Goal: Task Accomplishment & Management: Manage account settings

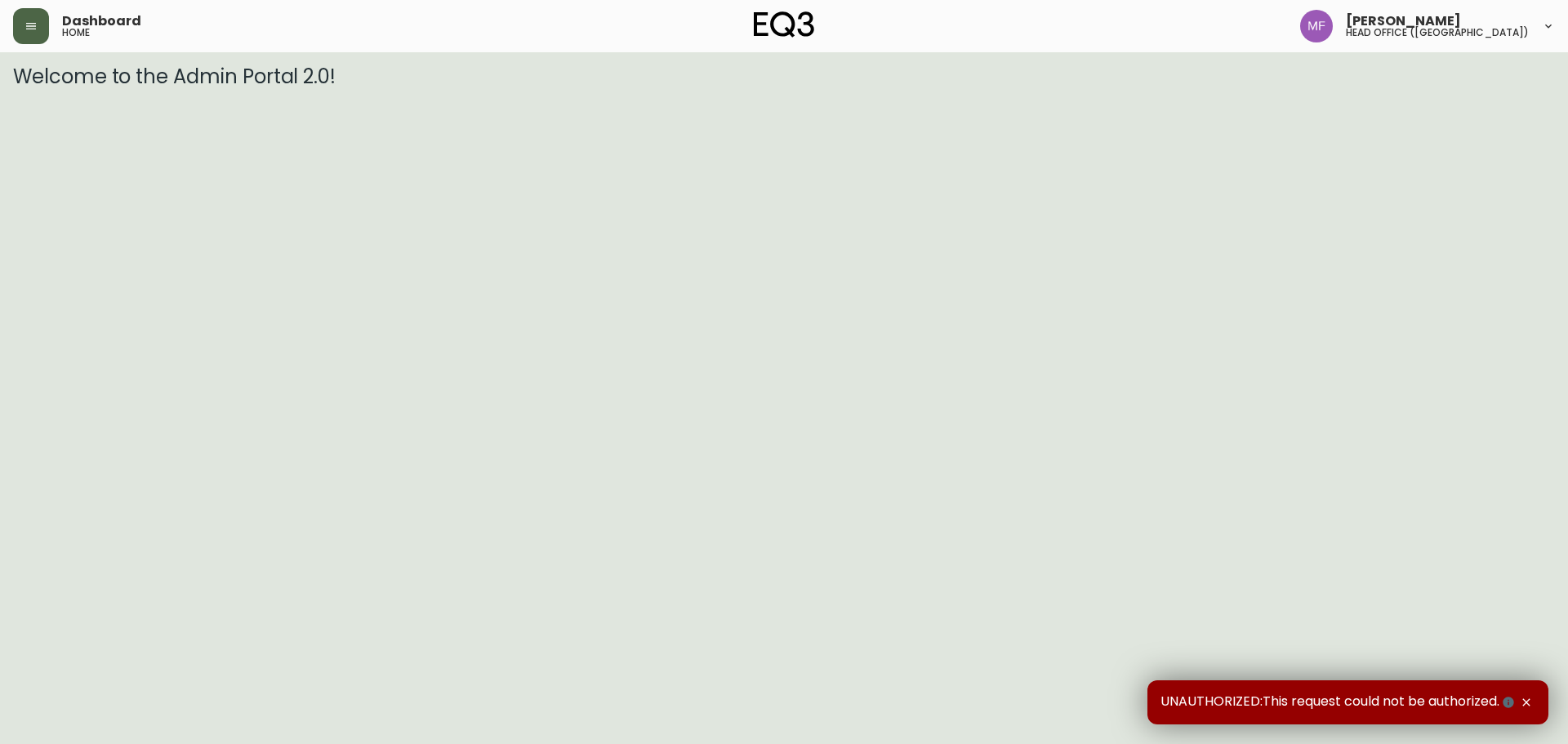
click at [26, 29] on icon "button" at bounding box center [30, 26] width 10 height 6
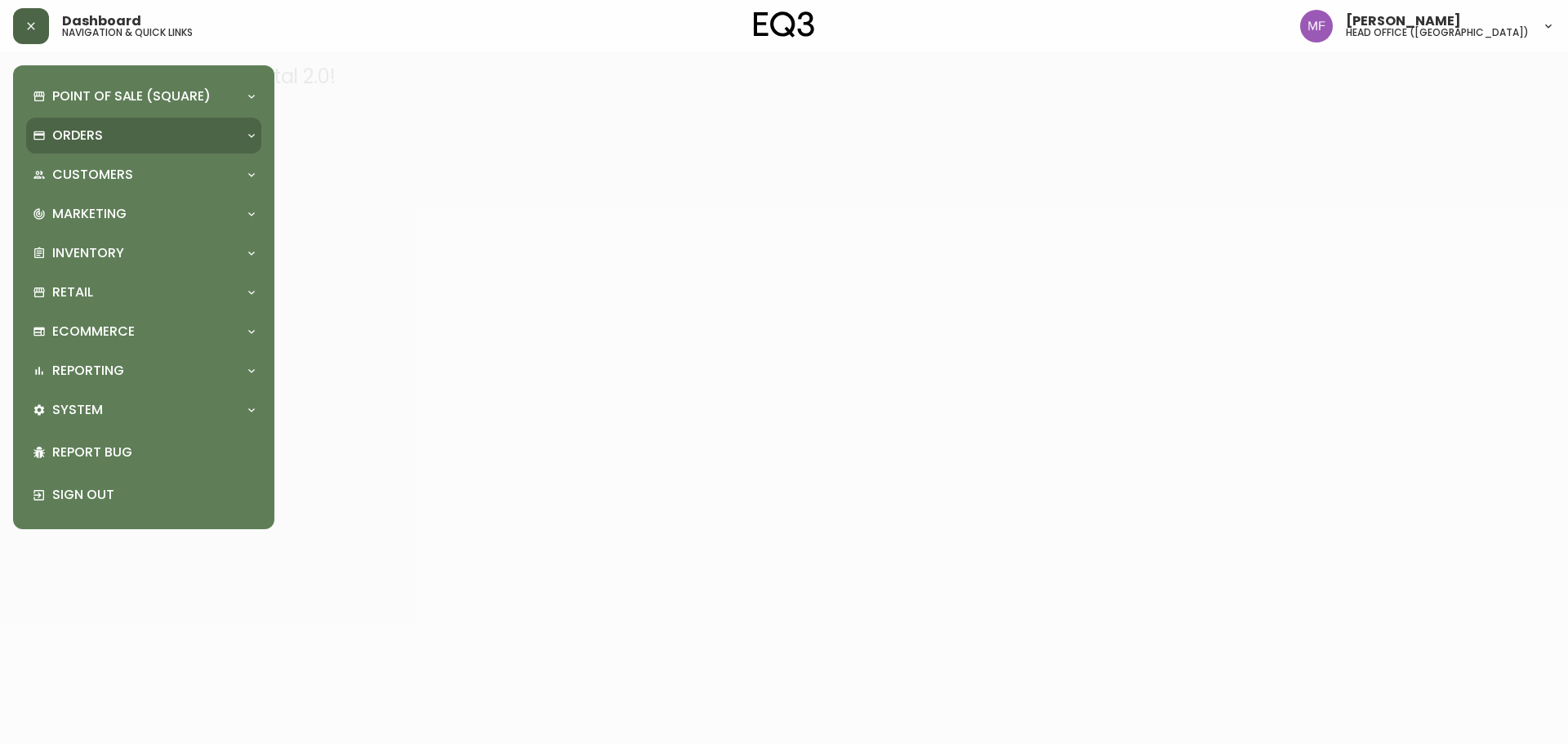
click at [95, 138] on p "Orders" at bounding box center [78, 136] width 51 height 18
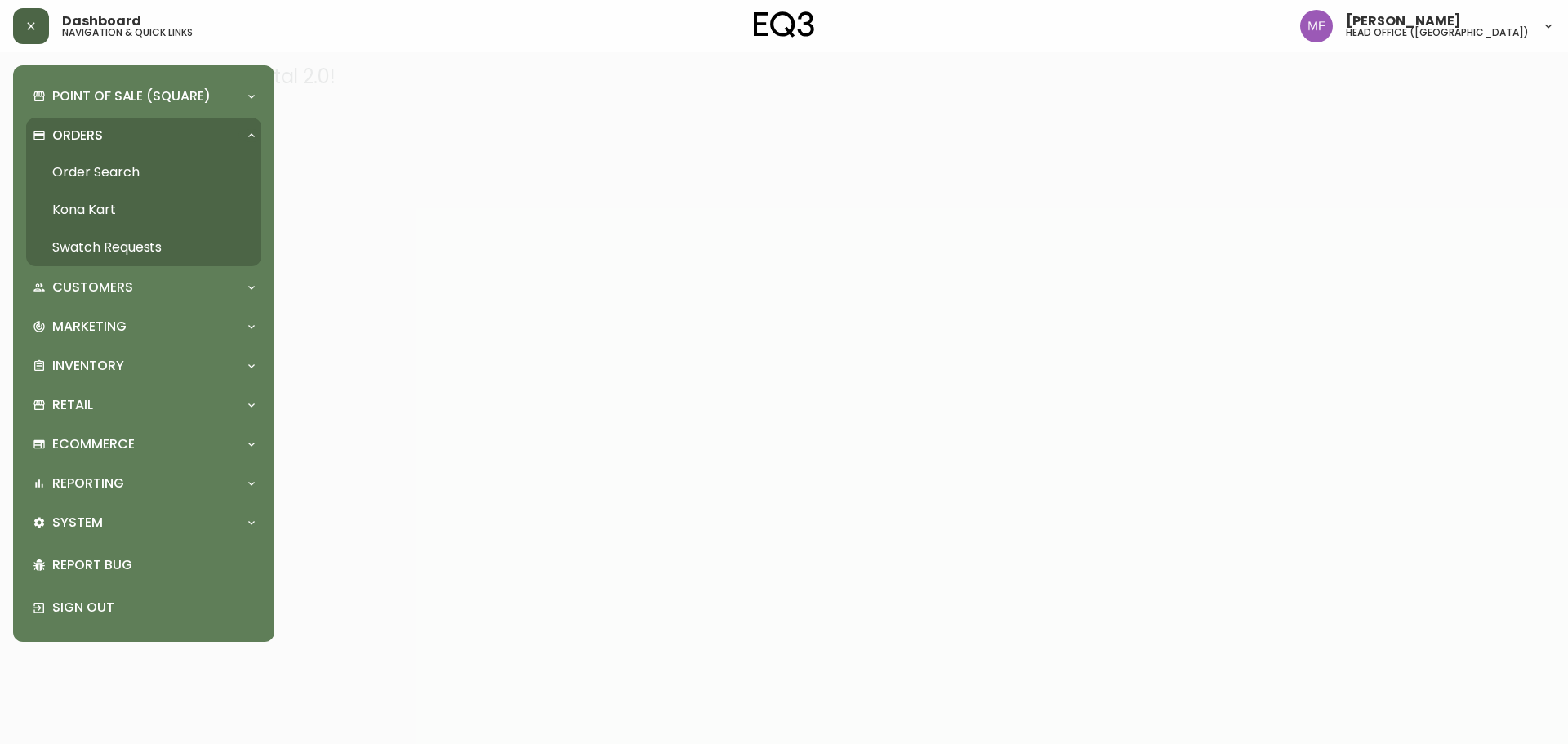
click at [123, 165] on link "Order Search" at bounding box center [144, 172] width 236 height 37
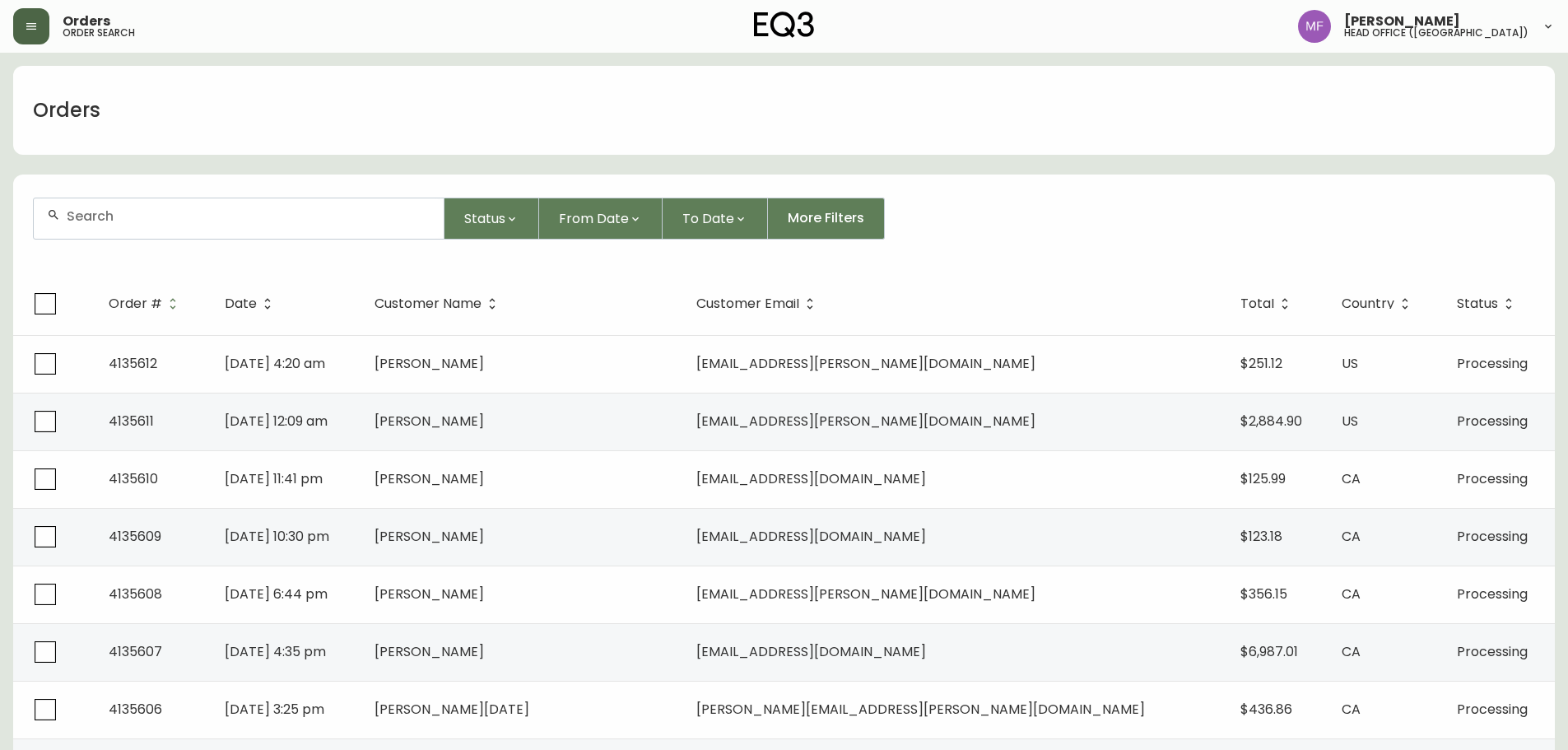
click at [164, 231] on div at bounding box center [239, 219] width 410 height 40
type input "4133797"
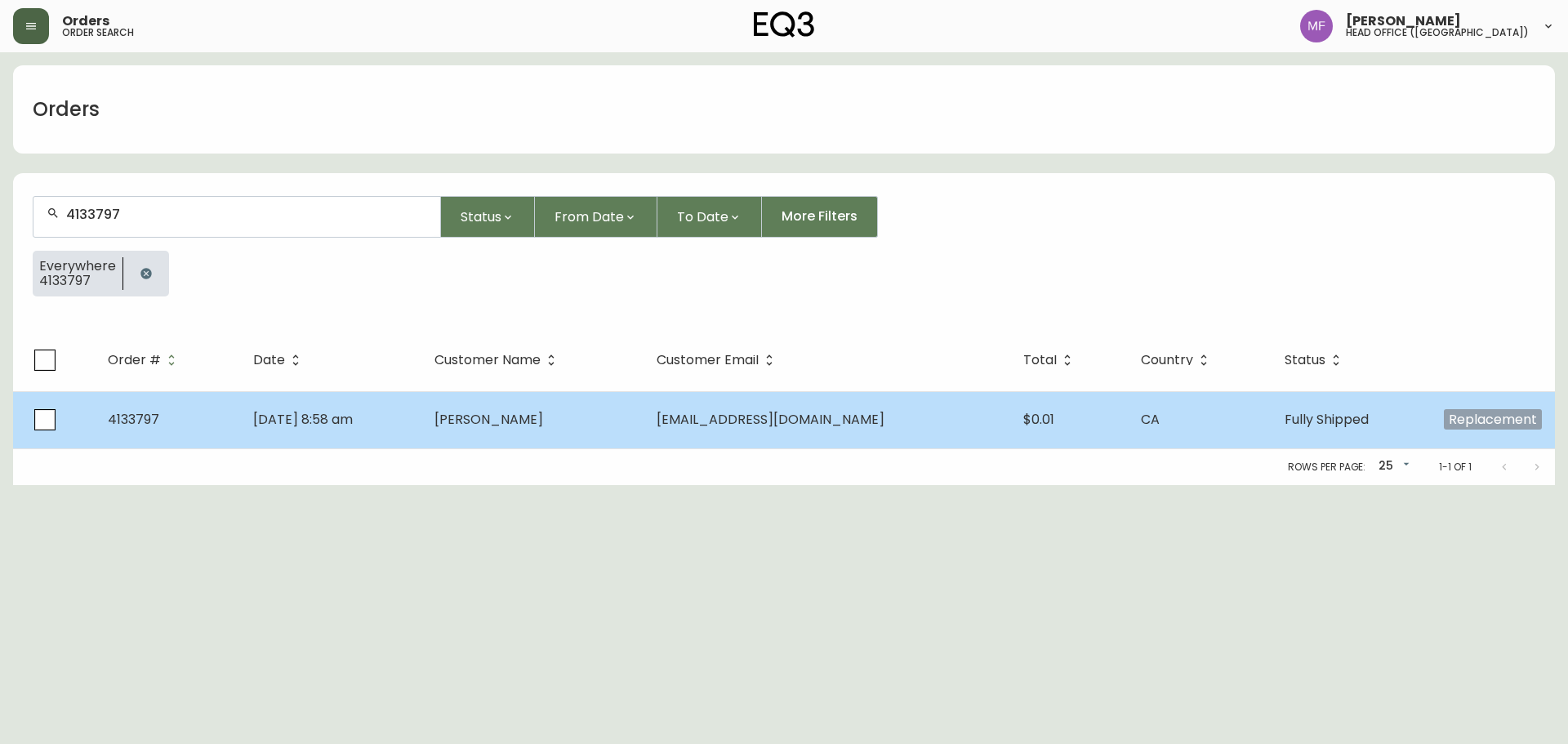
click at [762, 432] on td "bry_cunn@hotmail.com" at bounding box center [826, 419] width 367 height 57
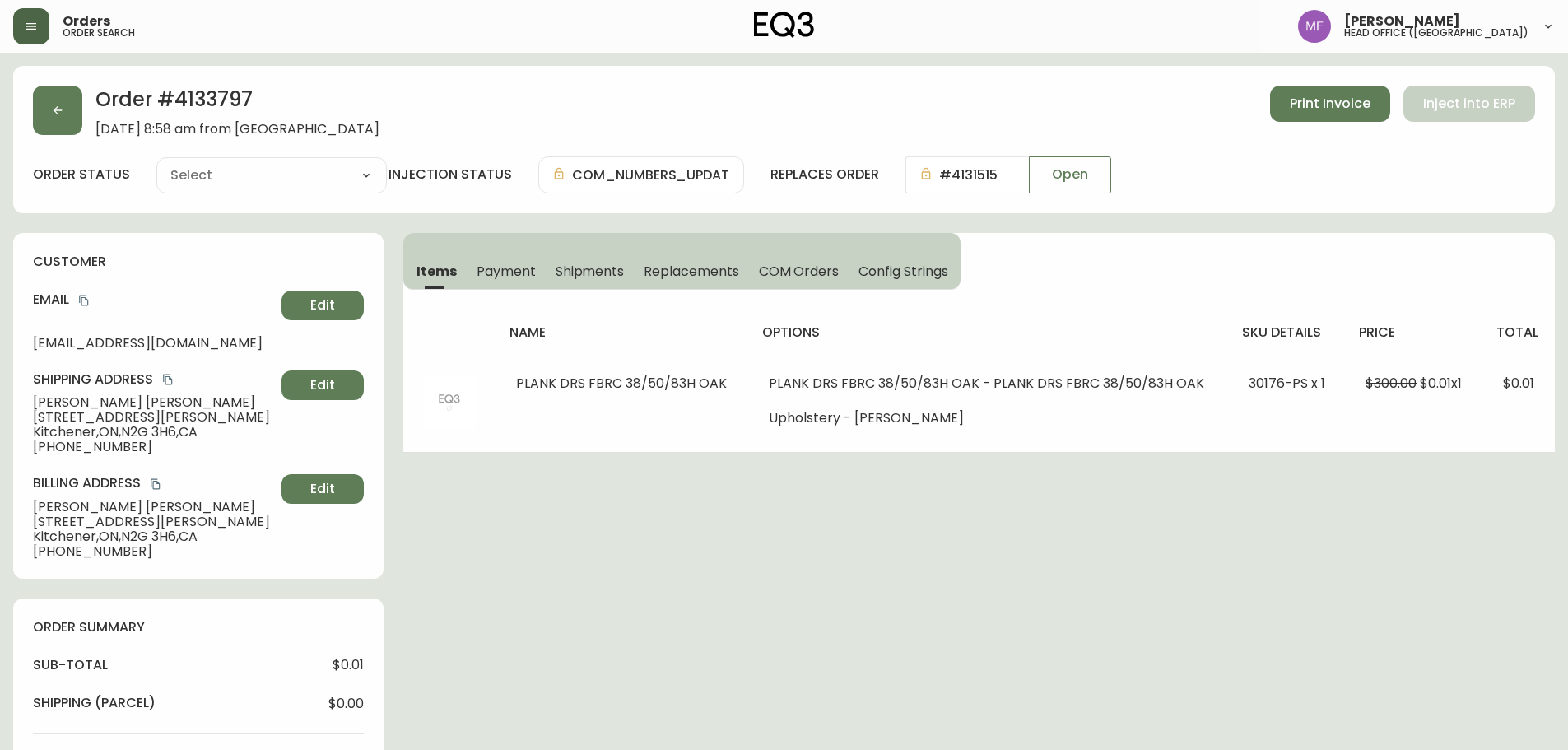
type input "Fully Shipped"
select select "FULLY_SHIPPED"
click at [40, 121] on button "button" at bounding box center [58, 110] width 49 height 49
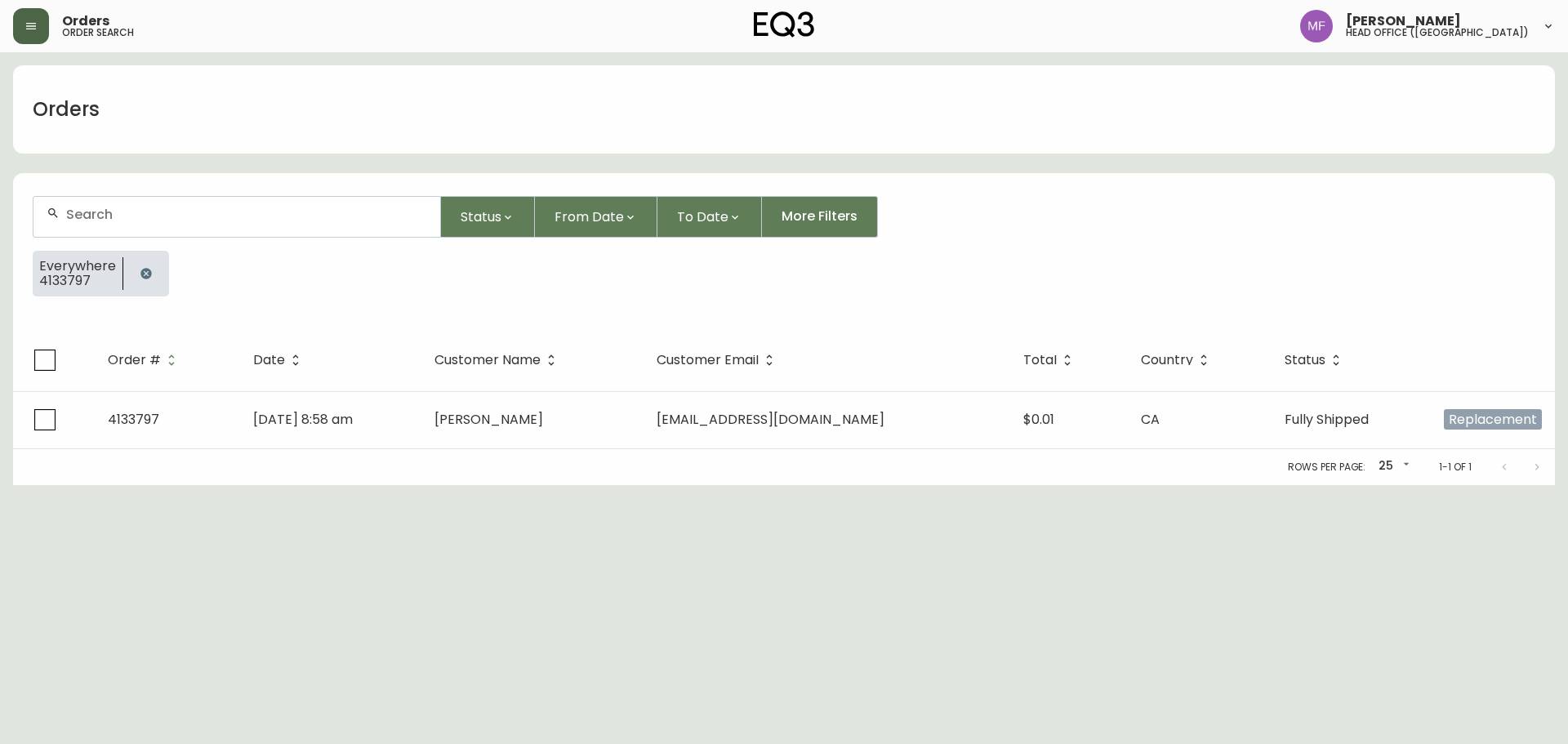
click at [140, 270] on icon "button" at bounding box center [145, 273] width 11 height 11
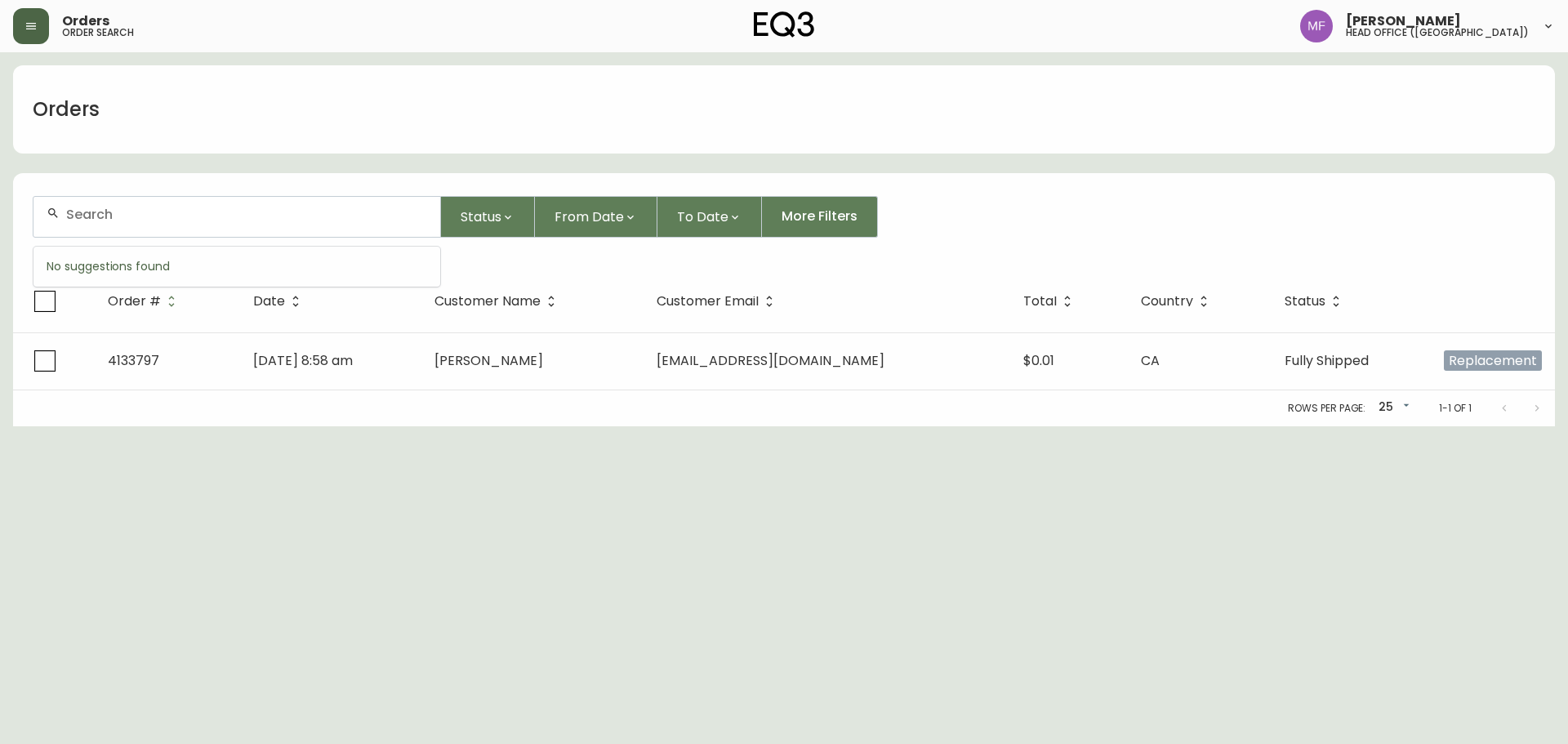
click at [144, 221] on input "text" at bounding box center [246, 214] width 361 height 15
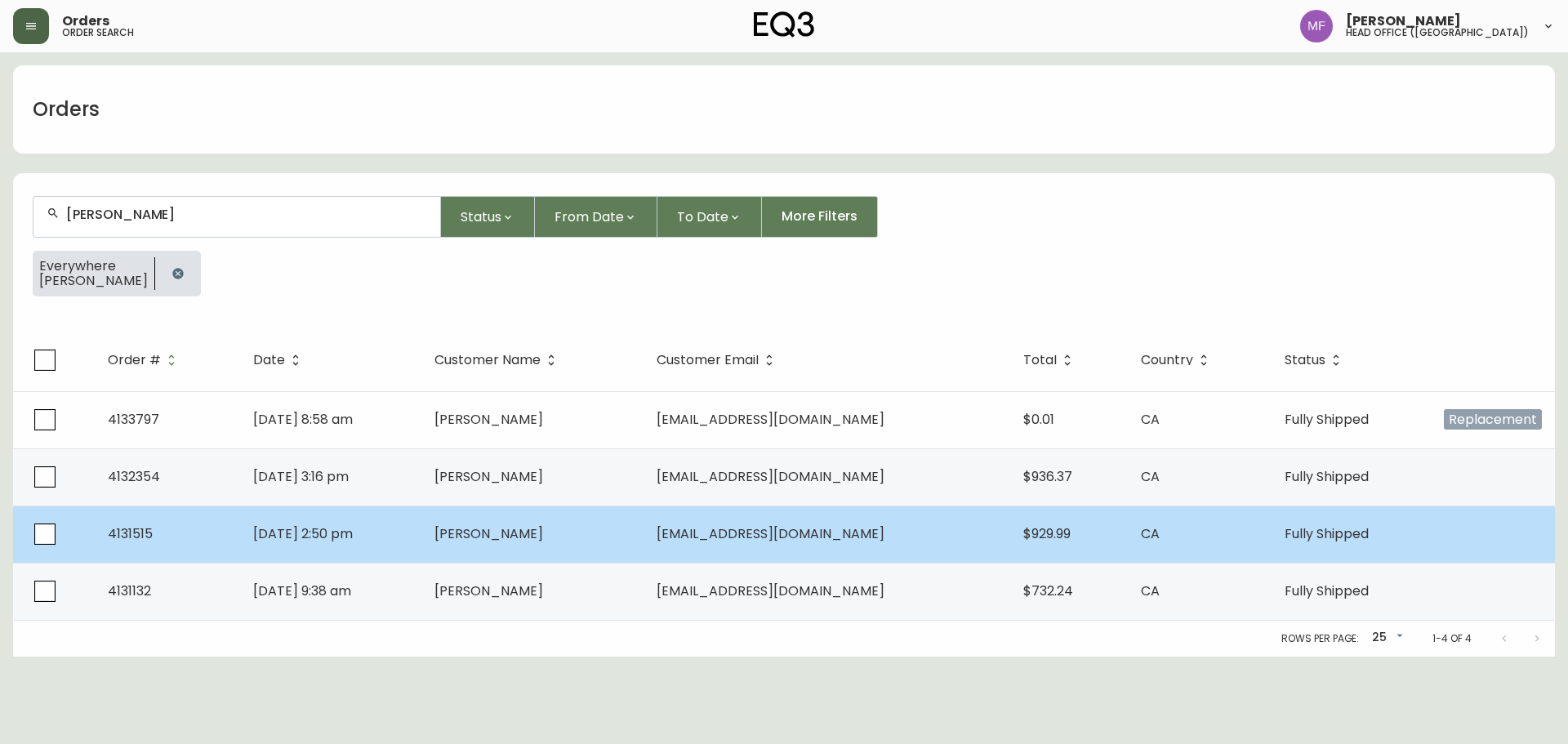
type input "bryan cunningham"
click at [353, 541] on span "Mar 08 2025, 2:50 pm" at bounding box center [303, 533] width 100 height 19
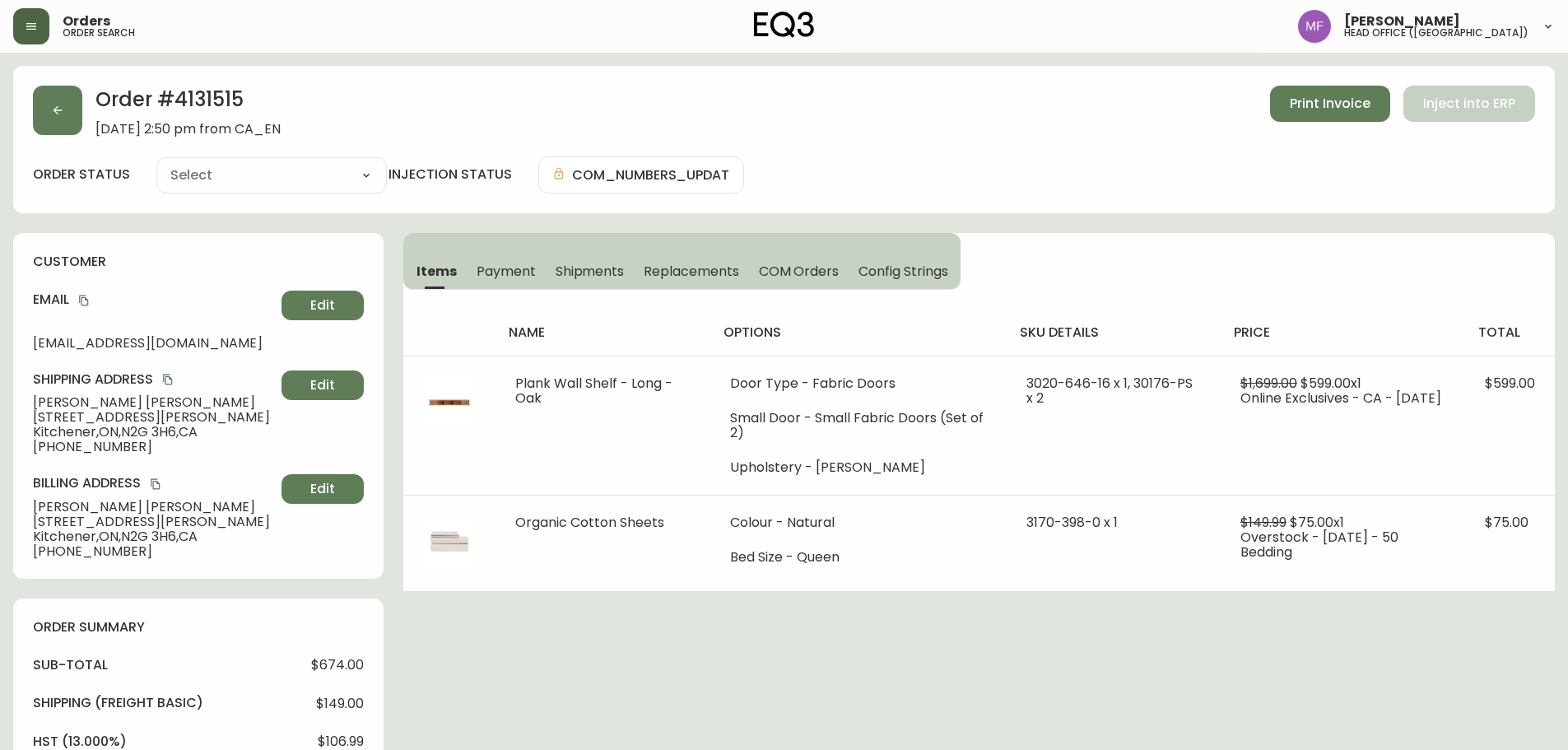
type input "Fully Shipped"
select select "FULLY_SHIPPED"
click at [59, 123] on button "button" at bounding box center [58, 110] width 49 height 49
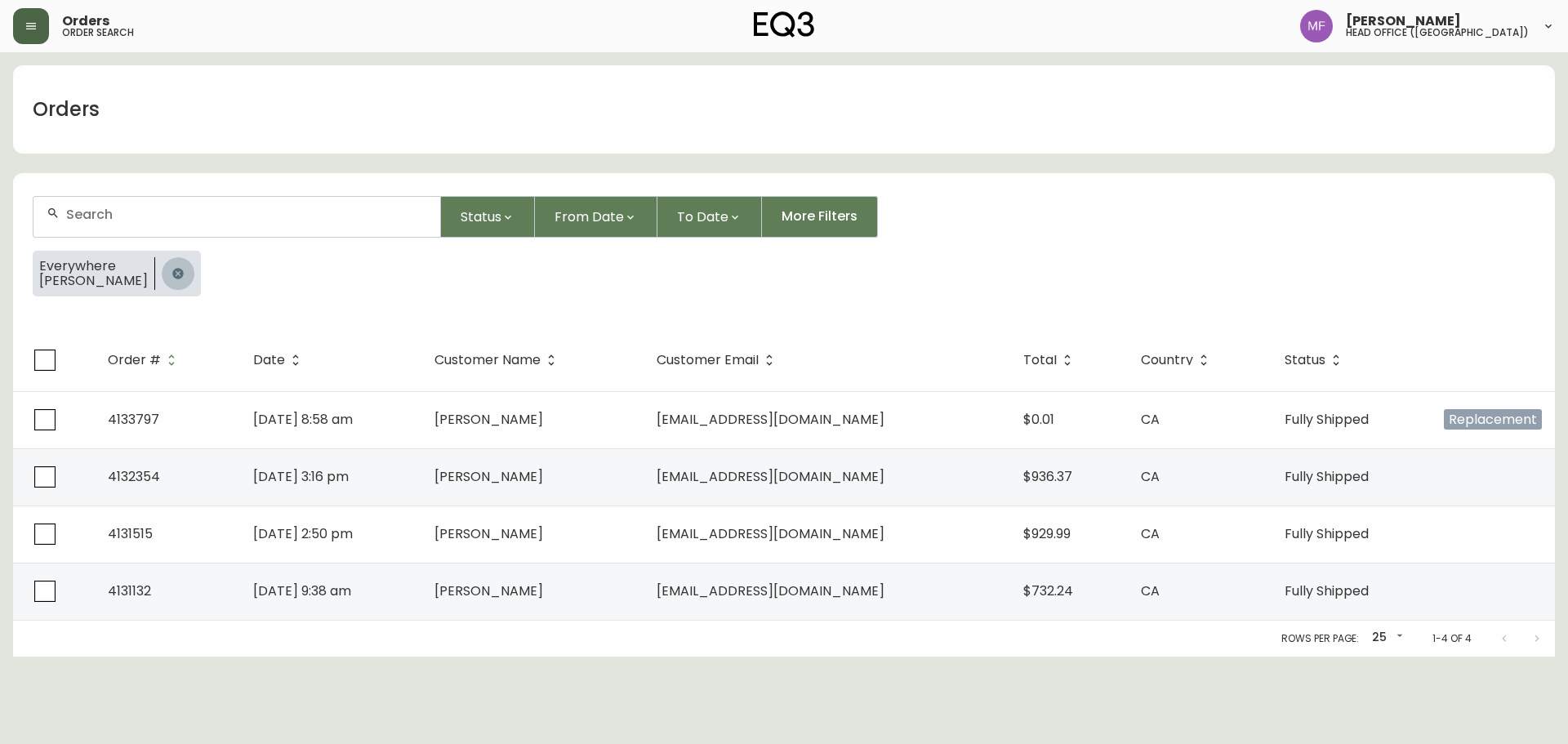
click at [195, 269] on button "button" at bounding box center [178, 273] width 33 height 33
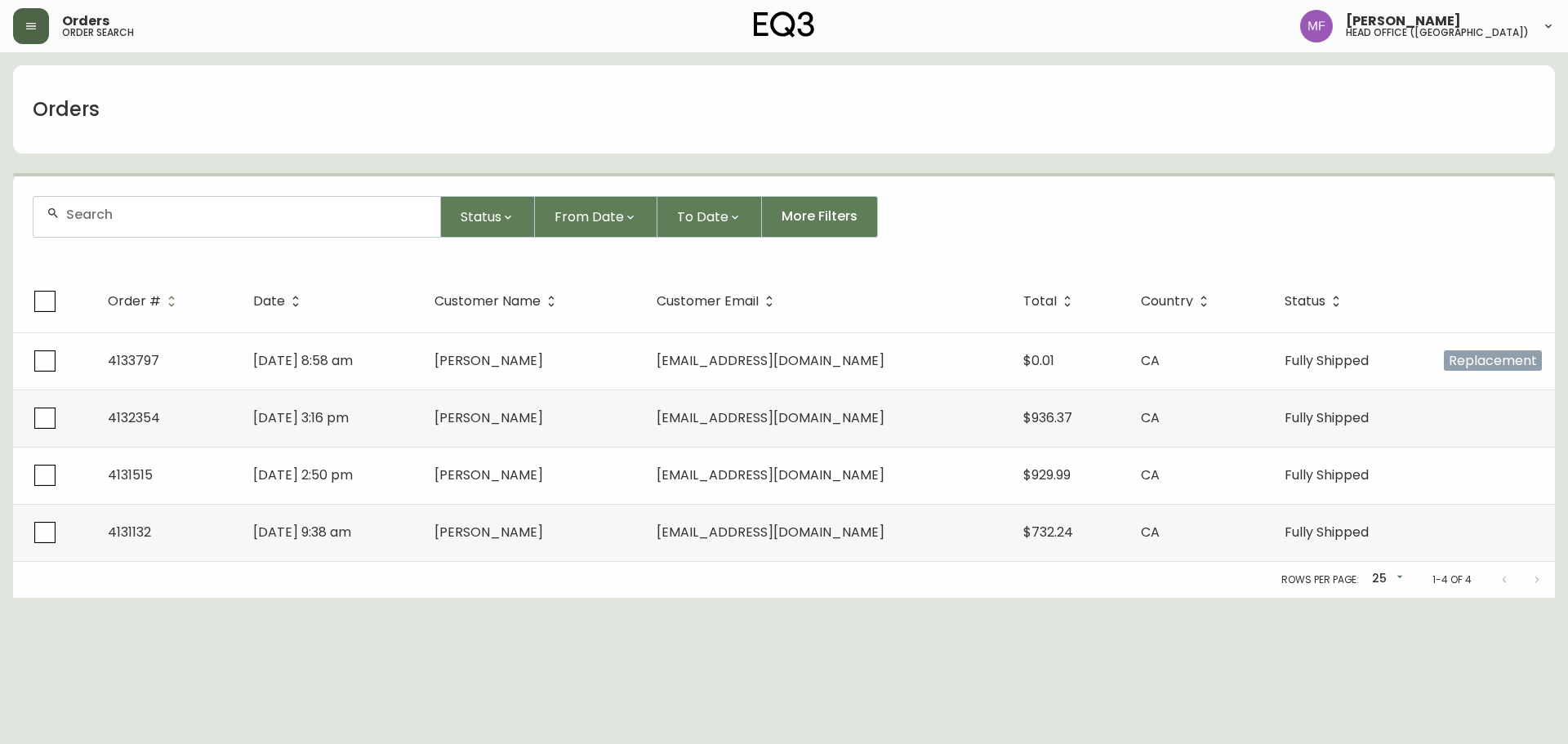
click at [187, 226] on div at bounding box center [237, 217] width 407 height 40
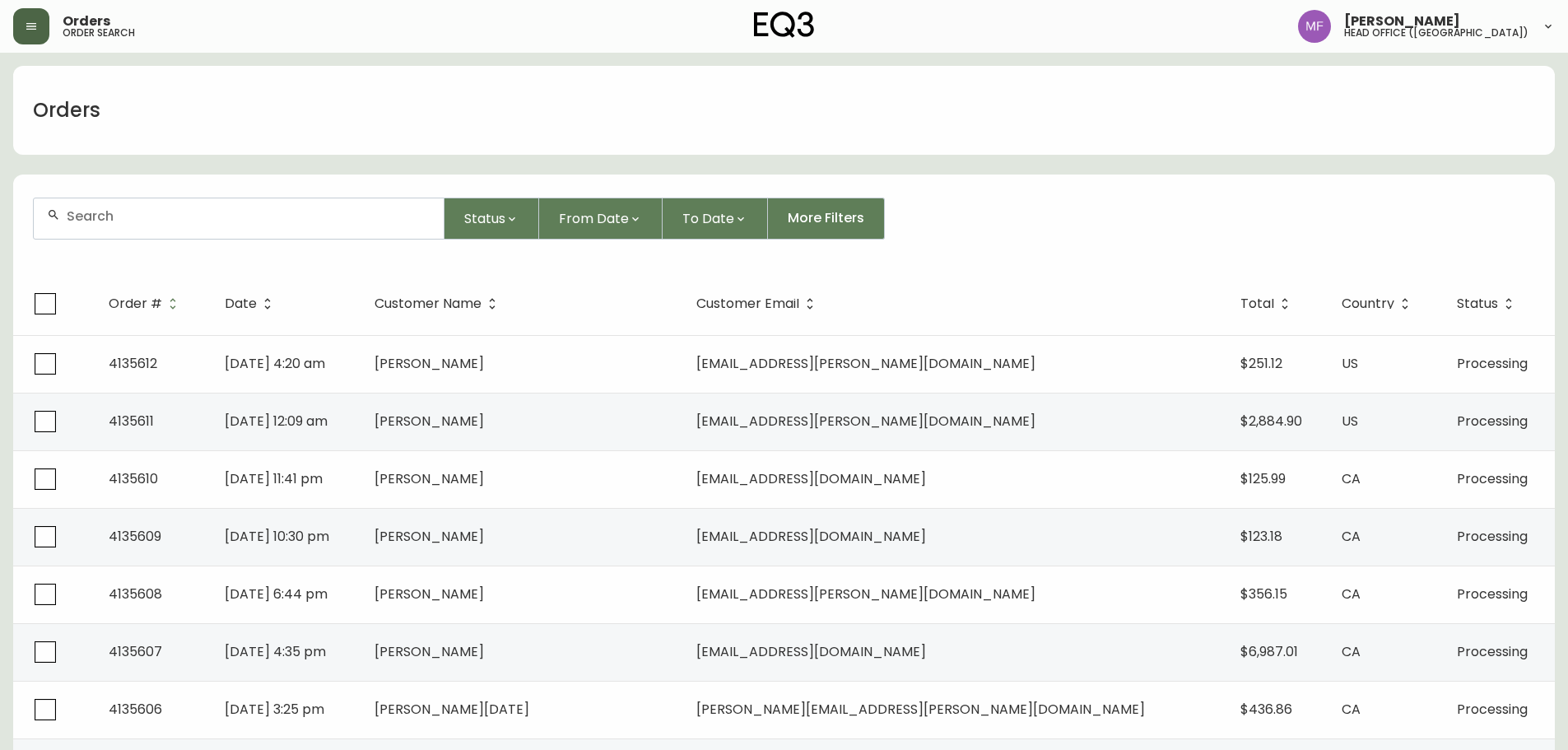
paste input "4134679"
type input "4134679"
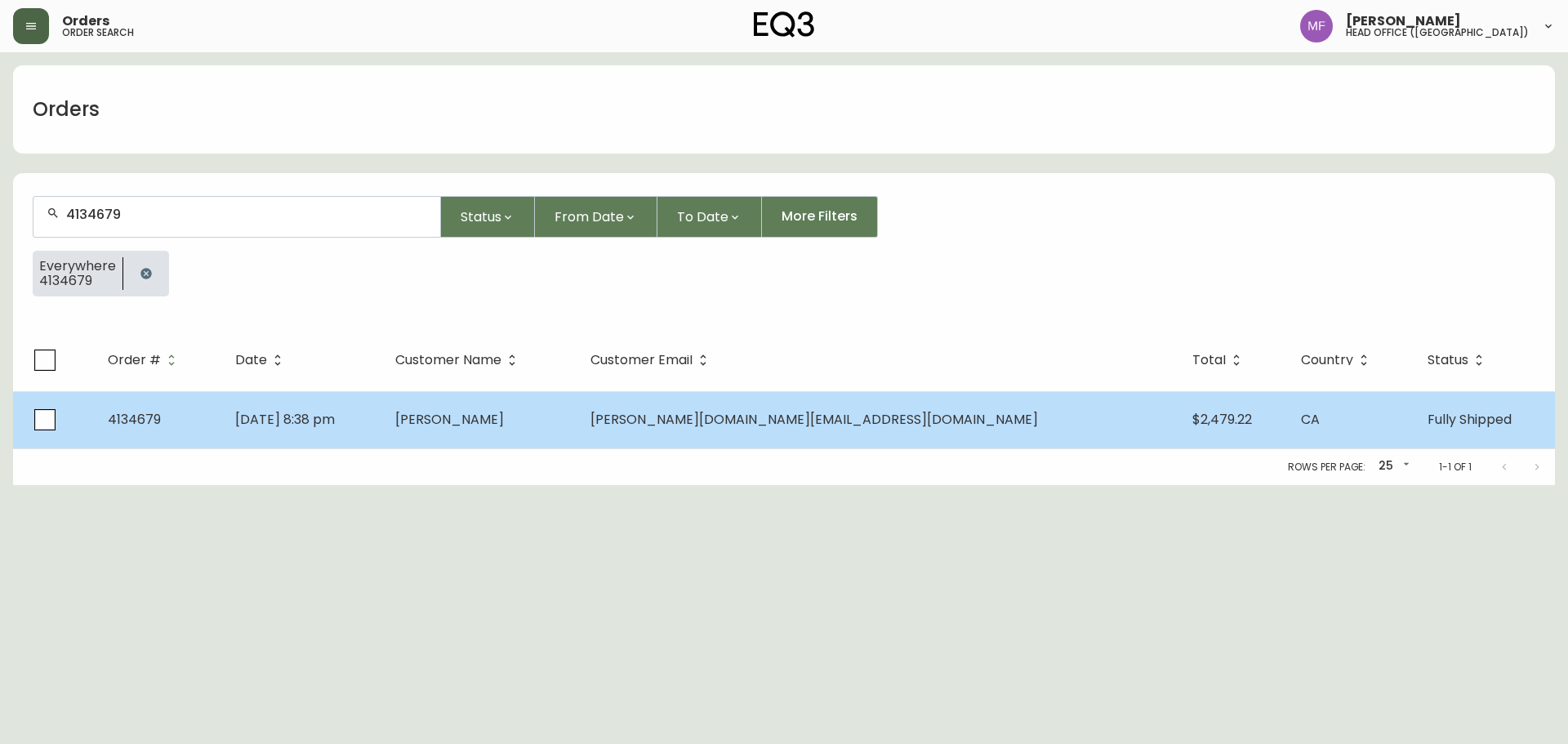
click at [522, 426] on td "Anna Su" at bounding box center [479, 419] width 195 height 57
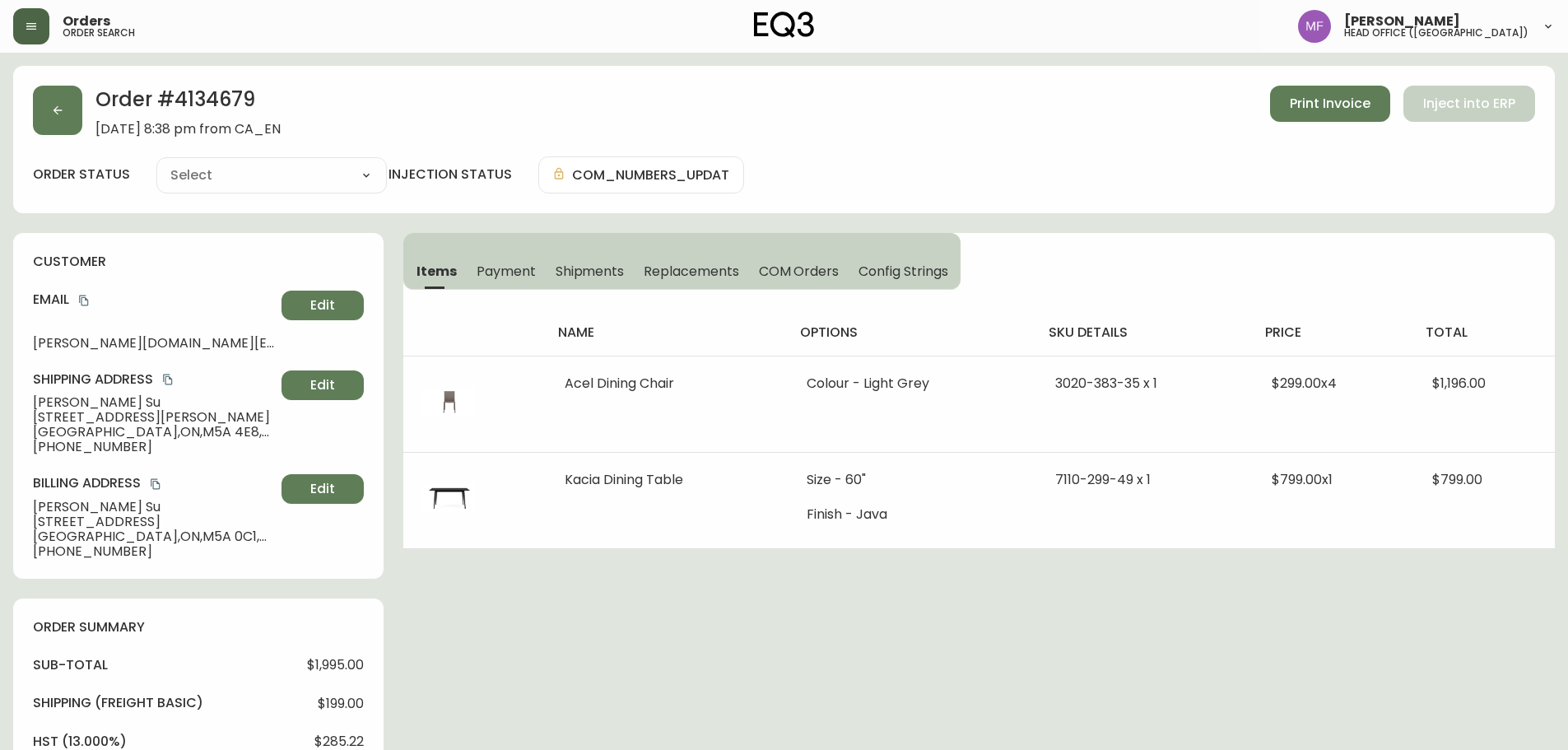
type input "Fully Shipped"
select select "FULLY_SHIPPED"
click at [83, 300] on icon "copy" at bounding box center [84, 300] width 12 height 12
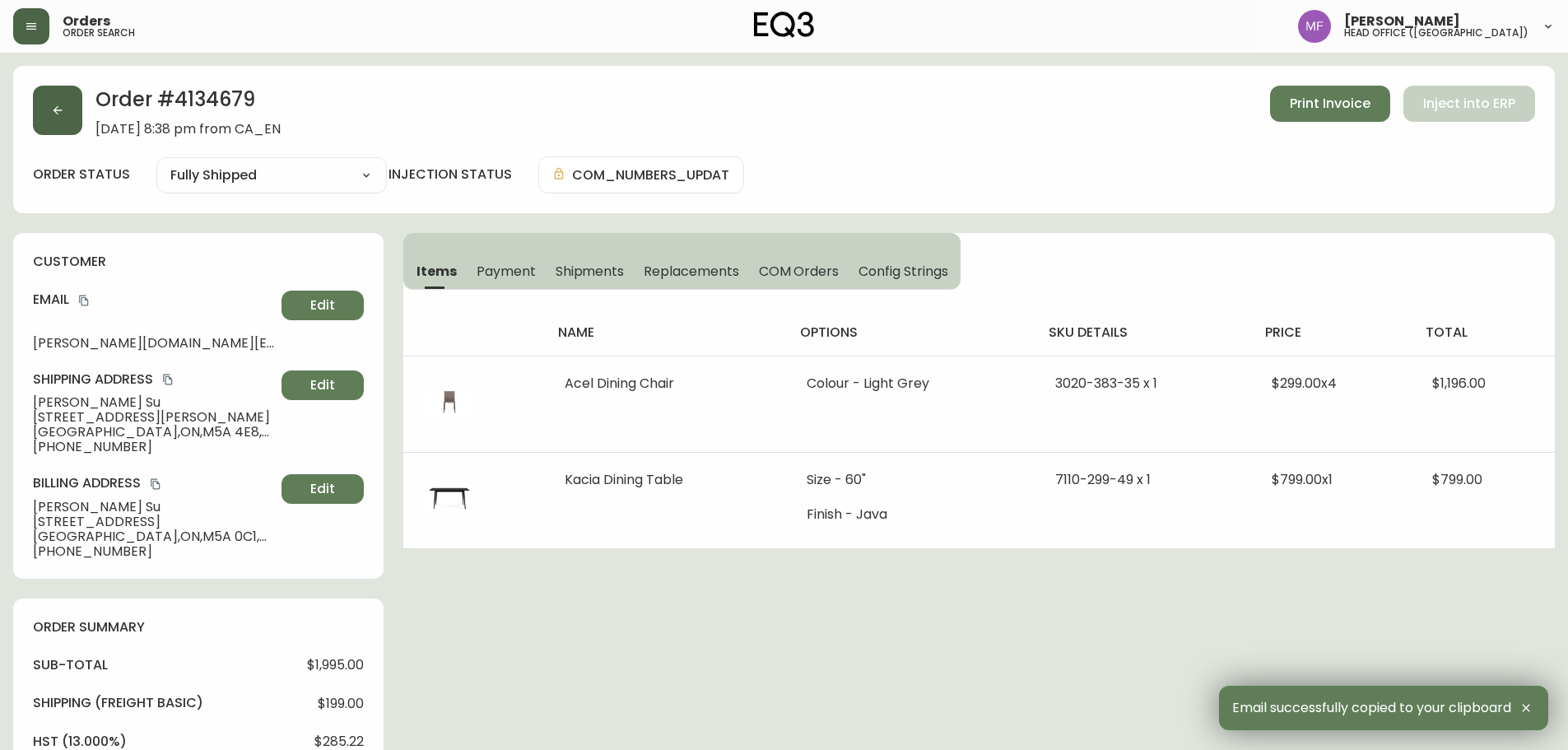
click at [57, 131] on button "button" at bounding box center [58, 110] width 49 height 49
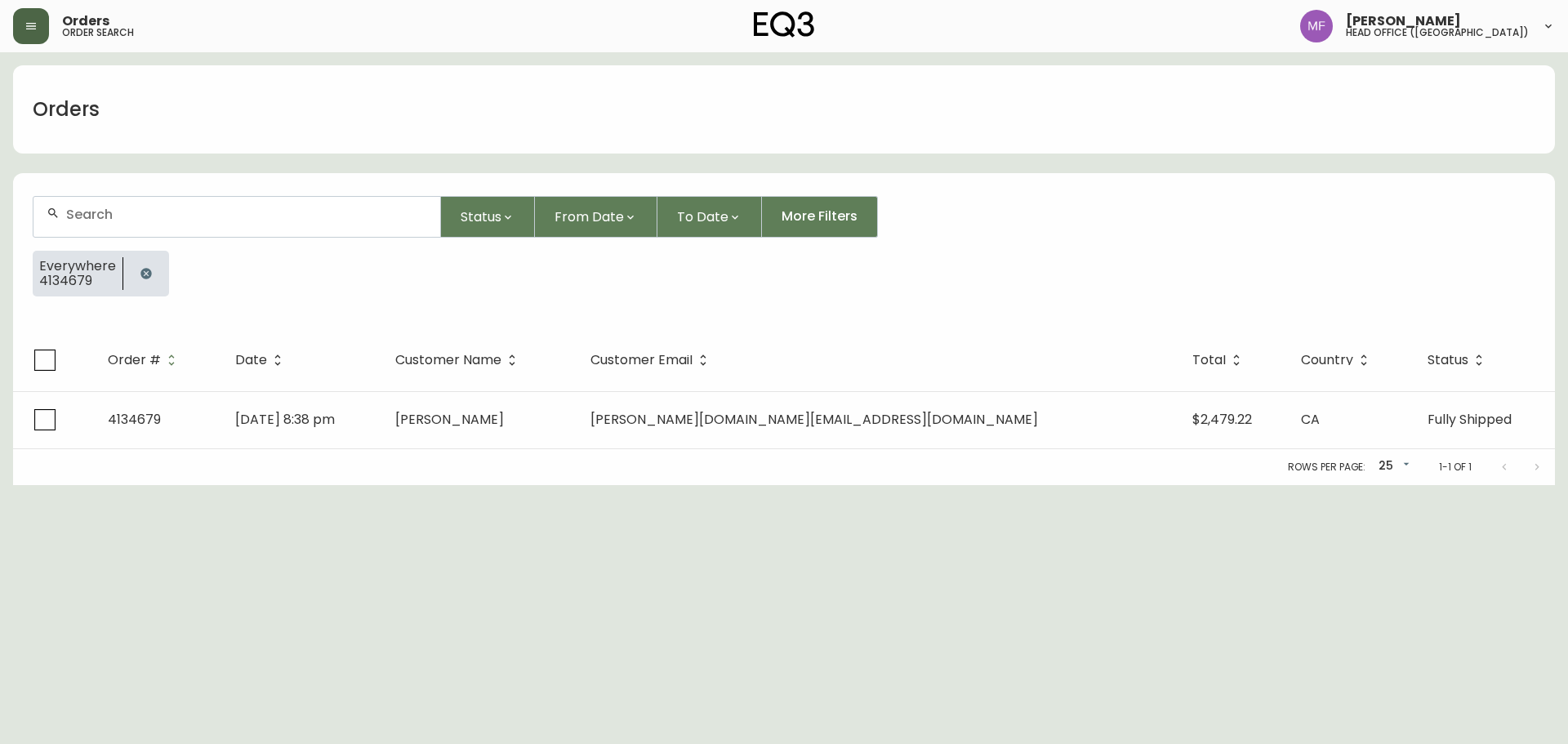
click at [145, 269] on icon "button" at bounding box center [145, 273] width 11 height 11
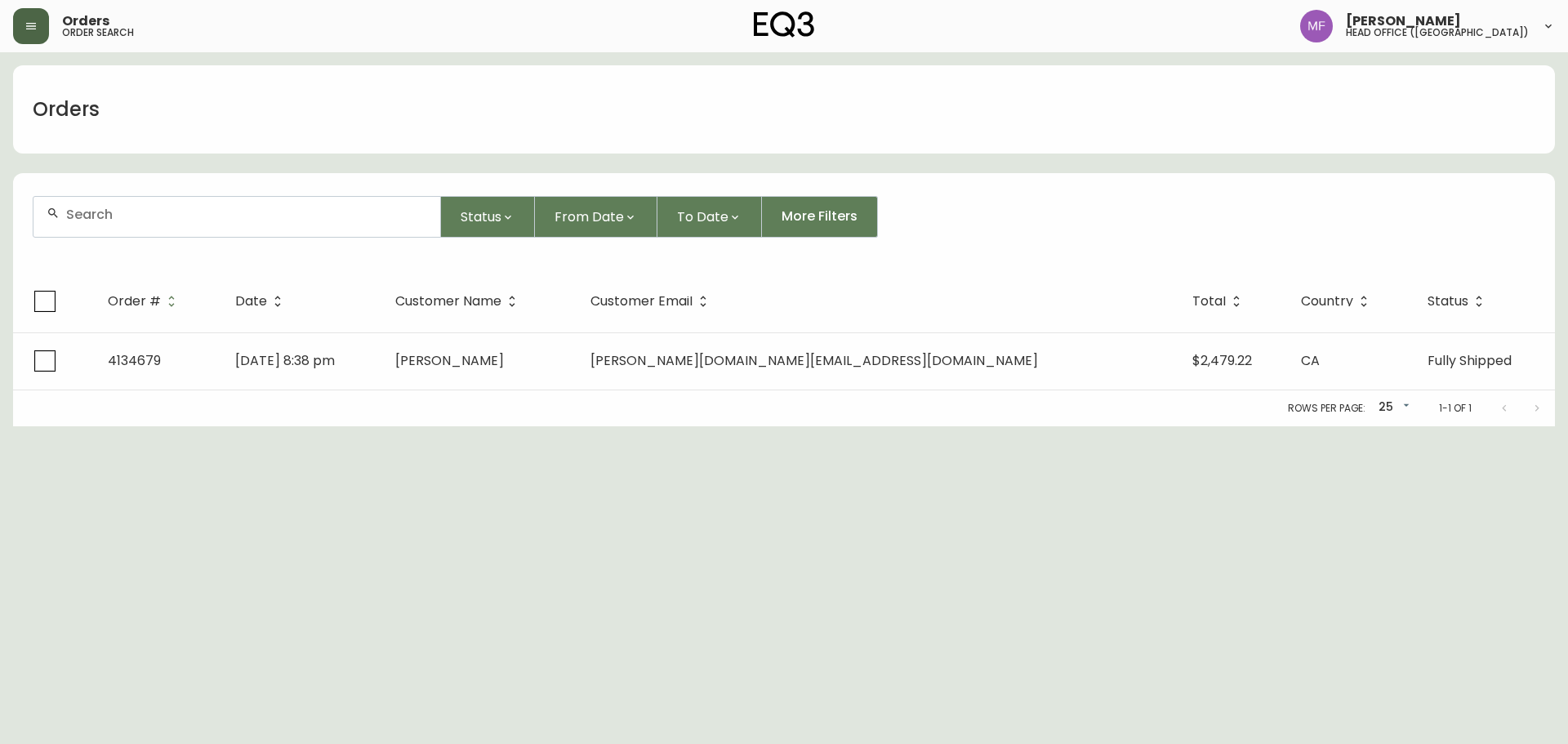
click at [133, 224] on div at bounding box center [237, 217] width 407 height 40
paste input "annaliza.su@gmail.com"
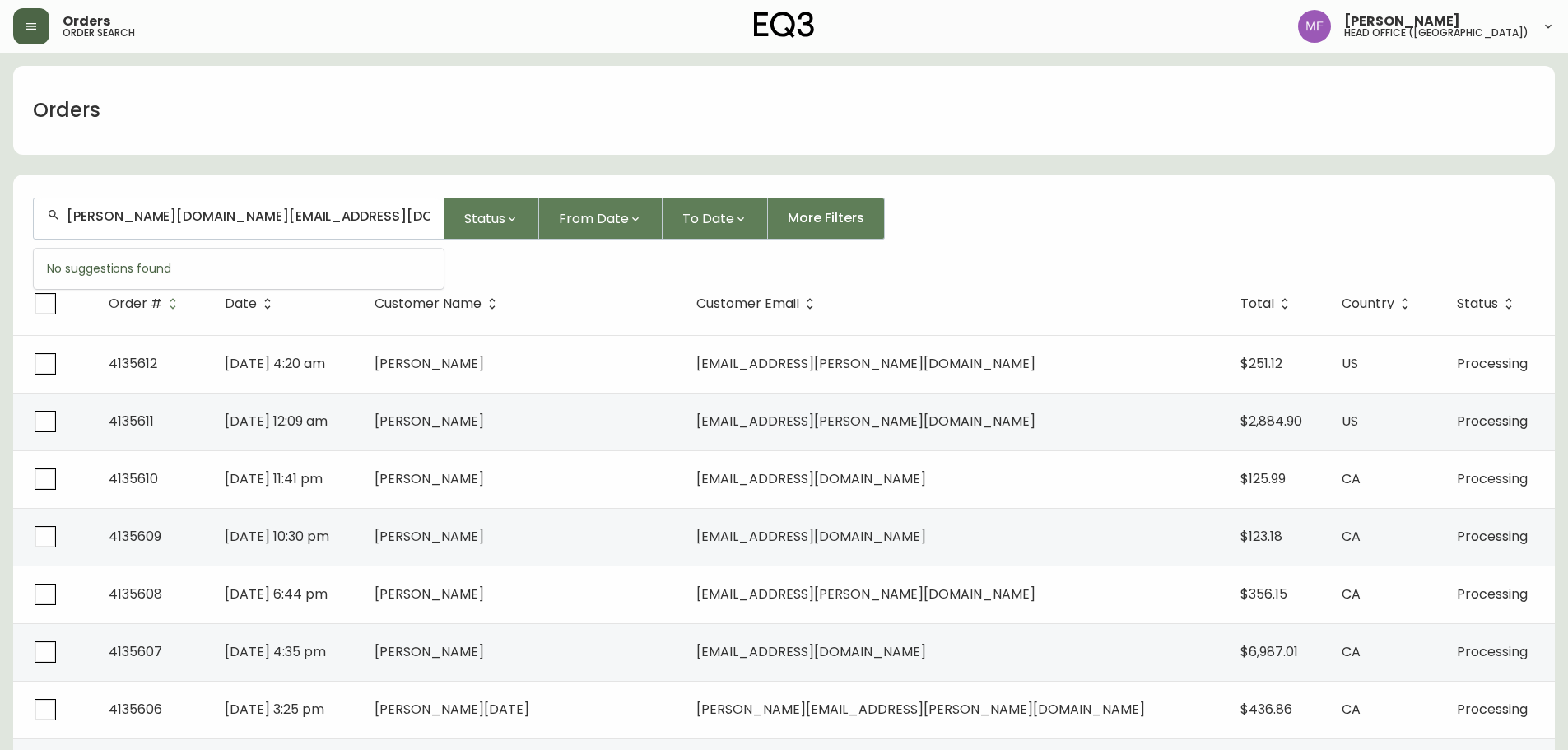
type input "annaliza.su@gmail.com"
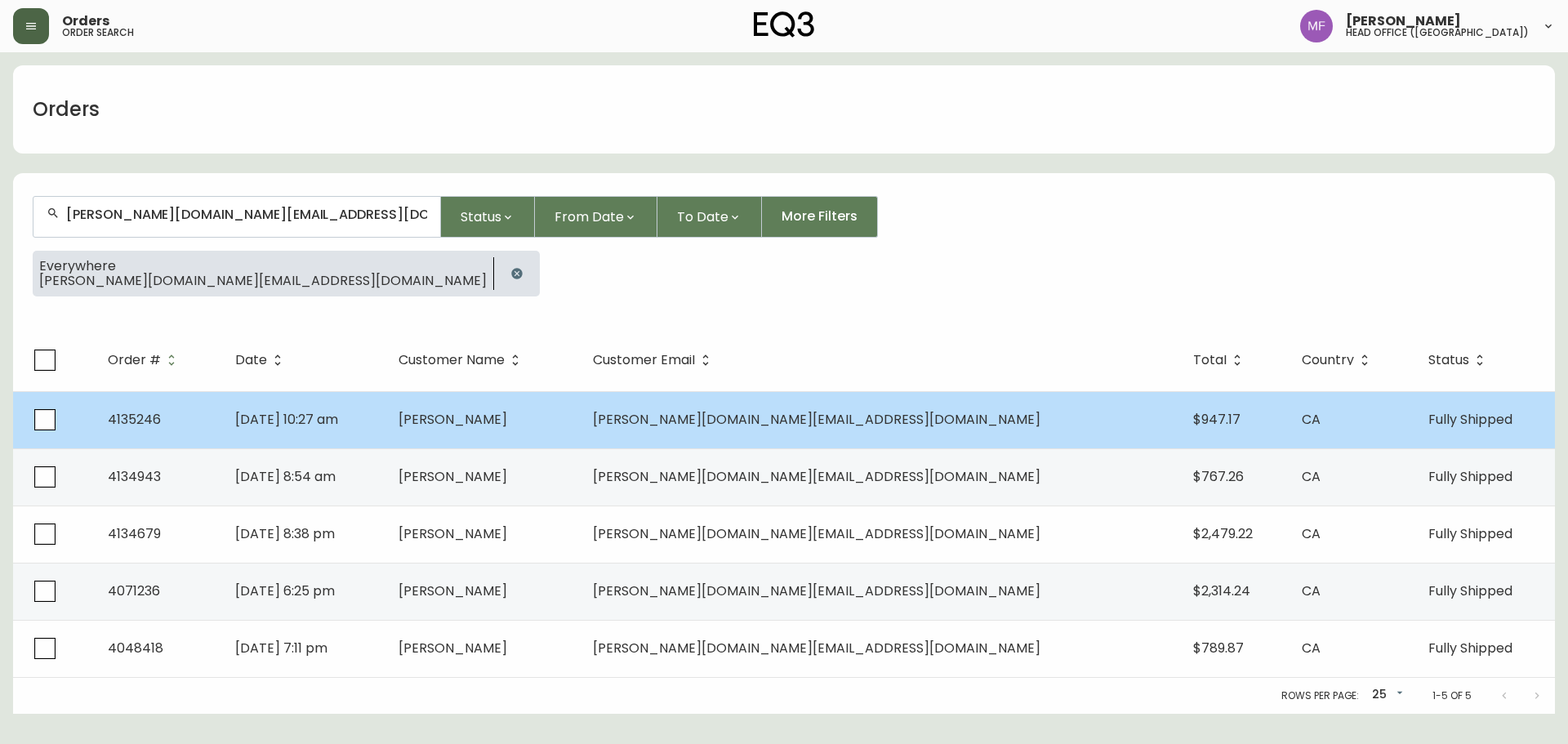
click at [507, 427] on span "Anna Su" at bounding box center [453, 418] width 109 height 19
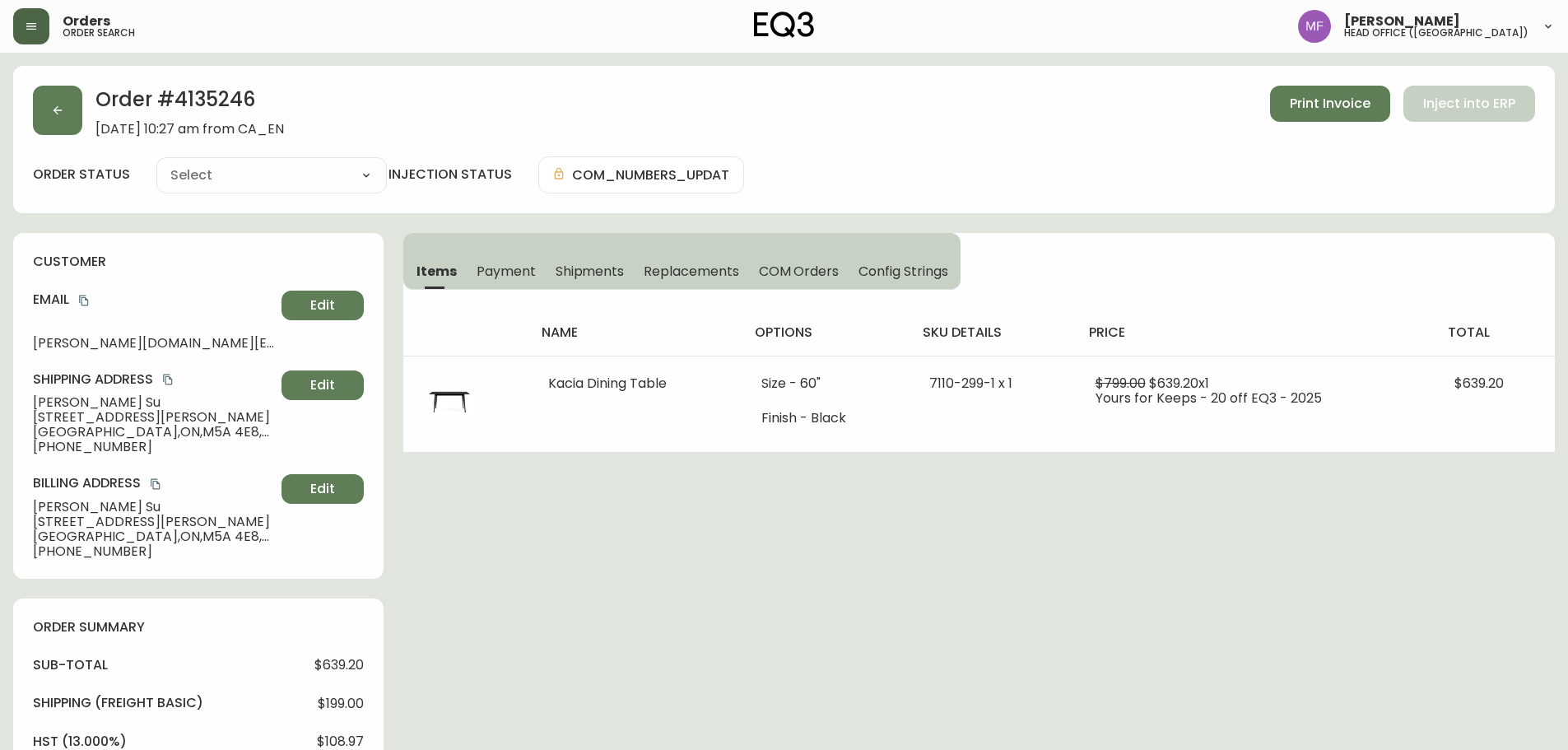
type input "Fully Shipped"
select select "FULLY_SHIPPED"
click at [36, 116] on button "button" at bounding box center [58, 110] width 49 height 49
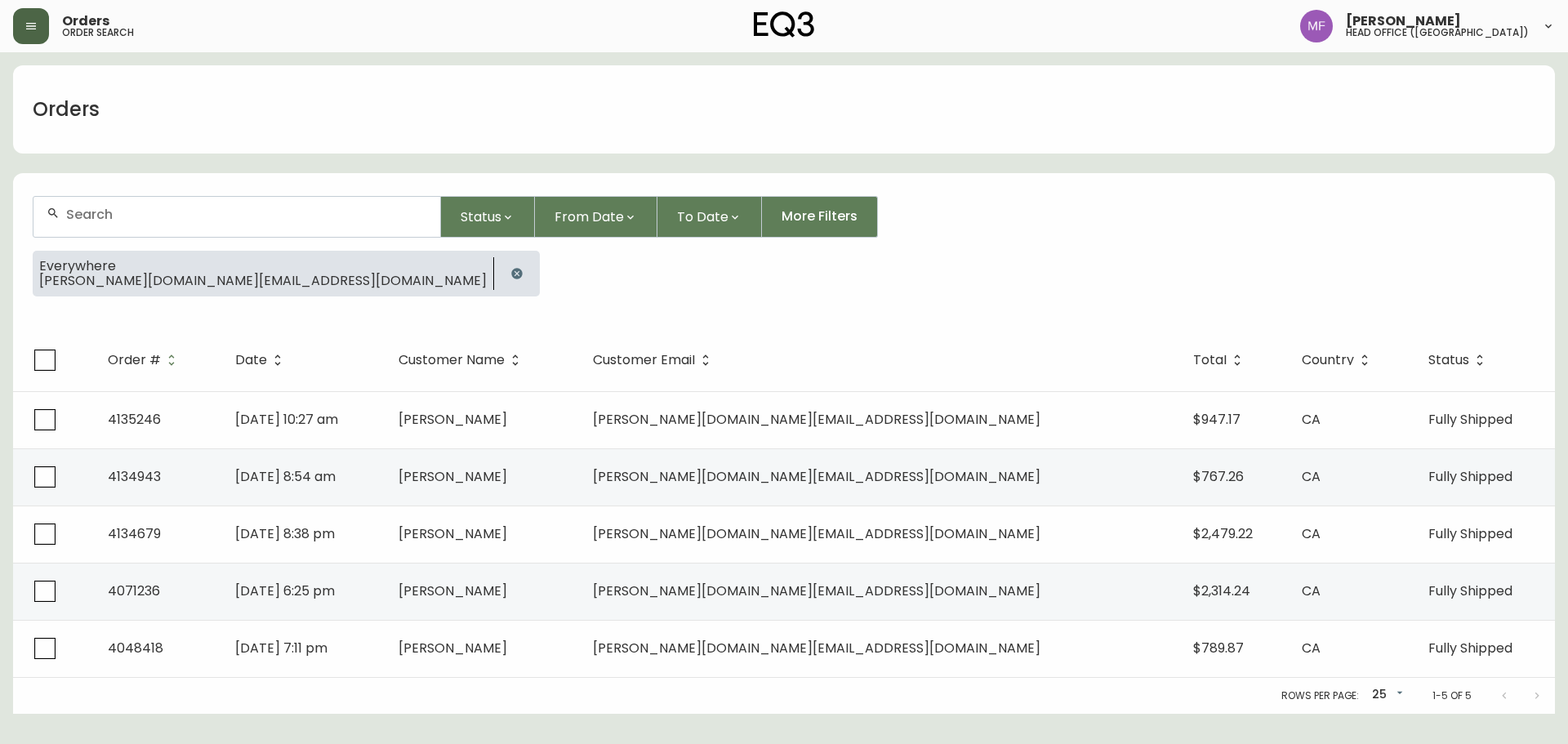
click at [510, 268] on icon "button" at bounding box center [517, 273] width 13 height 13
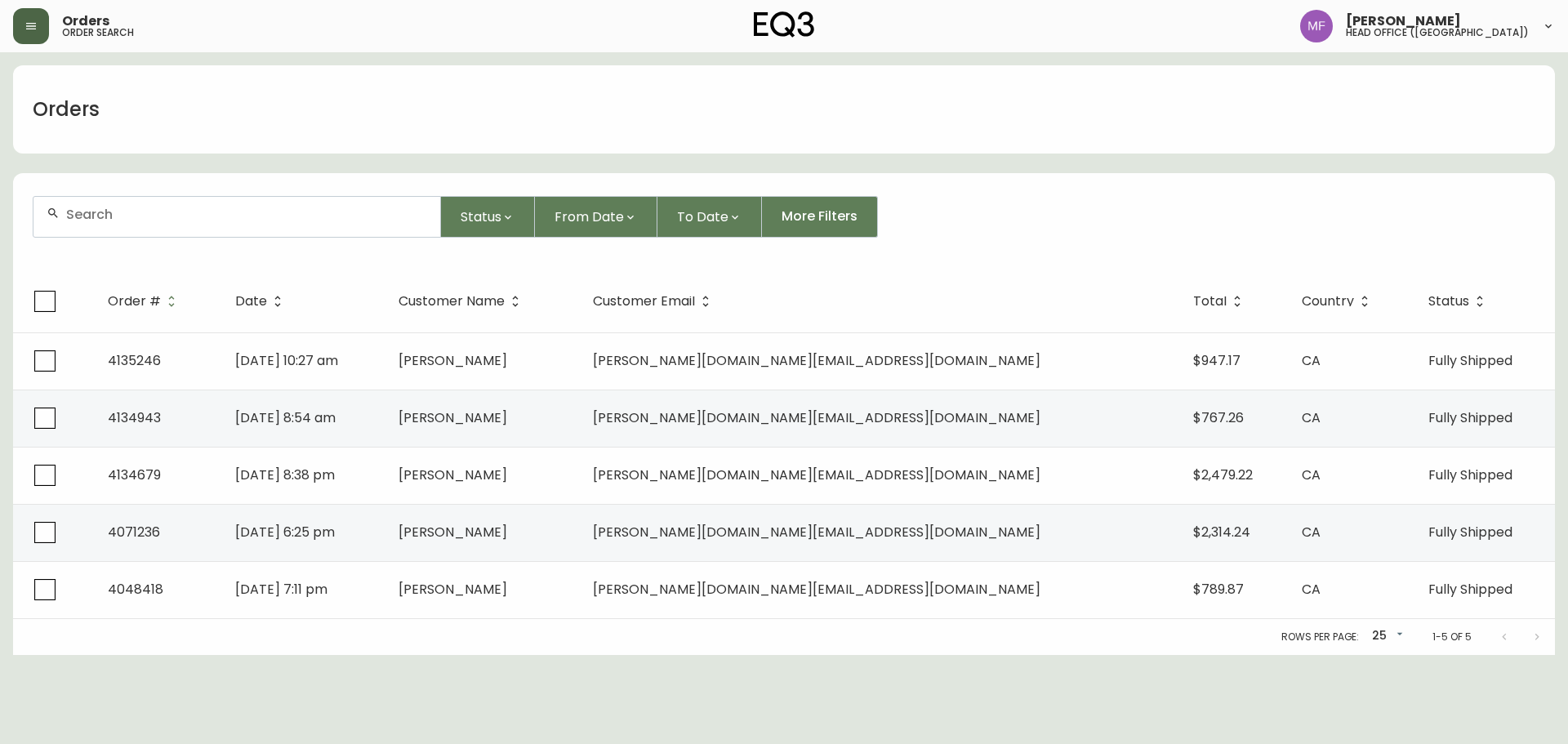
click at [197, 218] on input "text" at bounding box center [246, 214] width 361 height 15
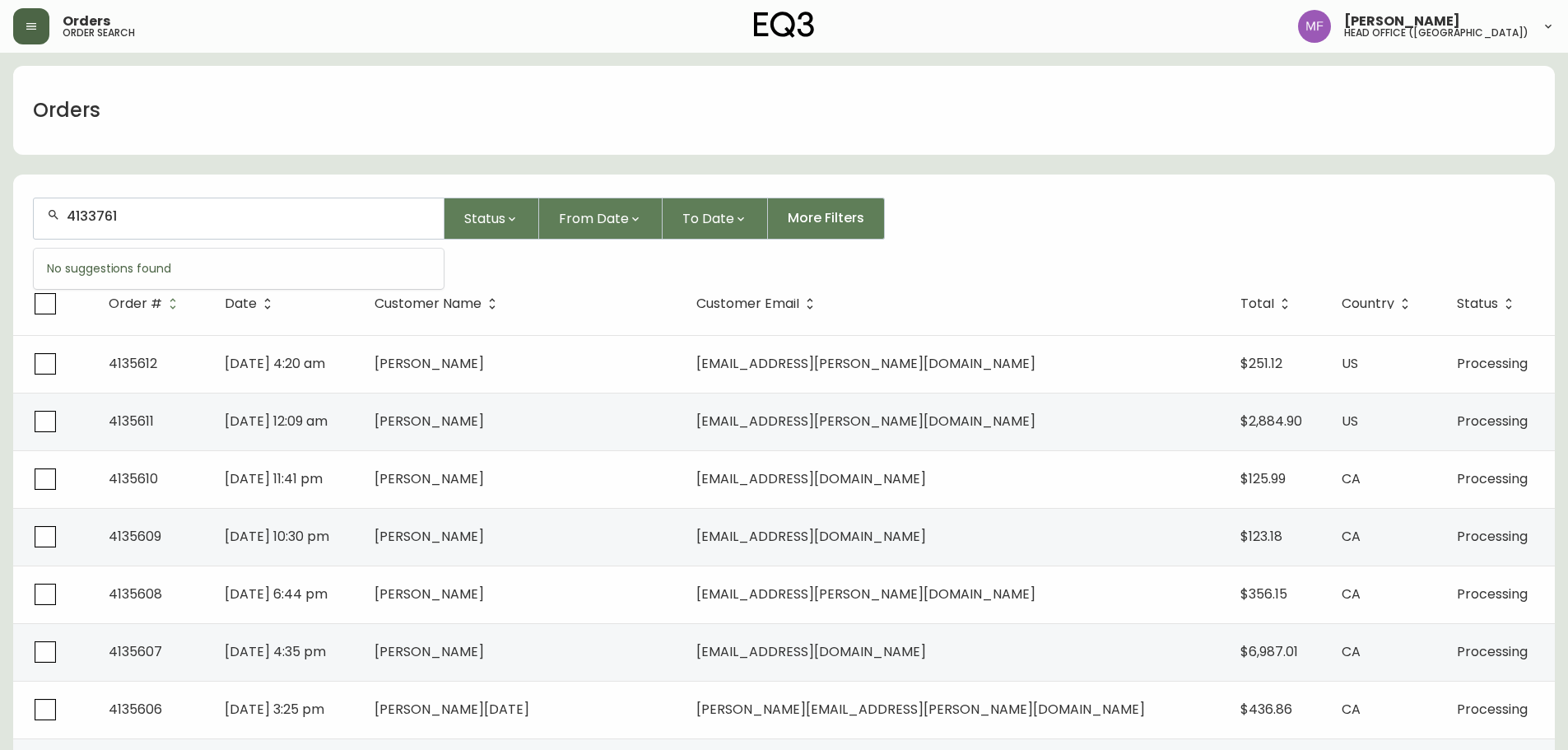
type input "4133761"
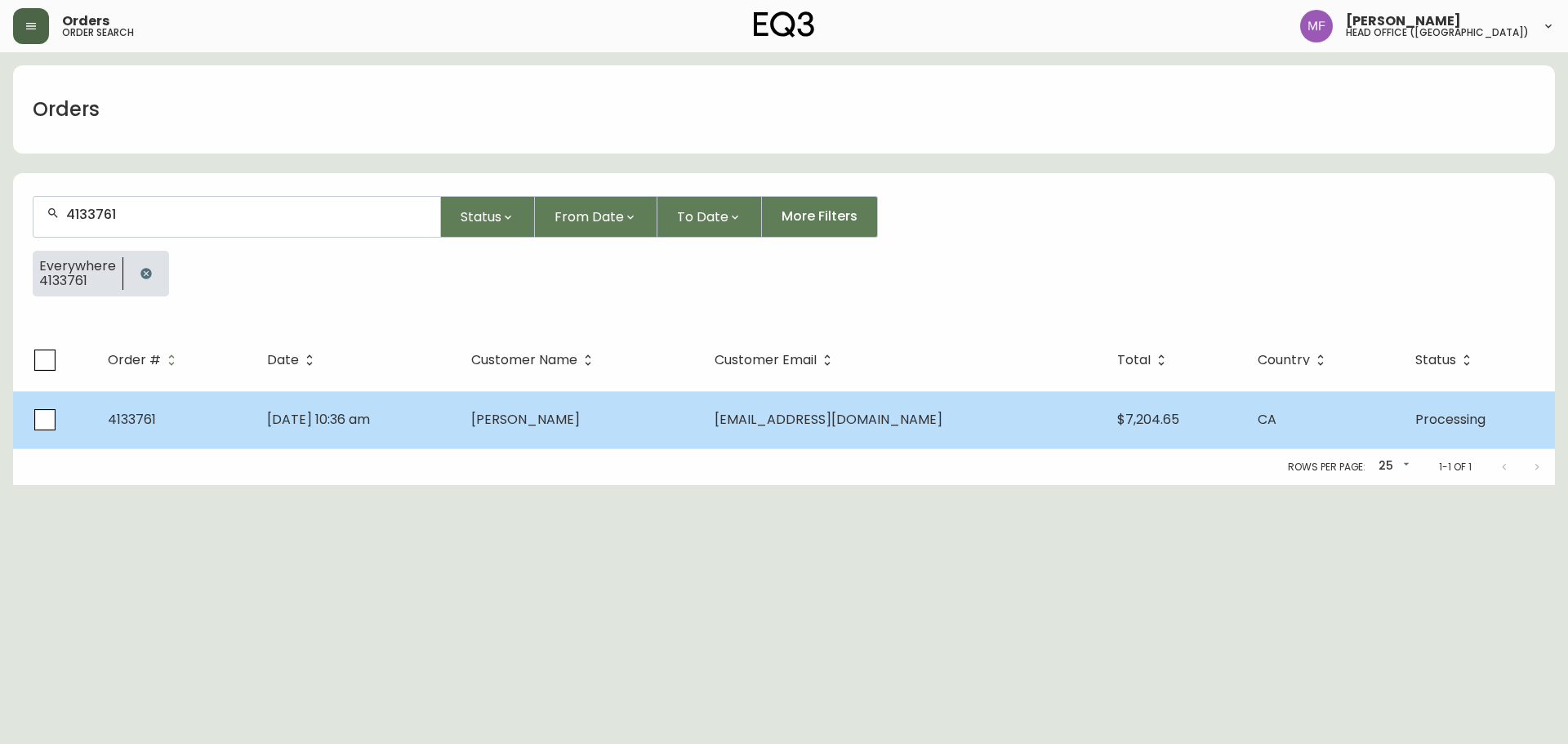
click at [570, 430] on td "Victoria Thorpe" at bounding box center [579, 419] width 244 height 57
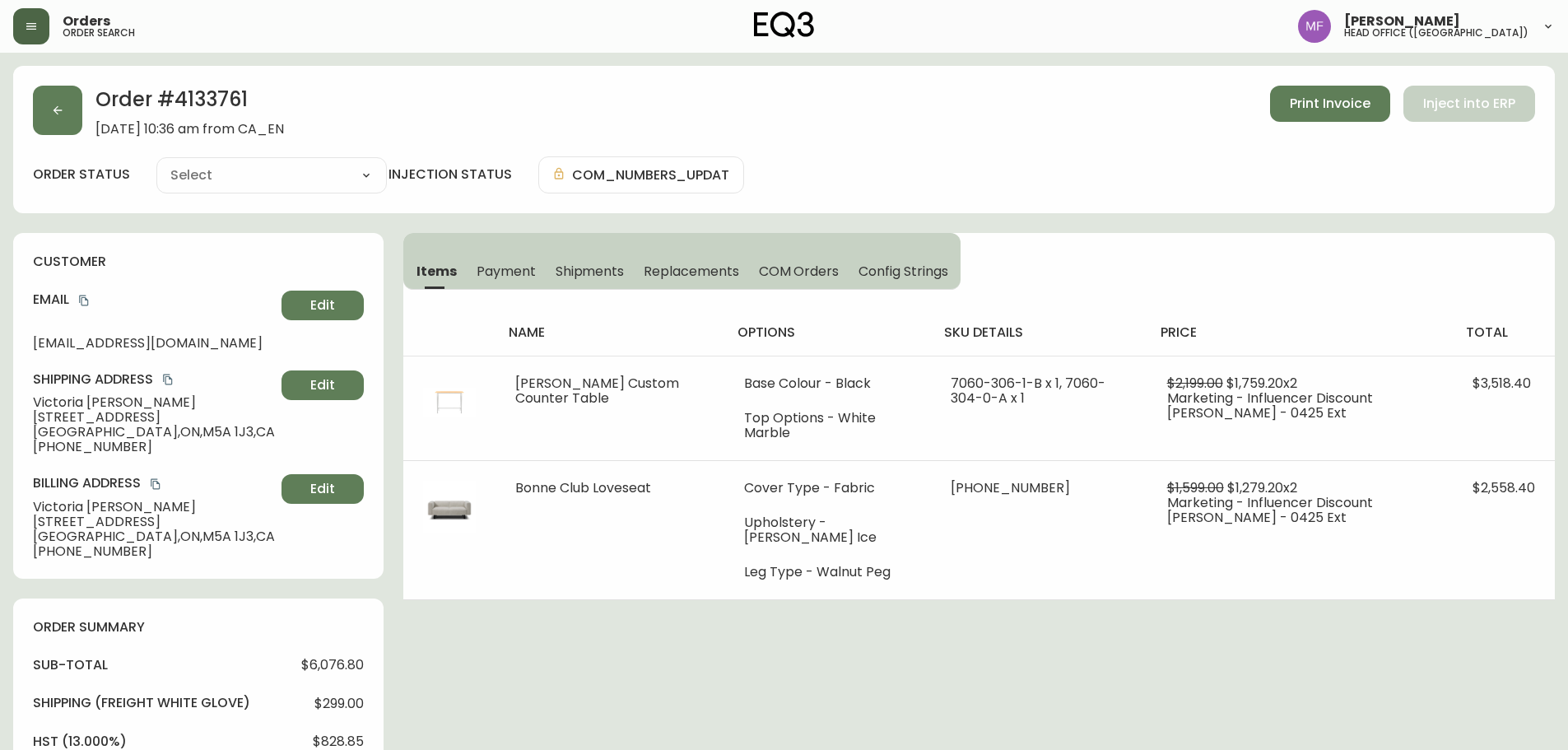
type input "Processing"
select select "PROCESSING"
click at [207, 106] on h2 "Order # 4133761" at bounding box center [190, 103] width 189 height 36
copy h2 "4133761"
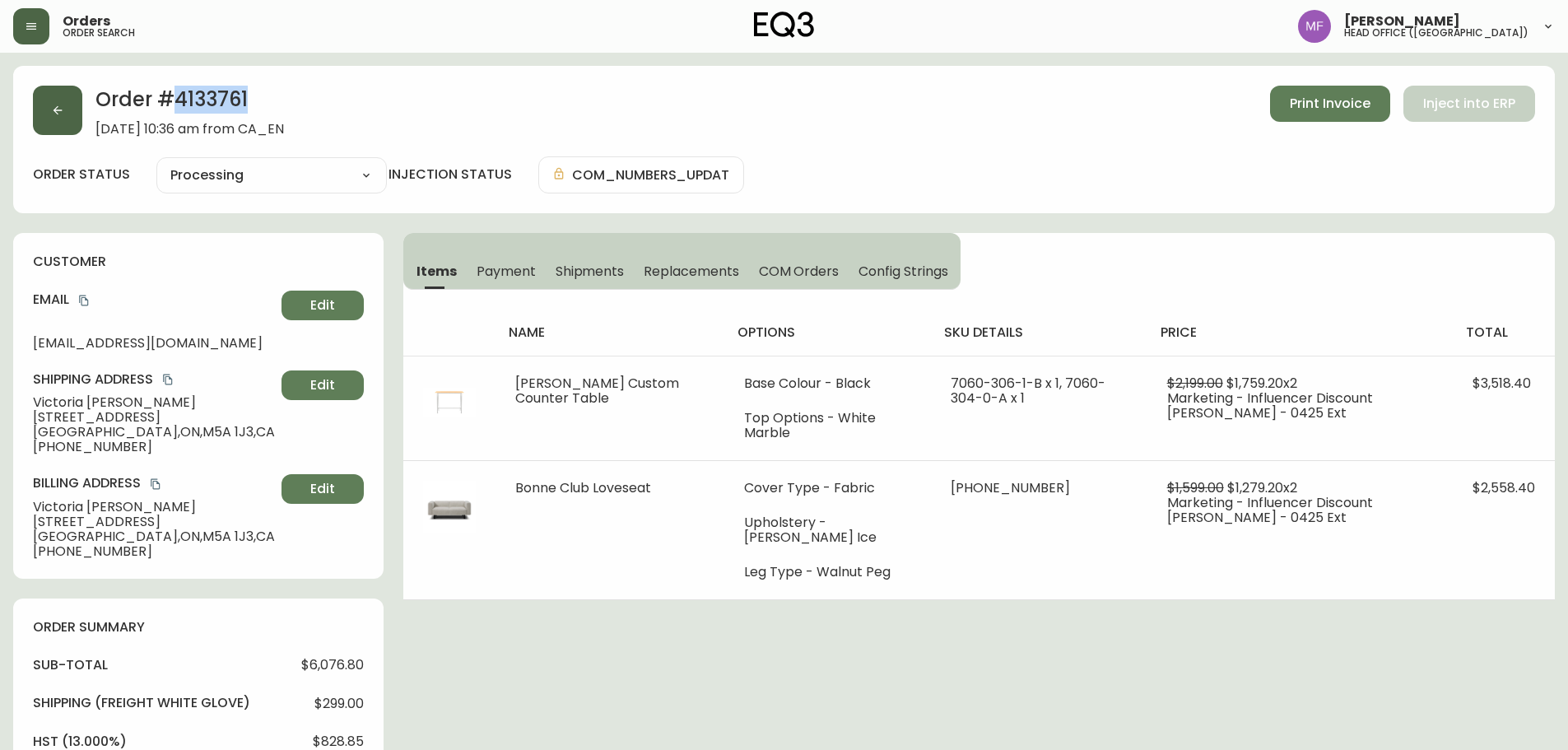
click at [55, 130] on button "button" at bounding box center [58, 110] width 49 height 49
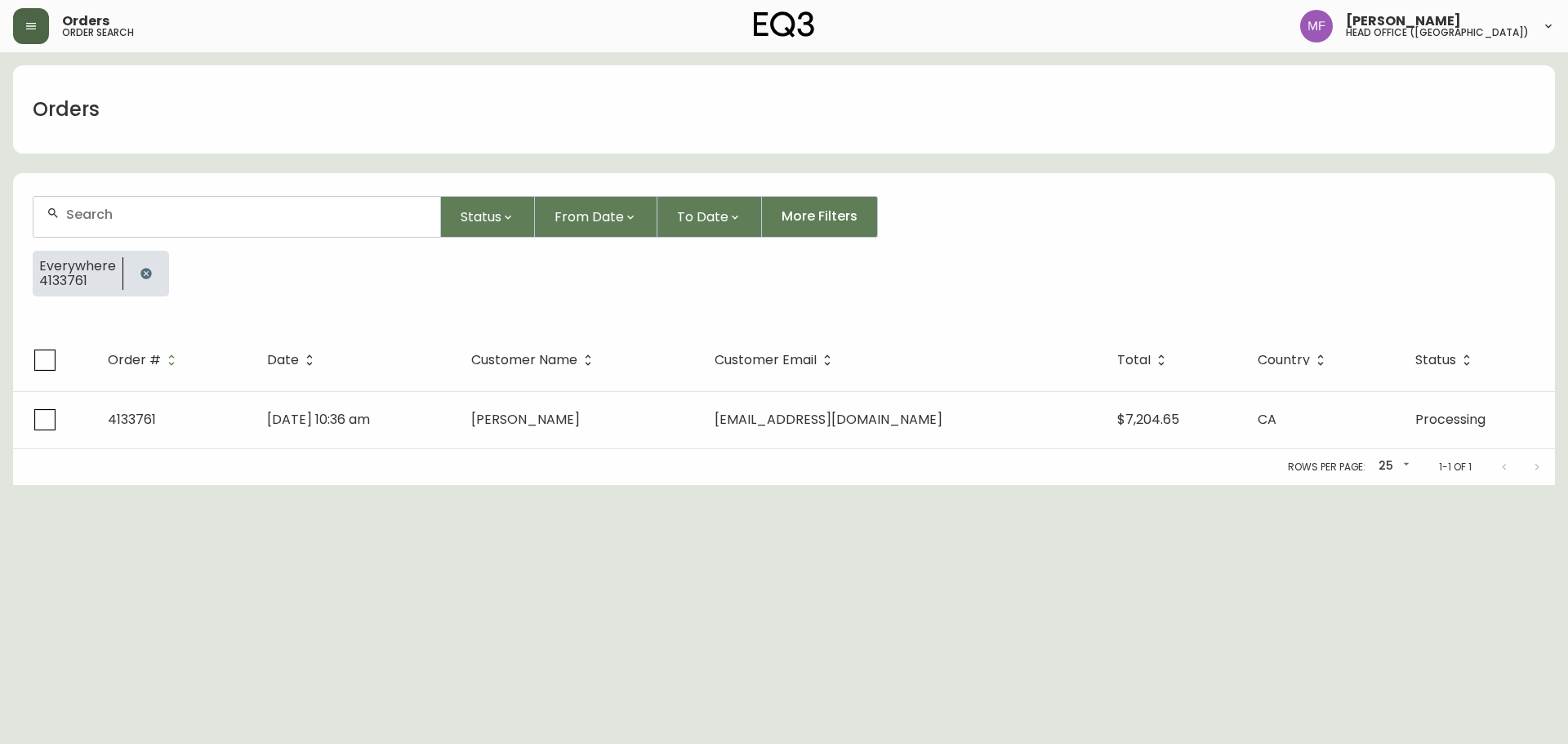
click at [129, 278] on button "button" at bounding box center [145, 273] width 33 height 33
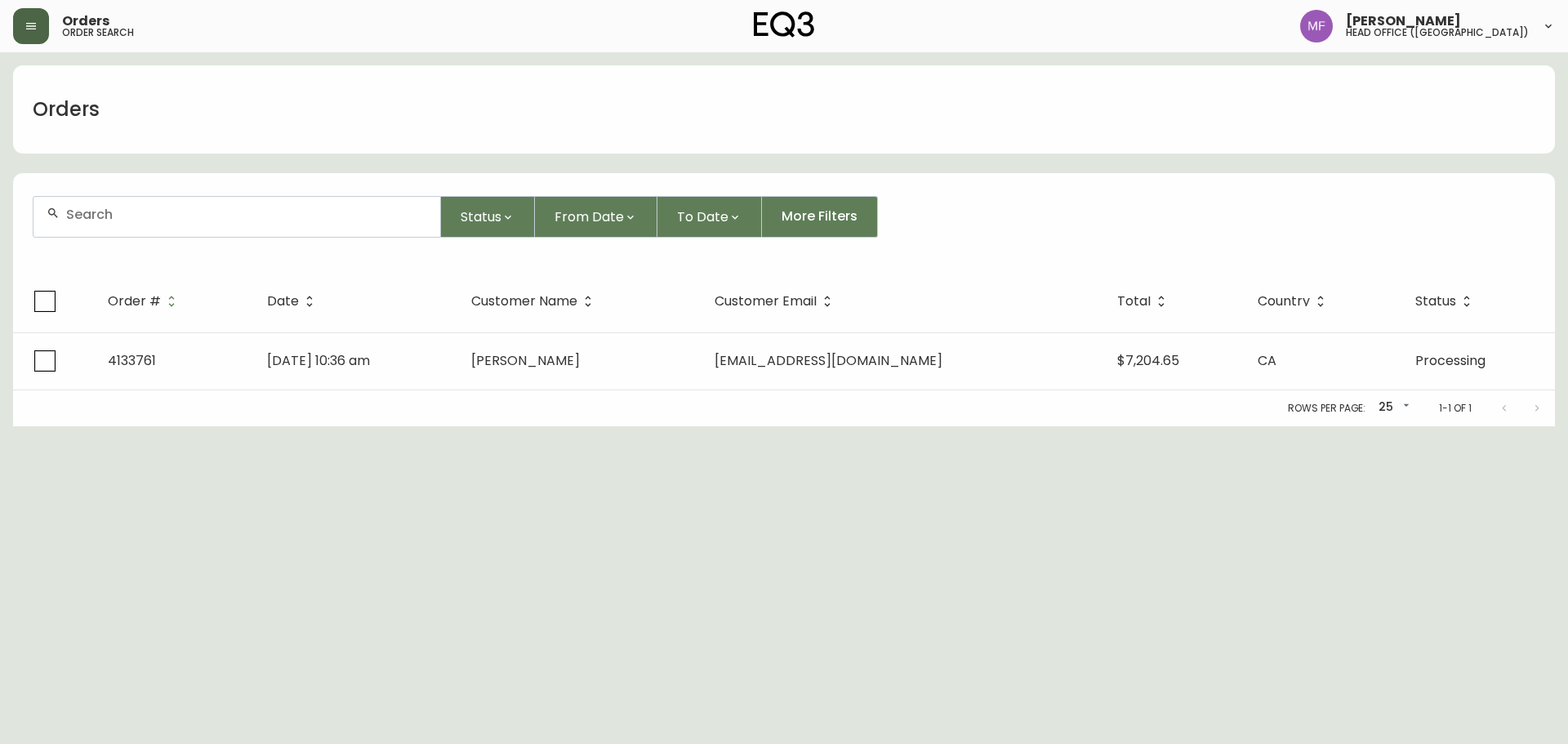
click at [134, 227] on div at bounding box center [237, 217] width 407 height 40
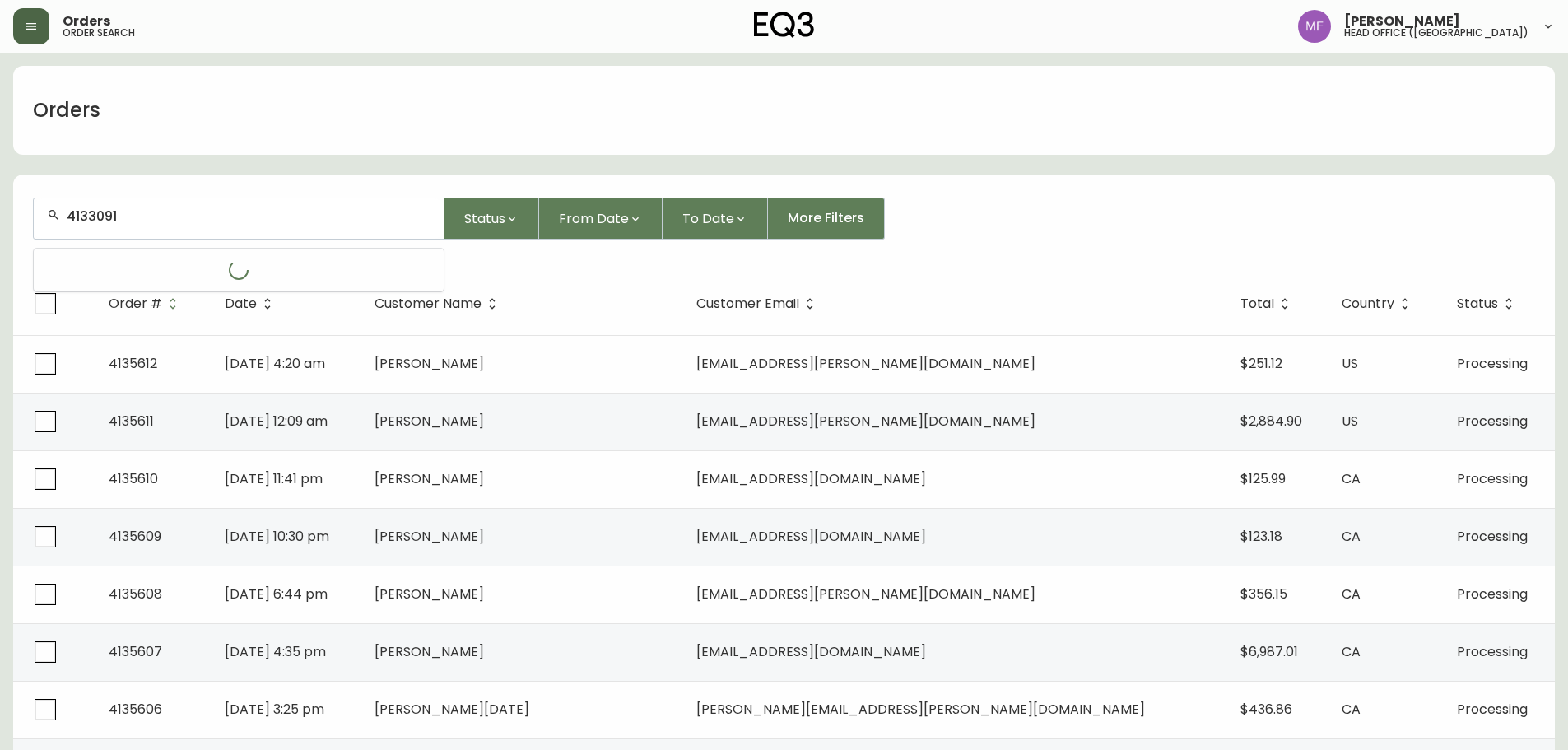
type input "4133091"
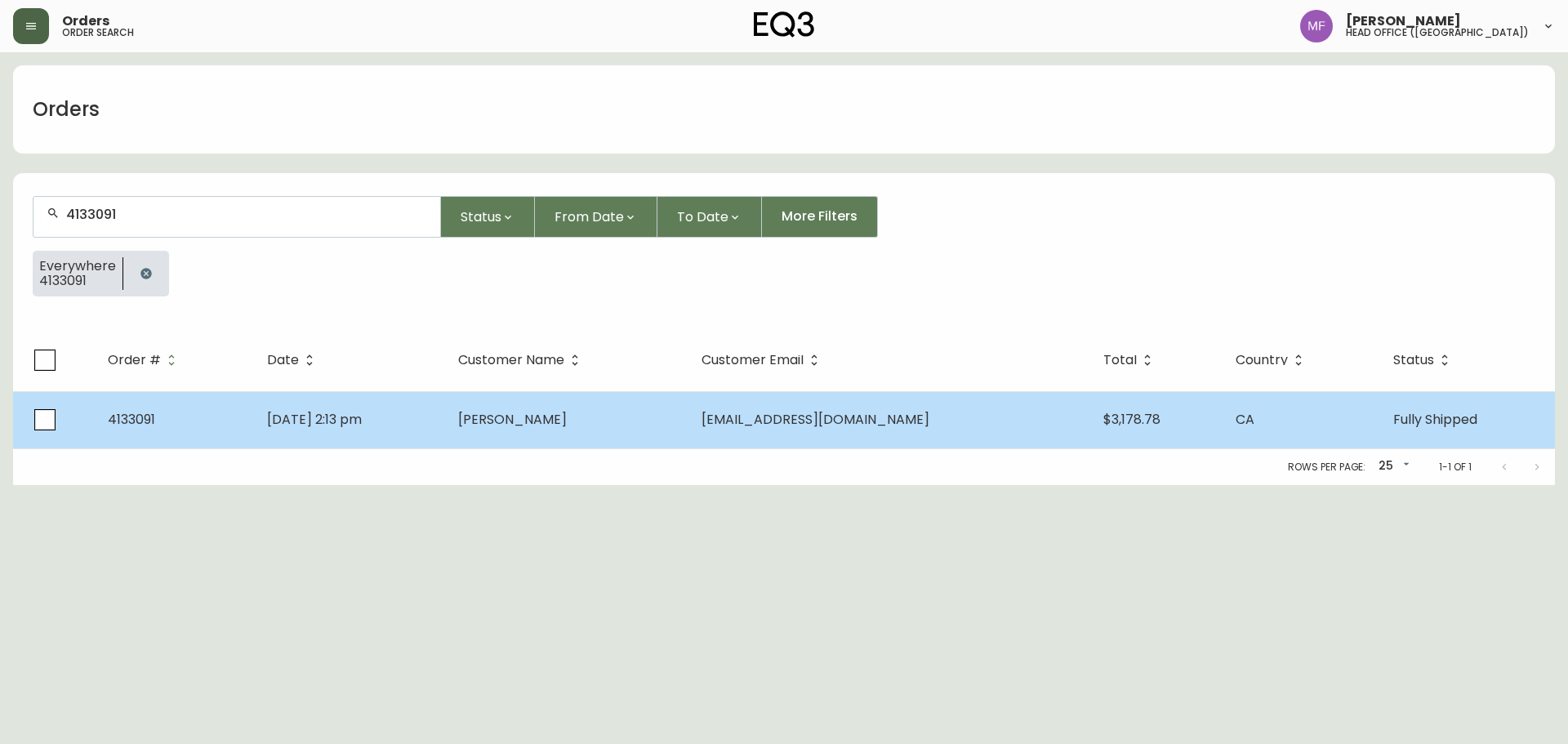
click at [580, 435] on td "Tury Aljaqobi" at bounding box center [567, 419] width 244 height 57
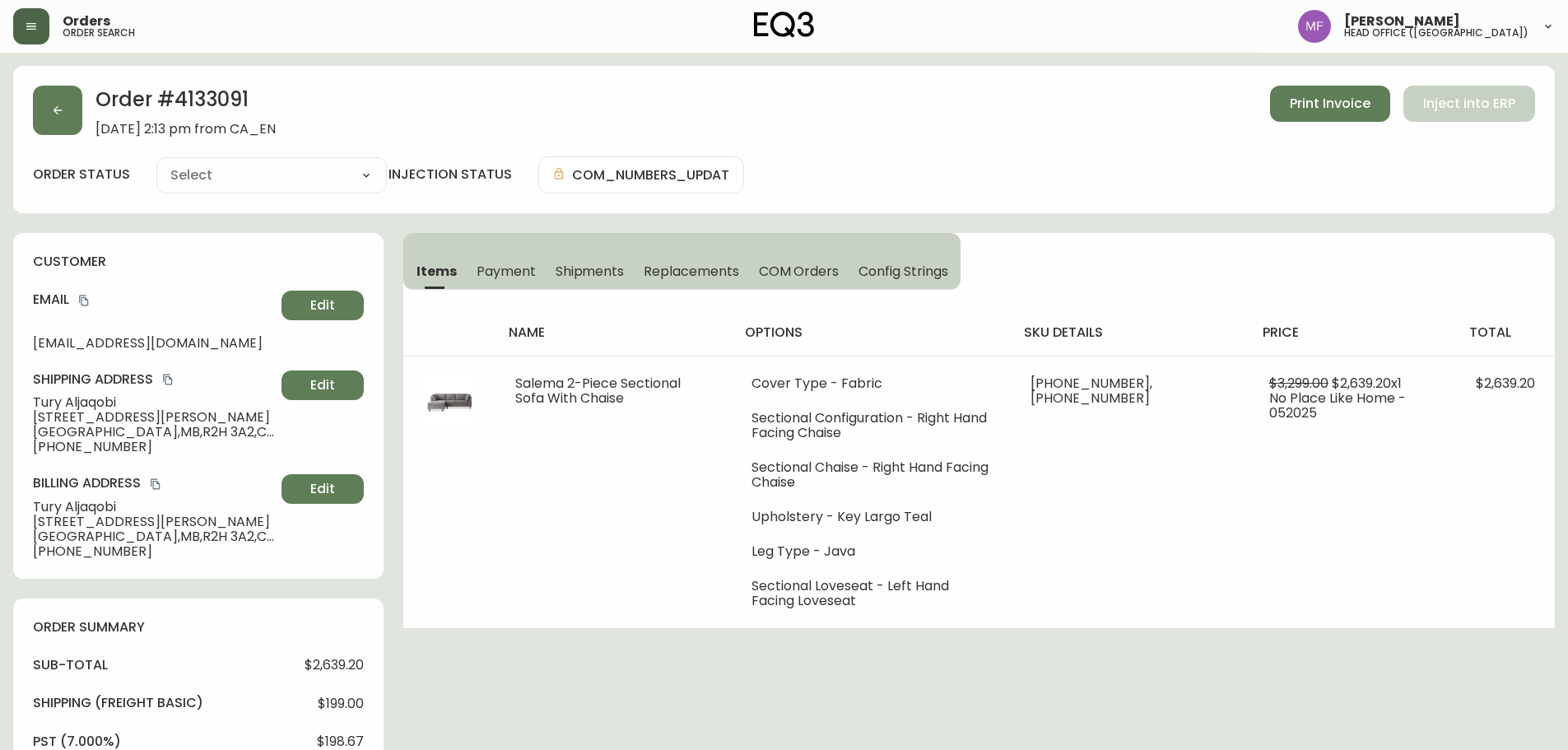
type input "Fully Shipped"
select select "FULLY_SHIPPED"
click at [512, 277] on span "Payment" at bounding box center [506, 271] width 59 height 17
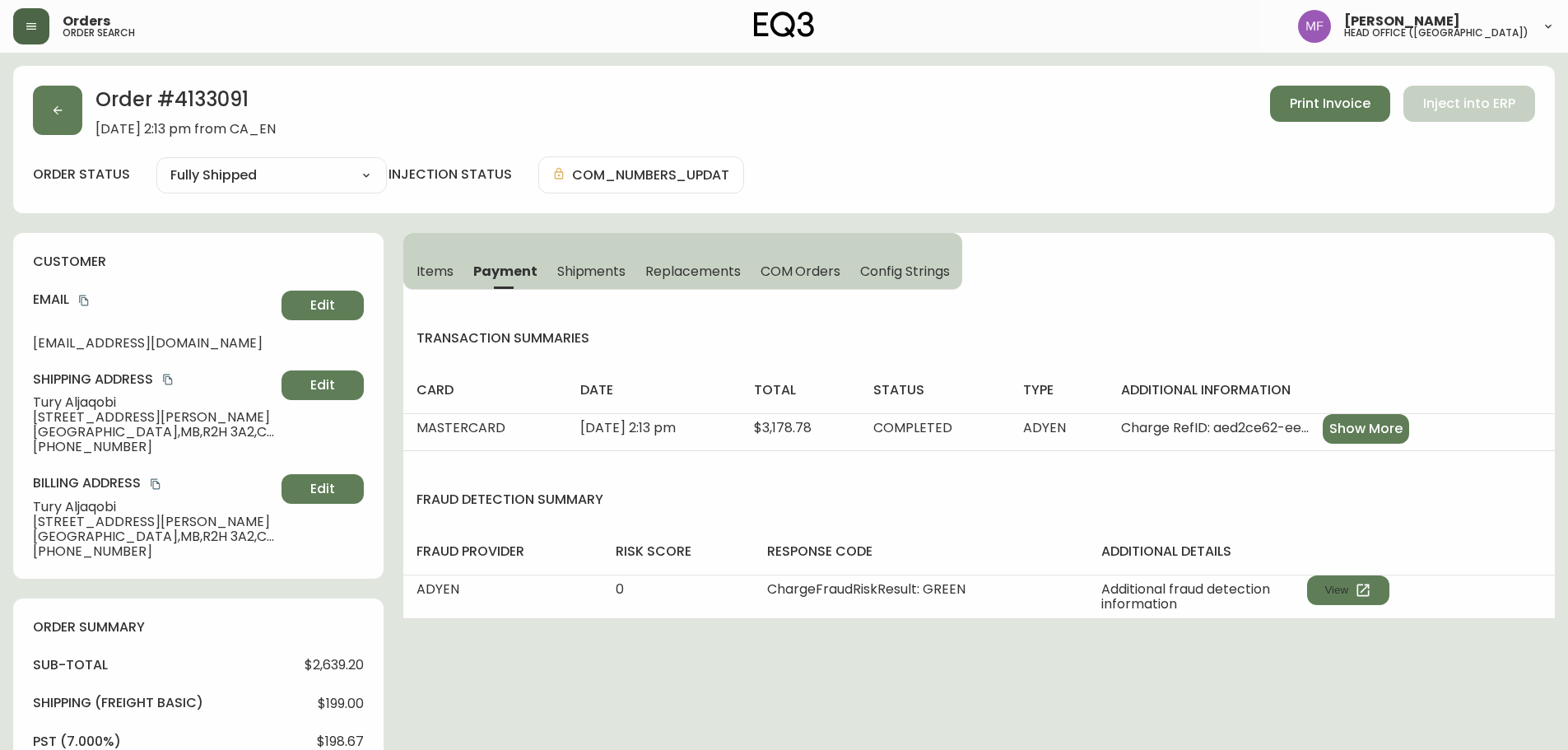
click at [412, 263] on button "Items" at bounding box center [433, 271] width 60 height 36
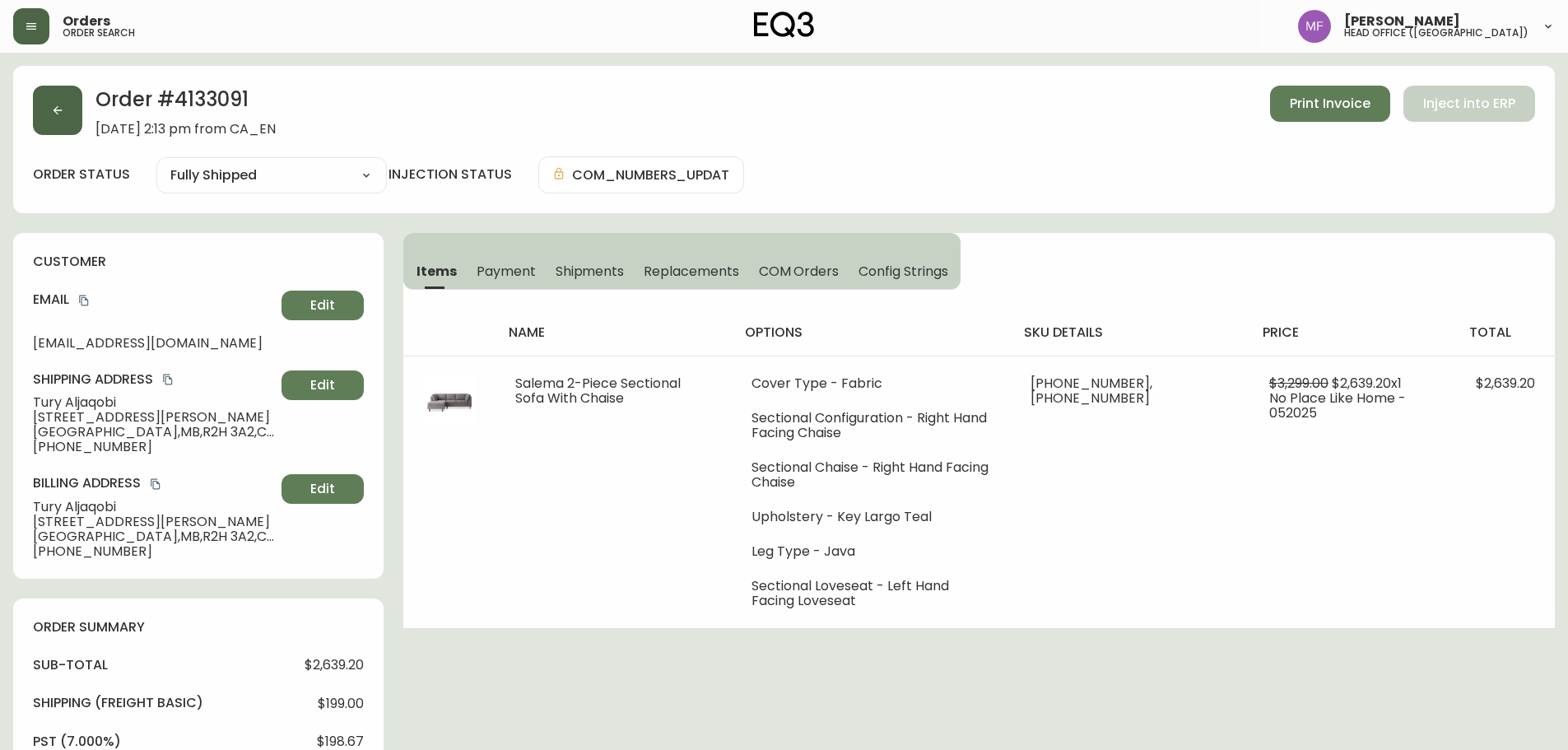
click at [55, 118] on button "button" at bounding box center [58, 110] width 49 height 49
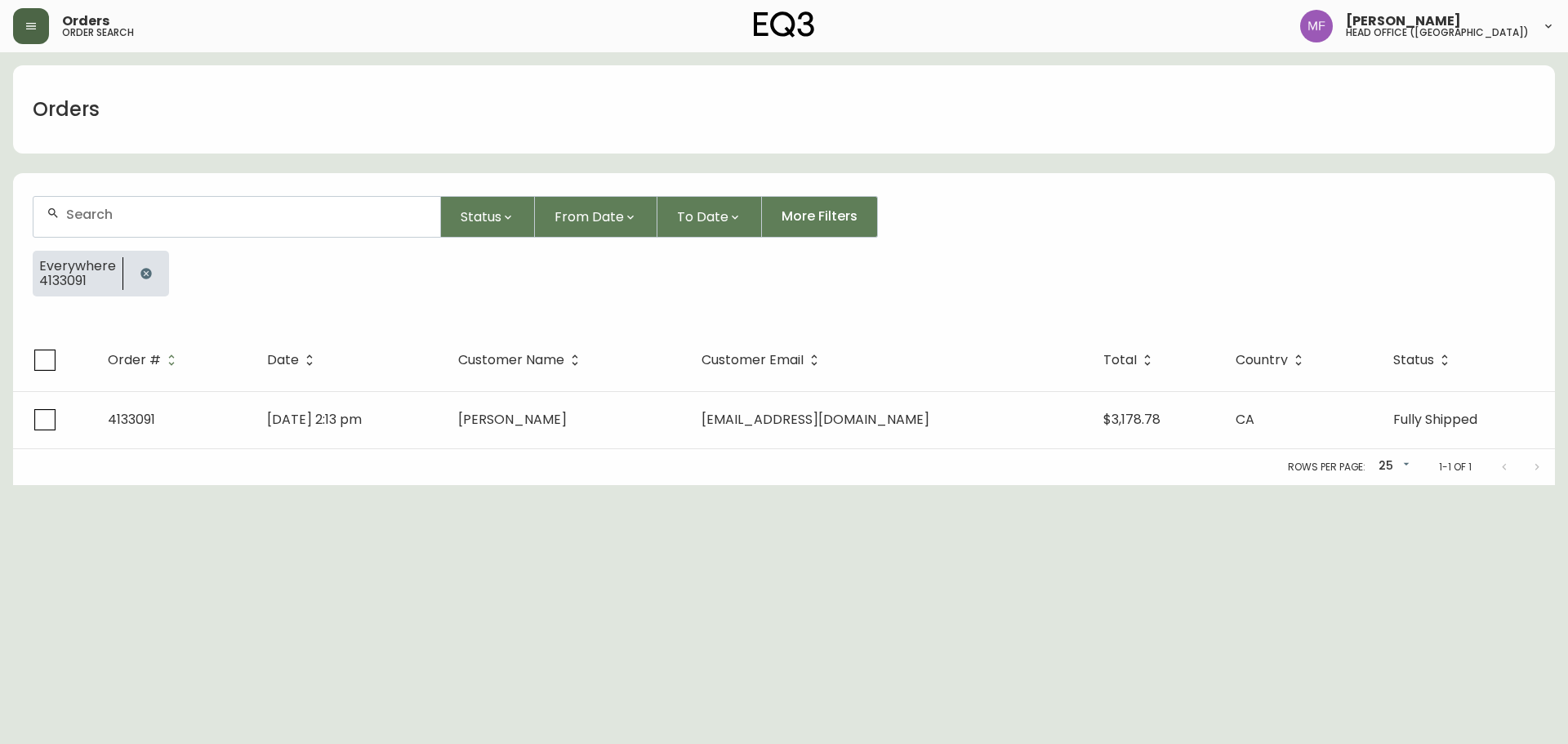
click at [134, 277] on button "button" at bounding box center [145, 273] width 33 height 33
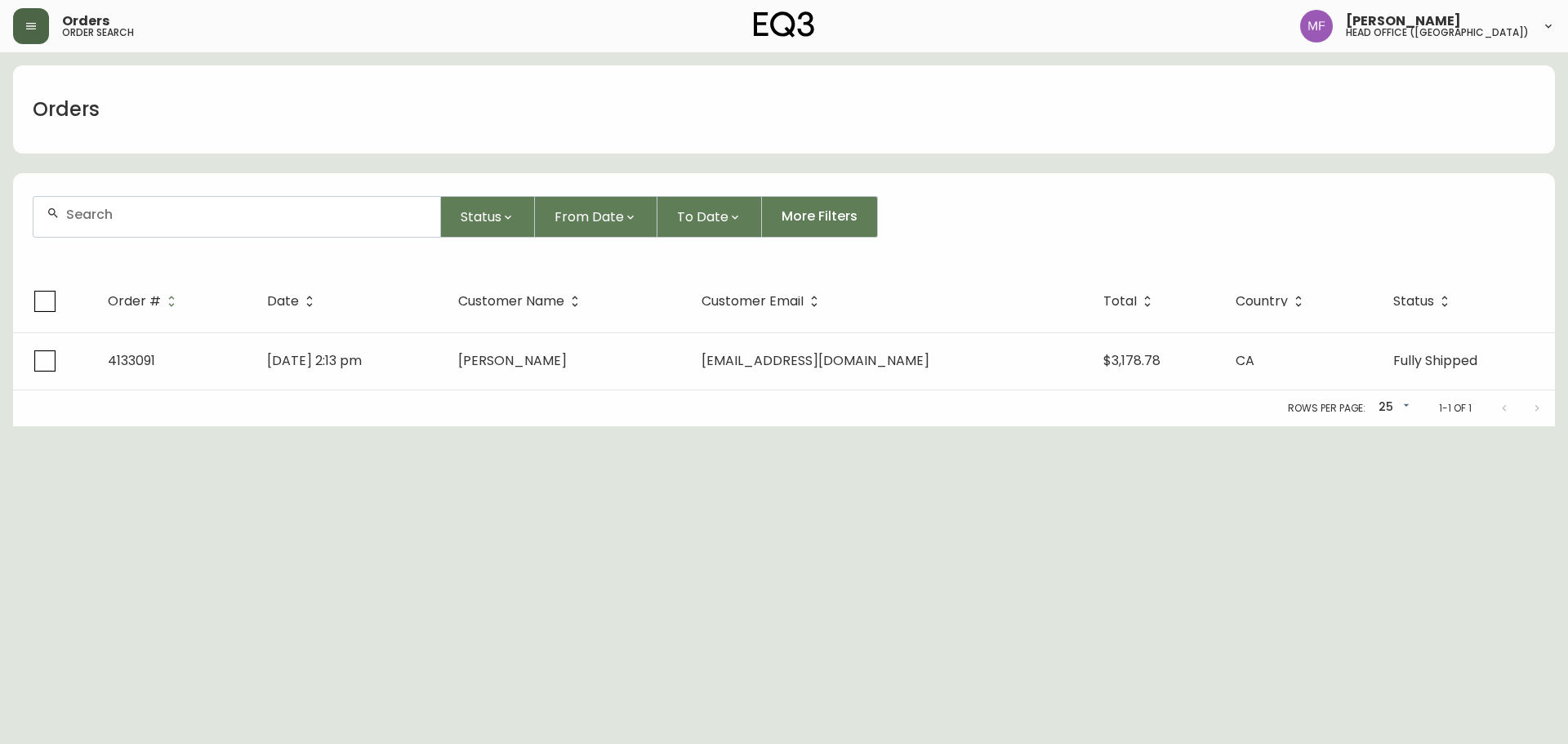
click at [132, 212] on input "text" at bounding box center [246, 214] width 361 height 15
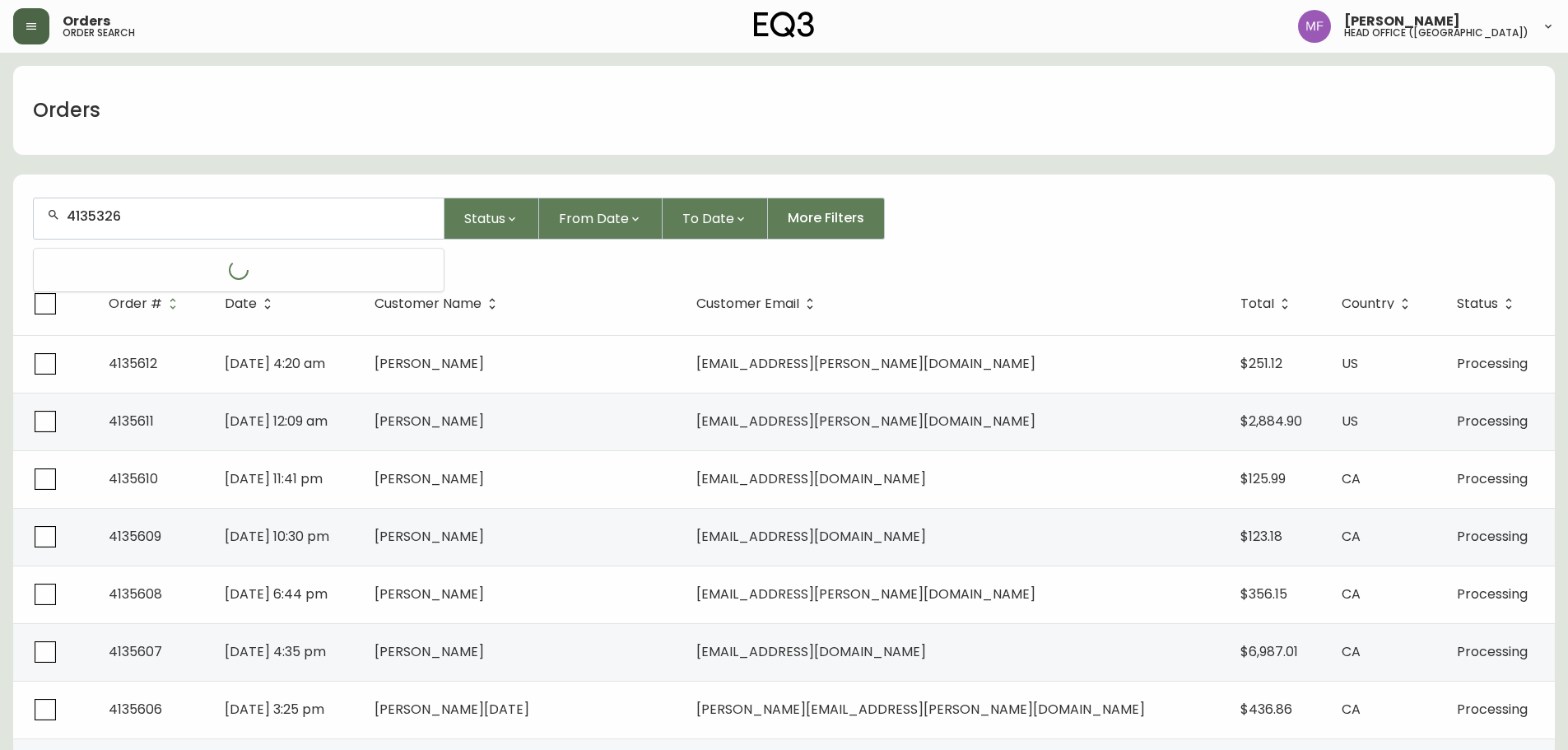
type input "4135326"
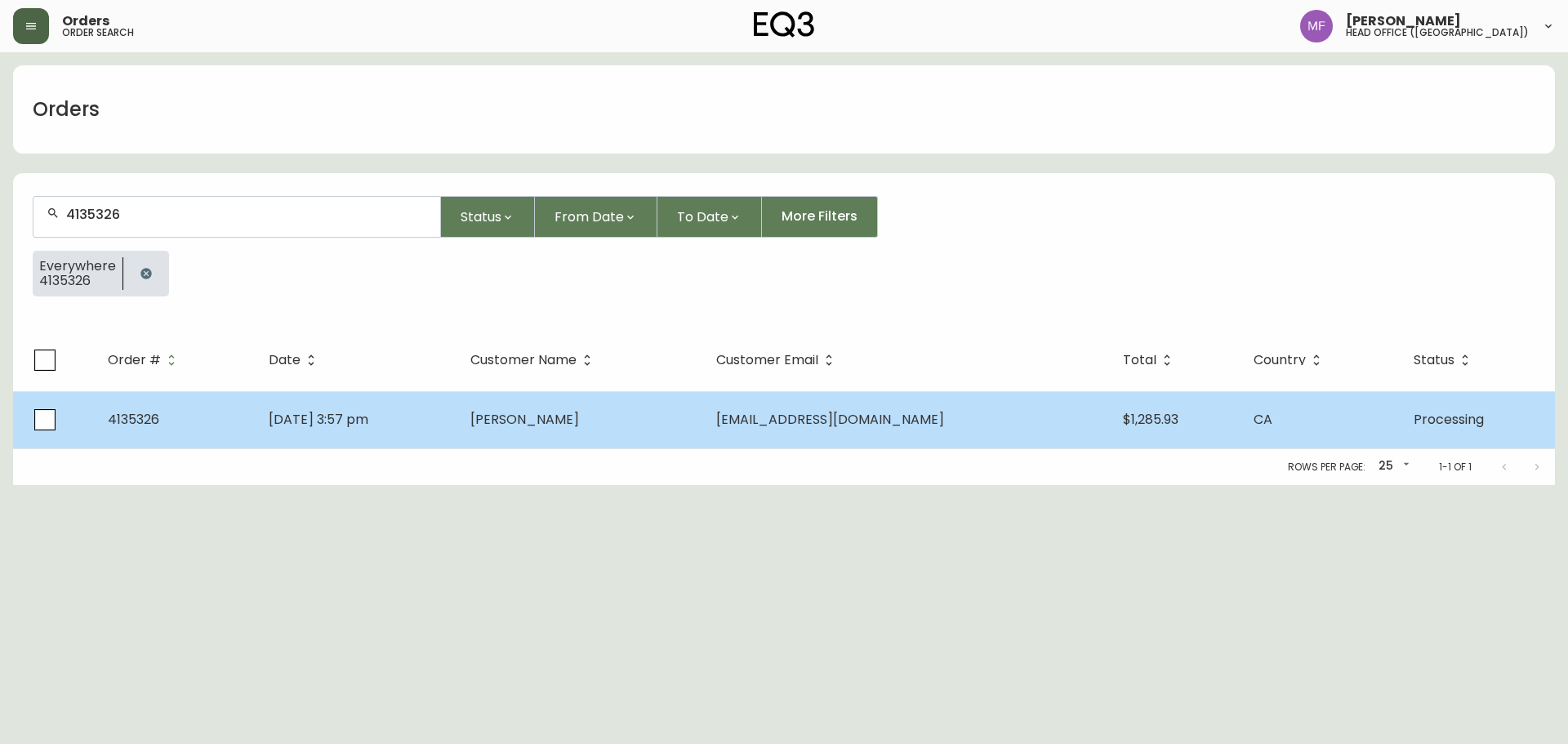
click at [577, 433] on td "Jin Kim" at bounding box center [579, 419] width 245 height 57
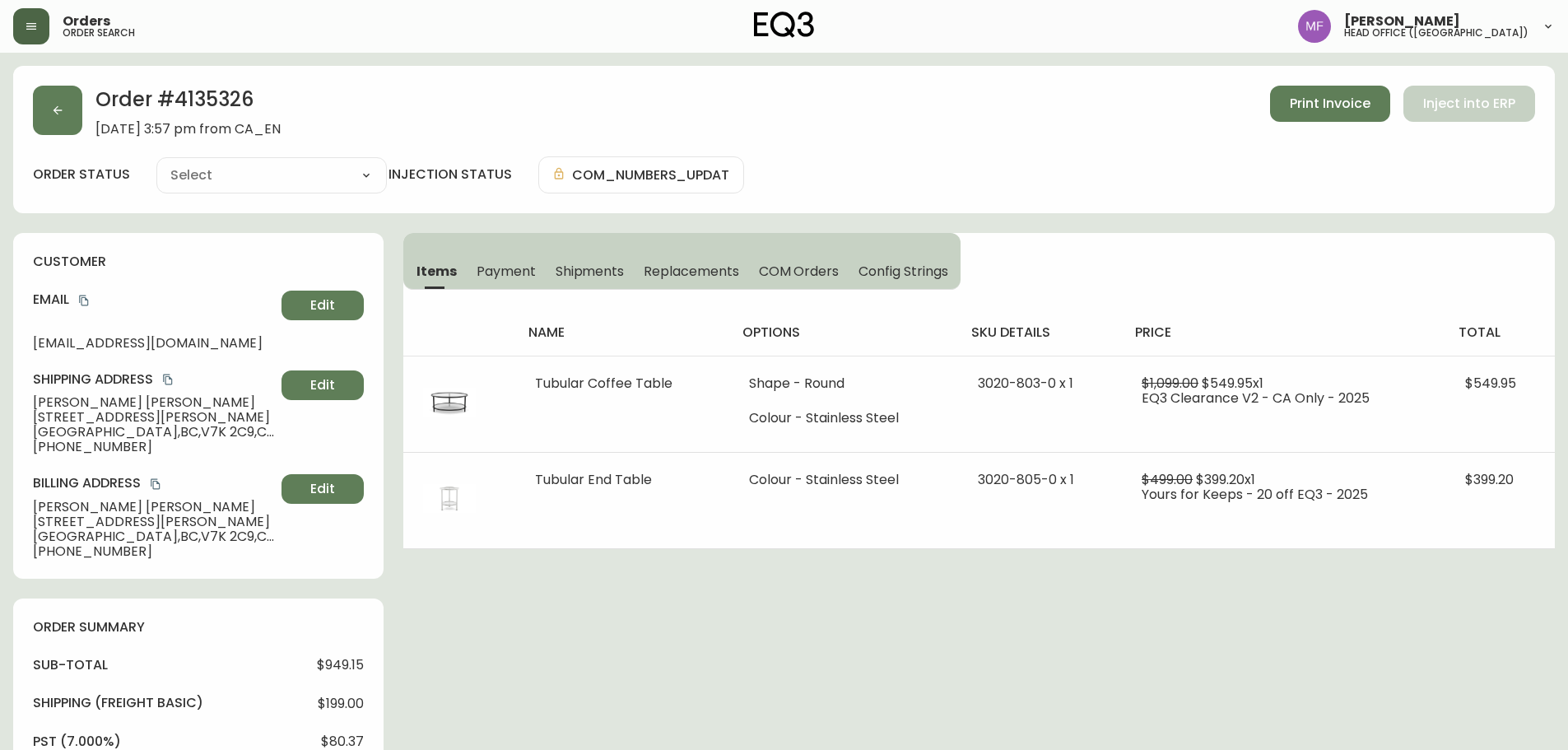
type input "Processing"
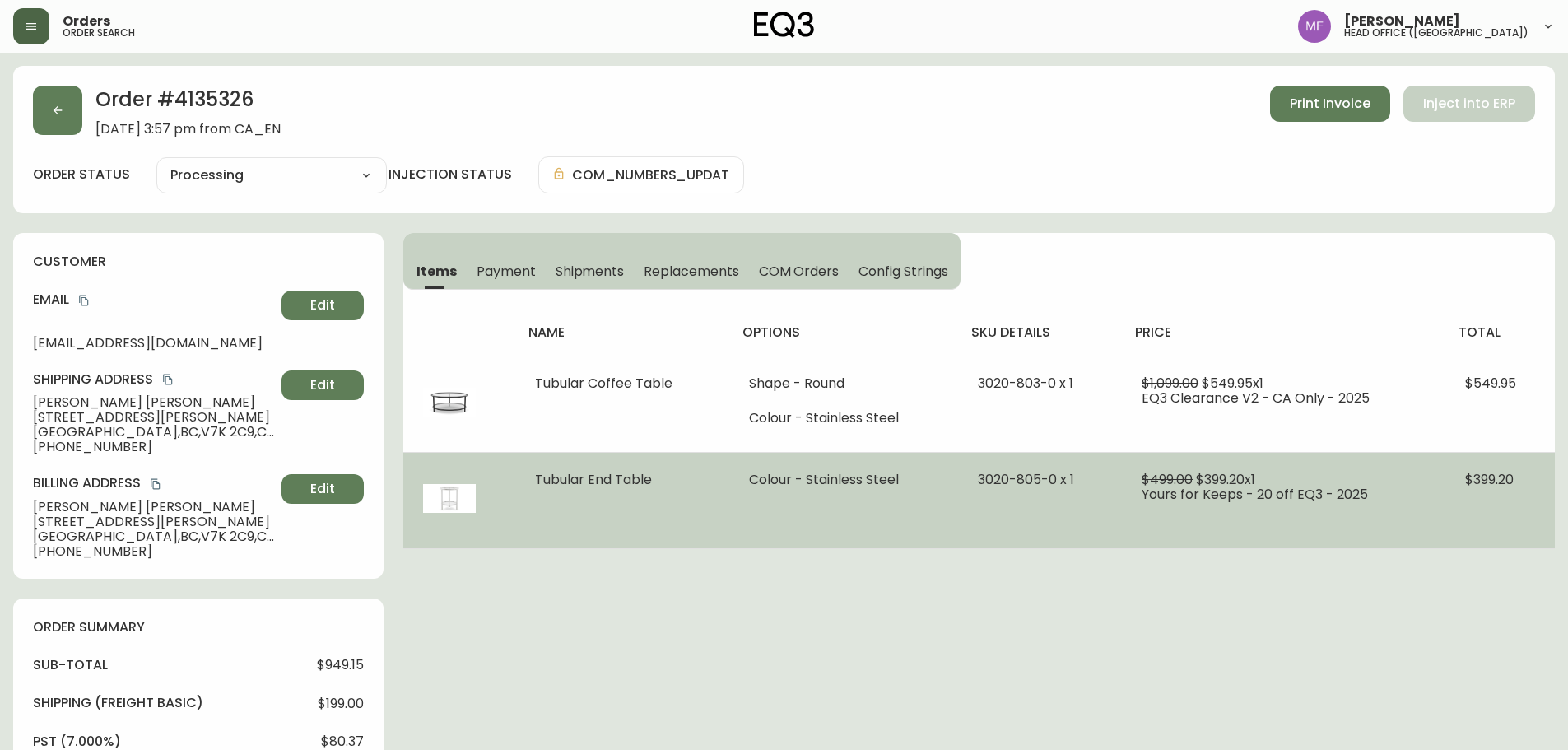
select select "PROCESSING"
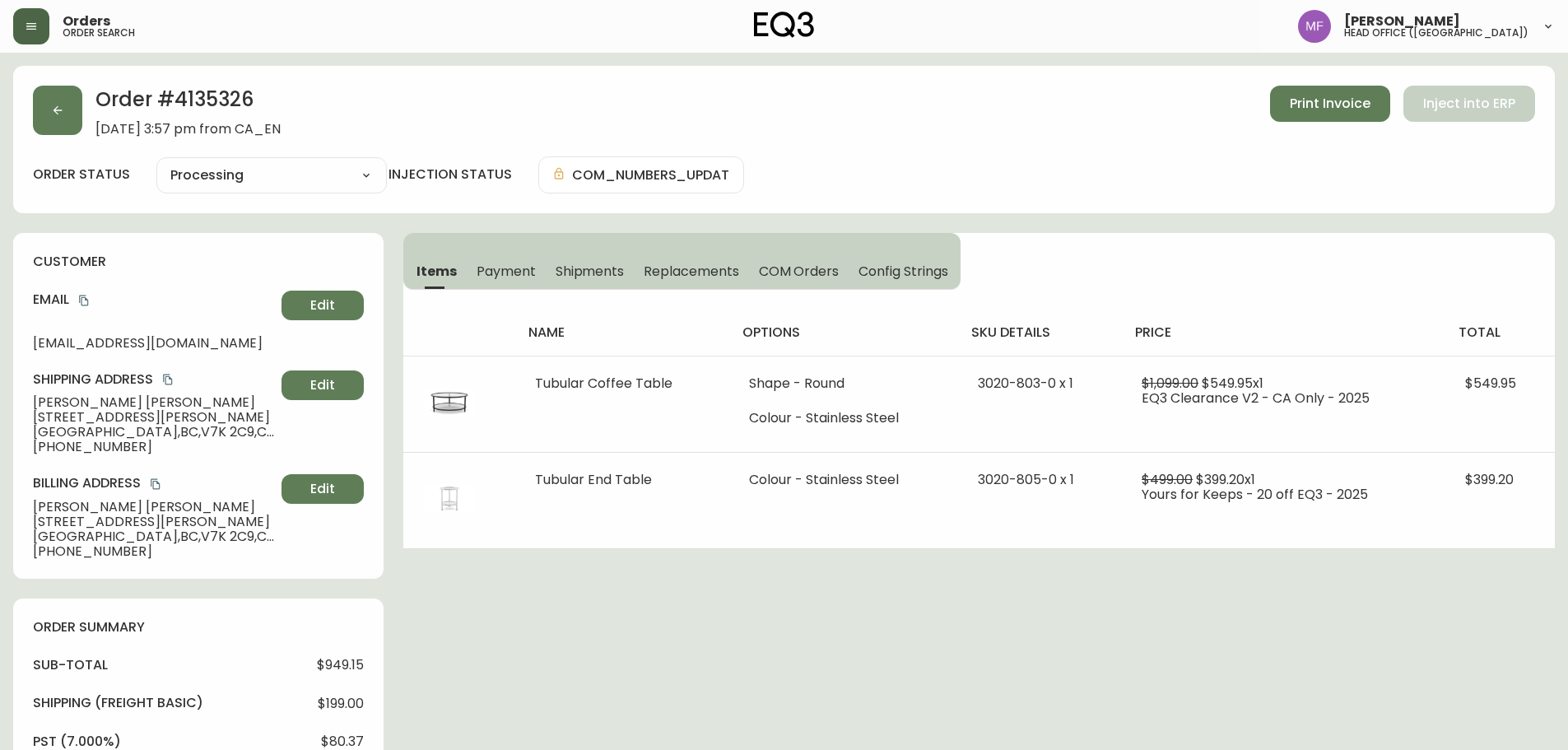
click at [193, 97] on h2 "Order # 4135326" at bounding box center [188, 103] width 185 height 36
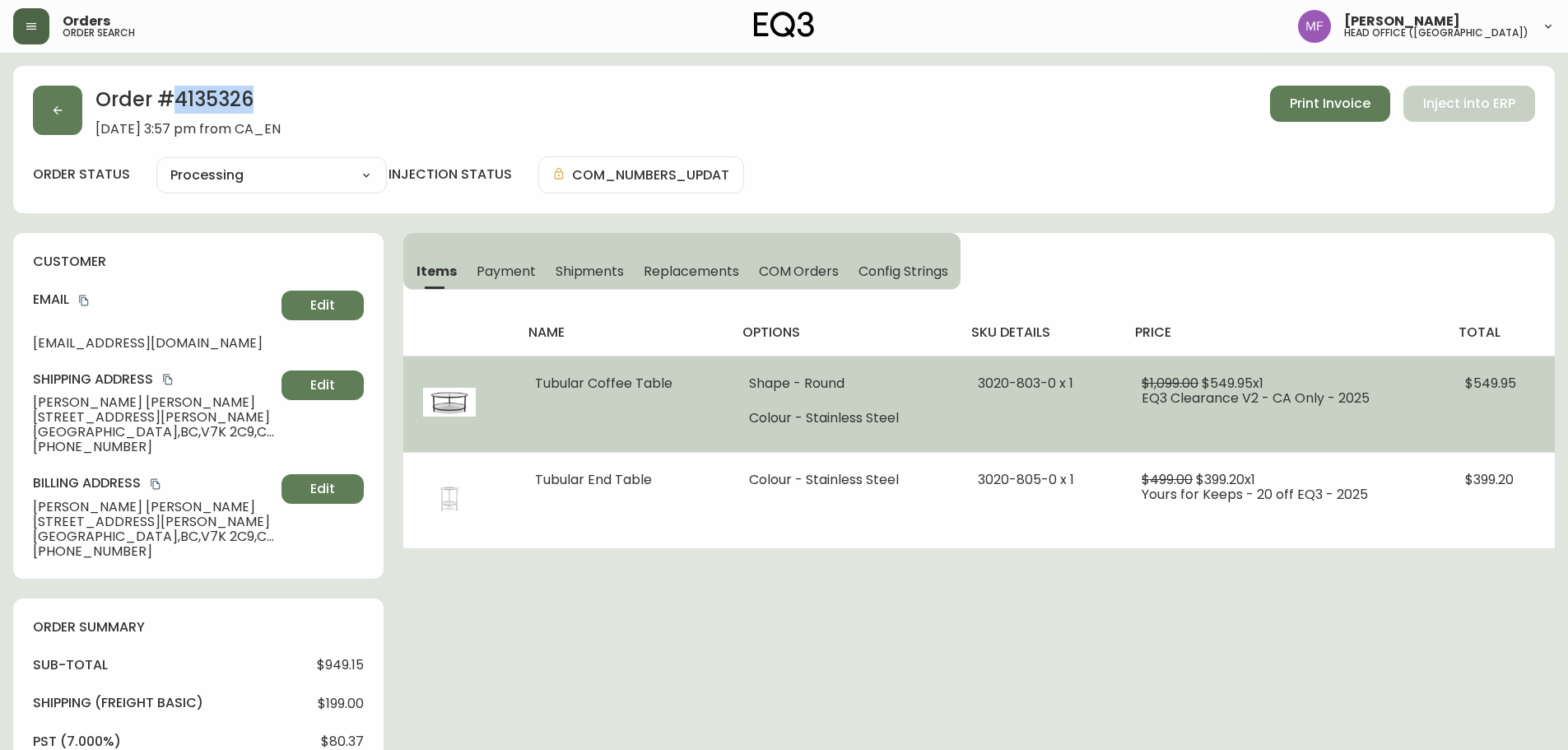
copy h2 "4135326"
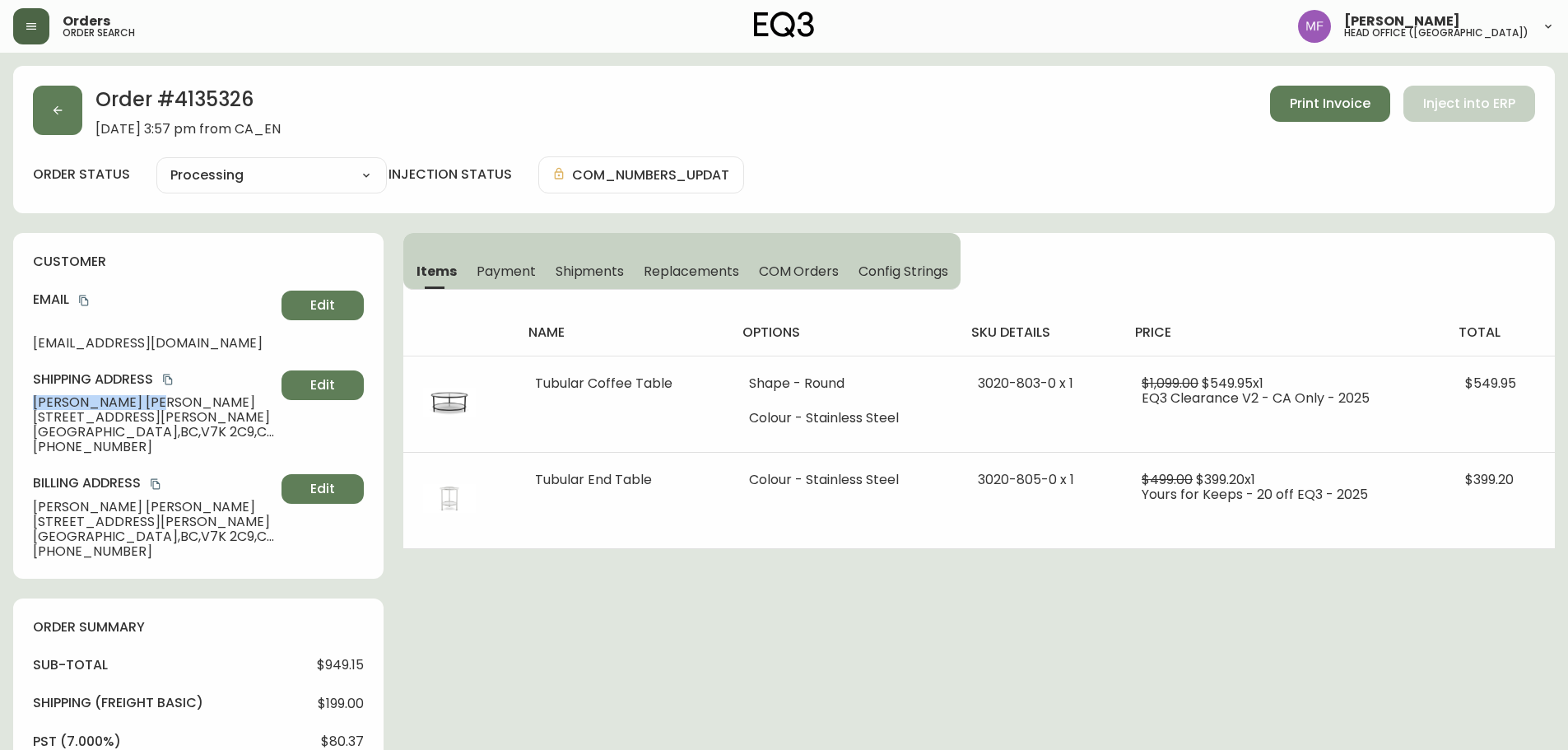
drag, startPoint x: 80, startPoint y: 405, endPoint x: 14, endPoint y: 402, distance: 66.1
click at [14, 402] on div "customer Email skyispeach@gmail.com Edit Shipping Address Jin Kim 3150 Fromme R…" at bounding box center [199, 406] width 371 height 345
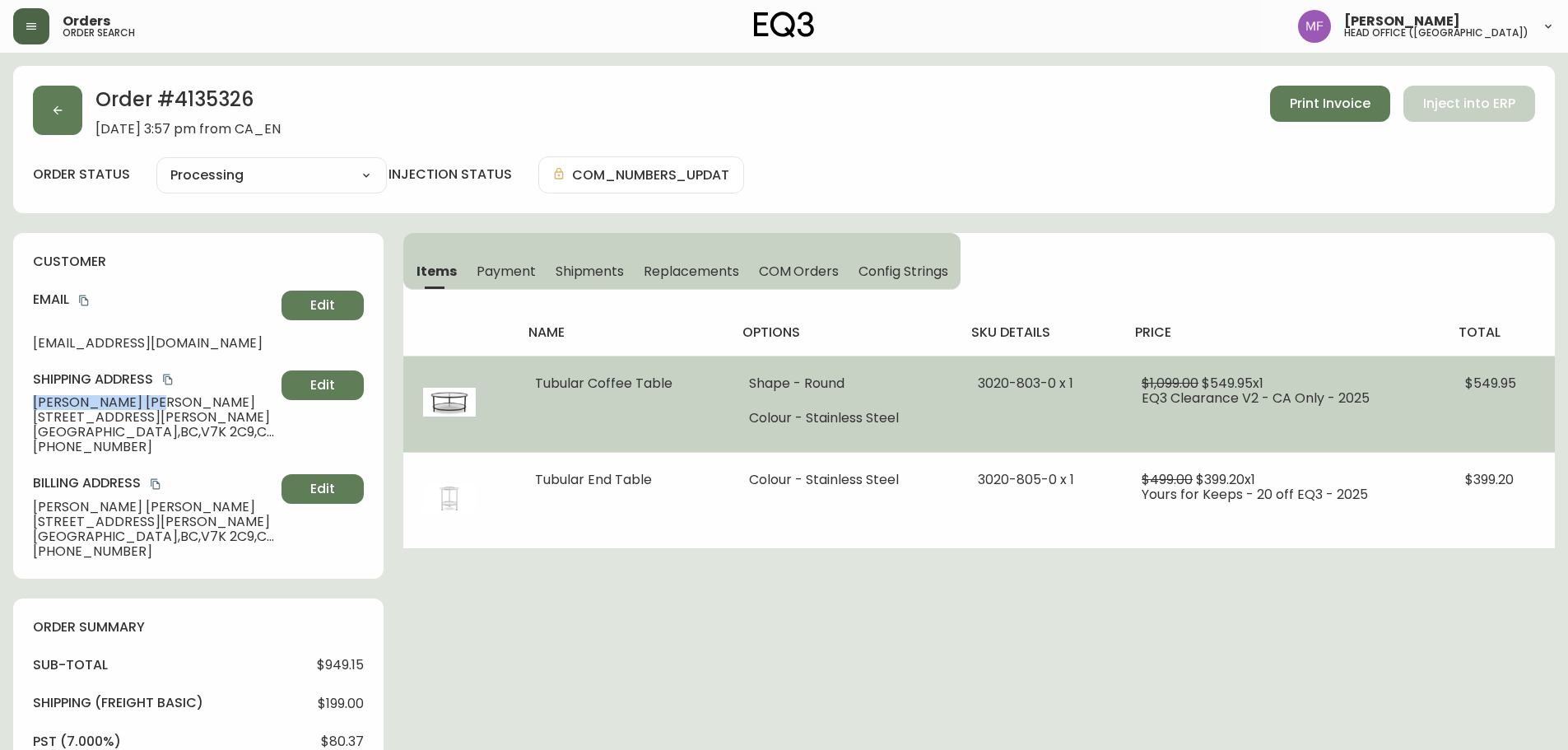
copy span "Jin Kim"
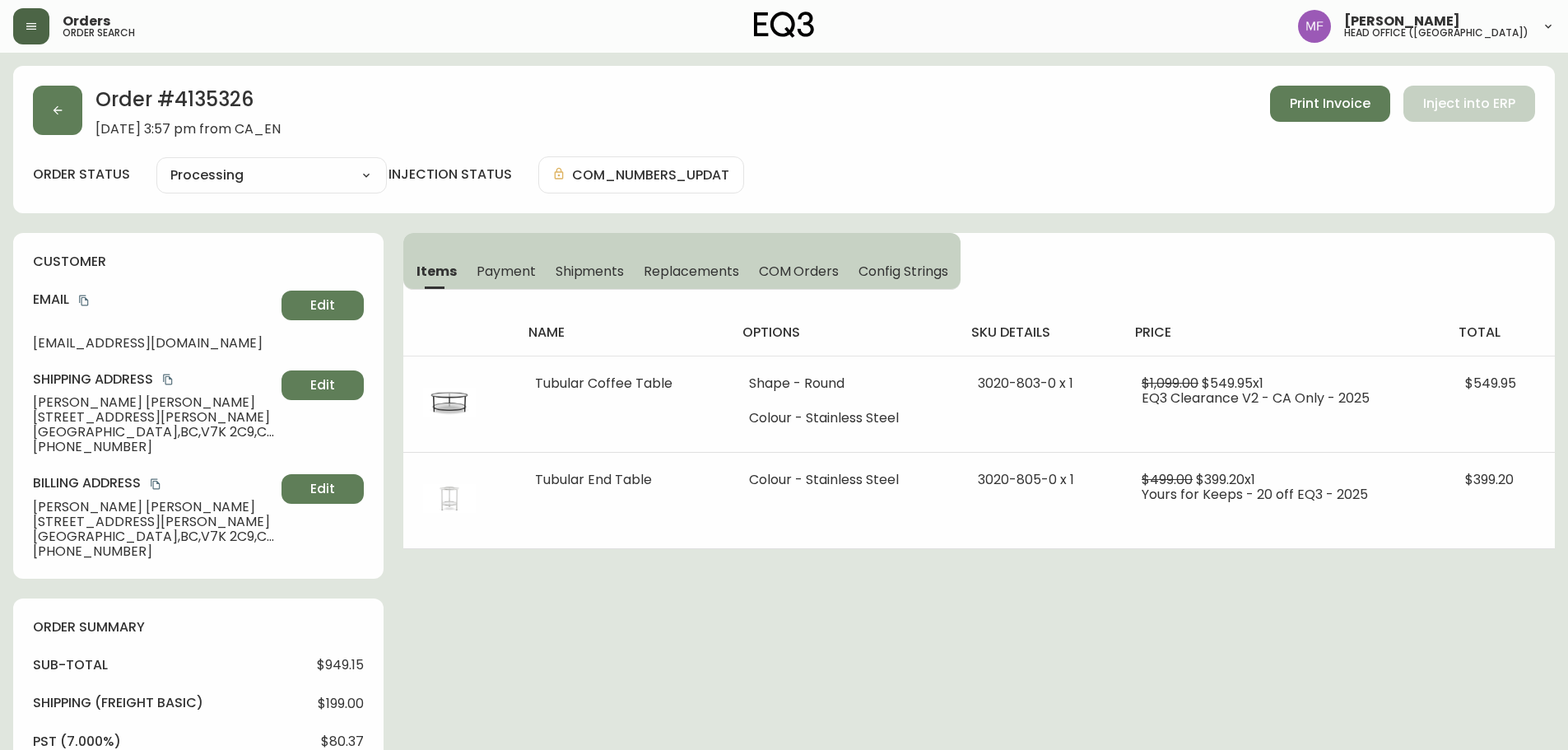
click at [191, 93] on h2 "Order # 4135326" at bounding box center [188, 103] width 185 height 36
drag, startPoint x: 191, startPoint y: 93, endPoint x: 245, endPoint y: 104, distance: 55.1
click at [192, 93] on h2 "Order # 4135326" at bounding box center [188, 103] width 185 height 36
copy h2 "4135326"
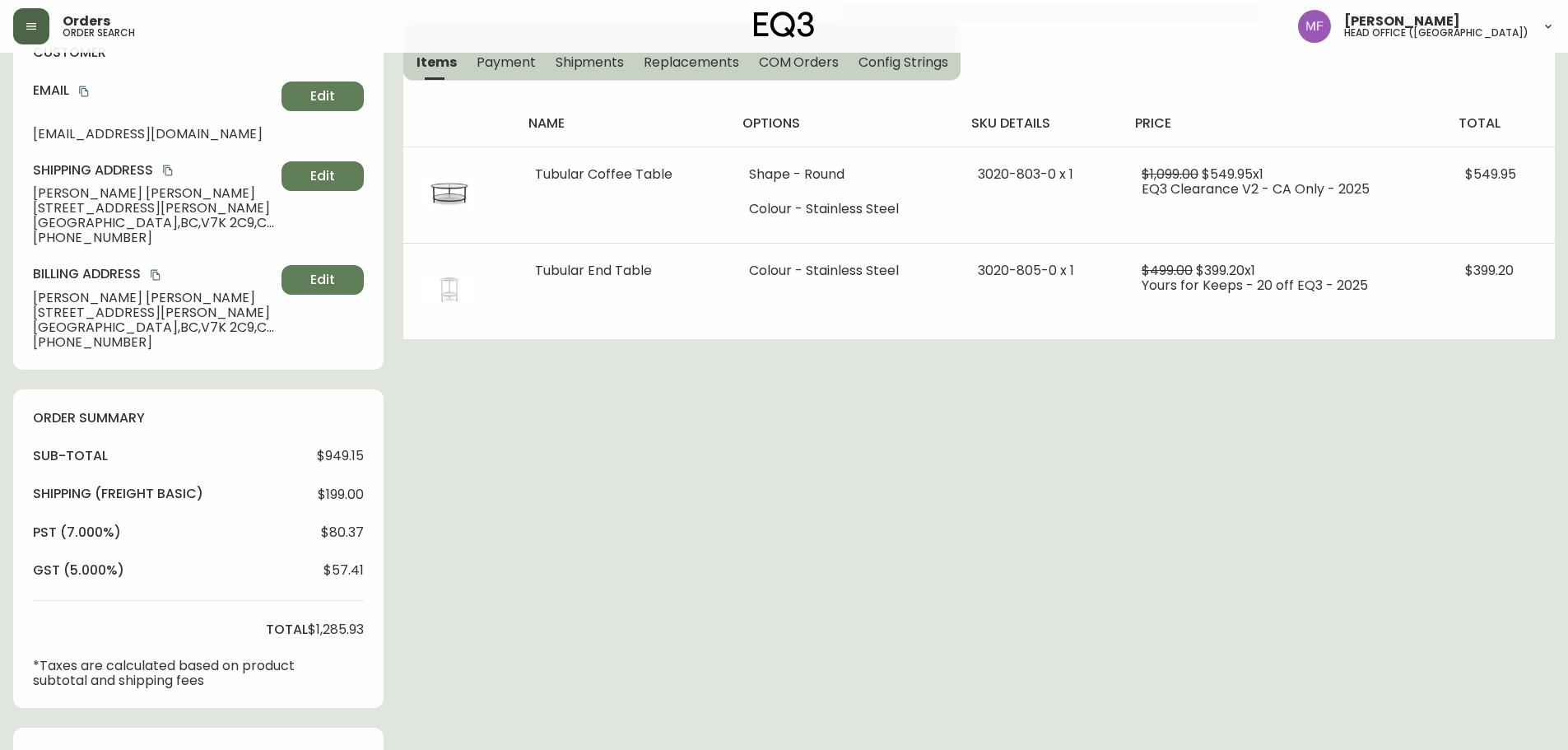
scroll to position [525, 0]
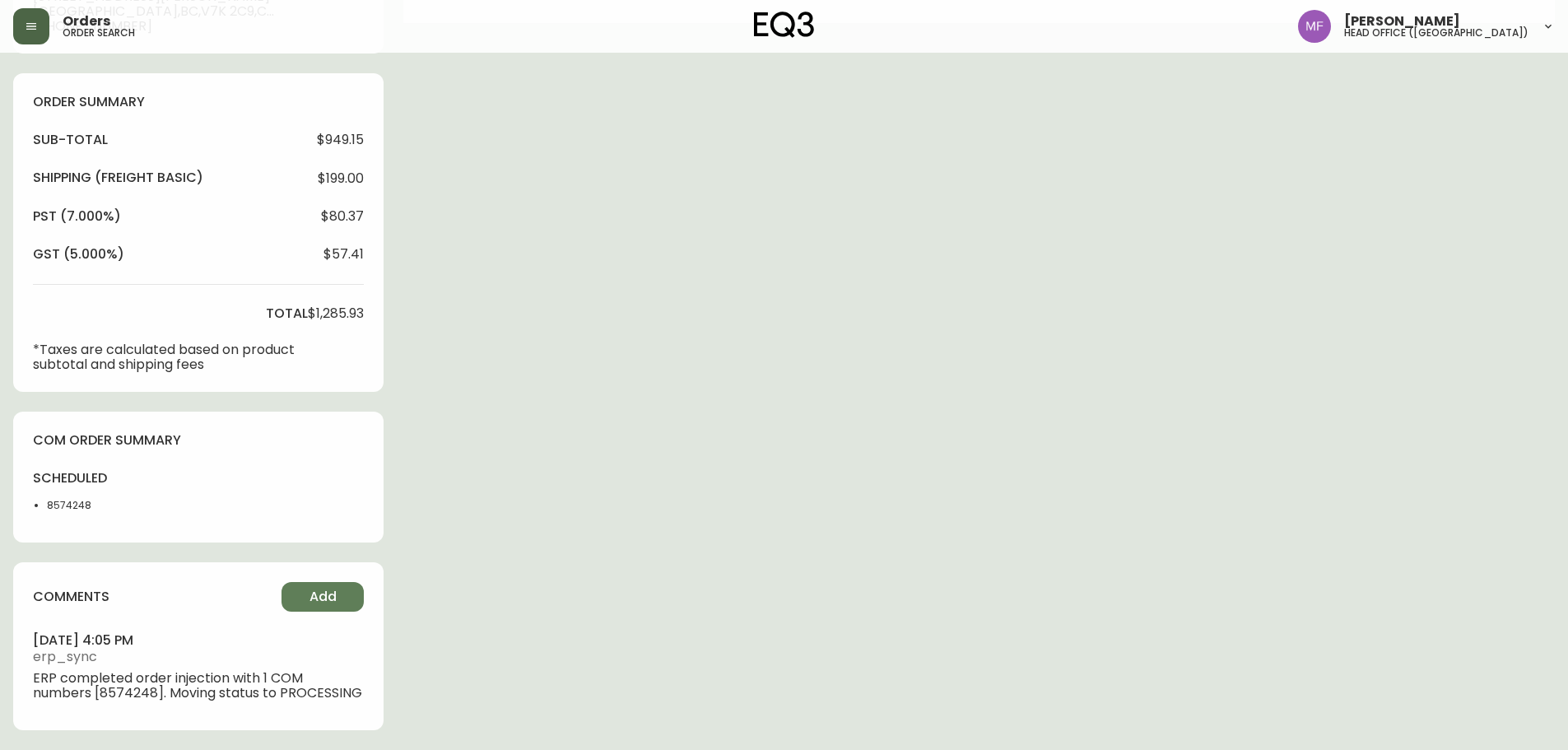
click at [69, 496] on div "scheduled 8574248" at bounding box center [82, 496] width 97 height 53
copy li "8574248"
click at [655, 459] on div "Order # 4135326 September 13, 2025 at 3:57 pm from CA_EN Print Invoice Inject i…" at bounding box center [784, 145] width 1542 height 1209
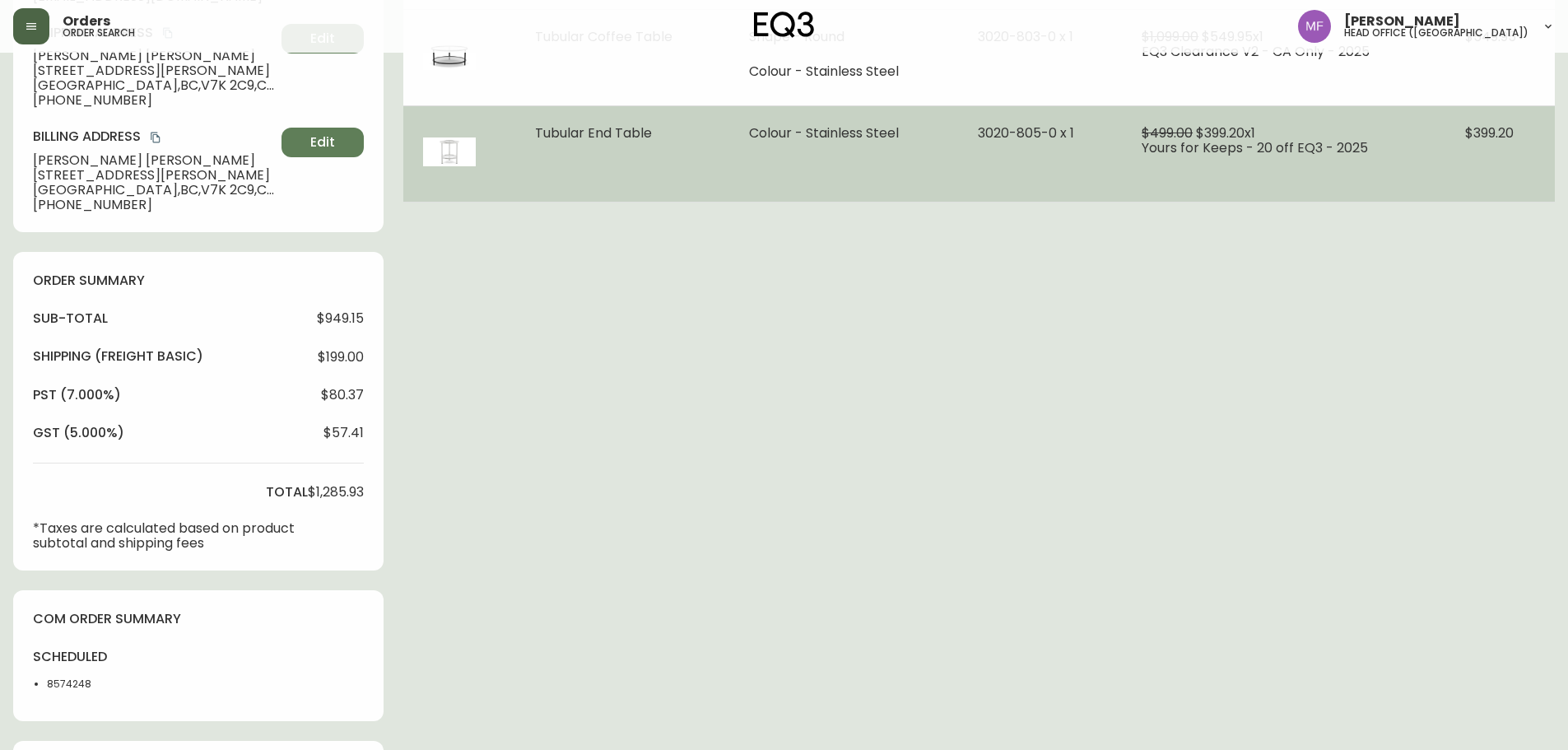
scroll to position [31, 0]
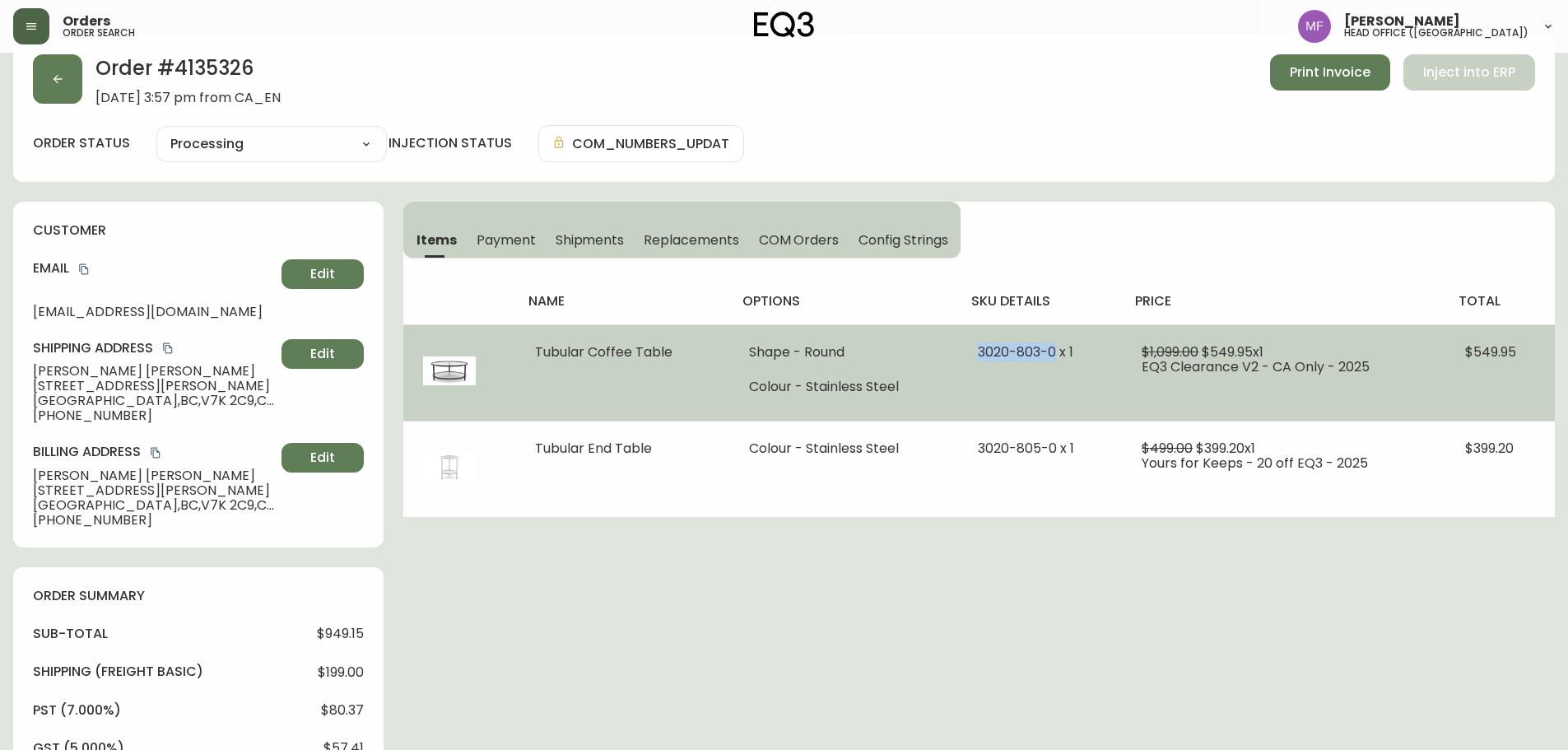
drag, startPoint x: 975, startPoint y: 349, endPoint x: 1053, endPoint y: 353, distance: 78.1
click at [1053, 353] on td "3020-803-0 x 1" at bounding box center [1040, 372] width 164 height 96
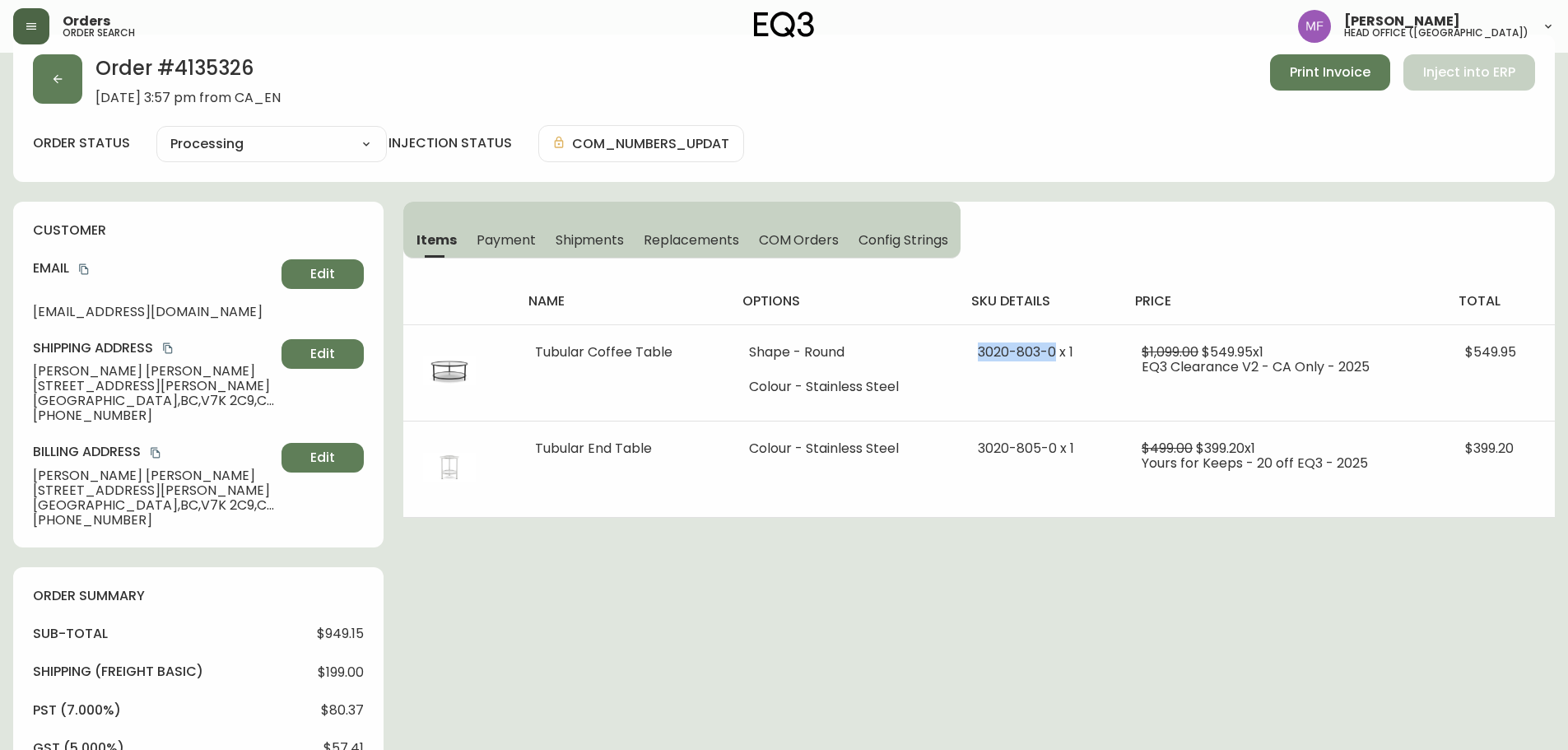
copy span "[PHONE_NUMBER]"
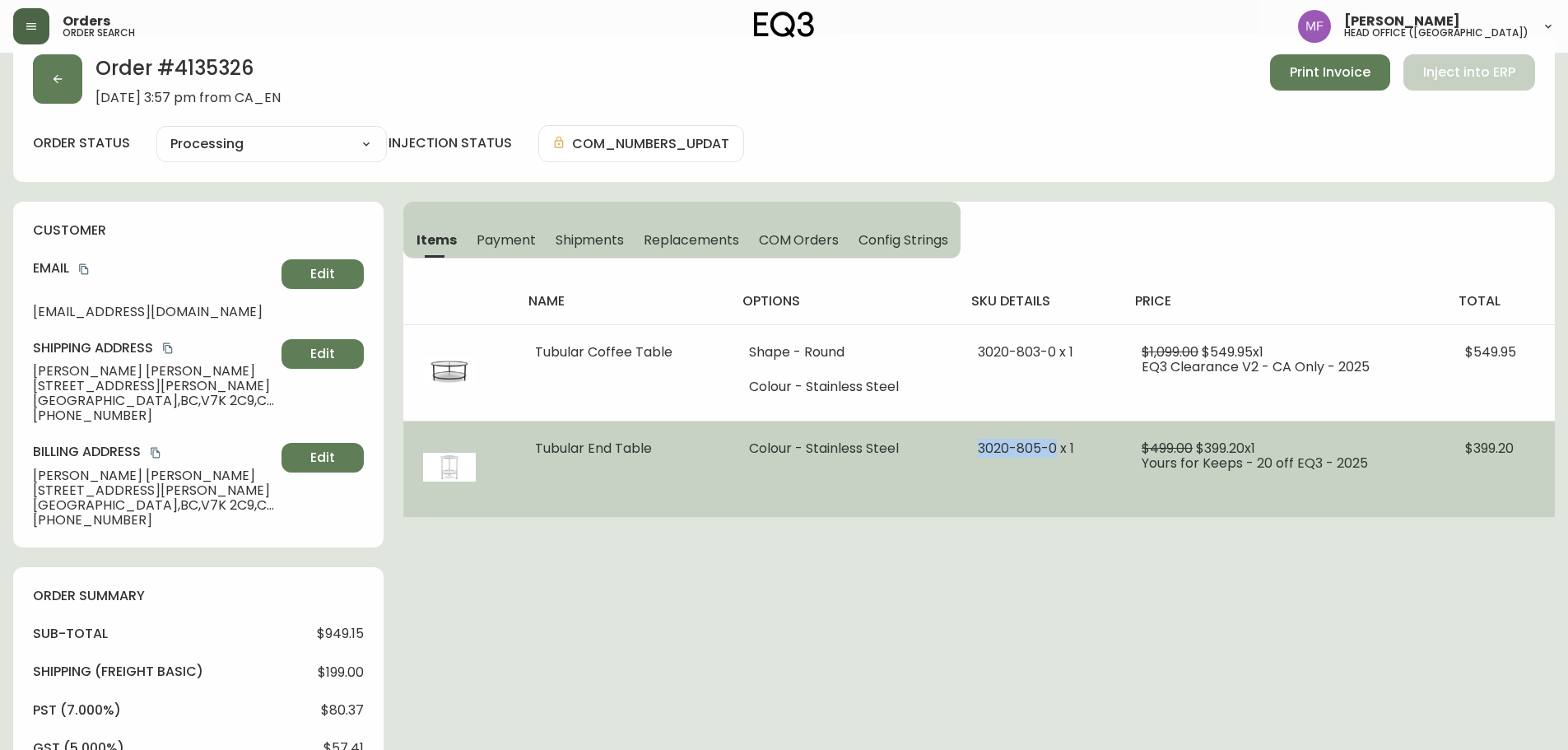
drag, startPoint x: 965, startPoint y: 452, endPoint x: 1052, endPoint y: 456, distance: 87.1
click at [1052, 456] on td "3020-805-0 x 1" at bounding box center [1040, 469] width 164 height 96
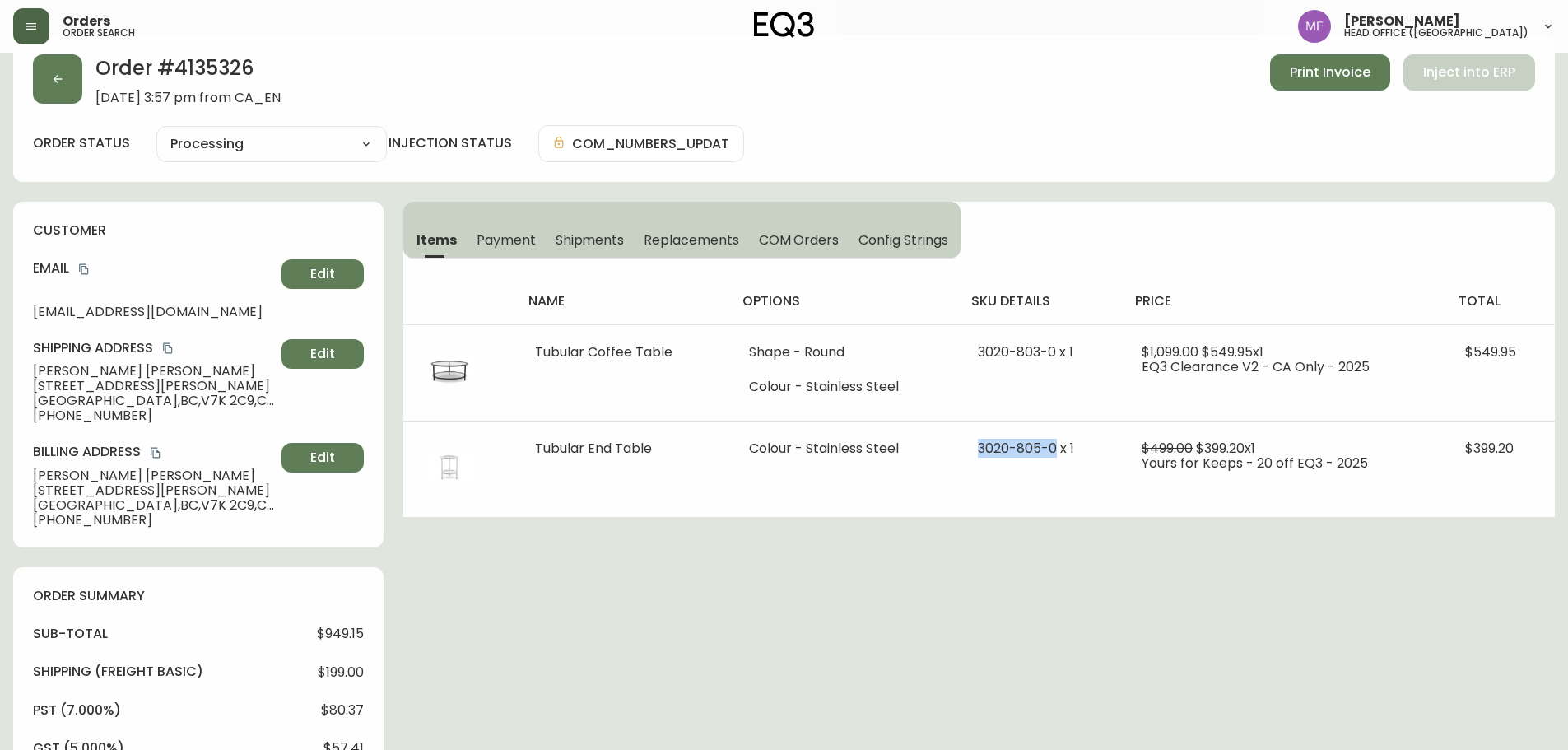
copy span "3020-805-0"
click at [75, 92] on button "button" at bounding box center [58, 78] width 49 height 49
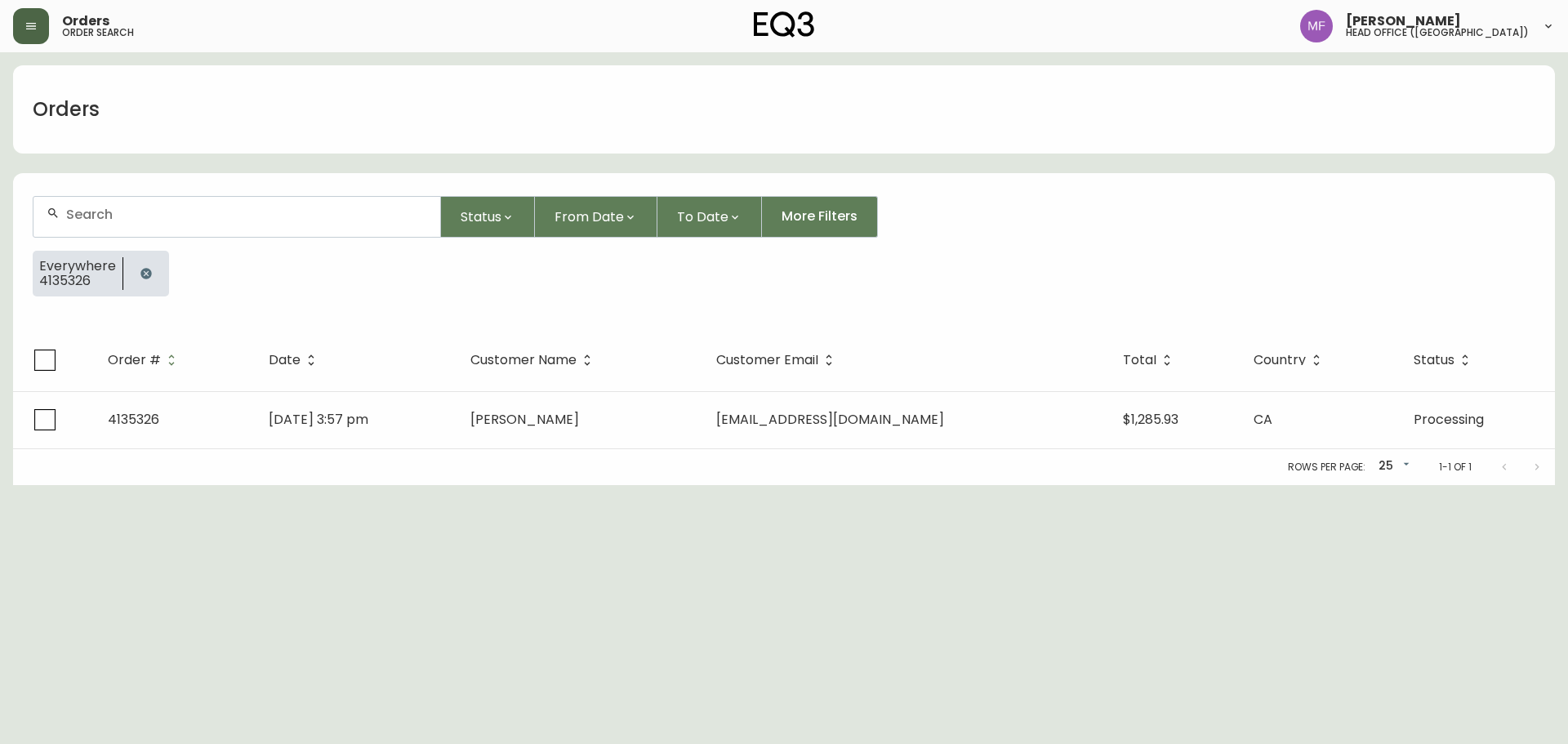
drag, startPoint x: 138, startPoint y: 264, endPoint x: 132, endPoint y: 226, distance: 38.5
click at [137, 264] on button "button" at bounding box center [145, 273] width 33 height 33
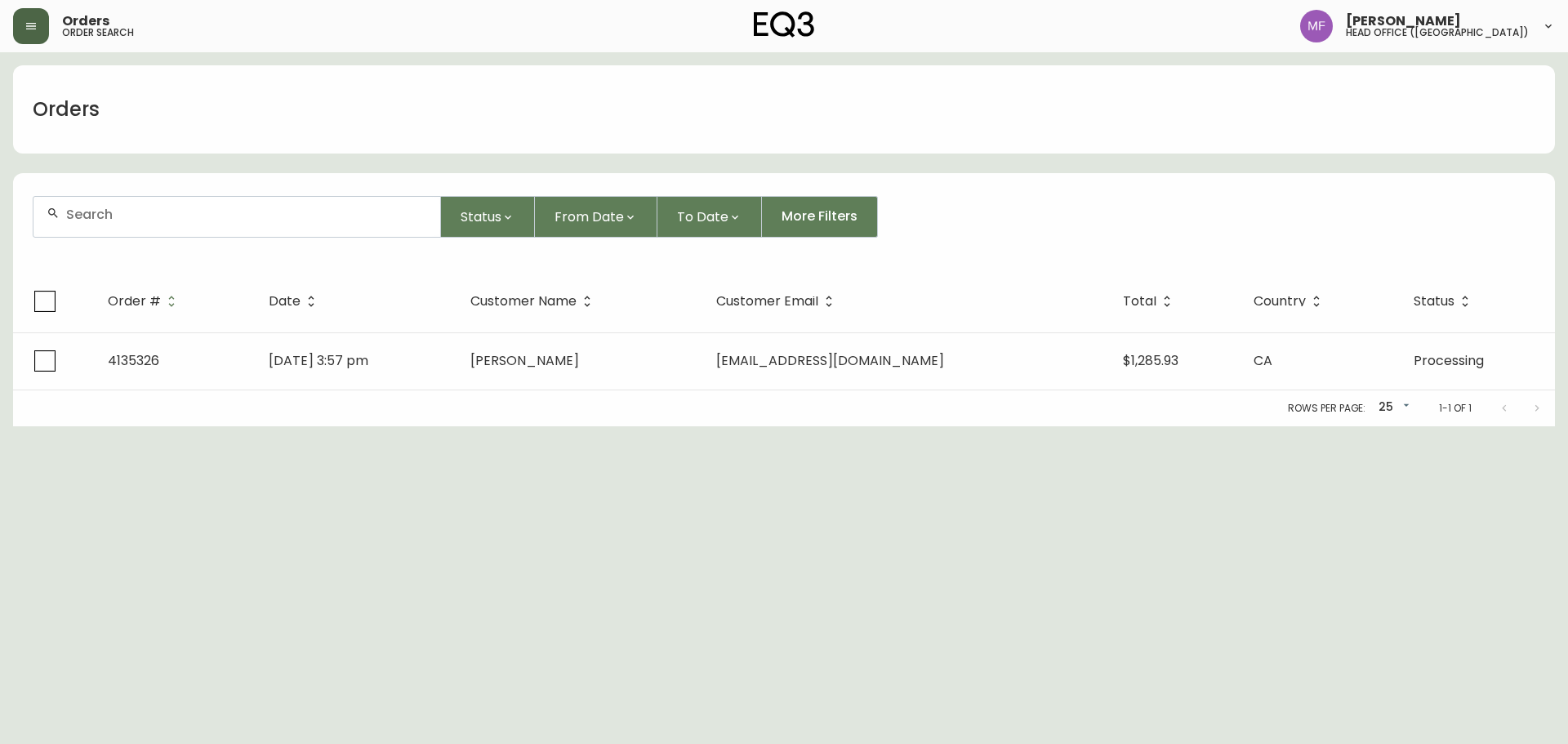
click at [129, 211] on input "text" at bounding box center [246, 214] width 361 height 15
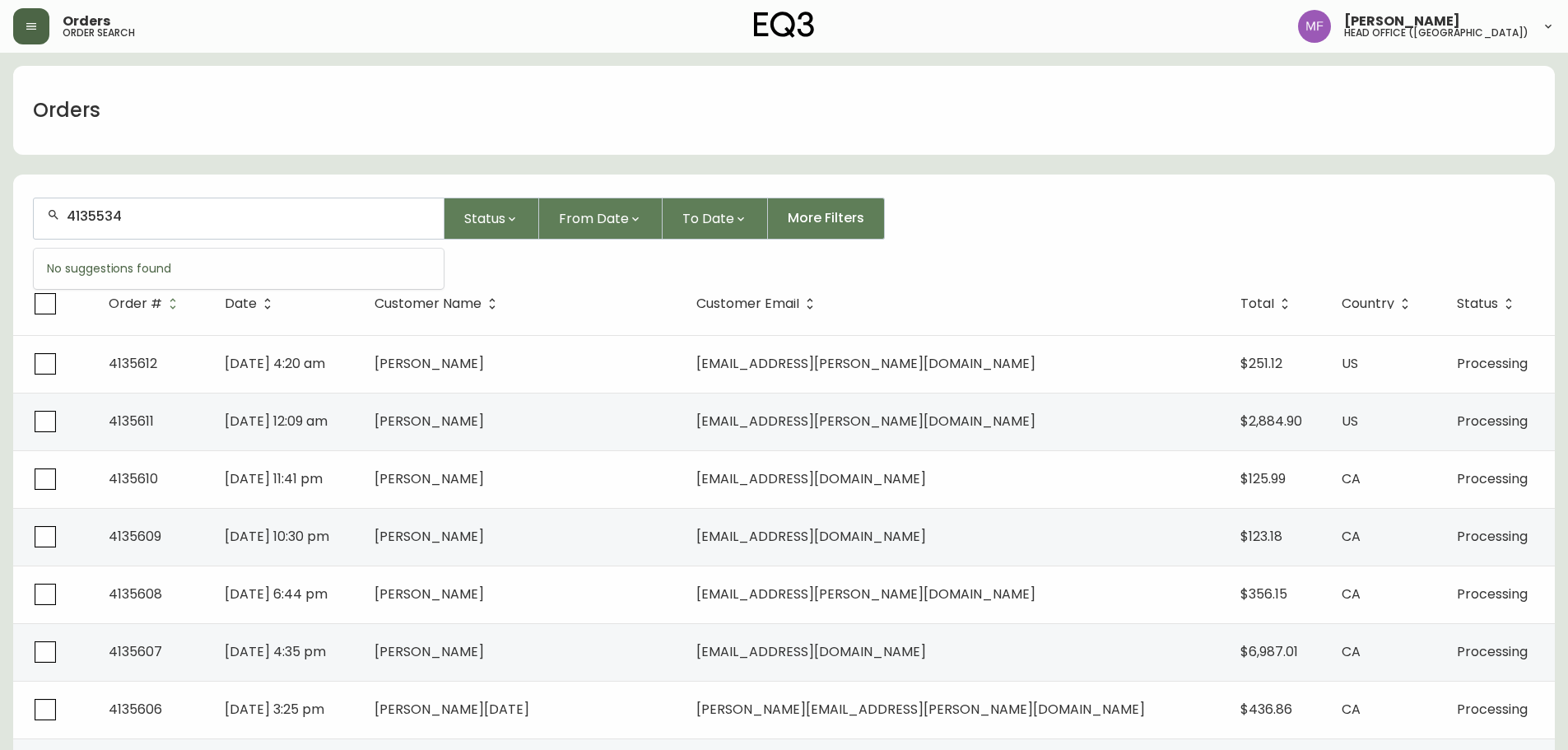
type input "4135534"
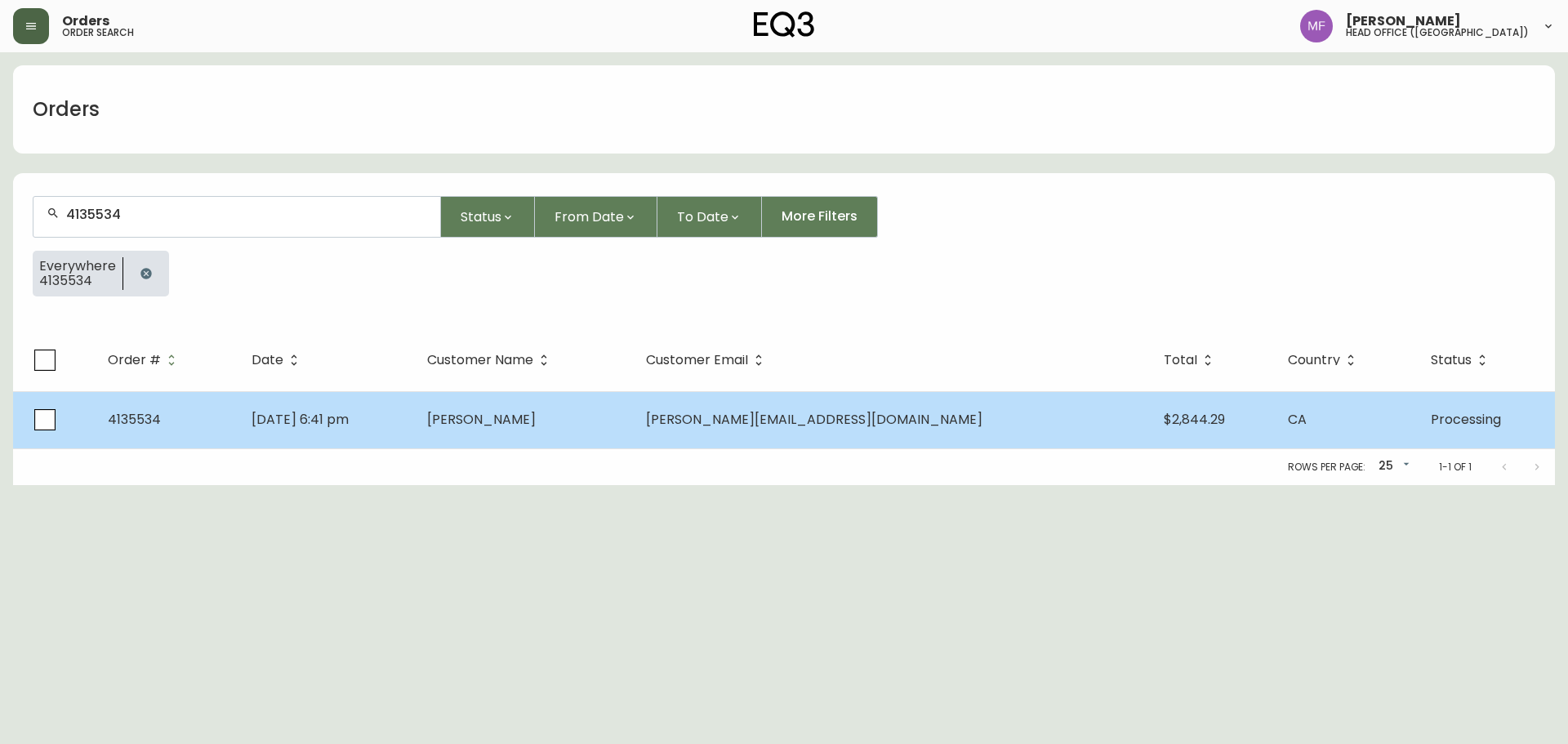
click at [414, 412] on td "Sep 25 2025, 6:41 pm" at bounding box center [326, 419] width 176 height 57
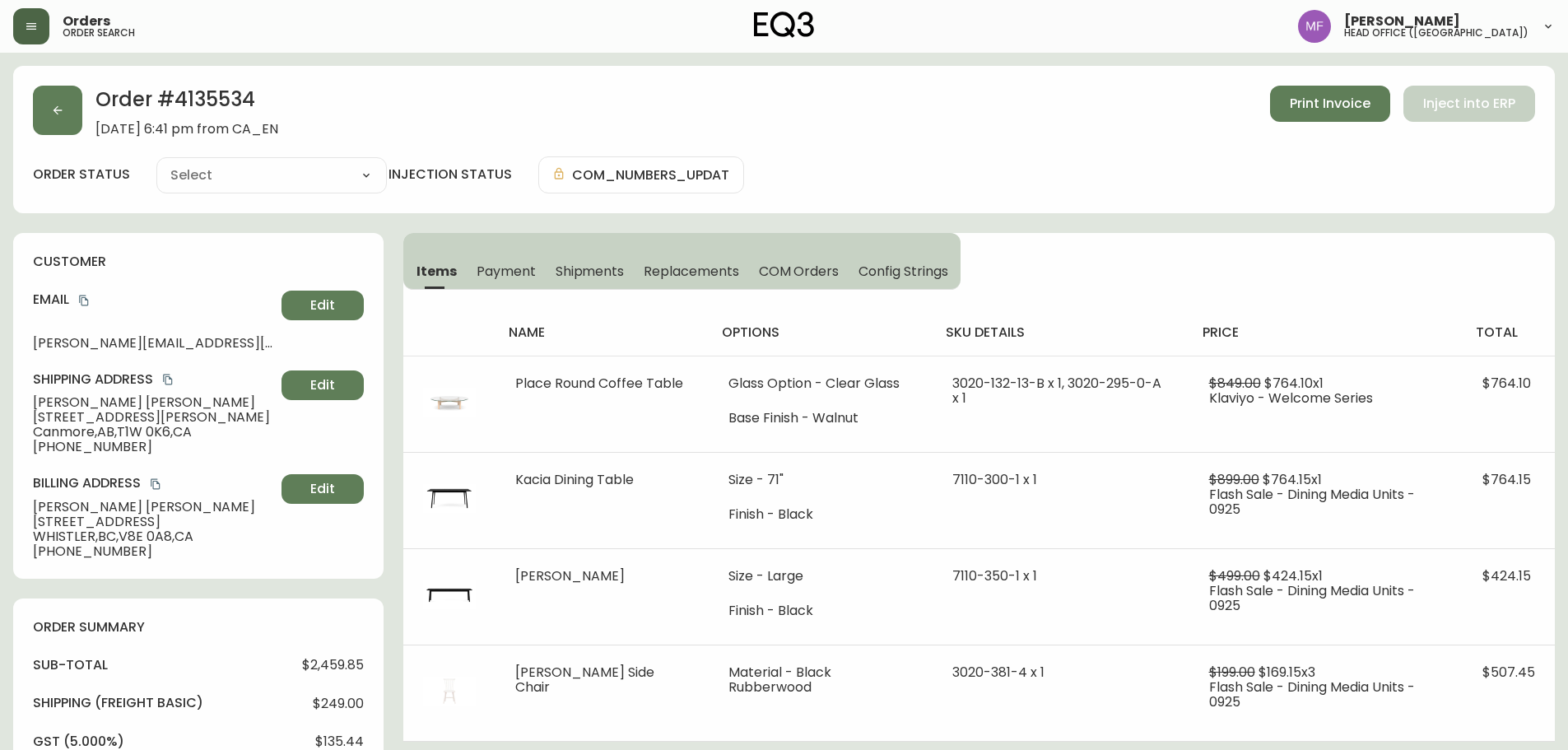
type input "Processing"
select select "PROCESSING"
click at [48, 117] on button "button" at bounding box center [58, 110] width 49 height 49
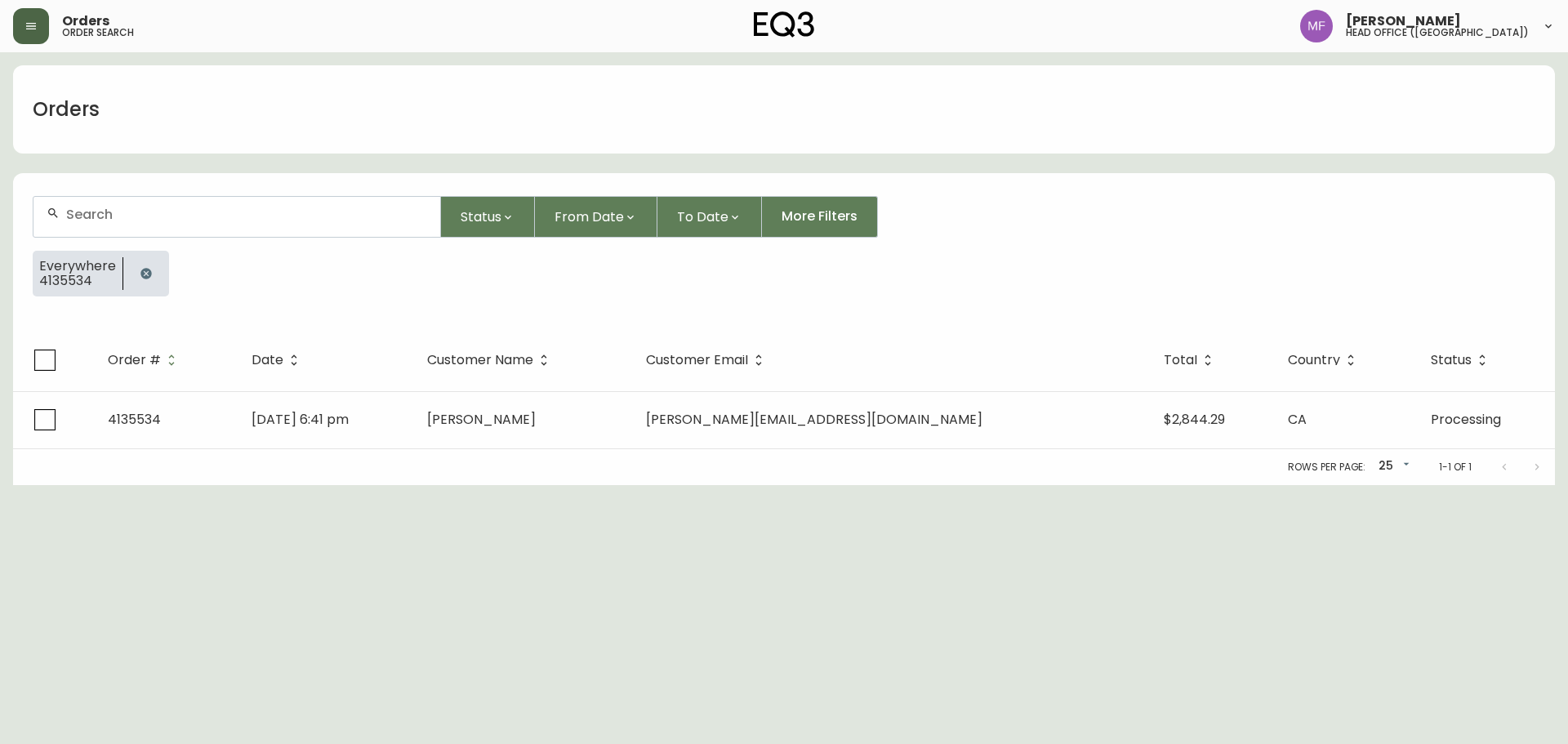
click at [145, 270] on icon "button" at bounding box center [145, 273] width 11 height 11
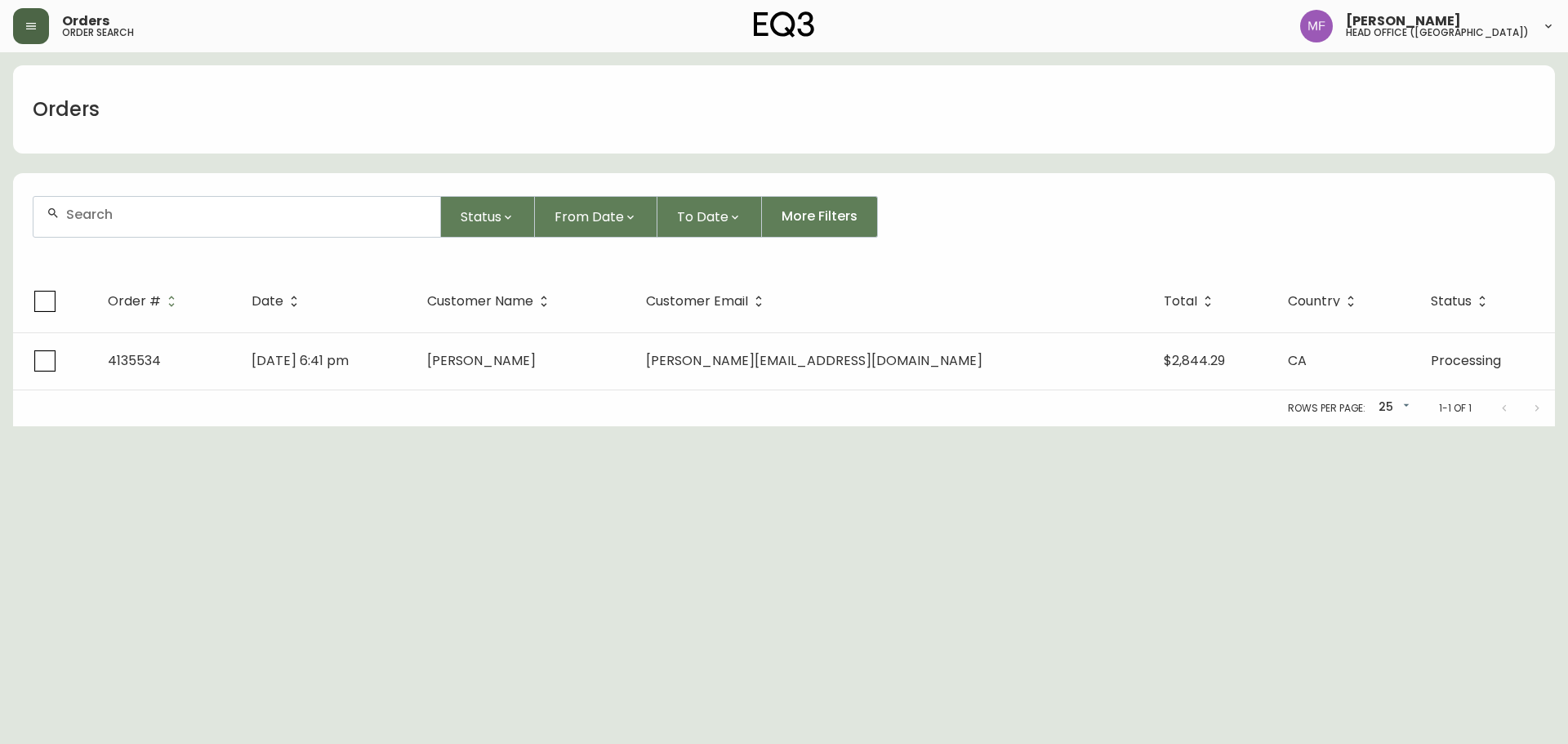
click at [129, 236] on div at bounding box center [237, 217] width 407 height 40
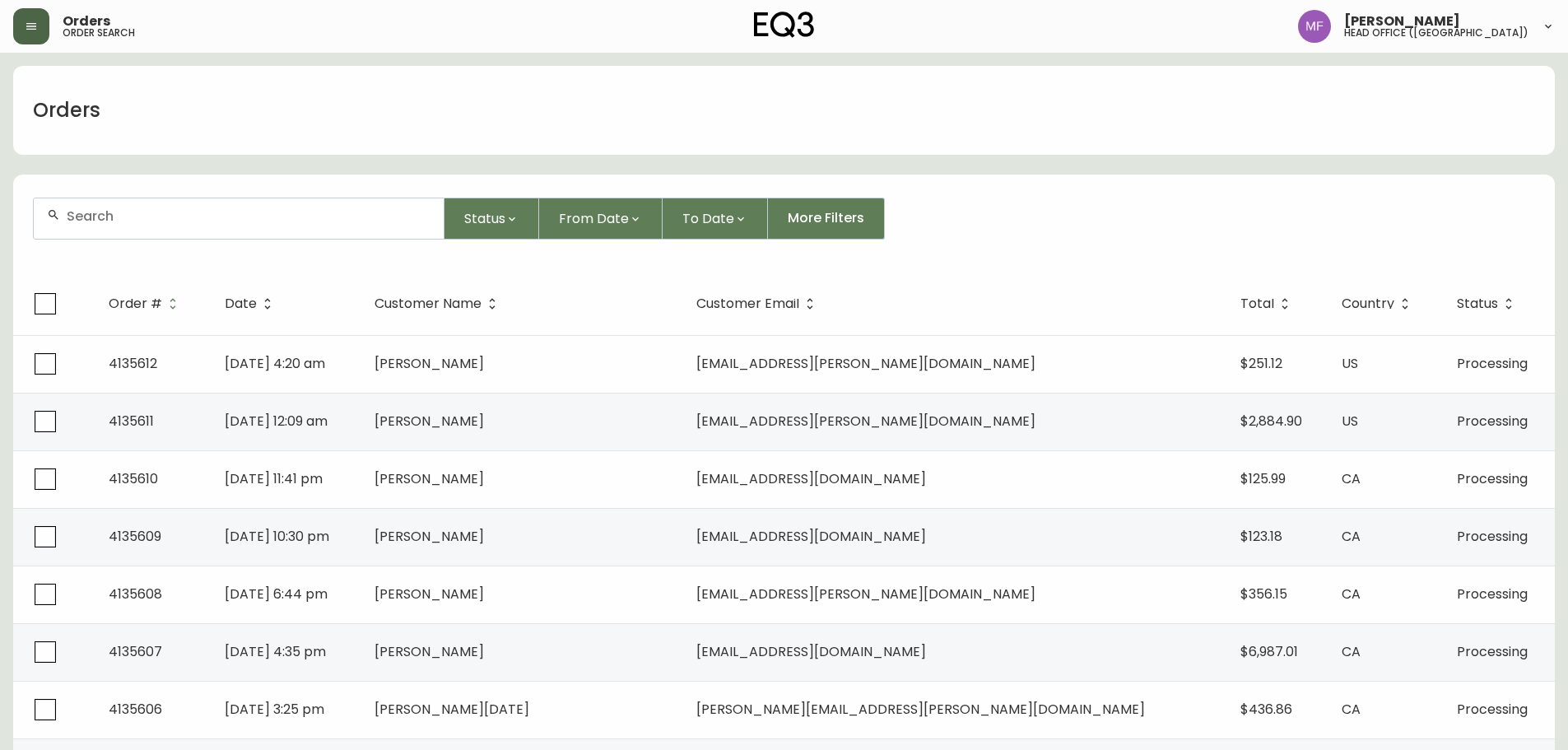
paste input "4134104"
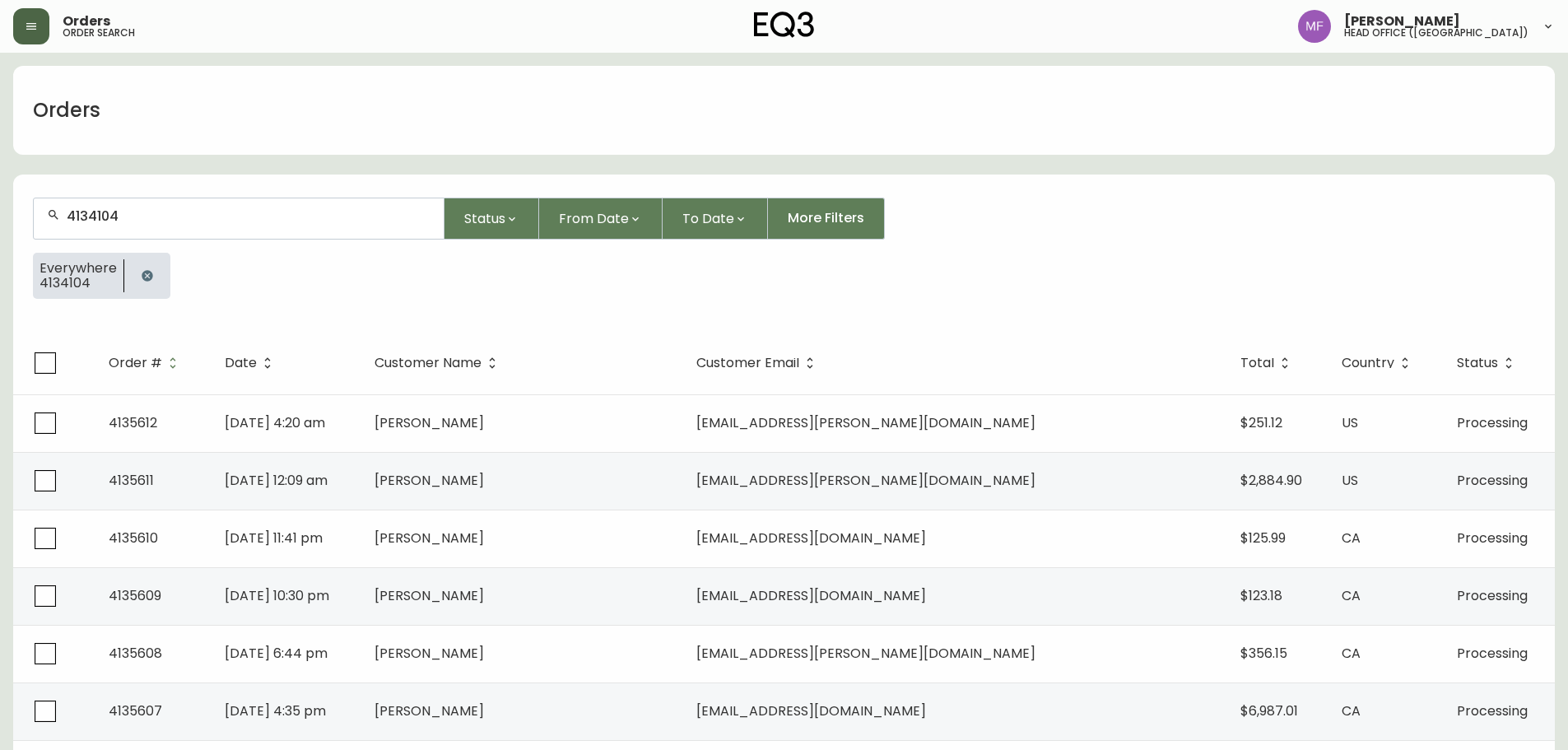
type input "4134104"
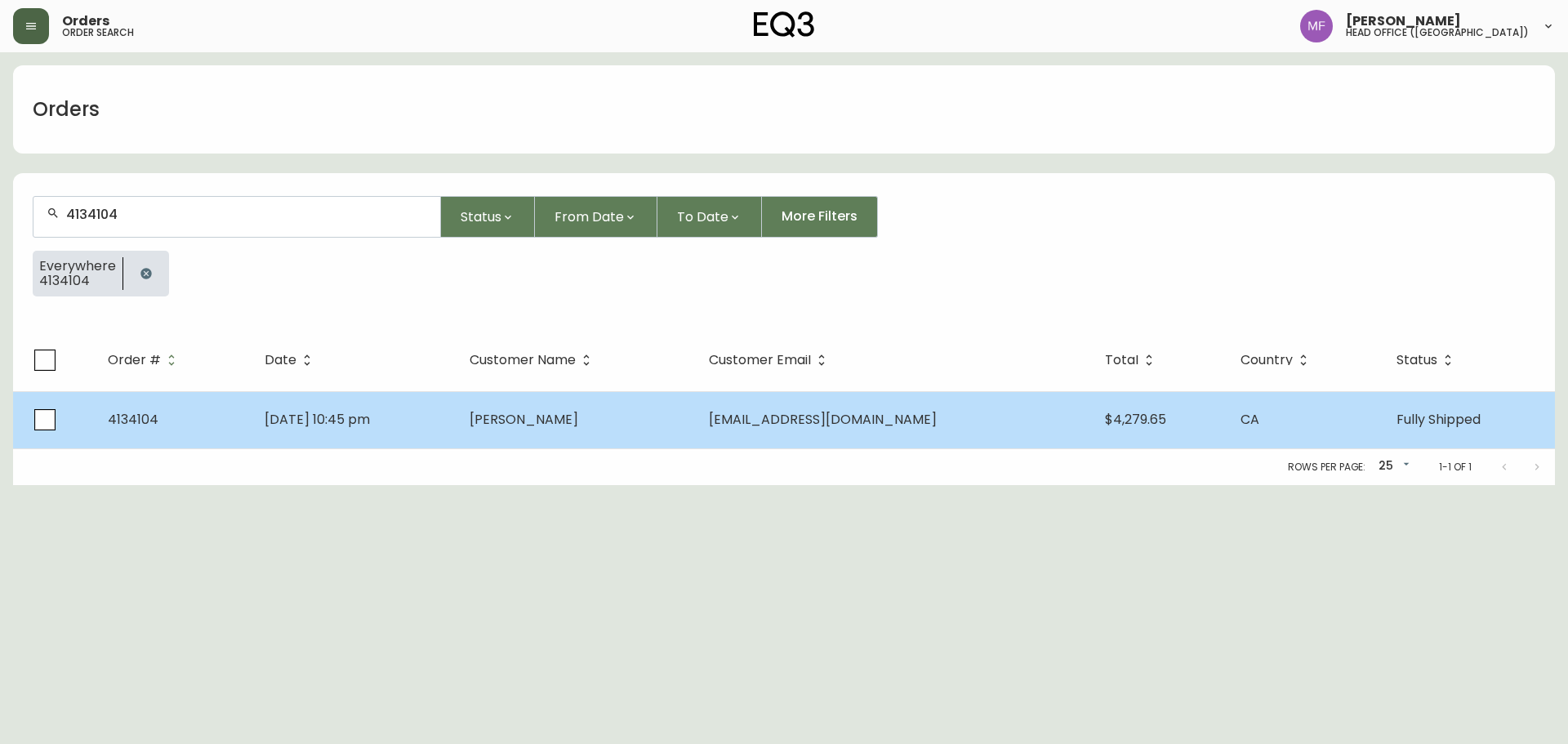
click at [335, 409] on span "Jul 12 2025, 10:45 pm" at bounding box center [317, 418] width 105 height 19
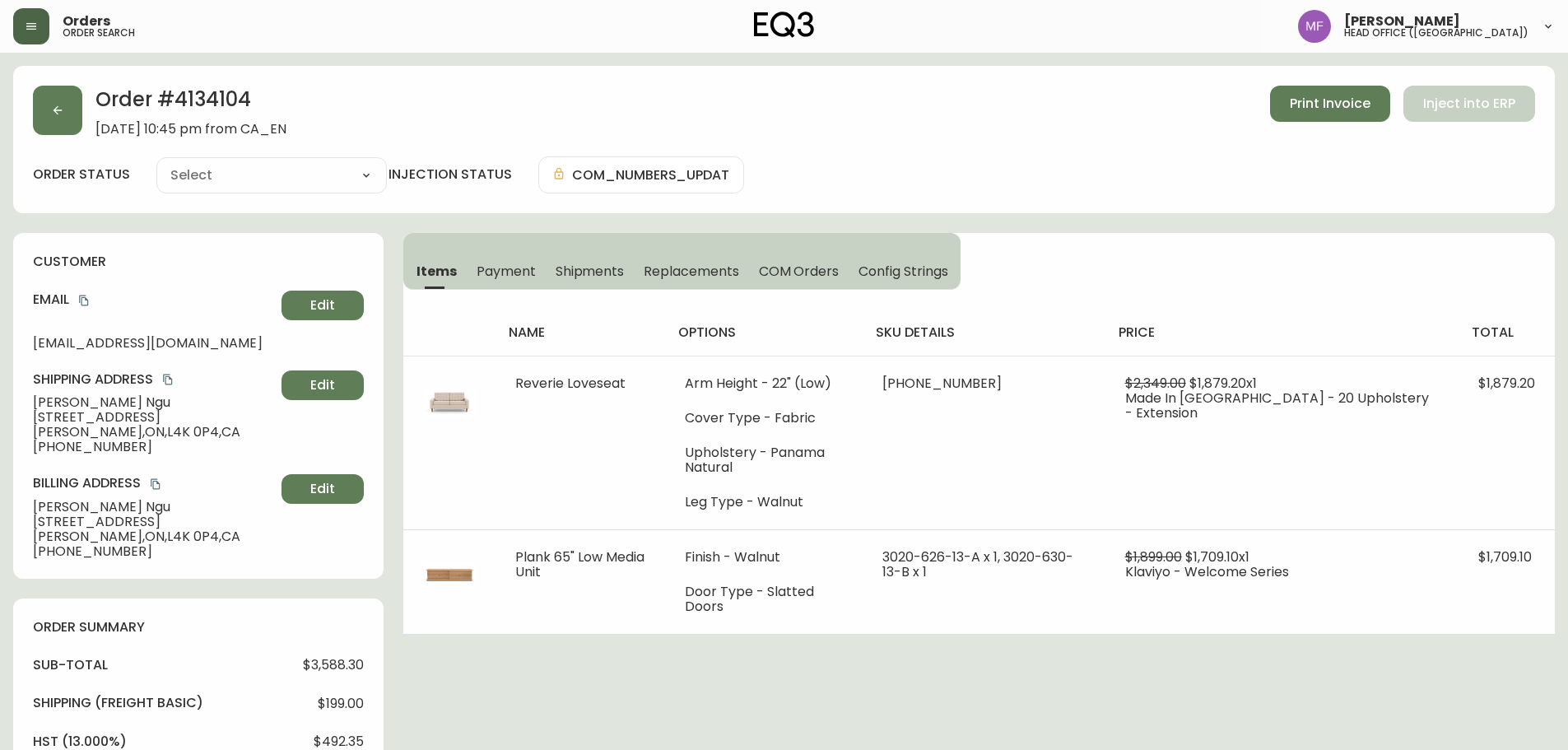
type input "Fully Shipped"
select select "FULLY_SHIPPED"
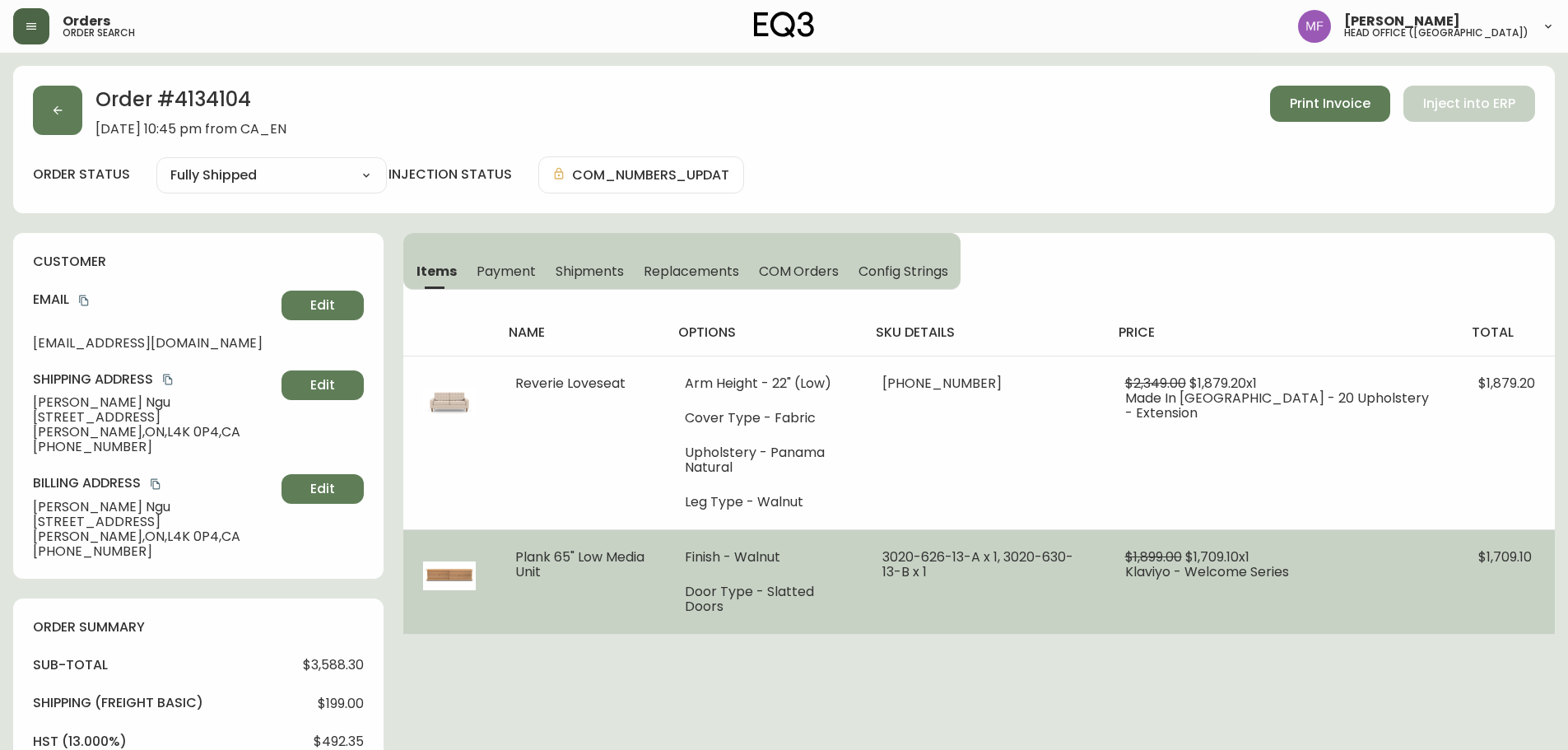
drag, startPoint x: 542, startPoint y: 576, endPoint x: 509, endPoint y: 551, distance: 41.4
click at [509, 551] on td "Plank 65" Low Media Unit" at bounding box center [580, 581] width 169 height 104
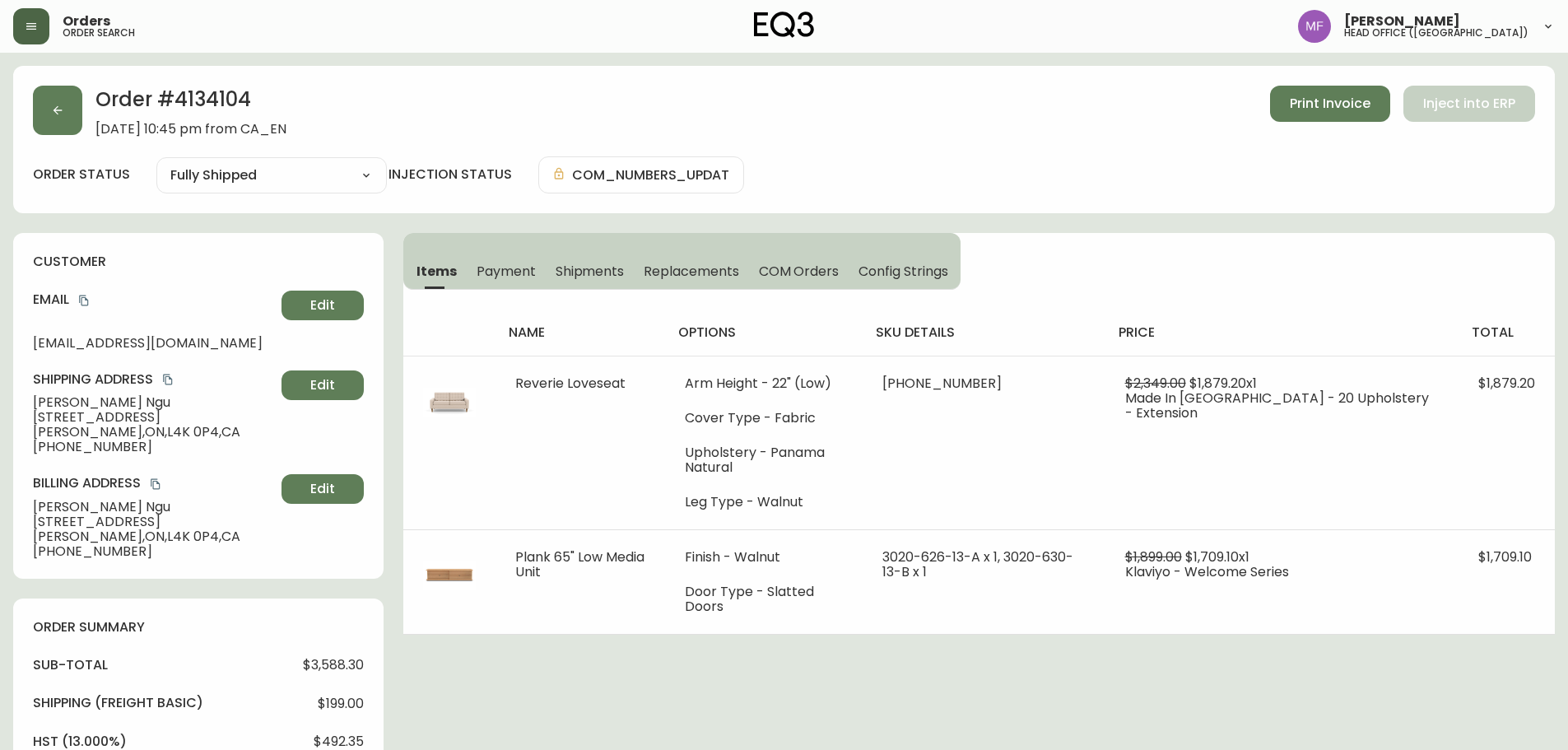
copy span "Plank 65" Low Media Unit"
click at [228, 107] on h2 "Order # 4134104" at bounding box center [191, 103] width 191 height 36
copy h2 "4134104"
click at [43, 117] on button "button" at bounding box center [58, 110] width 49 height 49
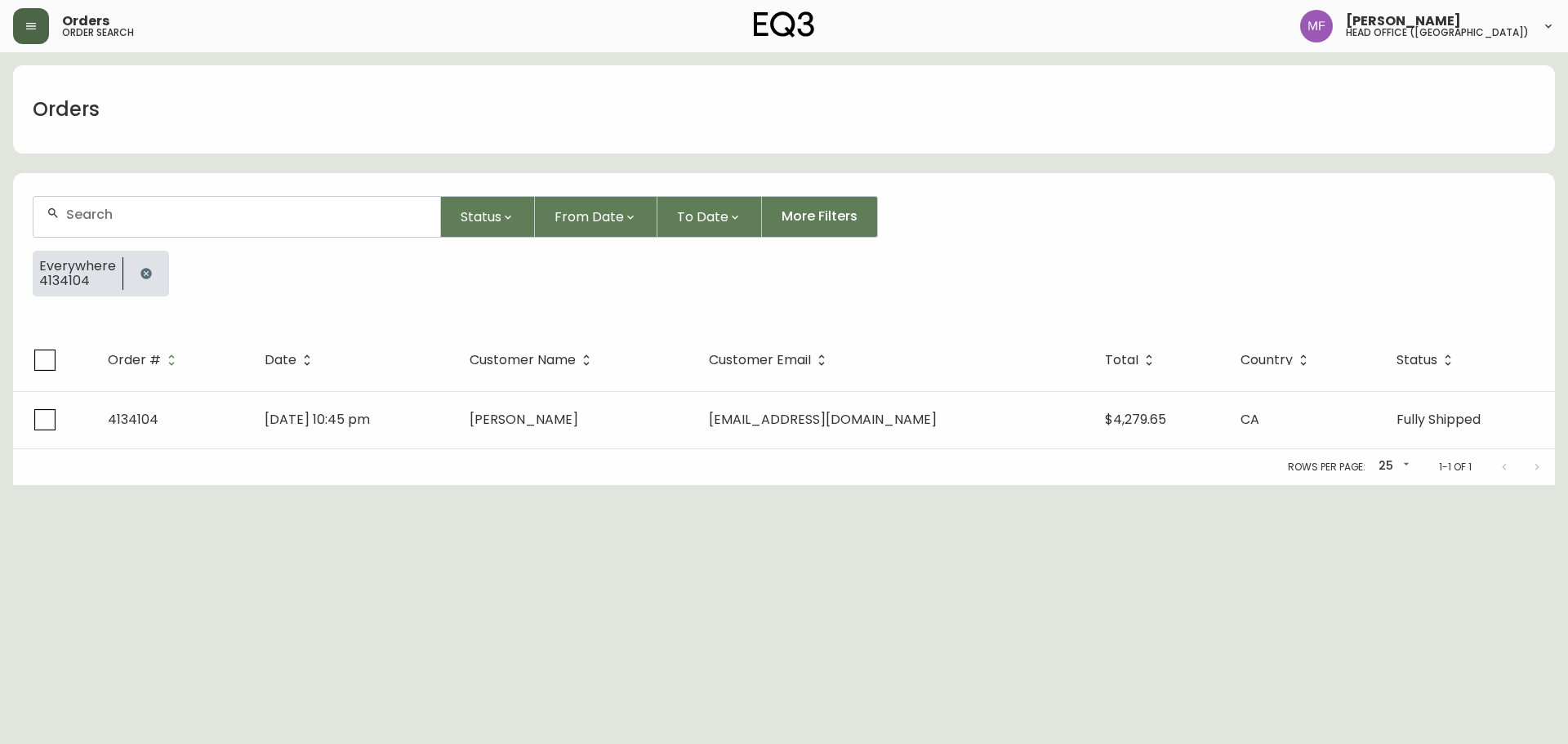
click at [137, 272] on button "button" at bounding box center [145, 273] width 33 height 33
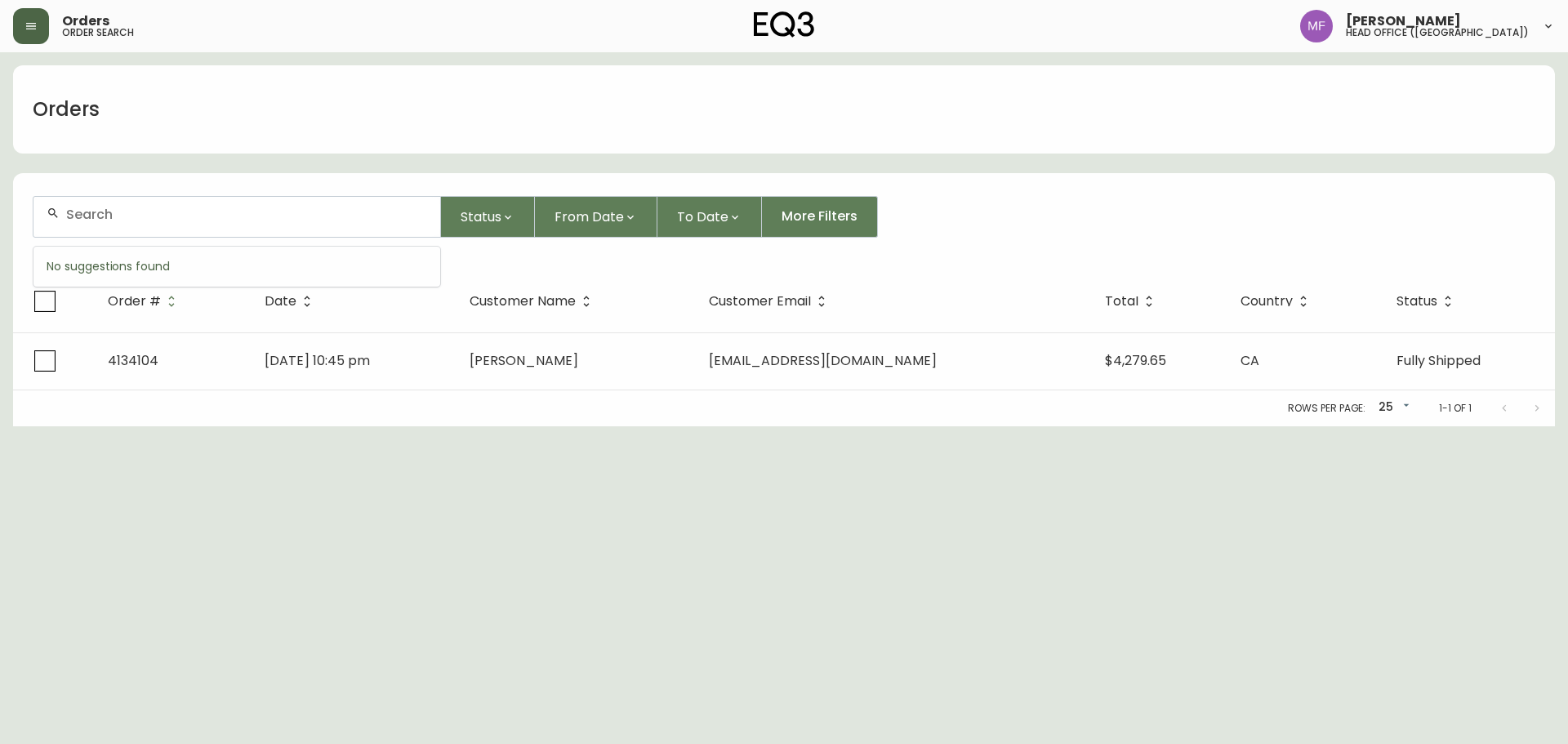
click at [137, 215] on input "text" at bounding box center [246, 214] width 361 height 15
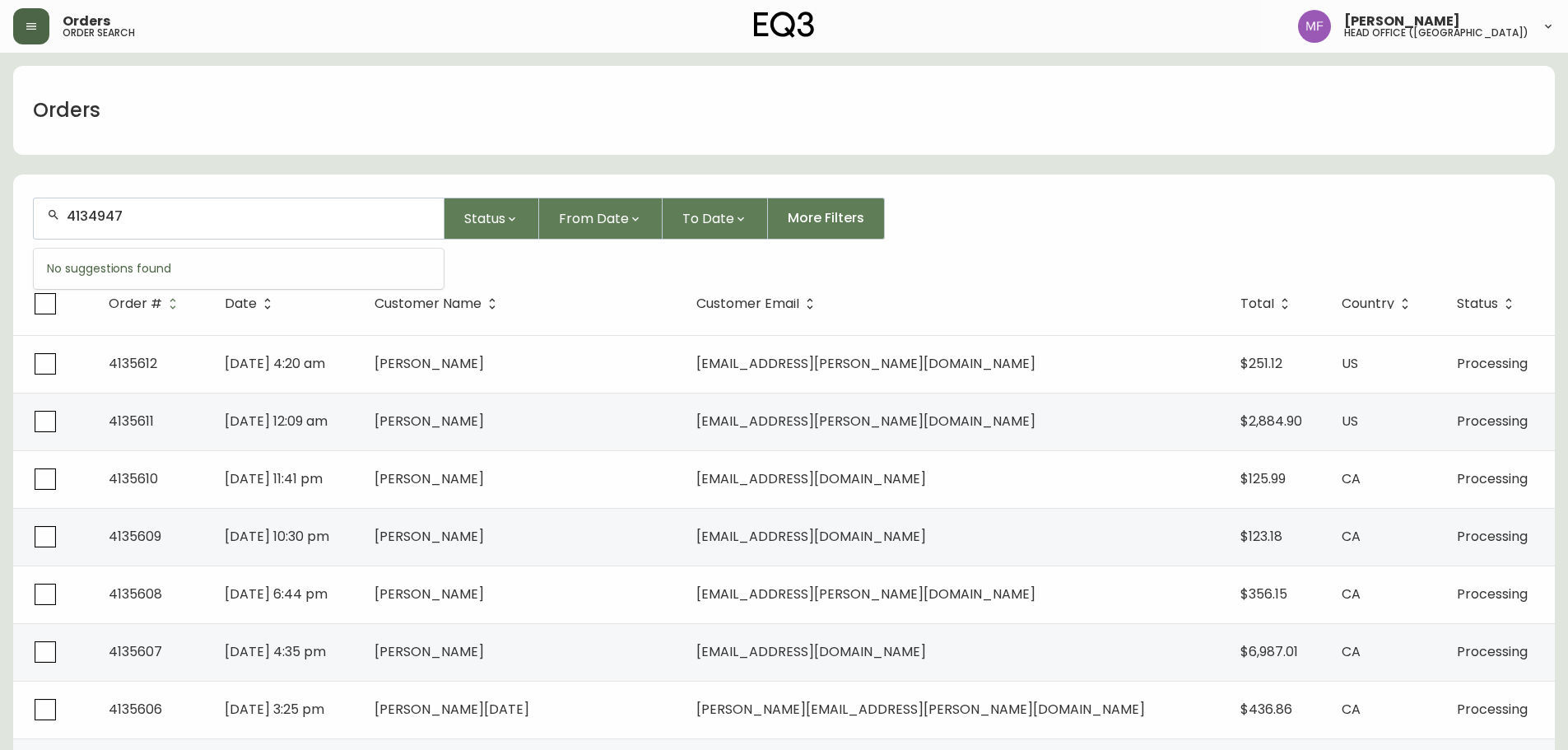
type input "4134947"
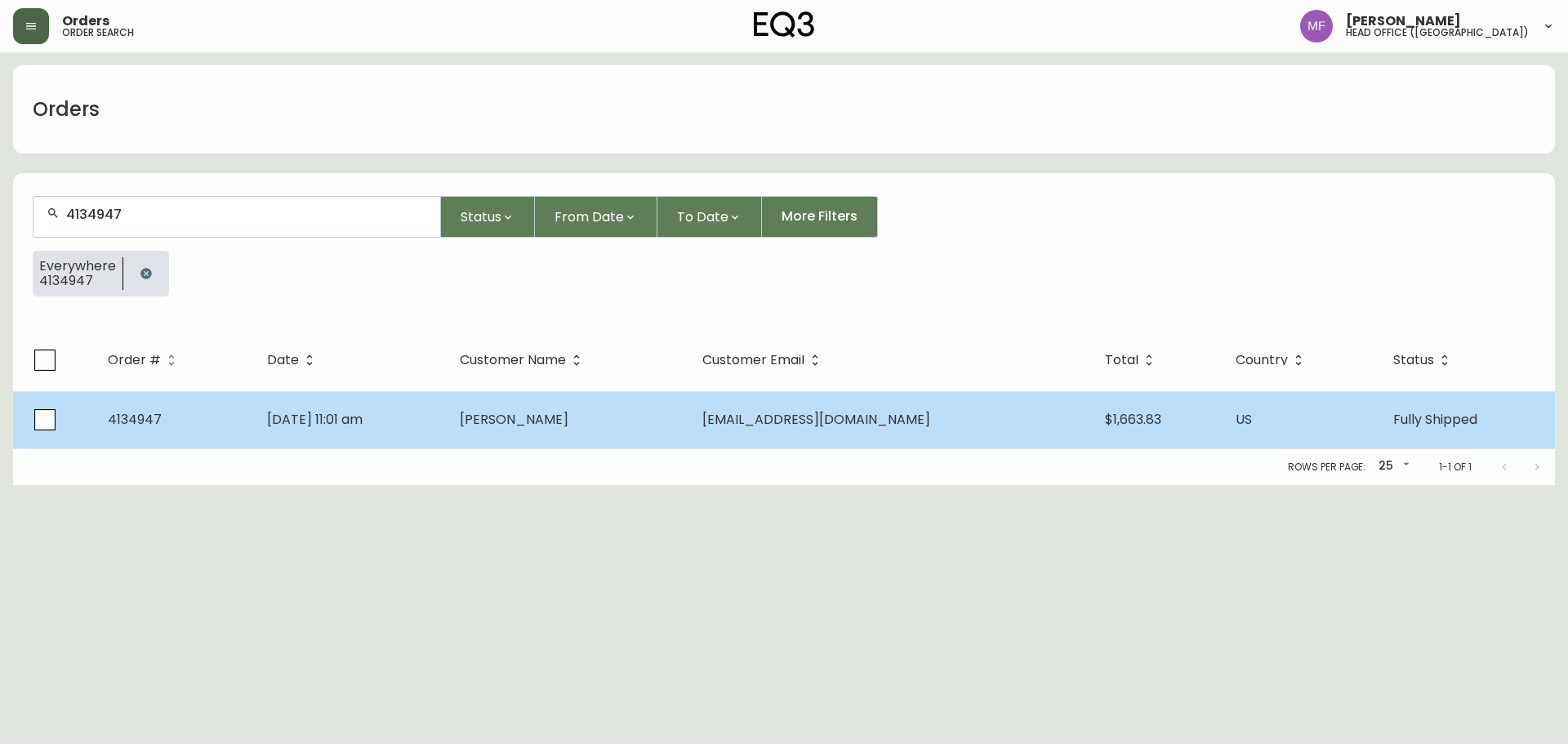
click at [688, 430] on td "Denise Roy-Desrosiers" at bounding box center [568, 419] width 244 height 57
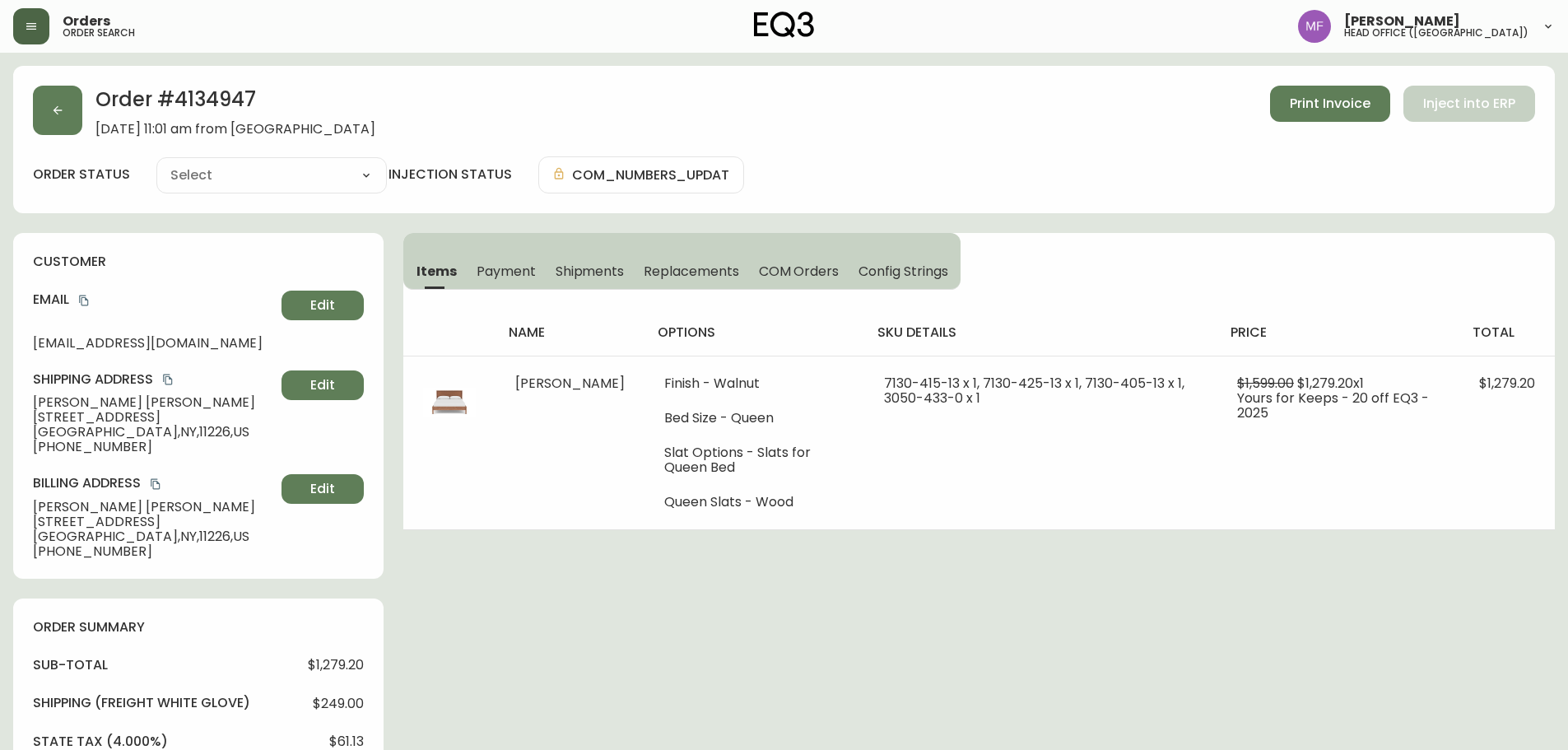
type input "Fully Shipped"
select select "FULLY_SHIPPED"
click at [210, 102] on h2 "Order # 4134947" at bounding box center [235, 103] width 280 height 36
copy h2 "4134947"
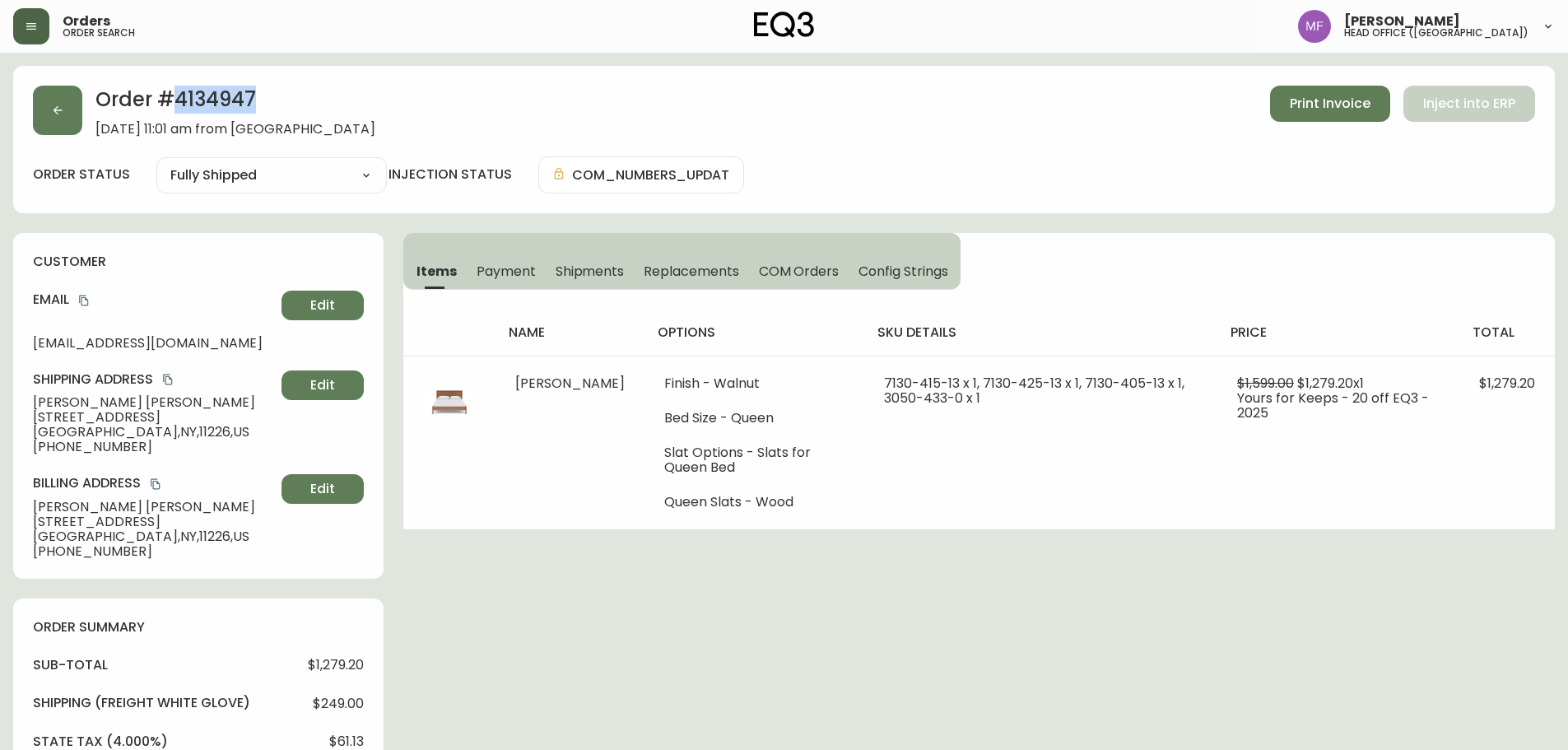
click at [205, 105] on h2 "Order # 4134947" at bounding box center [235, 103] width 280 height 36
drag, startPoint x: 205, startPoint y: 105, endPoint x: 268, endPoint y: 113, distance: 63.5
click at [206, 105] on h2 "Order # 4134947" at bounding box center [235, 103] width 280 height 36
drag, startPoint x: 189, startPoint y: 404, endPoint x: 31, endPoint y: 410, distance: 158.1
click at [31, 410] on div "customer Email hartleyatelier@gmail.com Edit Shipping Address Denise Roy-Desros…" at bounding box center [199, 406] width 371 height 345
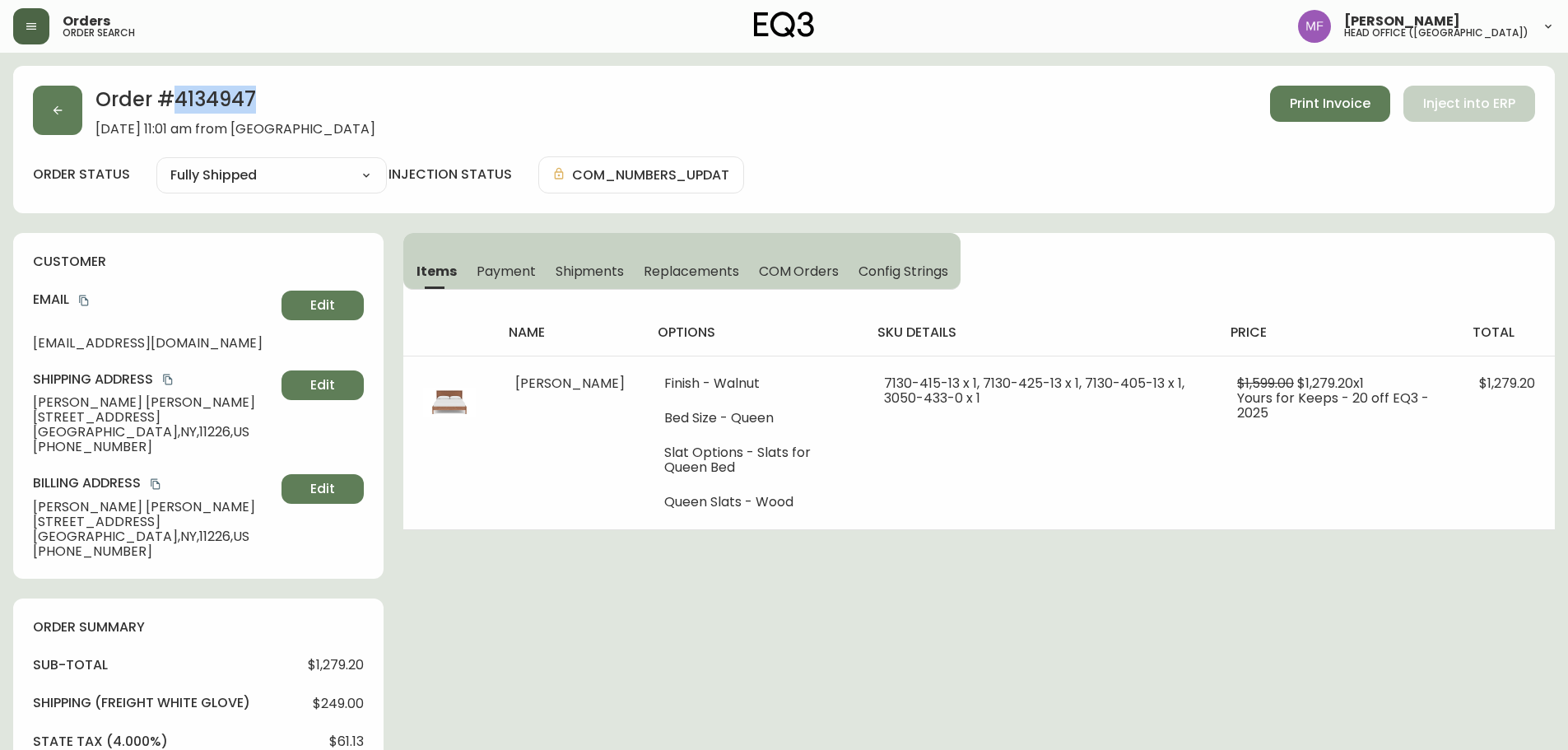
drag, startPoint x: 33, startPoint y: 401, endPoint x: 183, endPoint y: 398, distance: 150.0
click at [183, 398] on span "Denise Roy-Desrosiers" at bounding box center [154, 402] width 242 height 14
click at [233, 92] on h2 "Order # 4134947" at bounding box center [235, 103] width 280 height 36
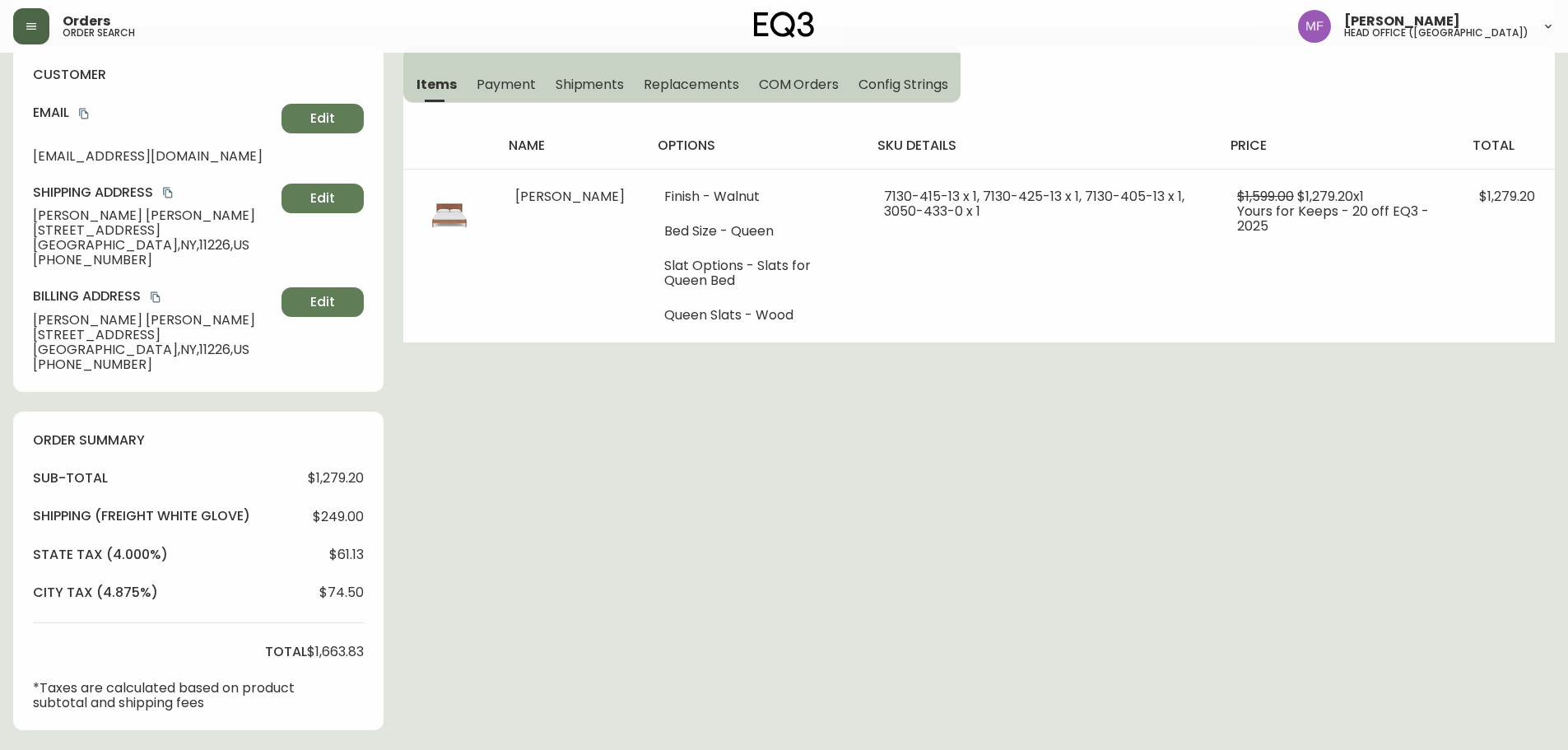
scroll to position [576, 0]
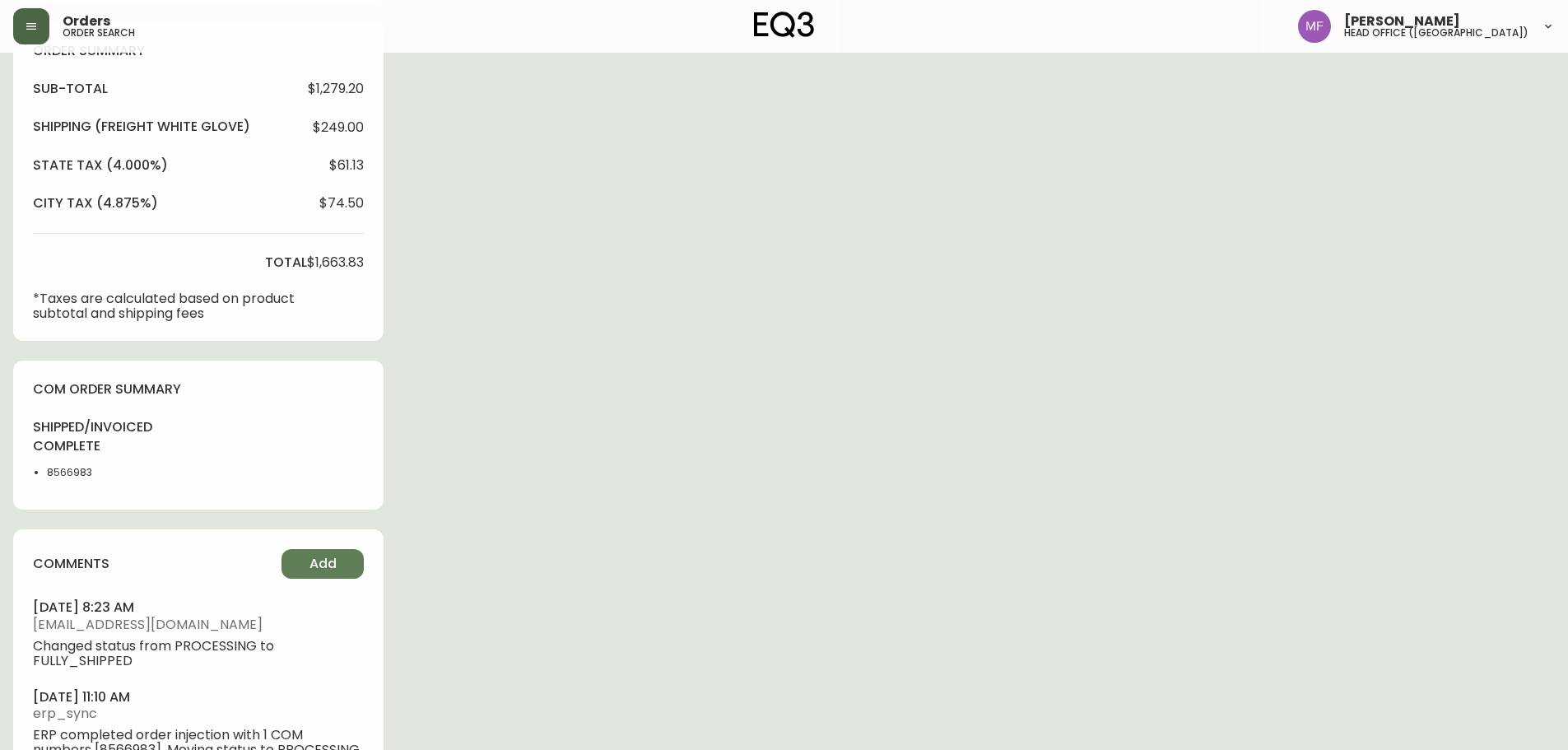
click at [66, 466] on li "8566983" at bounding box center [88, 472] width 83 height 14
drag, startPoint x: 66, startPoint y: 466, endPoint x: 305, endPoint y: 440, distance: 240.4
click at [65, 467] on li "8566983" at bounding box center [88, 472] width 83 height 14
click at [785, 376] on div "Order # 4134947 August 30, 2025 at 11:01 am from US_EN Print Invoice Inject int…" at bounding box center [784, 148] width 1542 height 1317
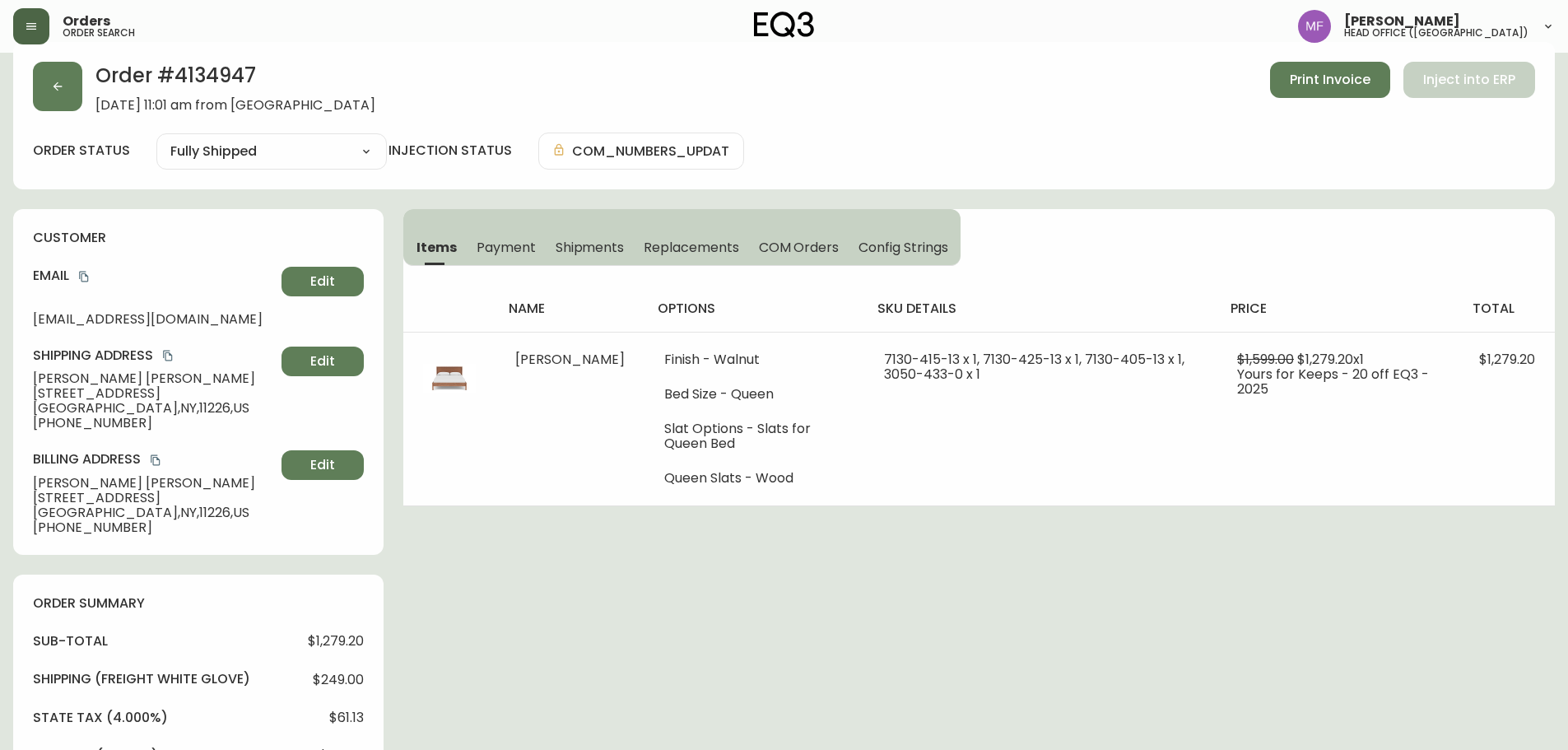
scroll to position [0, 0]
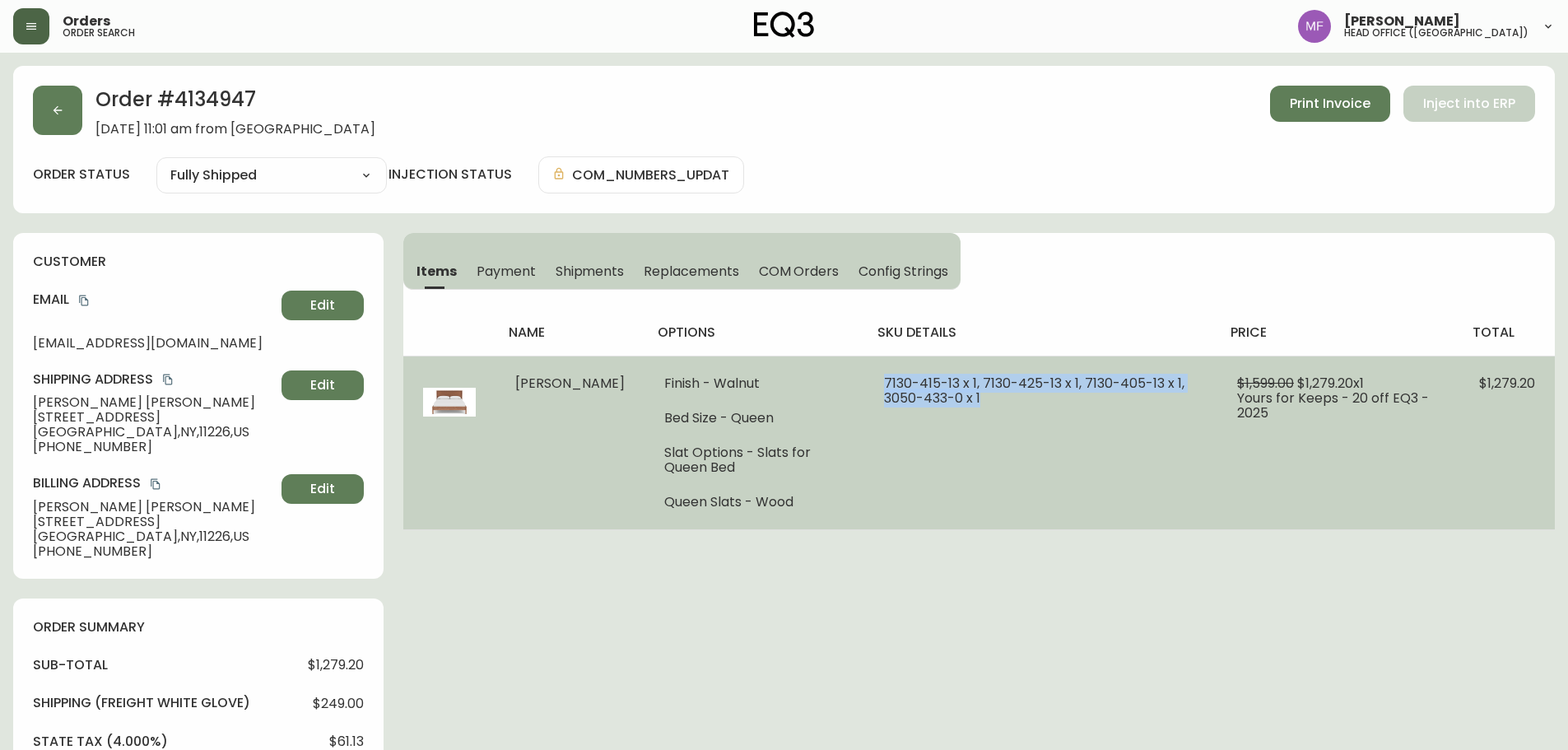
drag, startPoint x: 847, startPoint y: 381, endPoint x: 1062, endPoint y: 400, distance: 215.8
click at [1062, 400] on td "7130-415-13 x 1, 7130-425-13 x 1, 7130-405-13 x 1, 3050-433-0 x 1" at bounding box center [1041, 442] width 354 height 174
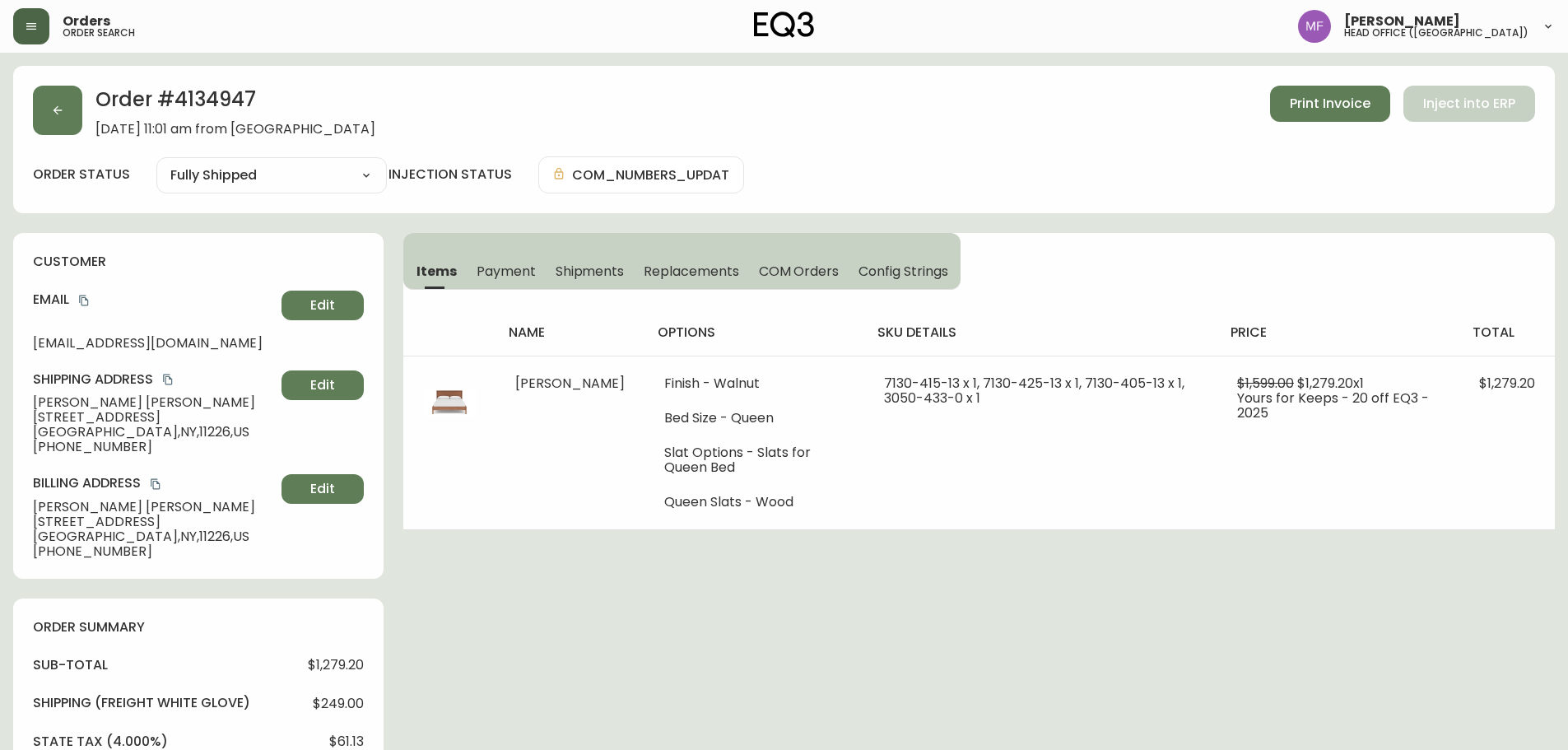
click at [115, 435] on span "Brooklyn , NY , 11226 , US" at bounding box center [154, 432] width 242 height 14
click at [139, 433] on span "Brooklyn , NY , 11226 , US" at bounding box center [154, 432] width 242 height 14
click at [36, 108] on button "button" at bounding box center [58, 110] width 49 height 49
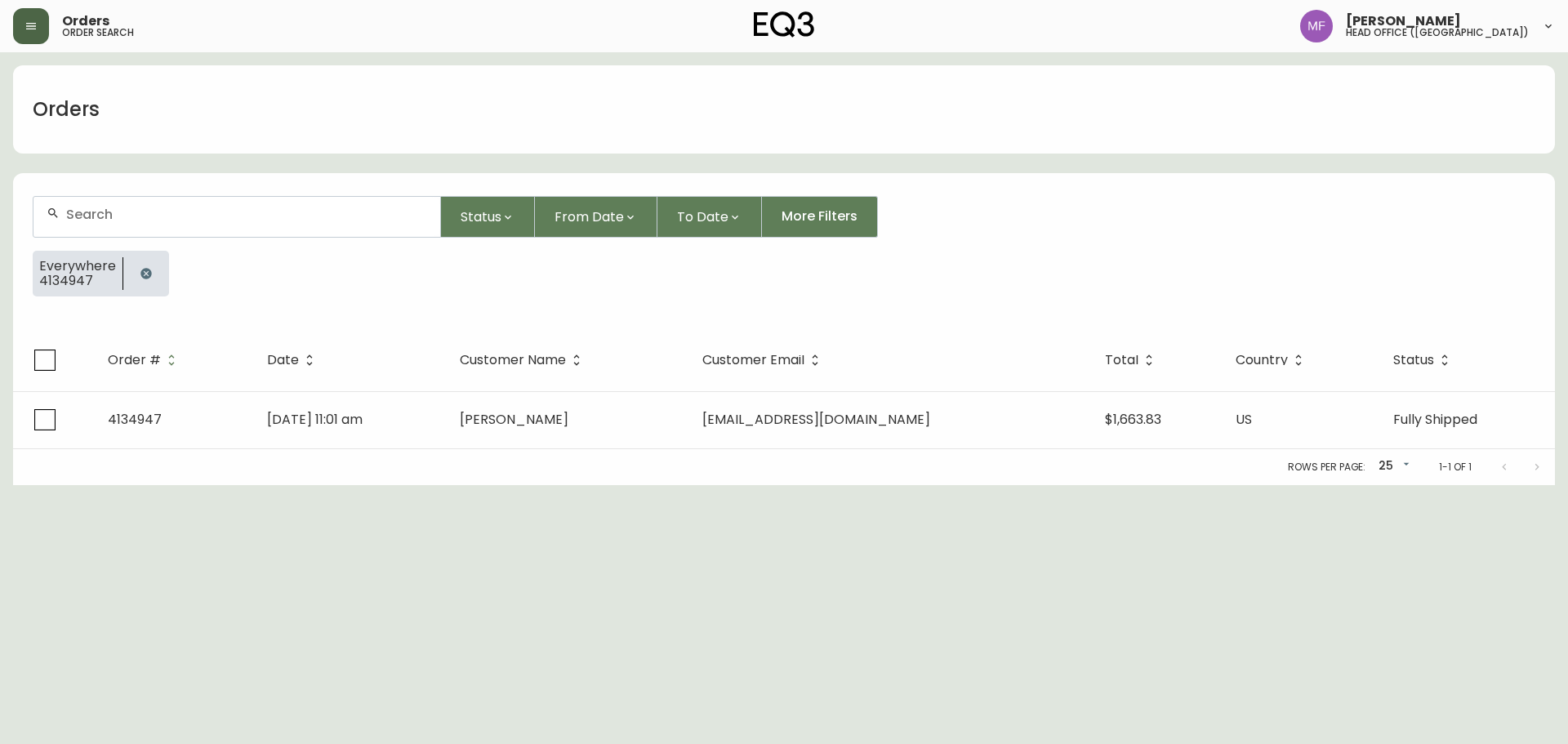
click at [143, 270] on icon "button" at bounding box center [145, 273] width 11 height 11
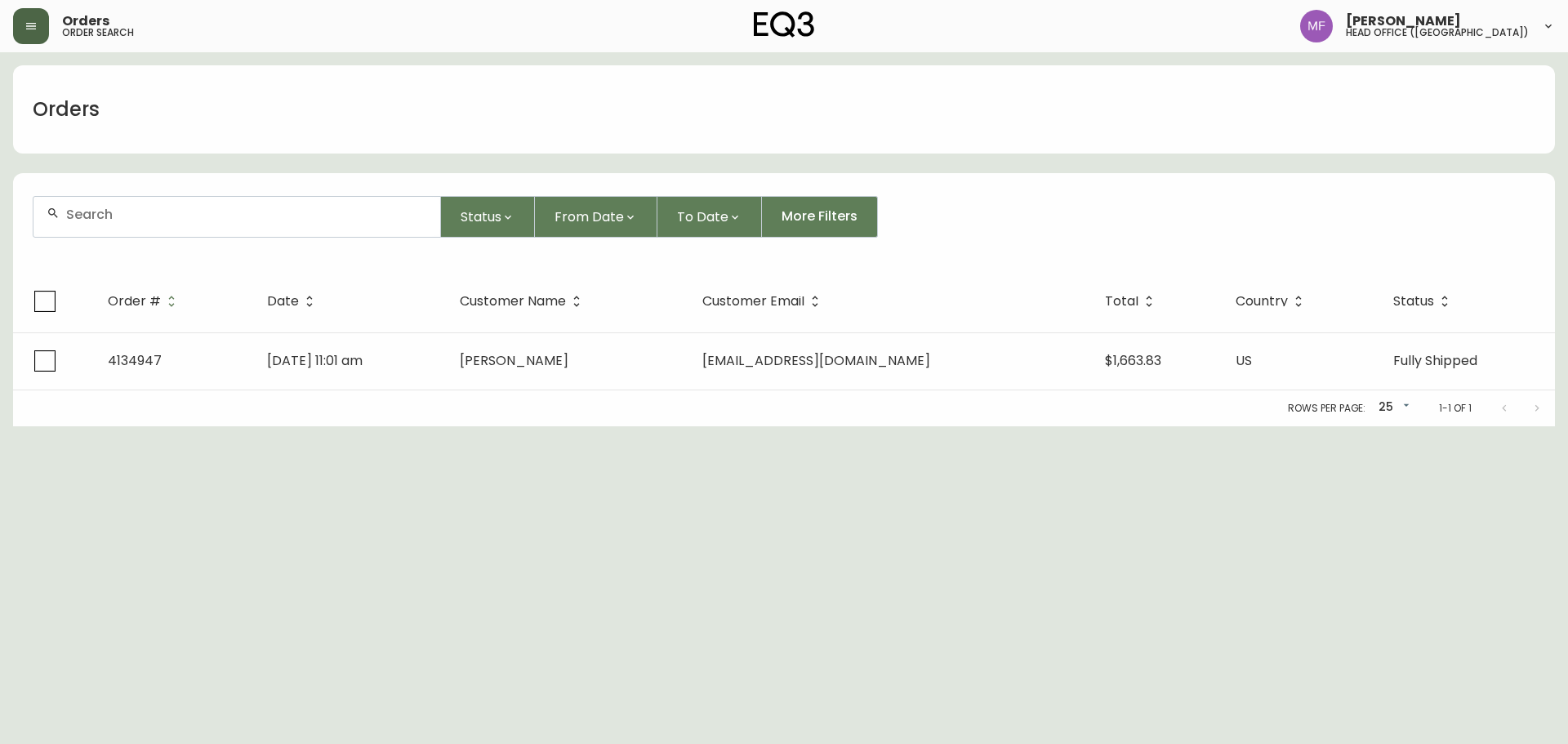
click at [136, 216] on input "text" at bounding box center [246, 214] width 361 height 15
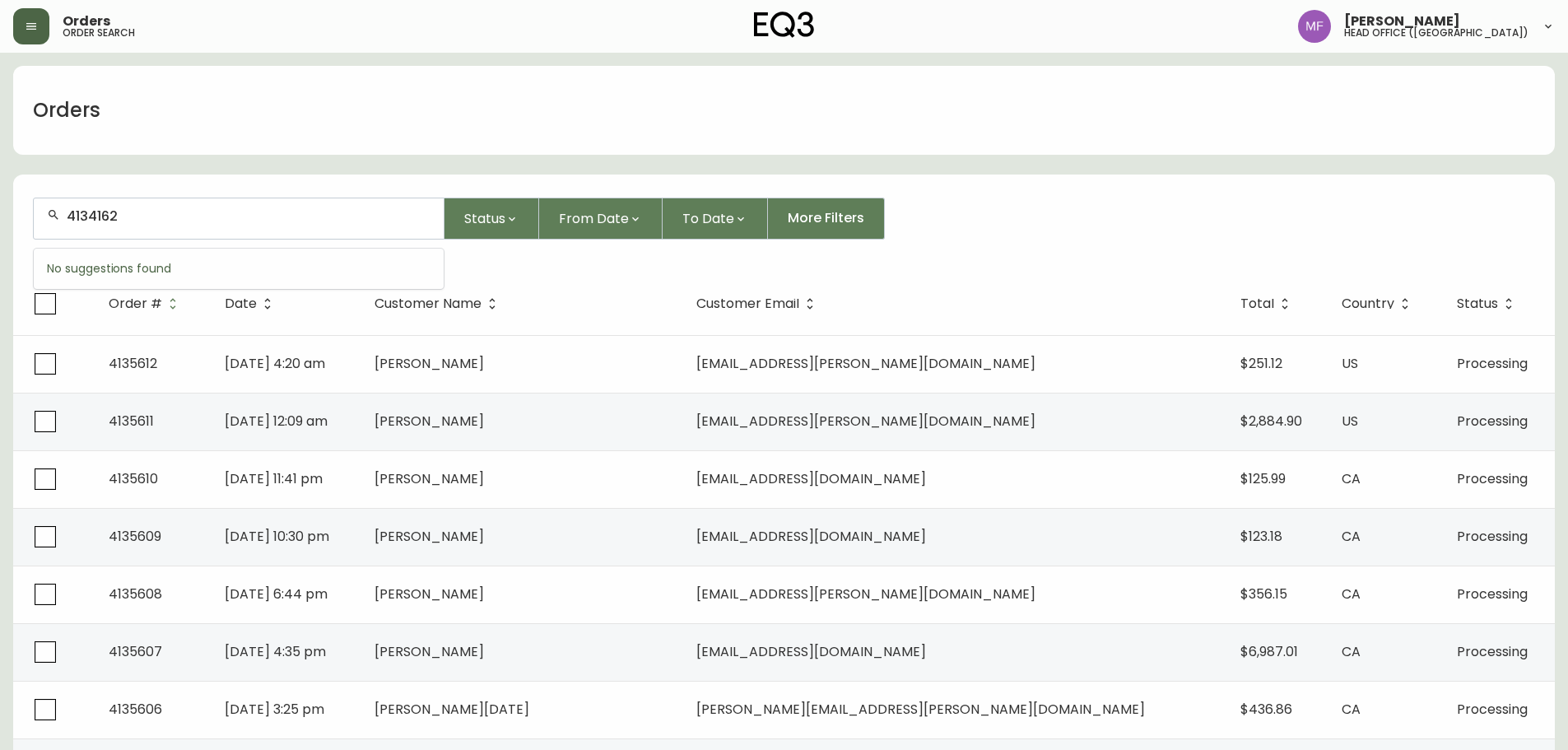
type input "4134162"
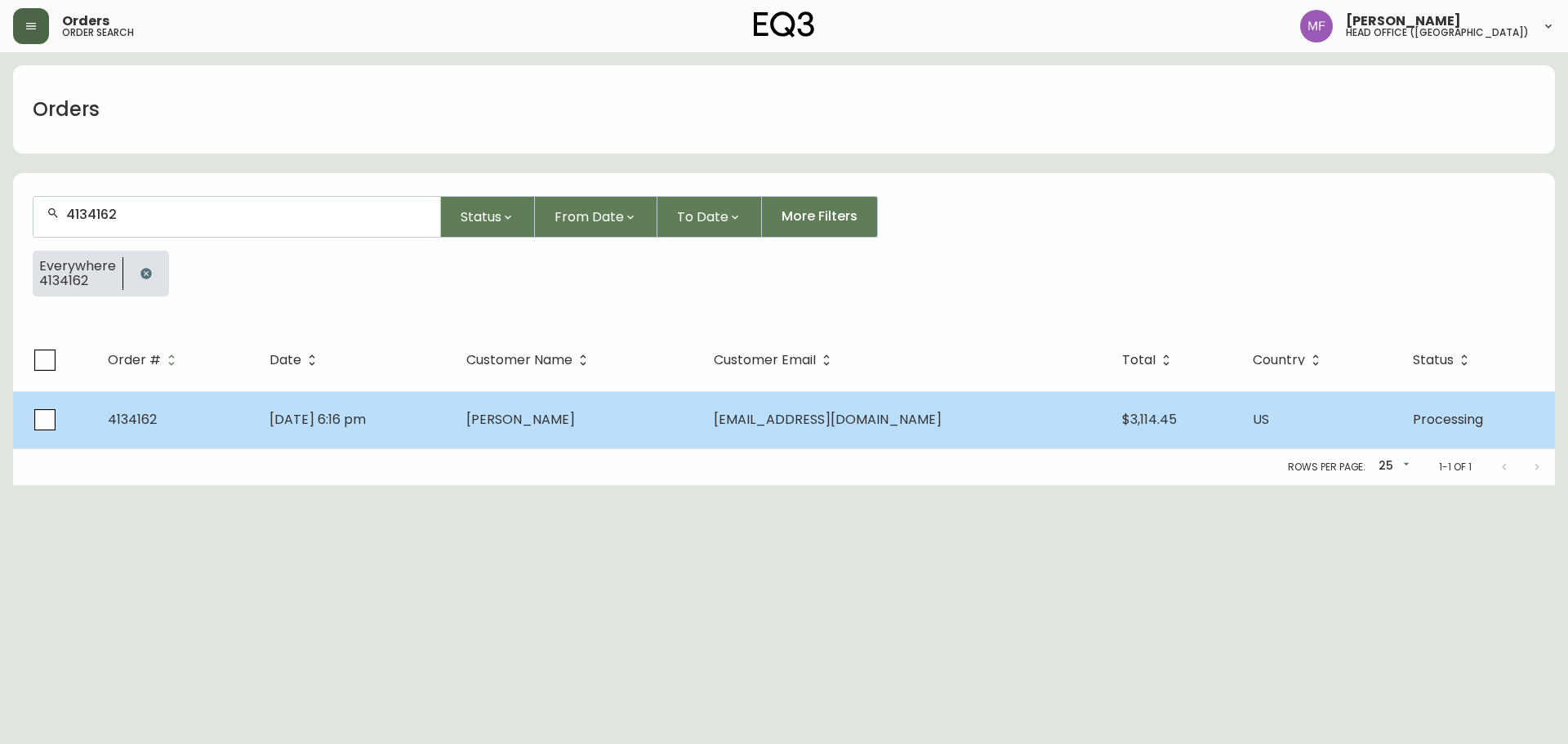
click at [534, 442] on td "Christine Boston" at bounding box center [577, 419] width 247 height 57
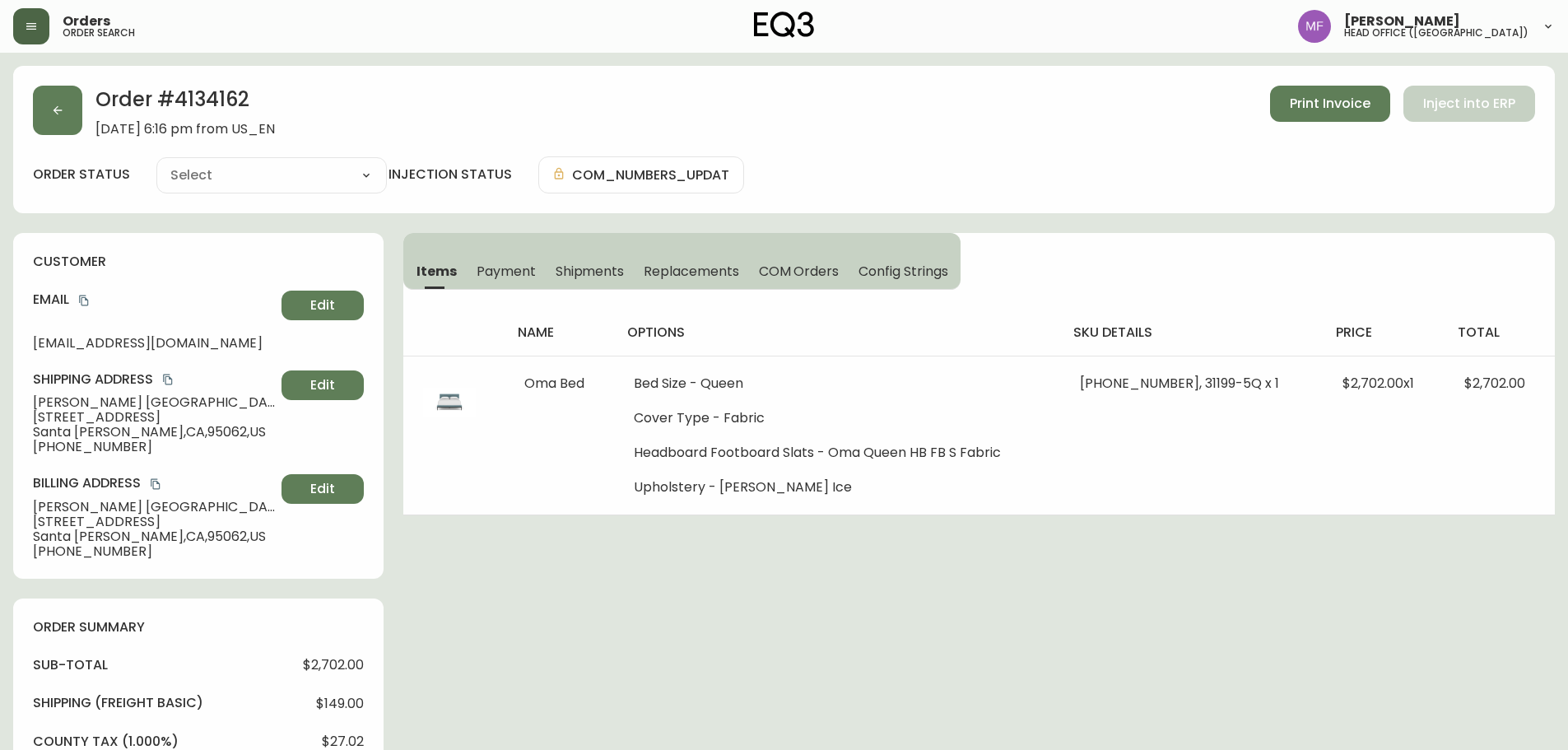
type input "Processing"
select select "PROCESSING"
click at [181, 107] on h2 "Order # 4134162" at bounding box center [184, 103] width 179 height 36
click at [182, 107] on h2 "Order # 4134162" at bounding box center [184, 103] width 179 height 36
drag, startPoint x: 148, startPoint y: 402, endPoint x: 0, endPoint y: 406, distance: 148.1
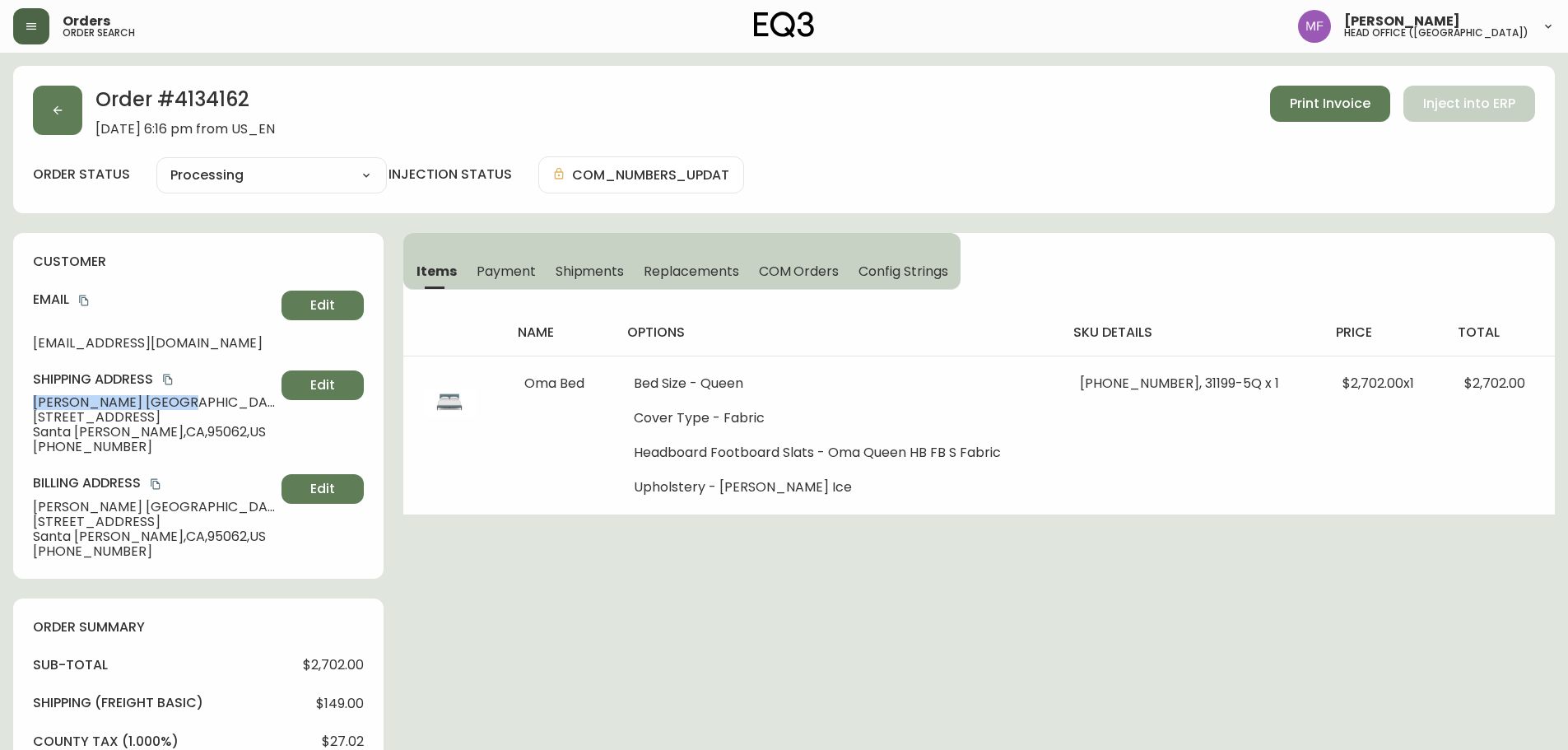
click at [225, 103] on h2 "Order # 4134162" at bounding box center [184, 103] width 179 height 36
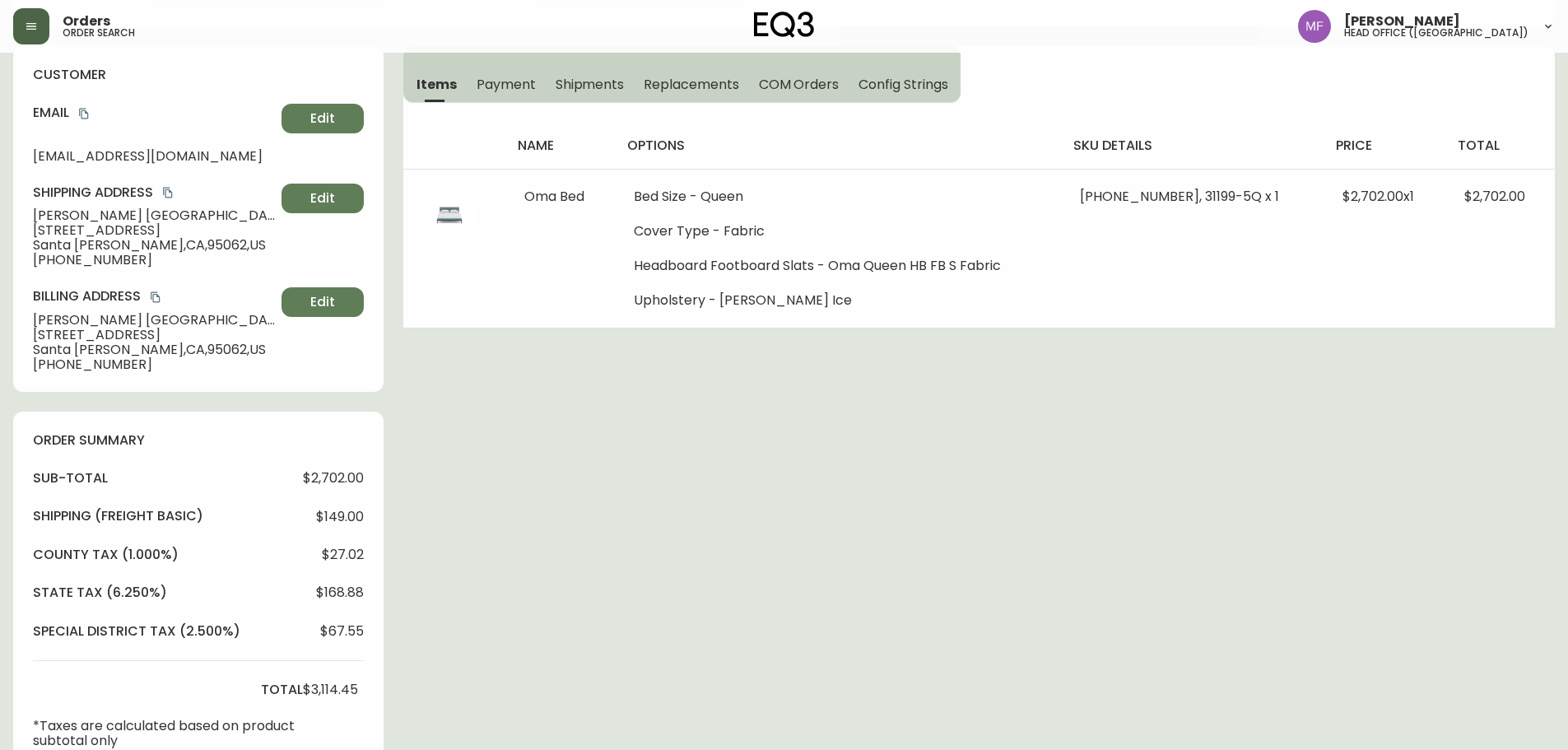
scroll to position [741, 0]
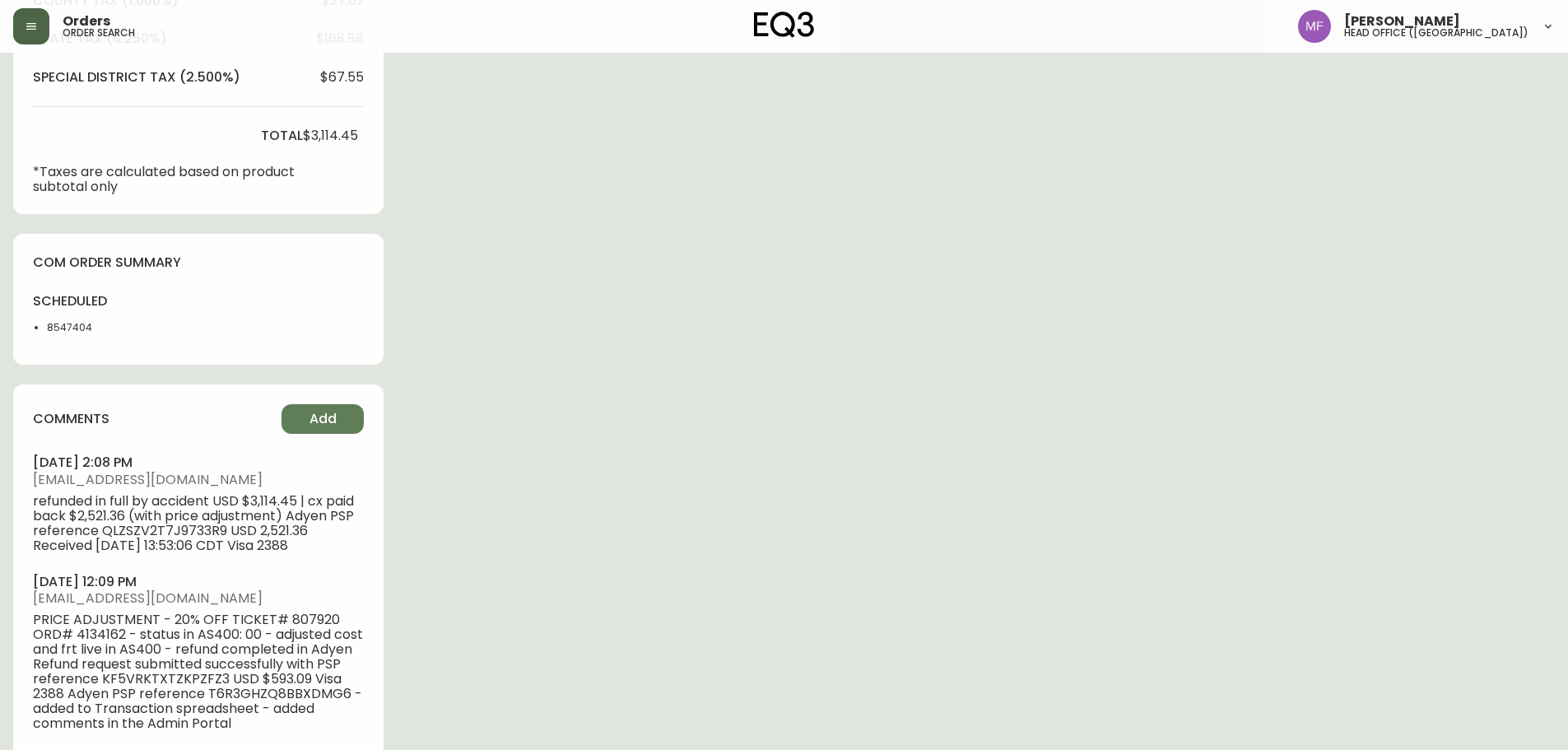
click at [68, 332] on li "8547404" at bounding box center [88, 327] width 83 height 14
click at [67, 332] on li "8547404" at bounding box center [88, 327] width 83 height 14
click at [686, 304] on div "Order # 4134162 July 15, 2025 at 6:16 pm from US_EN Print Invoice Inject into E…" at bounding box center [784, 261] width 1542 height 1871
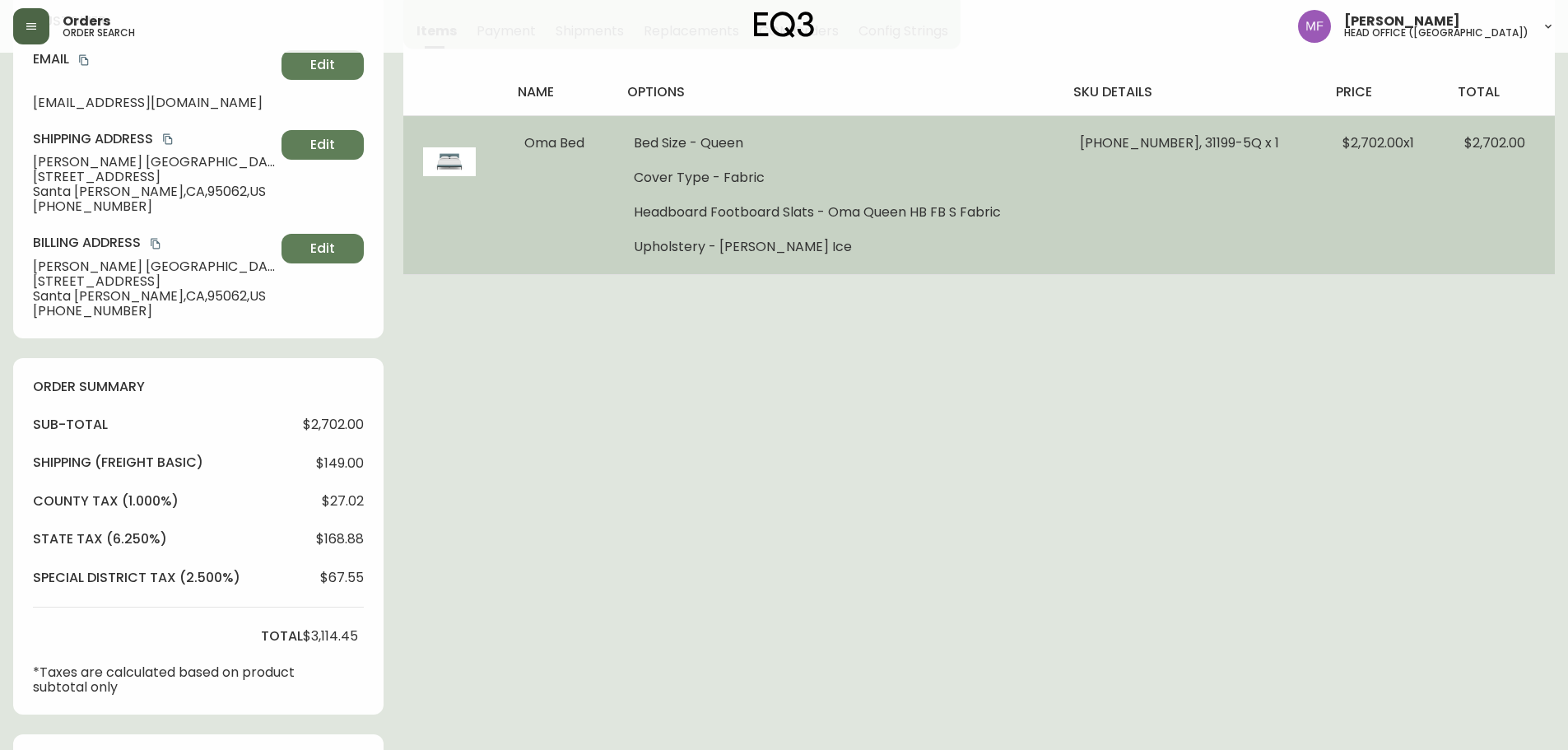
scroll to position [0, 0]
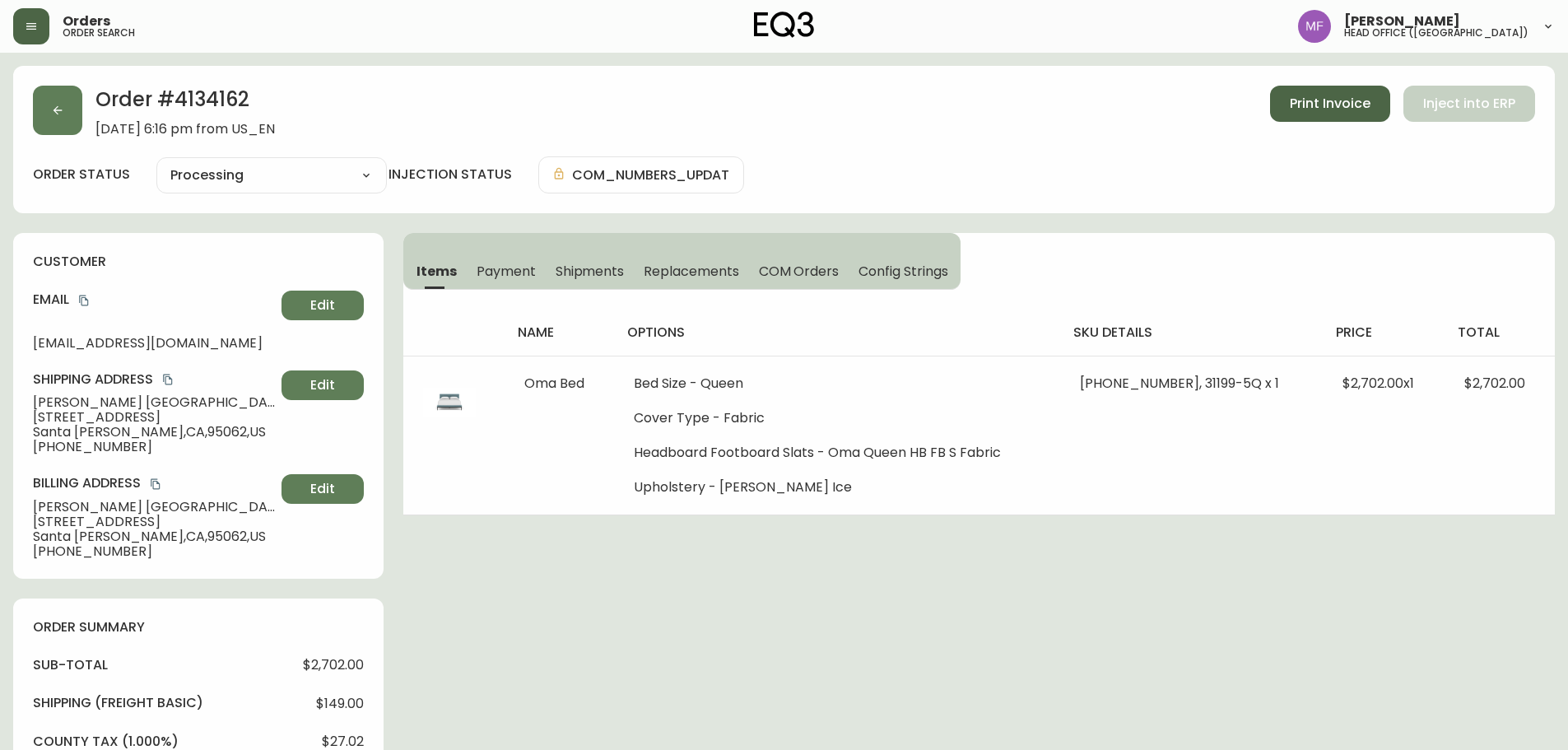
click at [1277, 112] on button "Print Invoice" at bounding box center [1331, 103] width 121 height 36
click at [60, 126] on button "button" at bounding box center [58, 110] width 49 height 49
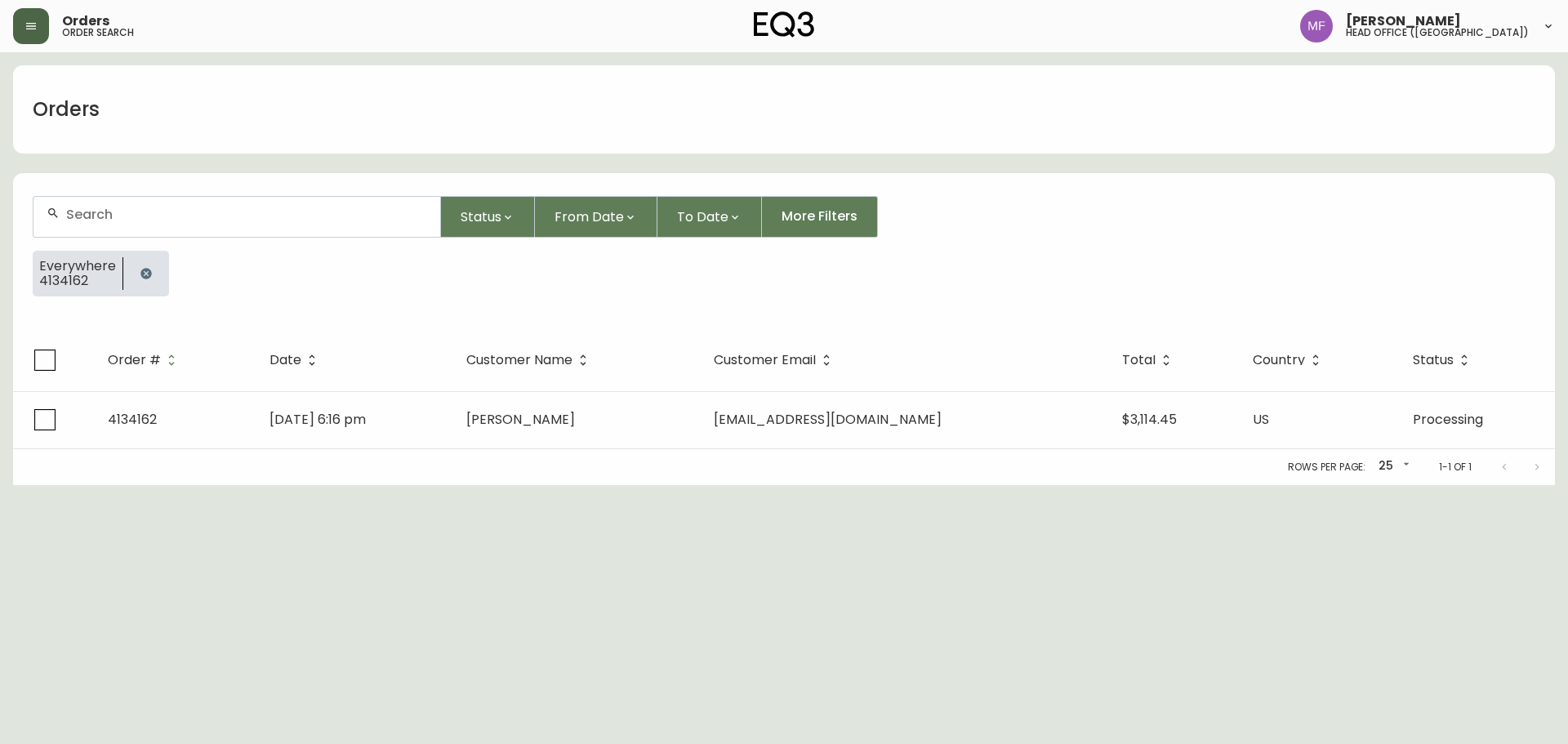
click at [146, 265] on button "button" at bounding box center [145, 273] width 33 height 33
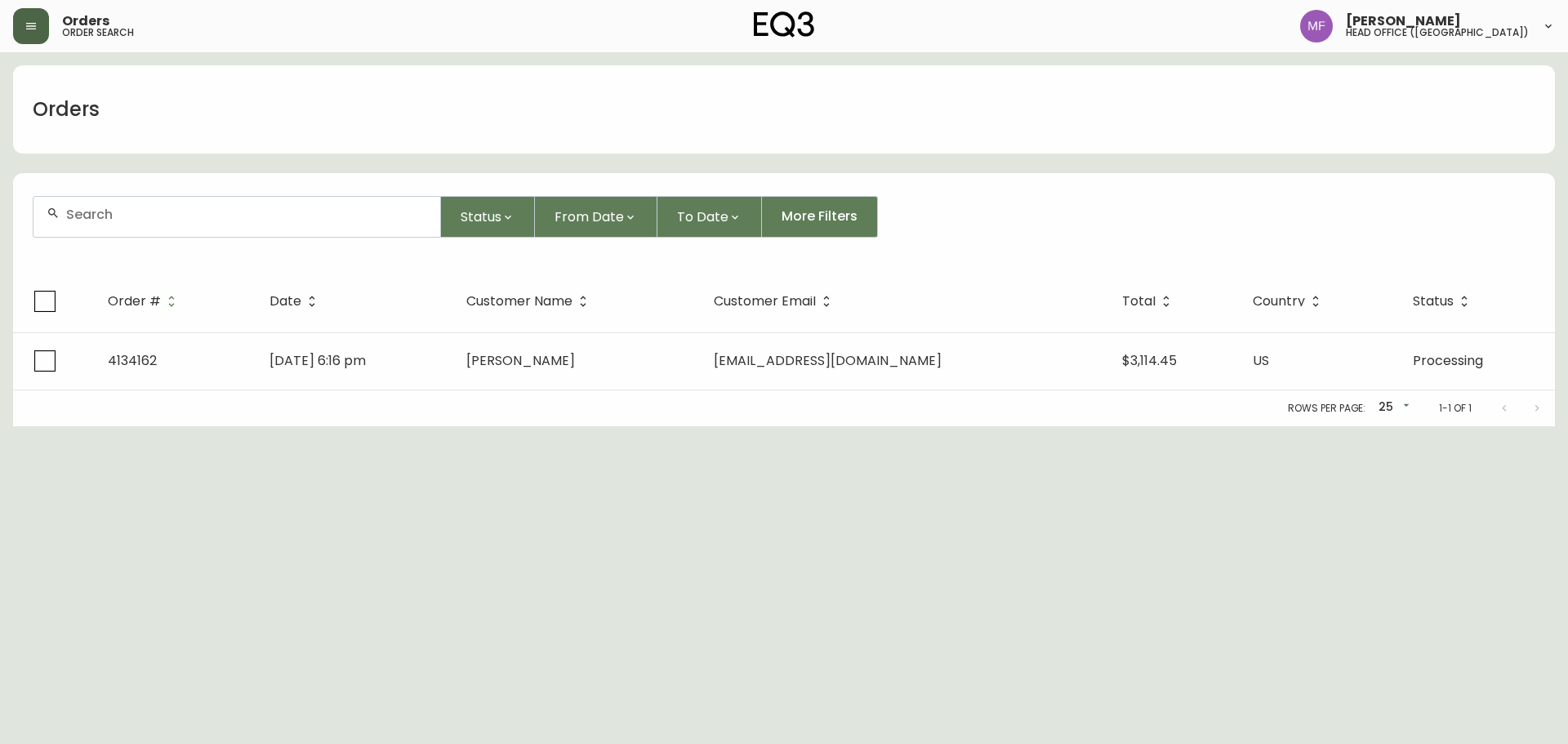
click at [141, 225] on div at bounding box center [237, 217] width 407 height 40
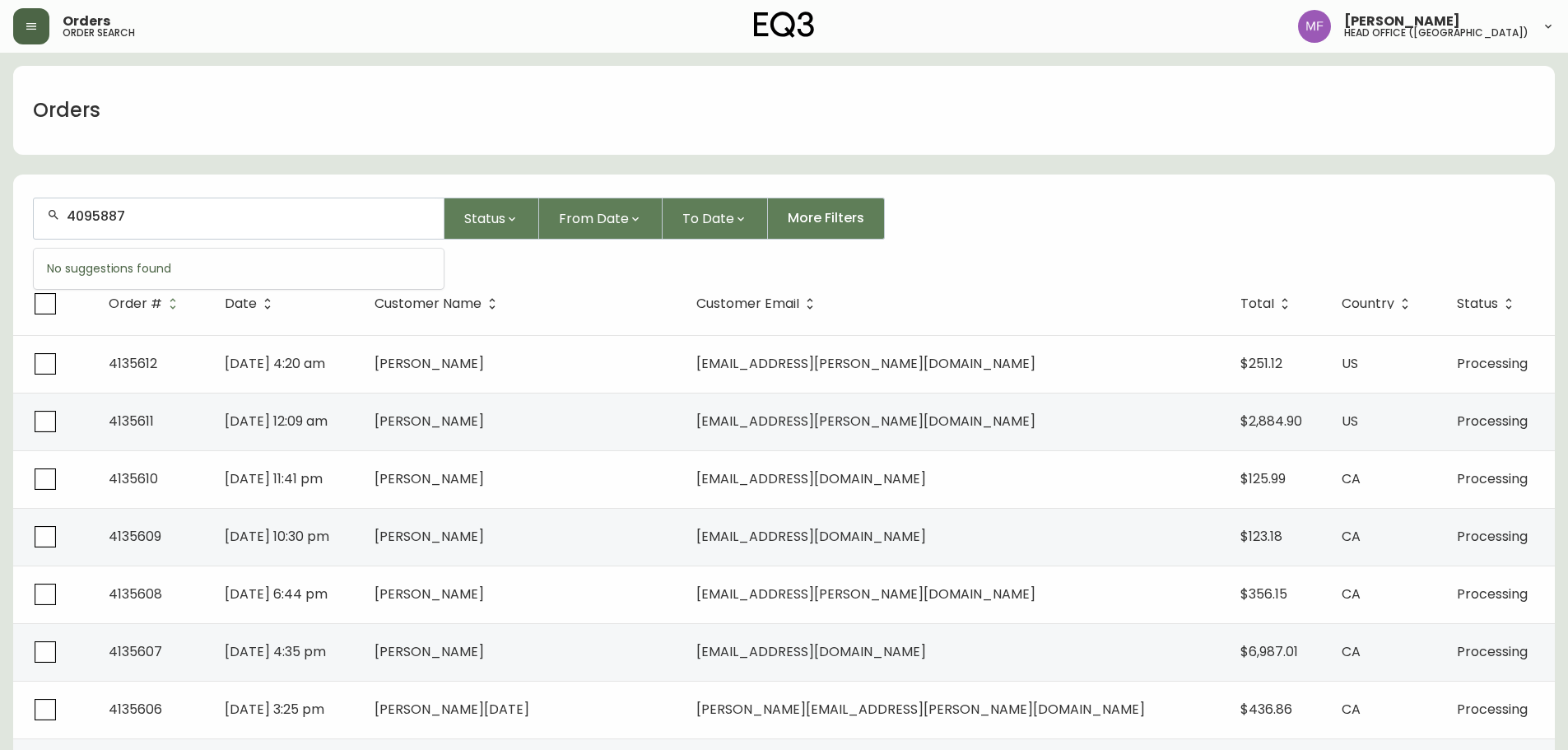
type input "4095887"
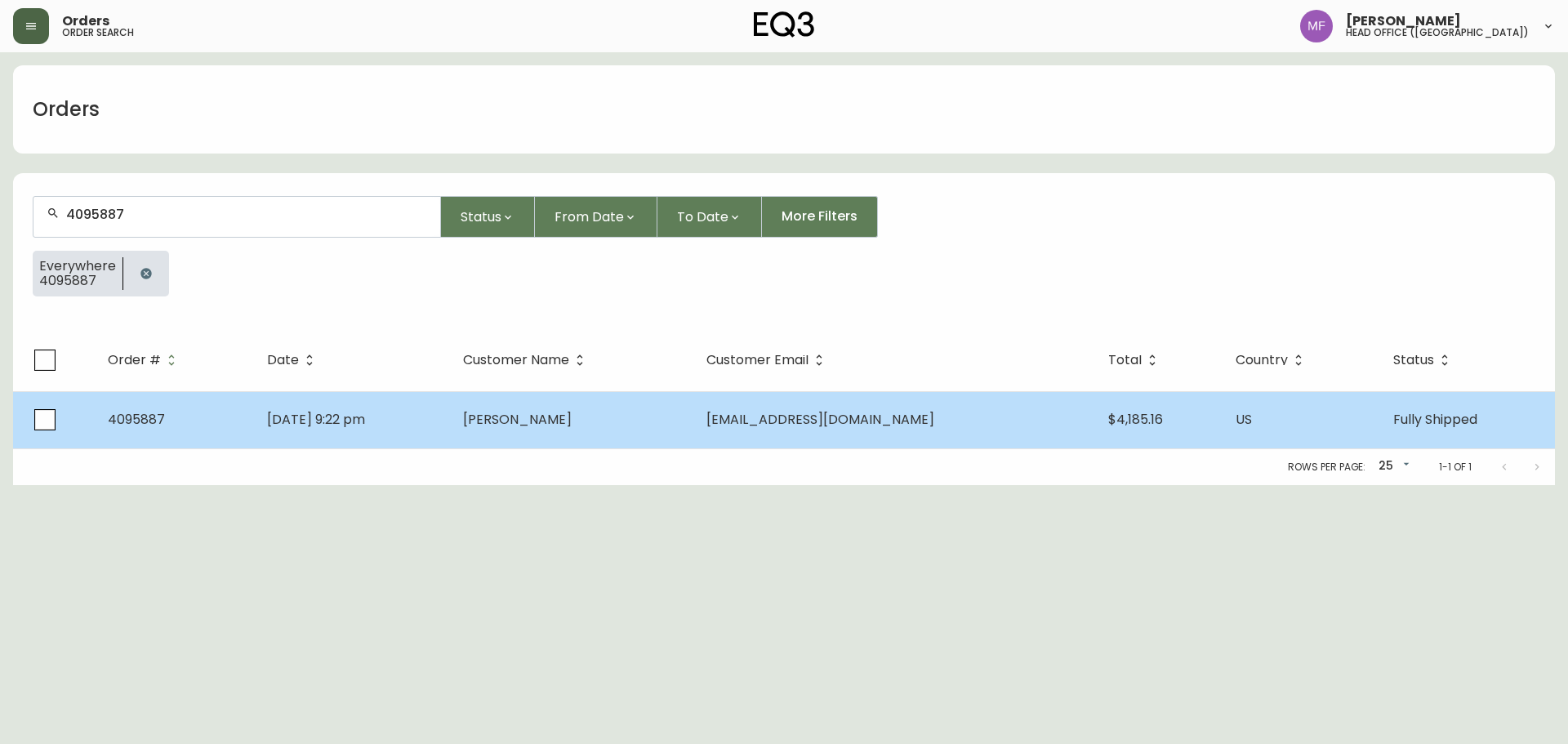
click at [665, 434] on td "Lisa Zhao" at bounding box center [571, 419] width 243 height 57
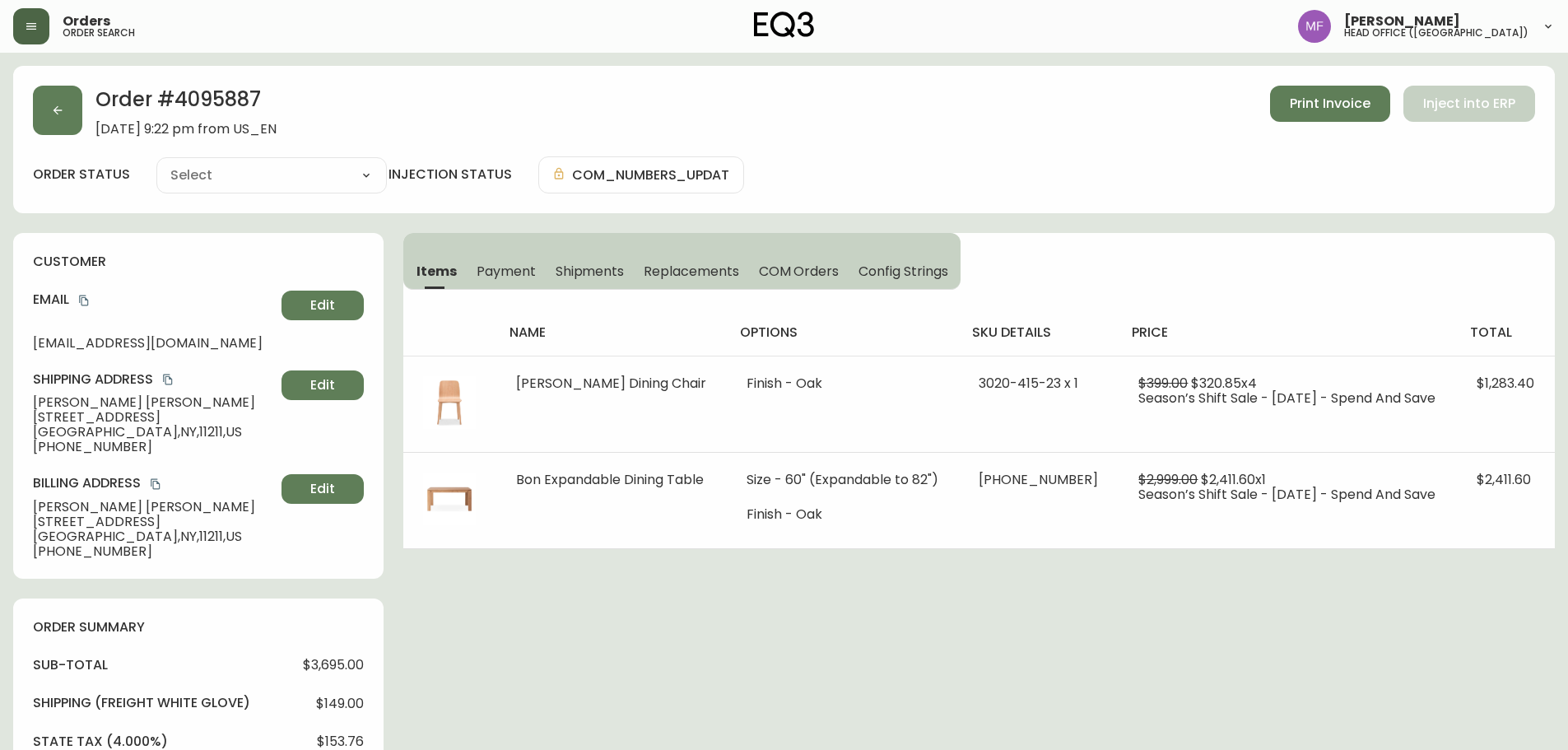
type input "Fully Shipped"
select select "FULLY_SHIPPED"
click at [69, 102] on button "button" at bounding box center [58, 110] width 49 height 49
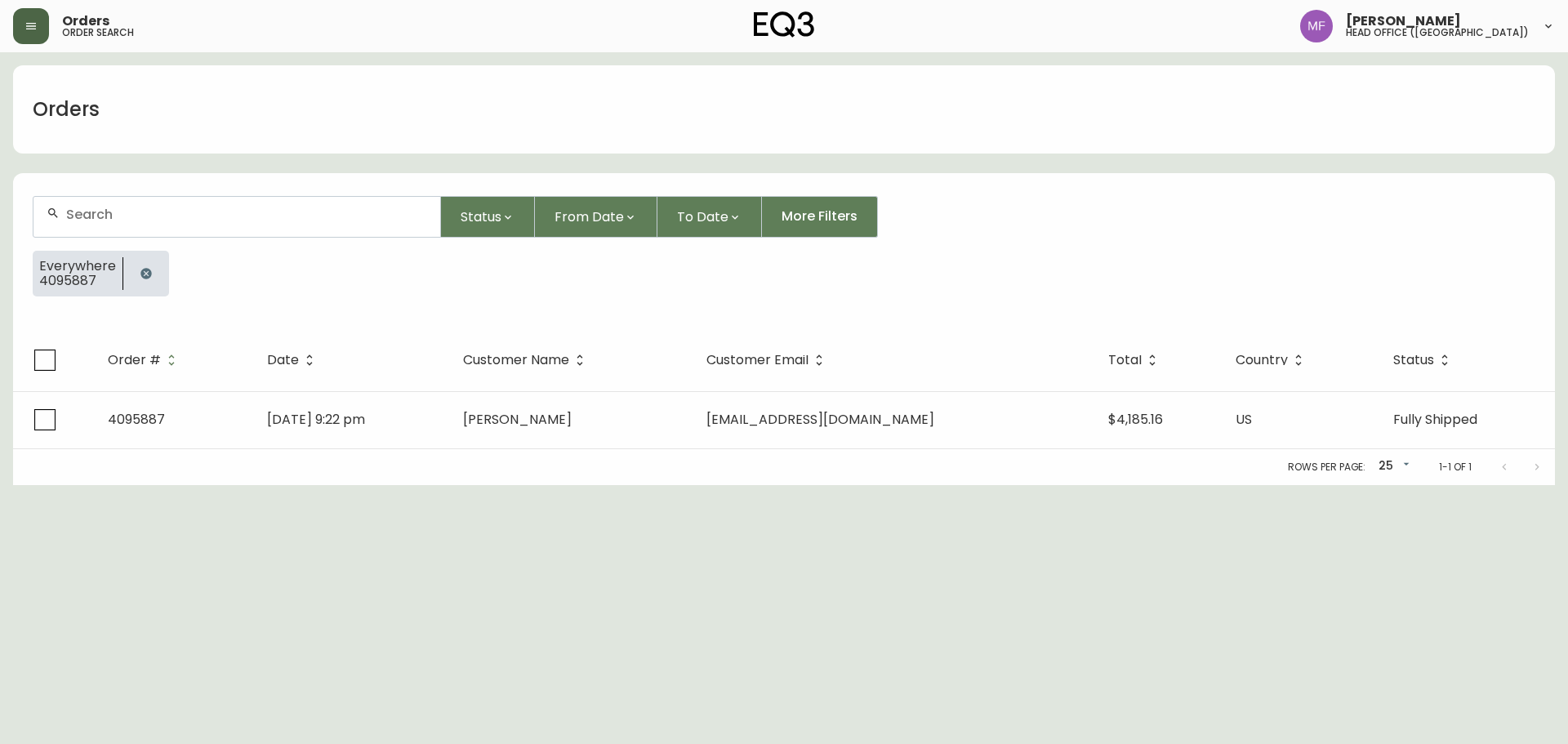
click at [143, 275] on icon "button" at bounding box center [145, 273] width 13 height 13
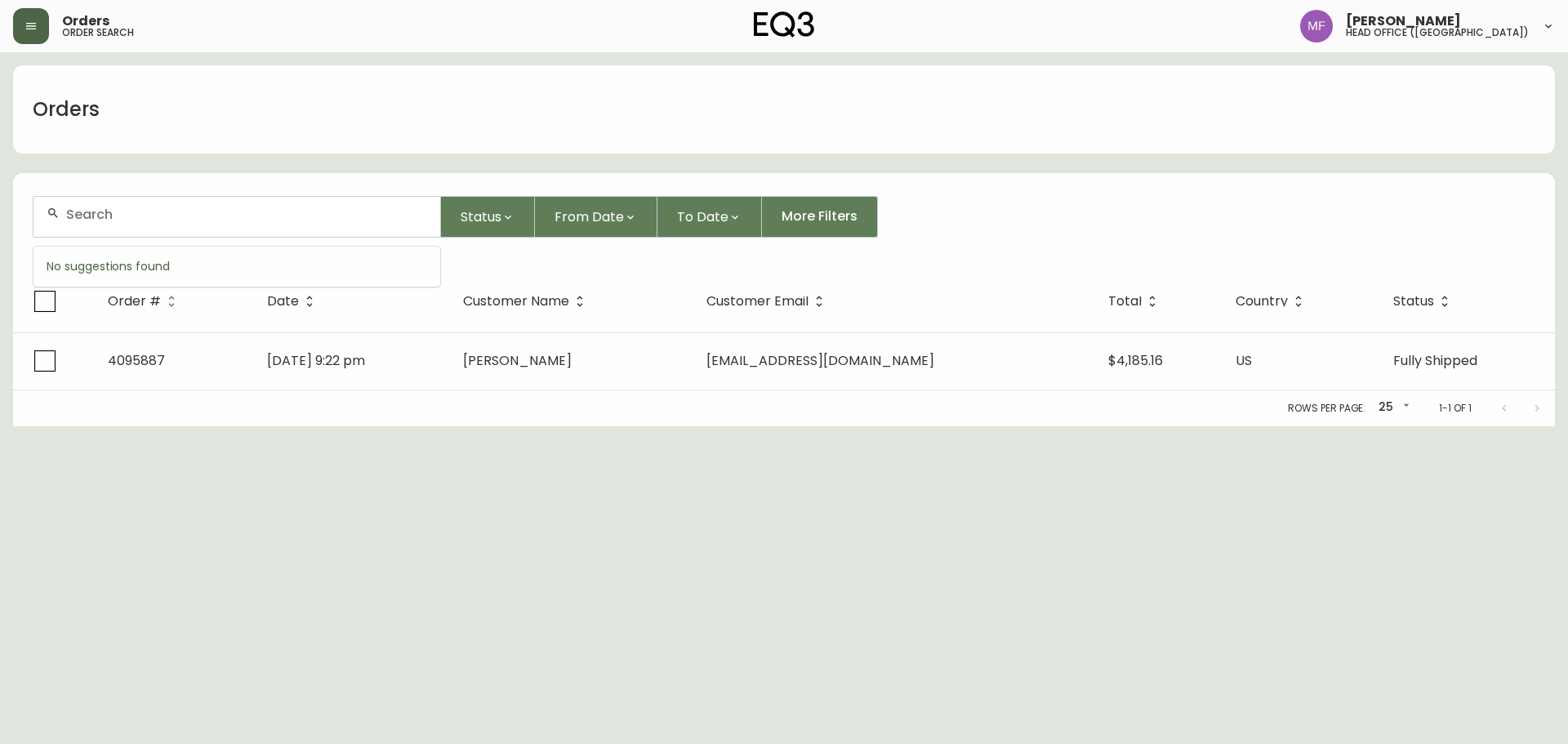
click at [140, 219] on input "text" at bounding box center [246, 214] width 361 height 15
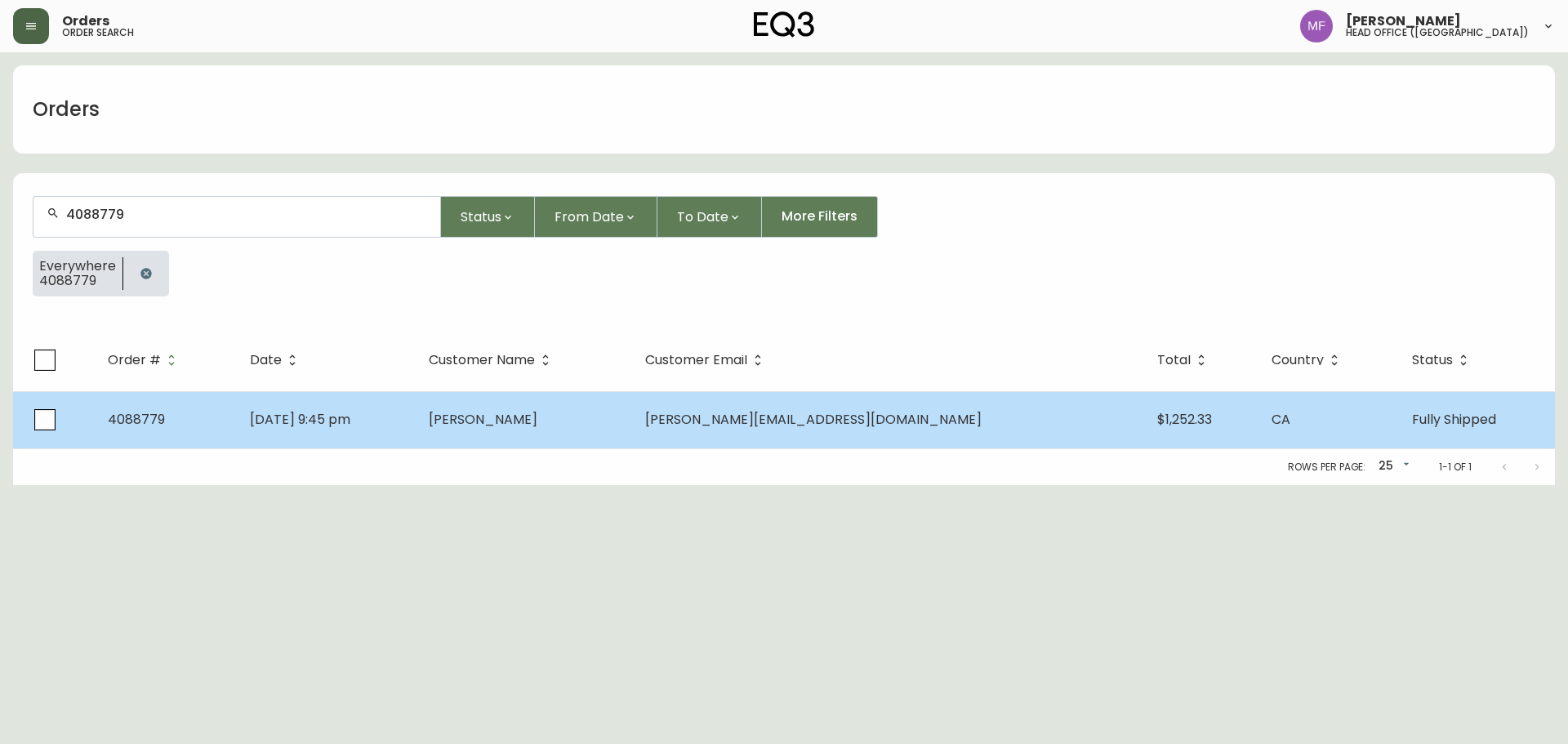
type input "4088779"
click at [416, 413] on td "Apr 24 2022, 9:45 pm" at bounding box center [326, 419] width 178 height 57
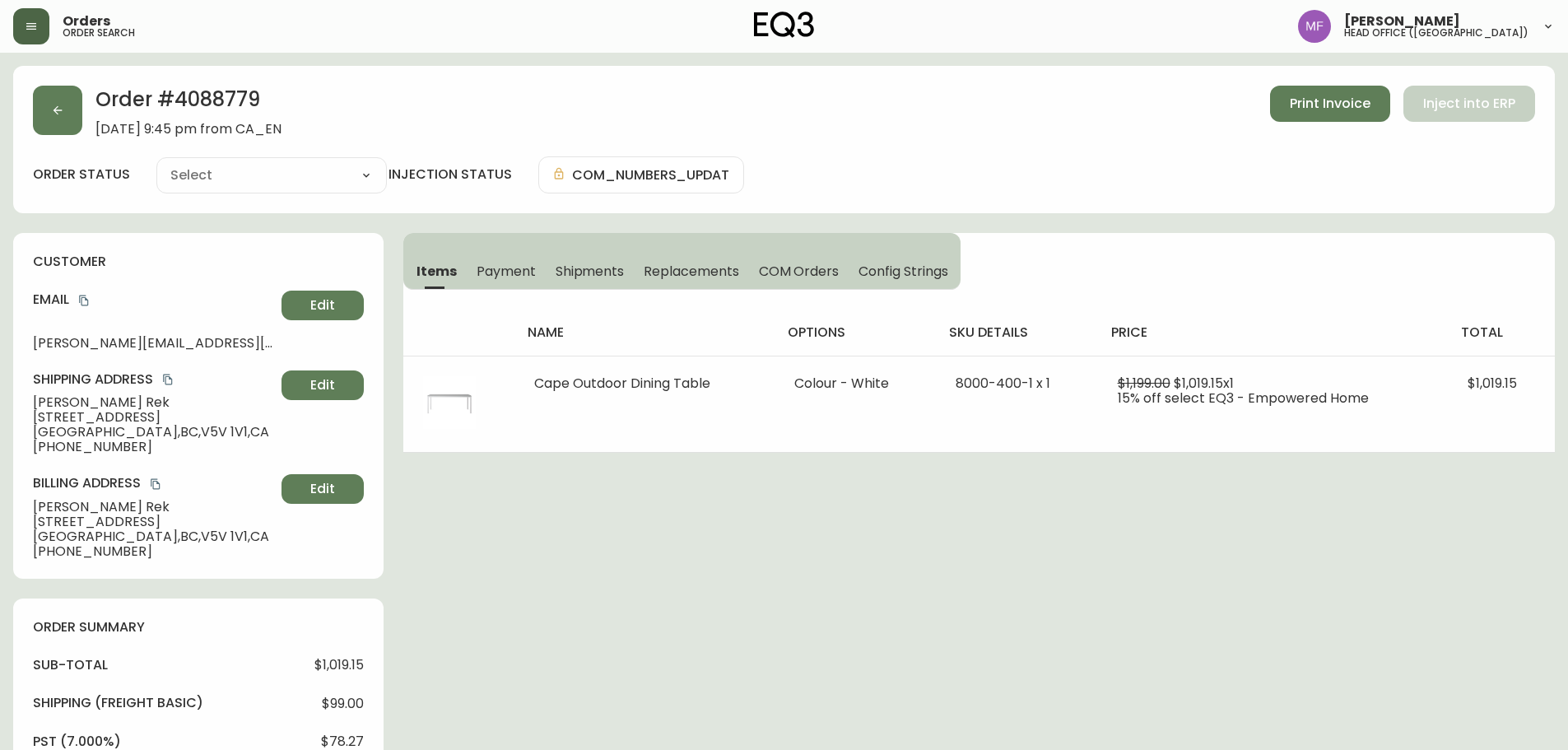
type input "Fully Shipped"
select select "FULLY_SHIPPED"
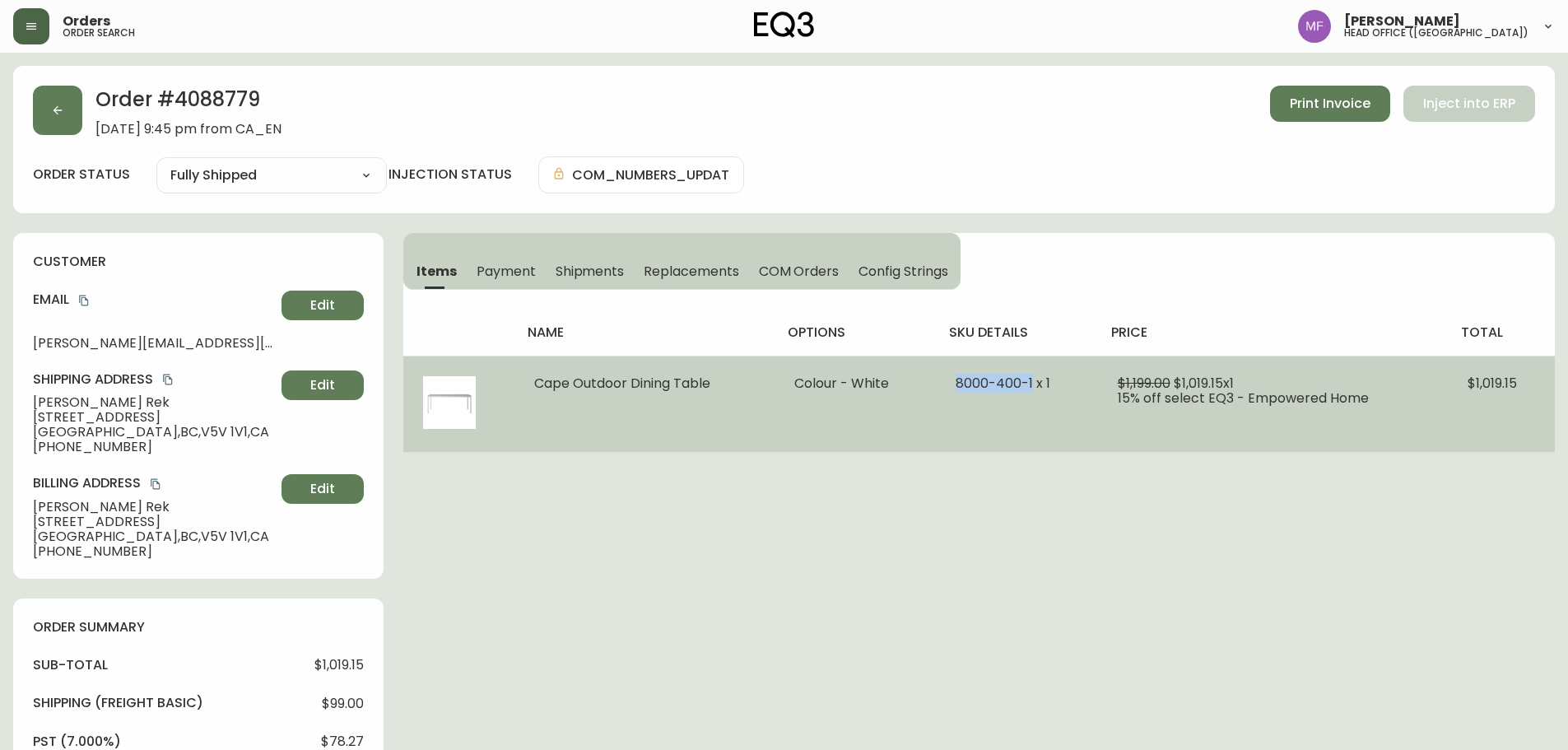
drag, startPoint x: 1036, startPoint y: 379, endPoint x: 954, endPoint y: 385, distance: 82.2
click at [953, 382] on td "8000-400-1 x 1" at bounding box center [1016, 403] width 161 height 96
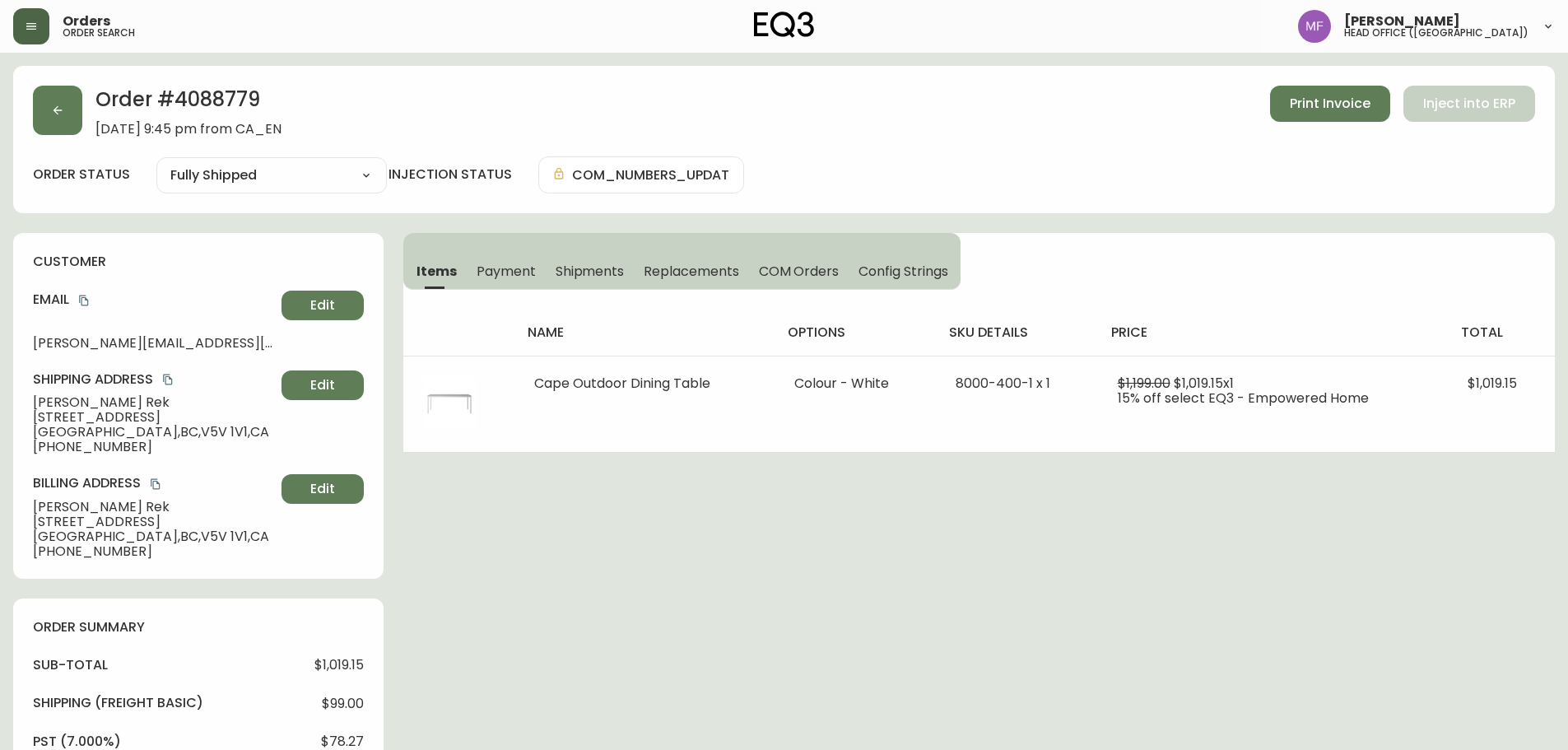
click at [233, 102] on h2 "Order # 4088779" at bounding box center [188, 103] width 186 height 36
drag, startPoint x: 233, startPoint y: 102, endPoint x: 247, endPoint y: 103, distance: 14.0
click at [232, 102] on h2 "Order # 4088779" at bounding box center [188, 103] width 186 height 36
click at [220, 109] on h2 "Order # 4088779" at bounding box center [188, 103] width 186 height 36
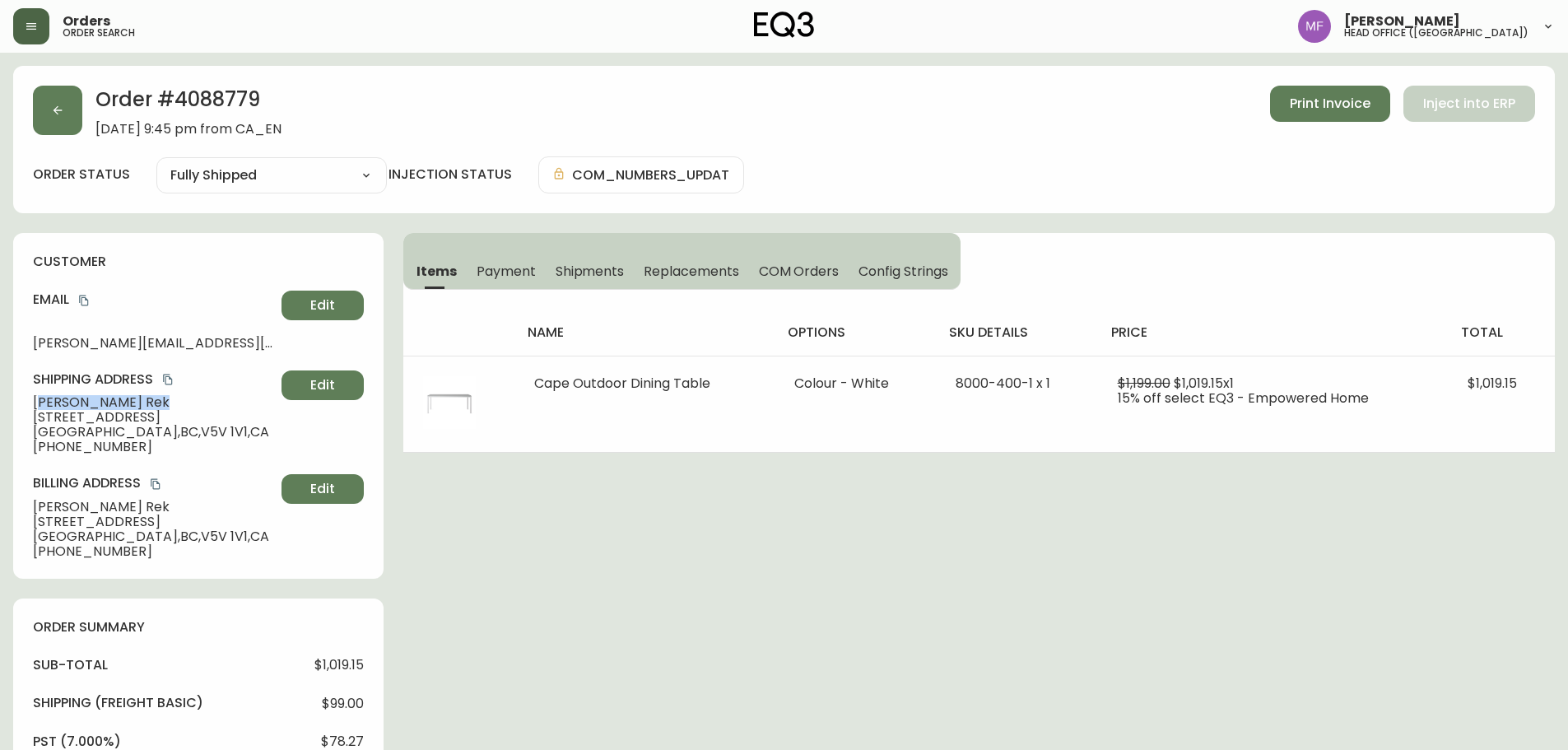
drag, startPoint x: 112, startPoint y: 402, endPoint x: 39, endPoint y: 402, distance: 73.0
click at [39, 402] on span "Agatha Rek" at bounding box center [154, 402] width 242 height 14
click at [112, 403] on span "Agatha Rek" at bounding box center [154, 402] width 242 height 14
drag, startPoint x: 112, startPoint y: 403, endPoint x: 4, endPoint y: 409, distance: 108.2
click at [4, 409] on main "Order # 4088779 April 24, 2022 at 9:45 pm from CA_EN Print Invoice Inject into …" at bounding box center [784, 718] width 1568 height 1330
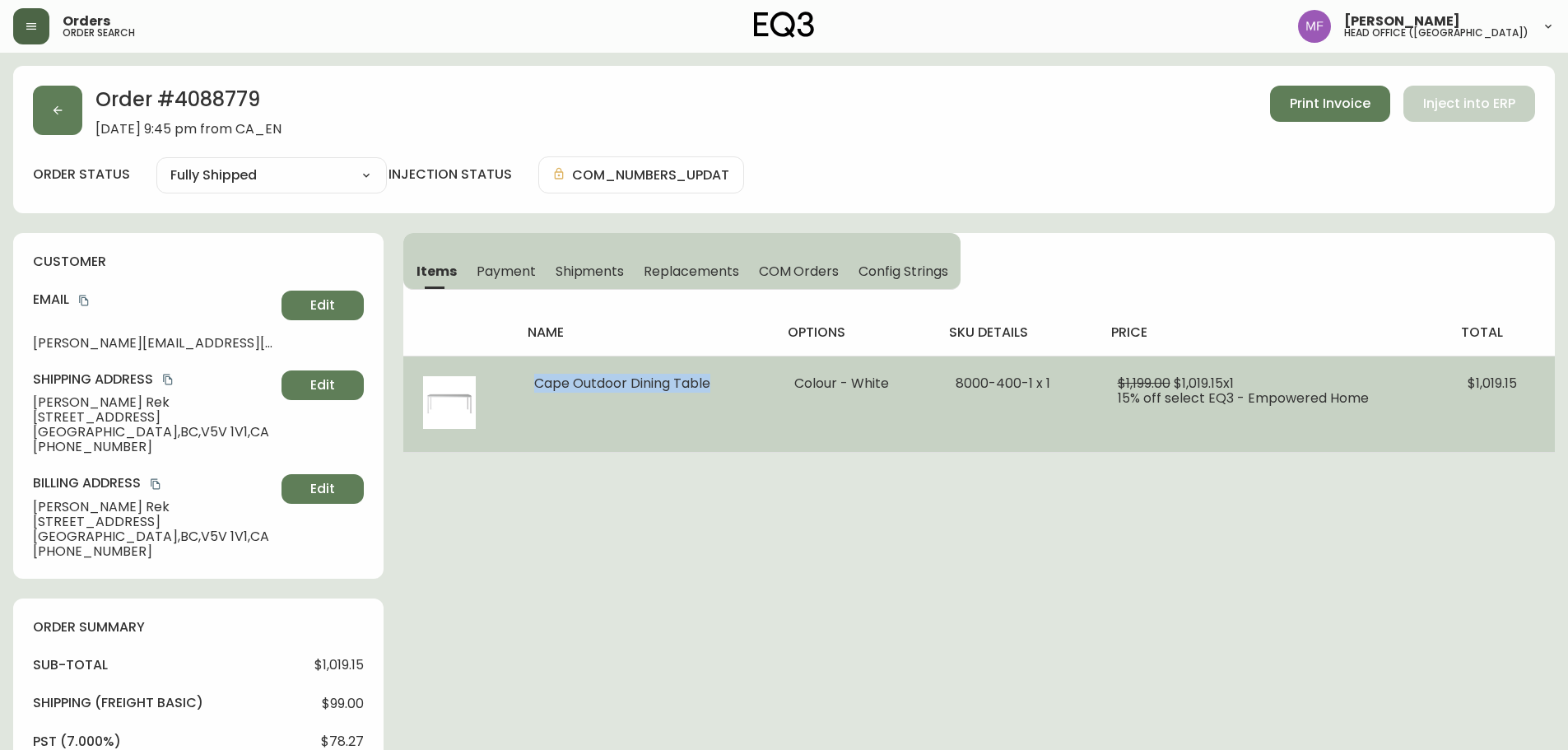
drag, startPoint x: 730, startPoint y: 381, endPoint x: 520, endPoint y: 385, distance: 210.0
click at [520, 385] on td "Cape Outdoor Dining Table" at bounding box center [644, 403] width 260 height 96
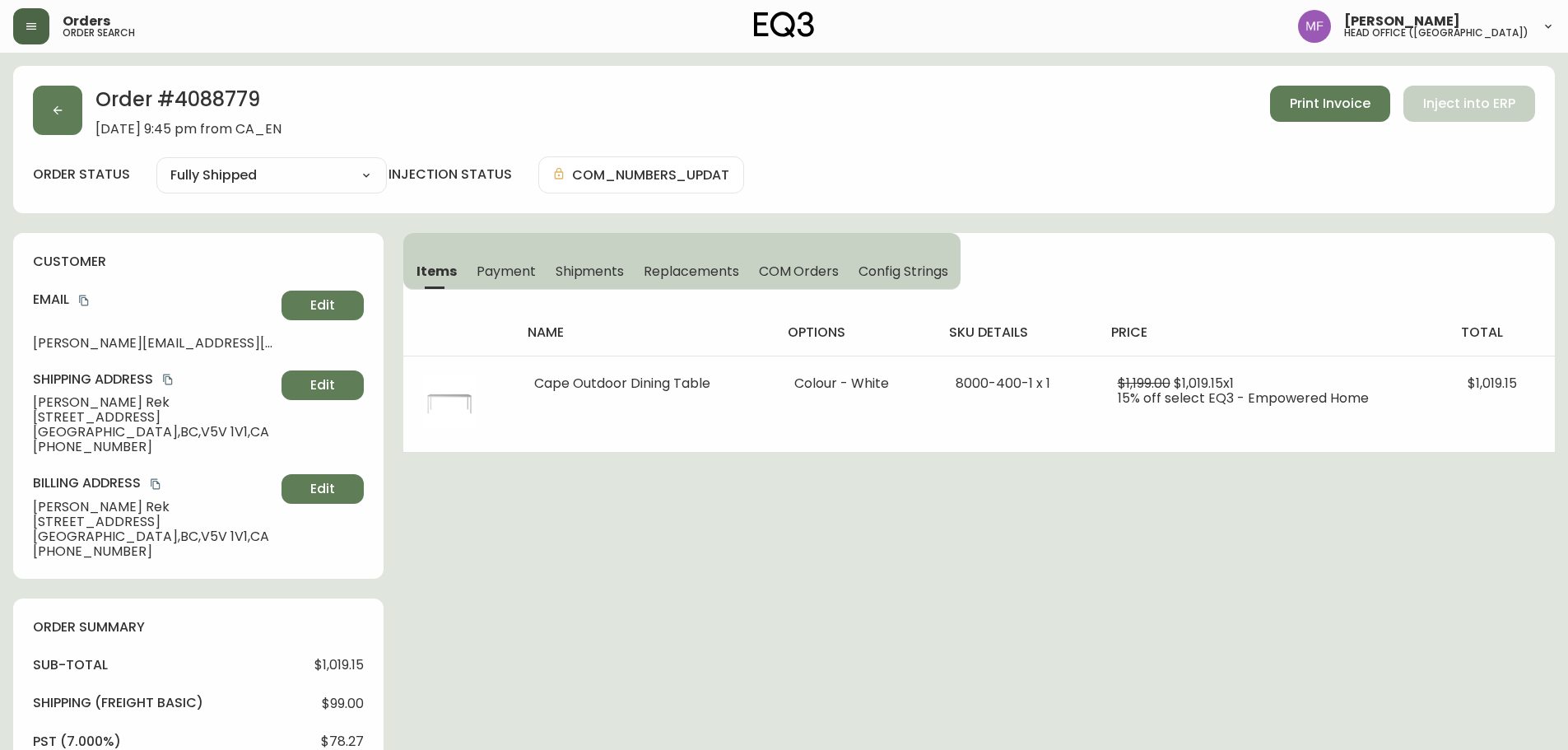
click at [200, 94] on h2 "Order # 4088779" at bounding box center [188, 103] width 186 height 36
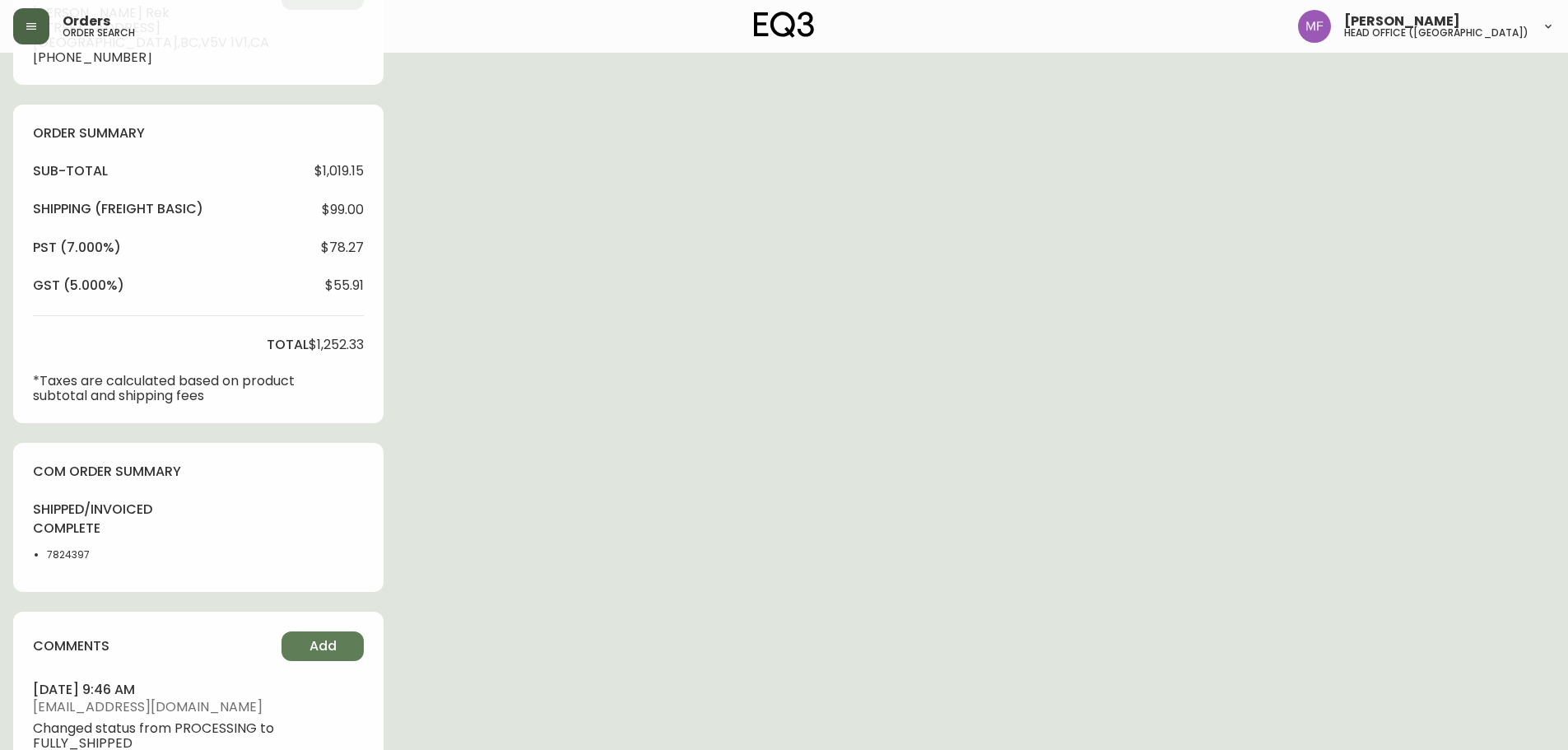
click at [62, 548] on li "7824397" at bounding box center [88, 555] width 83 height 14
click at [805, 476] on div "Order # 4088779 April 24, 2022 at 9:45 pm from CA_EN Print Invoice Inject into …" at bounding box center [784, 230] width 1542 height 1317
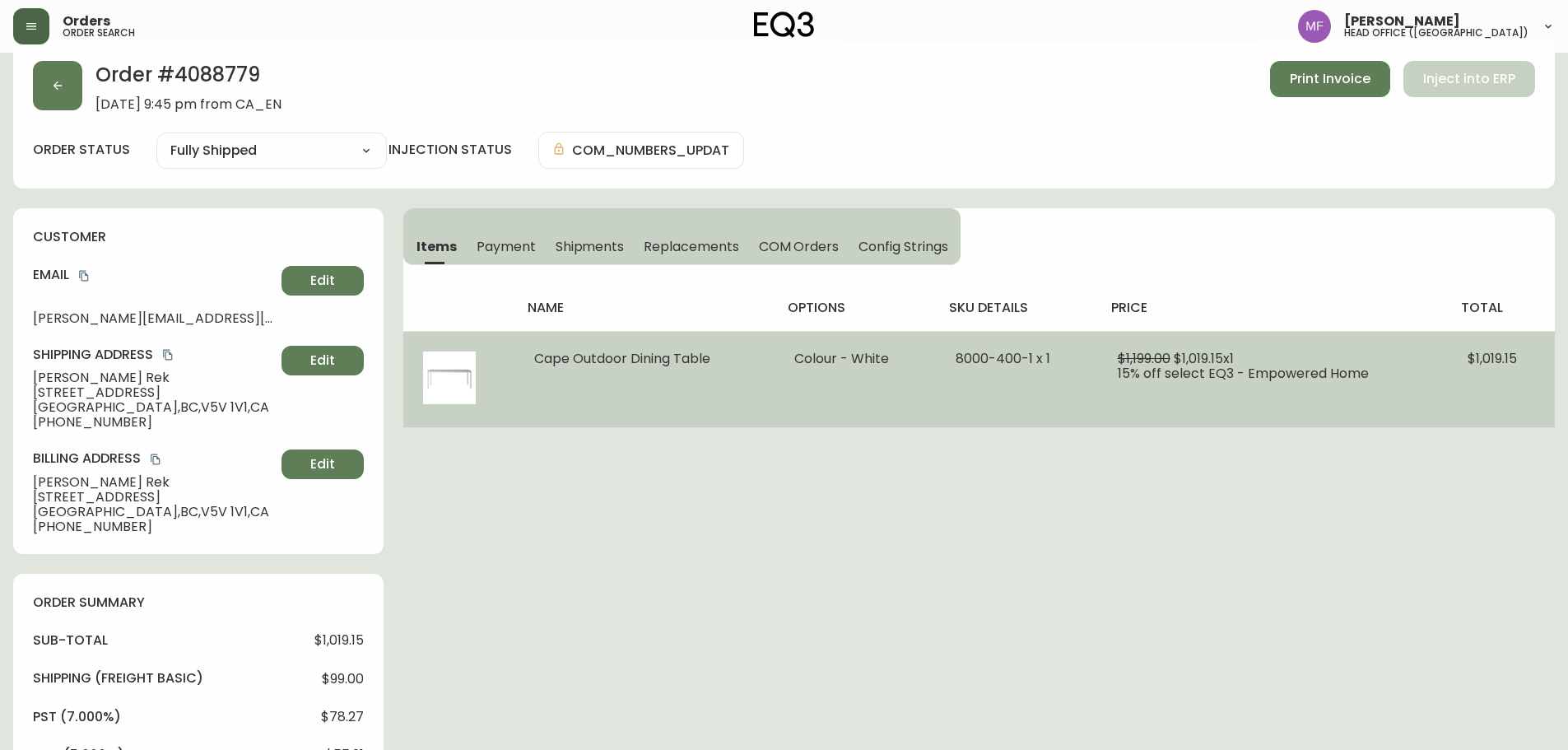
scroll to position [0, 0]
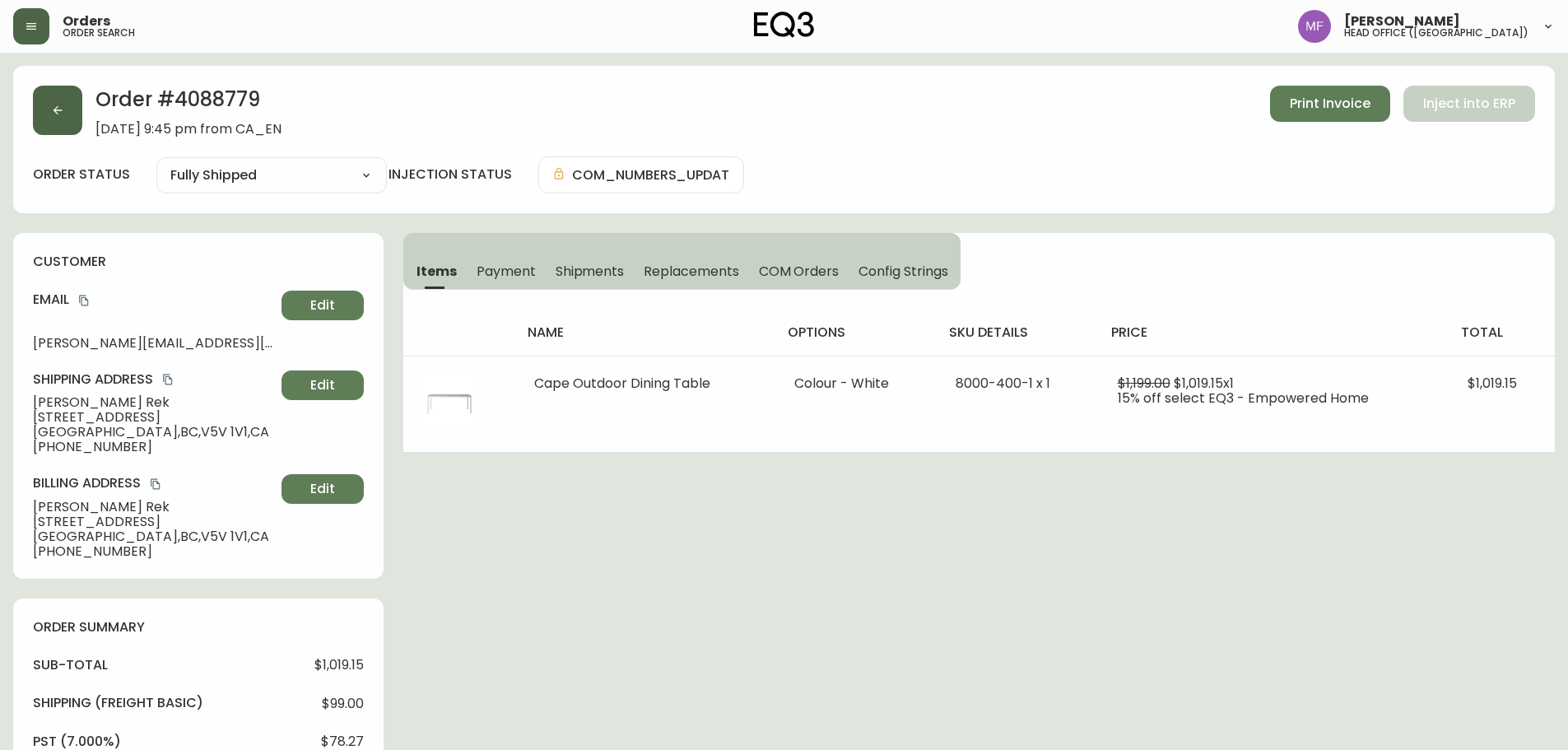
click at [69, 117] on button "button" at bounding box center [58, 110] width 49 height 49
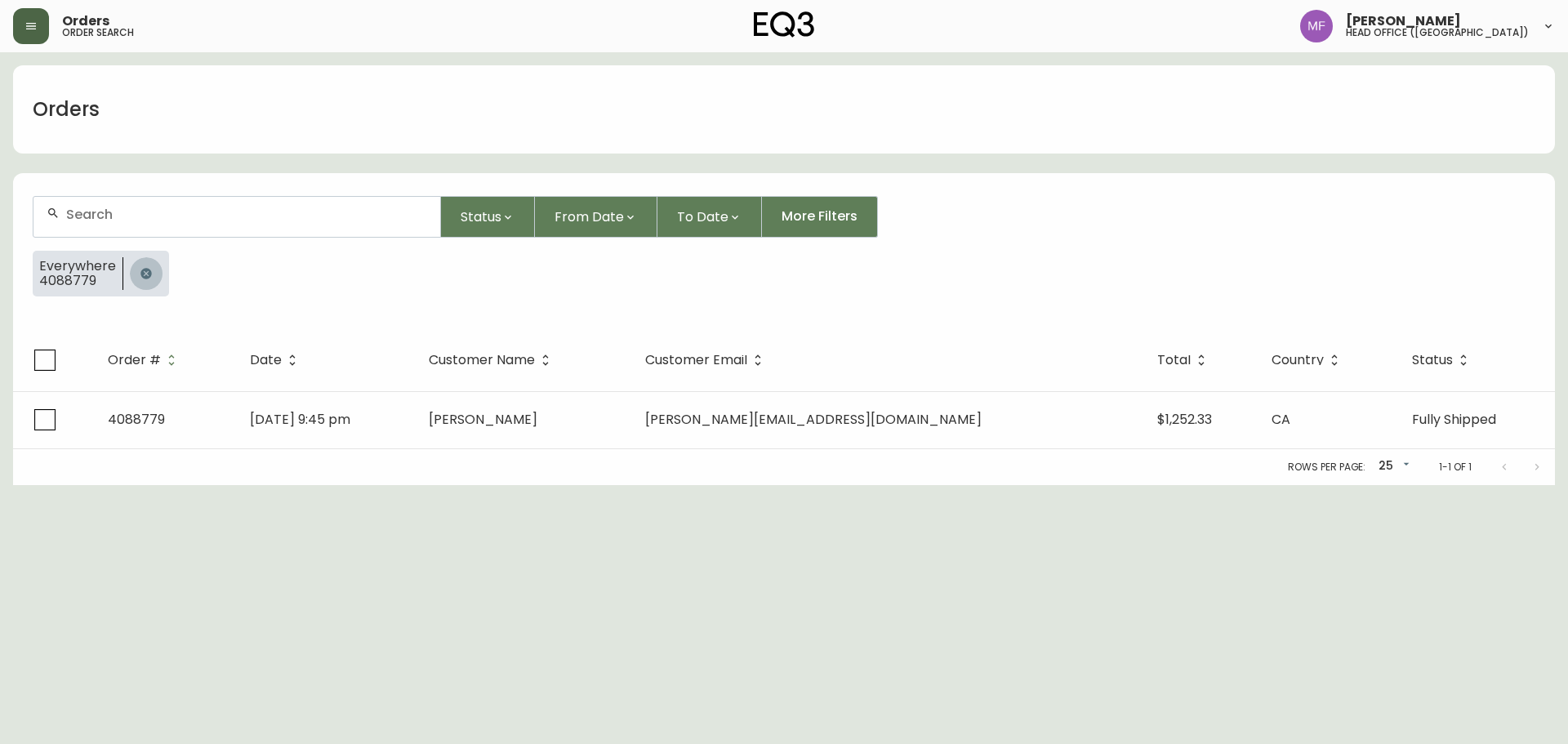
drag, startPoint x: 142, startPoint y: 264, endPoint x: 144, endPoint y: 254, distance: 10.2
click at [142, 264] on button "button" at bounding box center [145, 273] width 33 height 33
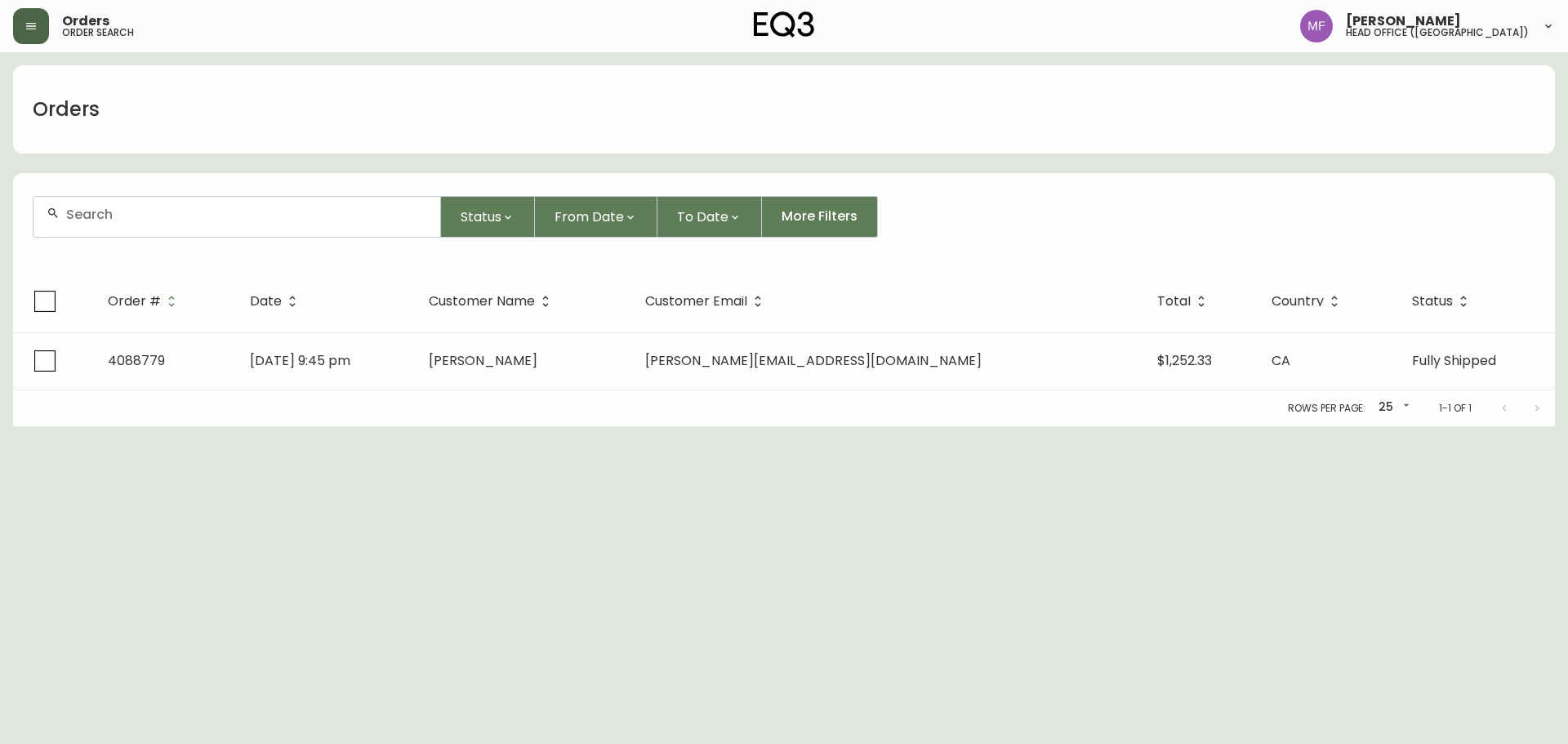
drag, startPoint x: 140, startPoint y: 233, endPoint x: 145, endPoint y: 223, distance: 11.2
click at [140, 232] on div at bounding box center [237, 217] width 407 height 40
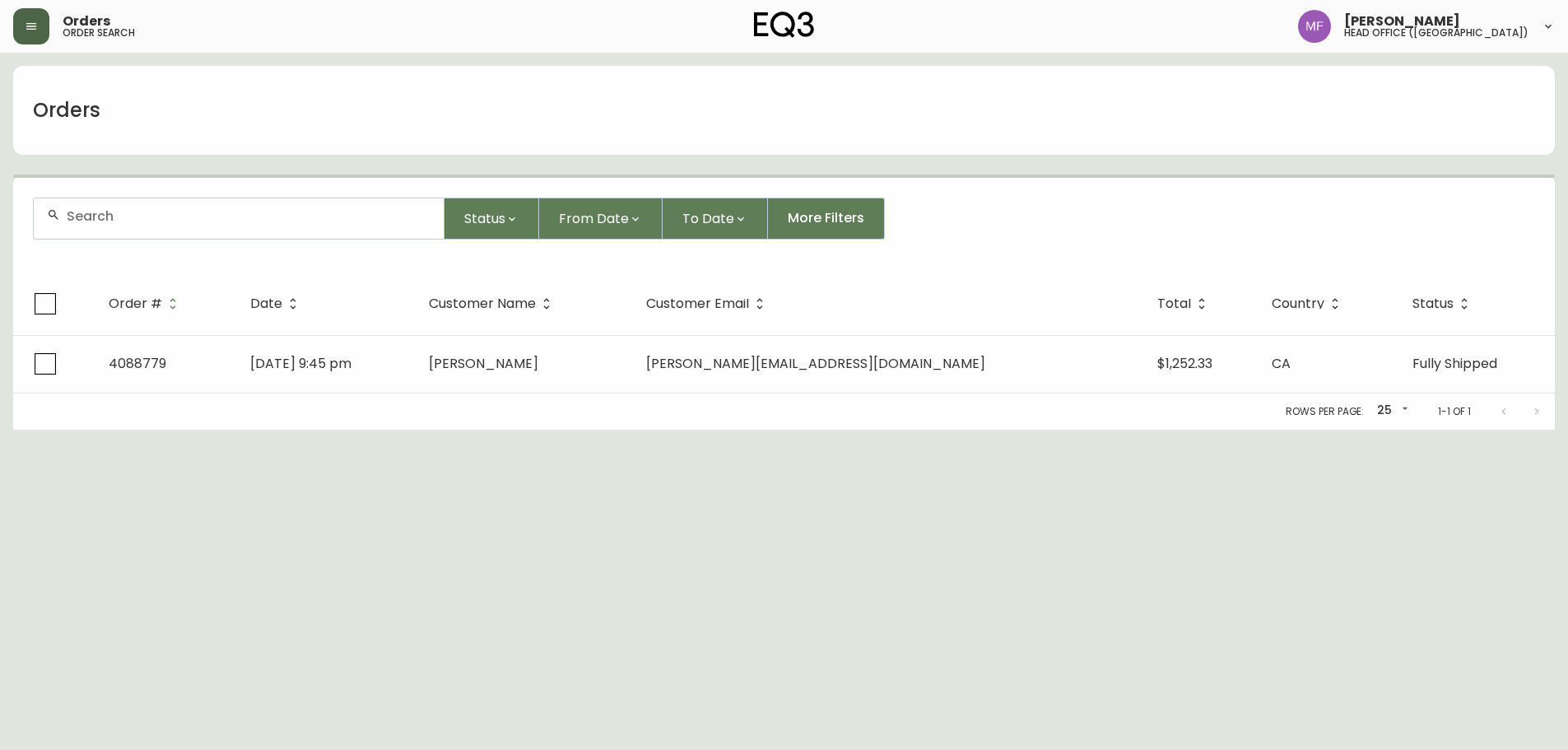
paste input "4095887"
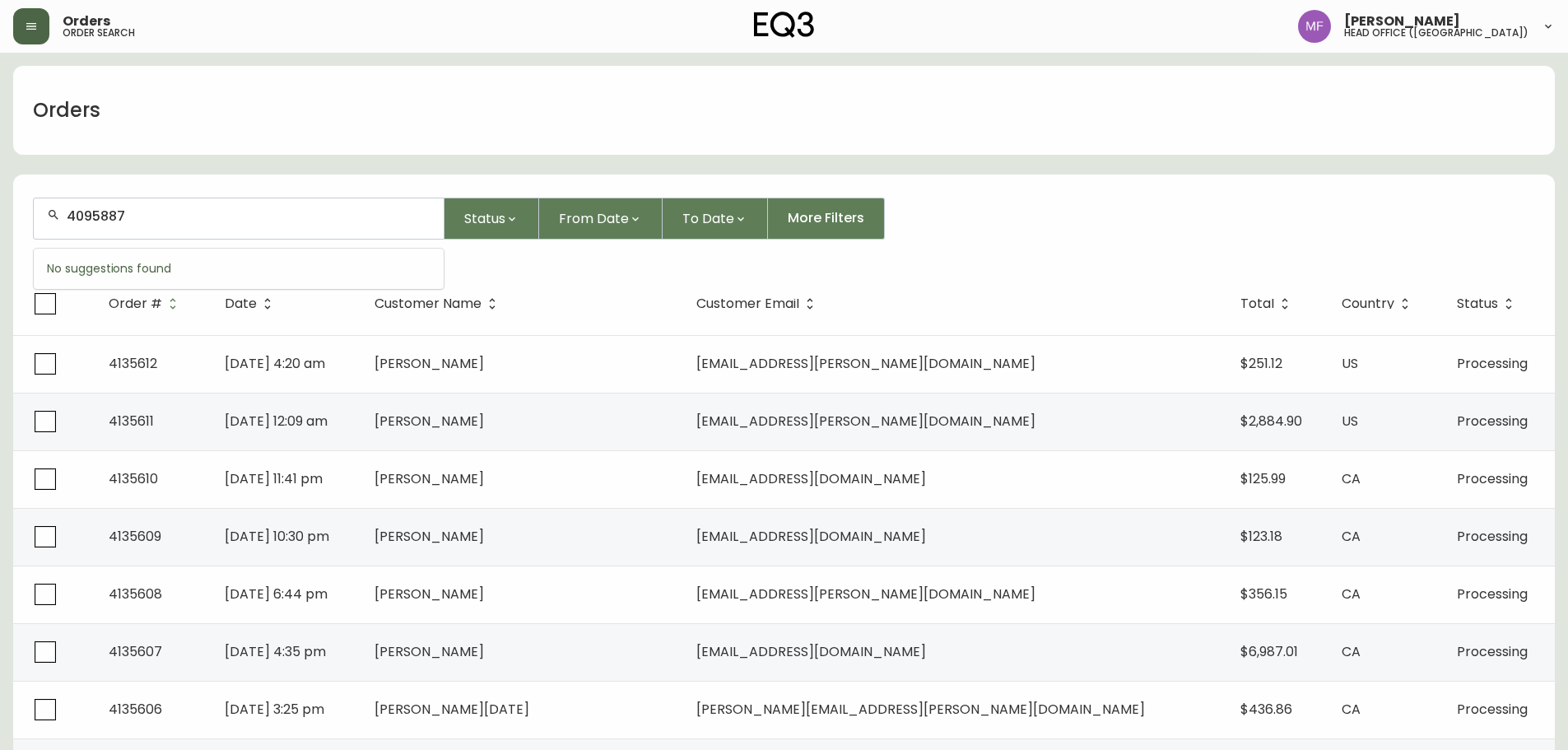
type input "4095887"
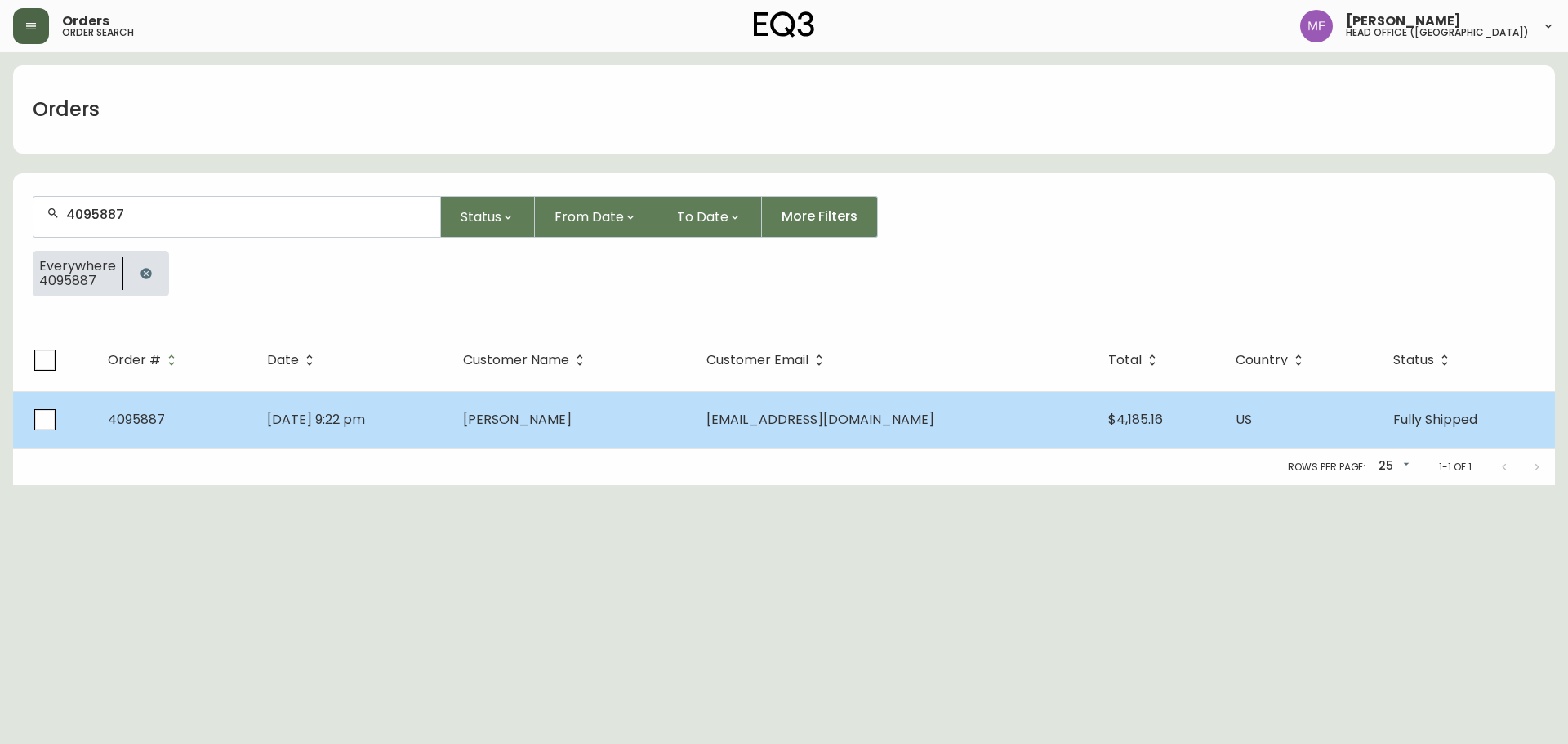
click at [587, 409] on td "Lisa Zhao" at bounding box center [571, 419] width 243 height 57
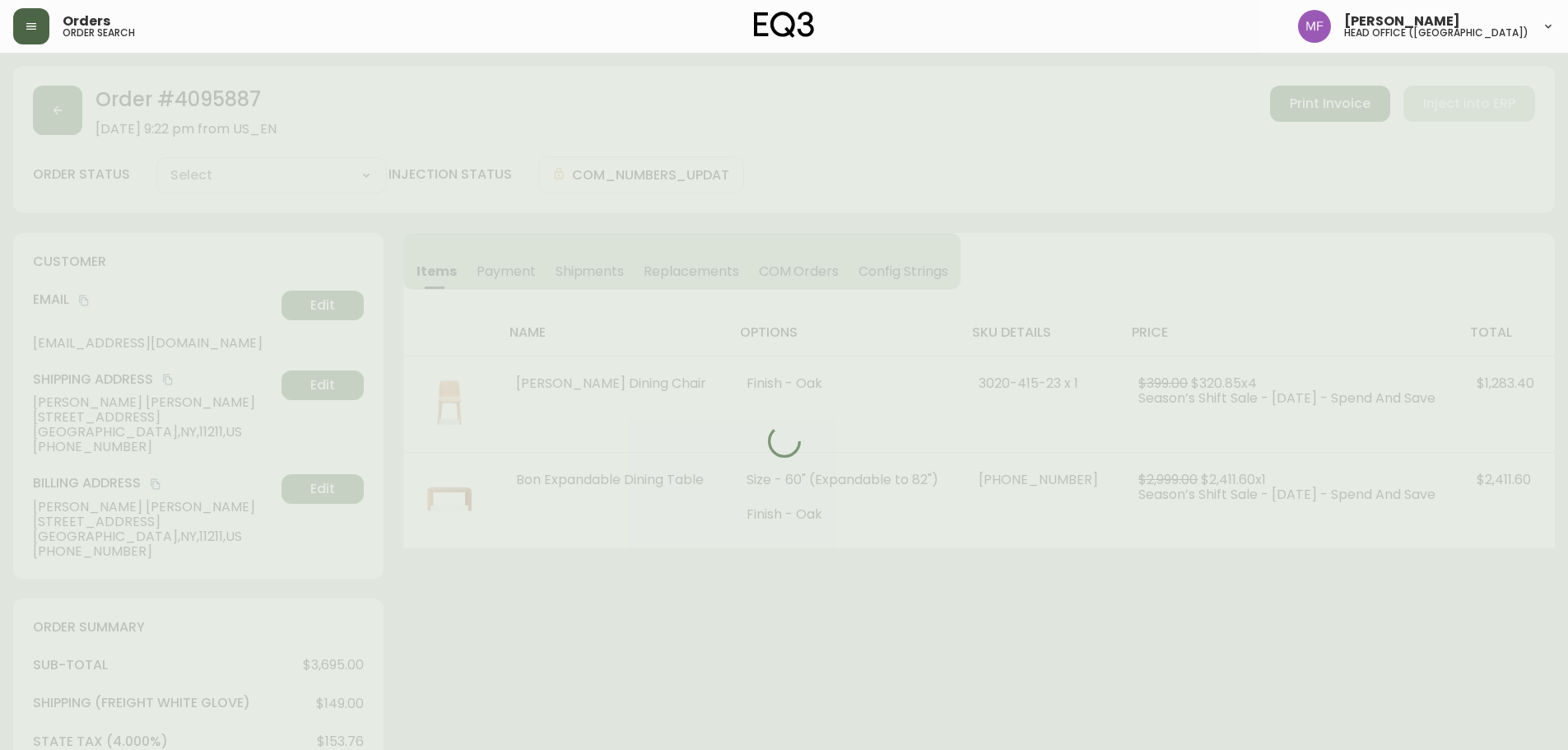
type input "Fully Shipped"
select select "FULLY_SHIPPED"
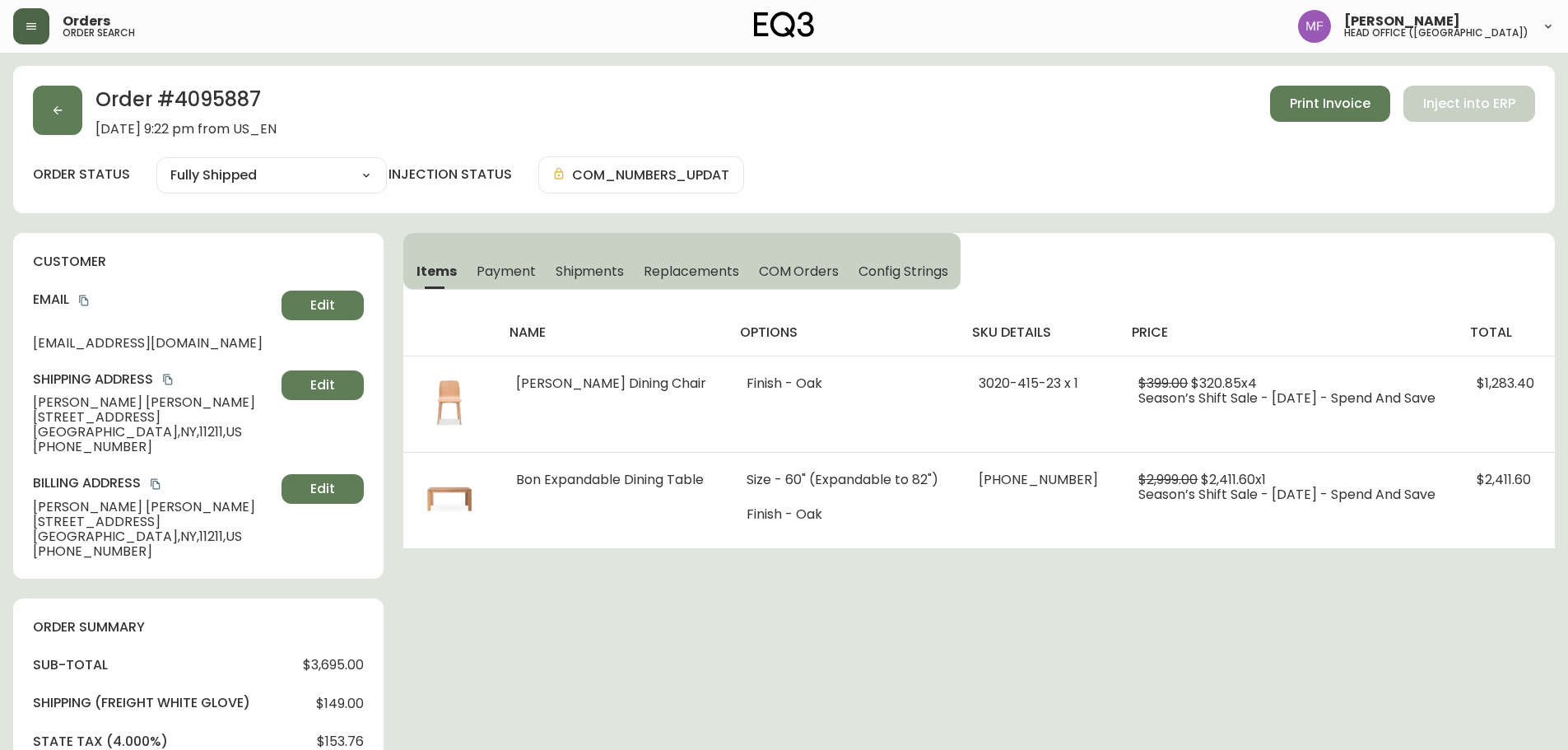
click at [220, 98] on h2 "Order # 4095887" at bounding box center [185, 103] width 181 height 36
drag, startPoint x: 102, startPoint y: 405, endPoint x: 0, endPoint y: 405, distance: 102.0
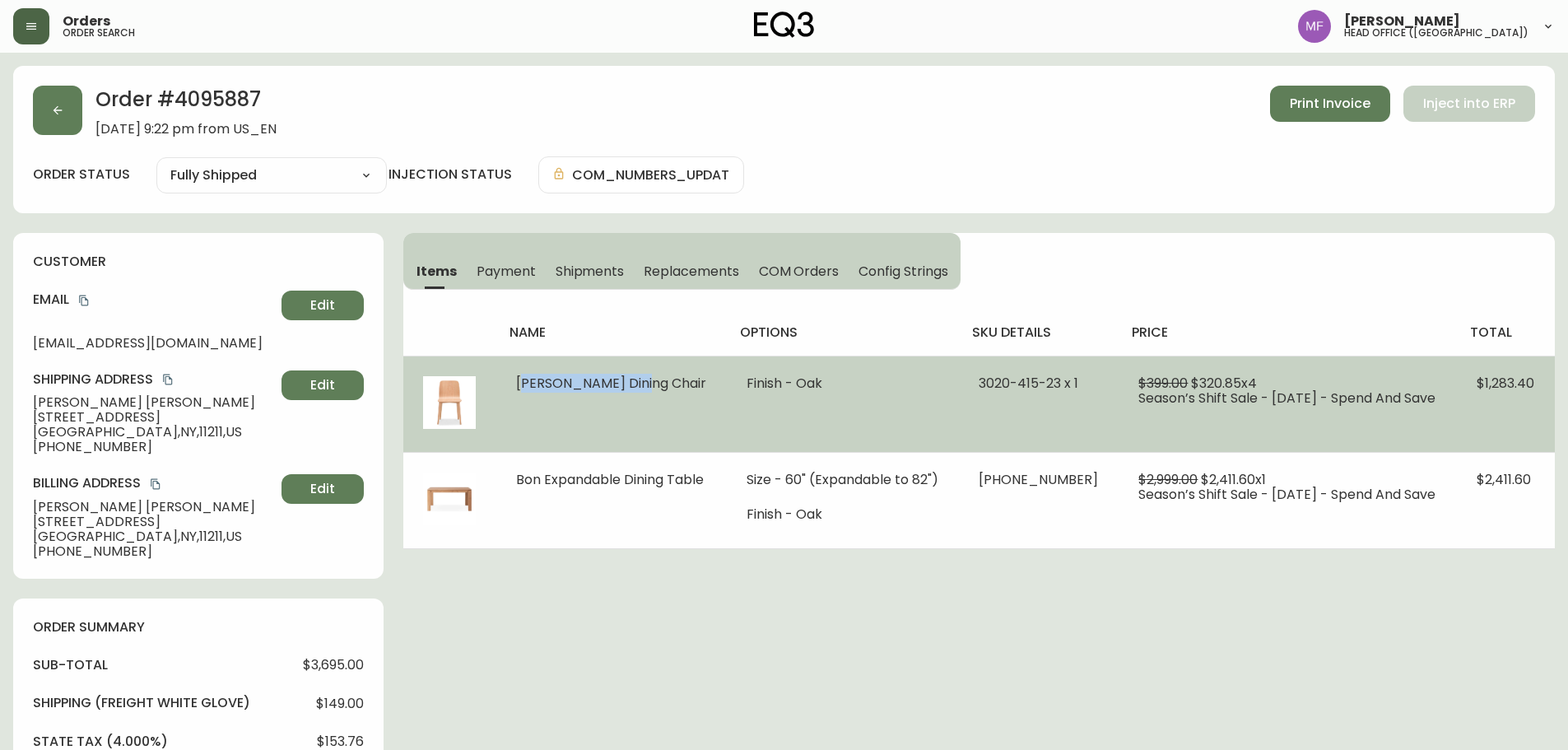
drag, startPoint x: 654, startPoint y: 389, endPoint x: 513, endPoint y: 388, distance: 141.0
click at [513, 388] on td "Tami Dining Chair" at bounding box center [612, 403] width 230 height 96
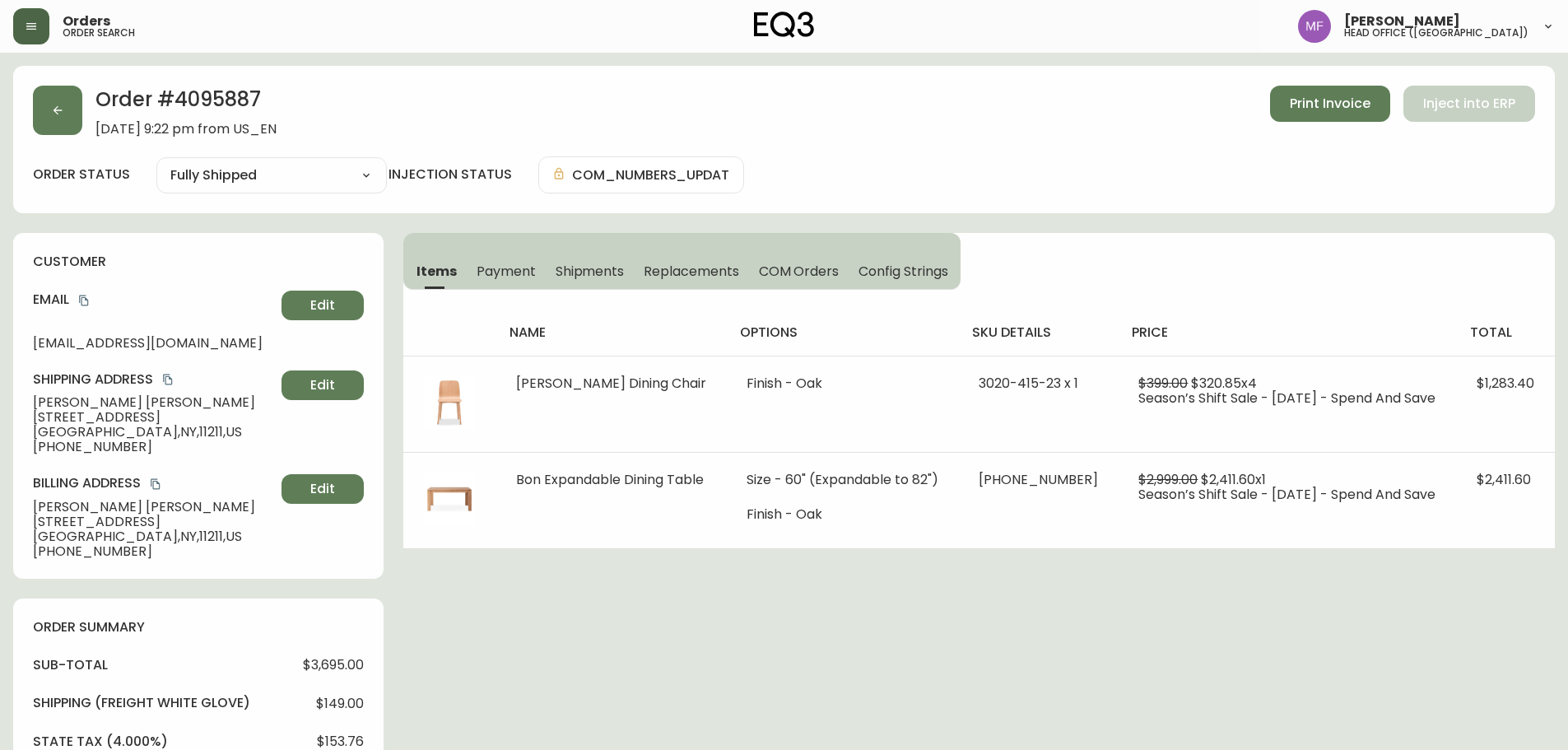
click at [233, 99] on h2 "Order # 4095887" at bounding box center [185, 103] width 181 height 36
click at [234, 99] on h2 "Order # 4095887" at bounding box center [185, 103] width 181 height 36
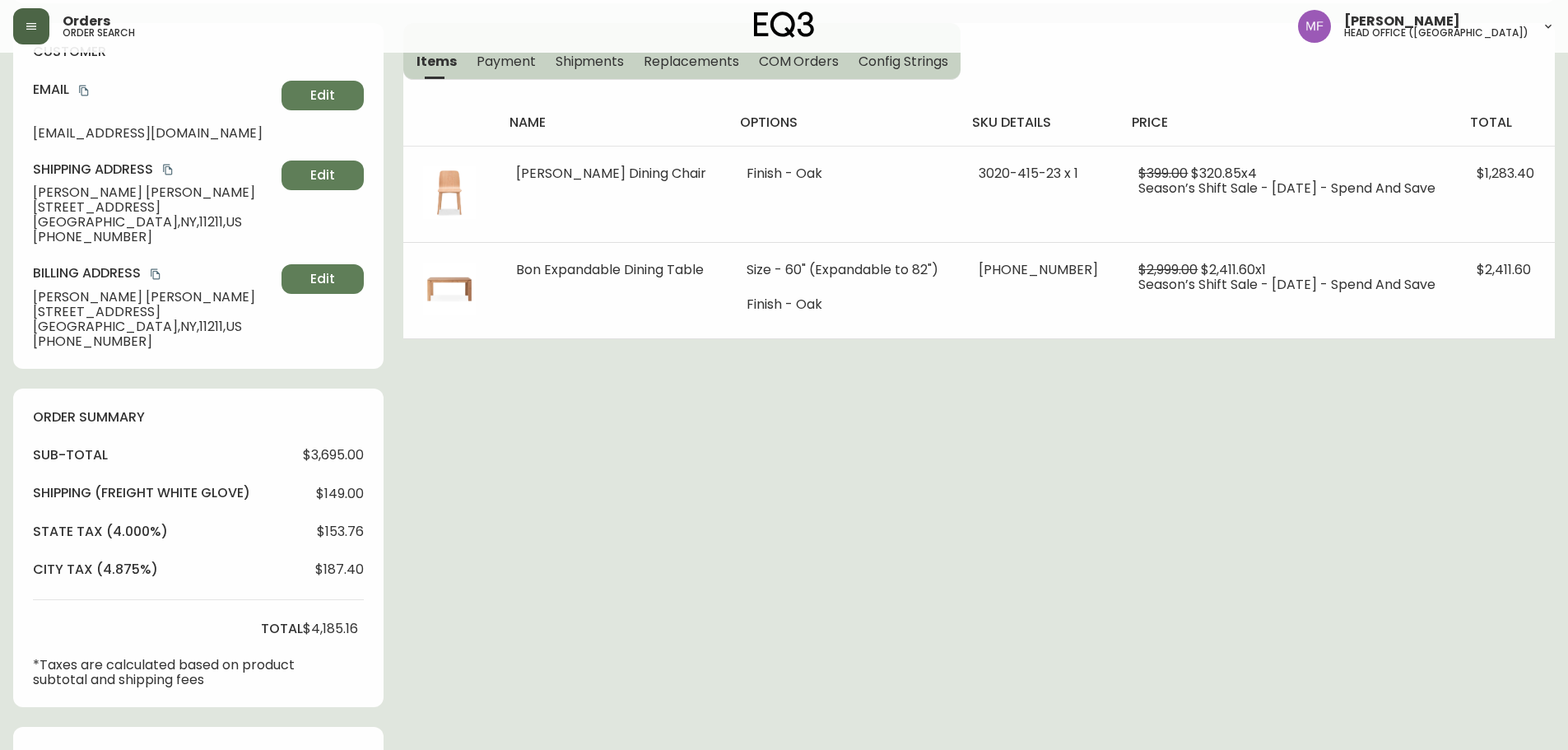
scroll to position [658, 0]
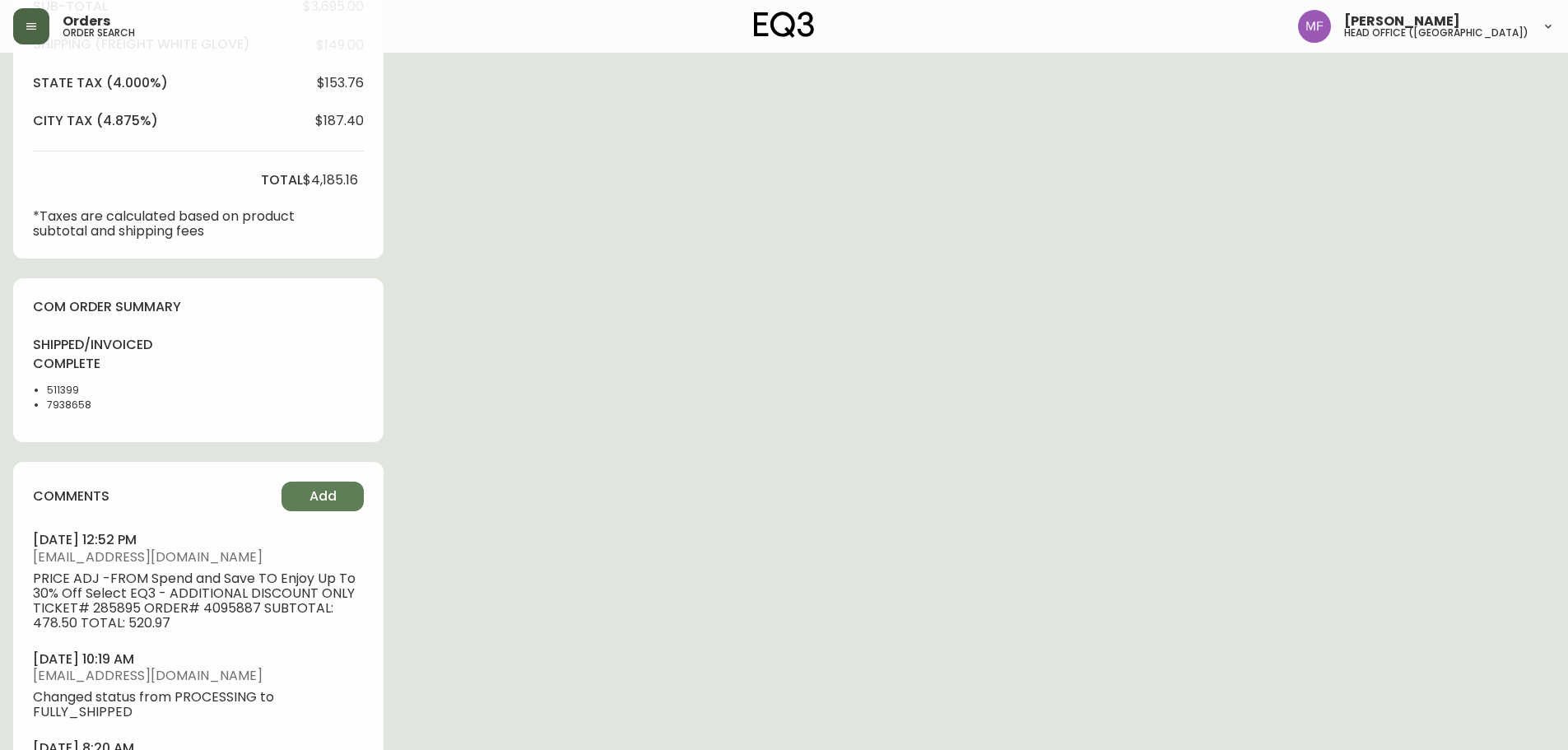
click at [68, 408] on li "7938658" at bounding box center [88, 405] width 83 height 14
click at [938, 440] on div "Order # 4095887 October 7, 2022 at 9:22 pm from US_EN Print Invoice Inject into…" at bounding box center [784, 177] width 1542 height 1540
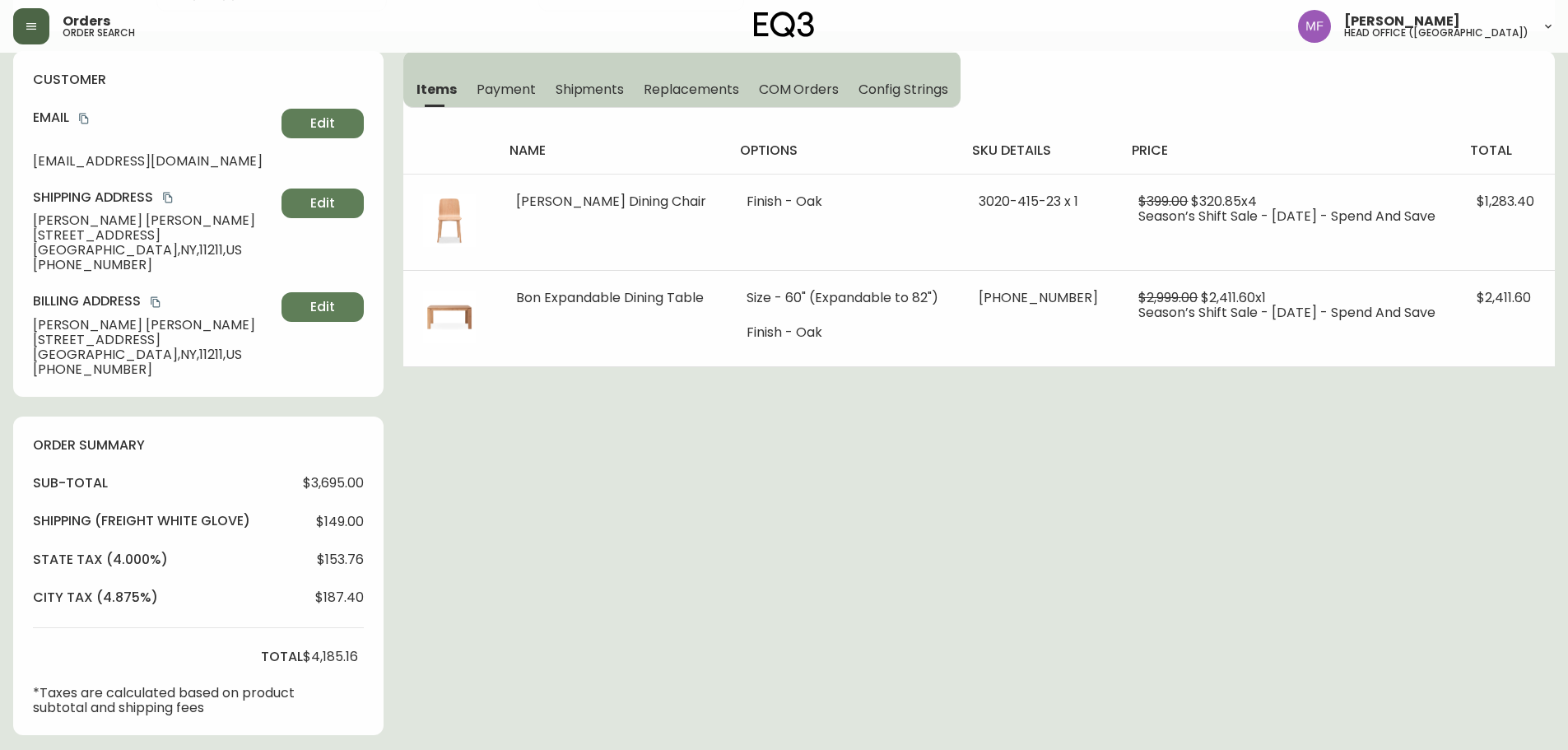
scroll to position [115, 0]
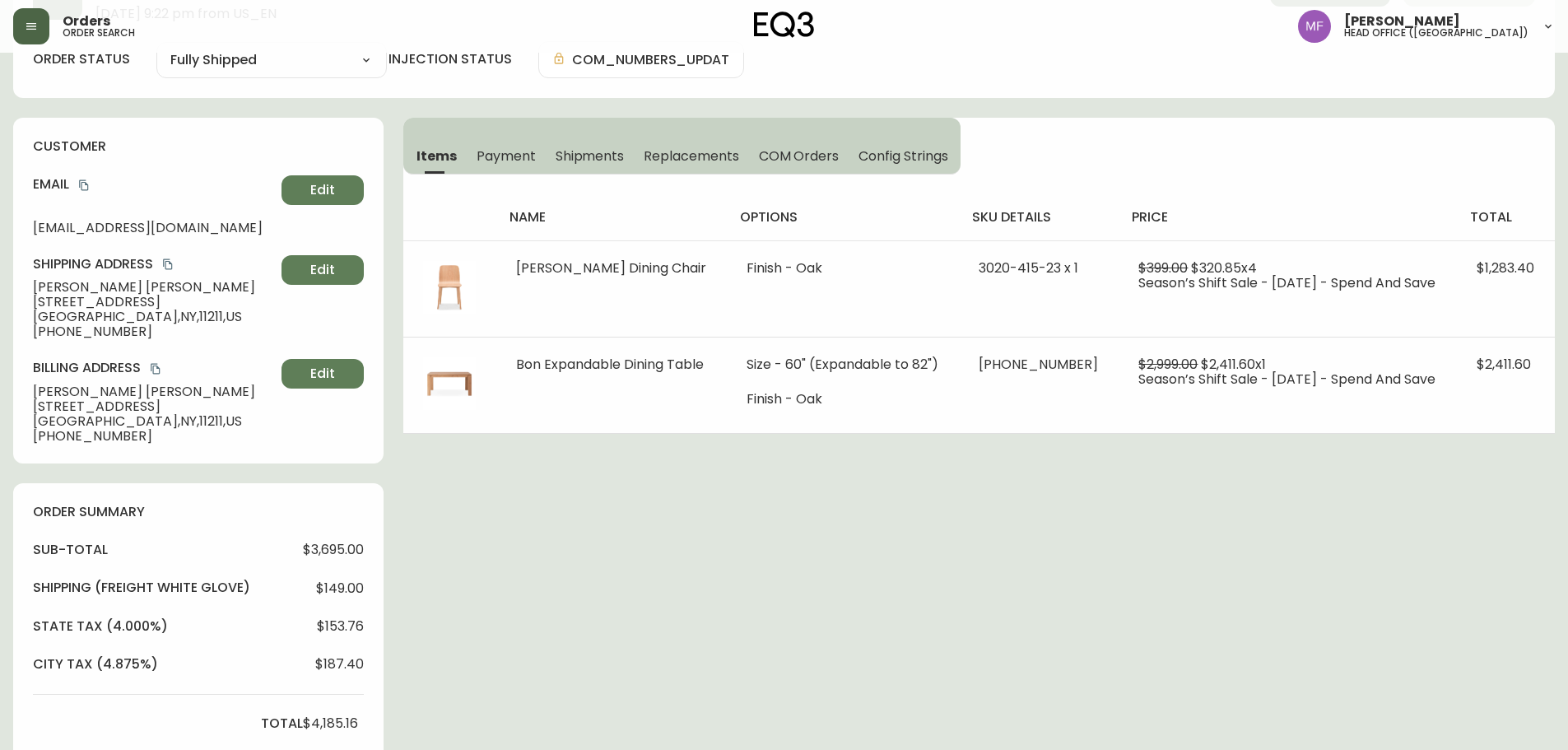
click at [590, 154] on span "Shipments" at bounding box center [590, 156] width 69 height 17
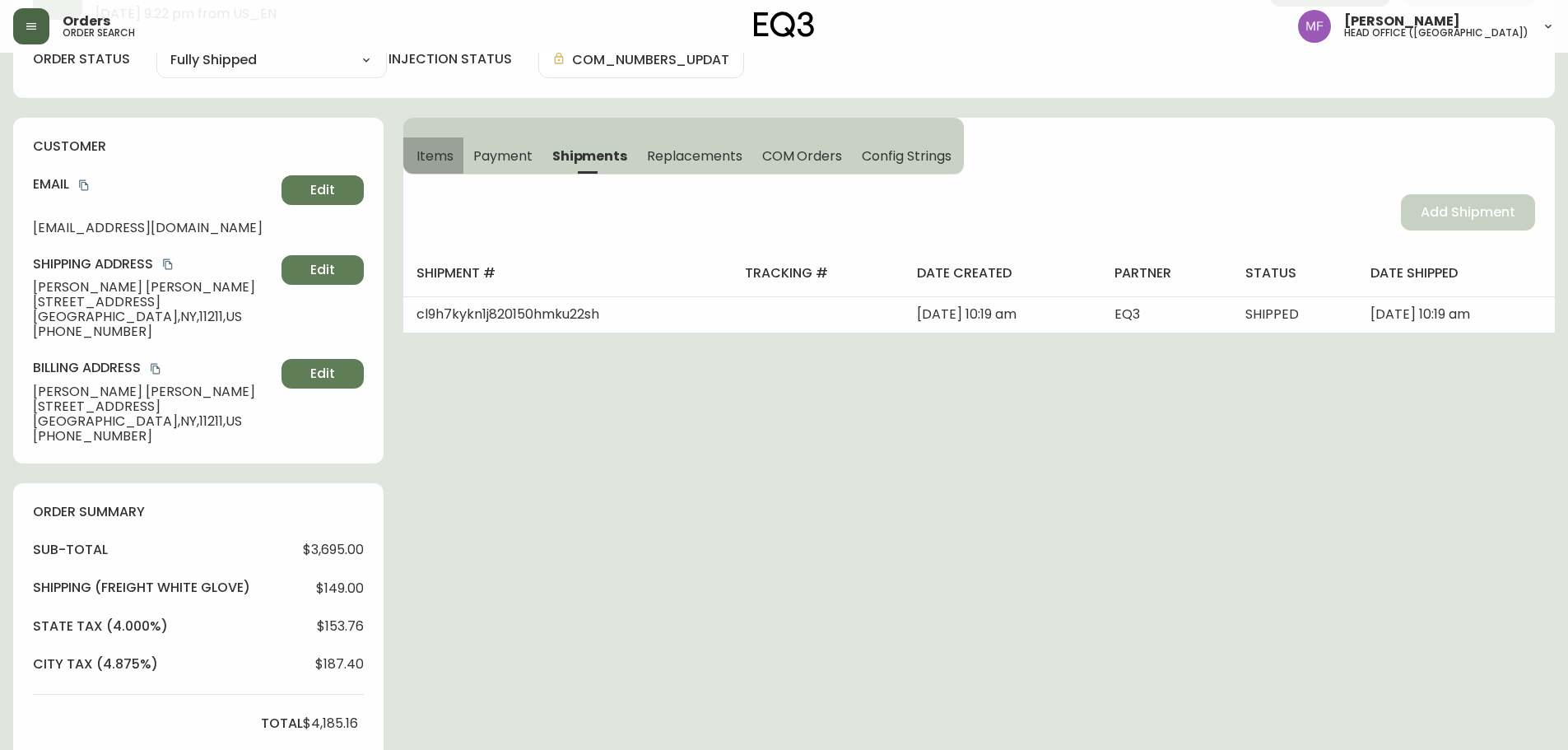
click at [451, 164] on span "Items" at bounding box center [435, 156] width 37 height 17
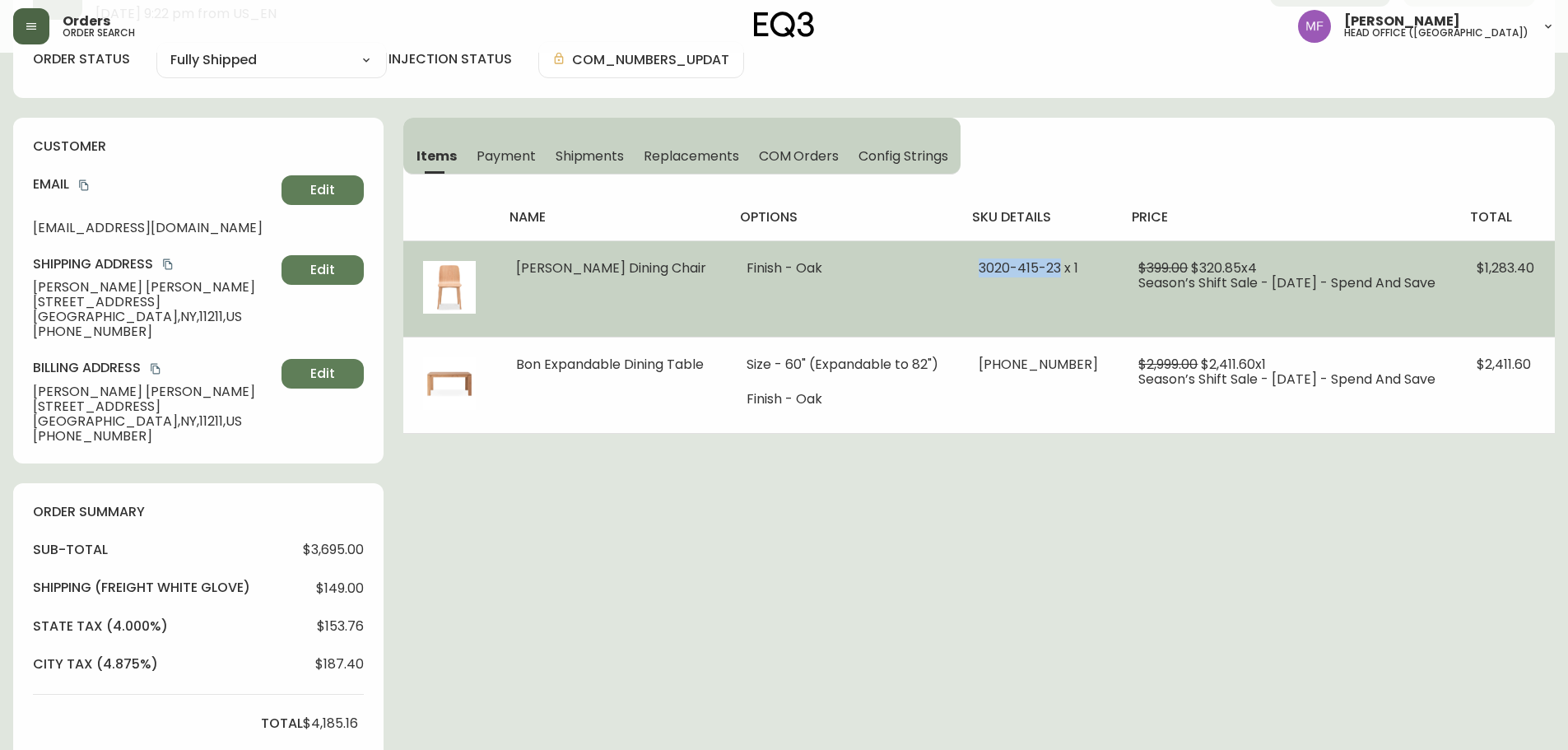
drag, startPoint x: 968, startPoint y: 271, endPoint x: 1054, endPoint y: 278, distance: 86.3
click at [1054, 278] on td "3020-415-23 x 1" at bounding box center [1039, 288] width 160 height 96
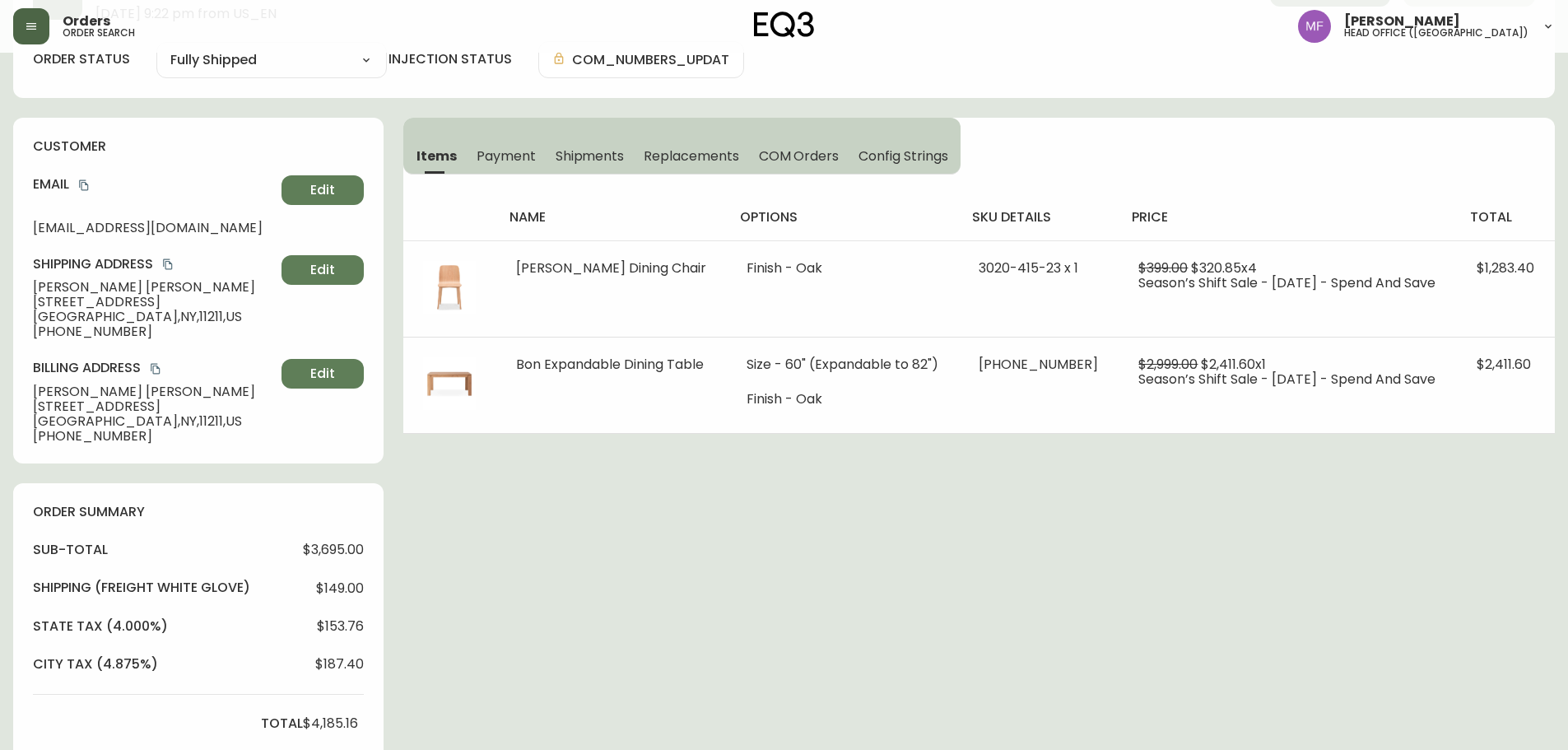
click at [918, 522] on div "Order # 4095887 October 7, 2022 at 9:22 pm from US_EN Print Invoice Inject into…" at bounding box center [784, 720] width 1542 height 1540
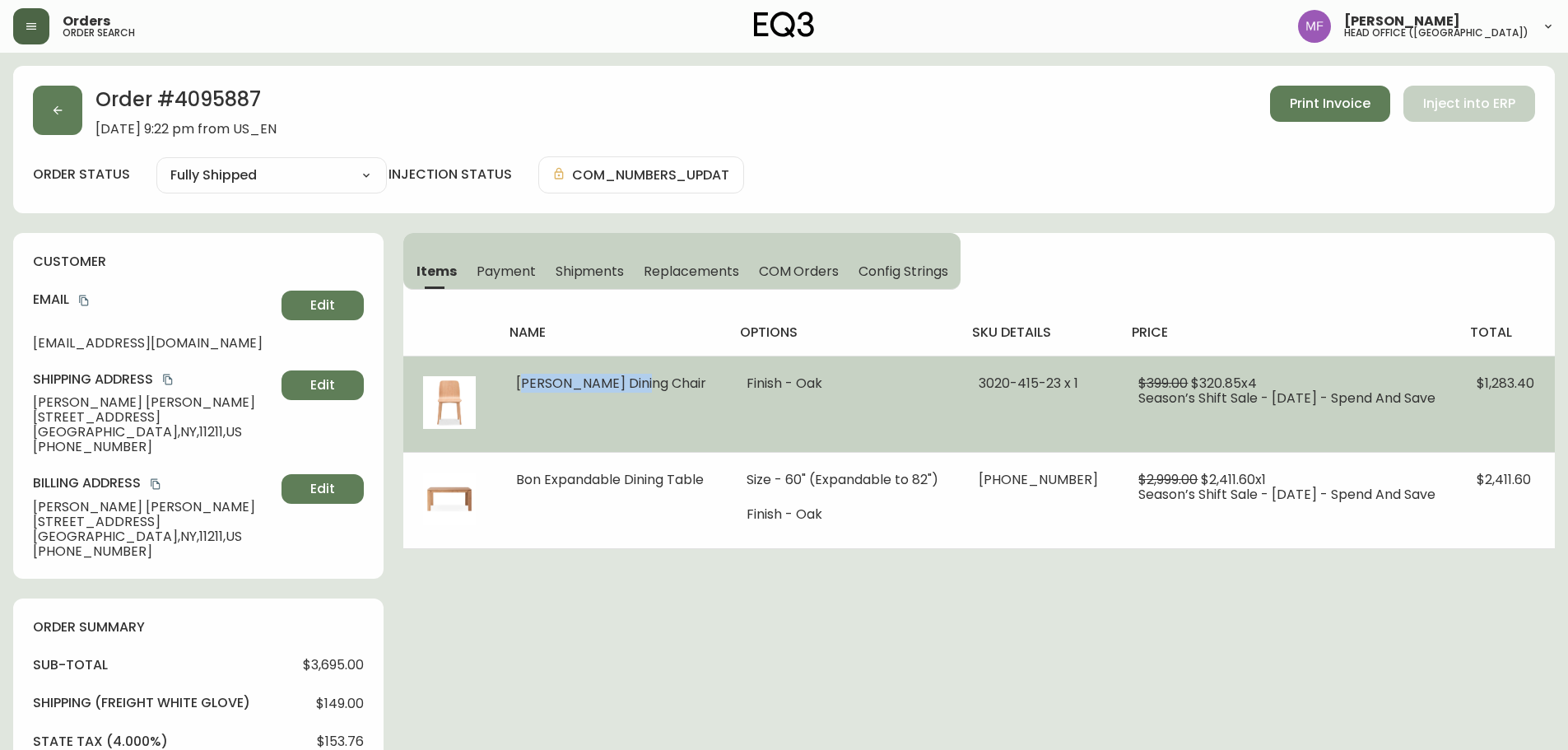
drag, startPoint x: 646, startPoint y: 392, endPoint x: 503, endPoint y: 392, distance: 143.0
click at [503, 392] on td "Tami Dining Chair" at bounding box center [612, 403] width 230 height 96
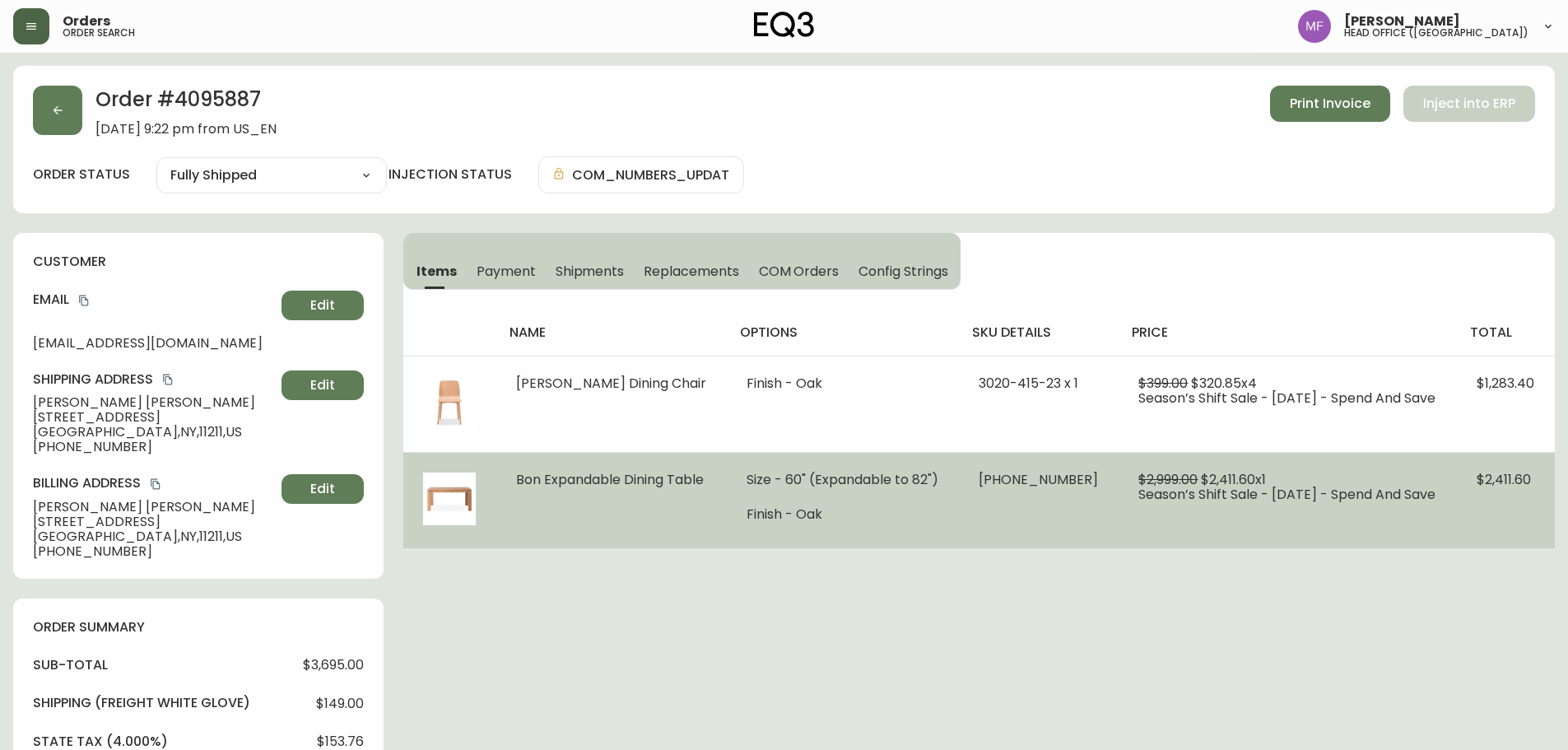
click at [1188, 526] on td "$2,999.00 $2,411.60 x 1 Season’s Shift Sale - Sep 2022 - Spend And Save" at bounding box center [1288, 499] width 338 height 96
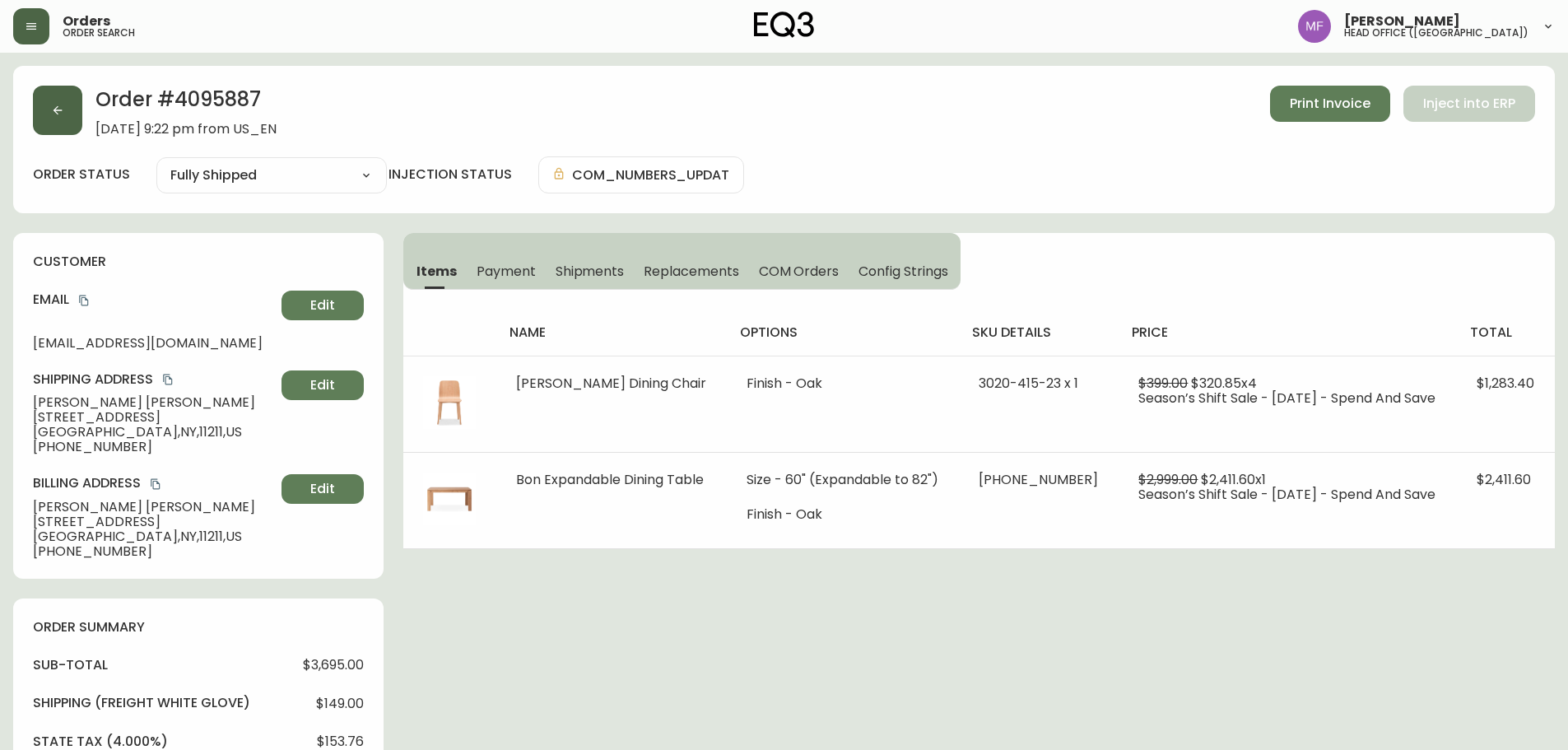
click at [76, 130] on button "button" at bounding box center [58, 110] width 49 height 49
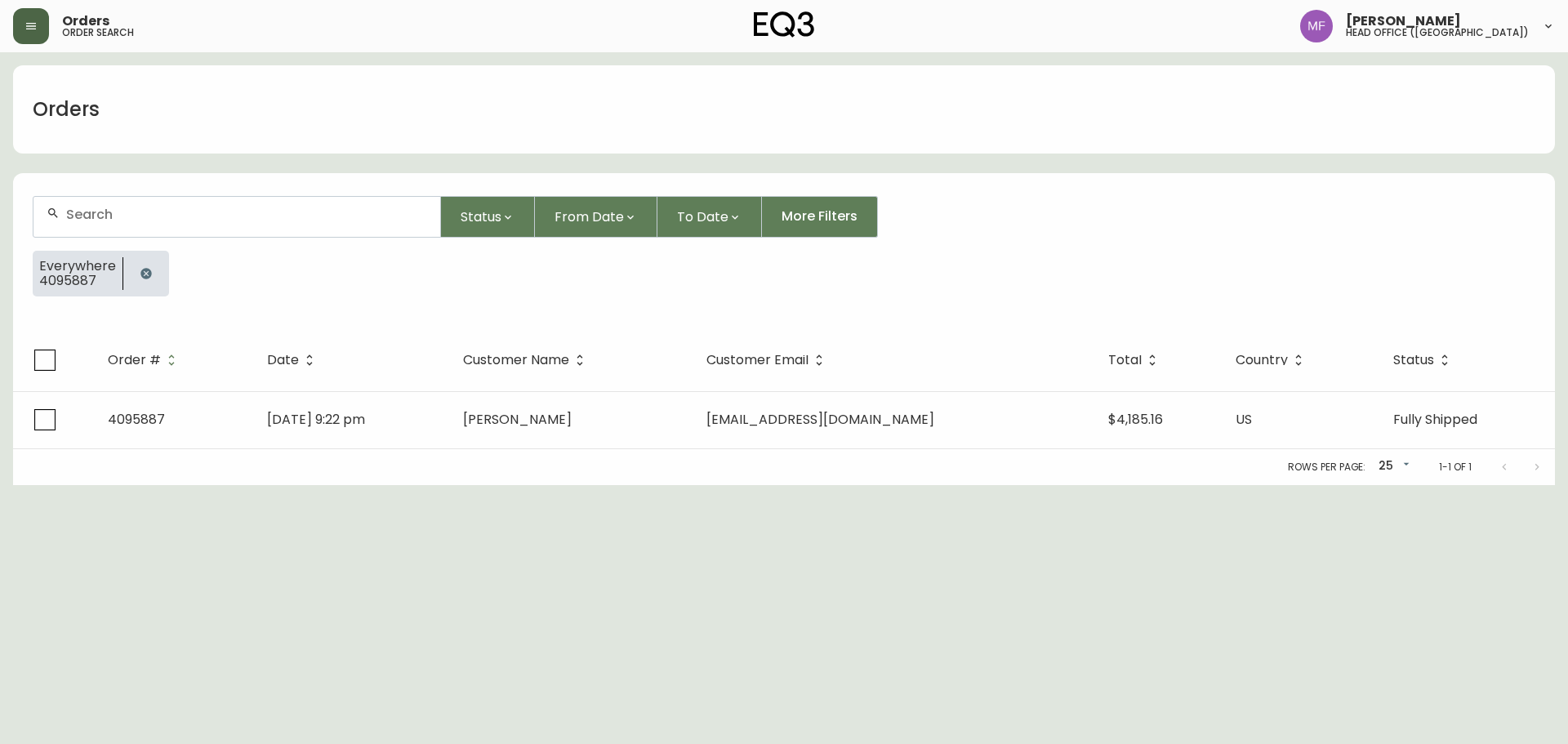
drag, startPoint x: 159, startPoint y: 276, endPoint x: 149, endPoint y: 246, distance: 31.6
click at [159, 276] on button "button" at bounding box center [145, 273] width 33 height 33
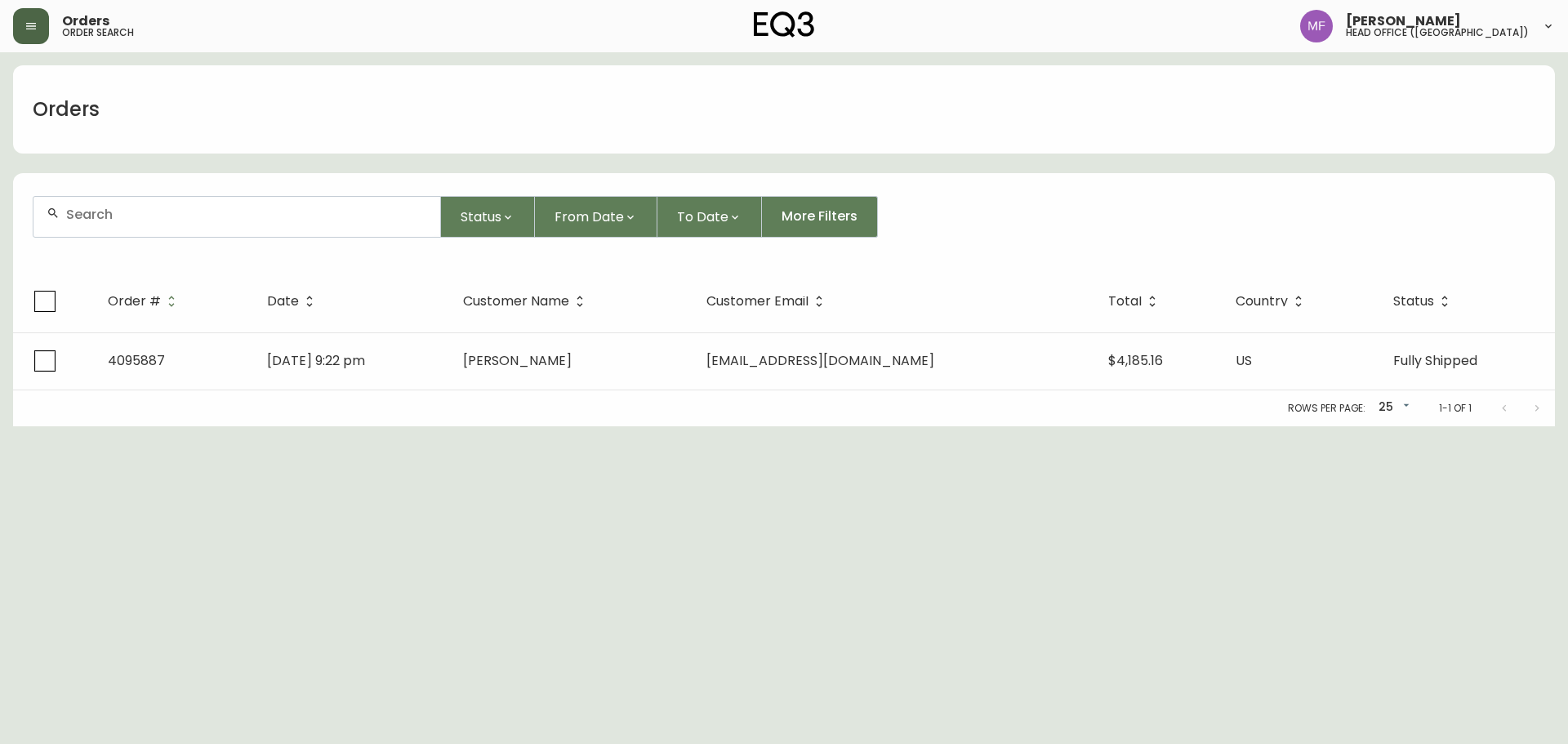
click at [141, 229] on div at bounding box center [237, 217] width 407 height 40
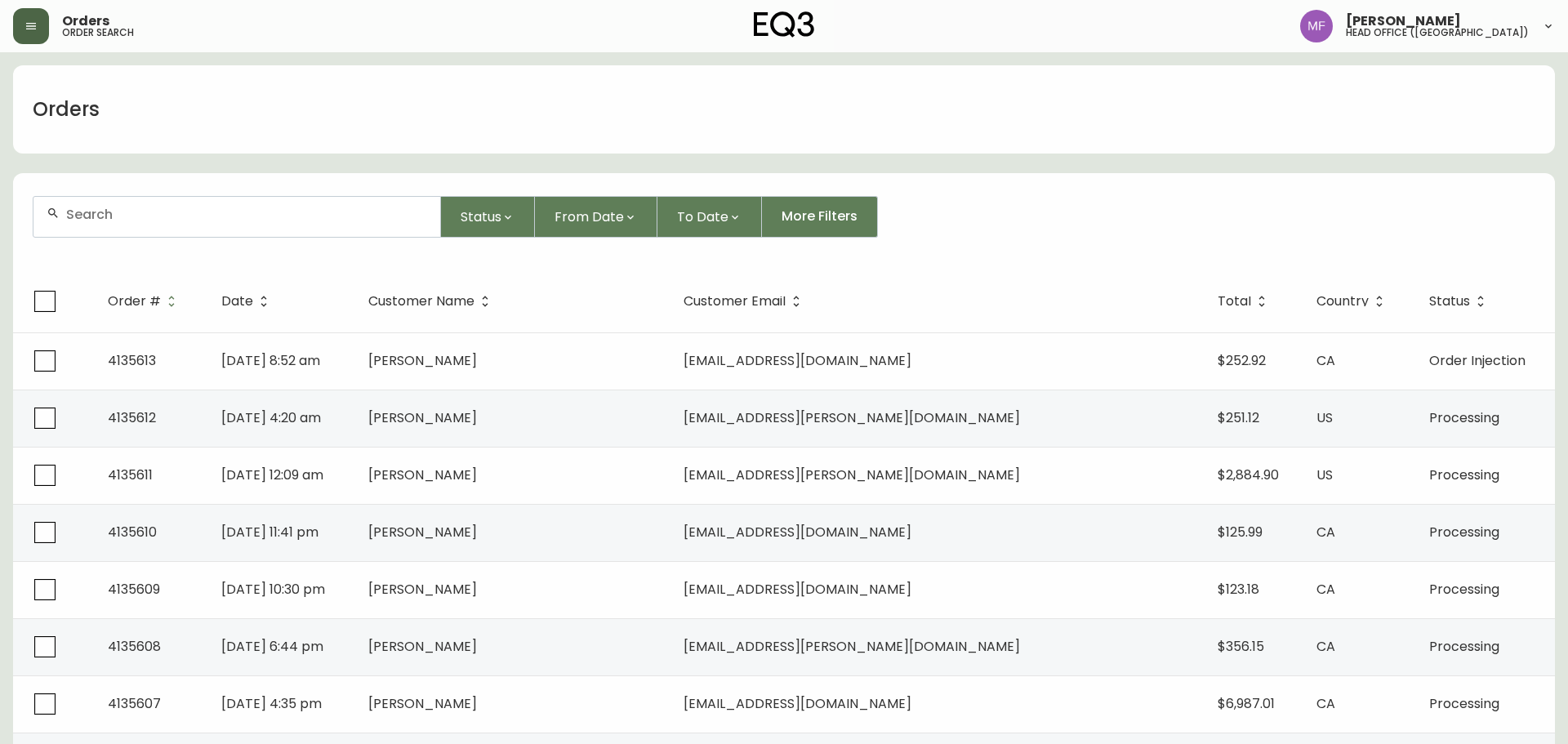
paste input "4135579"
type input "4135579"
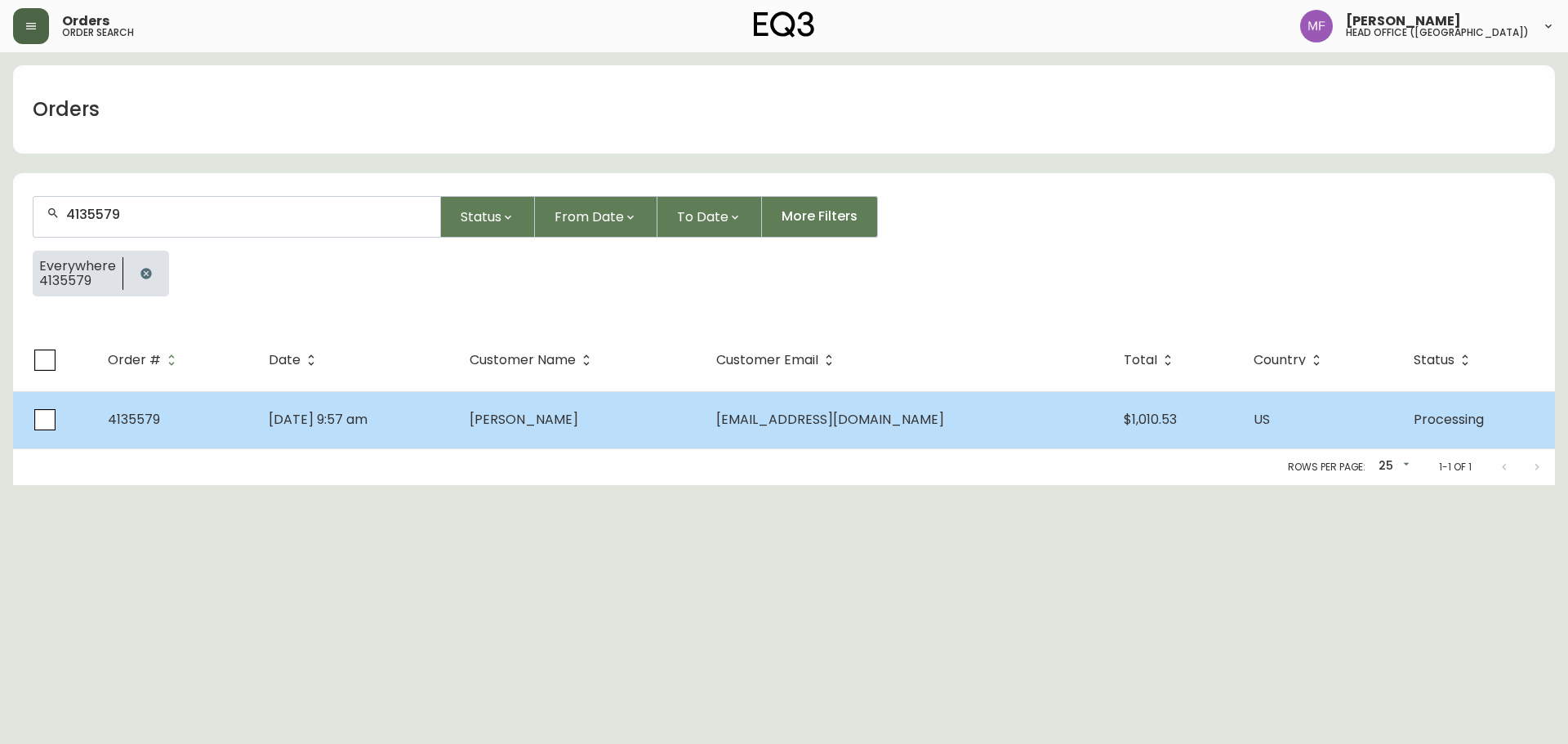
click at [666, 432] on td "Les Lopes" at bounding box center [580, 419] width 246 height 57
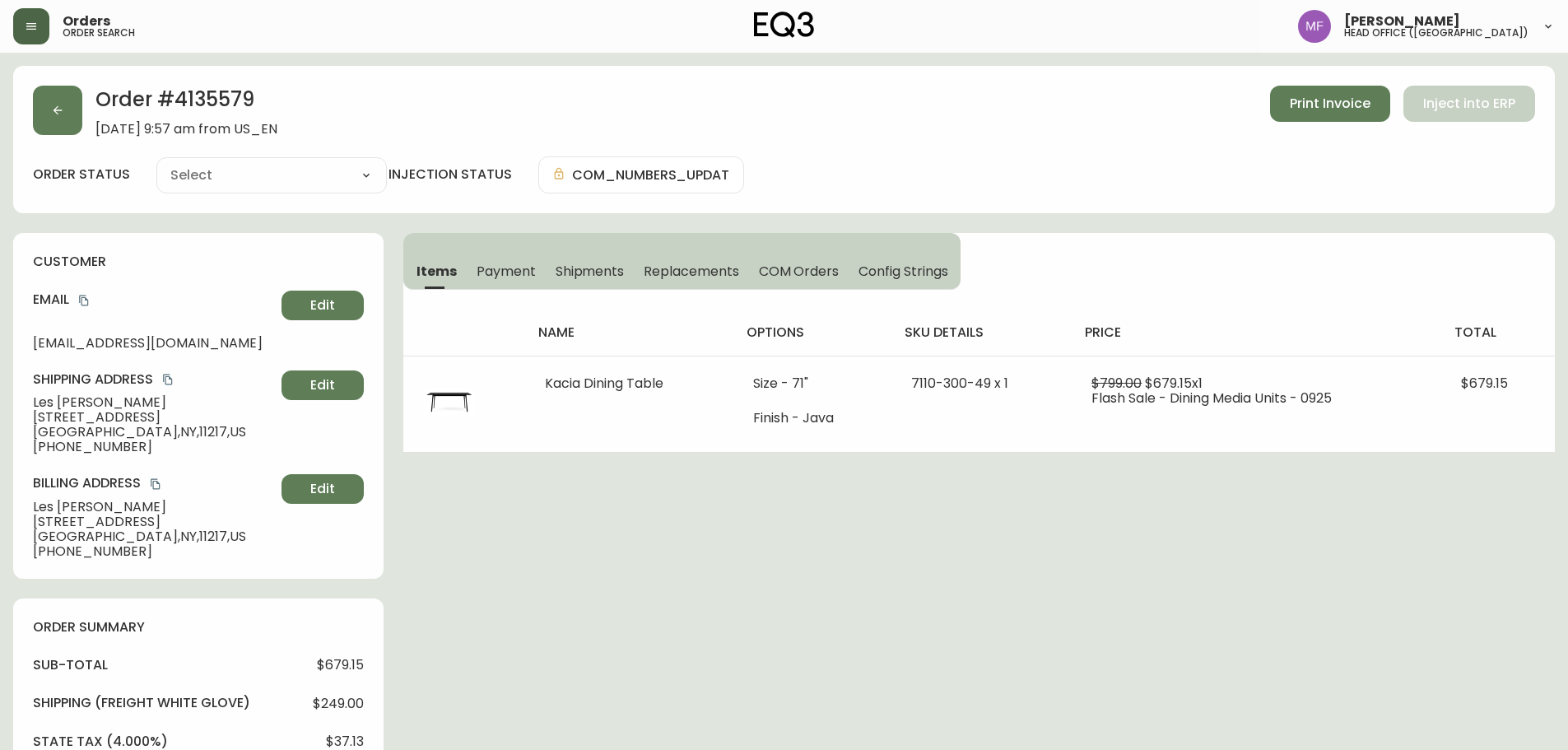
type input "Processing"
select select "PROCESSING"
click at [209, 98] on h2 "Order # 4135579" at bounding box center [186, 103] width 182 height 36
drag, startPoint x: 112, startPoint y: 407, endPoint x: 8, endPoint y: 399, distance: 104.3
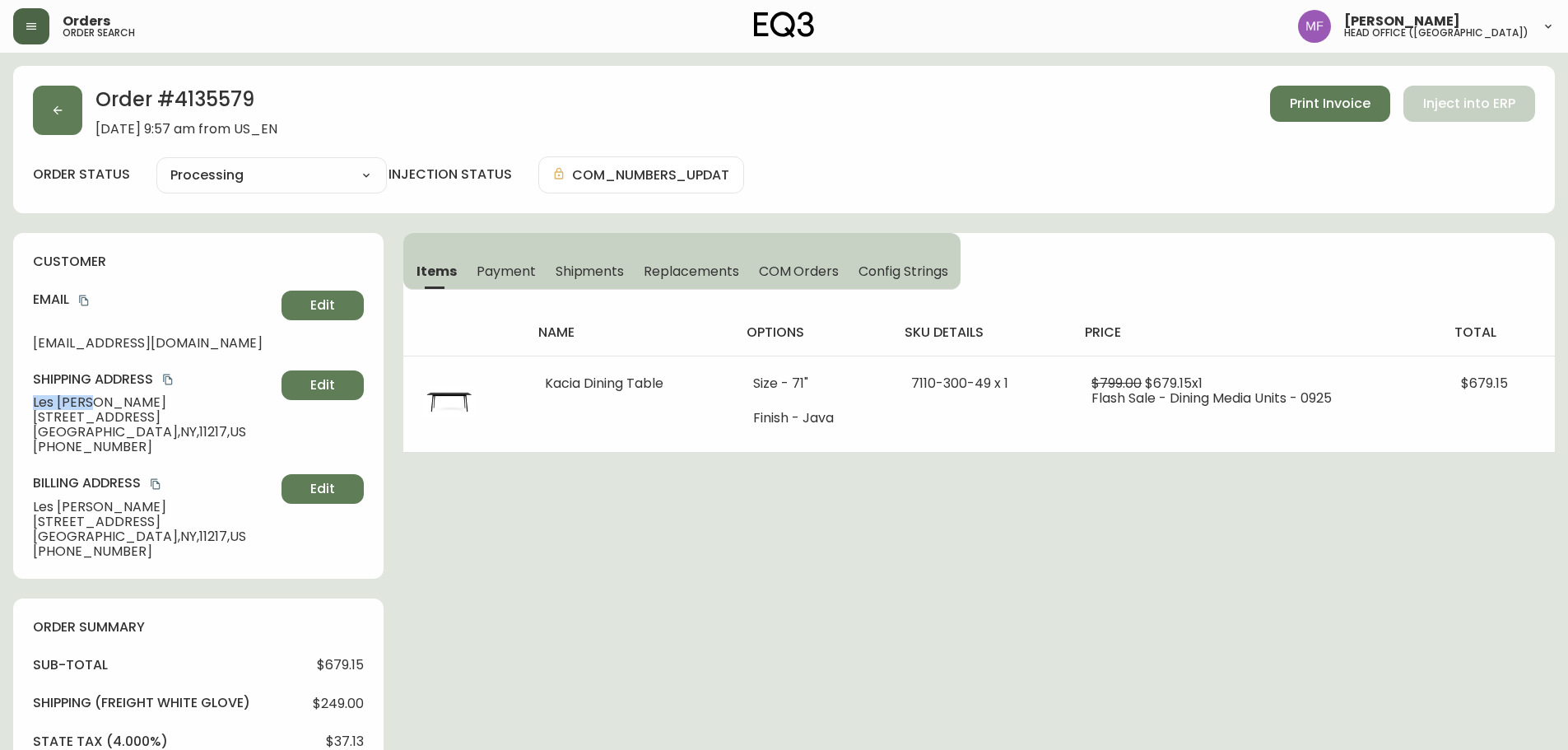
click at [8, 399] on main "Order # 4135579 September 29, 2025 at 9:57 am from US_EN Print Invoice Inject i…" at bounding box center [784, 664] width 1568 height 1222
click at [206, 112] on h2 "Order # 4135579" at bounding box center [186, 103] width 182 height 36
click at [92, 119] on div "Order # 4135579 September 29, 2025 at 9:57 am from US_EN Print Invoice Inject i…" at bounding box center [784, 111] width 1502 height 51
click at [83, 118] on div "Order # 4135579 September 29, 2025 at 9:57 am from US_EN Print Invoice Inject i…" at bounding box center [784, 111] width 1502 height 51
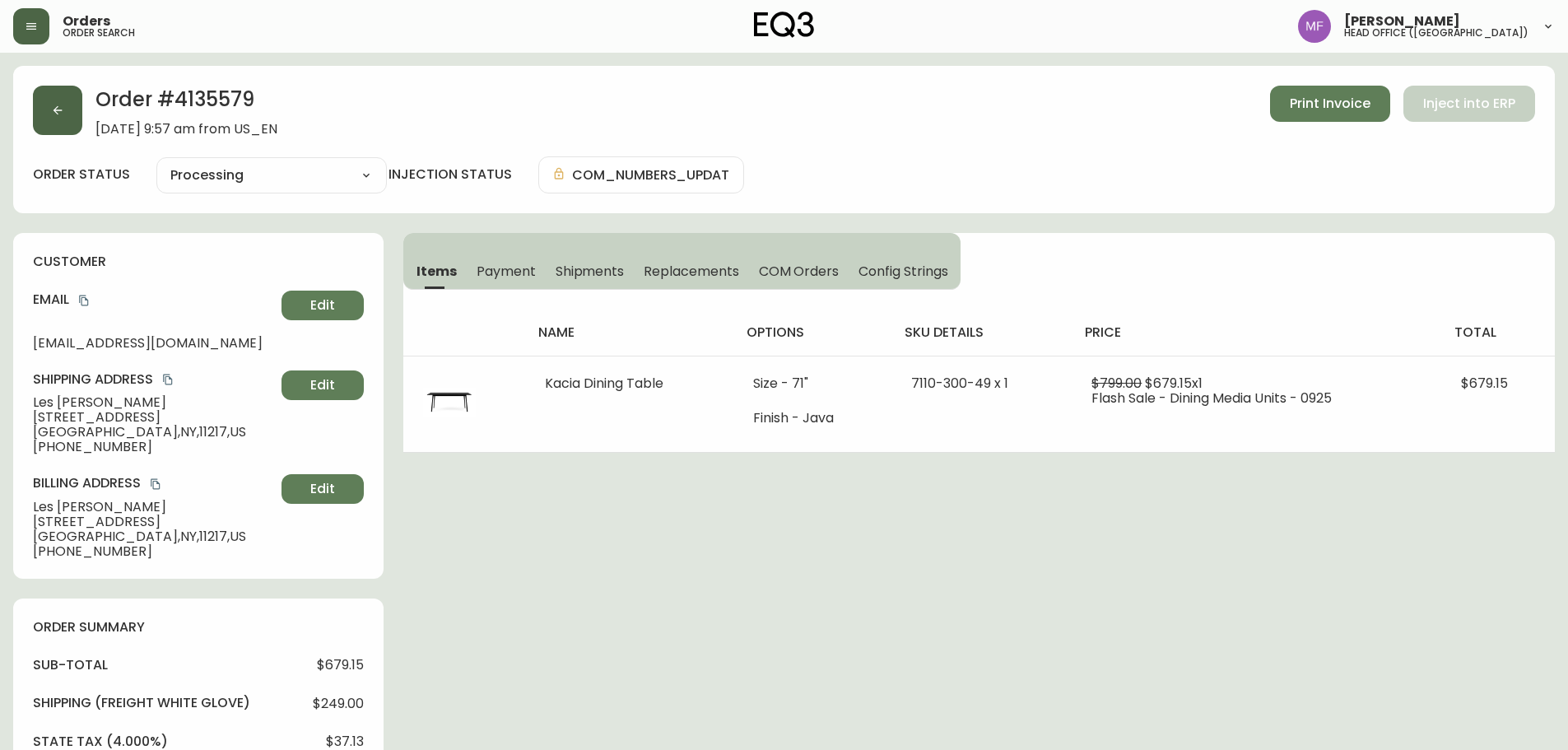
click at [76, 117] on button "button" at bounding box center [58, 110] width 49 height 49
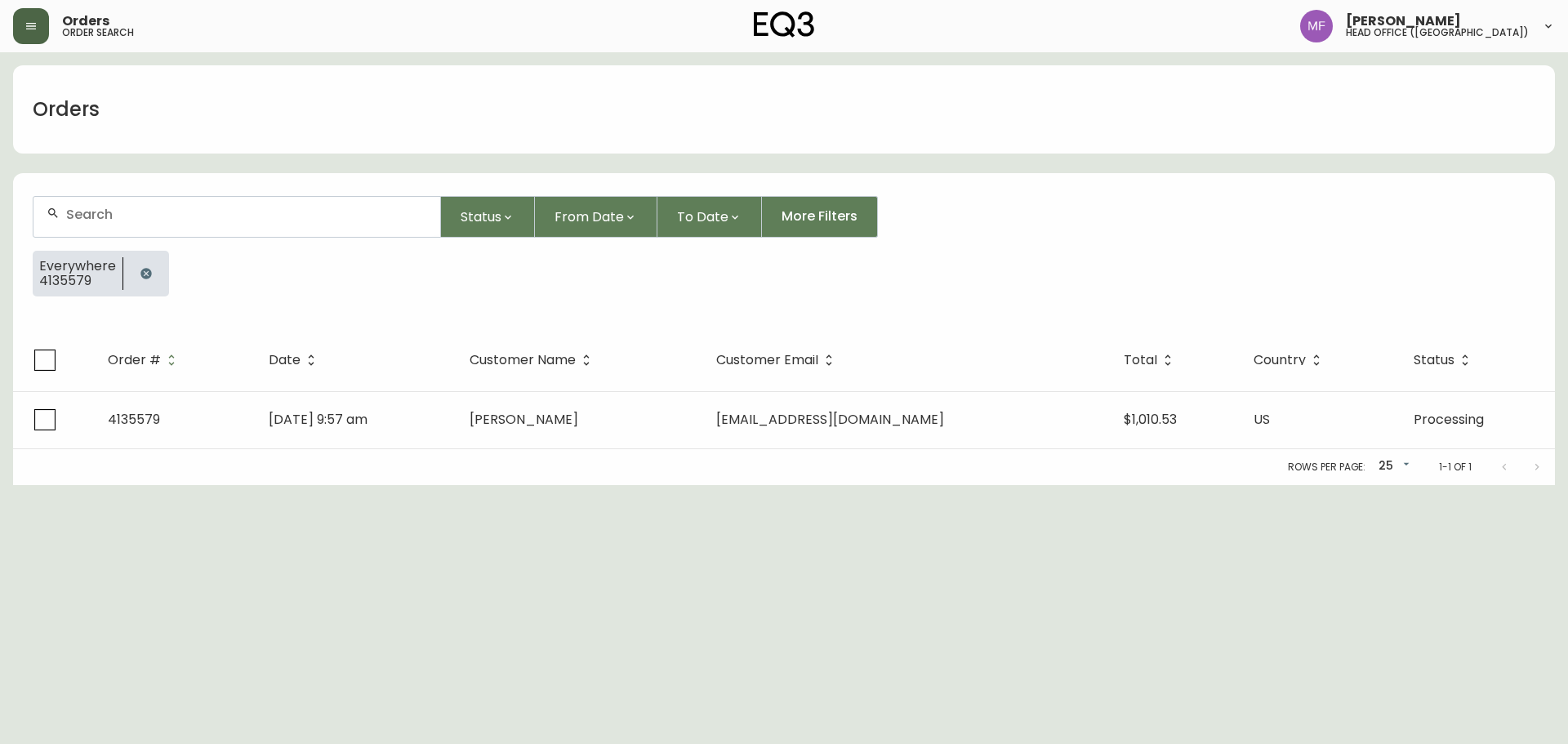
click at [131, 273] on button "button" at bounding box center [145, 273] width 33 height 33
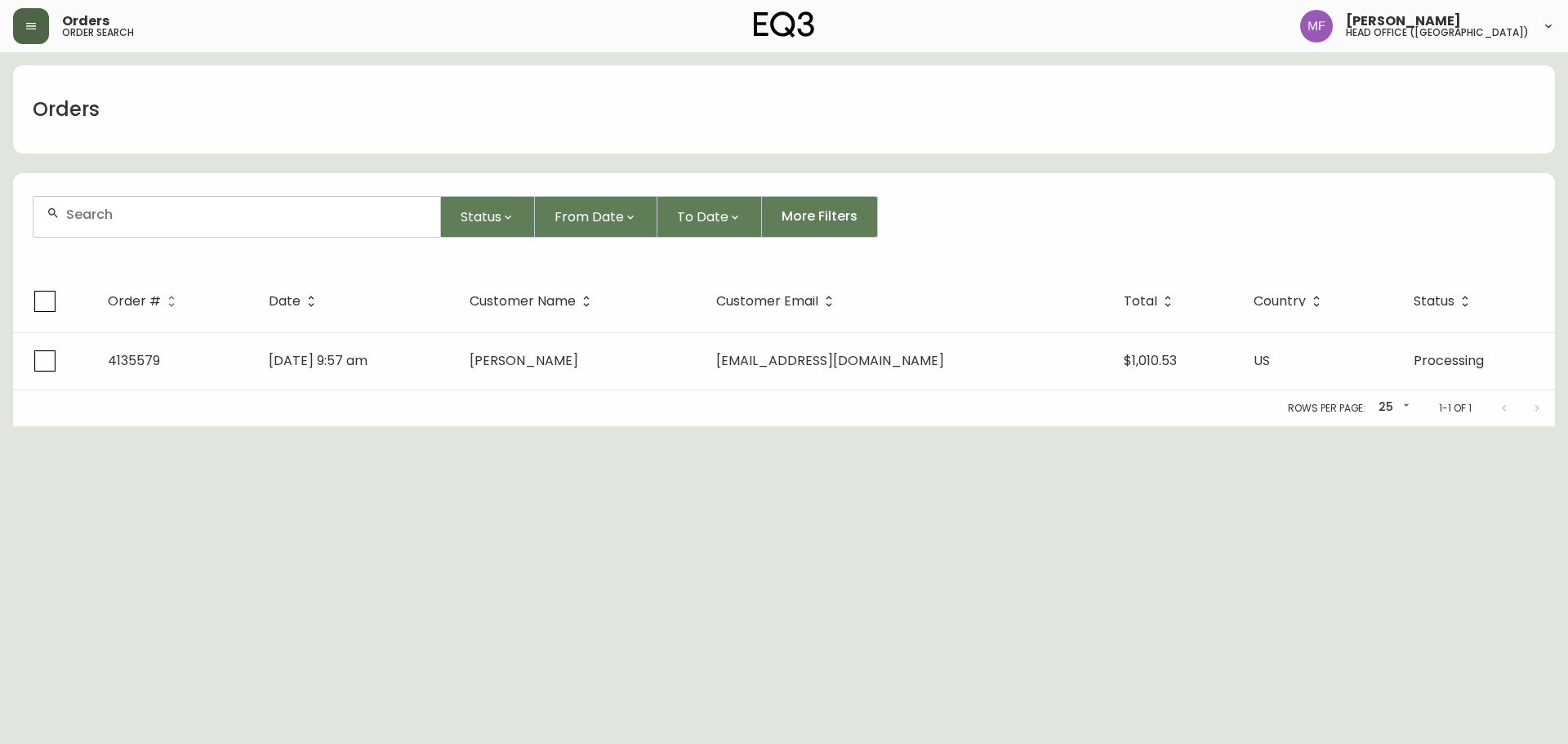
click at [137, 219] on input "text" at bounding box center [246, 214] width 361 height 15
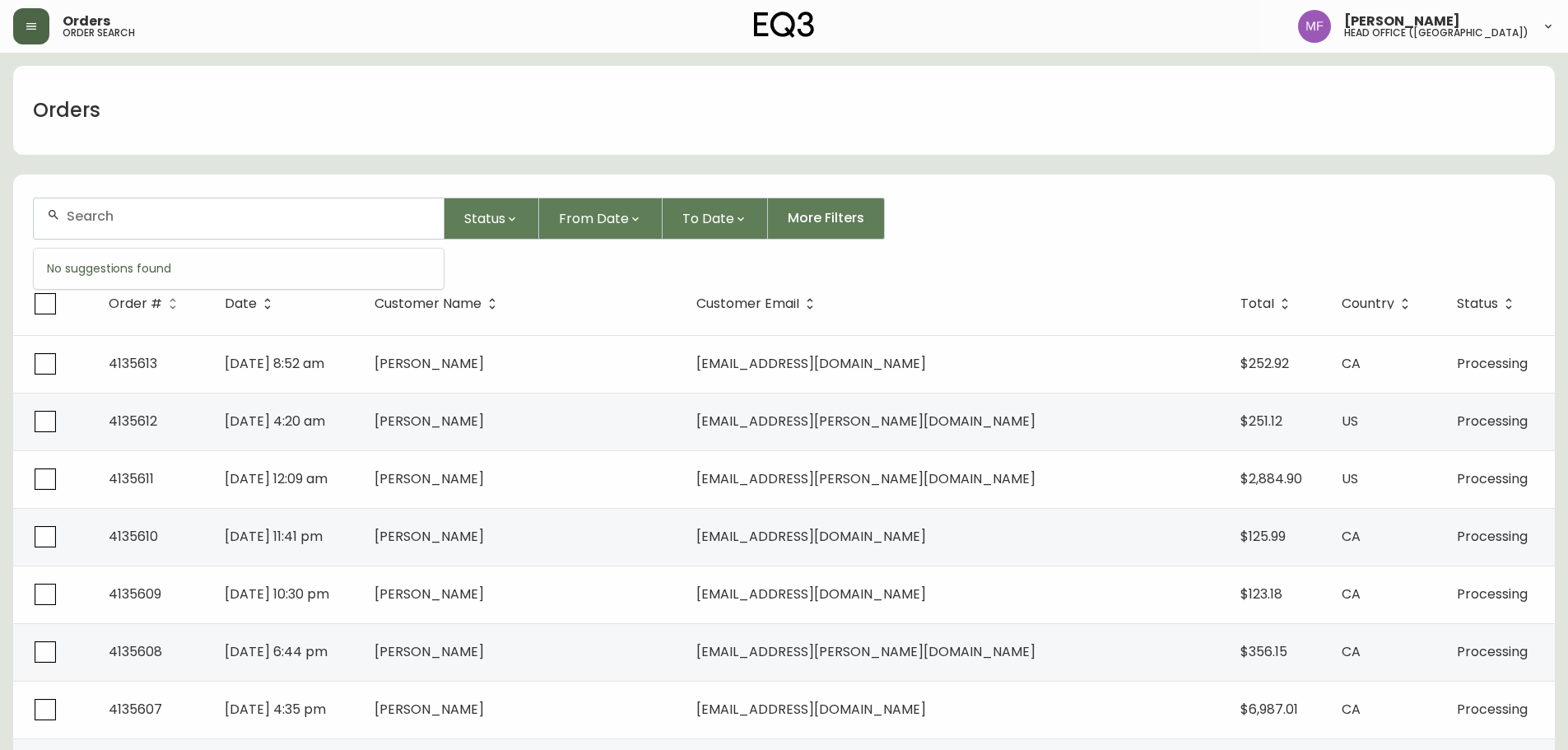
paste input "4135327"
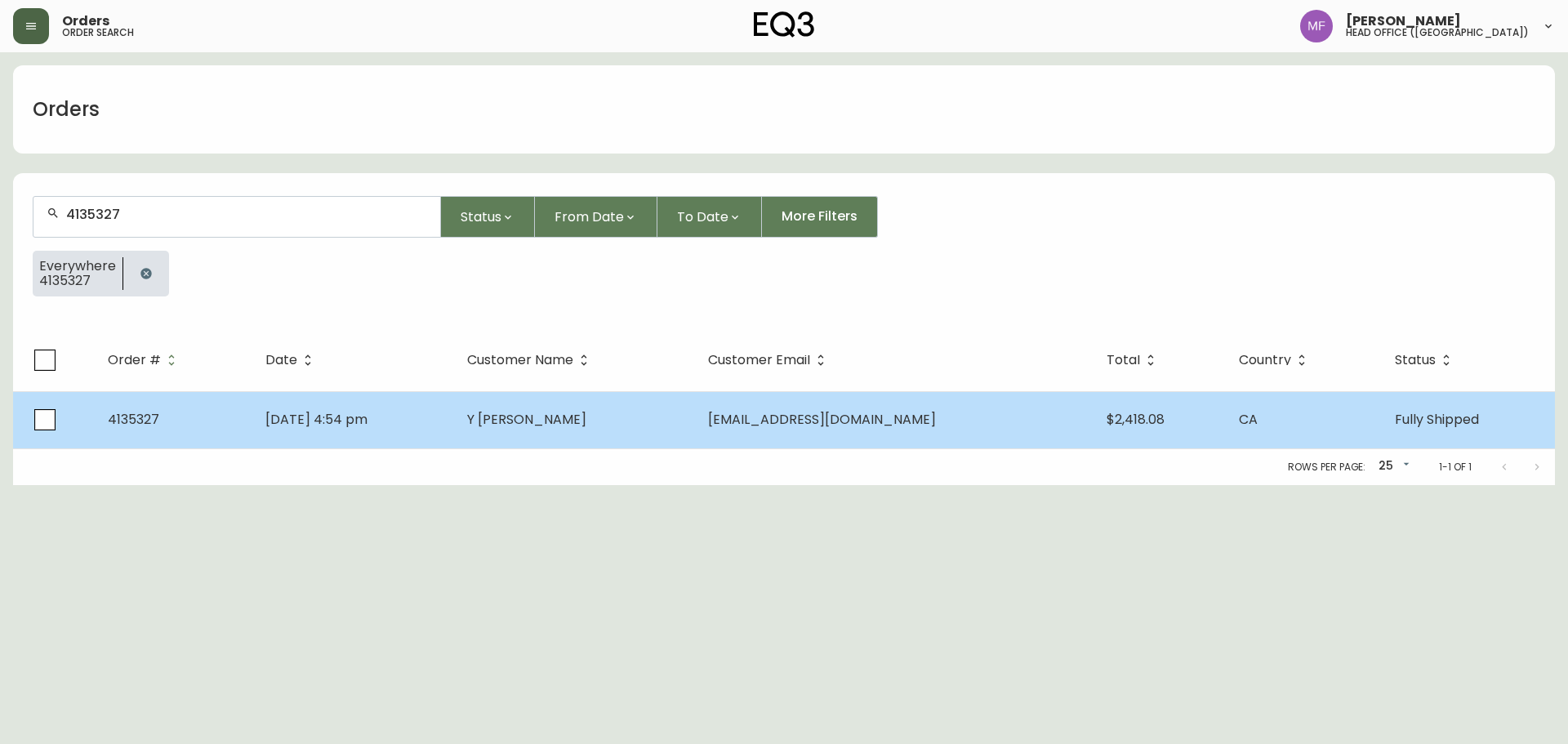
type input "4135327"
click at [653, 417] on td "Y Nakamura" at bounding box center [575, 419] width 241 height 57
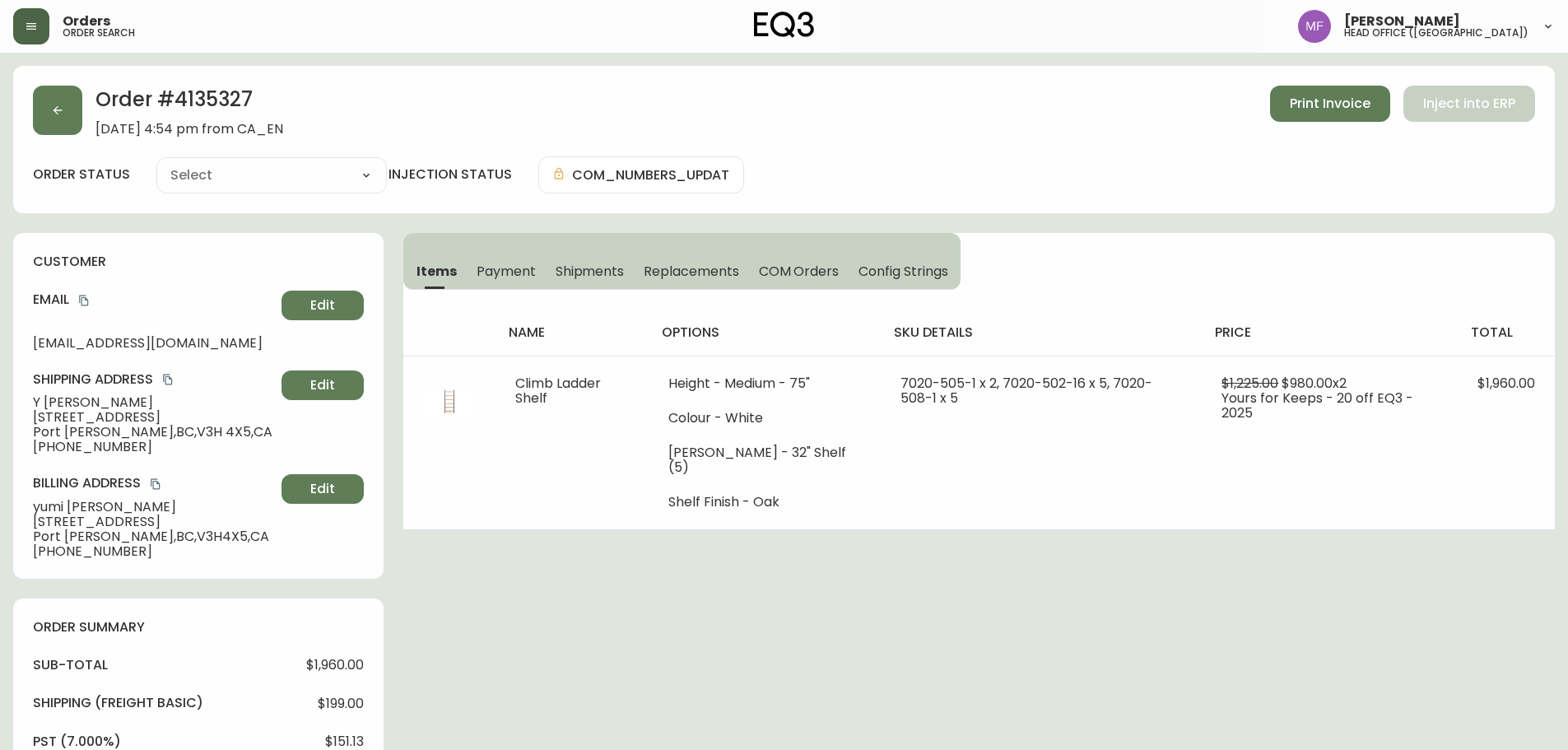
type input "Fully Shipped"
select select "FULLY_SHIPPED"
click at [566, 268] on span "Shipments" at bounding box center [590, 271] width 69 height 17
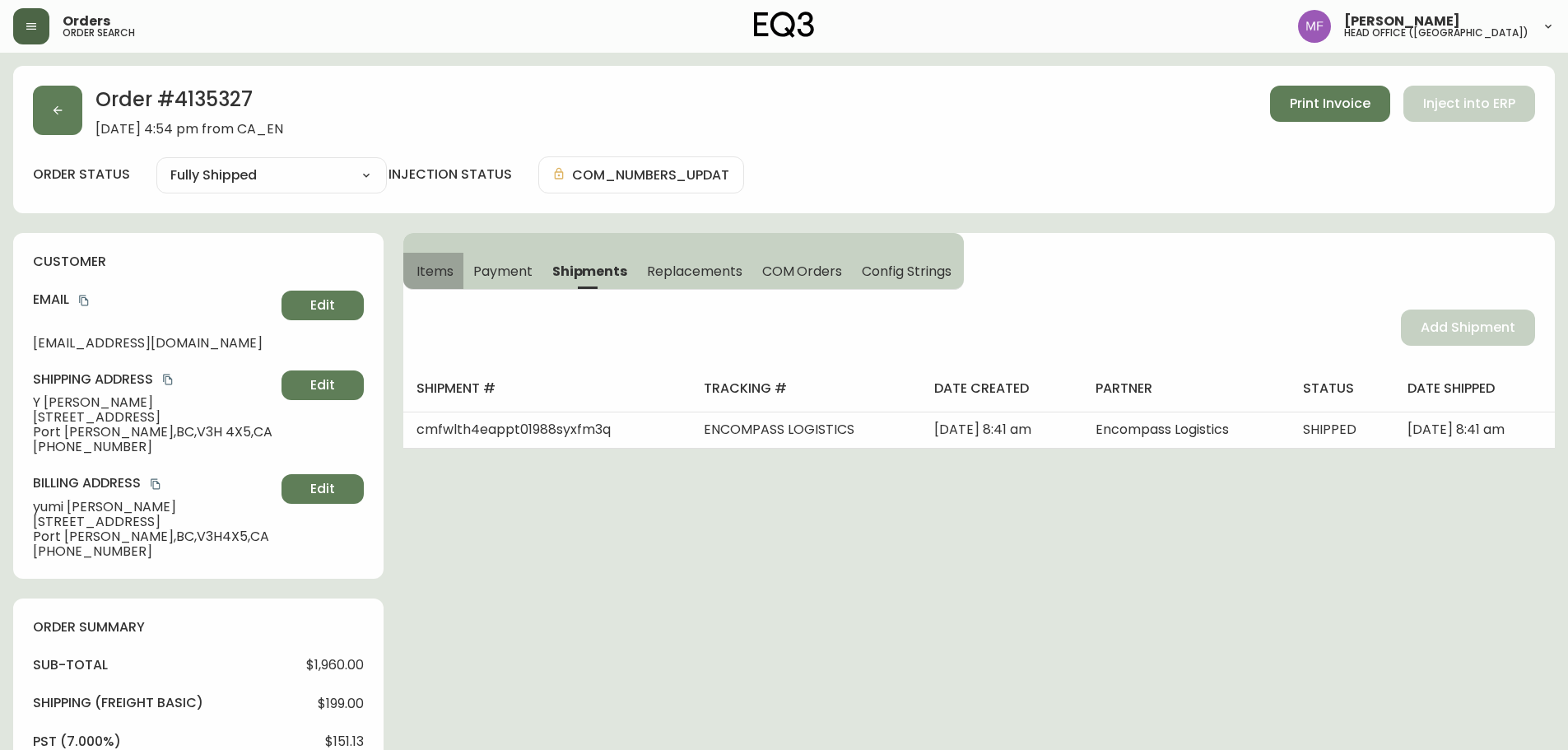
click at [456, 269] on button "Items" at bounding box center [433, 271] width 60 height 36
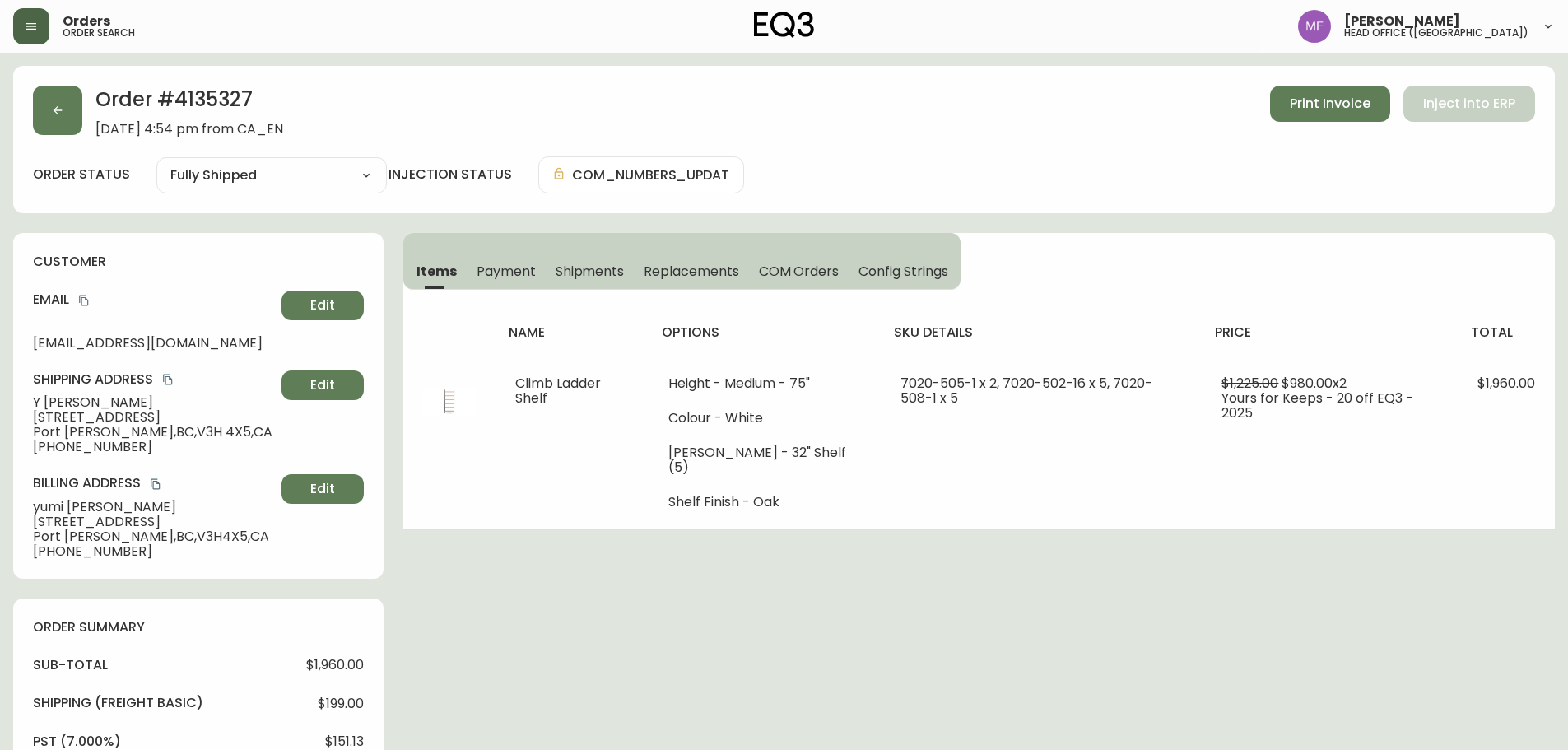
click at [220, 102] on h2 "Order # 4135327" at bounding box center [189, 103] width 188 height 36
click at [221, 102] on h2 "Order # 4135327" at bounding box center [189, 103] width 188 height 36
drag, startPoint x: 114, startPoint y: 407, endPoint x: 13, endPoint y: 406, distance: 101.0
click at [13, 406] on div "customer Email yumieto17@gmail.com Edit Shipping Address Y Nakamura 130 Parksid…" at bounding box center [199, 406] width 371 height 345
click at [220, 107] on h2 "Order # 4135327" at bounding box center [189, 103] width 188 height 36
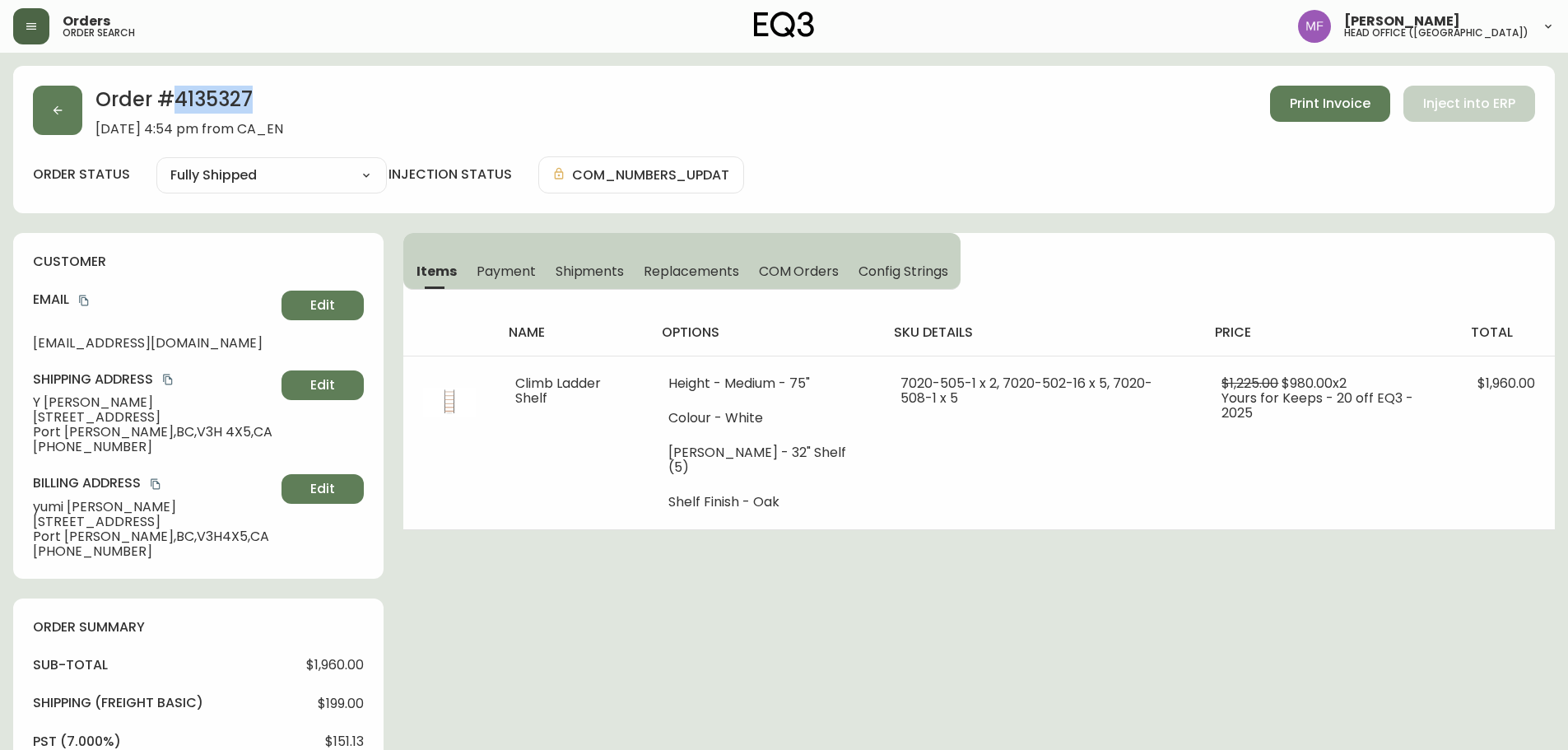
drag, startPoint x: 220, startPoint y: 107, endPoint x: 295, endPoint y: 107, distance: 75.0
click at [220, 108] on h2 "Order # 4135327" at bounding box center [189, 103] width 188 height 36
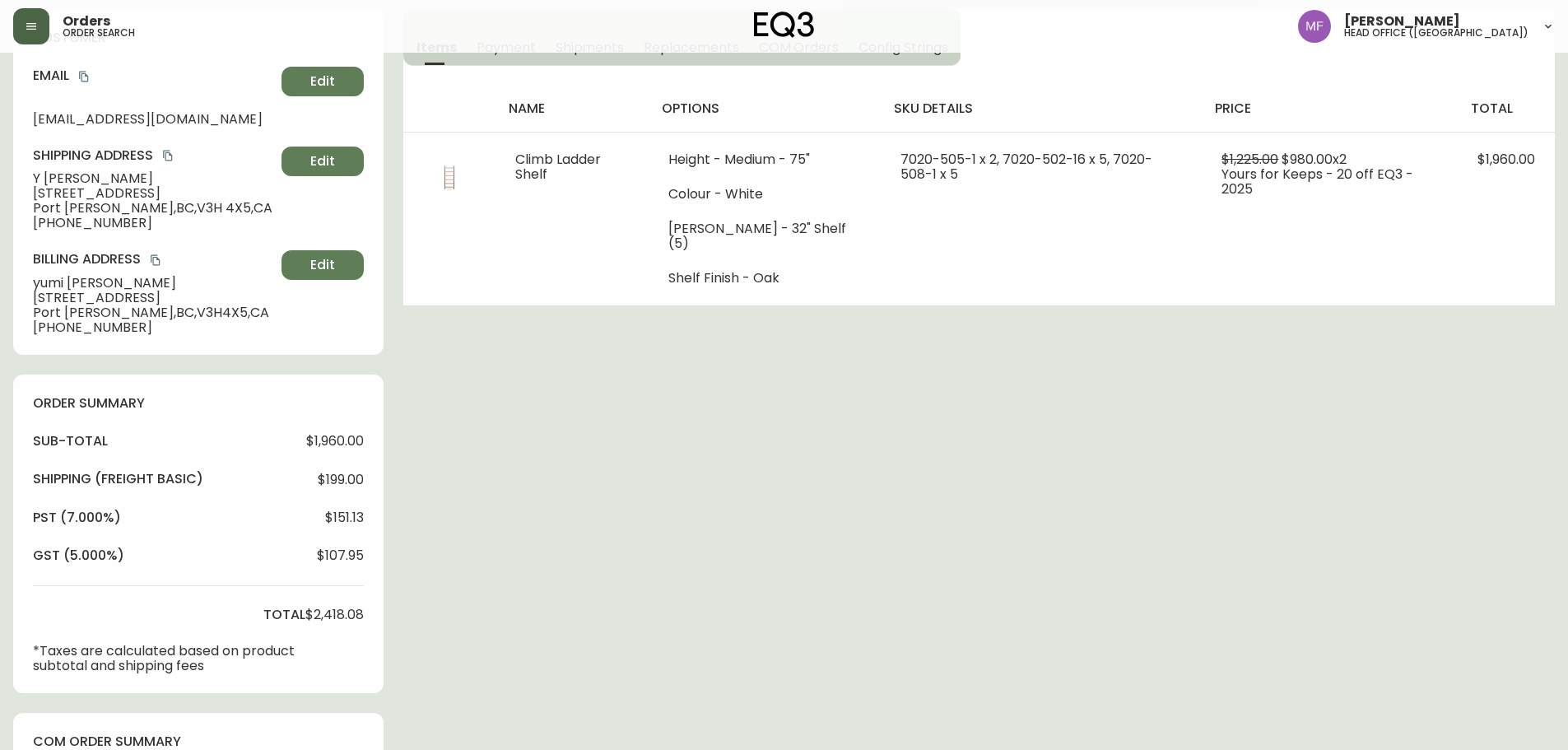
scroll to position [576, 0]
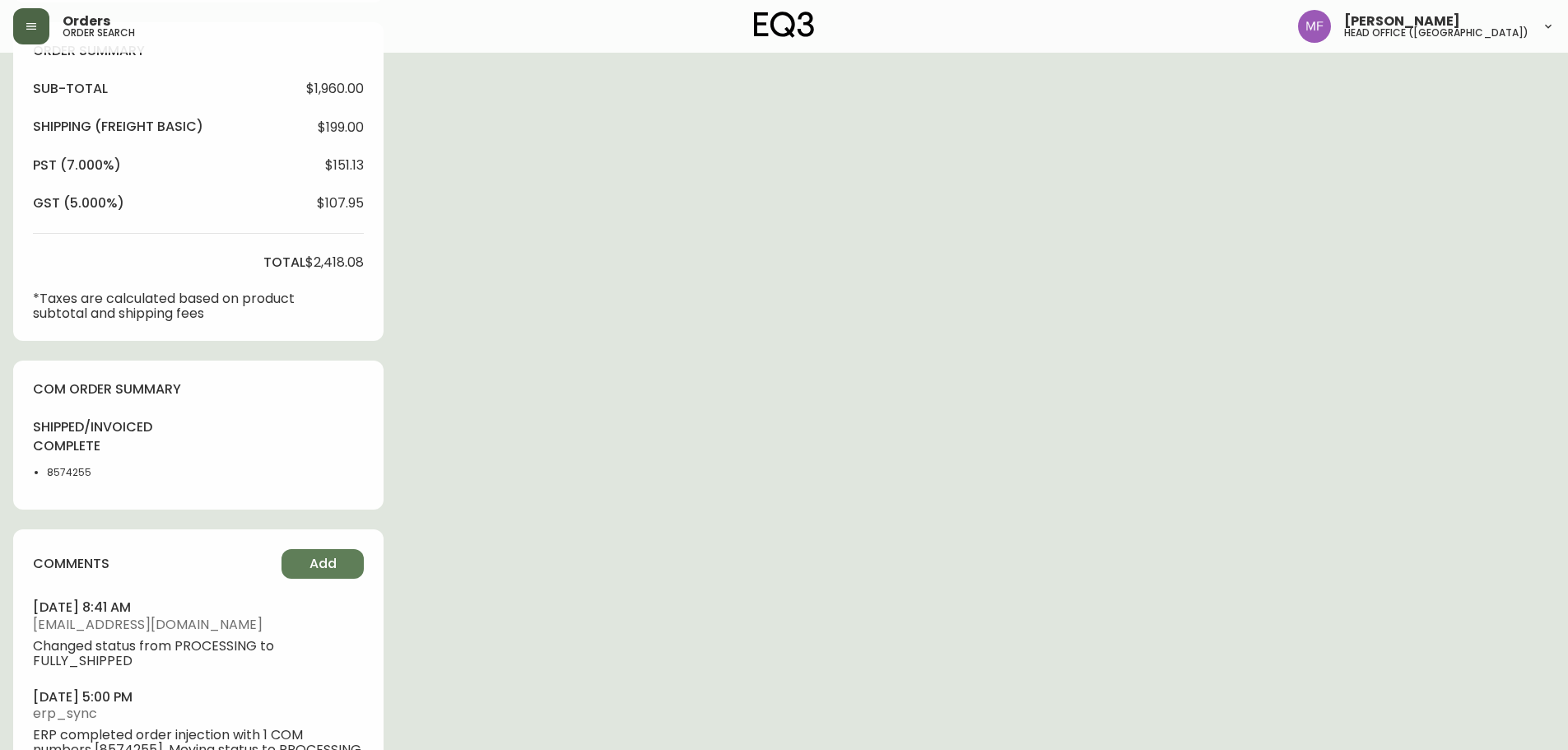
click at [68, 469] on li "8574255" at bounding box center [88, 472] width 83 height 14
click at [69, 468] on li "8574255" at bounding box center [88, 472] width 83 height 14
click at [795, 452] on div "Order # 4135327 September 13, 2025 at 4:54 pm from CA_EN Print Invoice Inject i…" at bounding box center [784, 148] width 1542 height 1317
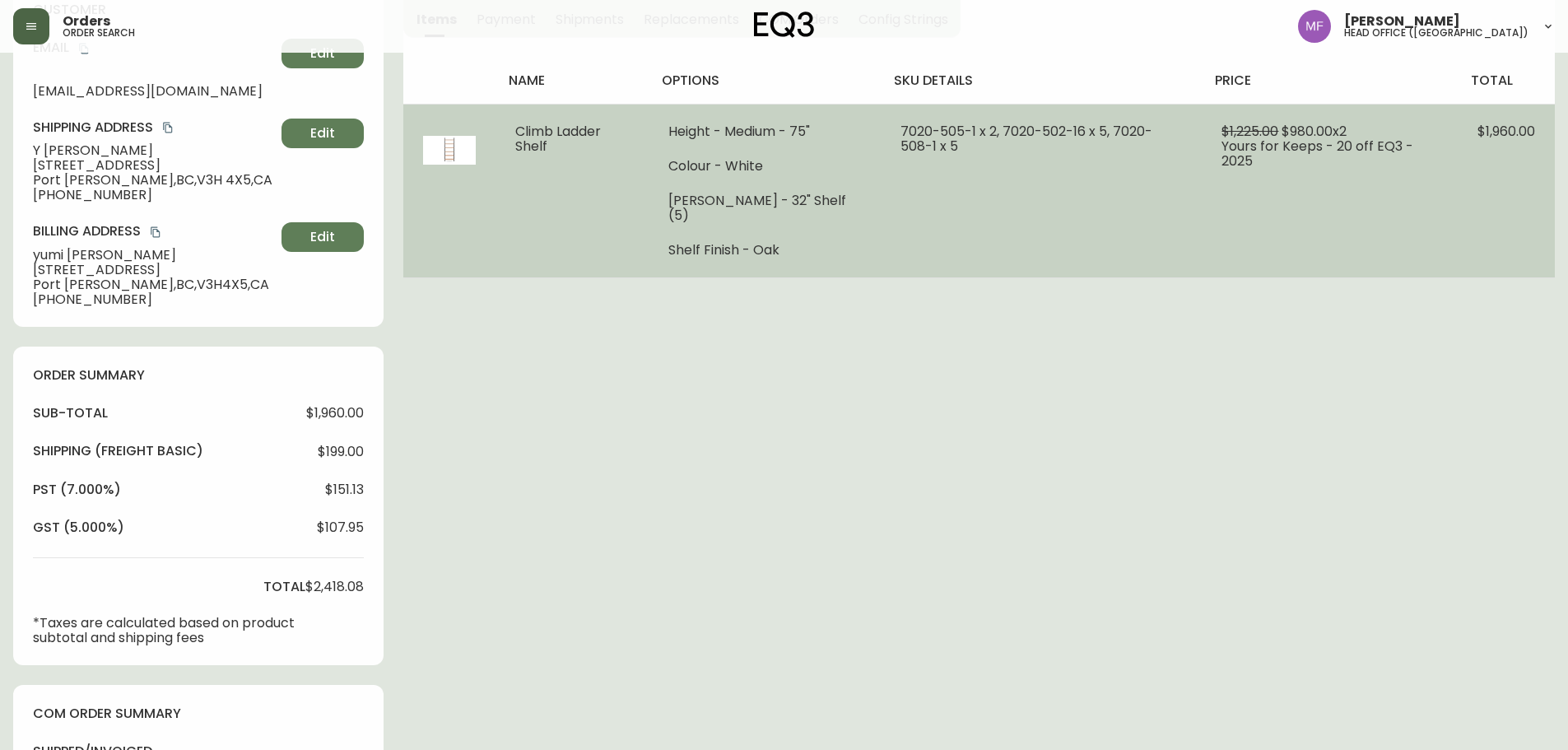
scroll to position [0, 0]
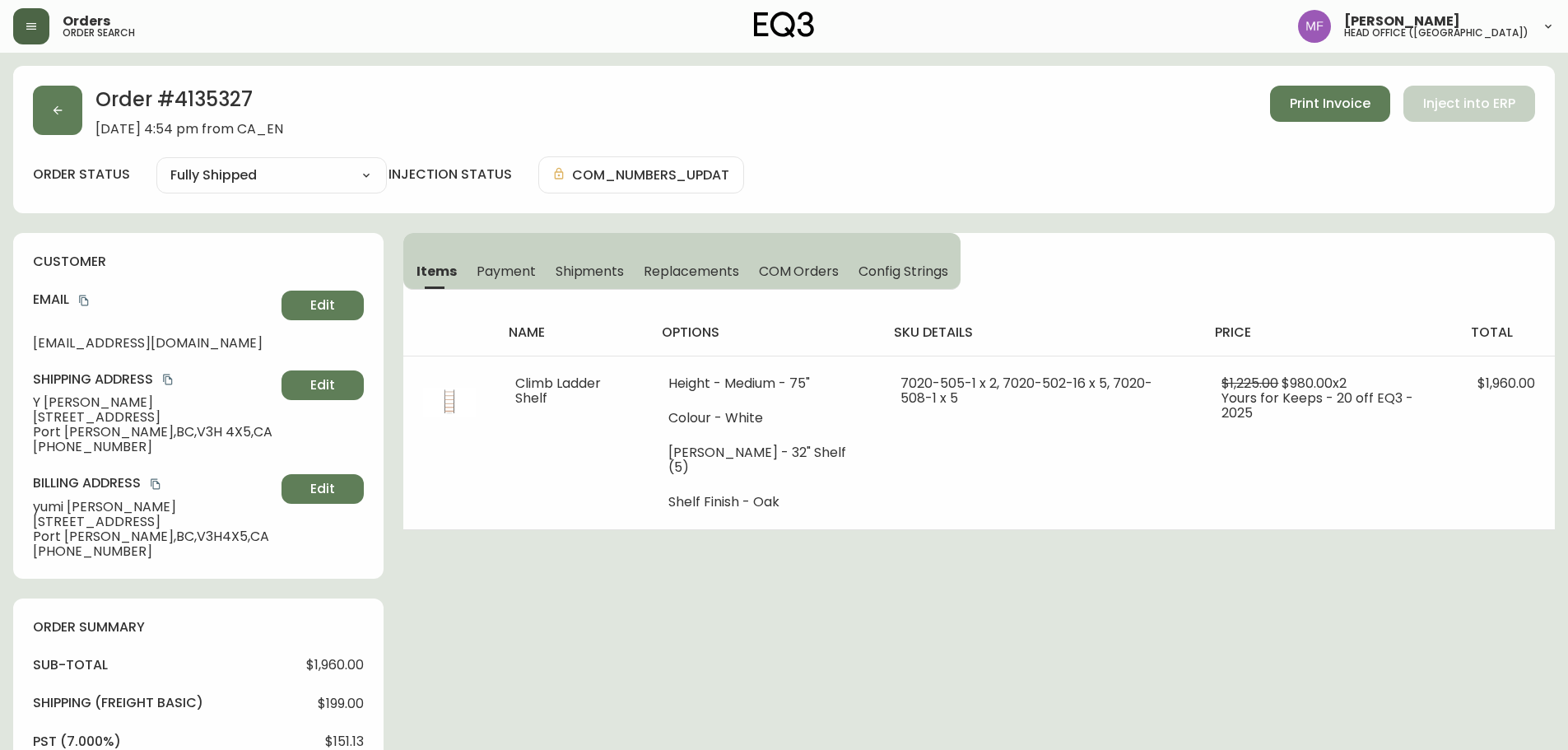
click at [229, 103] on h2 "Order # 4135327" at bounding box center [189, 103] width 188 height 36
click at [595, 273] on span "Shipments" at bounding box center [590, 271] width 69 height 17
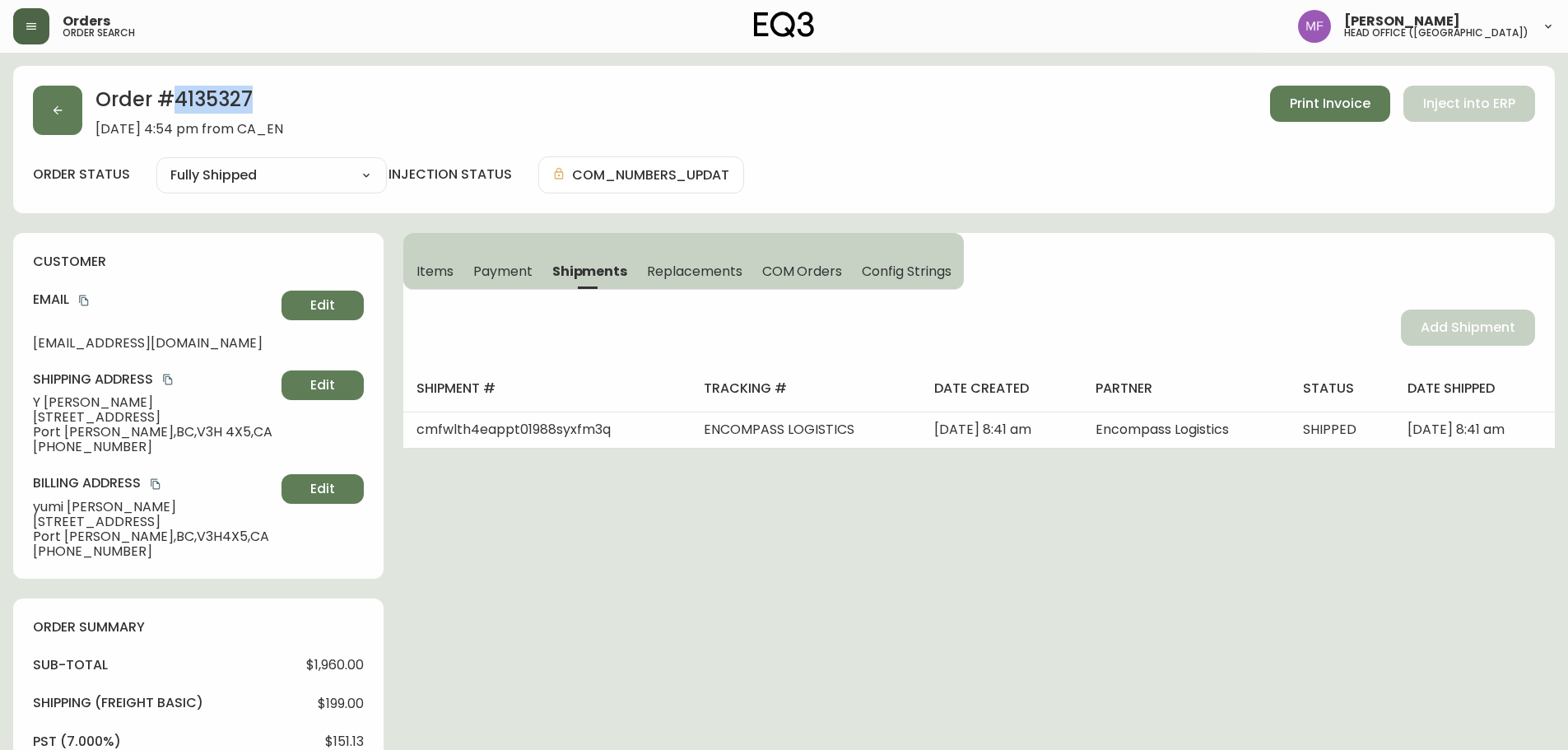
click at [447, 272] on span "Items" at bounding box center [435, 271] width 37 height 17
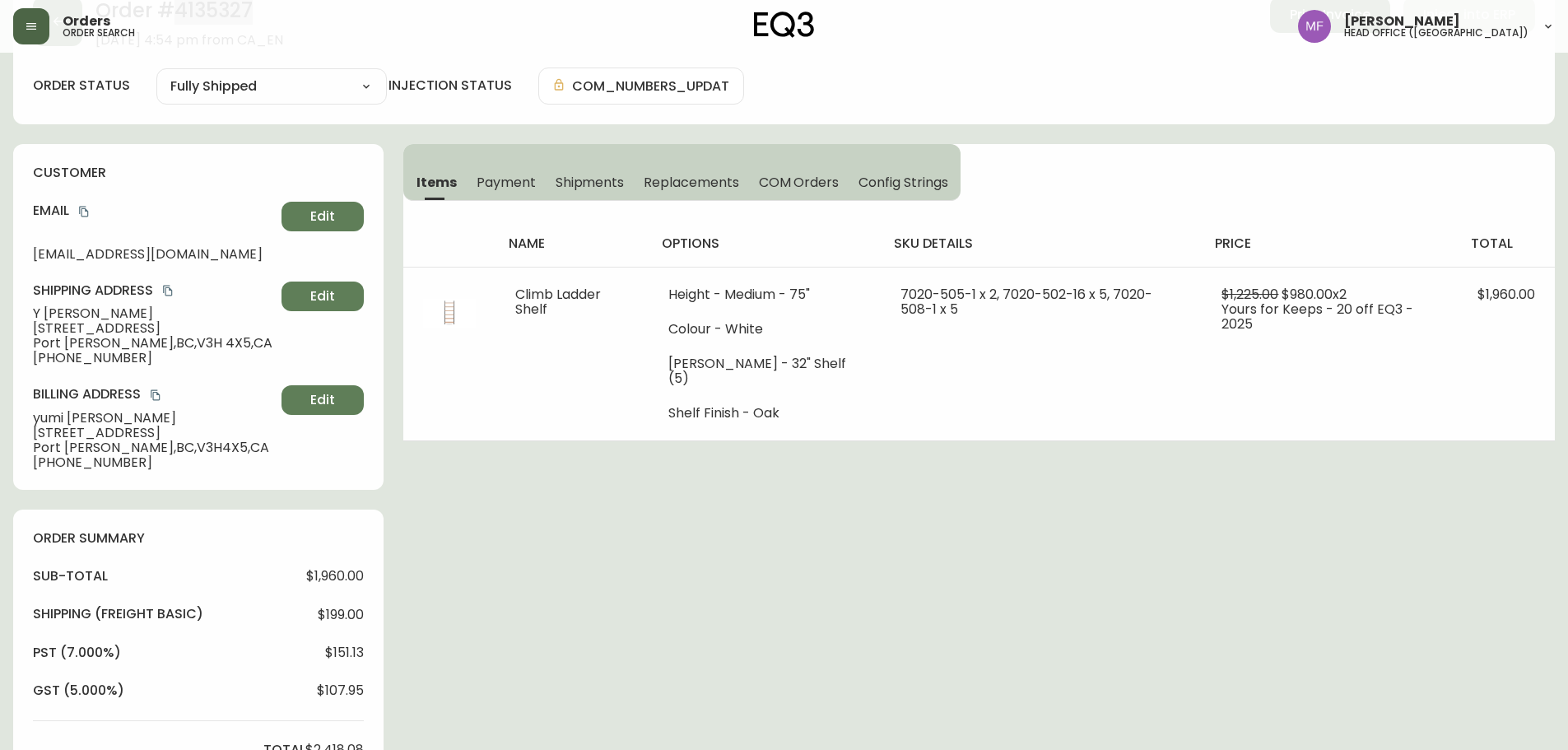
scroll to position [576, 0]
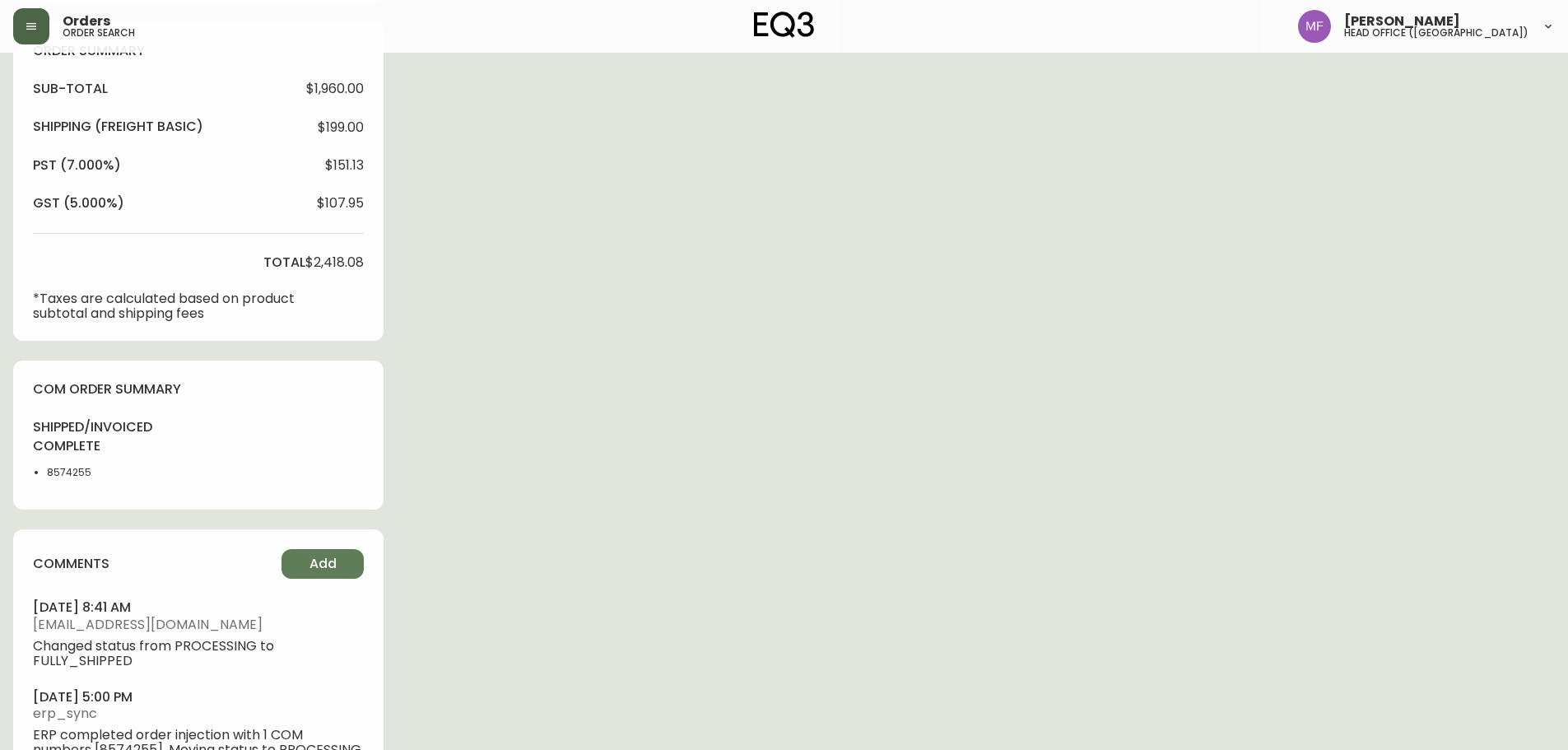
click at [63, 479] on li "8574255" at bounding box center [88, 472] width 83 height 14
click at [680, 469] on div "Order # 4135327 September 13, 2025 at 4:54 pm from CA_EN Print Invoice Inject i…" at bounding box center [784, 148] width 1542 height 1317
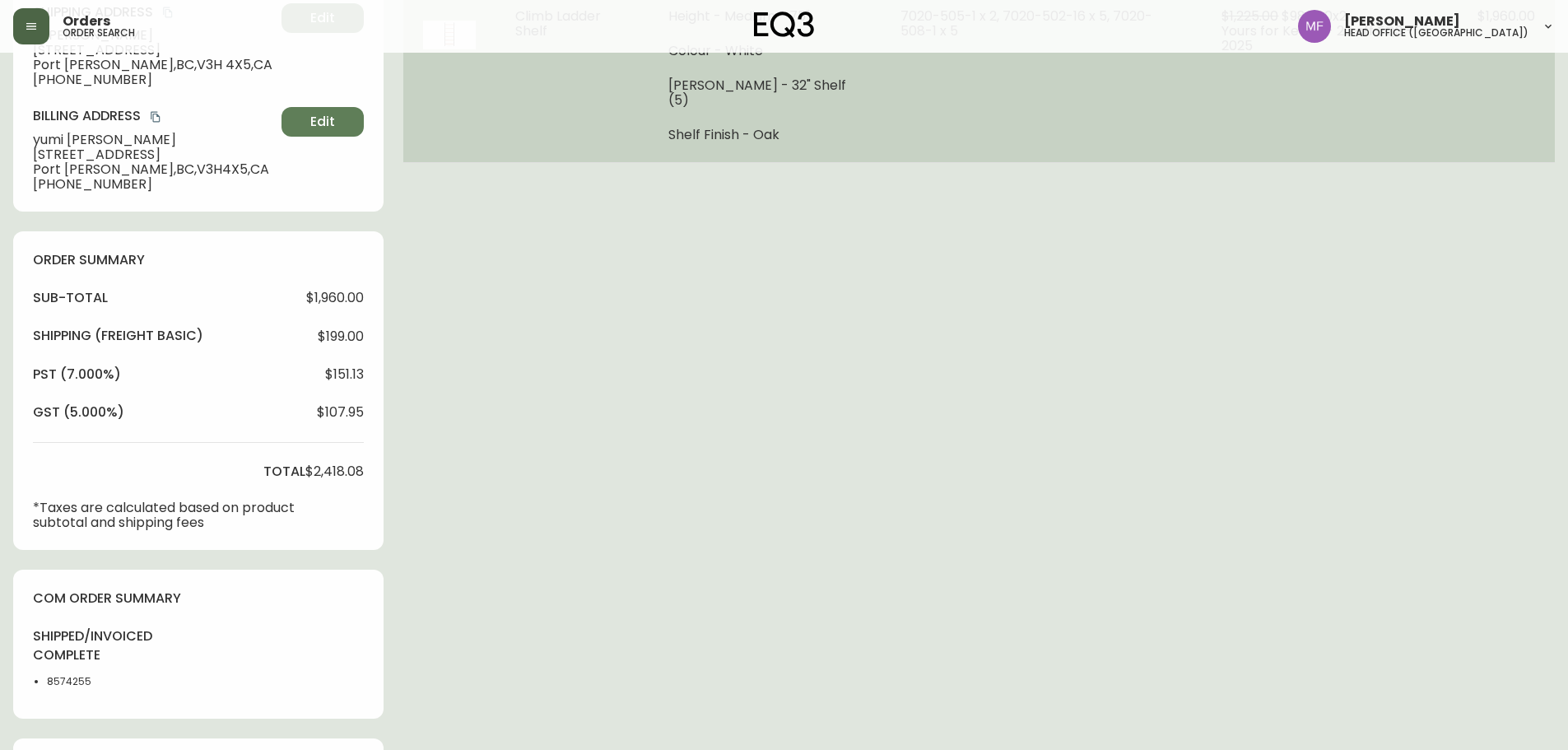
scroll to position [0, 0]
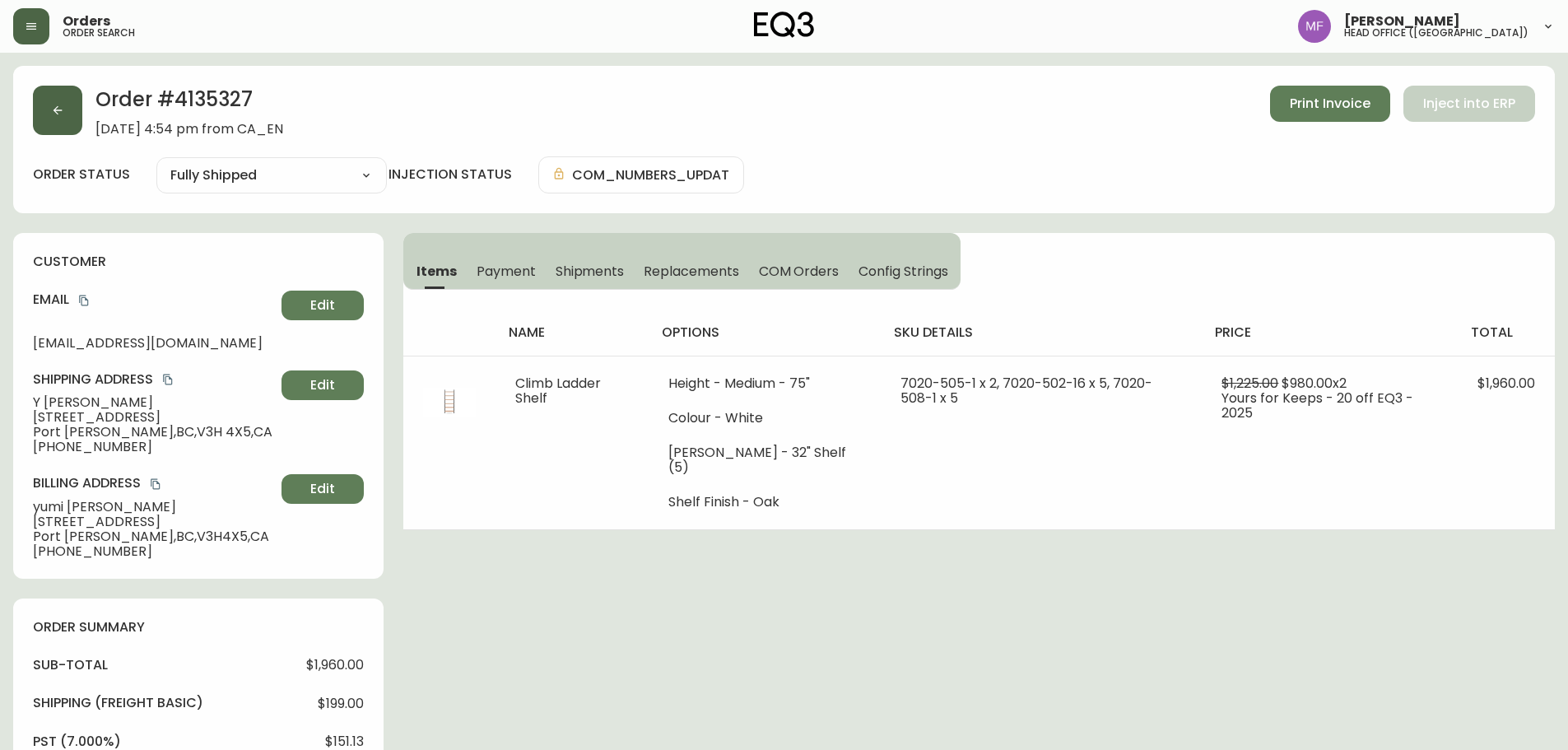
click at [49, 121] on button "button" at bounding box center [58, 110] width 49 height 49
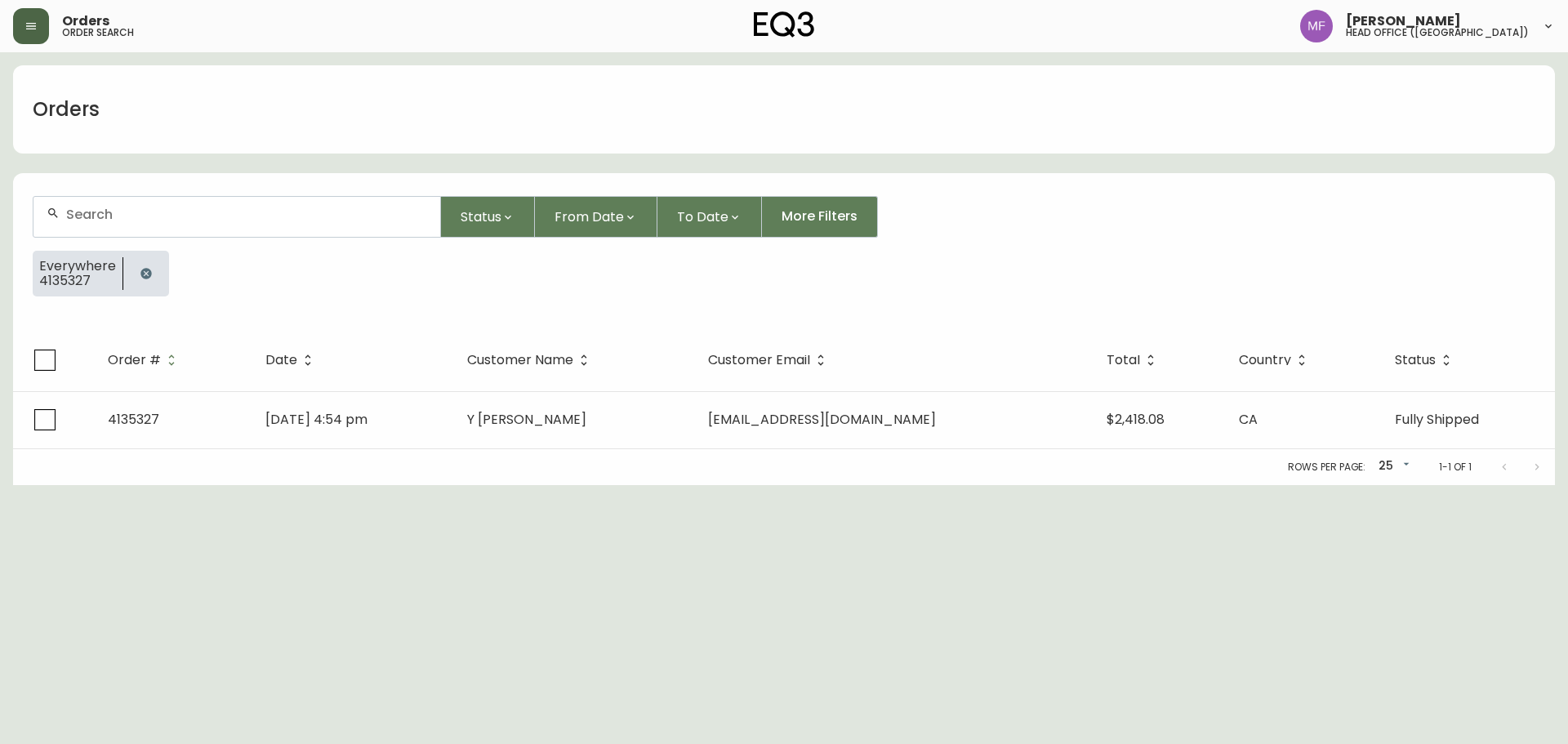
drag, startPoint x: 142, startPoint y: 272, endPoint x: 142, endPoint y: 260, distance: 12.0
click at [142, 271] on icon "button" at bounding box center [145, 273] width 13 height 13
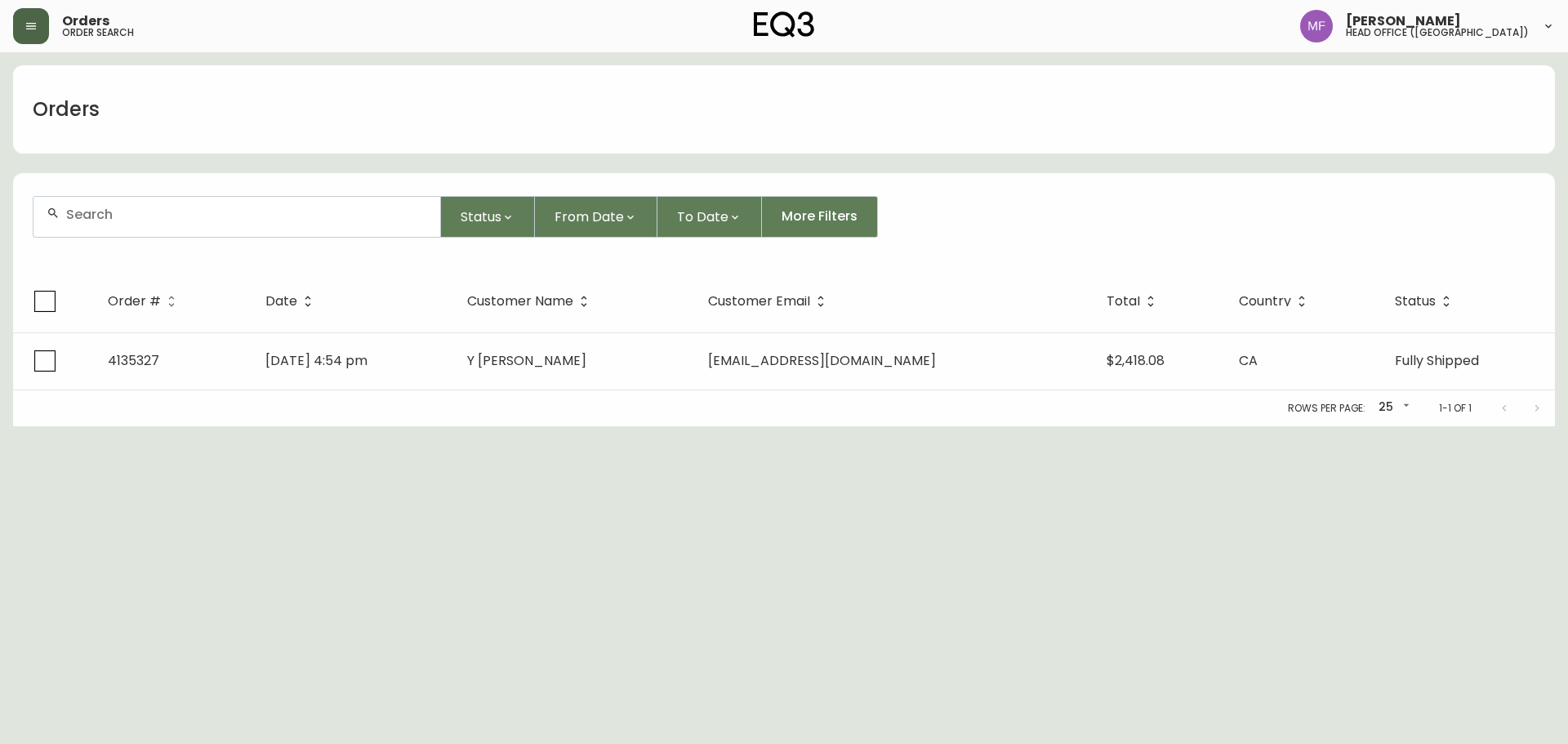
click at [126, 230] on div at bounding box center [237, 217] width 407 height 40
paste input "4135329"
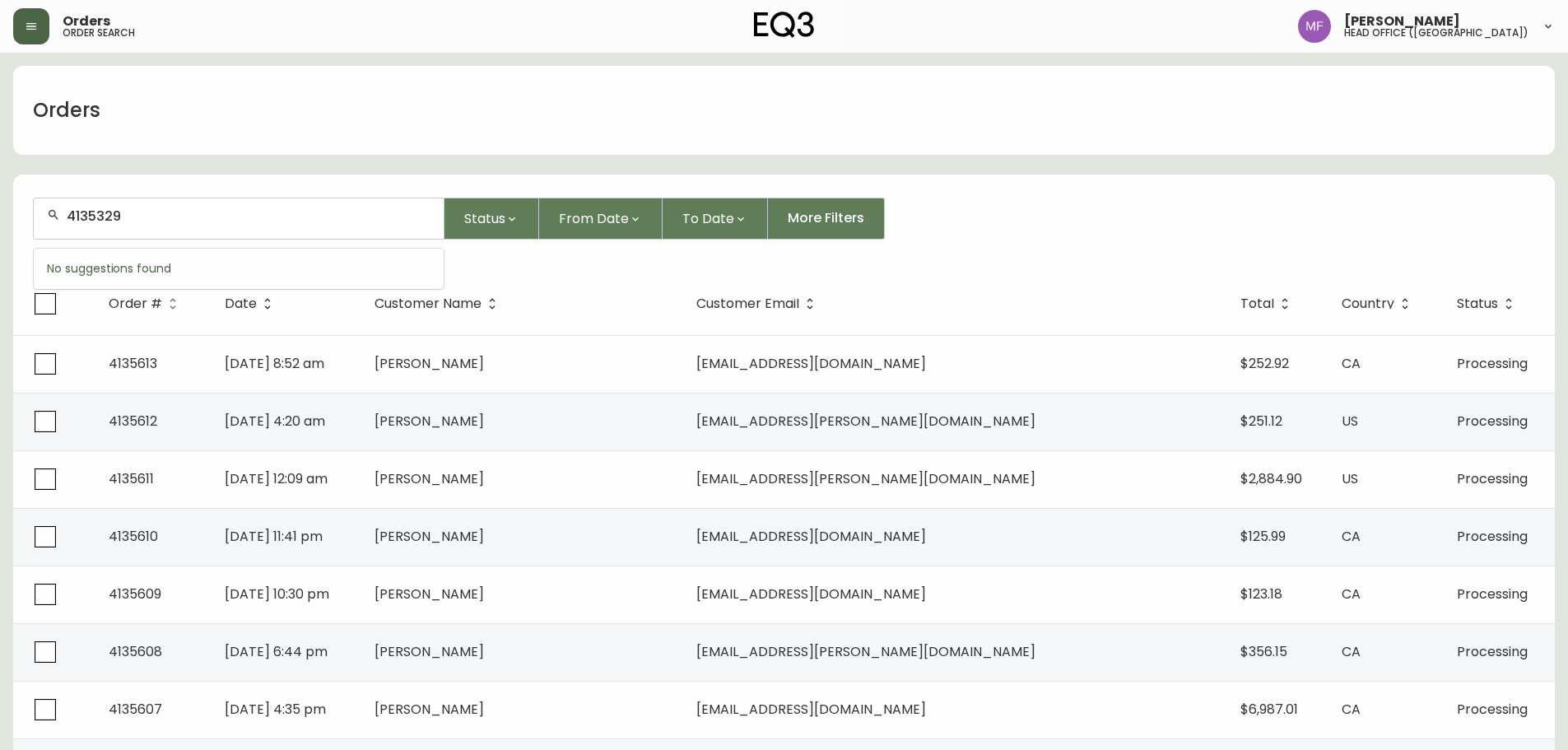
type input "4135329"
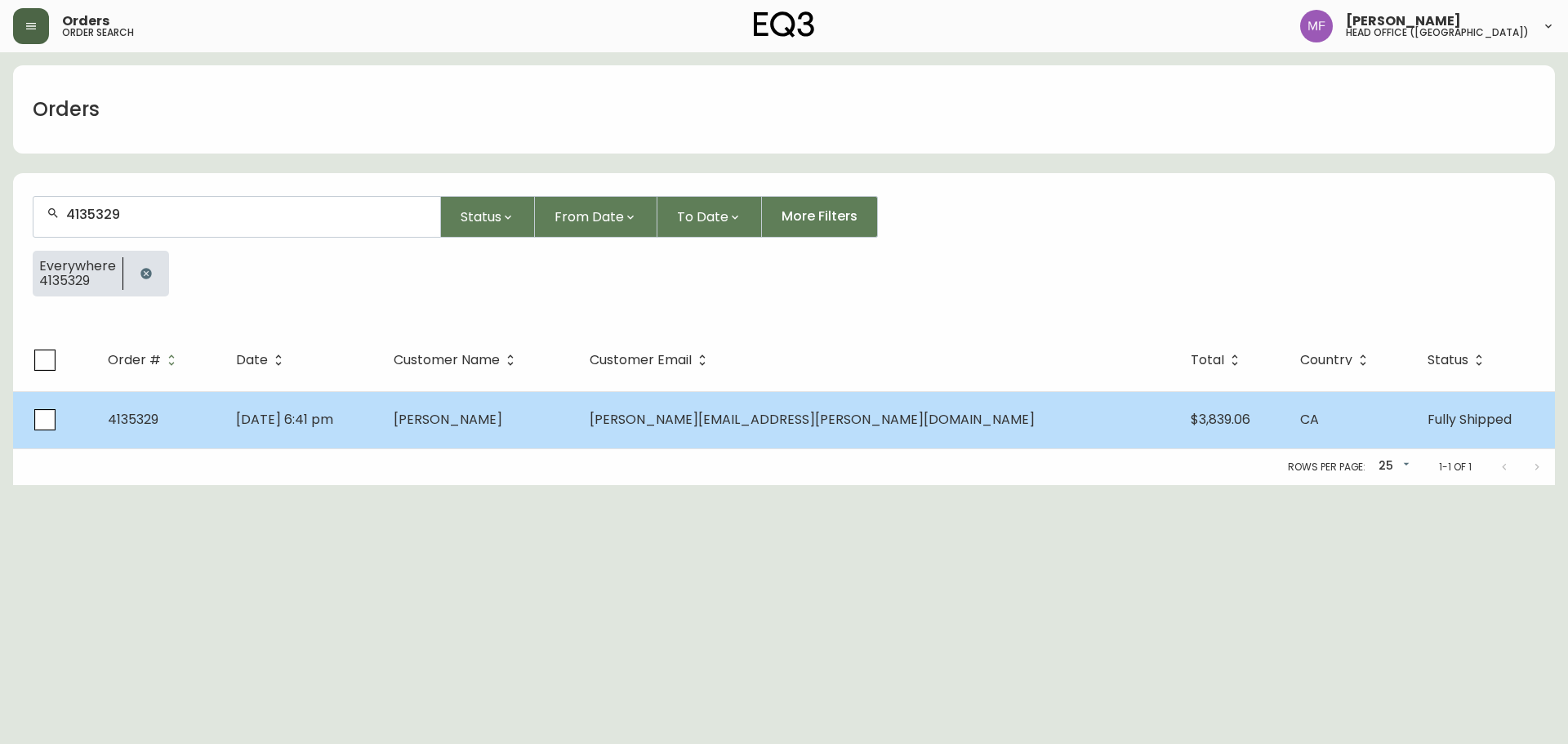
click at [577, 435] on td "Patrick Travers" at bounding box center [478, 419] width 196 height 57
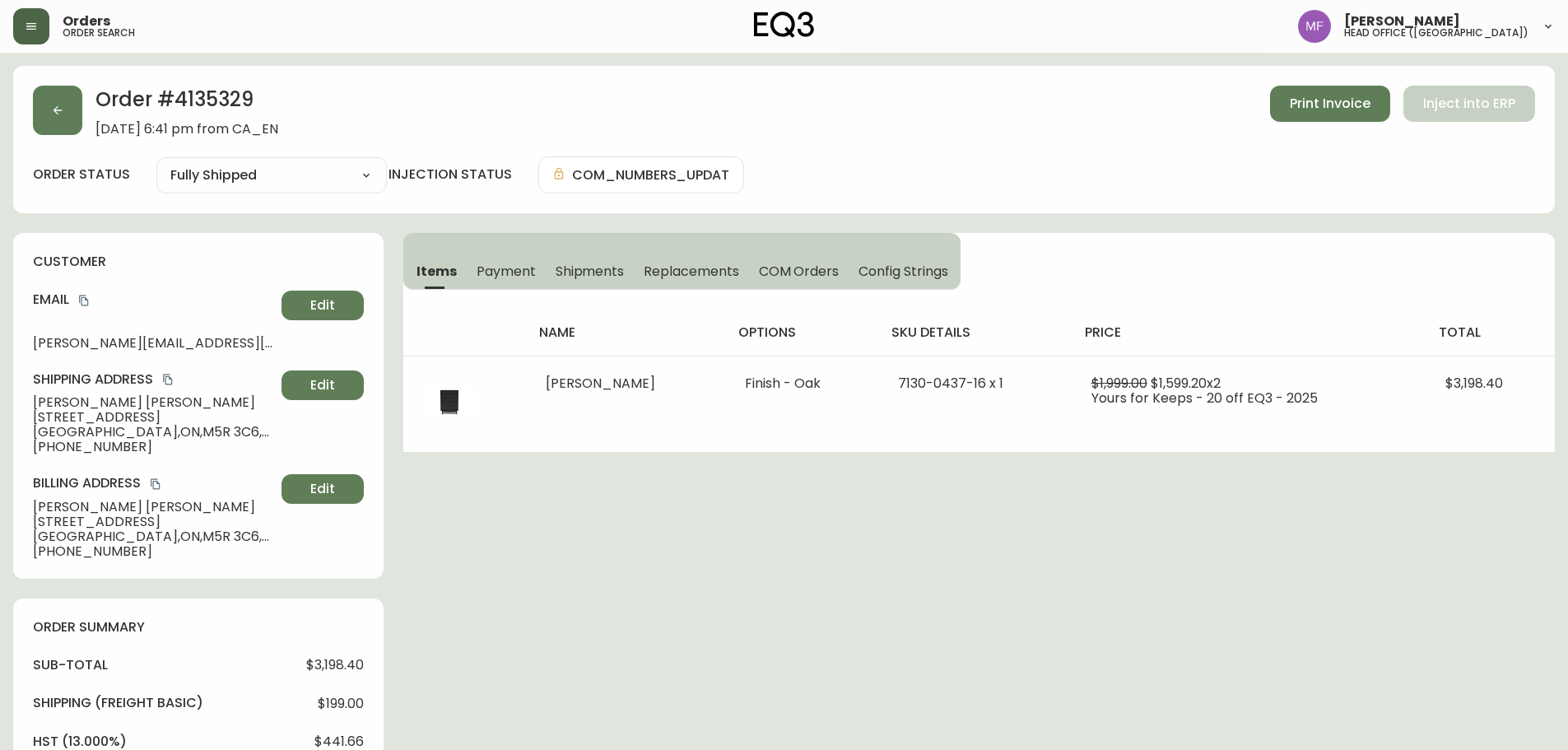
type input "Fully Shipped"
select select "FULLY_SHIPPED"
click at [60, 119] on button "button" at bounding box center [58, 110] width 49 height 49
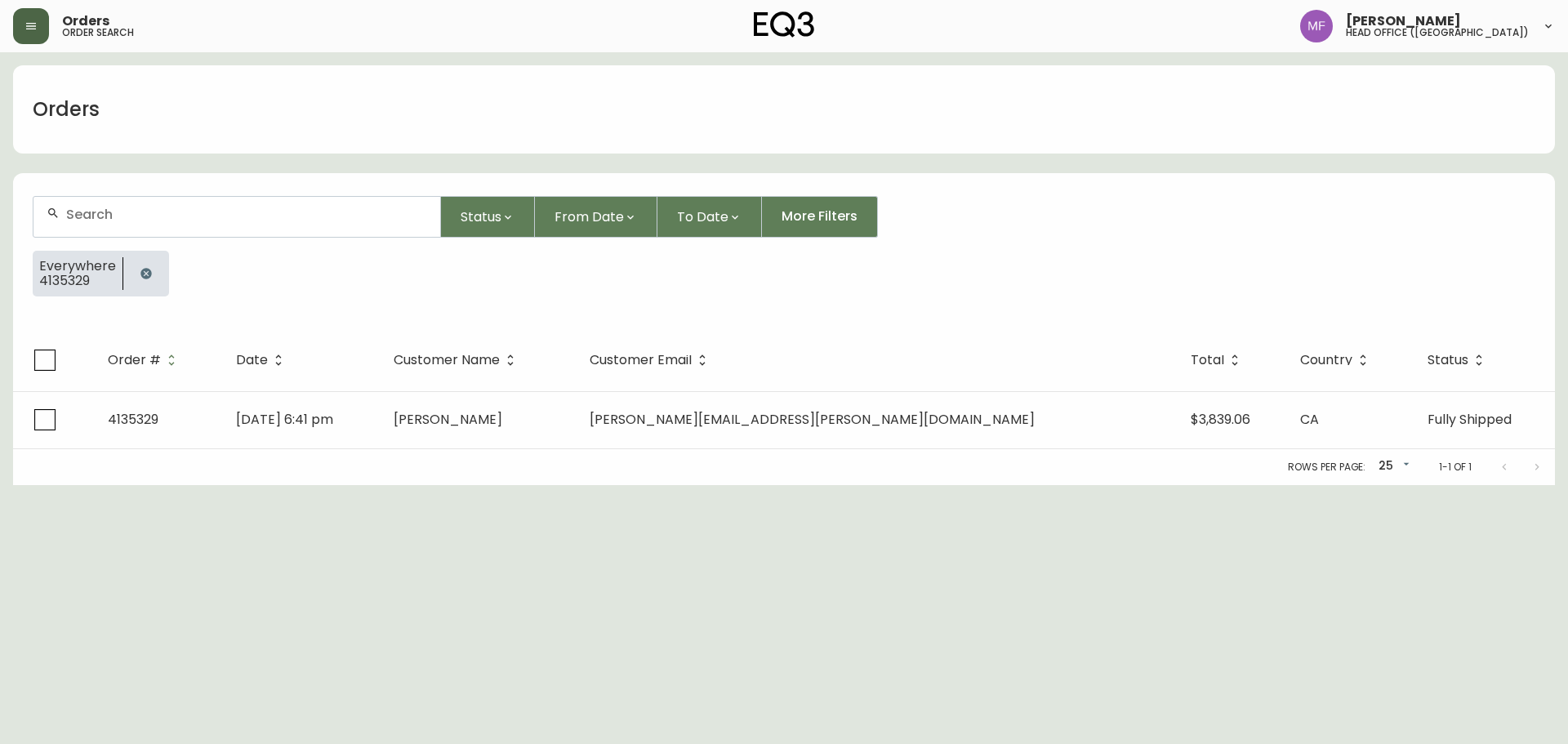
click at [148, 274] on icon "button" at bounding box center [145, 273] width 11 height 11
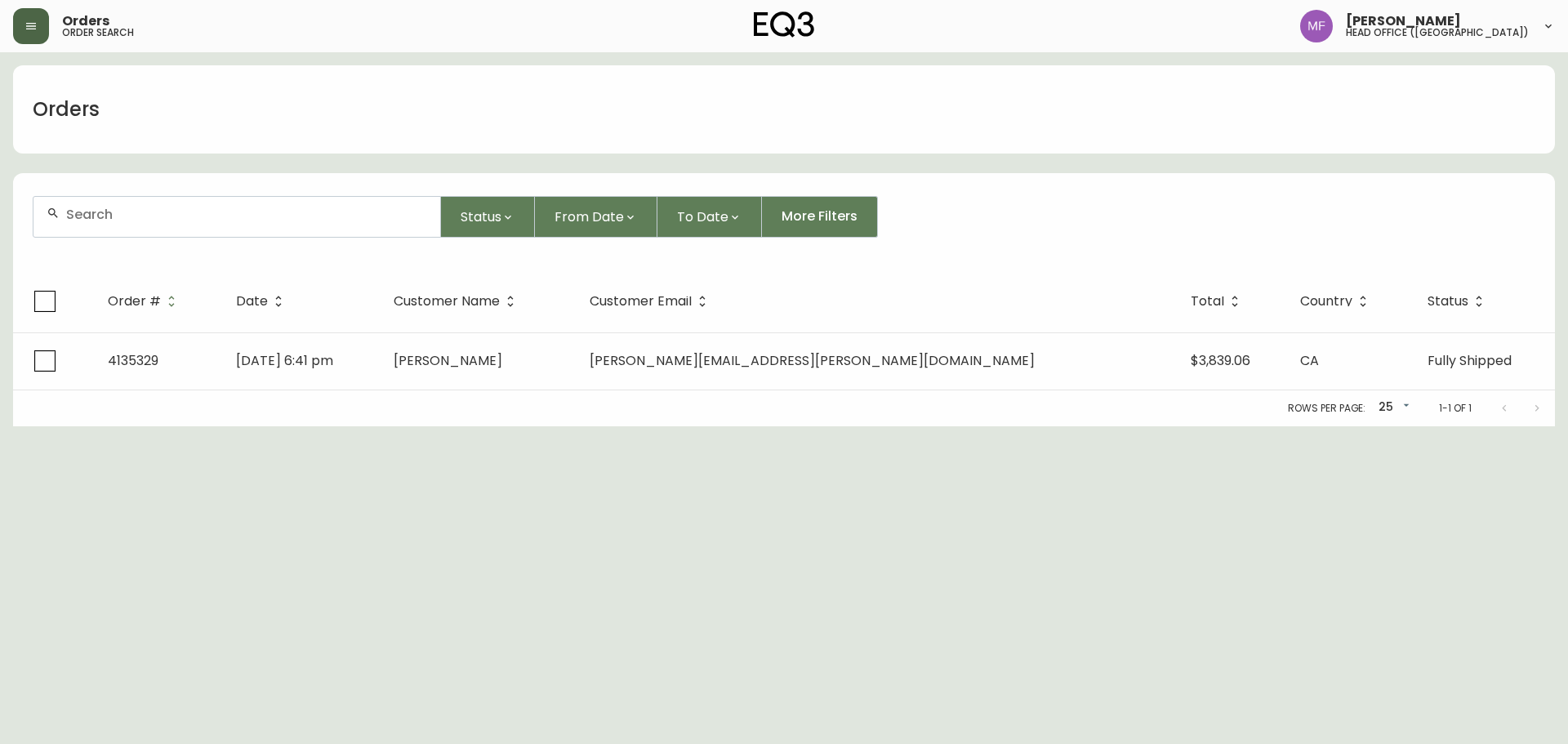
click at [145, 222] on div at bounding box center [237, 217] width 407 height 40
paste input "4133073"
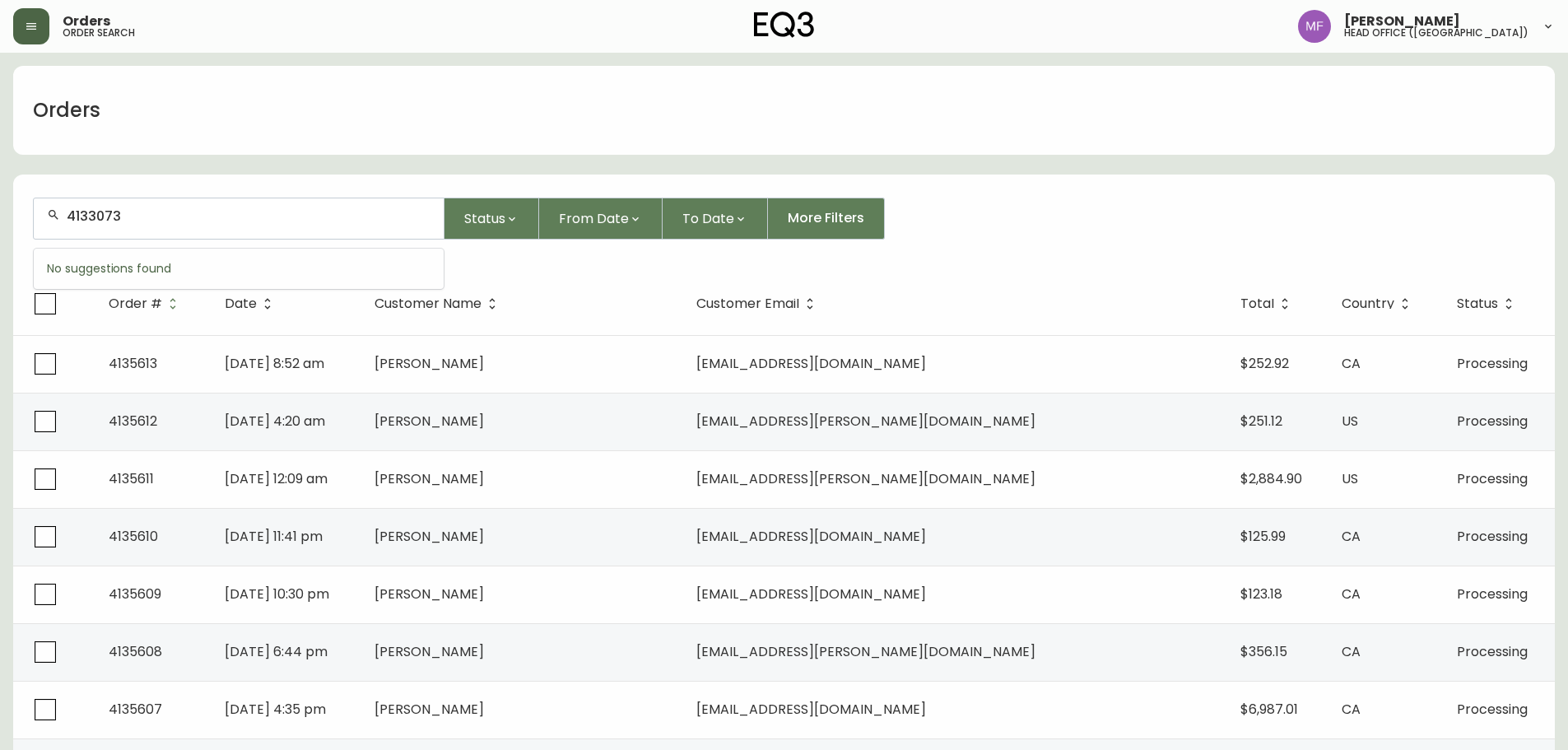
type input "4133073"
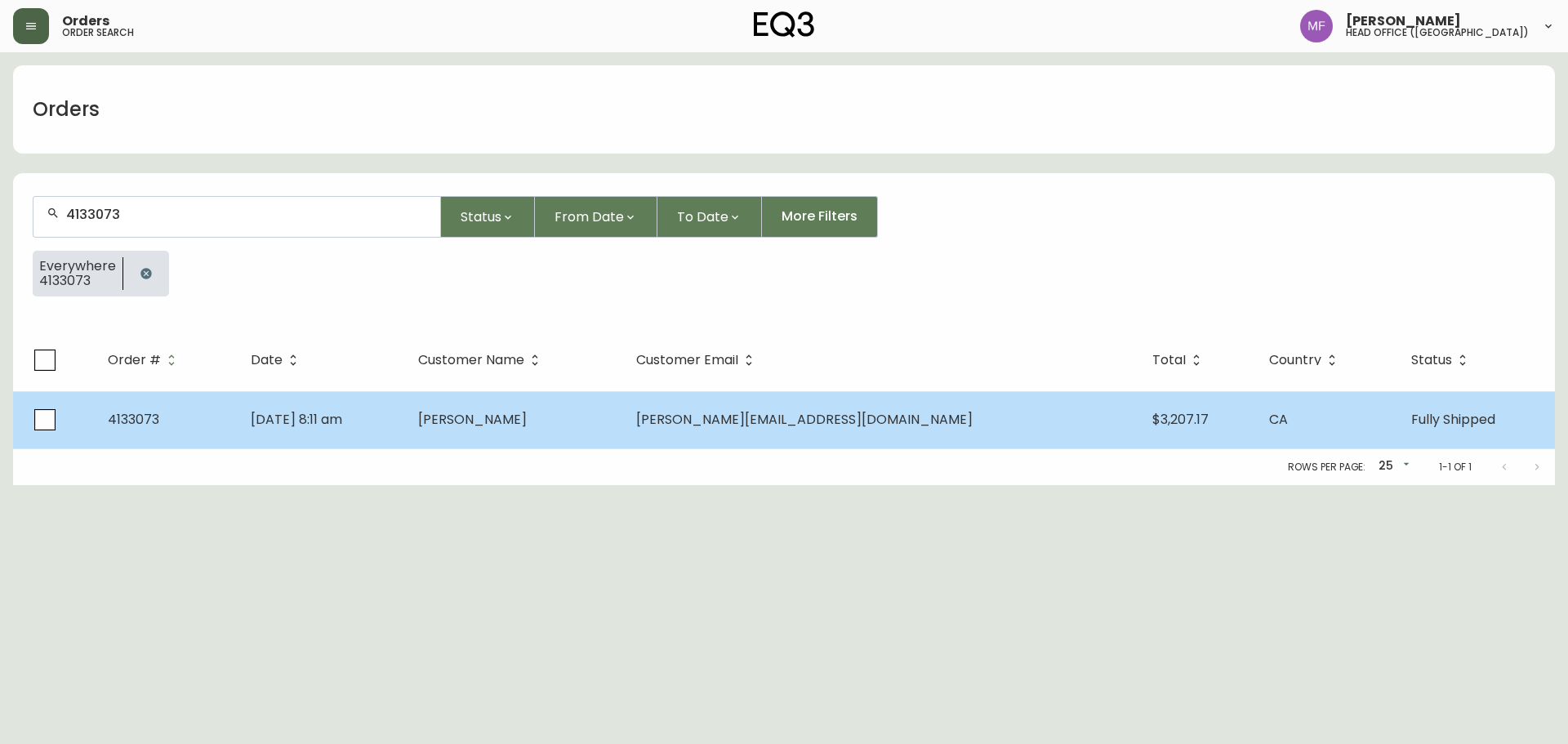
click at [590, 434] on td "Sarah Nugent" at bounding box center [514, 419] width 218 height 57
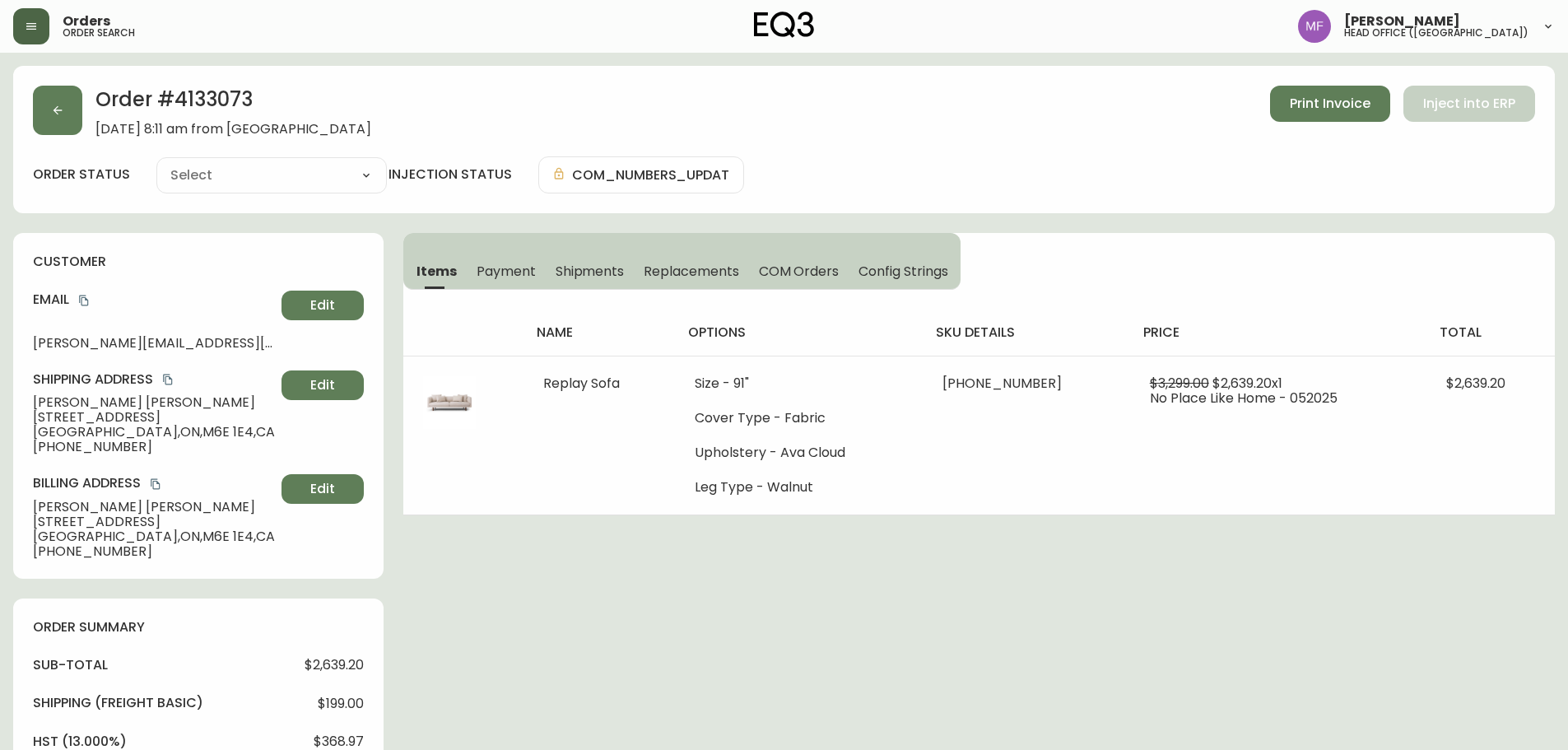
type input "Fully Shipped"
select select "FULLY_SHIPPED"
click at [205, 92] on h2 "Order # 4133073" at bounding box center [233, 103] width 276 height 36
click at [224, 97] on h2 "Order # 4133073" at bounding box center [233, 103] width 276 height 36
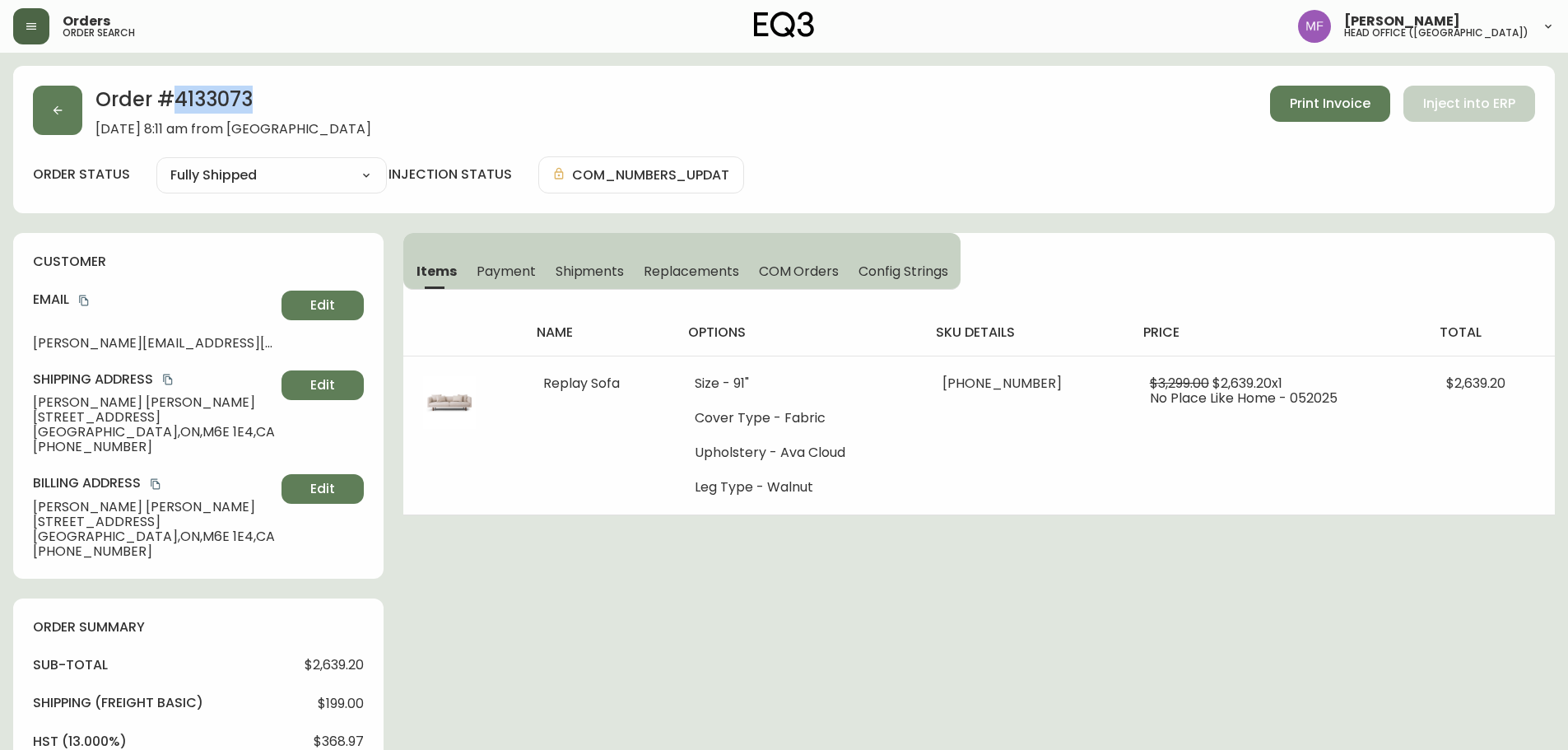
click at [224, 97] on h2 "Order # 4133073" at bounding box center [233, 103] width 276 height 36
click at [599, 266] on span "Shipments" at bounding box center [590, 271] width 69 height 17
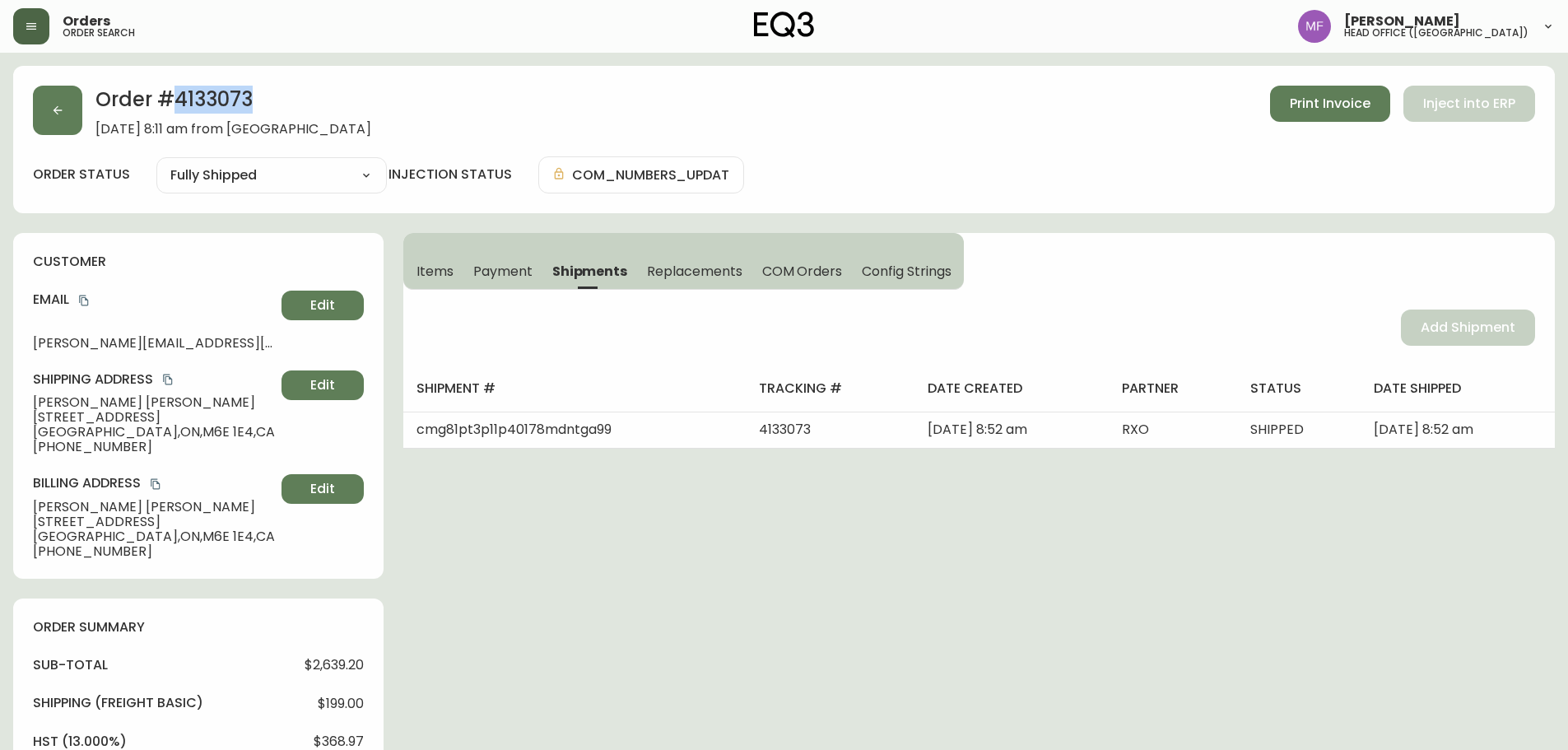
click at [428, 261] on button "Items" at bounding box center [433, 271] width 60 height 36
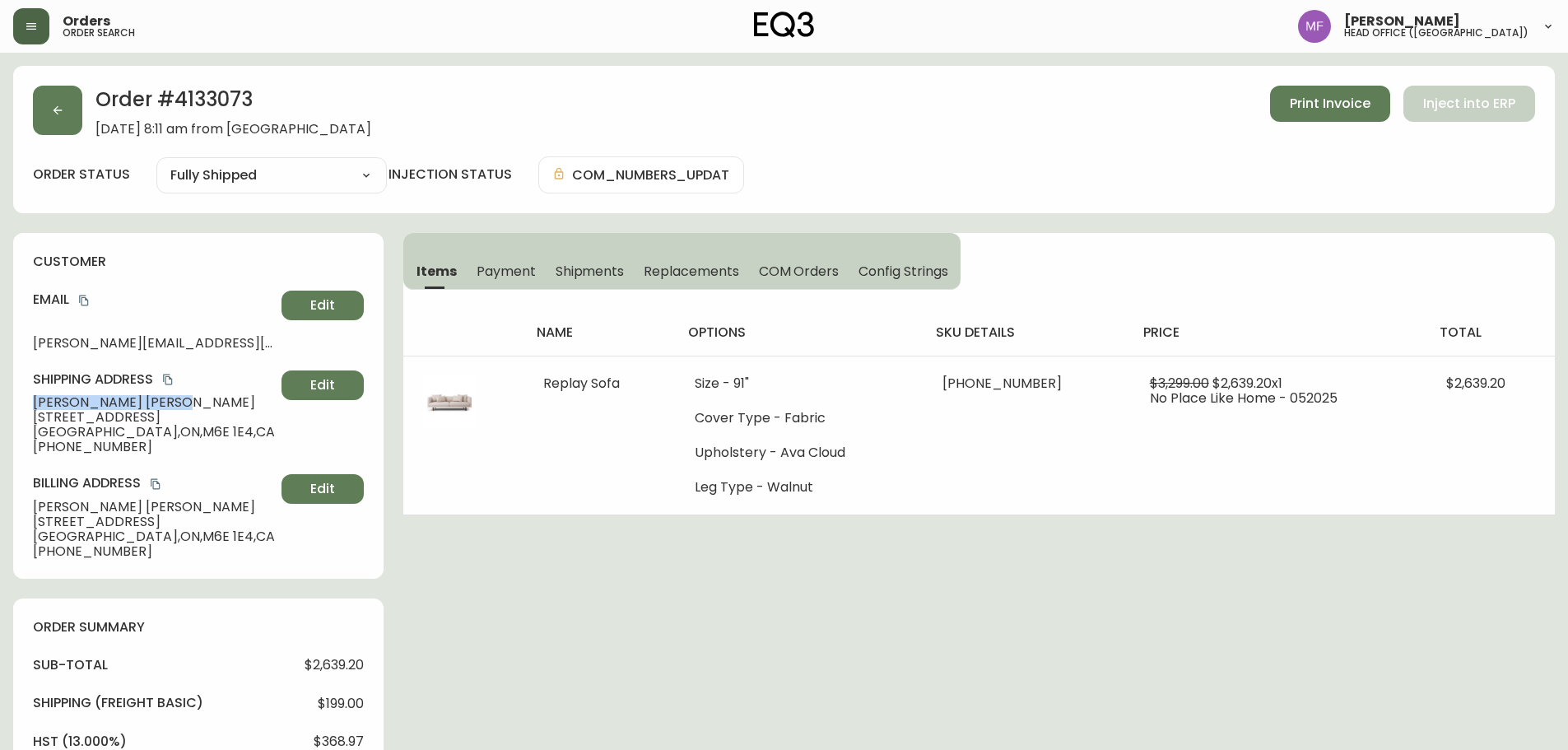
drag, startPoint x: 132, startPoint y: 397, endPoint x: 6, endPoint y: 401, distance: 126.1
click at [6, 401] on main "Order # 4133073 May 19, 2025 at 8:11 am from CA_EN Print Invoice Inject into ER…" at bounding box center [784, 743] width 1568 height 1380
click at [209, 99] on h2 "Order # 4133073" at bounding box center [233, 103] width 276 height 36
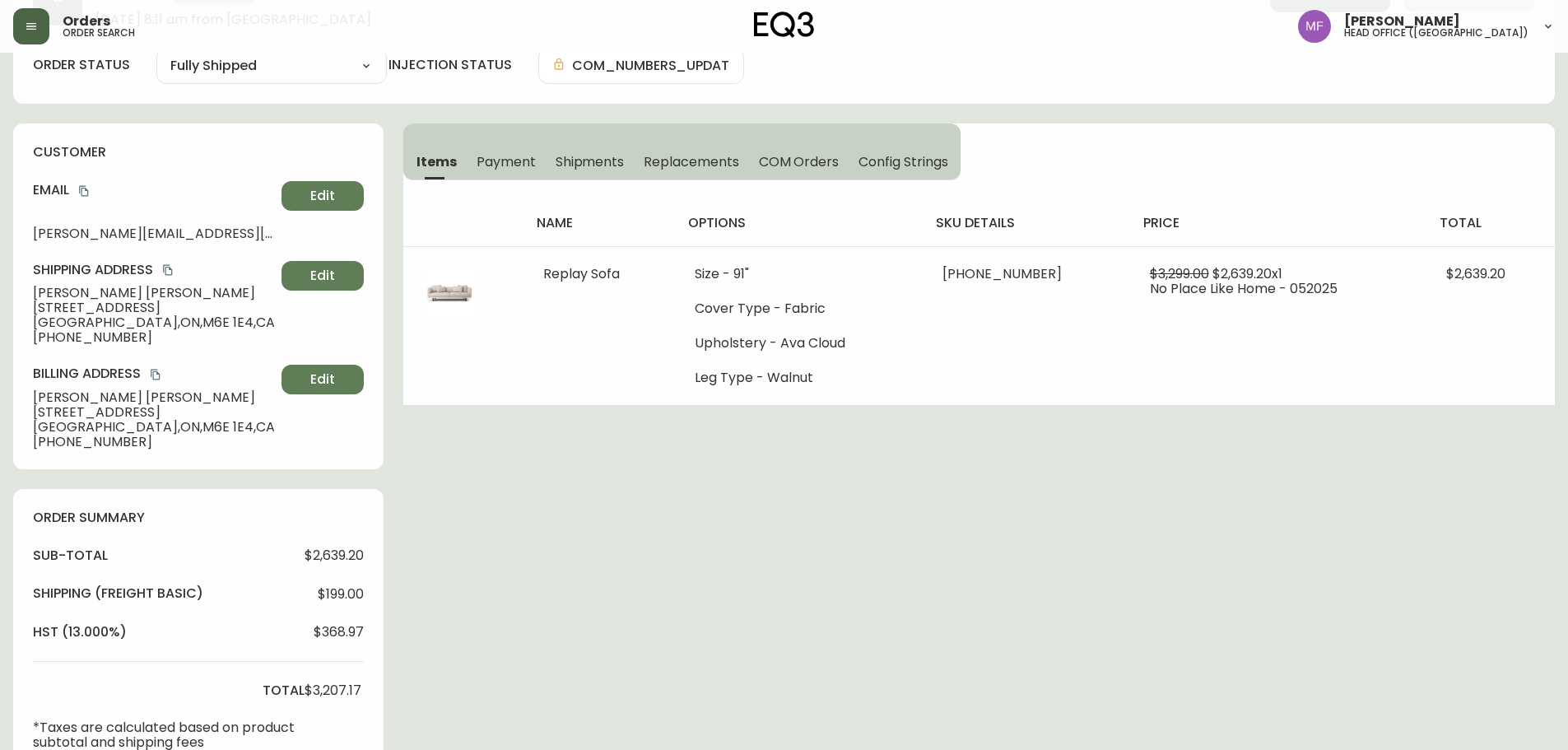
scroll to position [576, 0]
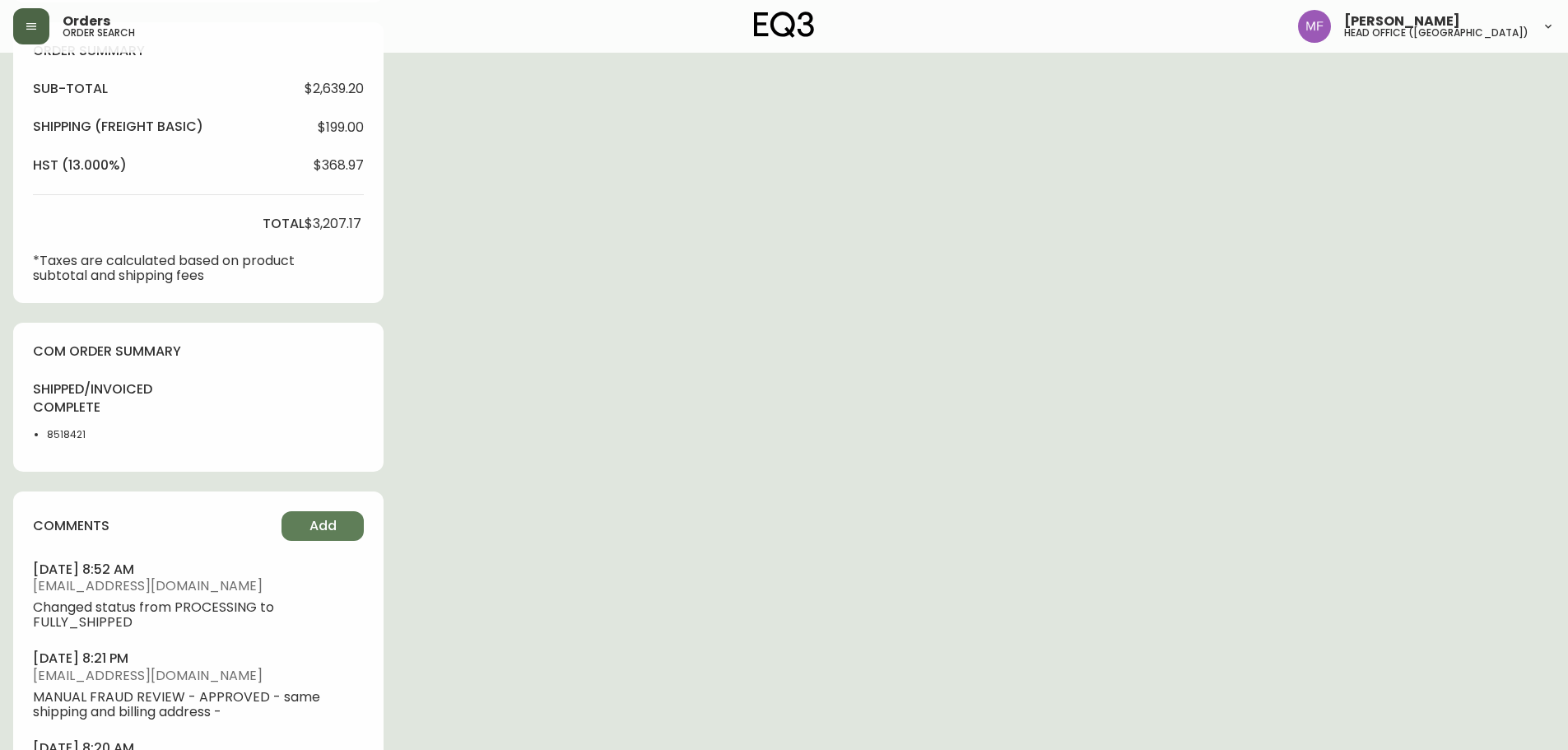
click at [64, 438] on li "8518421" at bounding box center [88, 434] width 83 height 14
click at [711, 368] on div "Order # 4133073 May 19, 2025 at 8:11 am from CA_EN Print Invoice Inject into ER…" at bounding box center [784, 174] width 1542 height 1368
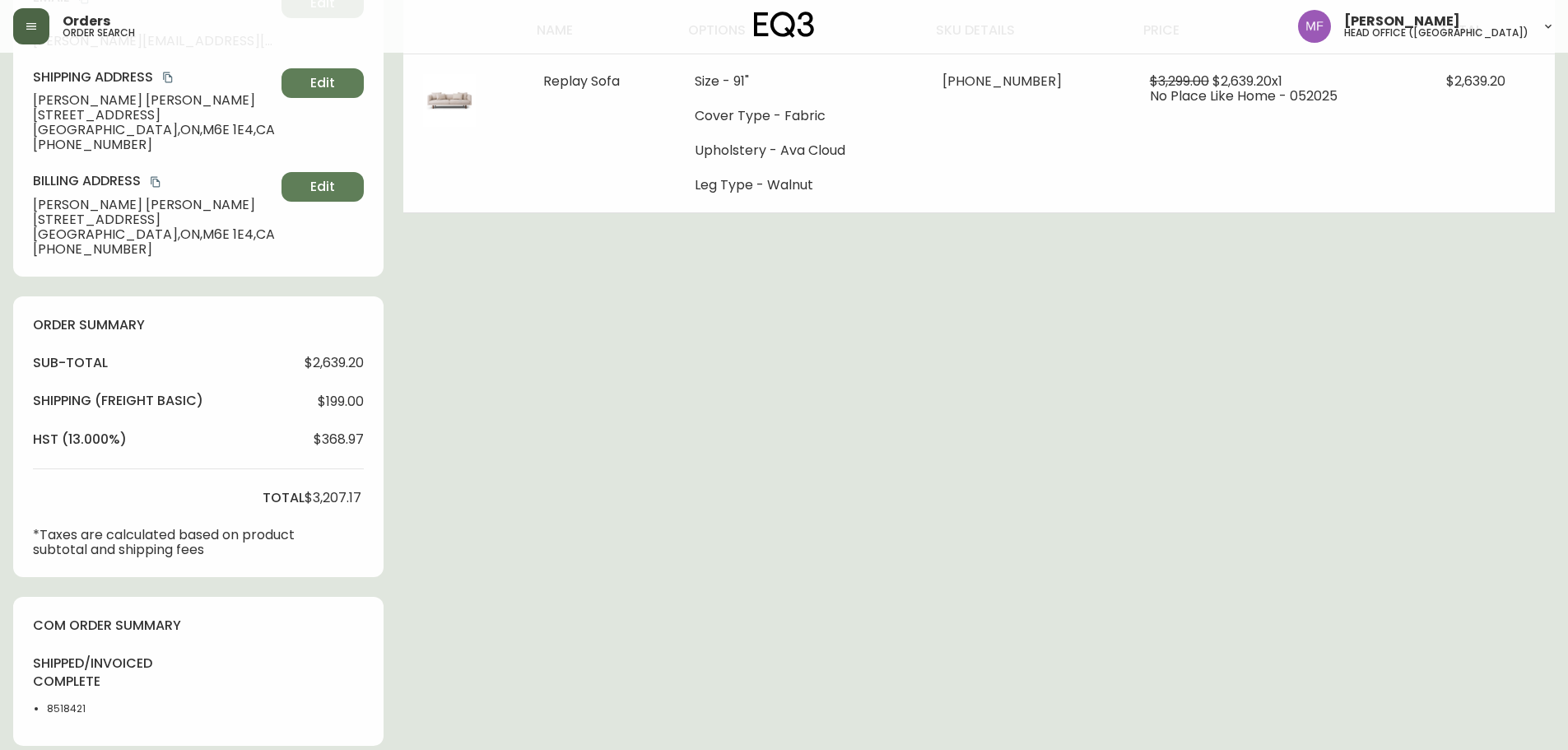
scroll to position [0, 0]
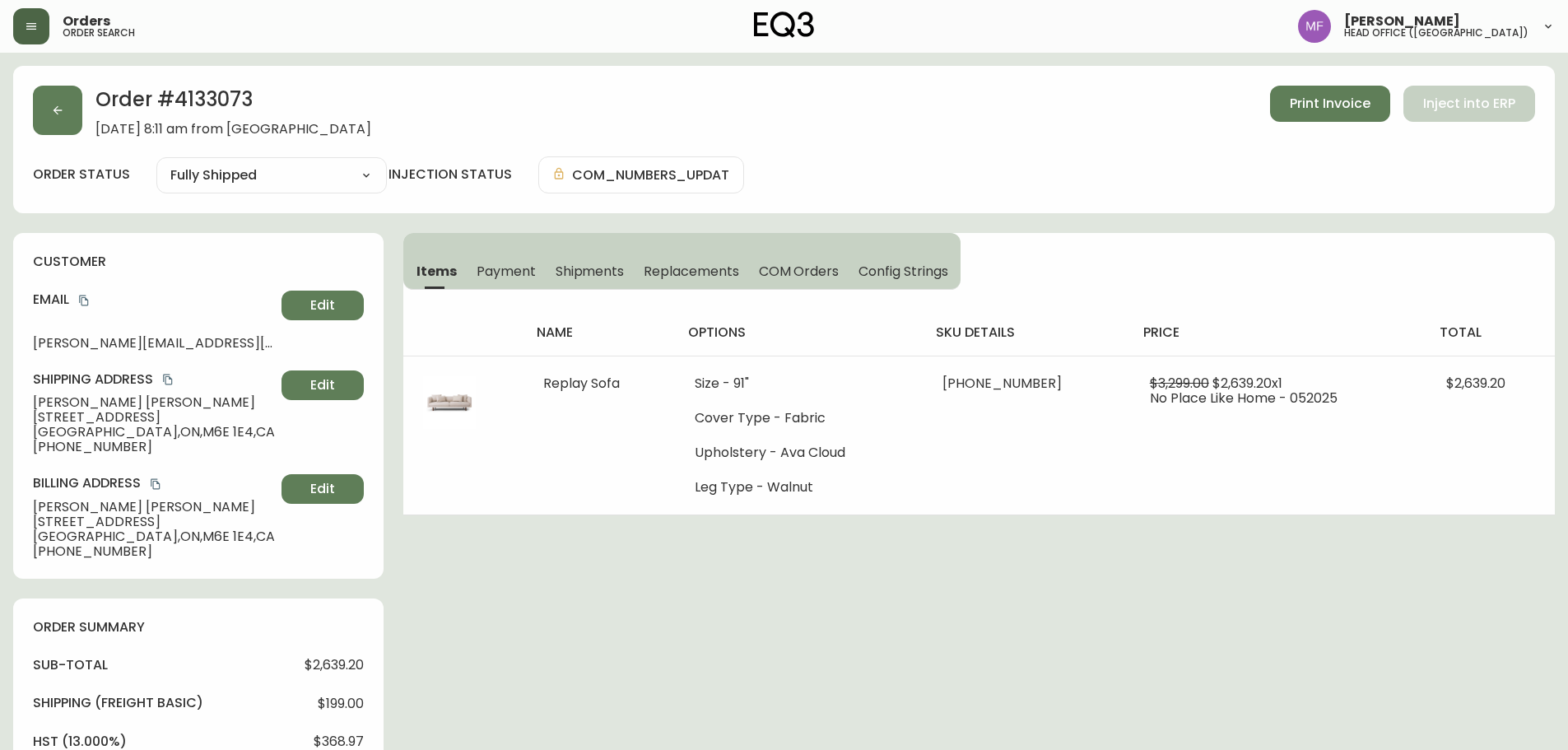
click at [1133, 538] on div "Order # 4133073 May 19, 2025 at 8:11 am from CA_EN Print Invoice Inject into ER…" at bounding box center [784, 749] width 1542 height 1368
click at [63, 112] on icon "button" at bounding box center [58, 110] width 13 height 13
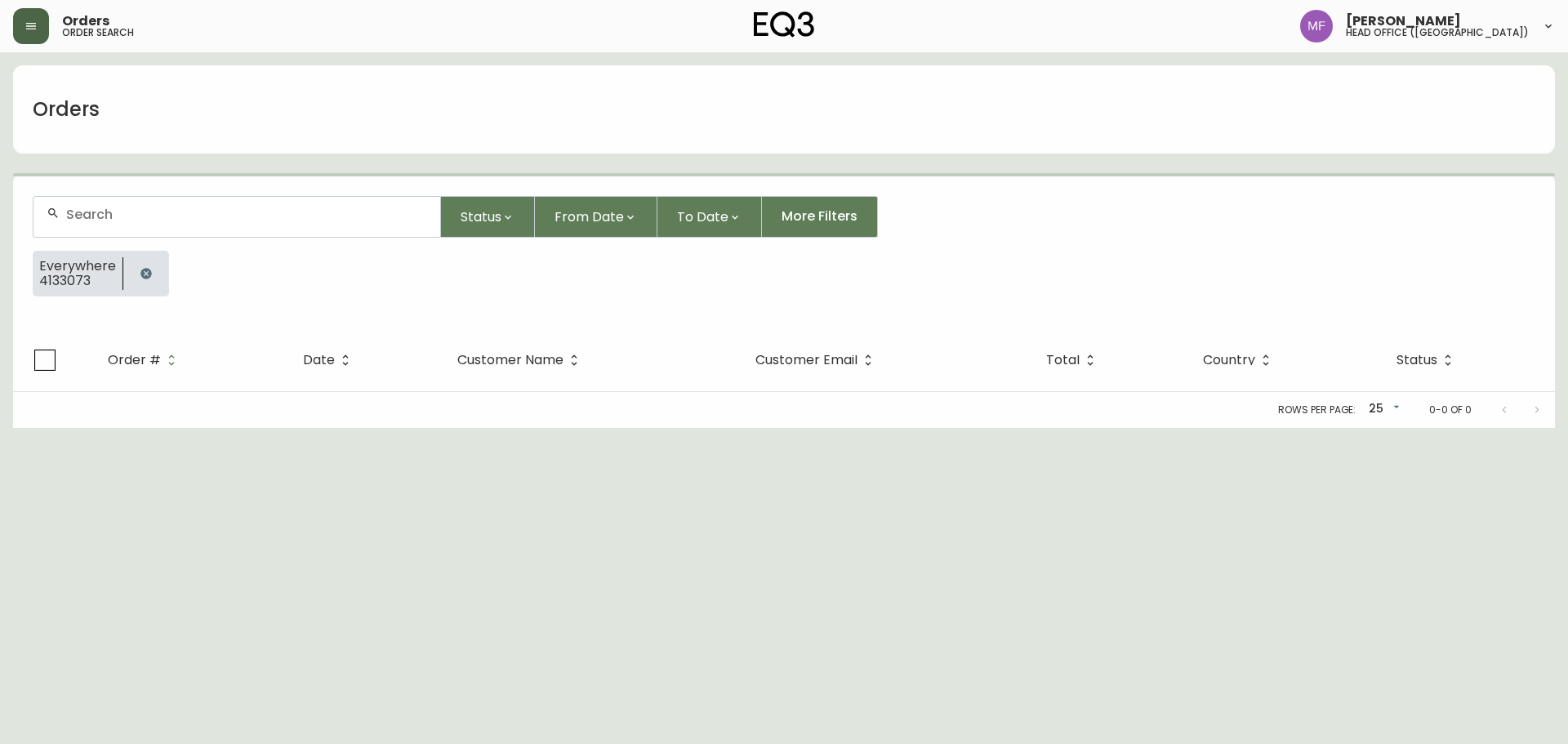
drag, startPoint x: 153, startPoint y: 266, endPoint x: 129, endPoint y: 232, distance: 41.6
click at [153, 266] on button "button" at bounding box center [145, 273] width 33 height 33
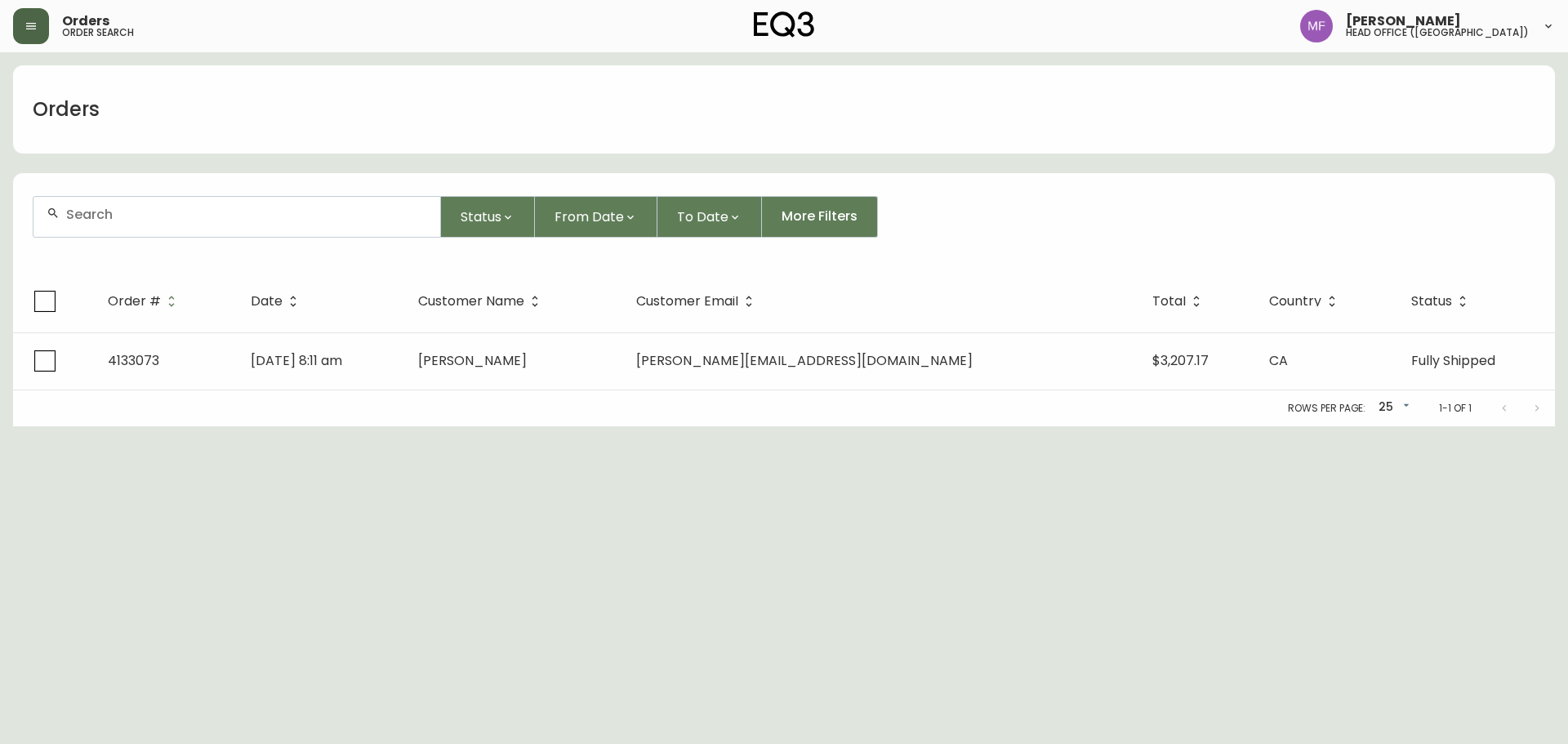
click at [104, 204] on div at bounding box center [237, 217] width 407 height 40
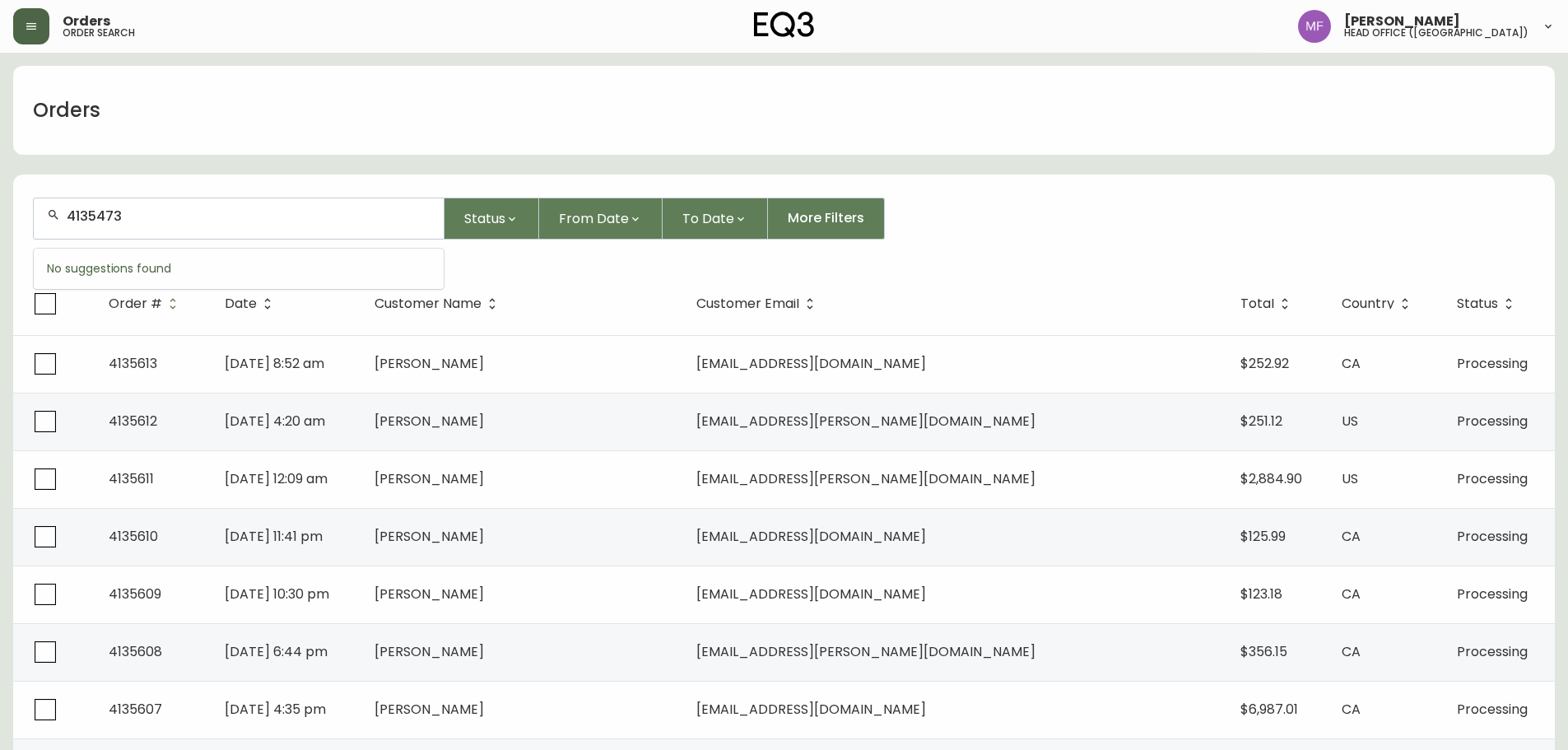
type input "4135473"
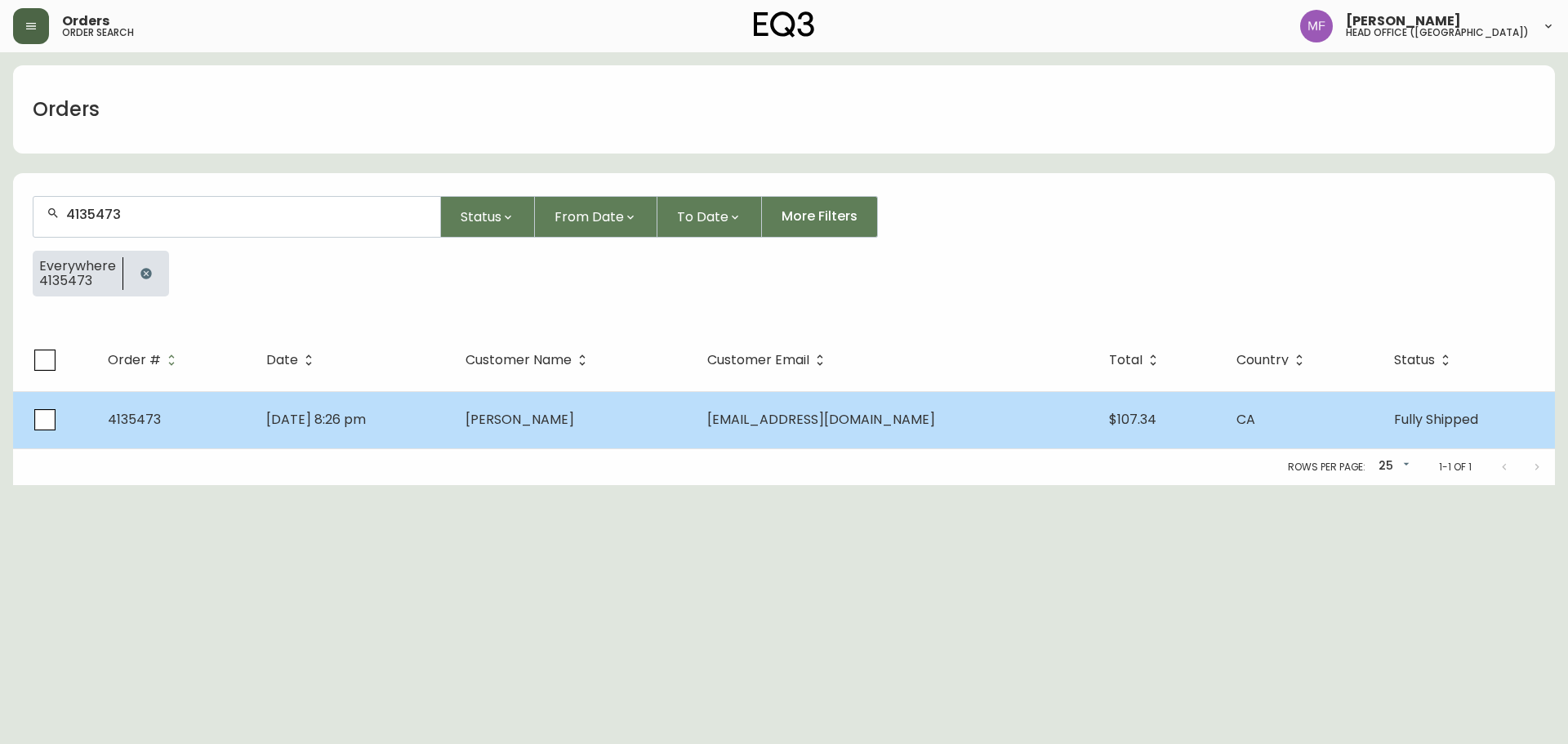
click at [538, 395] on td "Vinicius Mauro" at bounding box center [574, 419] width 243 height 57
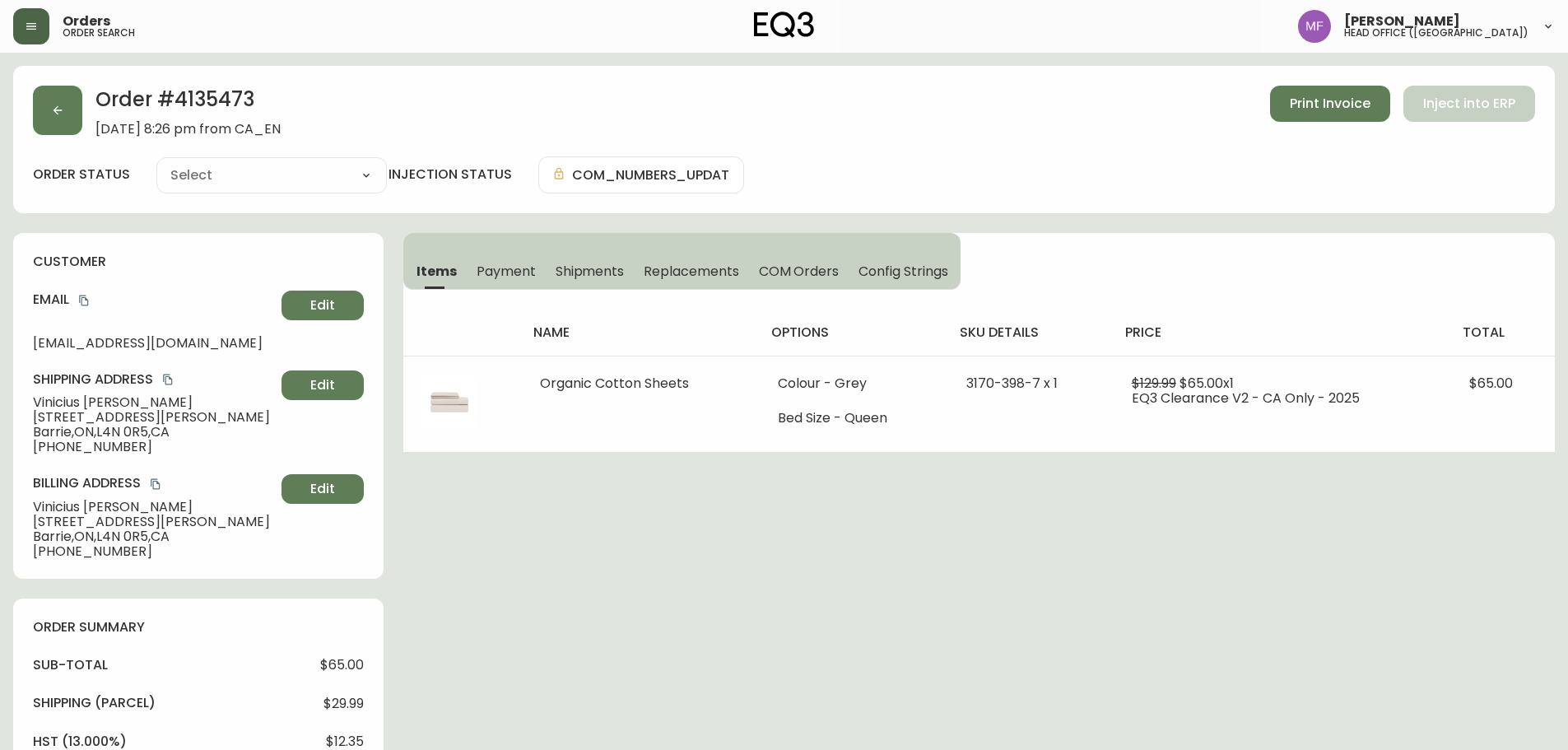
type input "Fully Shipped"
select select "FULLY_SHIPPED"
click at [68, 111] on button "button" at bounding box center [58, 110] width 49 height 49
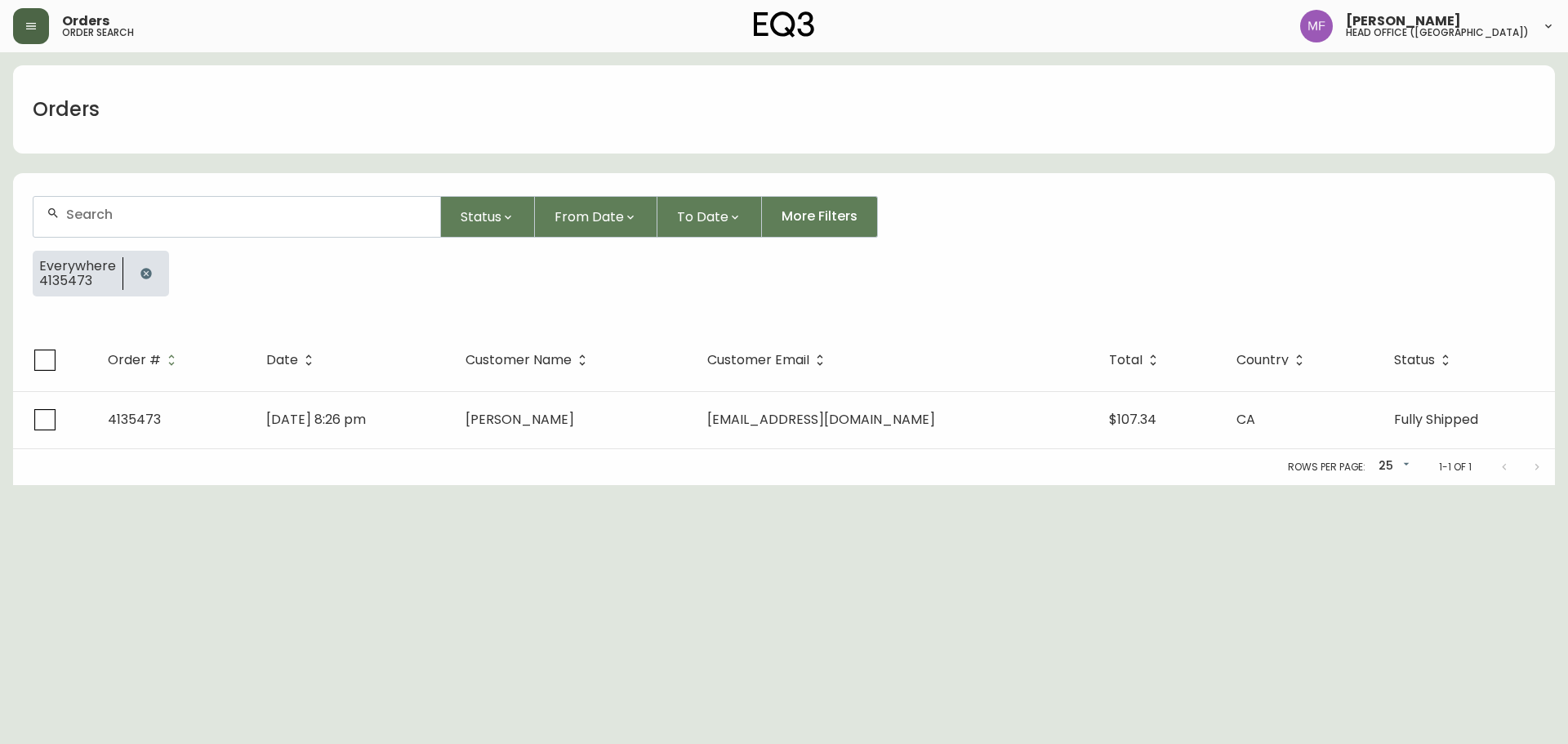
click at [137, 265] on button "button" at bounding box center [145, 273] width 33 height 33
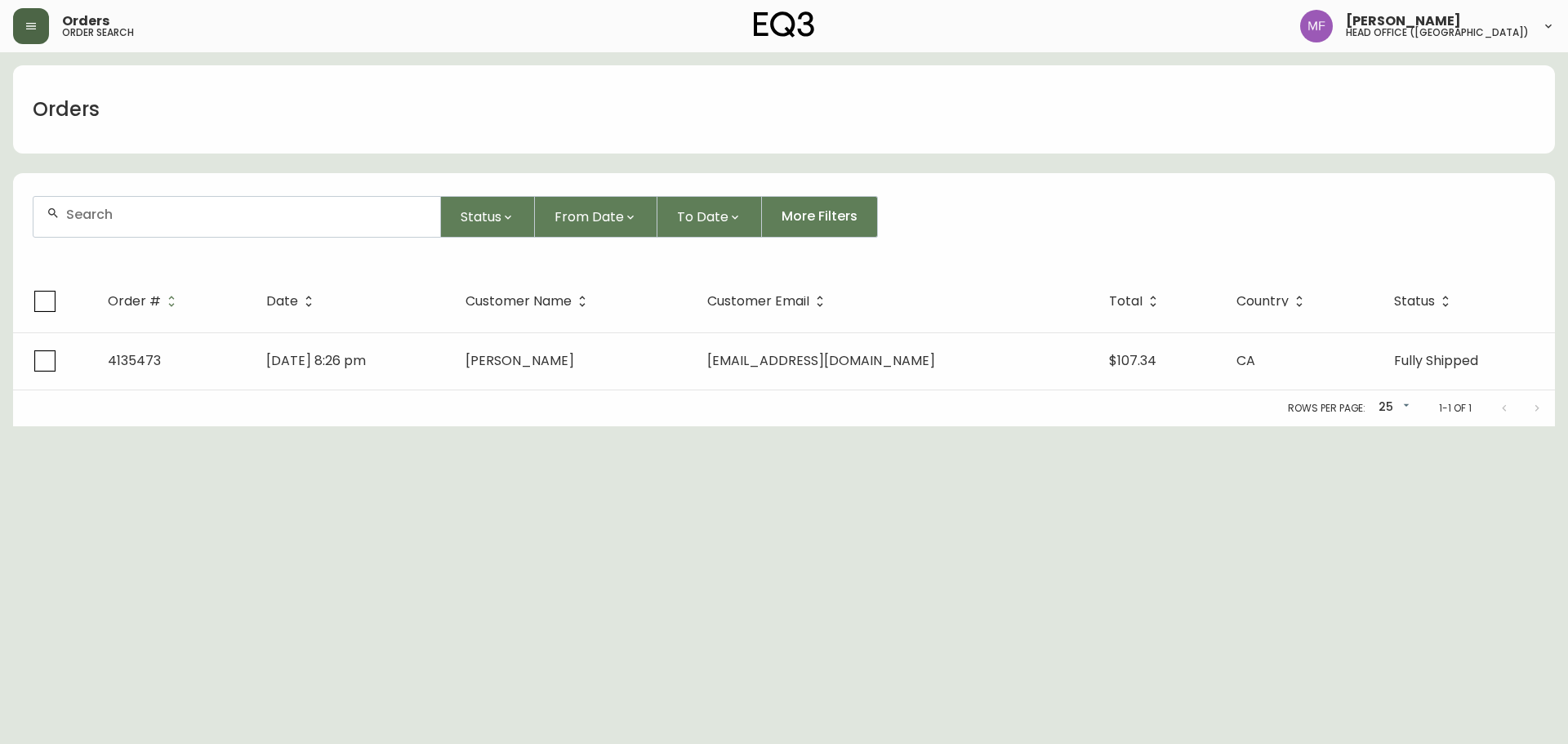
click at [138, 228] on div at bounding box center [237, 217] width 407 height 40
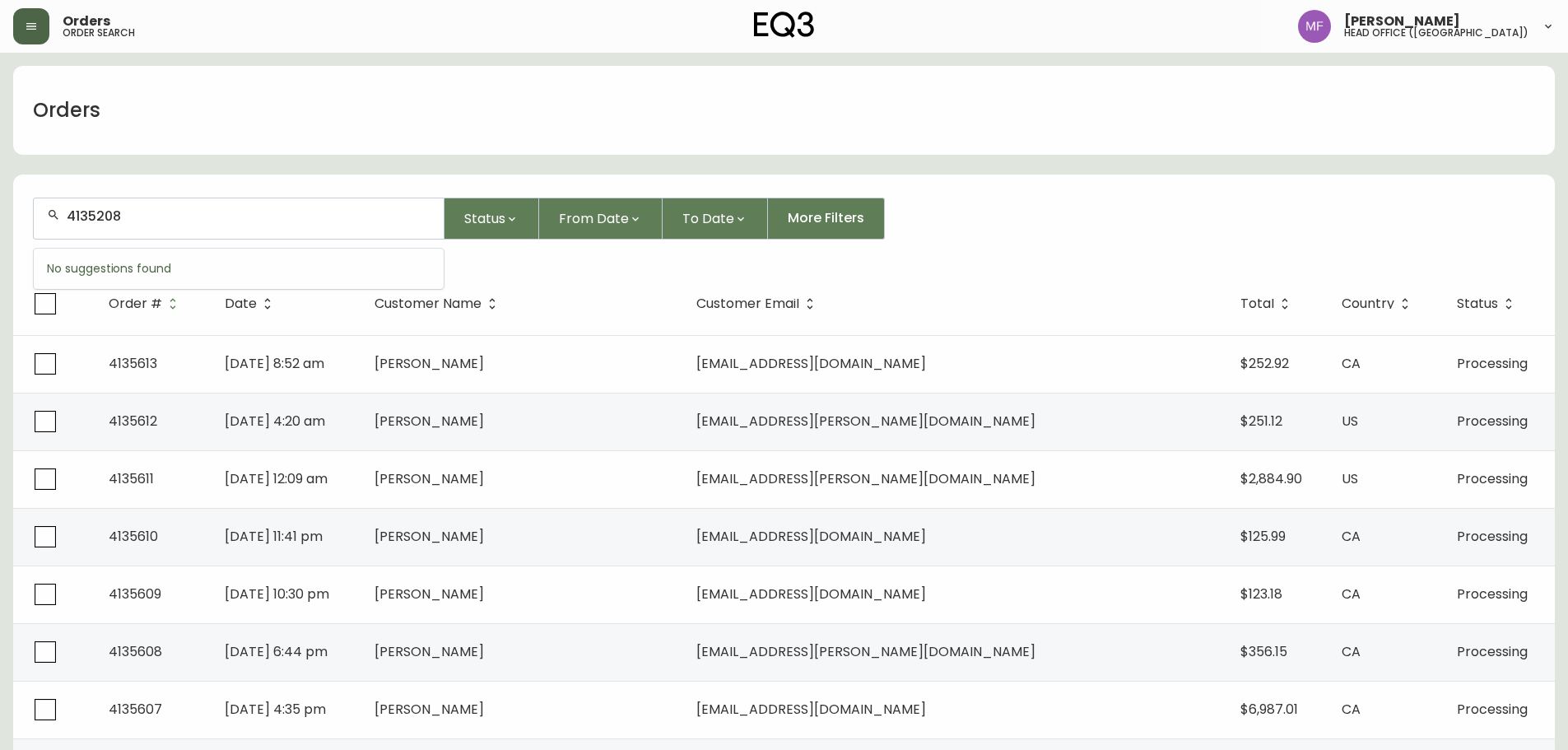
type input "4135208"
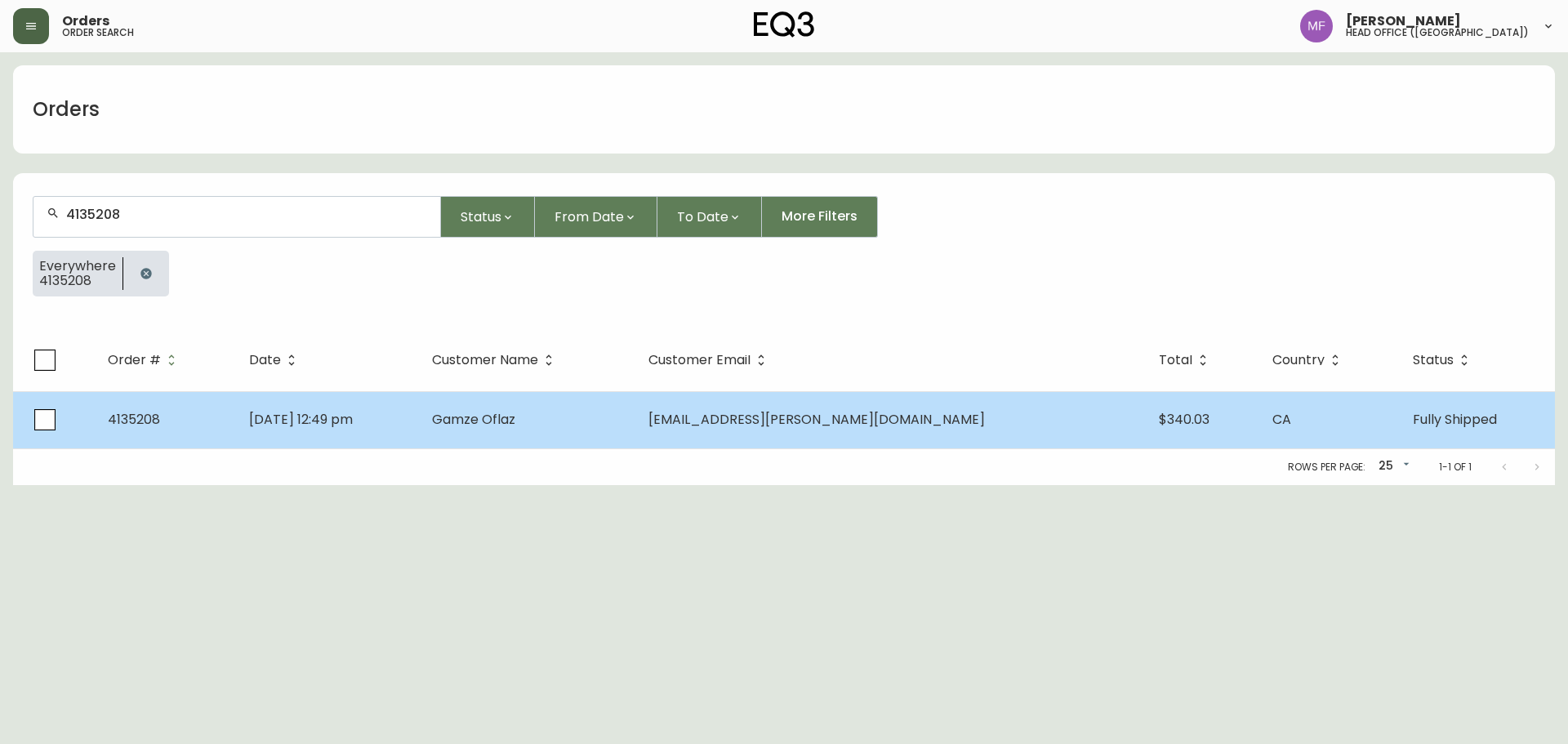
click at [632, 396] on td "Gamze Oflaz" at bounding box center [527, 419] width 216 height 57
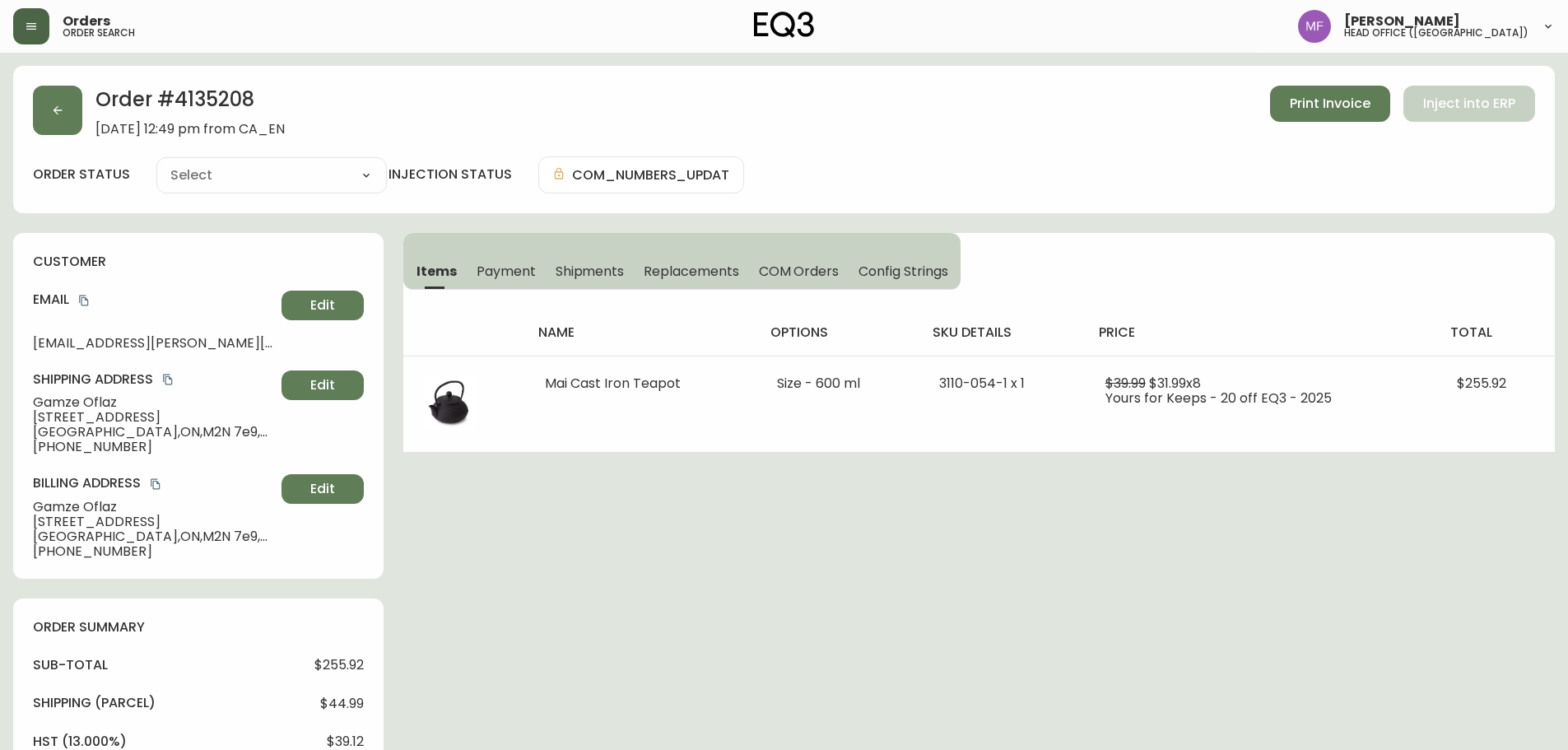
type input "Fully Shipped"
select select "FULLY_SHIPPED"
click at [560, 271] on span "Shipments" at bounding box center [590, 271] width 69 height 17
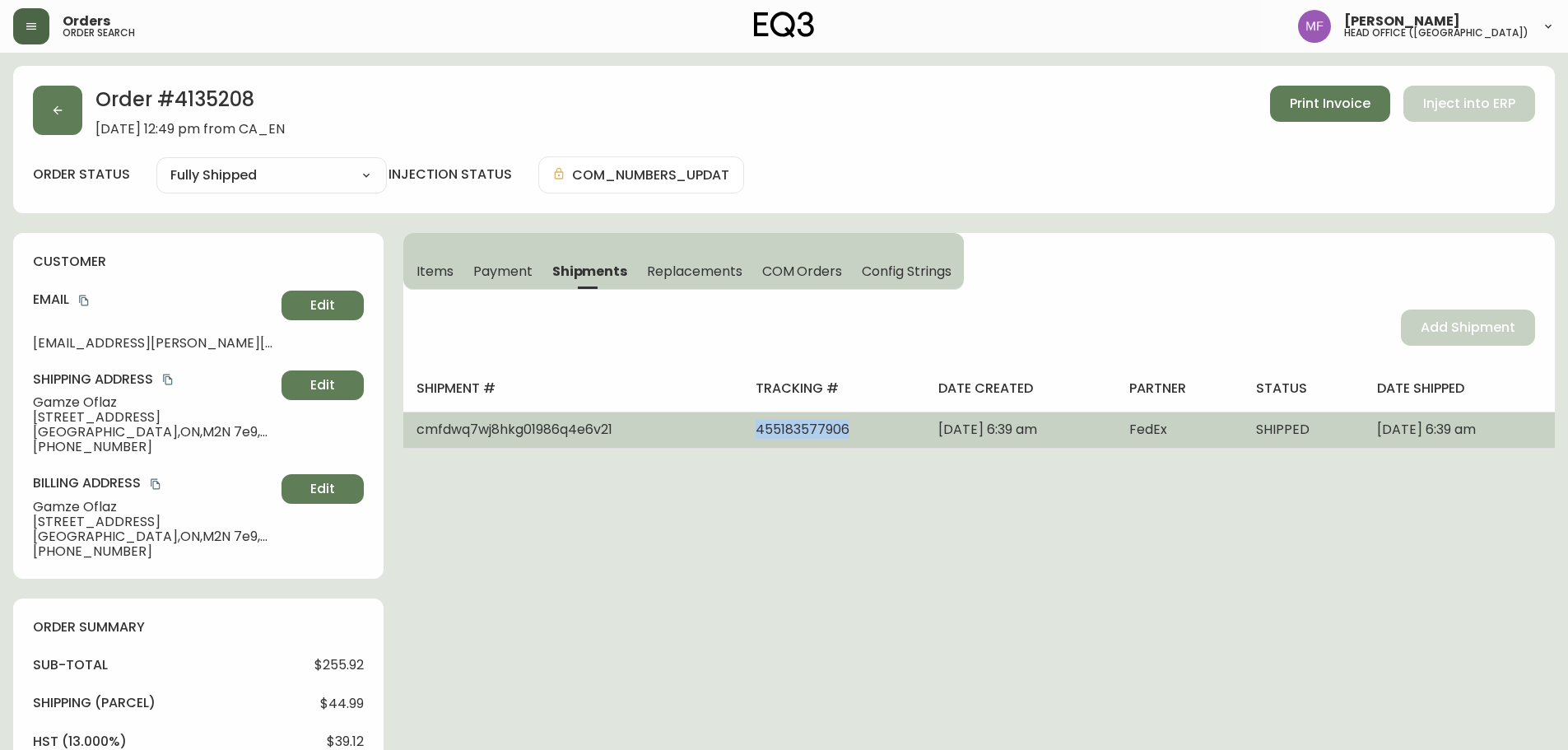
drag, startPoint x: 791, startPoint y: 432, endPoint x: 688, endPoint y: 431, distance: 103.0
click at [742, 431] on td "455183577906" at bounding box center [833, 430] width 183 height 36
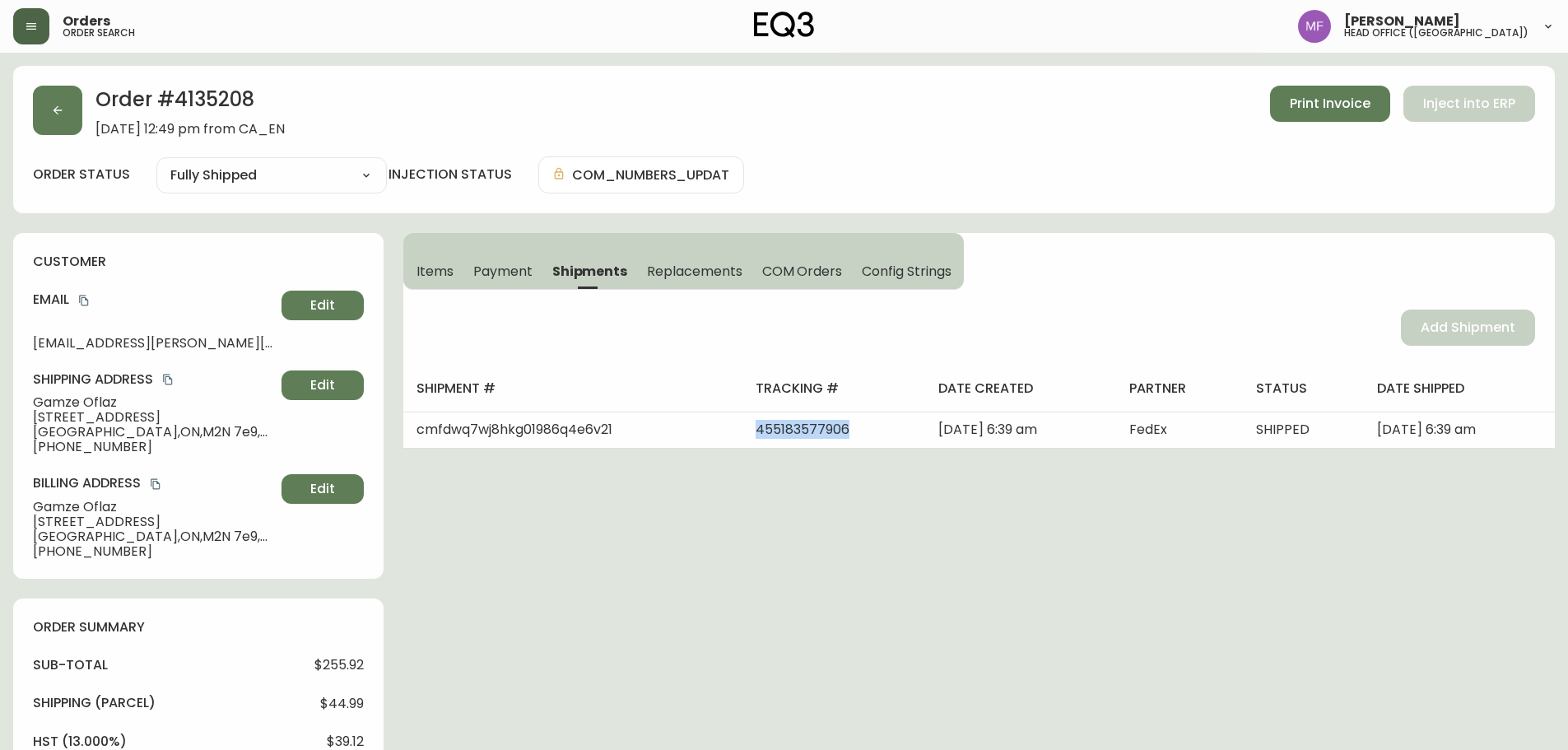
click at [429, 267] on span "Items" at bounding box center [435, 271] width 37 height 17
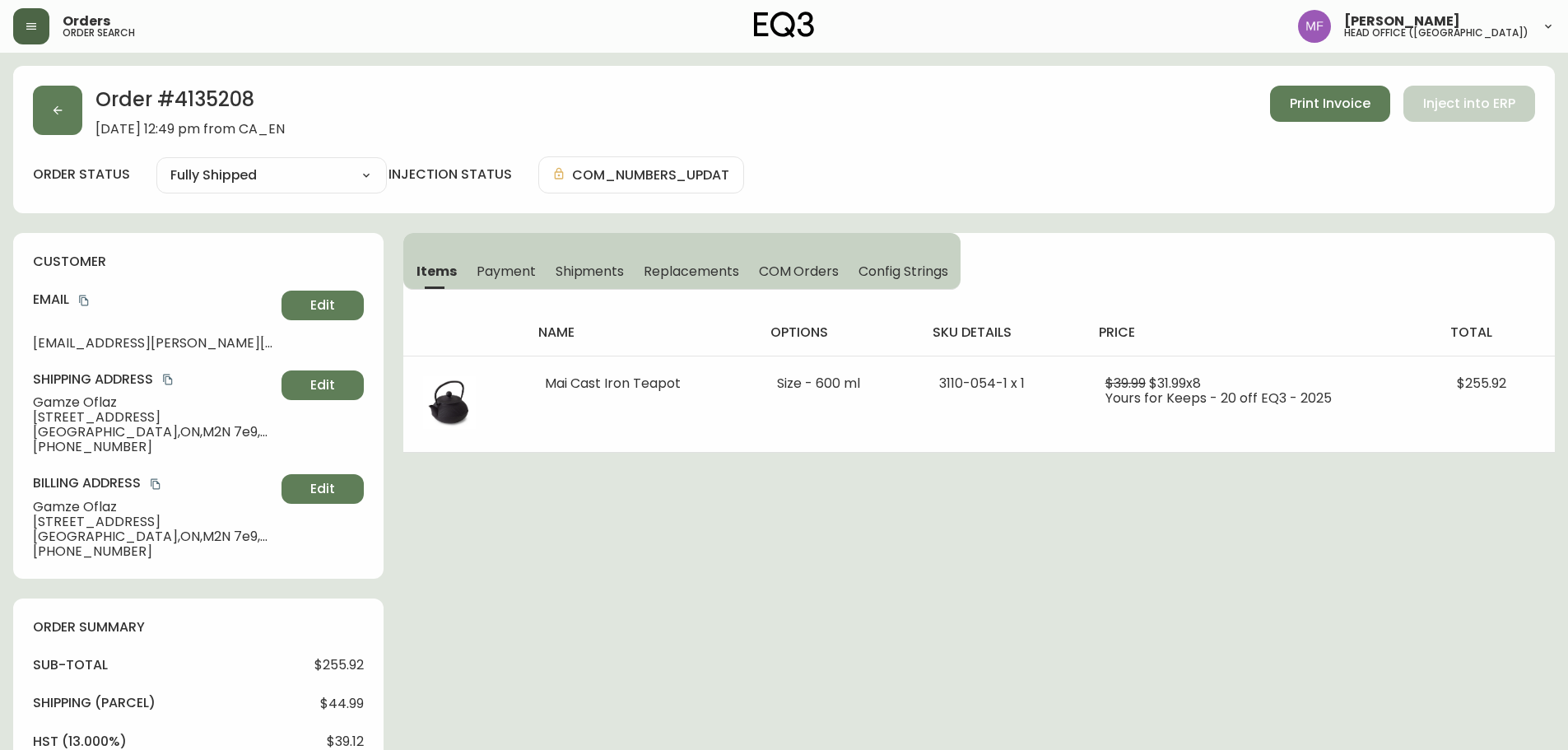
click at [194, 103] on h2 "Order # 4135208" at bounding box center [190, 103] width 189 height 36
drag, startPoint x: 128, startPoint y: 403, endPoint x: 25, endPoint y: 403, distance: 103.0
click at [25, 403] on div "customer Email gamze@landwer.ca Edit Shipping Address Gamze Oflaz 5000 Yonge St…" at bounding box center [199, 406] width 371 height 345
click at [250, 103] on h2 "Order # 4135208" at bounding box center [190, 103] width 189 height 36
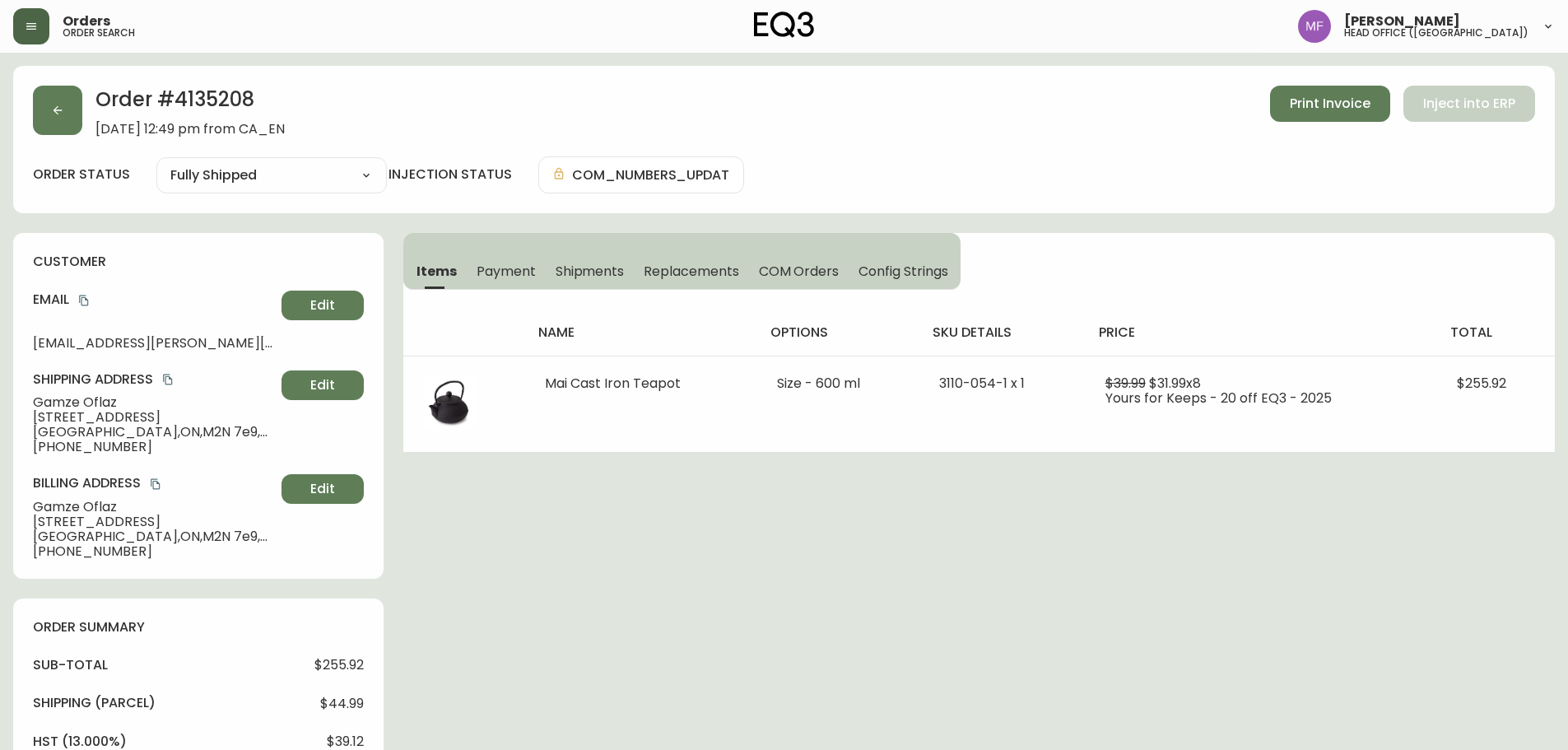
click at [250, 103] on h2 "Order # 4135208" at bounding box center [190, 103] width 189 height 36
click at [203, 94] on h2 "Order # 4135208" at bounding box center [190, 103] width 189 height 36
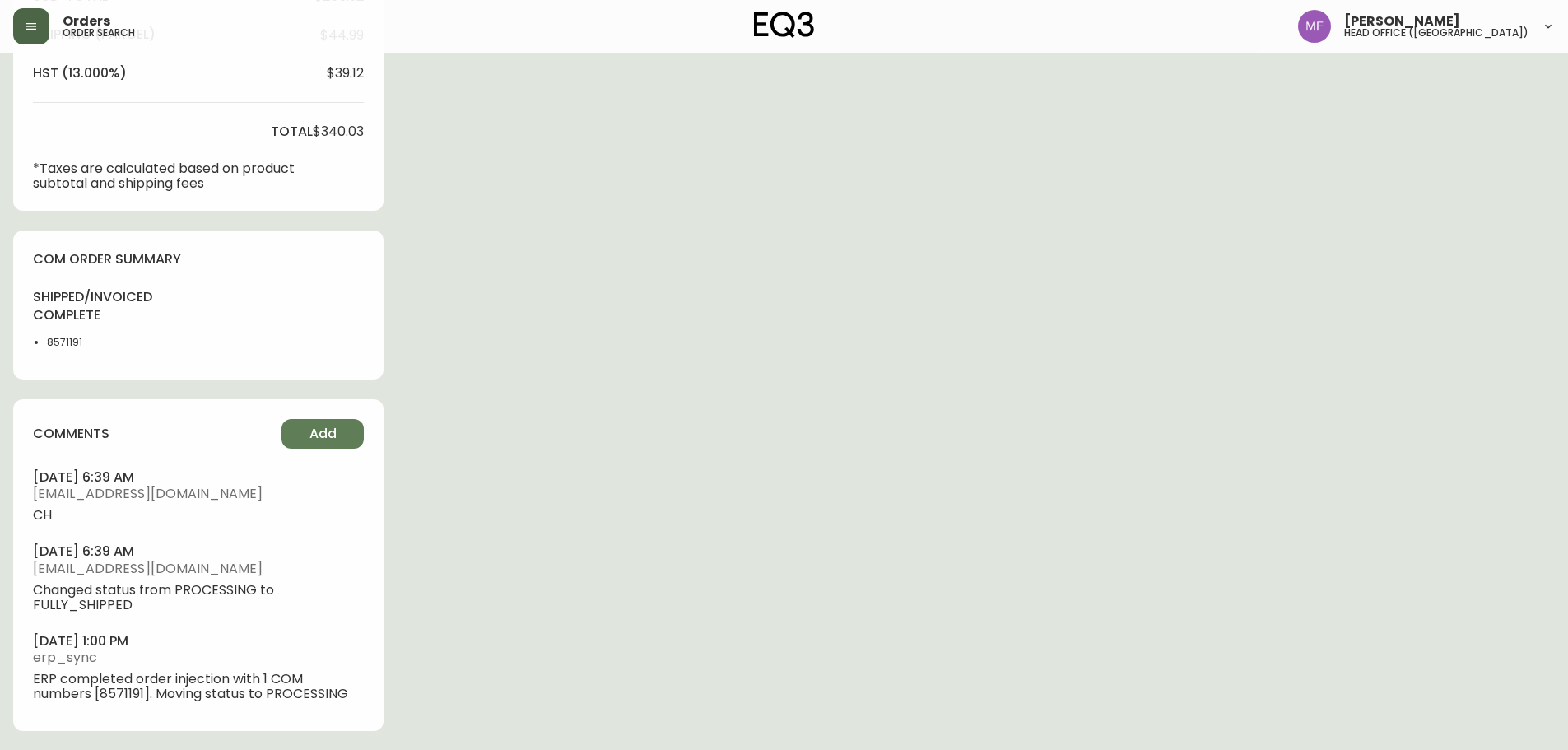
scroll to position [669, 0]
click at [56, 344] on li "8571191" at bounding box center [88, 342] width 83 height 14
click at [645, 336] on div "Order # 4135208 September 8, 2025 at 12:49 pm from CA_EN Print Invoice Inject i…" at bounding box center [784, 73] width 1542 height 1353
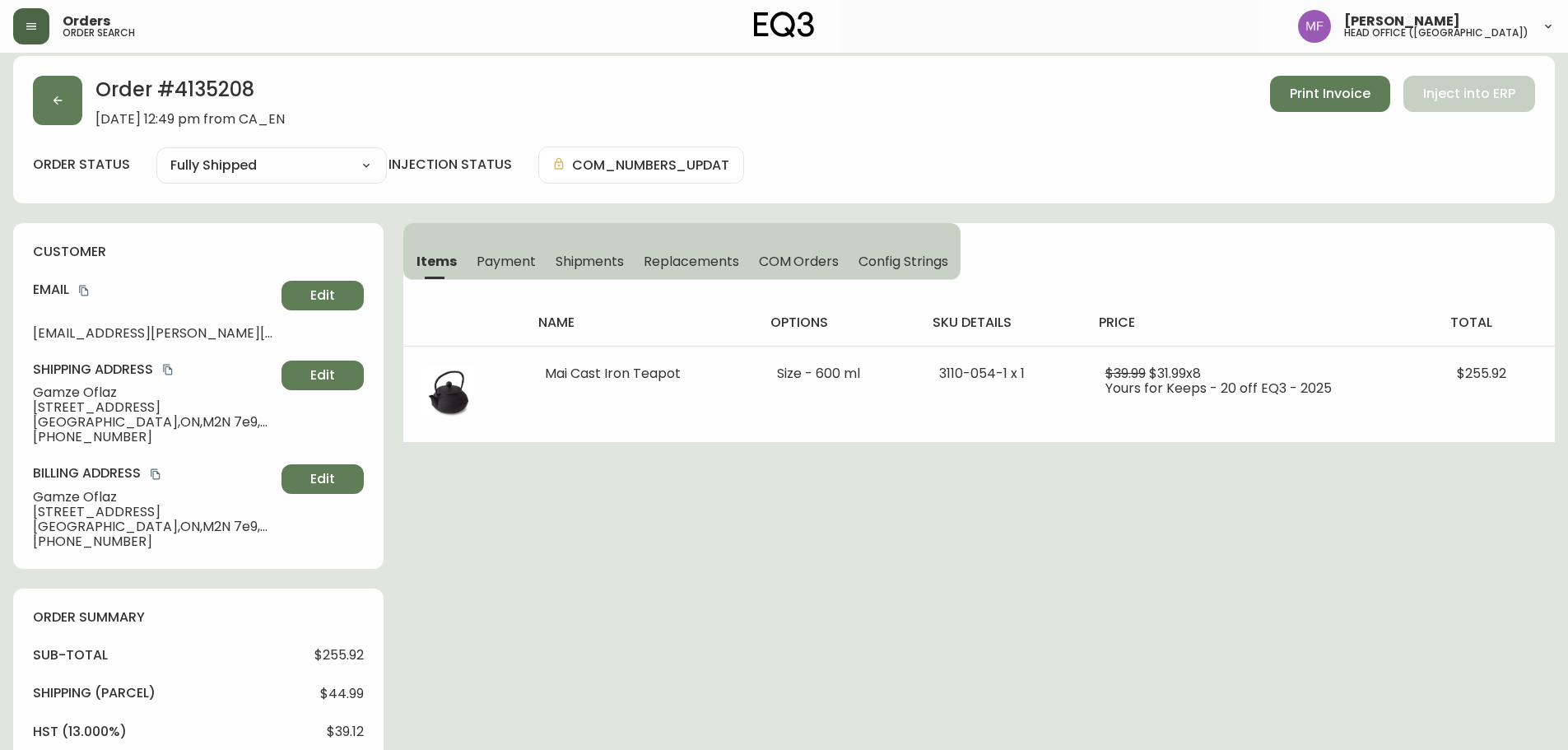
scroll to position [0, 0]
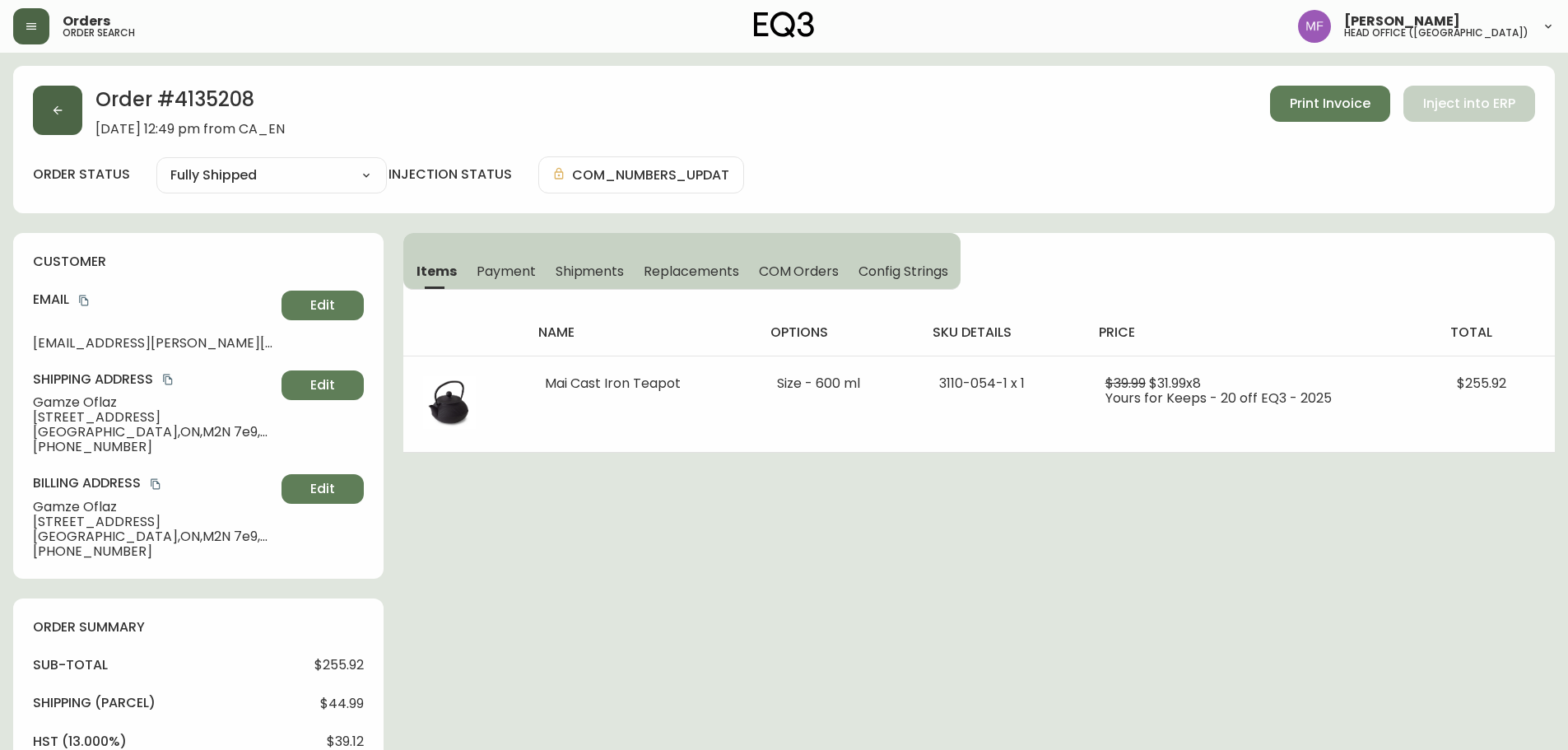
click at [58, 121] on button "button" at bounding box center [58, 110] width 49 height 49
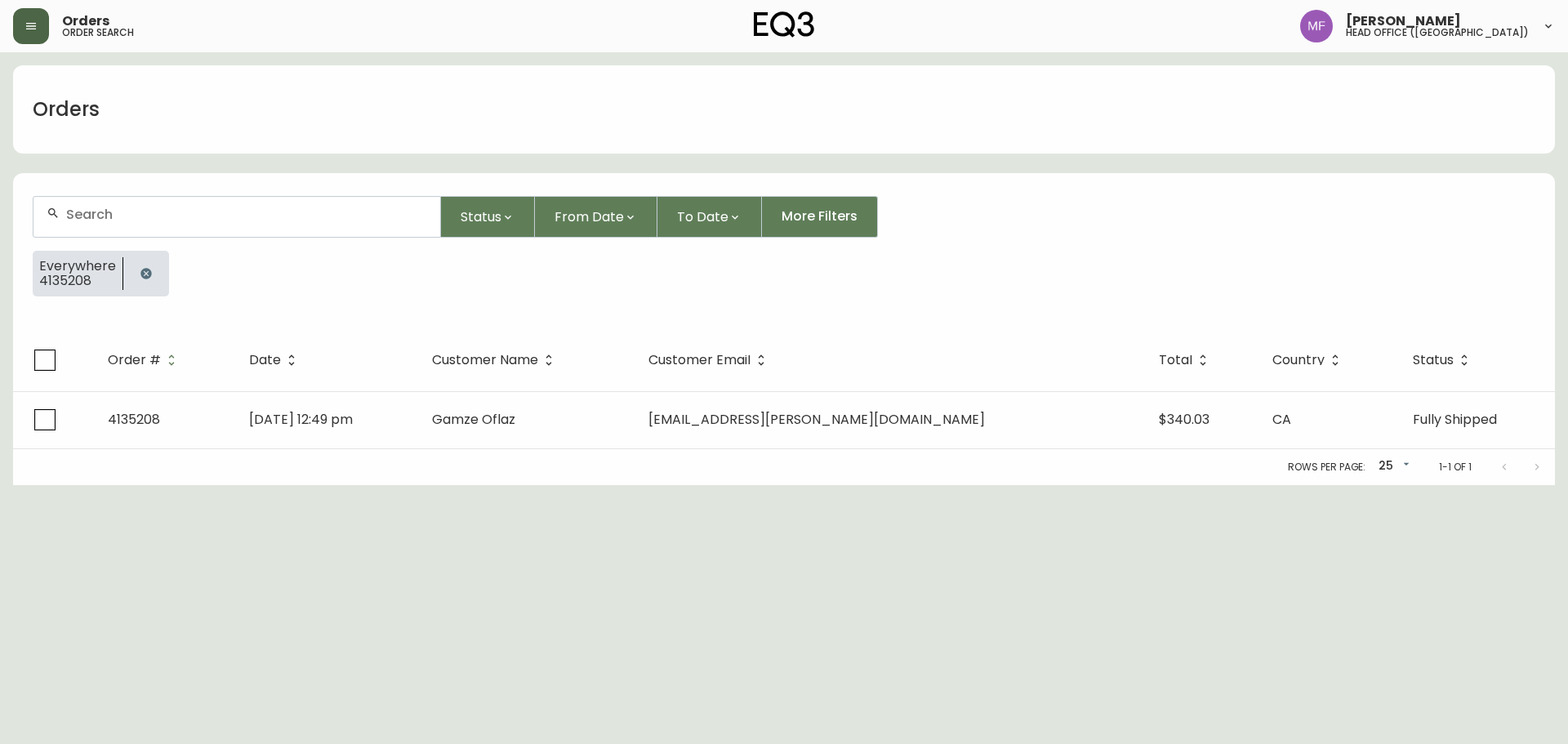
click at [153, 269] on button "button" at bounding box center [145, 273] width 33 height 33
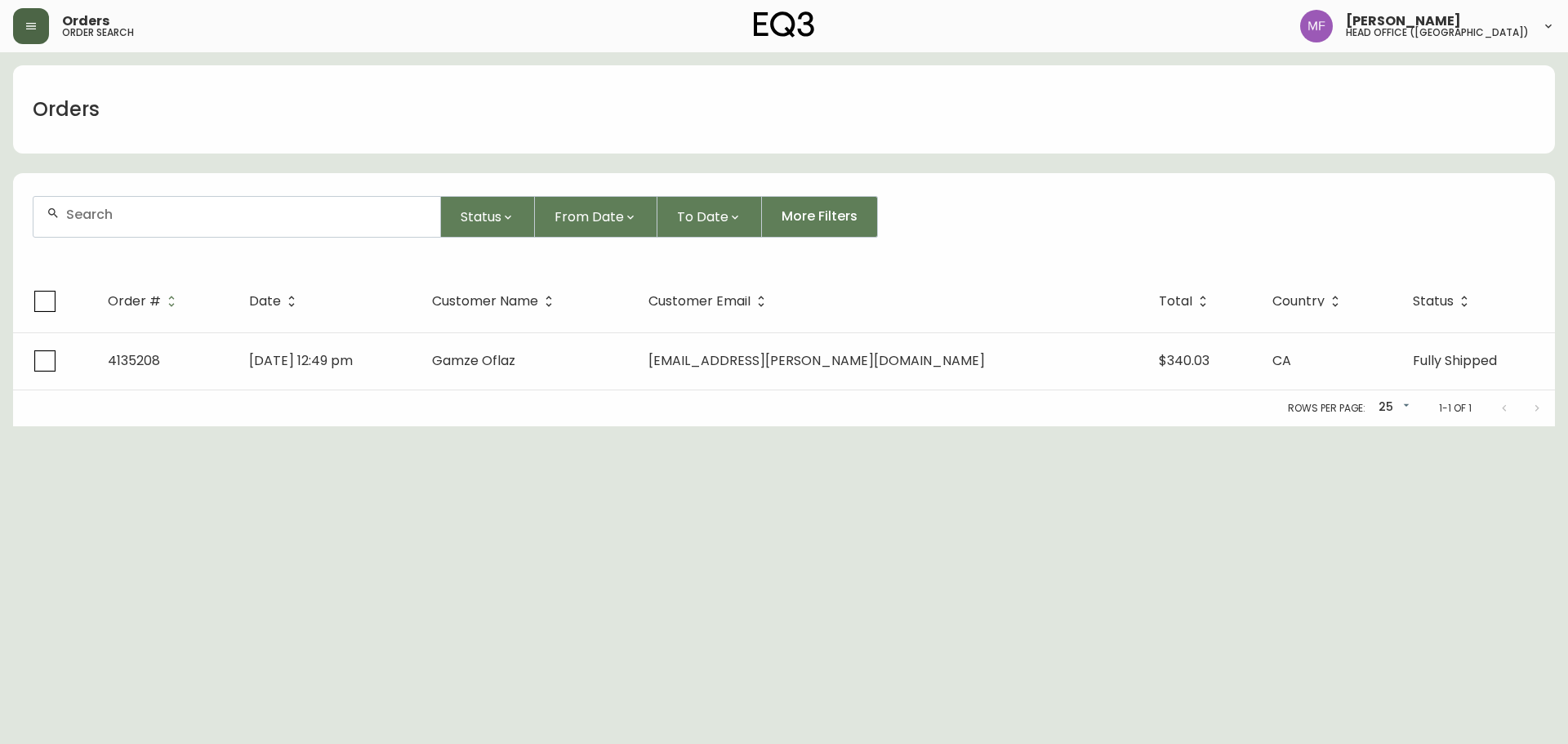
click at [136, 236] on div at bounding box center [237, 217] width 409 height 42
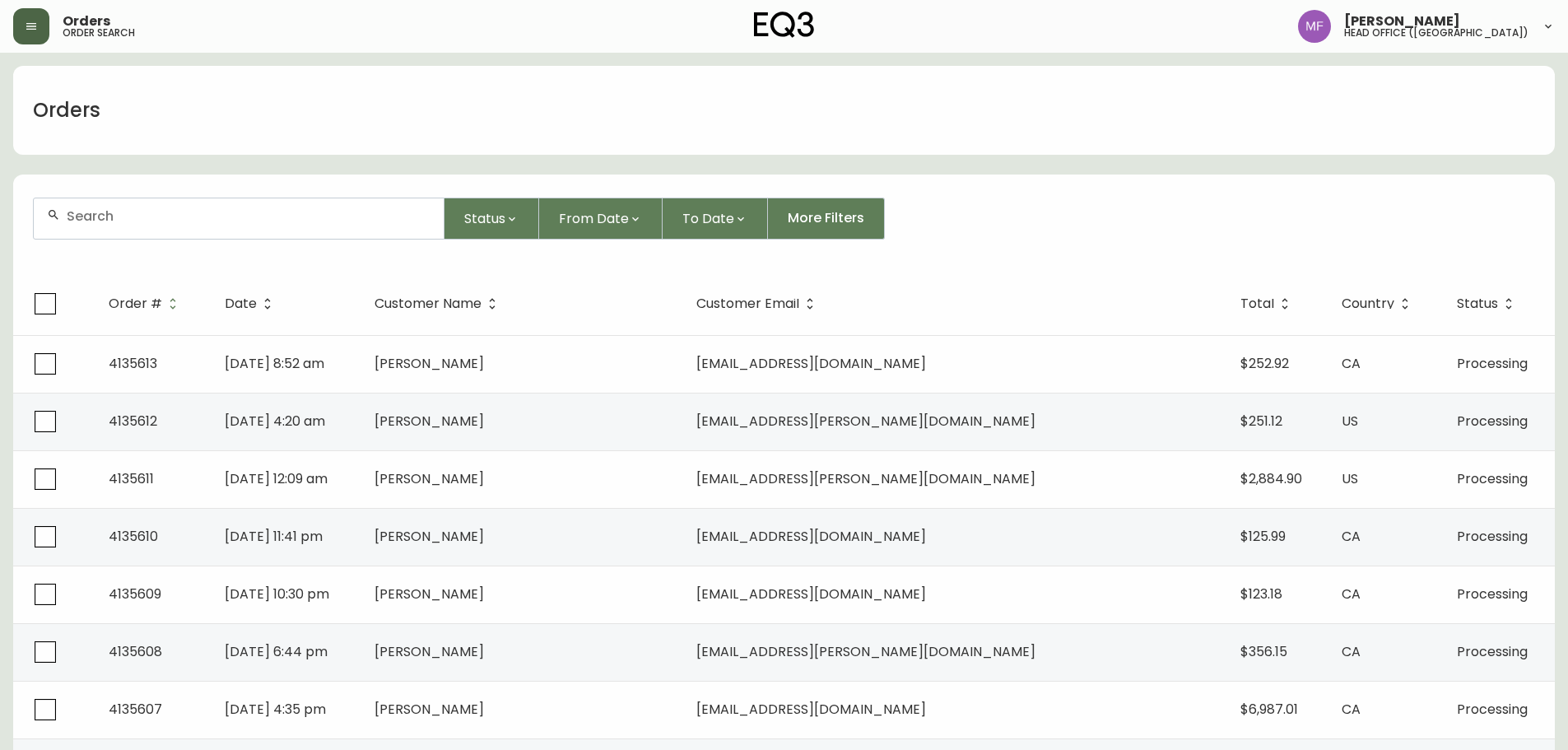
click at [128, 224] on div at bounding box center [239, 219] width 410 height 40
click at [169, 224] on div at bounding box center [239, 219] width 410 height 40
type input "6474827591"
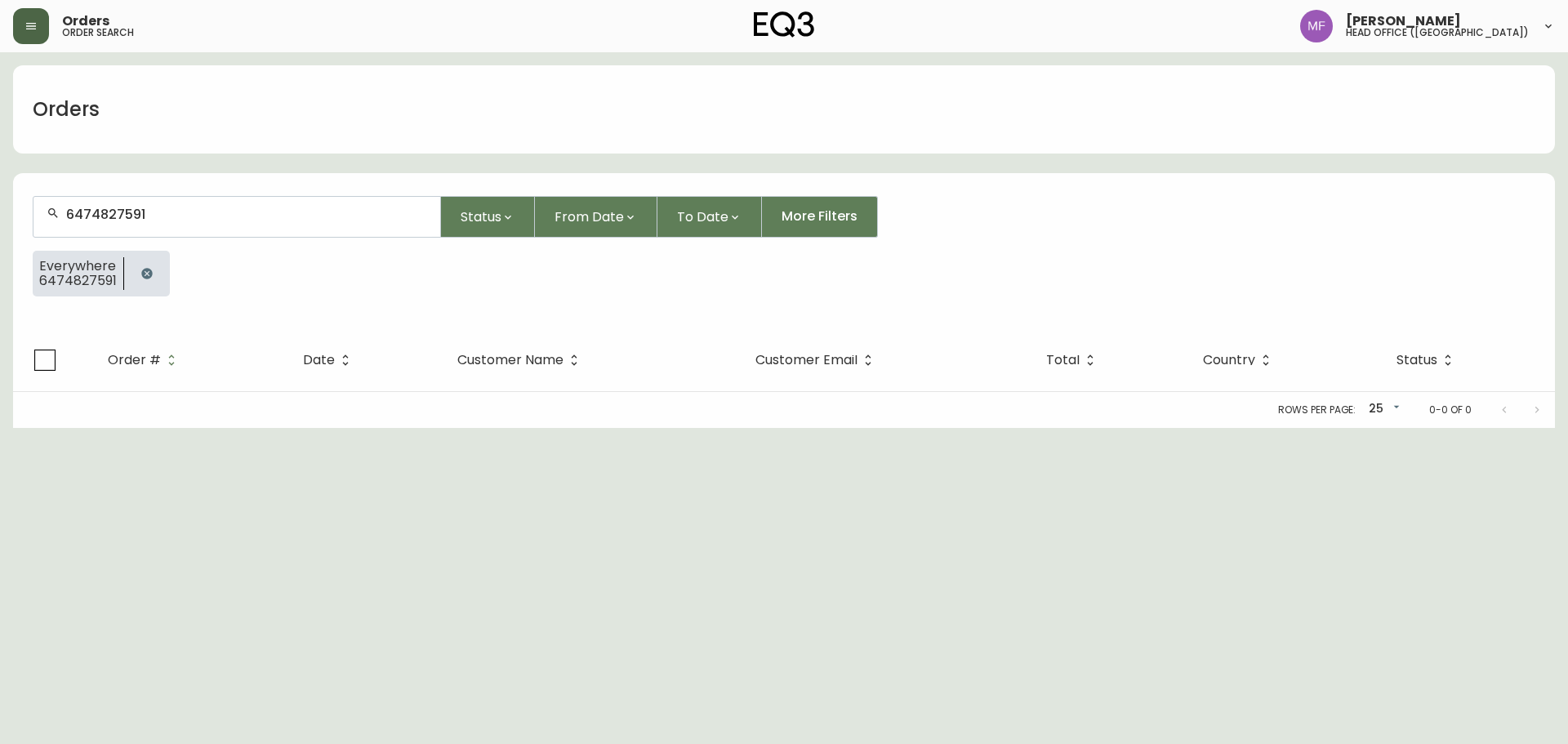
click at [140, 275] on icon "button" at bounding box center [146, 273] width 13 height 13
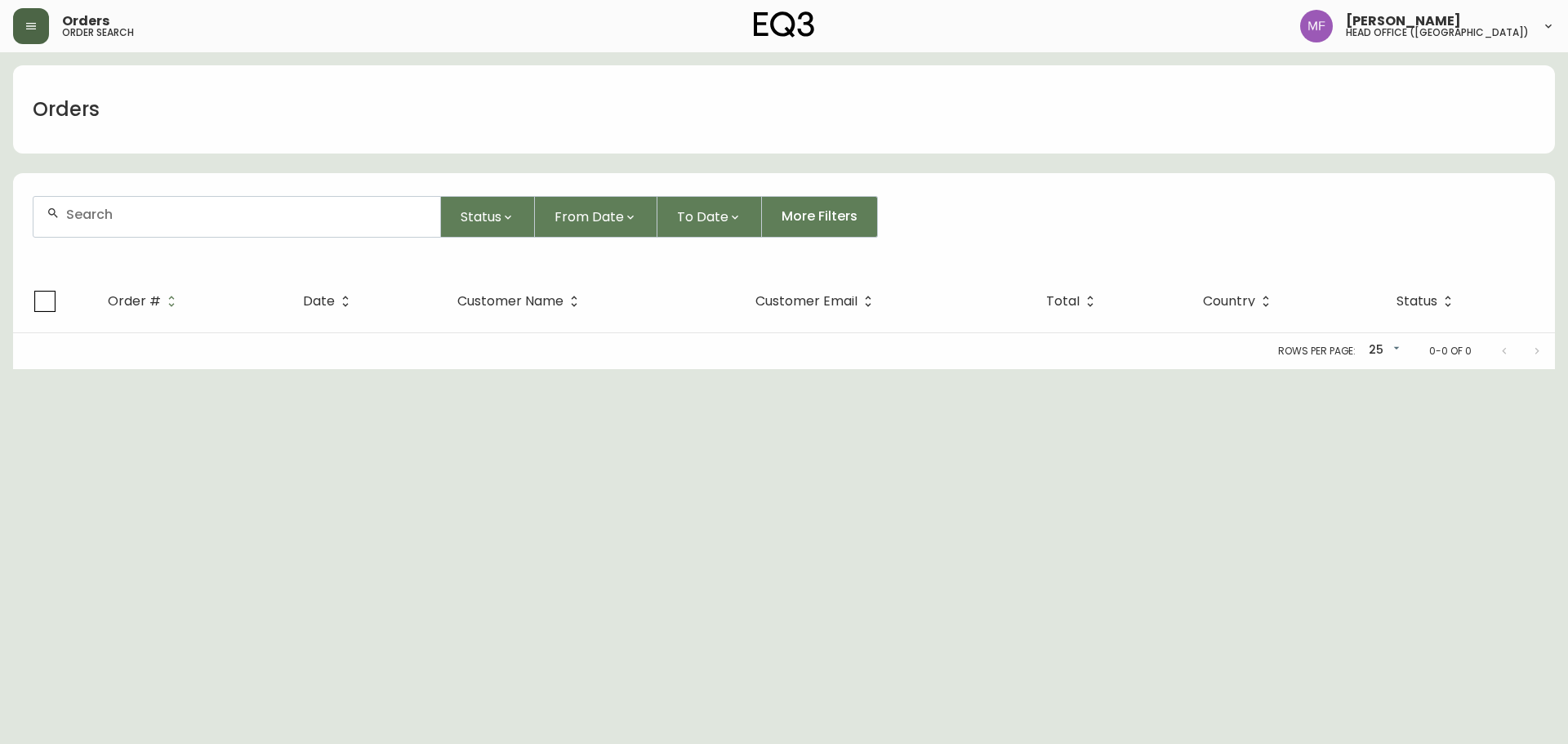
click at [126, 230] on div at bounding box center [237, 217] width 407 height 40
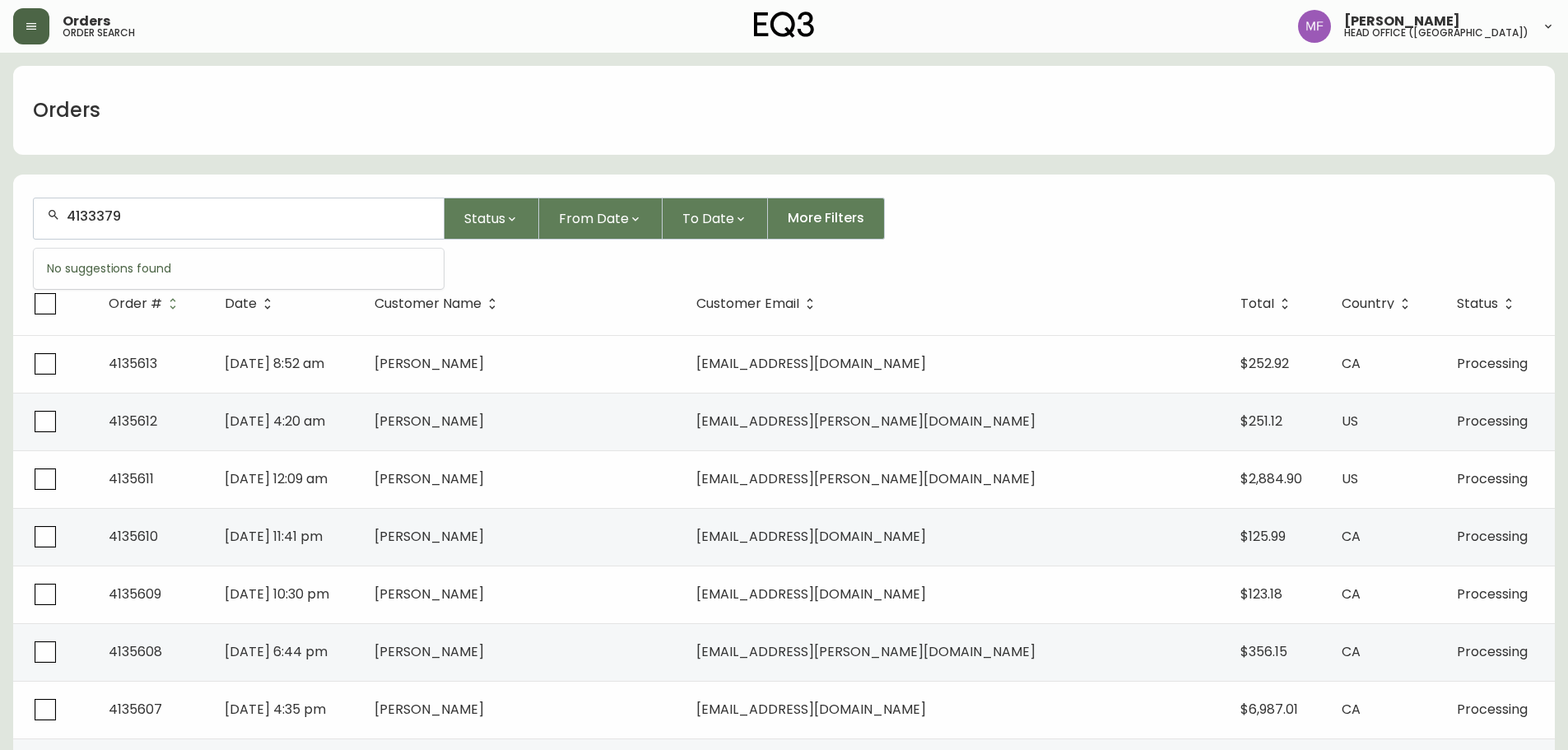
type input "4133379"
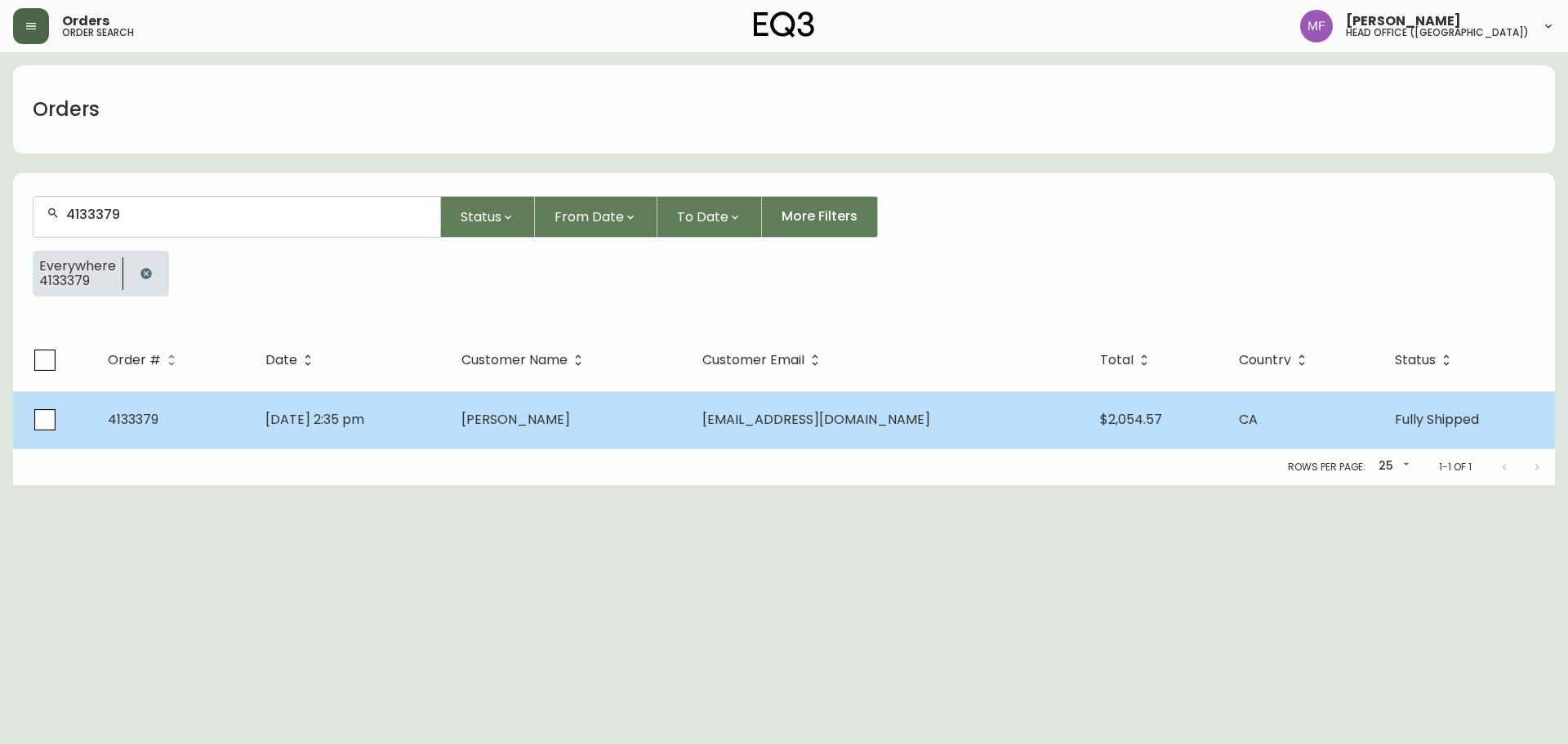
click at [531, 427] on td "Rahul Gopalkrishnan" at bounding box center [568, 419] width 241 height 57
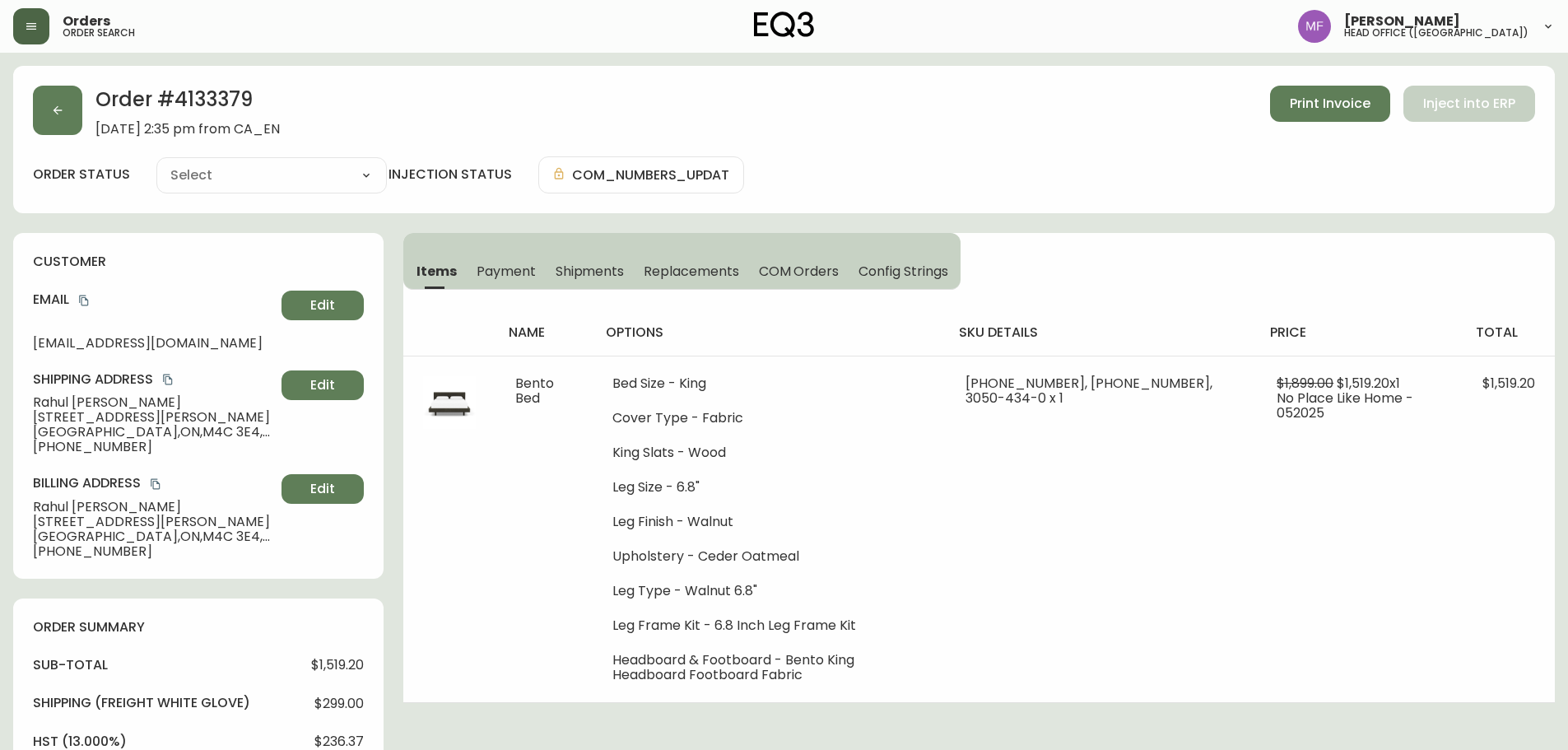
type input "Fully Shipped"
select select "FULLY_SHIPPED"
click at [236, 92] on h2 "Order # 4133379" at bounding box center [187, 103] width 184 height 36
click at [617, 273] on span "Shipments" at bounding box center [590, 271] width 69 height 17
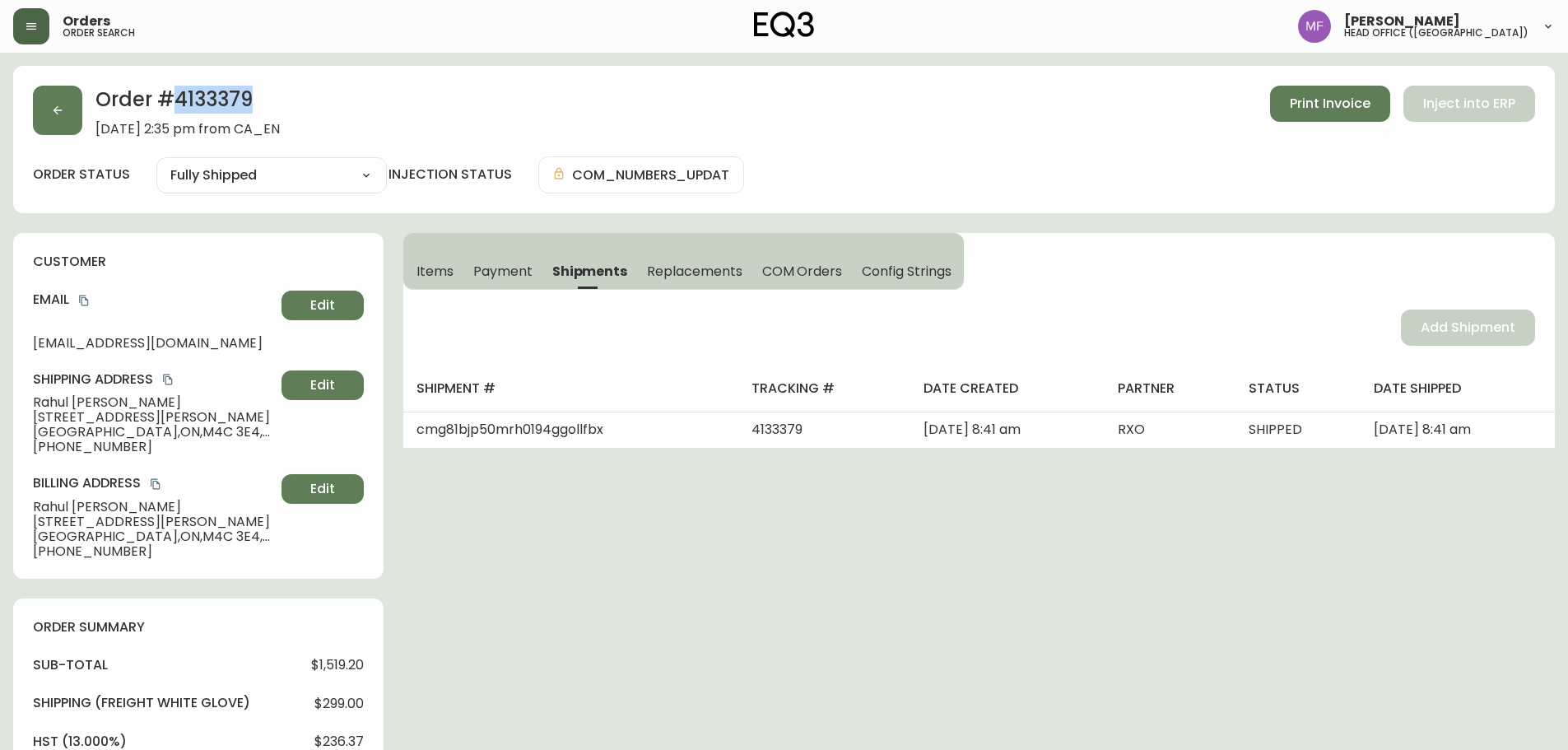
click at [441, 282] on button "Items" at bounding box center [433, 271] width 60 height 36
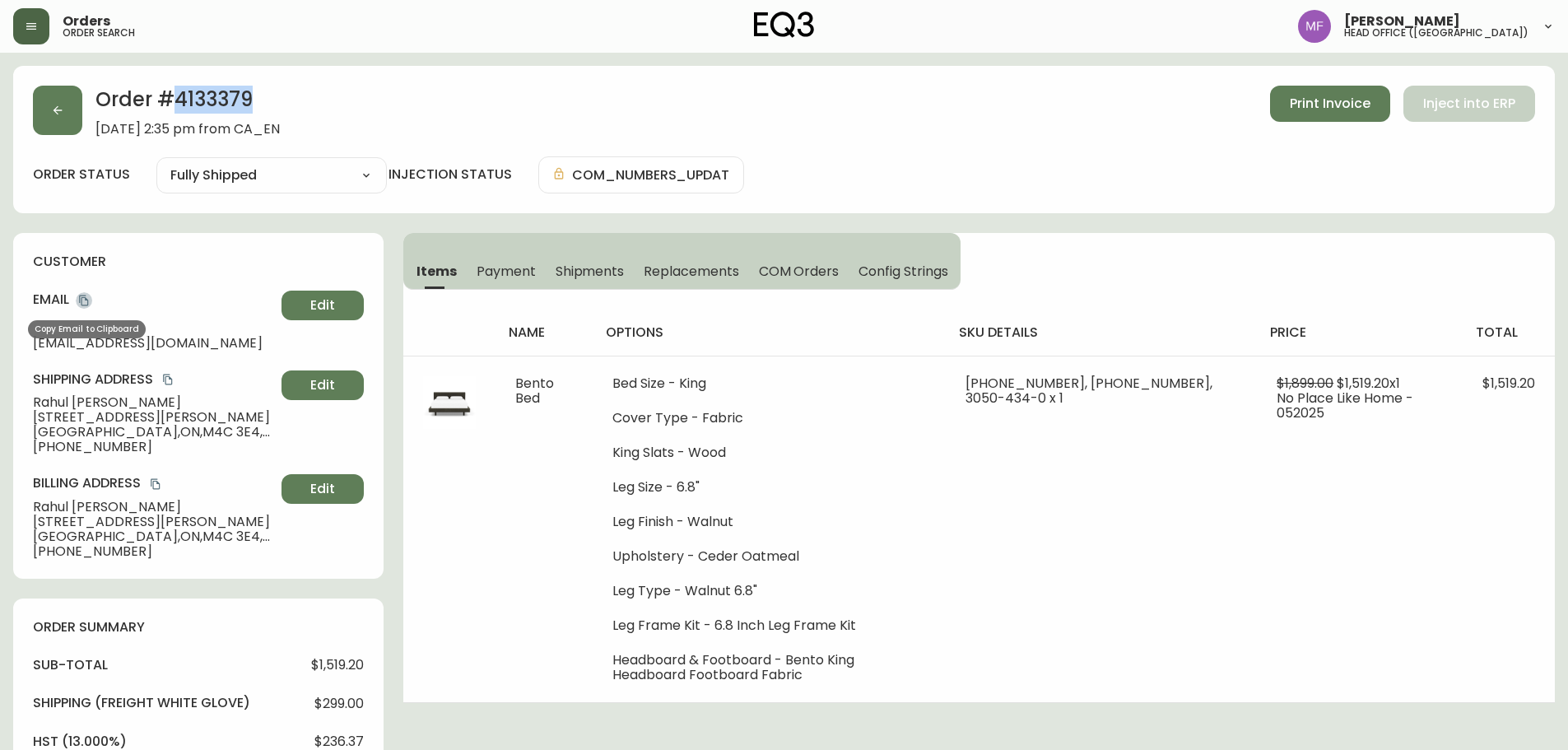
click at [85, 298] on icon "copy" at bounding box center [84, 301] width 9 height 11
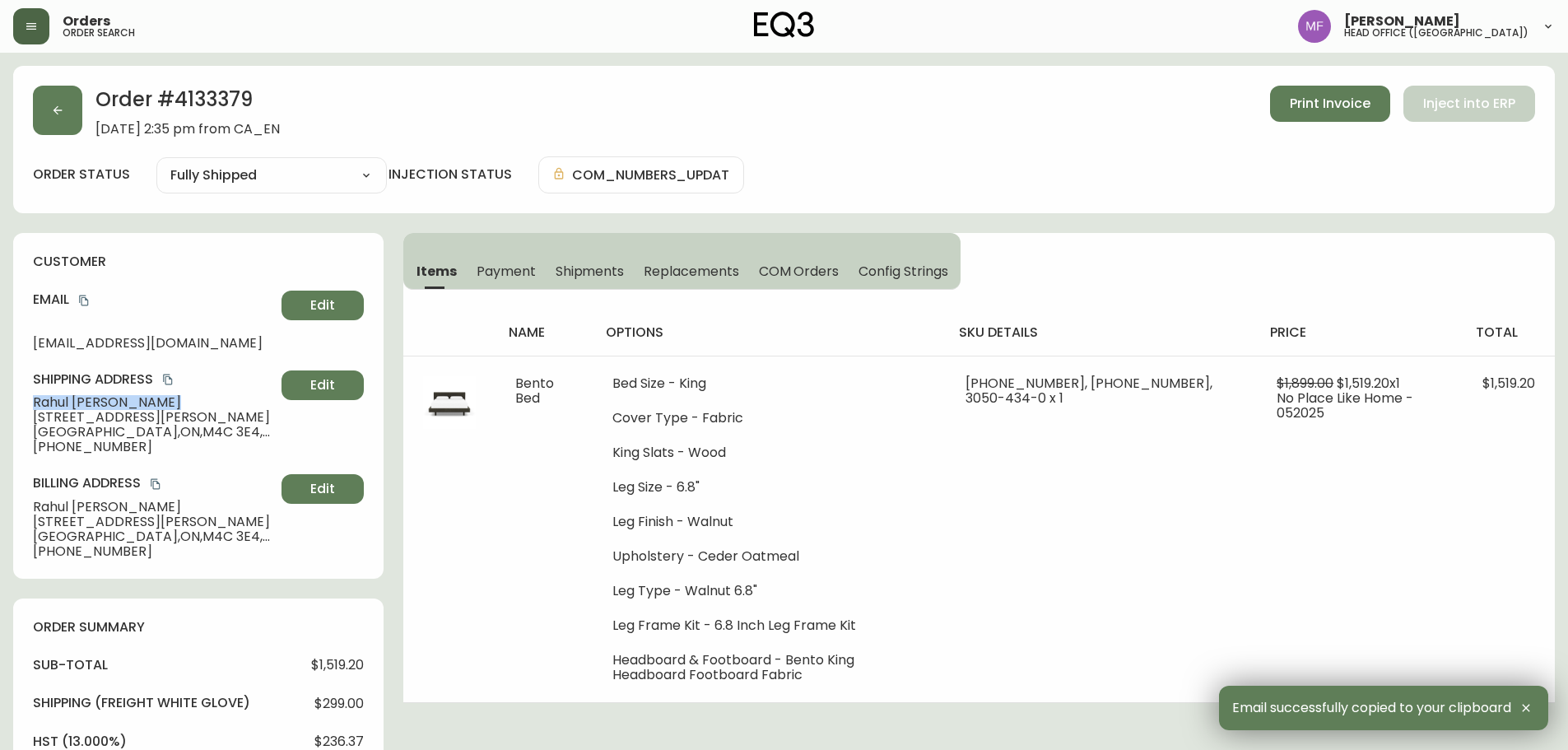
drag, startPoint x: 182, startPoint y: 398, endPoint x: 14, endPoint y: 402, distance: 168.0
click at [14, 402] on div "customer Email rahulk90@gmail.com Edit Shipping Address Rahul Gopalkrishnan 802…" at bounding box center [199, 406] width 371 height 345
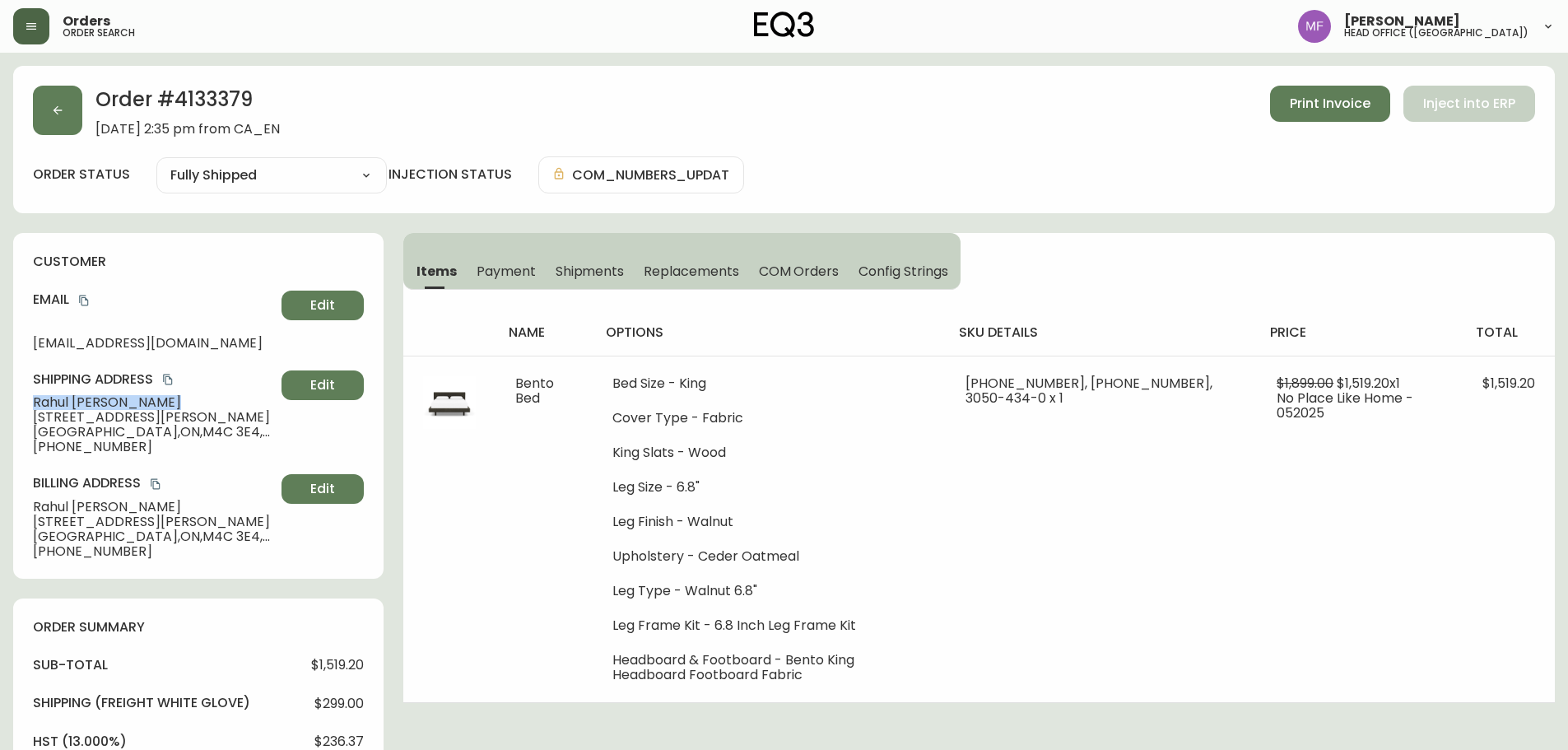
click at [207, 100] on h2 "Order # 4133379" at bounding box center [187, 103] width 184 height 36
drag, startPoint x: 177, startPoint y: 405, endPoint x: 168, endPoint y: 430, distance: 26.6
click at [35, 404] on span "Rahul Gopalkrishnan" at bounding box center [154, 402] width 242 height 14
click at [247, 104] on h2 "Order # 4133379" at bounding box center [187, 103] width 184 height 36
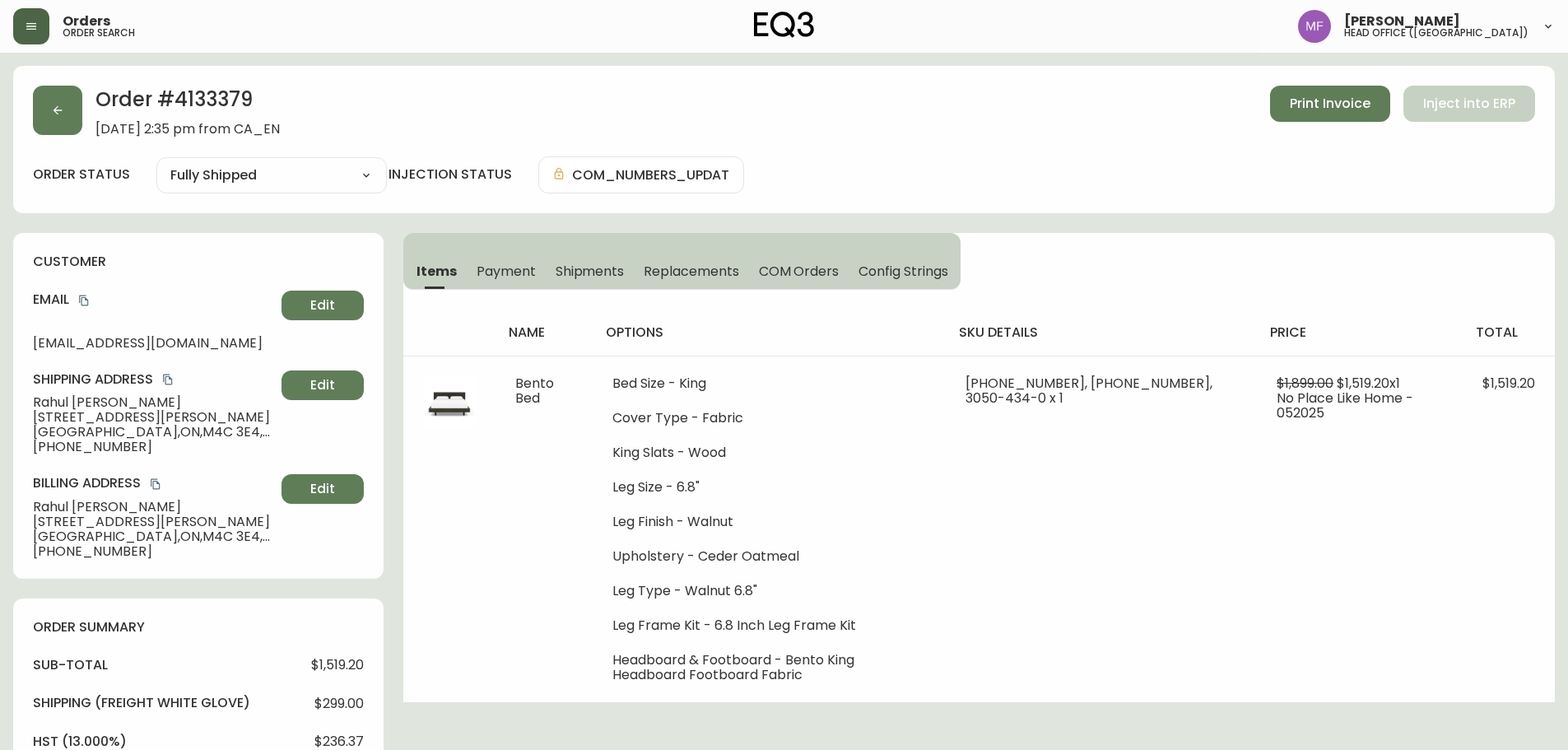
click at [247, 104] on h2 "Order # 4133379" at bounding box center [187, 103] width 184 height 36
click at [218, 102] on h2 "Order # 4133379" at bounding box center [187, 103] width 184 height 36
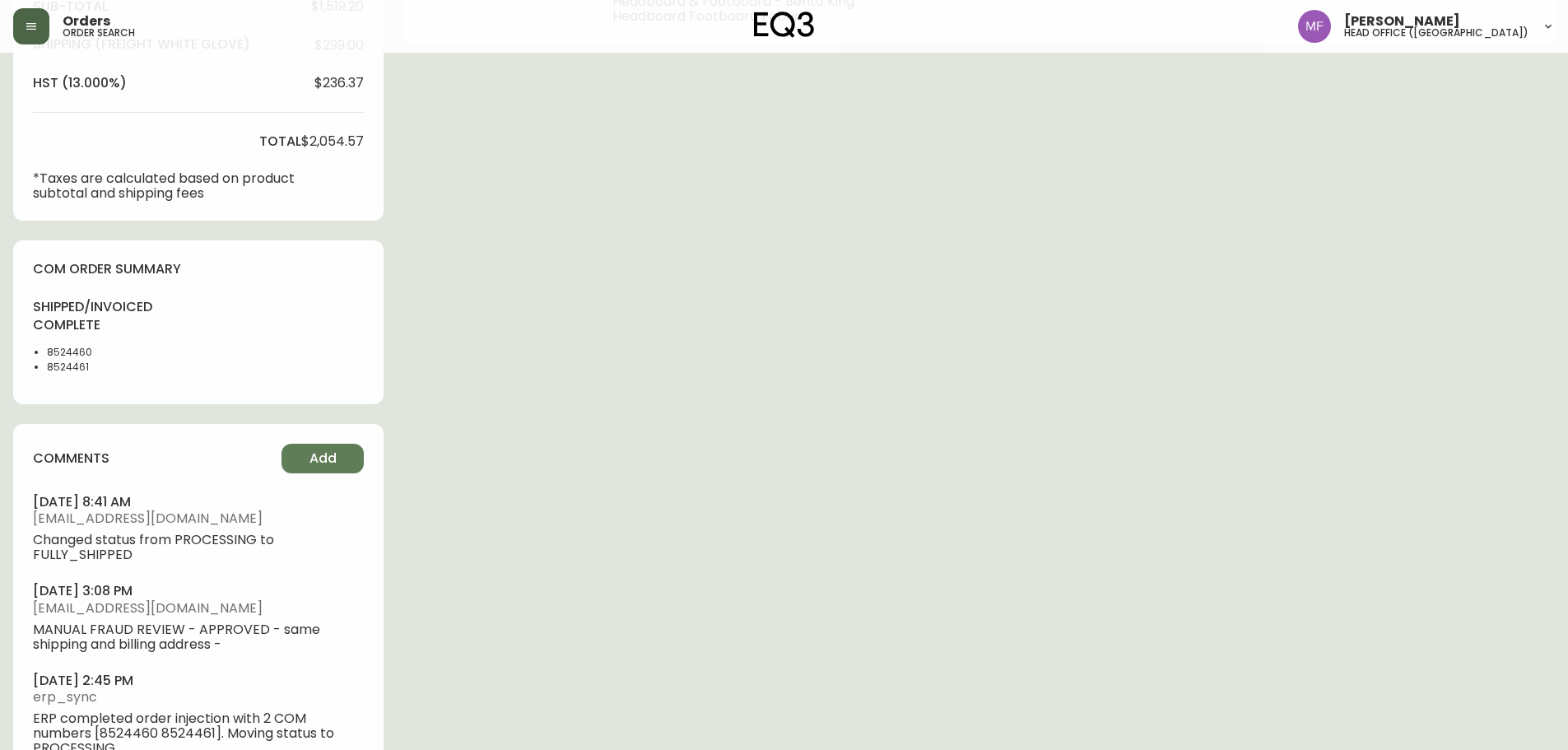
click at [76, 350] on li "8524460" at bounding box center [88, 352] width 83 height 14
click at [909, 366] on div "Order # 4133379 May 28, 2025 at 2:35 pm from CA_EN Print Invoice Inject into ER…" at bounding box center [784, 106] width 1542 height 1397
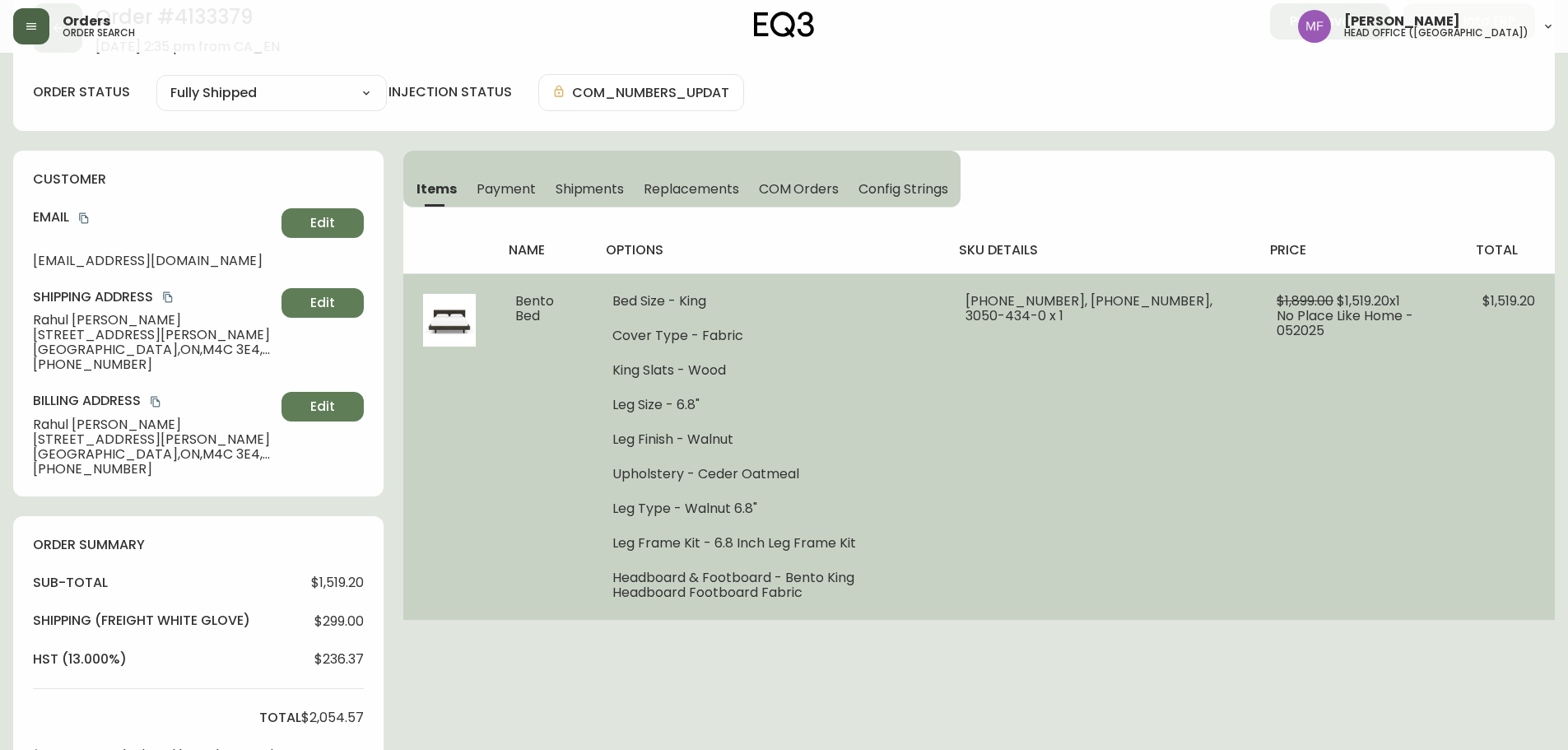
scroll to position [0, 0]
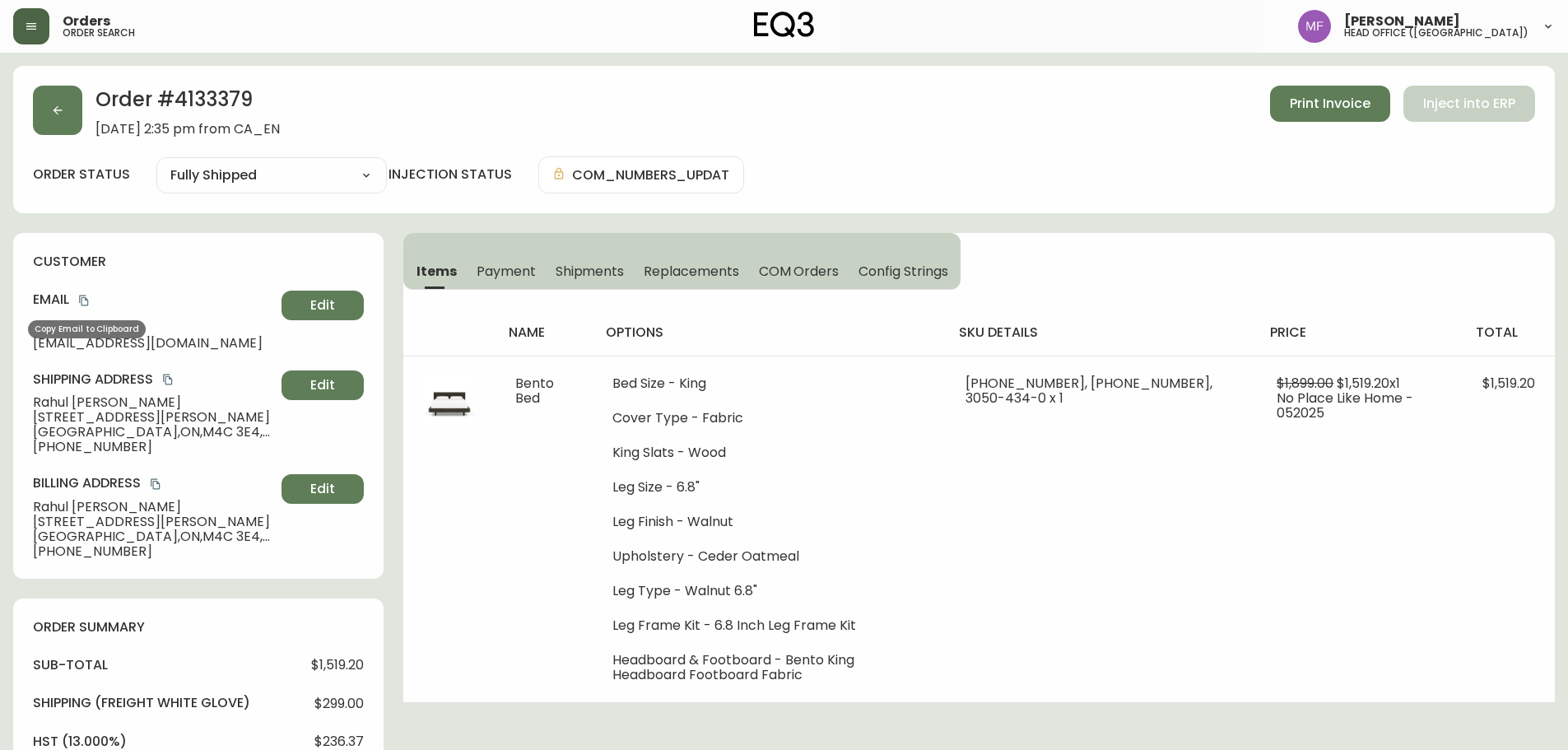
click at [85, 300] on icon "copy" at bounding box center [84, 300] width 12 height 12
click at [42, 124] on button "button" at bounding box center [58, 110] width 49 height 49
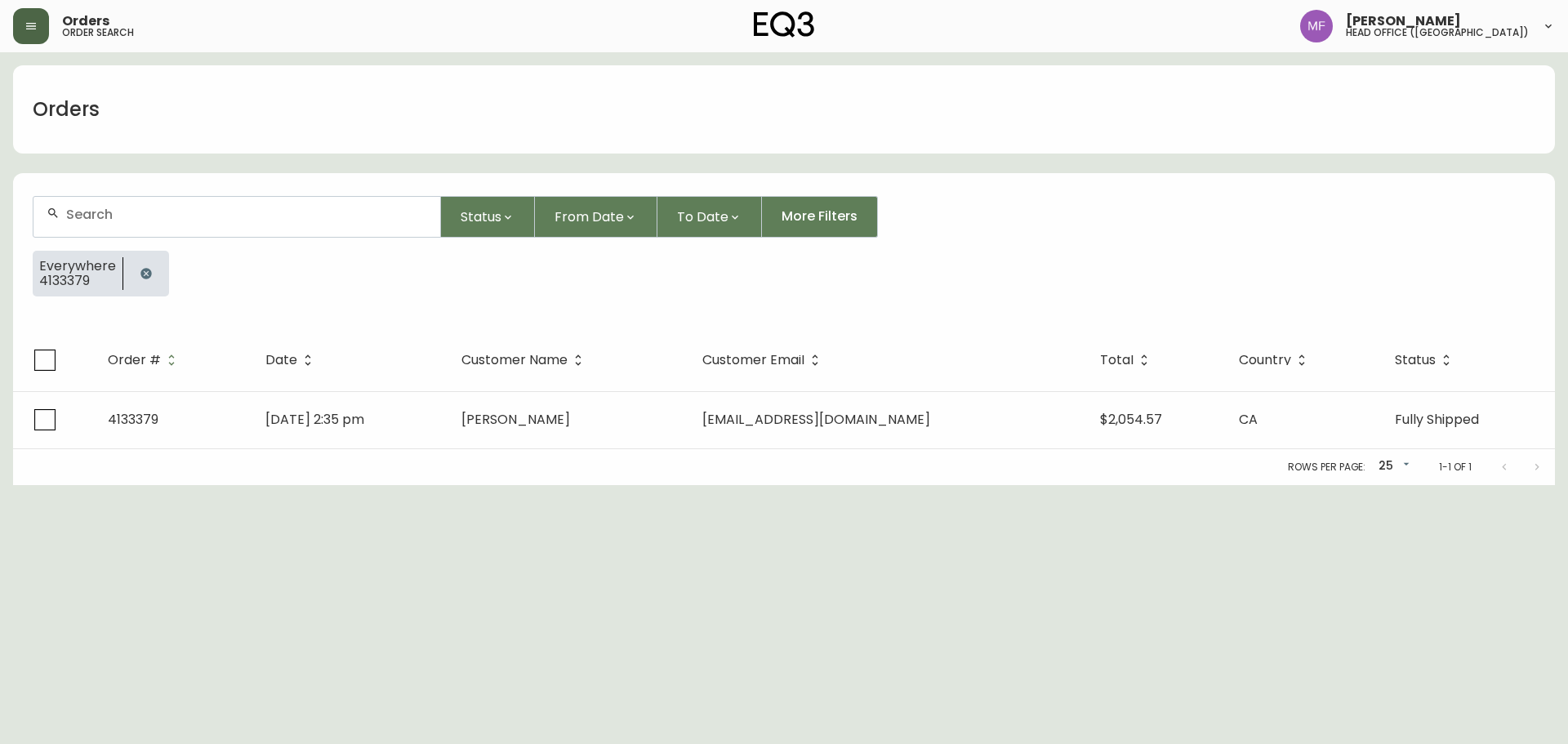
click at [140, 273] on icon "button" at bounding box center [145, 273] width 11 height 11
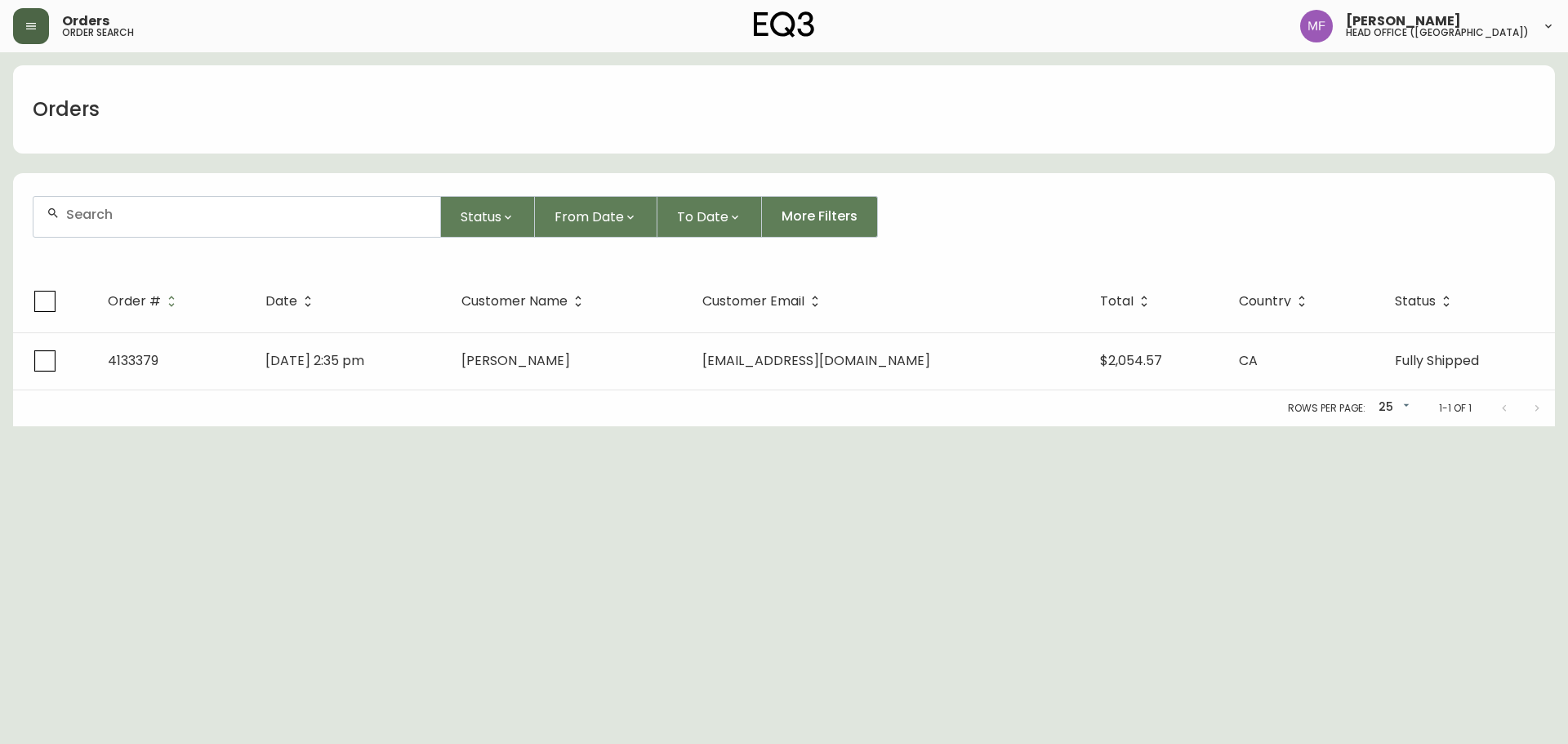
click at [129, 214] on input "text" at bounding box center [246, 214] width 361 height 15
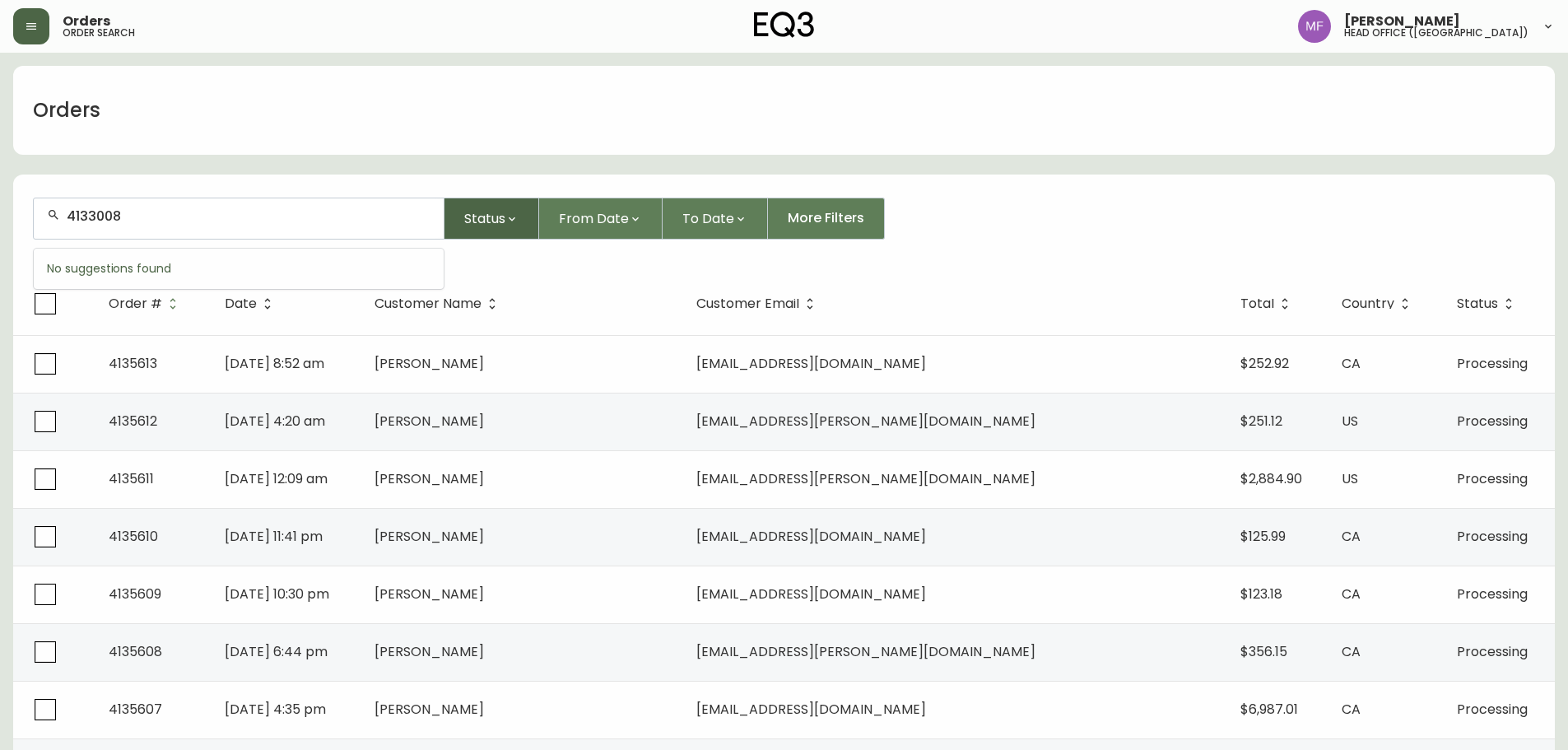
type input "4133008"
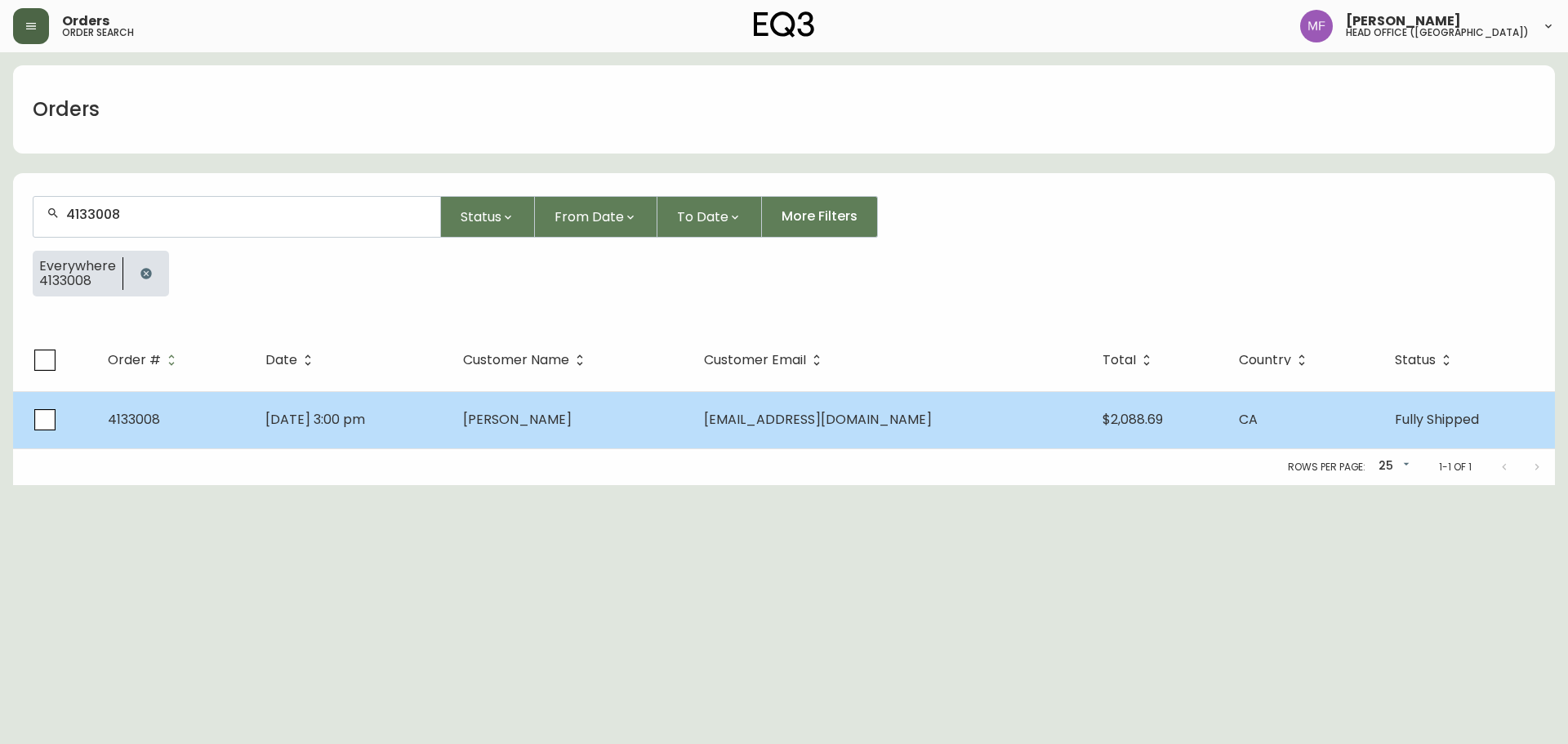
click at [639, 408] on td "NAAMAN SUGRUE" at bounding box center [570, 419] width 241 height 57
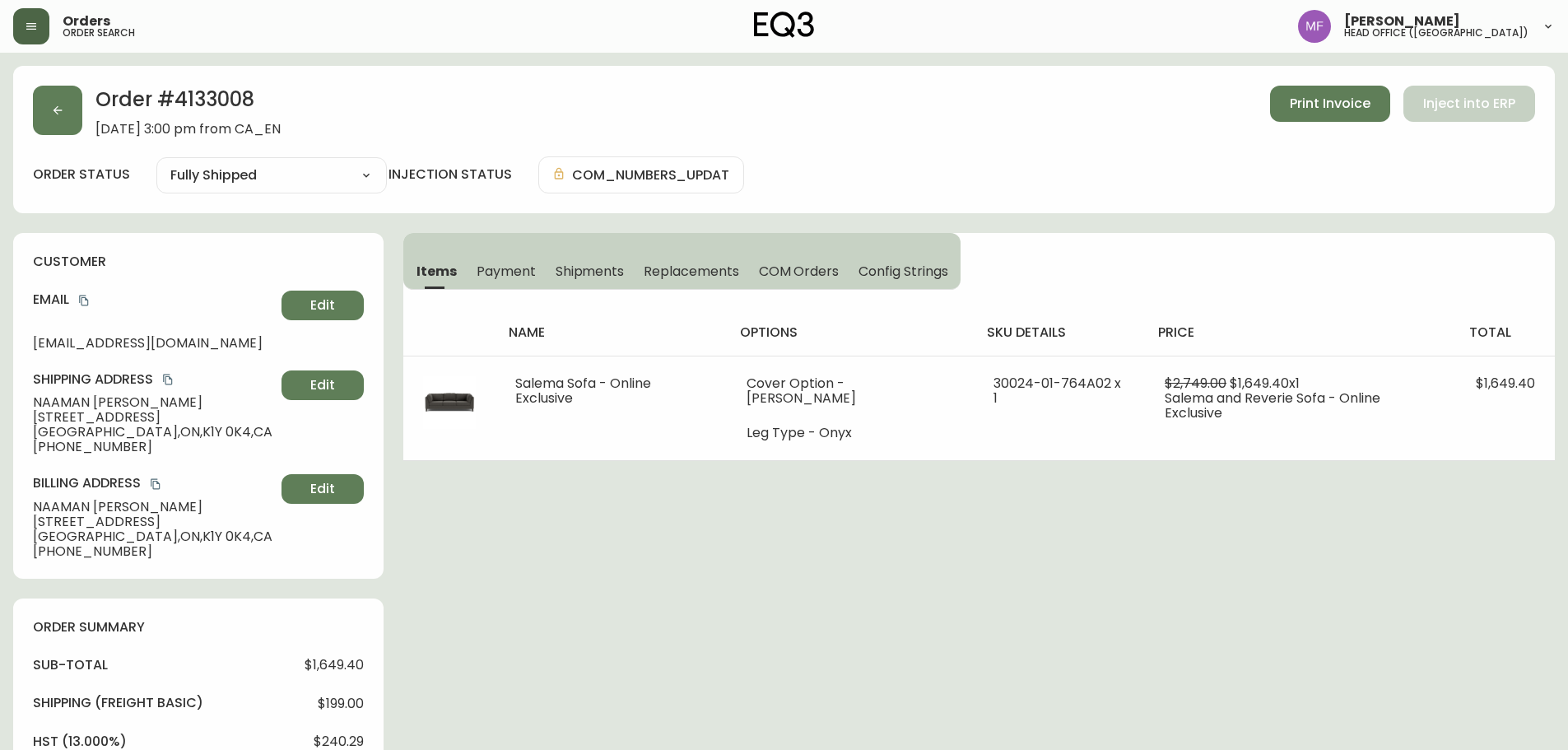
type input "Fully Shipped"
select select "FULLY_SHIPPED"
click at [62, 108] on icon "button" at bounding box center [58, 110] width 13 height 13
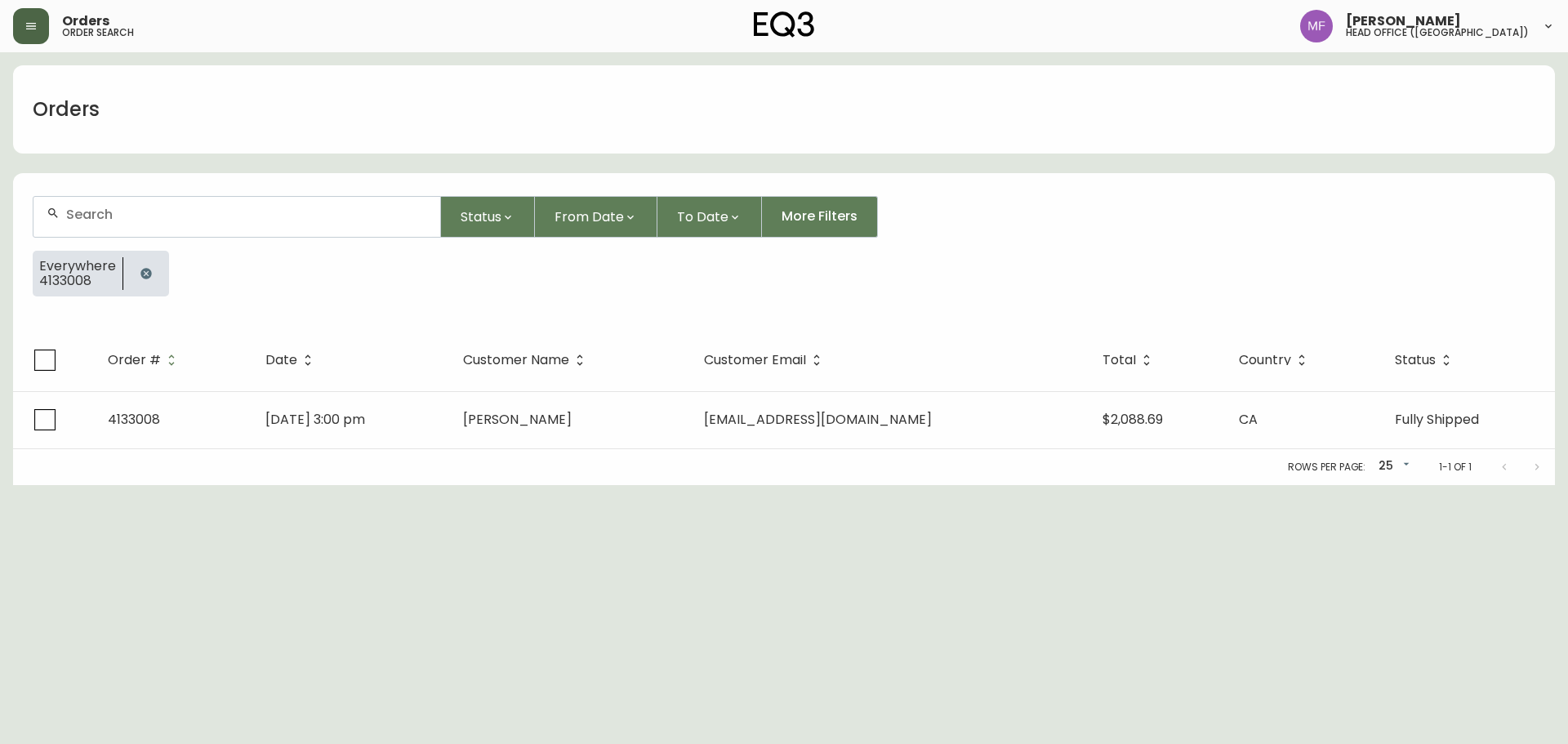
click at [129, 264] on div at bounding box center [145, 273] width 46 height 45
click at [145, 264] on button "button" at bounding box center [145, 273] width 33 height 33
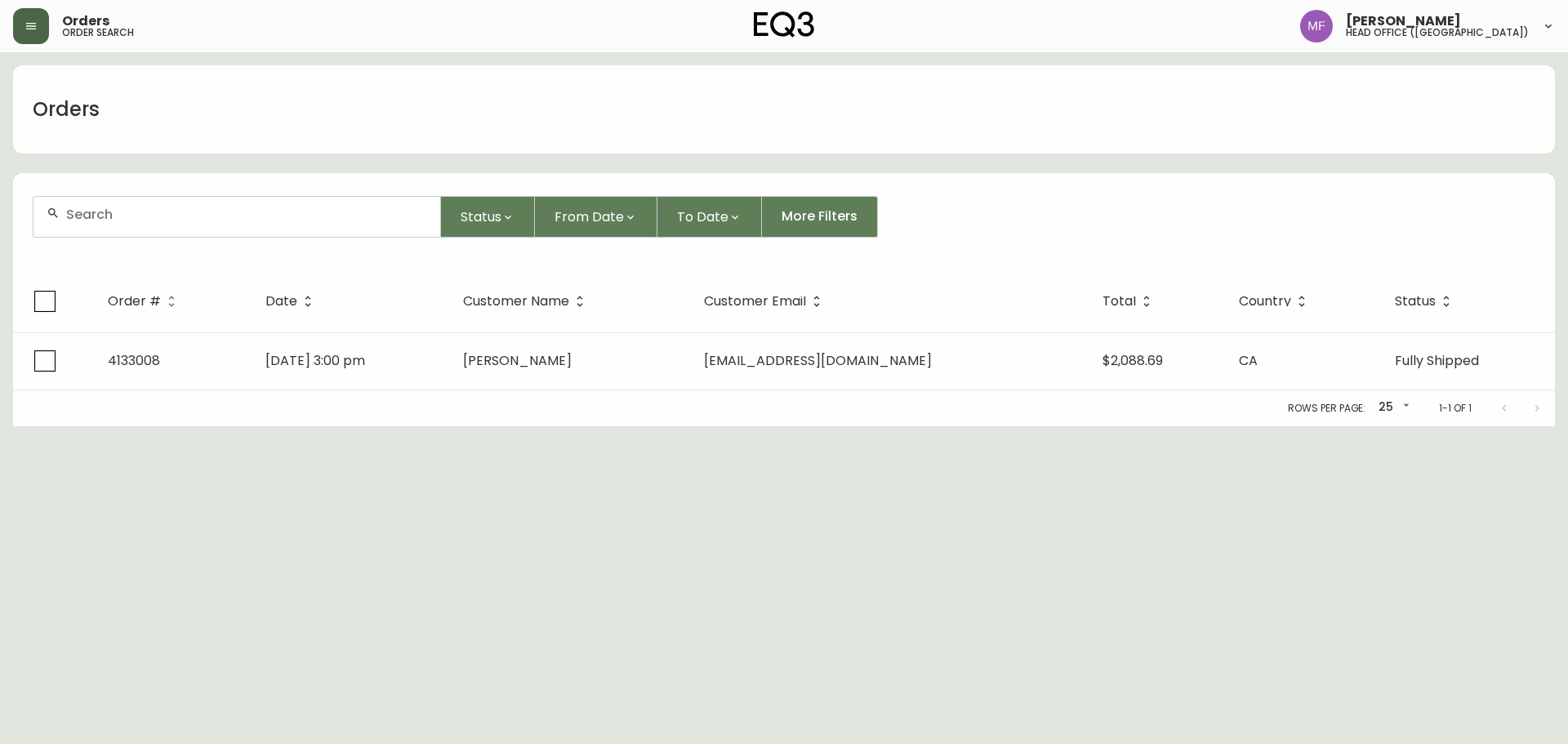
click at [135, 226] on div at bounding box center [237, 217] width 407 height 40
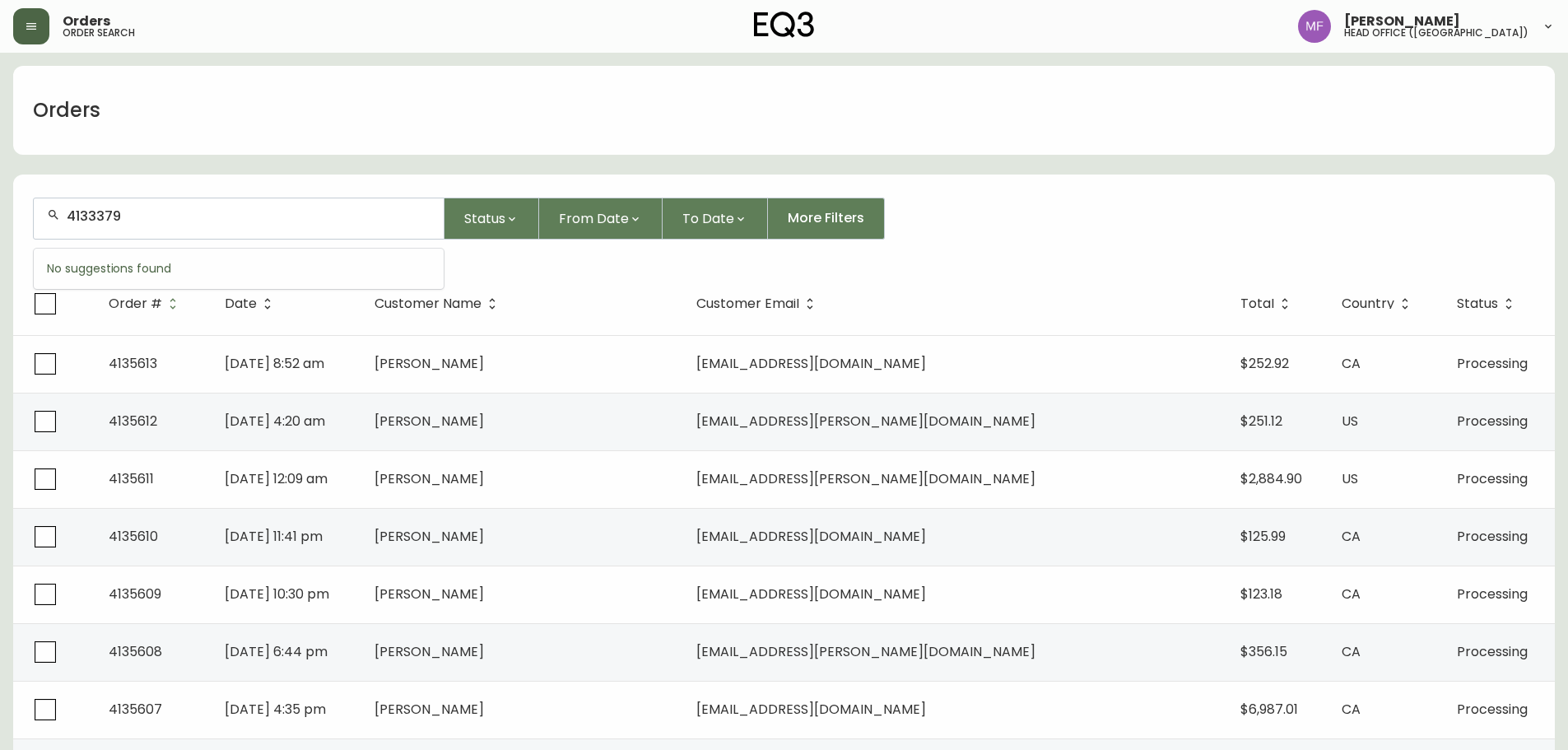
type input "4133379"
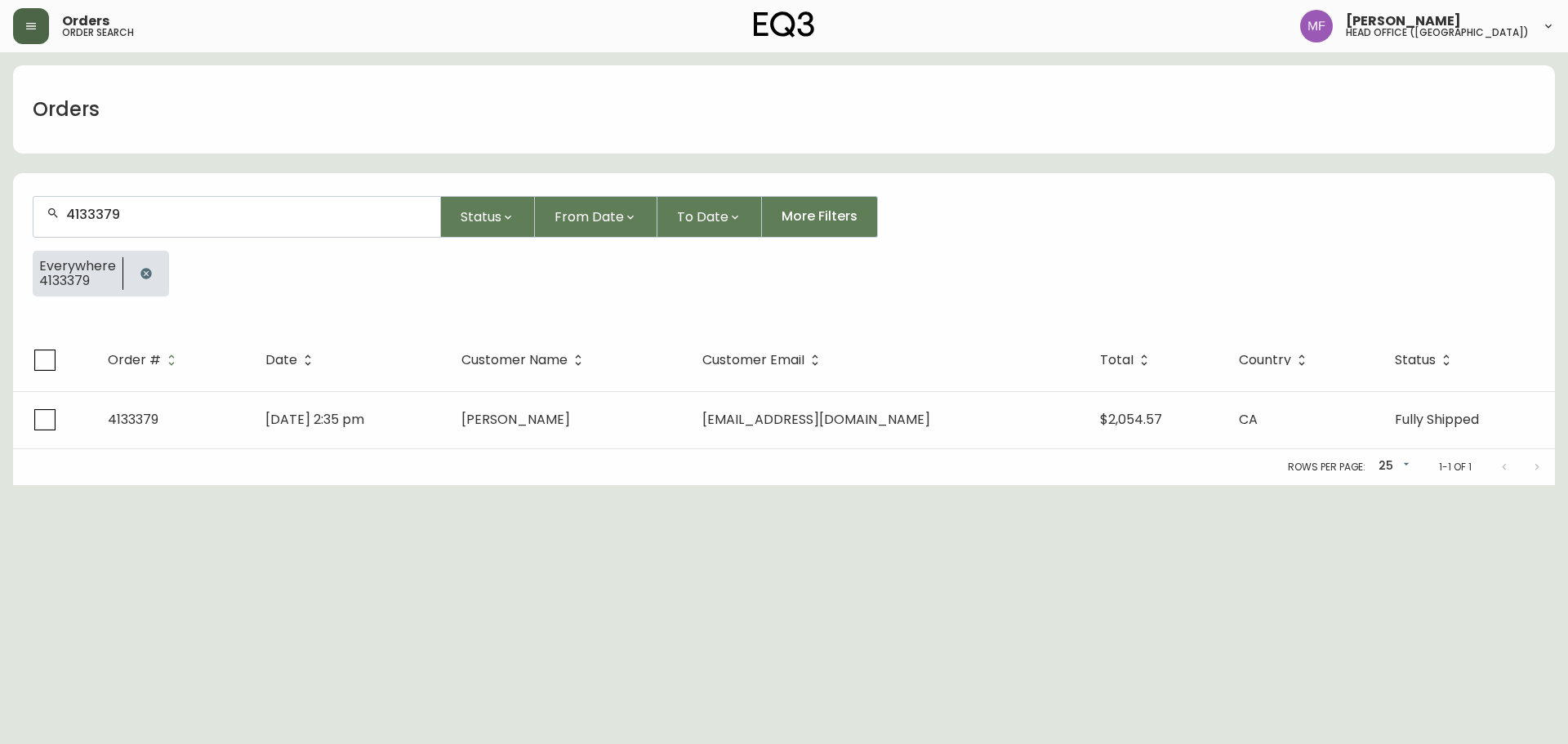
click at [417, 457] on div "Rows per page: 25 25 1-1 of 1" at bounding box center [784, 467] width 1542 height 36
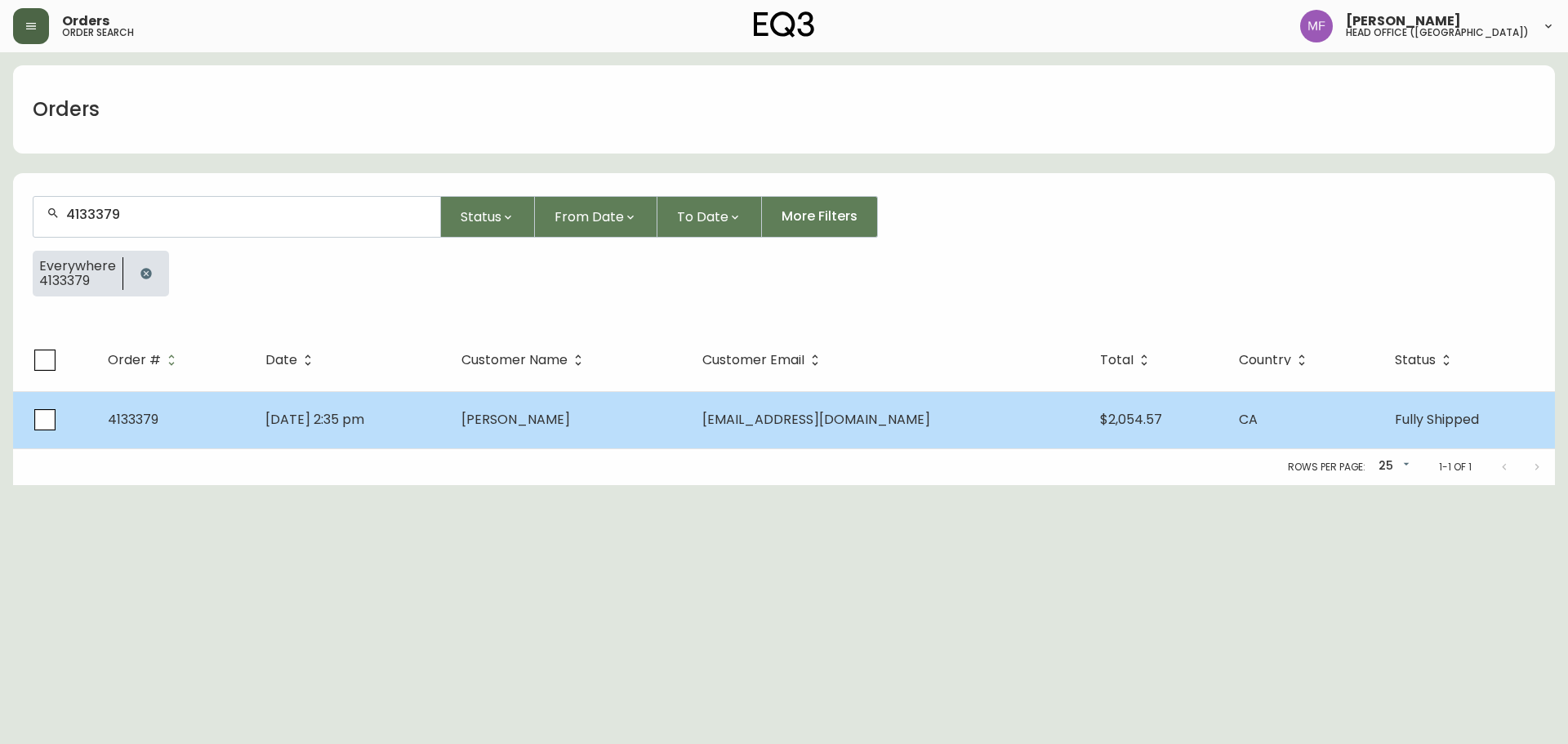
click at [413, 434] on td "May 28 2025, 2:35 pm" at bounding box center [351, 419] width 196 height 57
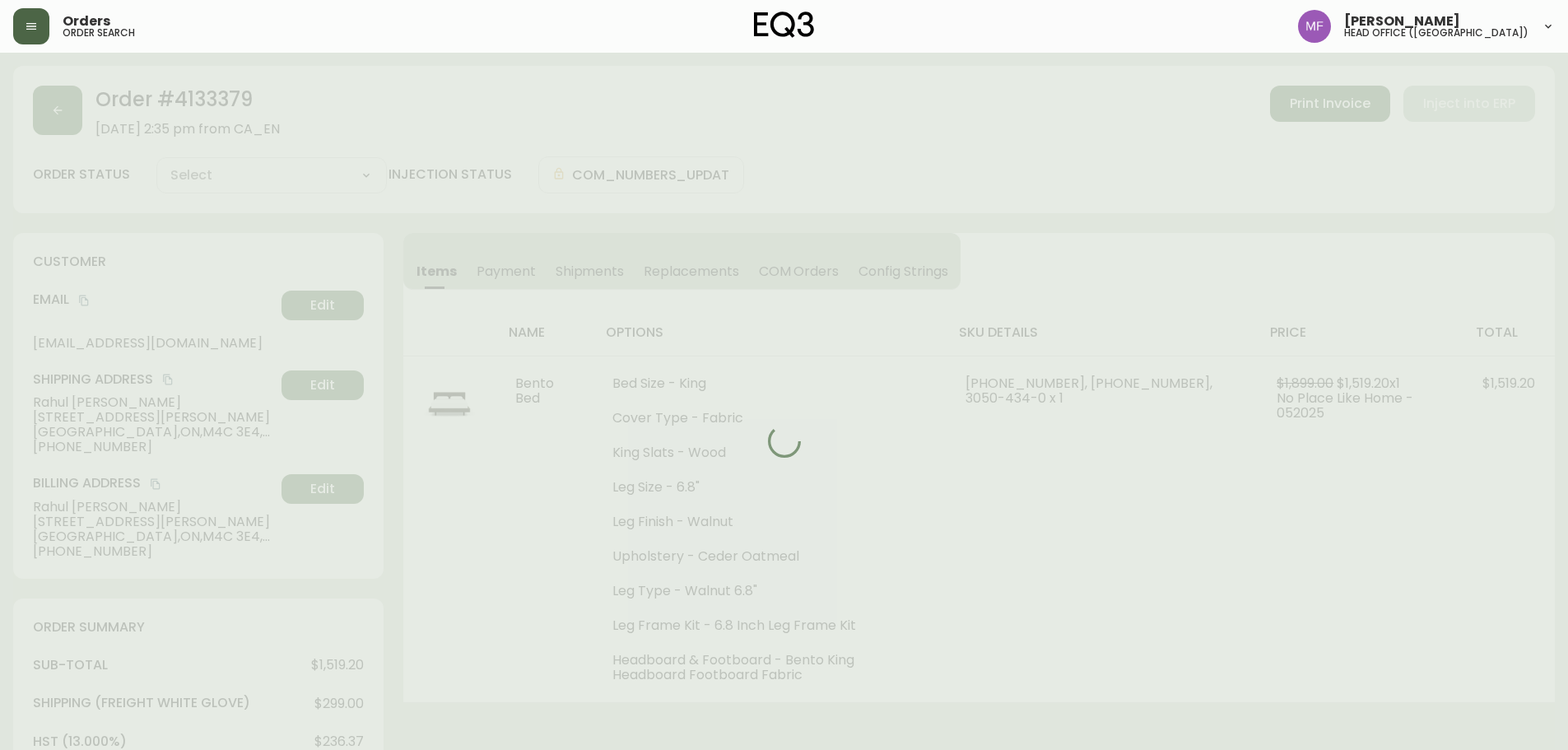
type input "Fully Shipped"
select select "FULLY_SHIPPED"
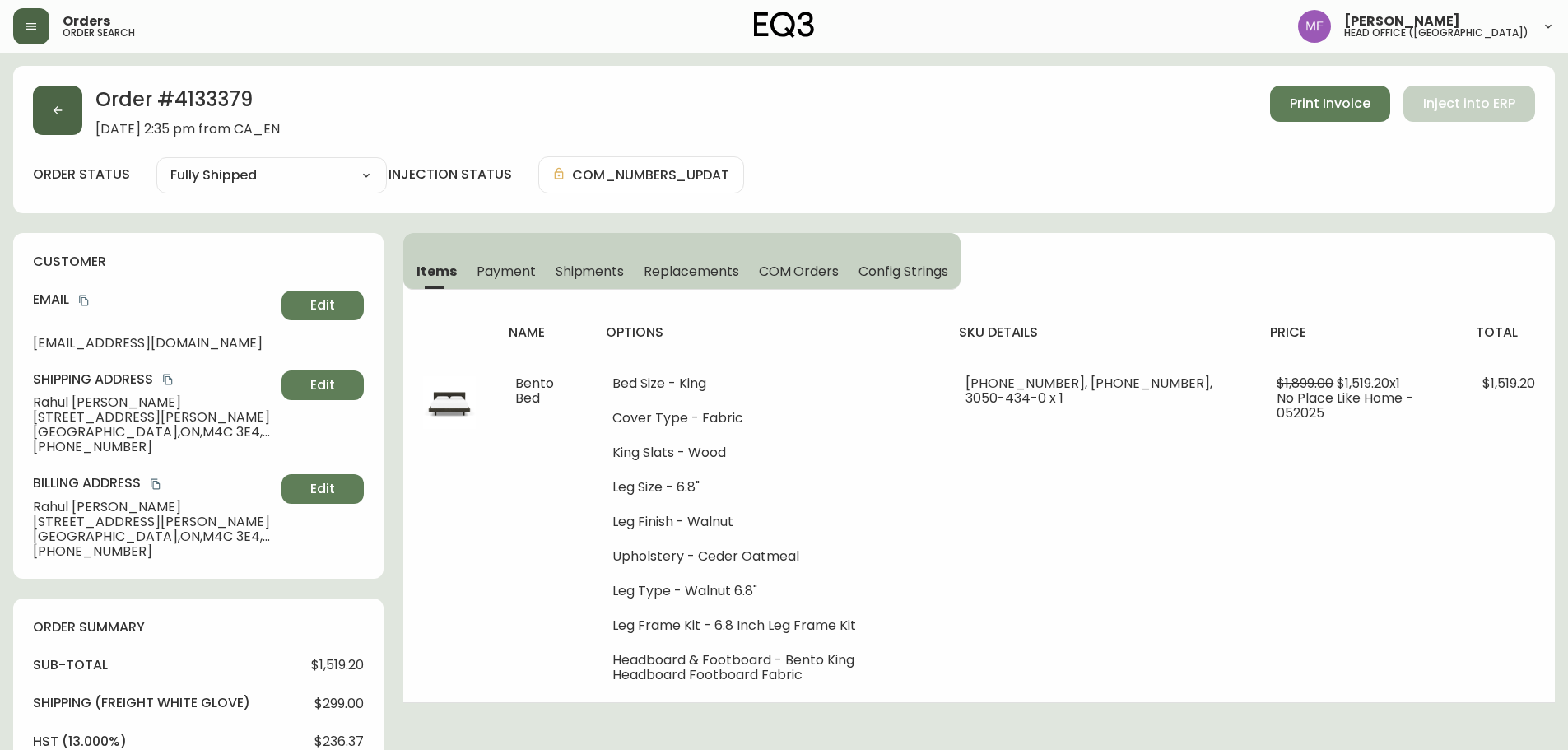
click at [76, 123] on button "button" at bounding box center [58, 110] width 49 height 49
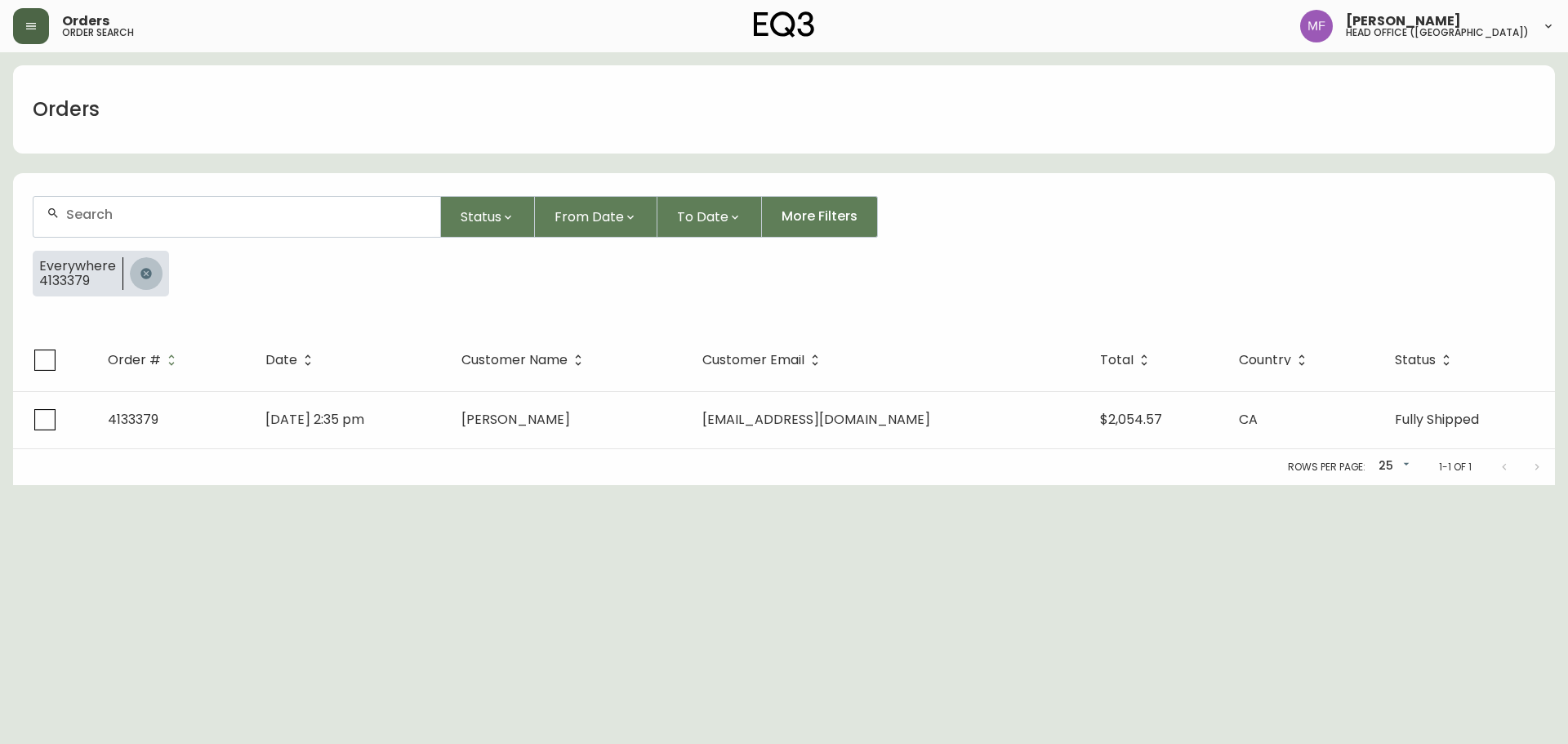
click at [139, 268] on icon "button" at bounding box center [145, 273] width 13 height 13
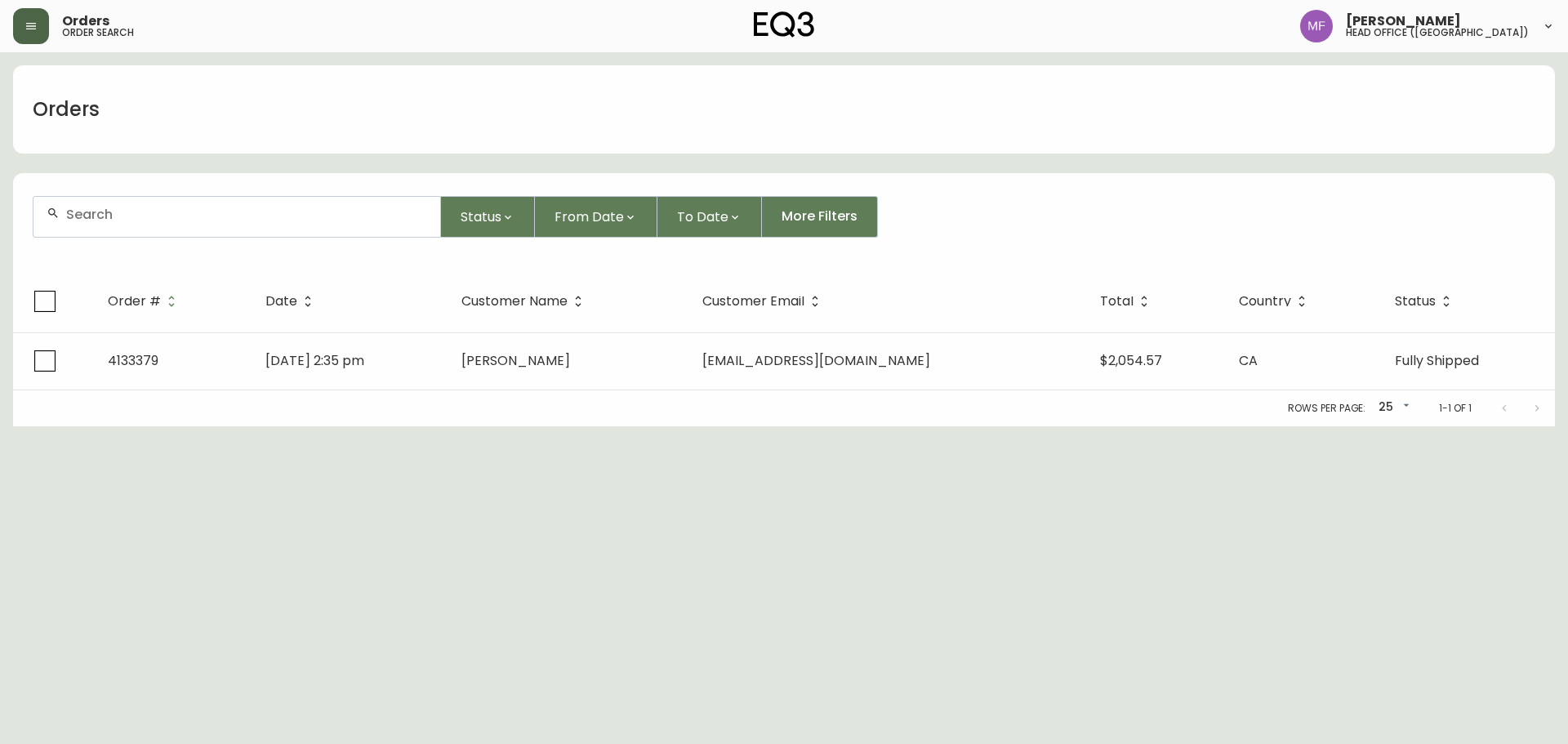
click at [132, 224] on div at bounding box center [237, 217] width 407 height 40
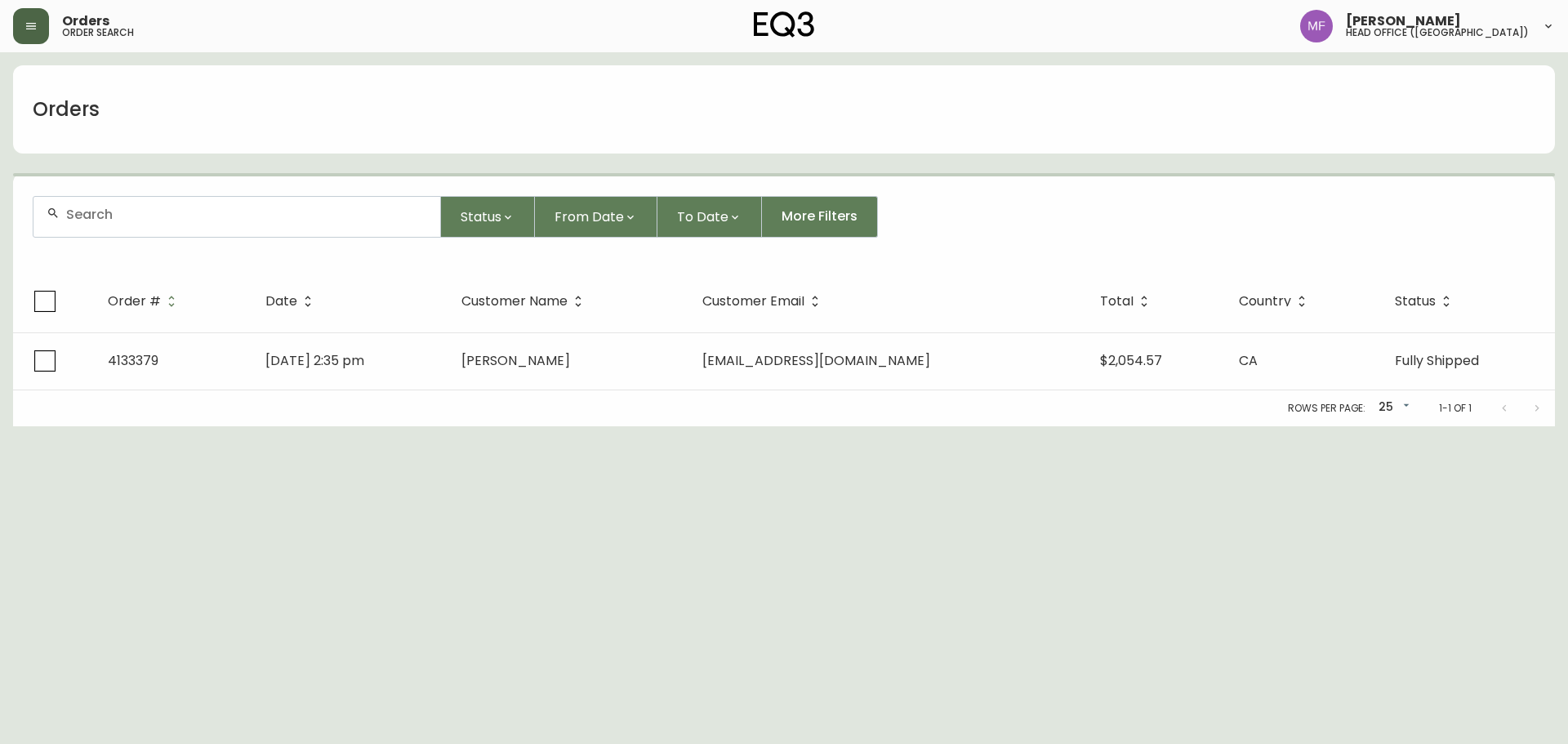
paste input "4135510"
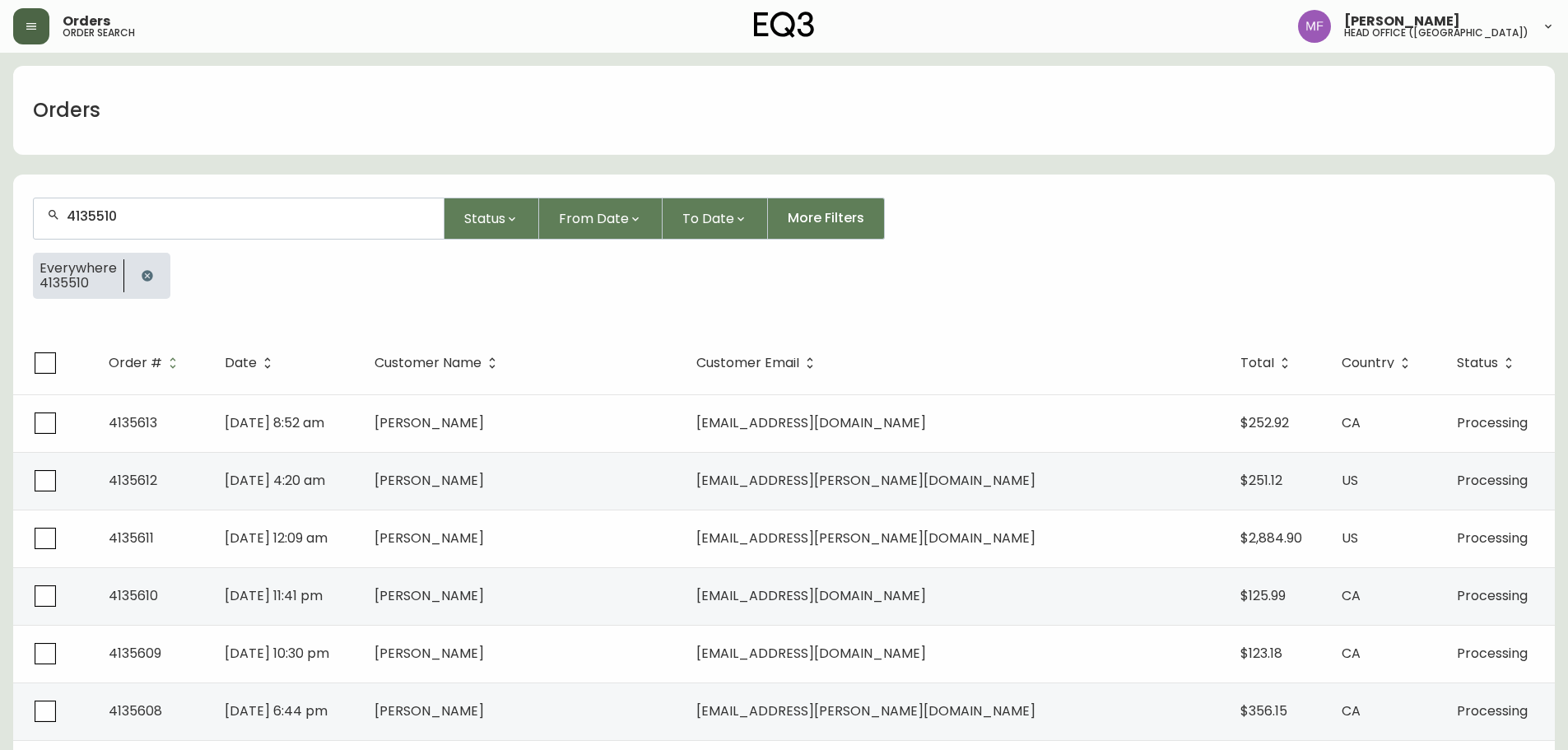
type input "4135510"
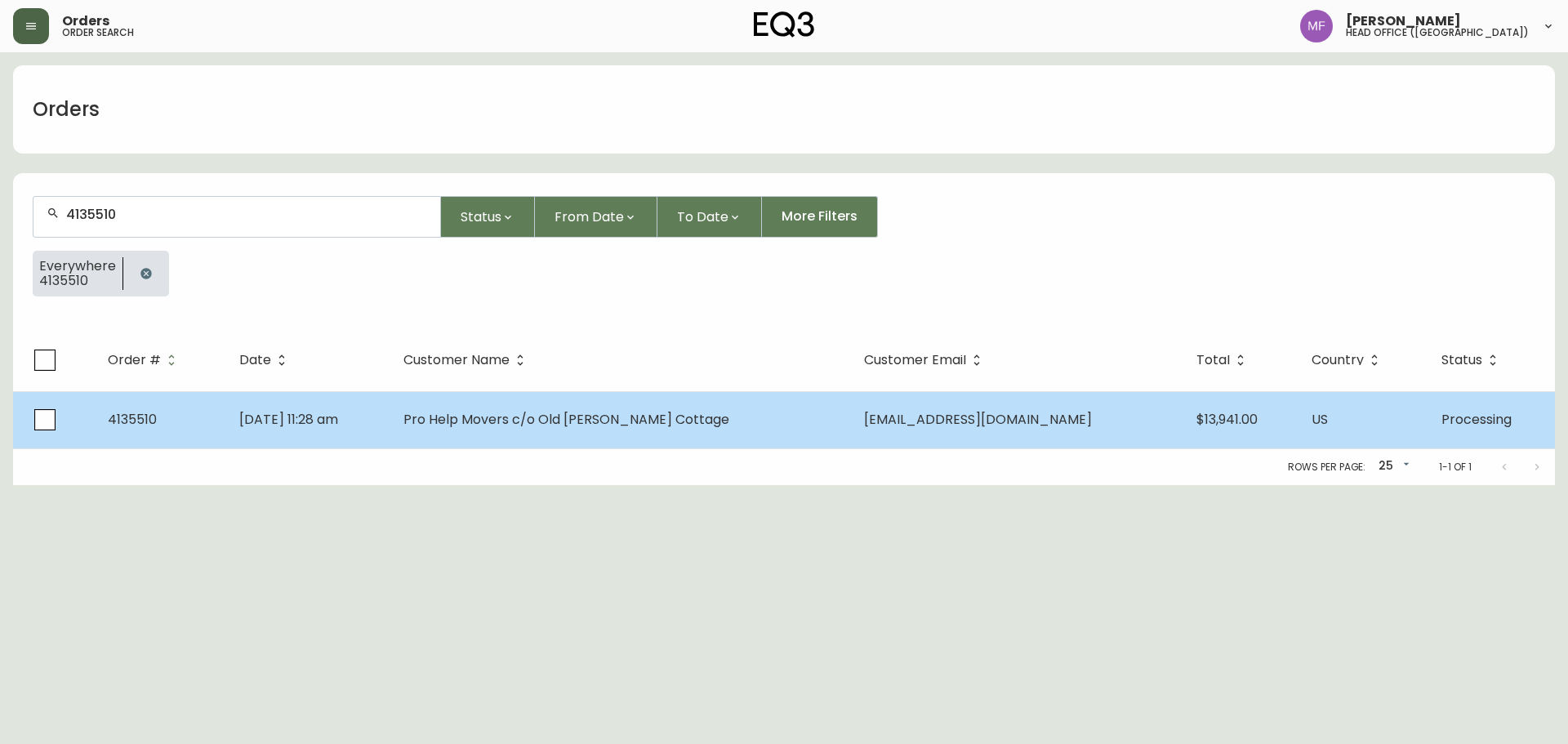
click at [305, 410] on span "Sep 23 2025, 11:28 am" at bounding box center [288, 418] width 99 height 19
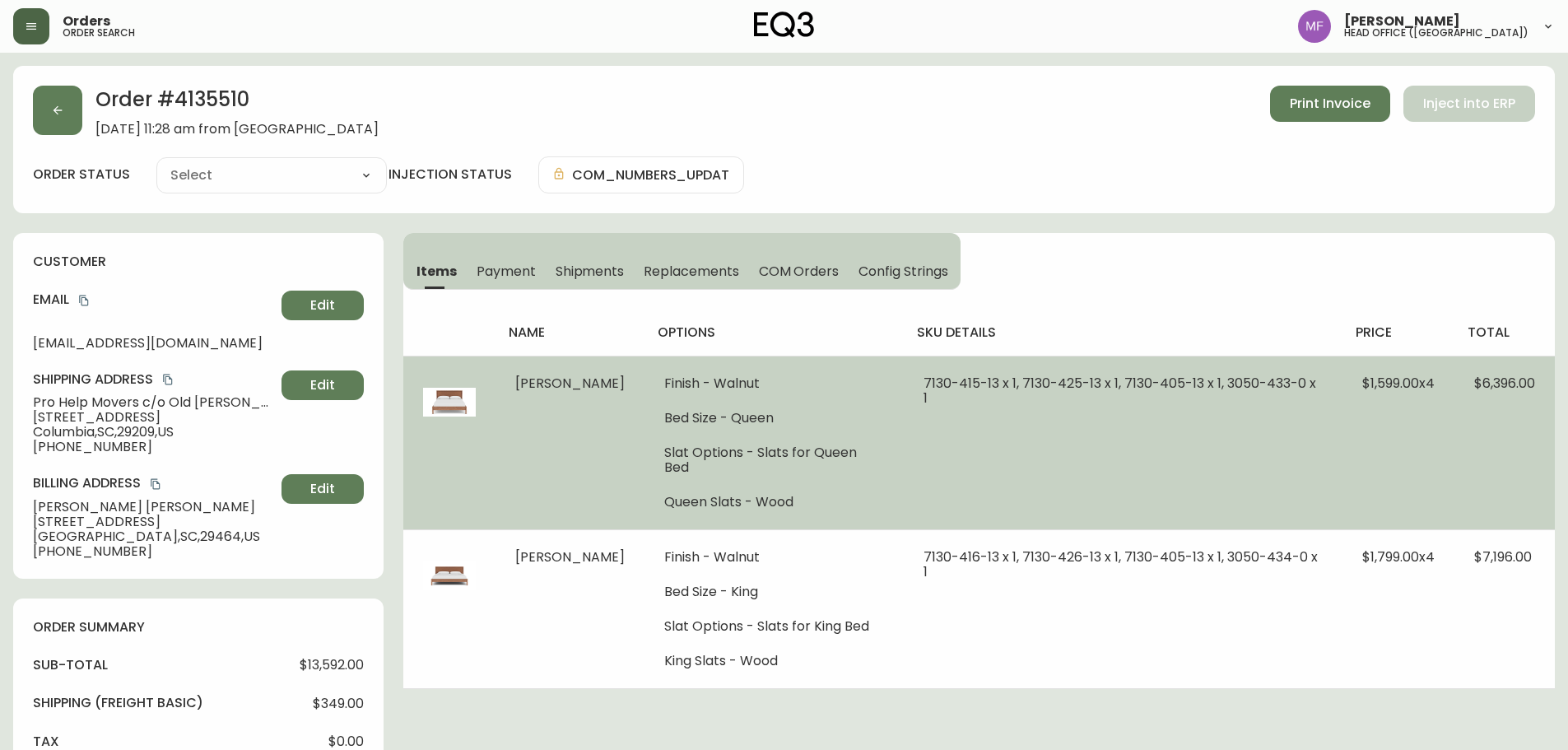
type input "Processing"
select select "PROCESSING"
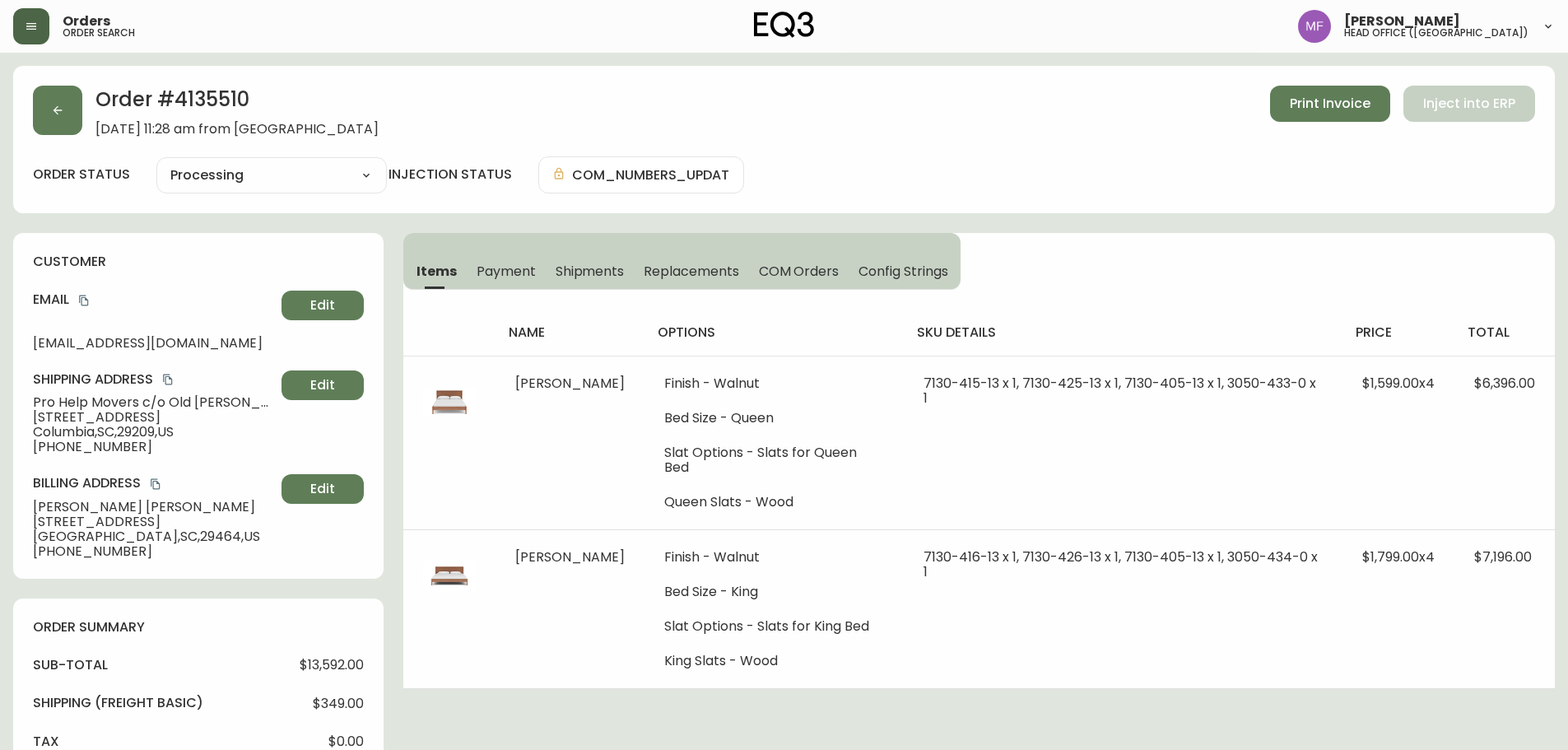
click at [228, 95] on h2 "Order # 4135510" at bounding box center [237, 103] width 283 height 36
click at [259, 426] on span "Columbia , SC , 29209 , US" at bounding box center [154, 432] width 242 height 14
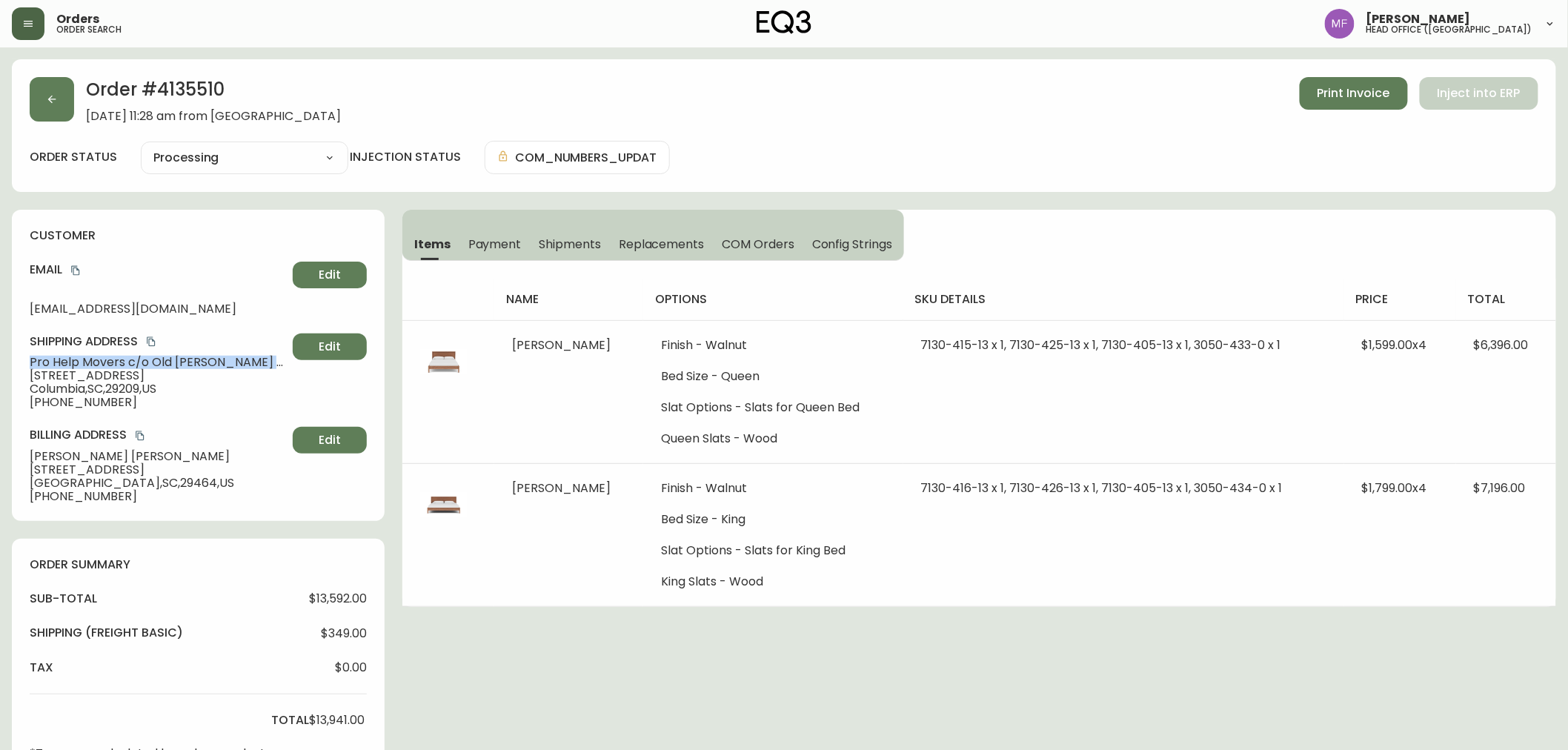
drag, startPoint x: 278, startPoint y: 361, endPoint x: 28, endPoint y: 357, distance: 250.0
click at [30, 357] on span "Pro Help Movers c/o Old Barnwell Cottage" at bounding box center [159, 362] width 258 height 13
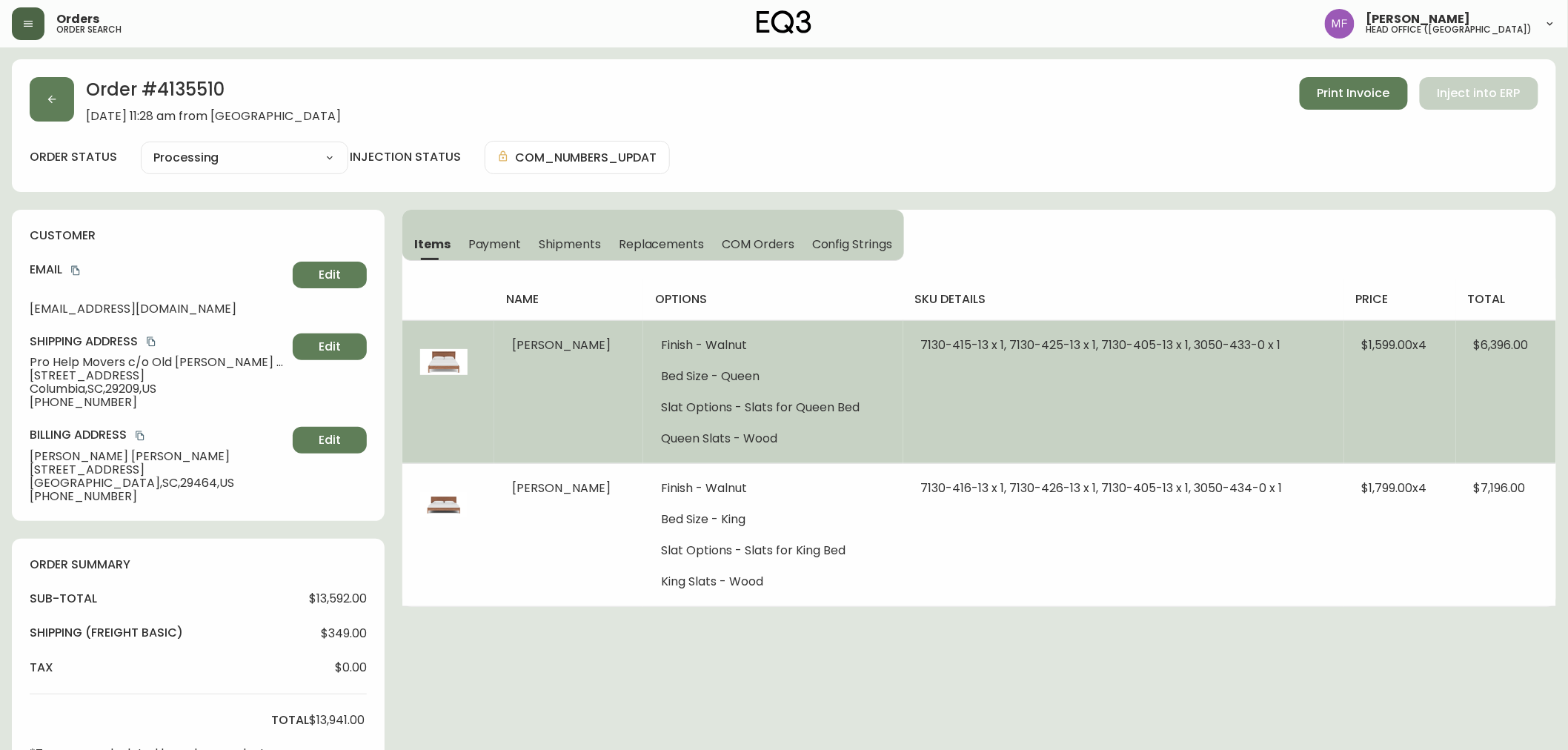
click at [544, 454] on td "Marcel Bed" at bounding box center [569, 391] width 149 height 143
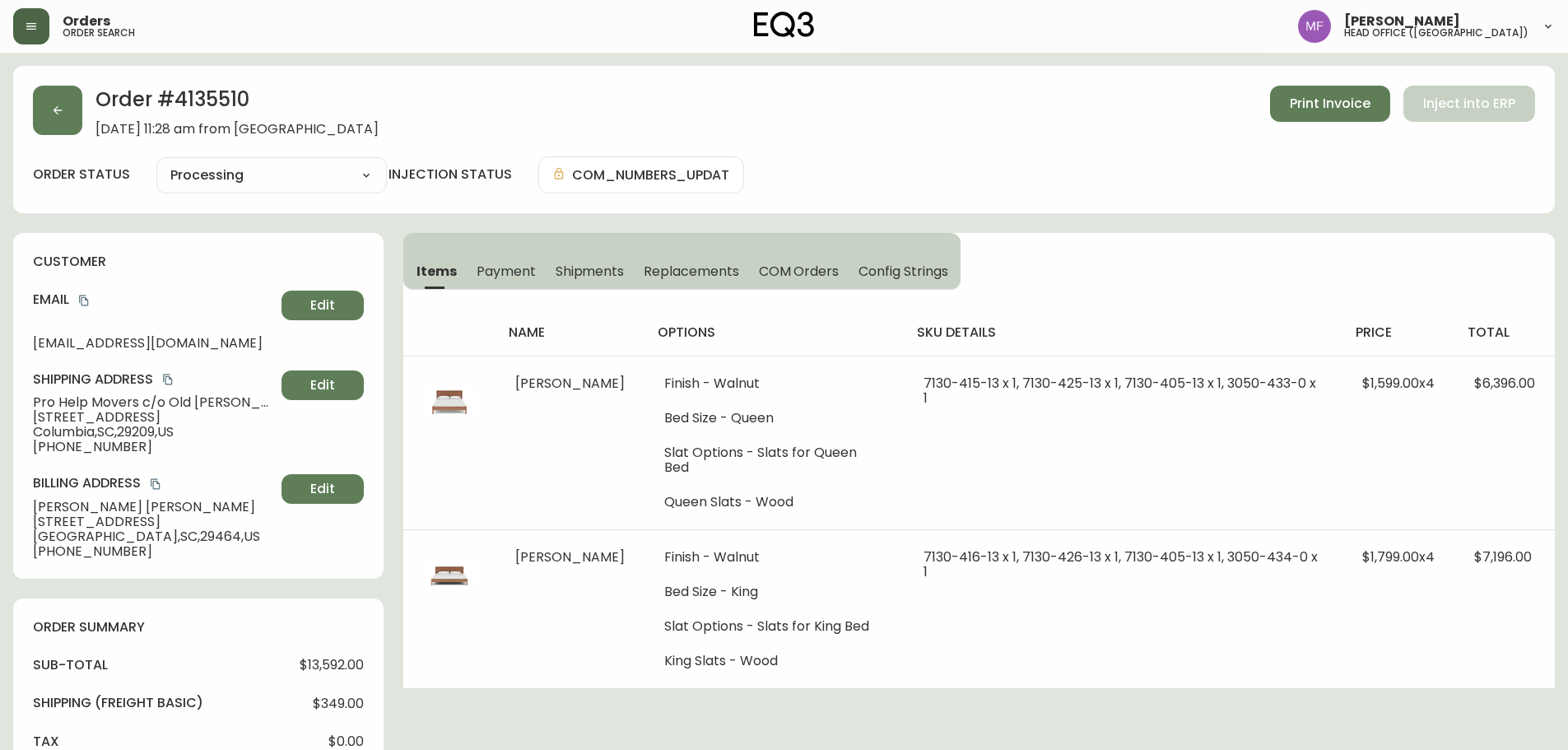
click at [218, 101] on h2 "Order # 4135510" at bounding box center [237, 103] width 283 height 36
click at [221, 98] on h2 "Order # 4135510" at bounding box center [237, 103] width 283 height 36
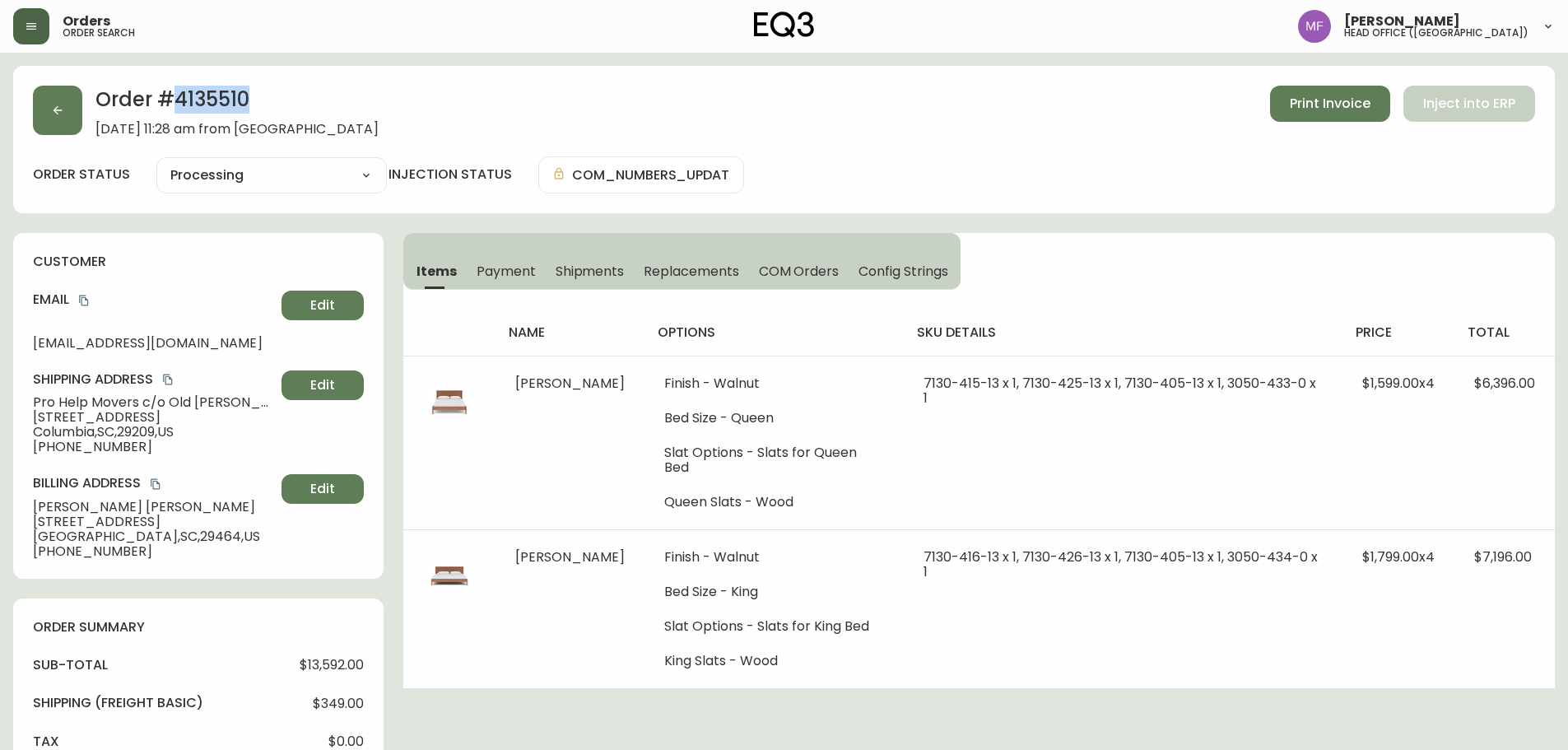
click at [219, 105] on h2 "Order # 4135510" at bounding box center [237, 103] width 283 height 36
click at [218, 107] on h2 "Order # 4135510" at bounding box center [237, 103] width 283 height 36
drag, startPoint x: 168, startPoint y: 379, endPoint x: 291, endPoint y: 373, distance: 123.1
click at [168, 379] on icon "copy" at bounding box center [167, 379] width 12 height 12
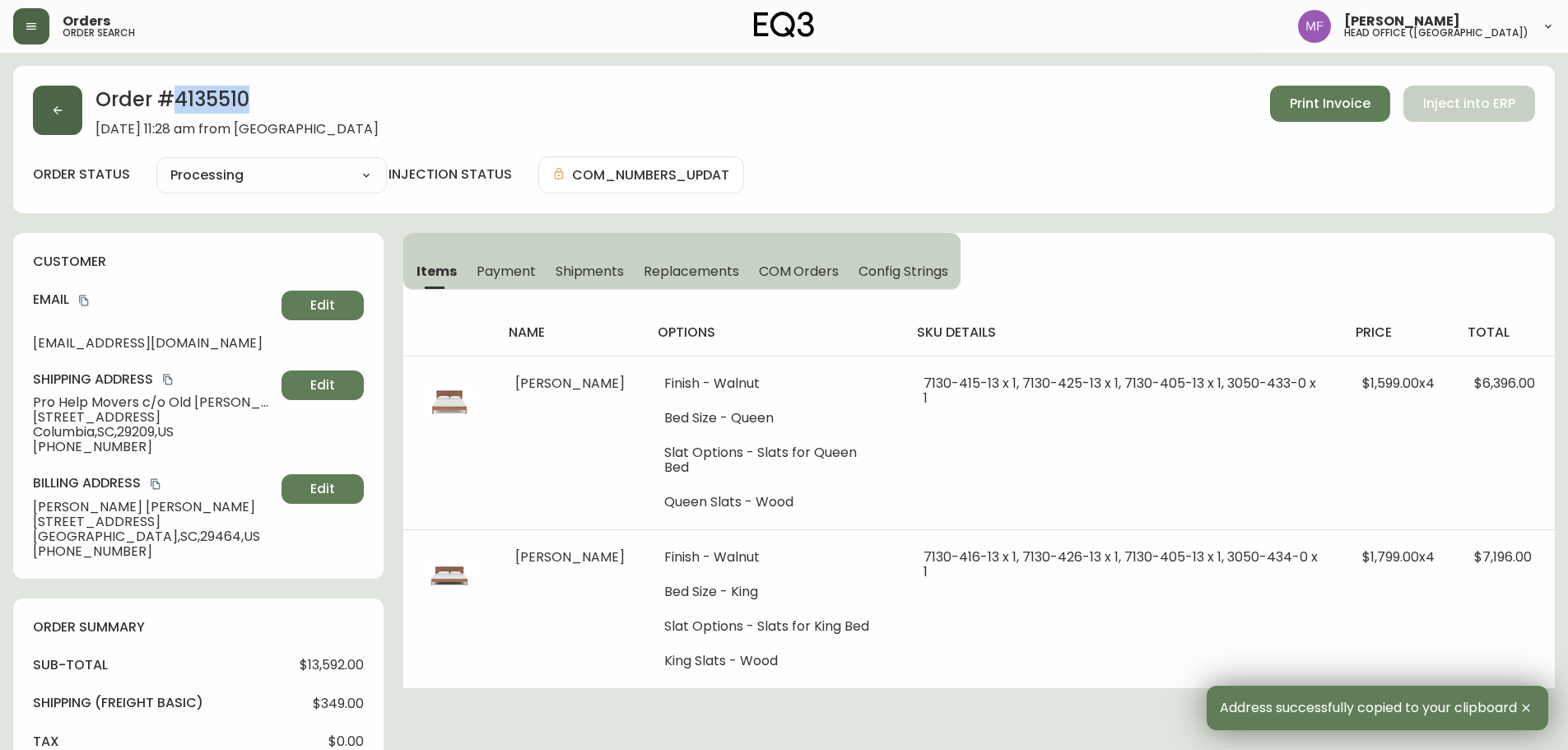
click at [43, 126] on button "button" at bounding box center [58, 110] width 49 height 49
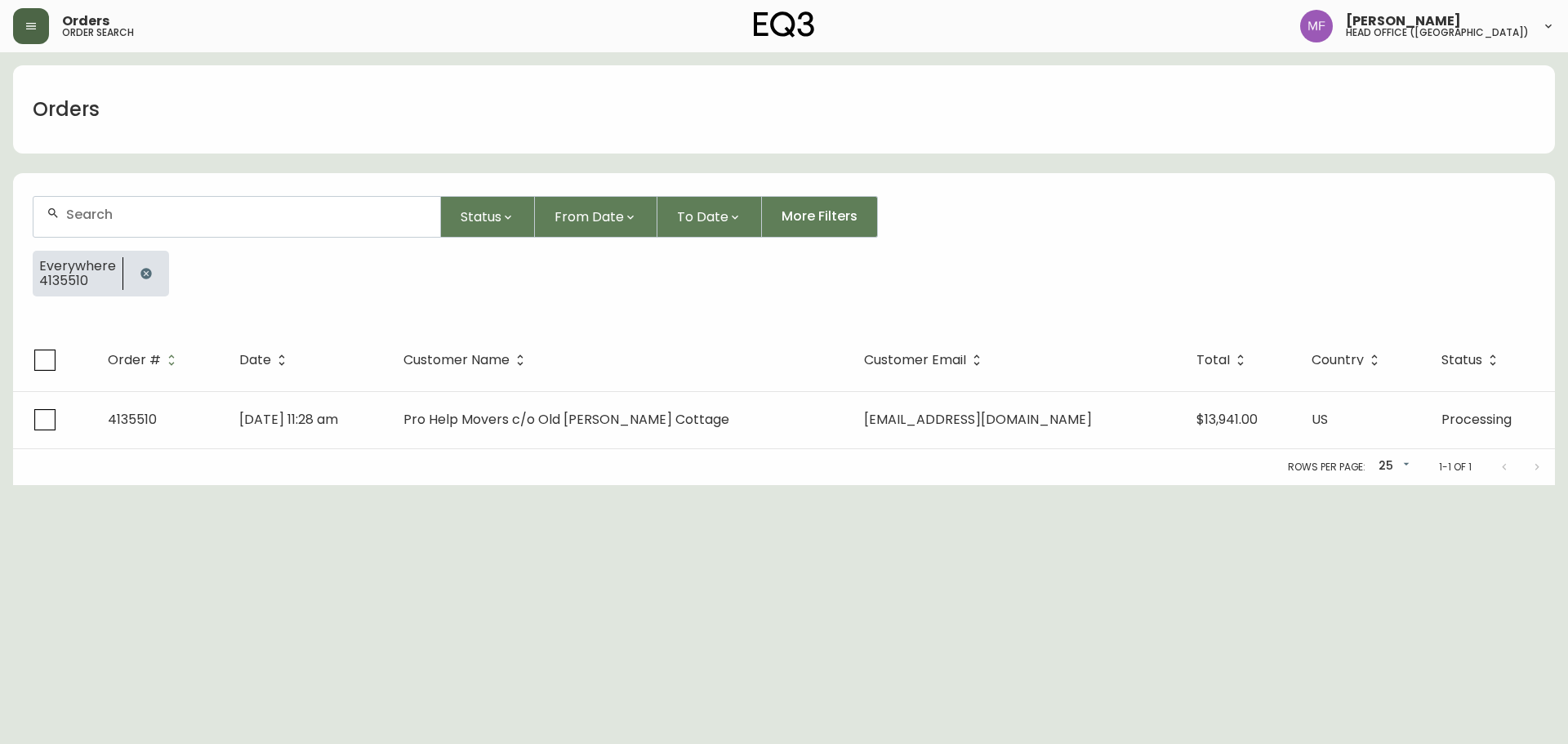
click at [158, 261] on div at bounding box center [145, 273] width 46 height 45
click at [134, 272] on button "button" at bounding box center [145, 273] width 33 height 33
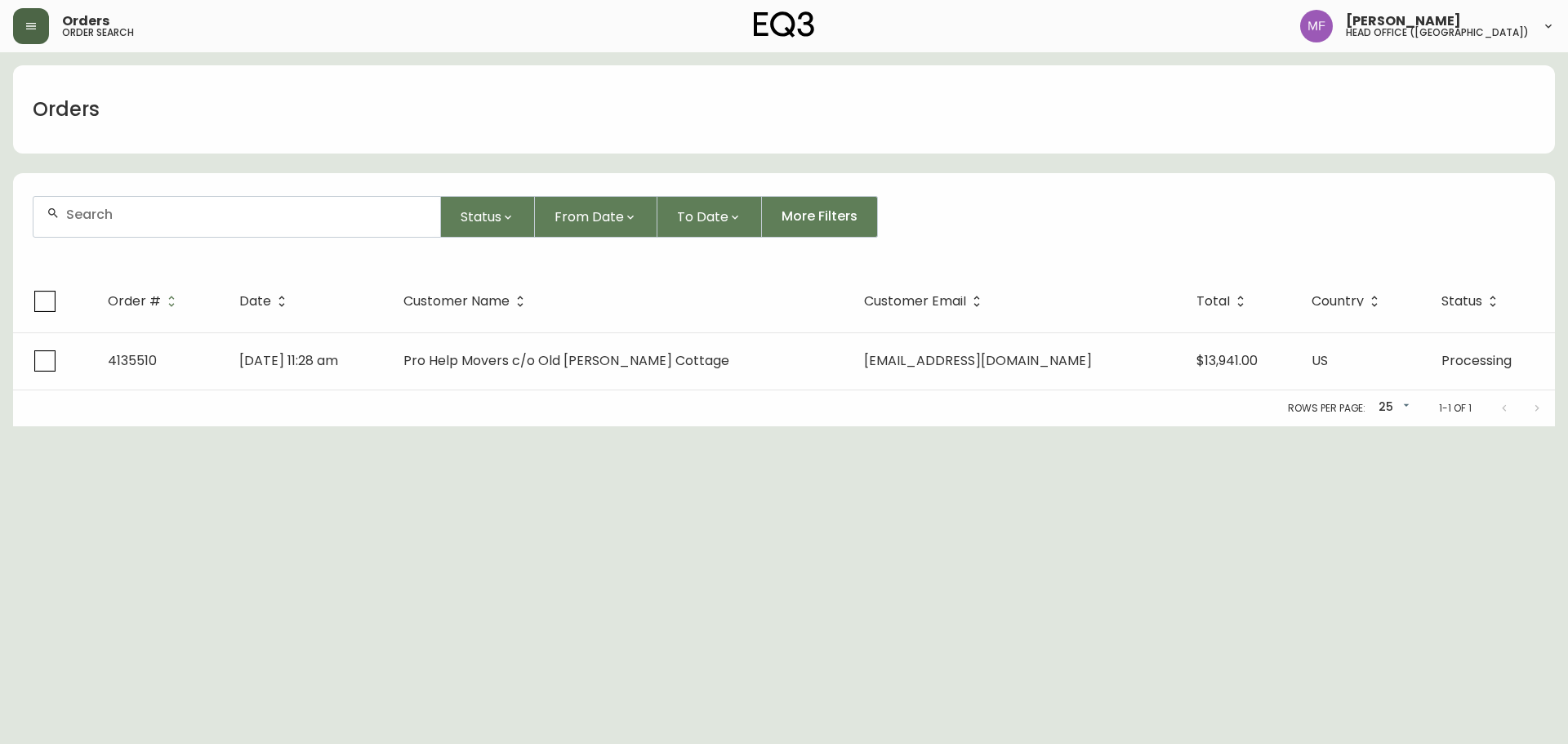
click at [139, 220] on input "text" at bounding box center [246, 214] width 361 height 15
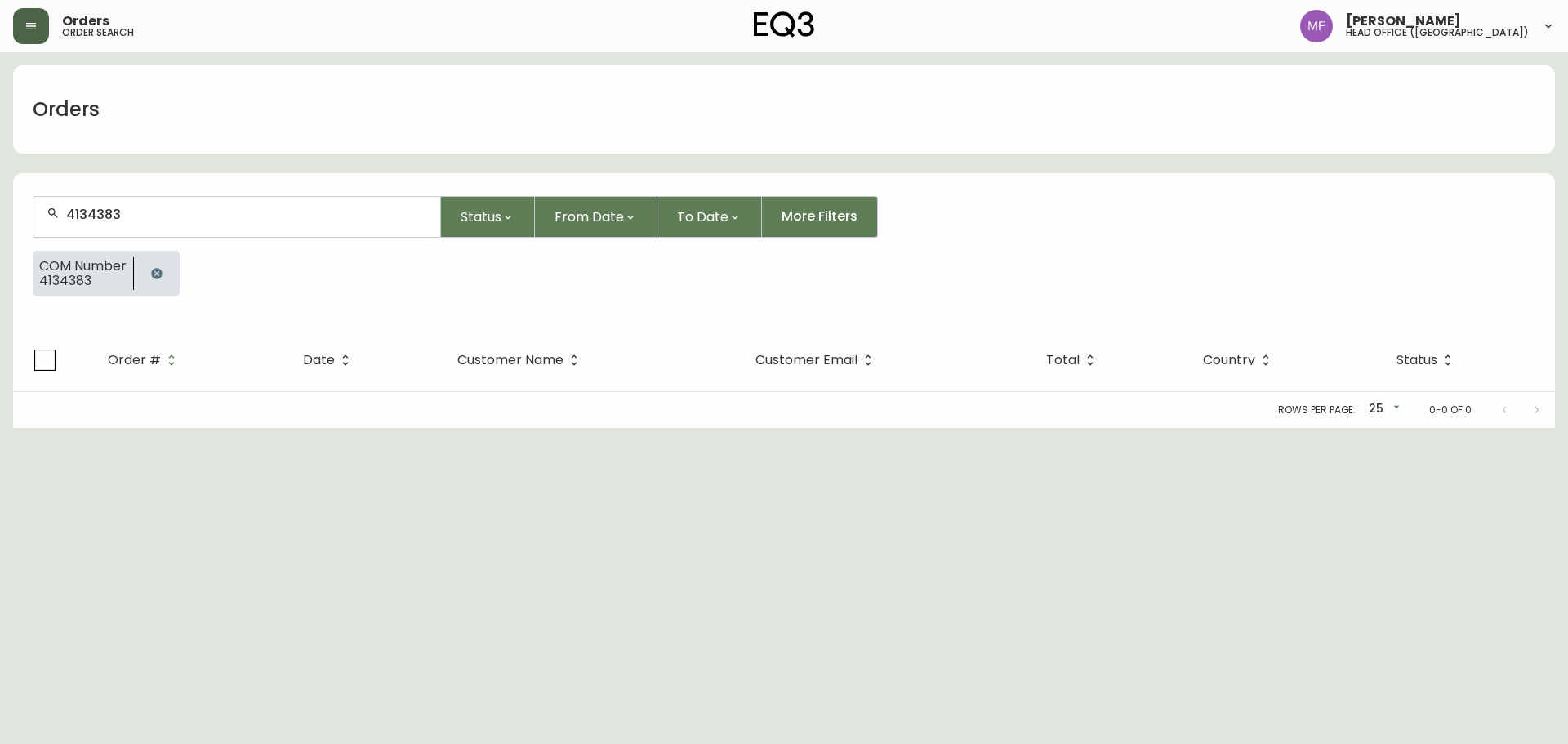
click at [174, 274] on div at bounding box center [156, 273] width 46 height 45
click at [148, 220] on input "4134383" at bounding box center [246, 214] width 361 height 15
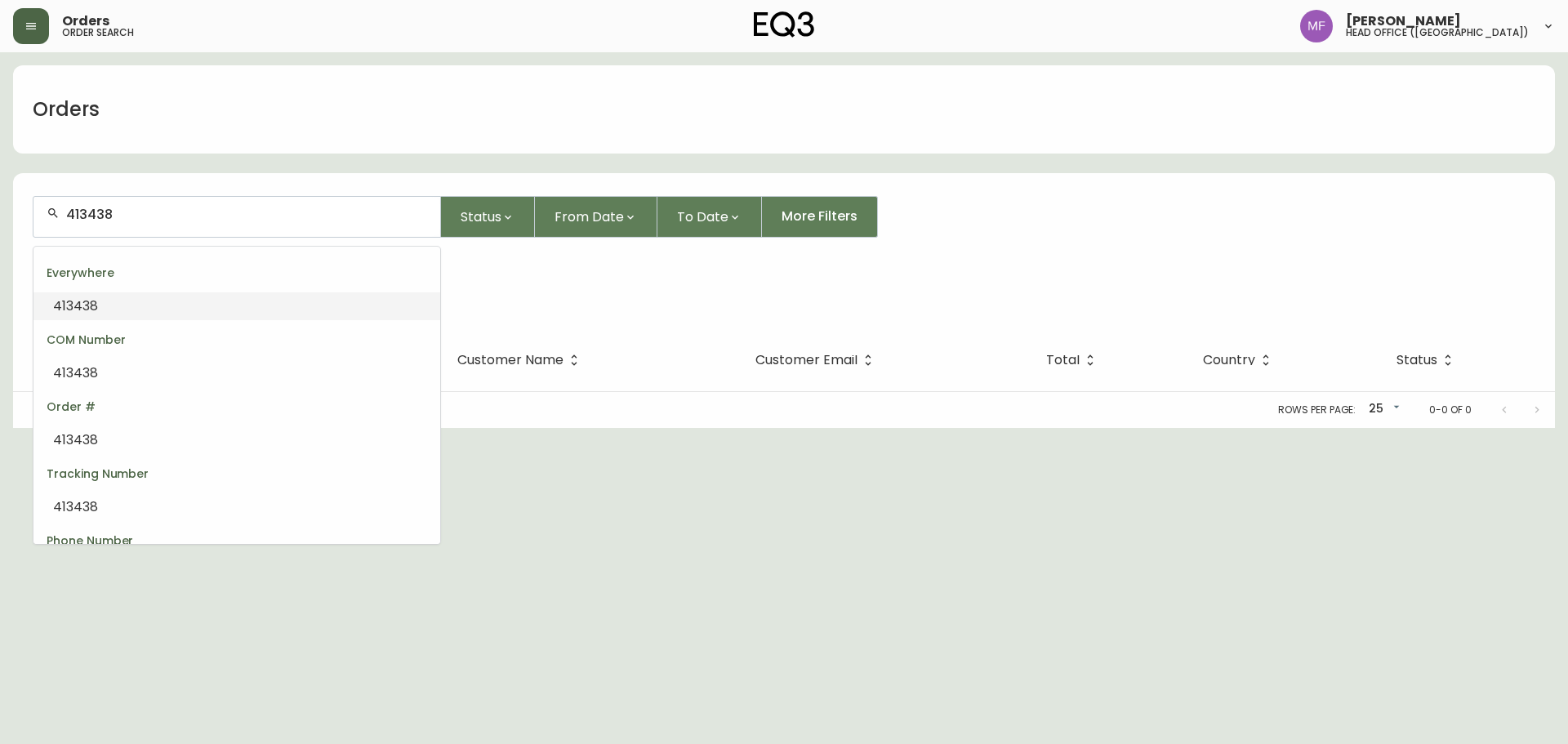
type input "4134383"
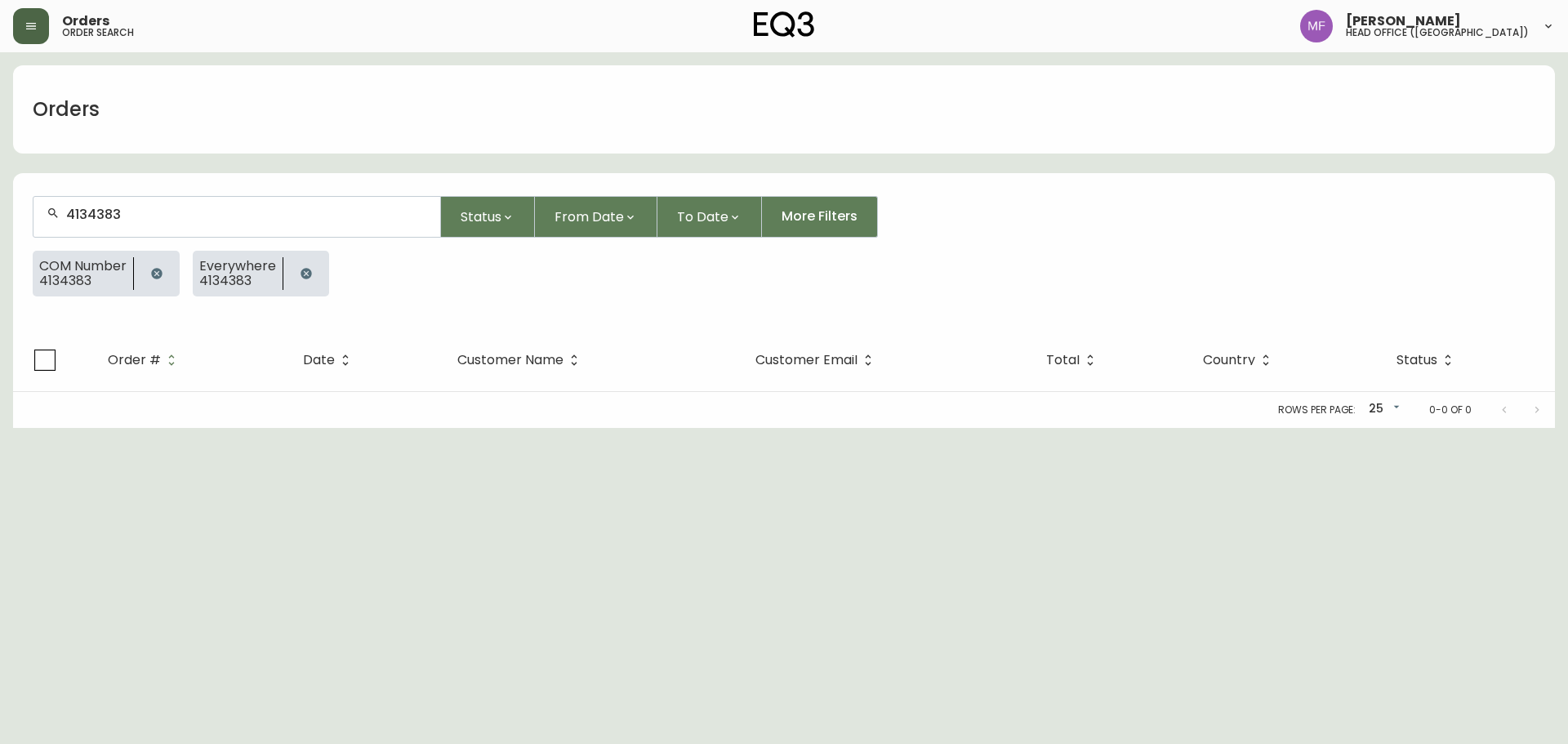
click at [307, 274] on icon "button" at bounding box center [306, 273] width 11 height 11
click at [169, 270] on button "button" at bounding box center [156, 273] width 33 height 33
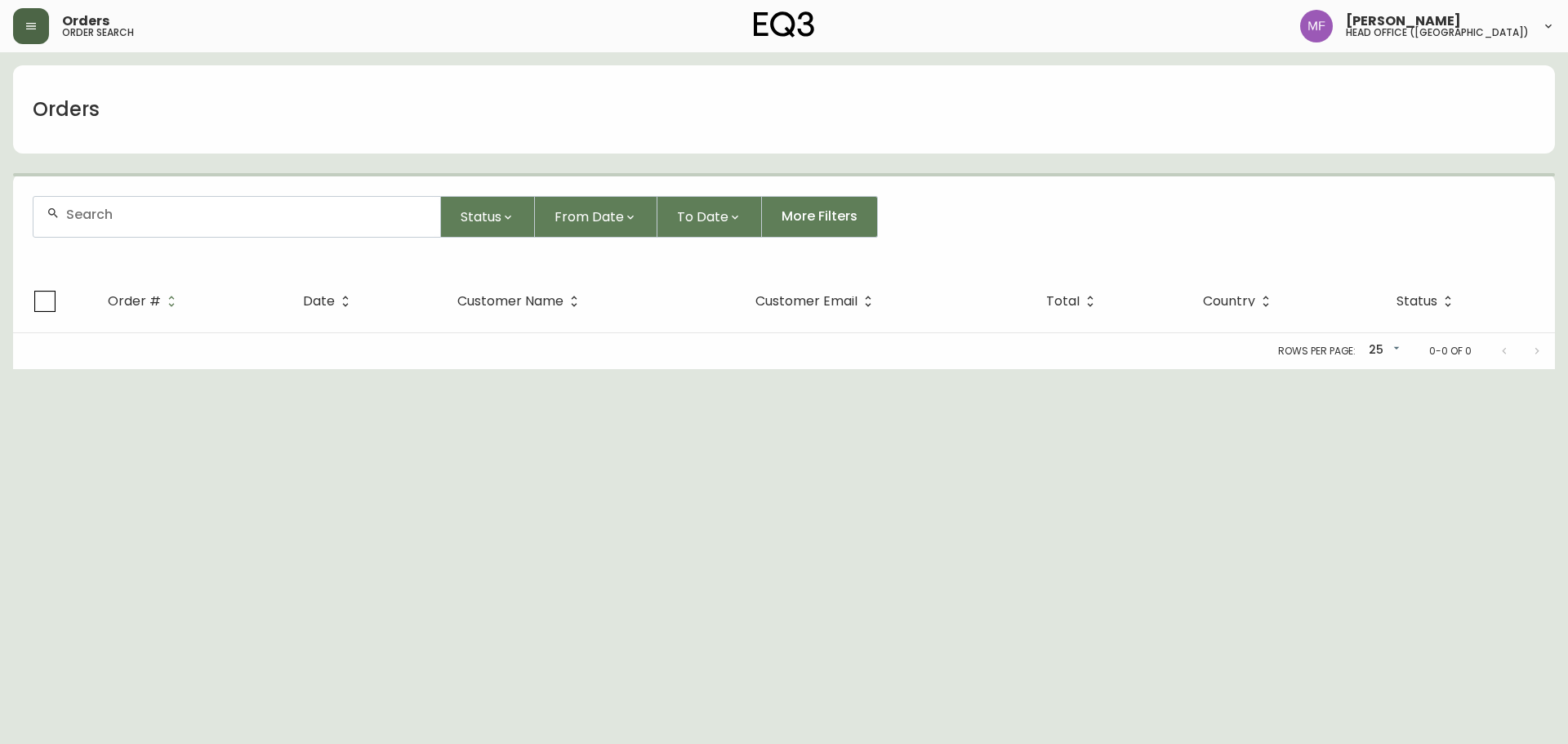
click at [156, 226] on div at bounding box center [237, 217] width 407 height 40
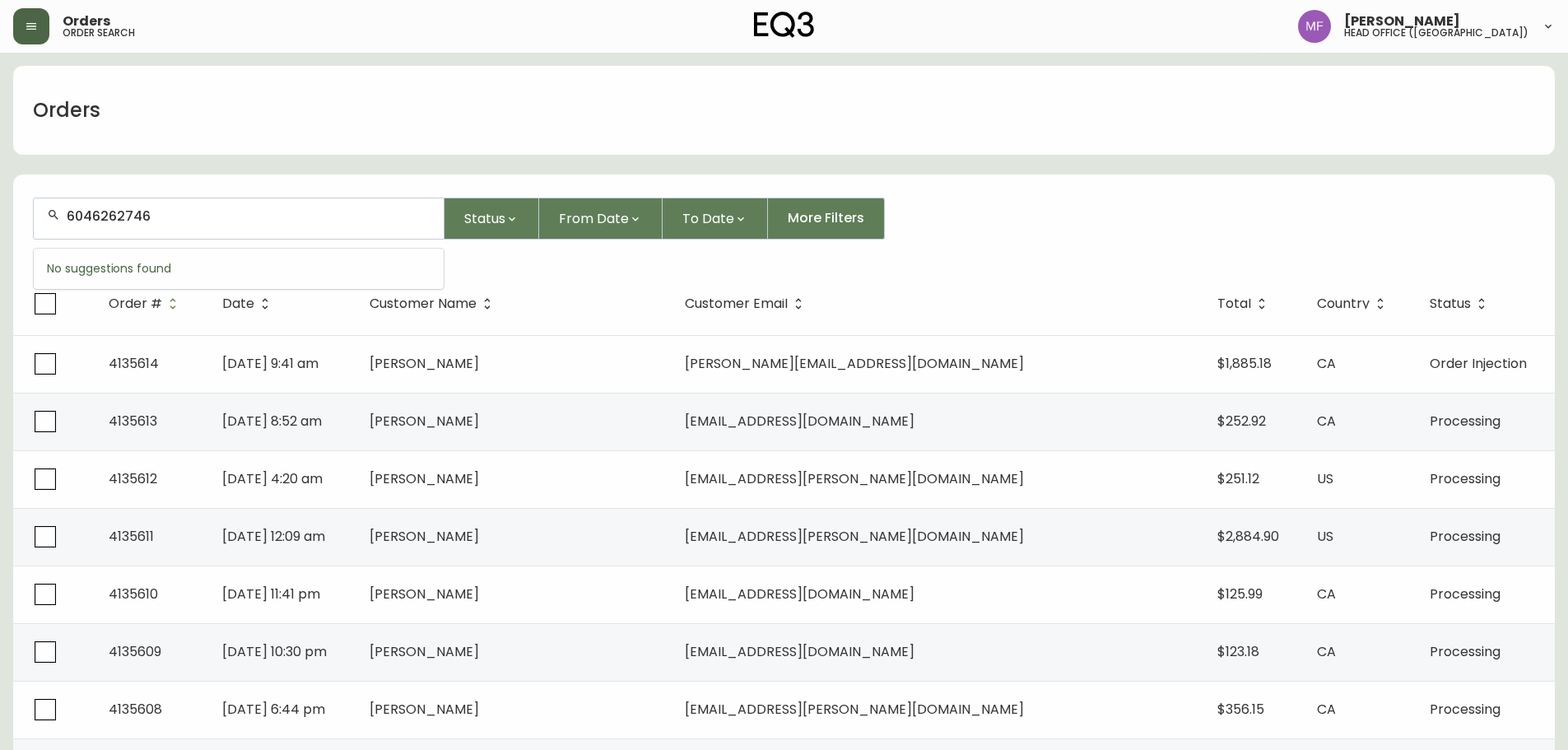
type input "6046262746"
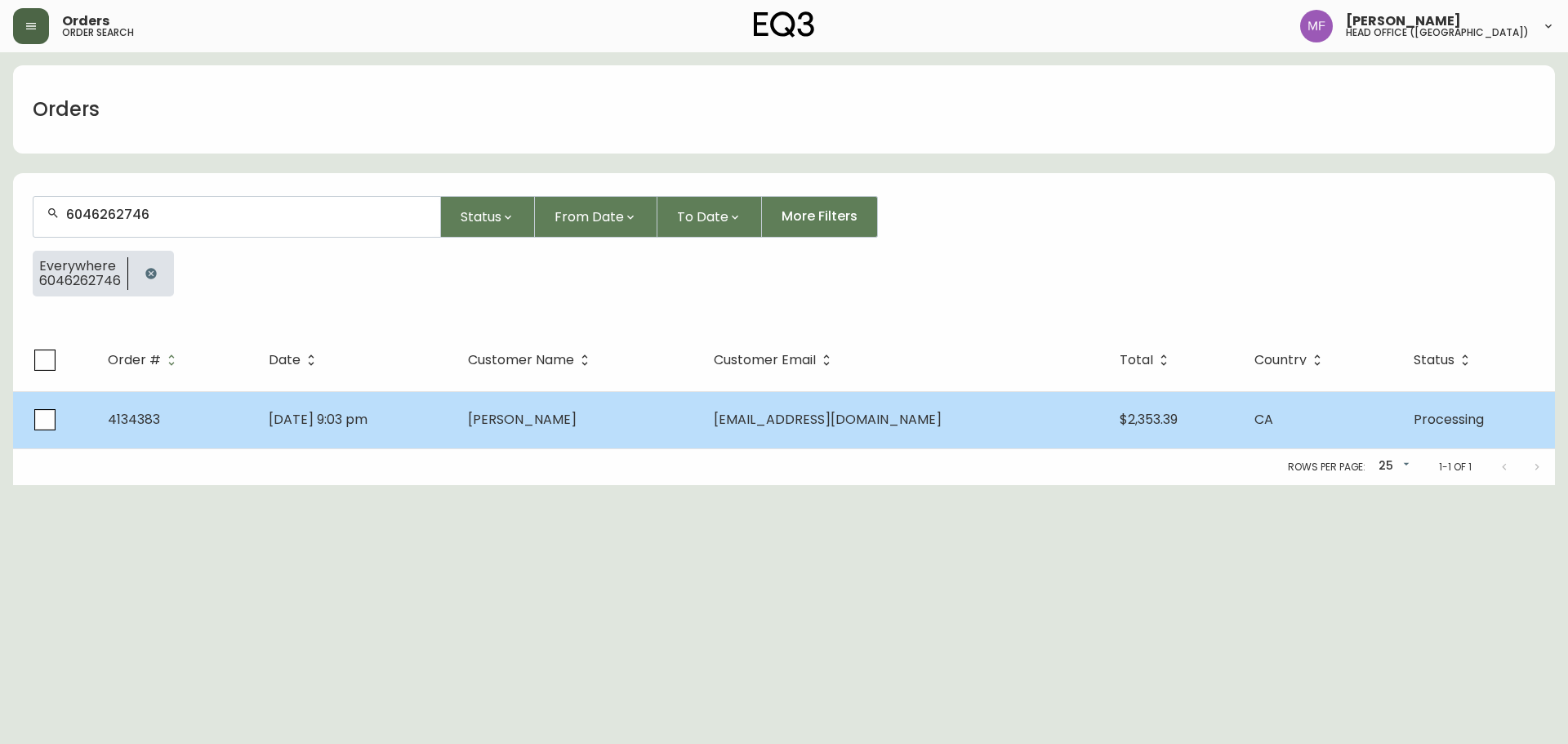
click at [567, 416] on span "Rick Friedel" at bounding box center [522, 418] width 109 height 19
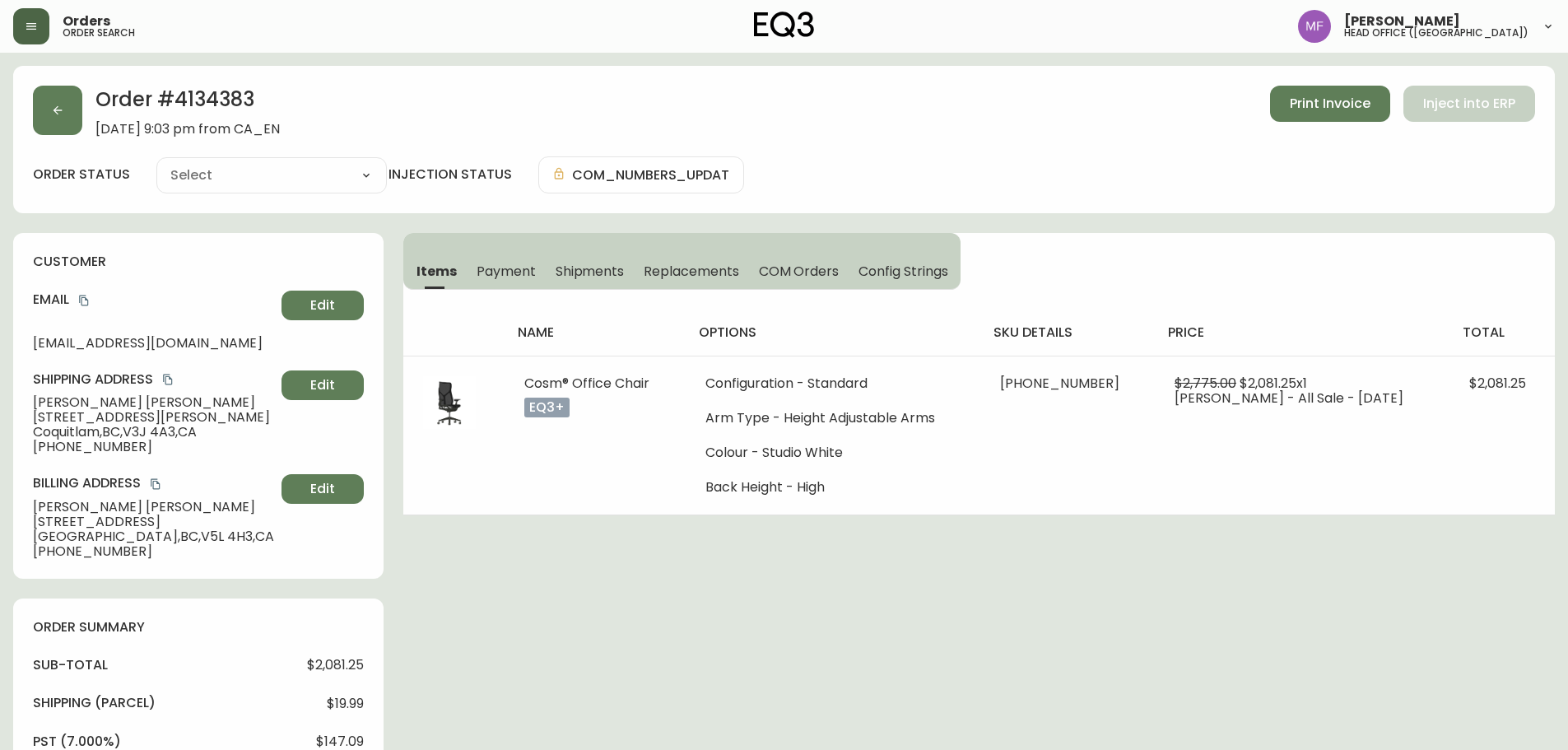
type input "Processing"
select select "PROCESSING"
click at [211, 95] on h2 "Order # 4134383" at bounding box center [187, 103] width 184 height 36
click at [230, 98] on h2 "Order # 4134383" at bounding box center [187, 103] width 184 height 36
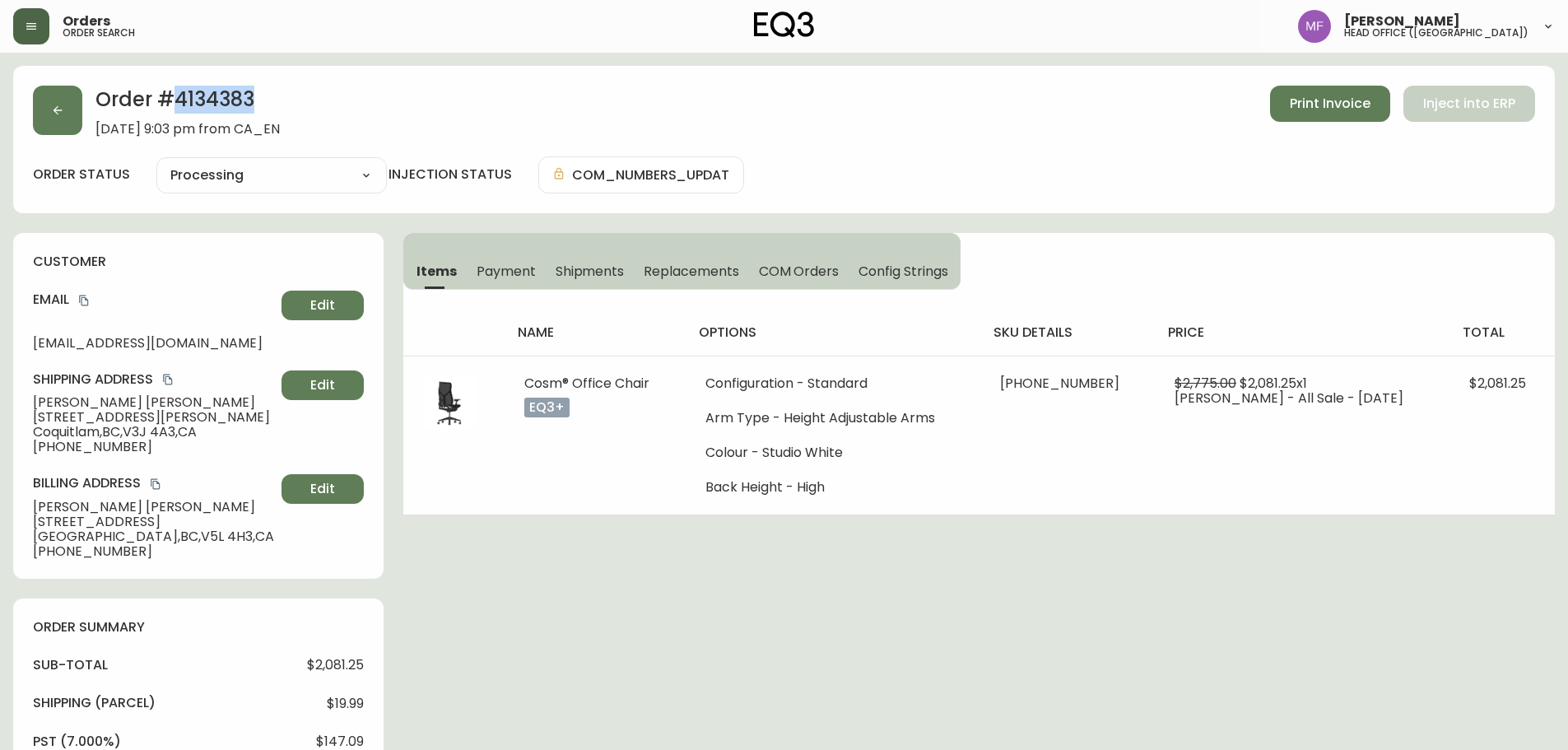
click at [230, 98] on h2 "Order # 4134383" at bounding box center [187, 103] width 184 height 36
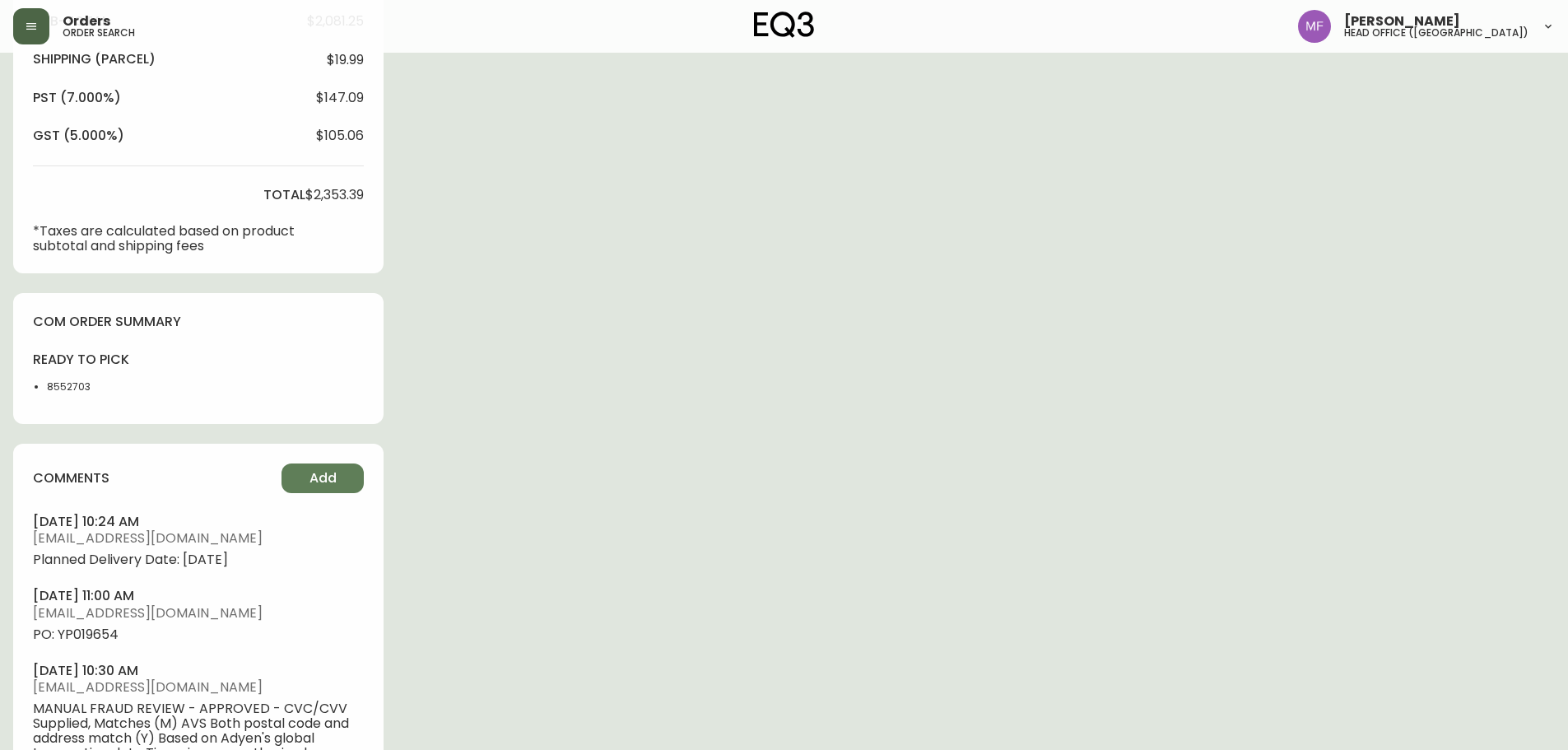
scroll to position [658, 0]
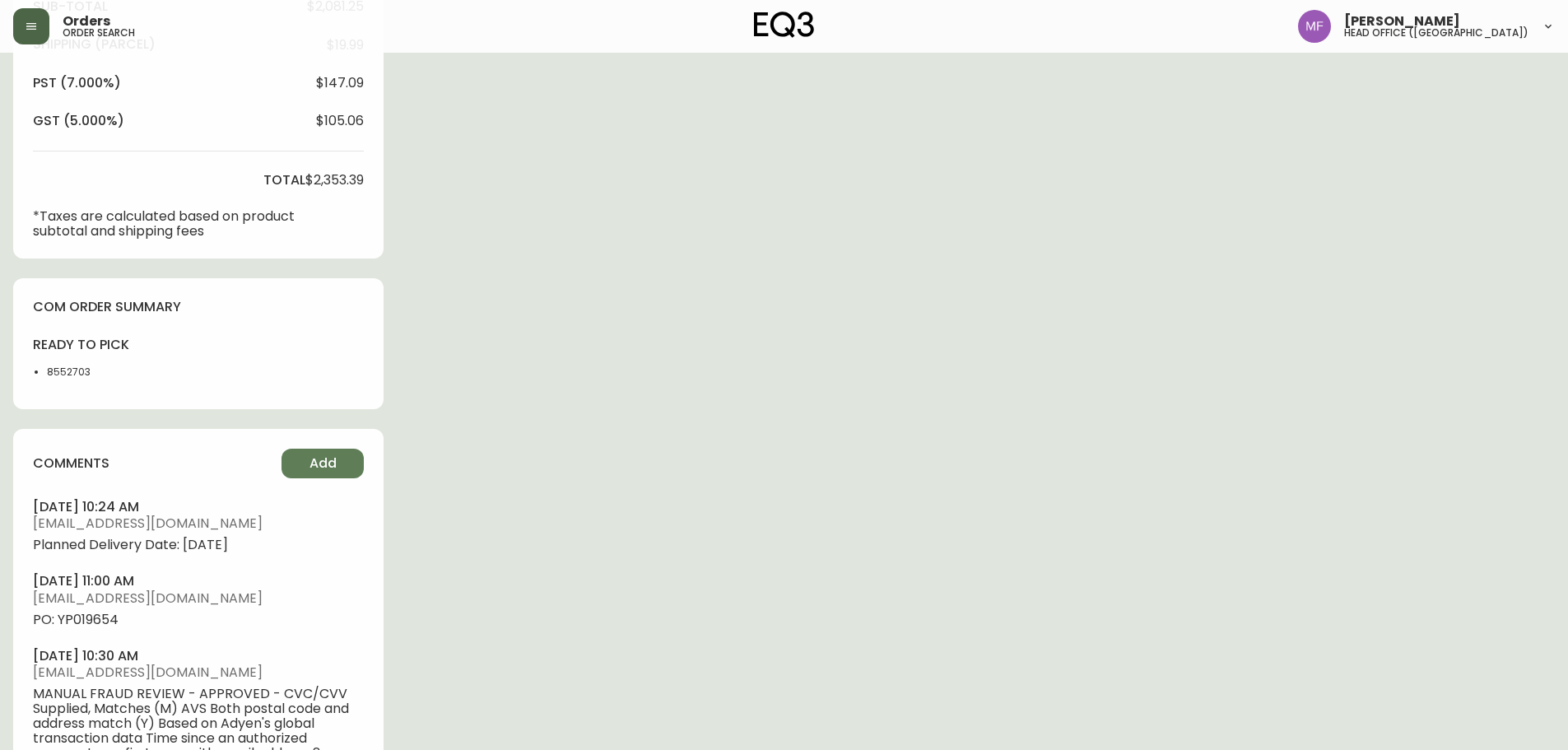
click at [63, 379] on div "ready to pick 8552703" at bounding box center [82, 362] width 97 height 53
click at [544, 382] on div "Order # 4134383 July 28, 2025 at 9:03 pm from CA_EN Print Invoice Inject into E…" at bounding box center [784, 160] width 1542 height 1506
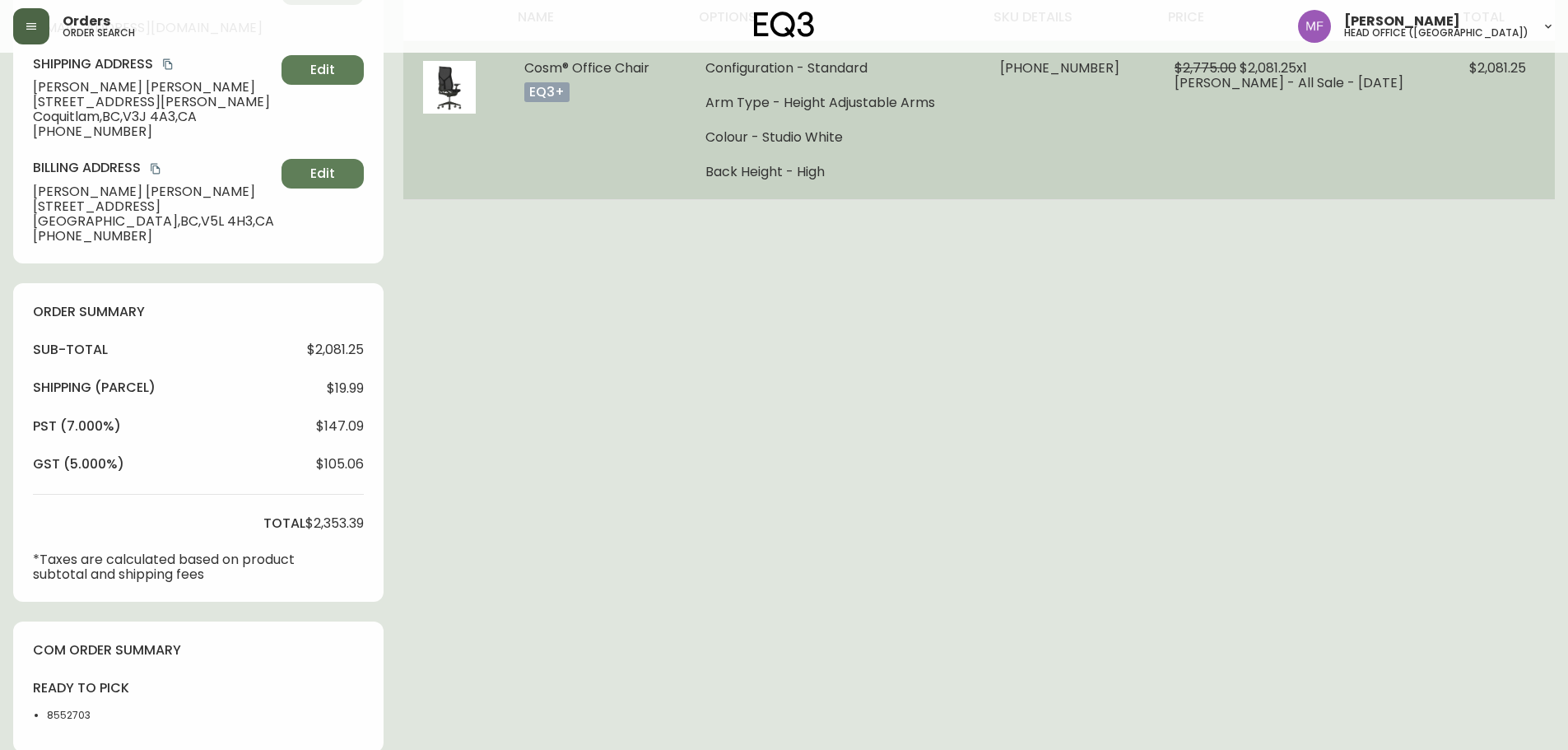
scroll to position [0, 0]
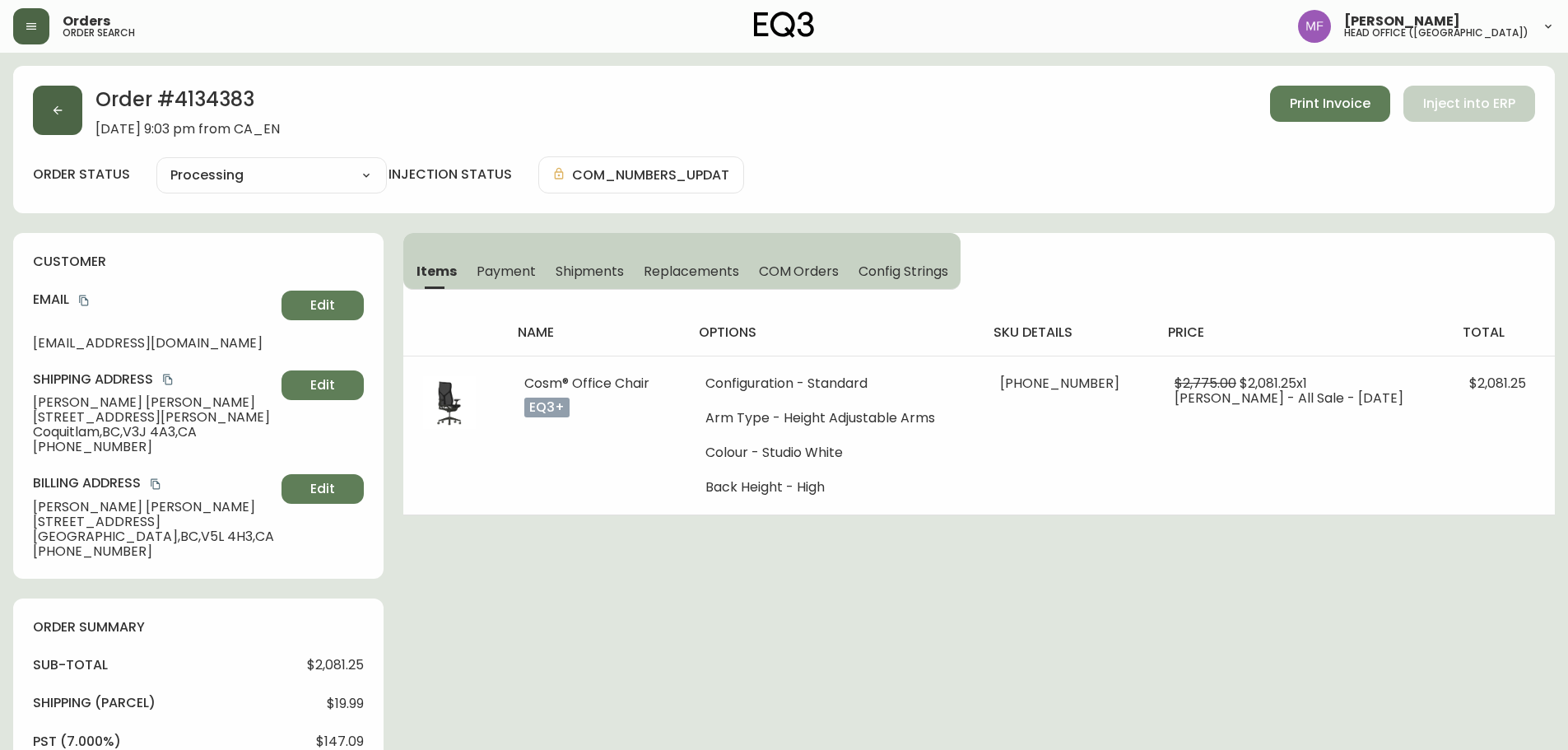
click at [46, 115] on button "button" at bounding box center [58, 110] width 49 height 49
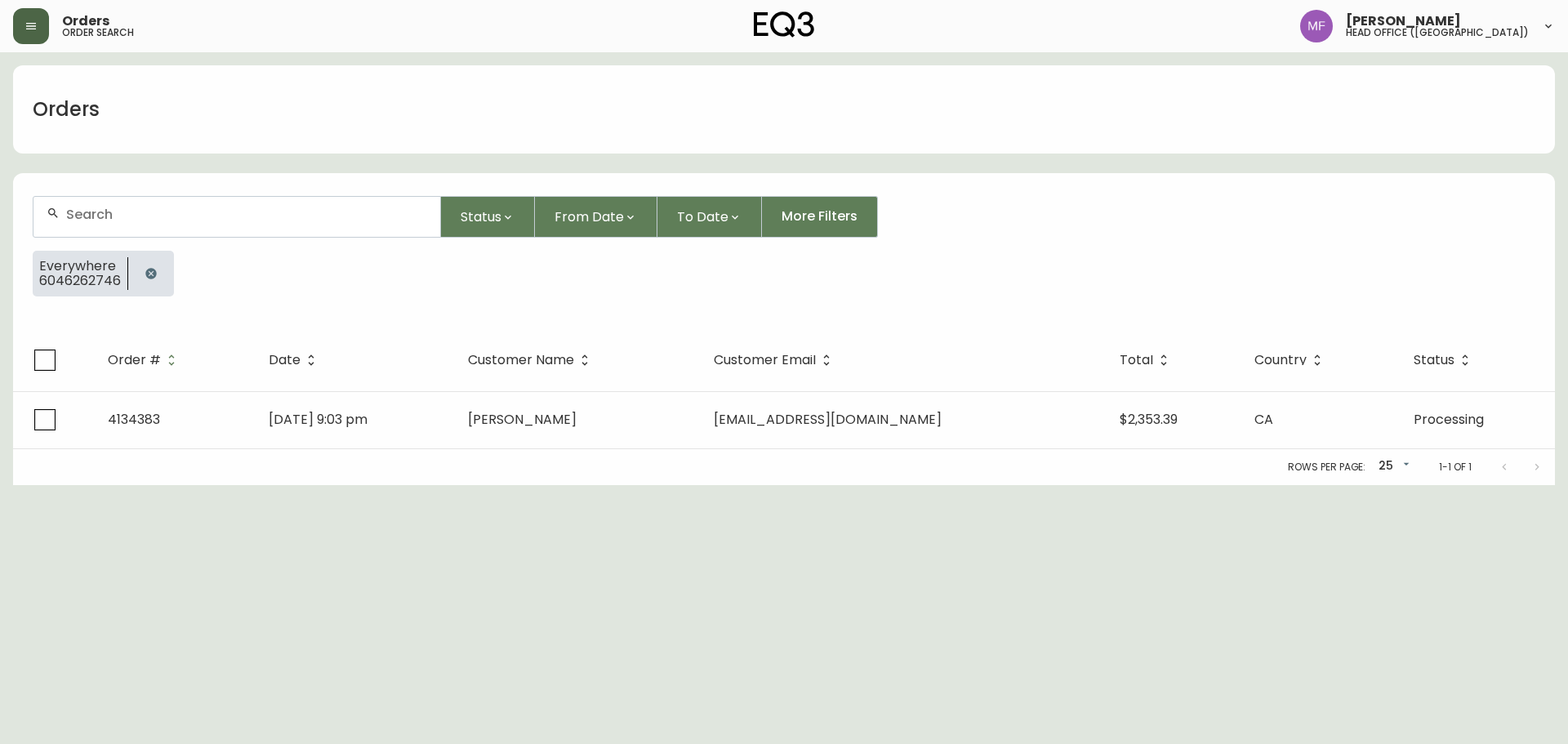
click at [149, 274] on icon "button" at bounding box center [151, 273] width 11 height 11
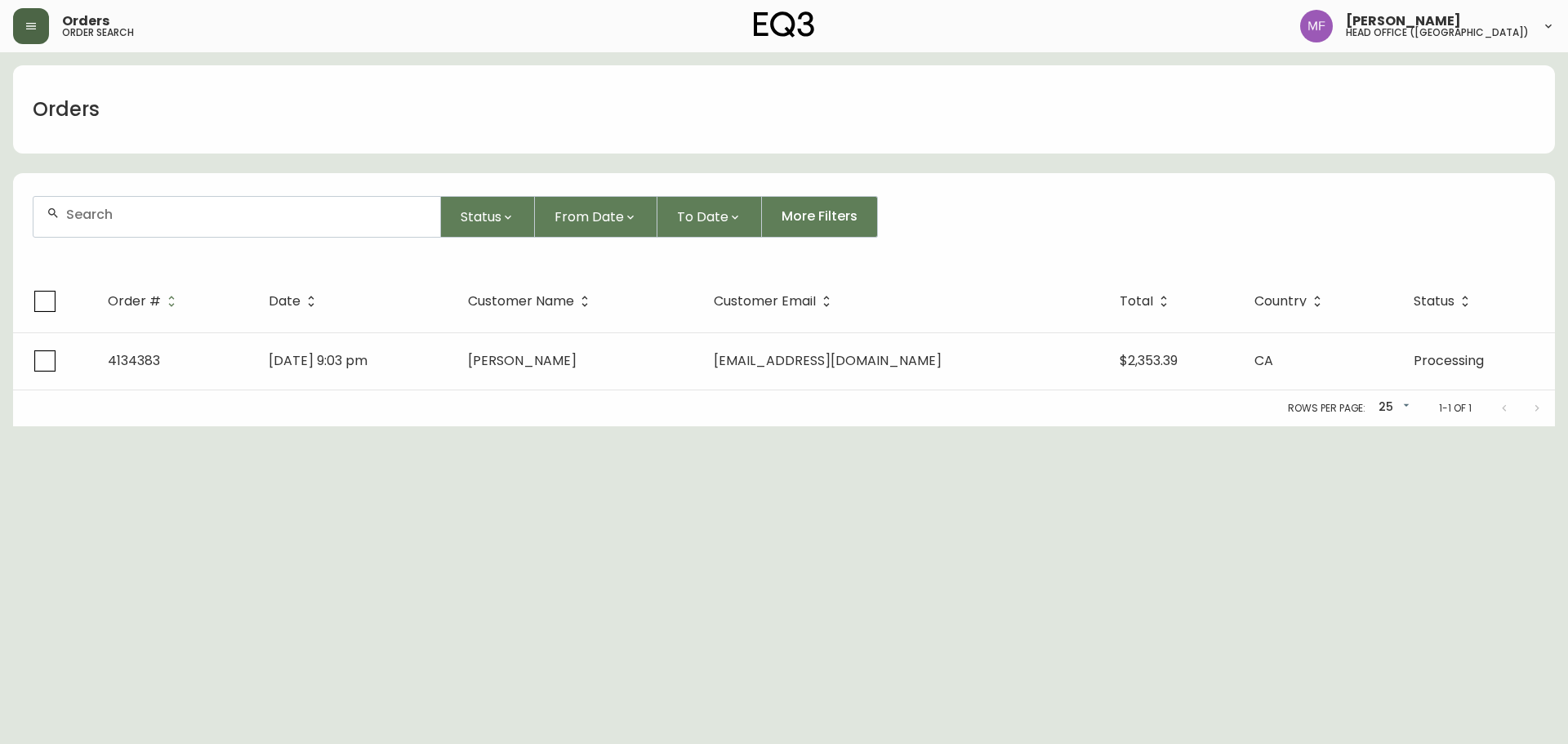
click at [149, 227] on div at bounding box center [237, 217] width 407 height 40
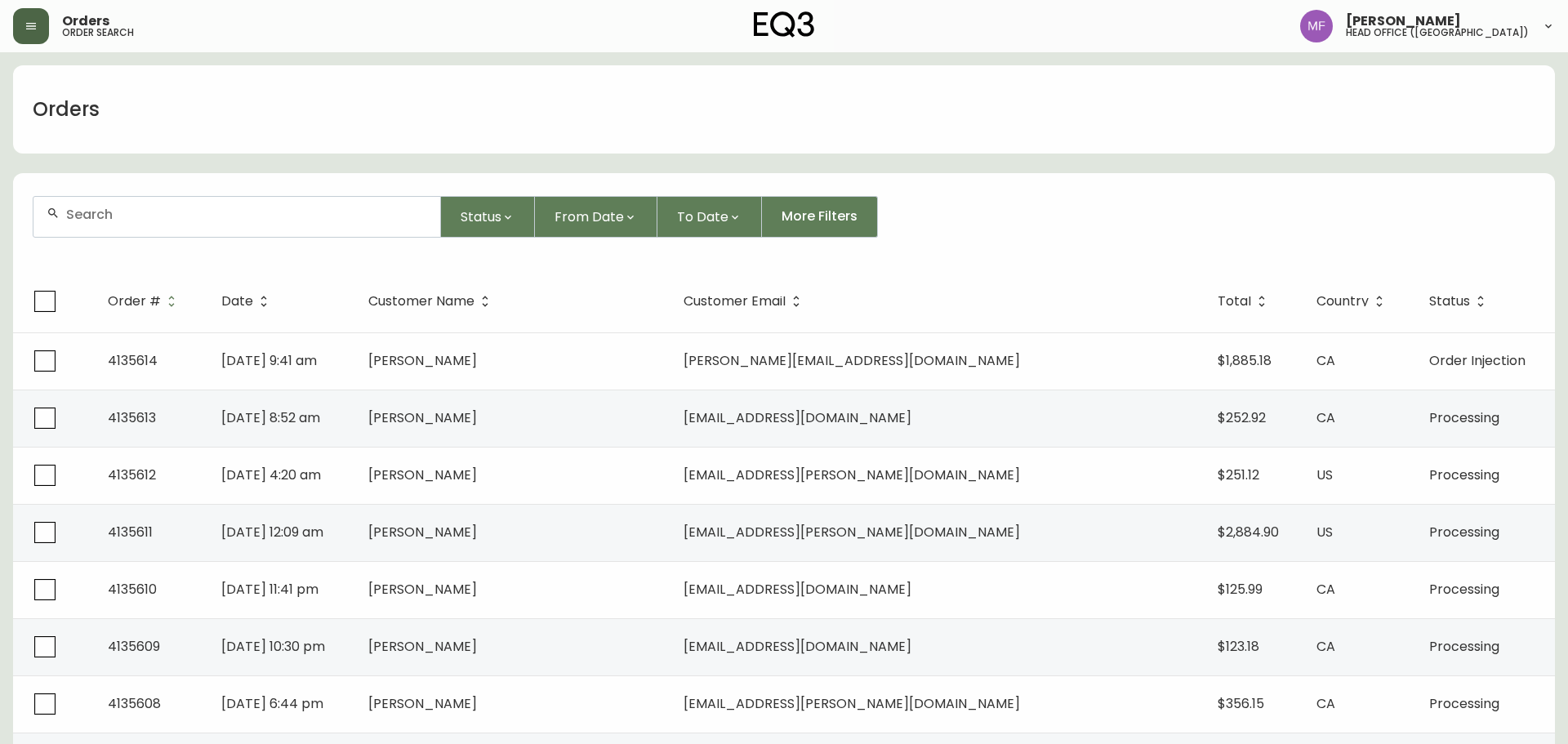
paste input "4134118"
type input "4134118"
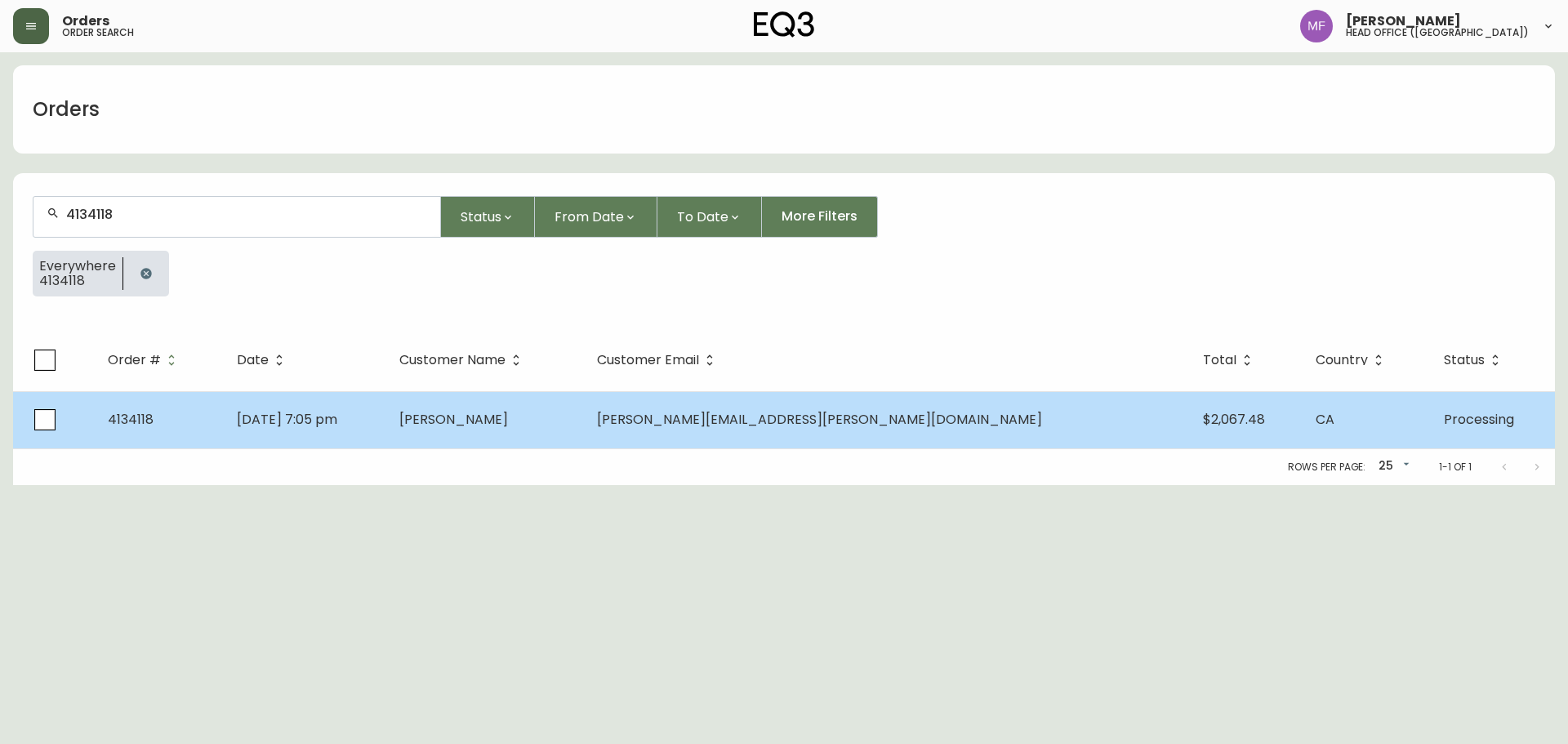
click at [486, 445] on td "Laurence Darveau" at bounding box center [485, 419] width 197 height 57
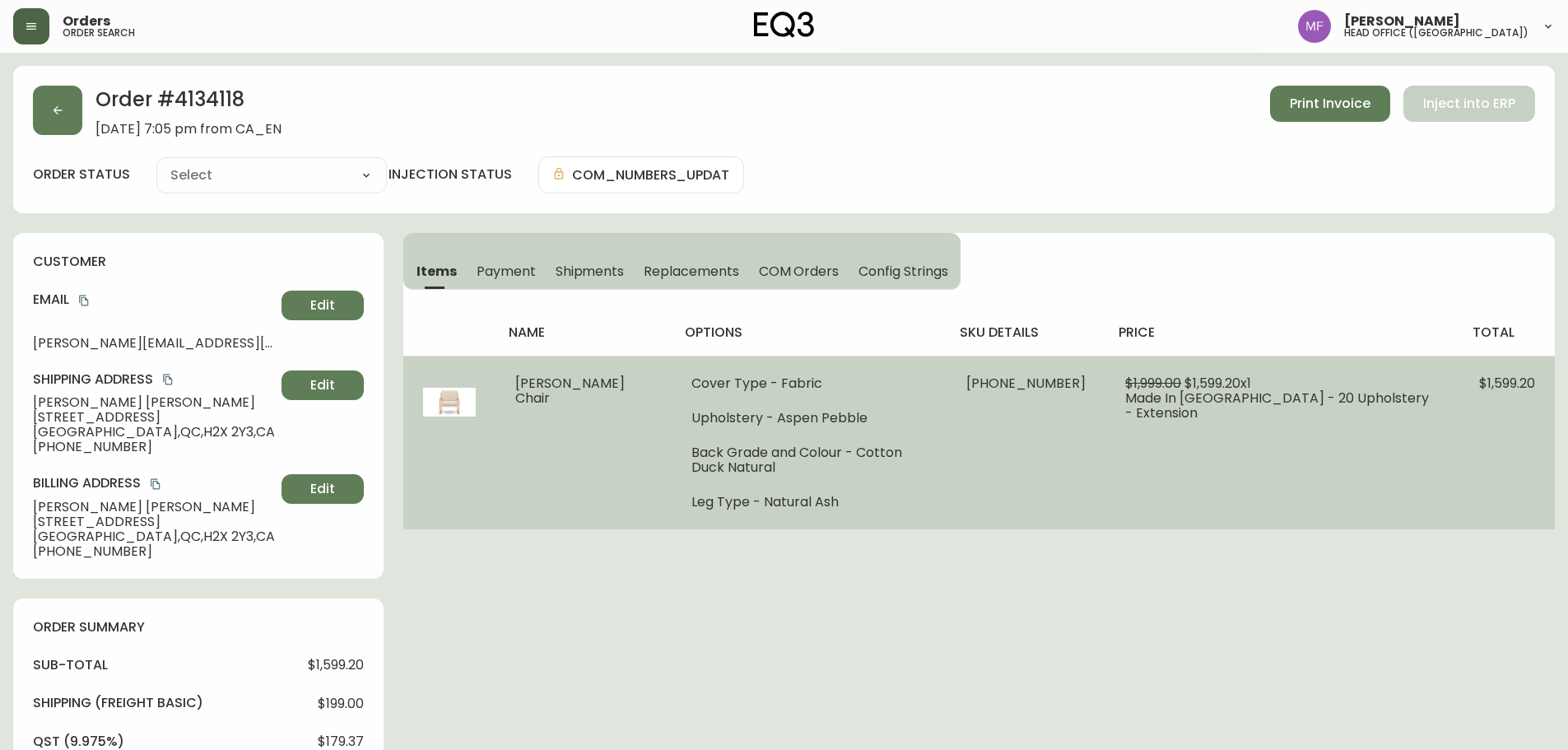
type input "Processing"
select select "PROCESSING"
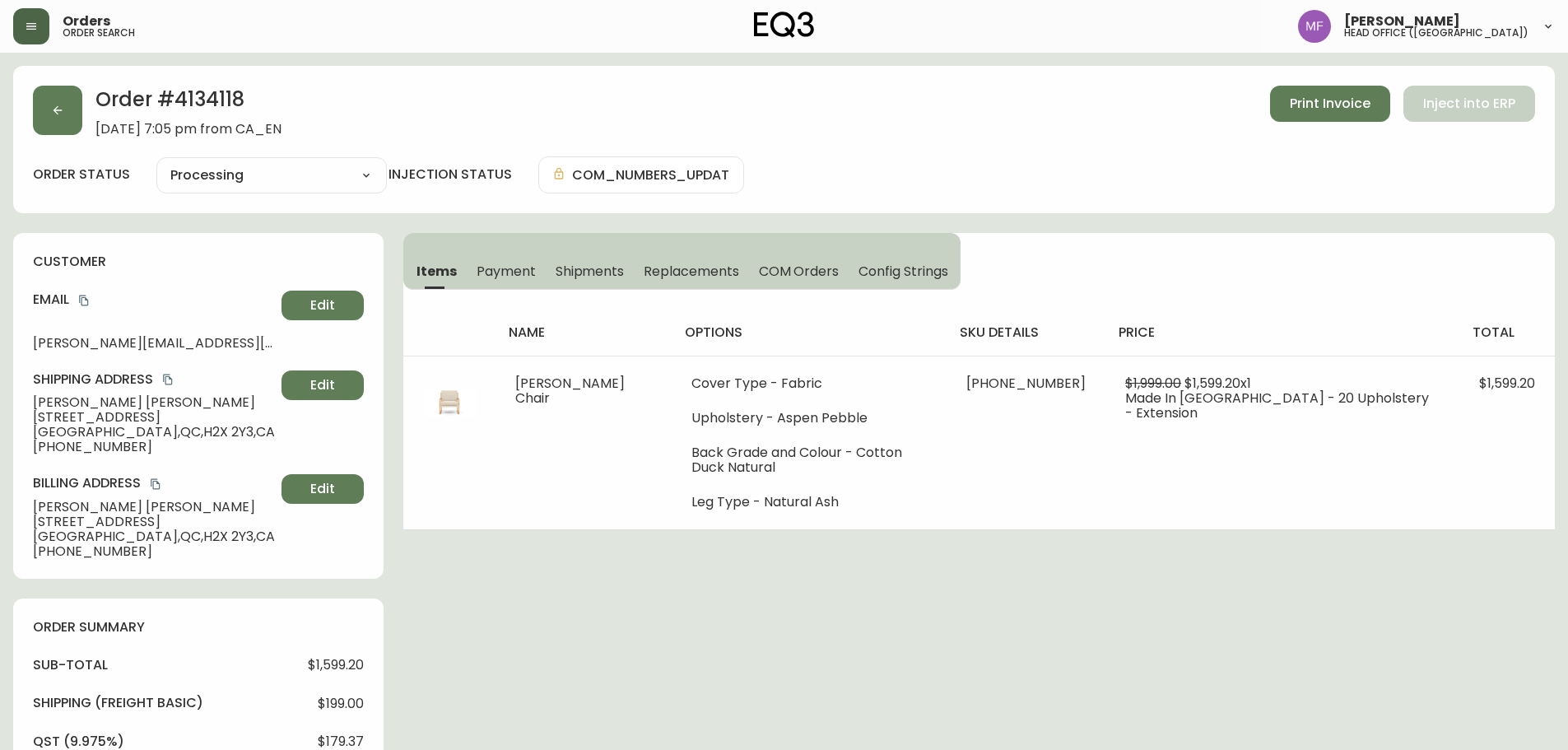
click at [964, 625] on div "Order # 4134118 July 13, 2025 at 7:05 pm from CA_EN Print Invoice Inject into E…" at bounding box center [784, 722] width 1542 height 1313
click at [224, 104] on h2 "Order # 4134118" at bounding box center [188, 103] width 186 height 36
drag, startPoint x: 165, startPoint y: 401, endPoint x: 17, endPoint y: 404, distance: 148.0
click at [17, 404] on div "customer Email laurence.darveau@usherbrooke.ca Edit Shipping Address Laurence D…" at bounding box center [199, 406] width 371 height 345
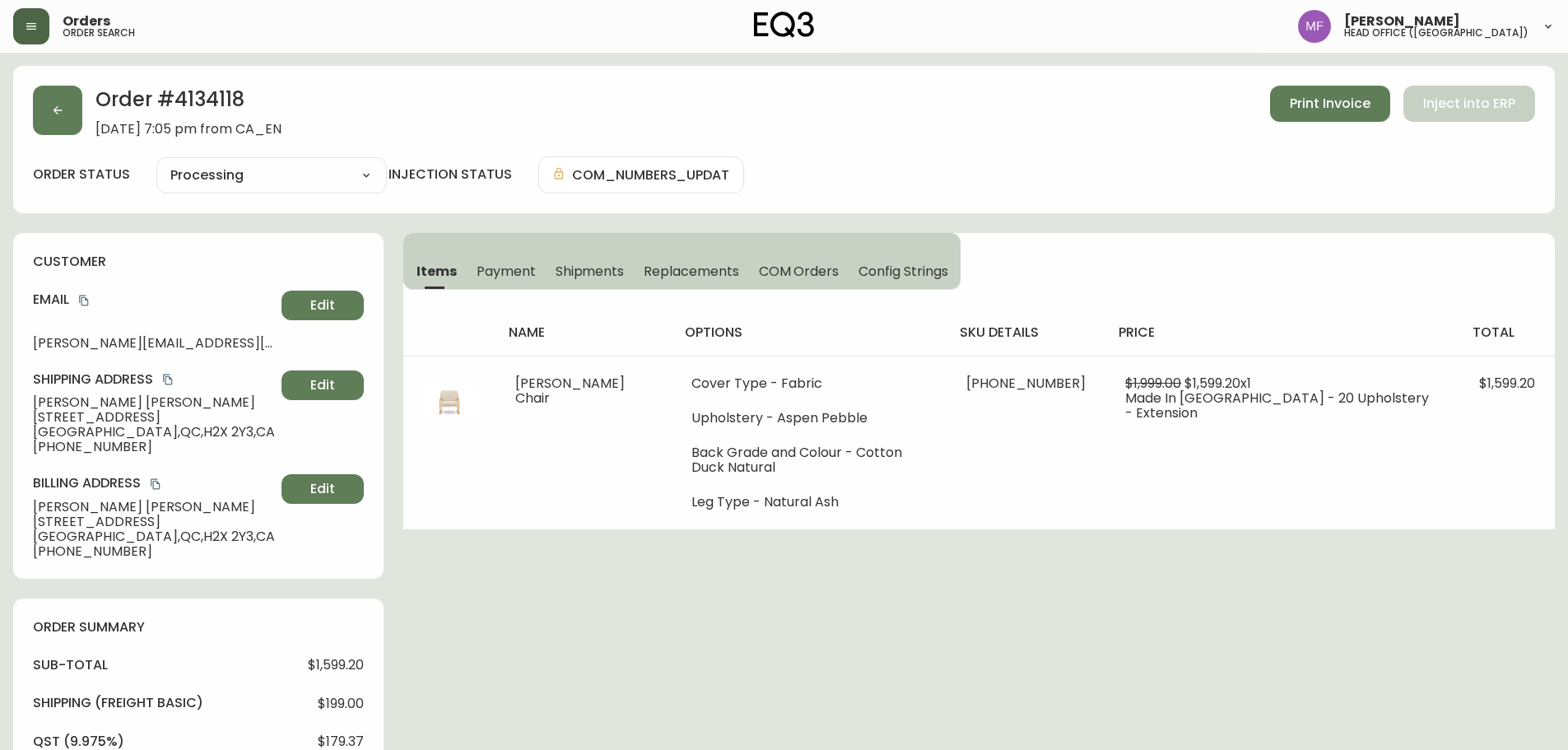
click at [194, 87] on h2 "Order # 4134118" at bounding box center [188, 103] width 186 height 36
click at [195, 87] on h2 "Order # 4134118" at bounding box center [188, 103] width 186 height 36
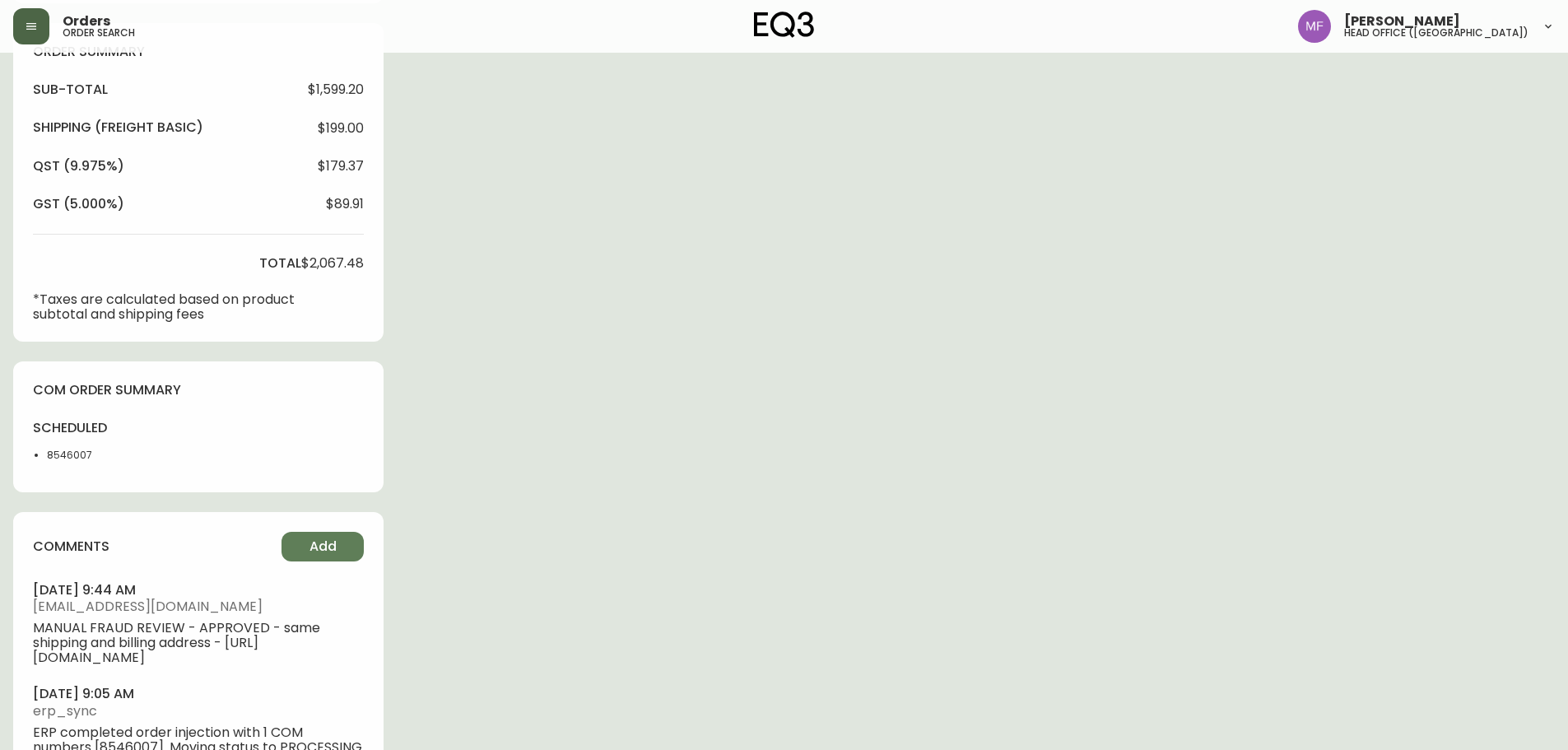
scroll to position [576, 0]
click at [73, 459] on li "8546007" at bounding box center [88, 454] width 83 height 14
click at [924, 411] on div "Order # 4134118 July 13, 2025 at 7:05 pm from CA_EN Print Invoice Inject into E…" at bounding box center [784, 147] width 1542 height 1313
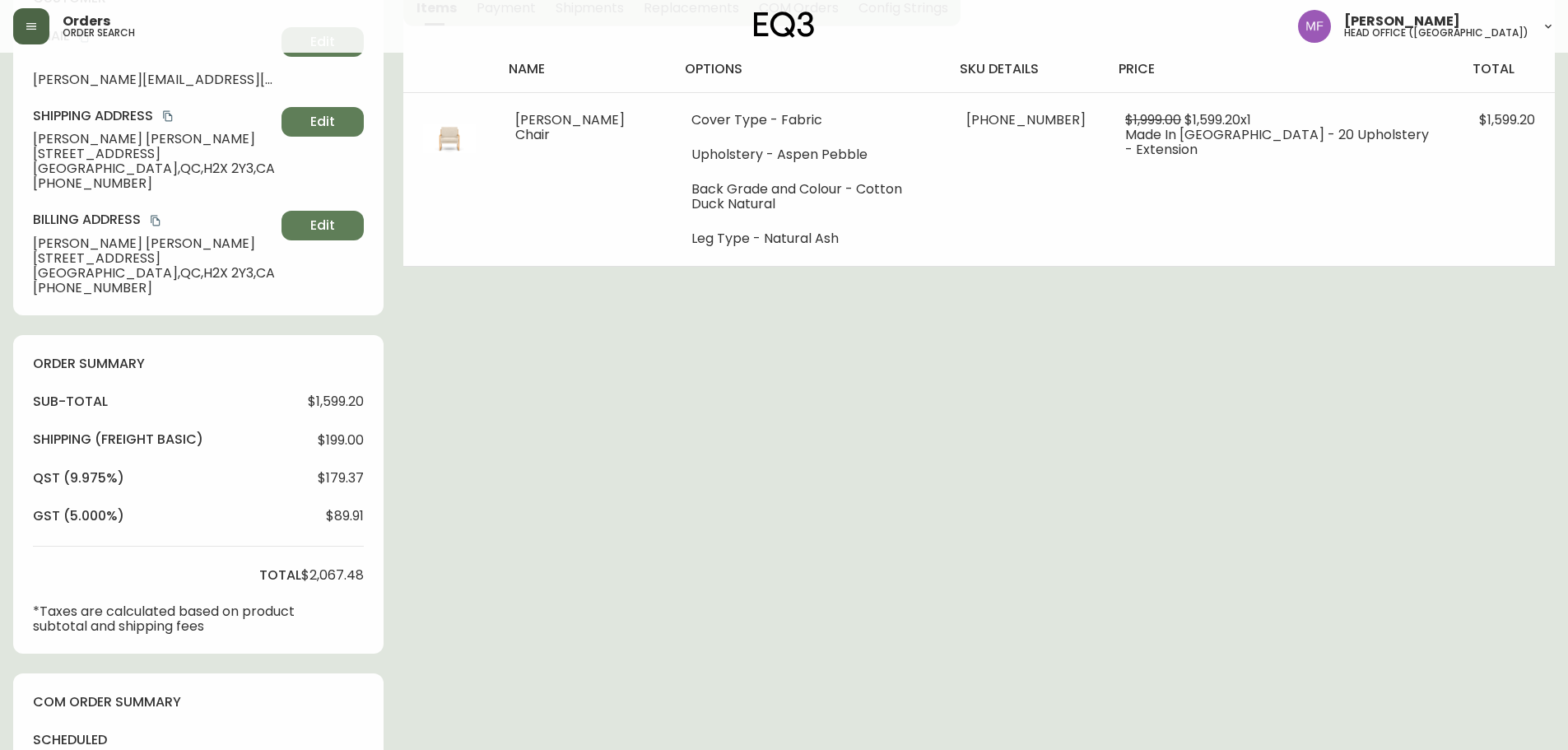
scroll to position [83, 0]
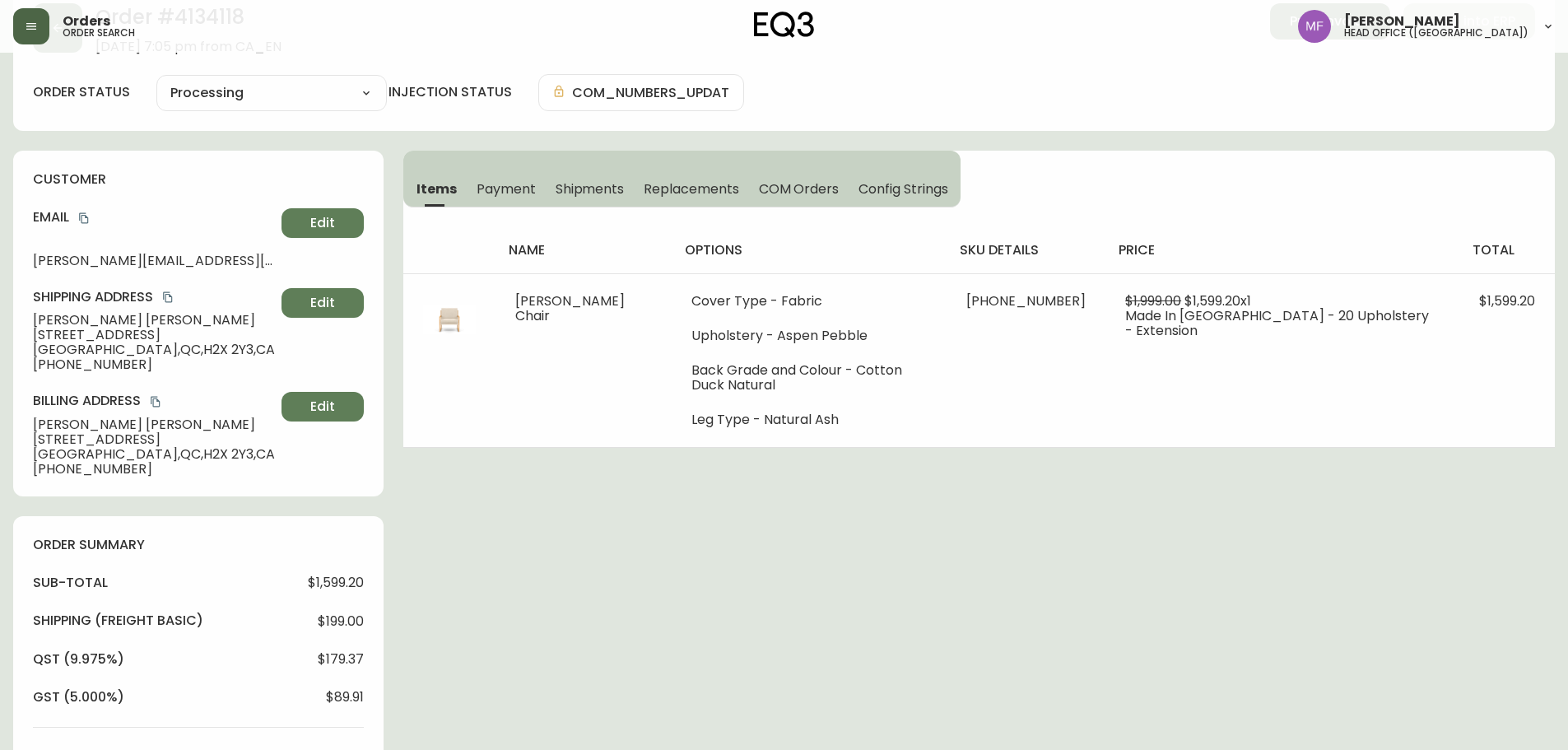
drag, startPoint x: 1113, startPoint y: 558, endPoint x: 1004, endPoint y: 615, distance: 123.0
click at [1113, 558] on div "Order # 4134118 July 13, 2025 at 7:05 pm from CA_EN Print Invoice Inject into E…" at bounding box center [784, 640] width 1542 height 1313
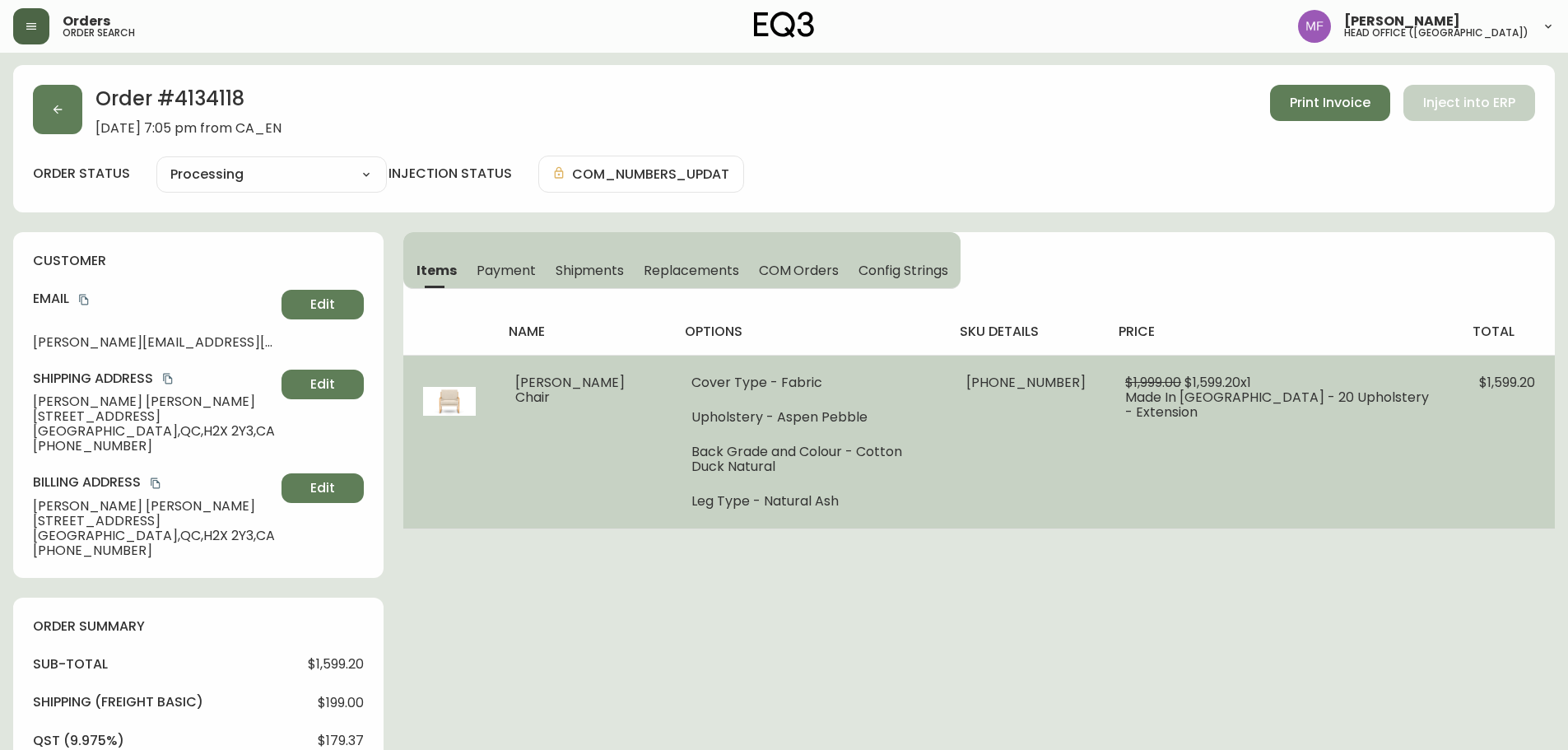
scroll to position [0, 0]
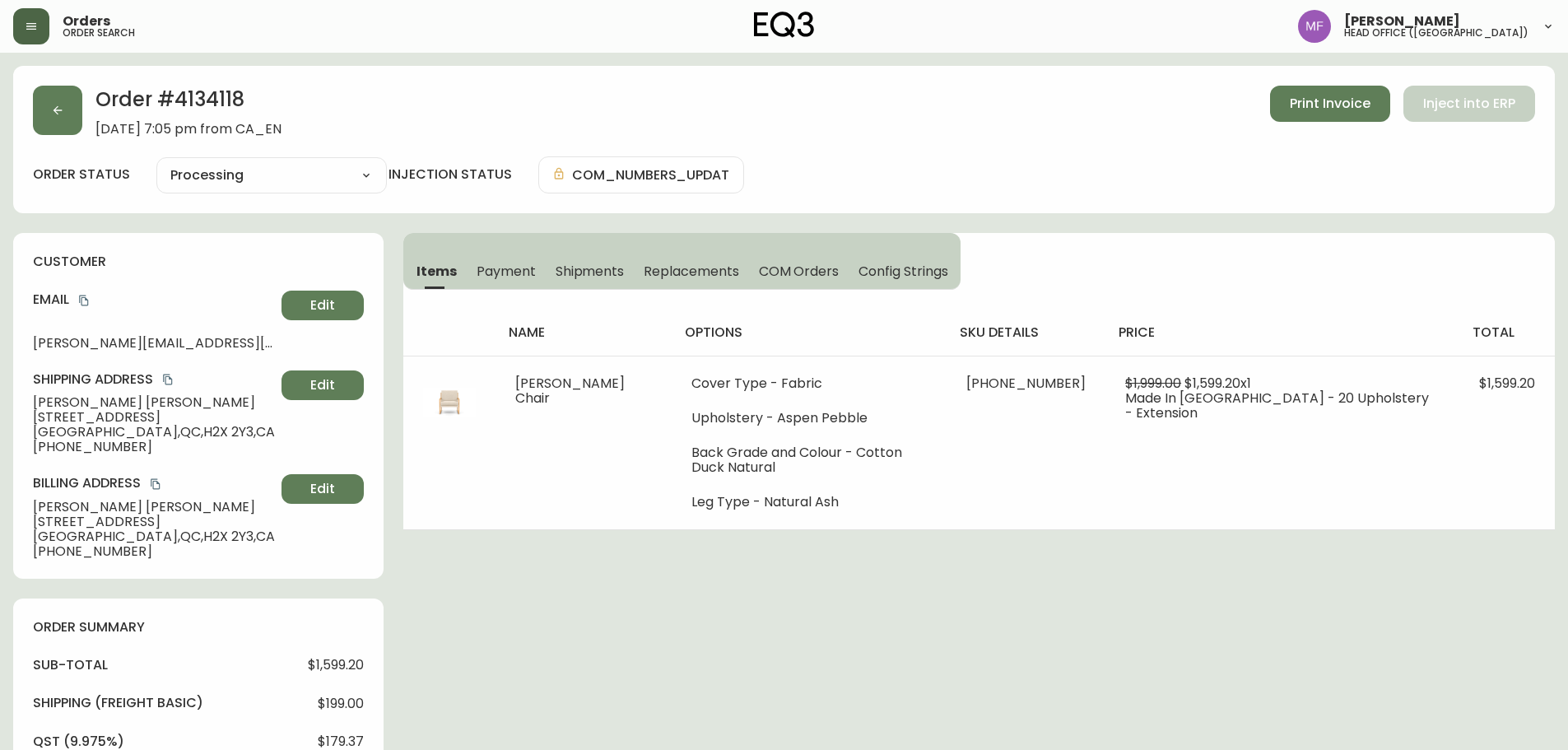
drag, startPoint x: 544, startPoint y: 731, endPoint x: 555, endPoint y: 741, distance: 14.9
click at [544, 731] on div "Order # 4134118 July 13, 2025 at 7:05 pm from CA_EN Print Invoice Inject into E…" at bounding box center [784, 722] width 1542 height 1313
click at [75, 116] on button "button" at bounding box center [58, 110] width 49 height 49
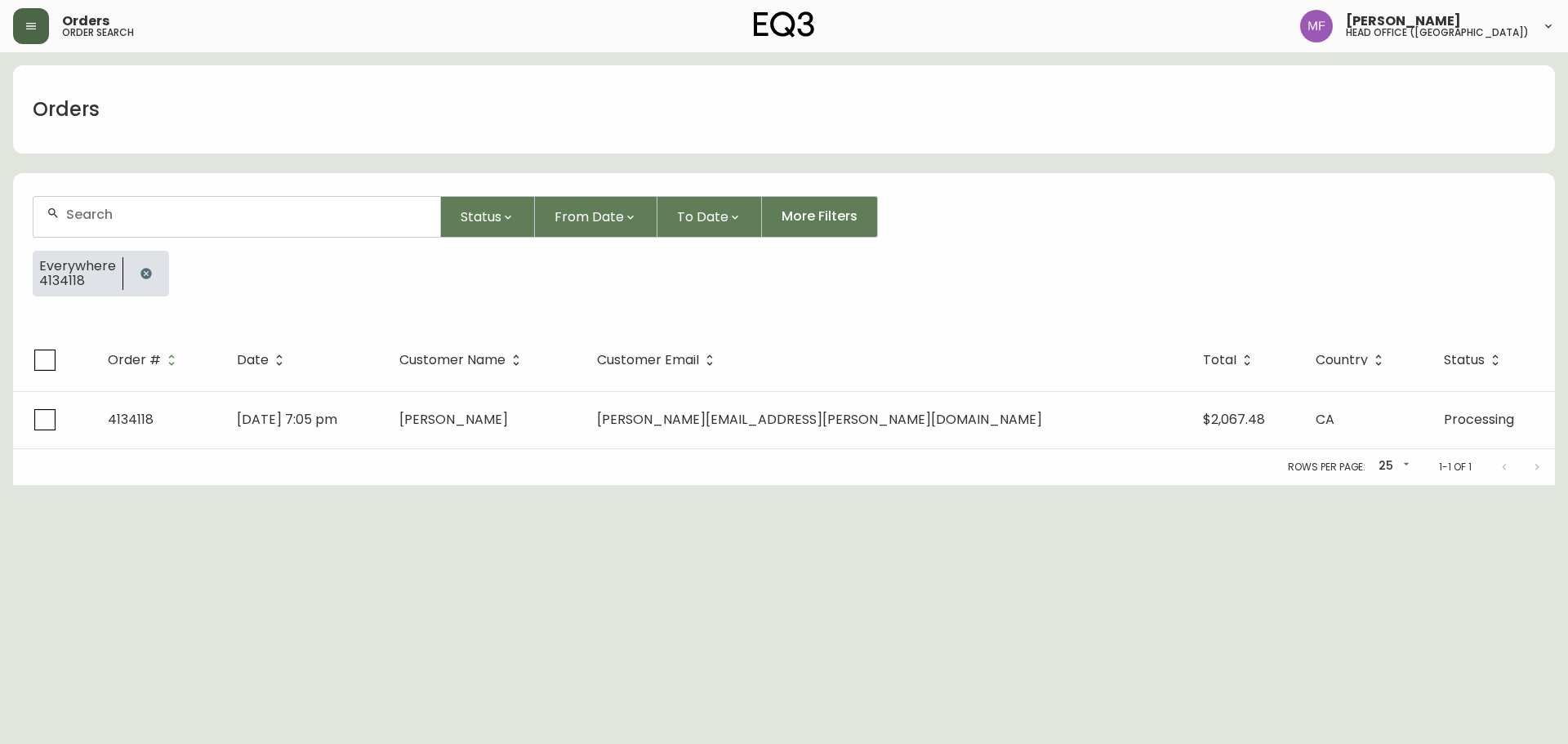
click at [149, 270] on icon "button" at bounding box center [145, 273] width 13 height 13
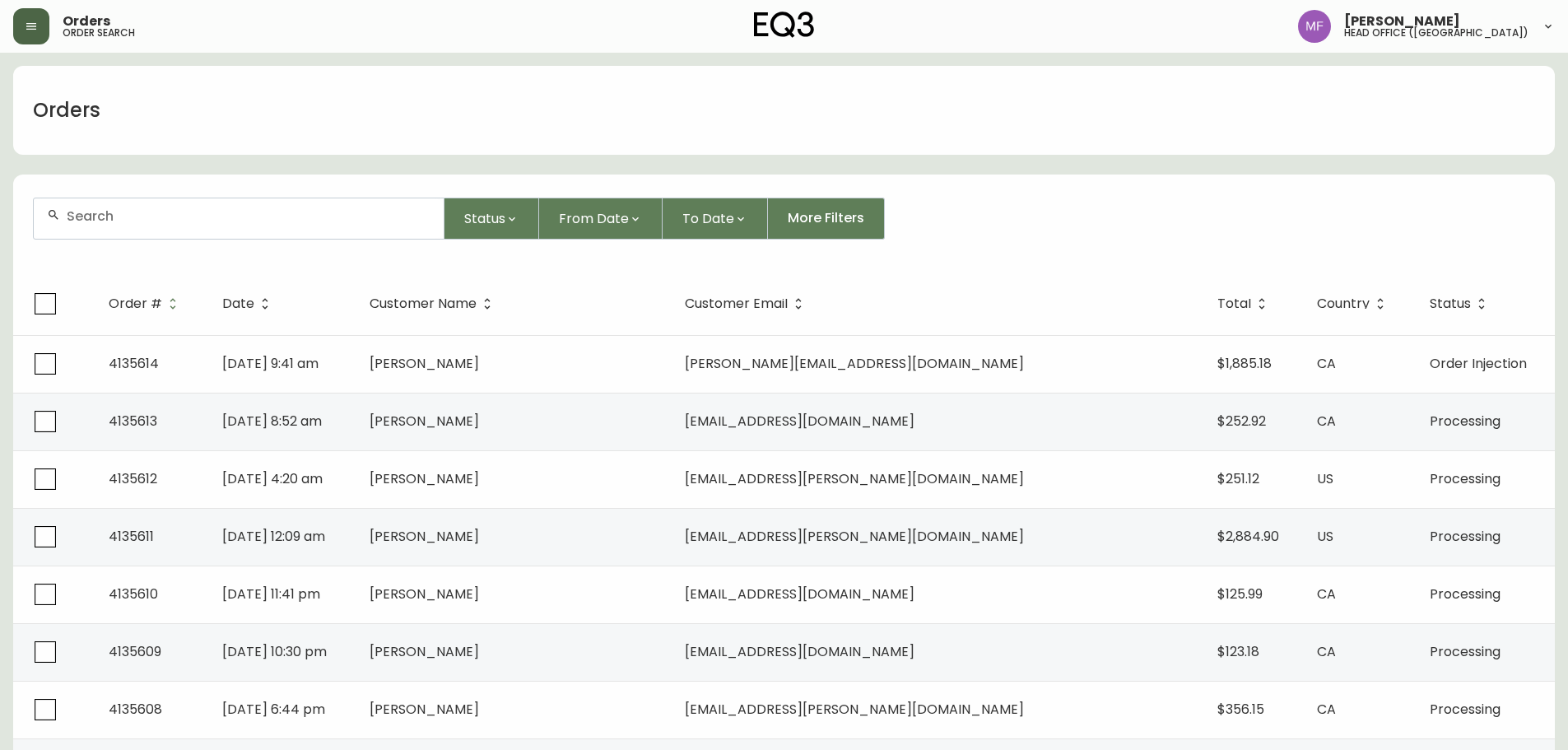
click at [102, 220] on input "text" at bounding box center [248, 216] width 363 height 15
type input "v"
paste input "4135056"
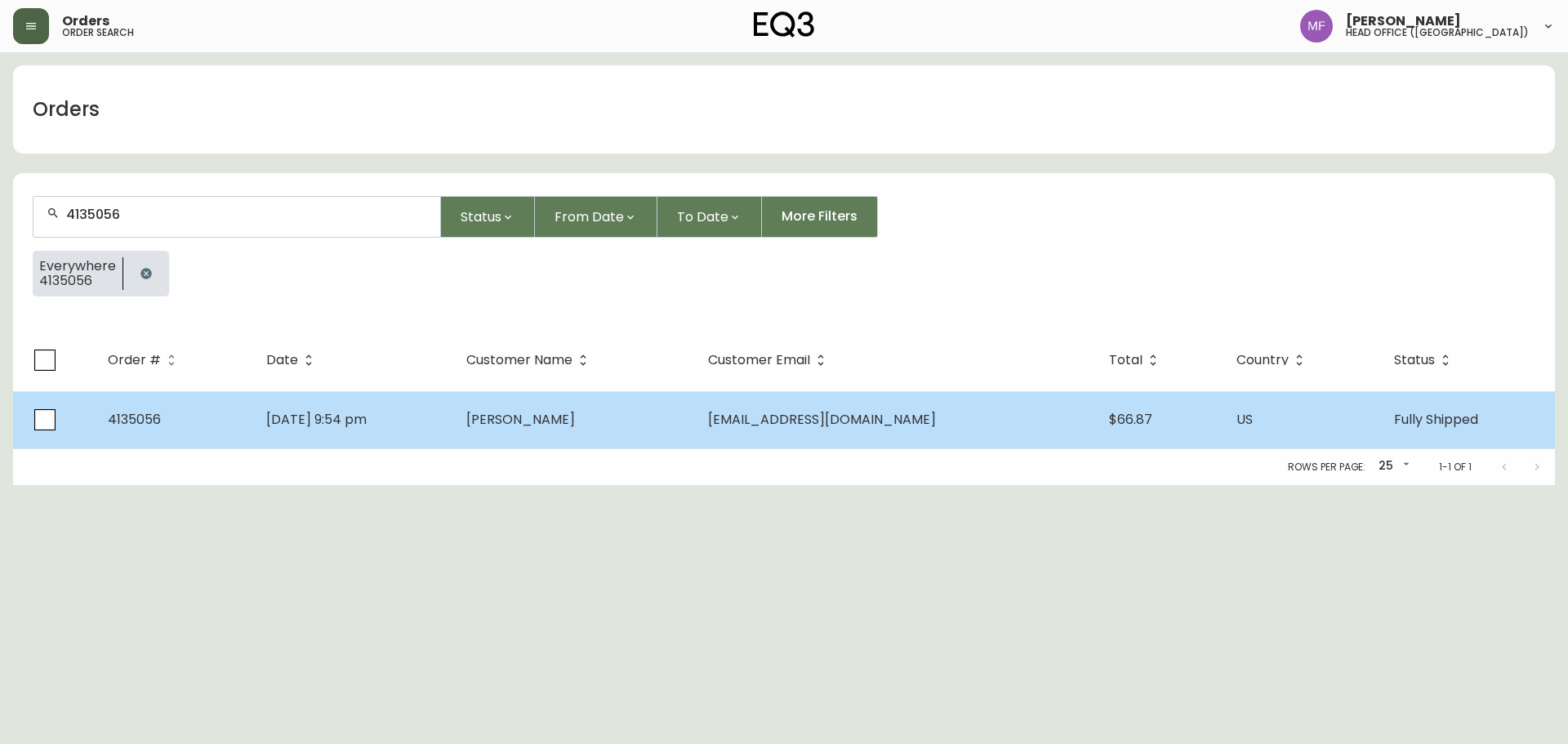
type input "4135056"
click at [367, 417] on span "Sep 02 2025, 9:54 pm" at bounding box center [316, 418] width 101 height 19
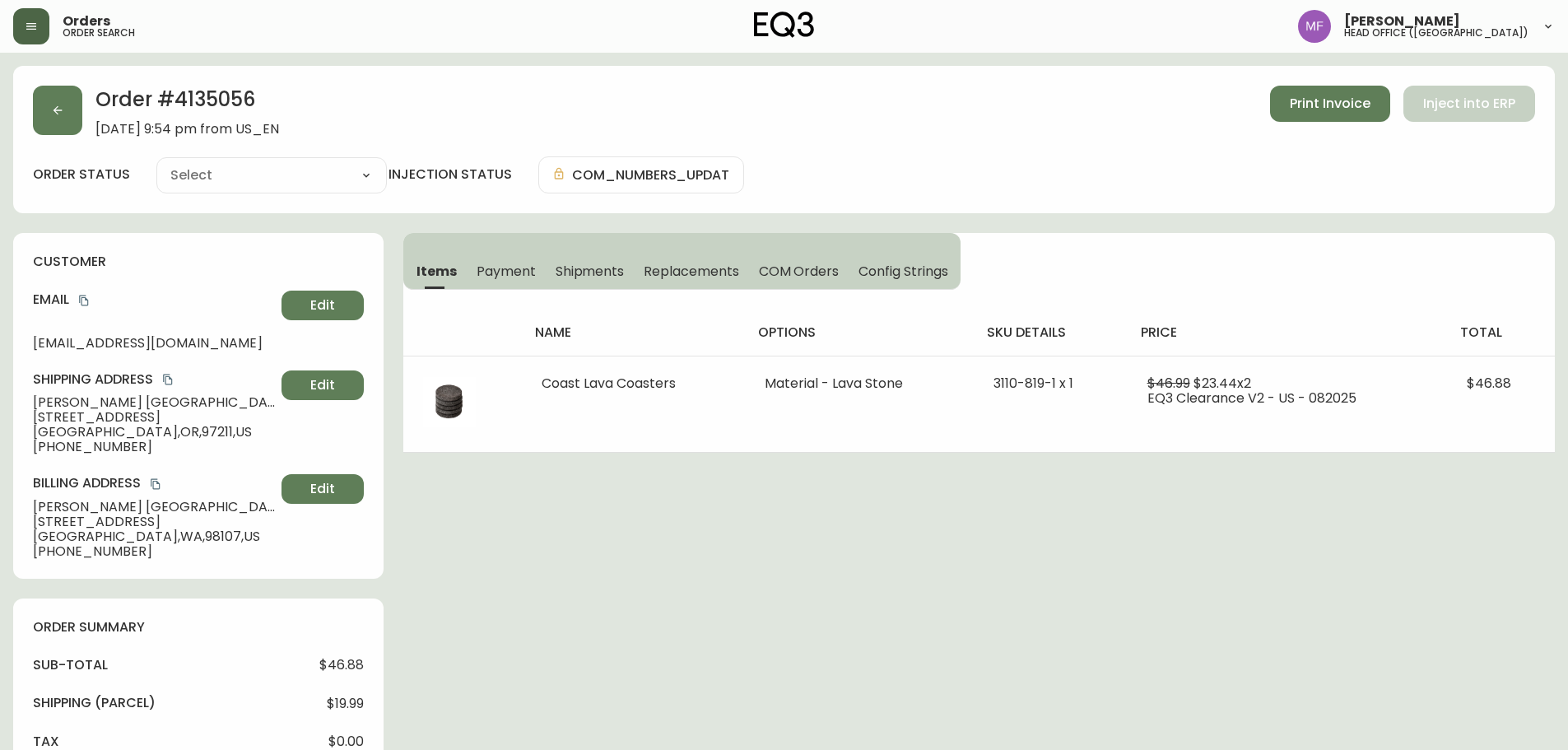
type input "Fully Shipped"
select select "FULLY_SHIPPED"
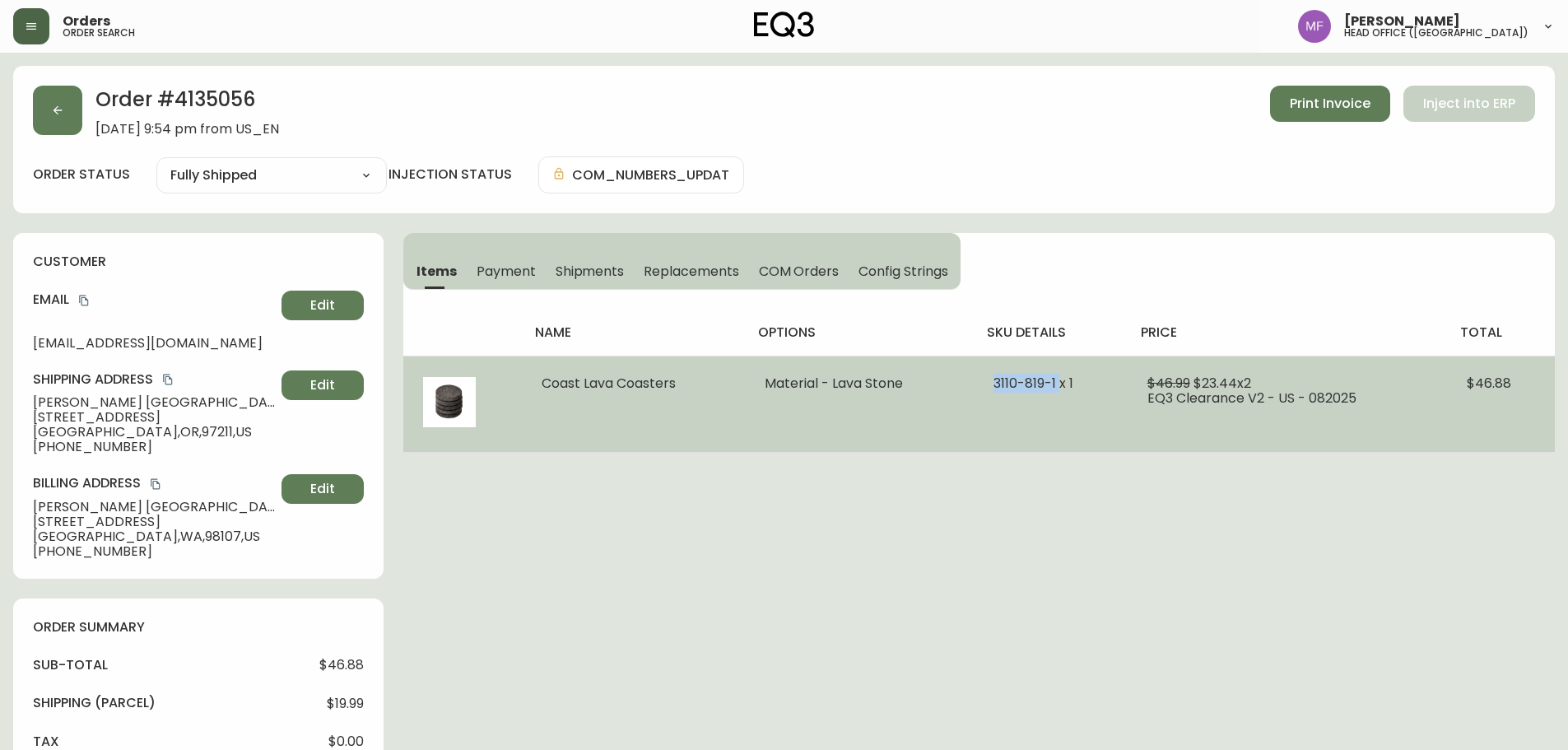
drag, startPoint x: 1061, startPoint y: 379, endPoint x: 977, endPoint y: 373, distance: 84.2
click at [977, 373] on td "3110-819-1 x 1" at bounding box center [1050, 403] width 153 height 96
drag, startPoint x: 694, startPoint y: 382, endPoint x: 528, endPoint y: 382, distance: 166.0
click at [528, 382] on td "Coast Lava Coasters" at bounding box center [633, 403] width 223 height 96
click at [715, 449] on td "Coast Lava Coasters" at bounding box center [633, 403] width 223 height 96
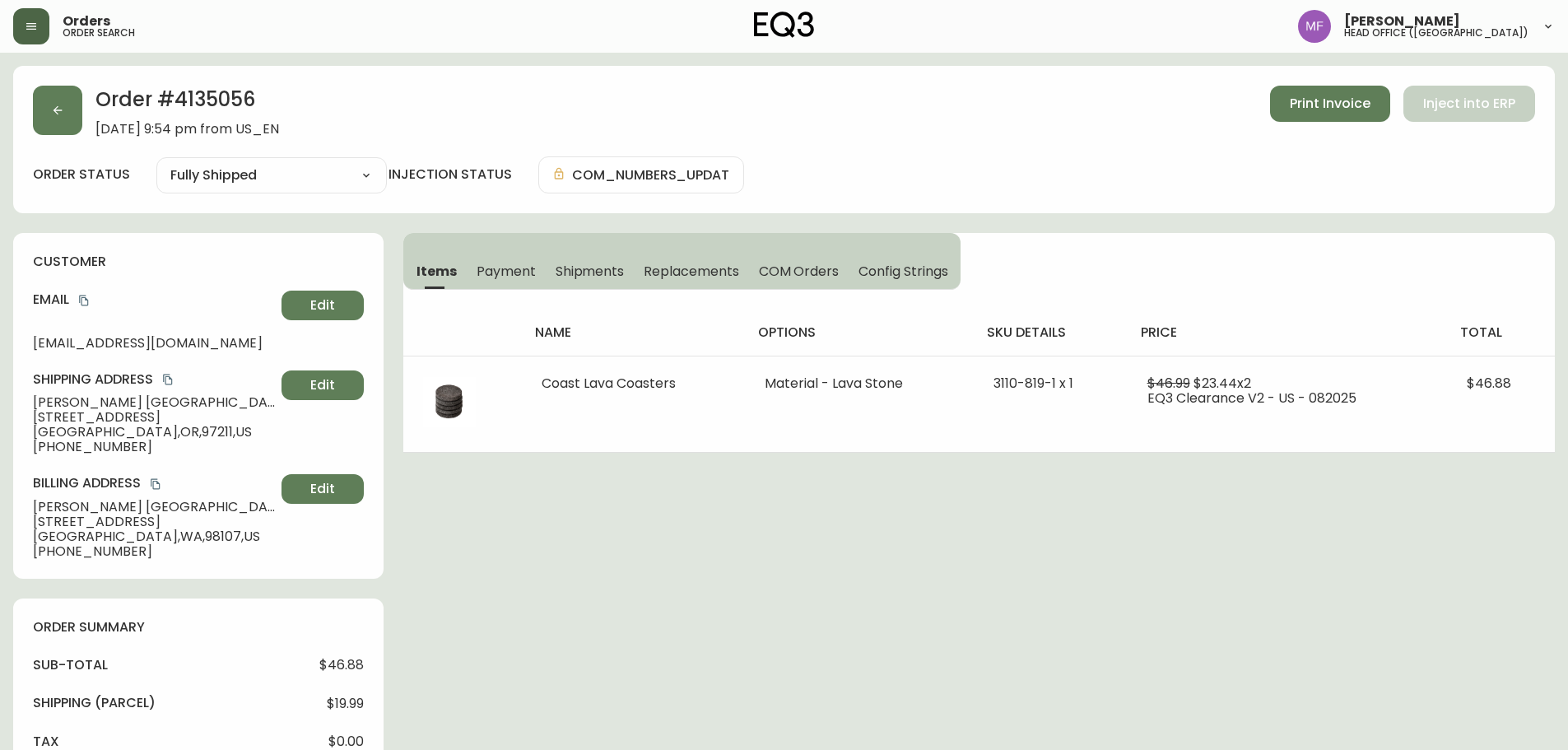
click at [208, 107] on h2 "Order # 4135056" at bounding box center [187, 103] width 184 height 36
click at [603, 275] on span "Shipments" at bounding box center [590, 271] width 69 height 17
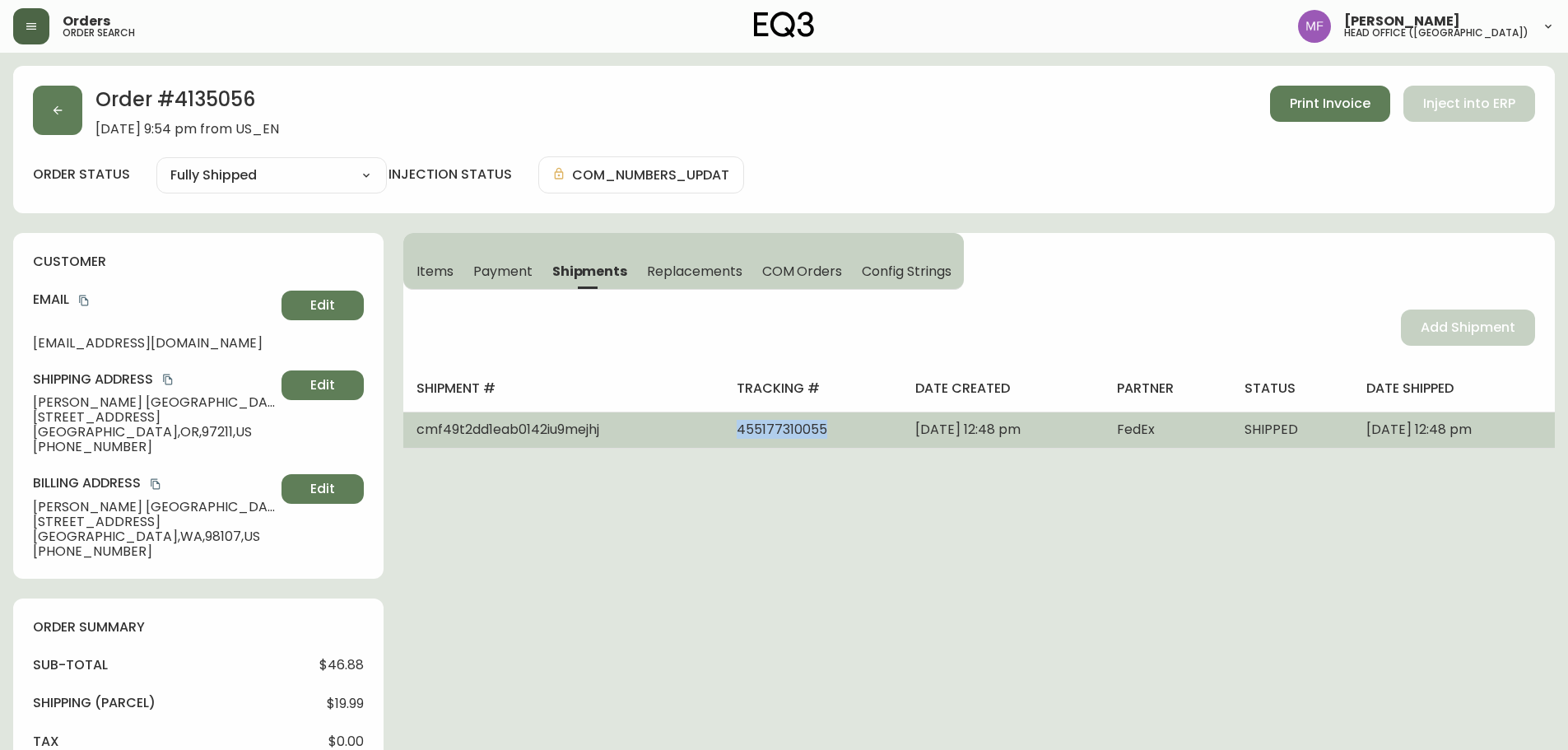
drag, startPoint x: 768, startPoint y: 432, endPoint x: 651, endPoint y: 432, distance: 117.0
click at [651, 432] on tr "cmf49t2dd1eab0142iu9mejhj 455177310055 September 03, 2025 at 12:48 pm FedEx SHI…" at bounding box center [979, 430] width 1151 height 36
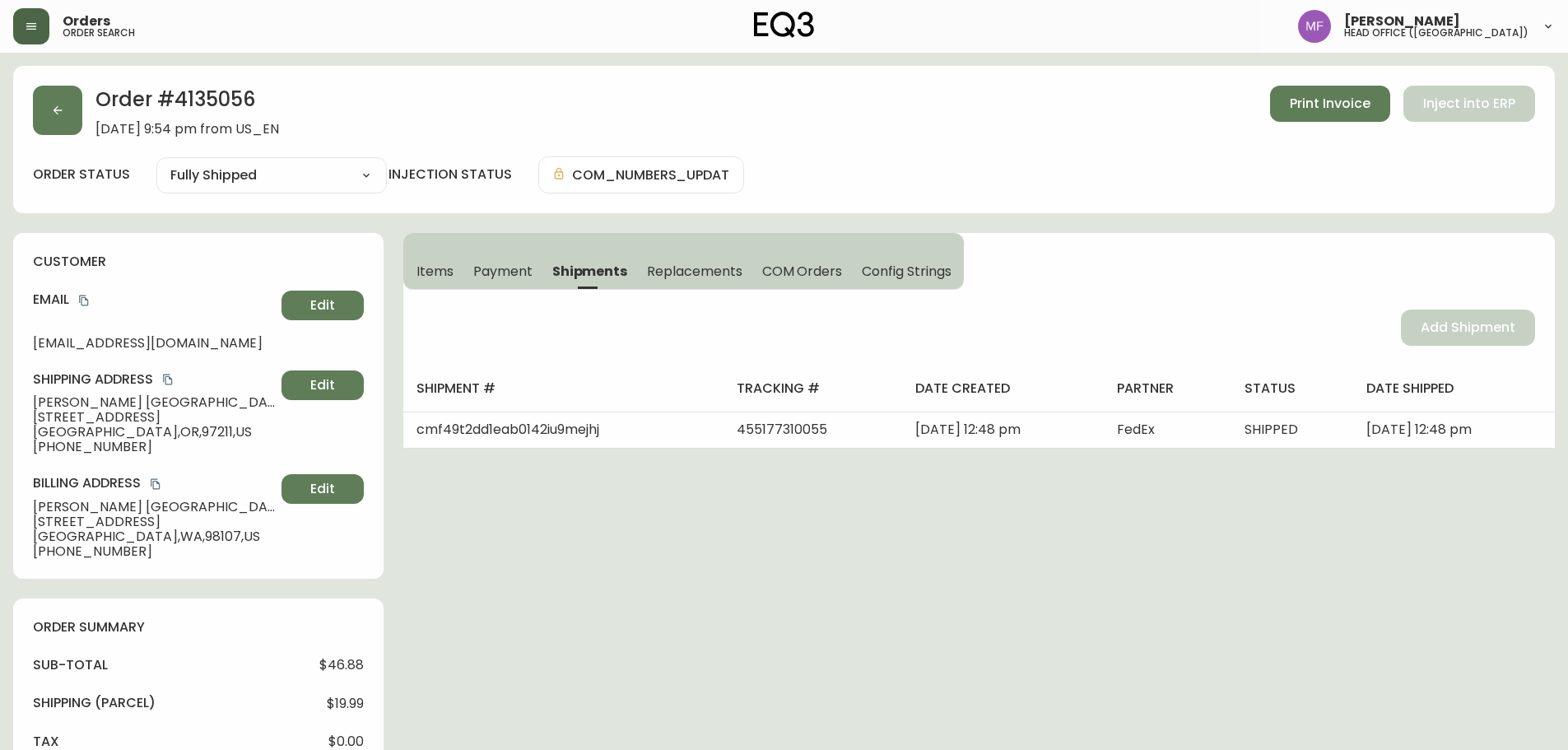
click at [222, 103] on h2 "Order # 4135056" at bounding box center [187, 103] width 184 height 36
drag, startPoint x: 97, startPoint y: 398, endPoint x: 25, endPoint y: 397, distance: 72.0
click at [25, 397] on div "customer Email luke.fiji@gmail.com Edit Shipping Address Luke Fiji 5635 NE 17th…" at bounding box center [199, 406] width 371 height 345
click at [444, 276] on span "Items" at bounding box center [435, 271] width 37 height 17
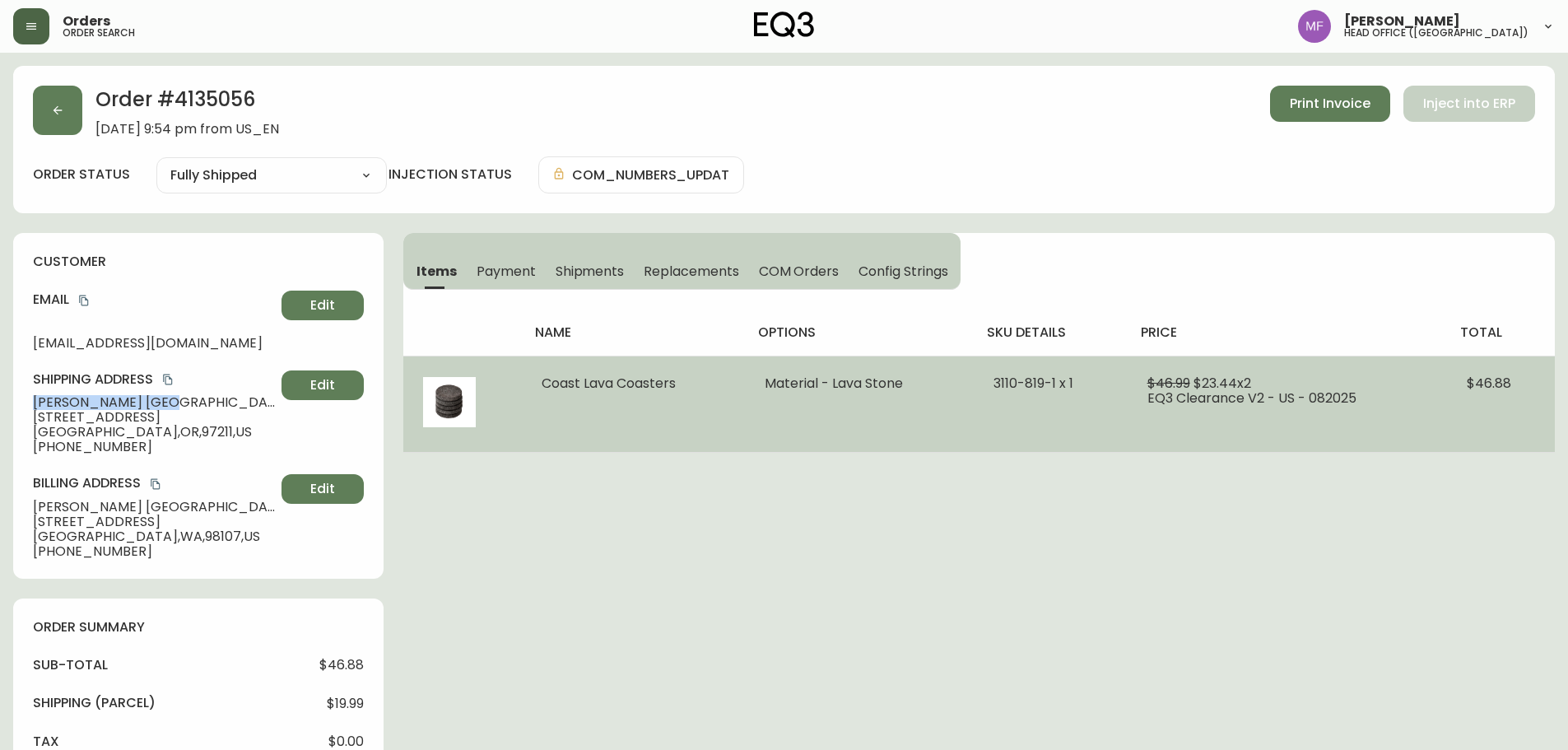
drag, startPoint x: 543, startPoint y: 383, endPoint x: 735, endPoint y: 406, distance: 193.4
click at [735, 406] on td "Coast Lava Coasters" at bounding box center [633, 403] width 223 height 96
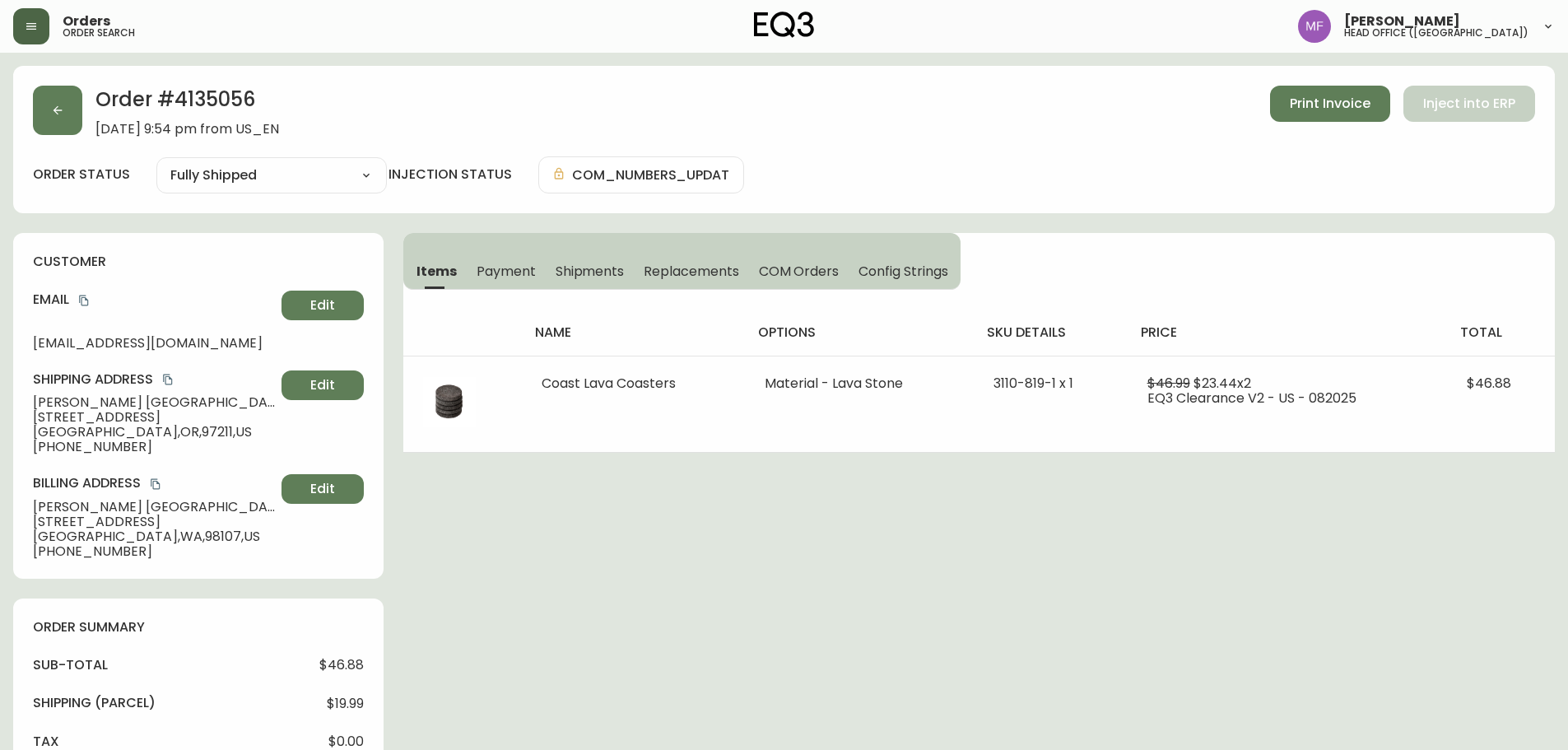
click at [217, 97] on h2 "Order # 4135056" at bounding box center [187, 103] width 184 height 36
click at [218, 97] on h2 "Order # 4135056" at bounding box center [187, 103] width 184 height 36
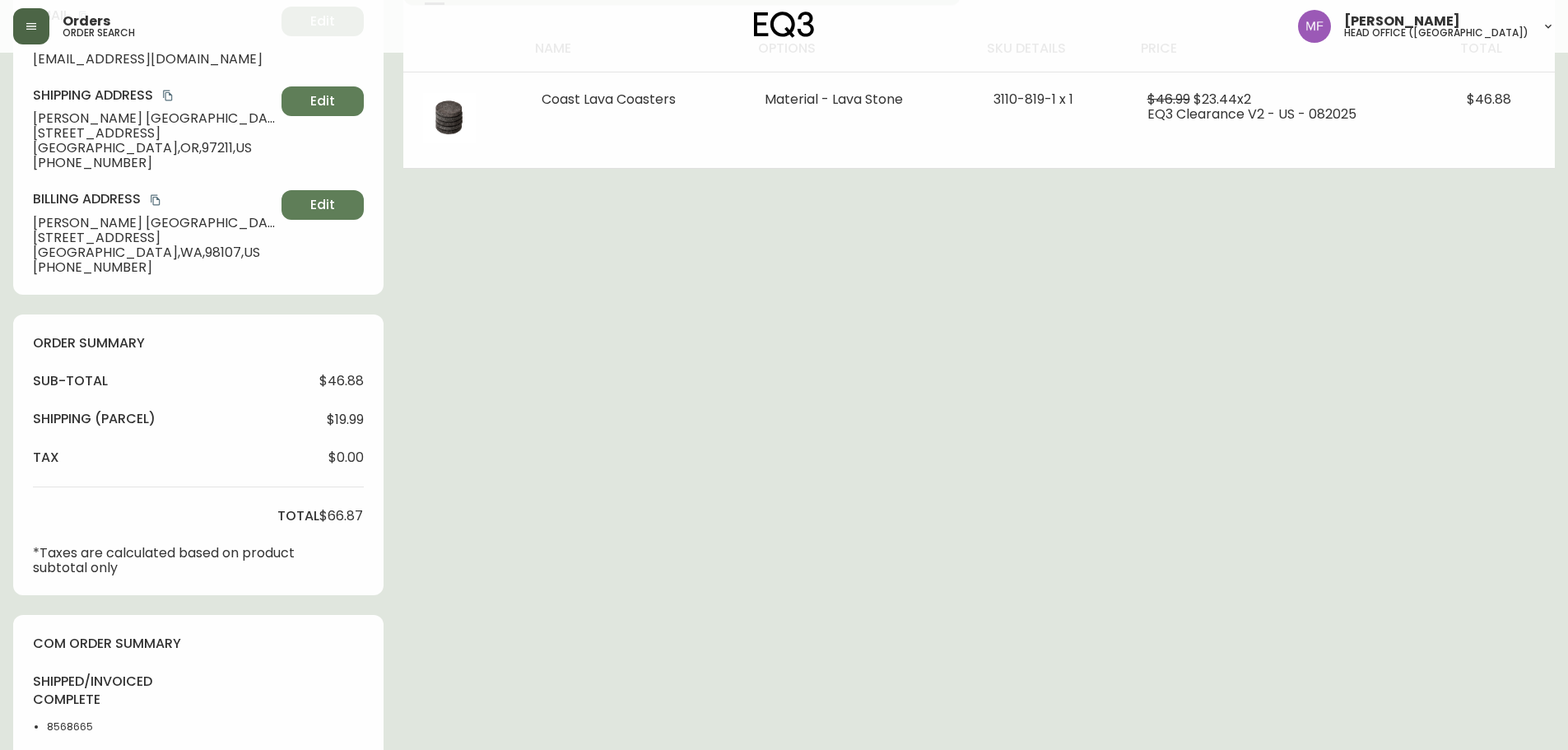
scroll to position [658, 0]
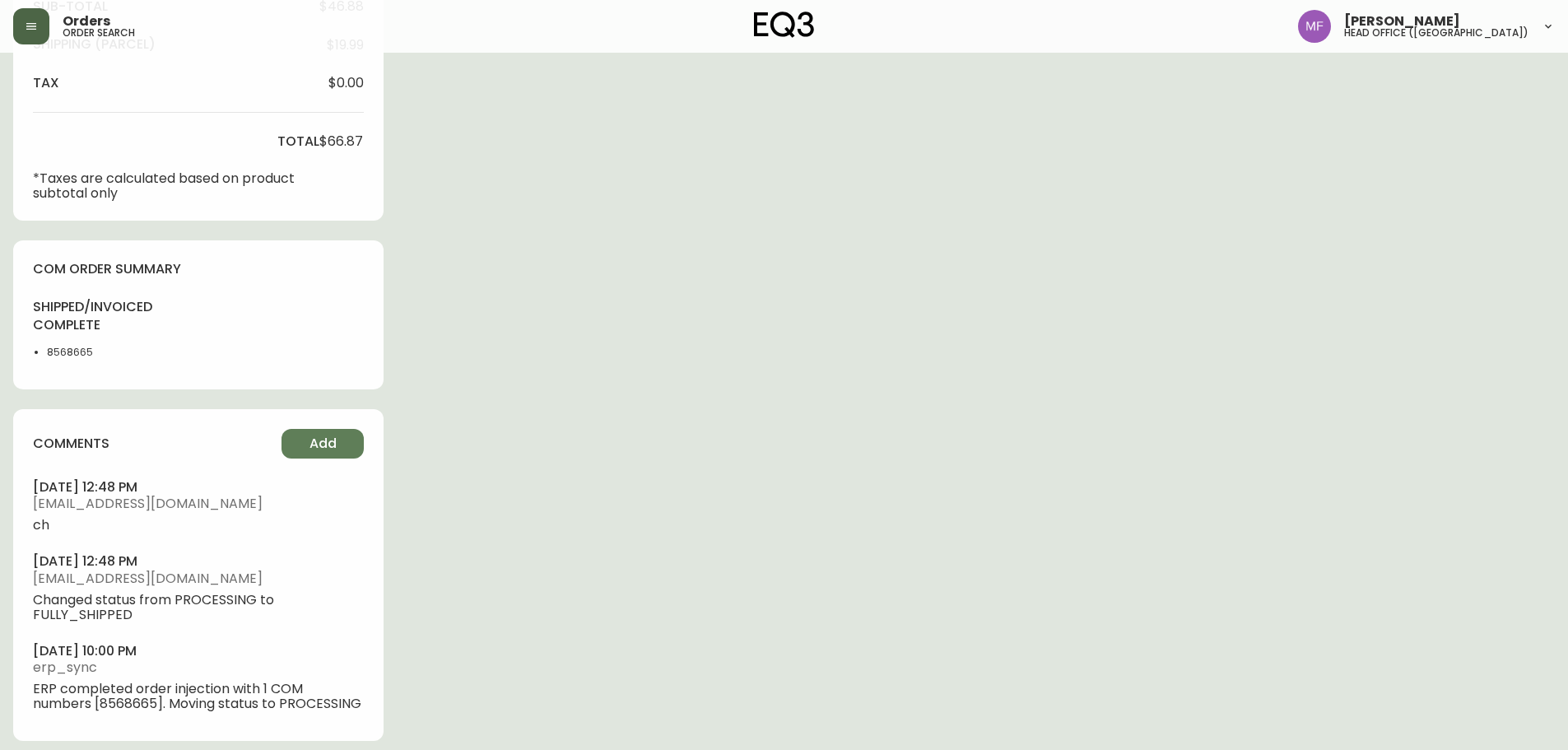
click at [60, 355] on li "8568665" at bounding box center [88, 352] width 83 height 14
click at [740, 349] on div "Order # 4135056 September 2, 2025 at 9:54 pm from US_EN Print Invoice Inject in…" at bounding box center [784, 84] width 1542 height 1353
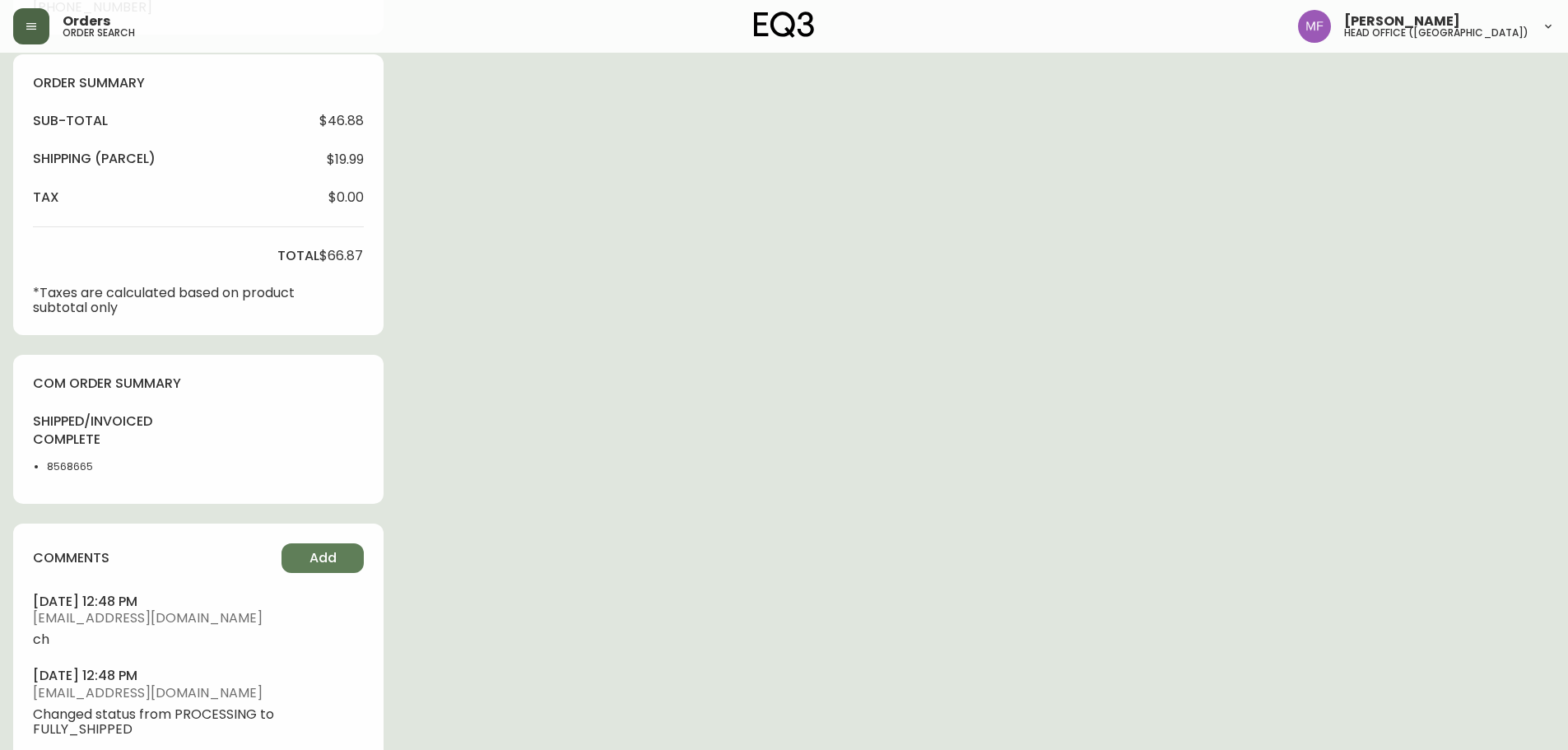
scroll to position [247, 0]
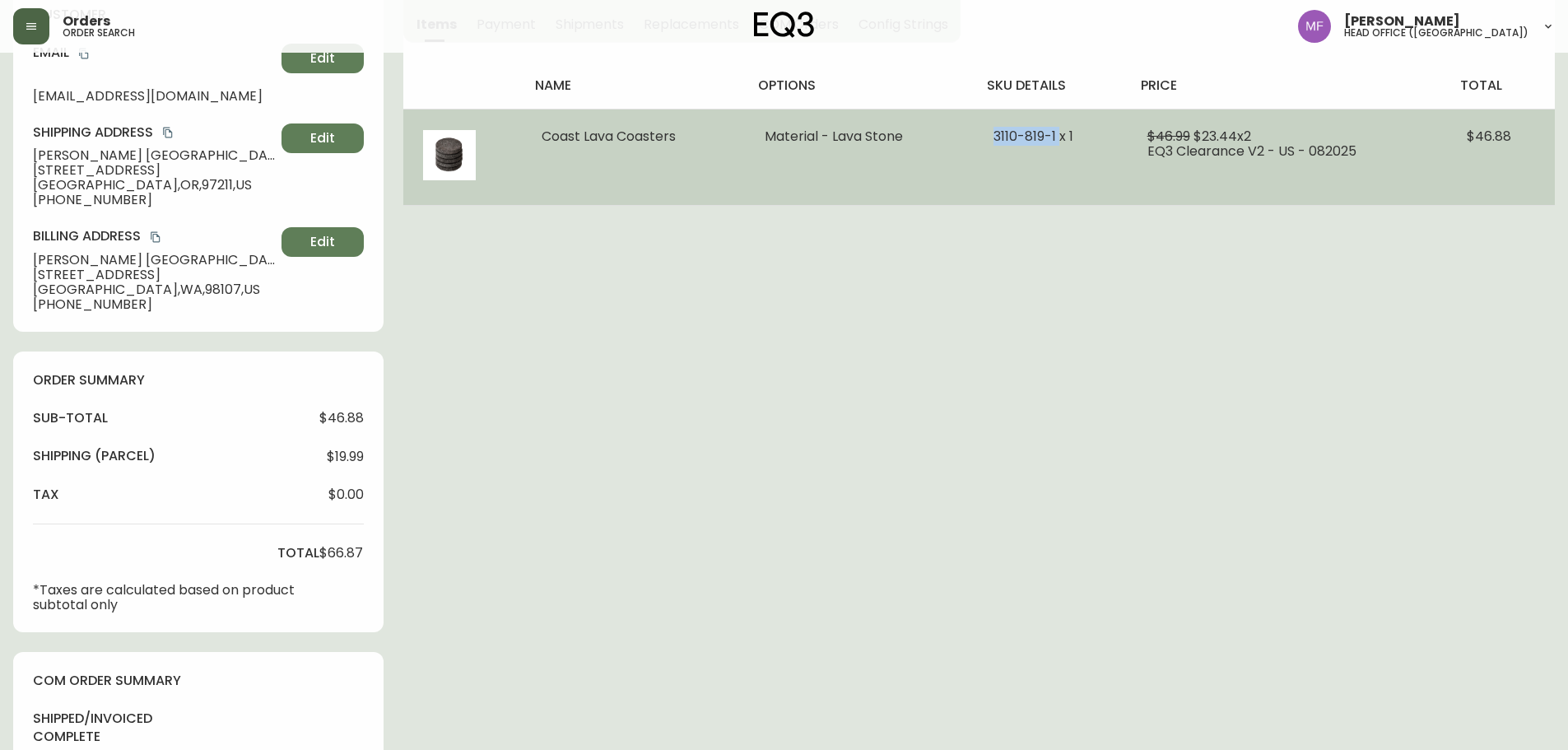
drag, startPoint x: 1062, startPoint y: 138, endPoint x: 973, endPoint y: 137, distance: 89.0
click at [973, 137] on td "3110-819-1 x 1" at bounding box center [1050, 156] width 153 height 96
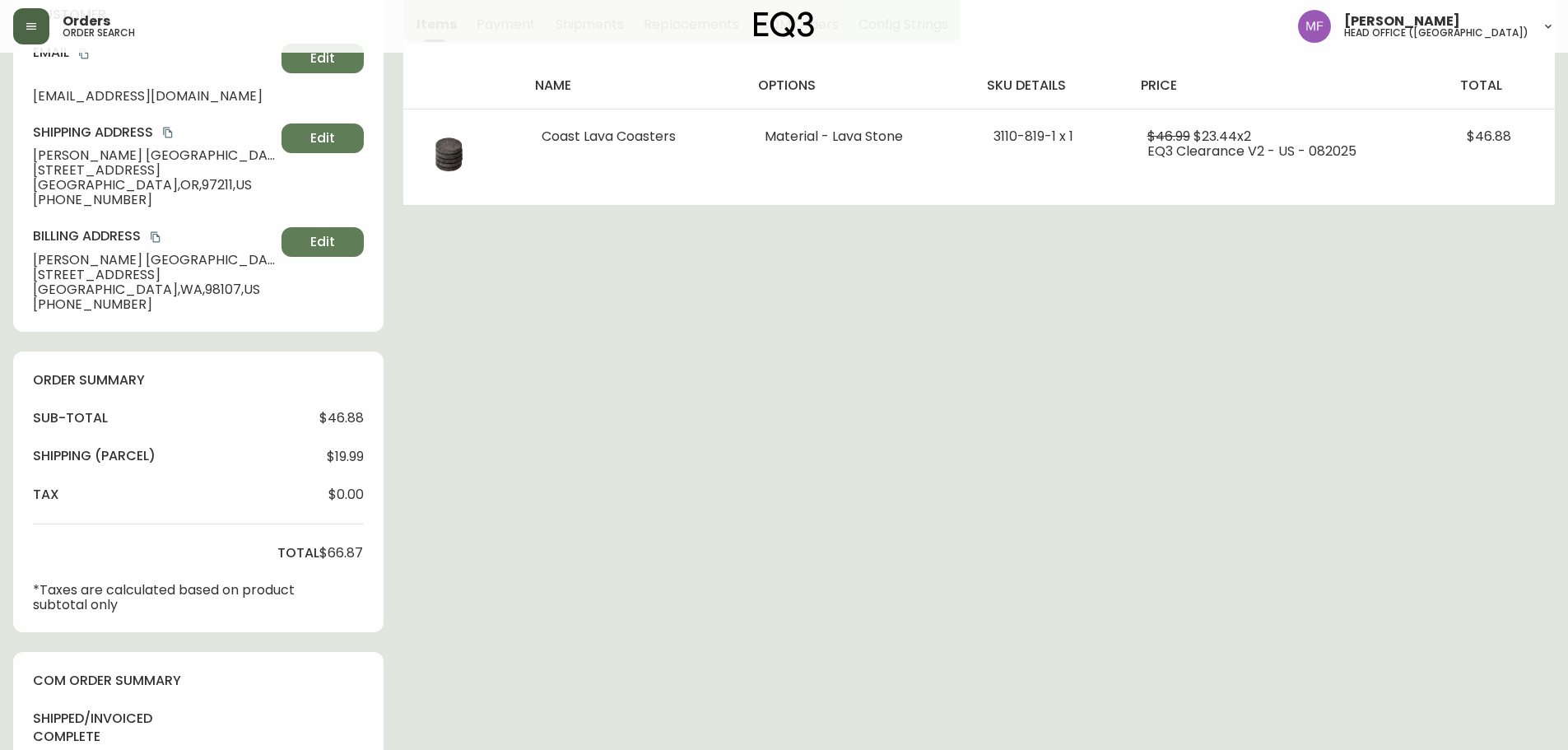
click at [1093, 624] on div "Order # 4135056 September 2, 2025 at 9:54 pm from US_EN Print Invoice Inject in…" at bounding box center [784, 496] width 1542 height 1353
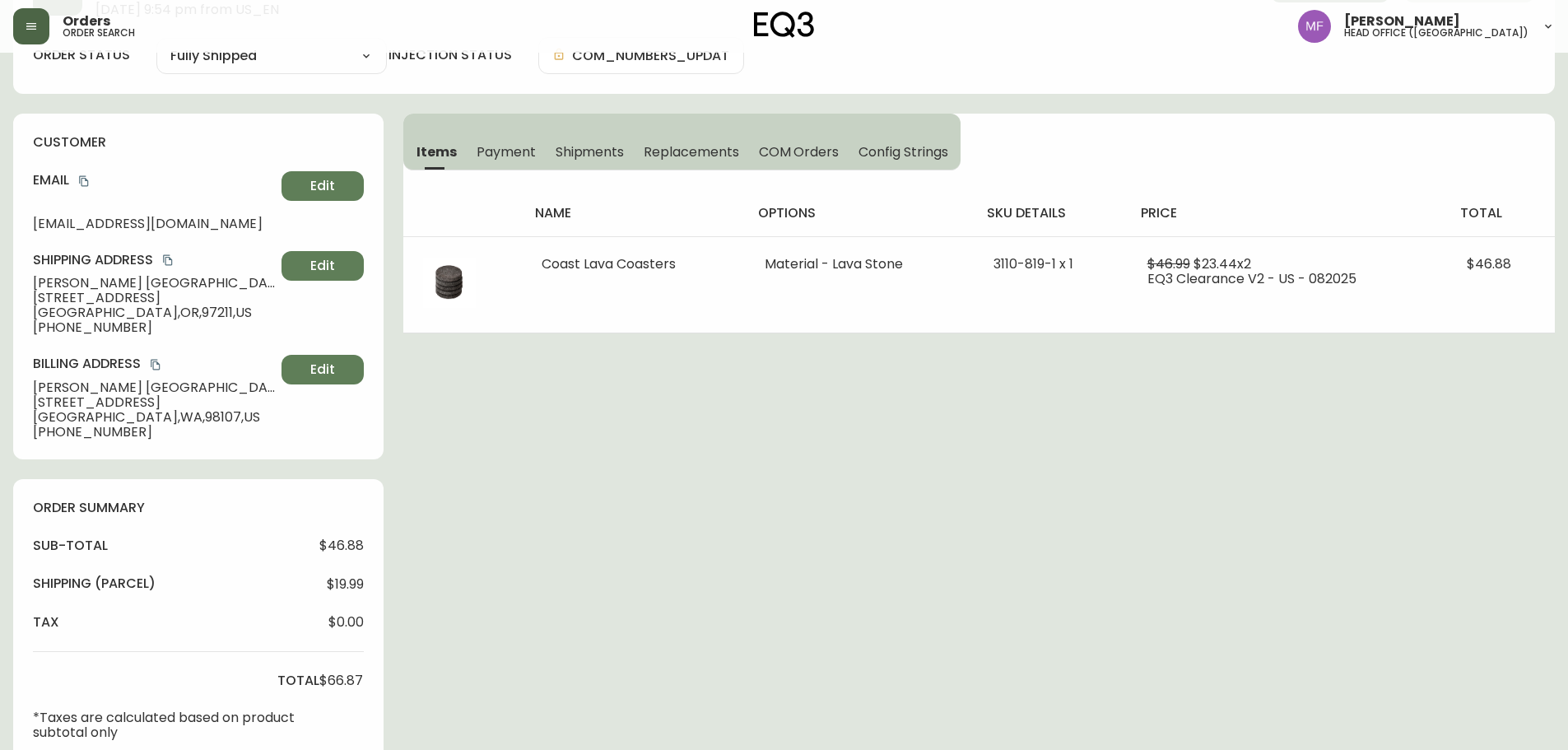
scroll to position [0, 0]
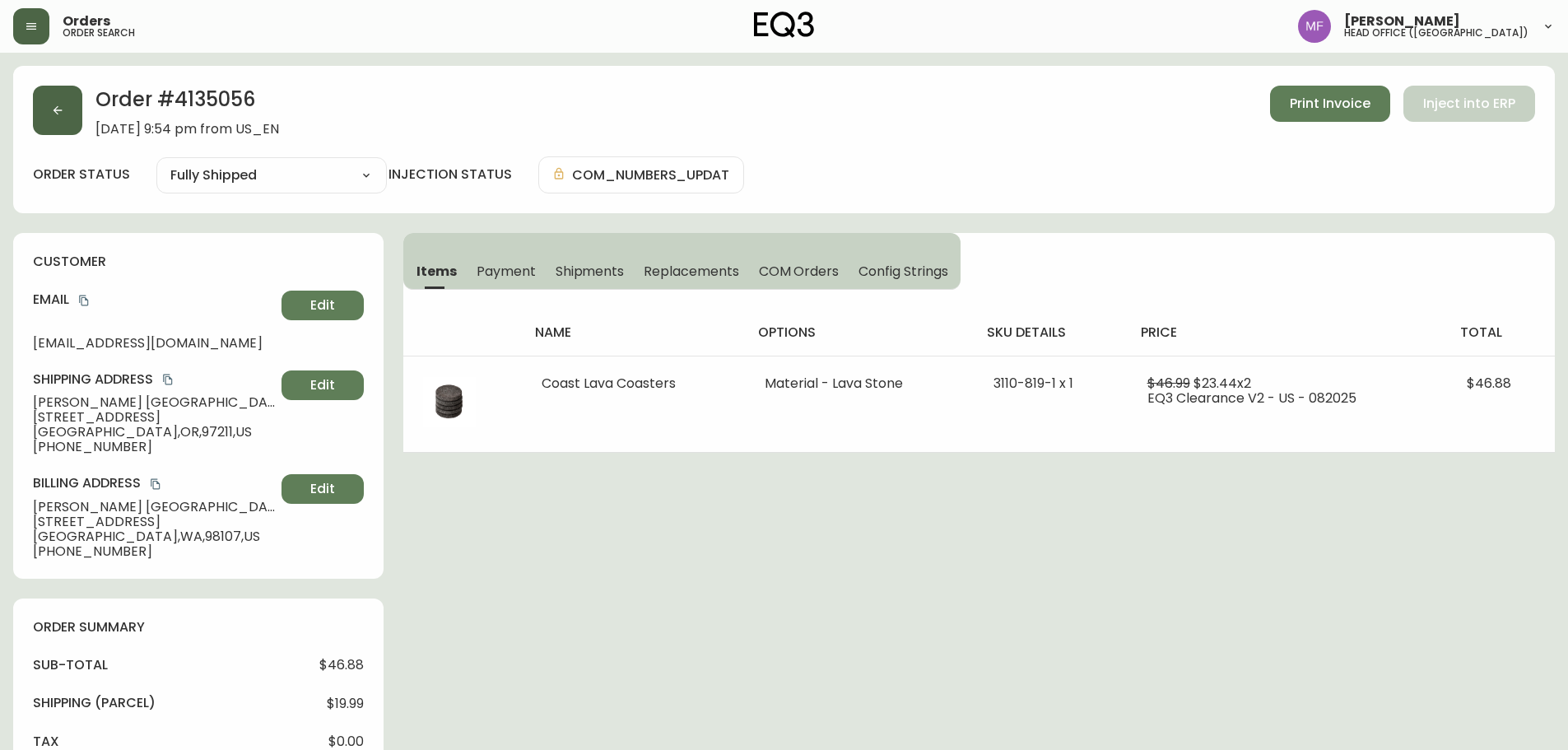
click at [67, 107] on button "button" at bounding box center [58, 110] width 49 height 49
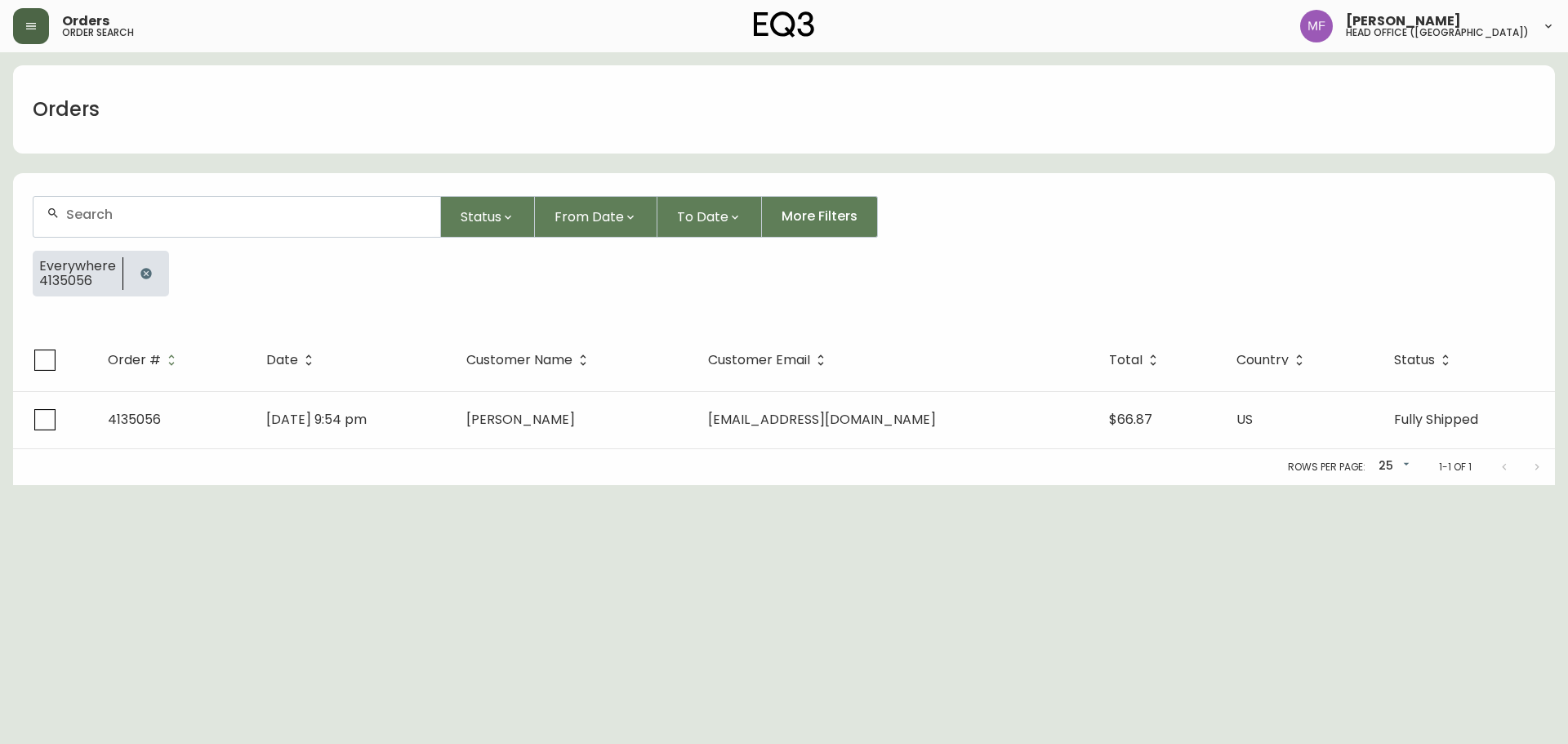
click at [37, 29] on icon "button" at bounding box center [30, 26] width 13 height 13
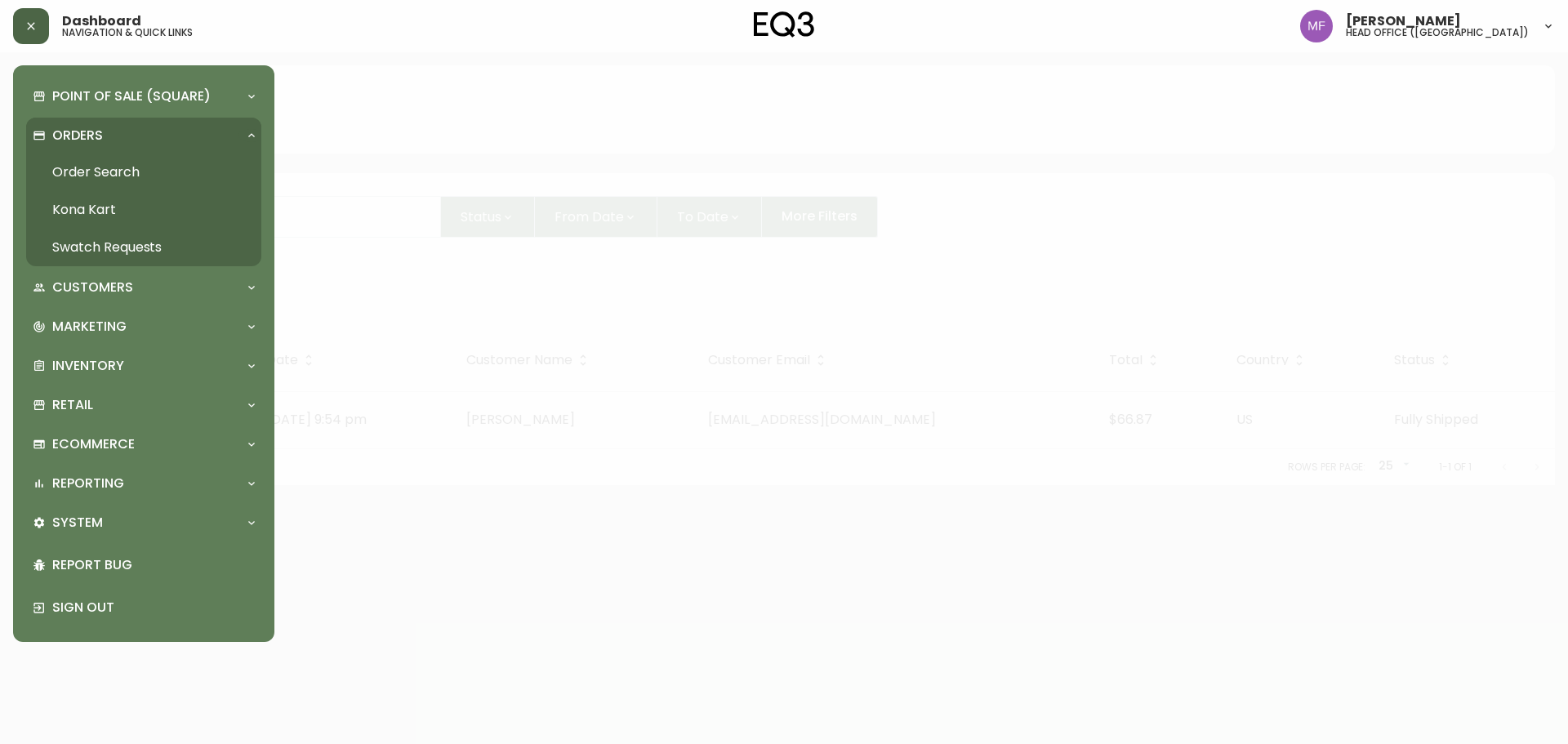
click at [115, 236] on link "Swatch Requests" at bounding box center [144, 247] width 236 height 37
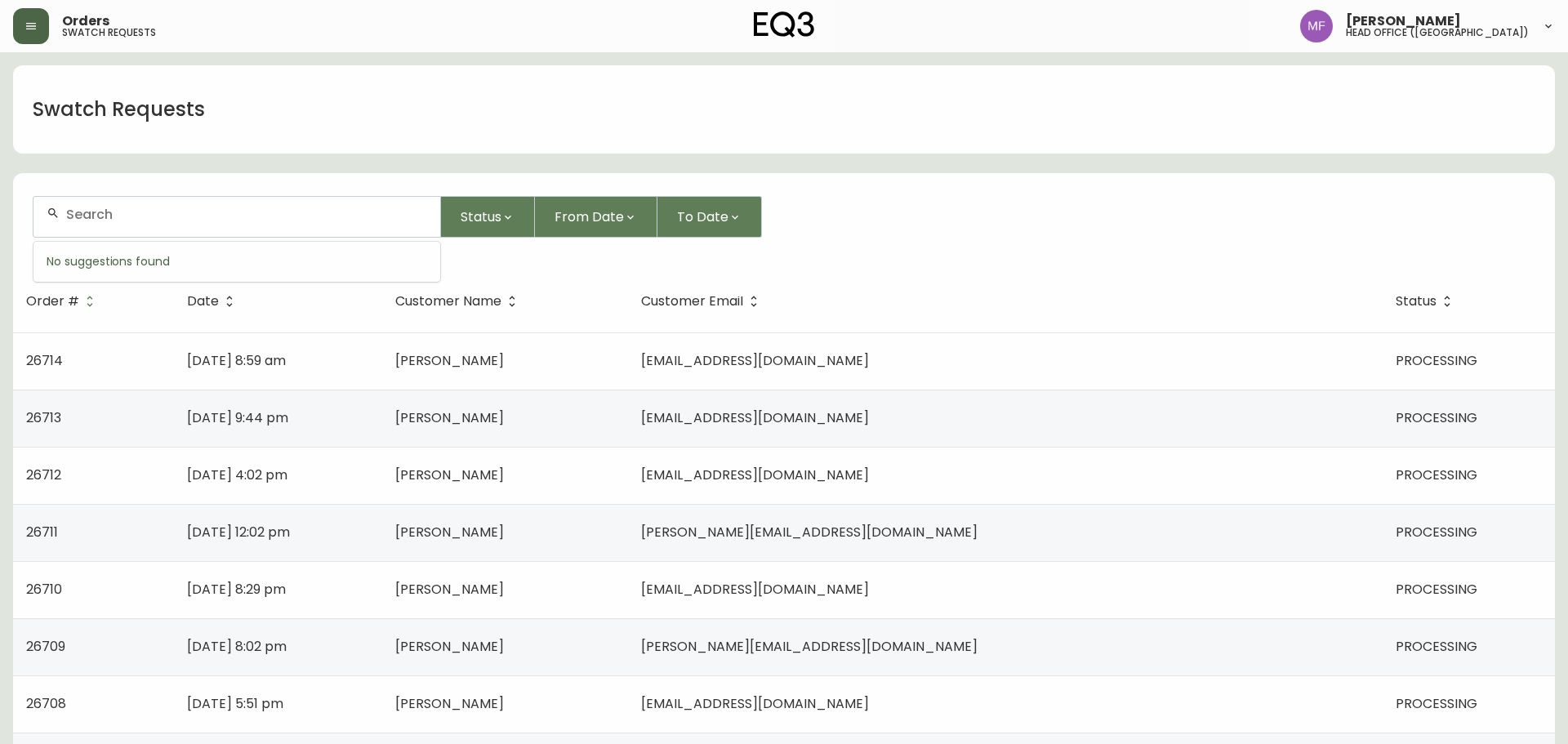
click at [233, 219] on input "text" at bounding box center [246, 214] width 361 height 15
paste input "26644"
type input "26644"
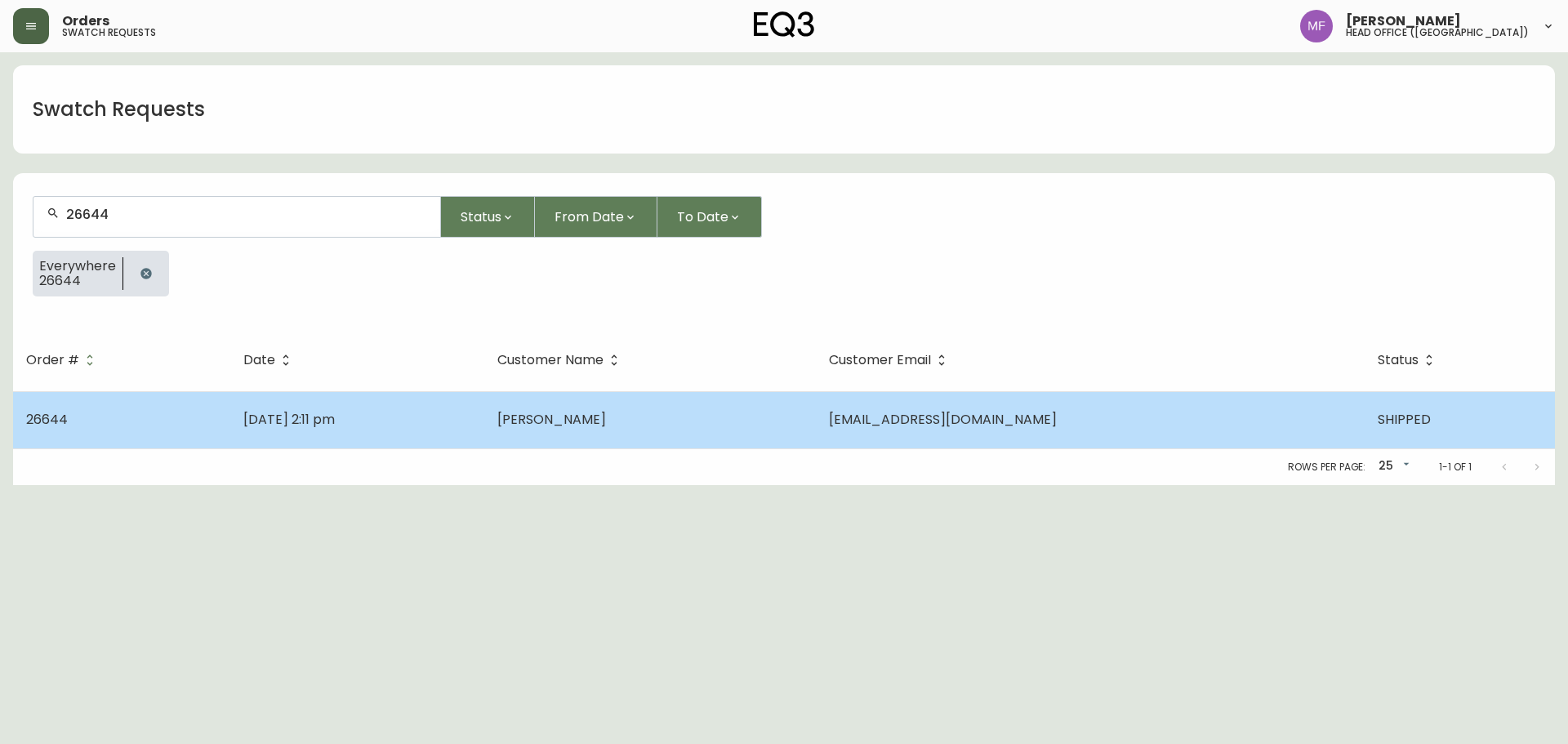
click at [485, 432] on td "Sep 16 2025, 2:11 pm" at bounding box center [357, 419] width 254 height 57
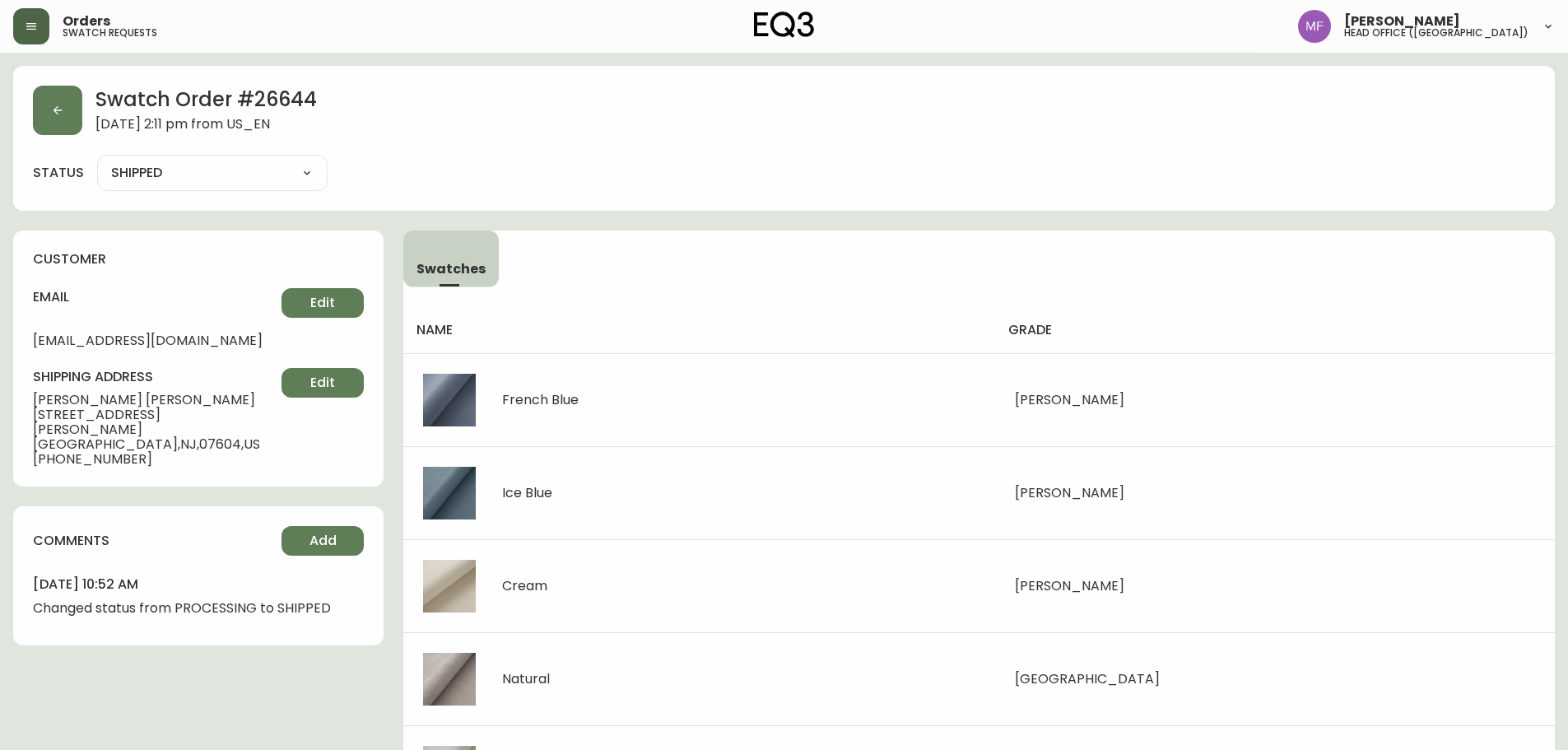
click at [285, 107] on h2 "Swatch Order # 26644" at bounding box center [206, 101] width 221 height 31
drag, startPoint x: 157, startPoint y: 397, endPoint x: 0, endPoint y: 410, distance: 157.5
click at [0, 410] on main "Swatch Order # 26644 September 16, 2025 at 2:11 pm from US_EN status SHIPPED SH…" at bounding box center [784, 622] width 1568 height 1138
drag, startPoint x: 29, startPoint y: 401, endPoint x: 157, endPoint y: 401, distance: 128.0
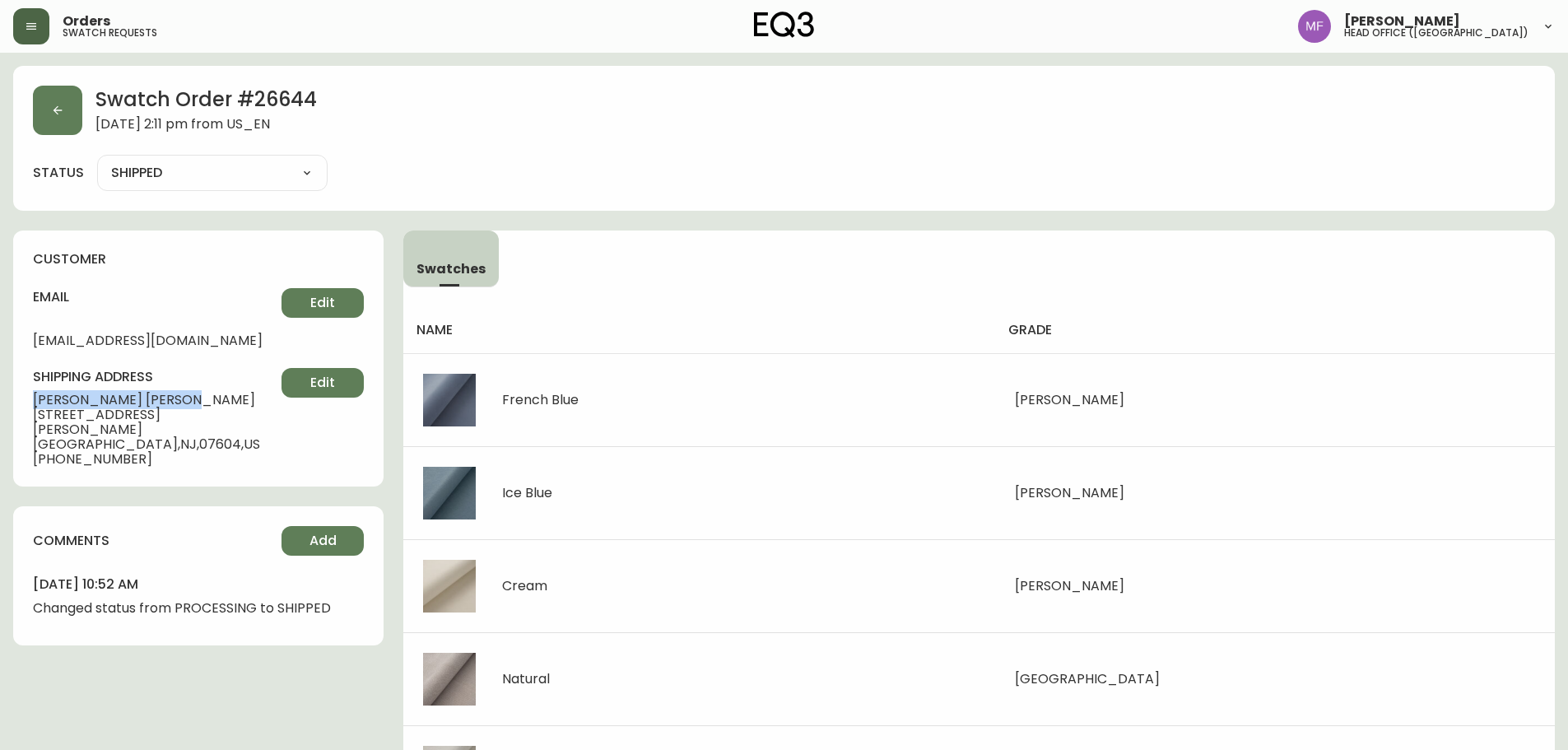
click at [157, 401] on div "customer email maddie@tararotelli.com Edit shipping address Maddie Dempsey 184 …" at bounding box center [199, 358] width 371 height 256
click at [296, 108] on h2 "Swatch Order # 26644" at bounding box center [206, 101] width 221 height 31
click at [76, 109] on button "button" at bounding box center [58, 110] width 49 height 49
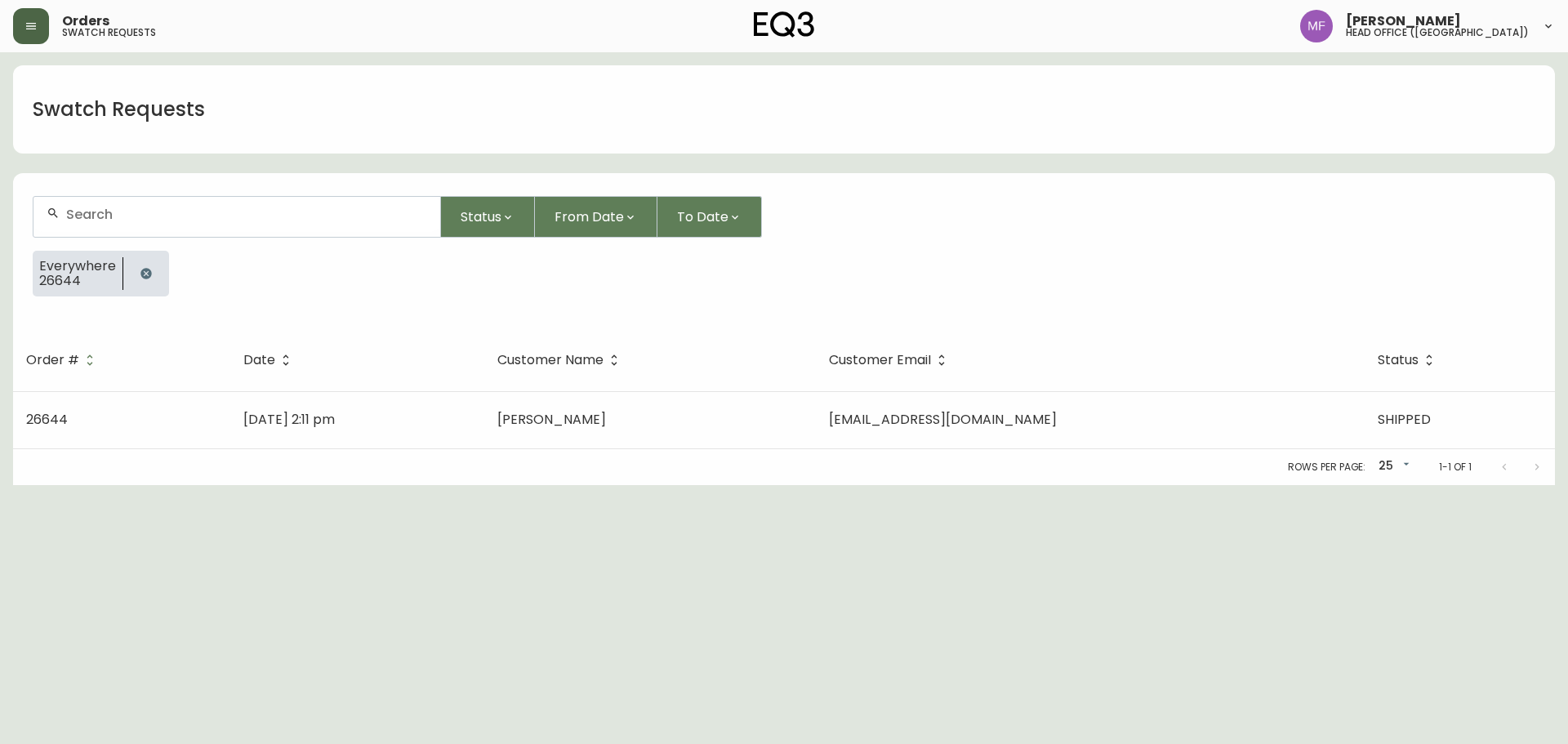
click at [138, 258] on button "button" at bounding box center [145, 273] width 33 height 33
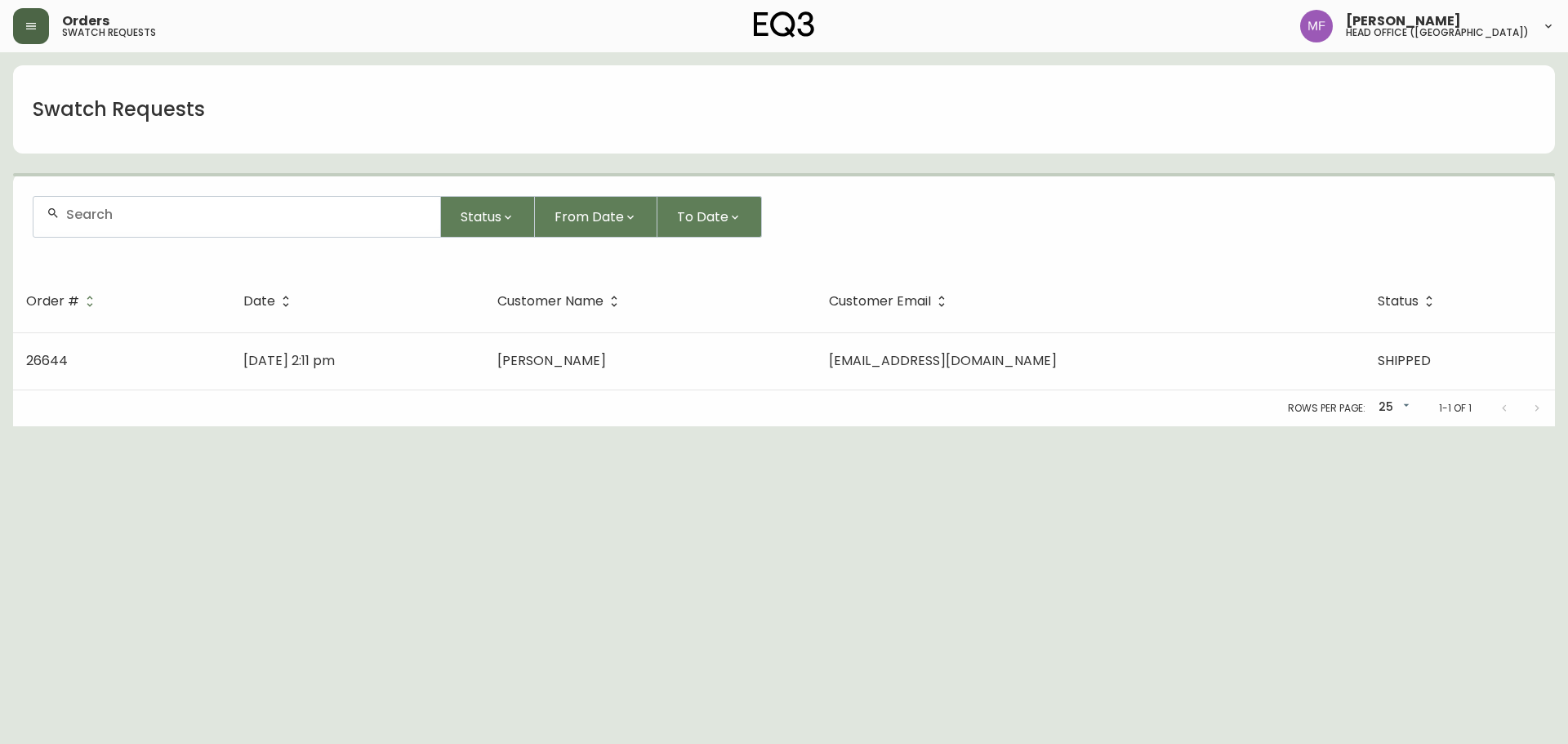
click at [43, 17] on button "button" at bounding box center [31, 26] width 36 height 36
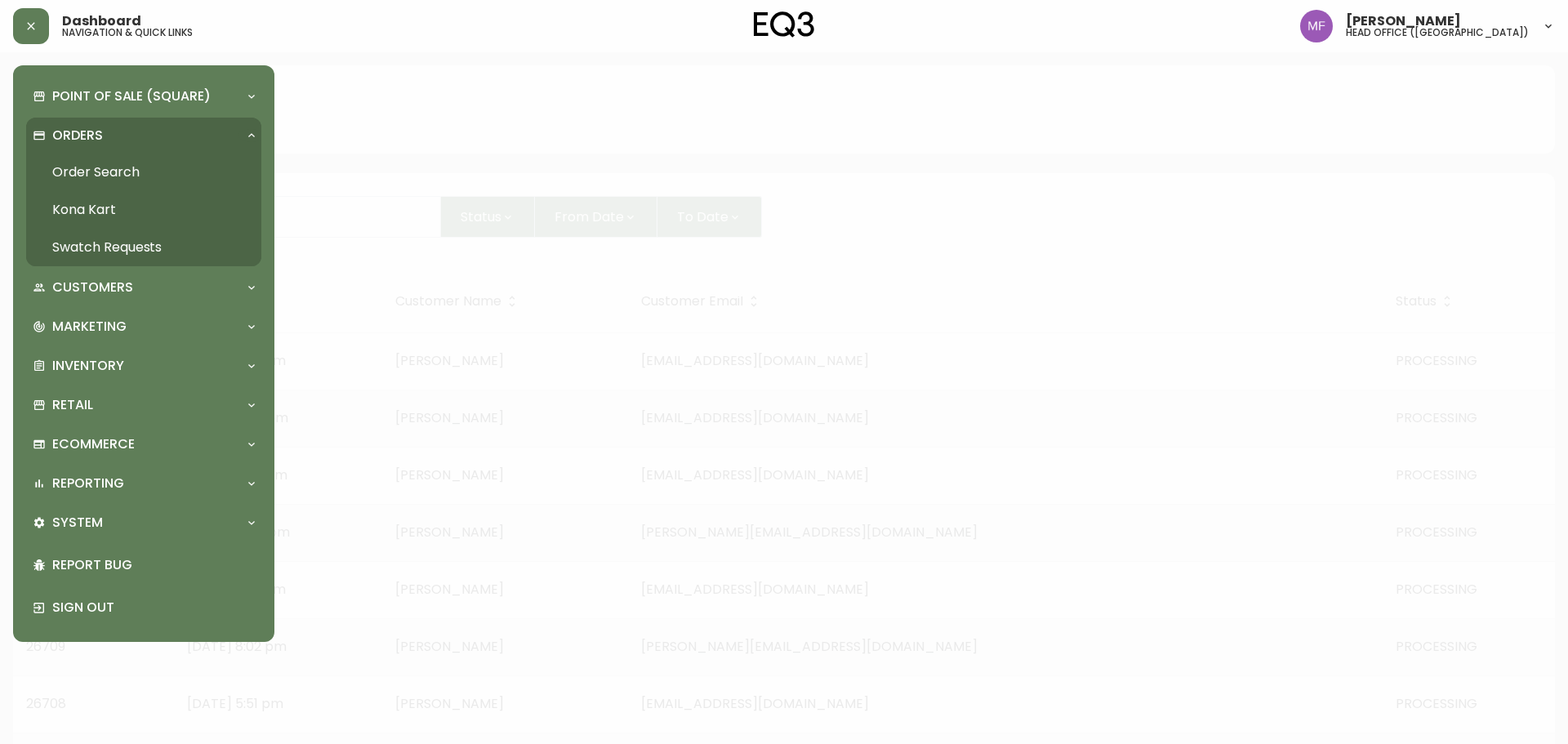
click at [82, 154] on link "Order Search" at bounding box center [144, 172] width 236 height 37
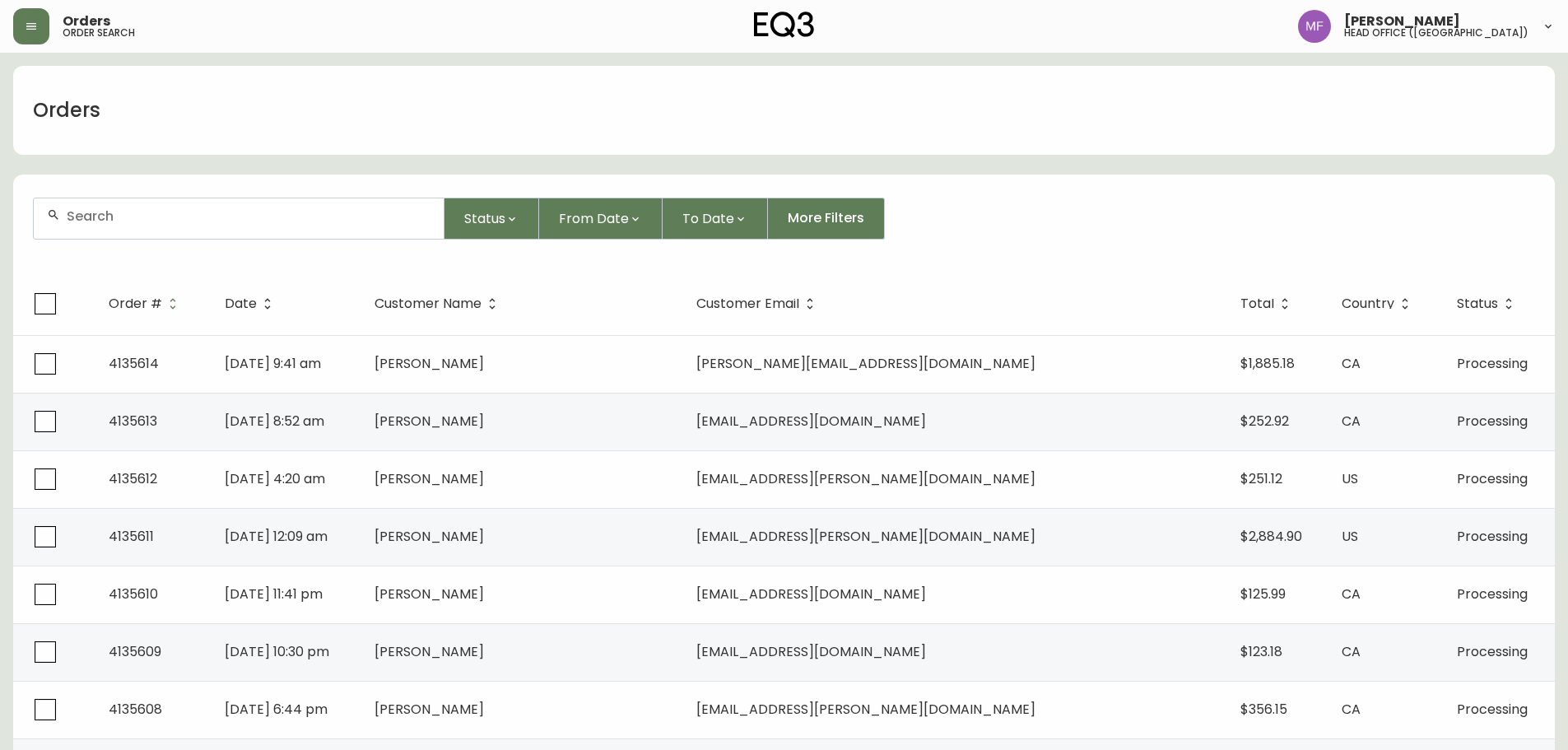
click at [118, 221] on input "text" at bounding box center [248, 216] width 363 height 15
paste input "4133037"
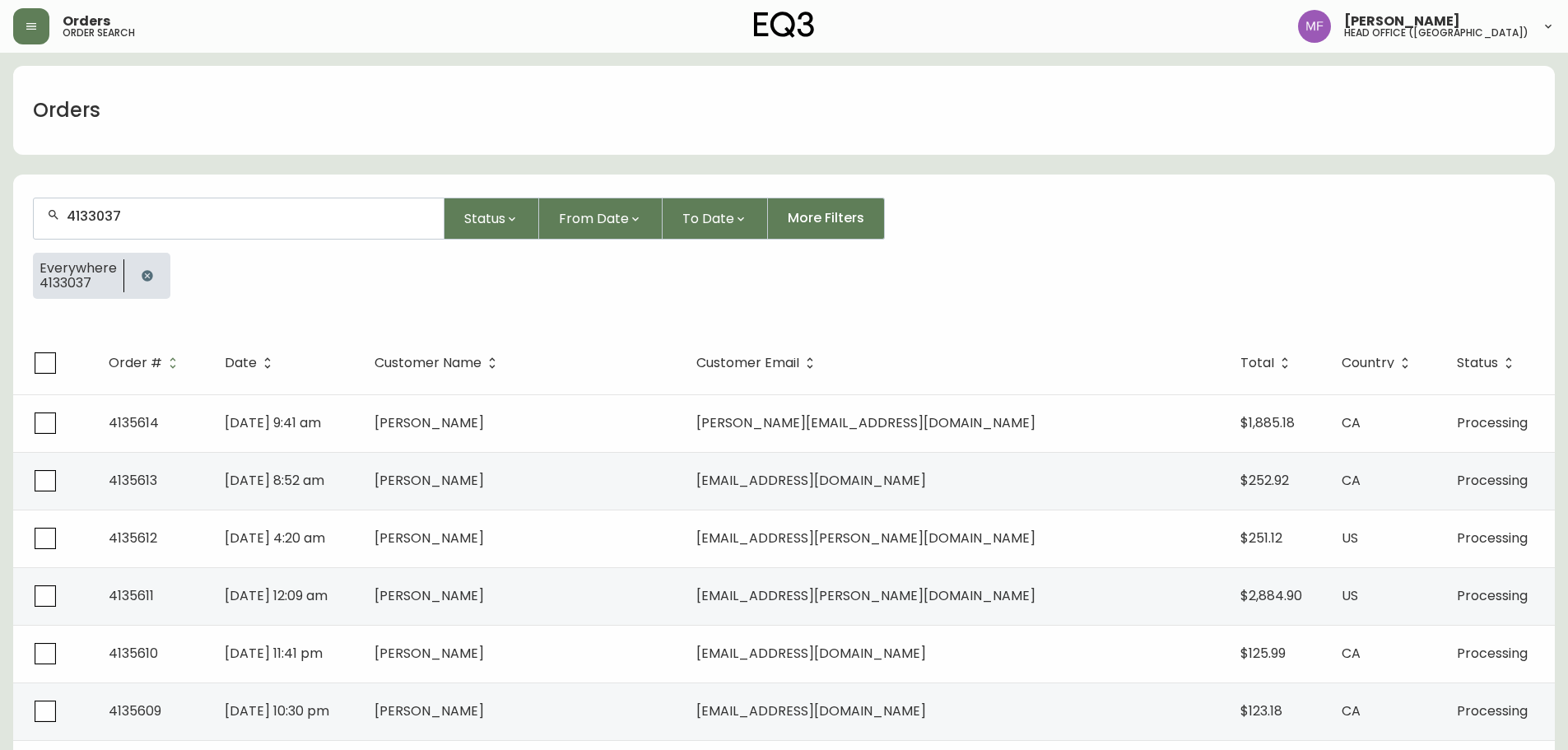
type input "4133037"
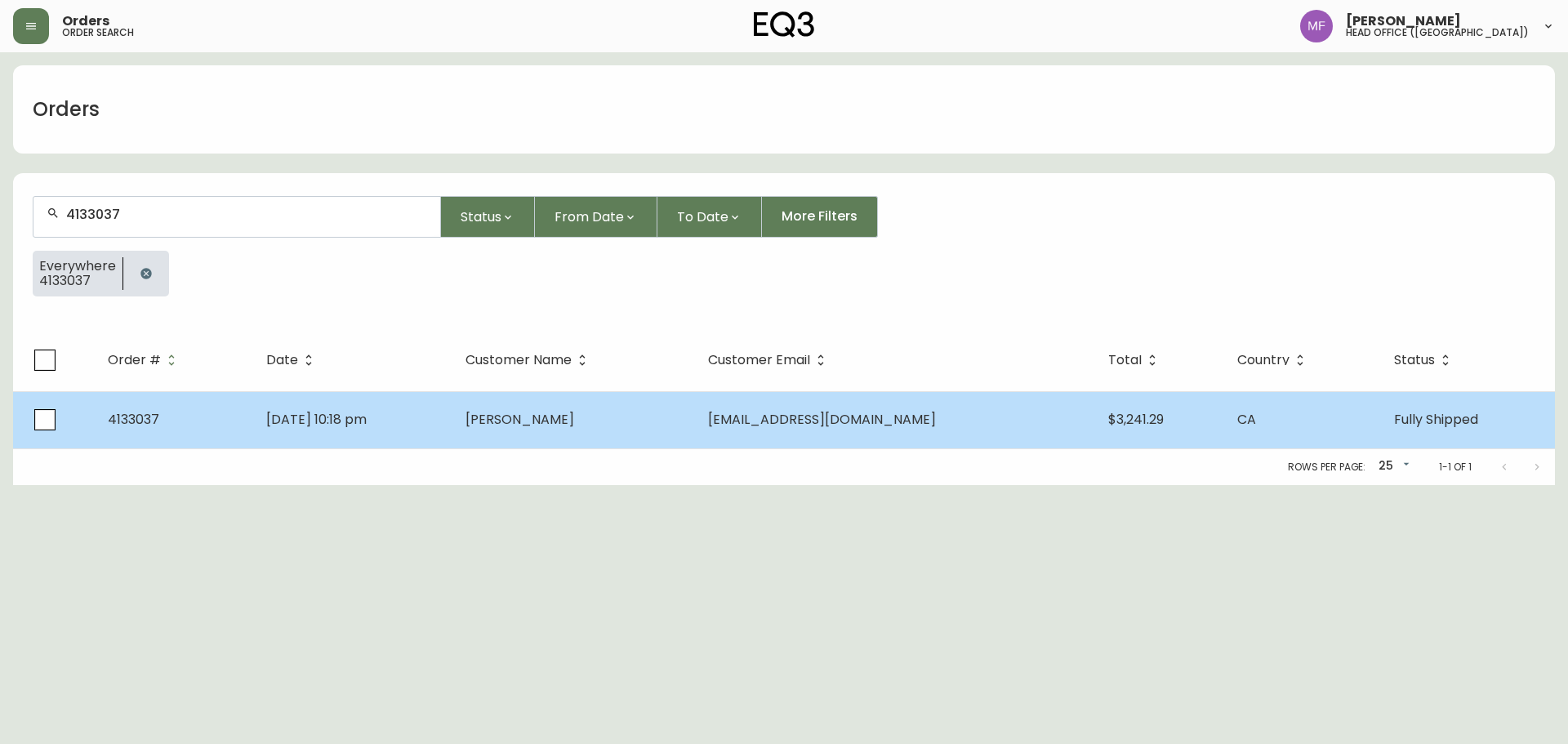
click at [435, 427] on td "May 17 2025, 10:18 pm" at bounding box center [353, 419] width 199 height 57
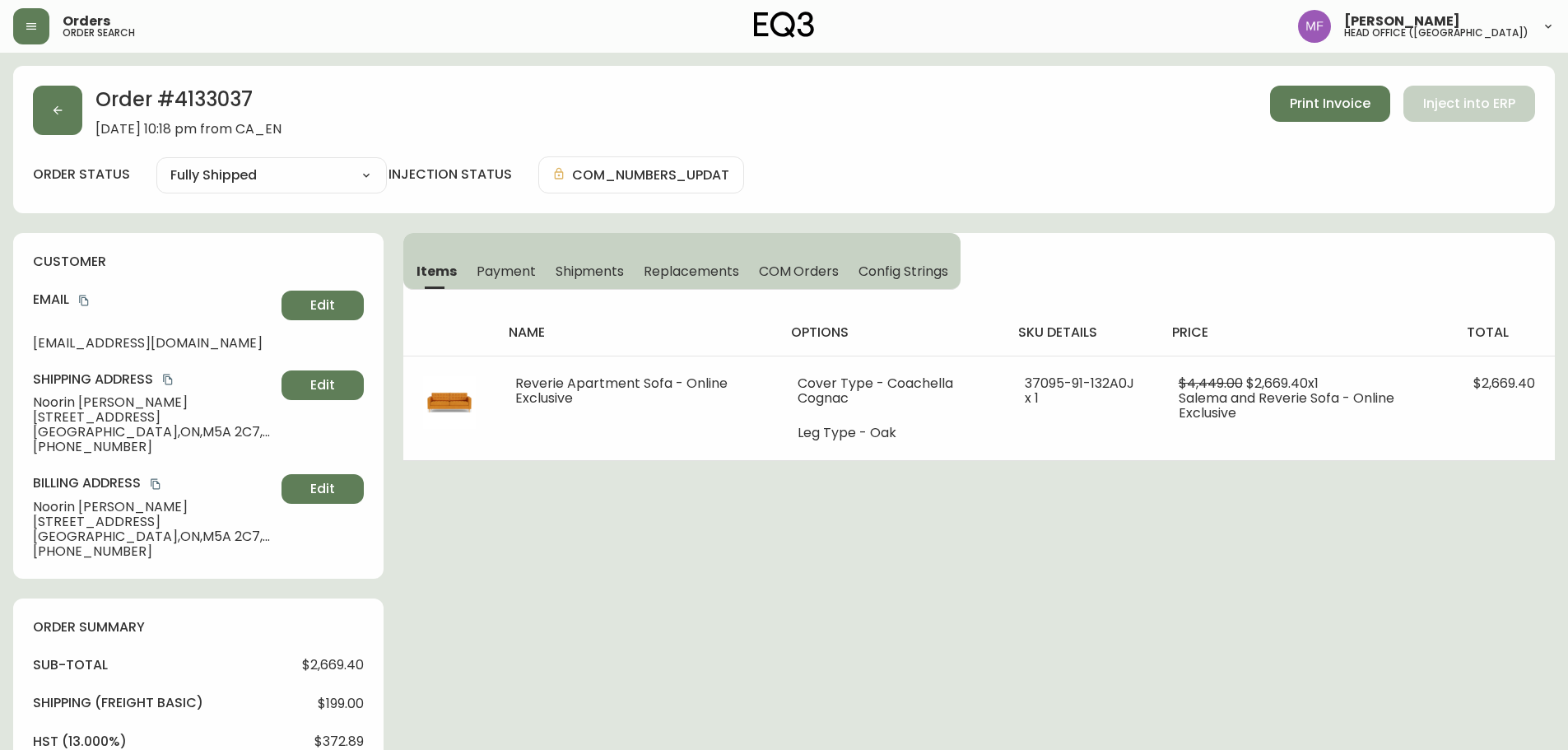
type input "Fully Shipped"
select select "FULLY_SHIPPED"
click at [207, 100] on h2 "Order # 4133037" at bounding box center [188, 103] width 186 height 36
drag, startPoint x: 135, startPoint y: 401, endPoint x: 35, endPoint y: 401, distance: 100.0
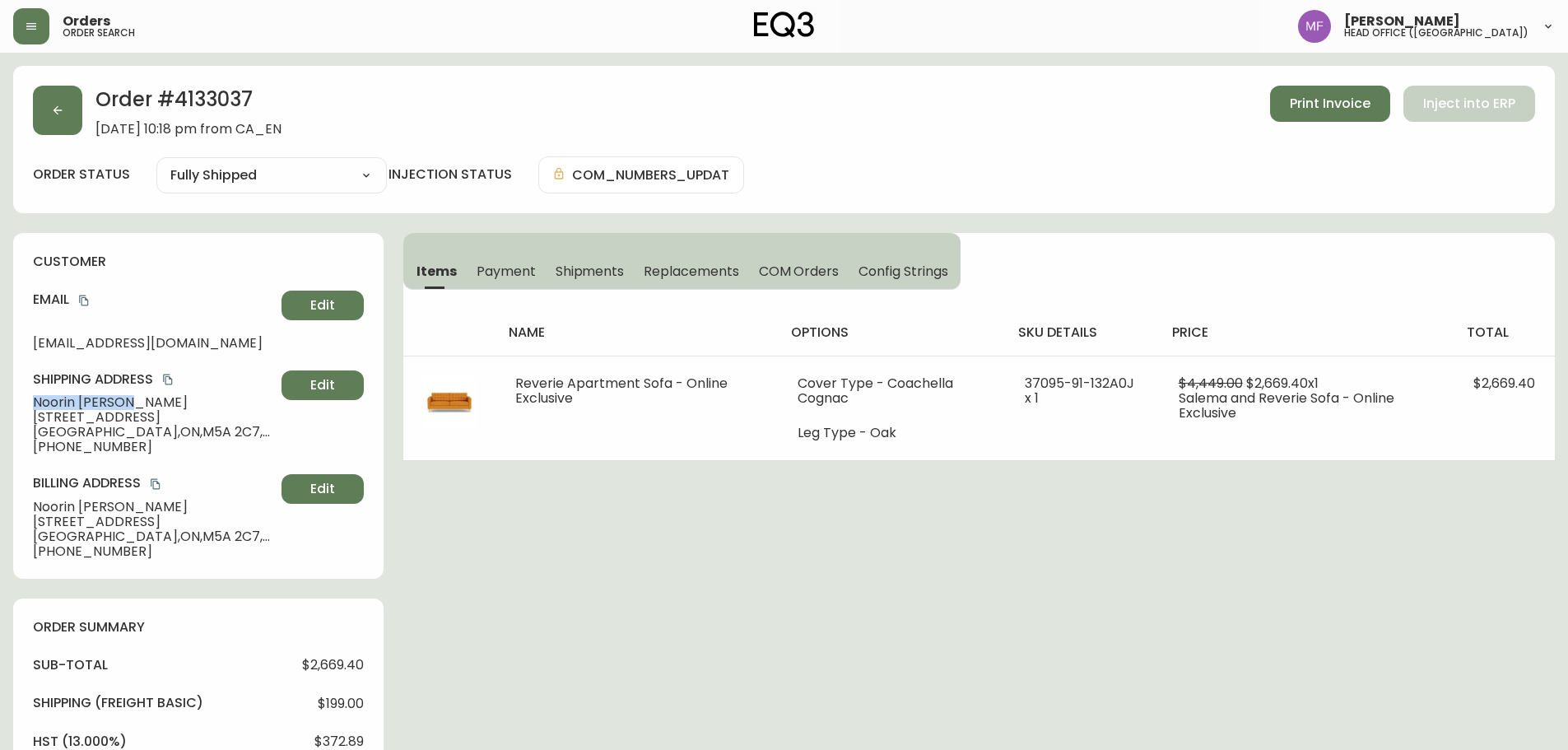
click at [35, 401] on span "Noorin Ladhani" at bounding box center [154, 402] width 242 height 14
click at [584, 277] on span "Shipments" at bounding box center [590, 271] width 69 height 17
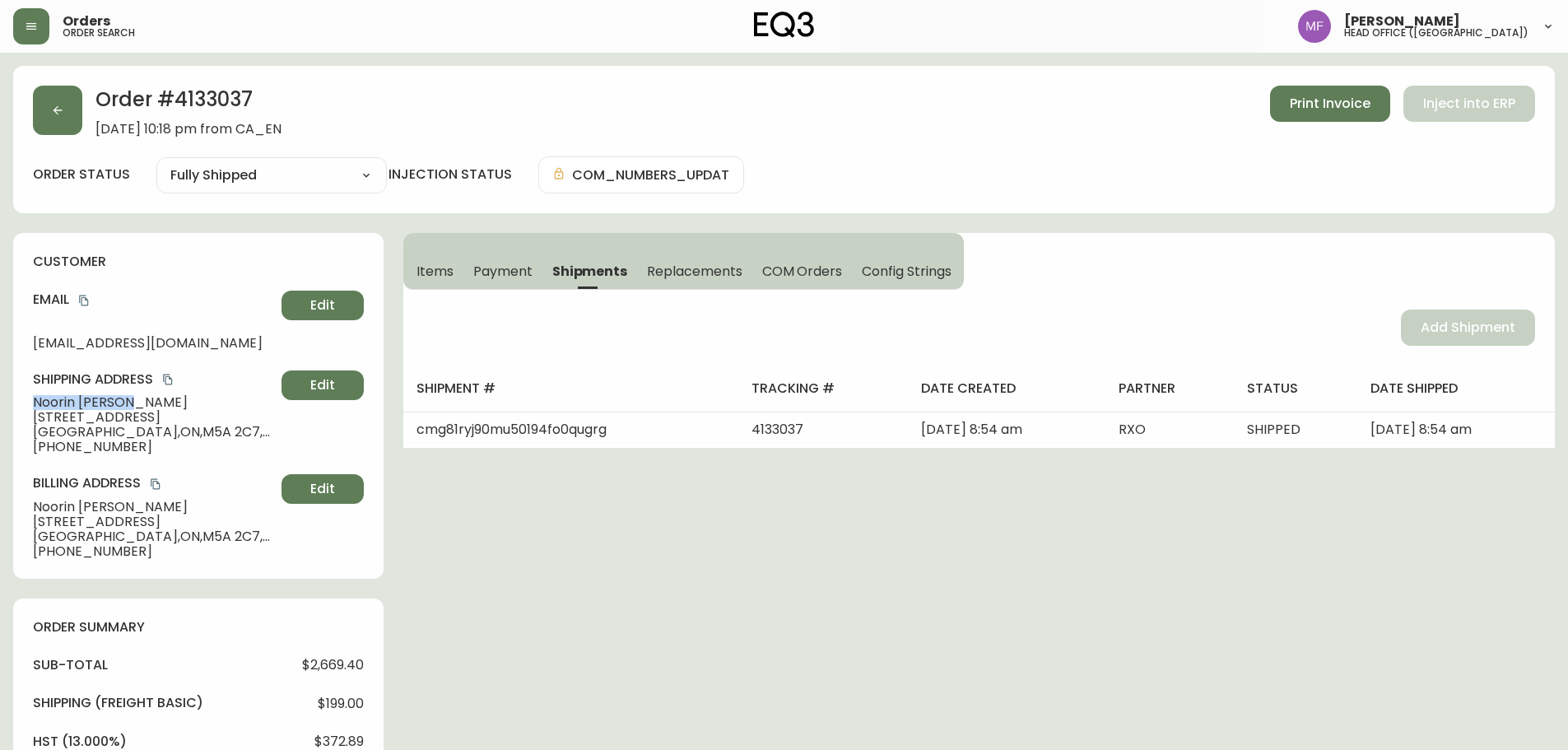
drag, startPoint x: 430, startPoint y: 262, endPoint x: 422, endPoint y: 272, distance: 12.8
click at [431, 264] on span "Items" at bounding box center [435, 271] width 37 height 17
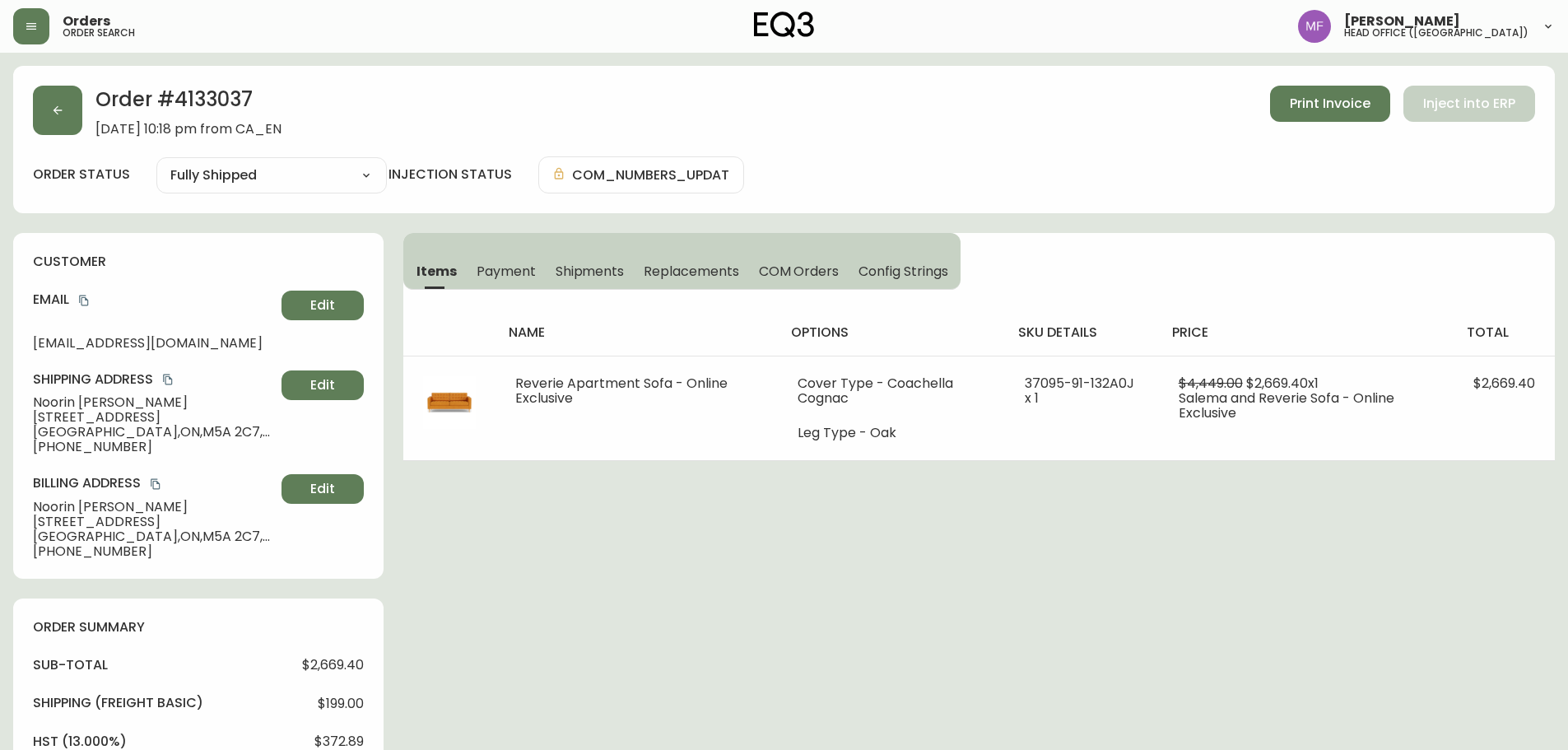
click at [225, 94] on h2 "Order # 4133037" at bounding box center [188, 103] width 186 height 36
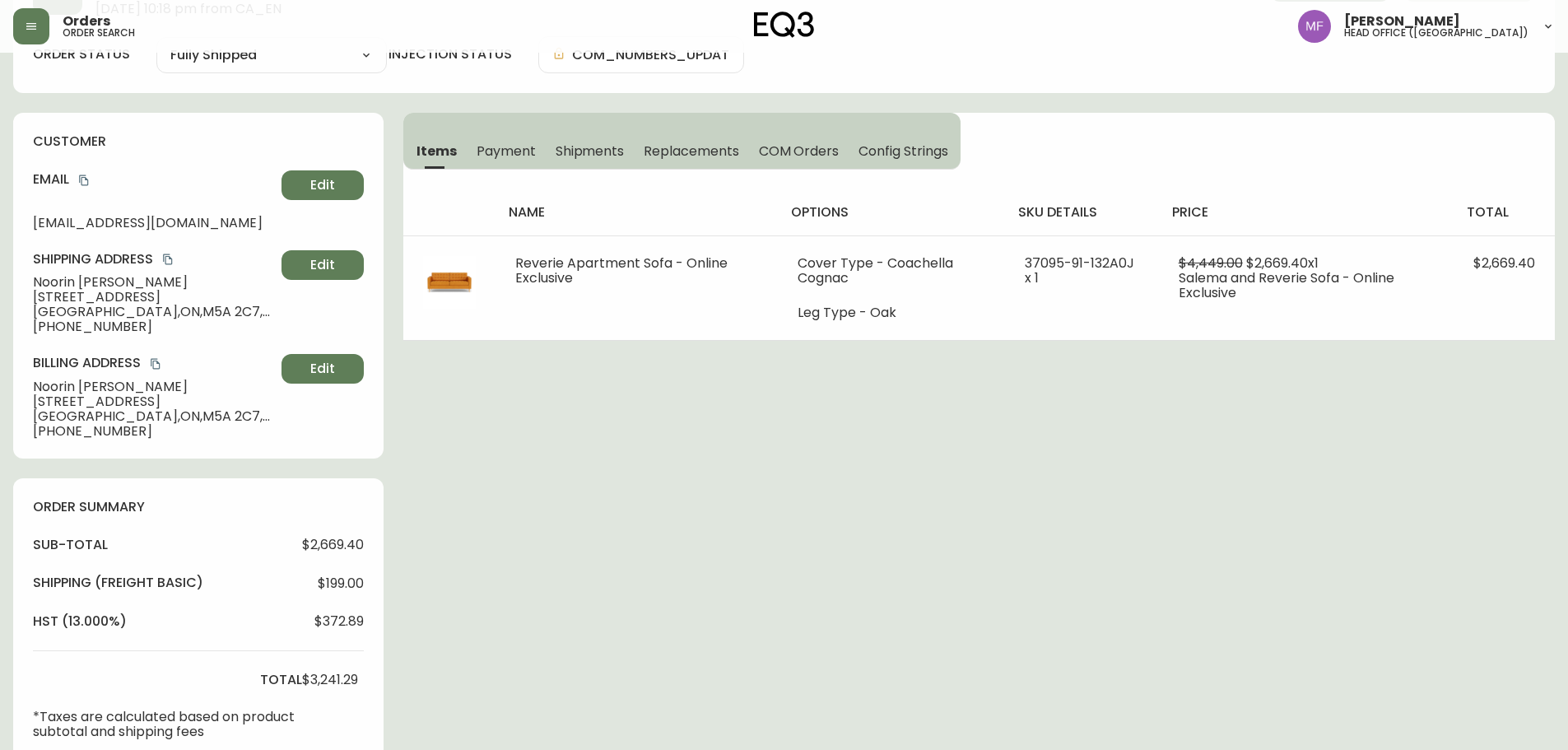
scroll to position [683, 0]
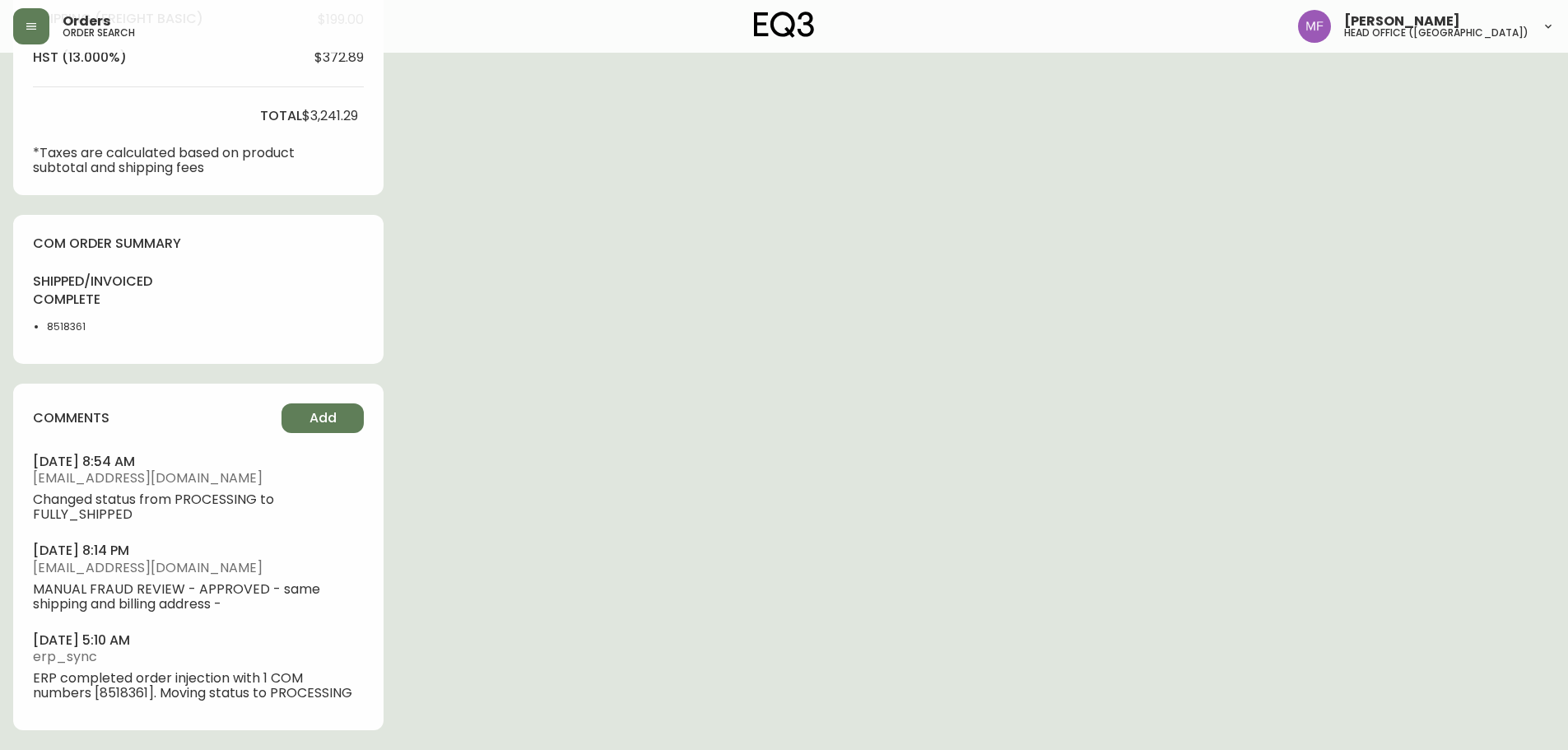
click at [55, 326] on li "8518361" at bounding box center [88, 326] width 83 height 14
click at [770, 309] on div "Order # 4133037 May 17, 2025 at 10:18 pm from CA_EN Print Invoice Inject into E…" at bounding box center [784, 66] width 1542 height 1368
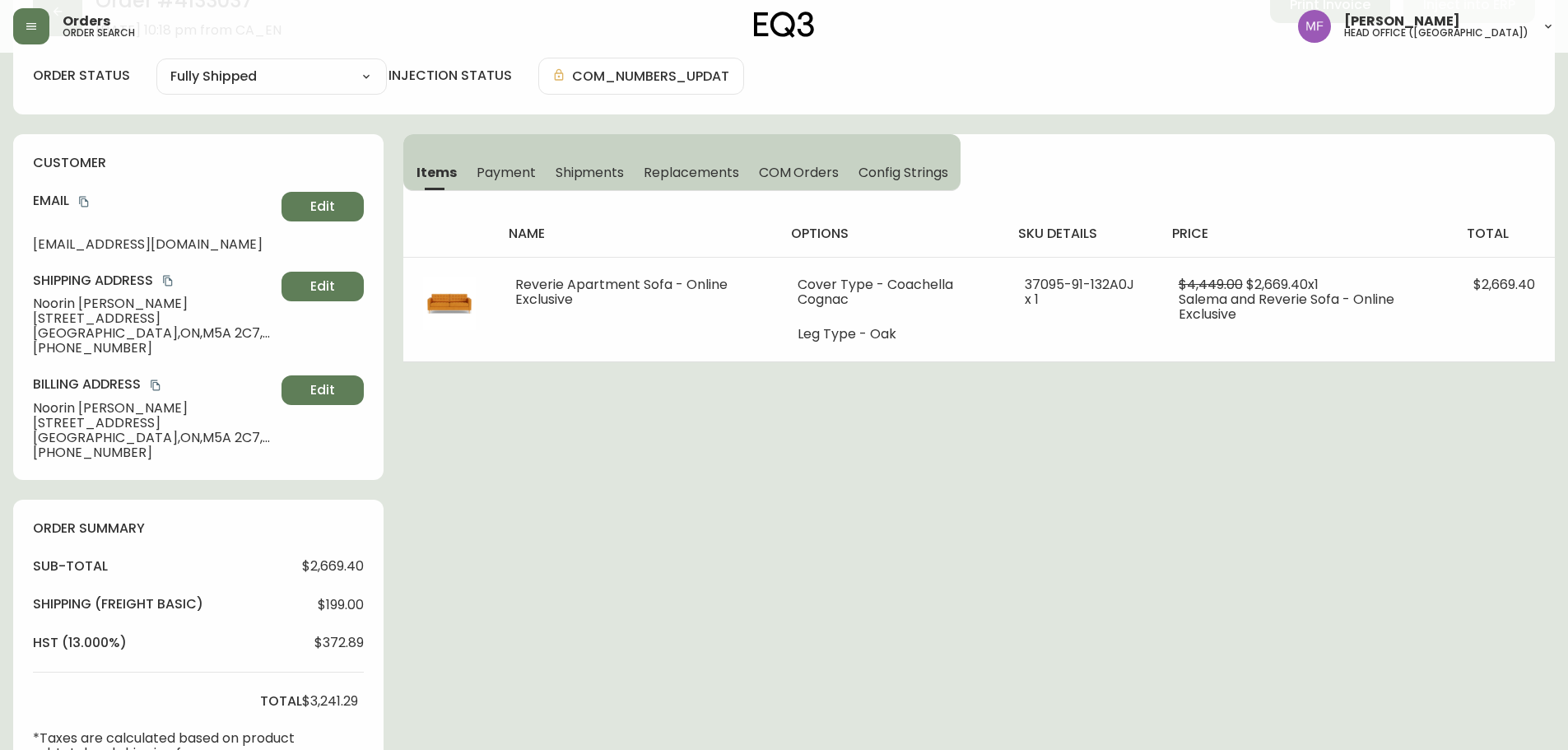
scroll to position [0, 0]
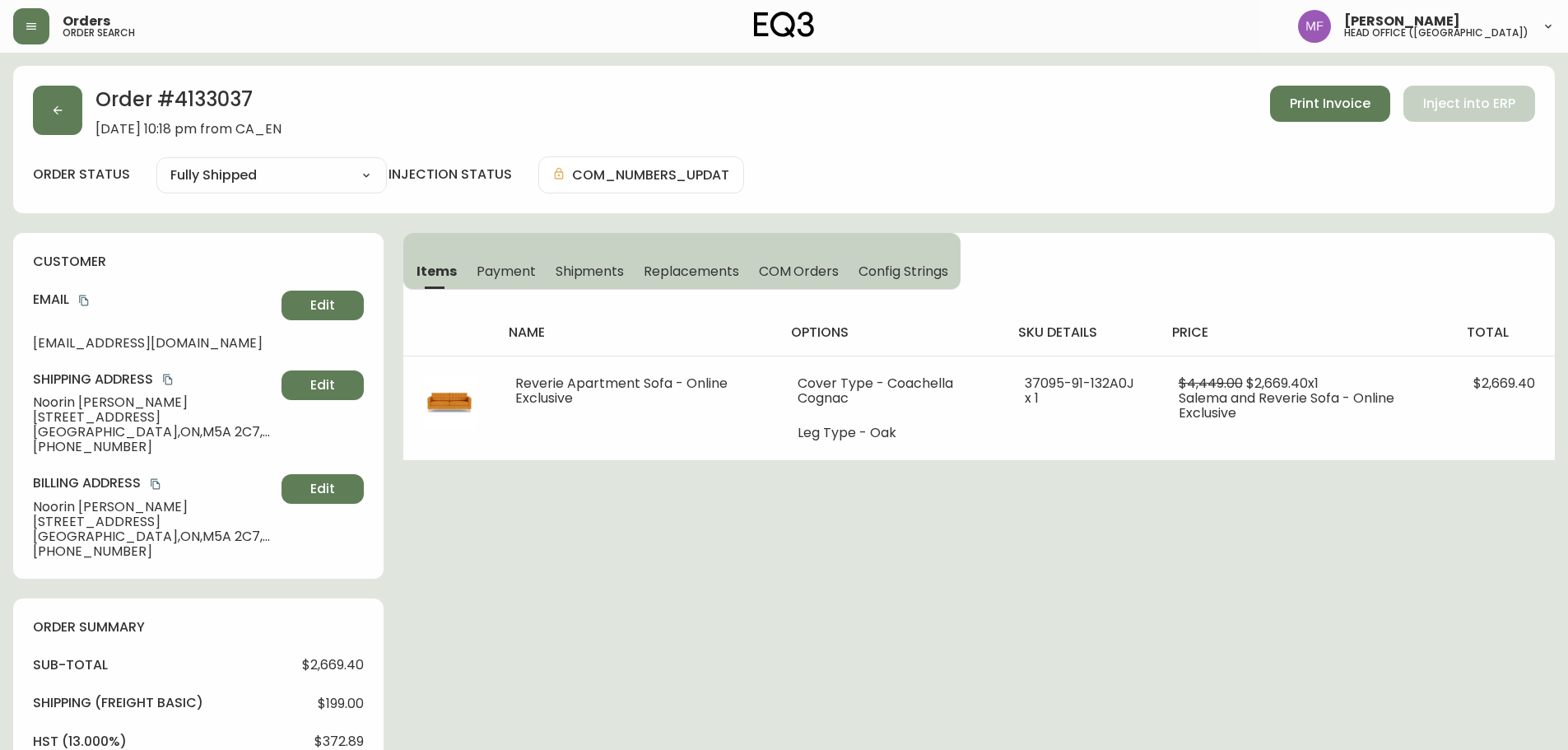
click at [212, 112] on h2 "Order # 4133037" at bounding box center [188, 103] width 186 height 36
click at [56, 102] on button "button" at bounding box center [58, 110] width 49 height 49
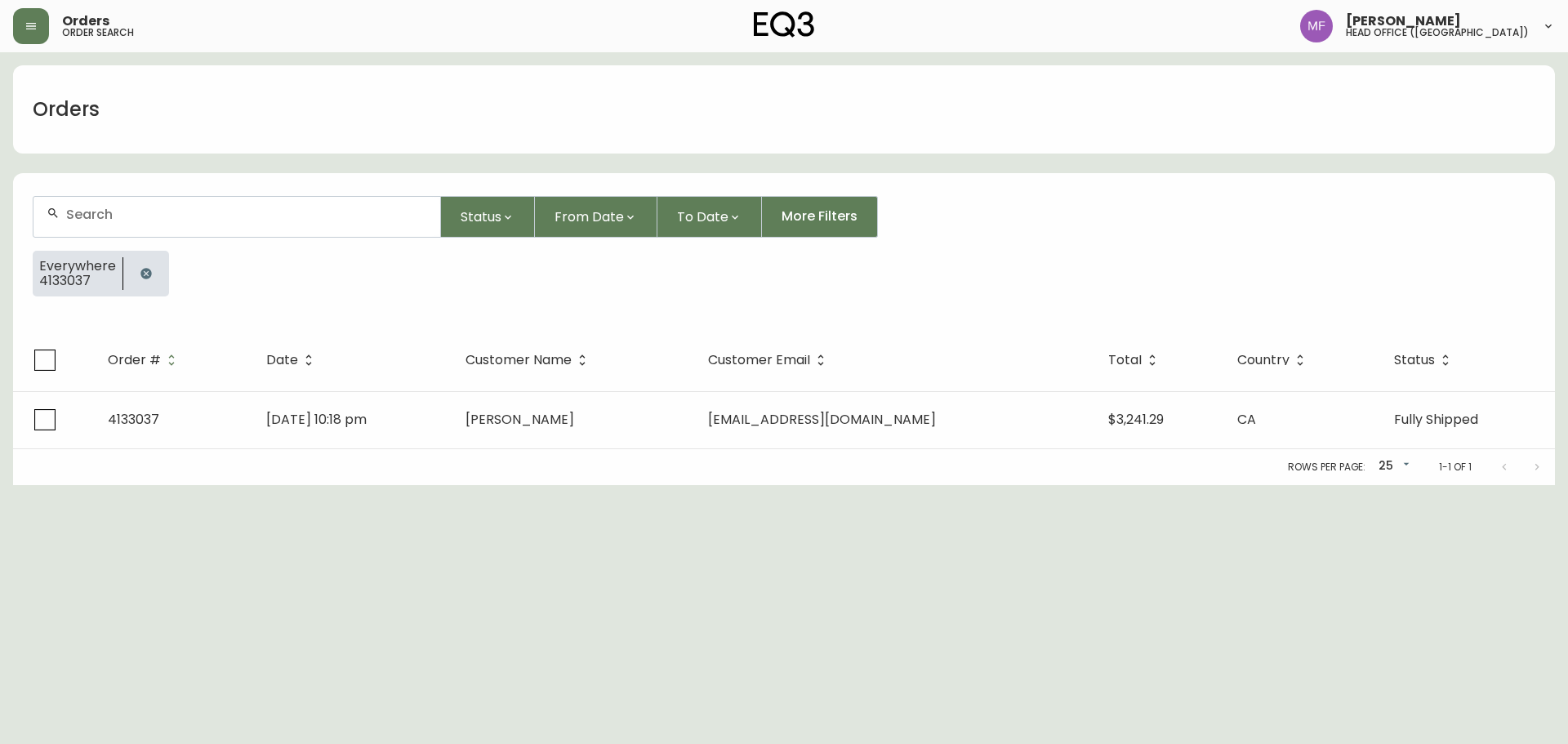
click at [135, 268] on button "button" at bounding box center [145, 273] width 33 height 33
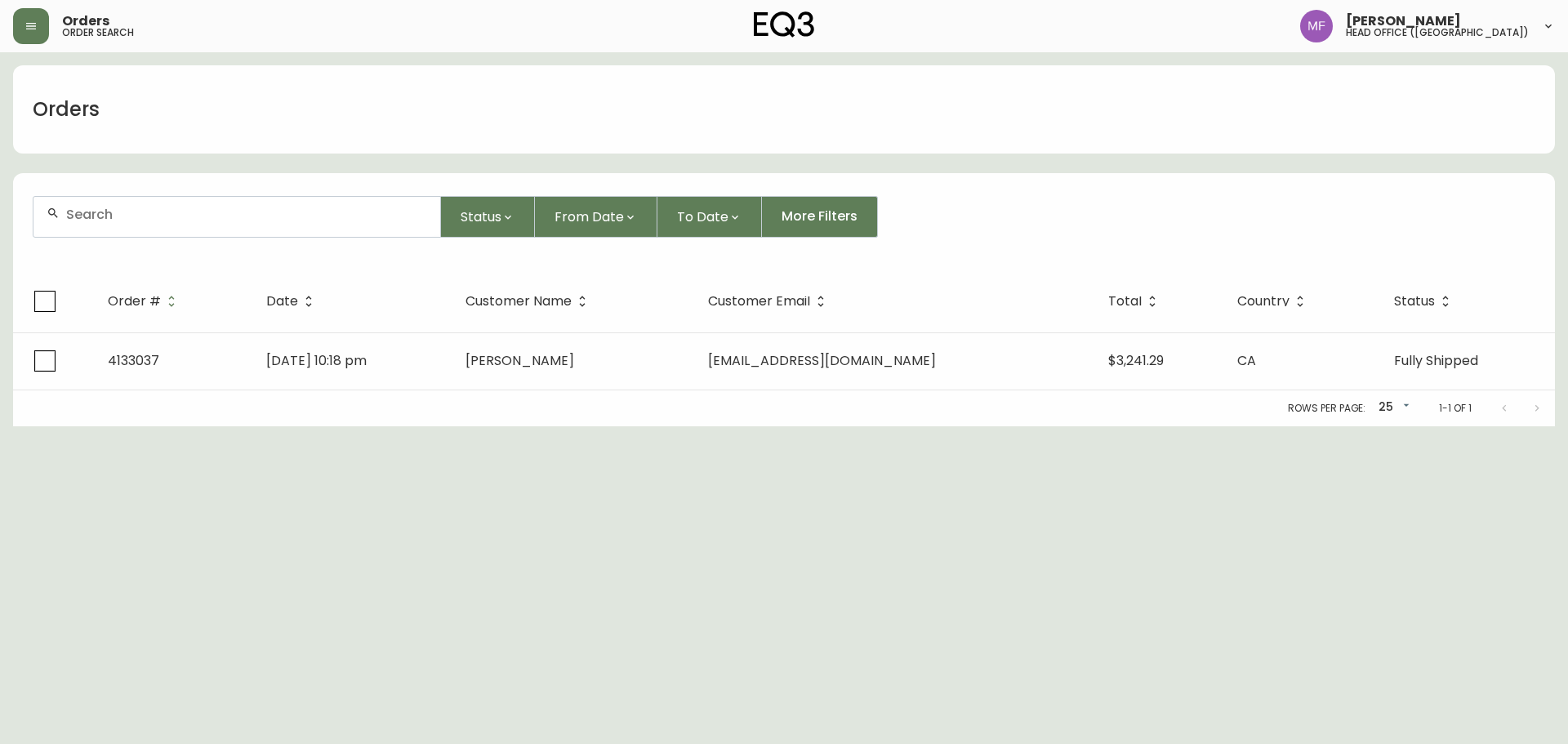
click at [129, 229] on div at bounding box center [237, 217] width 407 height 40
paste input "4135166"
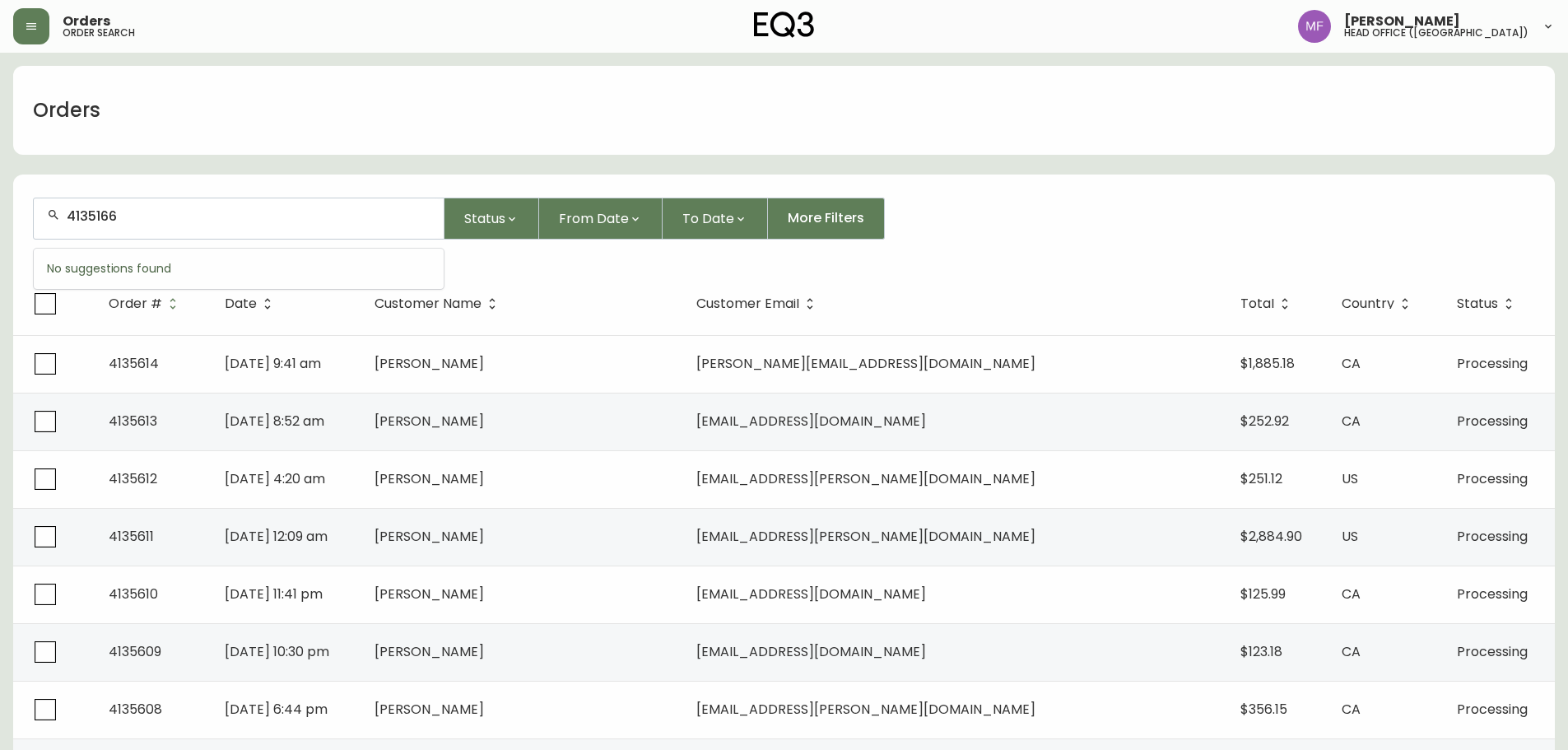
type input "4135166"
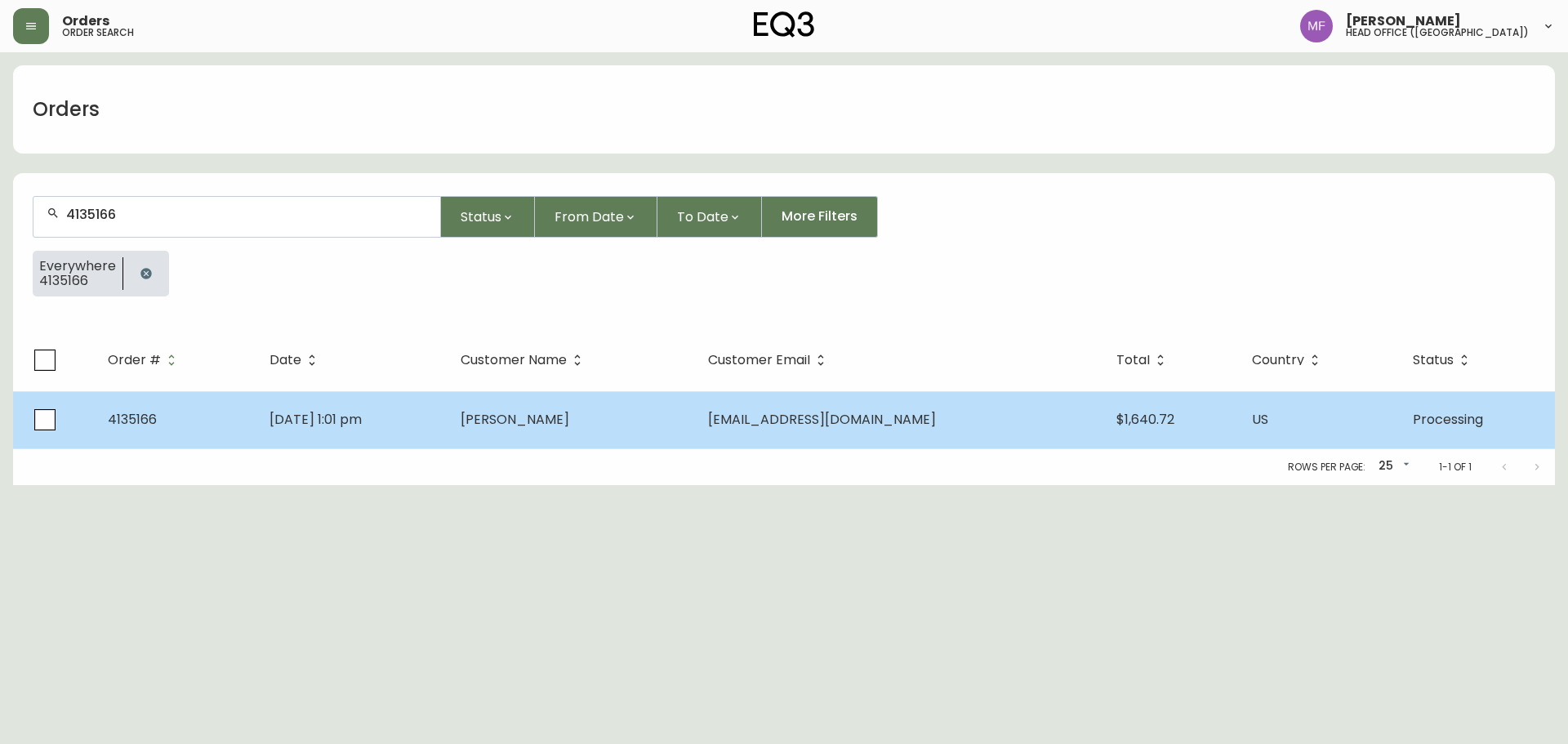
click at [371, 399] on td "Sep 07 2025, 1:01 pm" at bounding box center [352, 419] width 191 height 57
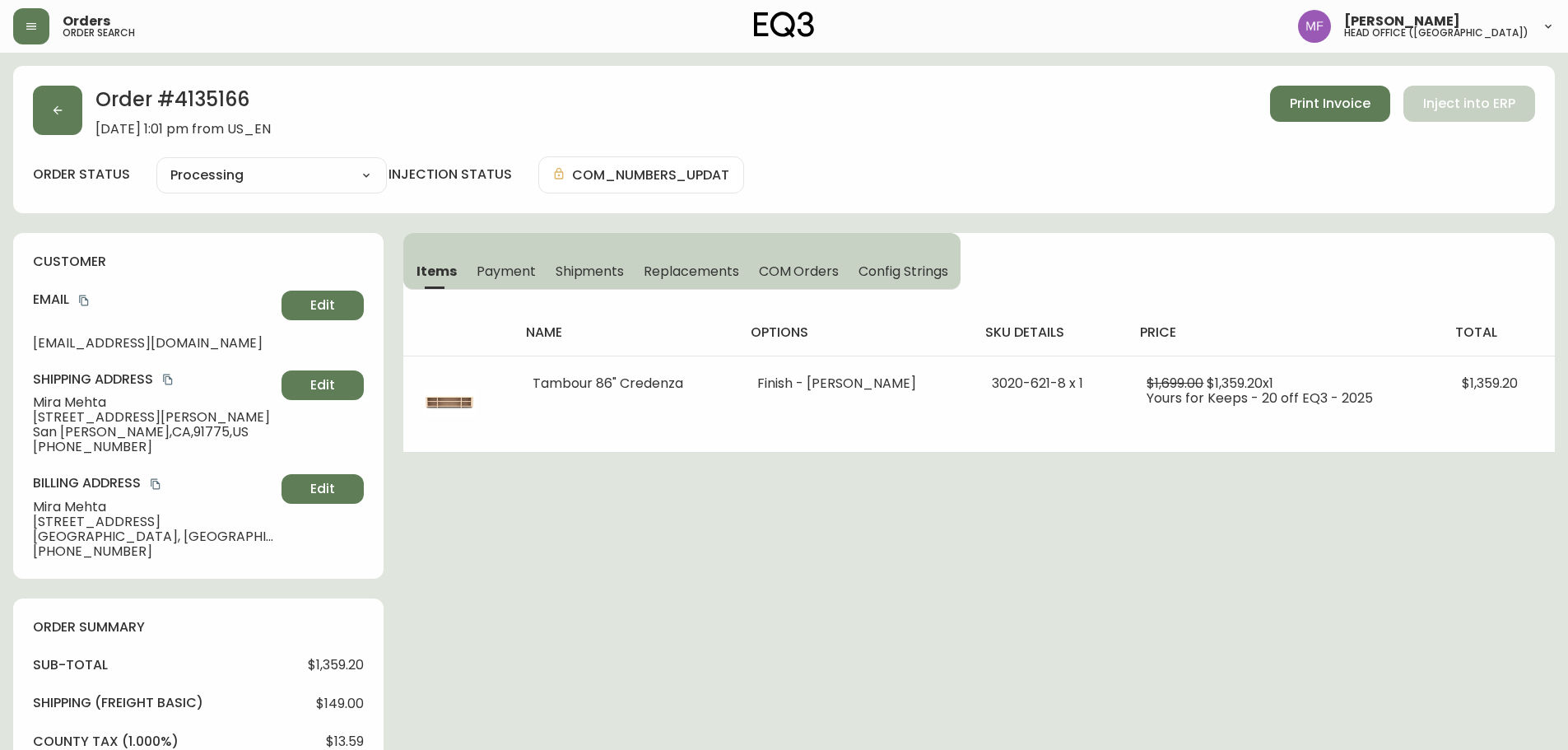
type input "Processing"
select select "PROCESSING"
click at [199, 99] on h2 "Order # 4135166" at bounding box center [183, 103] width 175 height 36
drag, startPoint x: 121, startPoint y: 402, endPoint x: 0, endPoint y: 402, distance: 121.0
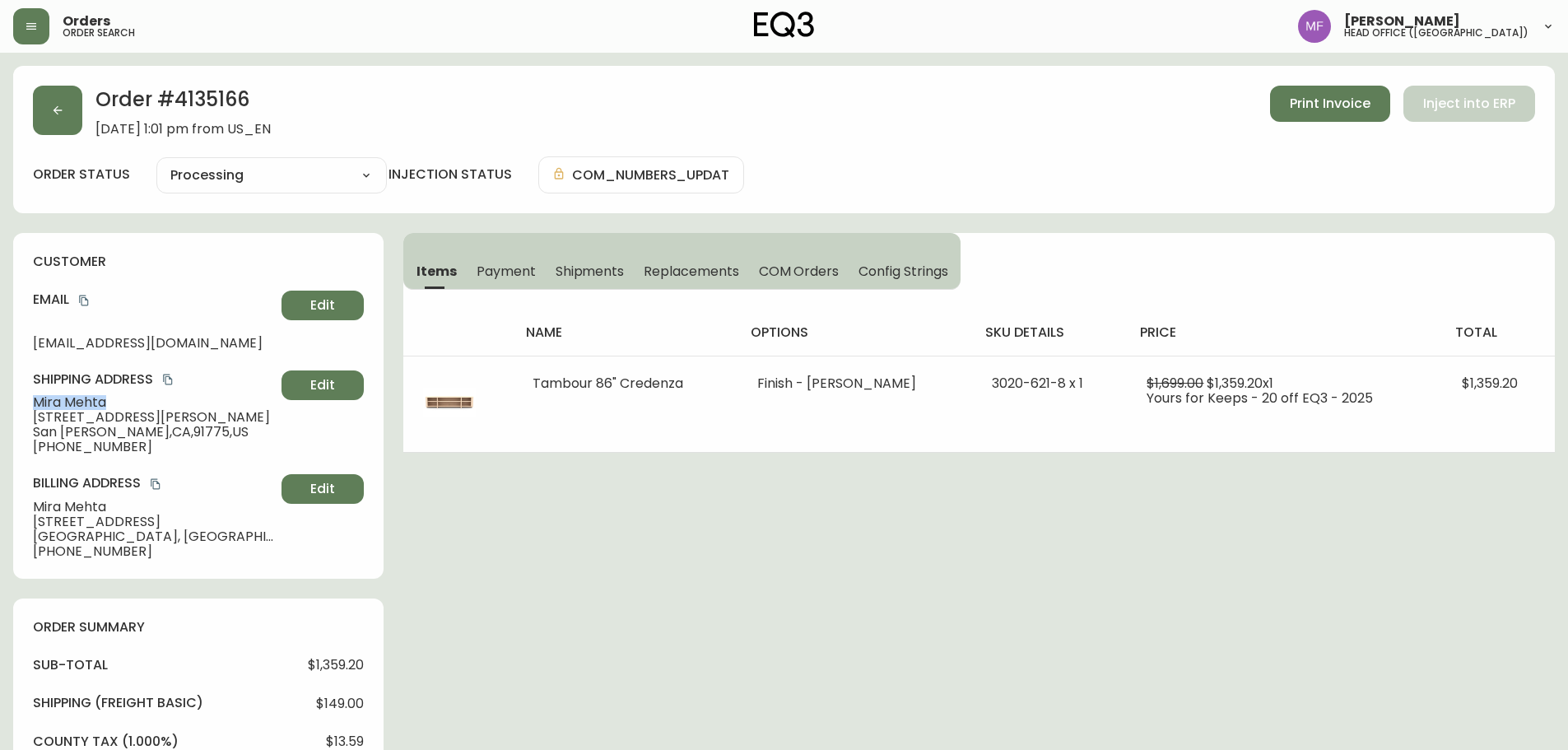
click at [0, 402] on main "Order # 4135166 September 7, 2025 at 1:01 pm from US_EN Print Invoice Inject in…" at bounding box center [784, 692] width 1568 height 1279
click at [221, 103] on h2 "Order # 4135166" at bounding box center [183, 103] width 175 height 36
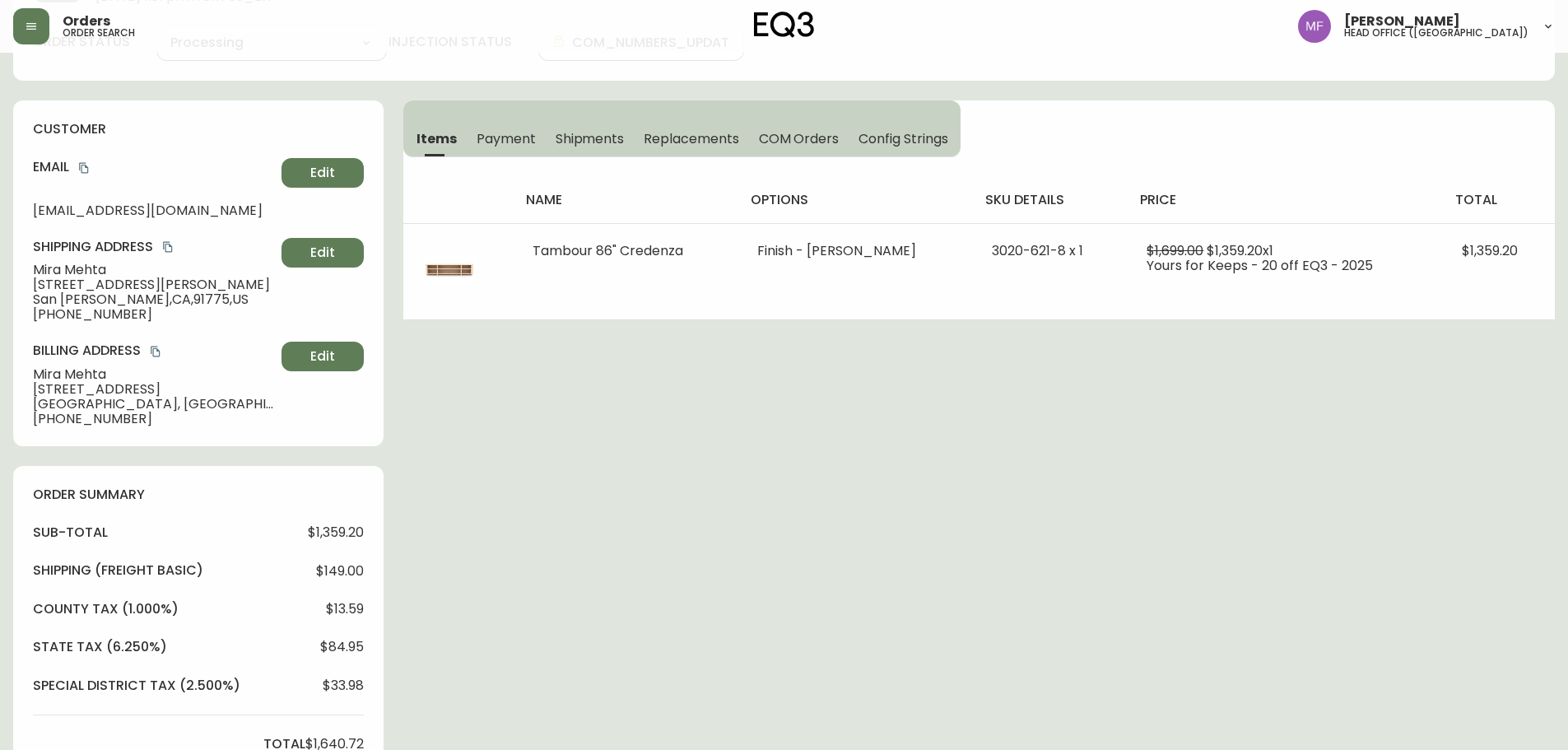
scroll to position [494, 0]
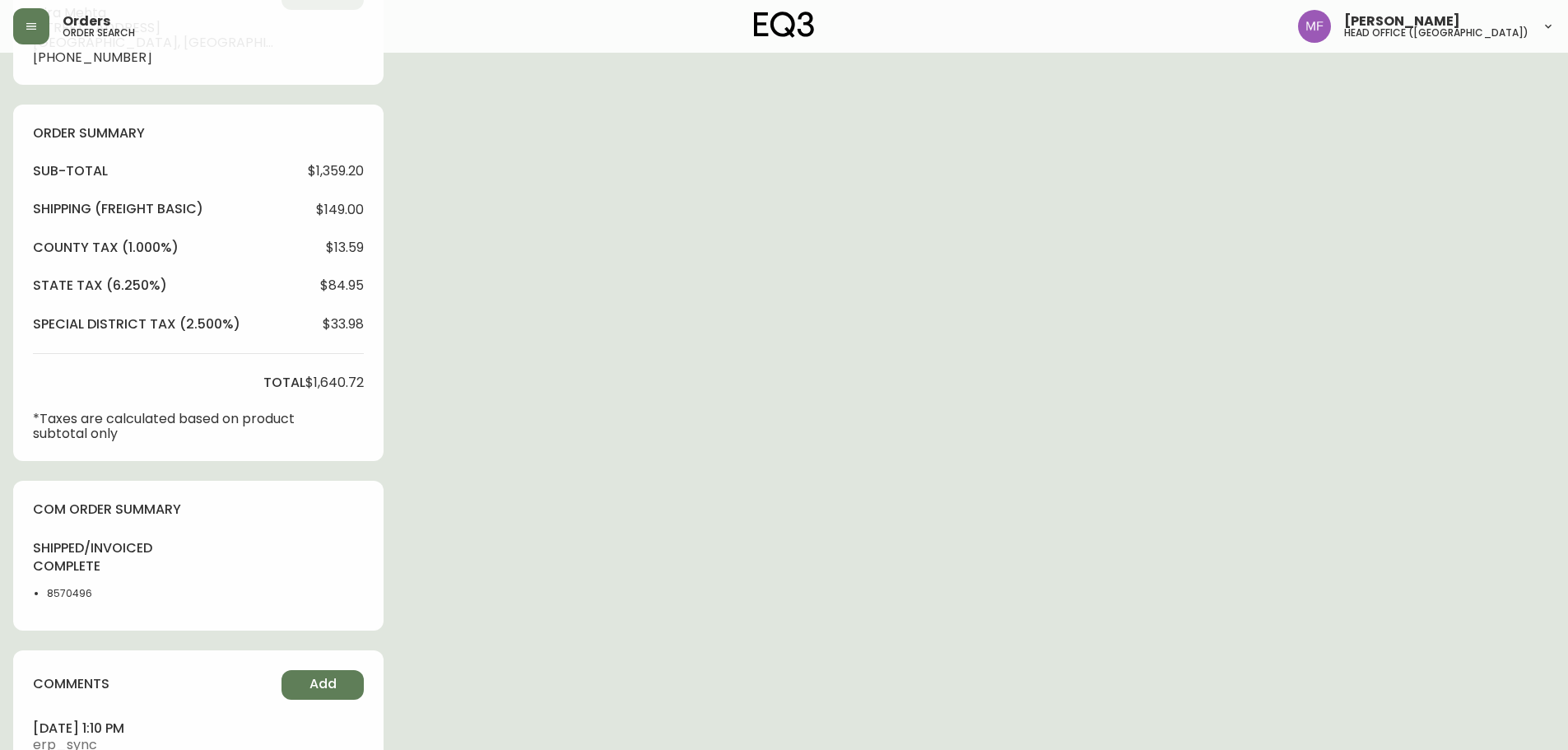
click at [71, 587] on li "8570496" at bounding box center [88, 594] width 83 height 14
click at [634, 469] on div "Order # 4135166 September 7, 2025 at 1:01 pm from US_EN Print Invoice Inject in…" at bounding box center [784, 204] width 1542 height 1265
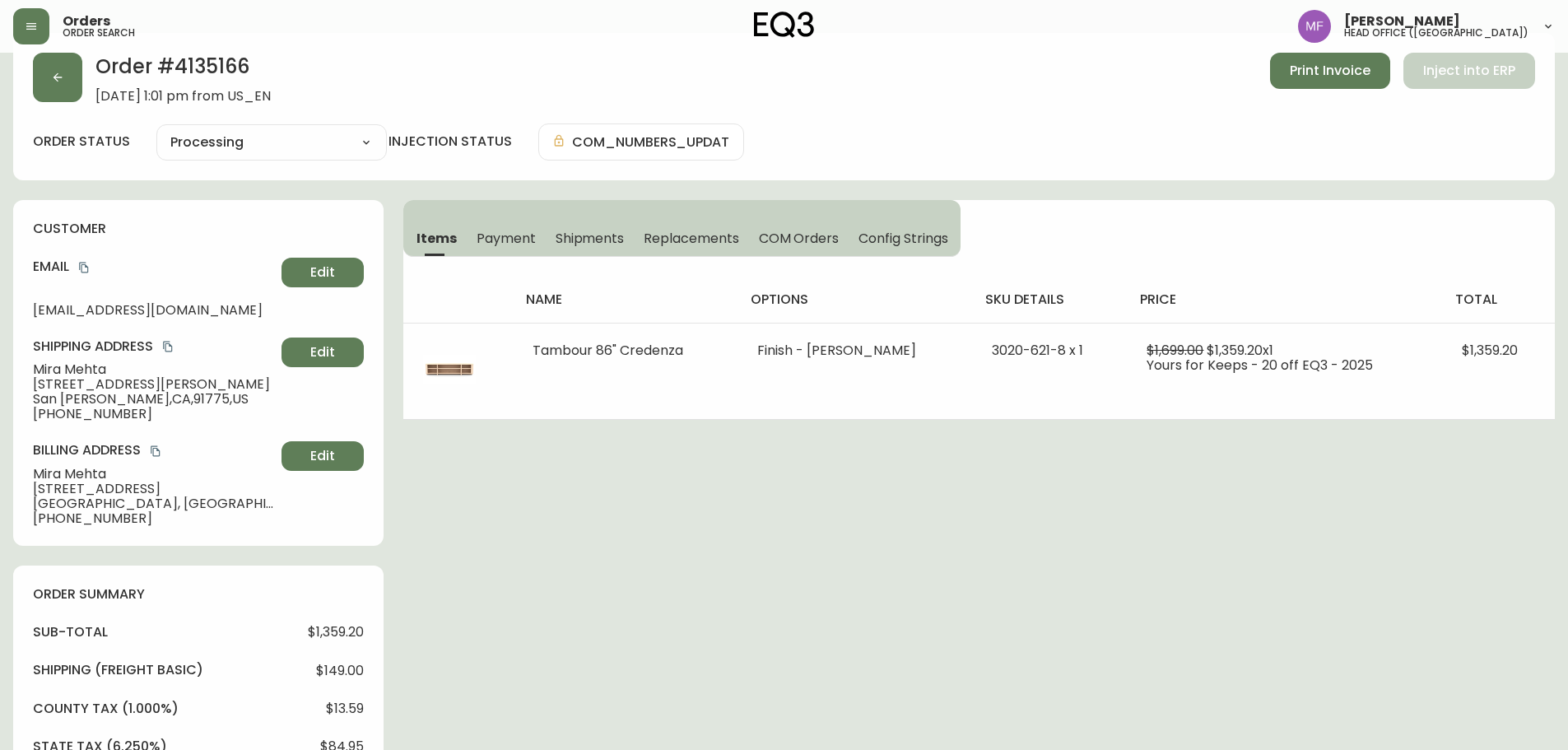
scroll to position [0, 0]
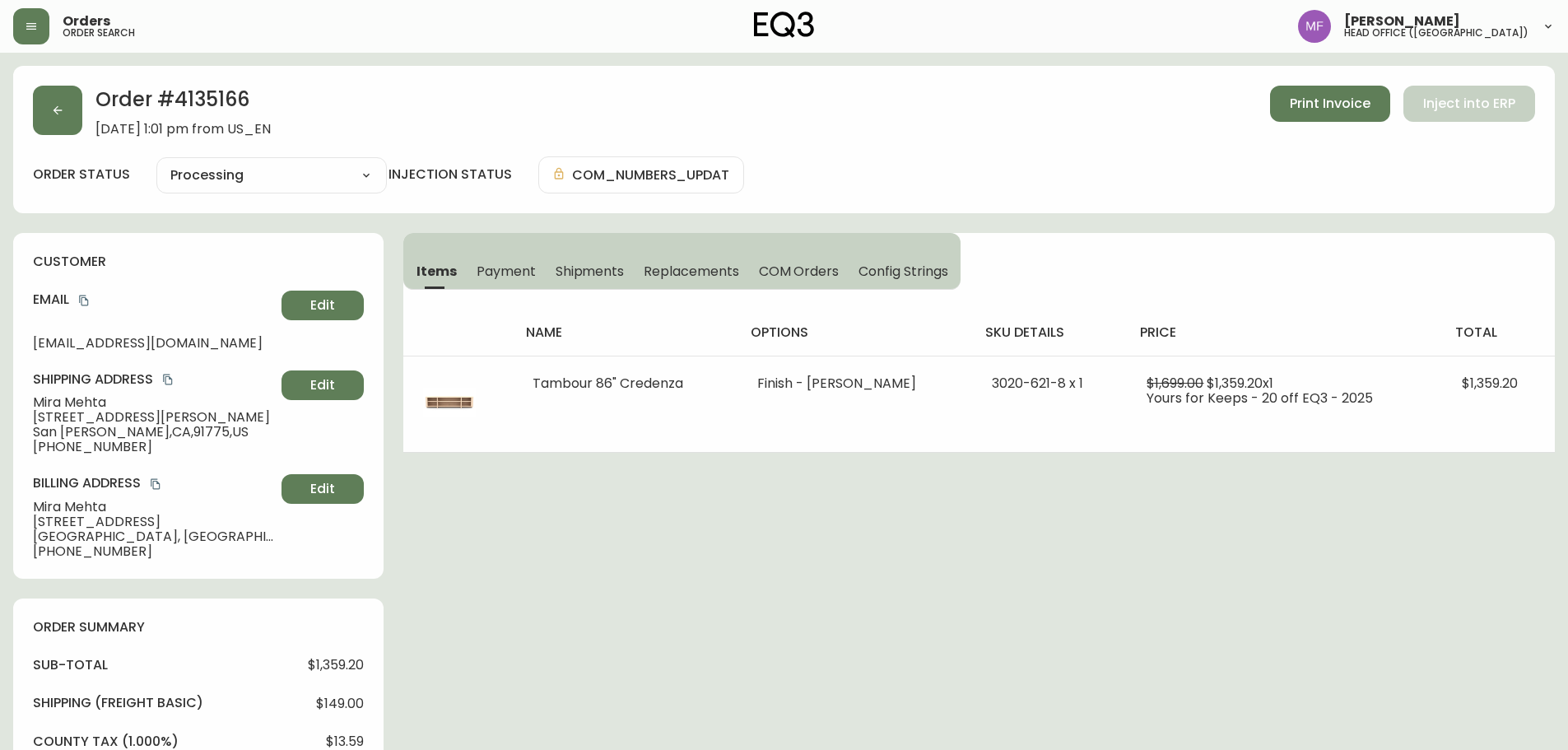
click at [214, 103] on h2 "Order # 4135166" at bounding box center [183, 103] width 175 height 36
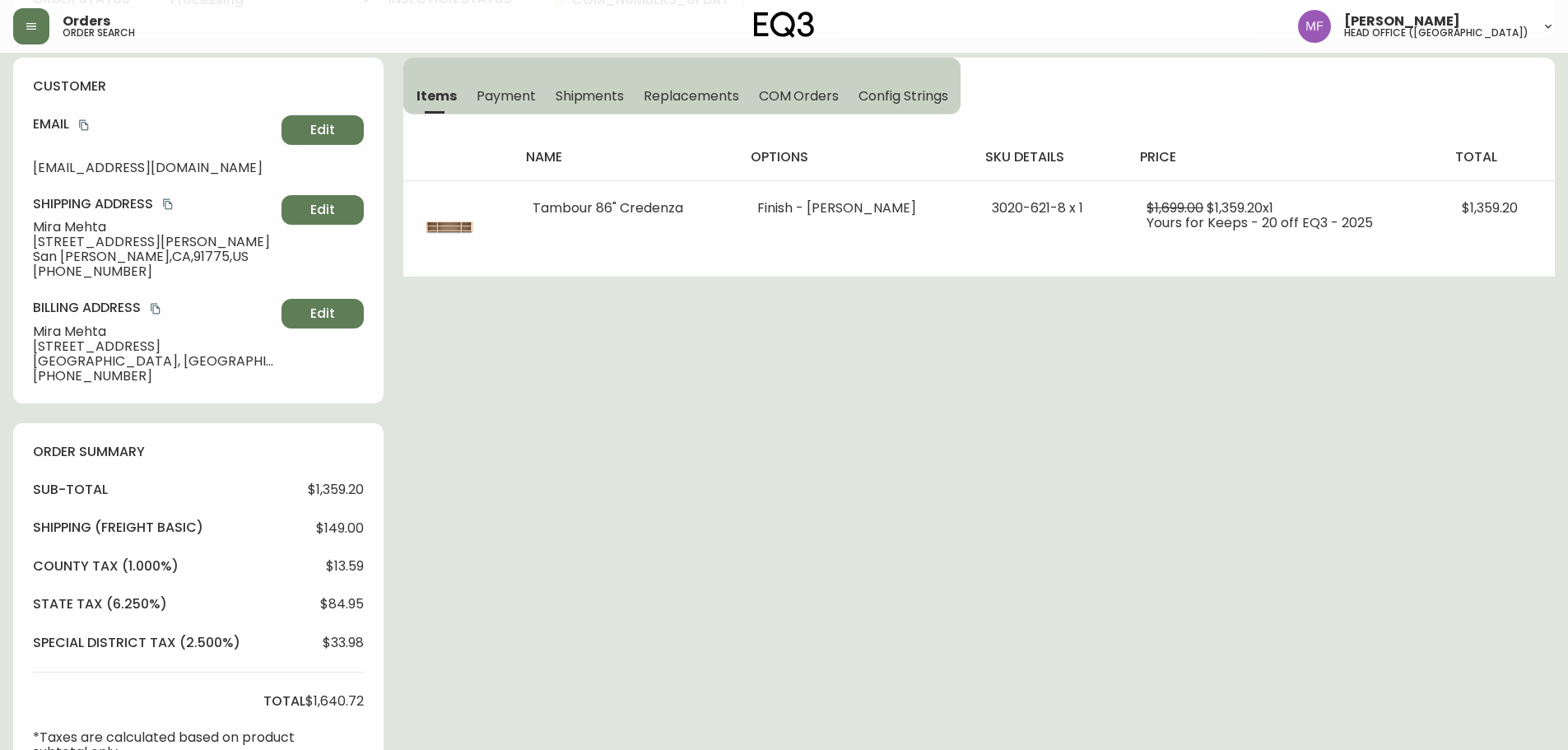
scroll to position [412, 0]
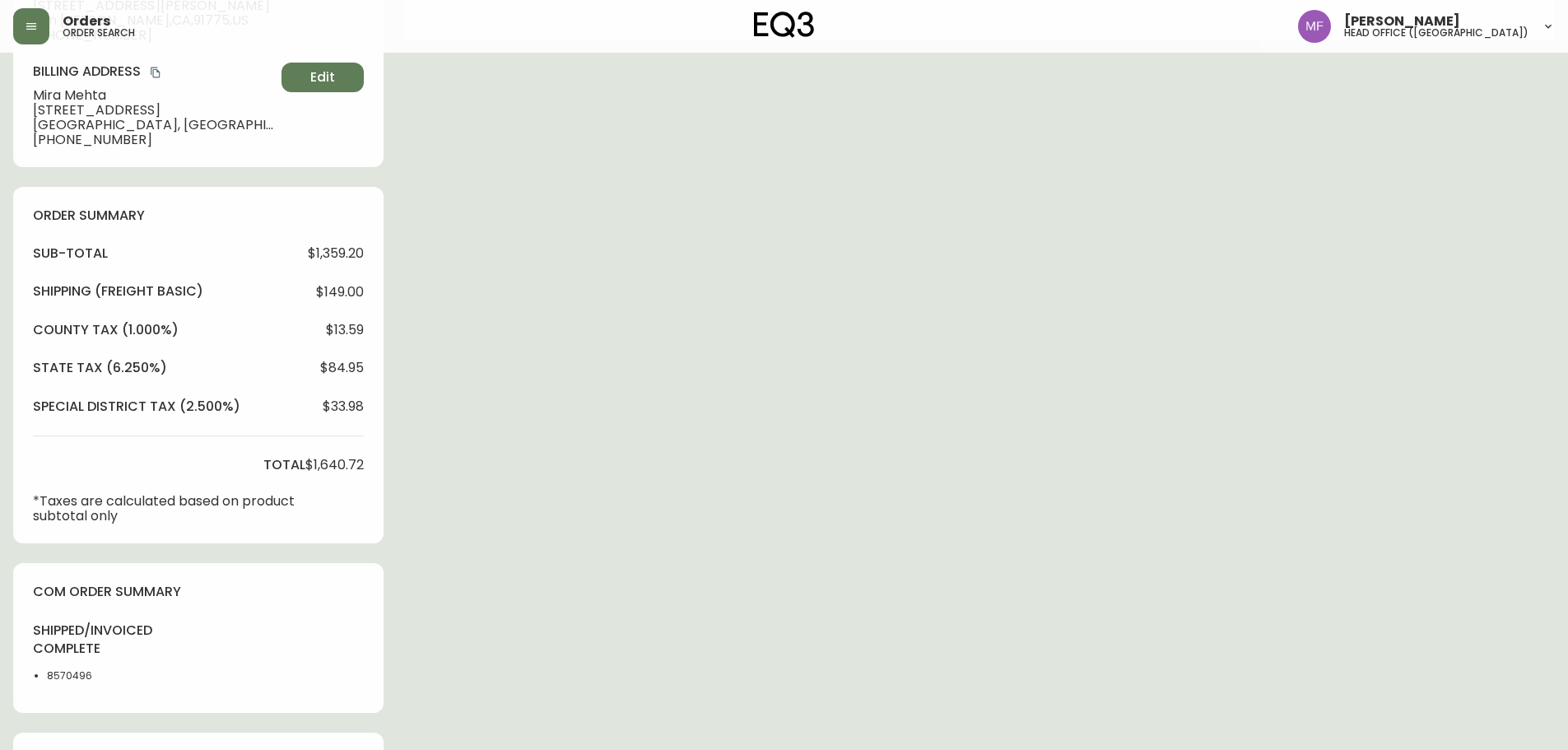
click at [57, 678] on li "8570496" at bounding box center [88, 675] width 83 height 14
click at [58, 677] on li "8570496" at bounding box center [88, 675] width 83 height 14
drag, startPoint x: 417, startPoint y: 567, endPoint x: 474, endPoint y: 552, distance: 58.9
click at [417, 567] on div "Order # 4135166 September 7, 2025 at 1:01 pm from US_EN Print Invoice Inject in…" at bounding box center [784, 287] width 1542 height 1265
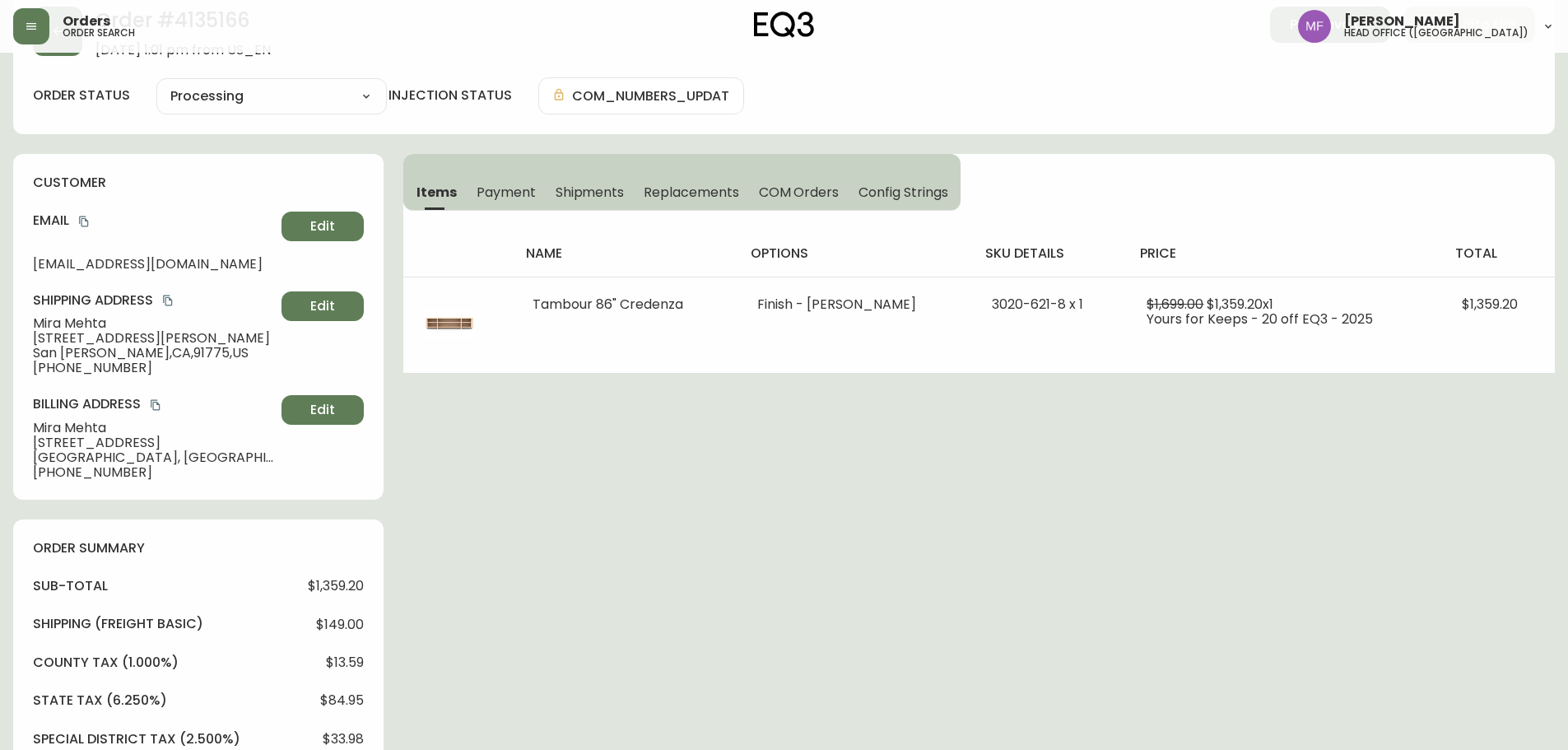
scroll to position [0, 0]
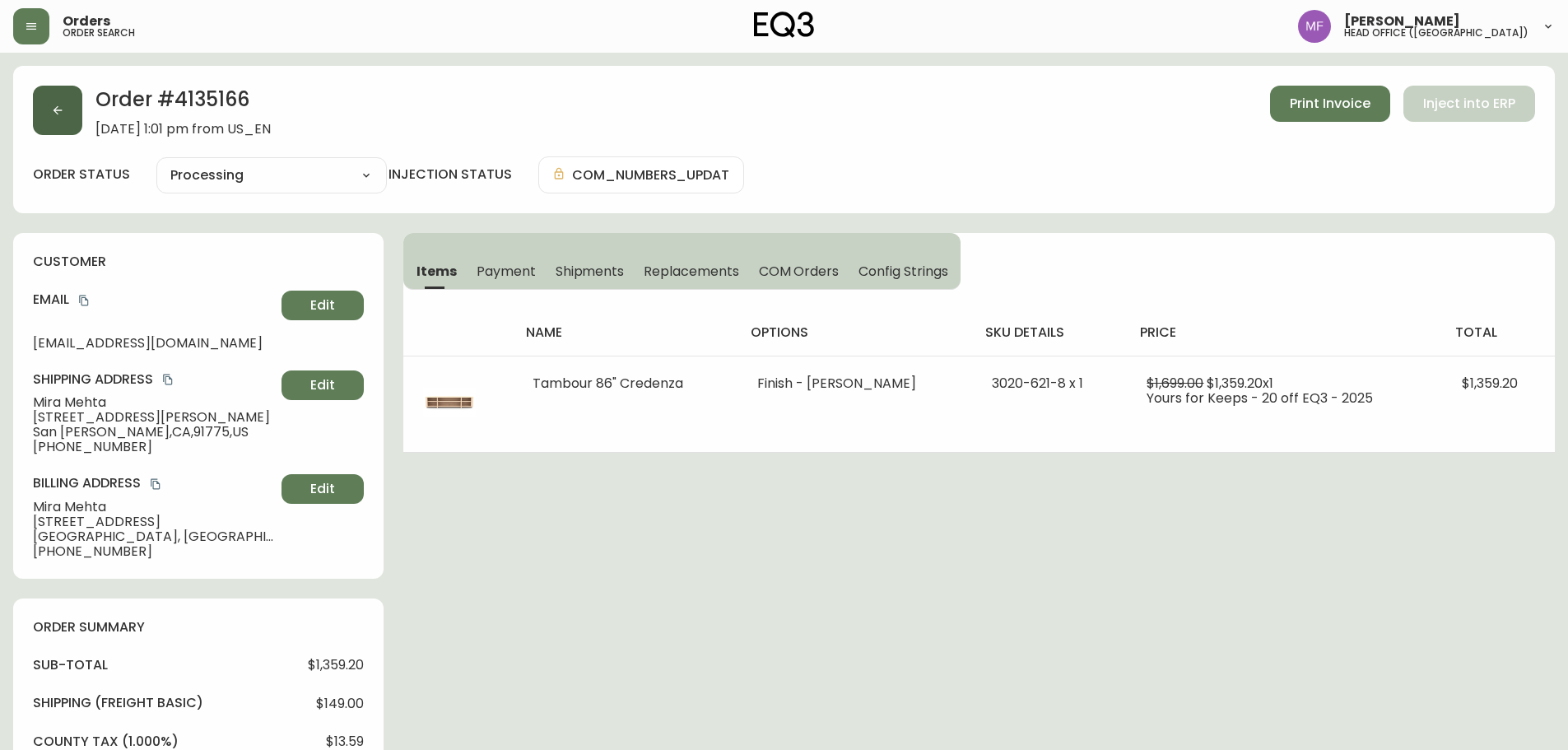
click at [50, 104] on button "button" at bounding box center [58, 110] width 49 height 49
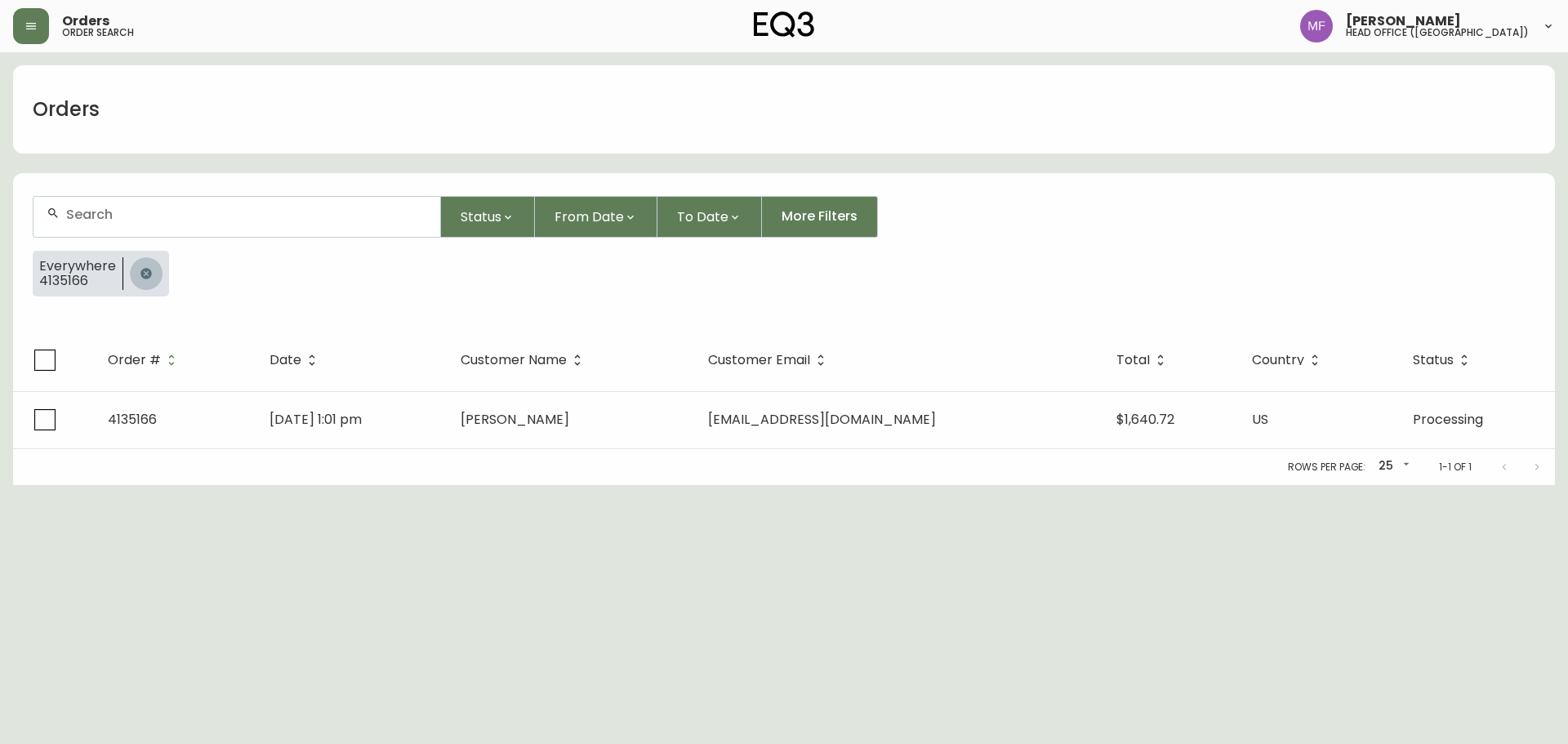
click at [152, 275] on button "button" at bounding box center [145, 273] width 33 height 33
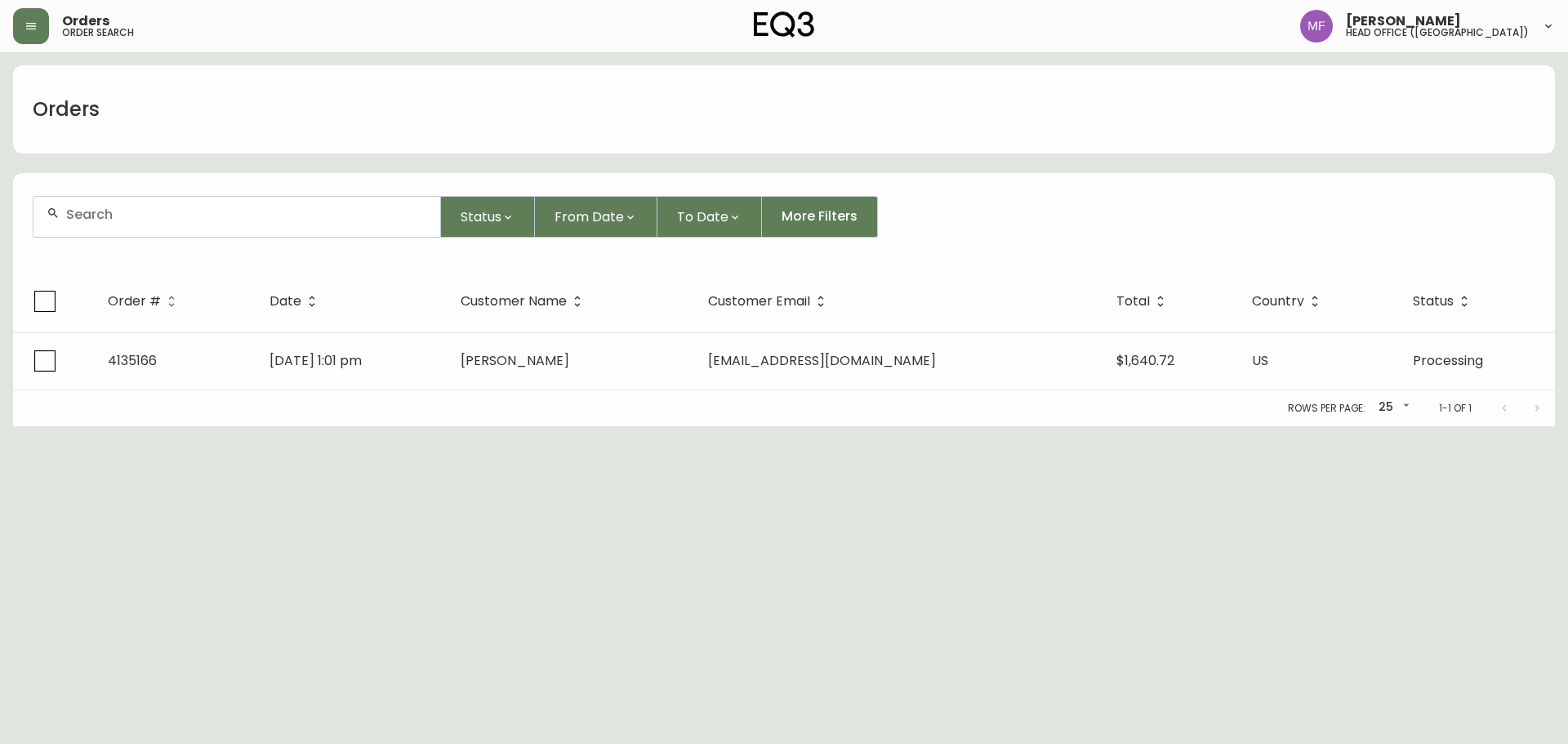
click at [131, 232] on div at bounding box center [237, 217] width 407 height 40
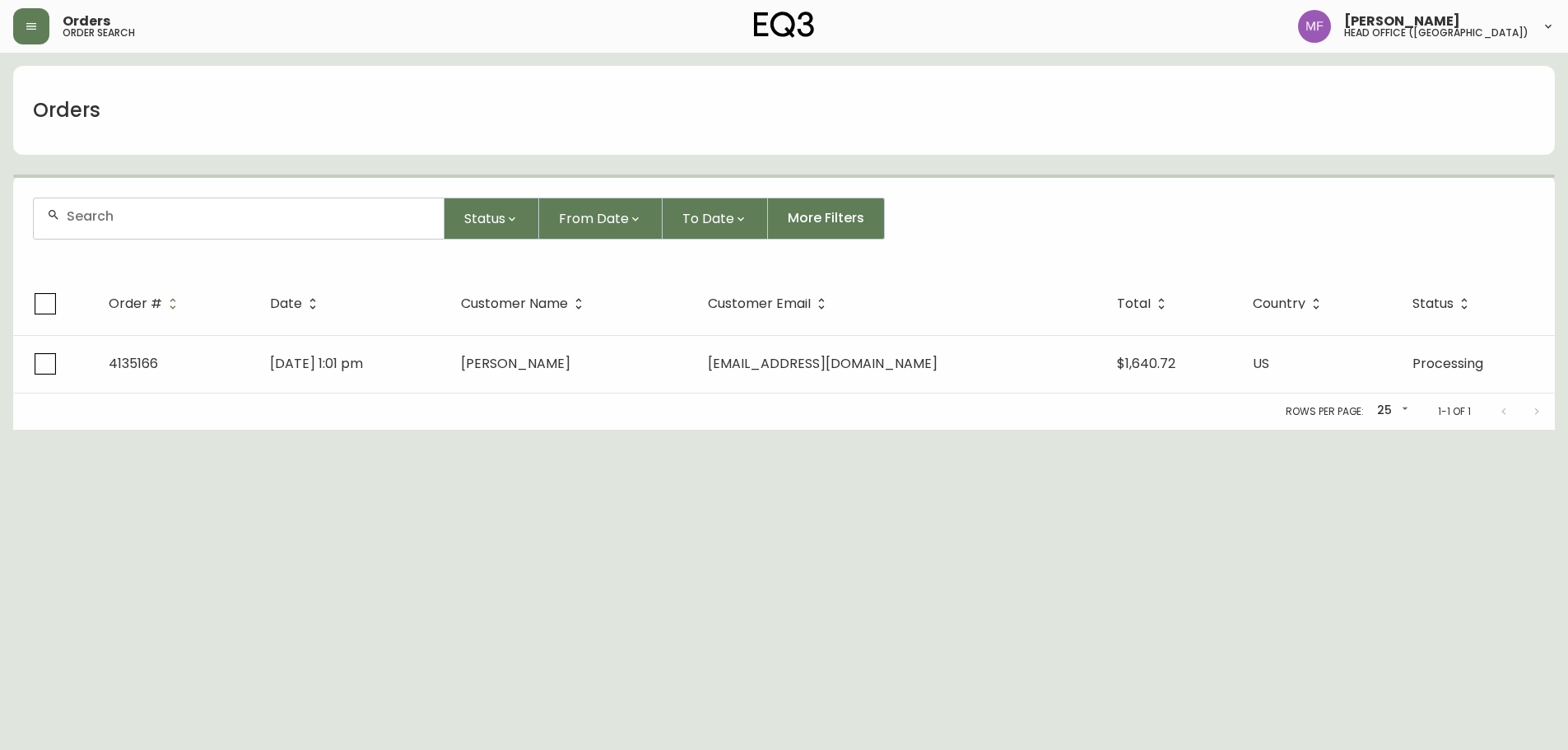
paste input "4135530"
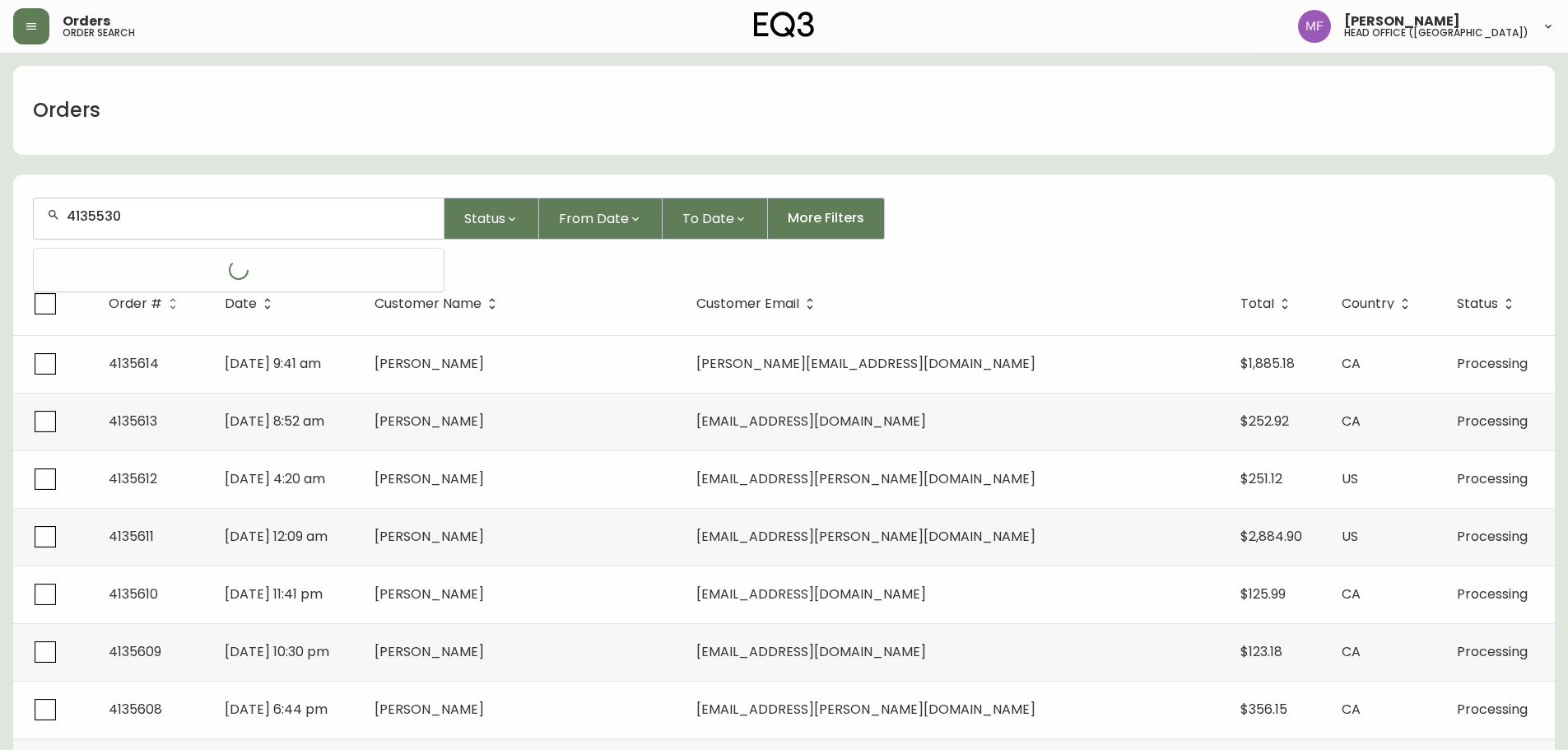
type input "4135530"
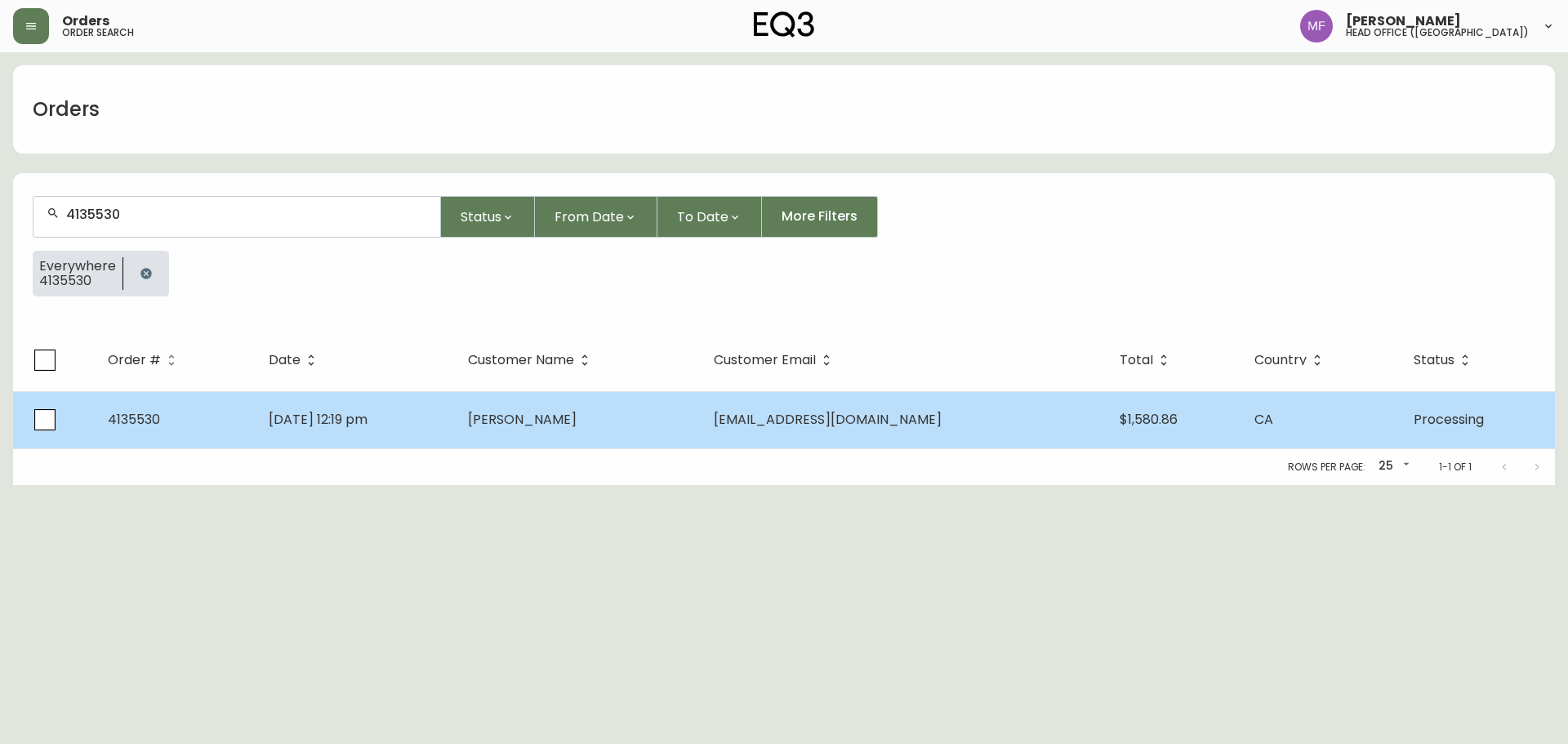
click at [405, 426] on td "Sep 25 2025, 12:19 pm" at bounding box center [355, 419] width 200 height 57
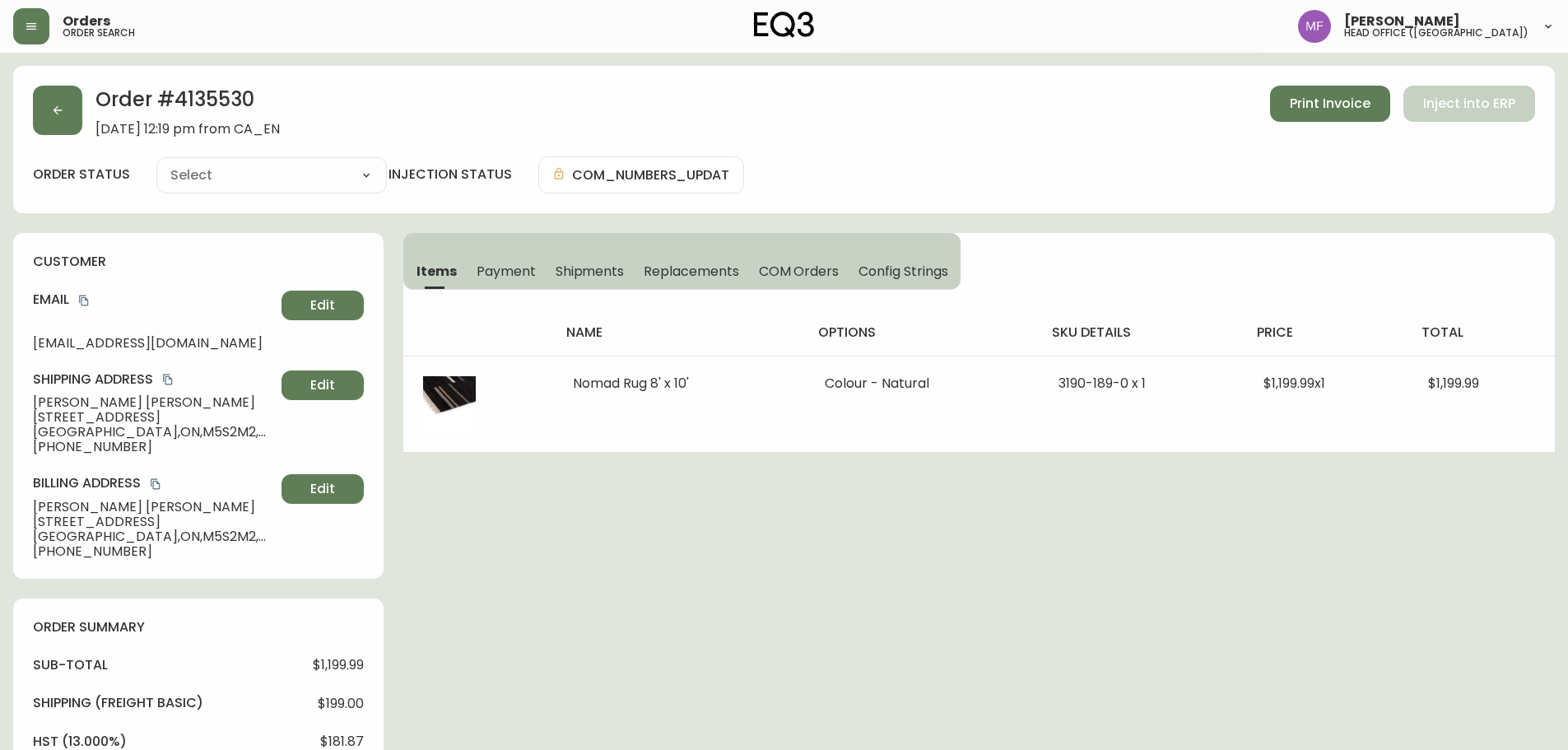
type input "Processing"
select select "PROCESSING"
click at [240, 93] on h2 "Order # 4135530" at bounding box center [187, 103] width 184 height 36
drag, startPoint x: 146, startPoint y: 402, endPoint x: 22, endPoint y: 403, distance: 124.0
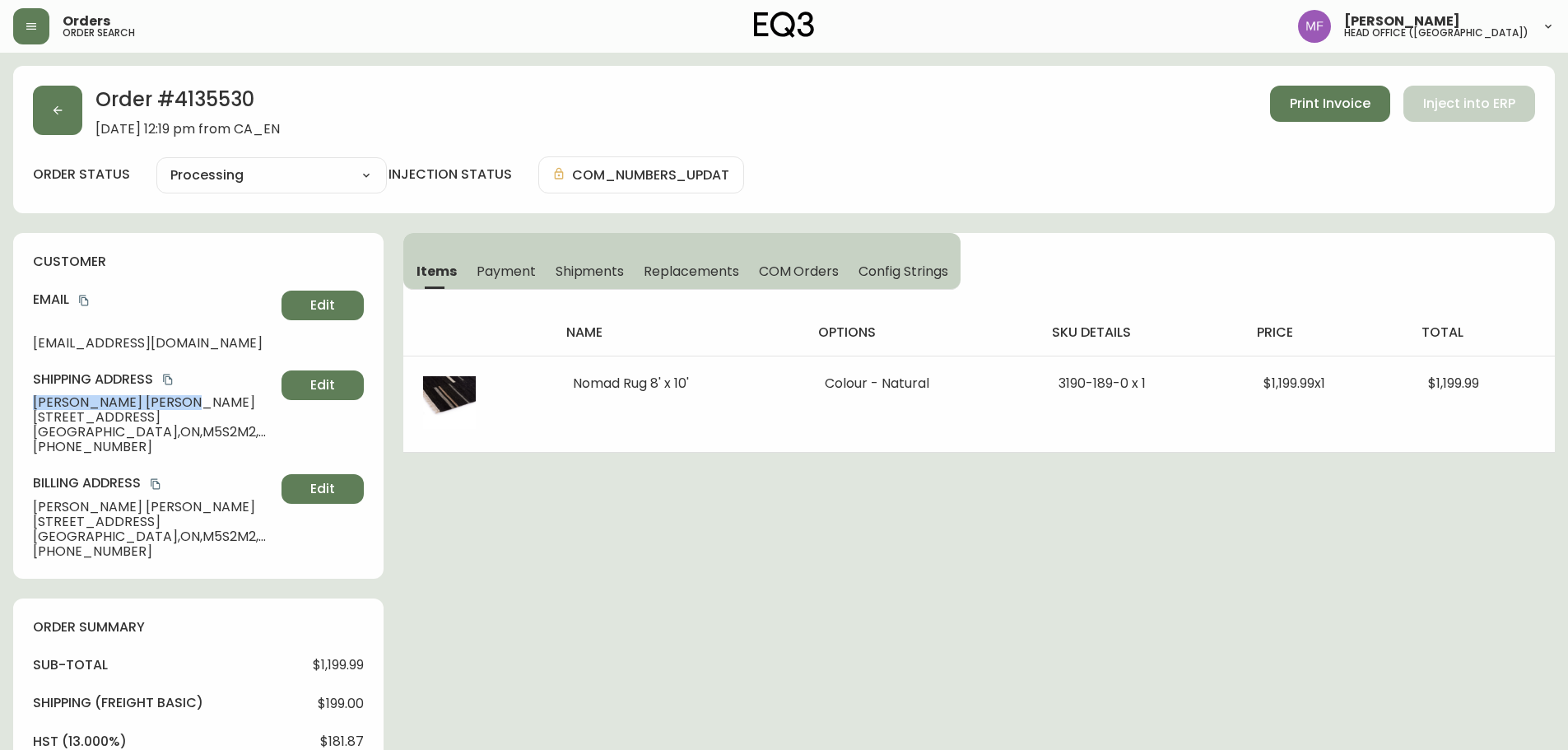
click at [22, 403] on div "customer Email adambateman@hotmail.ca Edit Shipping Address Adam Bateman A-126 …" at bounding box center [199, 406] width 371 height 345
click at [206, 101] on h2 "Order # 4135530" at bounding box center [187, 103] width 184 height 36
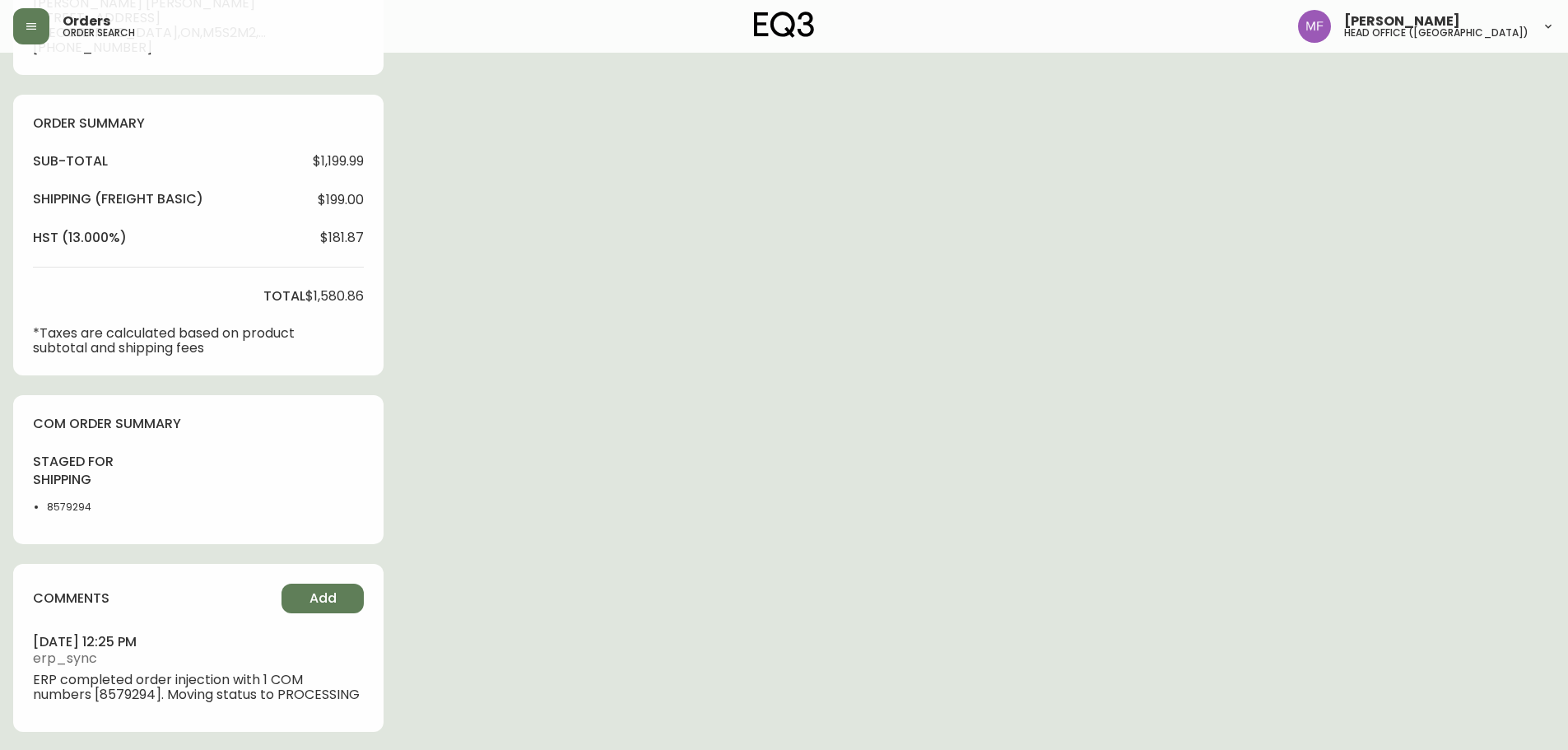
scroll to position [505, 0]
click at [76, 508] on li "8579294" at bounding box center [88, 505] width 83 height 14
click at [916, 445] on div "Order # 4135530 September 25, 2025 at 12:19 pm from CA_EN Print Invoice Inject …" at bounding box center [784, 155] width 1542 height 1189
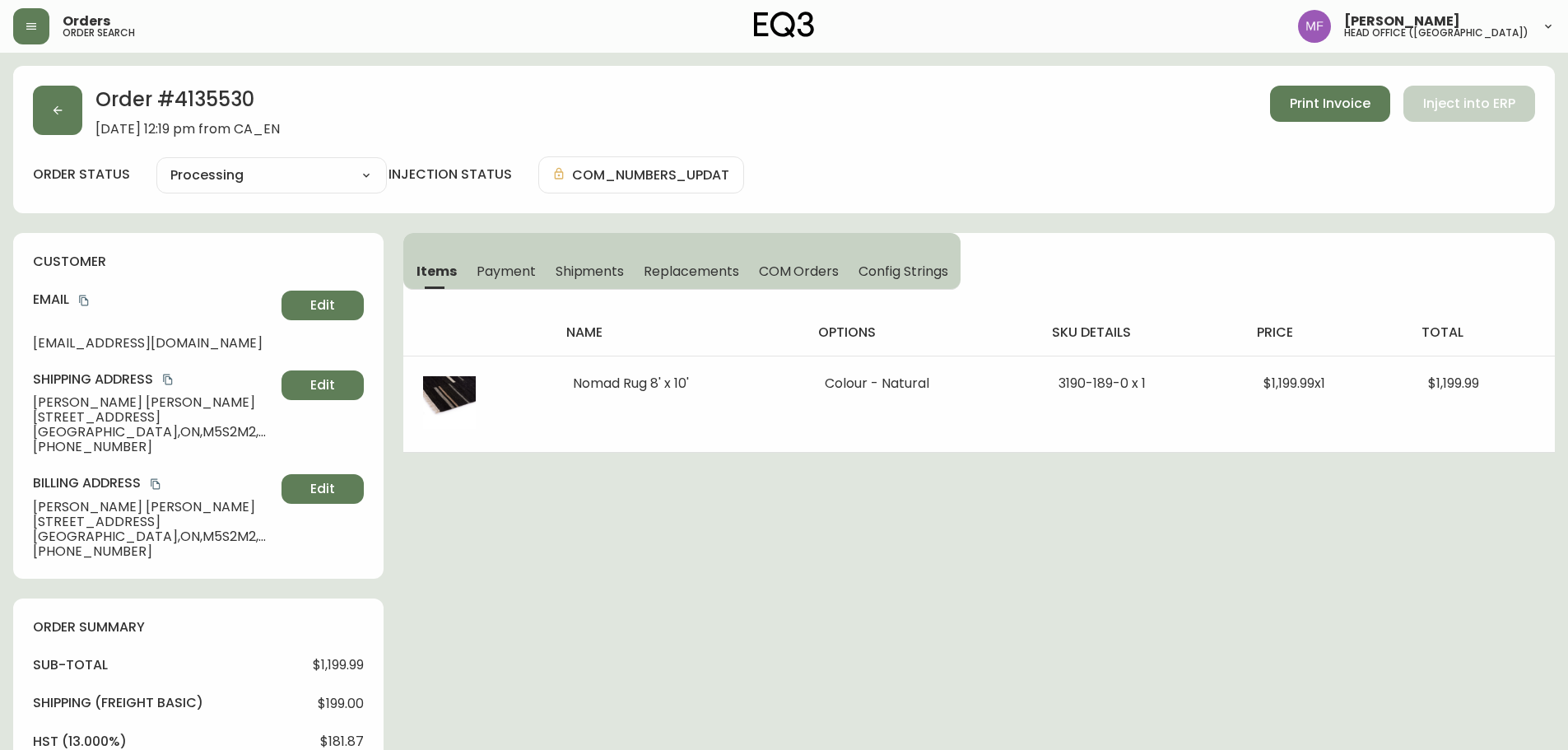
click at [231, 97] on h2 "Order # 4135530" at bounding box center [187, 103] width 184 height 36
click at [231, 96] on h2 "Order # 4135530" at bounding box center [187, 103] width 184 height 36
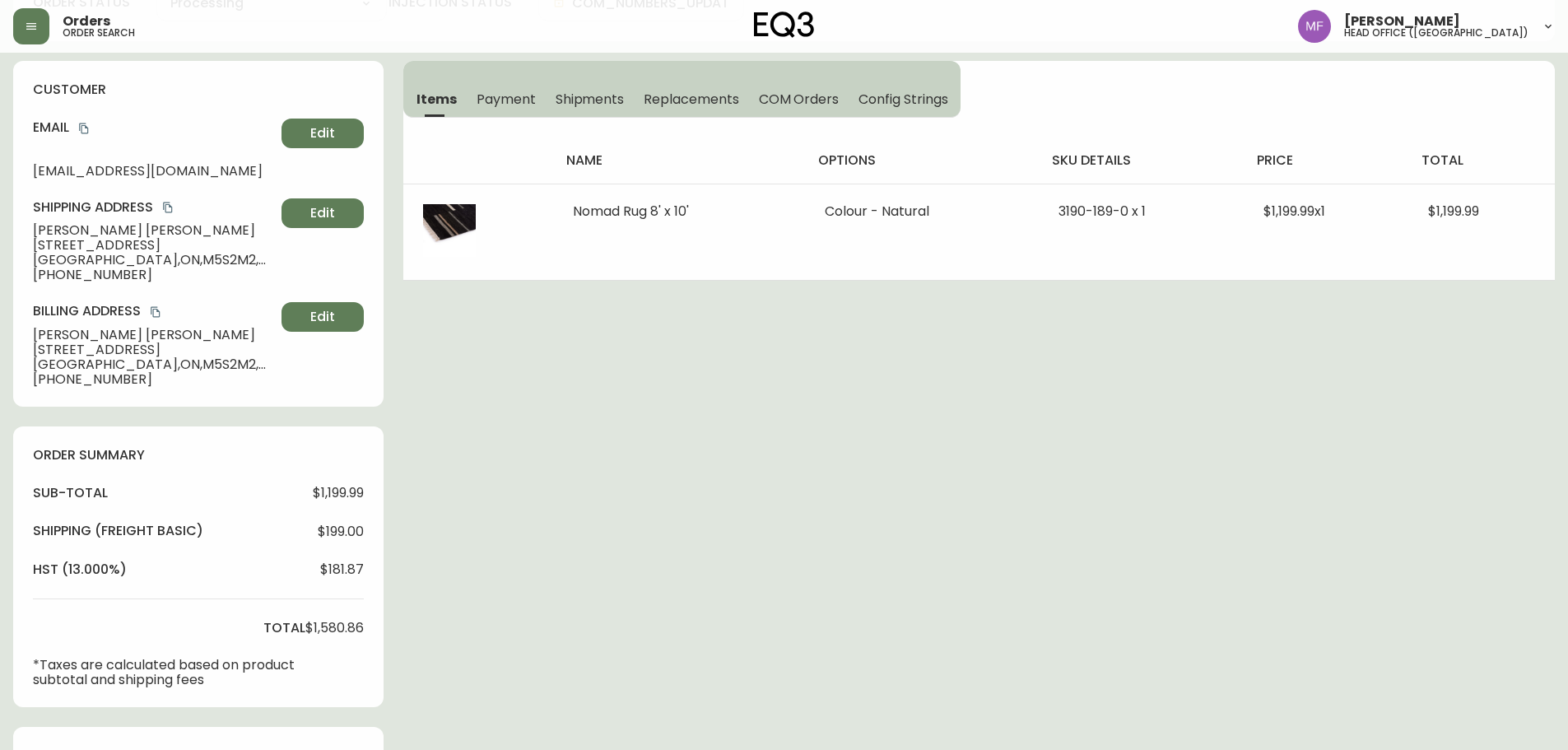
scroll to position [412, 0]
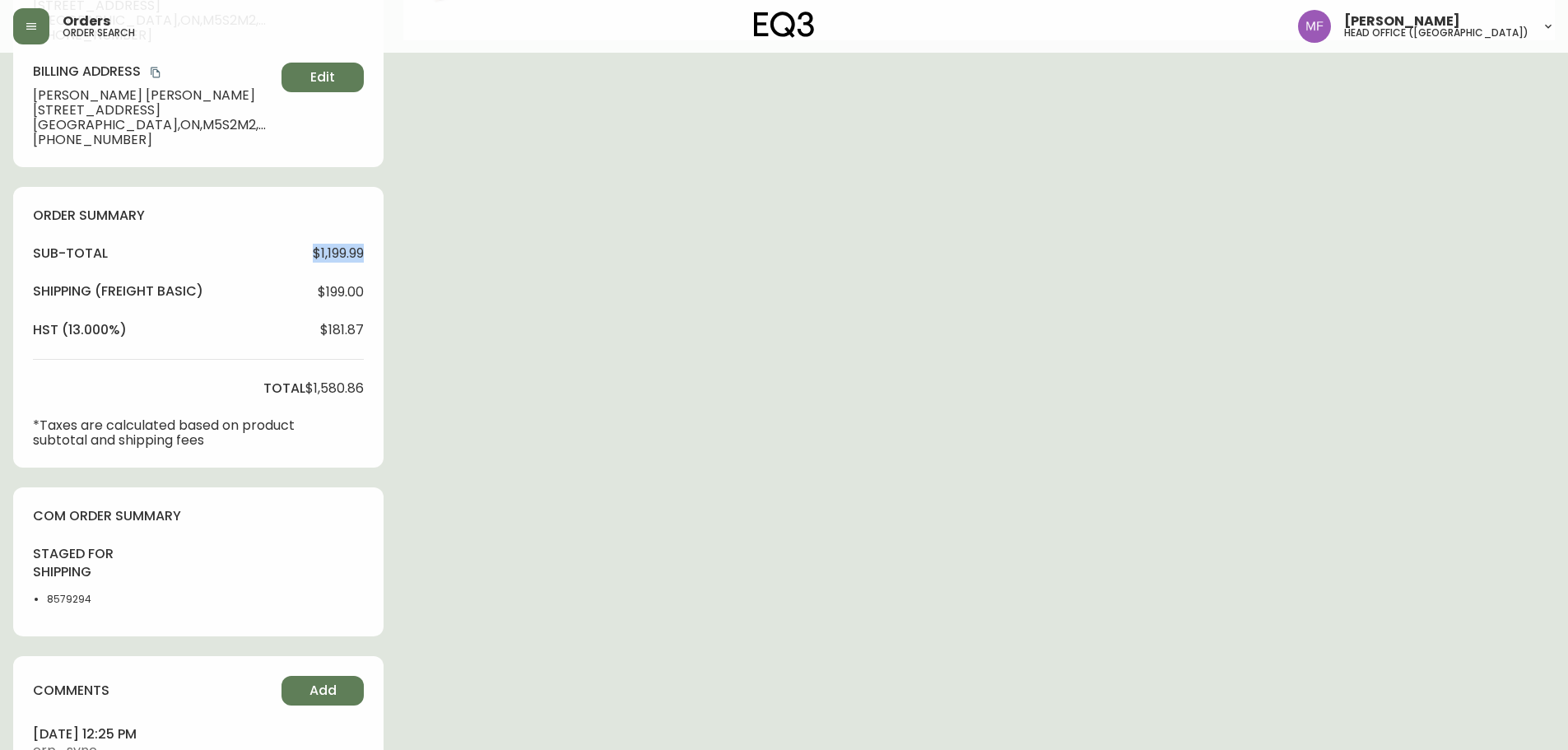
drag, startPoint x: 291, startPoint y: 261, endPoint x: 399, endPoint y: 258, distance: 108.0
click at [399, 258] on div "Order # 4135530 September 25, 2025 at 12:19 pm from CA_EN Print Invoice Inject …" at bounding box center [784, 249] width 1542 height 1189
drag, startPoint x: 305, startPoint y: 385, endPoint x: 399, endPoint y: 385, distance: 94.0
click at [399, 385] on div "Order # 4135530 September 25, 2025 at 12:19 pm from CA_EN Print Invoice Inject …" at bounding box center [784, 249] width 1542 height 1189
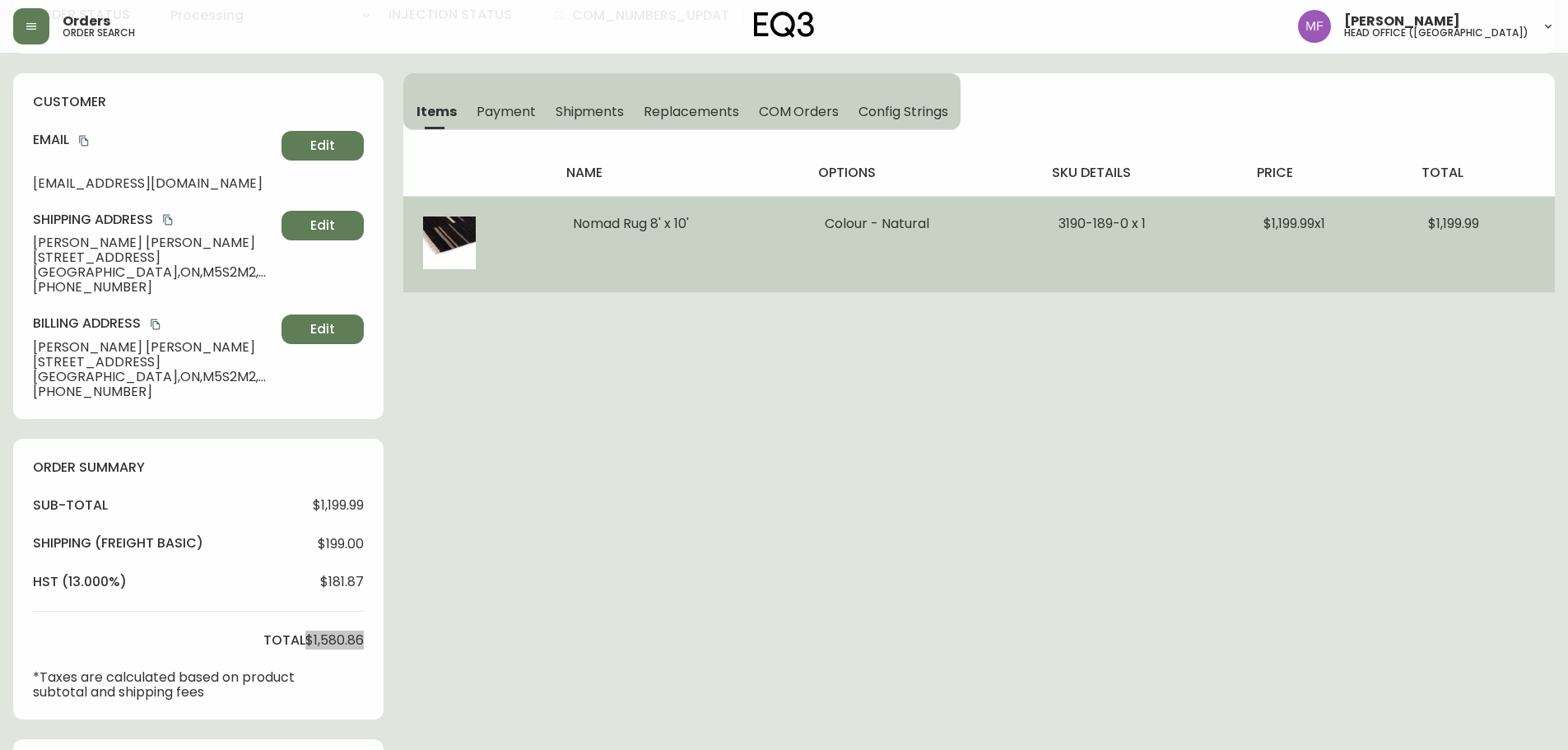
scroll to position [83, 0]
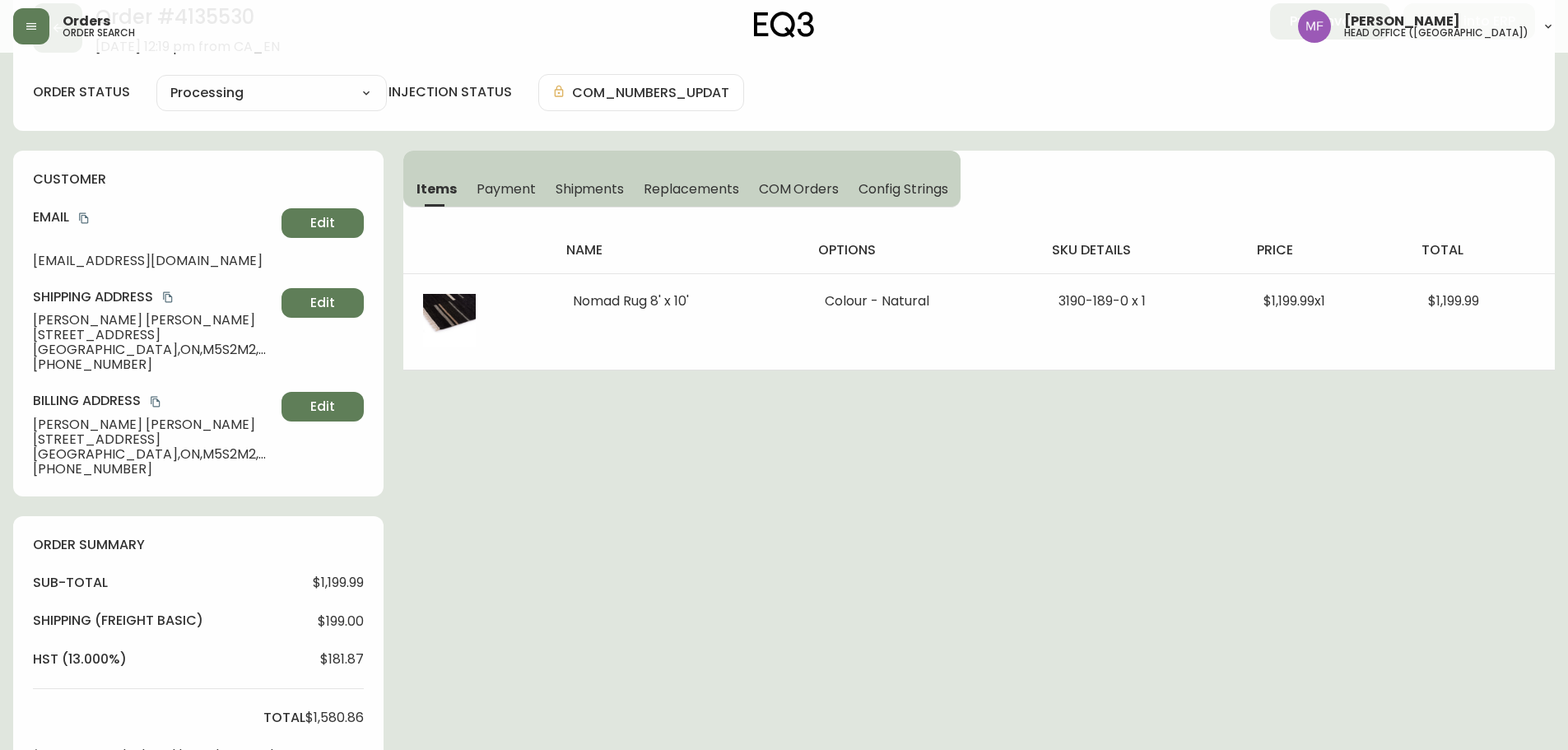
click at [1153, 456] on div "Order # 4135530 September 25, 2025 at 12:19 pm from CA_EN Print Invoice Inject …" at bounding box center [784, 578] width 1542 height 1189
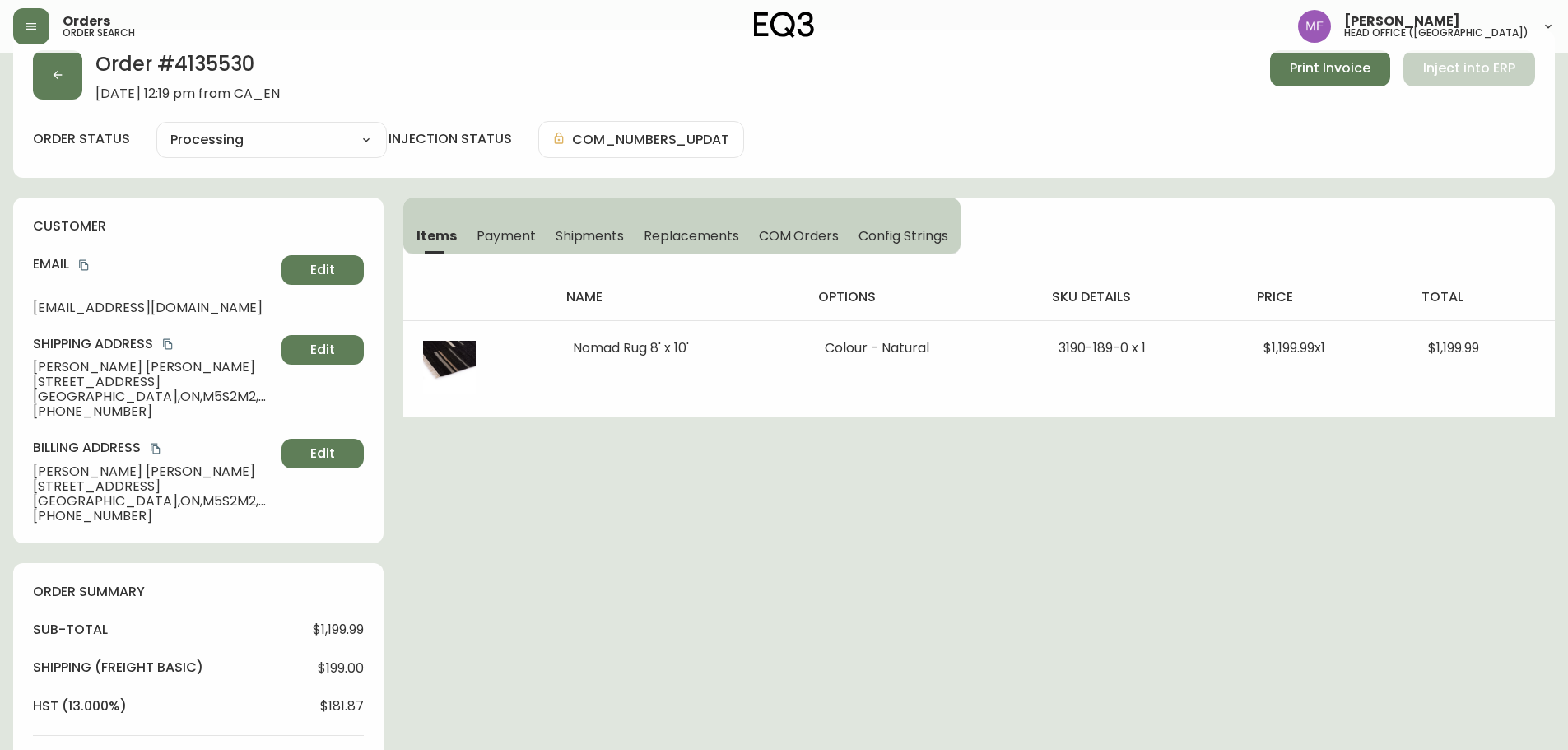
scroll to position [0, 0]
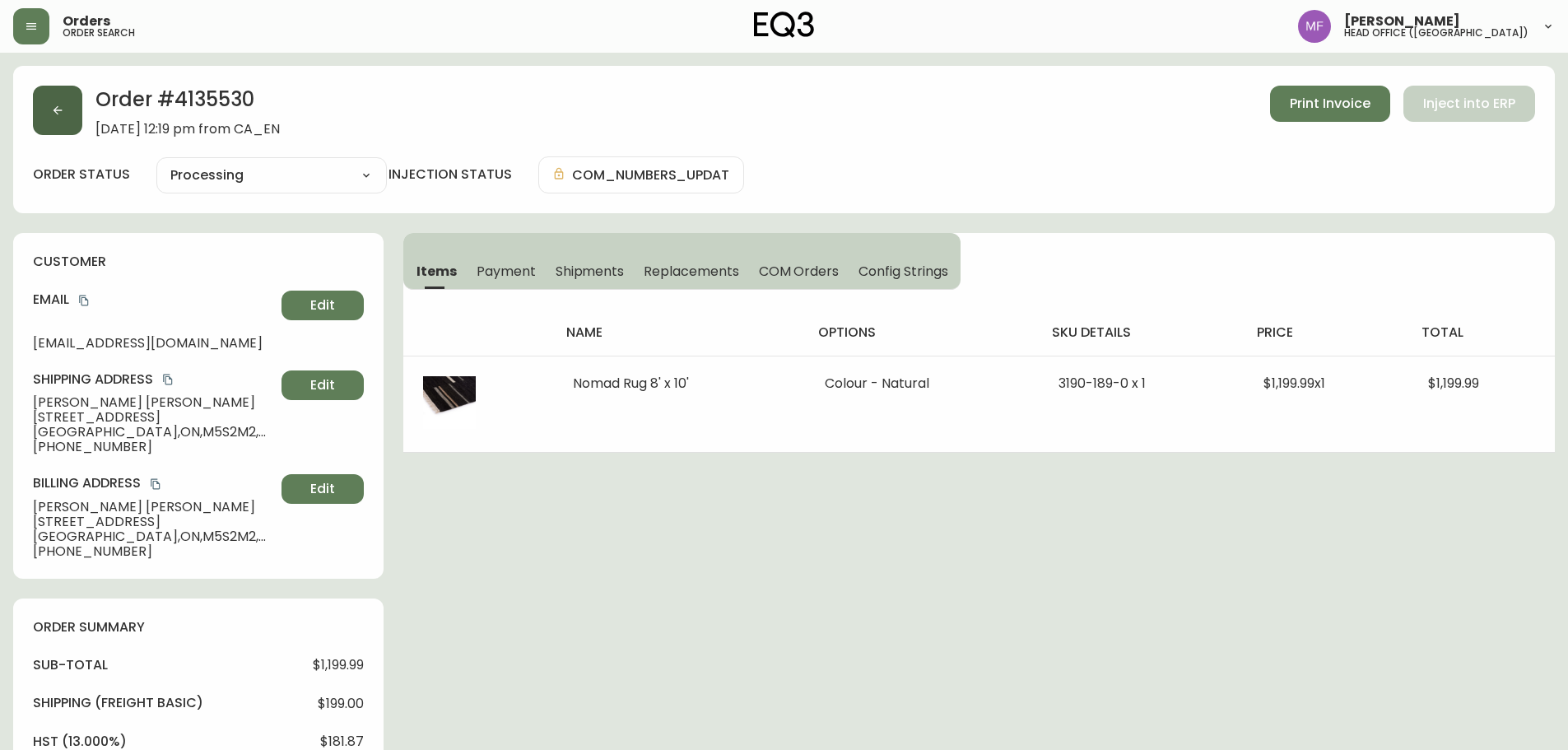
click at [72, 108] on button "button" at bounding box center [58, 110] width 49 height 49
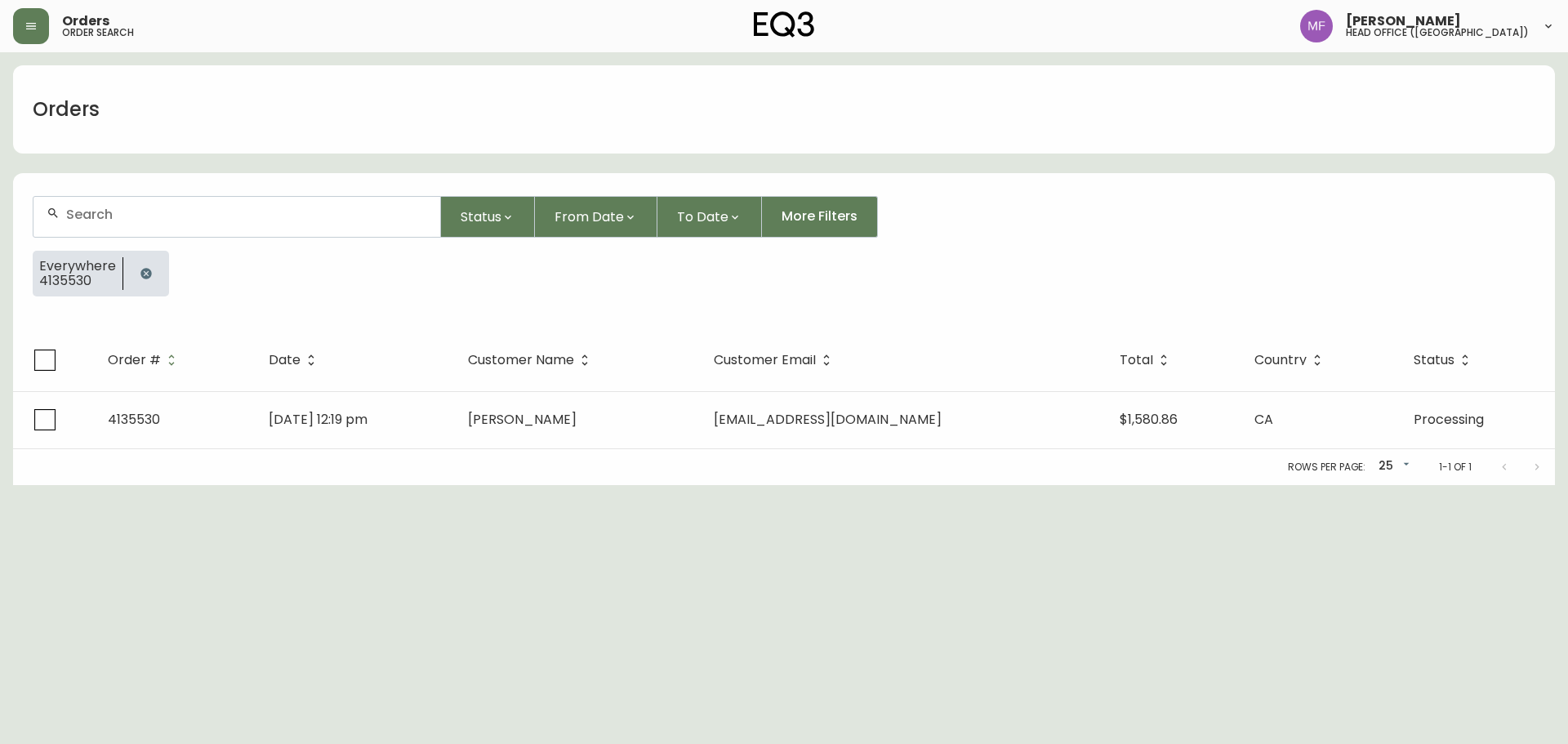
click at [140, 268] on icon "button" at bounding box center [145, 273] width 13 height 13
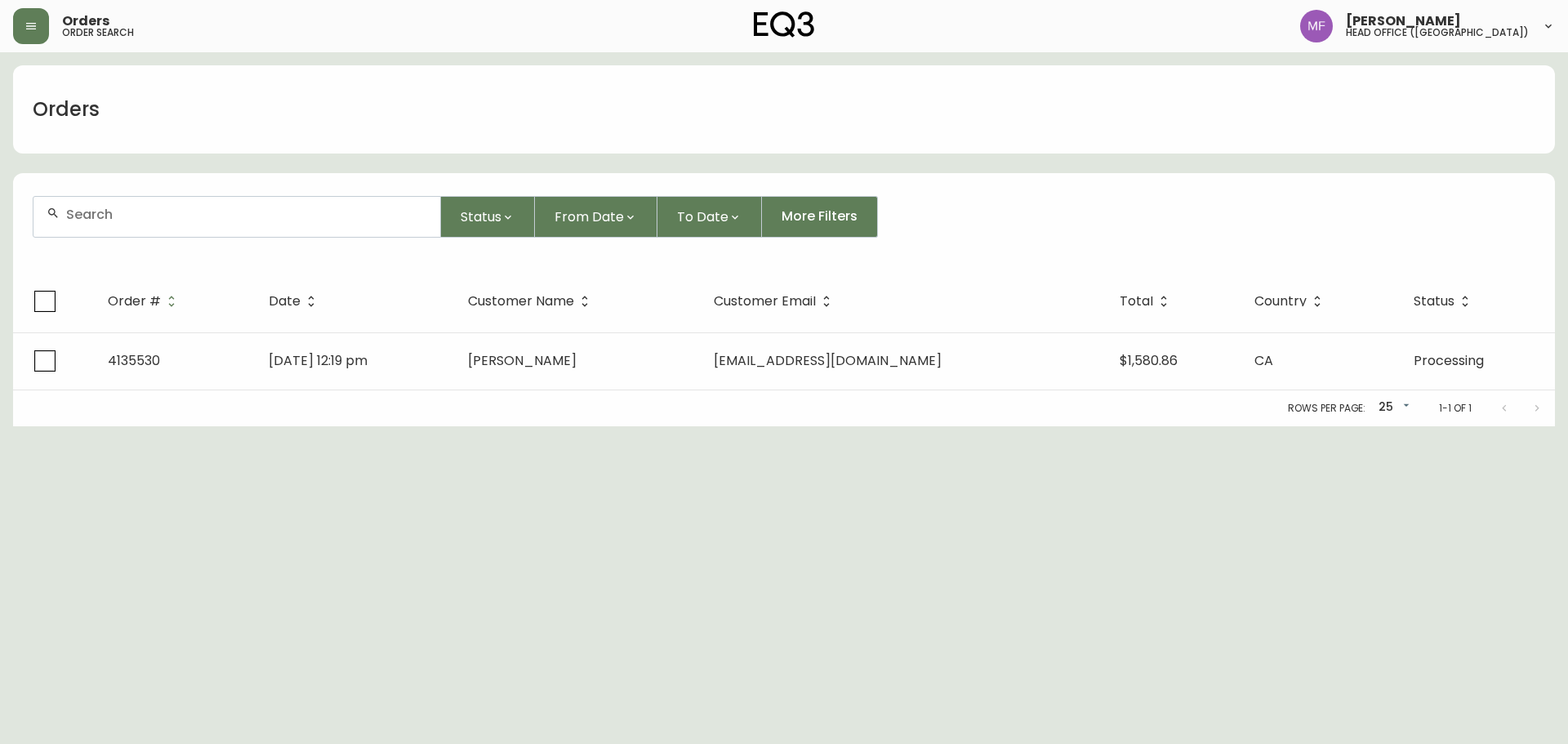
click at [136, 220] on input "text" at bounding box center [246, 214] width 361 height 15
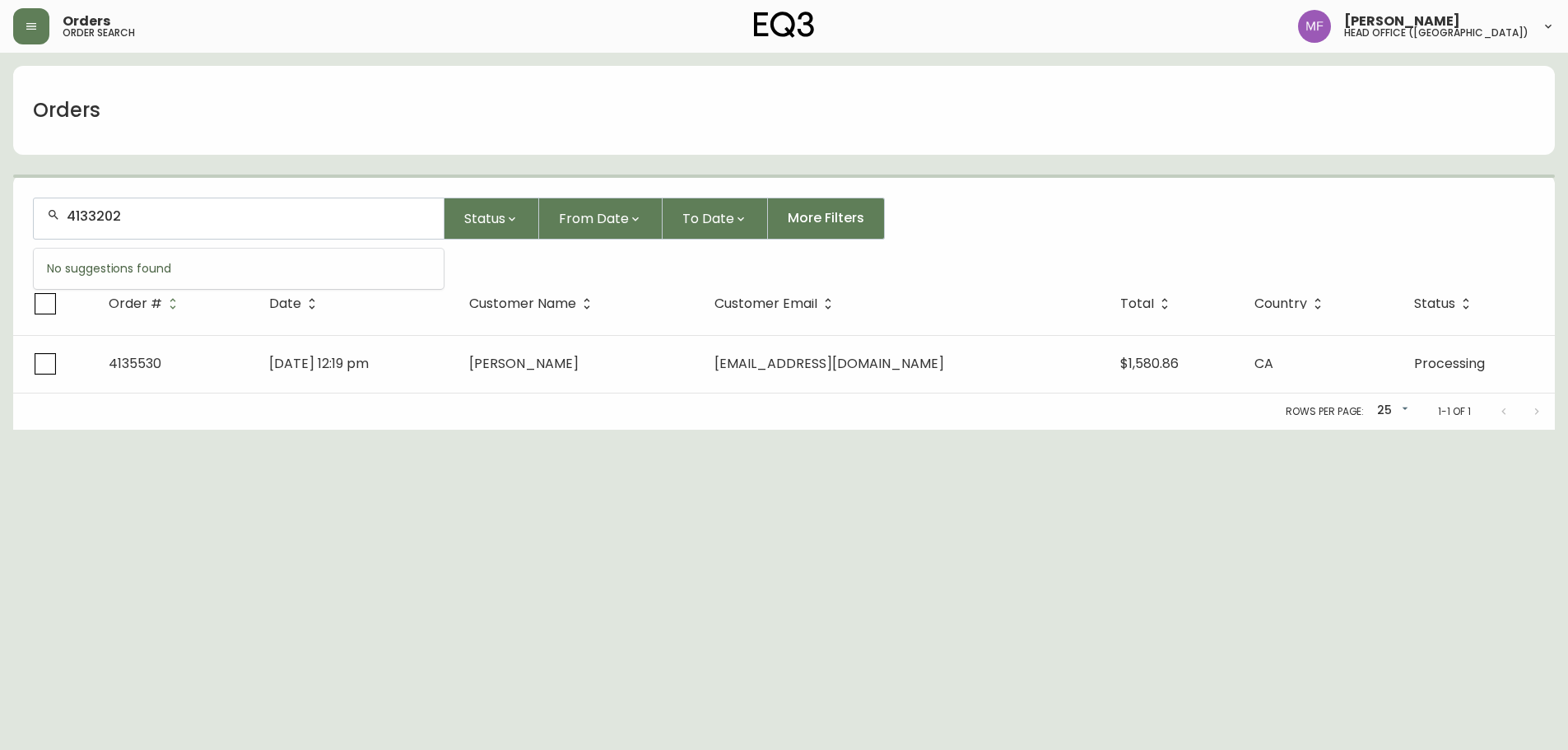
type input "4133202"
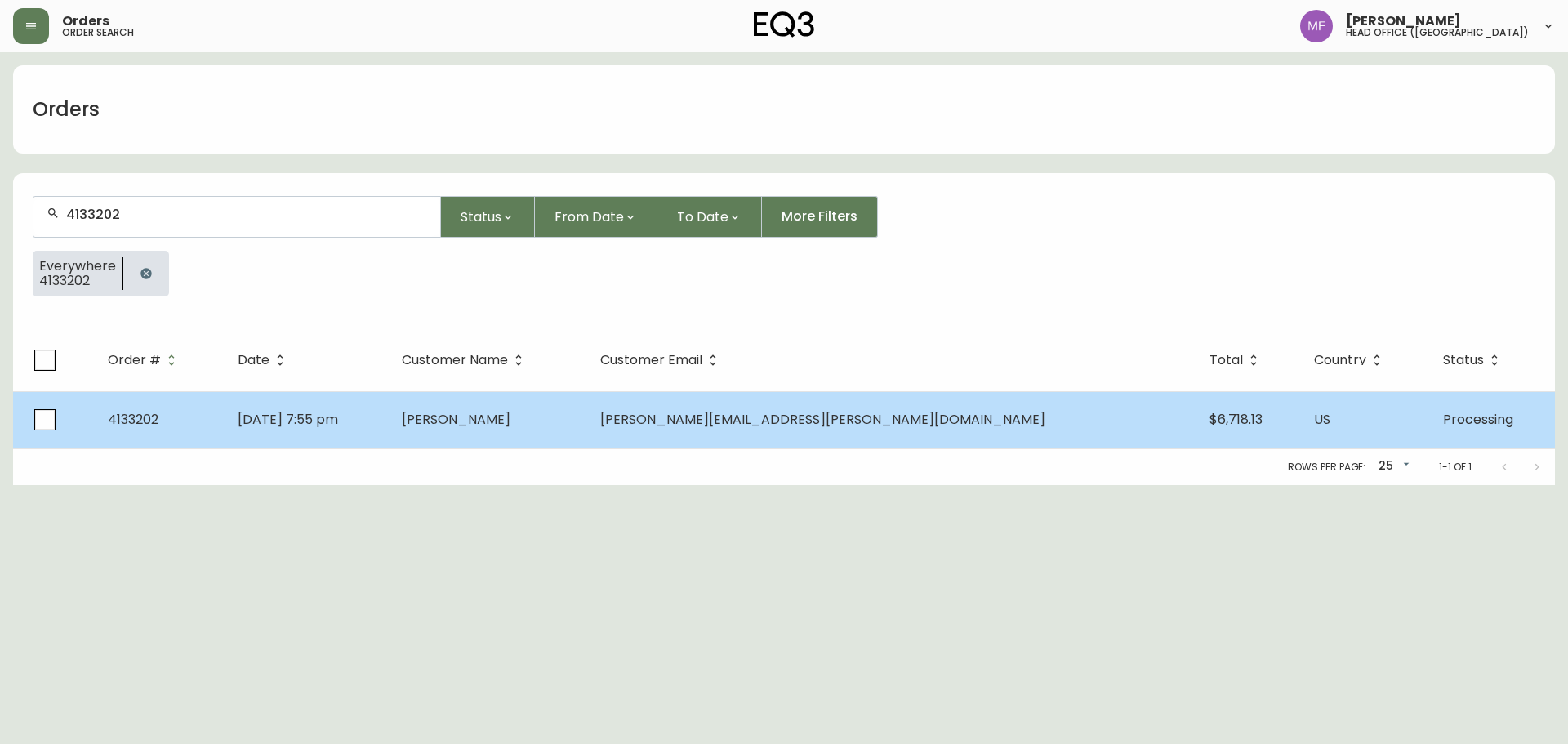
click at [587, 436] on td "Emily Monaghan" at bounding box center [488, 419] width 198 height 57
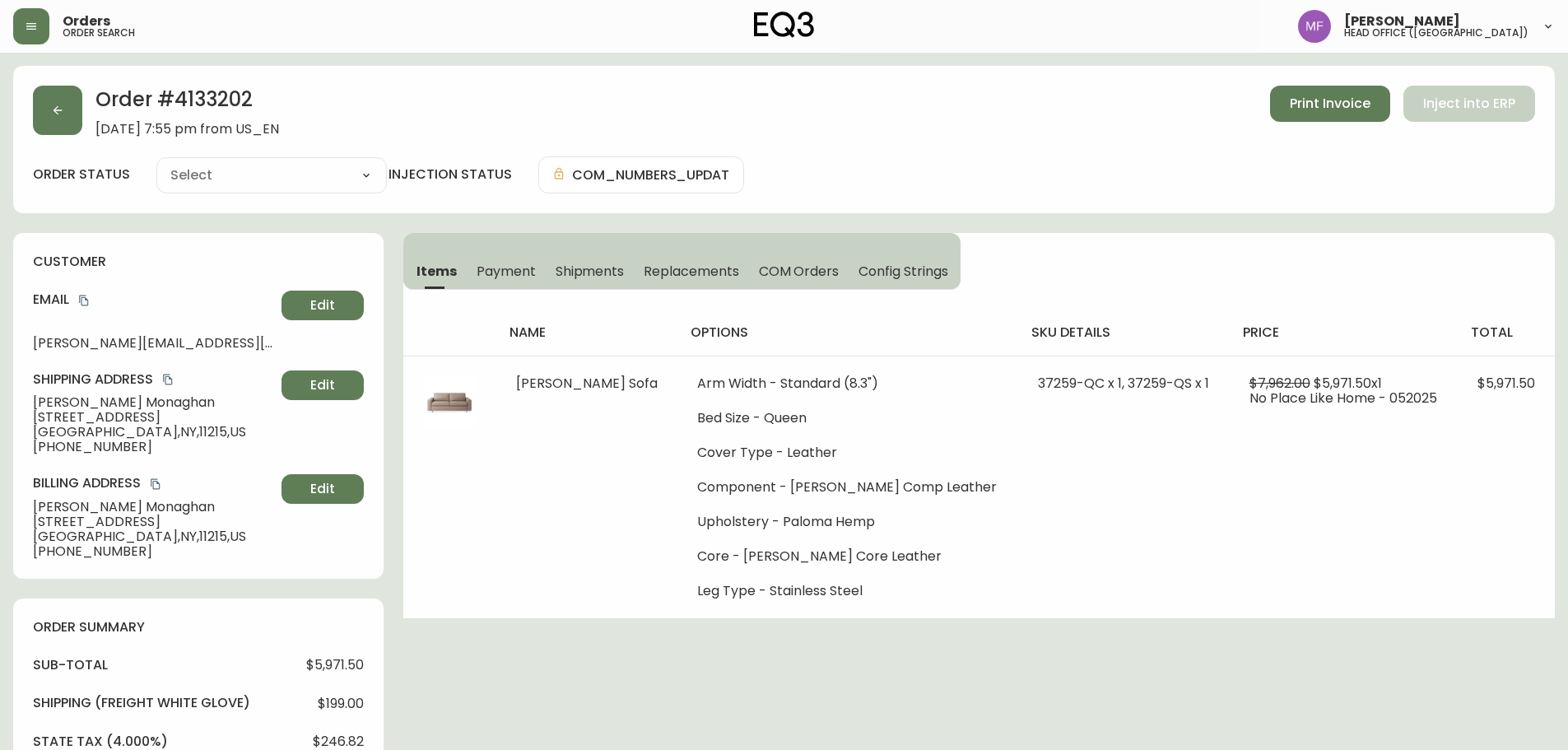
type input "Processing"
select select "PROCESSING"
click at [229, 92] on h2 "Order # 4133202" at bounding box center [187, 103] width 184 height 36
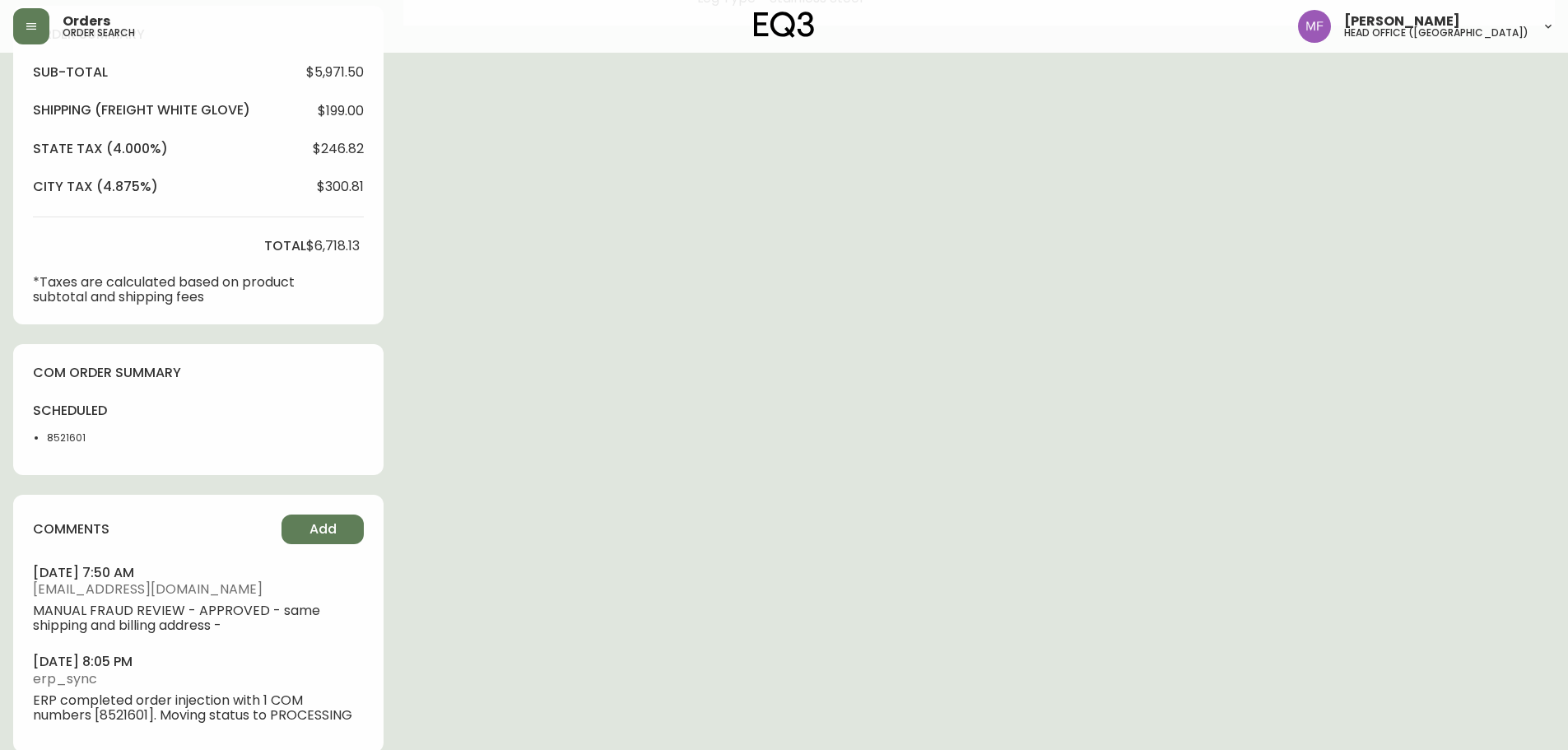
scroll to position [615, 0]
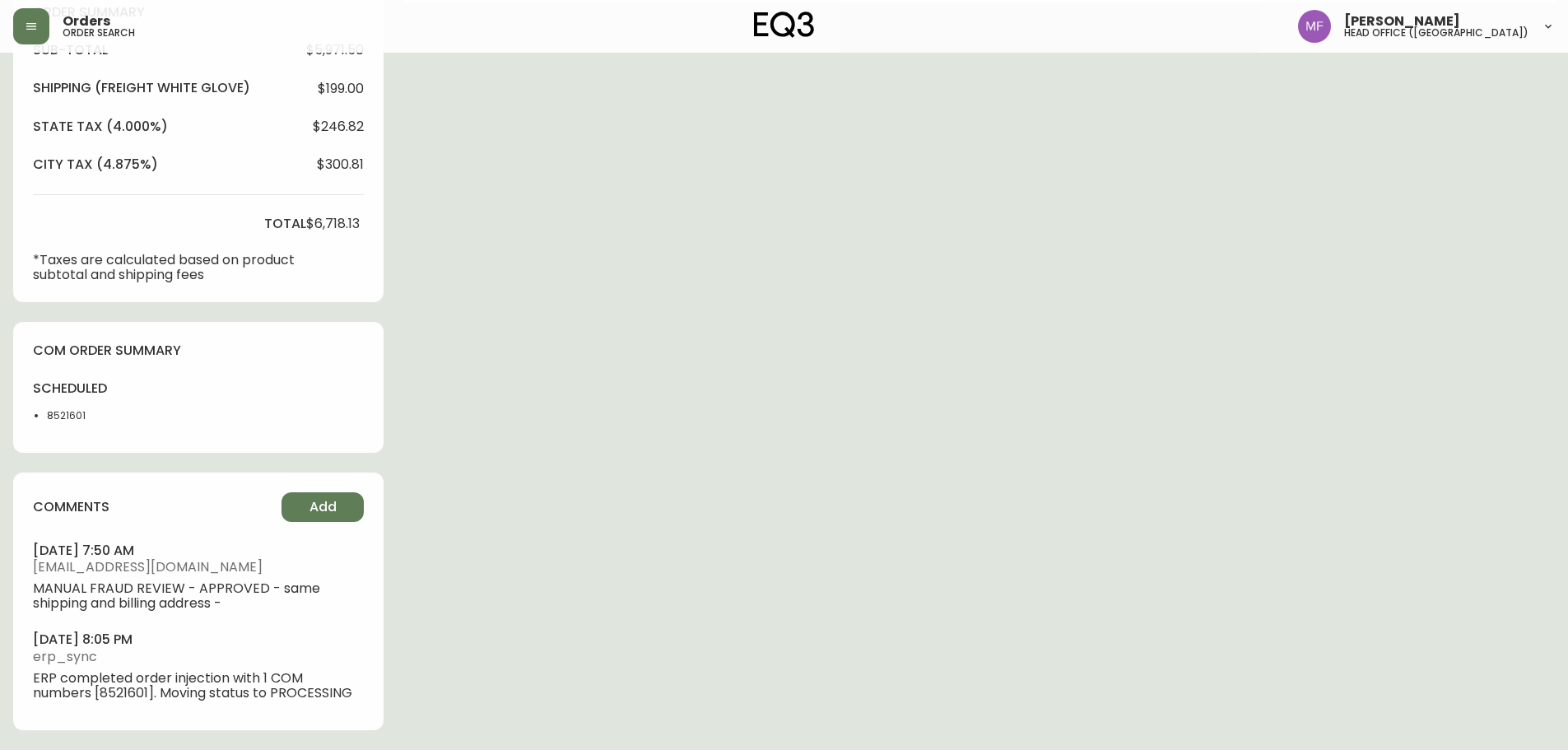
click at [54, 411] on li "8521601" at bounding box center [88, 415] width 83 height 14
click at [716, 415] on div "Order # 4133202 May 22, 2025 at 7:55 pm from US_EN Print Invoice Inject into ER…" at bounding box center [784, 101] width 1542 height 1299
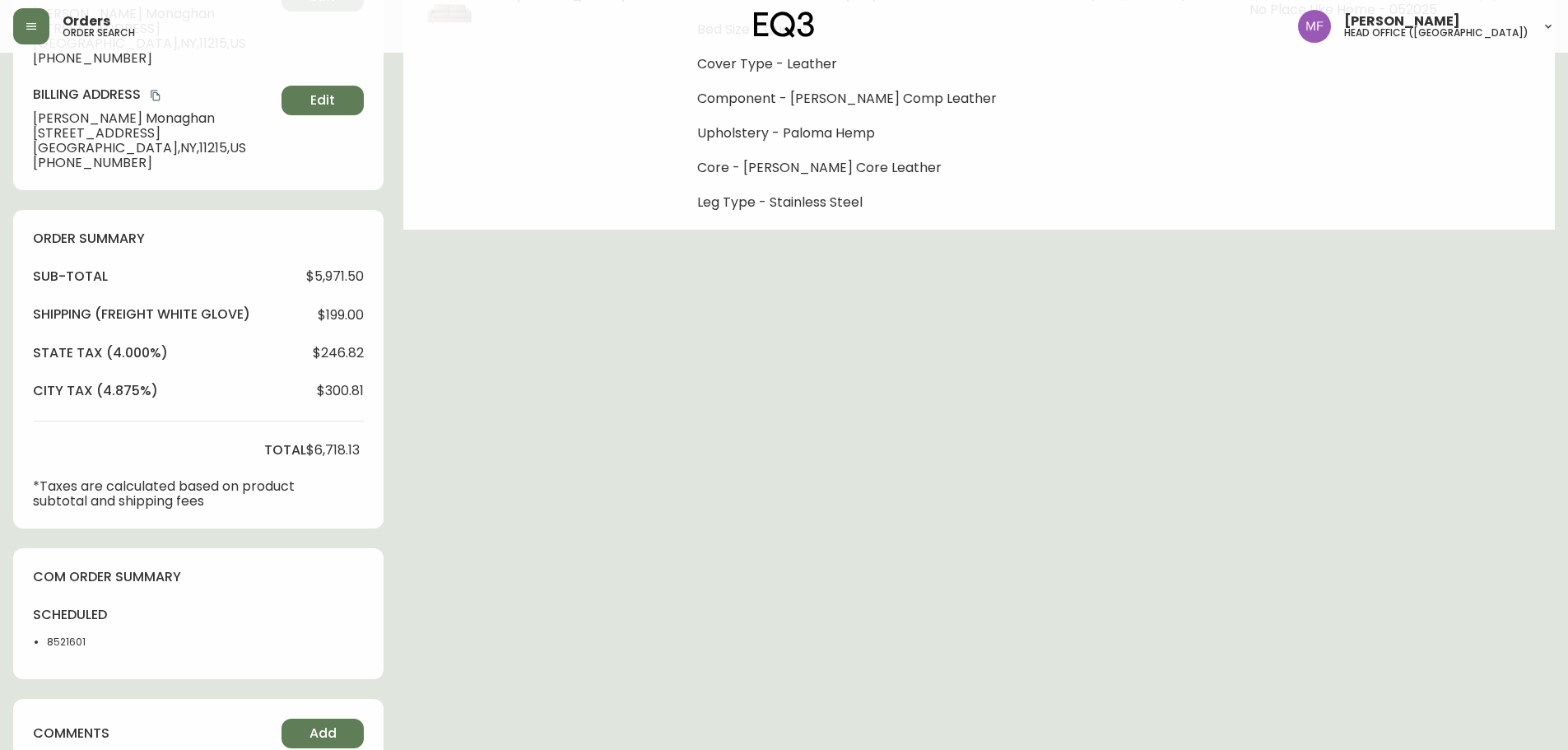
scroll to position [0, 0]
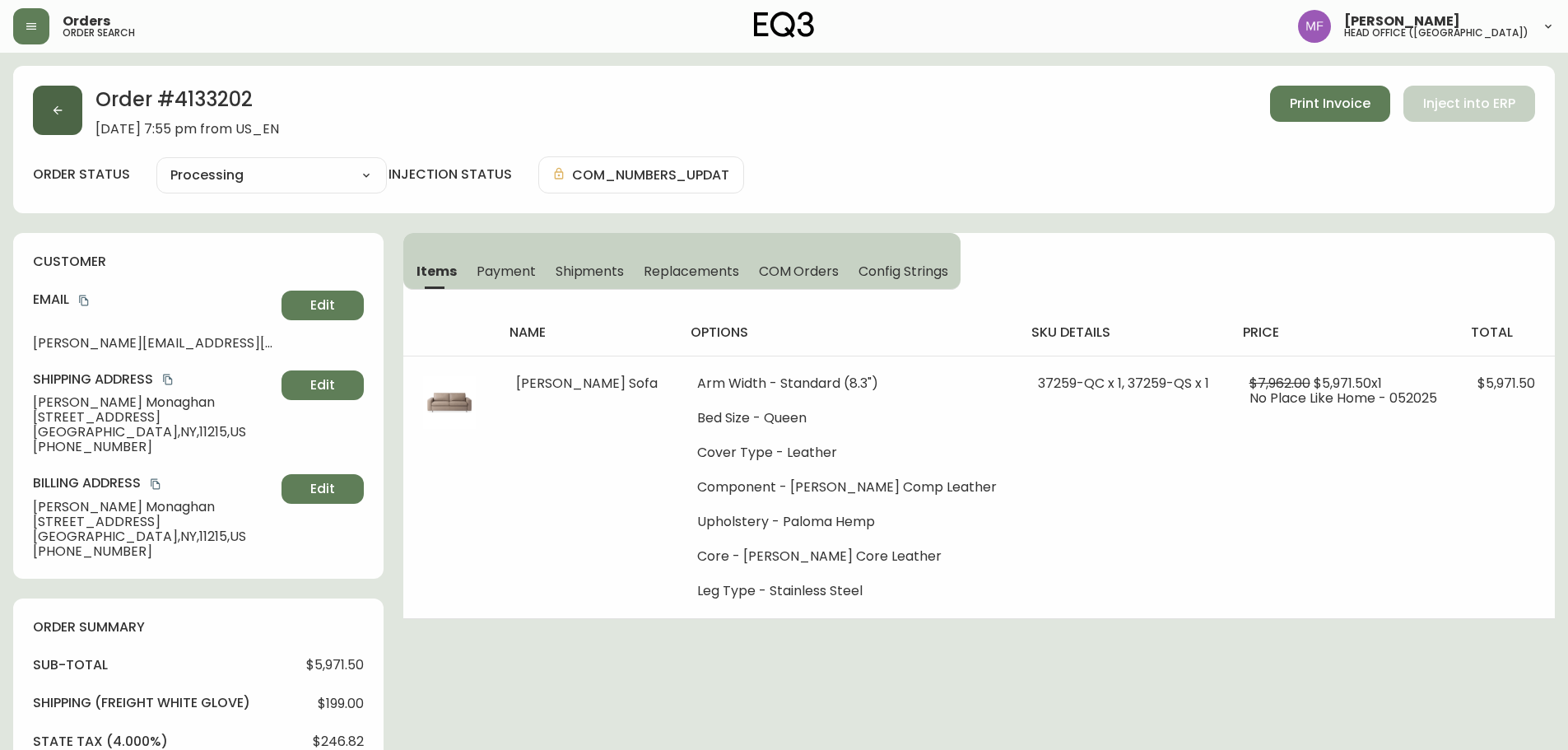
click at [75, 112] on button "button" at bounding box center [58, 110] width 49 height 49
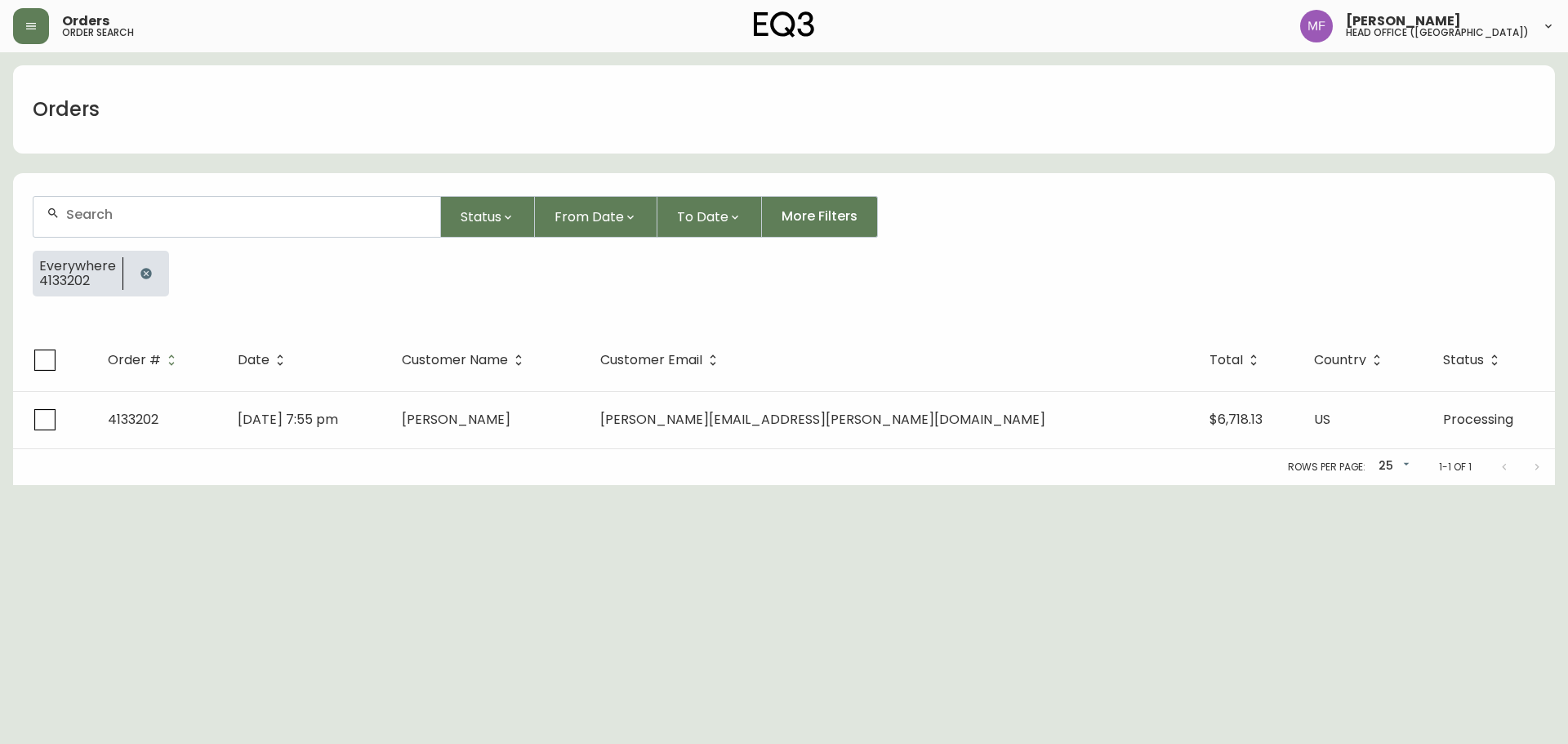
click at [150, 259] on button "button" at bounding box center [145, 273] width 33 height 33
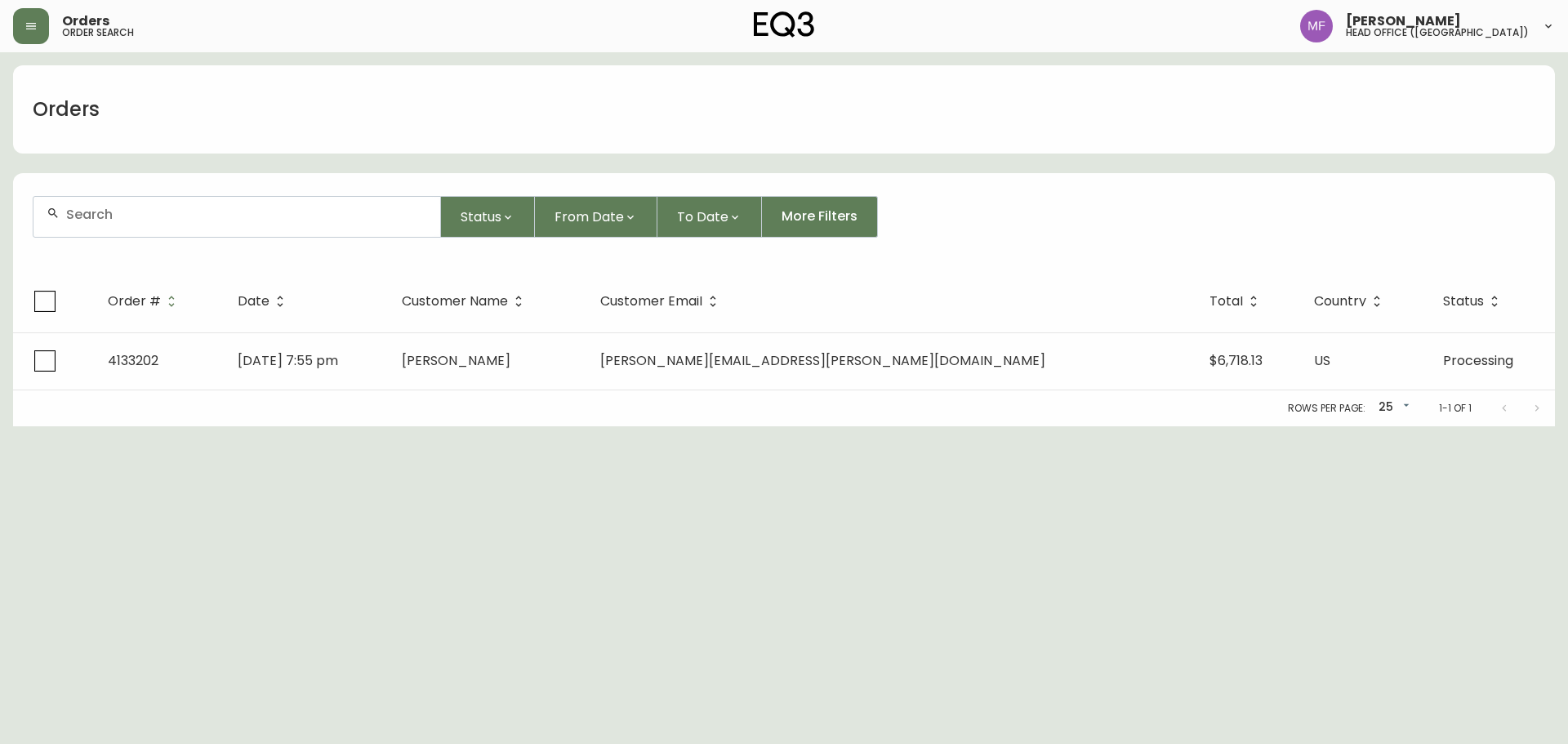
click at [139, 223] on div at bounding box center [237, 217] width 407 height 40
paste input "4135011"
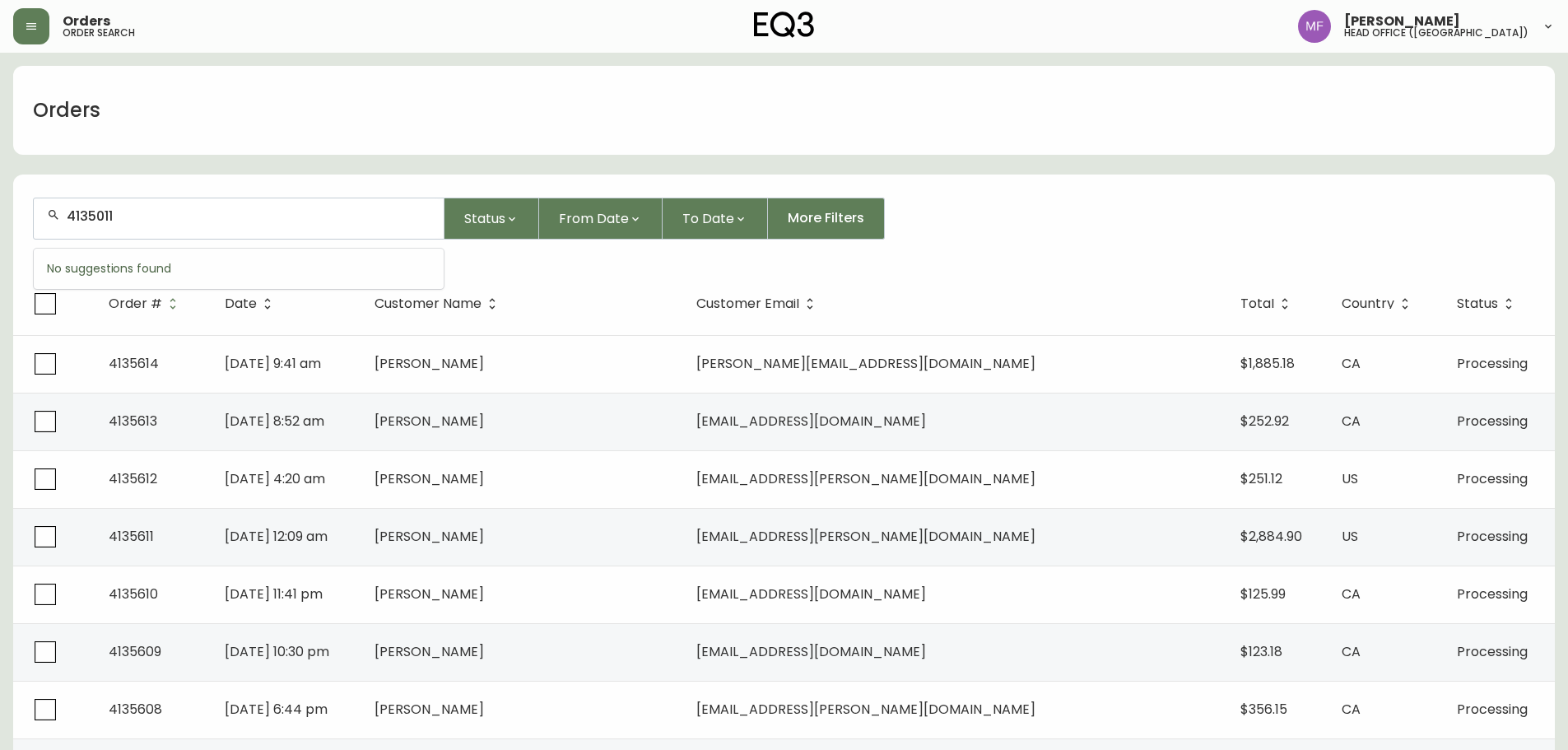
type input "4135011"
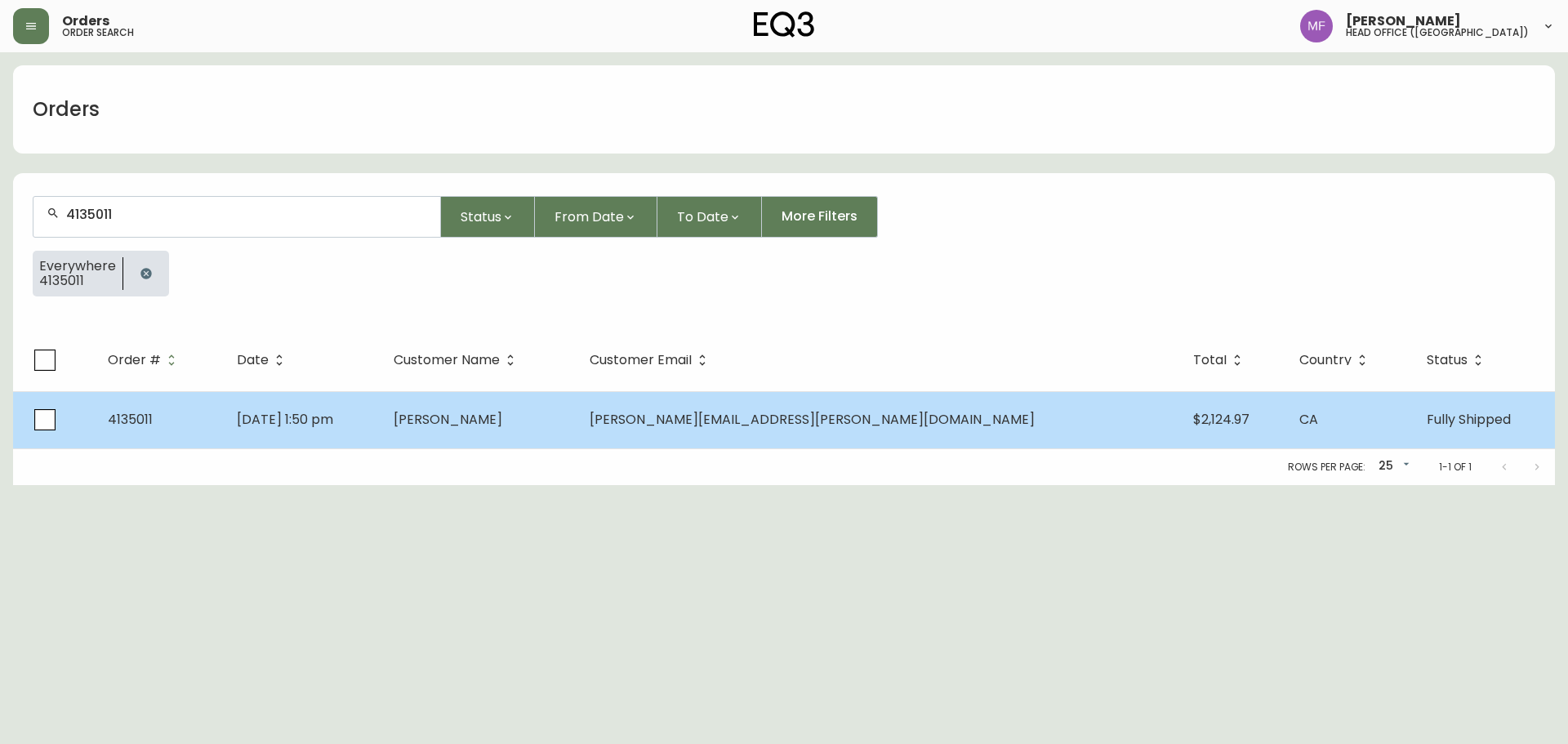
click at [577, 443] on td "Chloe Bourassa" at bounding box center [478, 419] width 197 height 57
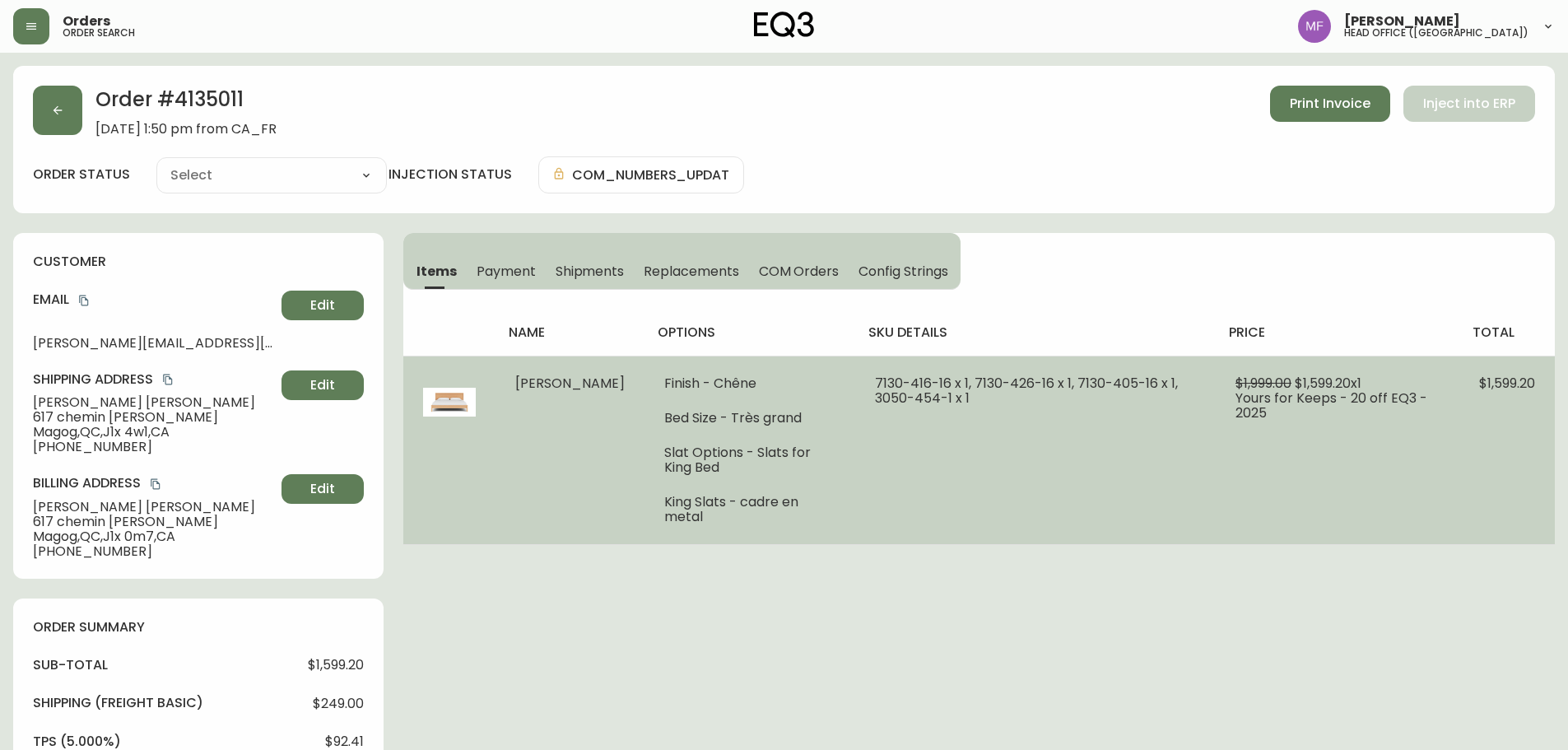
type input "Fully Shipped"
select select "FULLY_SHIPPED"
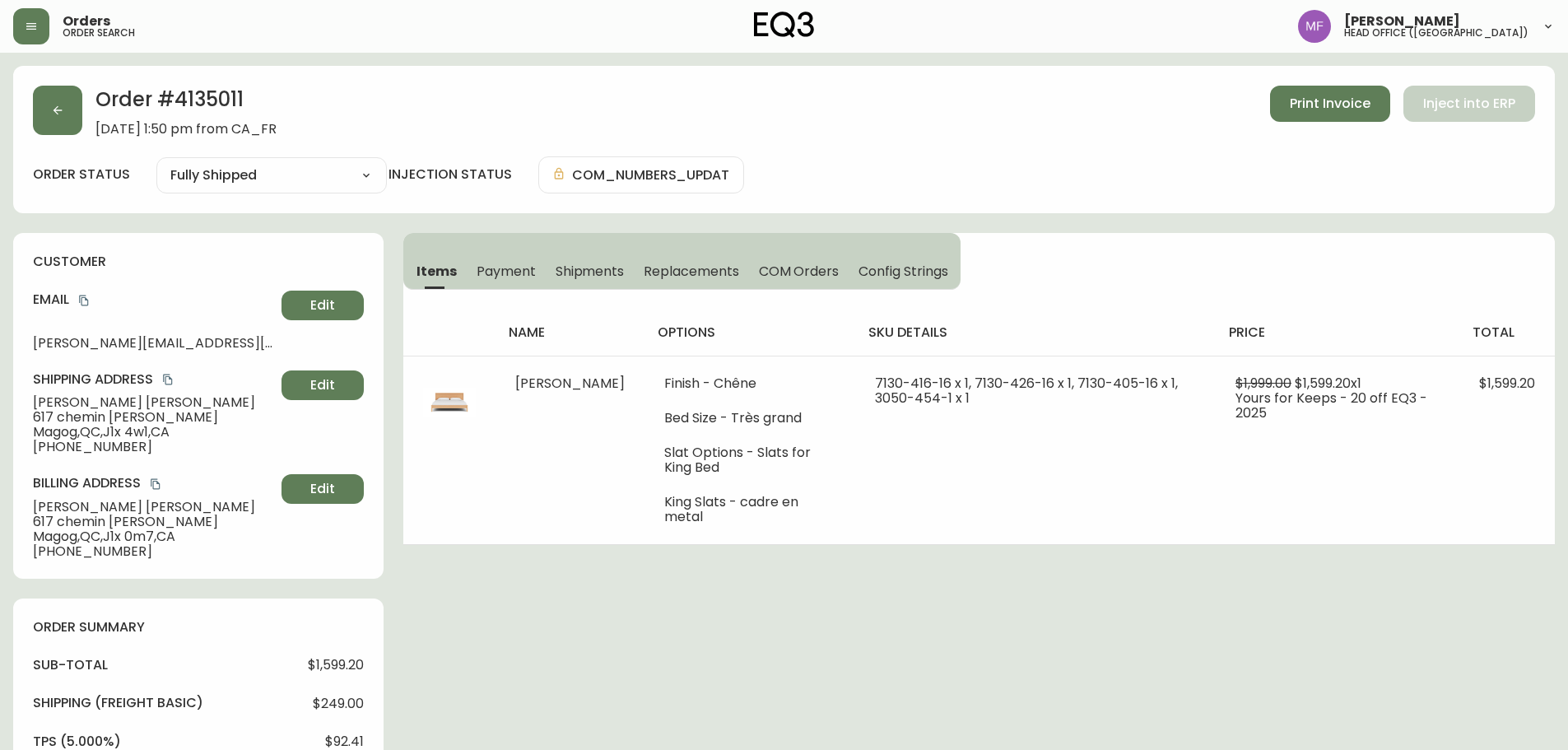
click at [615, 274] on span "Shipments" at bounding box center [590, 271] width 69 height 17
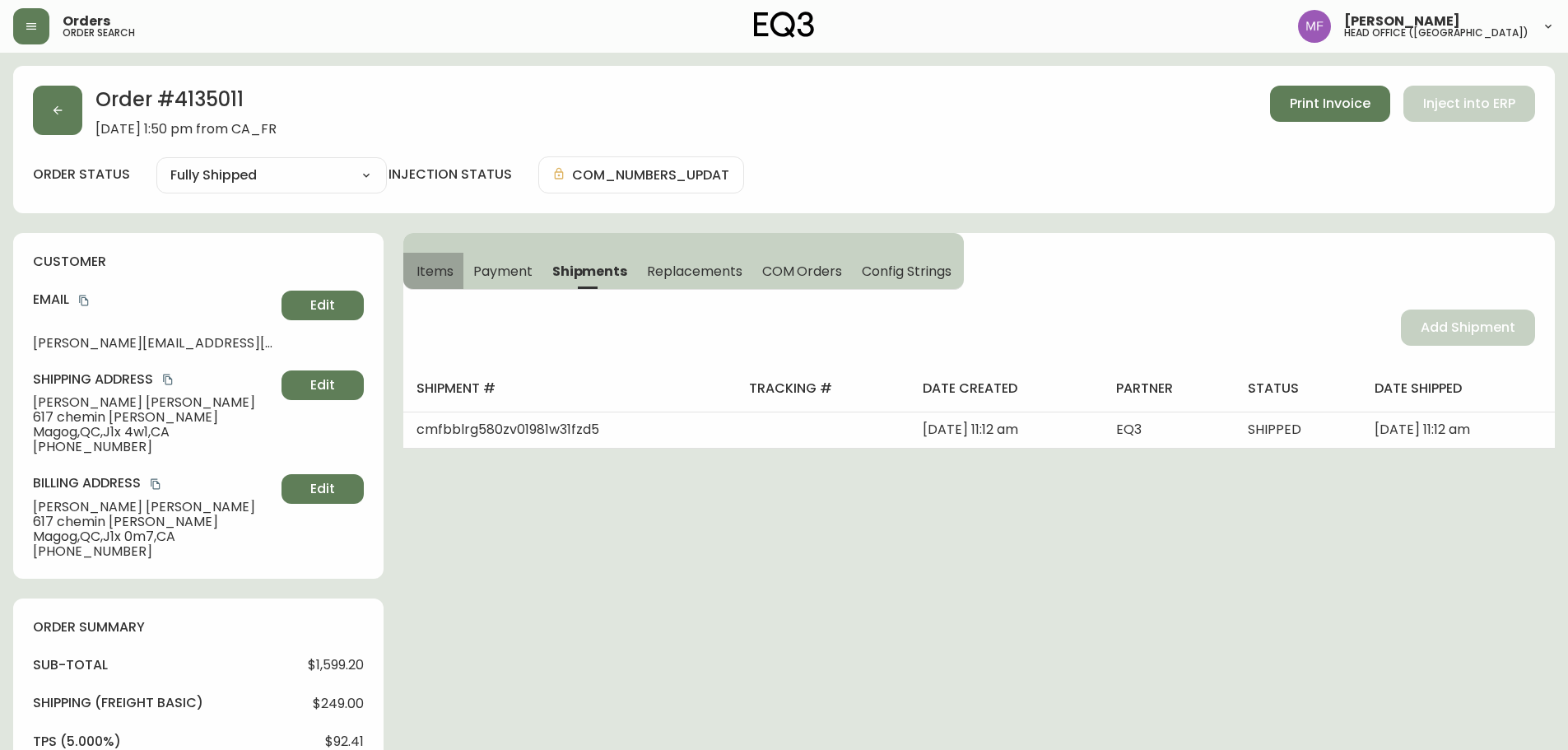
click at [449, 269] on span "Items" at bounding box center [435, 271] width 37 height 17
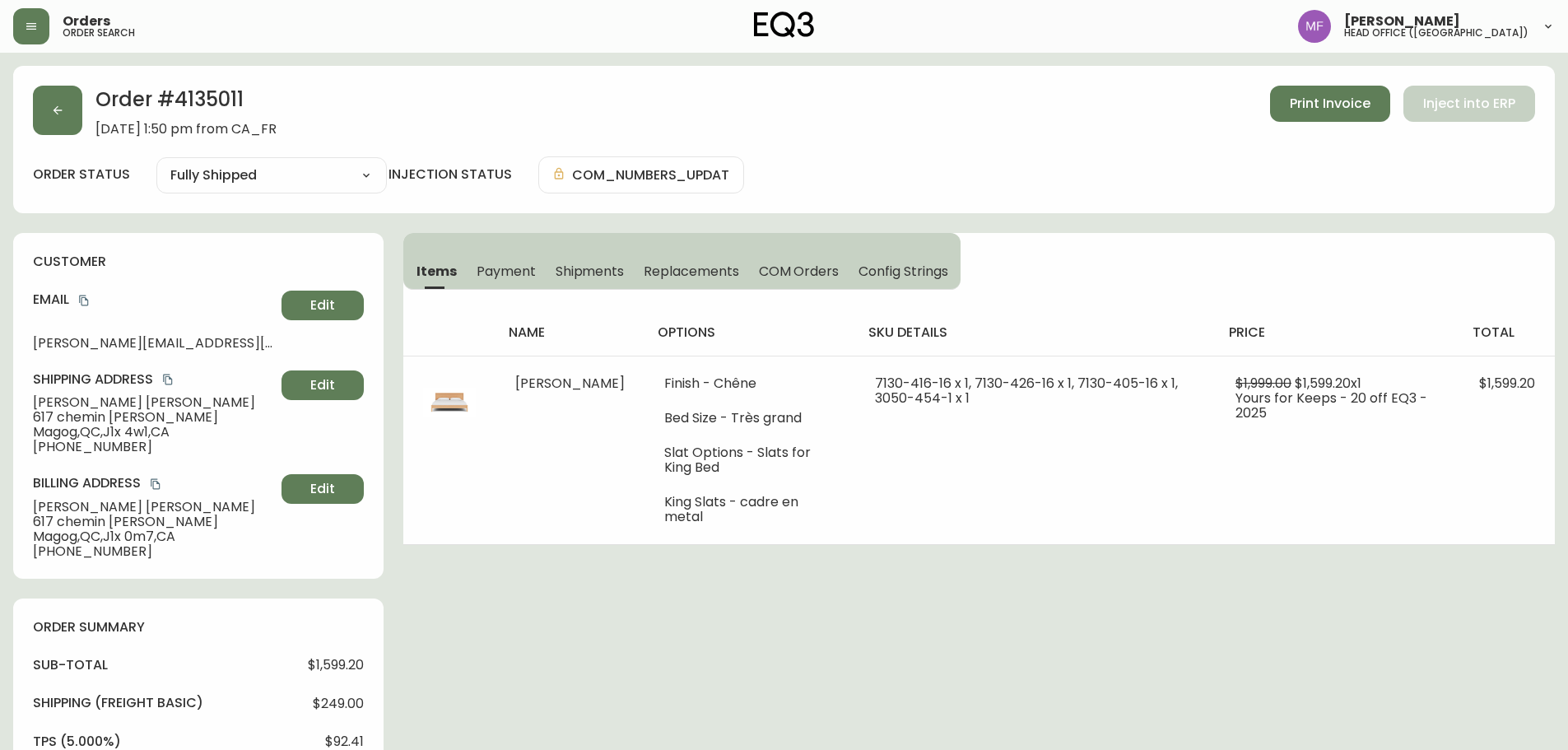
click at [234, 96] on h2 "Order # 4135011" at bounding box center [185, 103] width 181 height 36
drag, startPoint x: 138, startPoint y: 405, endPoint x: 26, endPoint y: 403, distance: 112.0
click at [26, 403] on div "customer Email demers.bourassa@gmail.com Edit Shipping Address Chloe Bourassa 6…" at bounding box center [199, 406] width 371 height 345
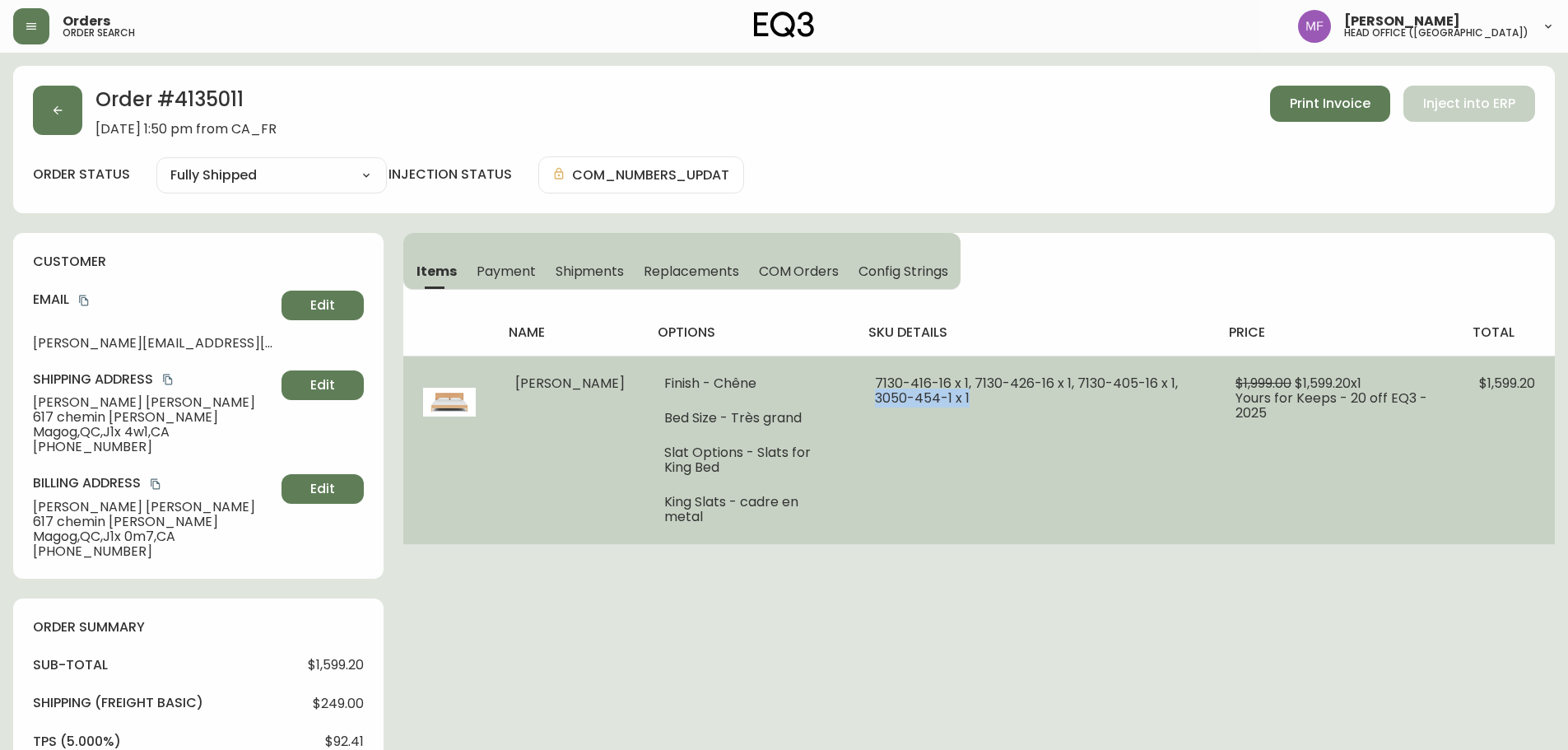
drag, startPoint x: 1141, startPoint y: 382, endPoint x: 993, endPoint y: 403, distance: 149.5
click at [1003, 403] on td "7130-416-16 x 1, 7130-426-16 x 1, 7130-405-16 x 1, 3050-454-1 x 1" at bounding box center [1035, 450] width 361 height 189
click at [1064, 415] on td "7130-416-16 x 1, 7130-426-16 x 1, 7130-405-16 x 1, 3050-454-1 x 1" at bounding box center [1035, 450] width 361 height 189
drag, startPoint x: 1141, startPoint y: 379, endPoint x: 877, endPoint y: 392, distance: 264.3
click at [877, 392] on span "7130-416-16 x 1, 7130-426-16 x 1, 7130-405-16 x 1, 3050-454-1 x 1" at bounding box center [1026, 390] width 303 height 34
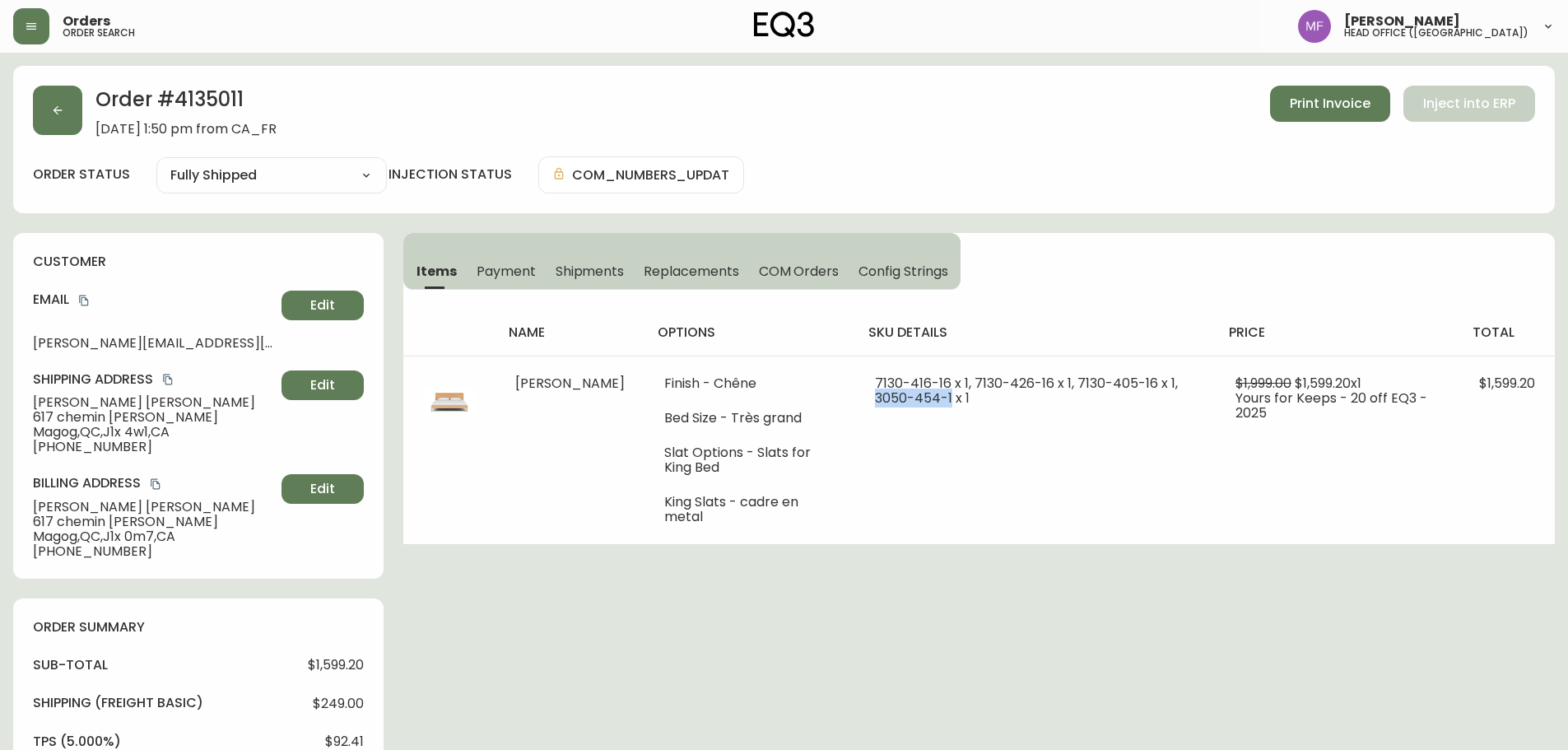
click at [562, 276] on span "Shipments" at bounding box center [590, 271] width 69 height 17
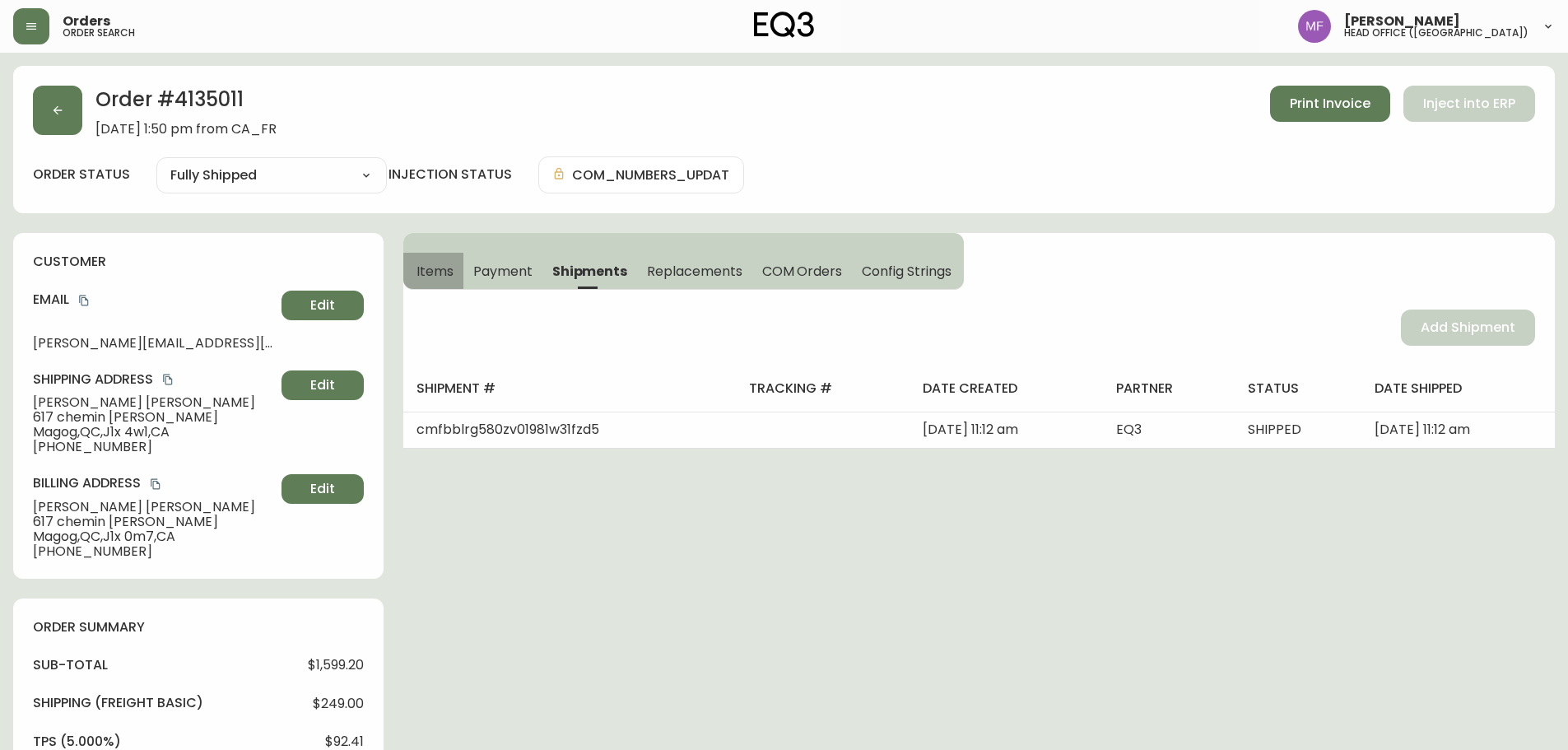
click at [437, 281] on button "Items" at bounding box center [433, 271] width 60 height 36
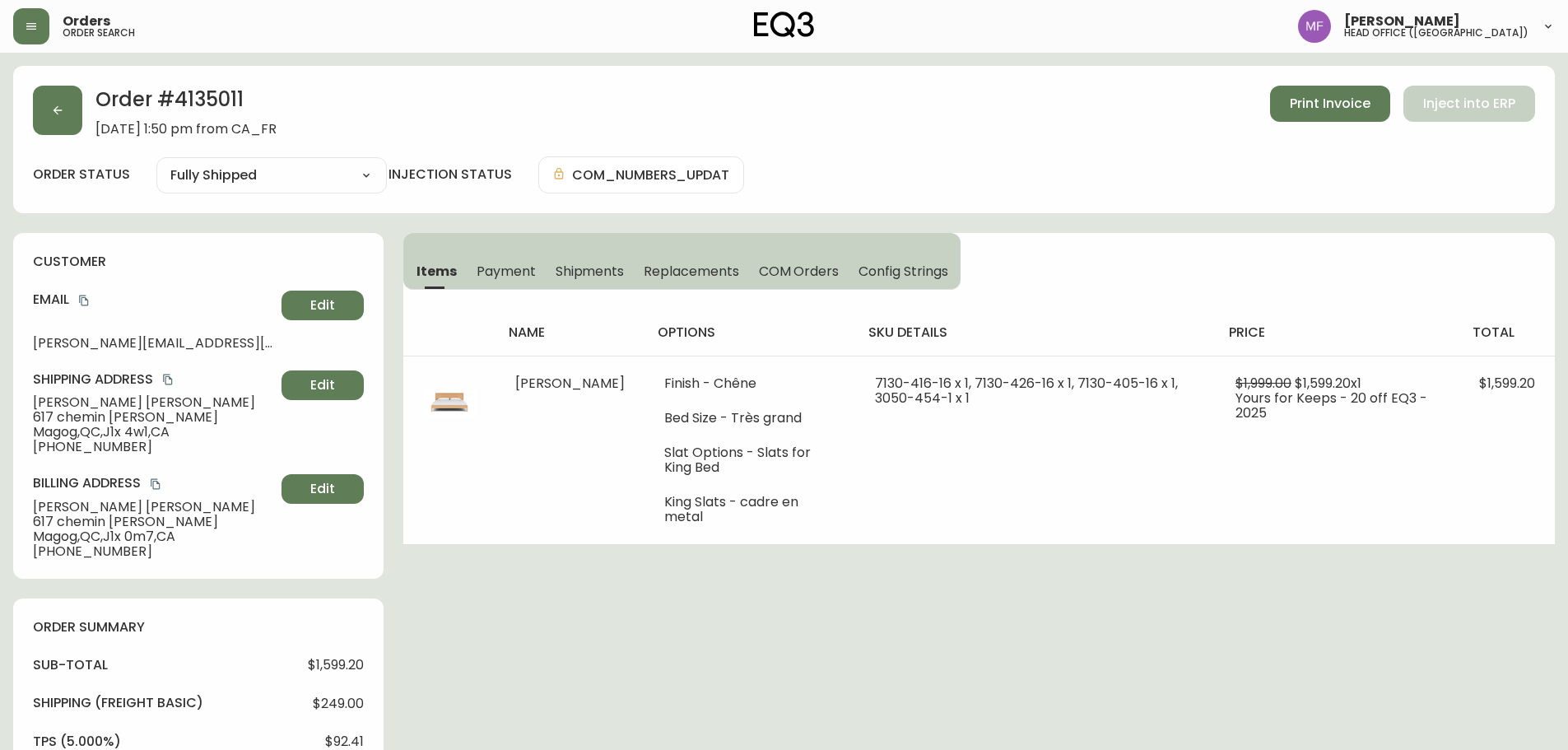
click at [225, 95] on h2 "Order # 4135011" at bounding box center [185, 103] width 181 height 36
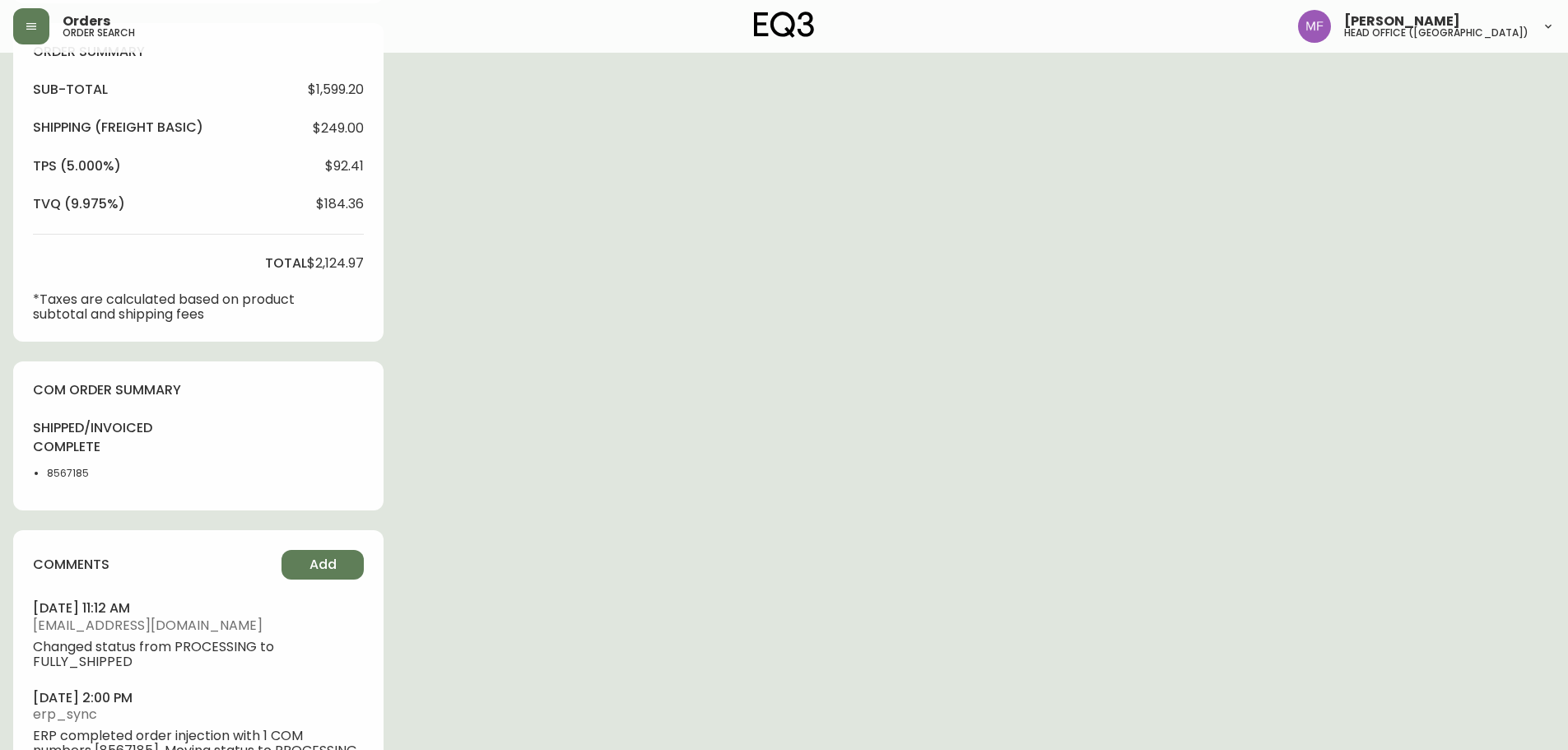
scroll to position [576, 0]
click at [67, 477] on li "8567185" at bounding box center [88, 472] width 83 height 14
click at [1022, 335] on div "Order # 4135011 September 1, 2025 at 1:50 pm from CA_FR Print Invoice Inject in…" at bounding box center [784, 148] width 1542 height 1317
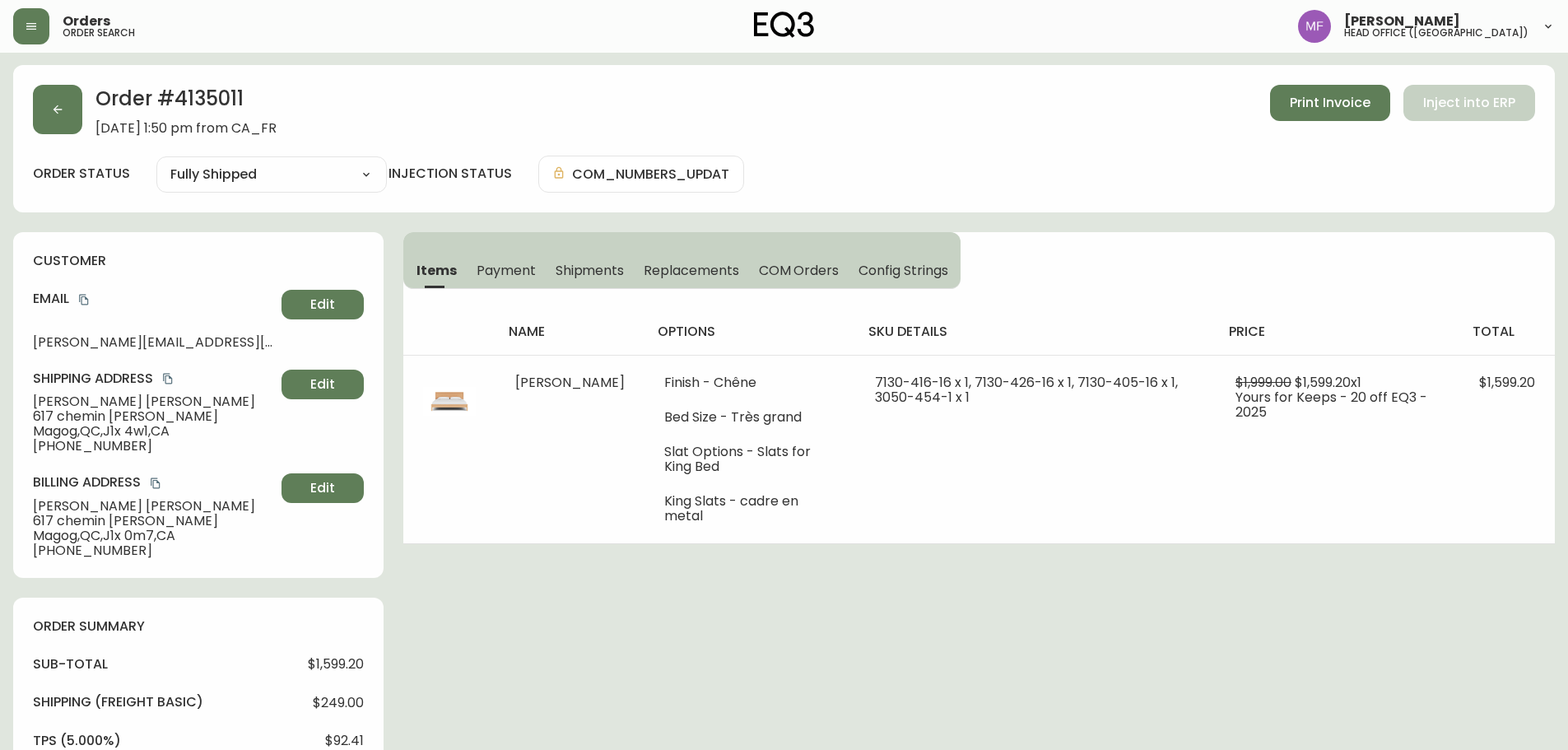
scroll to position [0, 0]
click at [228, 99] on h2 "Order # 4135011" at bounding box center [185, 103] width 181 height 36
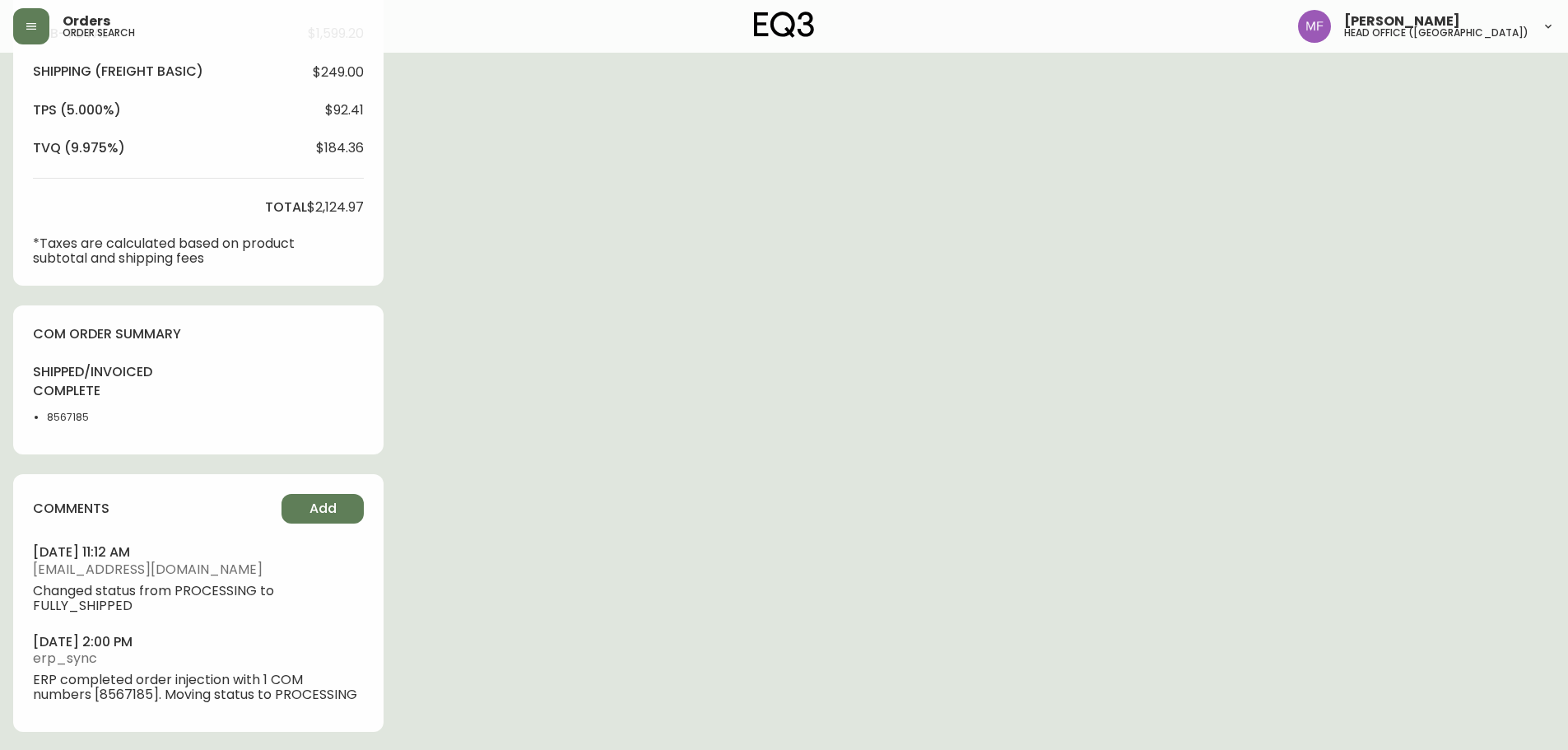
scroll to position [633, 0]
click at [69, 415] on li "8567185" at bounding box center [88, 415] width 83 height 14
click at [838, 384] on div "Order # 4135011 September 1, 2025 at 1:50 pm from CA_FR Print Invoice Inject in…" at bounding box center [784, 92] width 1542 height 1317
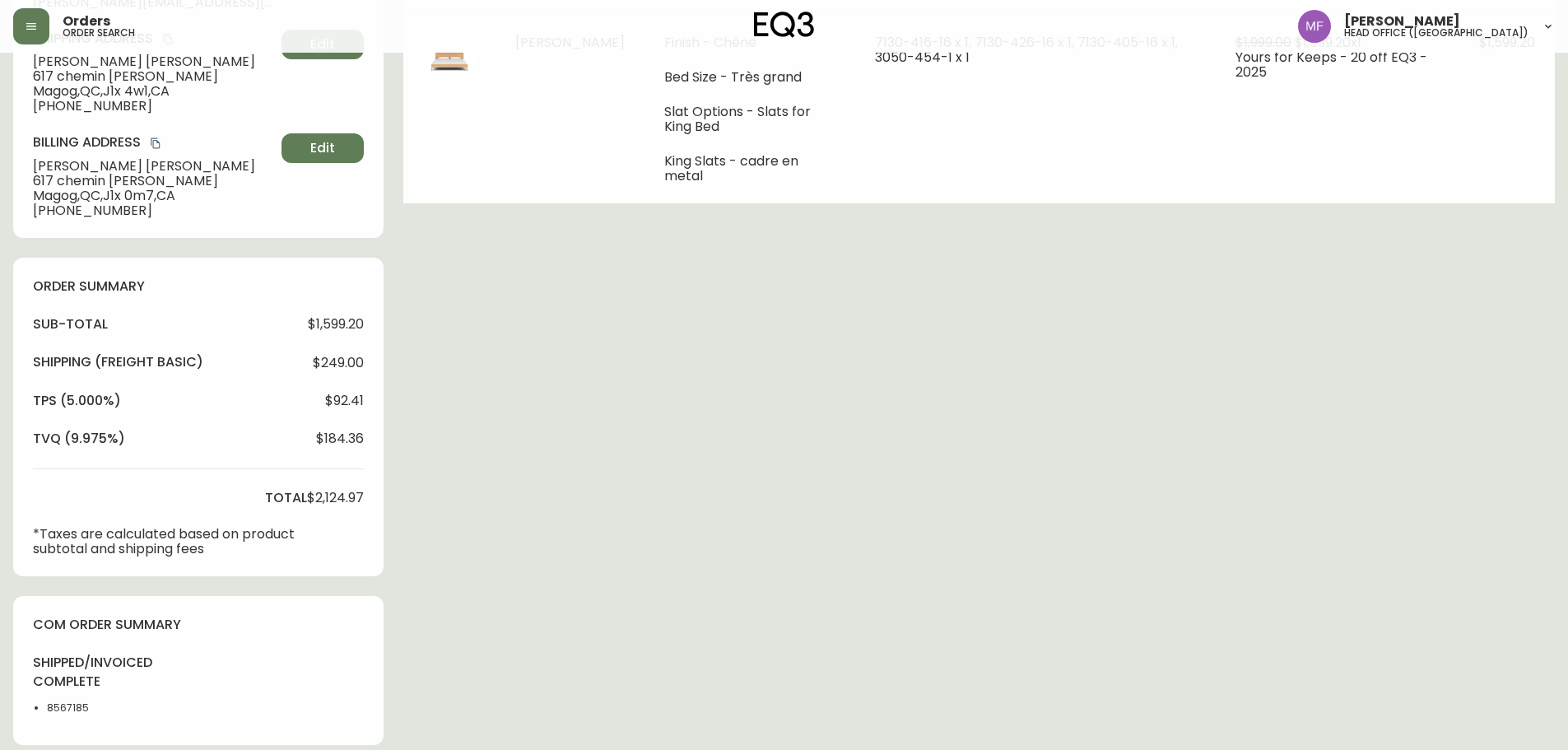
scroll to position [57, 0]
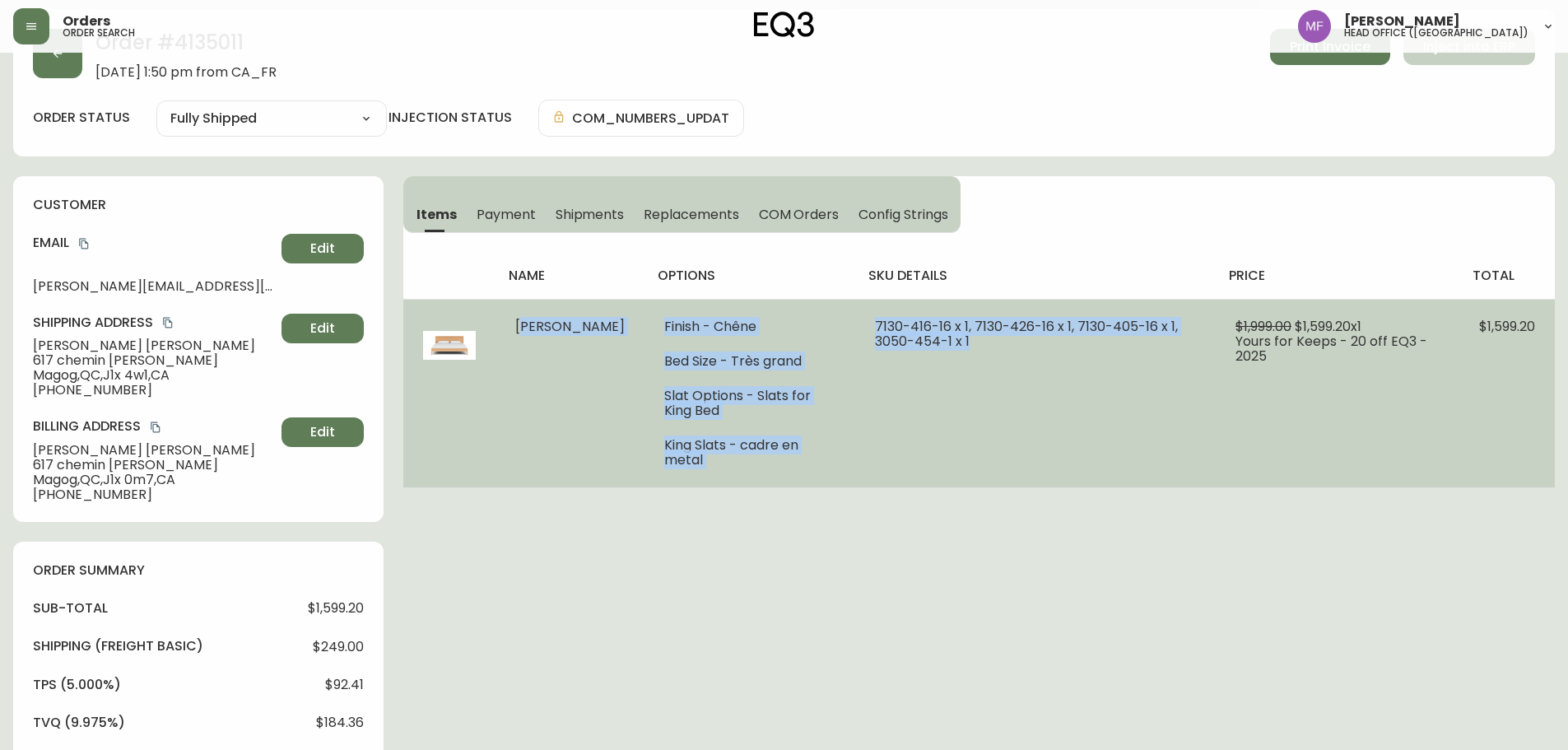
drag, startPoint x: 502, startPoint y: 325, endPoint x: 939, endPoint y: 427, distance: 448.7
click at [939, 427] on tr "Lit Marcel Finish - Chêne Bed Size - Très grand Slat Options - Slats for King B…" at bounding box center [979, 393] width 1151 height 189
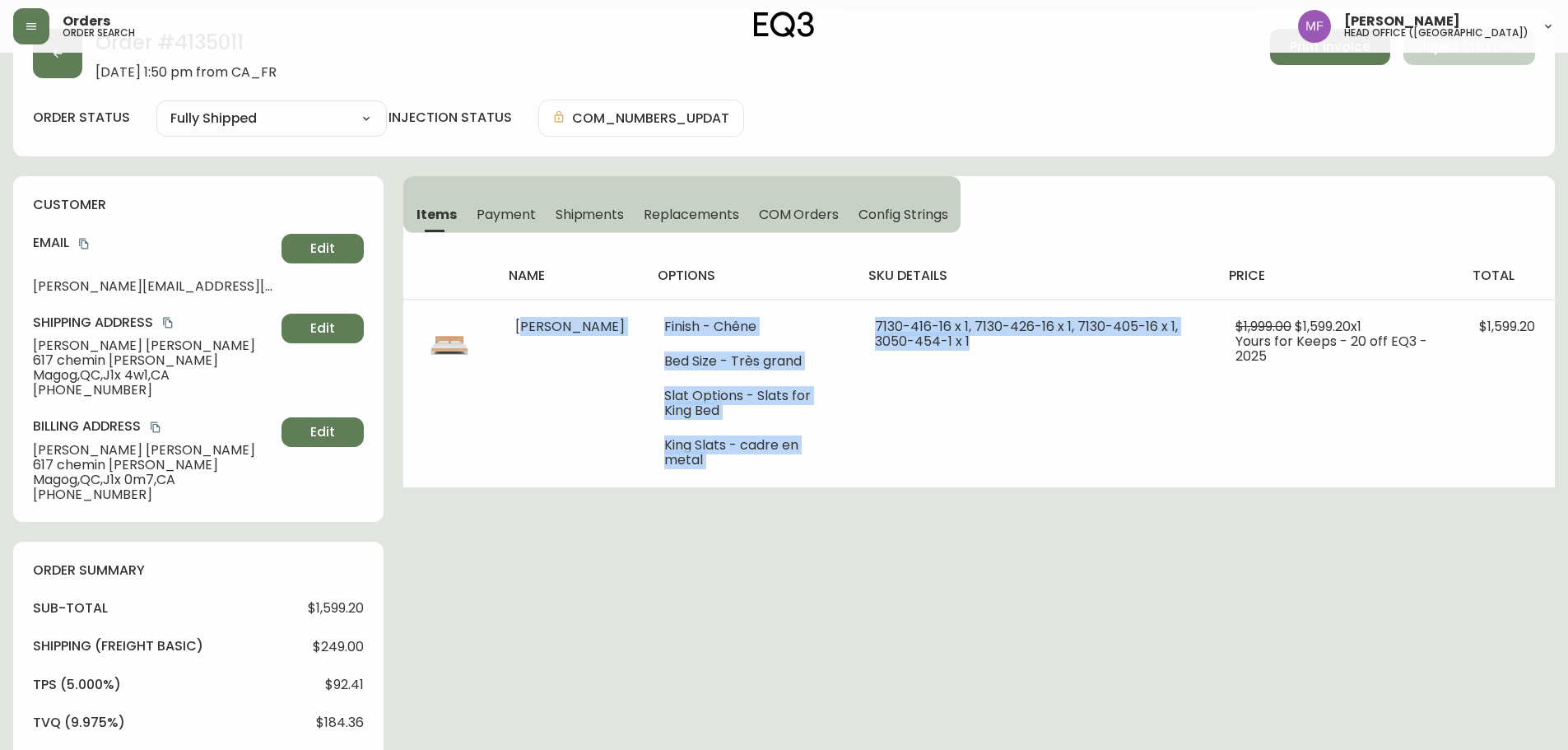
click at [169, 323] on icon "copy" at bounding box center [167, 322] width 12 height 12
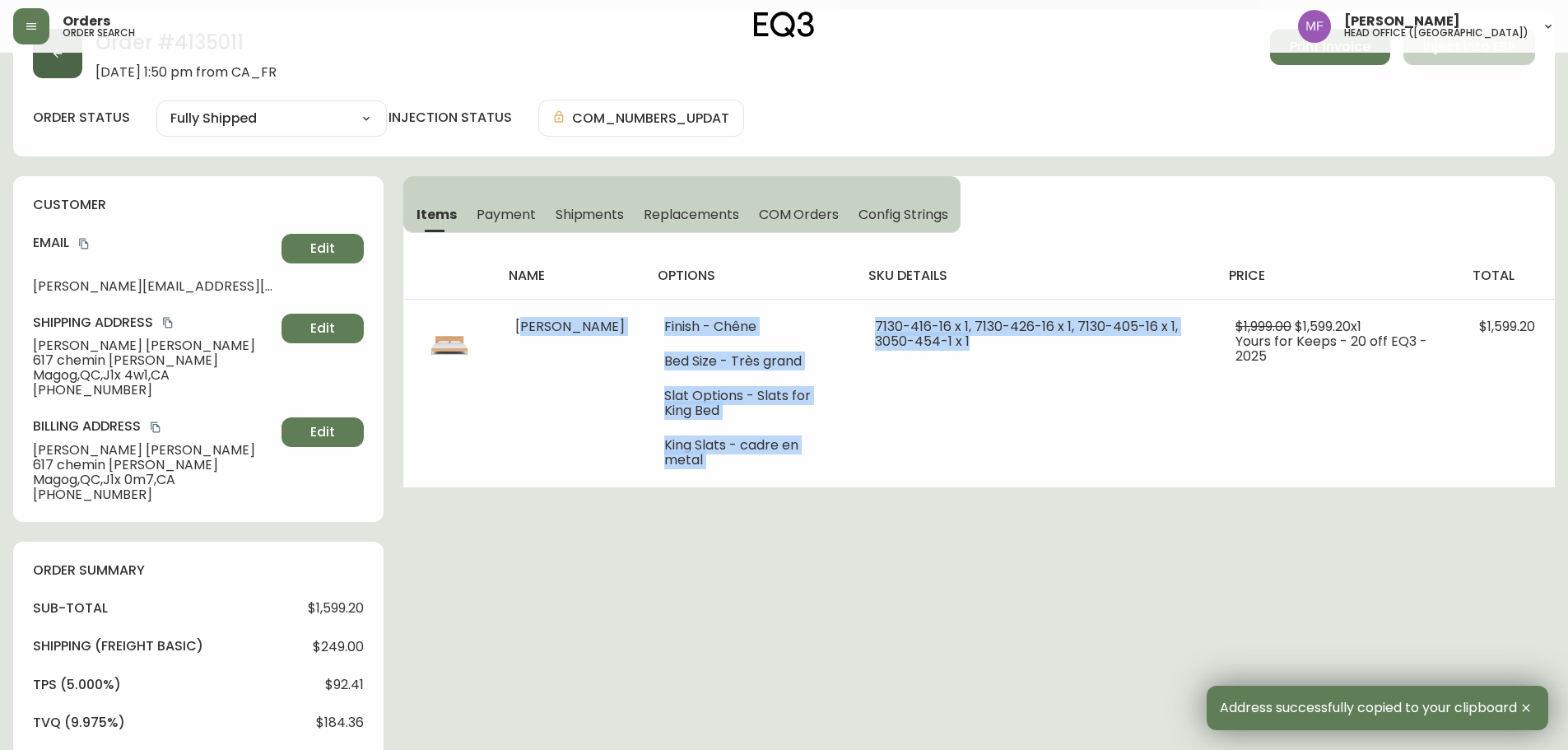
click at [58, 70] on button "button" at bounding box center [58, 53] width 49 height 49
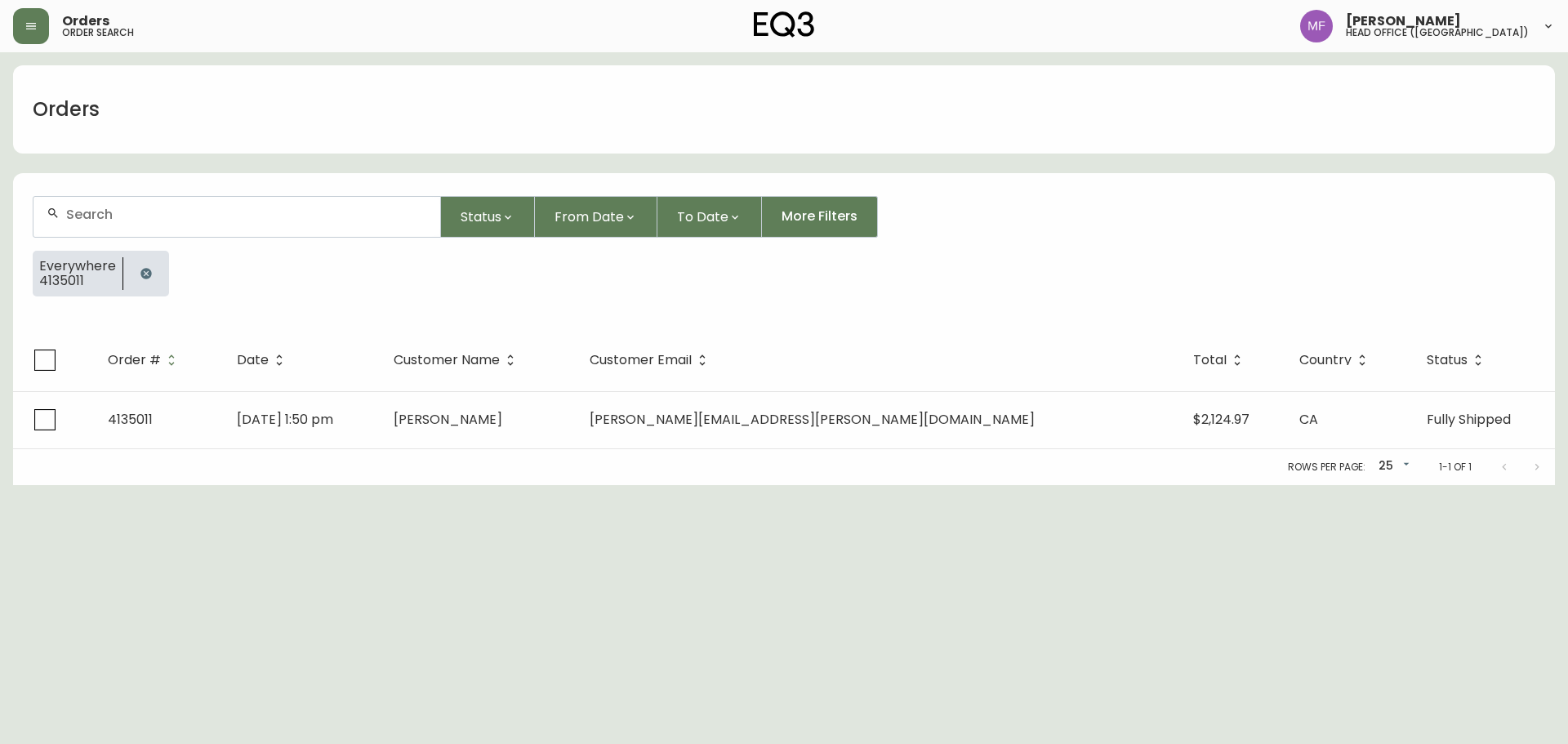
click at [143, 279] on icon "button" at bounding box center [145, 273] width 13 height 13
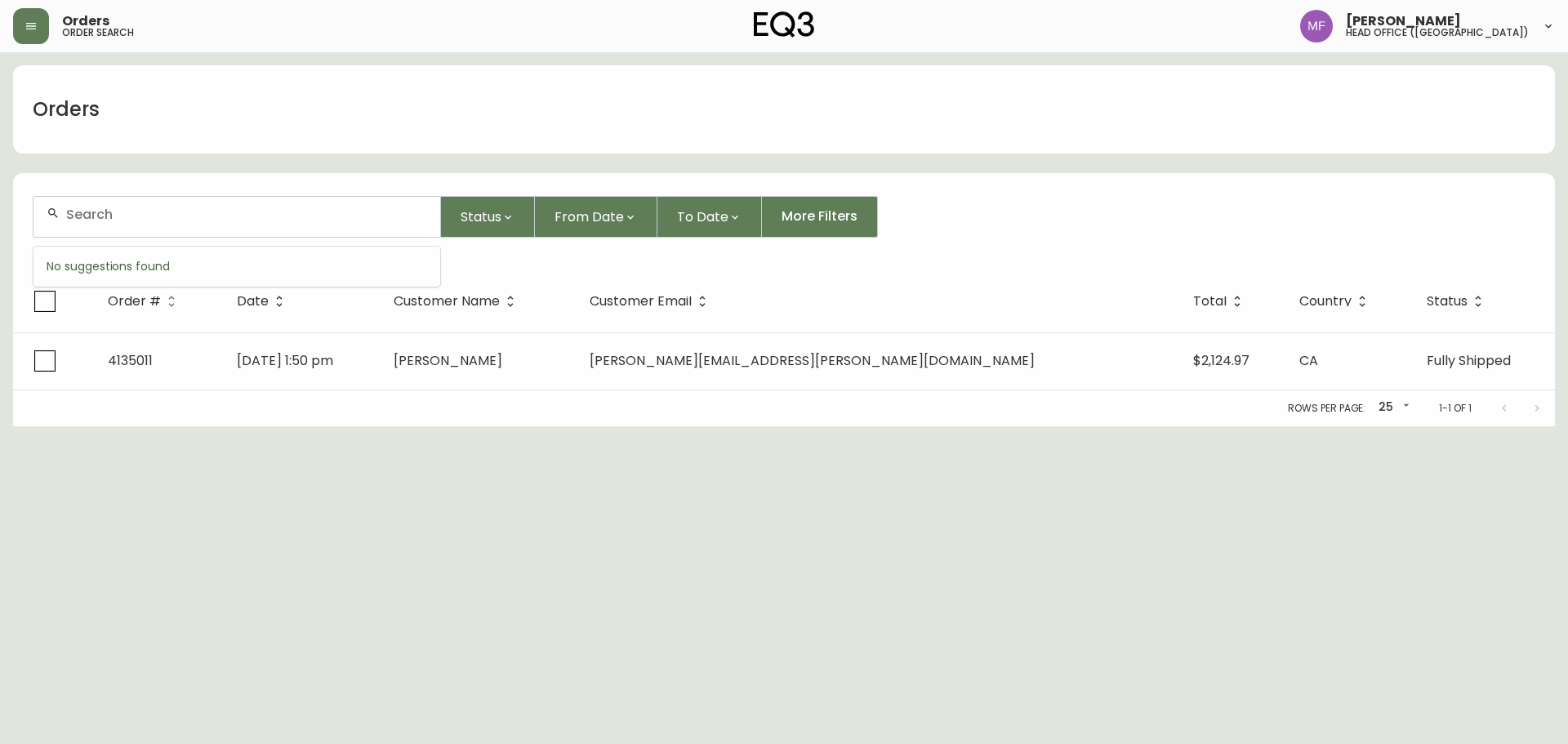
click at [124, 219] on input "text" at bounding box center [246, 214] width 361 height 15
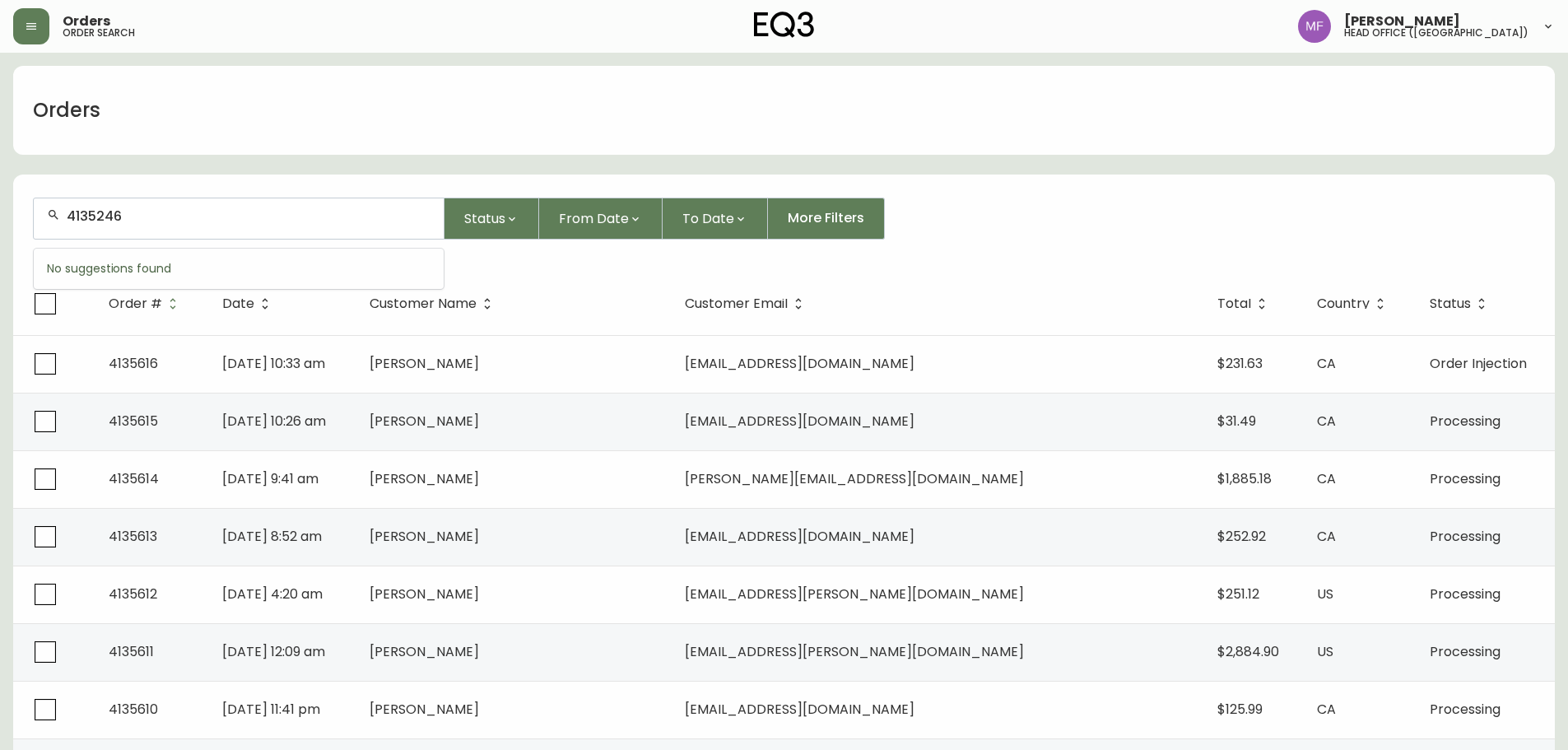
type input "4135246"
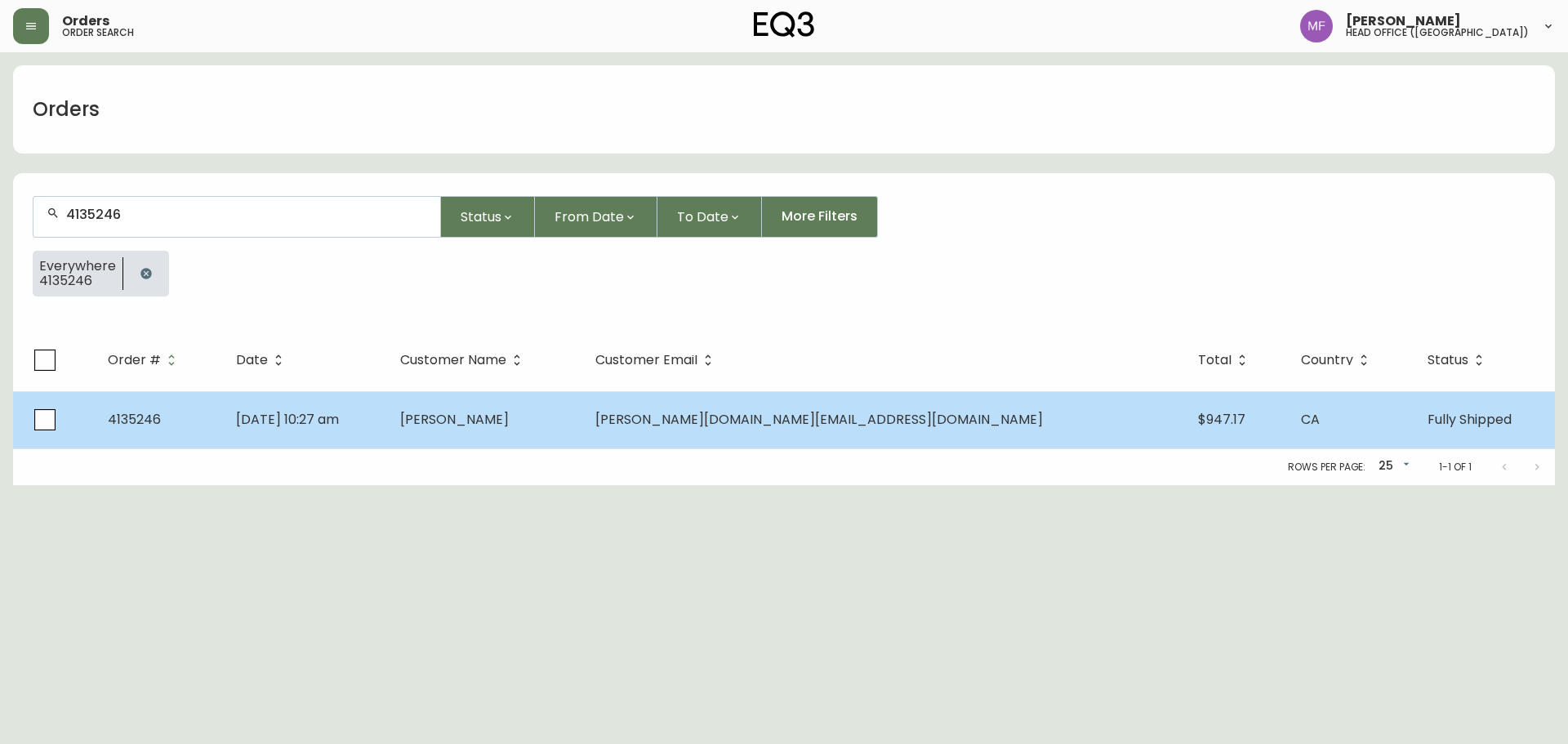
click at [543, 434] on td "Anna Su" at bounding box center [485, 419] width 195 height 57
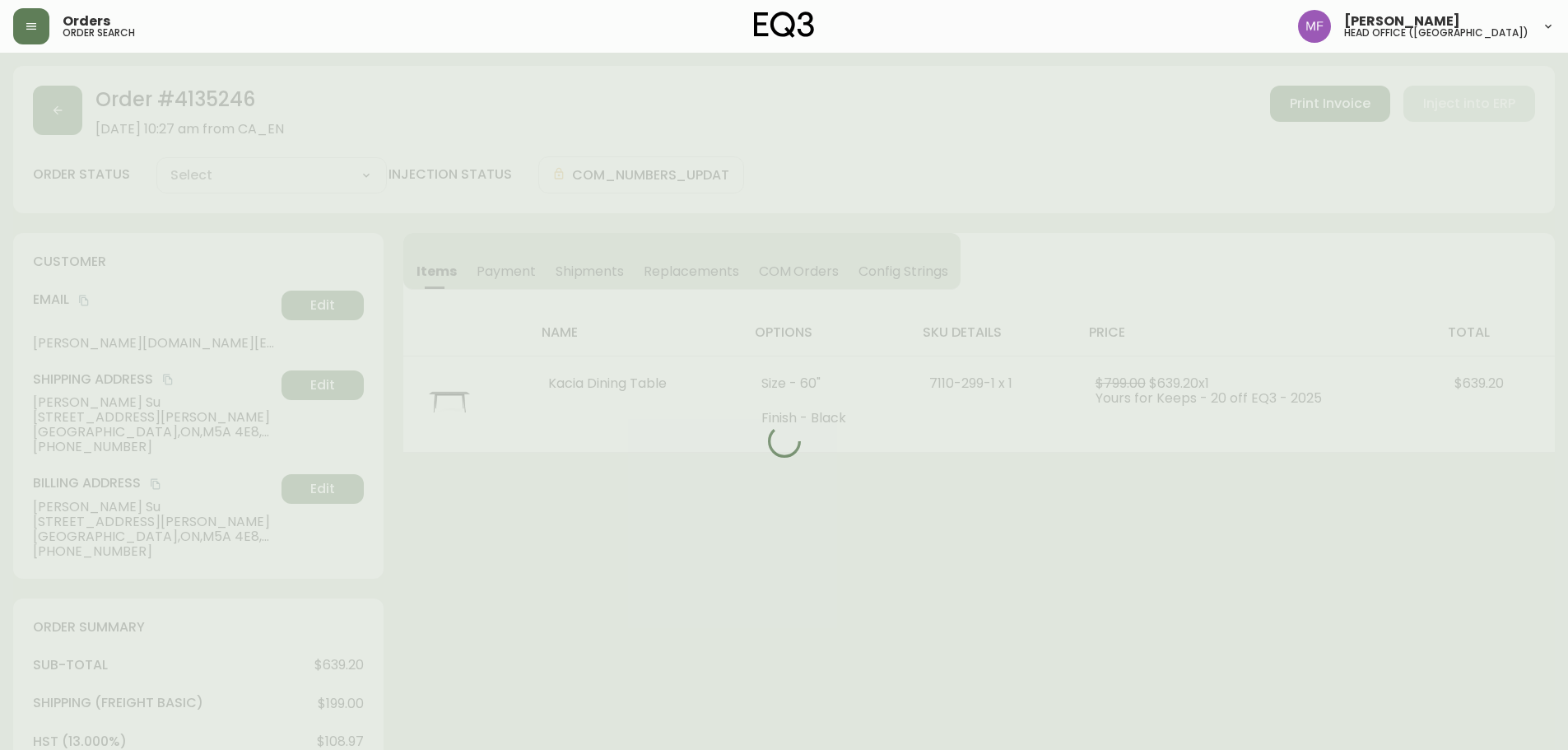
type input "Fully Shipped"
select select "FULLY_SHIPPED"
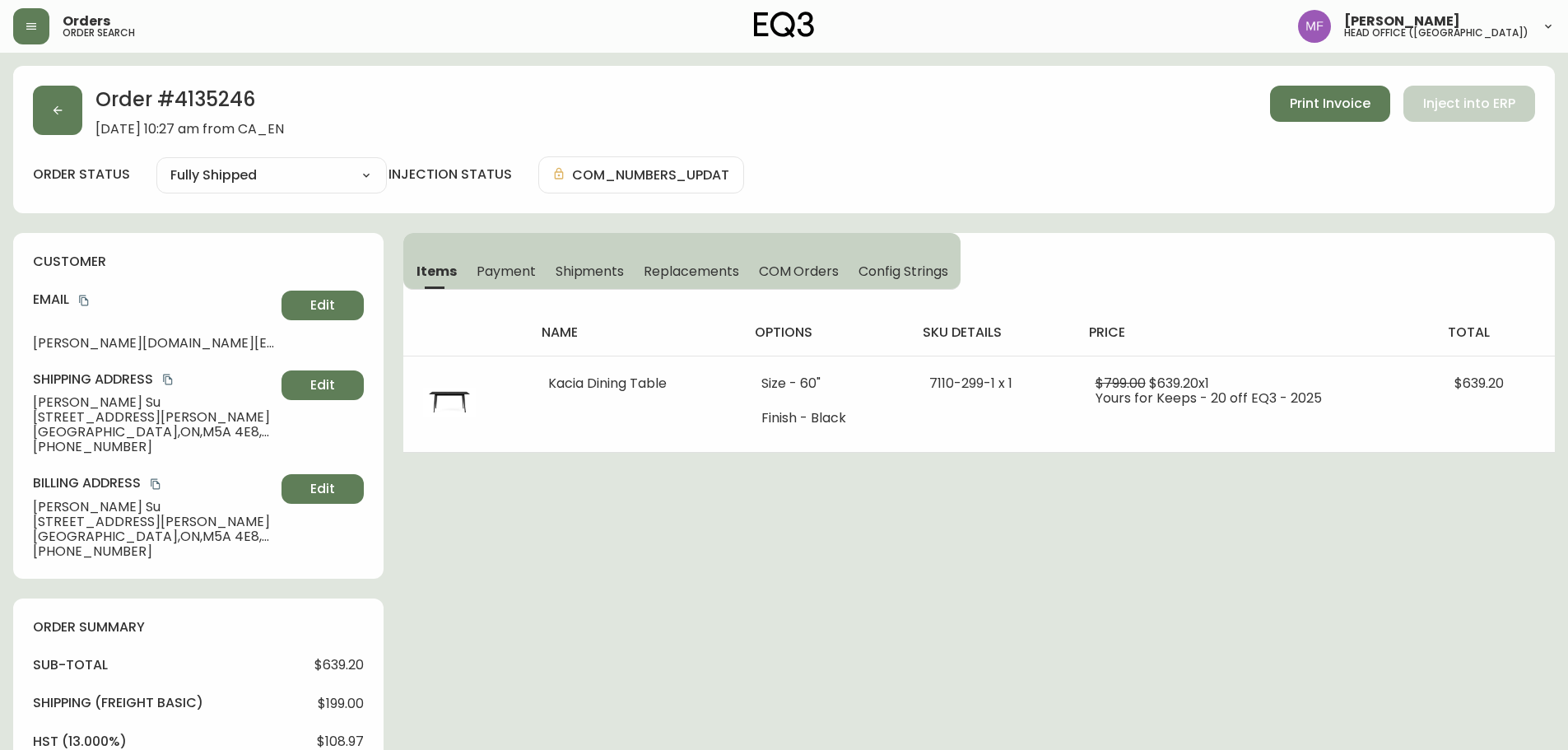
click at [235, 102] on h2 "Order # 4135246" at bounding box center [190, 103] width 189 height 36
drag, startPoint x: 119, startPoint y: 400, endPoint x: 26, endPoint y: 400, distance: 93.0
click at [26, 400] on div "customer Email annaliza.su@gmail.com Edit Shipping Address Anna Su 135 George S…" at bounding box center [199, 406] width 371 height 345
click at [213, 103] on h2 "Order # 4135246" at bounding box center [190, 103] width 189 height 36
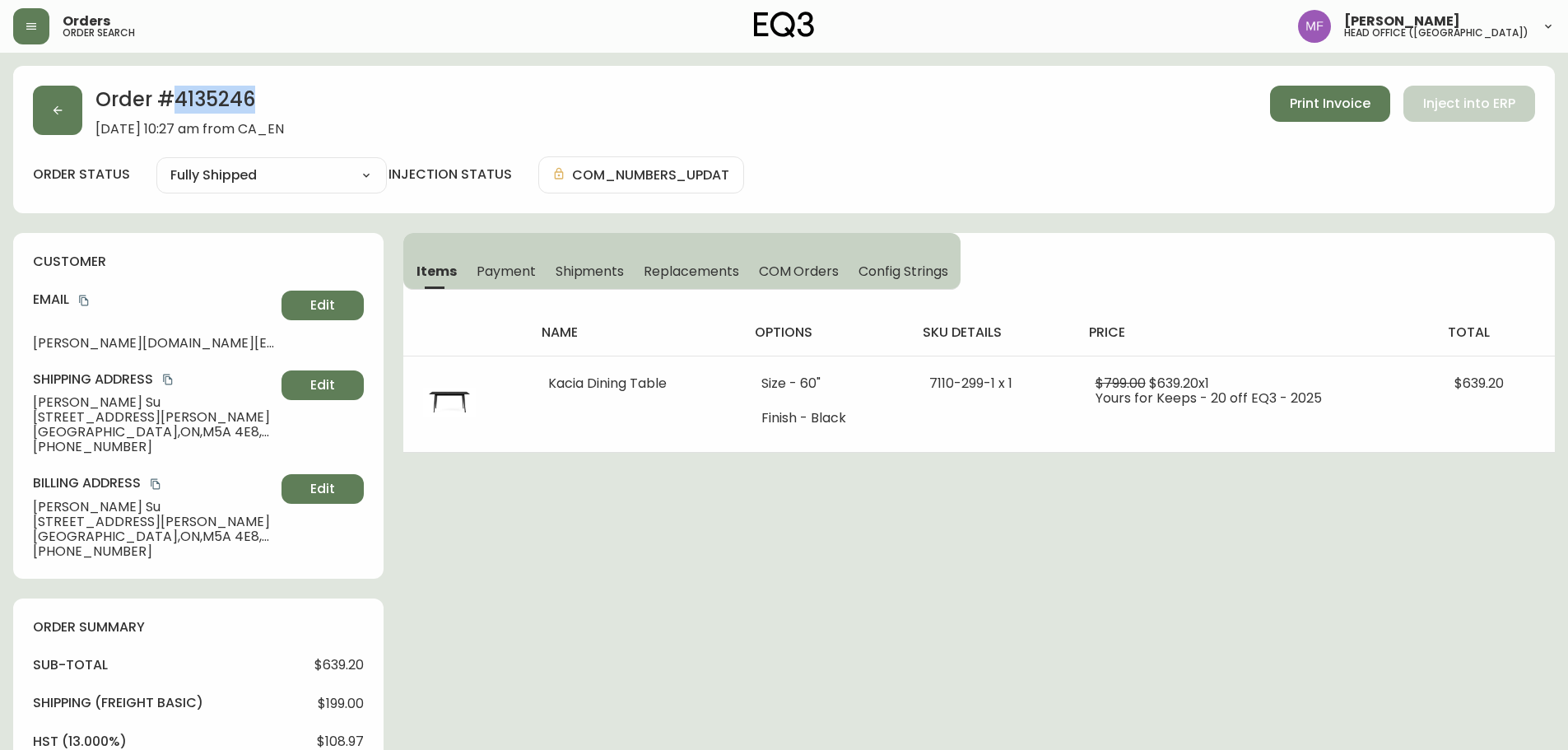
click at [213, 103] on h2 "Order # 4135246" at bounding box center [190, 103] width 189 height 36
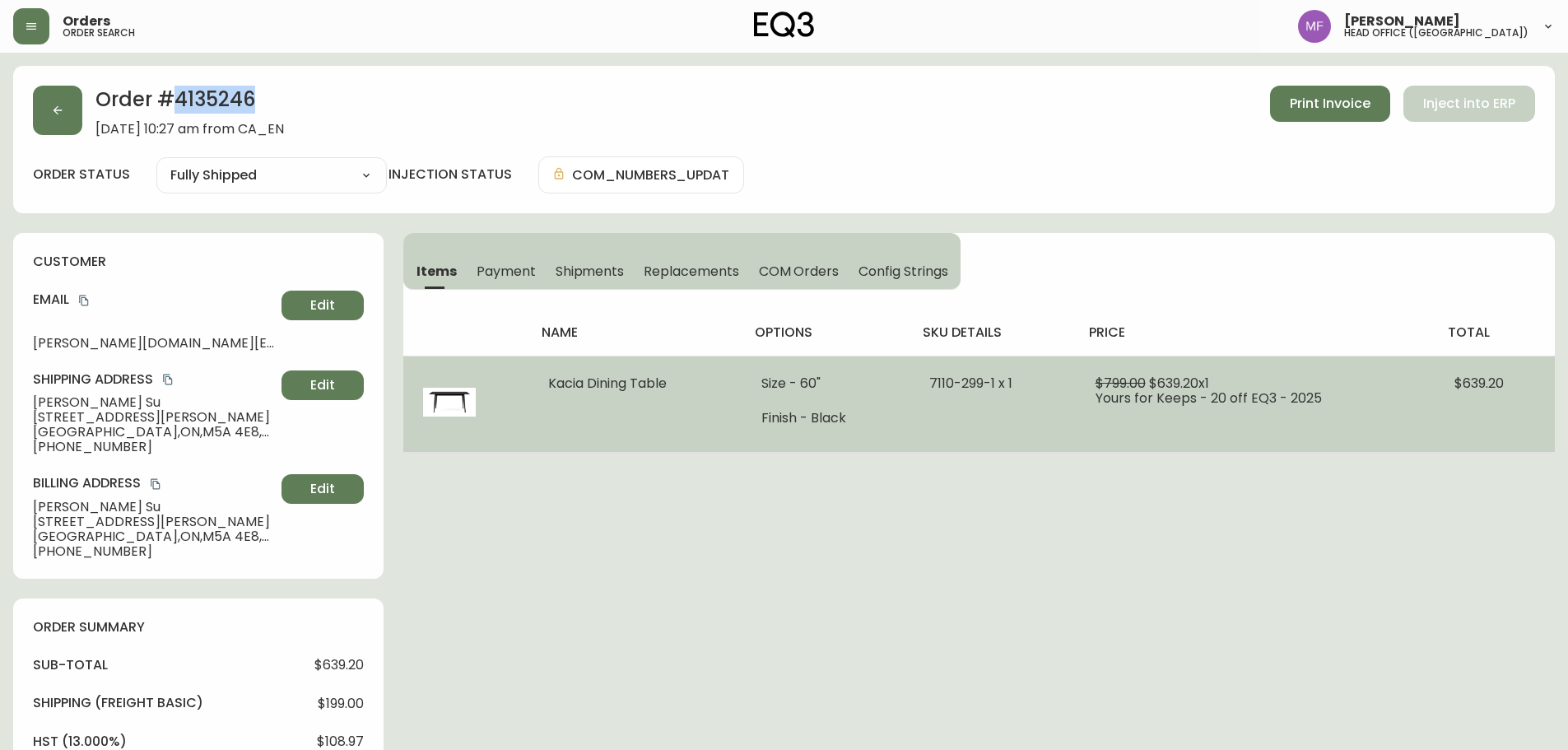
drag, startPoint x: 674, startPoint y: 394, endPoint x: 524, endPoint y: 382, distance: 150.5
click at [524, 382] on tr "Kacia Dining Table Size - 60" Finish - Black 7110-299-1 x 1 $799.00 $639.20 x 1…" at bounding box center [979, 403] width 1151 height 96
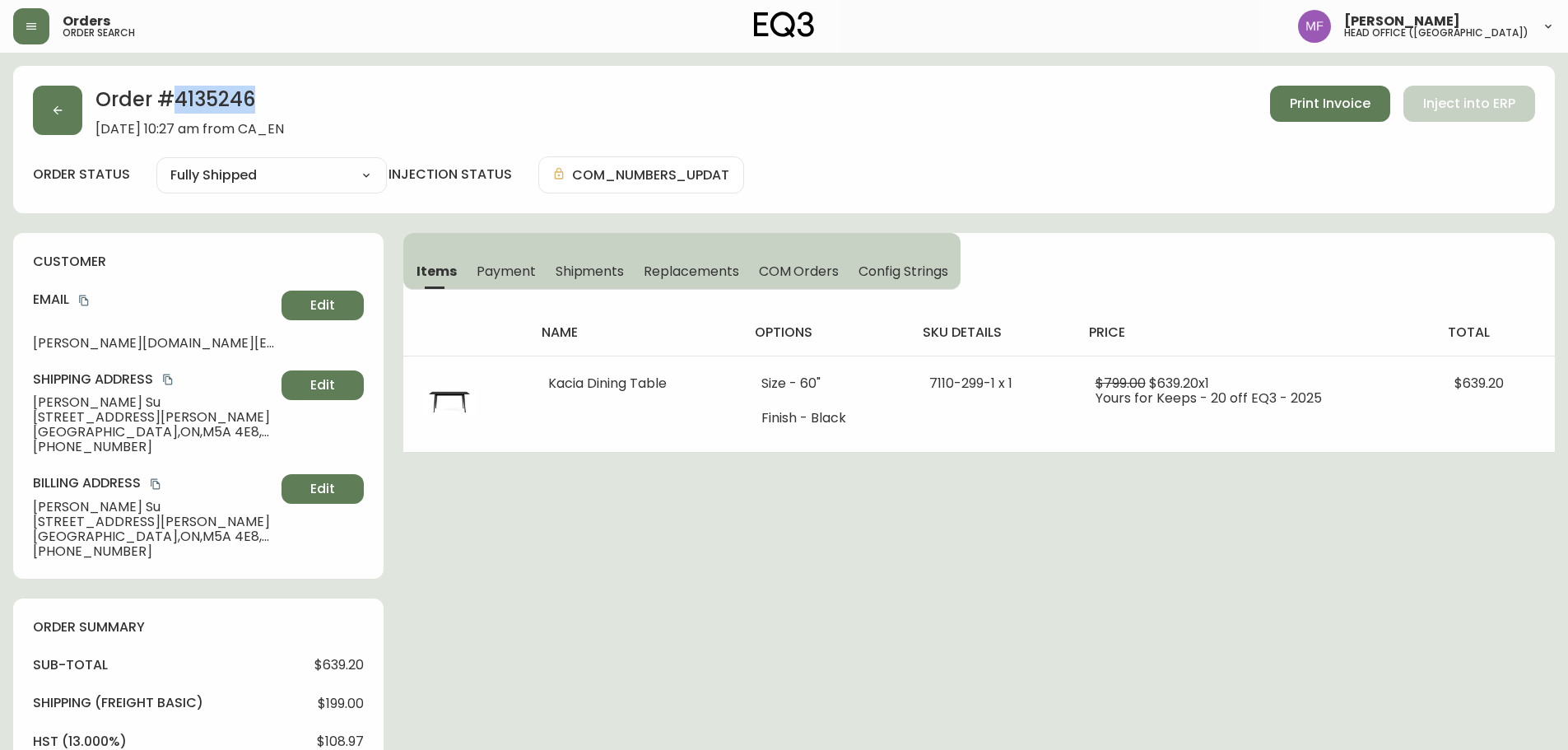
click at [230, 100] on h2 "Order # 4135246" at bounding box center [190, 103] width 189 height 36
click at [229, 100] on h2 "Order # 4135246" at bounding box center [190, 103] width 189 height 36
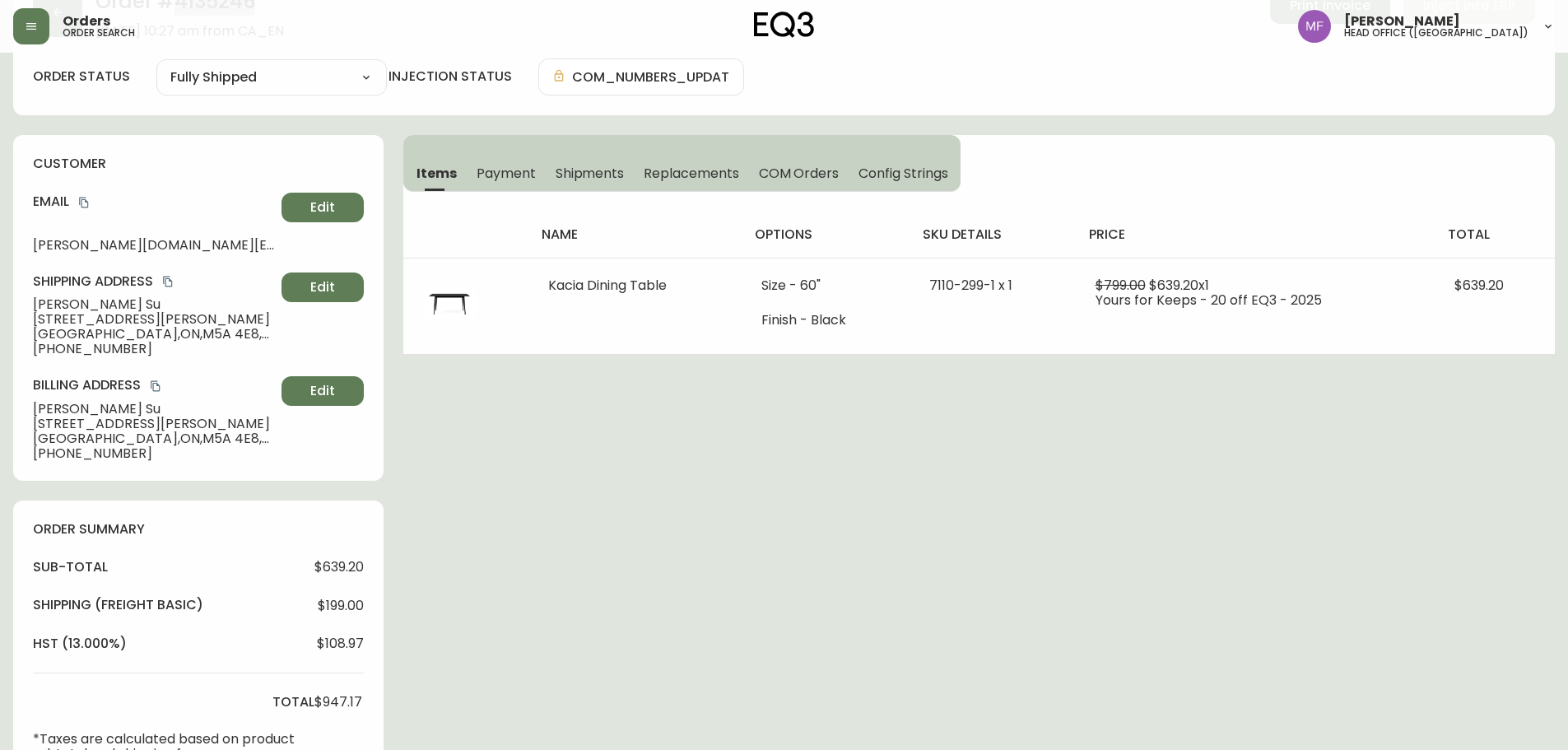
scroll to position [576, 0]
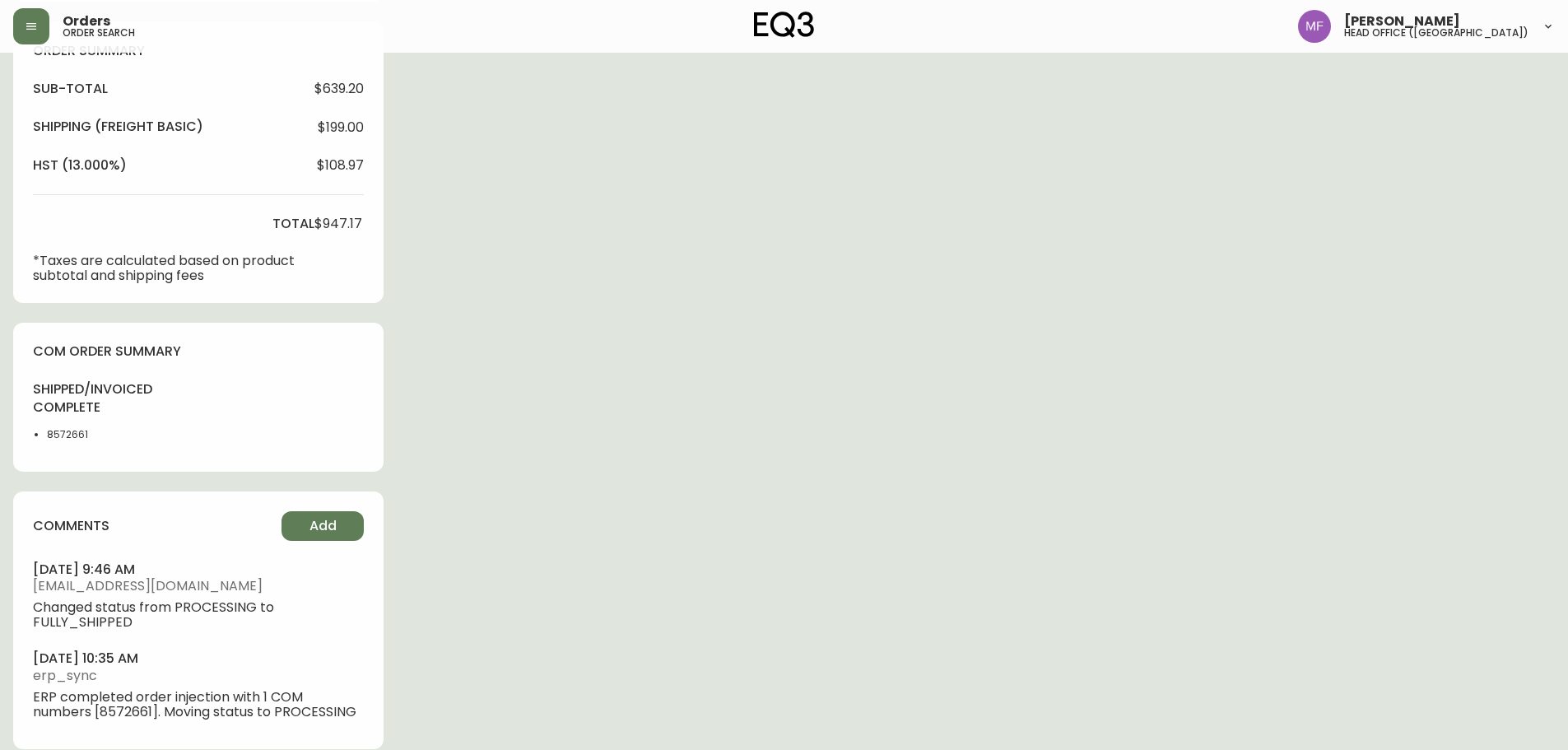
click at [59, 431] on li "8572661" at bounding box center [88, 434] width 83 height 14
click at [60, 431] on li "8572661" at bounding box center [88, 434] width 83 height 14
click at [689, 399] on div "Order # 4135246 September 10, 2025 at 10:27 am from CA_EN Print Invoice Inject …" at bounding box center [784, 129] width 1542 height 1279
drag, startPoint x: 812, startPoint y: 594, endPoint x: 809, endPoint y: 562, distance: 32.1
click at [812, 594] on div "Order # 4135246 September 10, 2025 at 10:27 am from CA_EN Print Invoice Inject …" at bounding box center [784, 129] width 1542 height 1279
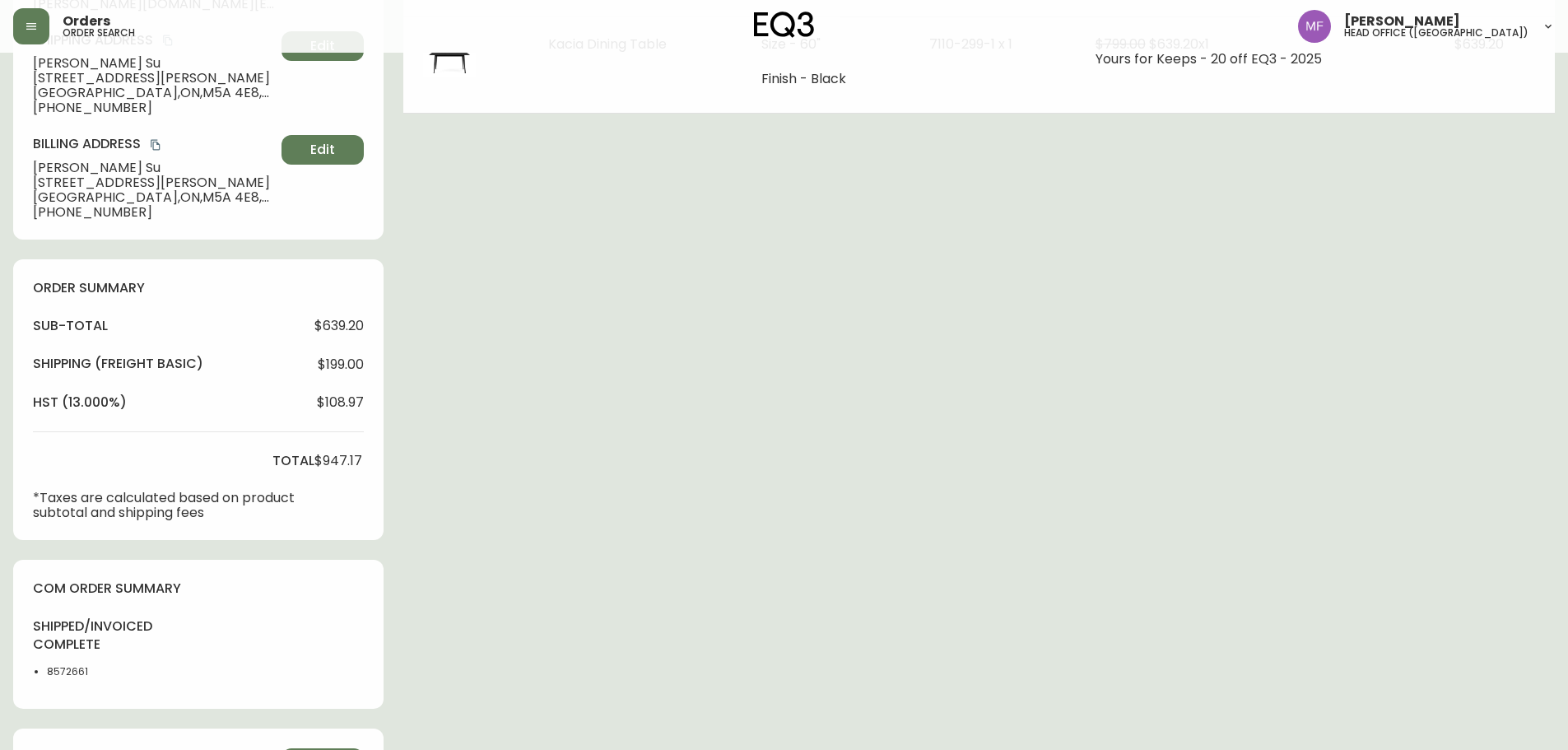
scroll to position [0, 0]
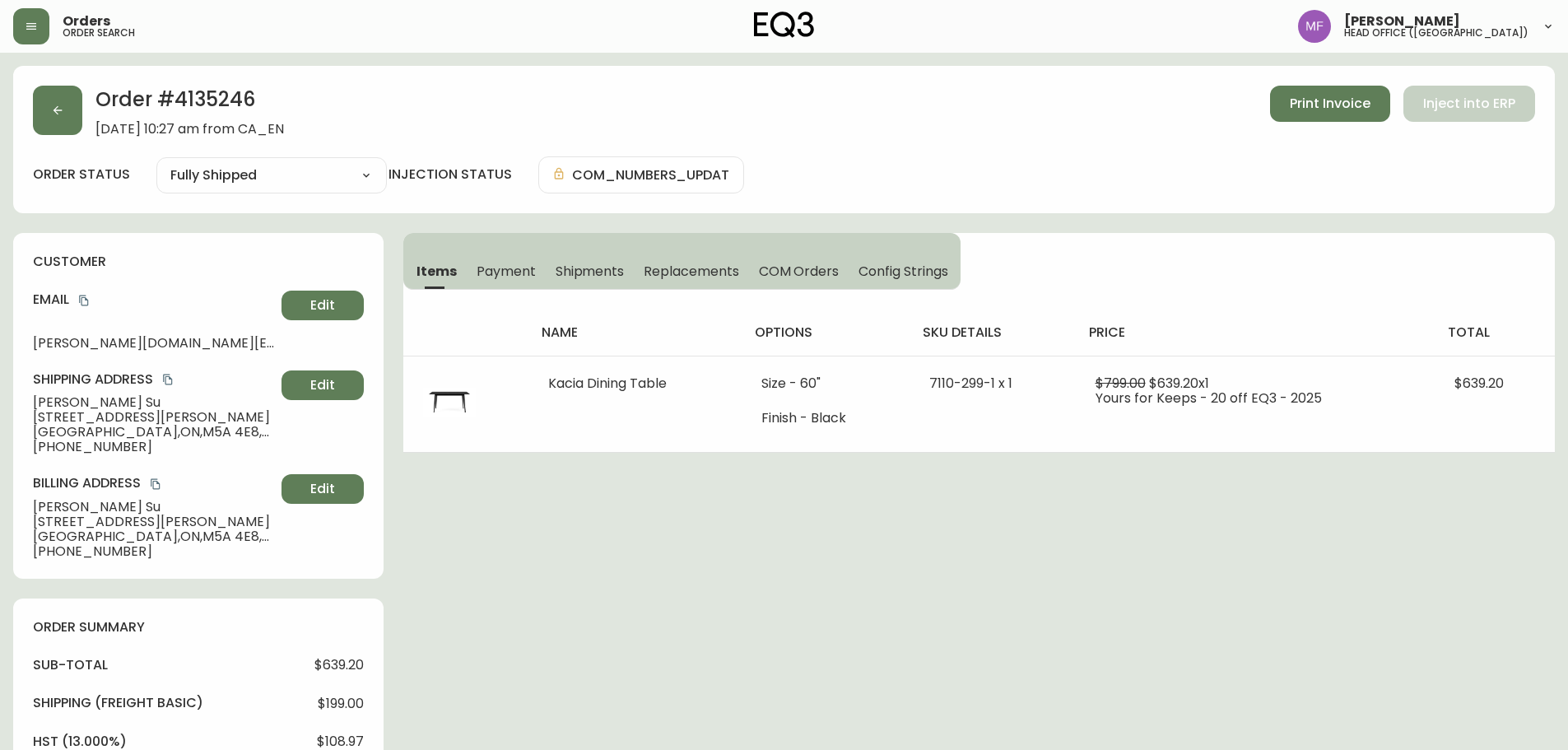
click at [192, 86] on h2 "Order # 4135246" at bounding box center [190, 103] width 189 height 36
click at [207, 92] on h2 "Order # 4135246" at bounding box center [190, 103] width 189 height 36
click at [1398, 528] on div "Order # 4135246 September 10, 2025 at 10:27 am from CA_EN Print Invoice Inject …" at bounding box center [784, 705] width 1542 height 1279
click at [50, 100] on button "button" at bounding box center [58, 110] width 49 height 49
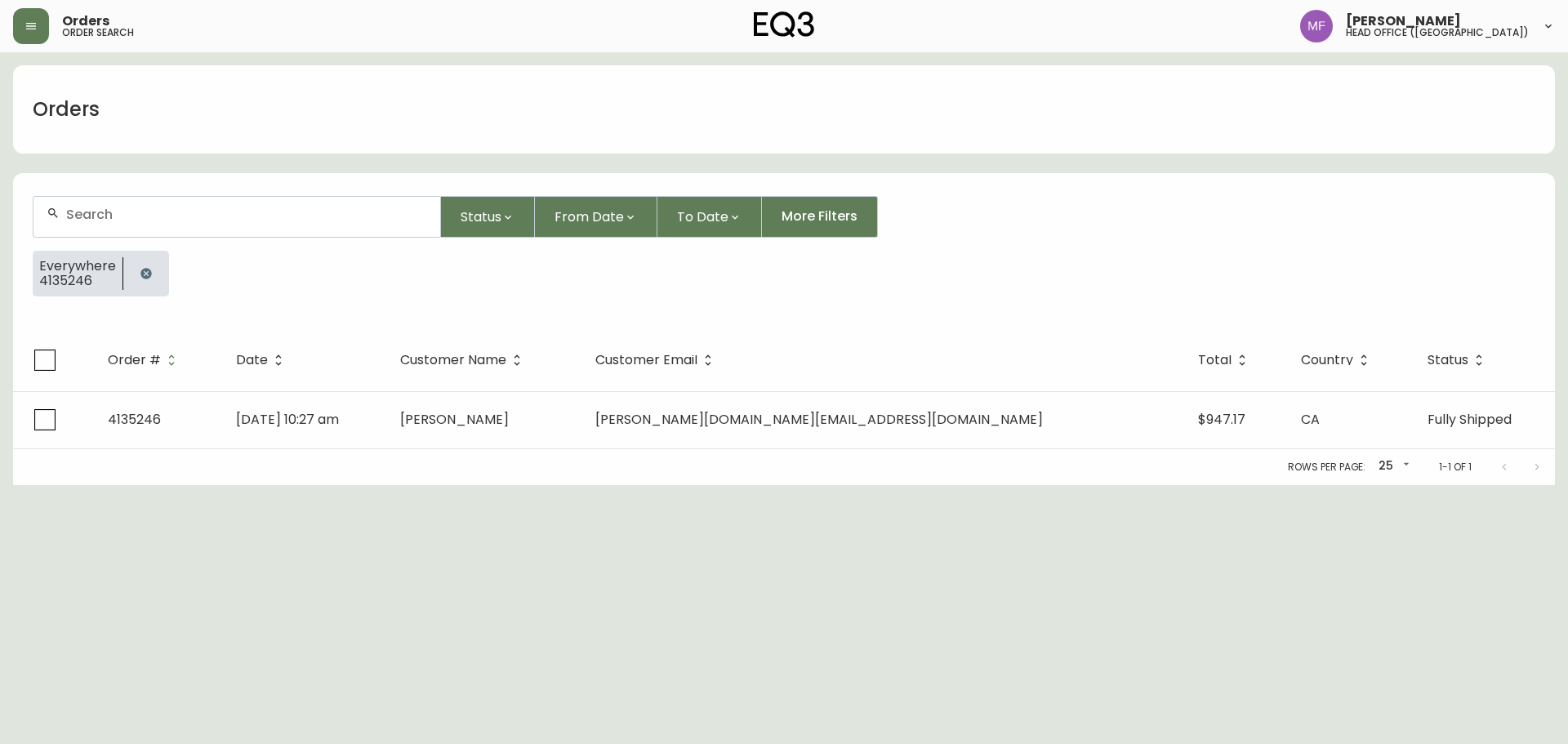
click at [136, 269] on button "button" at bounding box center [145, 273] width 33 height 33
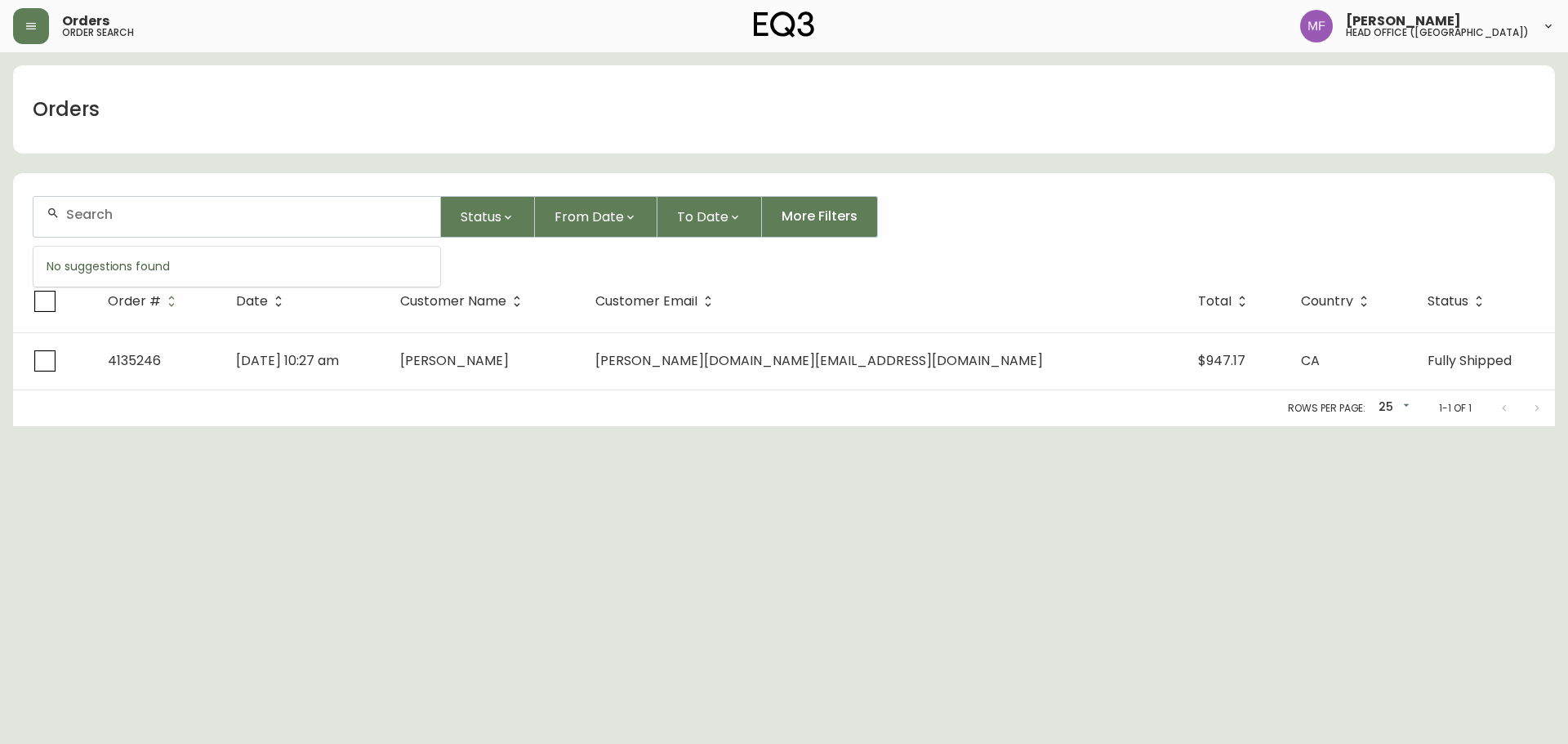
click at [120, 216] on input "text" at bounding box center [246, 214] width 361 height 15
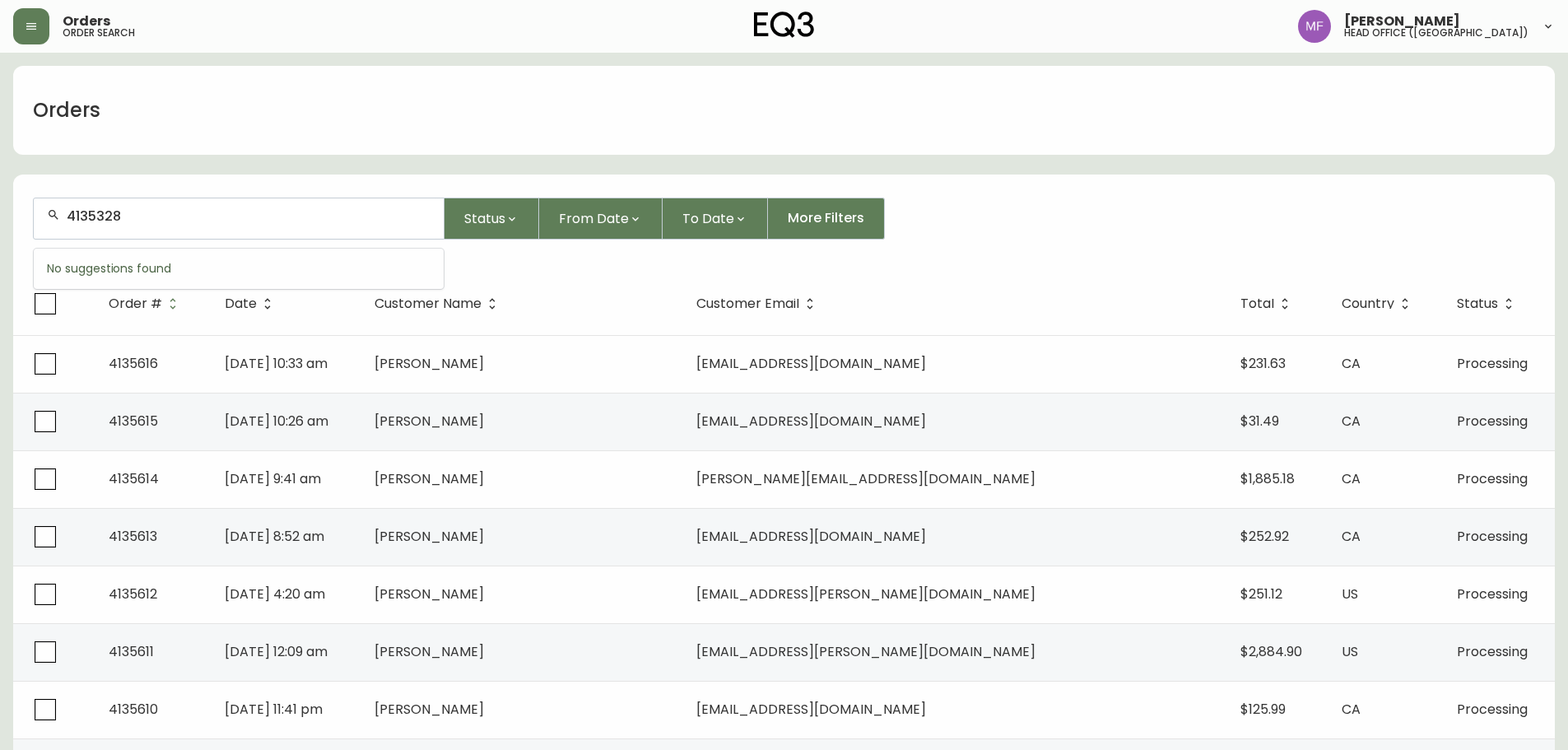
type input "4135328"
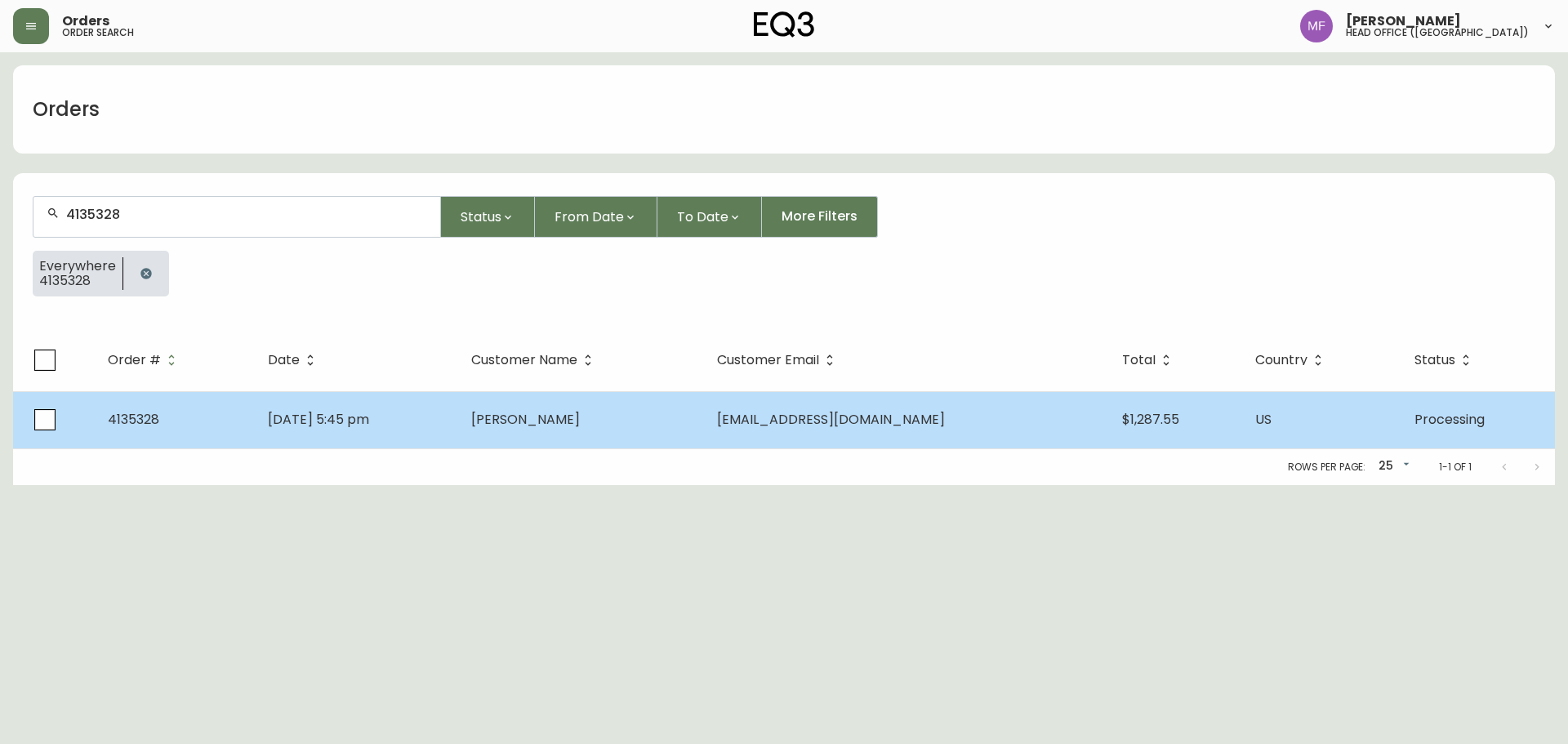
click at [667, 417] on td "Ioana Zamfir" at bounding box center [580, 419] width 245 height 57
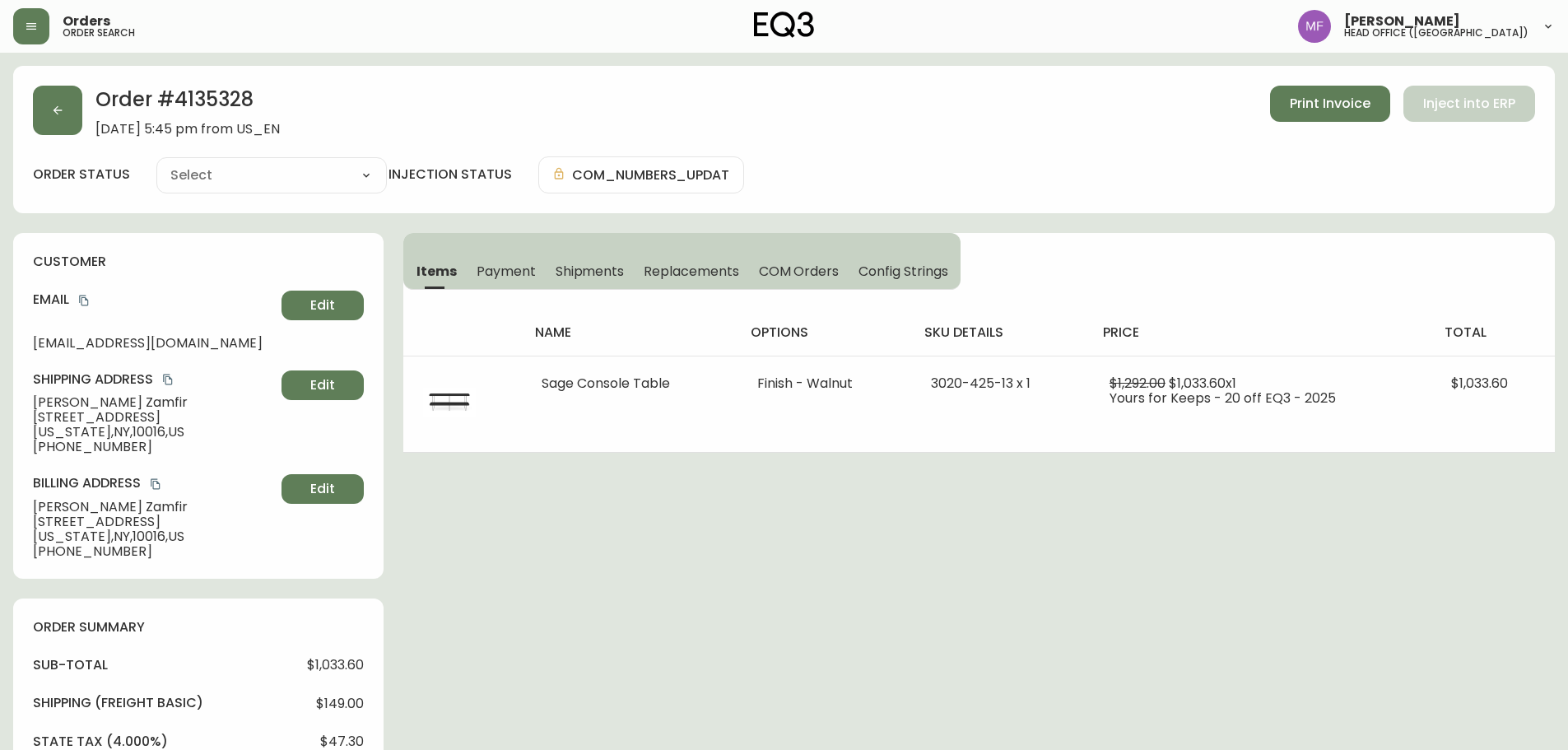
type input "Processing"
select select "PROCESSING"
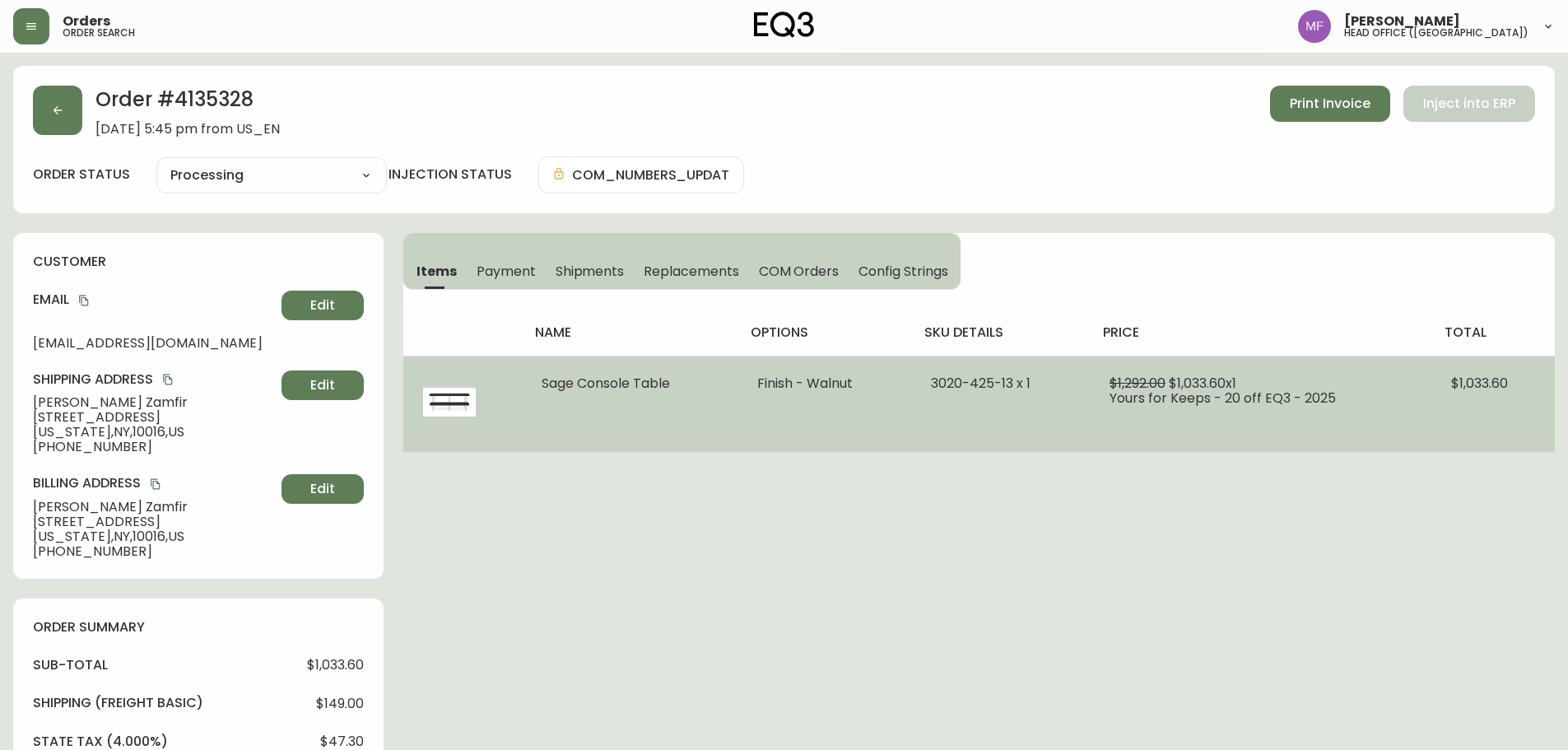
drag, startPoint x: 695, startPoint y: 384, endPoint x: 543, endPoint y: 384, distance: 152.0
click at [543, 384] on td "Sage Console Table" at bounding box center [630, 403] width 216 height 96
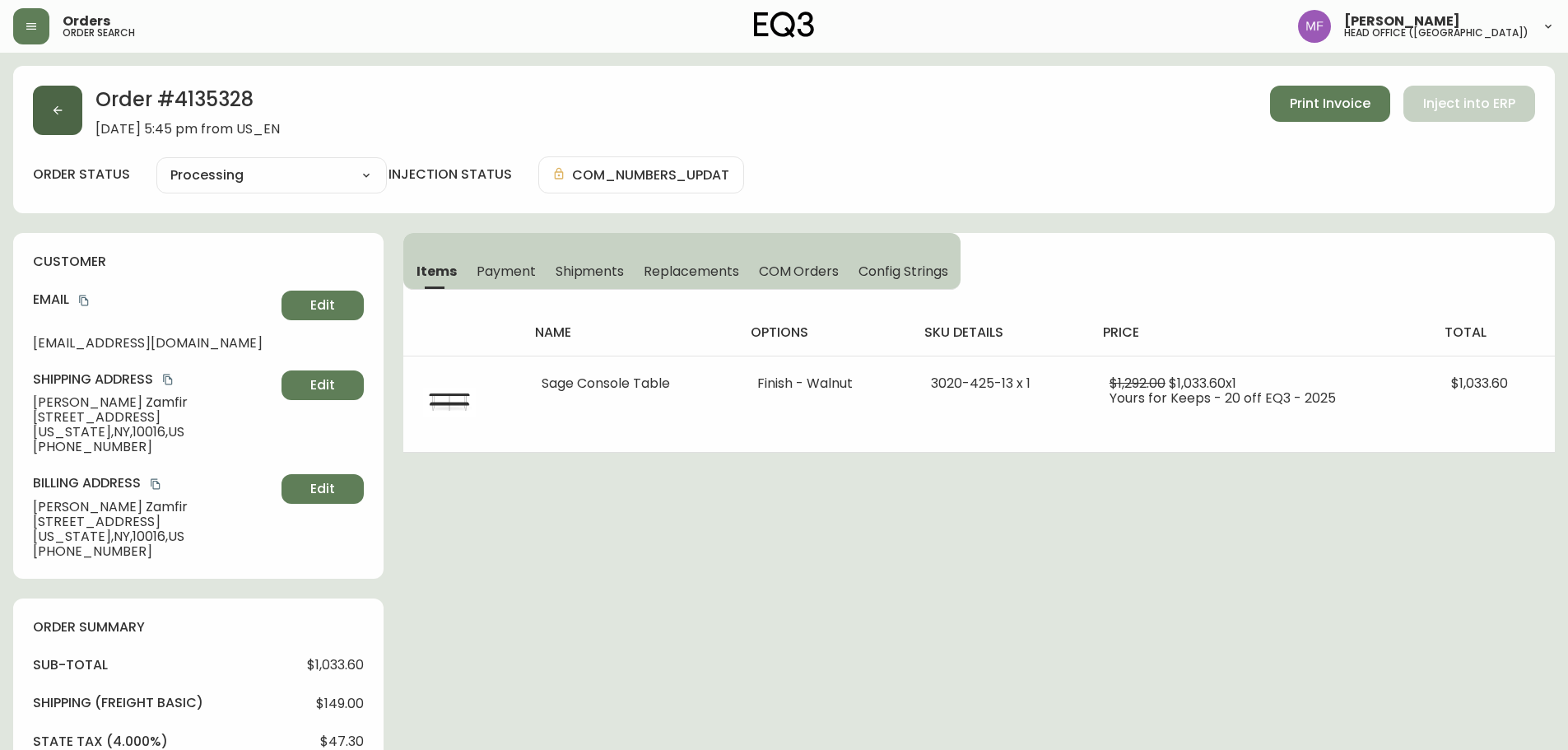
click at [75, 129] on button "button" at bounding box center [58, 110] width 49 height 49
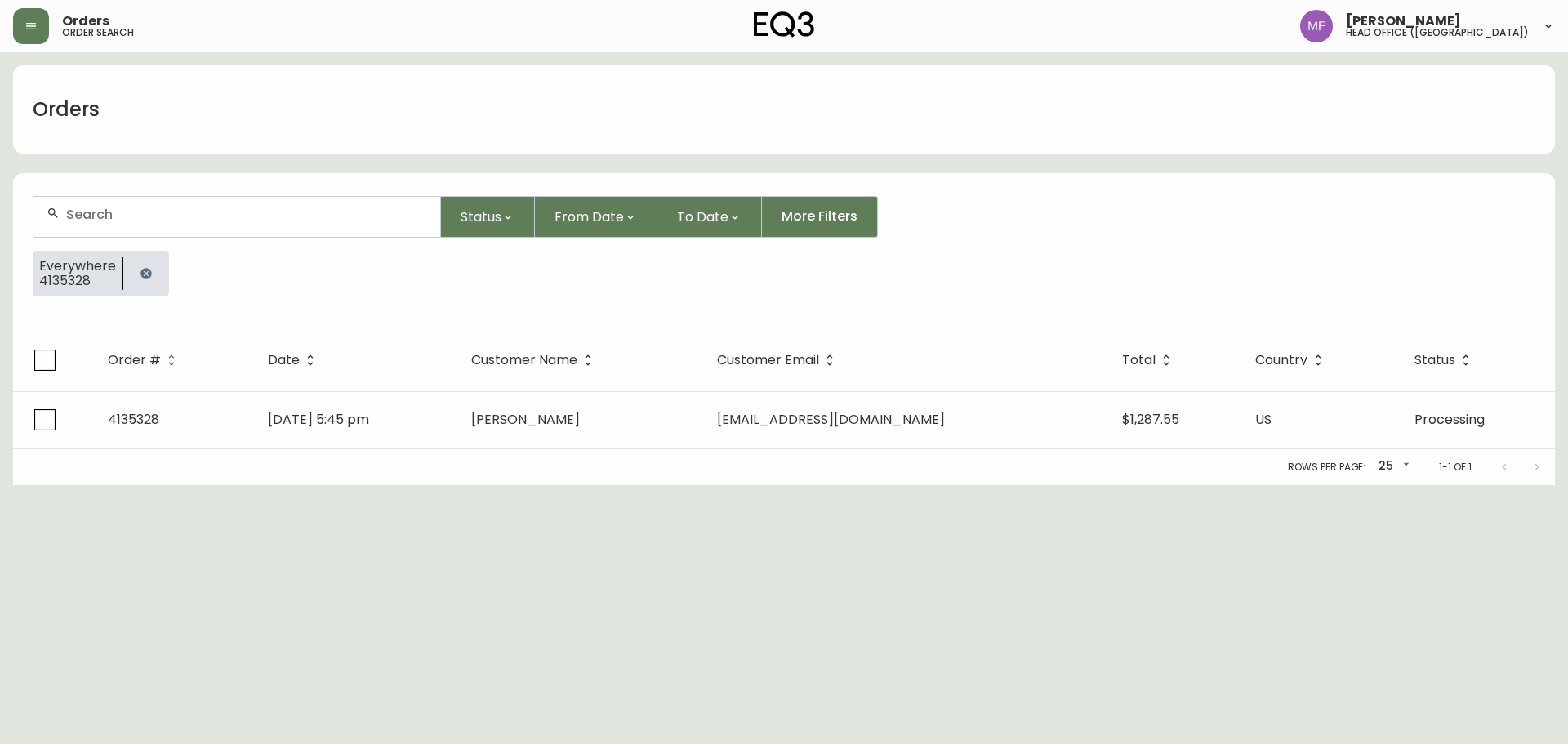
click at [141, 275] on icon "button" at bounding box center [145, 273] width 11 height 11
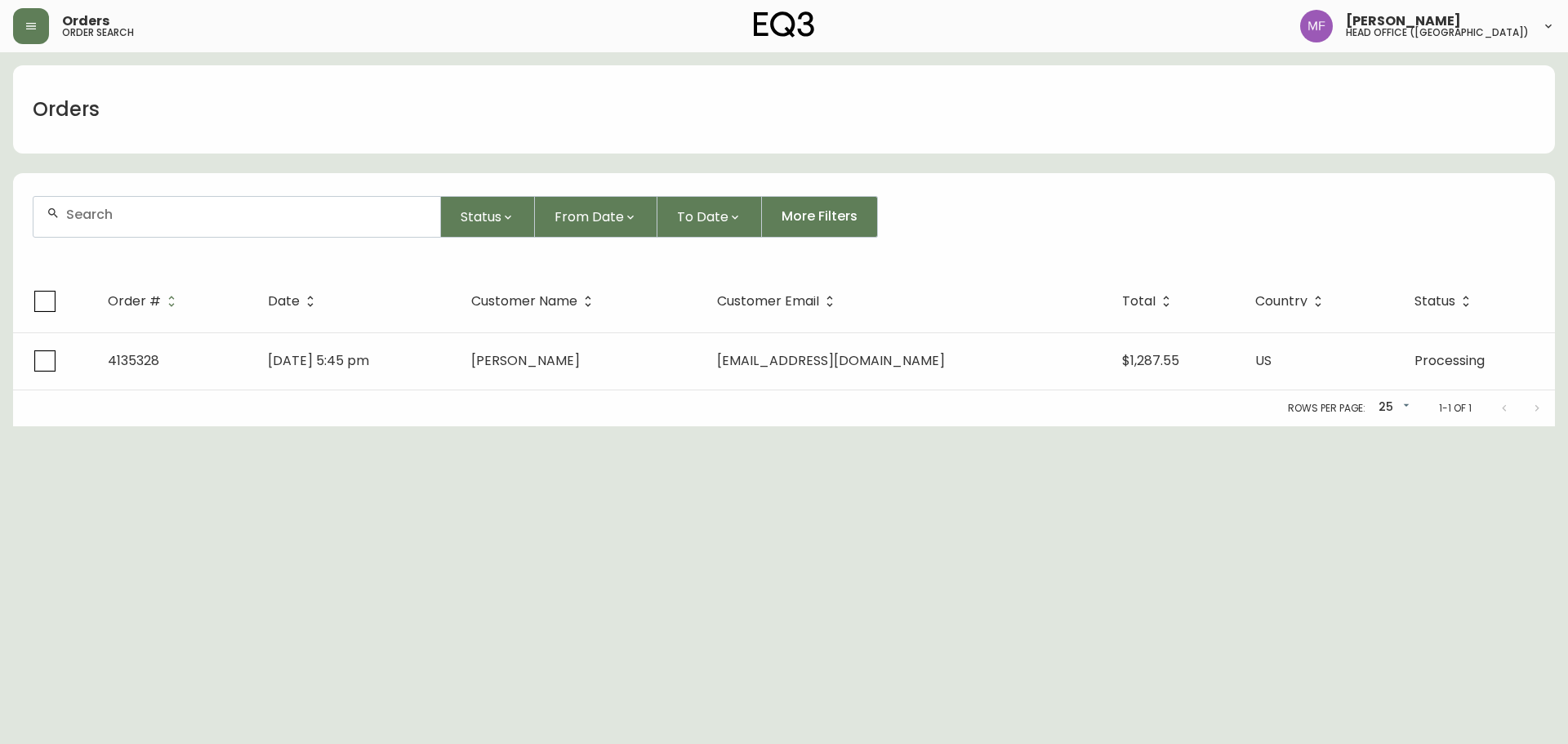
click at [133, 224] on div at bounding box center [237, 217] width 407 height 40
paste input "4133379"
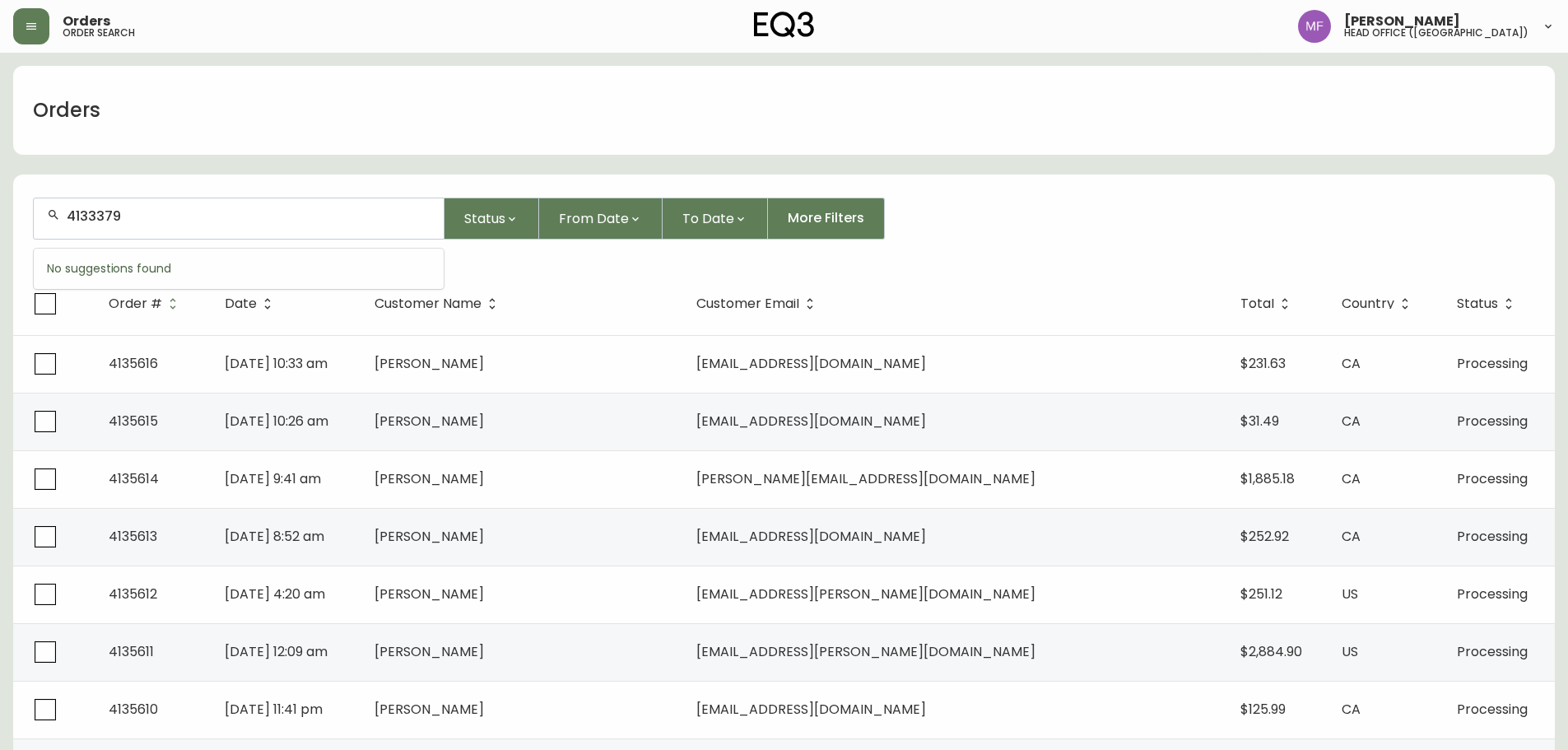
type input "4133379"
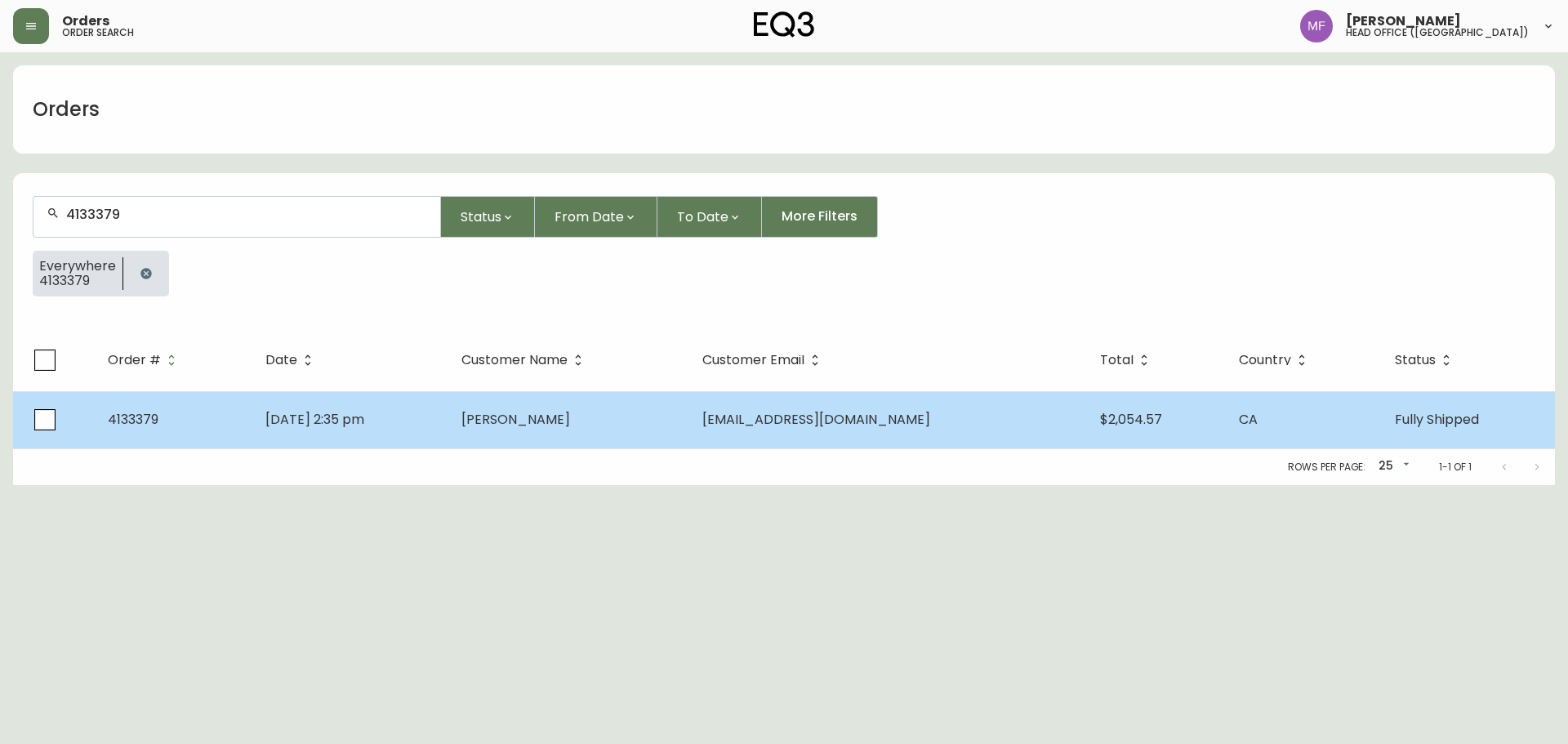
click at [570, 426] on span "Rahul Gopalkrishnan" at bounding box center [516, 418] width 109 height 19
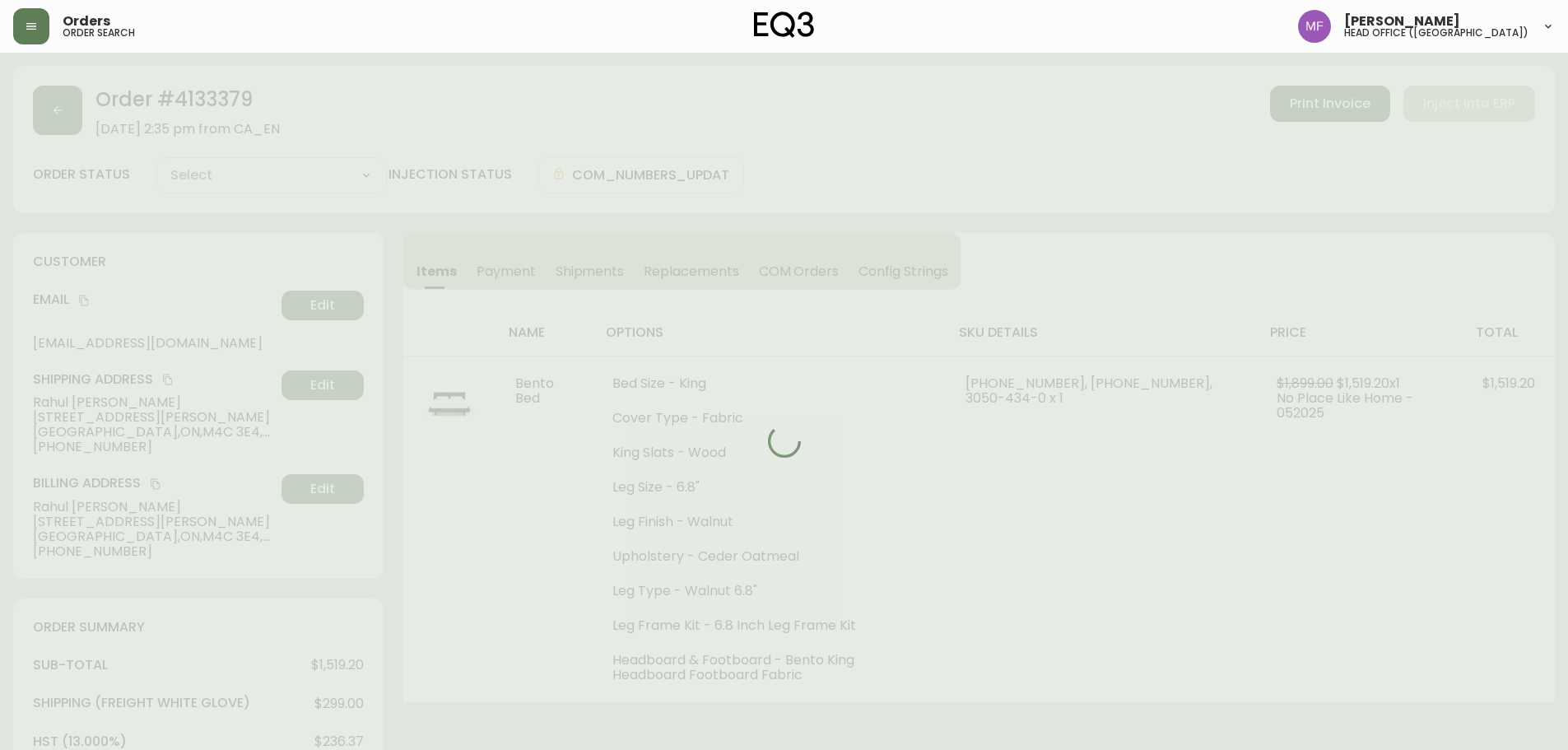
type input "Fully Shipped"
select select "FULLY_SHIPPED"
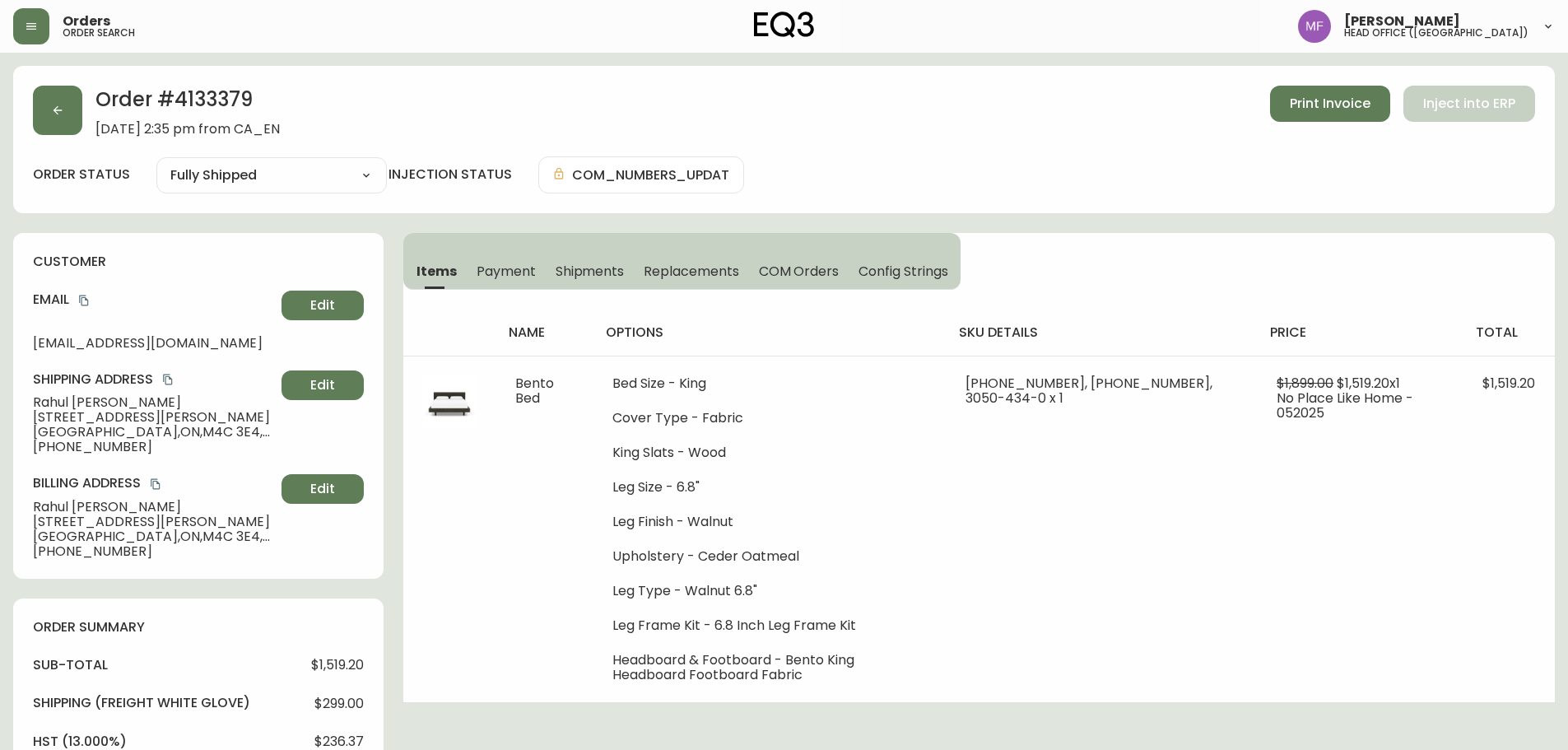
click at [217, 105] on h2 "Order # 4133379" at bounding box center [187, 103] width 184 height 36
drag, startPoint x: 175, startPoint y: 399, endPoint x: 31, endPoint y: 398, distance: 144.0
click at [31, 398] on div "customer Email rahulk90@gmail.com Edit Shipping Address Rahul Gopalkrishnan 802…" at bounding box center [199, 406] width 371 height 345
click at [73, 132] on button "button" at bounding box center [58, 110] width 49 height 49
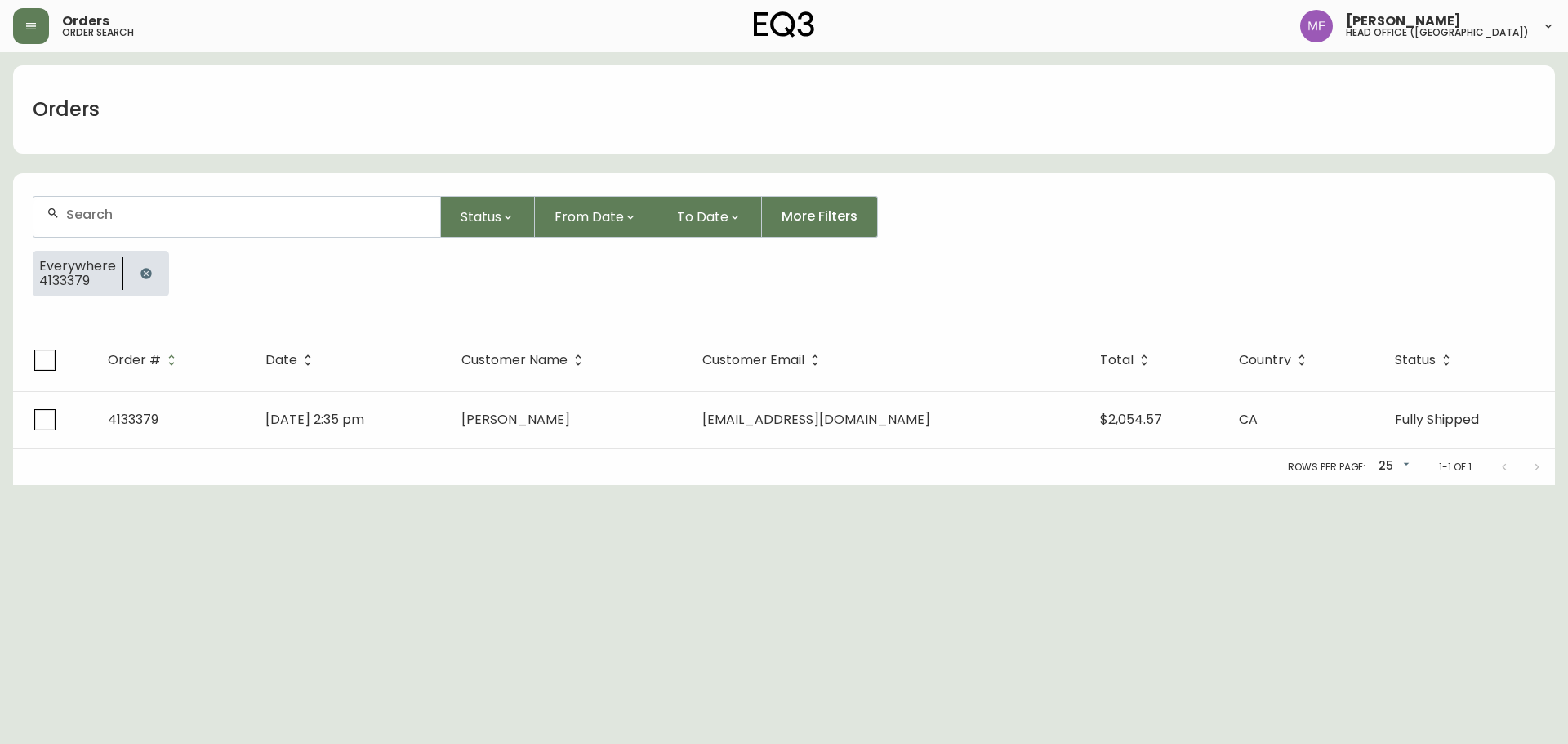
click at [145, 283] on button "button" at bounding box center [145, 273] width 33 height 33
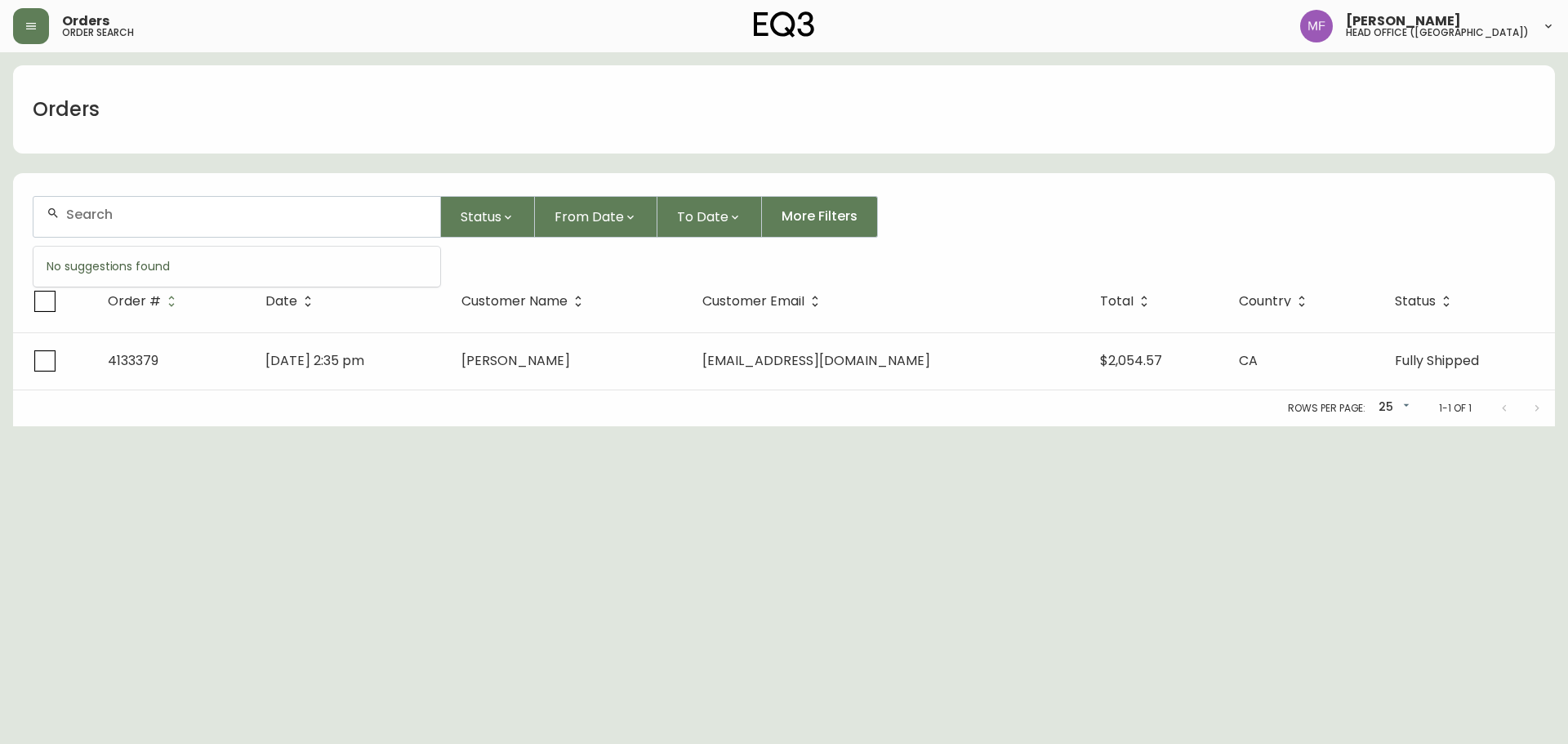
click at [144, 220] on input "text" at bounding box center [246, 214] width 361 height 15
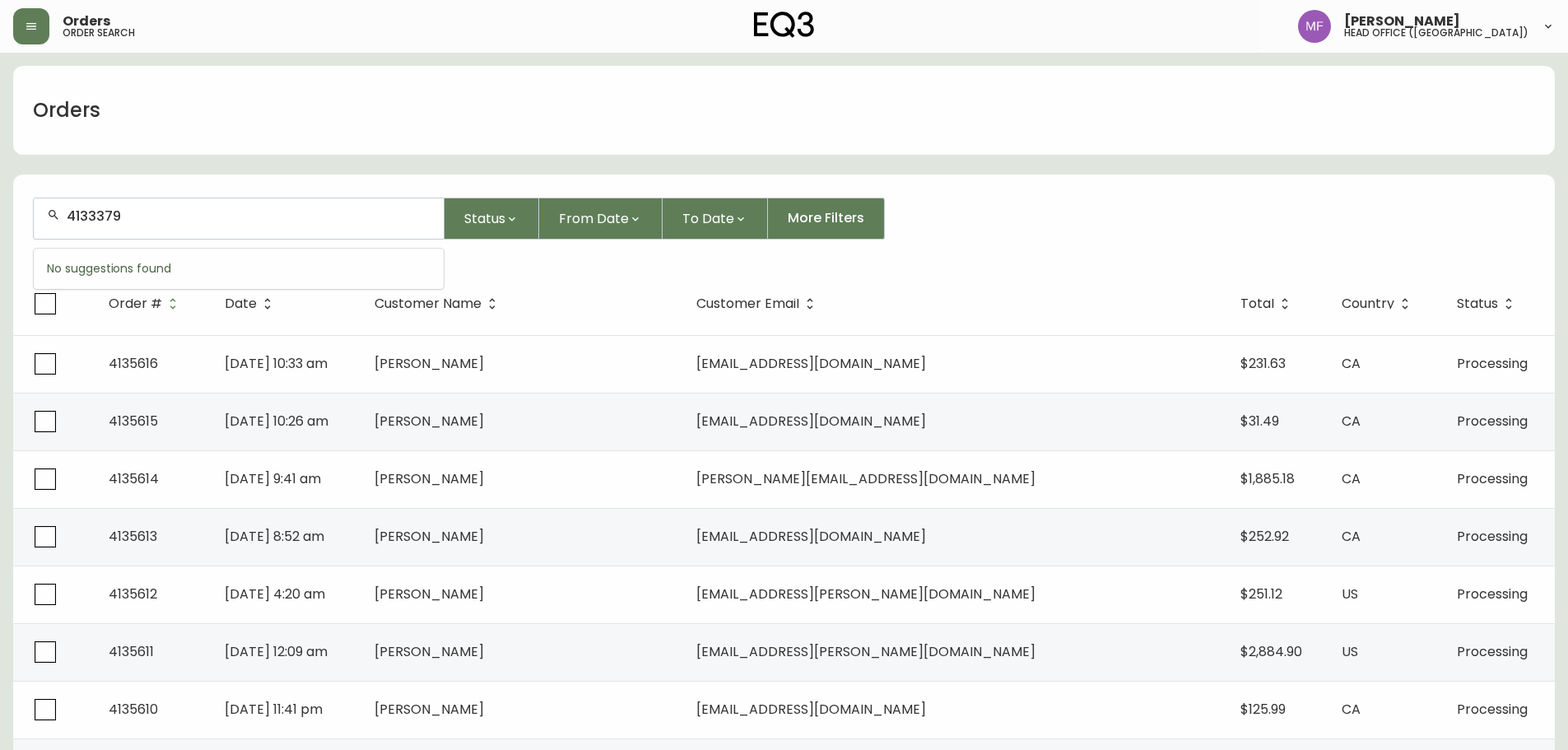
type input "4133379"
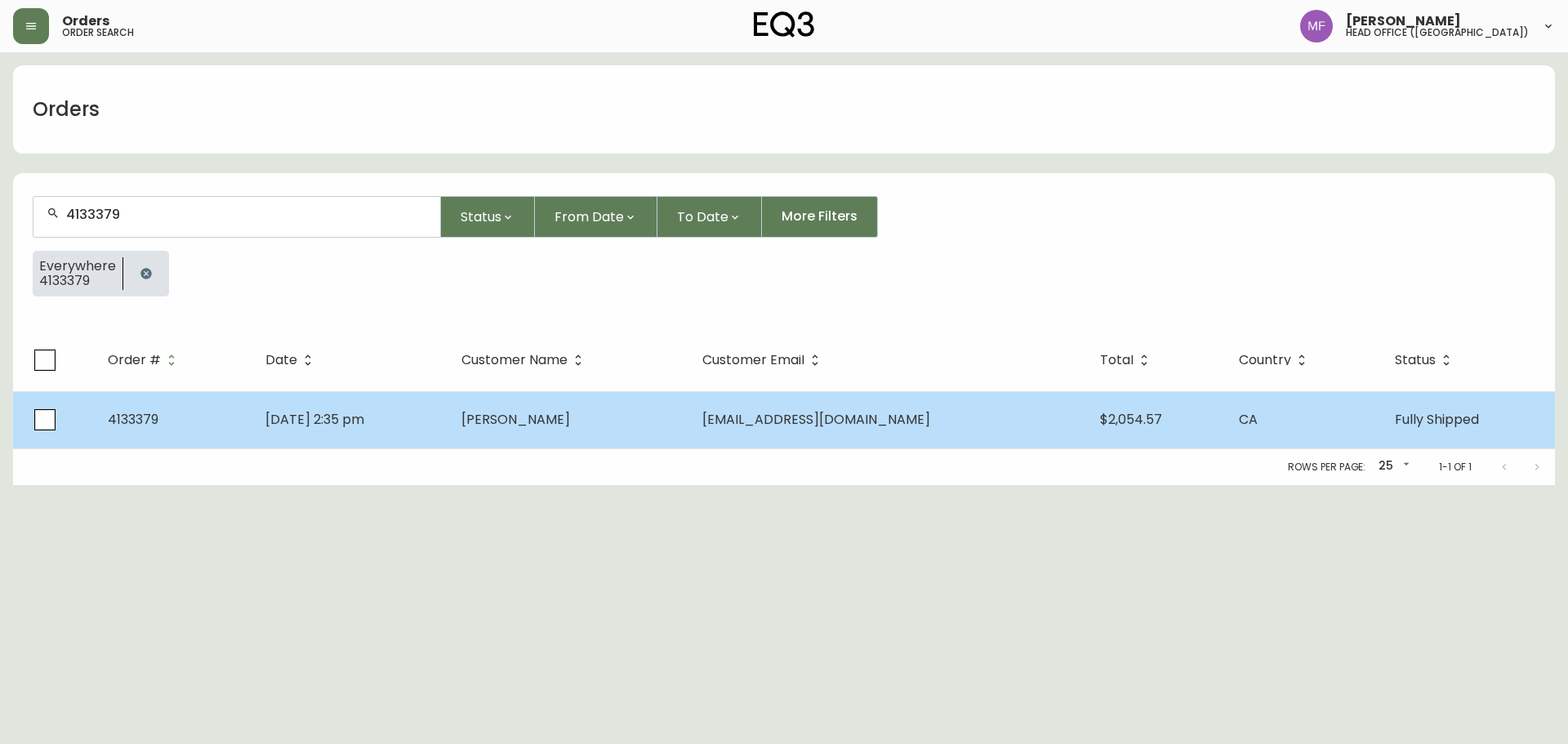
click at [534, 417] on td "Rahul Gopalkrishnan" at bounding box center [568, 419] width 241 height 57
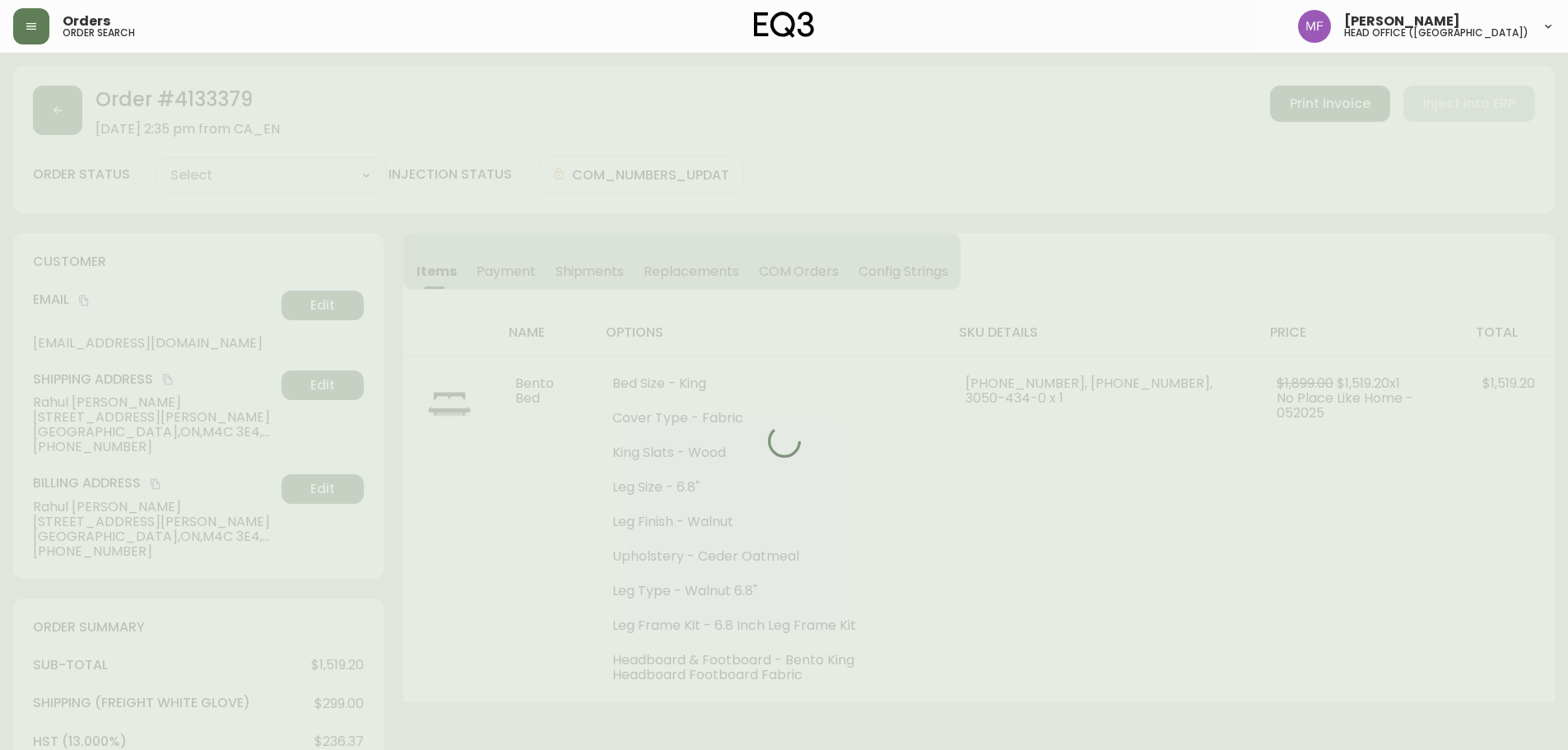
type input "Fully Shipped"
select select "FULLY_SHIPPED"
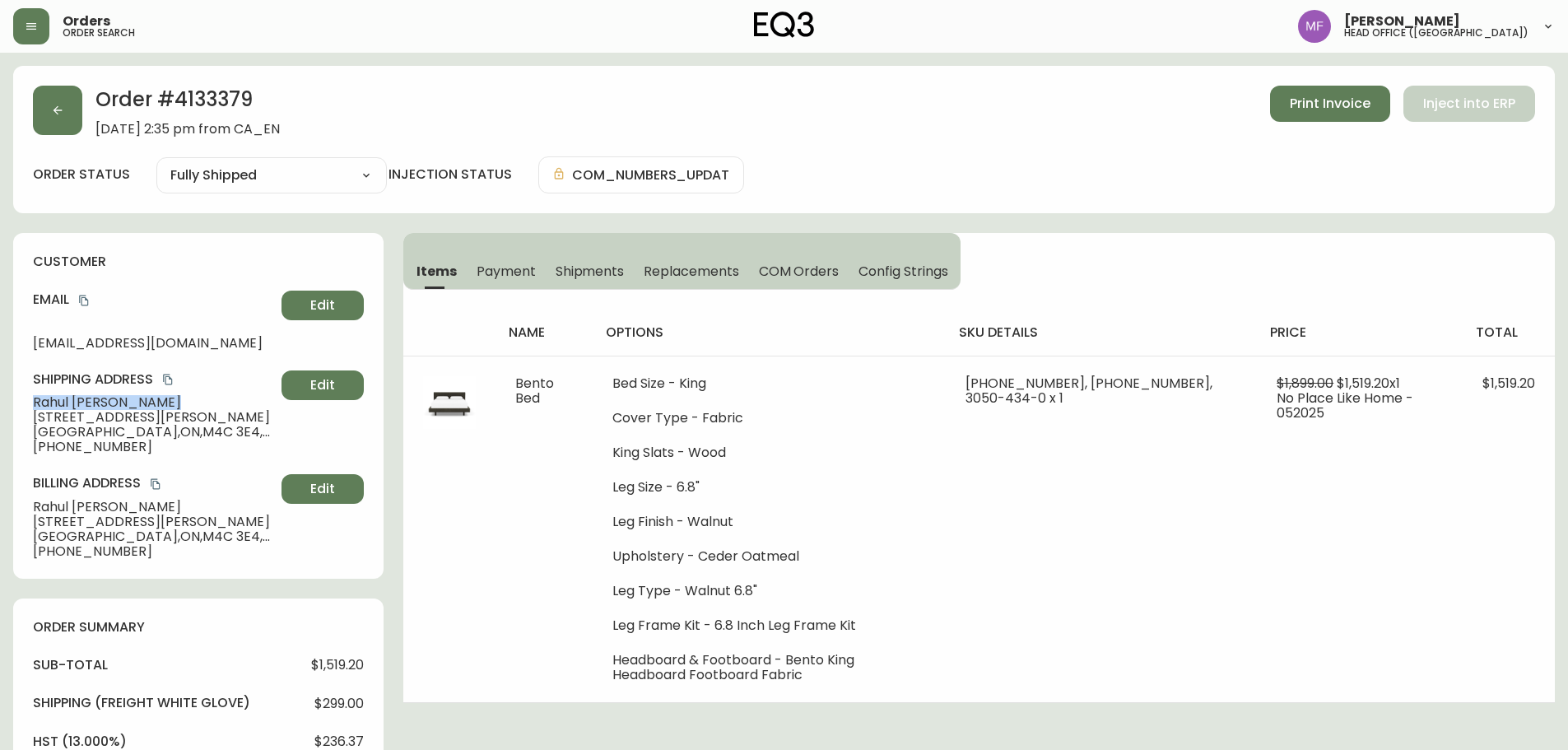
drag, startPoint x: 174, startPoint y: 401, endPoint x: 30, endPoint y: 393, distance: 144.2
click at [30, 393] on div "customer Email rahulk90@gmail.com Edit Shipping Address Rahul Gopalkrishnan 802…" at bounding box center [199, 406] width 371 height 345
click at [220, 100] on h2 "Order # 4133379" at bounding box center [187, 103] width 184 height 36
click at [77, 109] on button "button" at bounding box center [58, 110] width 49 height 49
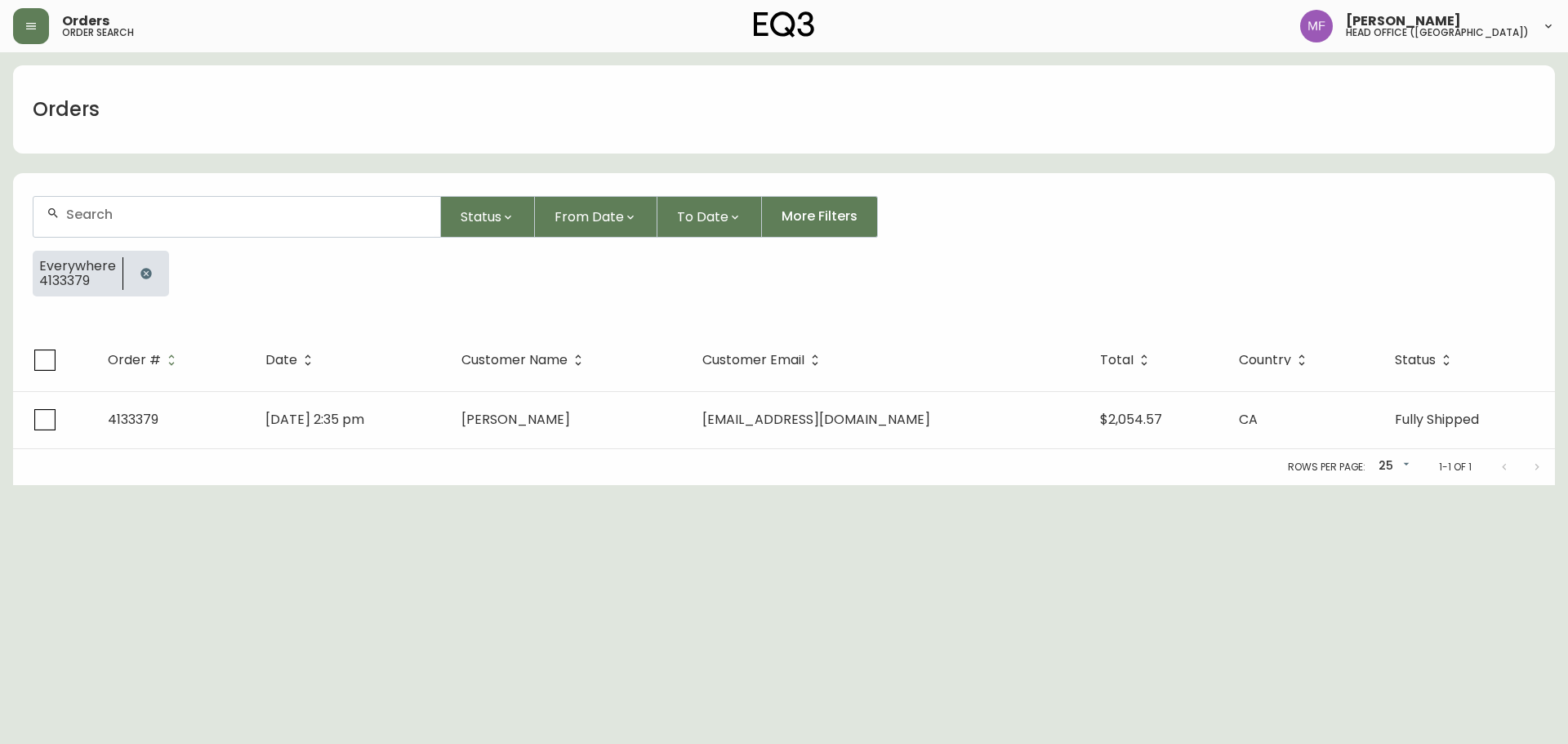
click at [149, 277] on icon "button" at bounding box center [145, 273] width 13 height 13
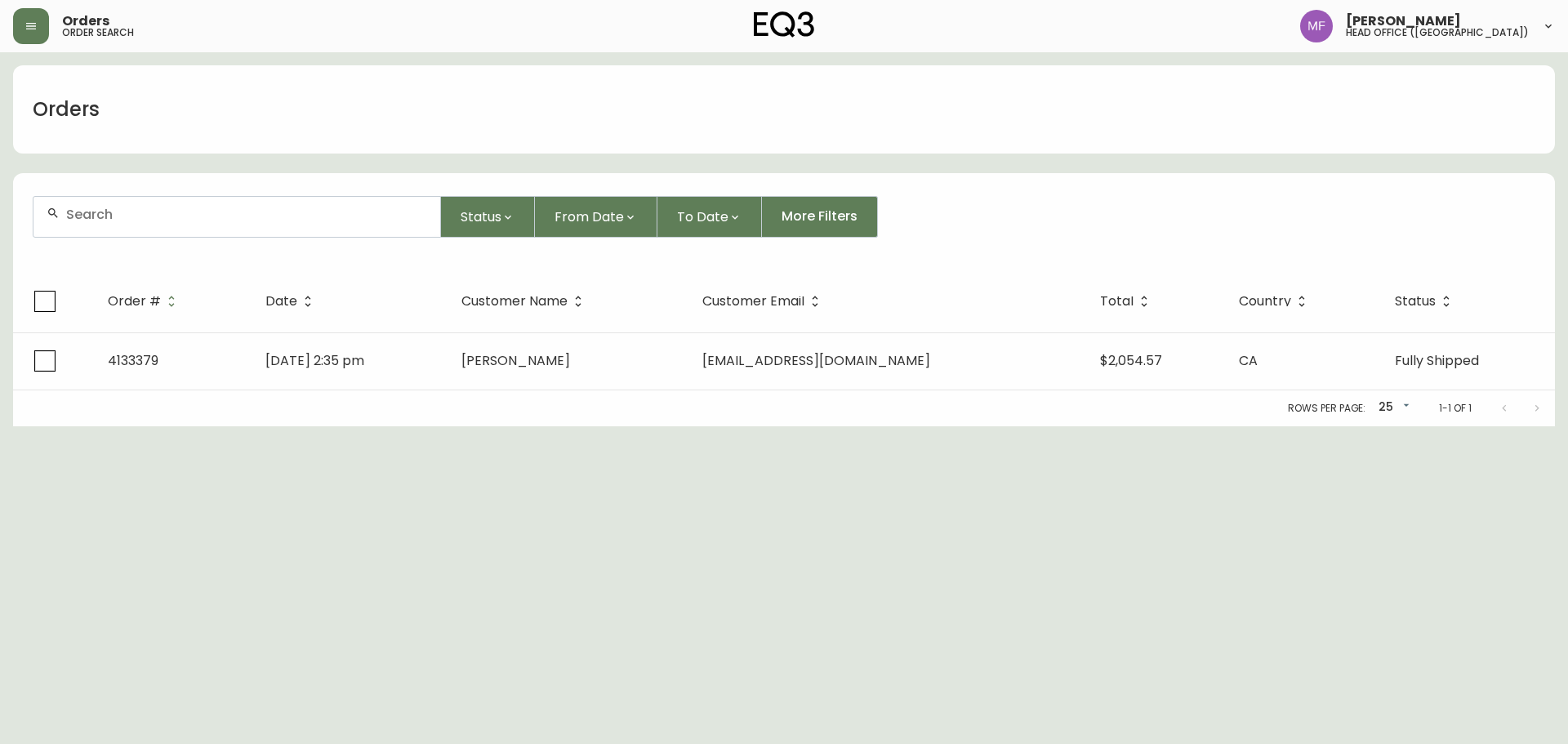
click at [148, 216] on input "text" at bounding box center [246, 214] width 361 height 15
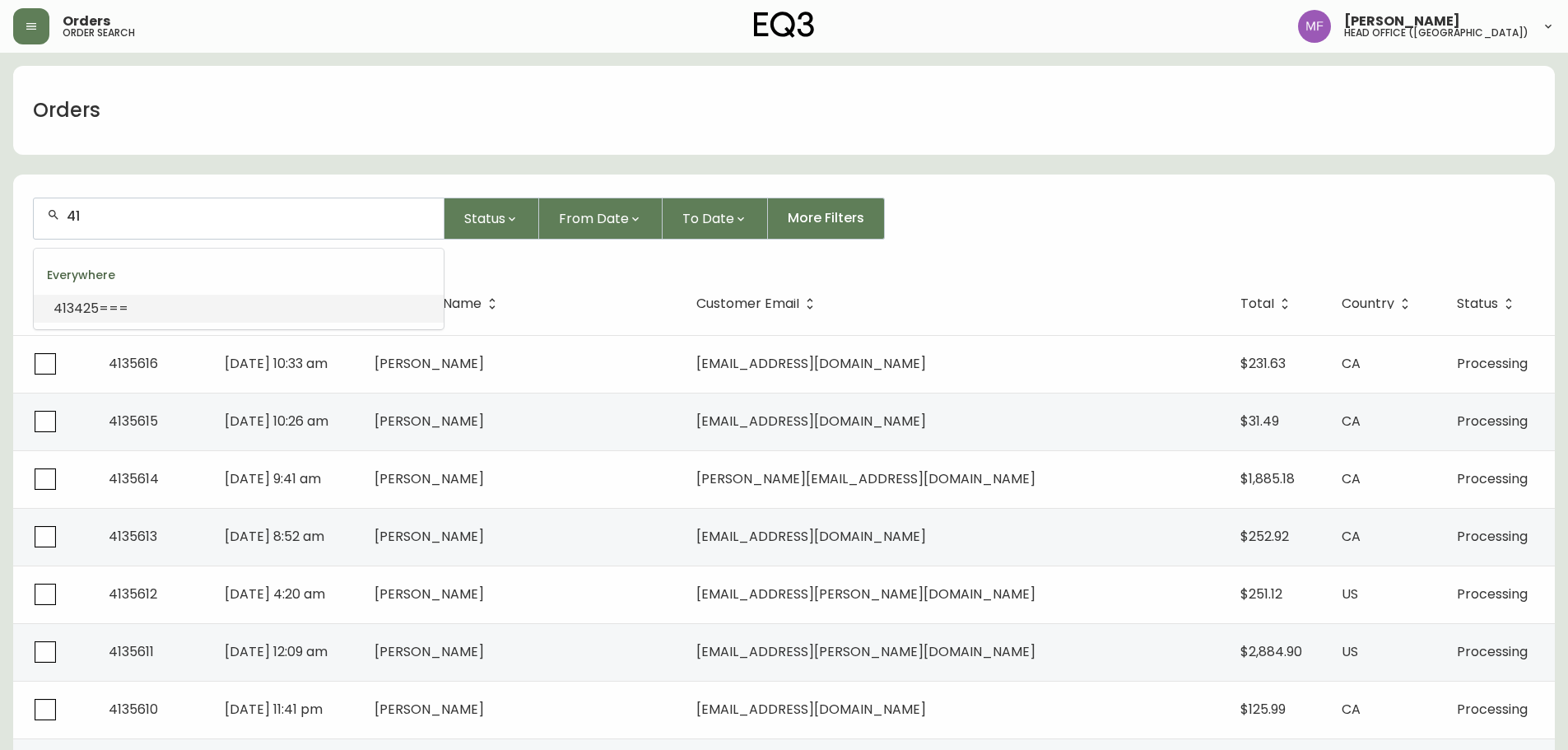
type input "4"
type input "4134520"
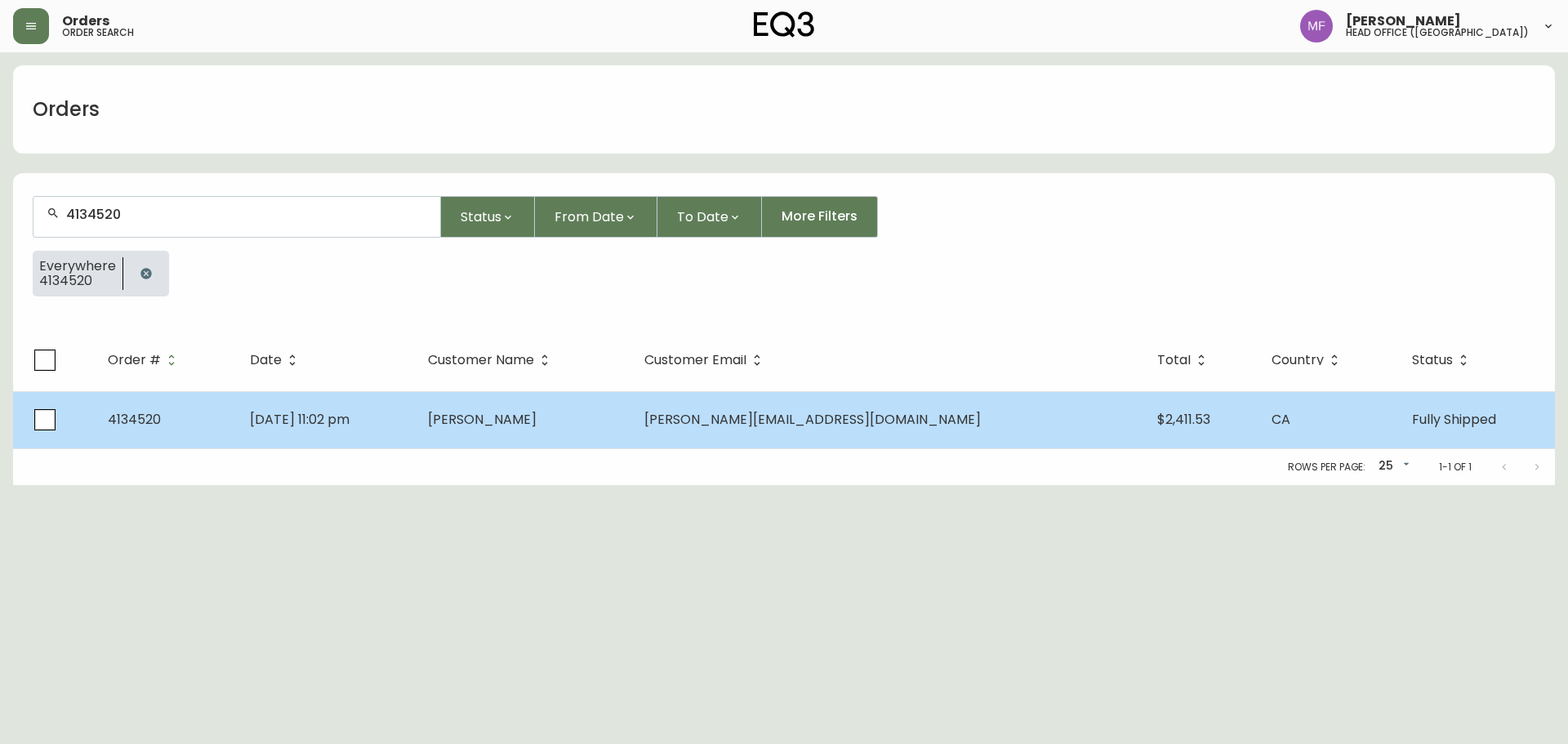
click at [625, 434] on td "Marissa Hoftiezer" at bounding box center [523, 419] width 217 height 57
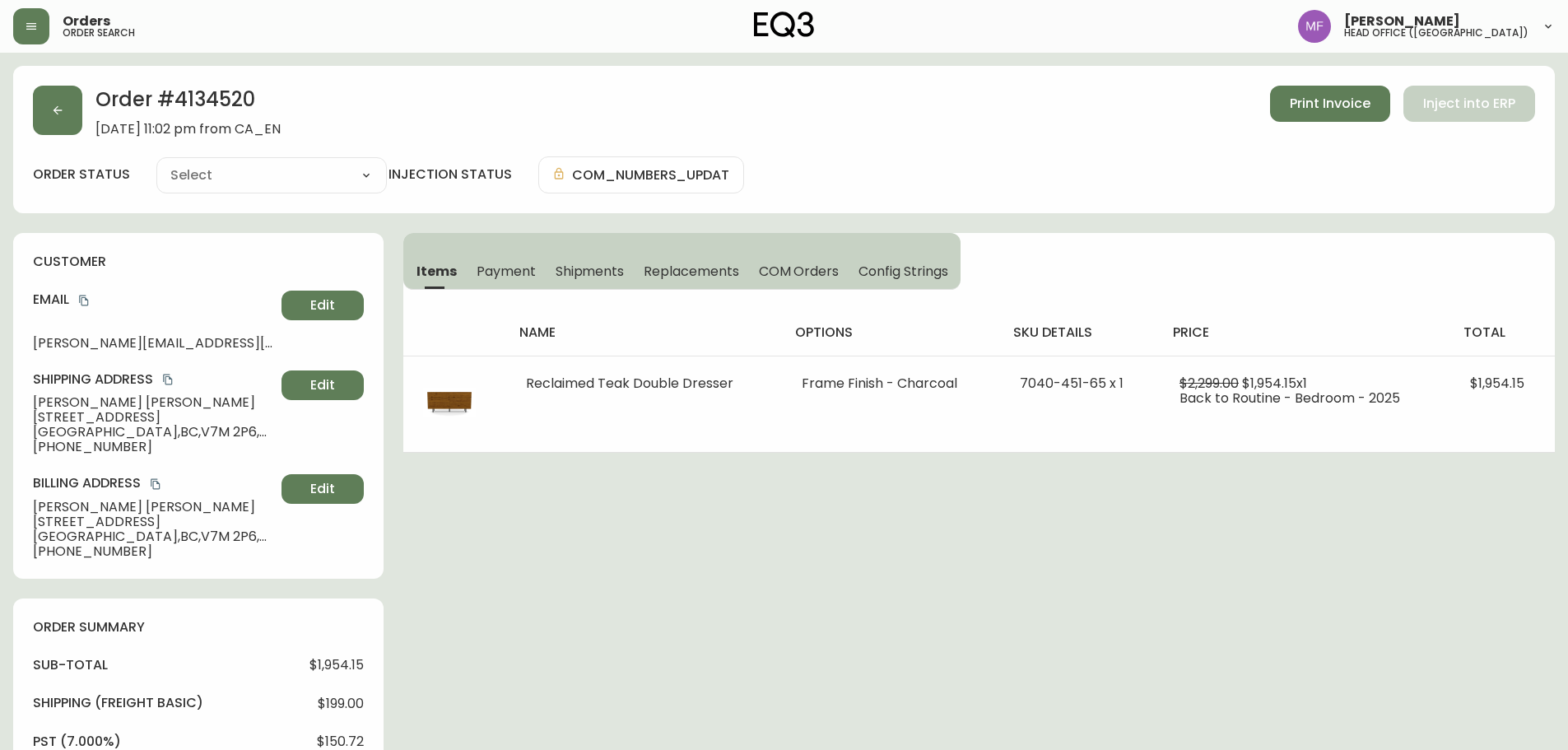
type input "Fully Shipped"
select select "FULLY_SHIPPED"
click at [511, 276] on span "Payment" at bounding box center [506, 271] width 59 height 17
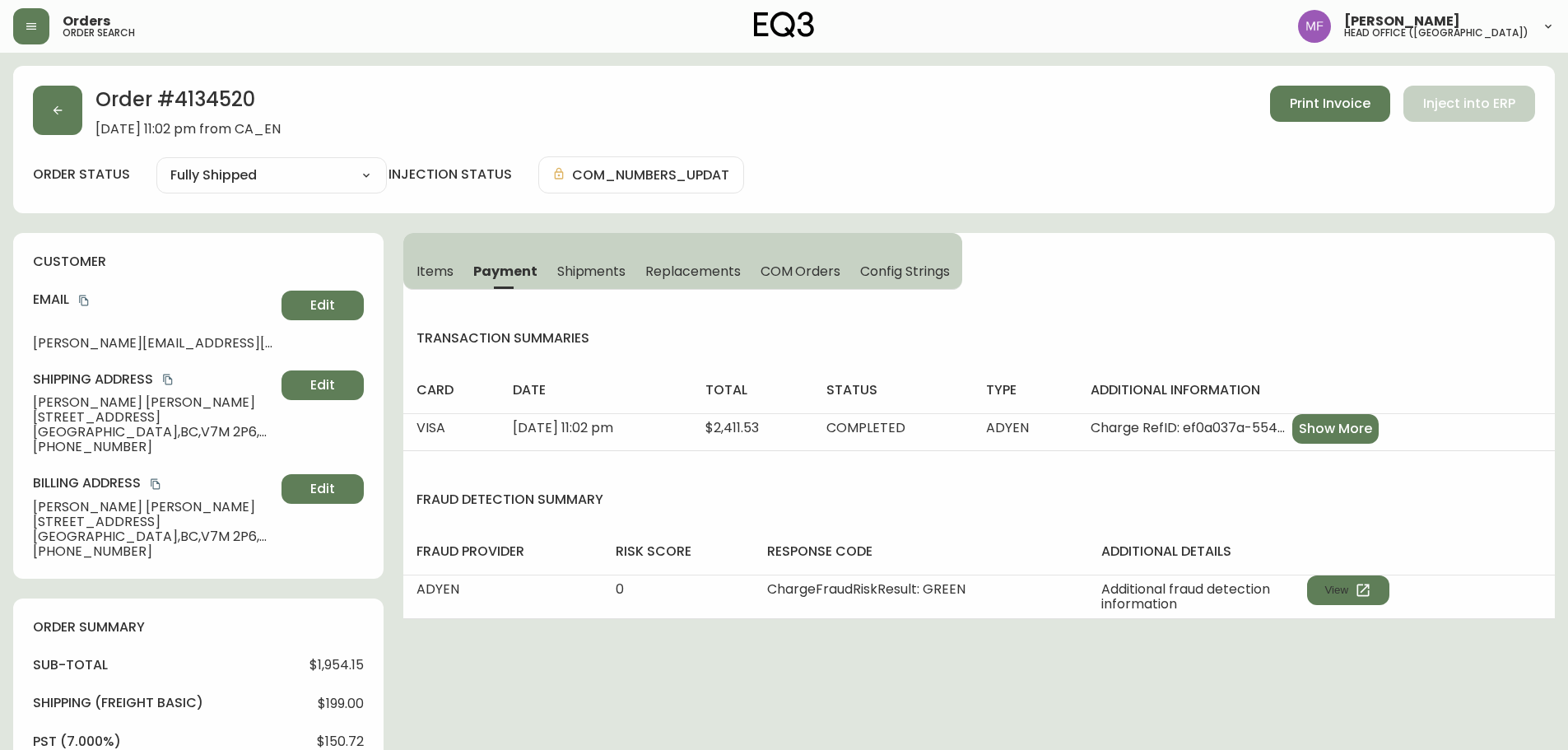
click at [444, 269] on span "Items" at bounding box center [435, 271] width 37 height 17
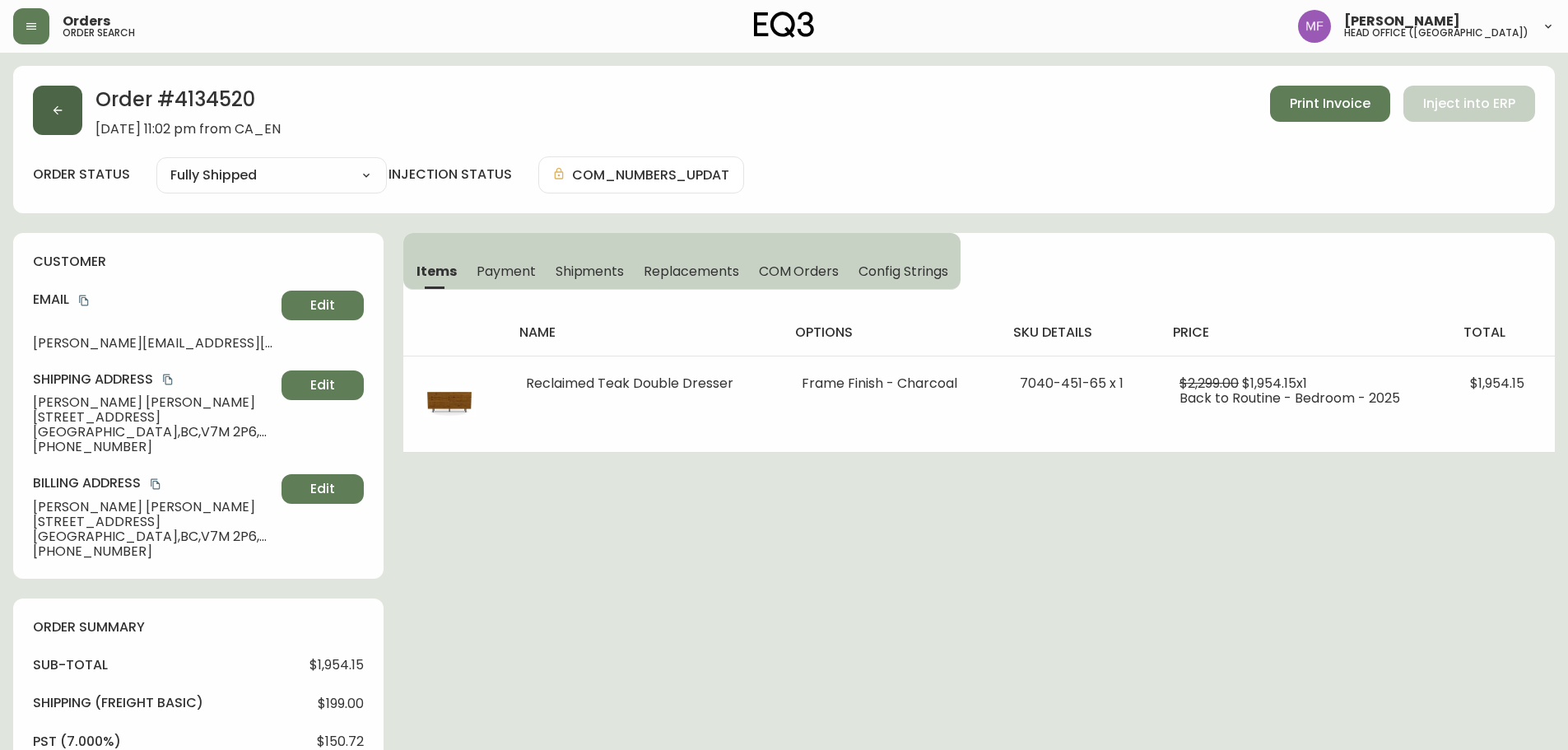
click at [58, 116] on icon "button" at bounding box center [58, 110] width 13 height 13
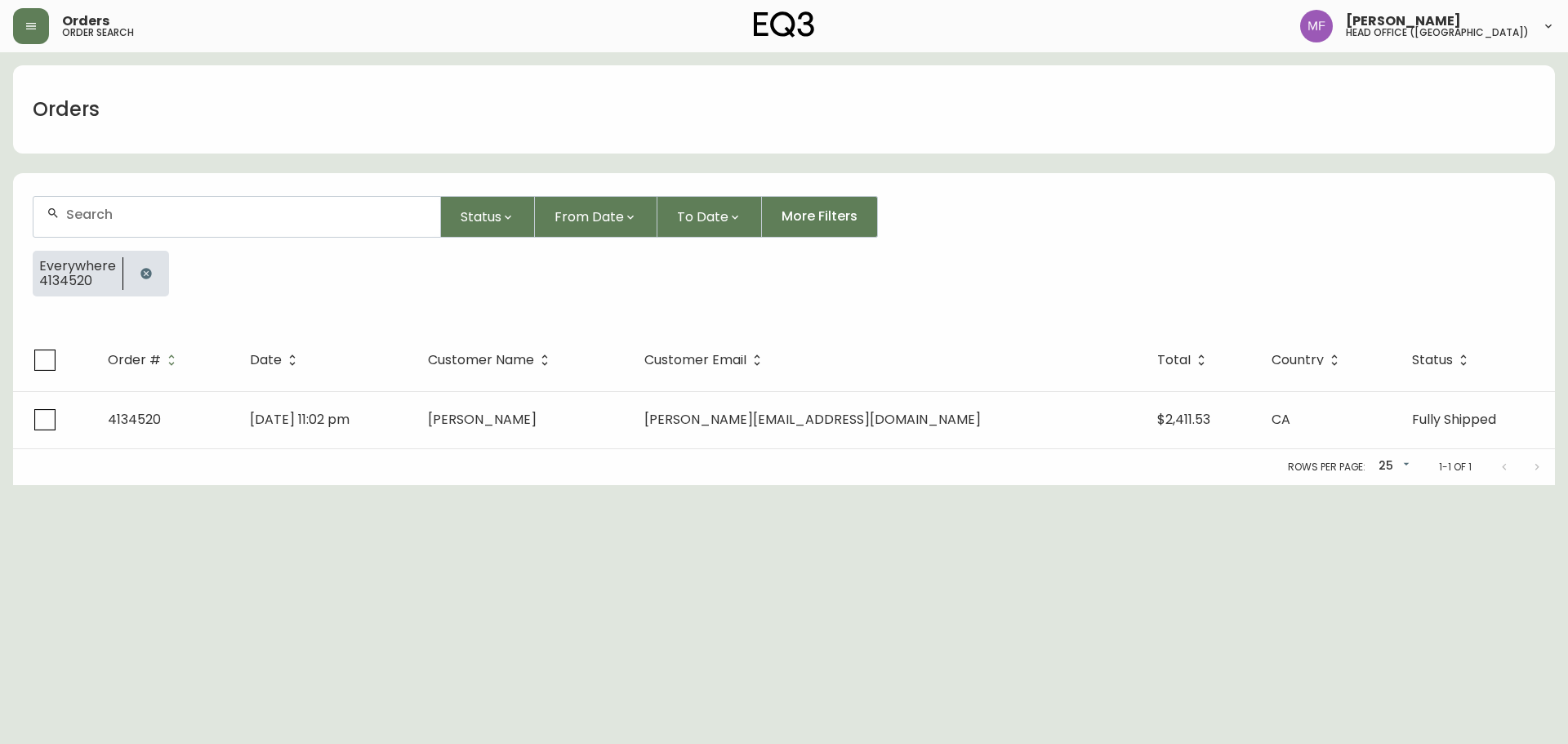
click at [138, 260] on button "button" at bounding box center [145, 273] width 33 height 33
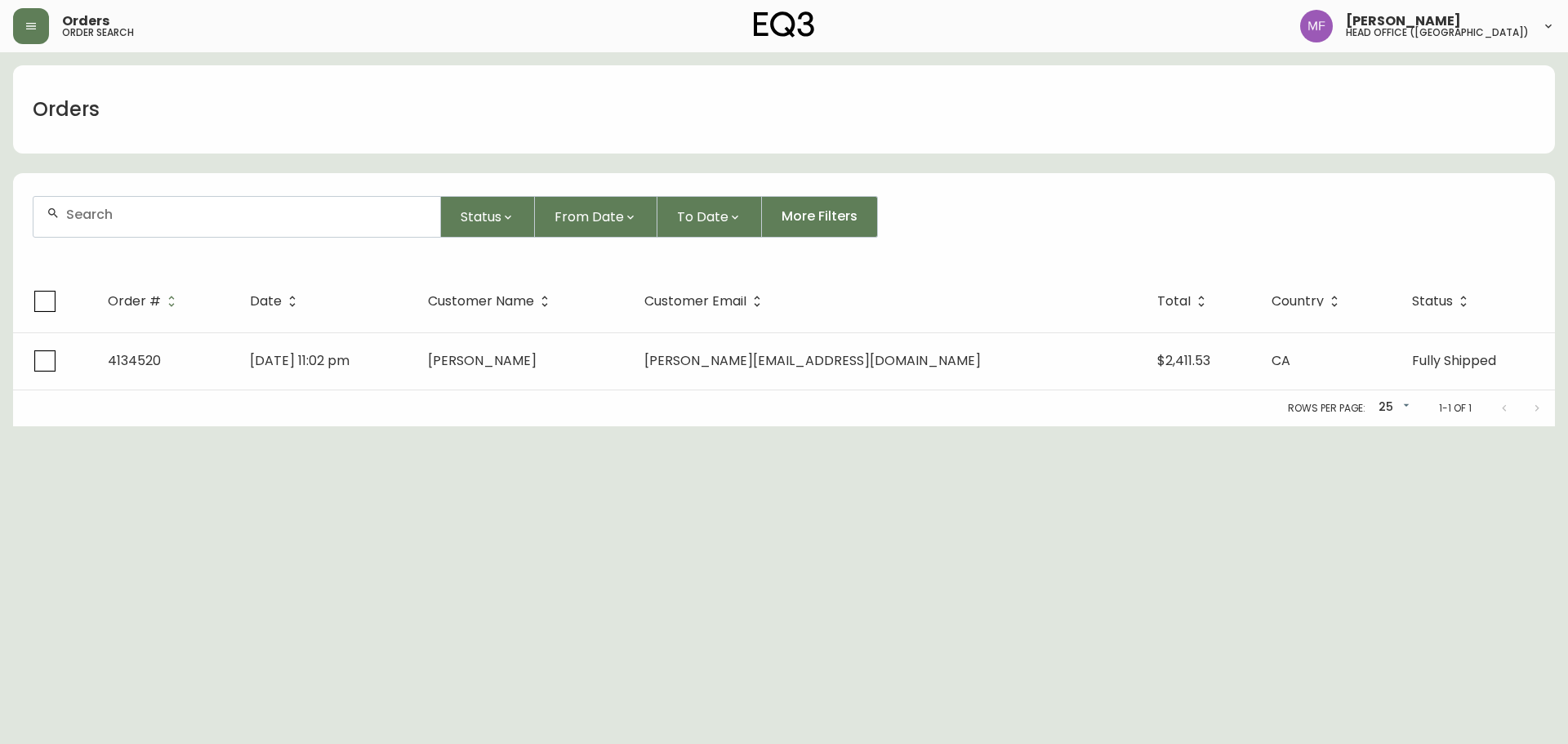
click at [120, 208] on input "text" at bounding box center [246, 214] width 361 height 15
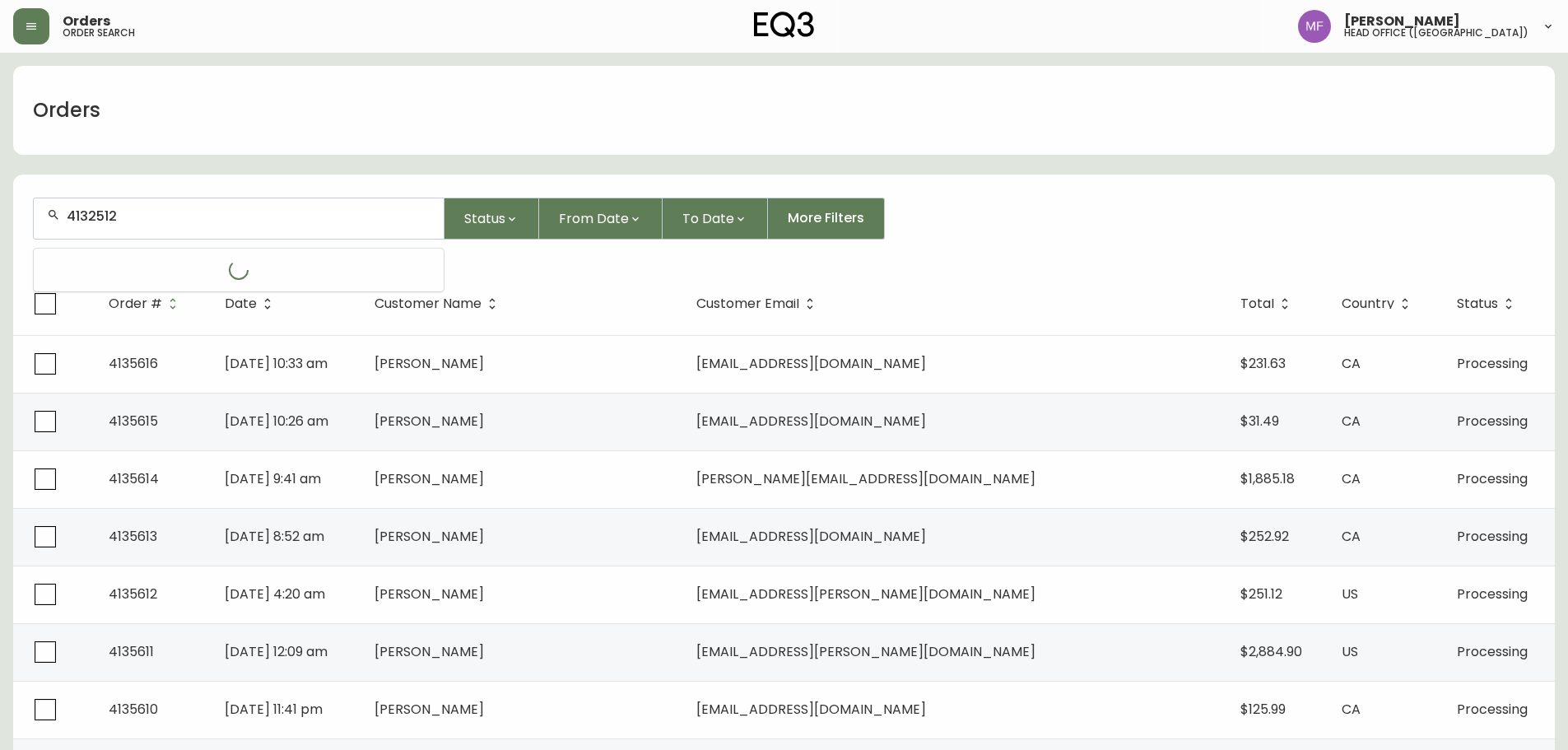
type input "4132512"
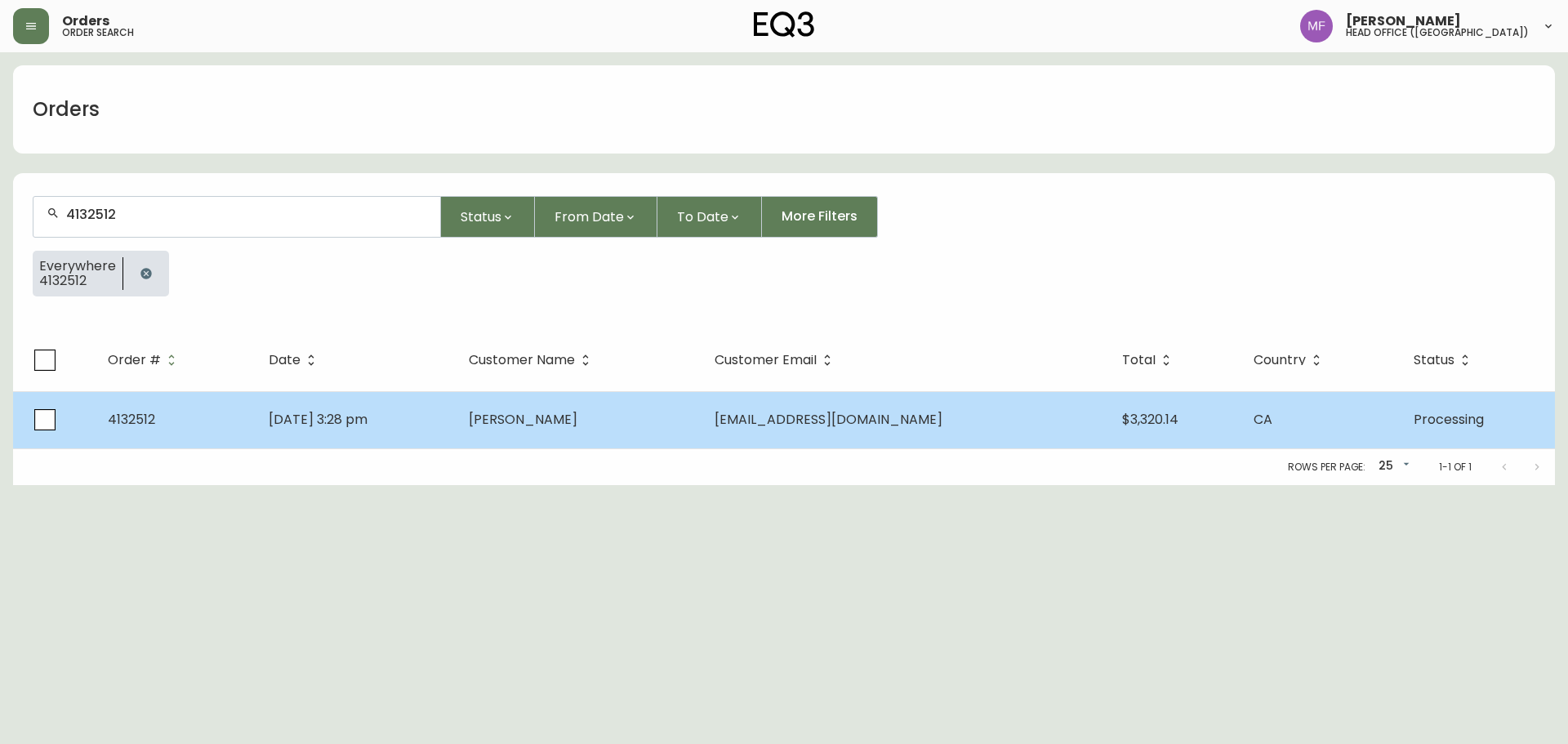
click at [701, 440] on td "Ryan Bezeau" at bounding box center [578, 419] width 245 height 57
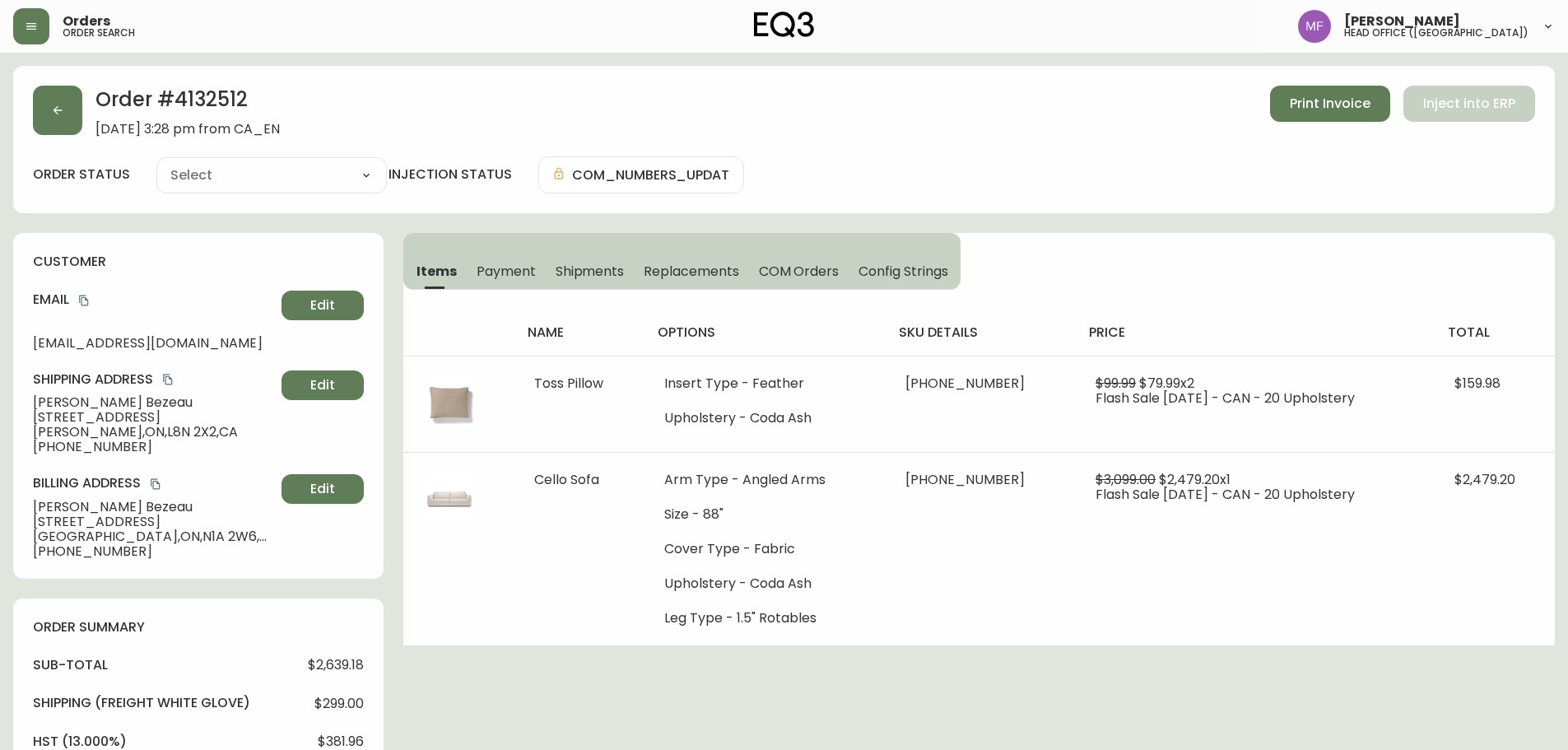
type input "Processing"
select select "PROCESSING"
click at [78, 112] on button "button" at bounding box center [58, 110] width 49 height 49
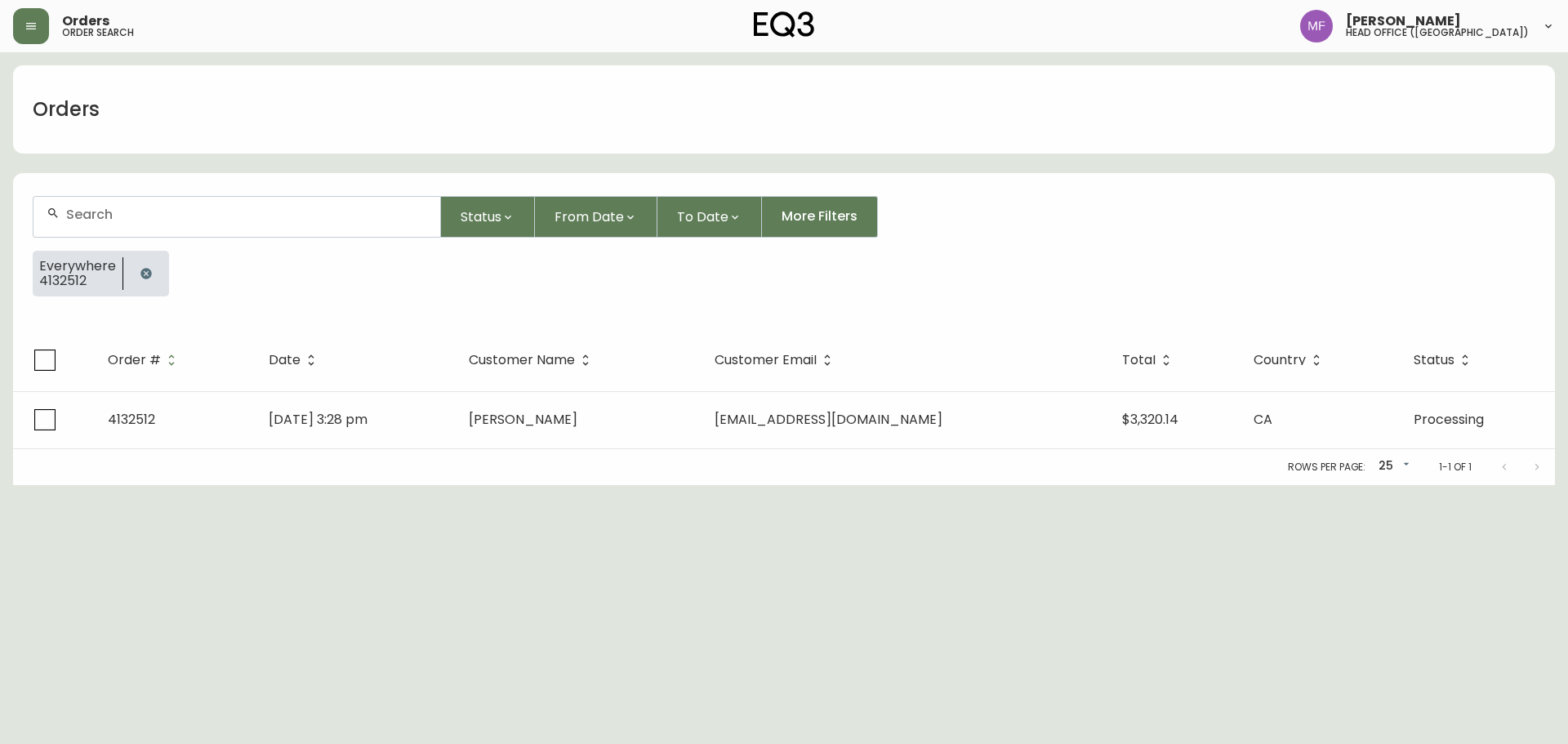
click at [146, 269] on icon "button" at bounding box center [145, 273] width 11 height 11
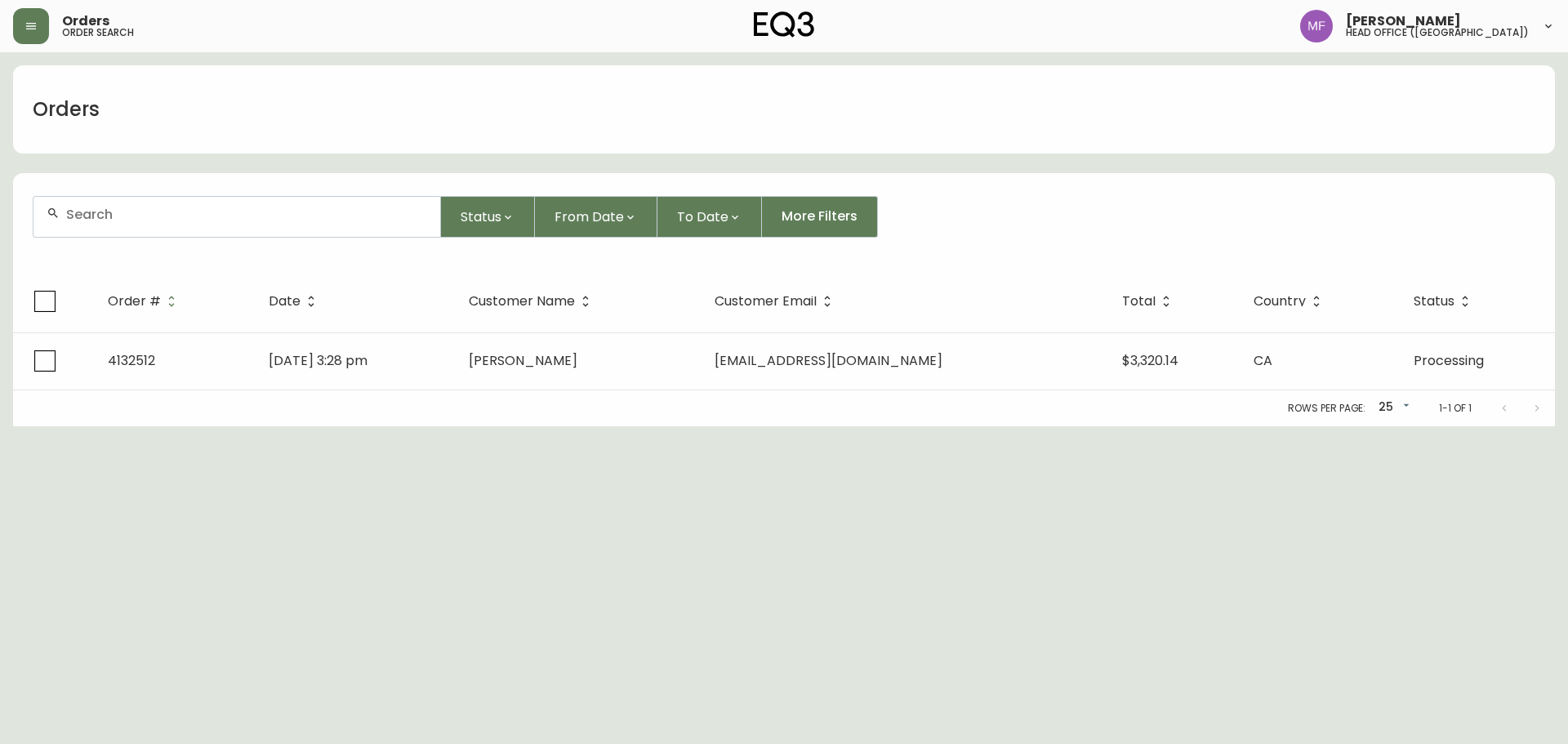
click at [145, 217] on input "text" at bounding box center [246, 214] width 361 height 15
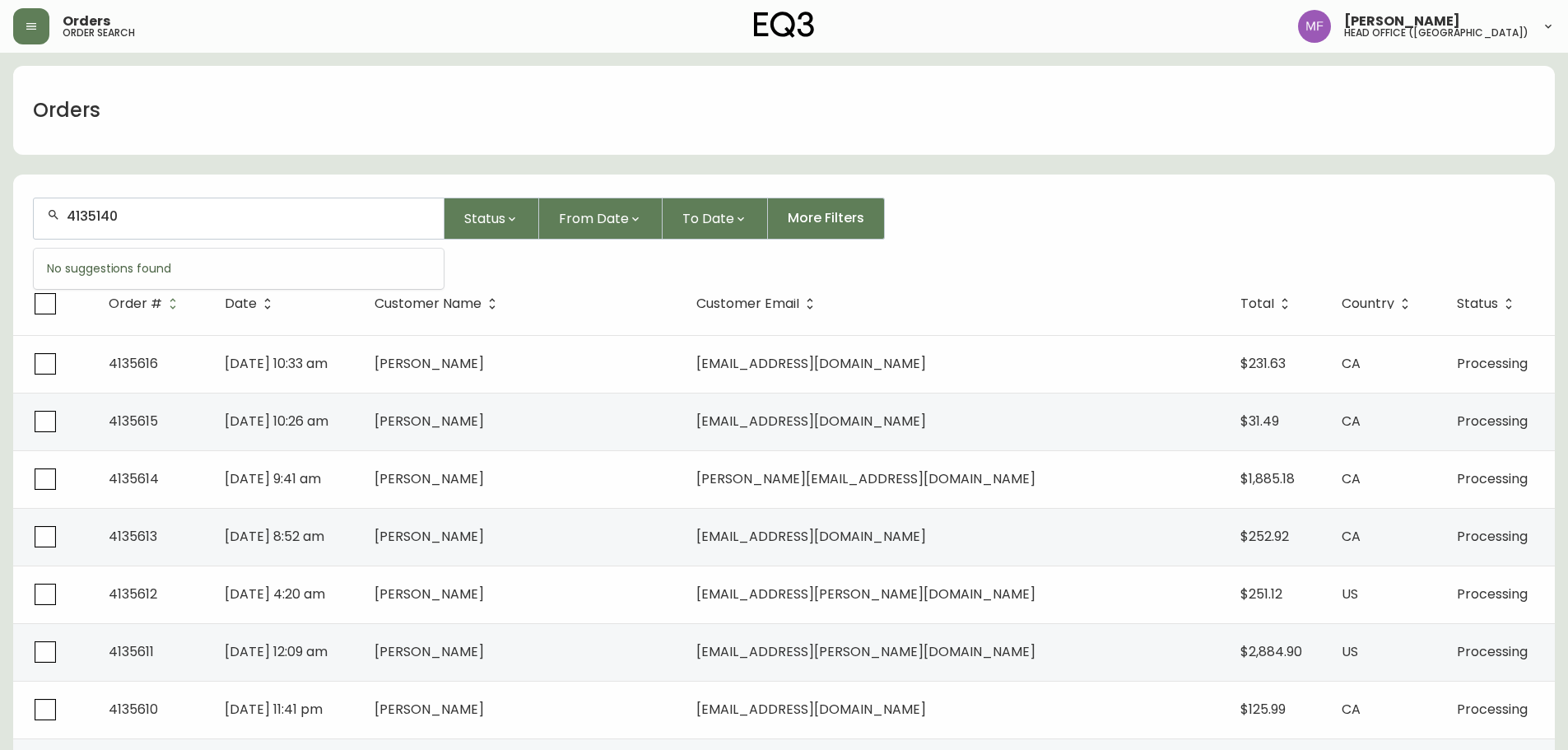
type input "4135140"
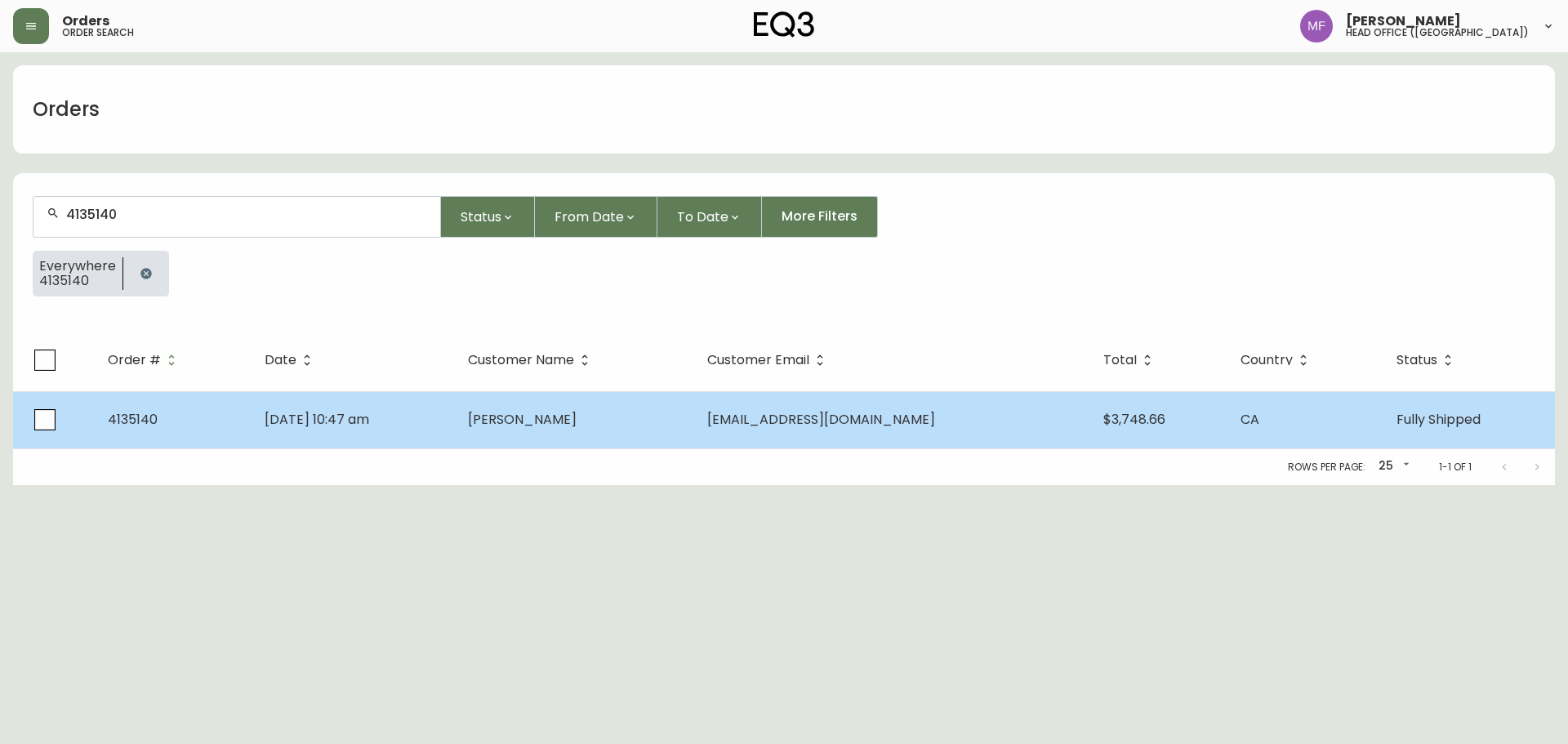
click at [693, 431] on td "Nicole Zaldivar" at bounding box center [575, 419] width 239 height 57
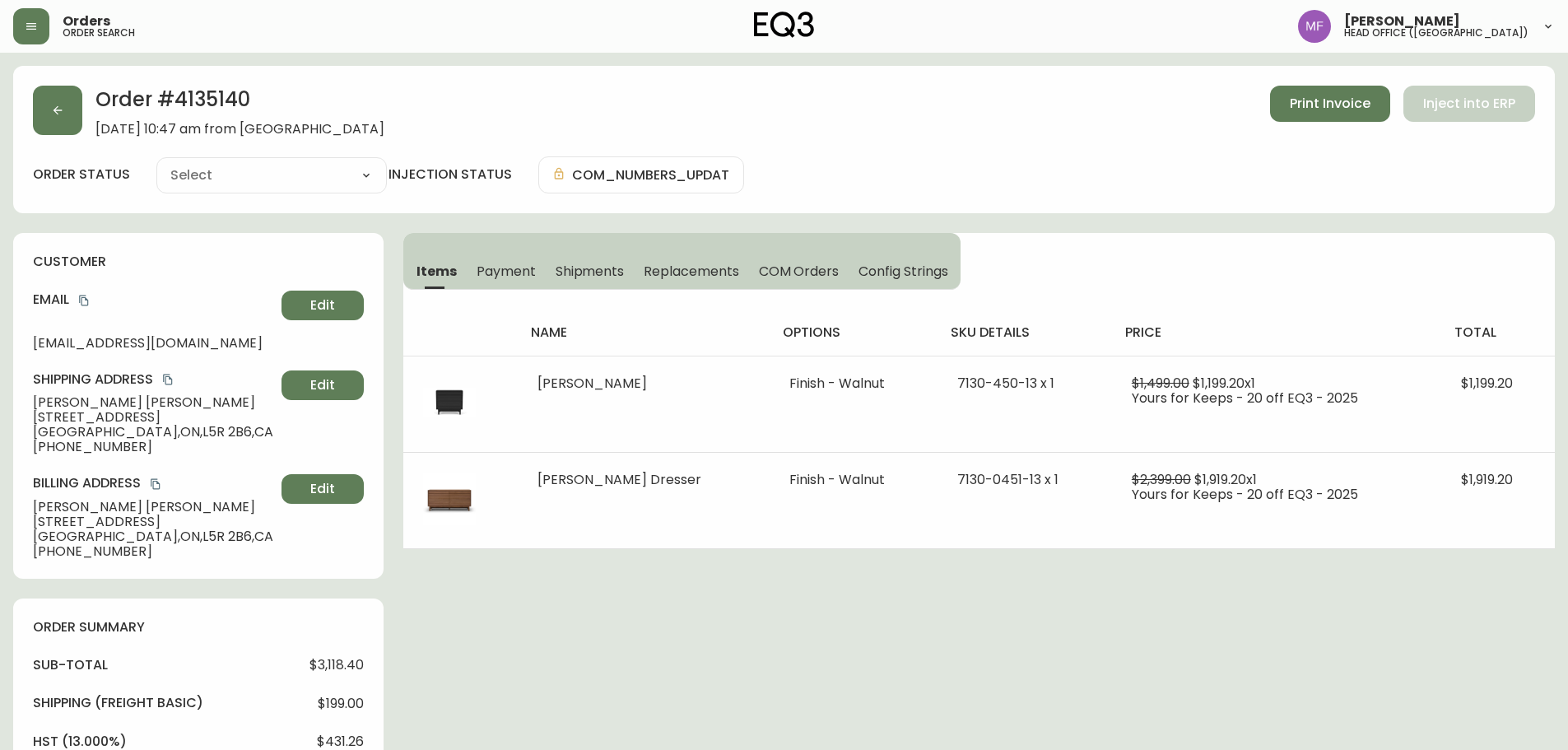
type input "Fully Shipped"
select select "FULLY_SHIPPED"
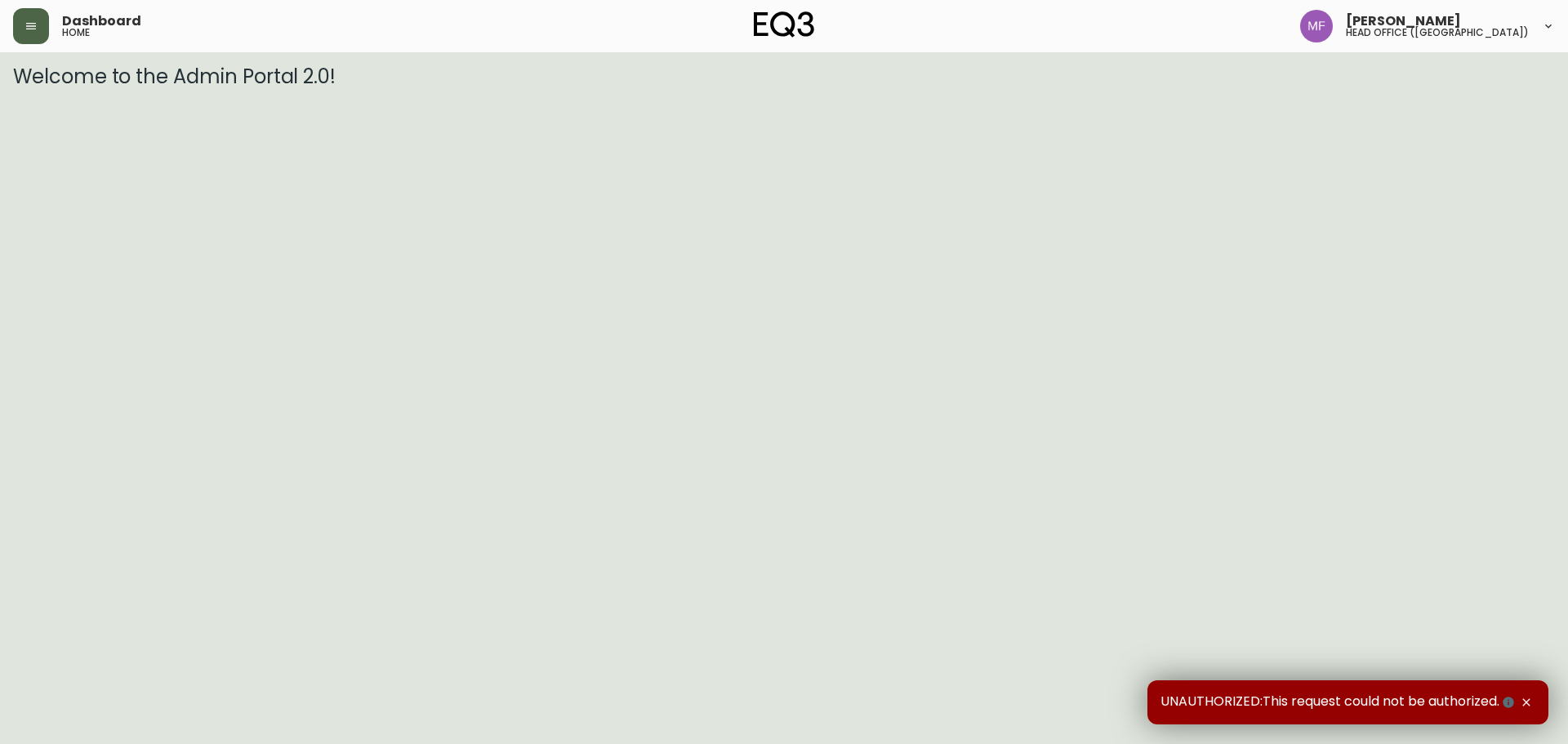
click at [29, 29] on icon "button" at bounding box center [30, 26] width 10 height 6
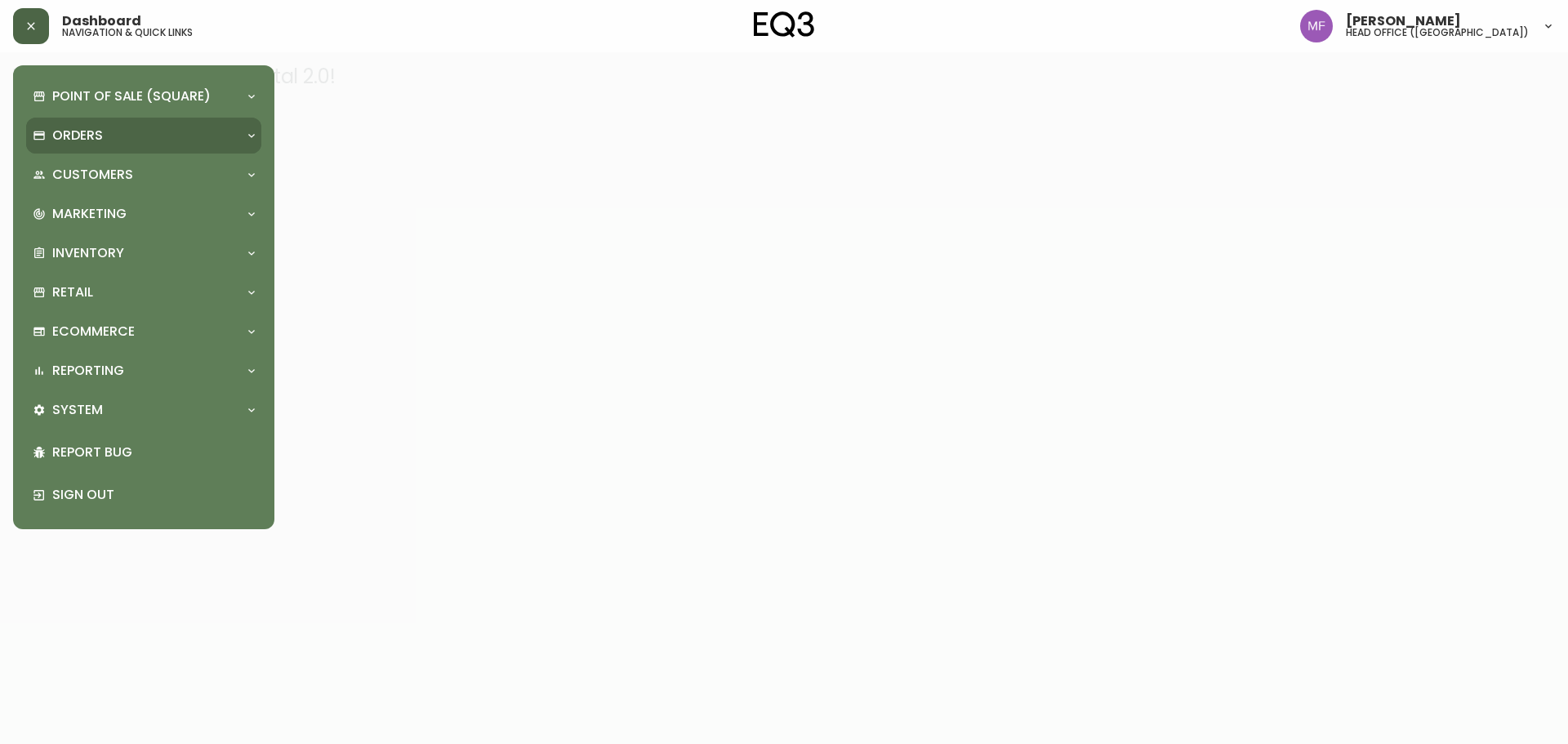
click at [135, 142] on div "Orders" at bounding box center [136, 136] width 206 height 18
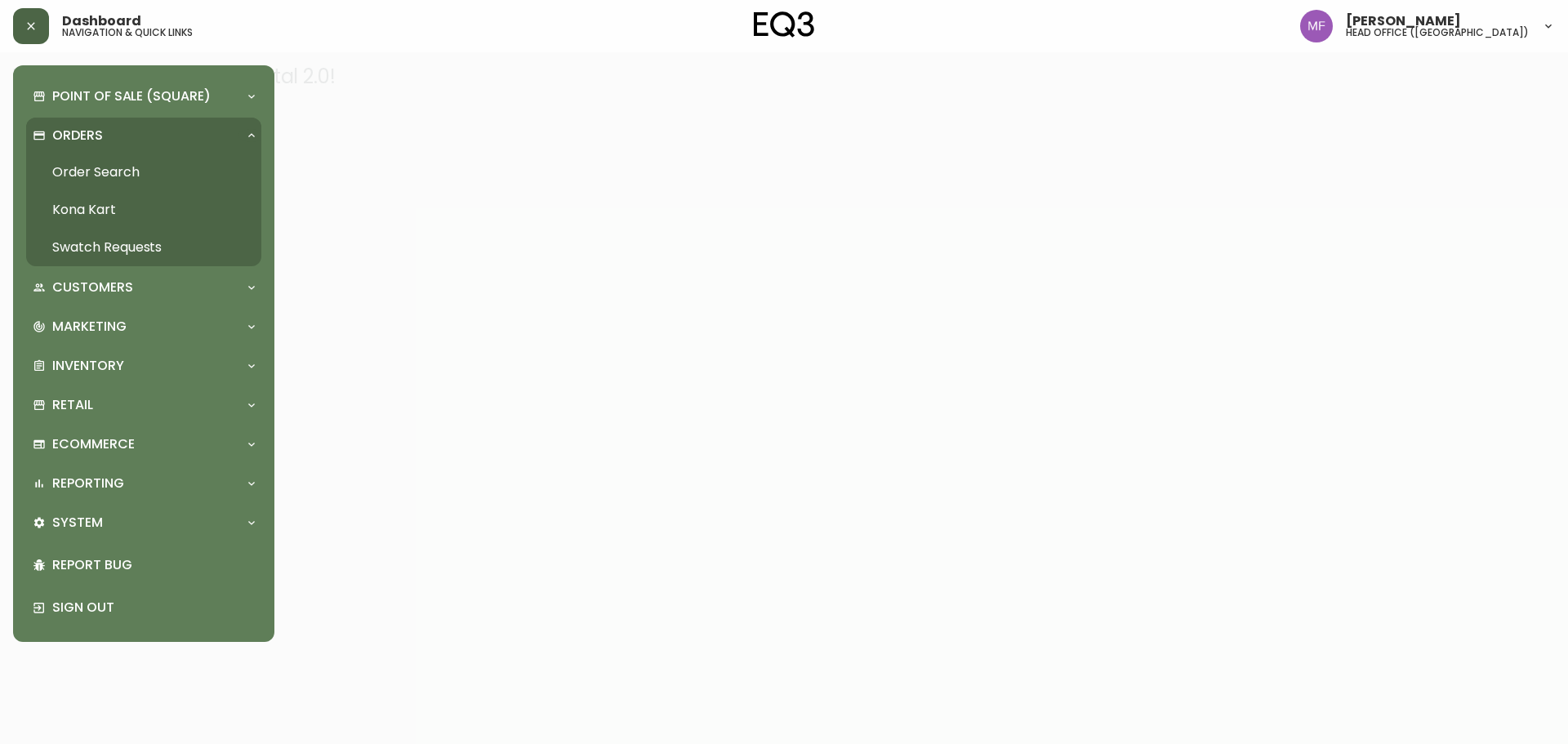
drag, startPoint x: 144, startPoint y: 170, endPoint x: 87, endPoint y: 4, distance: 175.5
click at [144, 170] on link "Order Search" at bounding box center [144, 172] width 236 height 37
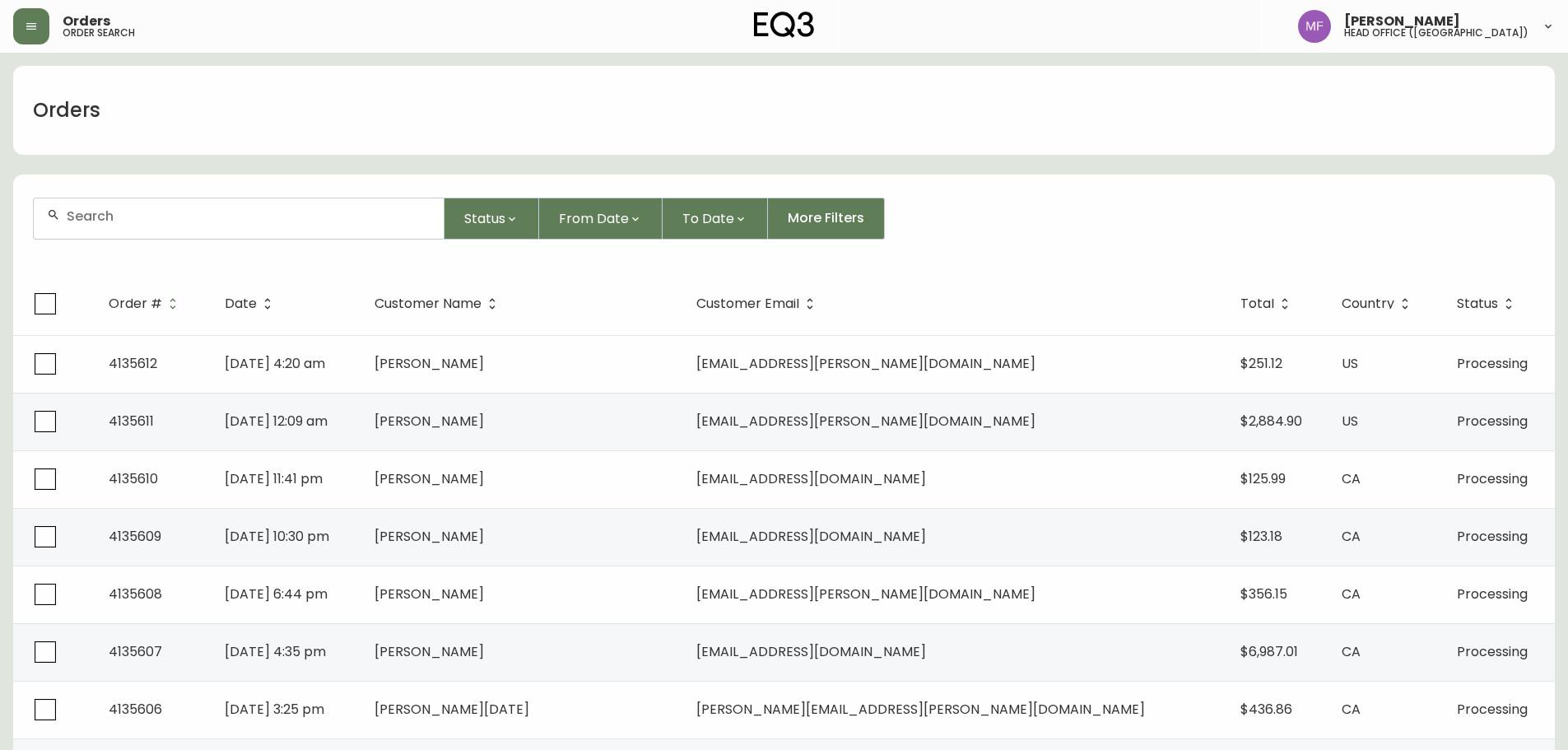
click at [184, 225] on div at bounding box center [239, 219] width 410 height 40
paste input "3020-803-0"
type input "3020-803-0"
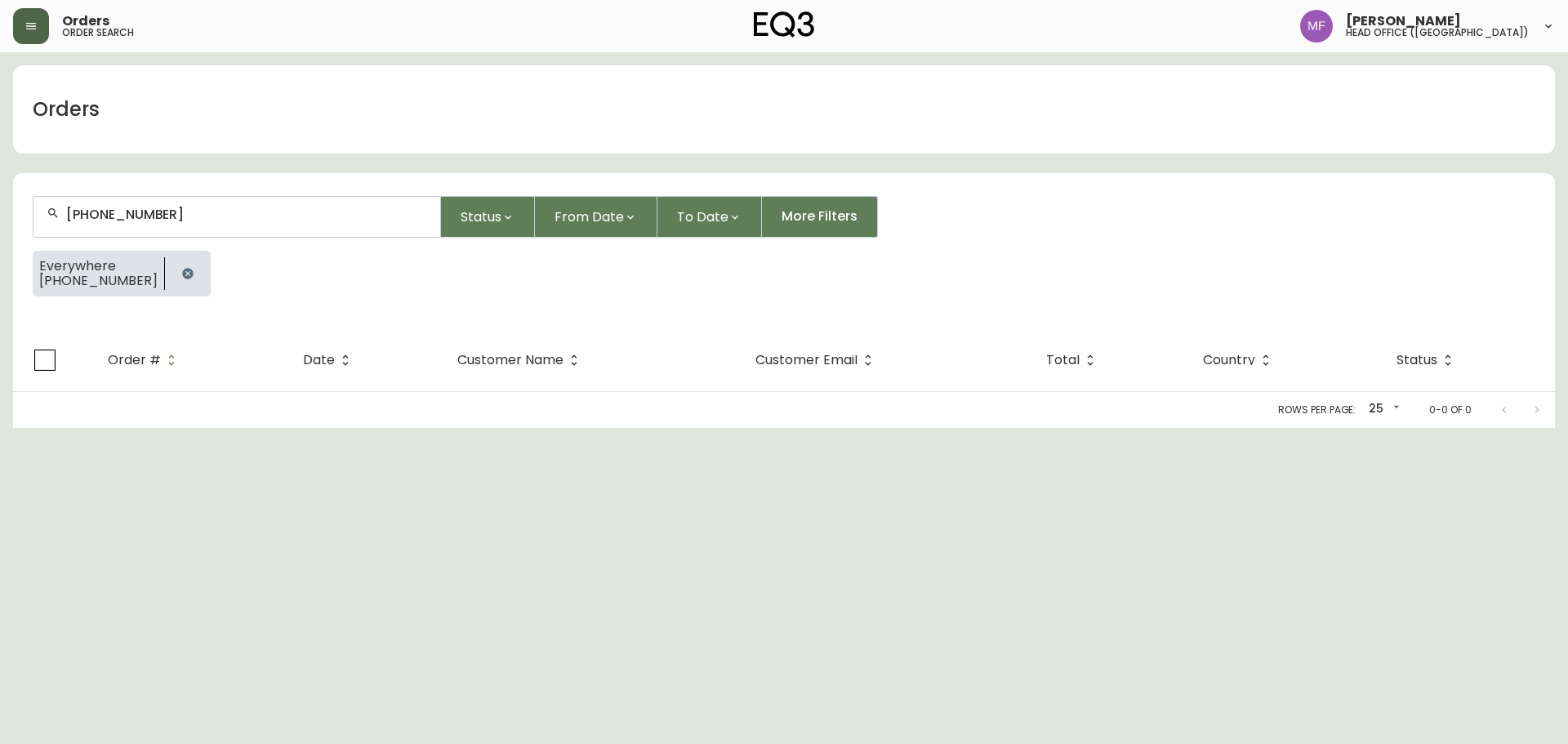
click at [42, 35] on button "button" at bounding box center [31, 26] width 36 height 36
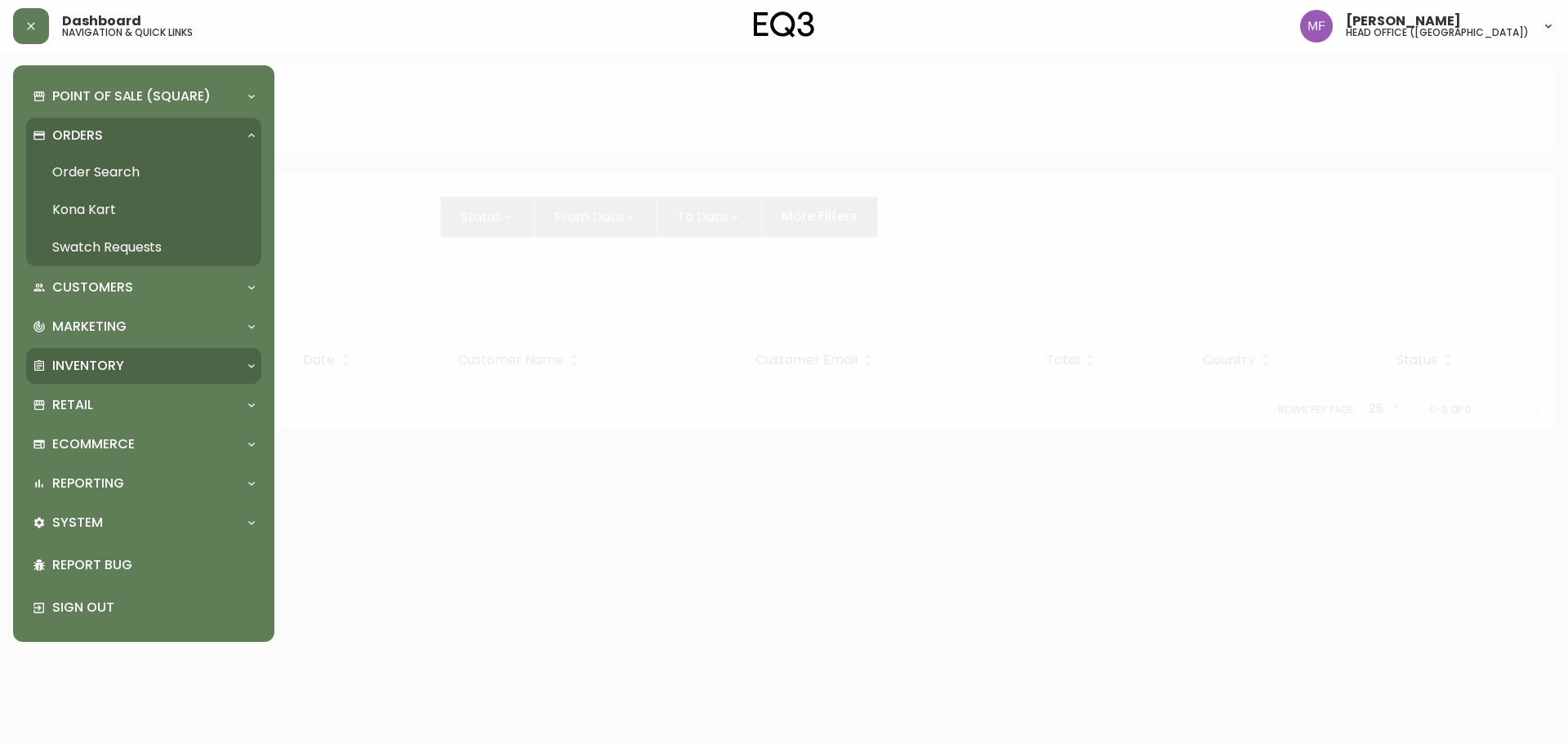
click at [111, 370] on p "Inventory" at bounding box center [88, 366] width 72 height 18
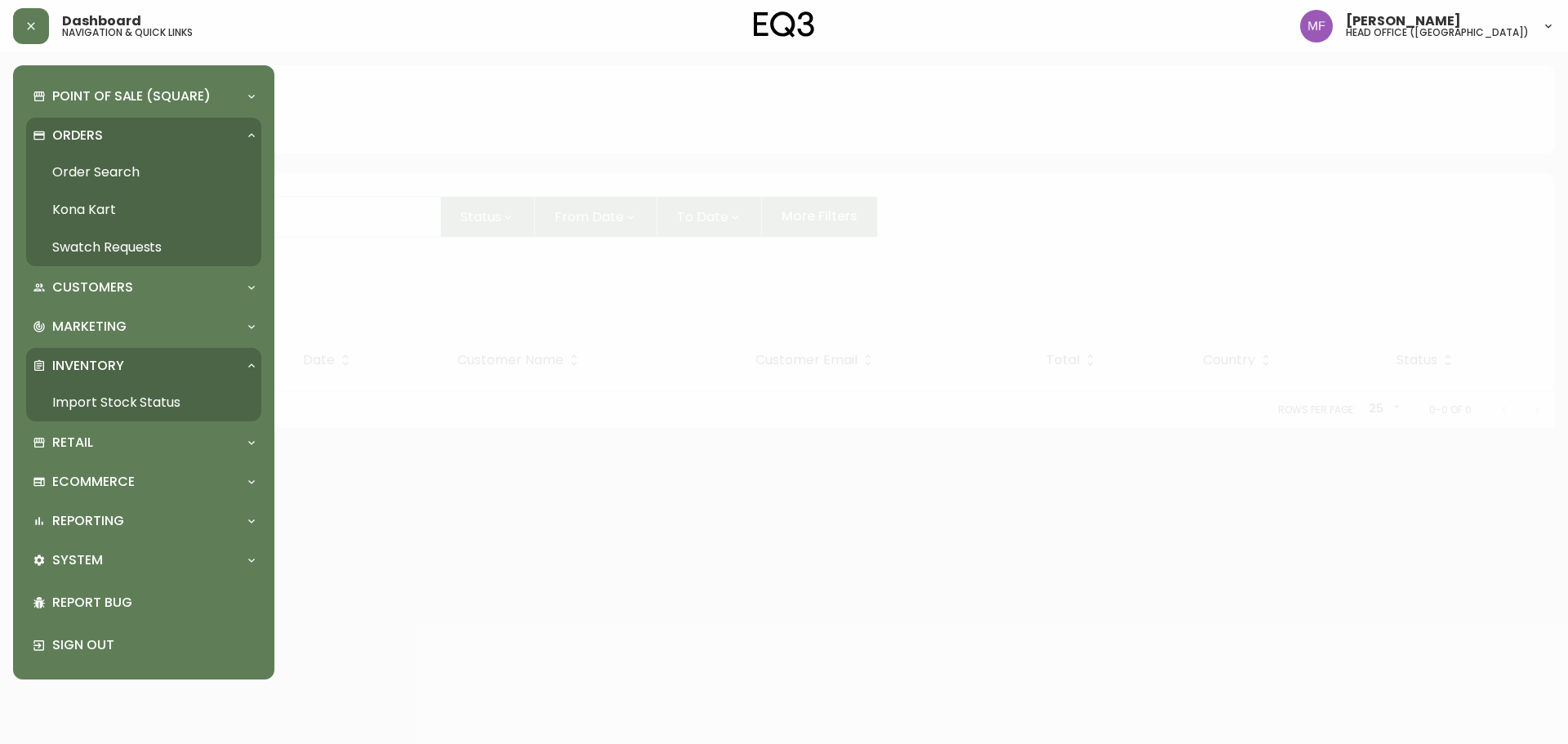
click at [185, 388] on link "Import Stock Status" at bounding box center [144, 402] width 236 height 37
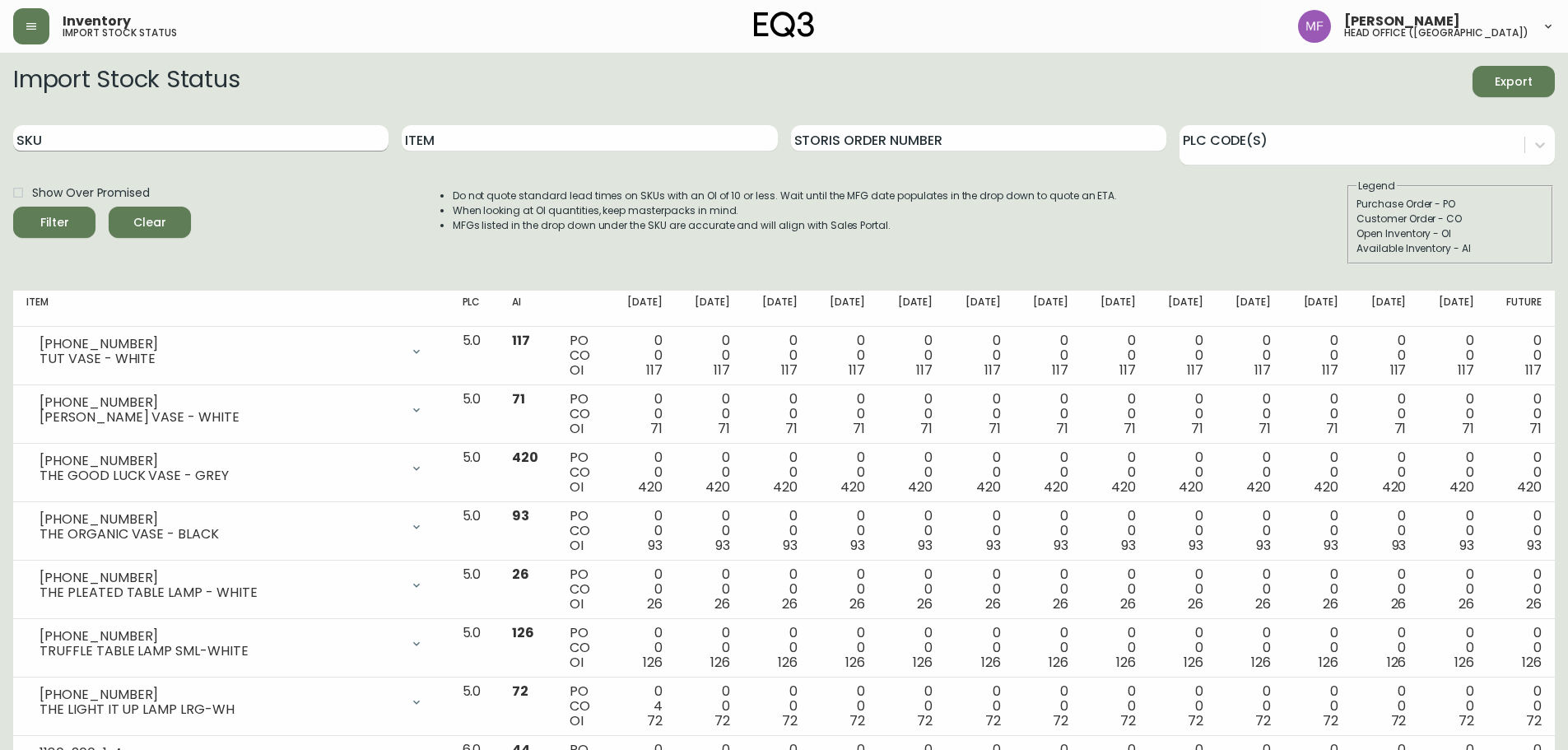
click at [256, 142] on input "SKU" at bounding box center [201, 138] width 375 height 26
paste input "3020-803-0"
click at [13, 207] on button "Filter" at bounding box center [55, 222] width 83 height 31
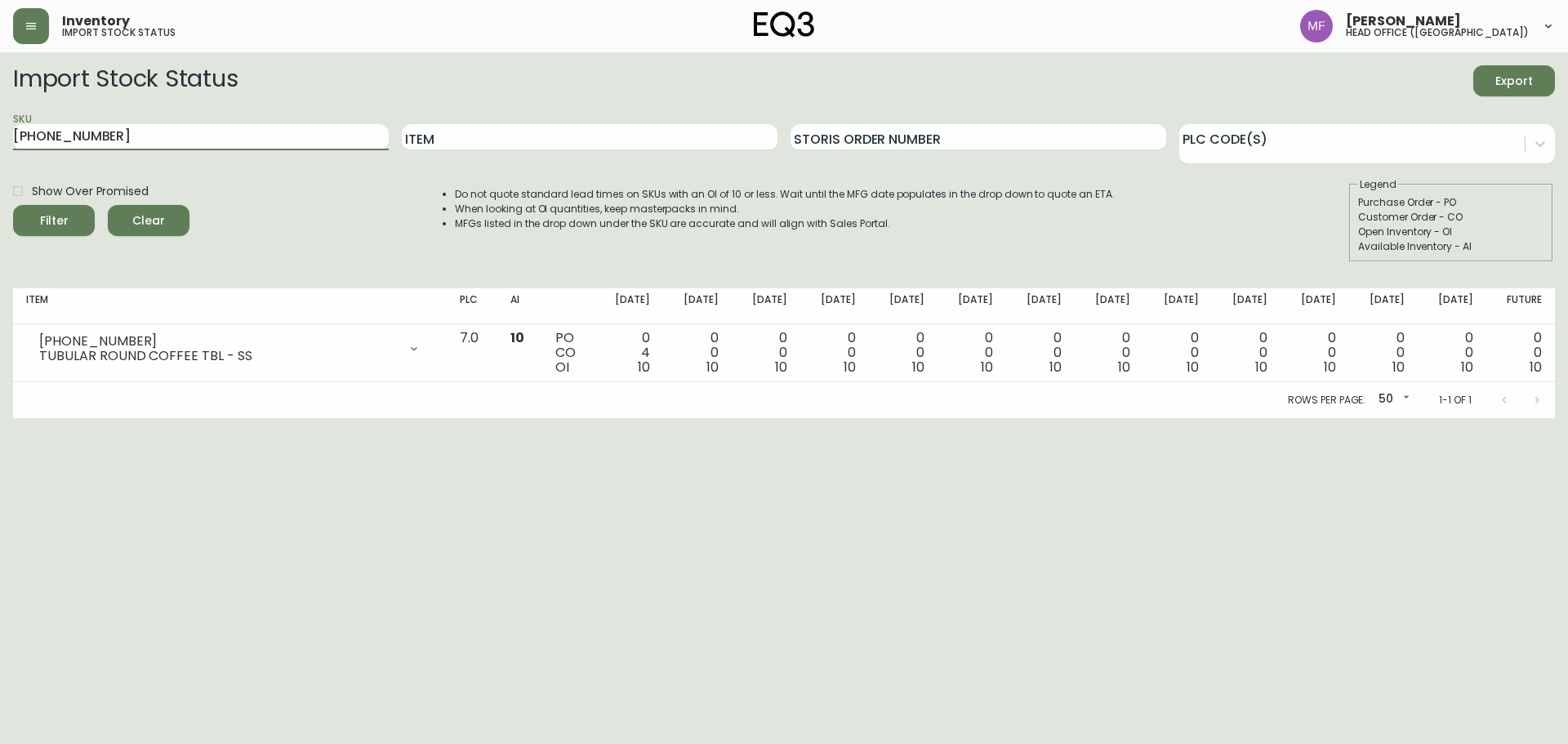
drag, startPoint x: 148, startPoint y: 133, endPoint x: 0, endPoint y: 128, distance: 148.1
click at [0, 128] on main "Import Stock Status Export SKU 3020-803-0 Item Storis Order Number PLC Code(s) …" at bounding box center [784, 236] width 1568 height 366
paste input "5"
type input "3020-805-0"
click at [13, 205] on button "Filter" at bounding box center [54, 220] width 82 height 31
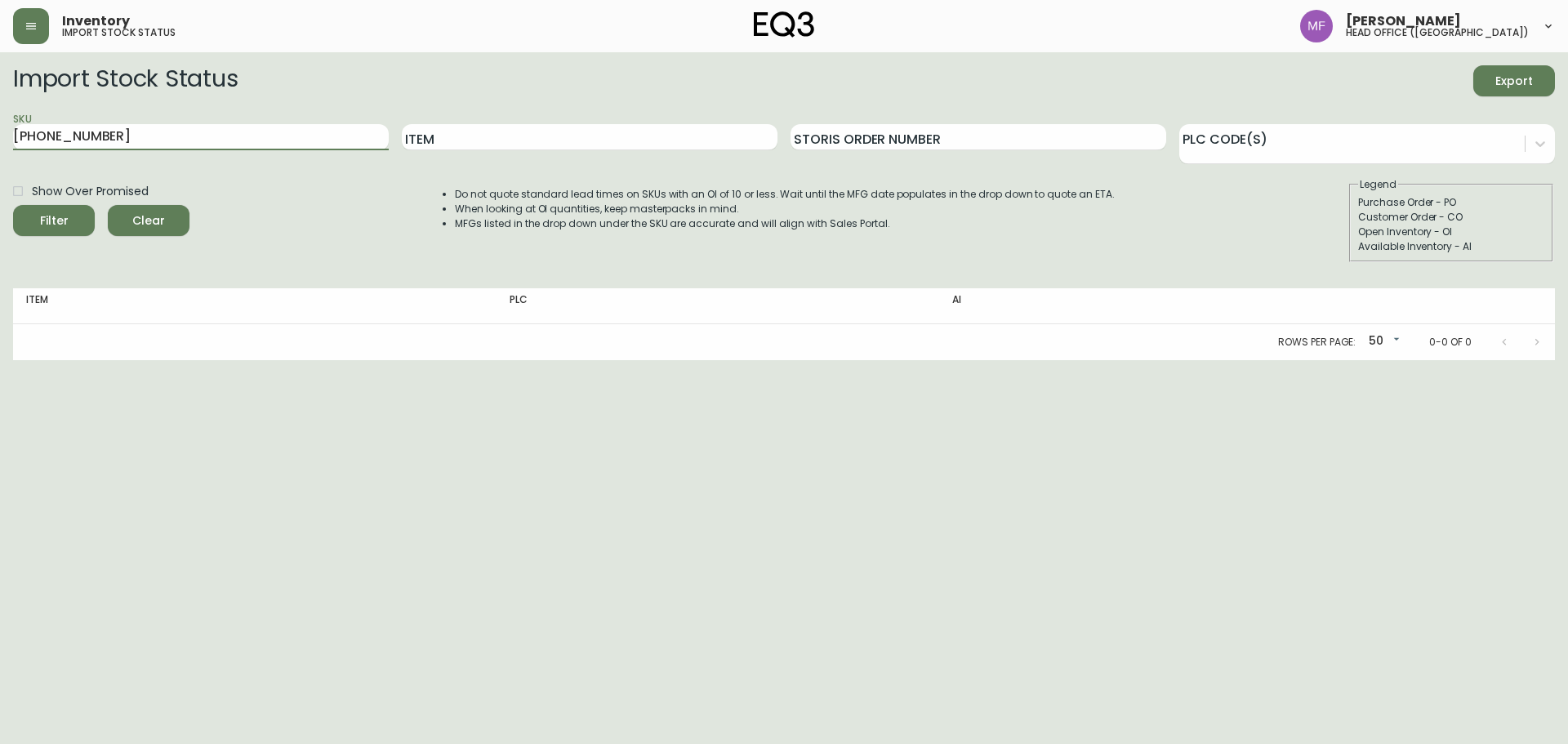
drag, startPoint x: 218, startPoint y: 141, endPoint x: 0, endPoint y: 153, distance: 218.3
click at [0, 153] on main "Import Stock Status Export SKU 3020-805-0 Item Storis Order Number PLC Code(s) …" at bounding box center [784, 206] width 1568 height 308
click at [13, 205] on button "Filter" at bounding box center [54, 220] width 82 height 31
drag, startPoint x: 332, startPoint y: 139, endPoint x: 0, endPoint y: 135, distance: 332.0
click at [0, 135] on main "Import Stock Status Export SKU 3020-805-0 Item Storis Order Number PLC Code(s) …" at bounding box center [784, 206] width 1568 height 308
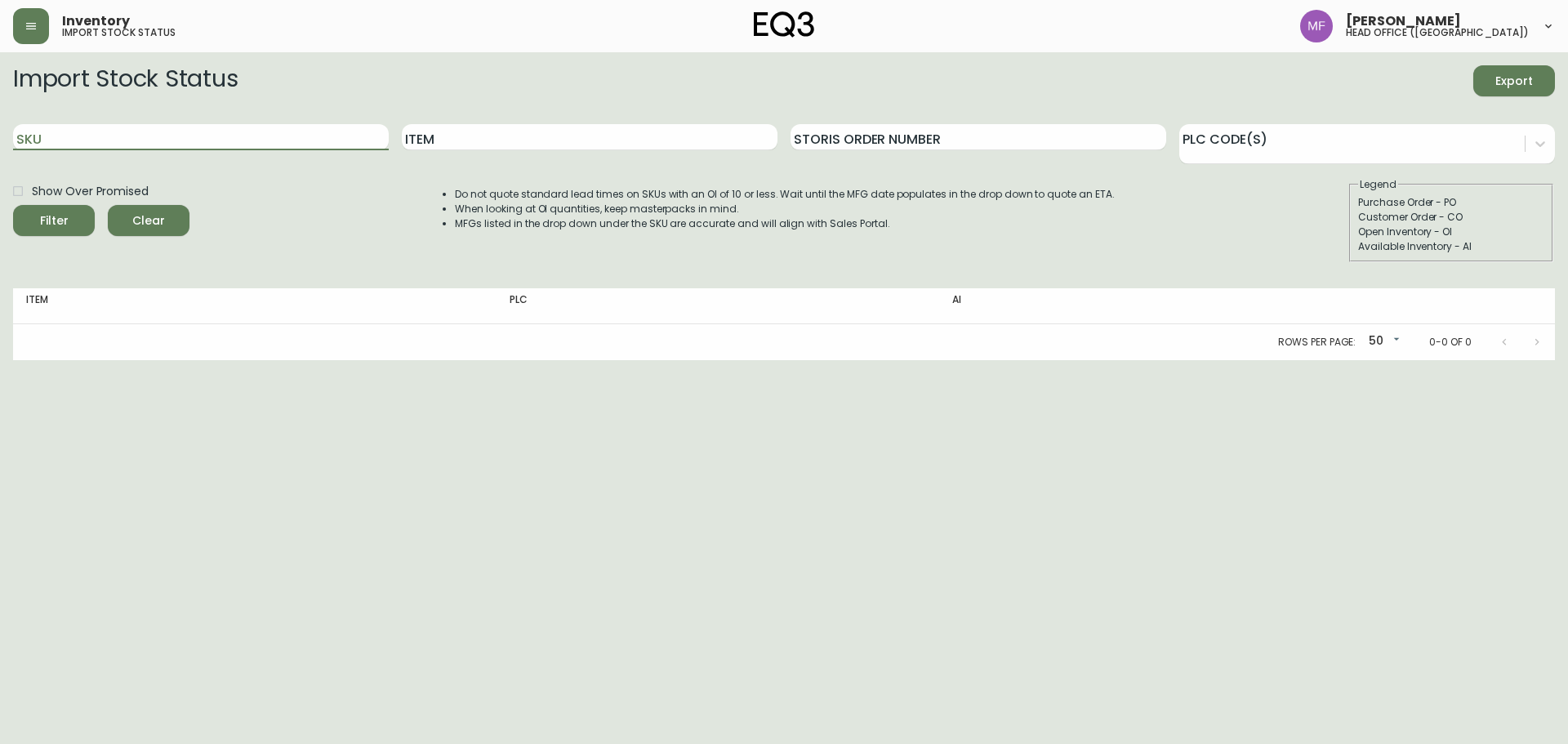
paste input "8000-400-1"
type input "8000-400-1"
click at [13, 205] on button "Filter" at bounding box center [54, 220] width 82 height 31
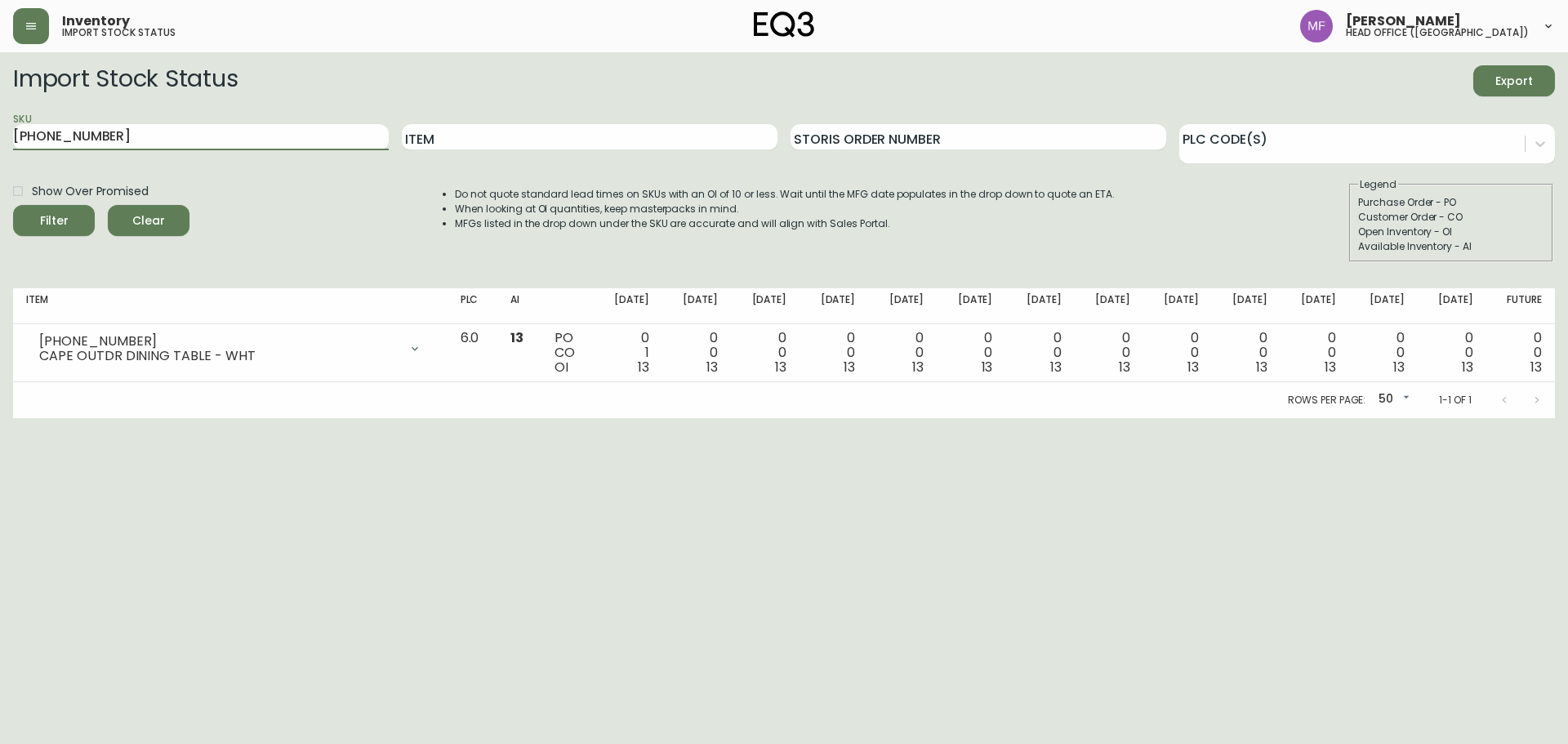
drag, startPoint x: 0, startPoint y: 0, endPoint x: 0, endPoint y: 162, distance: 162.0
click at [0, 162] on main "Import Stock Status Export SKU [PHONE_NUMBER] Item Storis Order Number PLC Code…" at bounding box center [784, 236] width 1568 height 366
type input "3110-819-1"
click at [13, 205] on button "Filter" at bounding box center [54, 220] width 82 height 31
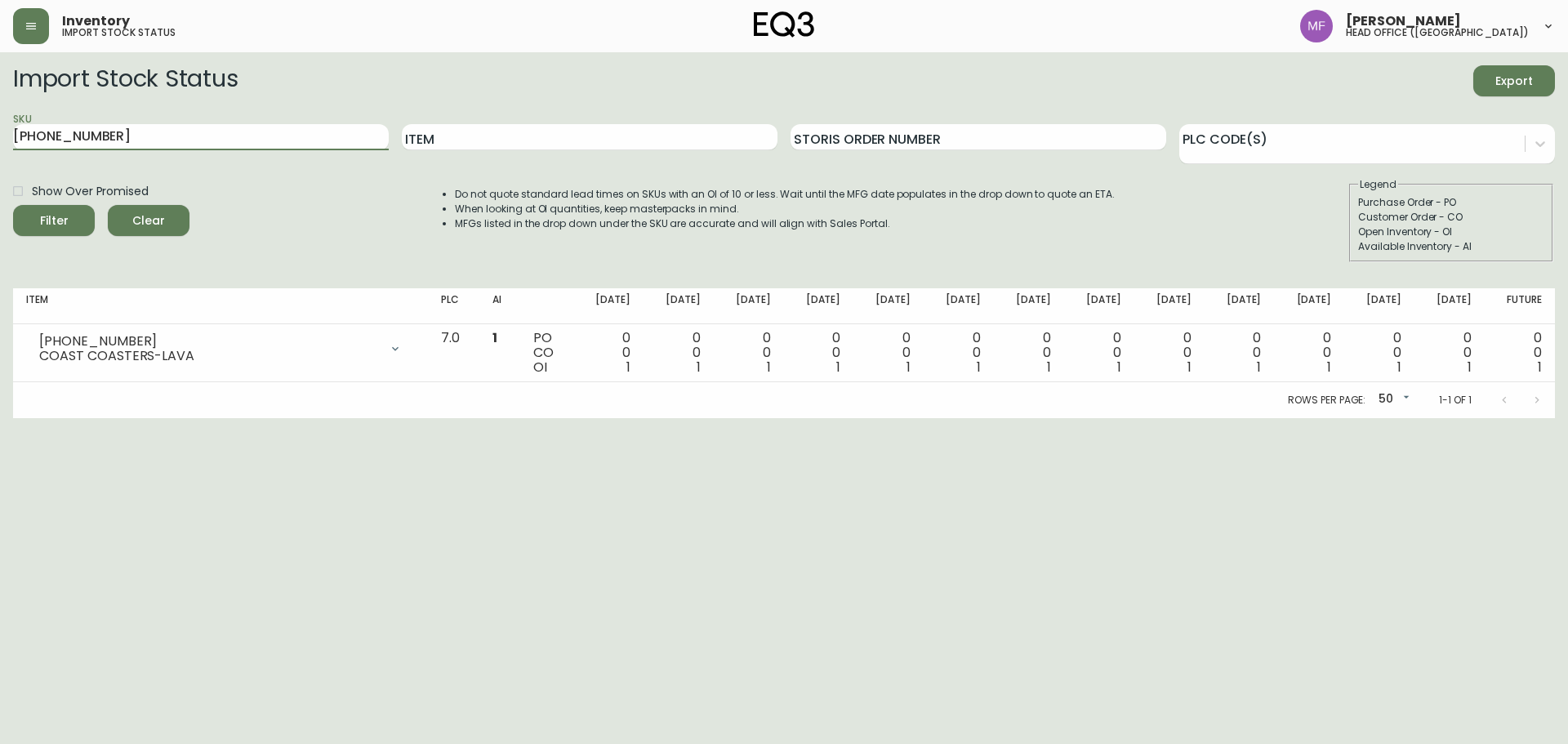
drag, startPoint x: 253, startPoint y: 143, endPoint x: 0, endPoint y: 169, distance: 254.3
click at [0, 169] on main "Import Stock Status Export SKU [PHONE_NUMBER] Item Storis Order Number PLC Code…" at bounding box center [784, 236] width 1568 height 366
type input "[PHONE_NUMBER]"
click at [13, 205] on button "Filter" at bounding box center [54, 220] width 82 height 31
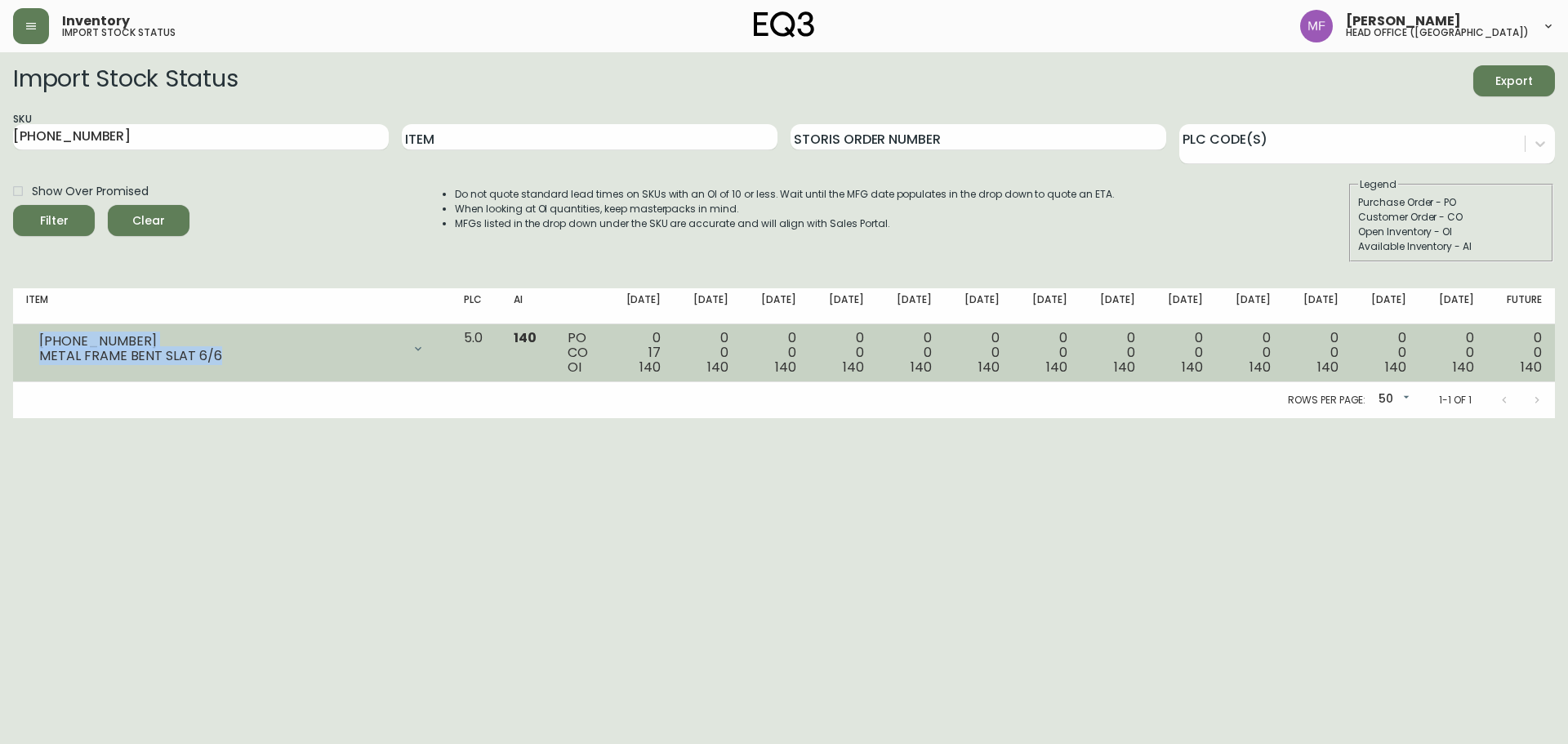
drag, startPoint x: 227, startPoint y: 359, endPoint x: 37, endPoint y: 339, distance: 191.0
click at [37, 339] on div "[PHONE_NUMBER] METAL FRAME BENT SLAT 6/6" at bounding box center [231, 349] width 411 height 36
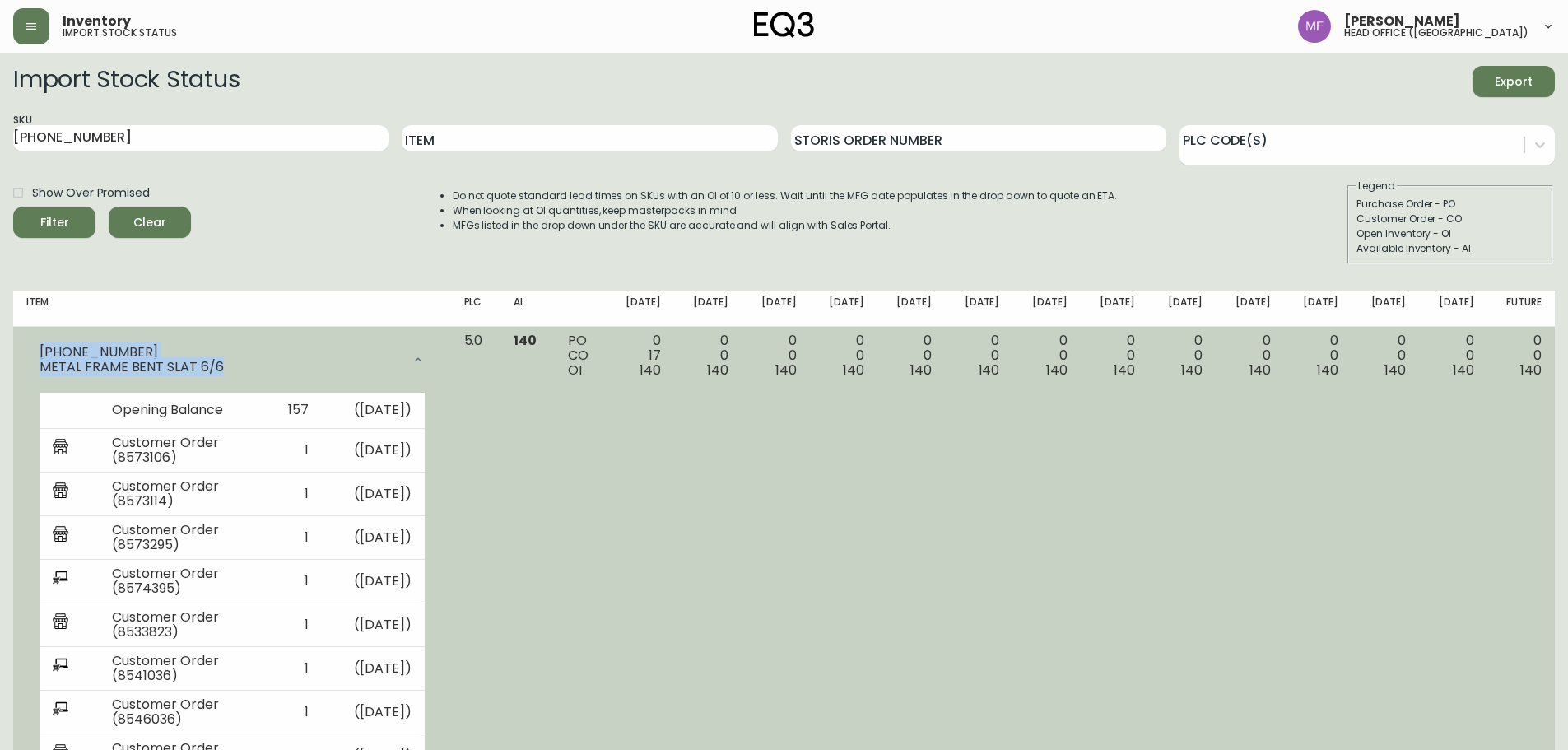
copy div "[PHONE_NUMBER] METAL FRAME BENT SLAT 6/6"
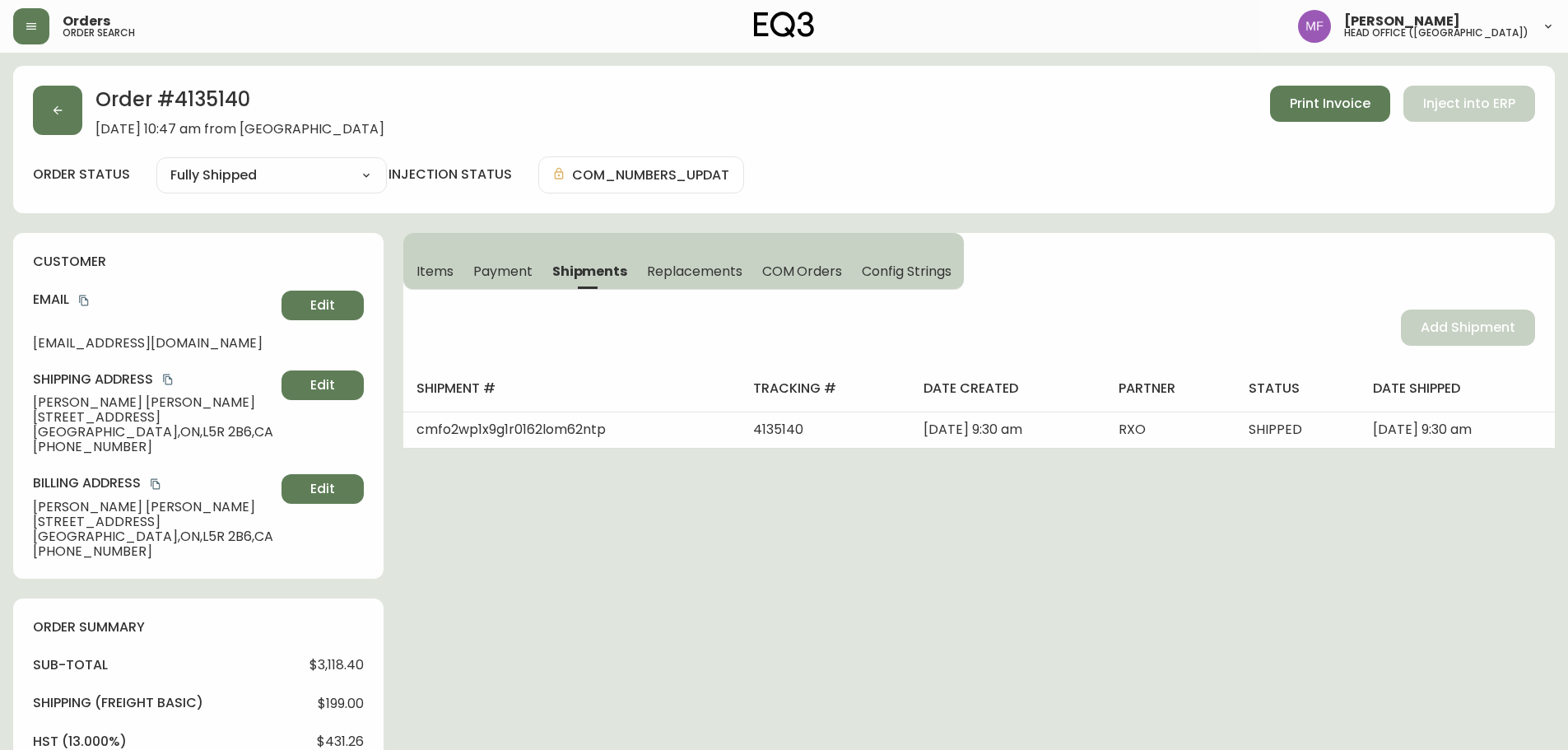
select select "FULLY_SHIPPED"
click at [435, 269] on span "Items" at bounding box center [435, 271] width 37 height 17
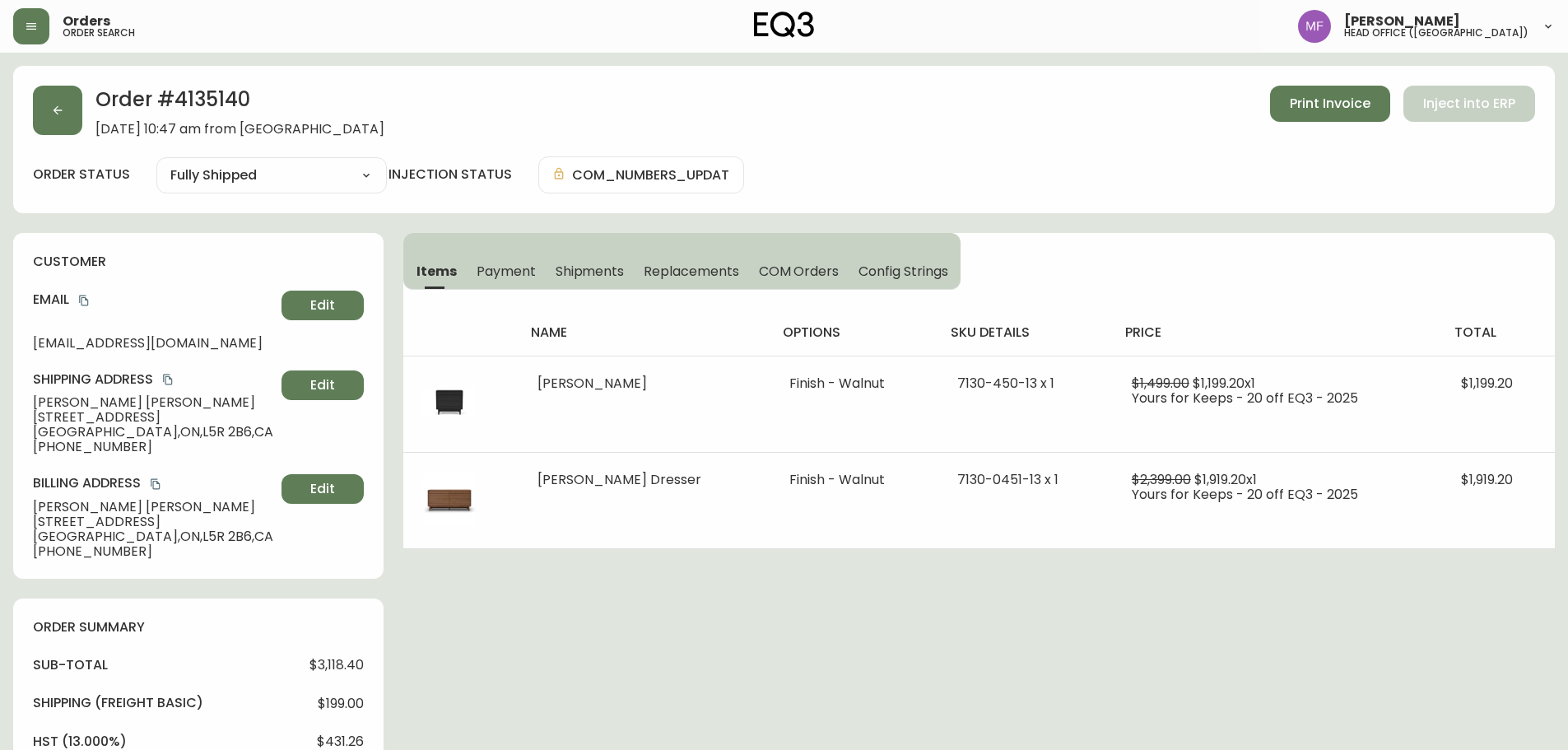
click at [193, 95] on h2 "Order # 4135140" at bounding box center [239, 103] width 289 height 36
copy h2 "4135140"
drag, startPoint x: 136, startPoint y: 400, endPoint x: 32, endPoint y: 394, distance: 104.2
click at [32, 394] on div "customer Email [EMAIL_ADDRESS][DOMAIN_NAME] Edit Shipping Address [PERSON_NAME]…" at bounding box center [199, 406] width 371 height 345
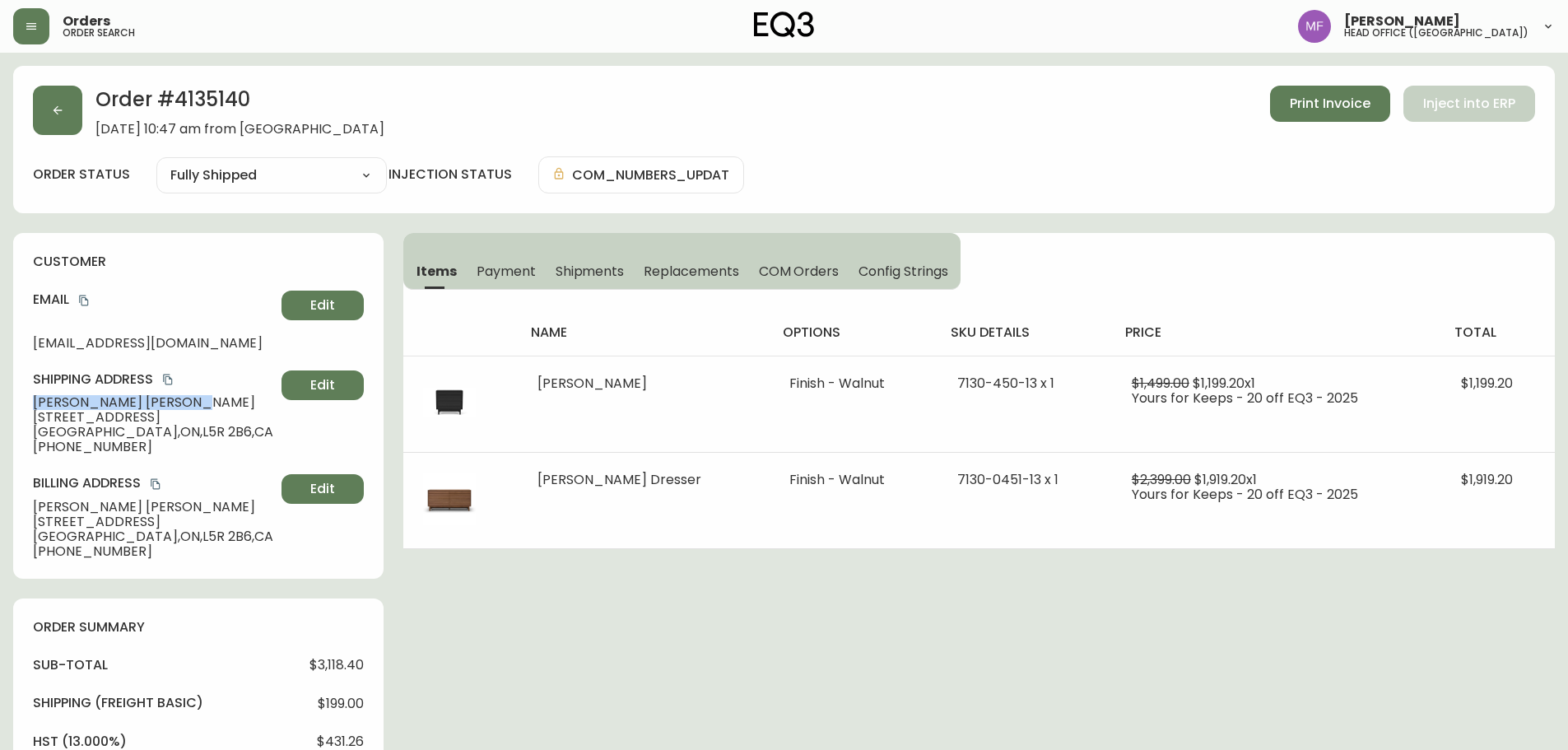
copy span "[PERSON_NAME]"
click at [200, 101] on h2 "Order # 4135140" at bounding box center [239, 103] width 289 height 36
copy h2 "4135140"
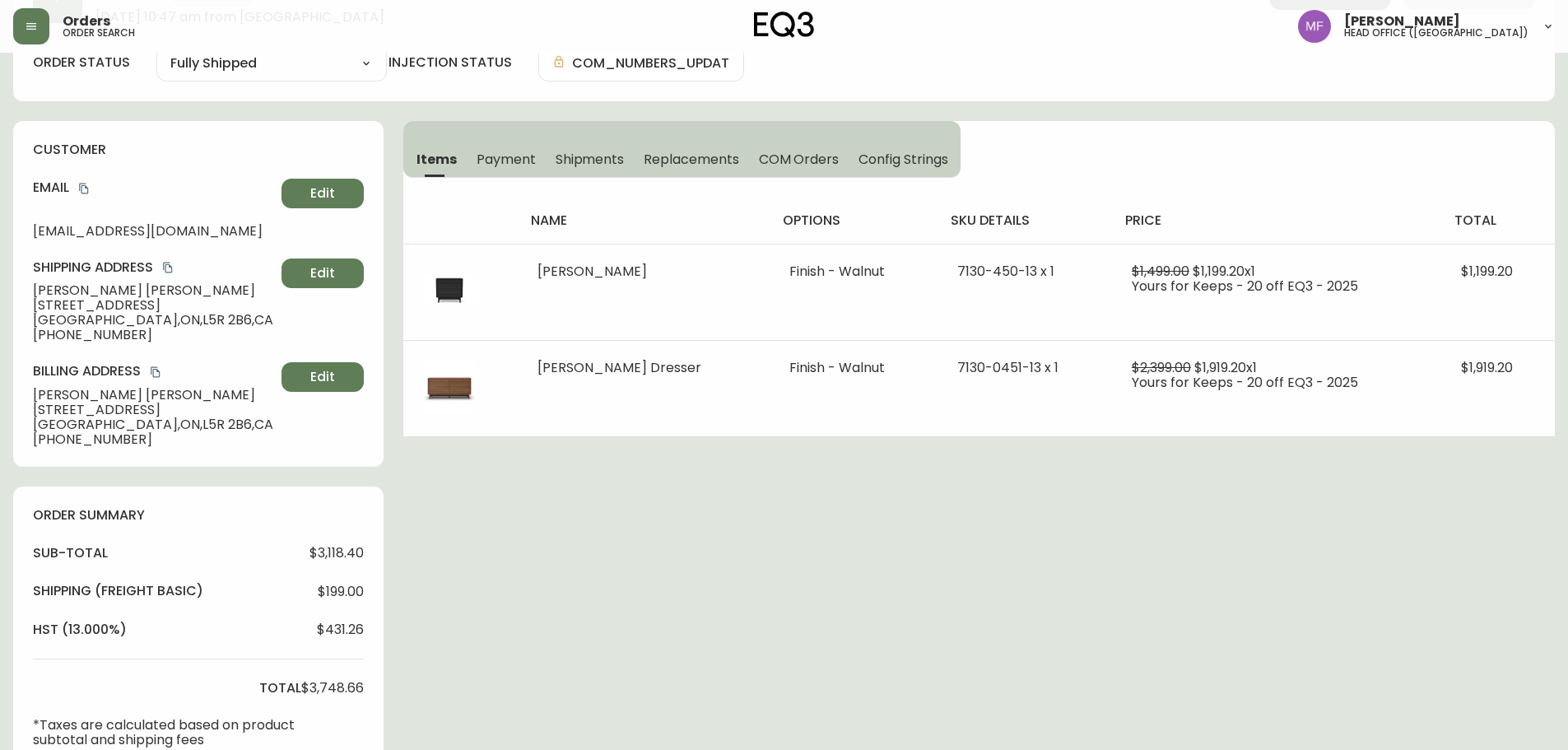
scroll to position [576, 0]
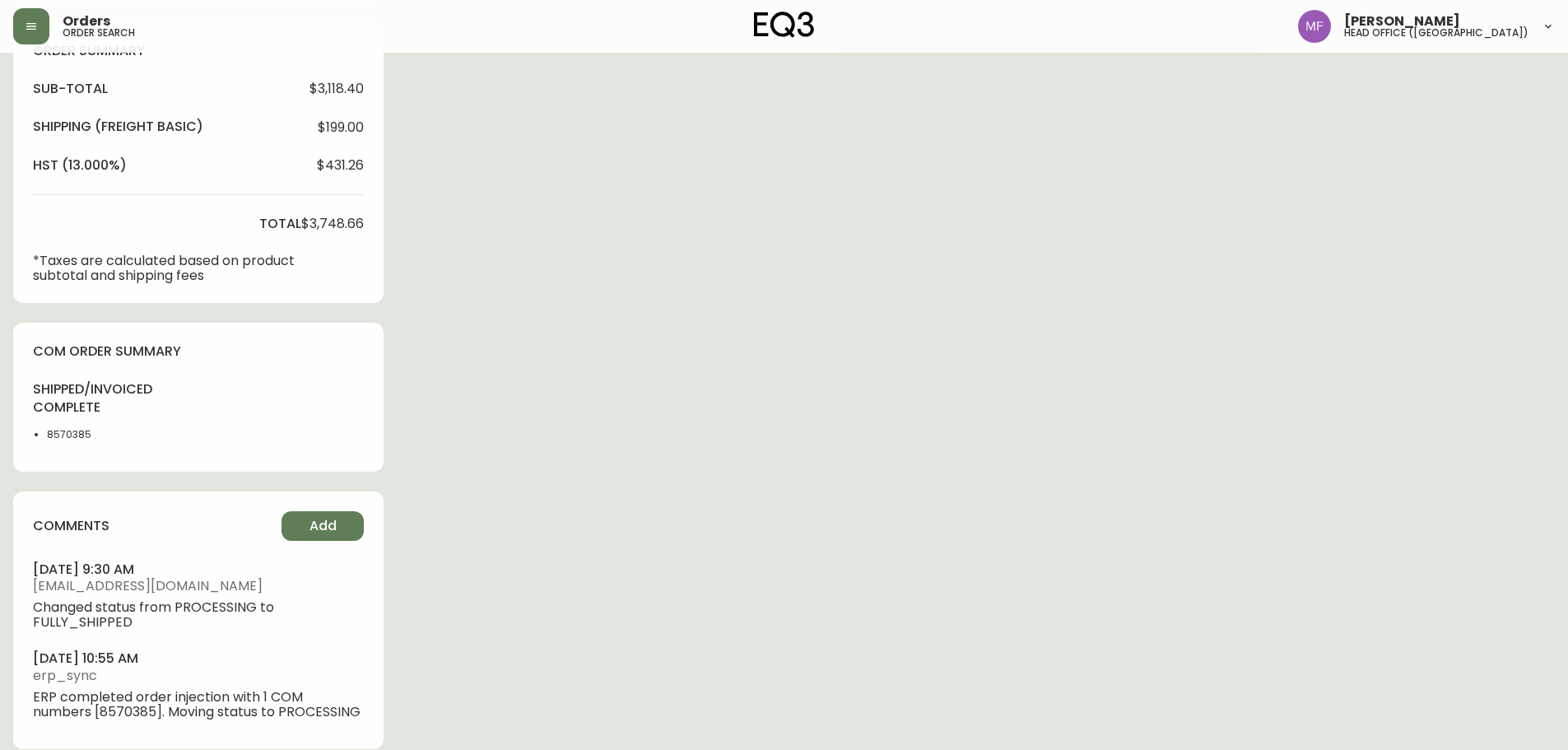
click at [79, 435] on li "8570385" at bounding box center [88, 434] width 83 height 14
copy li "8570385"
click at [970, 315] on div "Order # 4135140 [DATE] 10:47 am from [GEOGRAPHIC_DATA] Print Invoice Inject int…" at bounding box center [784, 129] width 1542 height 1279
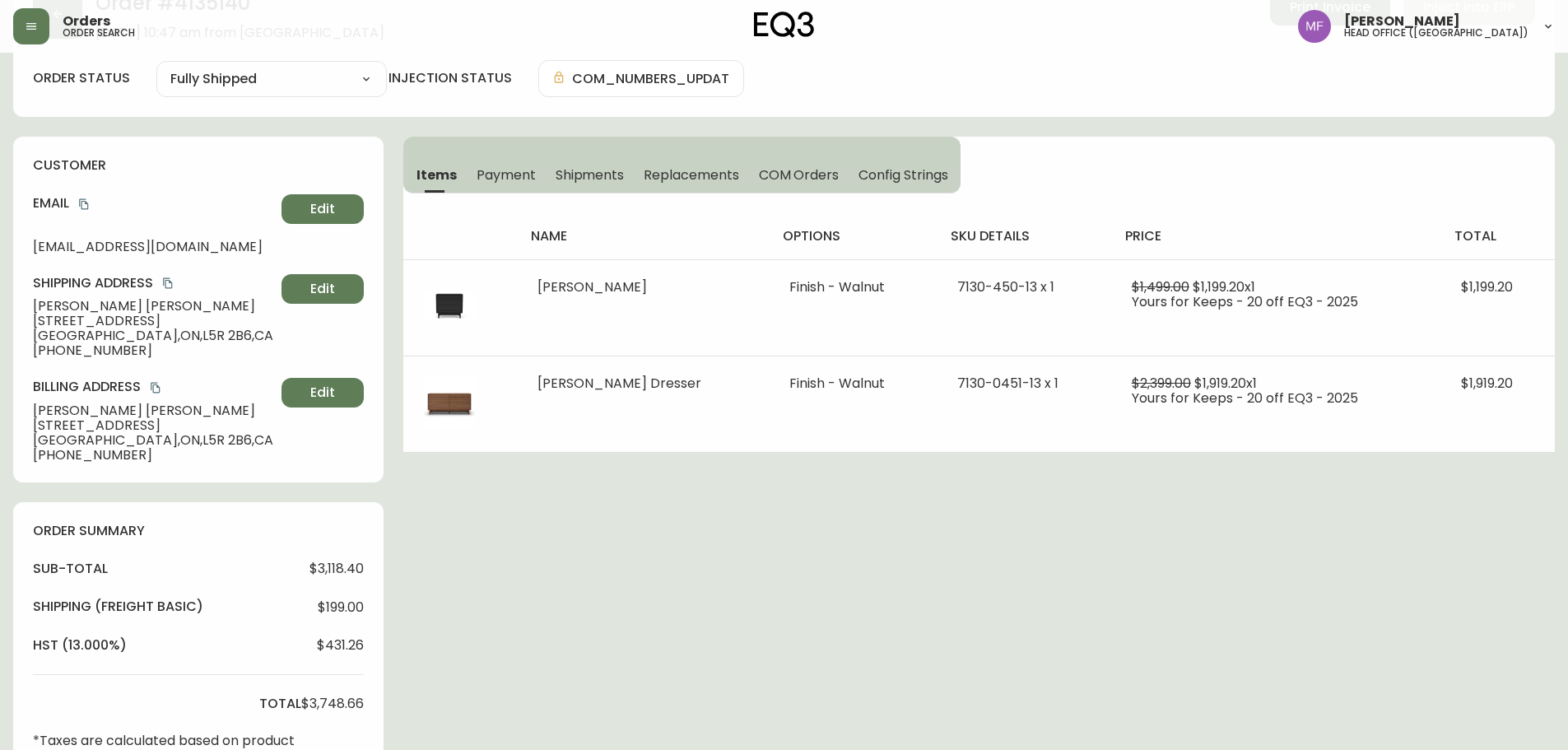
scroll to position [0, 0]
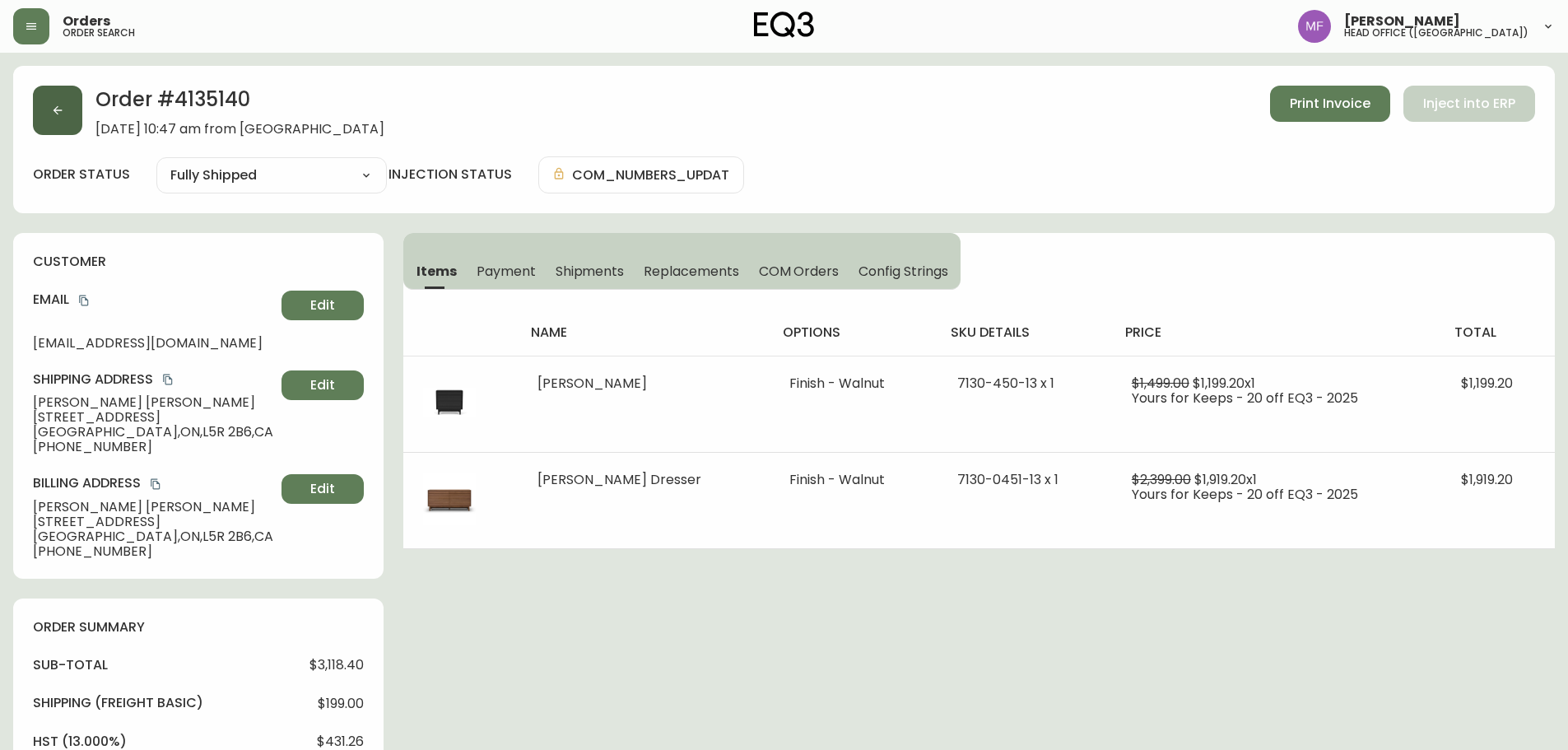
click at [77, 118] on button "button" at bounding box center [58, 110] width 49 height 49
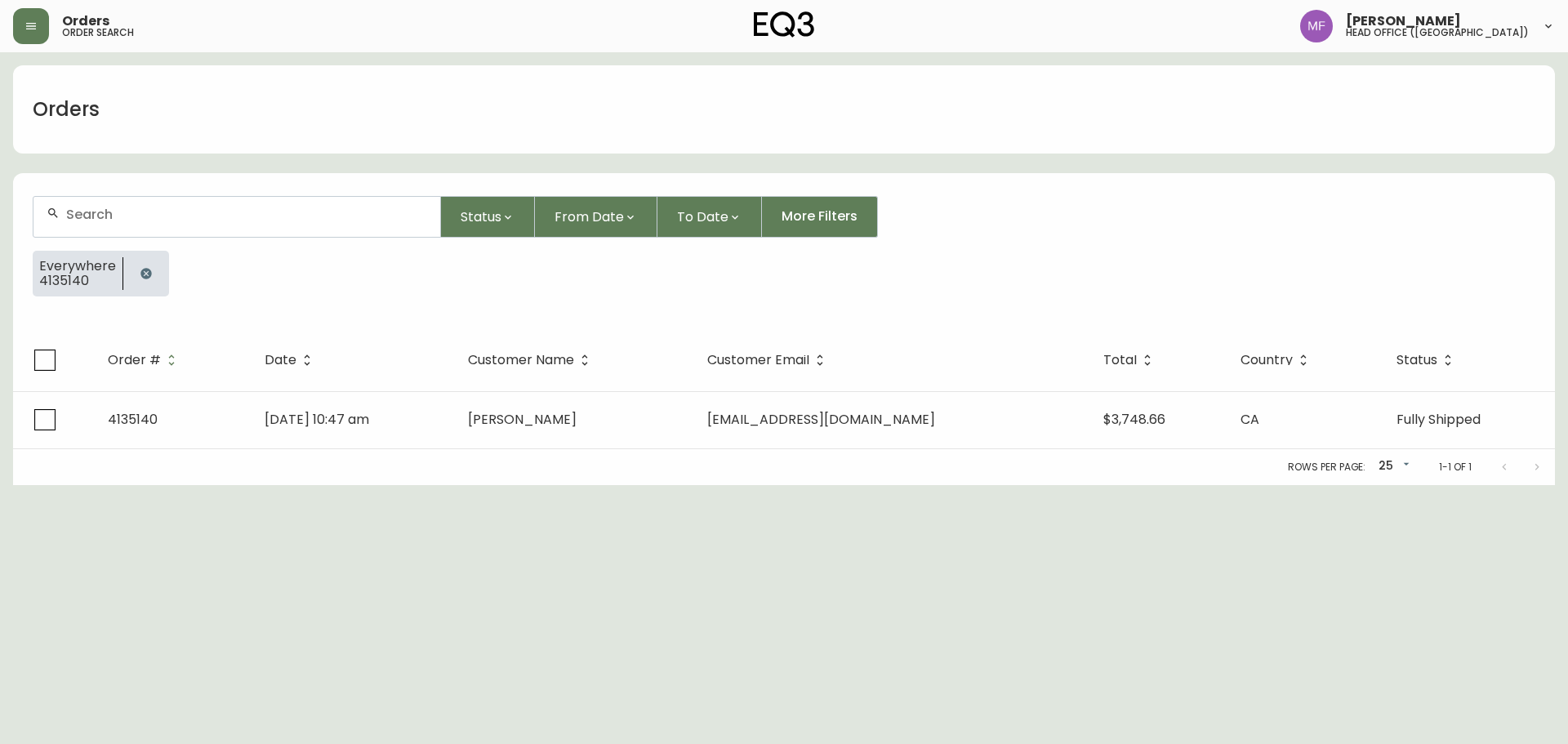
click at [131, 272] on button "button" at bounding box center [145, 273] width 33 height 33
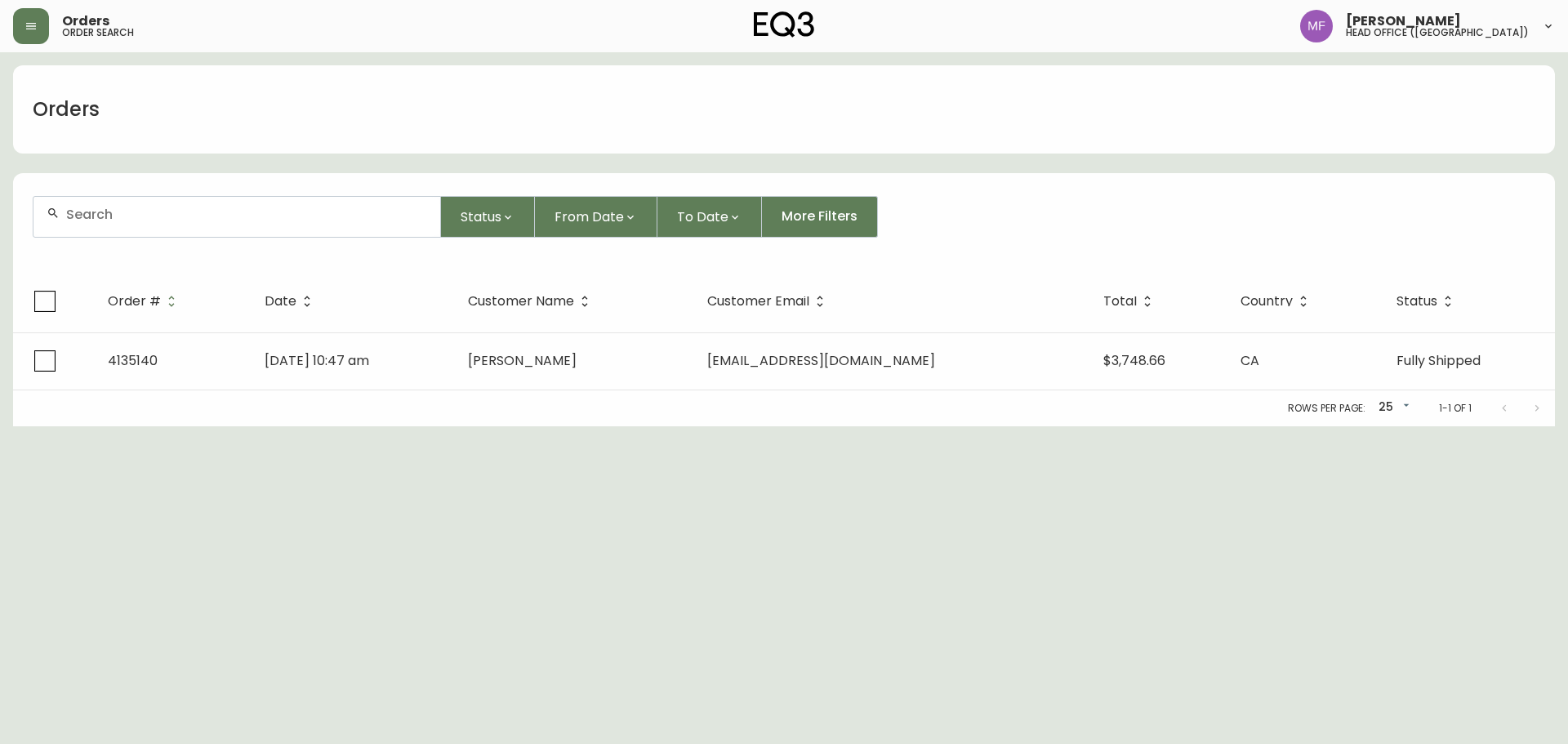
click at [138, 226] on div at bounding box center [237, 217] width 407 height 40
paste input "4134947"
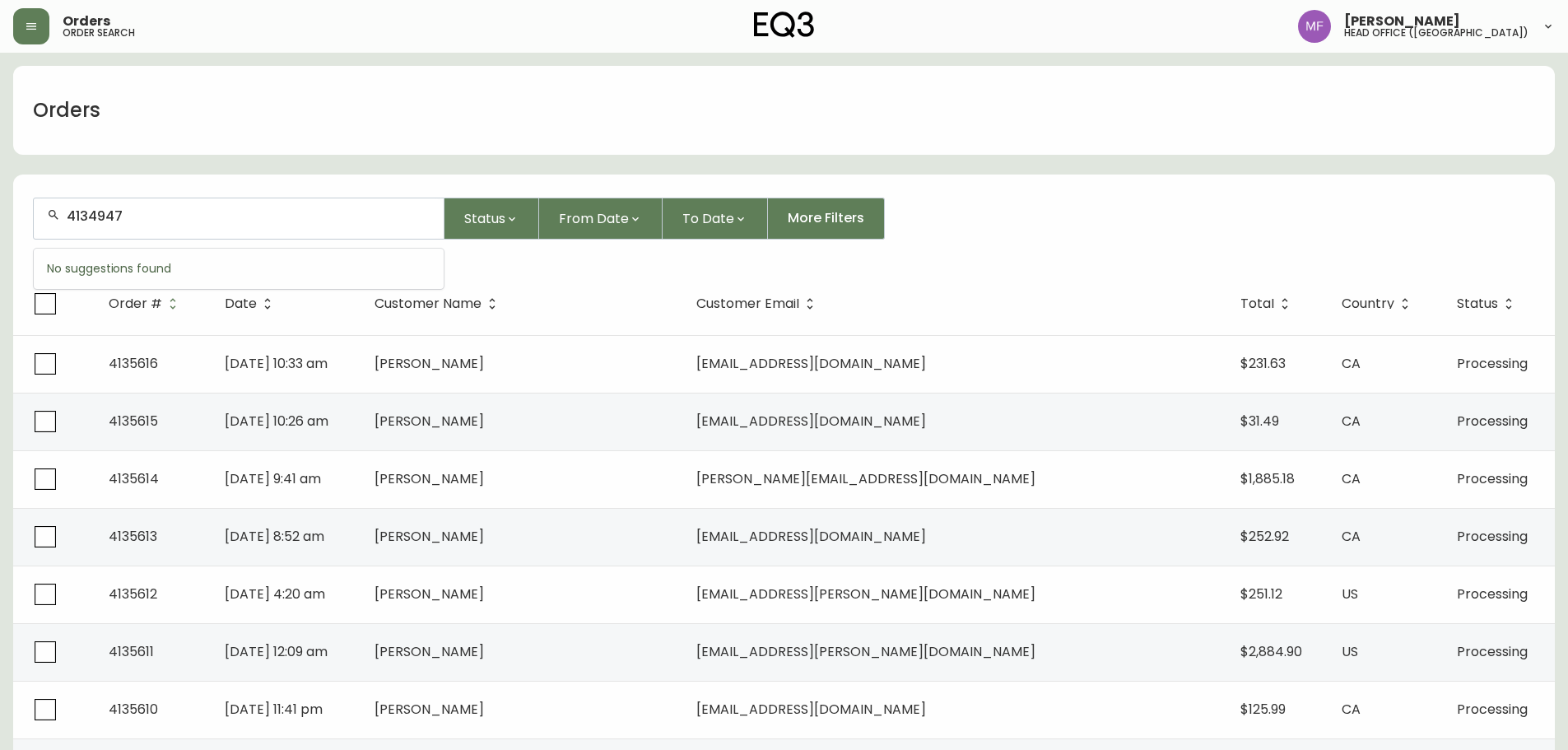
type input "4134947"
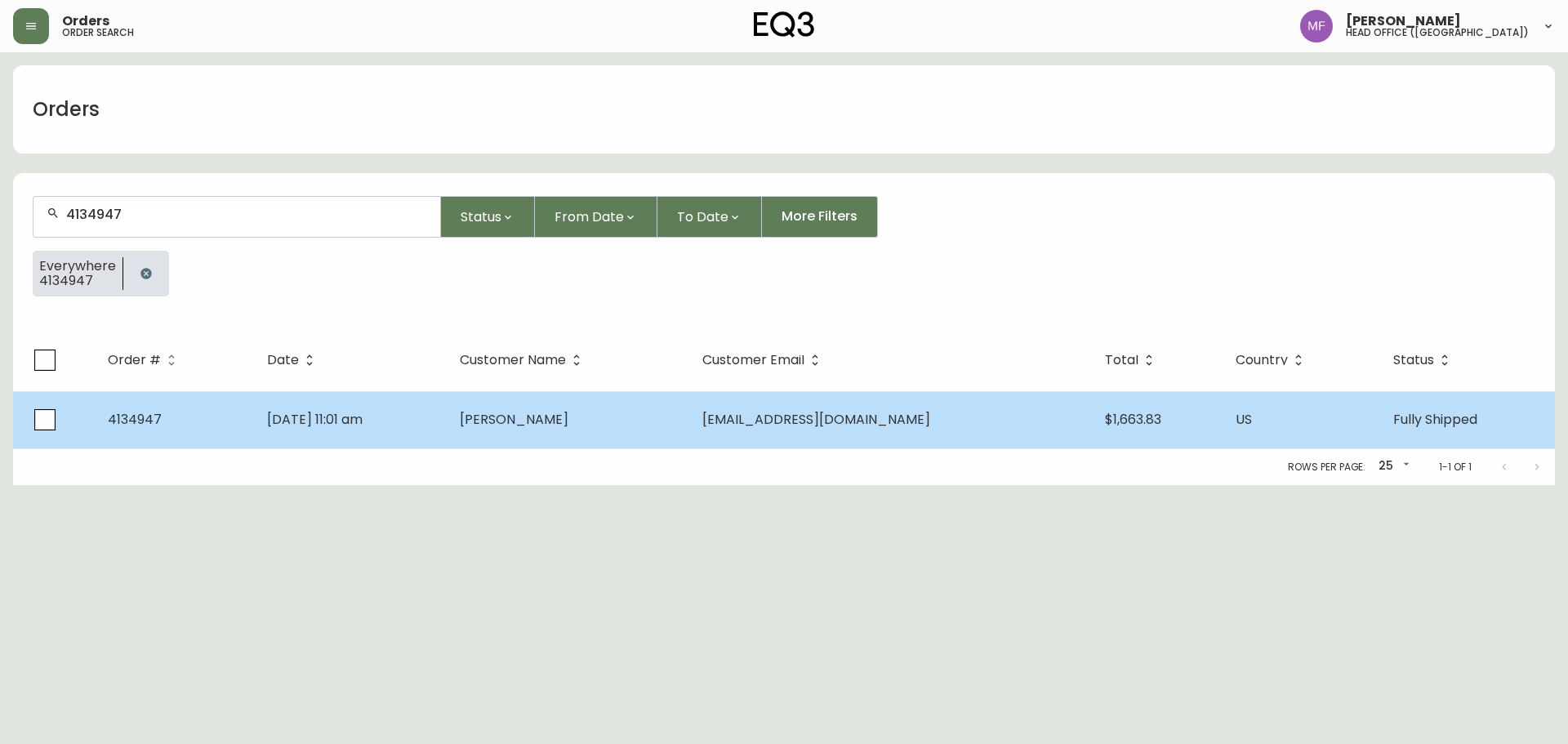
click at [679, 427] on td "[PERSON_NAME]" at bounding box center [568, 419] width 244 height 57
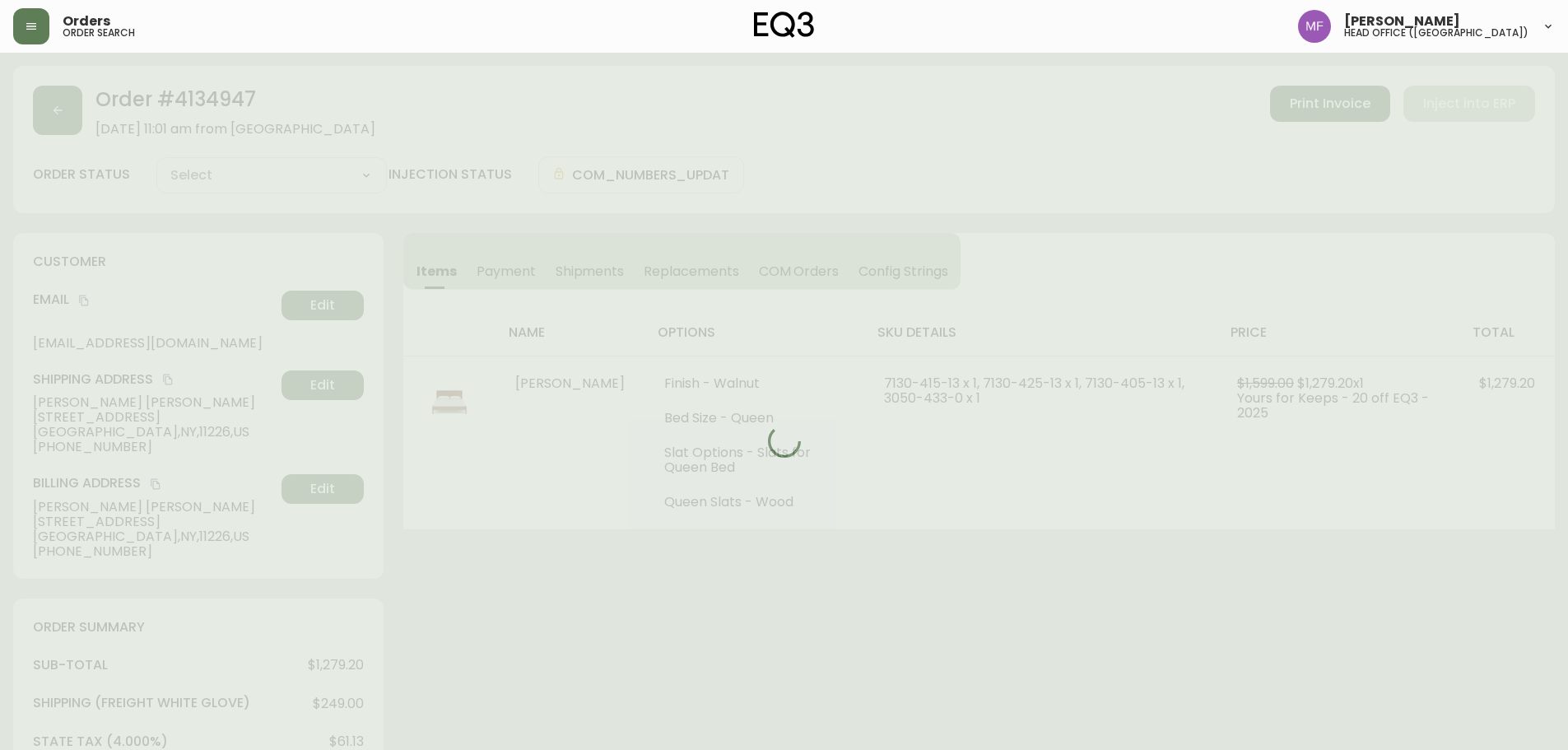
type input "Fully Shipped"
select select "FULLY_SHIPPED"
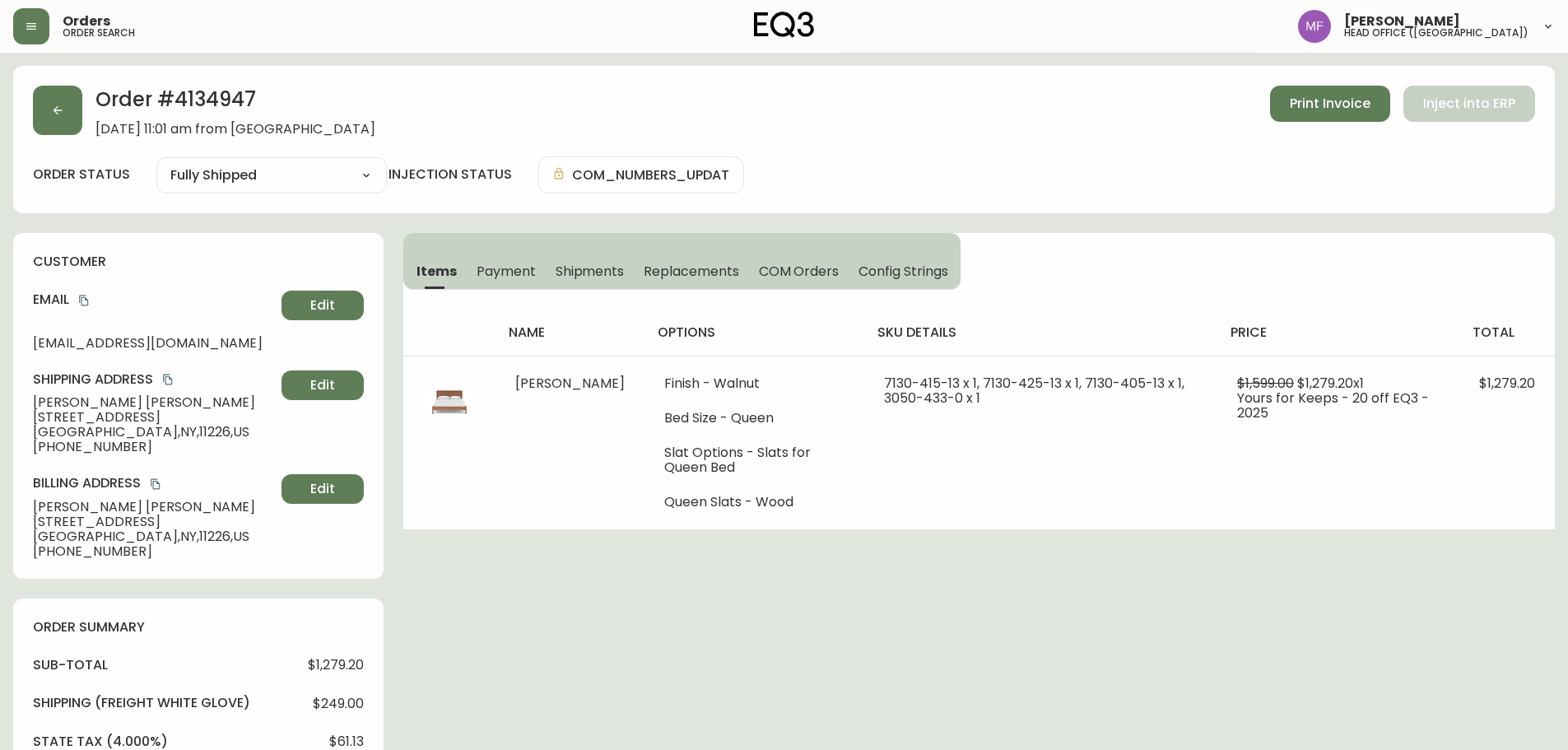
click at [202, 98] on h2 "Order # 4134947" at bounding box center [235, 103] width 280 height 36
copy h2 "4134947"
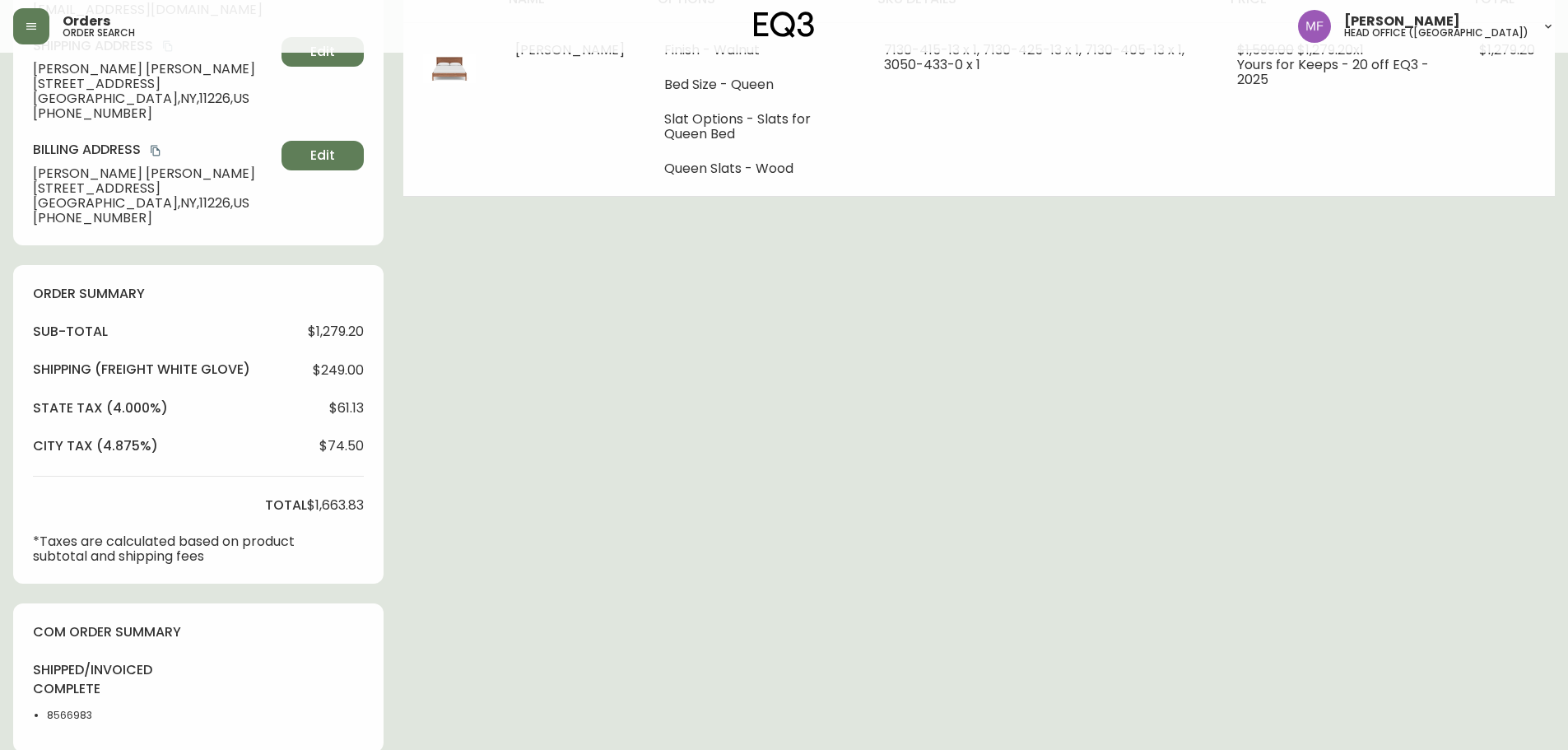
scroll to position [647, 0]
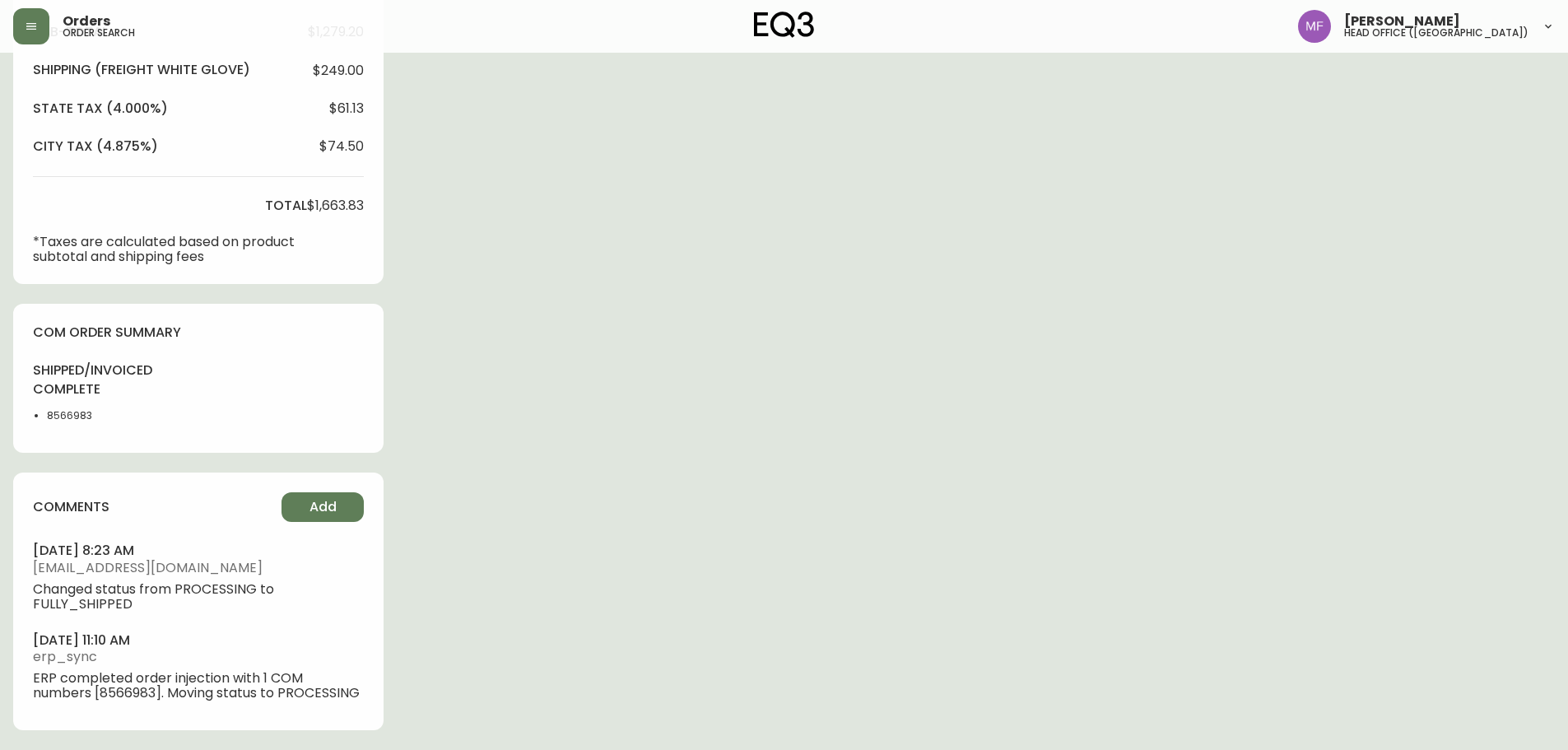
click at [79, 408] on li "8566983" at bounding box center [88, 415] width 83 height 14
copy li "8566983"
click at [595, 392] on div "Order # 4134947 August 30, 2025 at 11:01 am from US_EN Print Invoice Inject int…" at bounding box center [784, 92] width 1542 height 1317
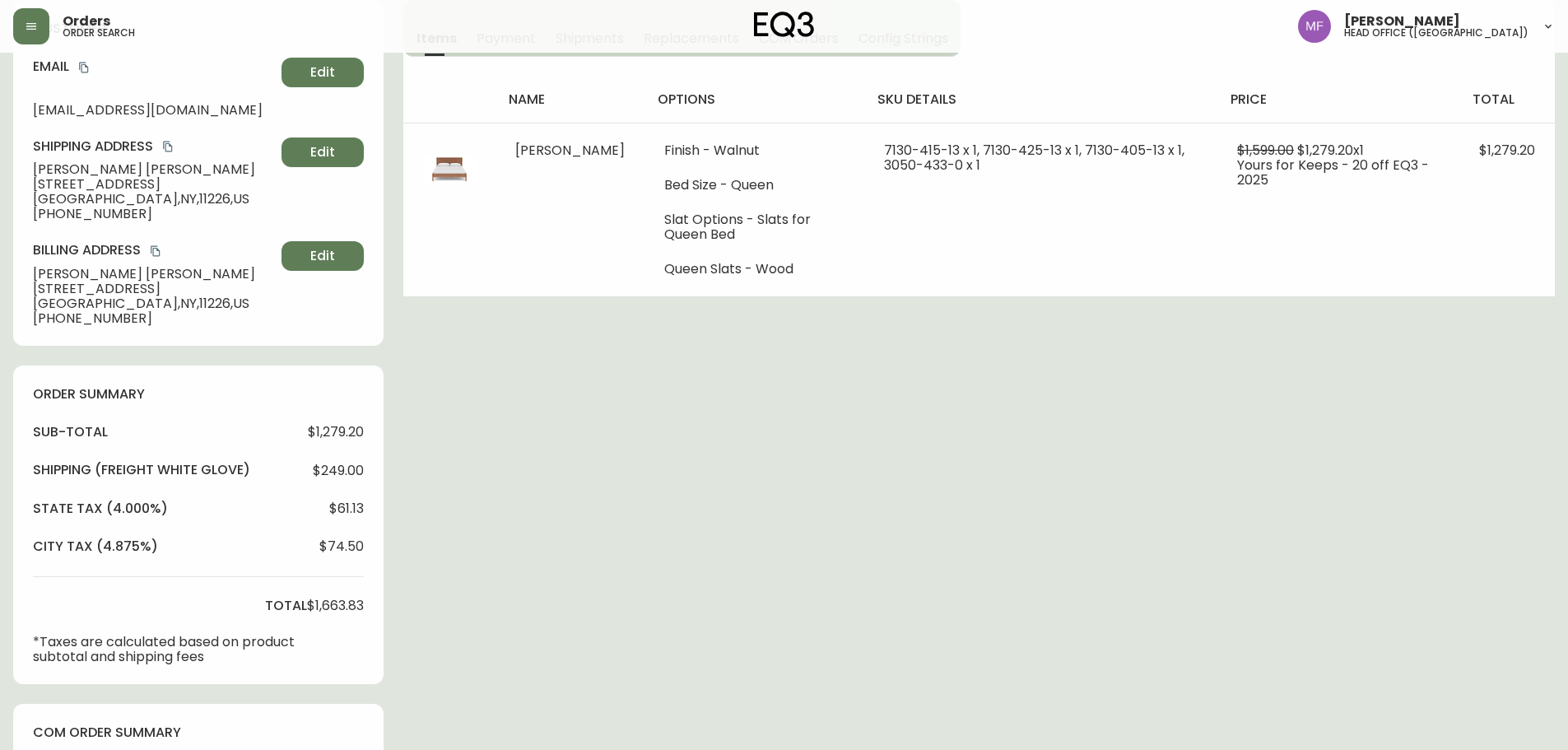
scroll to position [0, 0]
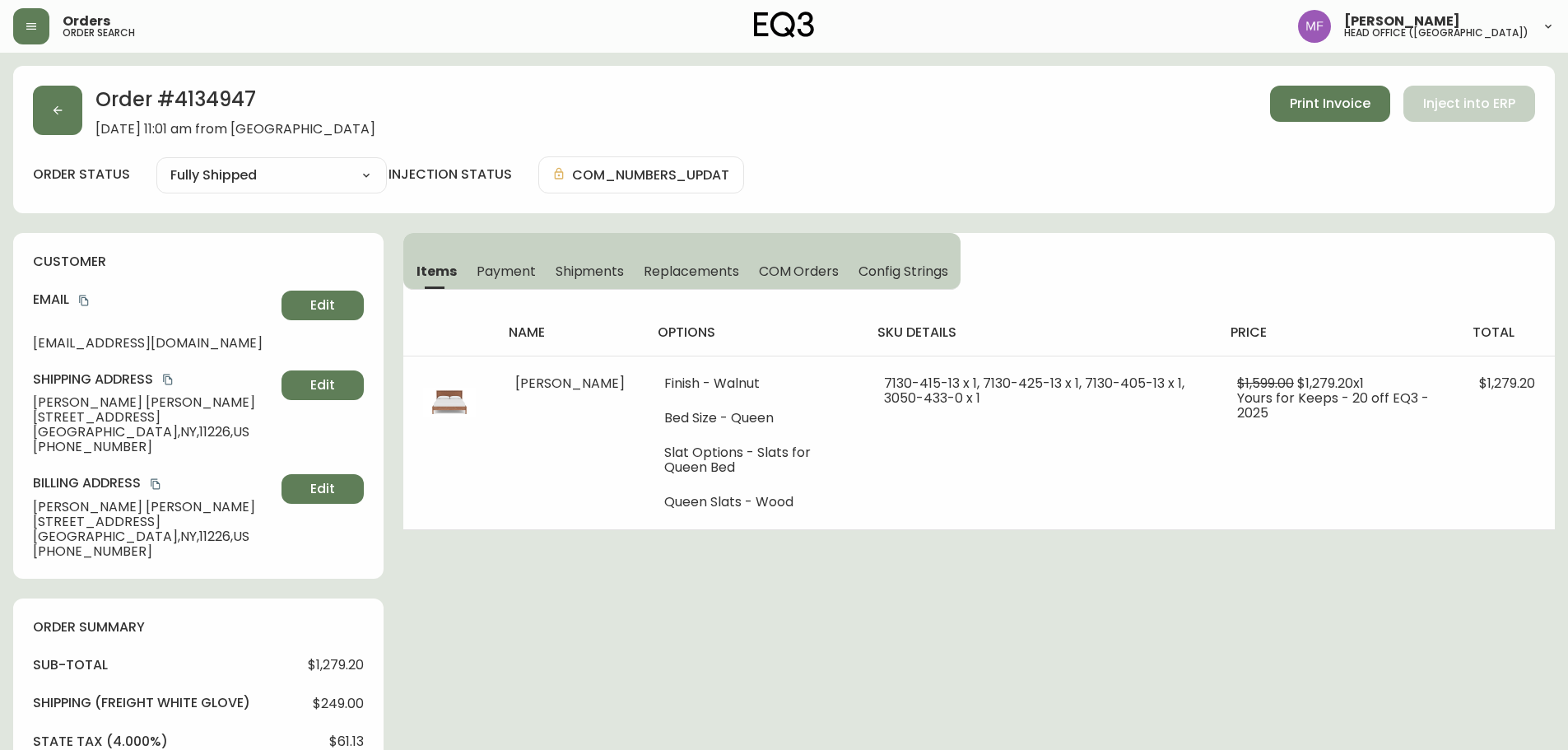
click at [211, 112] on h2 "Order # 4134947" at bounding box center [235, 103] width 280 height 36
copy h2 "4134947"
click at [73, 131] on button "button" at bounding box center [58, 110] width 49 height 49
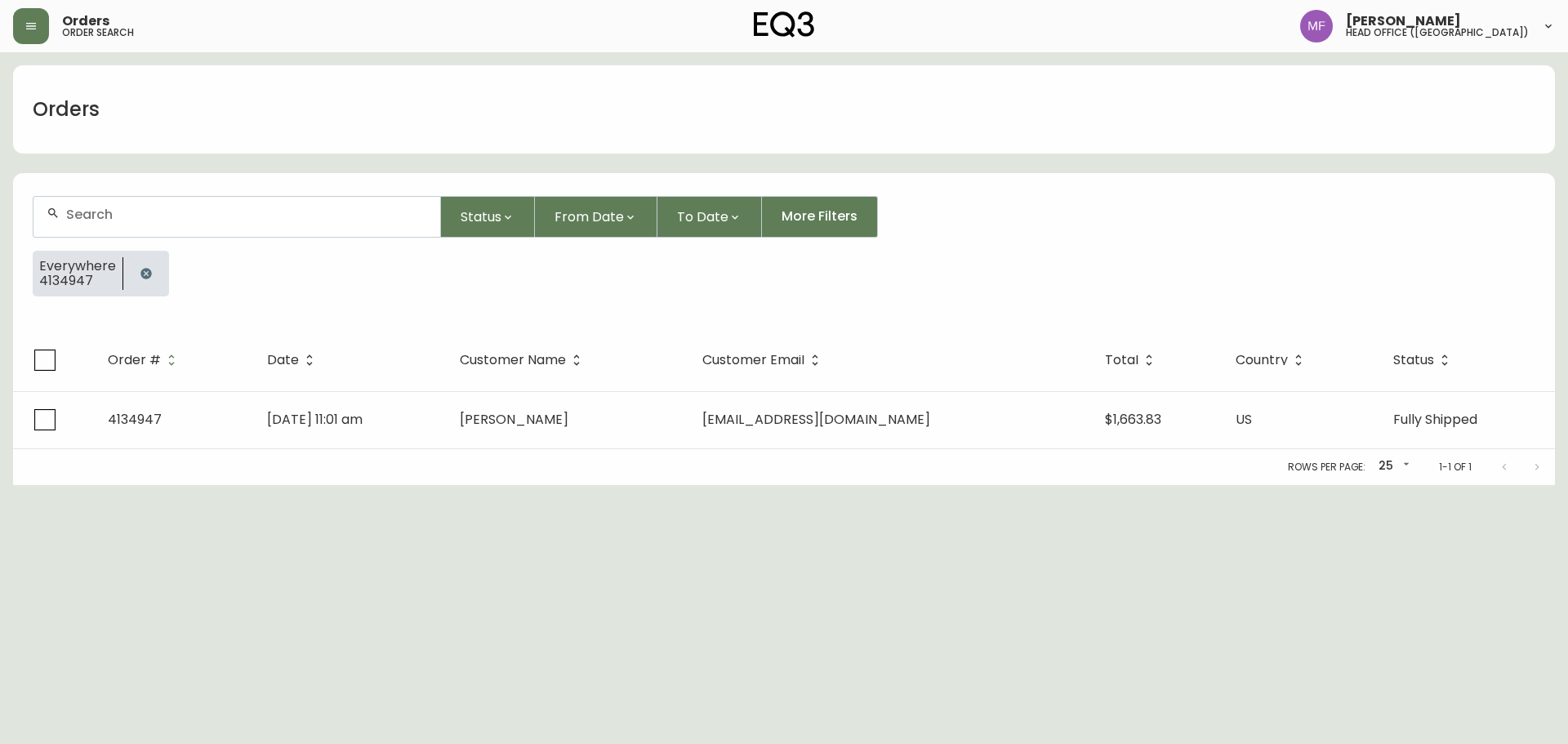
click at [145, 266] on button "button" at bounding box center [145, 273] width 33 height 33
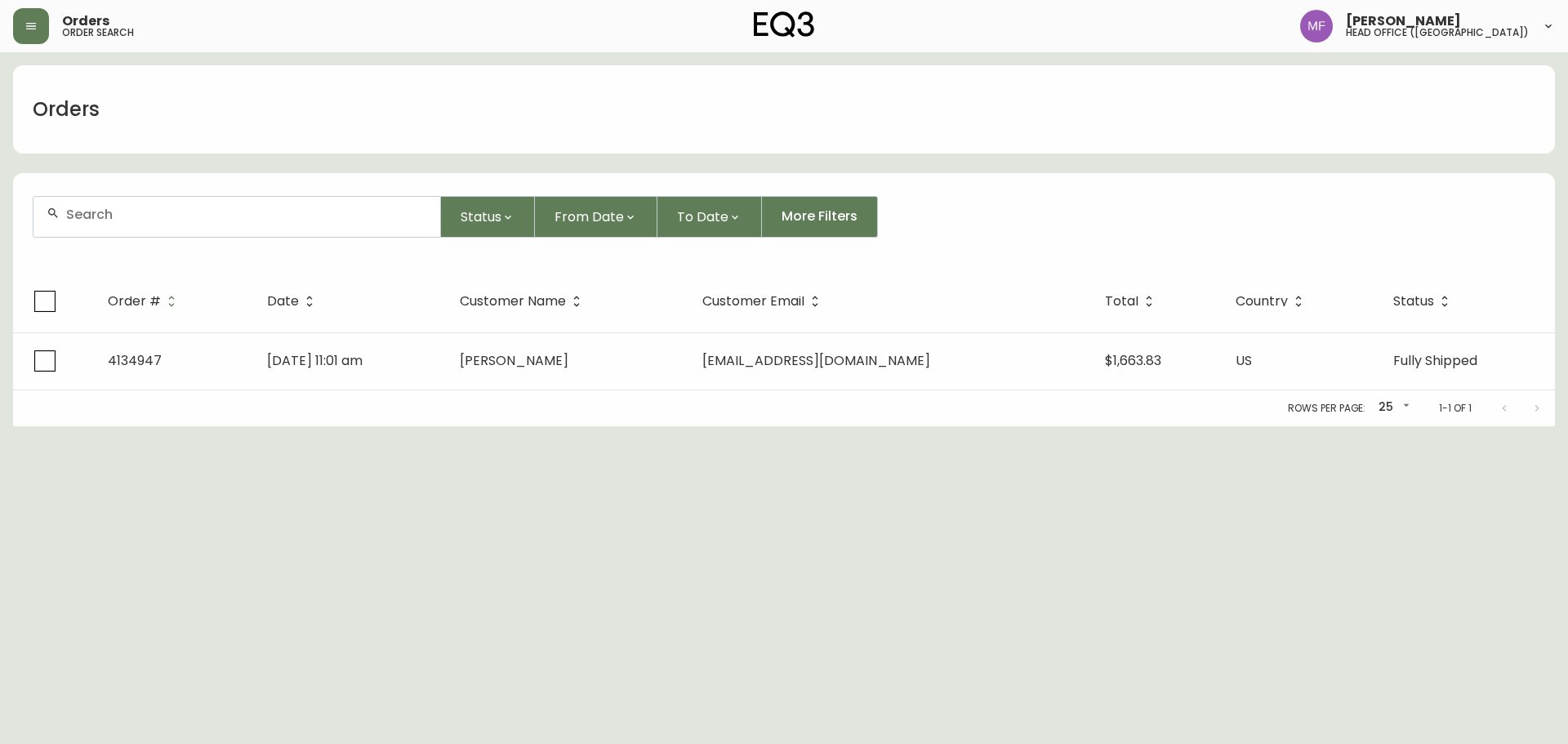
click at [130, 220] on input "text" at bounding box center [246, 214] width 361 height 15
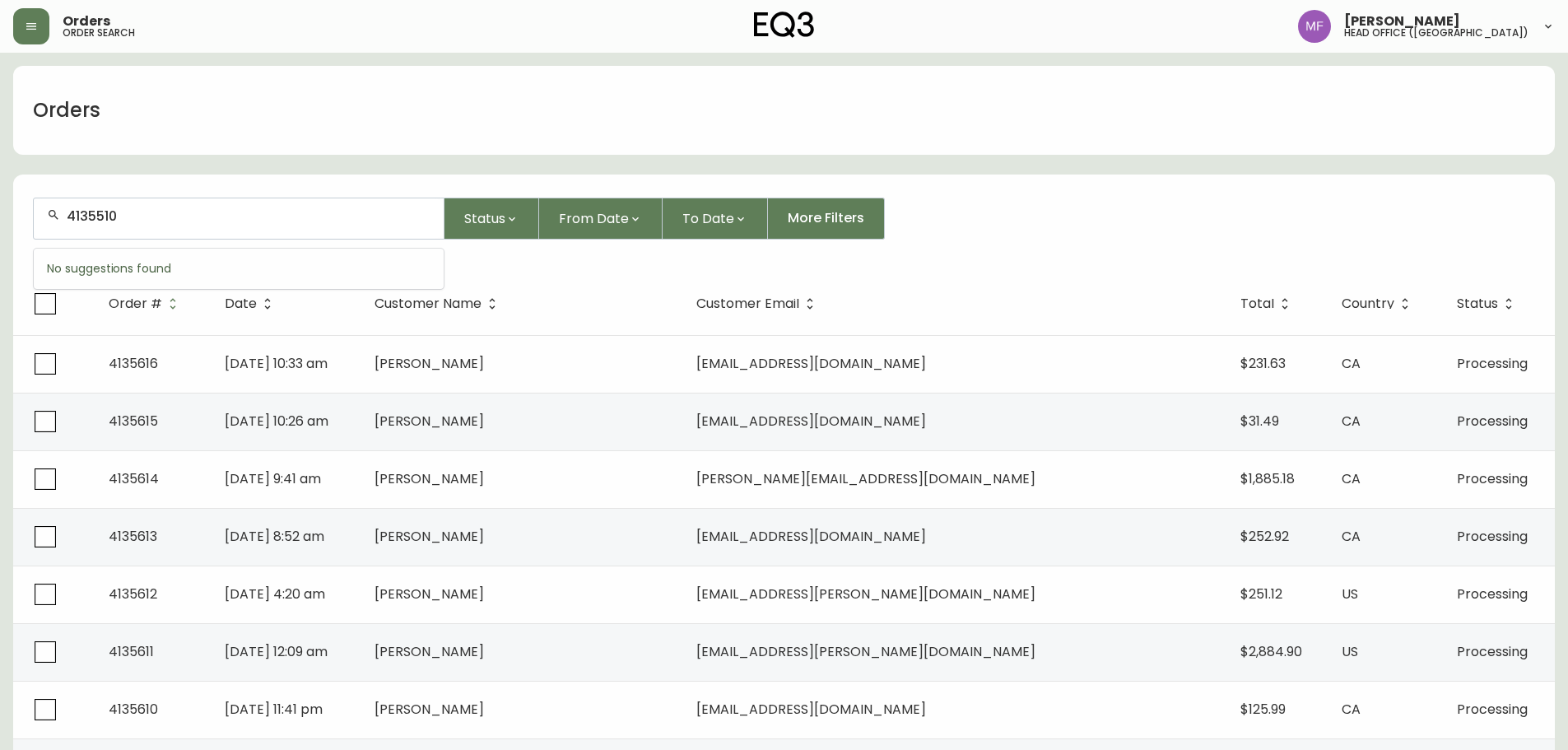
type input "4135510"
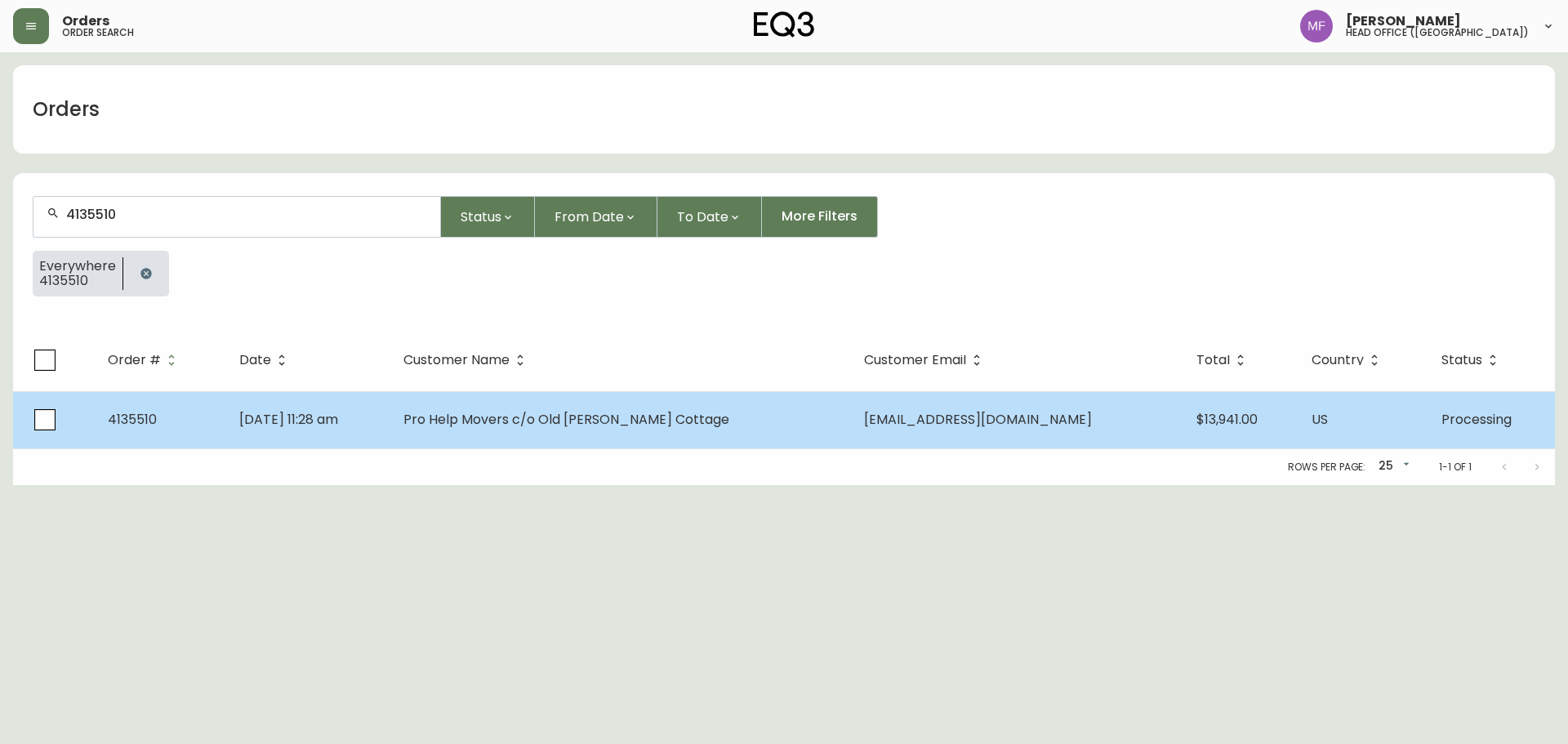
click at [528, 434] on td "Pro Help Movers c/o Old Barnwell Cottage" at bounding box center [620, 419] width 461 height 57
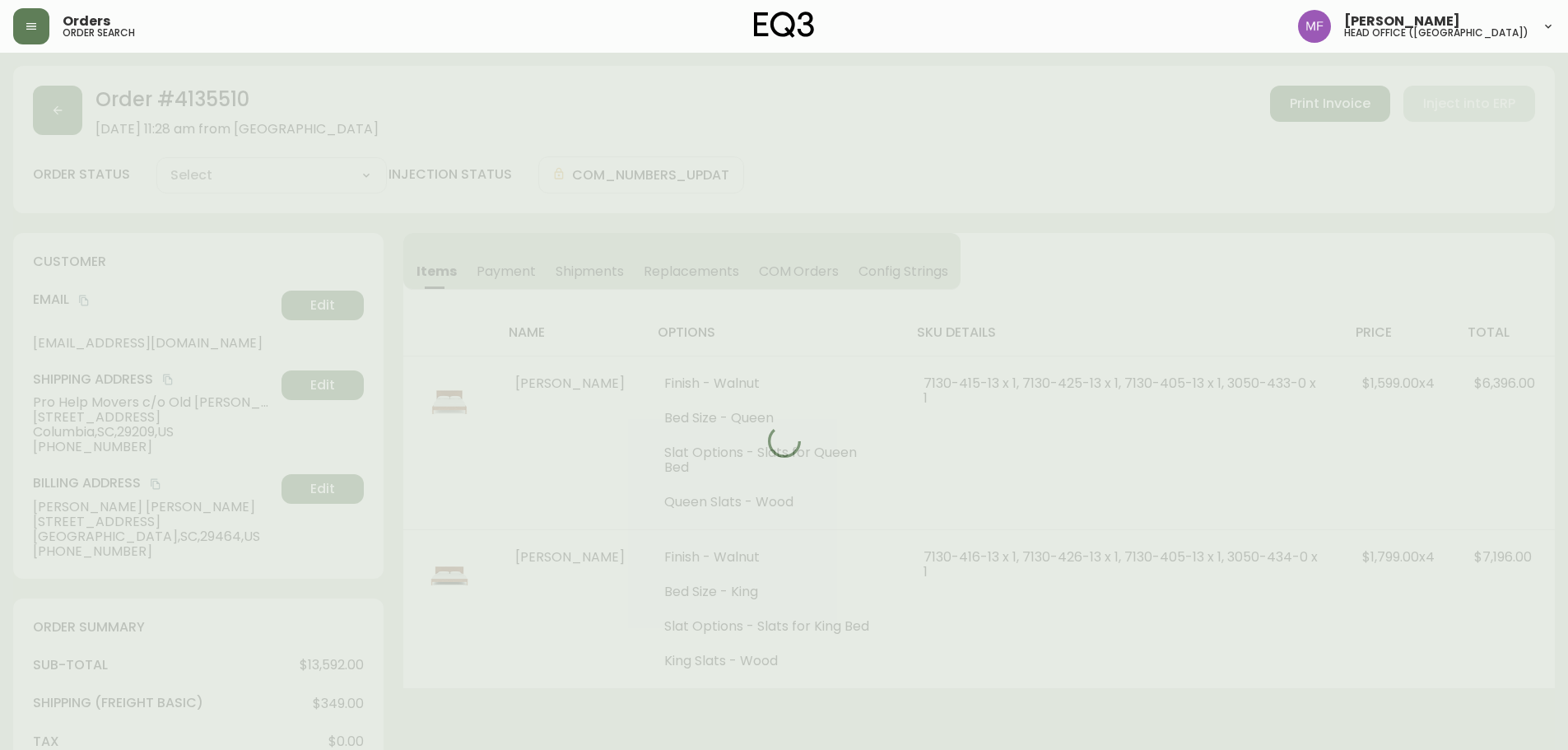
type input "Processing"
select select "PROCESSING"
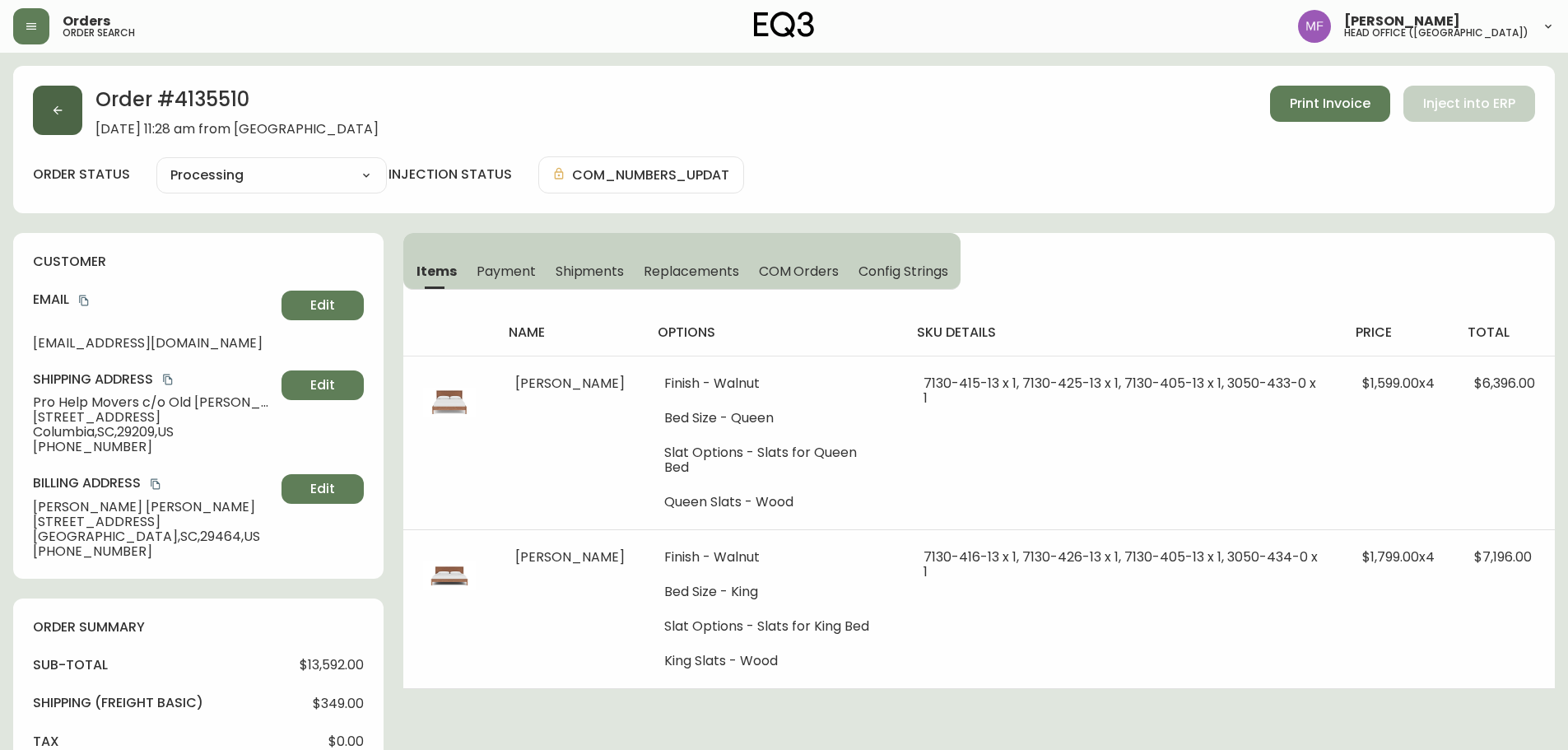
click at [67, 104] on button "button" at bounding box center [58, 110] width 49 height 49
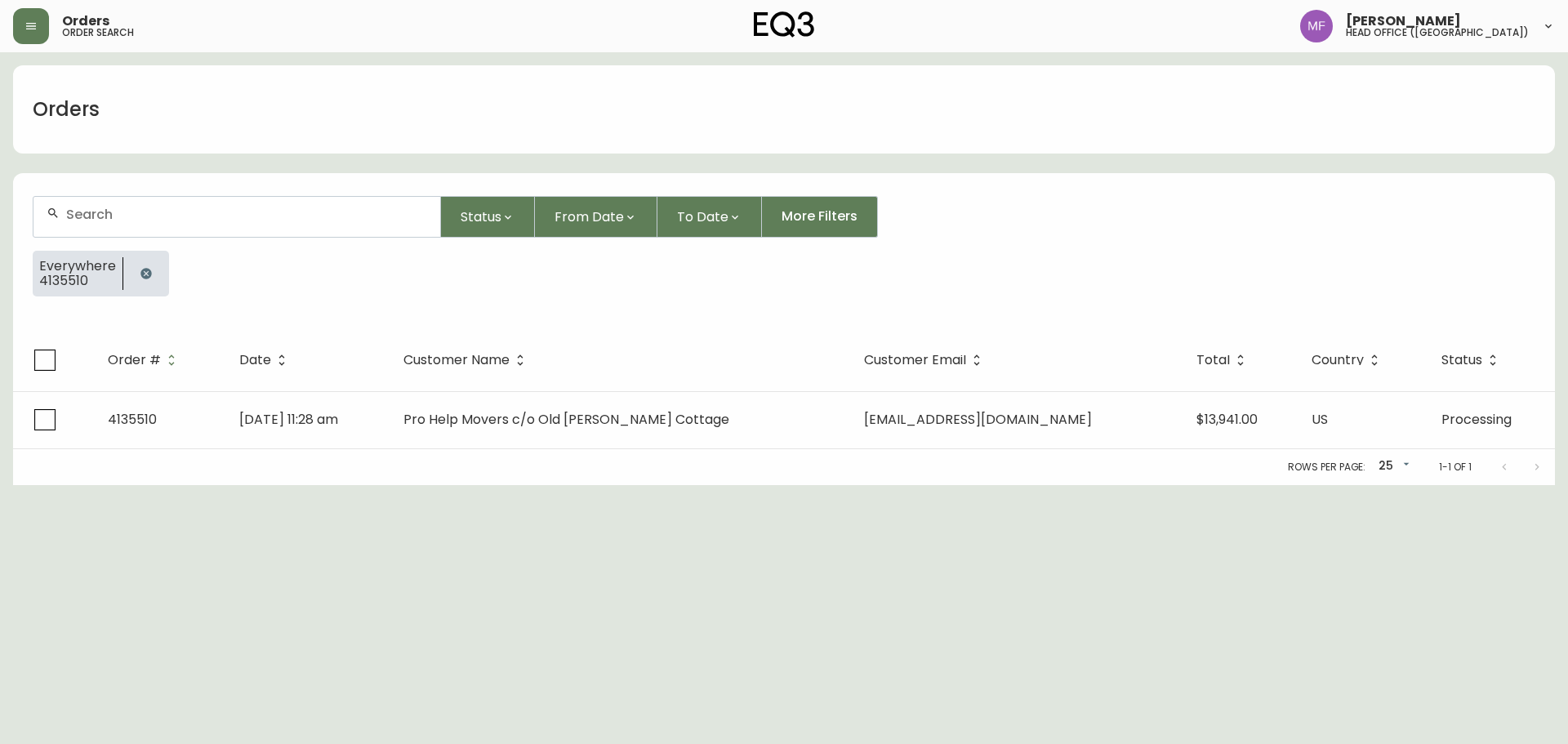
drag, startPoint x: 139, startPoint y: 280, endPoint x: 136, endPoint y: 231, distance: 49.1
click at [142, 277] on button "button" at bounding box center [145, 273] width 33 height 33
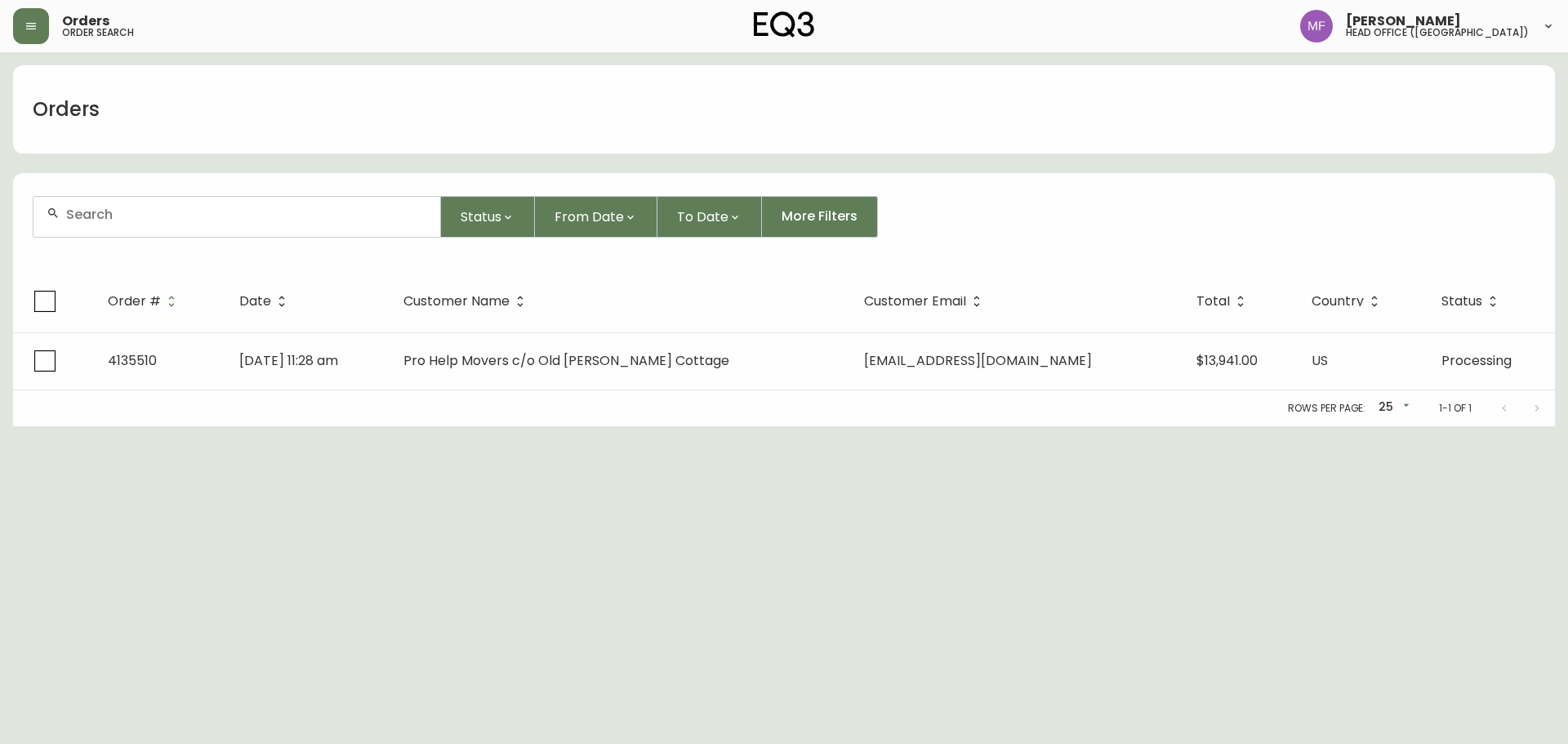
click at [135, 226] on div at bounding box center [237, 217] width 407 height 40
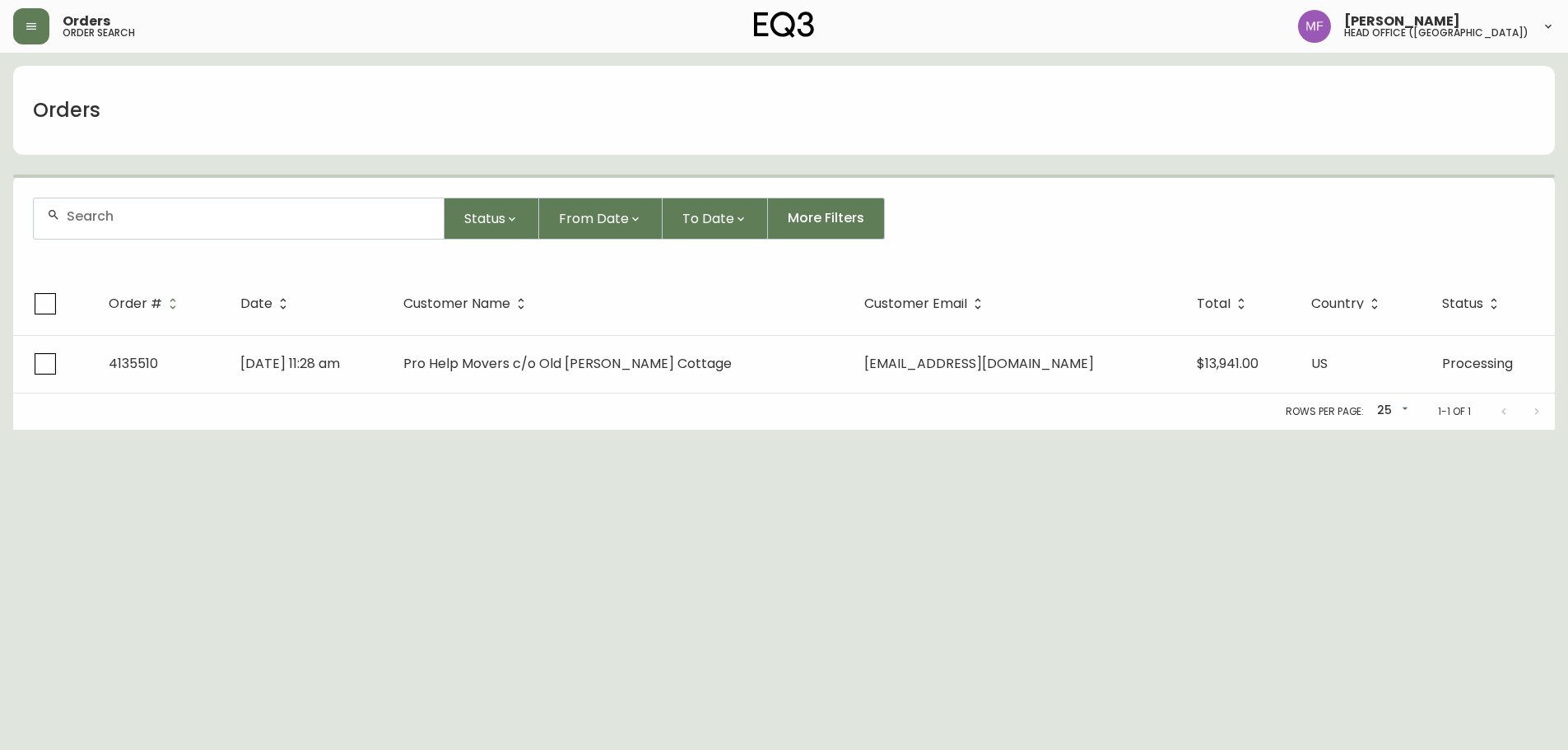
paste input "4135546"
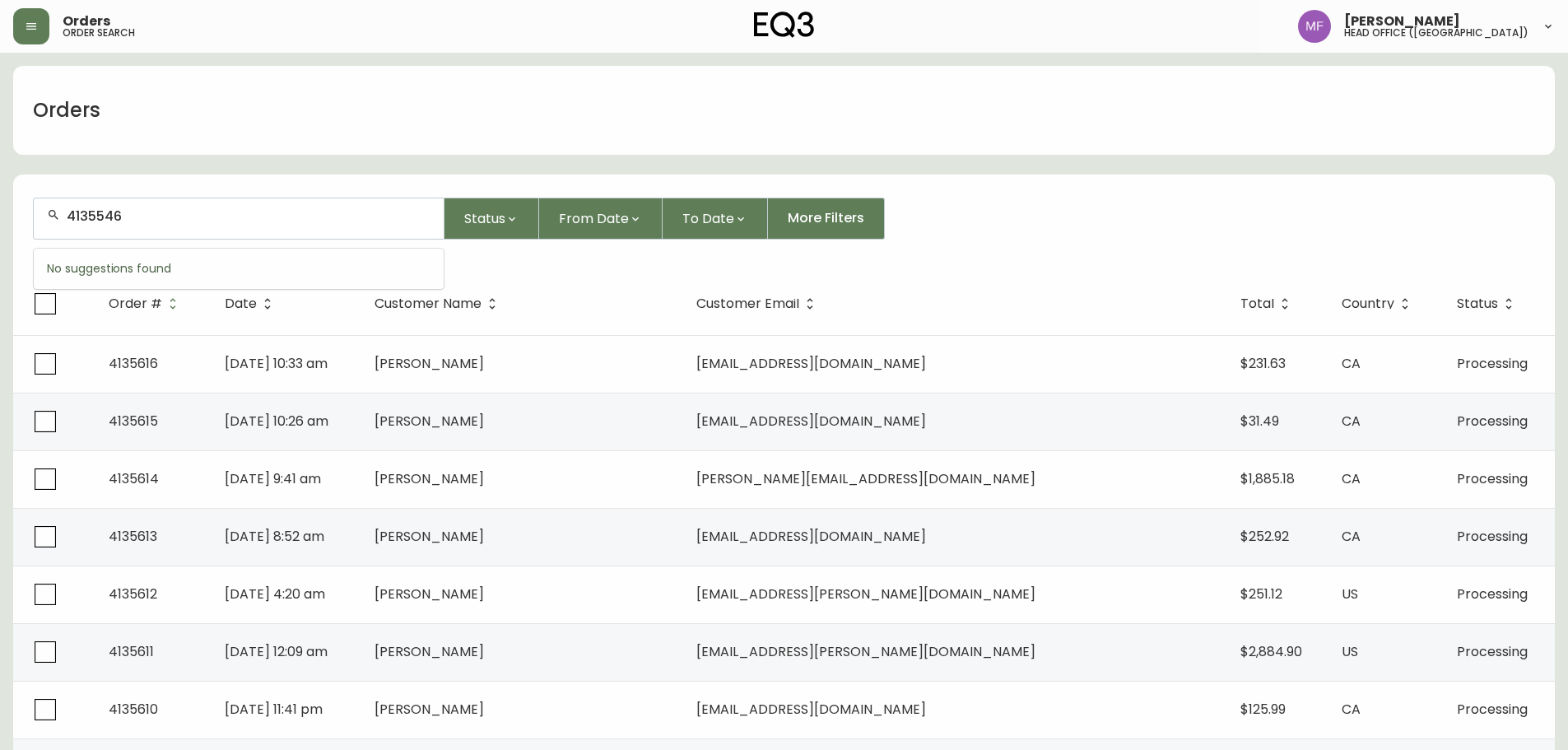
type input "4135546"
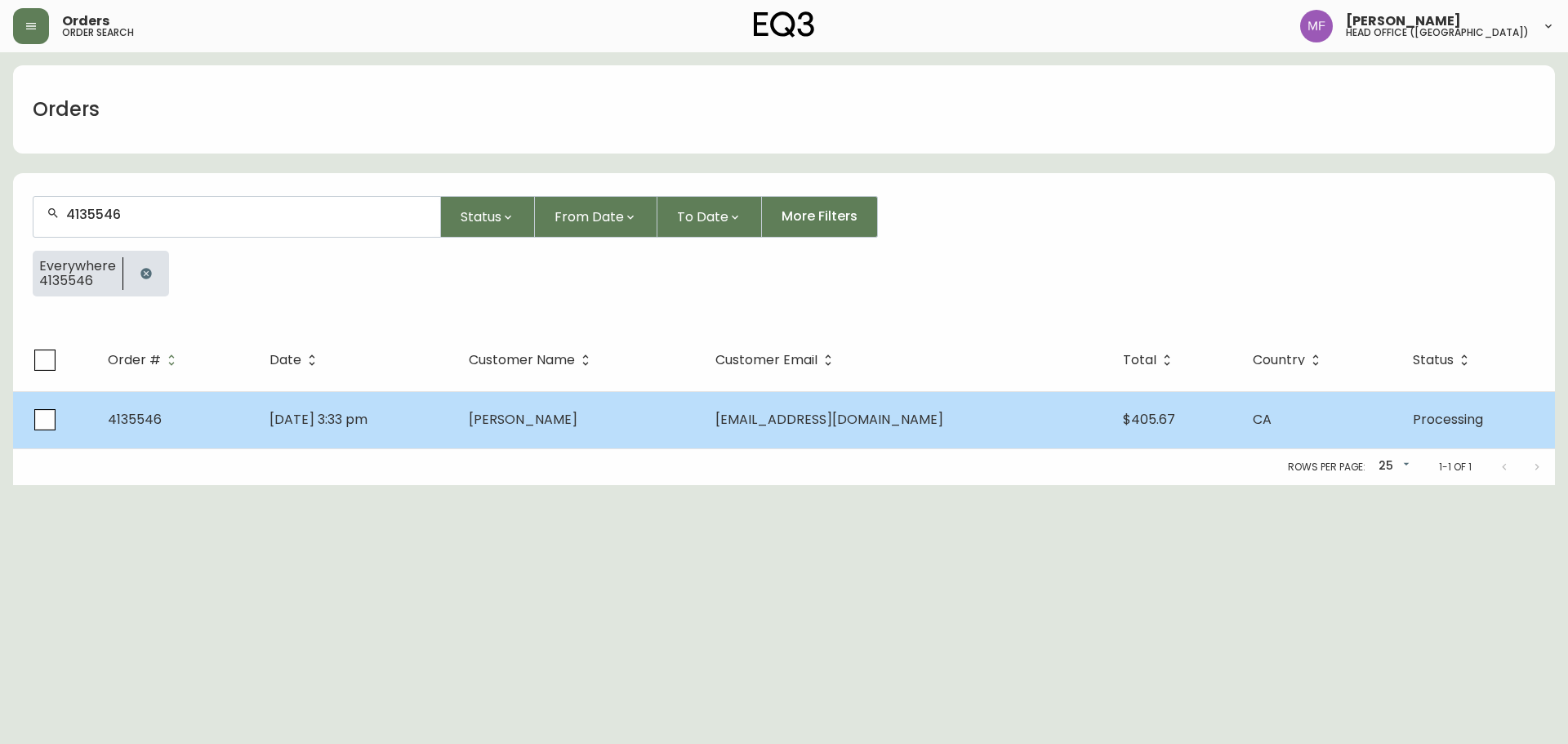
click at [427, 416] on td "Sep 26 2025, 3:33 pm" at bounding box center [355, 419] width 199 height 57
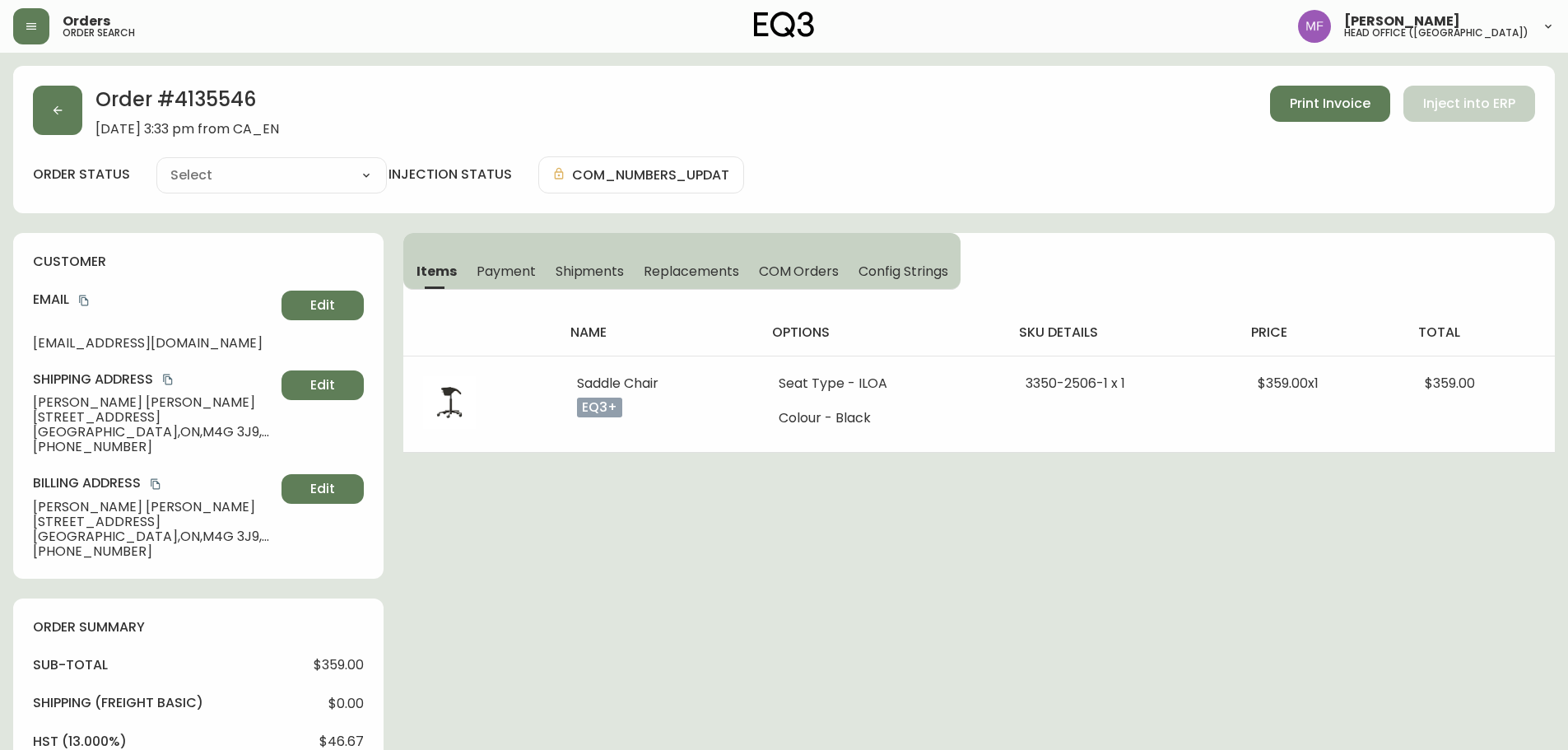
type input "Processing"
select select "PROCESSING"
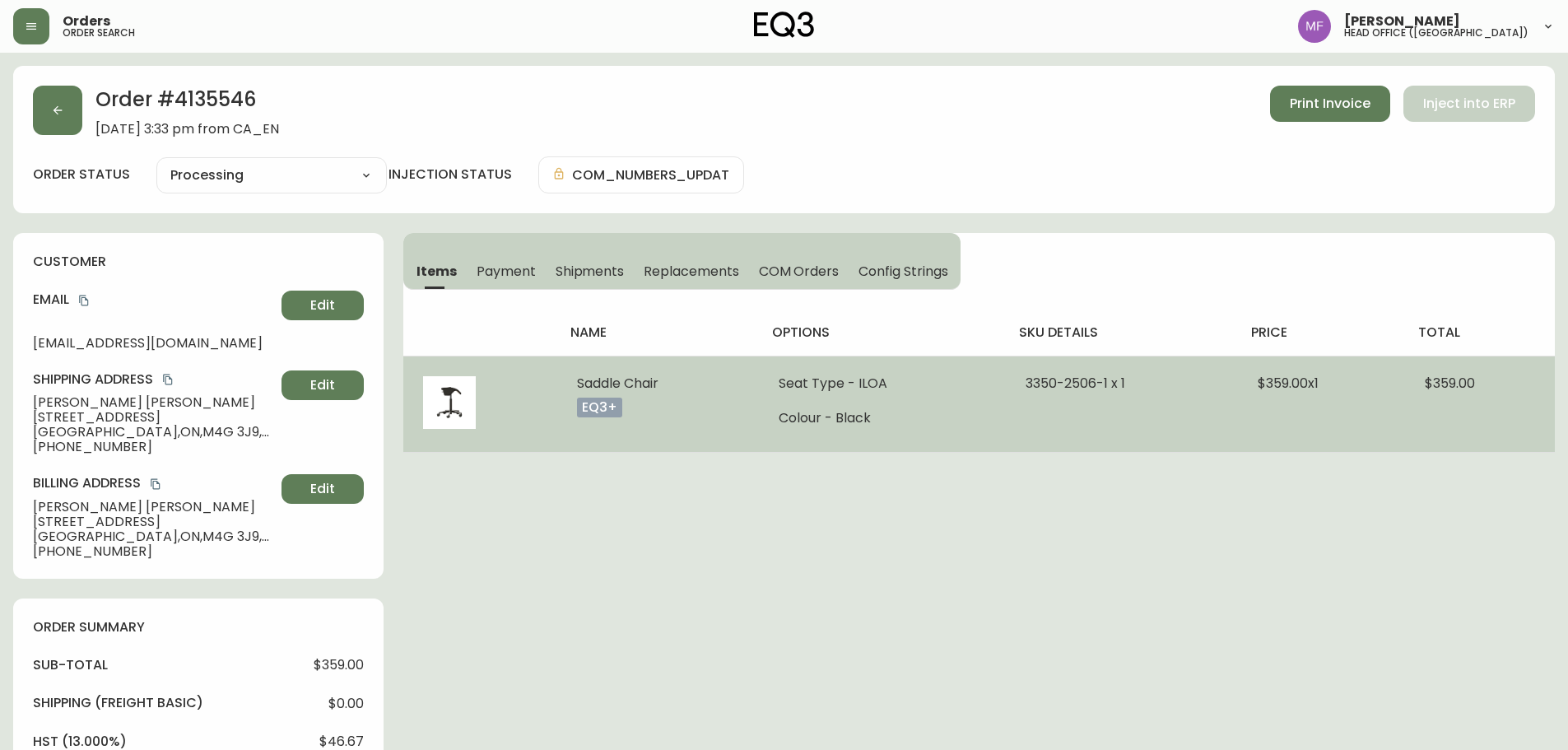
drag, startPoint x: 668, startPoint y: 384, endPoint x: 554, endPoint y: 380, distance: 114.1
click at [554, 380] on tr "Saddle Chair eq3+ Seat Type - ILOA Colour - Black 3350-2506-1 x 1 $359.00 x 1 $…" at bounding box center [979, 403] width 1151 height 96
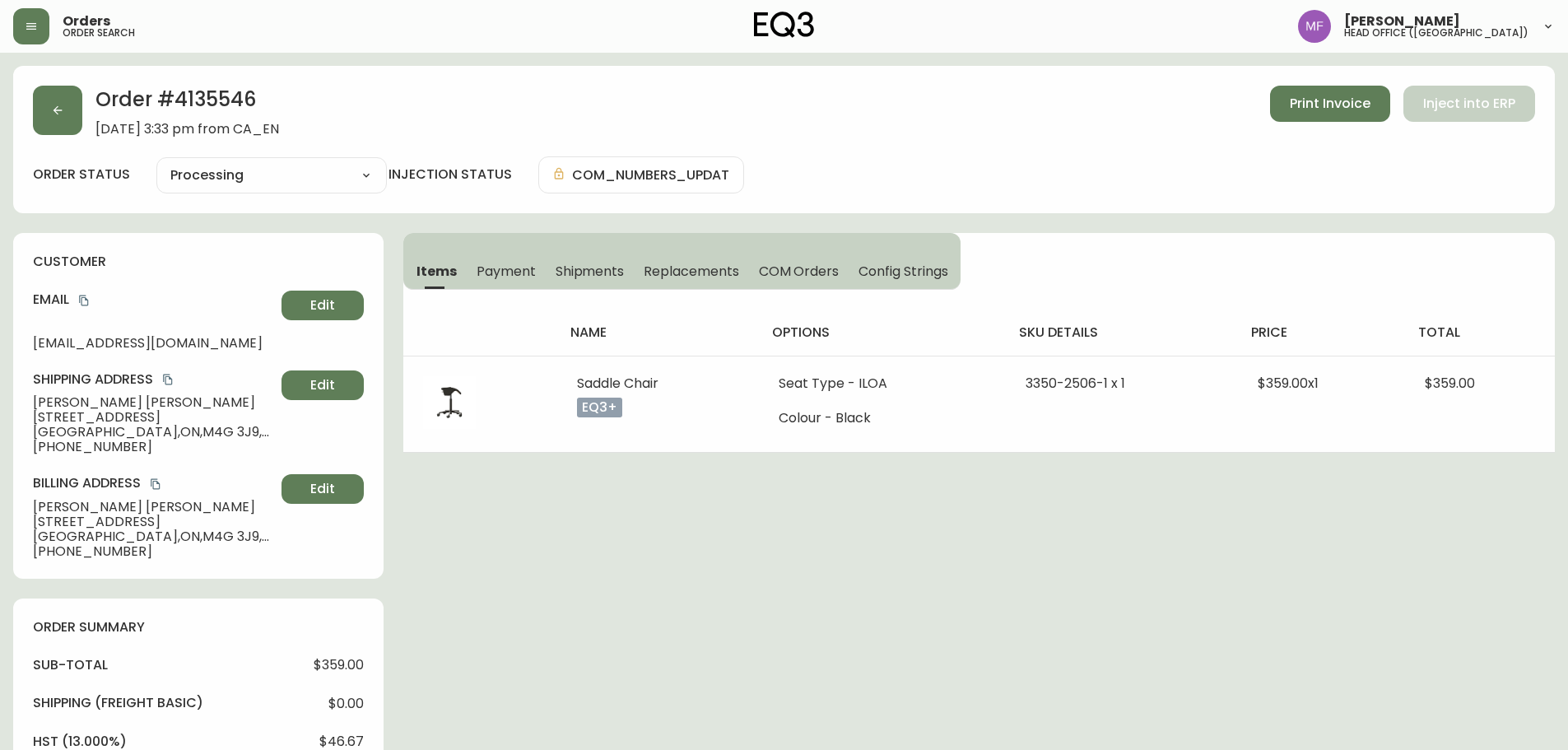
copy tr "Saddle Chair"
click at [245, 102] on h2 "Order # 4135546" at bounding box center [187, 103] width 184 height 36
copy h2 "4135546"
click at [241, 94] on h2 "Order # 4135546" at bounding box center [187, 103] width 184 height 36
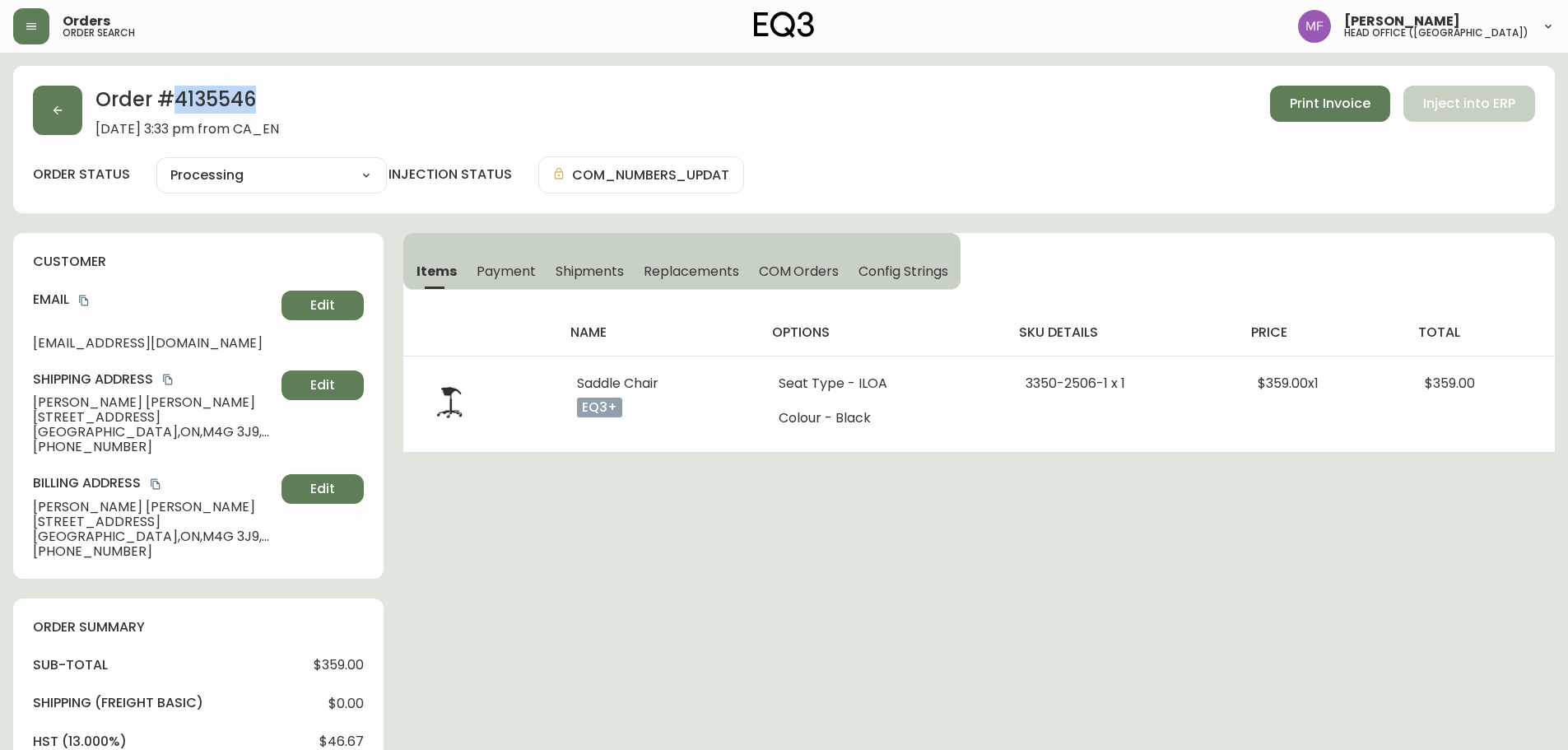
click at [241, 94] on h2 "Order # 4135546" at bounding box center [187, 103] width 184 height 36
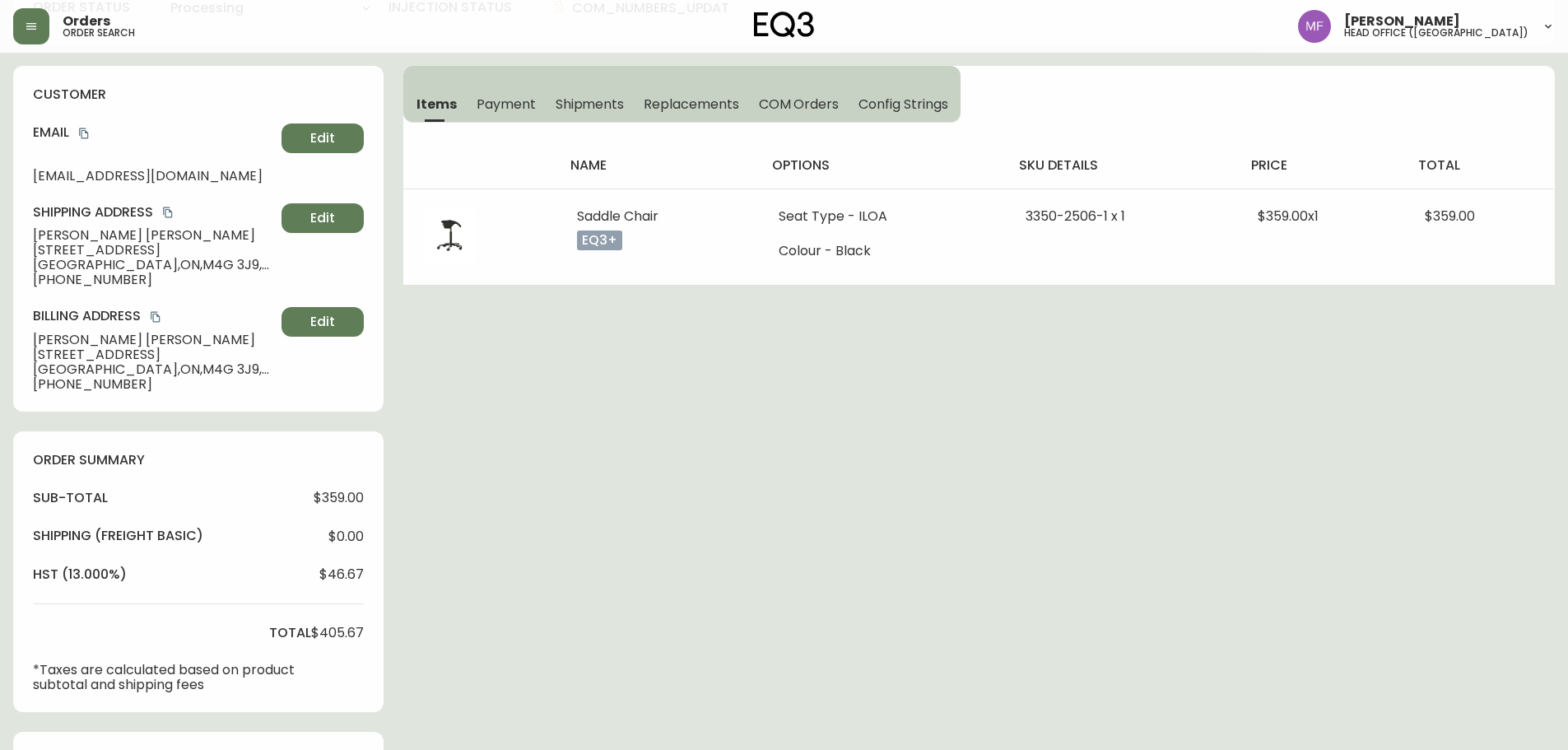
scroll to position [487, 0]
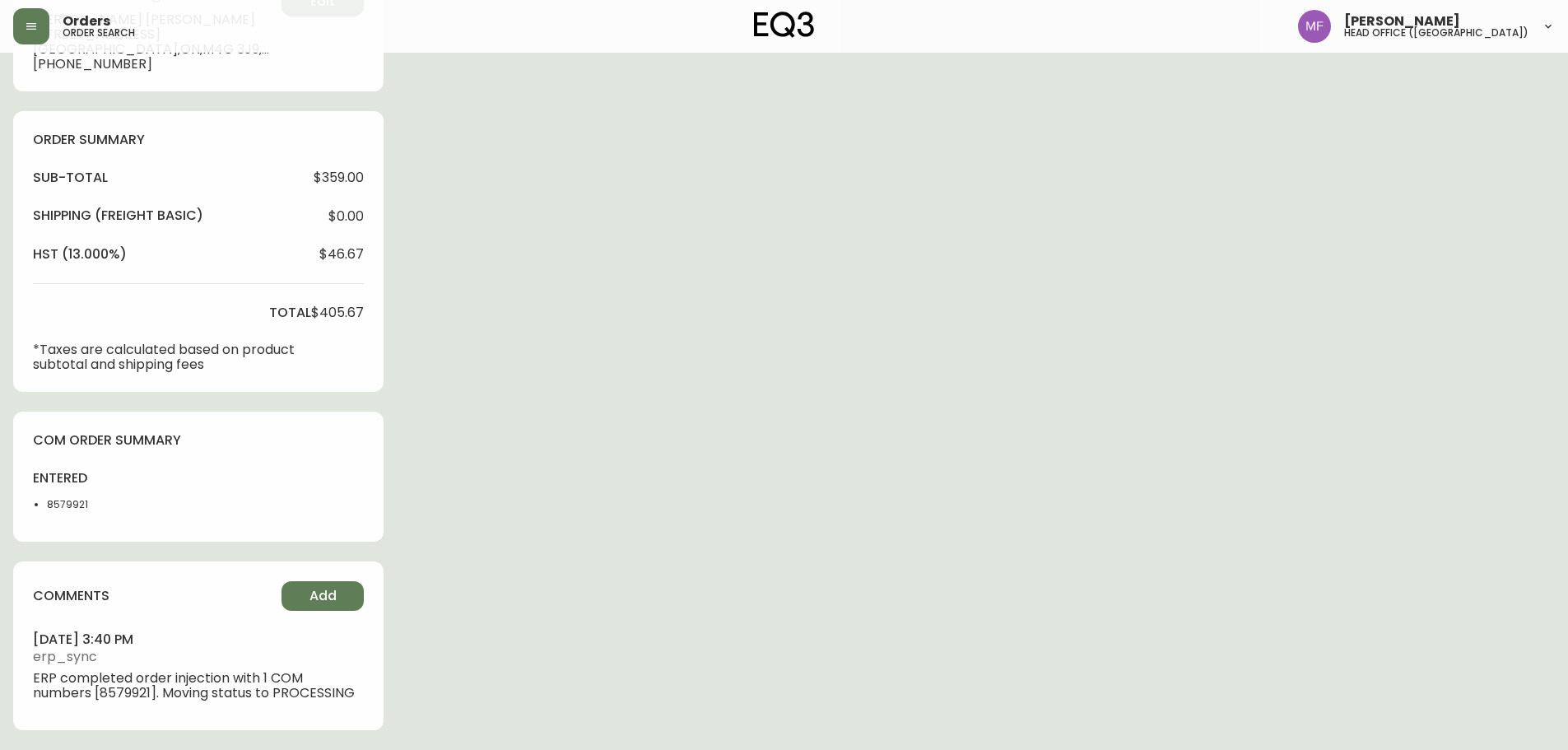
click at [67, 510] on li "8579921" at bounding box center [88, 504] width 83 height 14
copy li "8579921"
click at [771, 477] on div "Order # 4135546 September 26, 2025 at 3:33 pm from CA_EN Print Invoice Inject i…" at bounding box center [784, 164] width 1542 height 1171
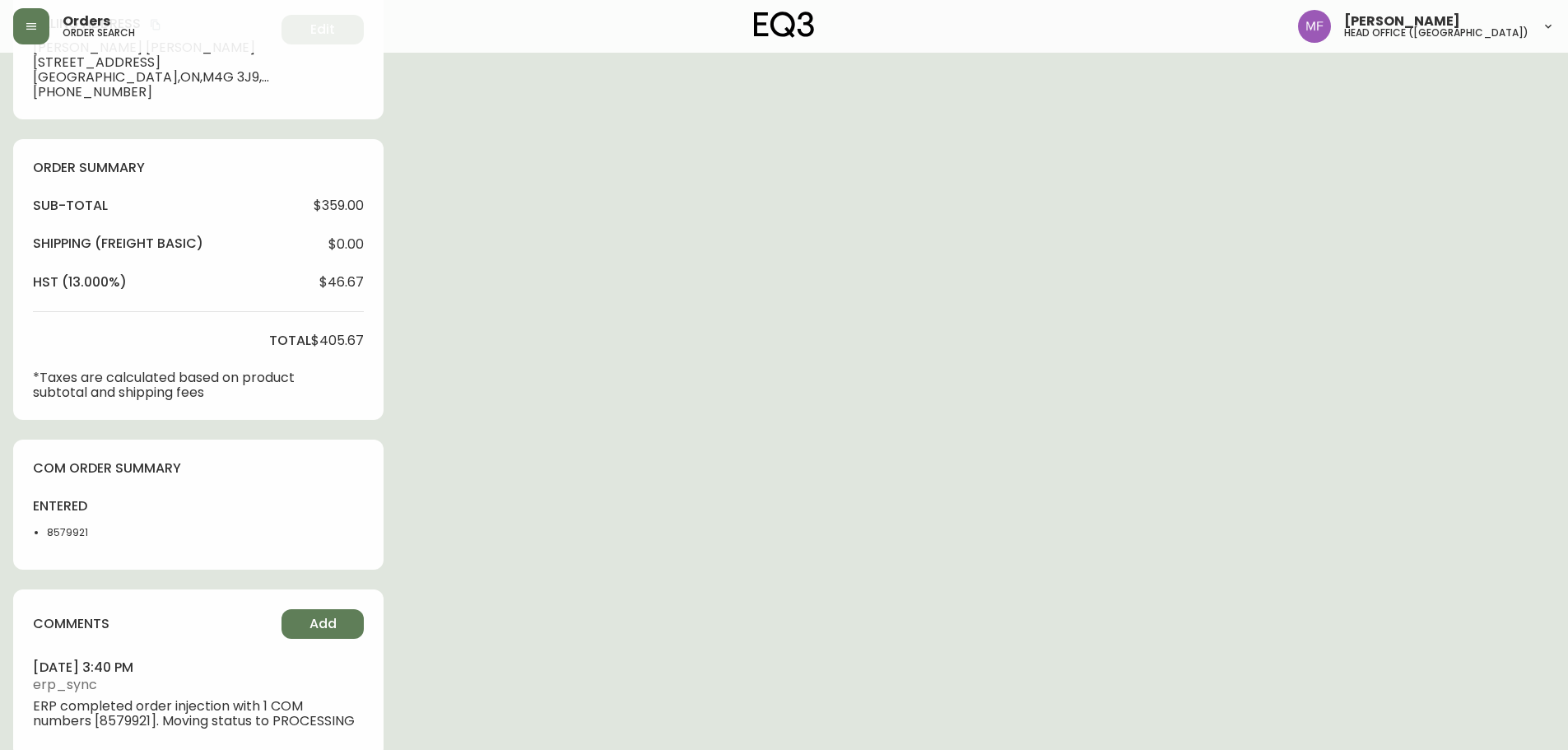
click at [1275, 493] on div "Order # 4135546 September 26, 2025 at 3:33 pm from CA_EN Print Invoice Inject i…" at bounding box center [784, 192] width 1542 height 1171
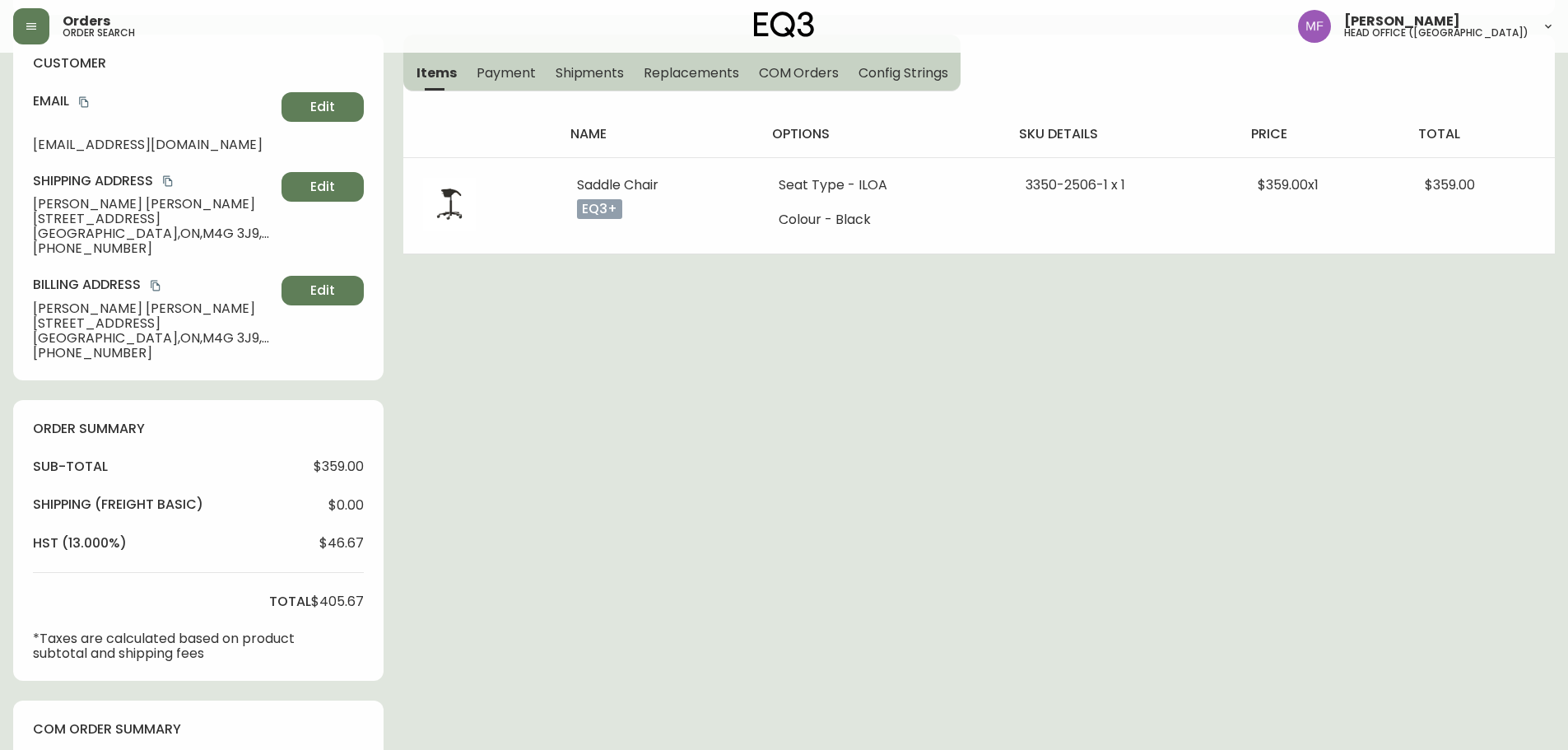
scroll to position [0, 0]
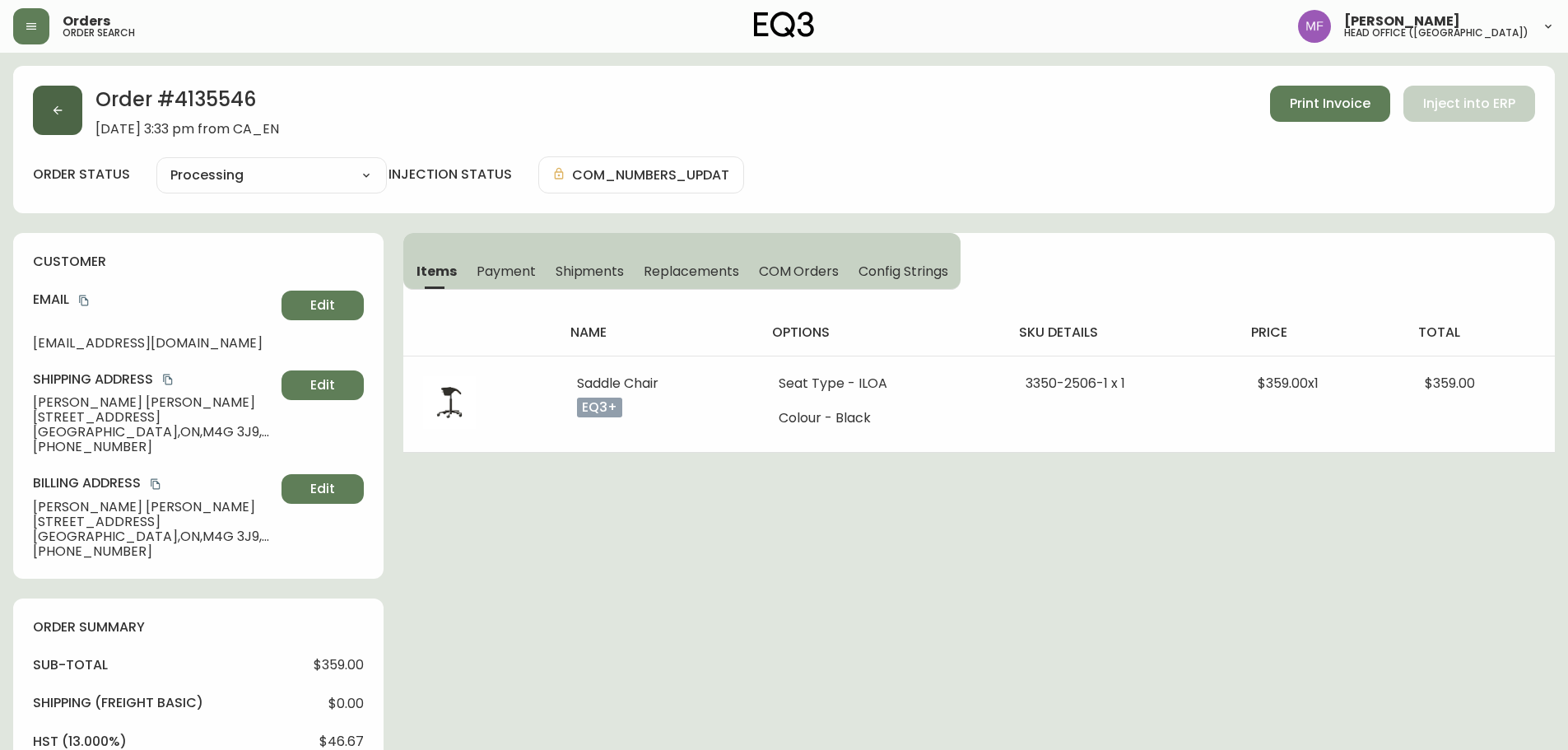
click at [42, 112] on button "button" at bounding box center [58, 110] width 49 height 49
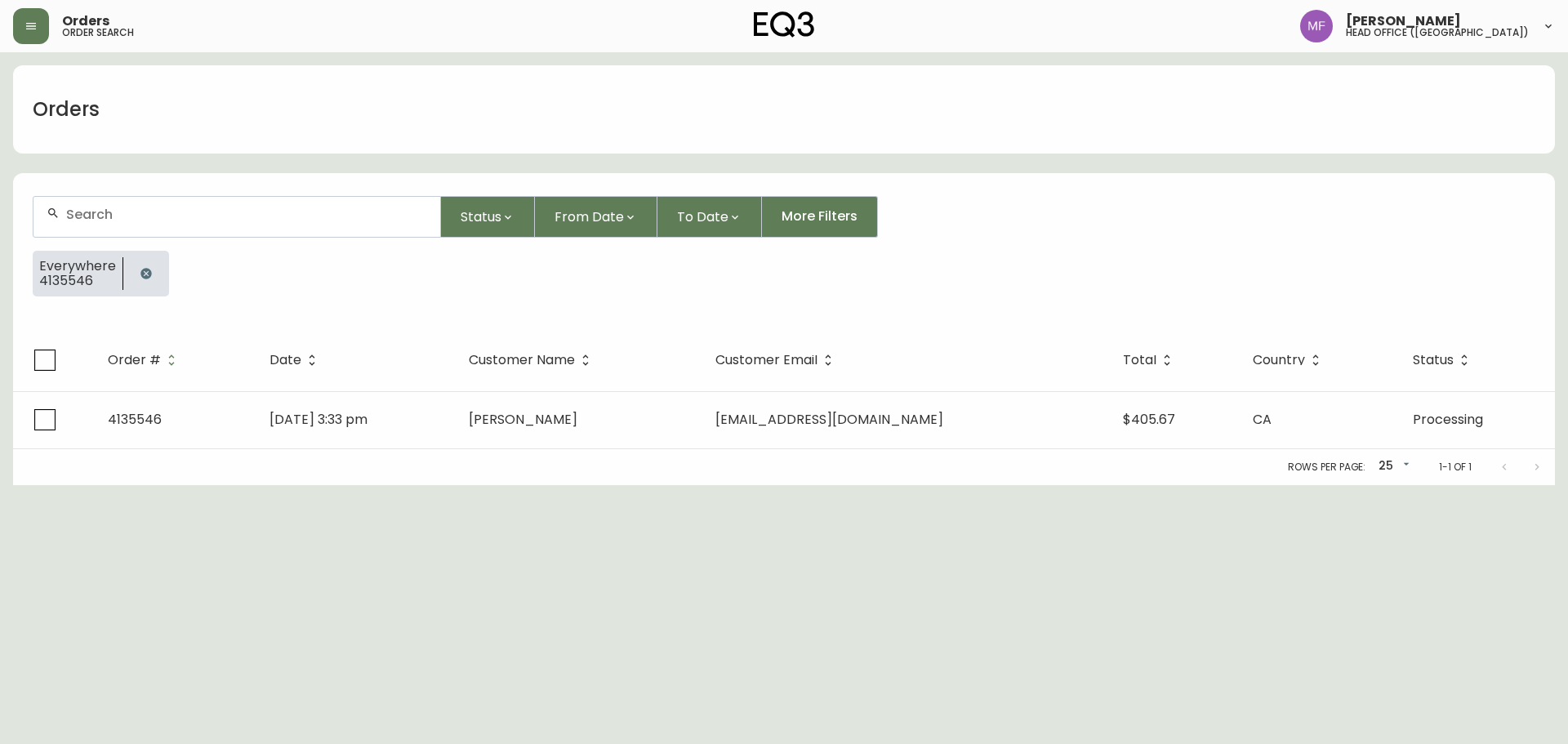
click at [147, 272] on icon "button" at bounding box center [145, 273] width 11 height 11
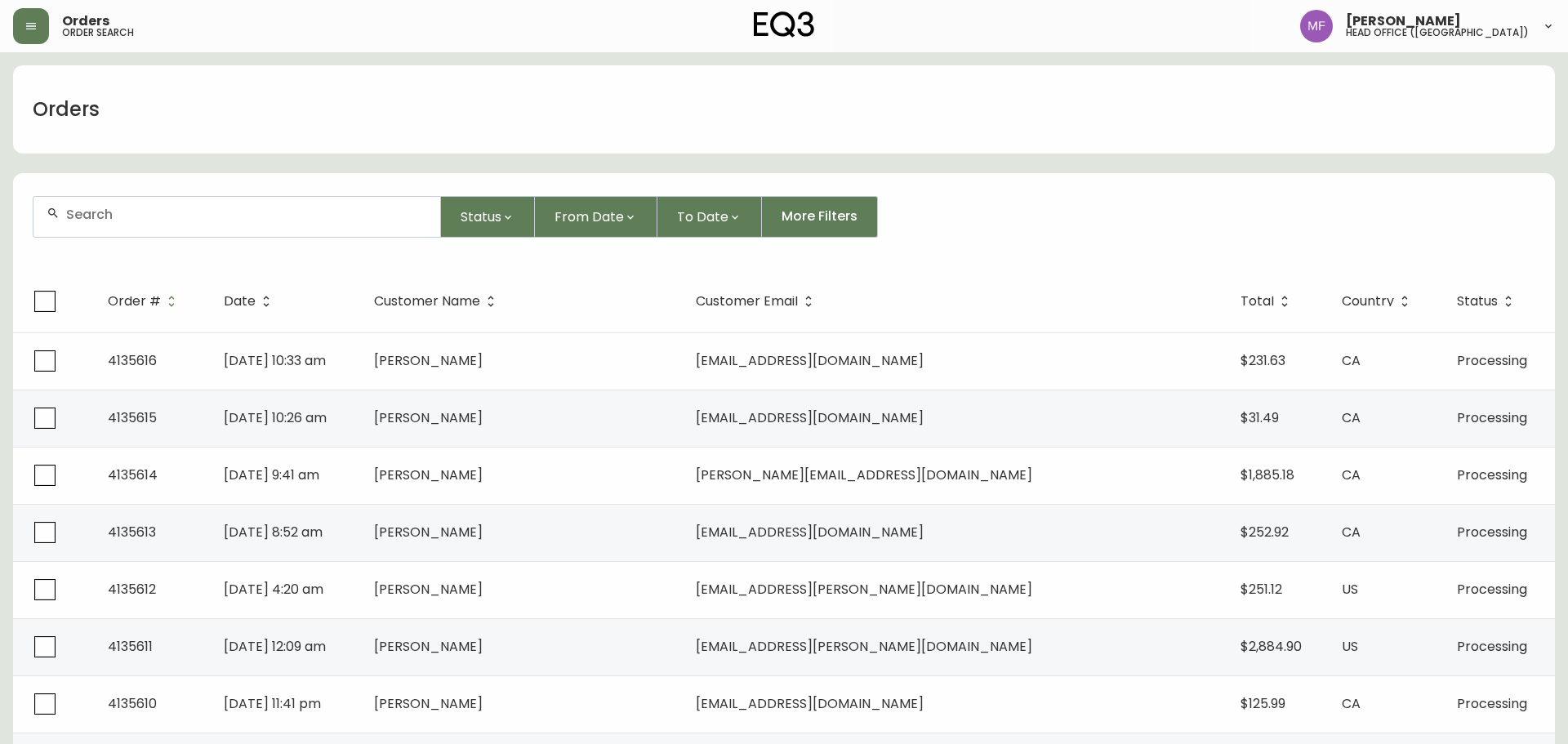
click at [145, 226] on div at bounding box center [237, 217] width 407 height 40
type input "4135246"
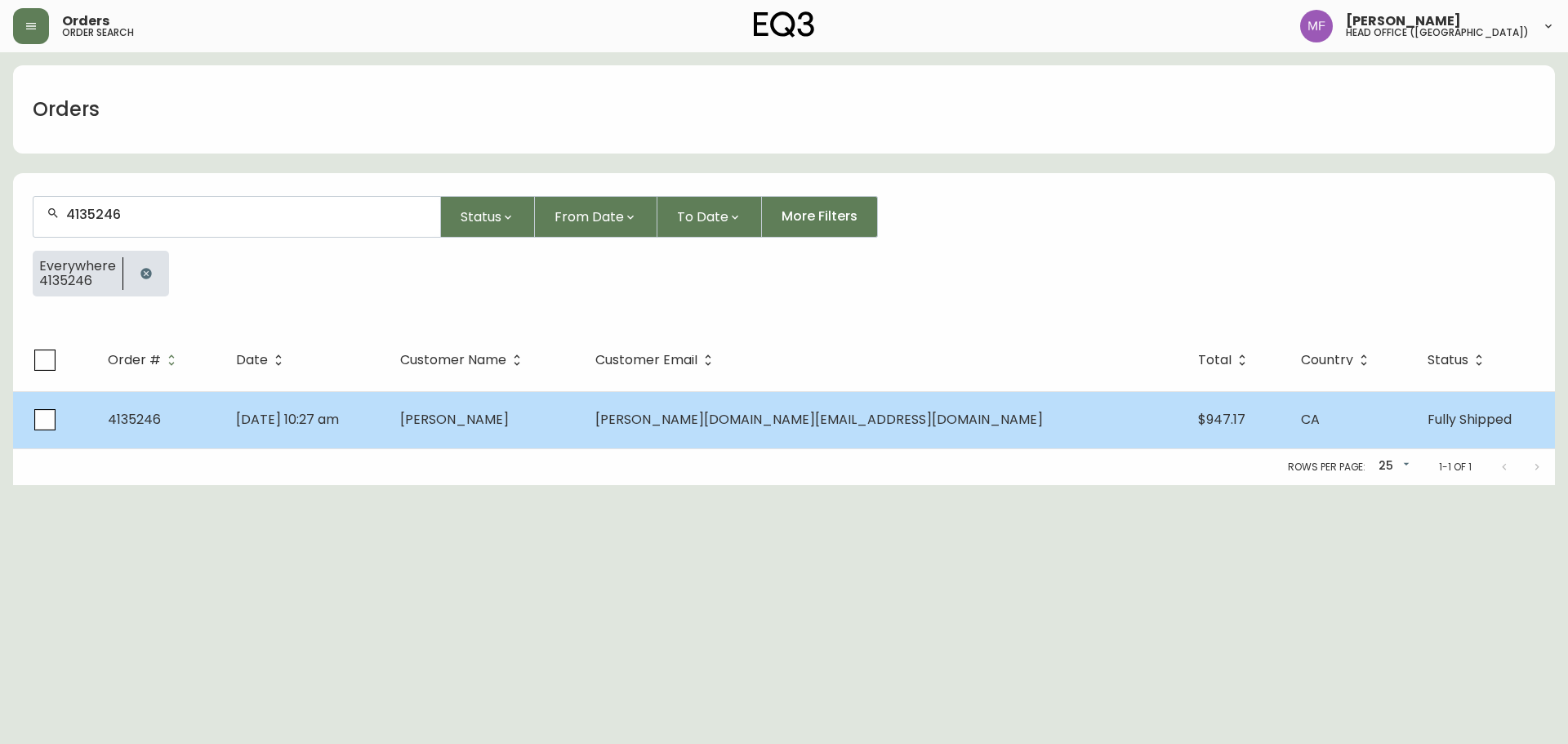
click at [582, 408] on td "Anna Su" at bounding box center [485, 419] width 195 height 57
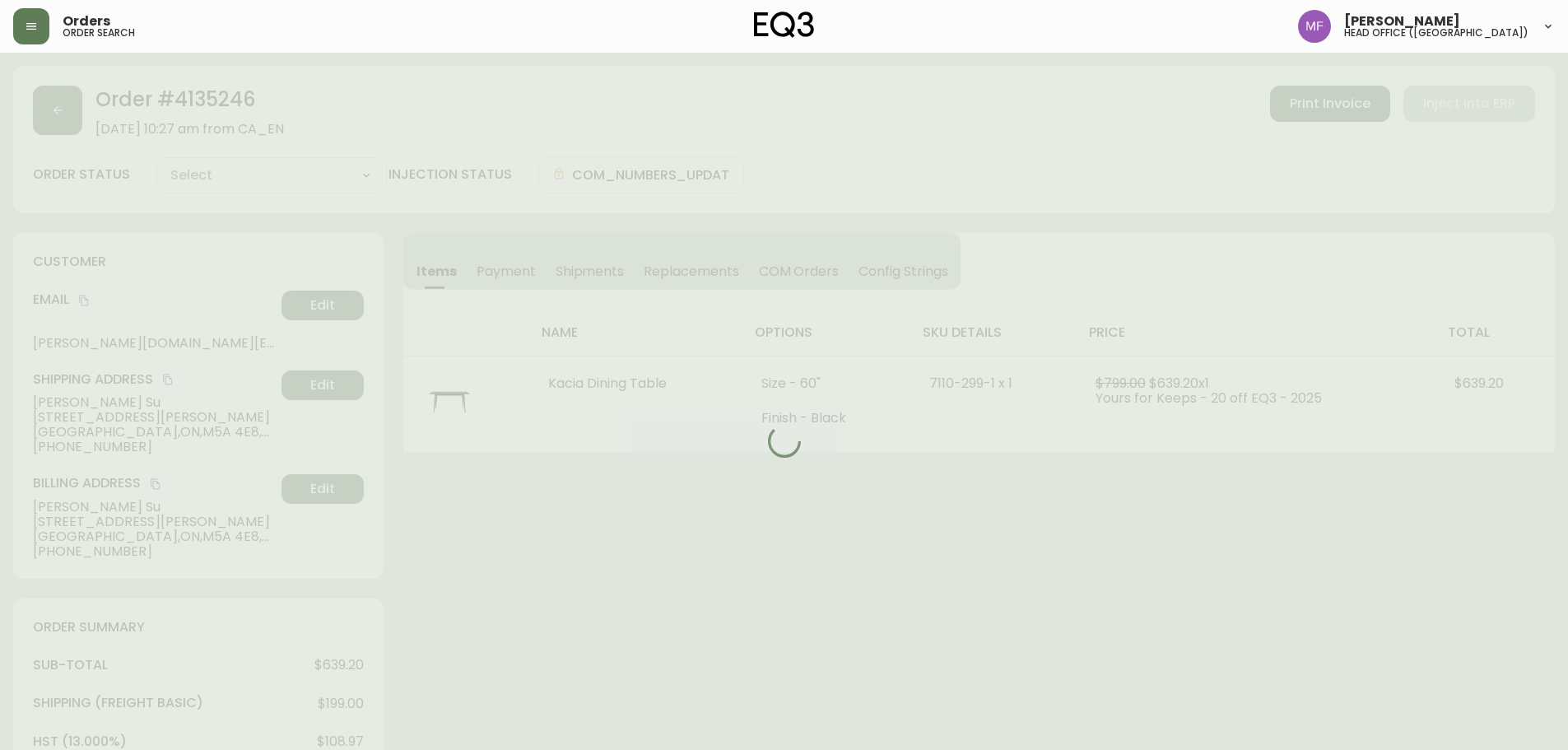
type input "Fully Shipped"
select select "FULLY_SHIPPED"
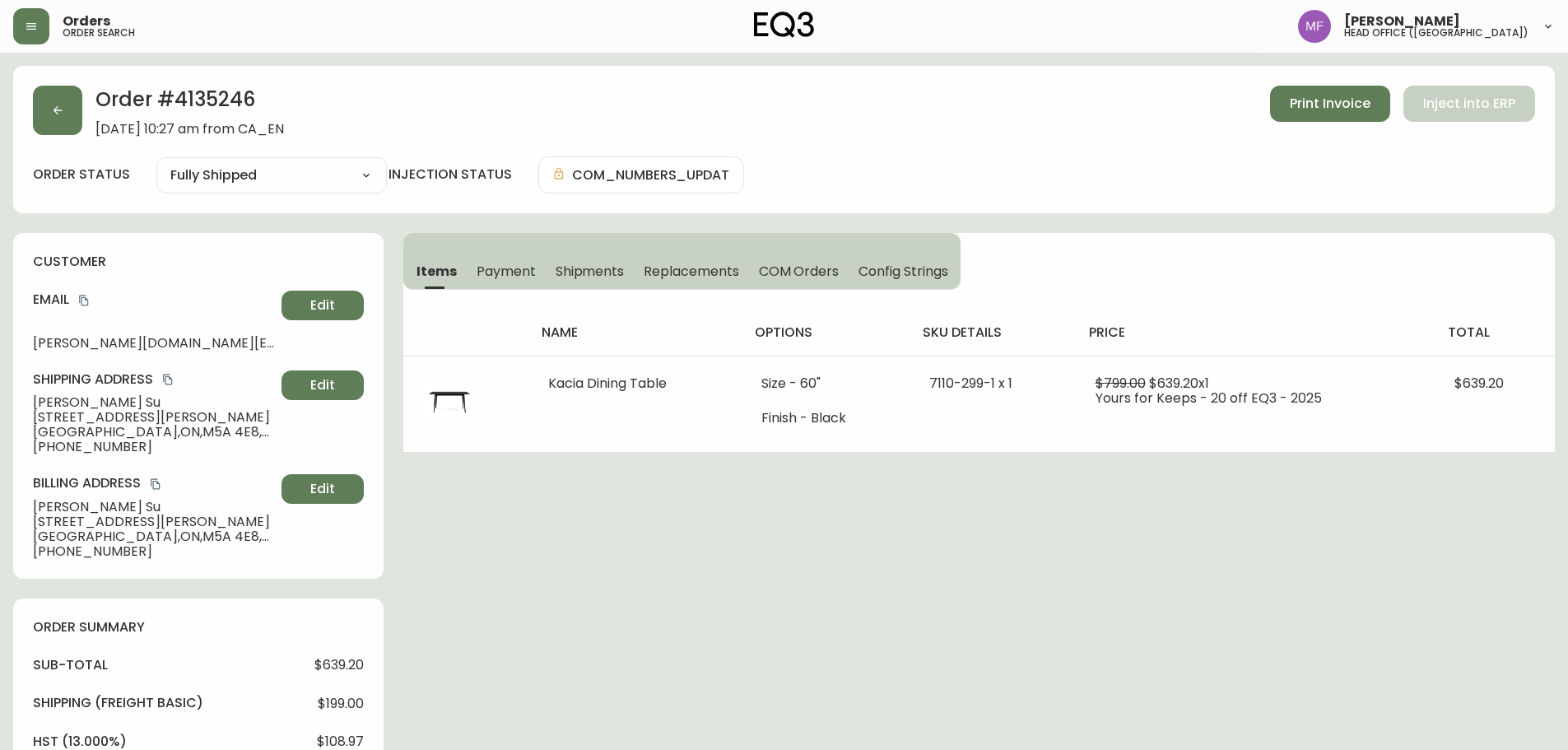
drag, startPoint x: 1015, startPoint y: 549, endPoint x: 1067, endPoint y: 539, distance: 53.0
click at [1015, 549] on div "Order # 4135246 September 10, 2025 at 10:27 am from CA_EN Print Invoice Inject …" at bounding box center [784, 705] width 1542 height 1279
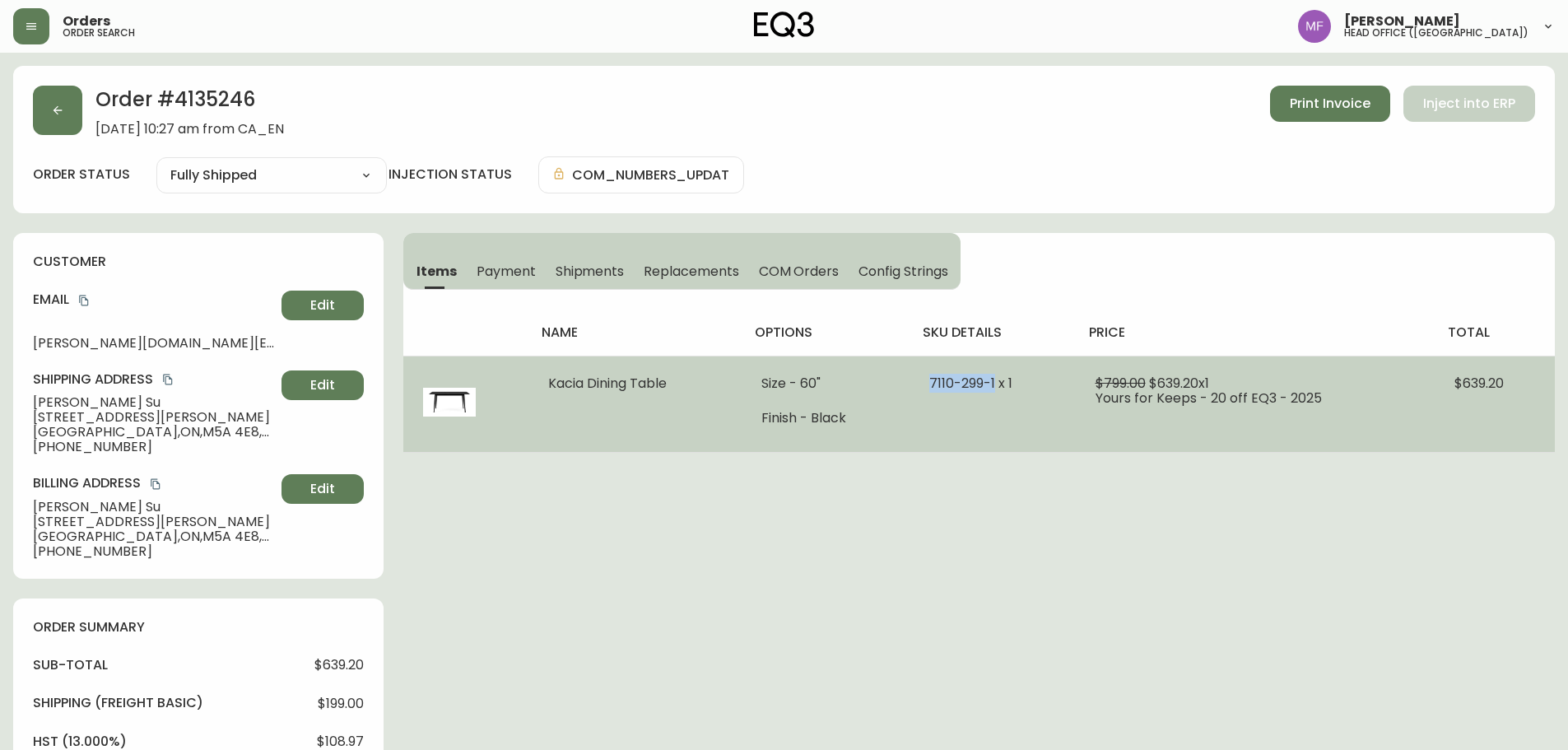
drag, startPoint x: 997, startPoint y: 385, endPoint x: 928, endPoint y: 385, distance: 69.0
click at [928, 385] on td "7110-299-1 x 1" at bounding box center [992, 403] width 166 height 96
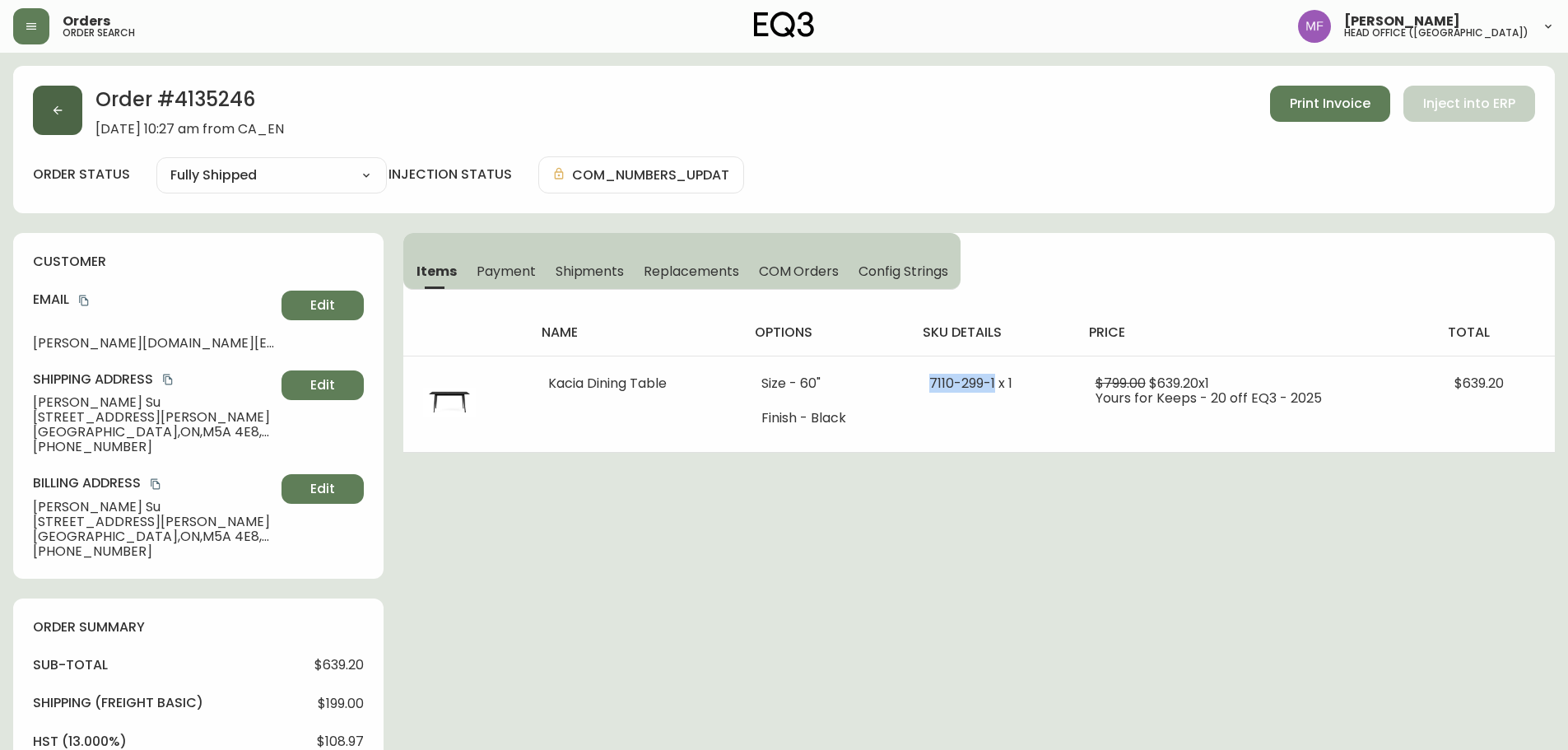
click at [73, 112] on button "button" at bounding box center [58, 110] width 49 height 49
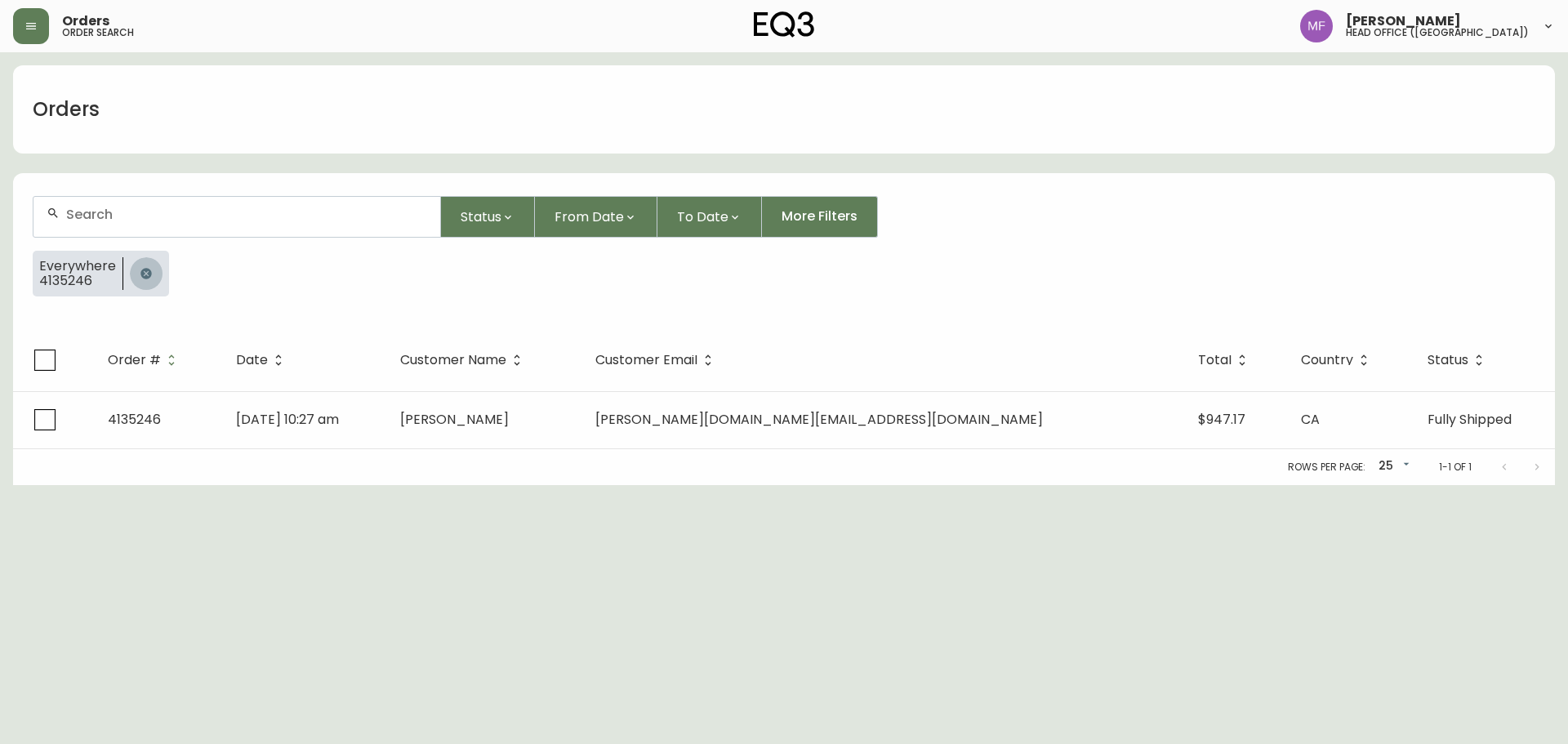
click at [149, 276] on icon "button" at bounding box center [145, 273] width 13 height 13
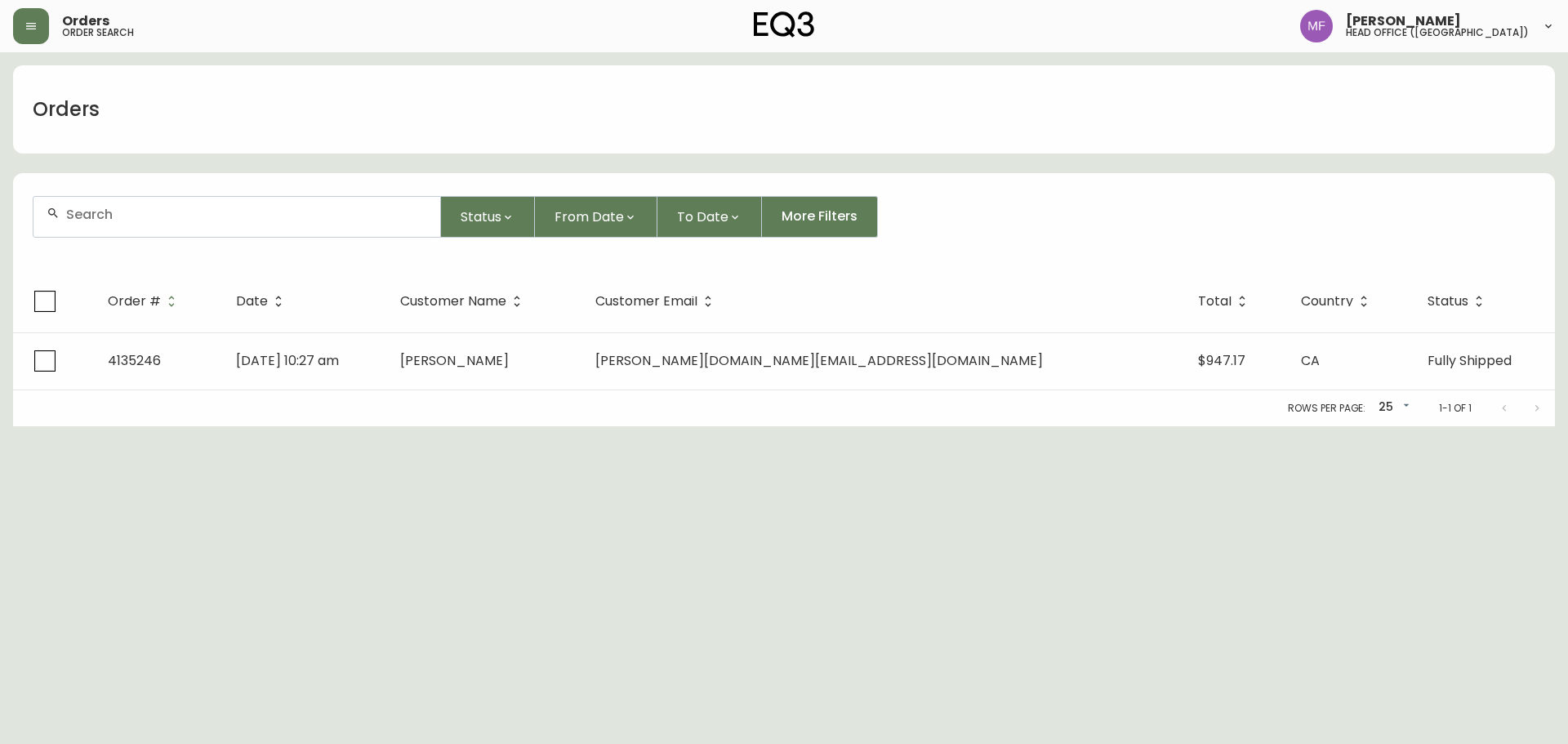
click at [165, 226] on div at bounding box center [237, 217] width 407 height 40
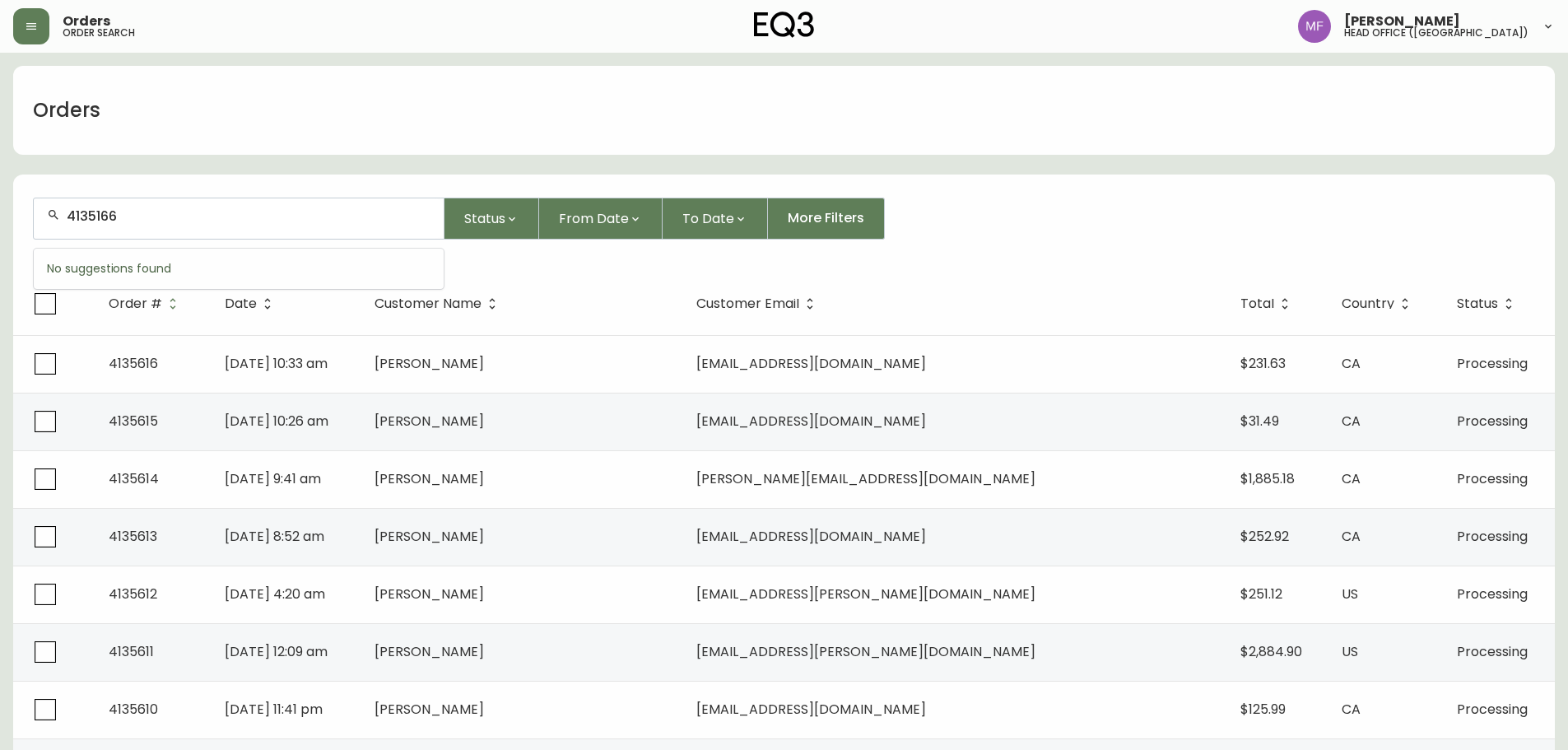
type input "4135166"
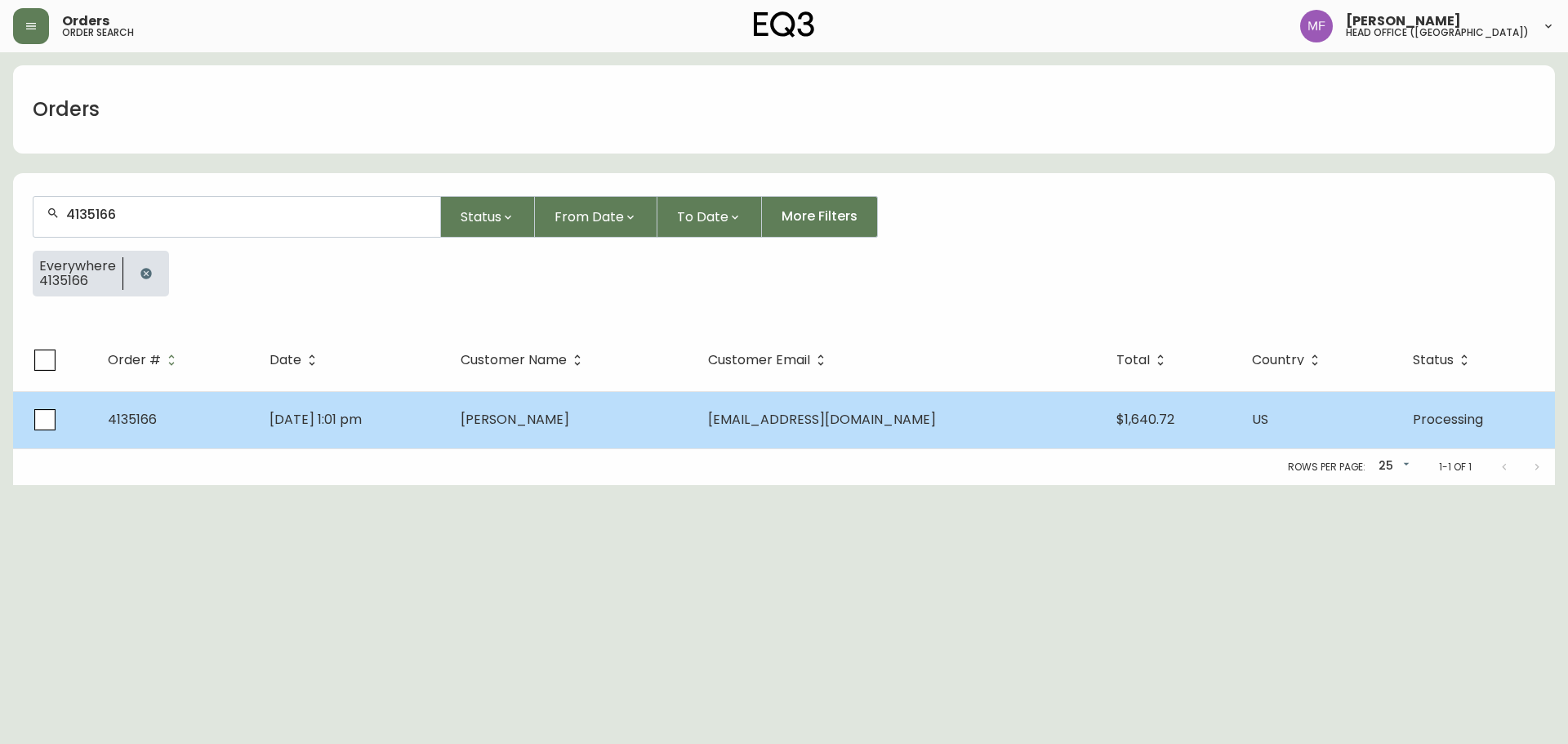
click at [527, 429] on td "Mira Mehta" at bounding box center [570, 419] width 247 height 57
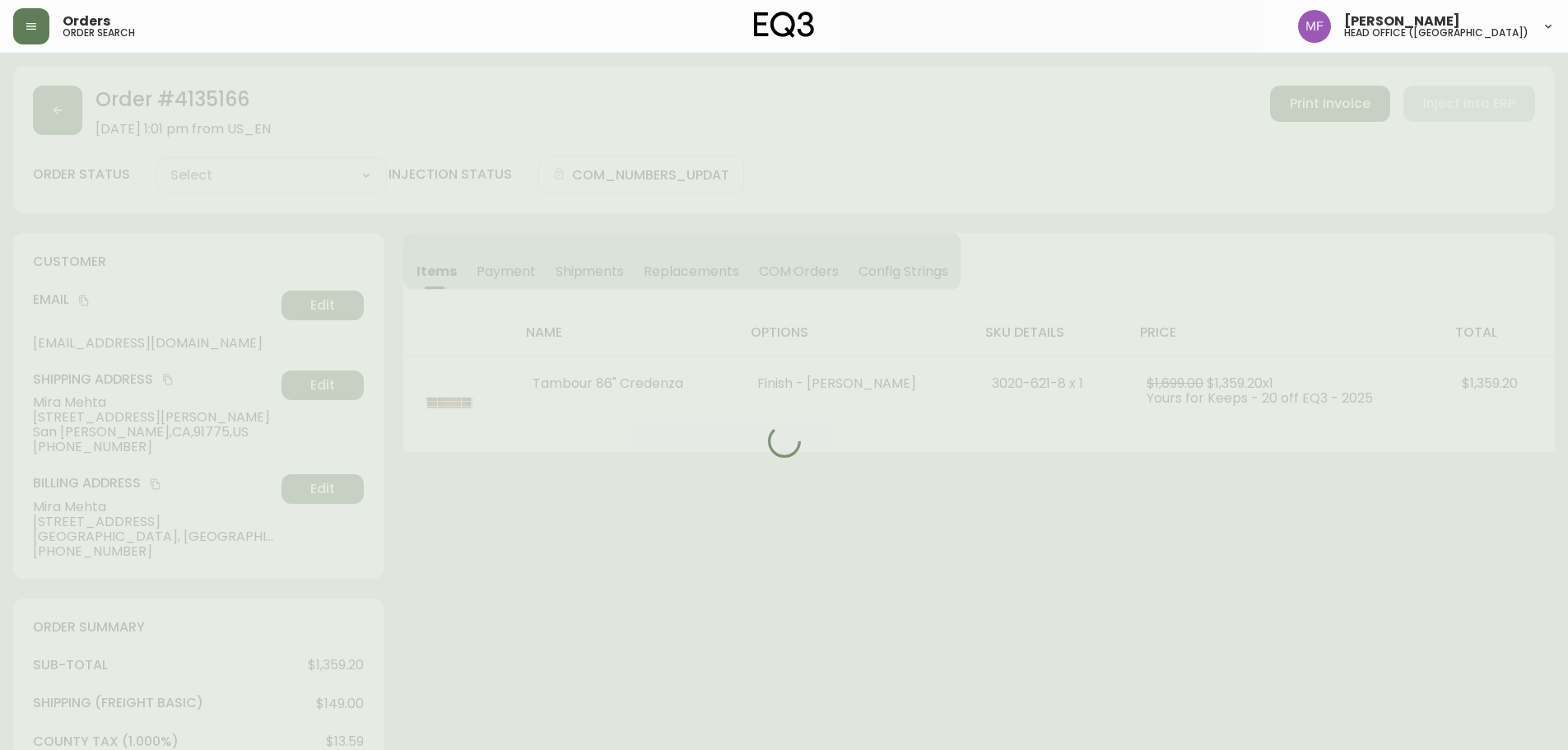
type input "Processing"
select select "PROCESSING"
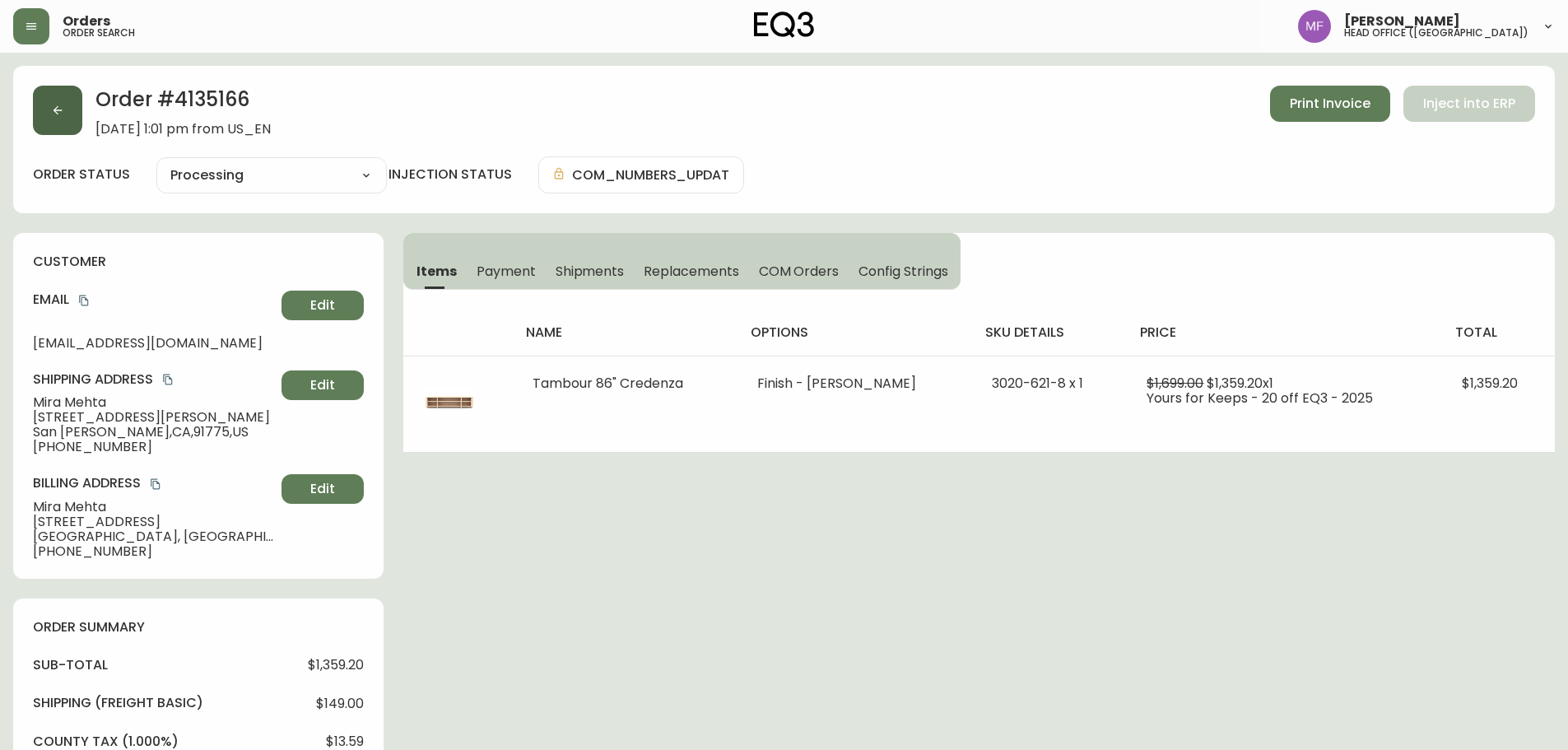
click at [59, 133] on button "button" at bounding box center [58, 110] width 49 height 49
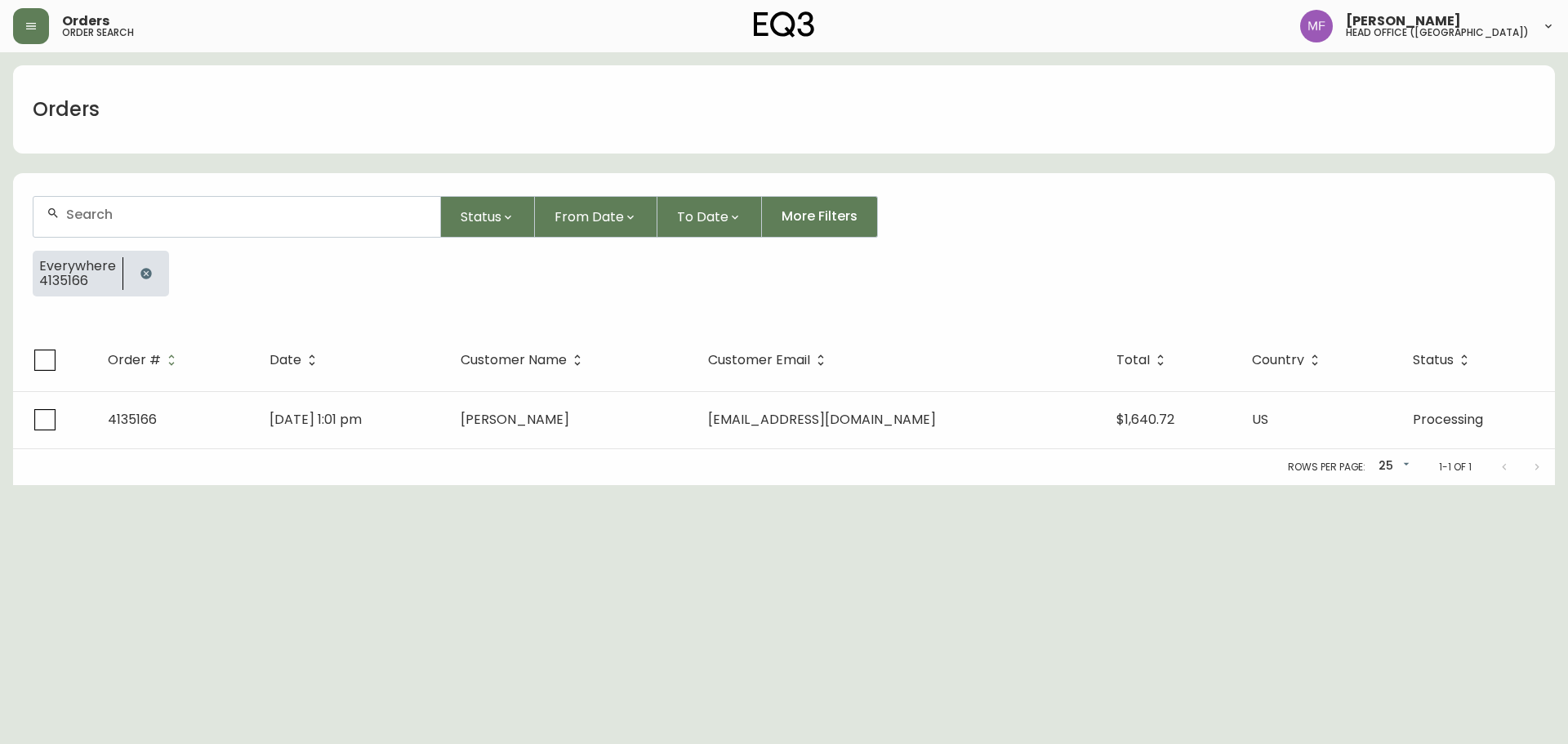
click at [138, 262] on button "button" at bounding box center [145, 273] width 33 height 33
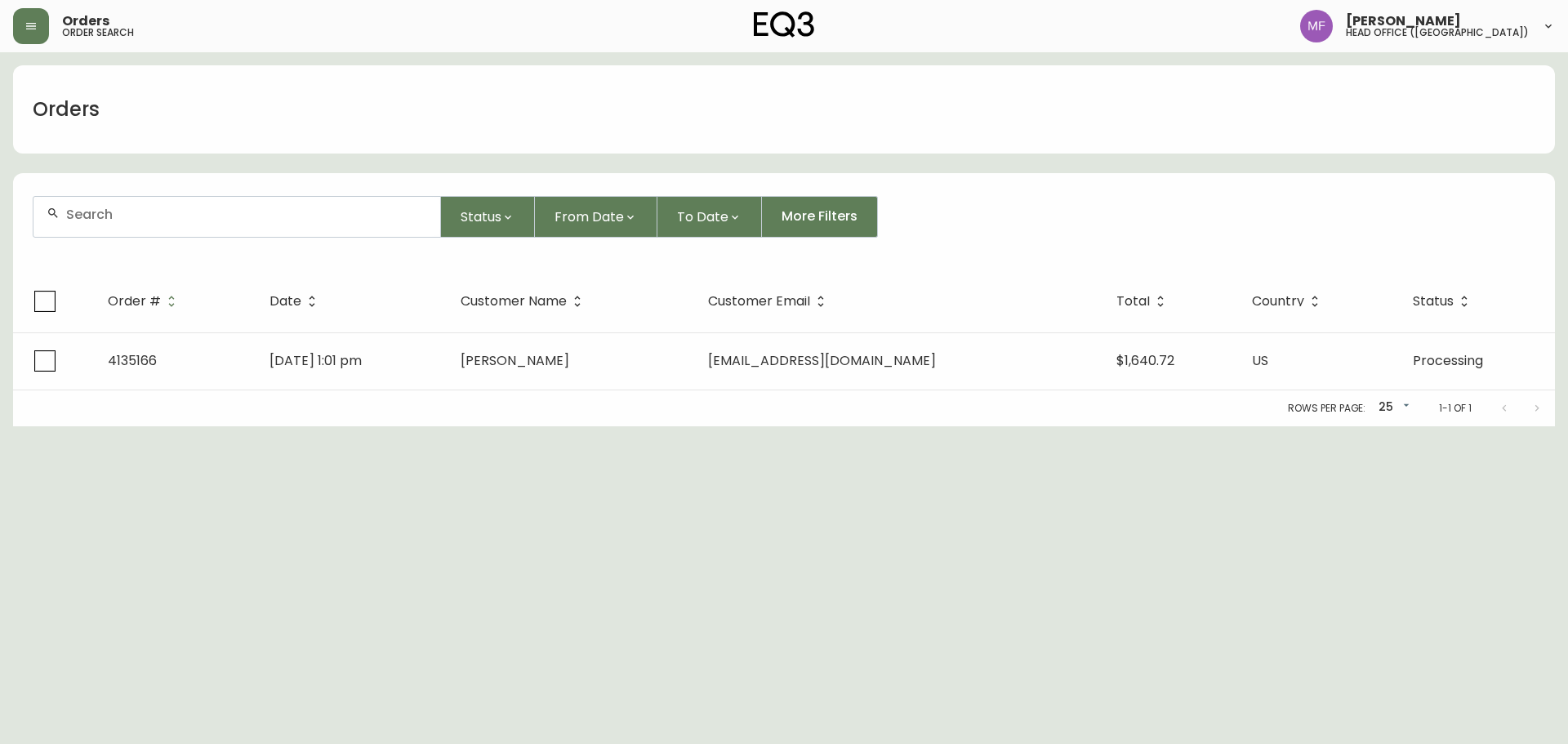
click at [131, 220] on input "text" at bounding box center [246, 214] width 361 height 15
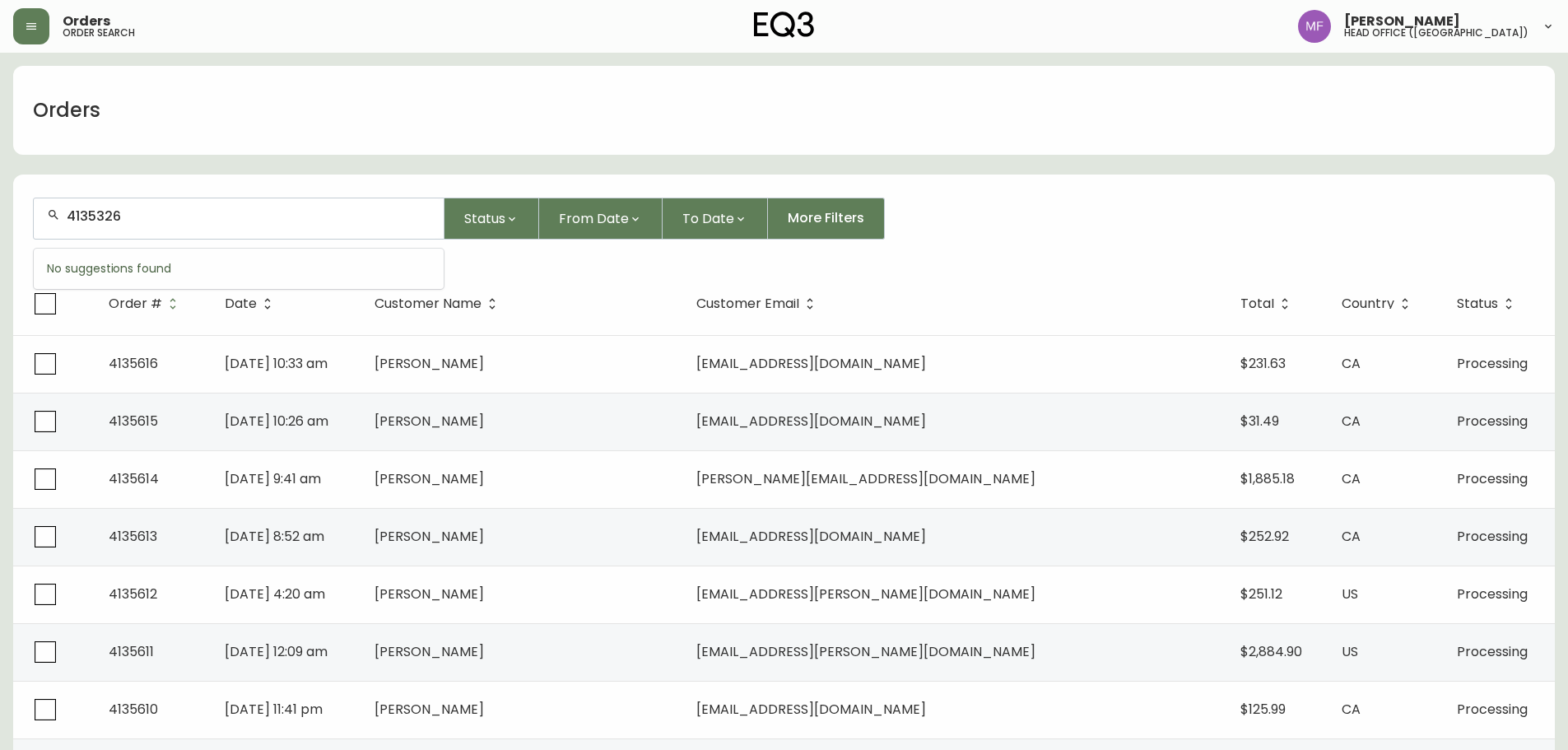
type input "4135326"
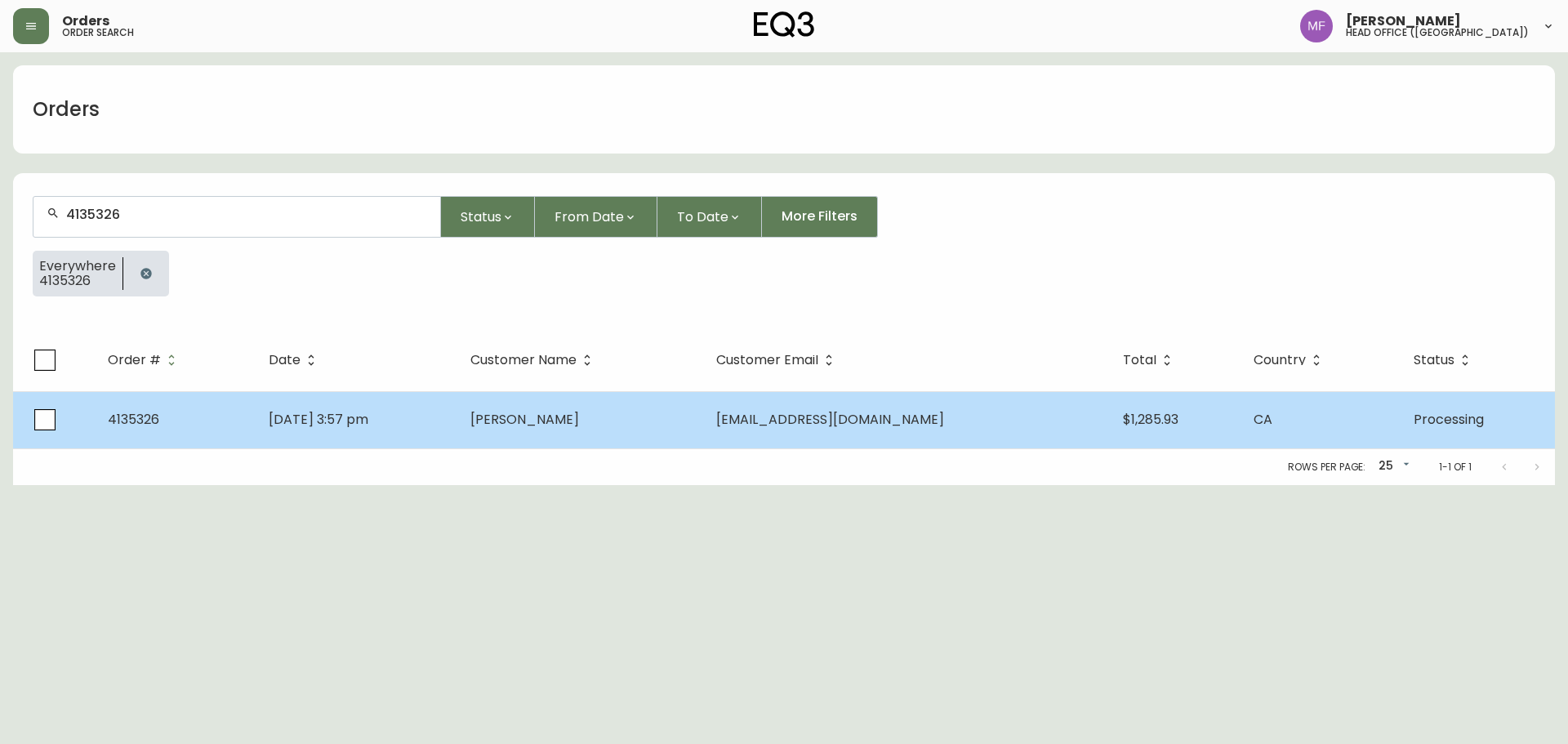
click at [703, 428] on td "Jin Kim" at bounding box center [579, 419] width 245 height 57
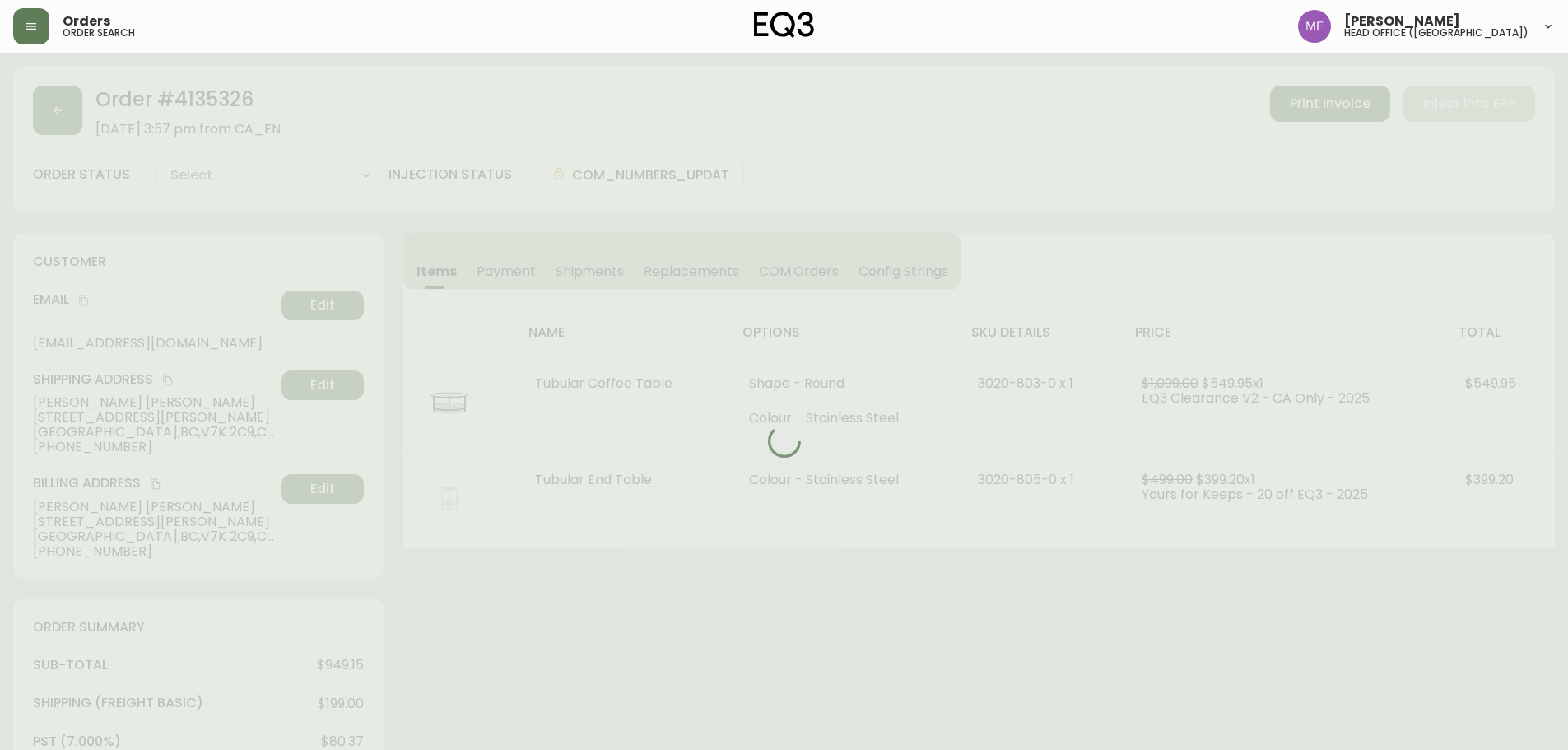
type input "Processing"
select select "PROCESSING"
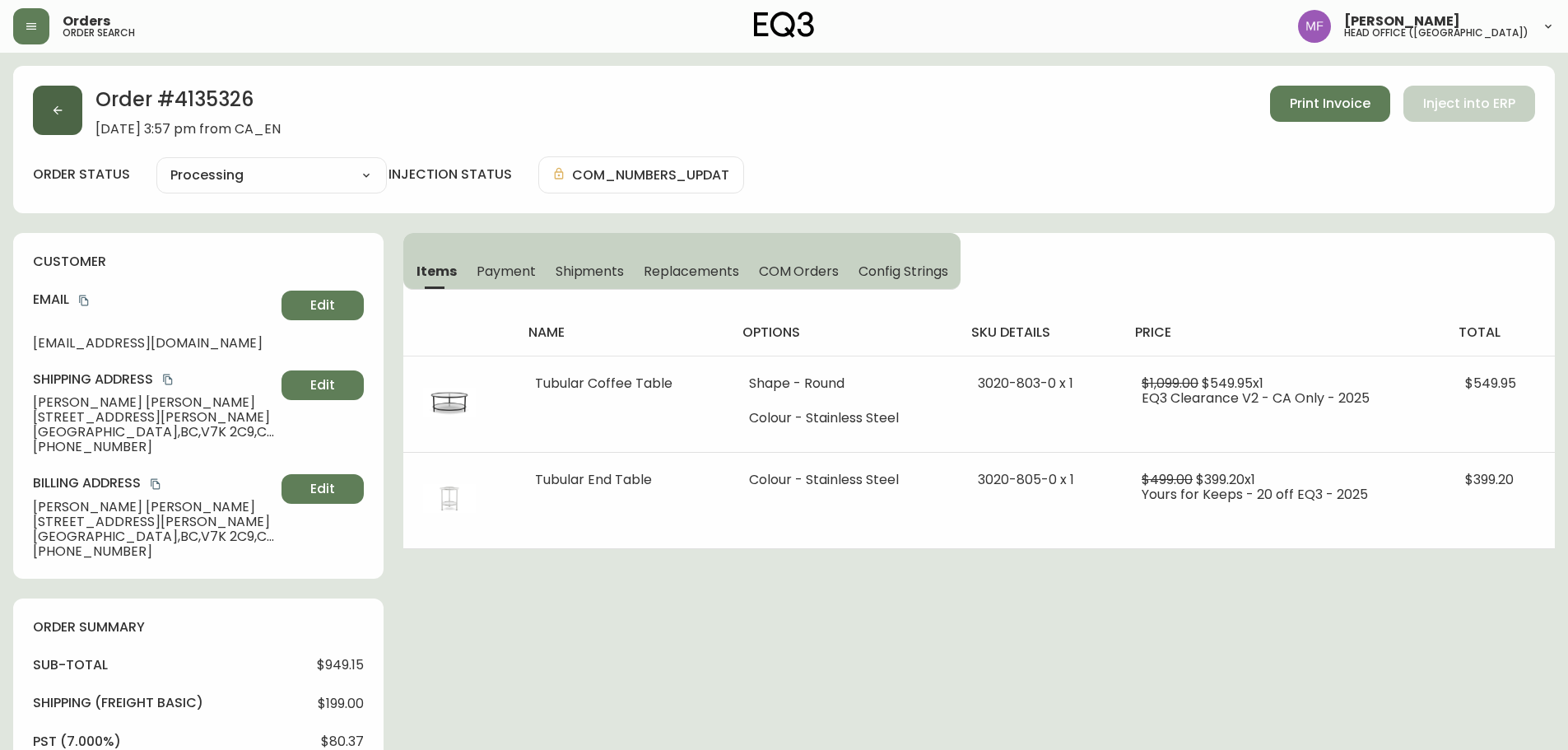
click at [65, 117] on button "button" at bounding box center [58, 110] width 49 height 49
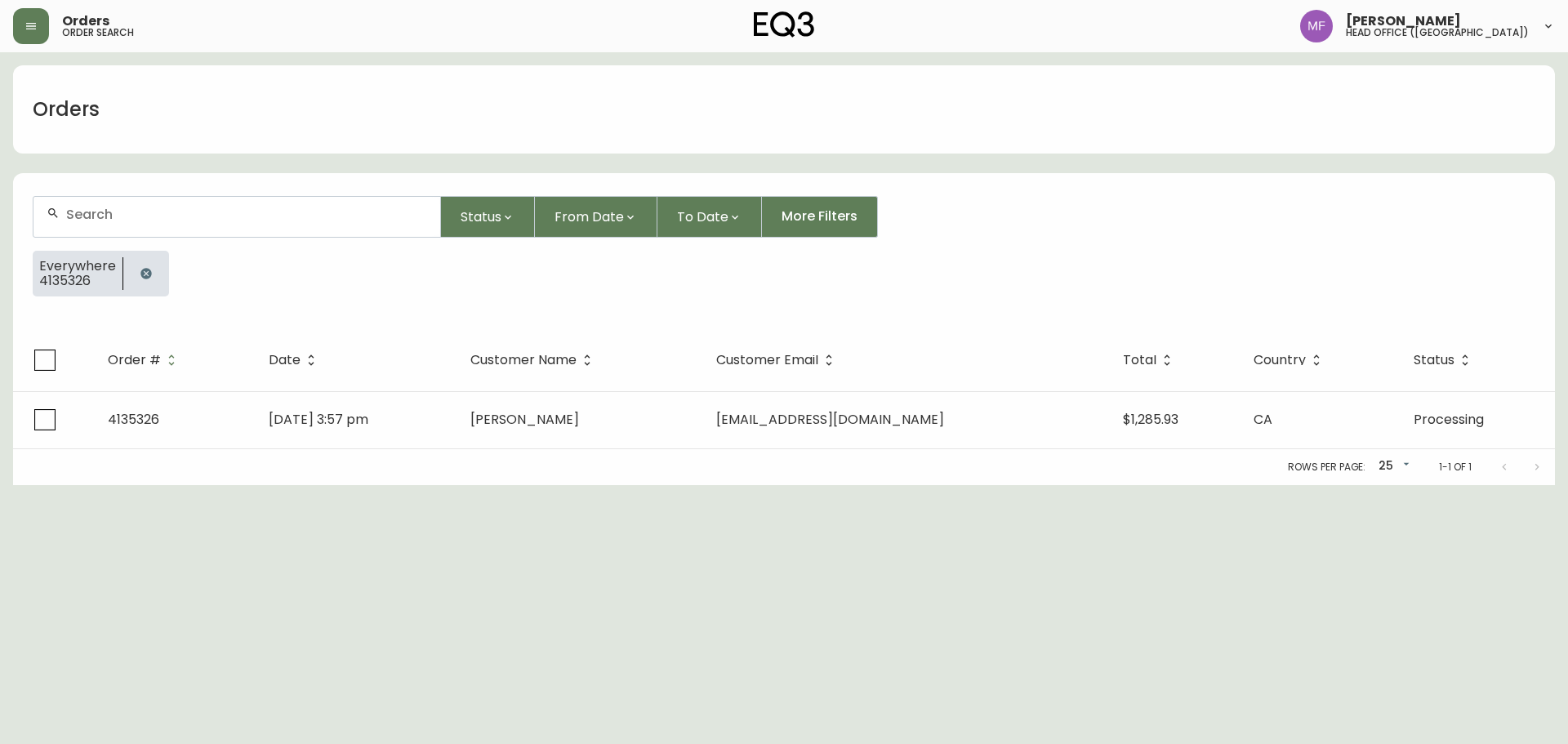
click at [144, 268] on button "button" at bounding box center [145, 273] width 33 height 33
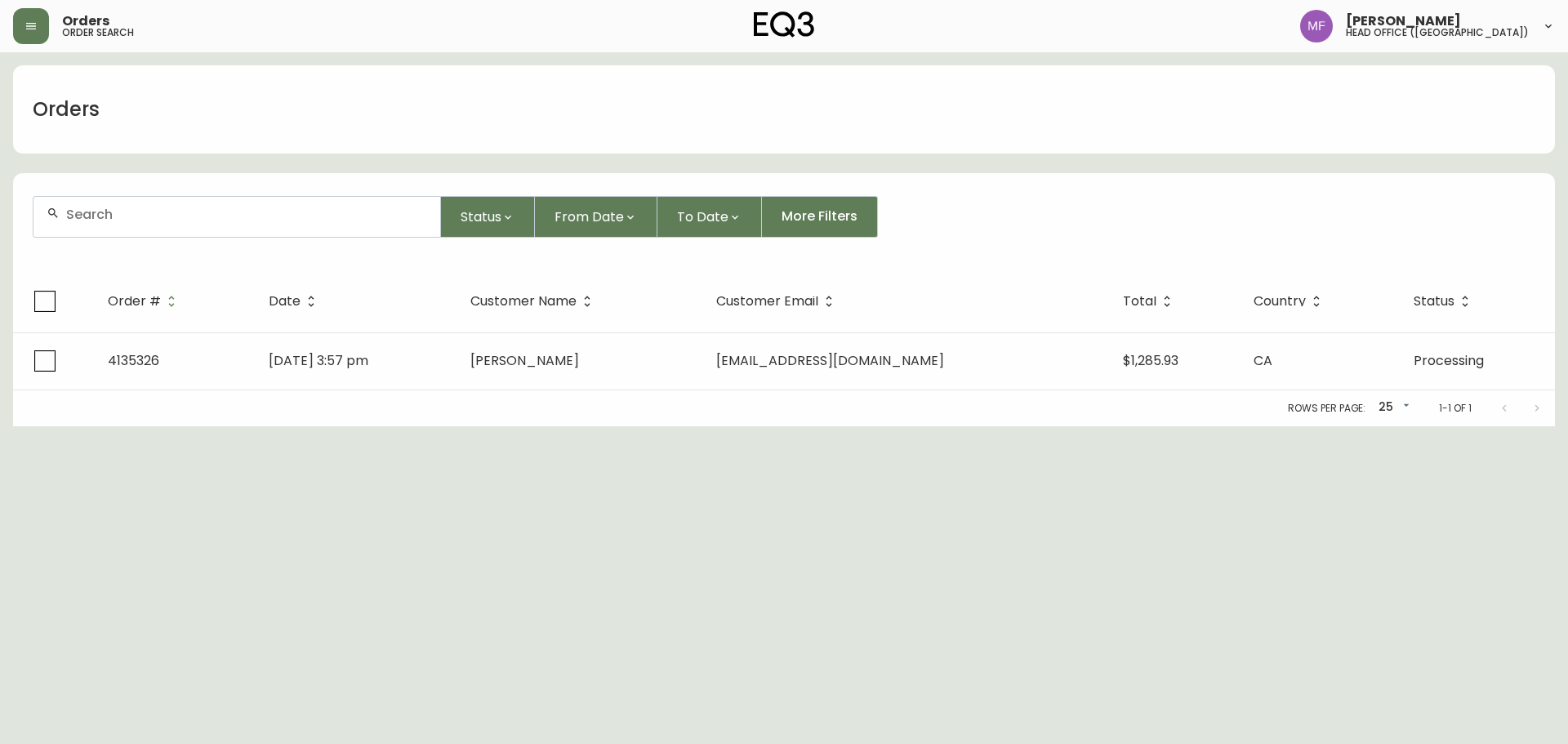
click at [149, 221] on div at bounding box center [237, 217] width 407 height 40
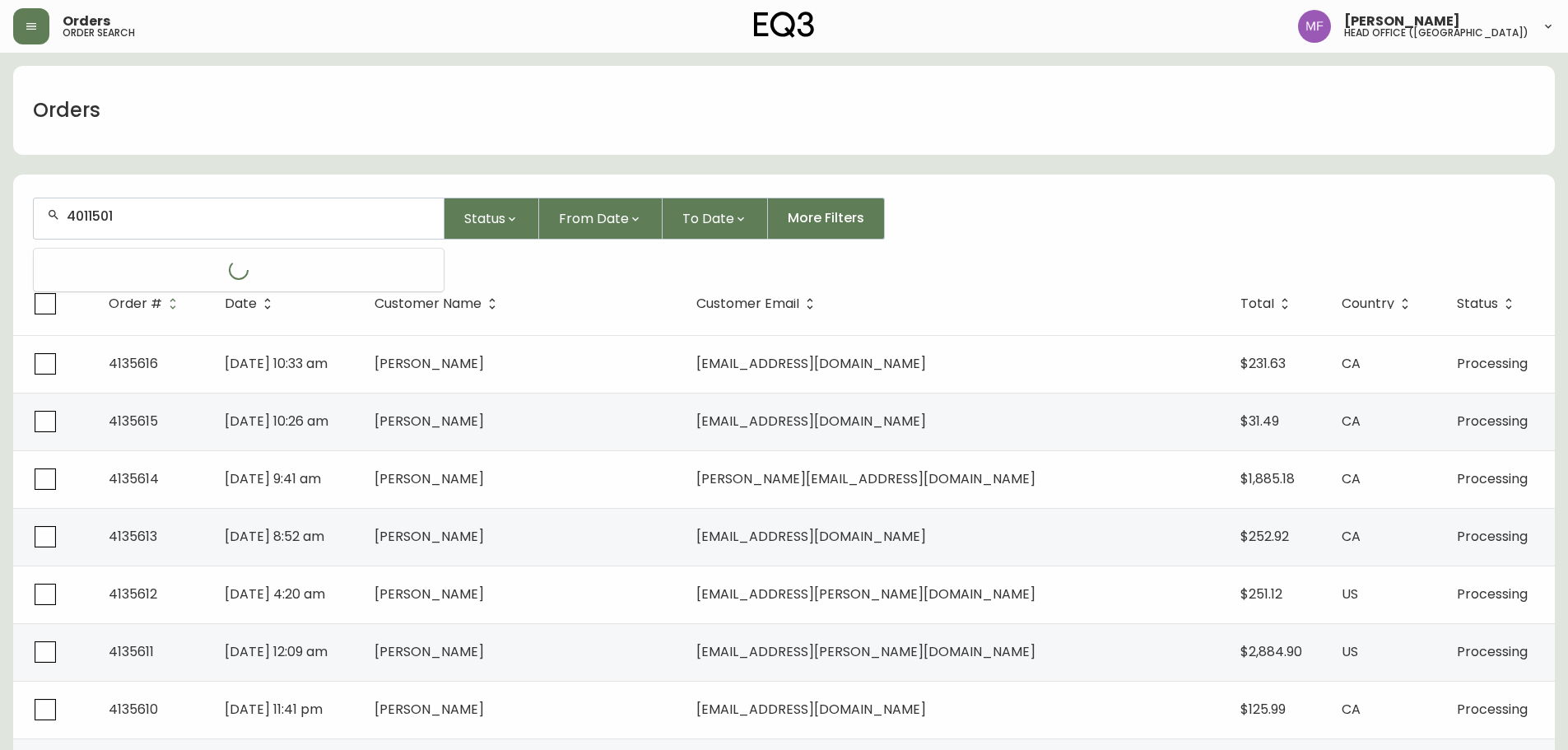
type input "4011501"
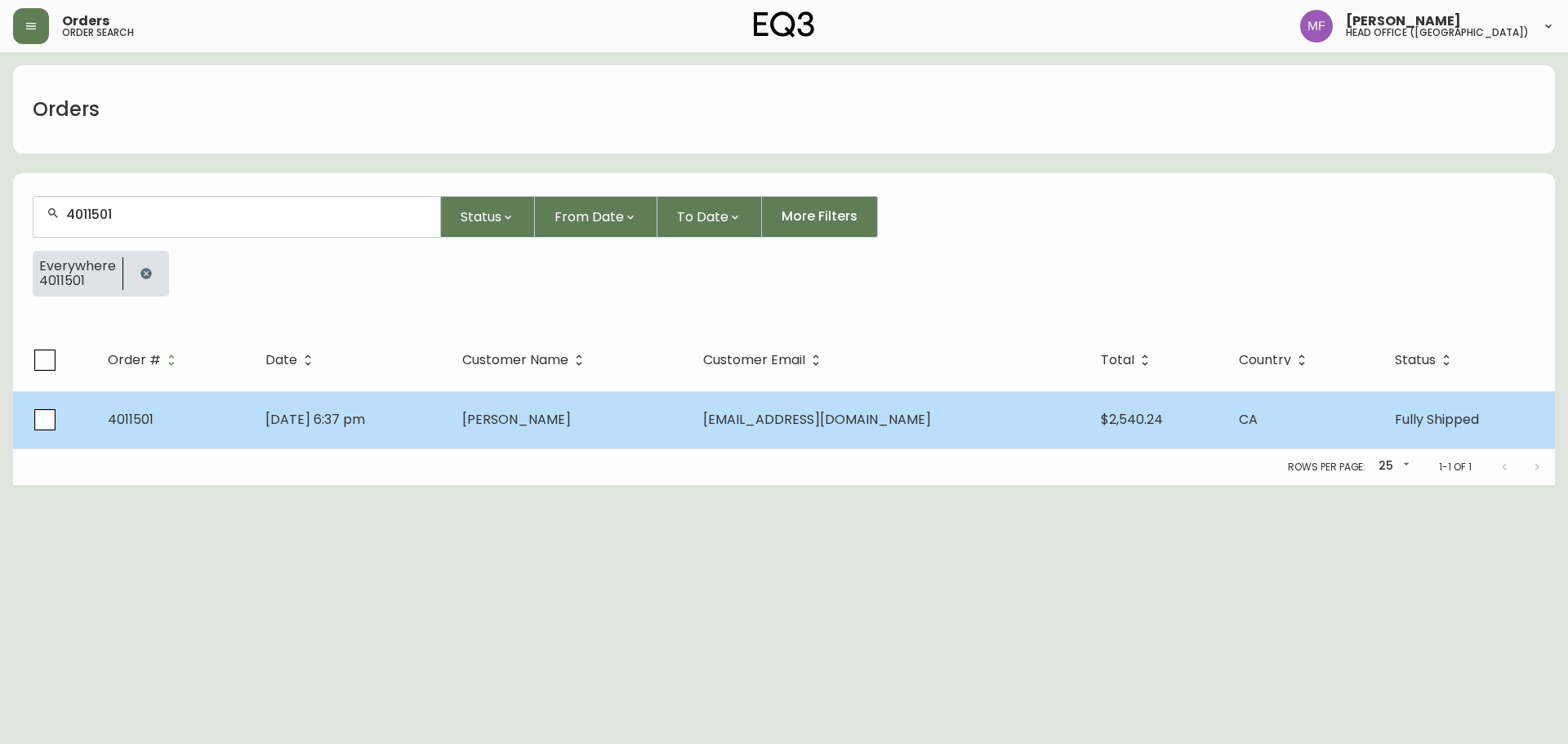
click at [757, 418] on td "megeraymond@gmail.com" at bounding box center [889, 419] width 398 height 57
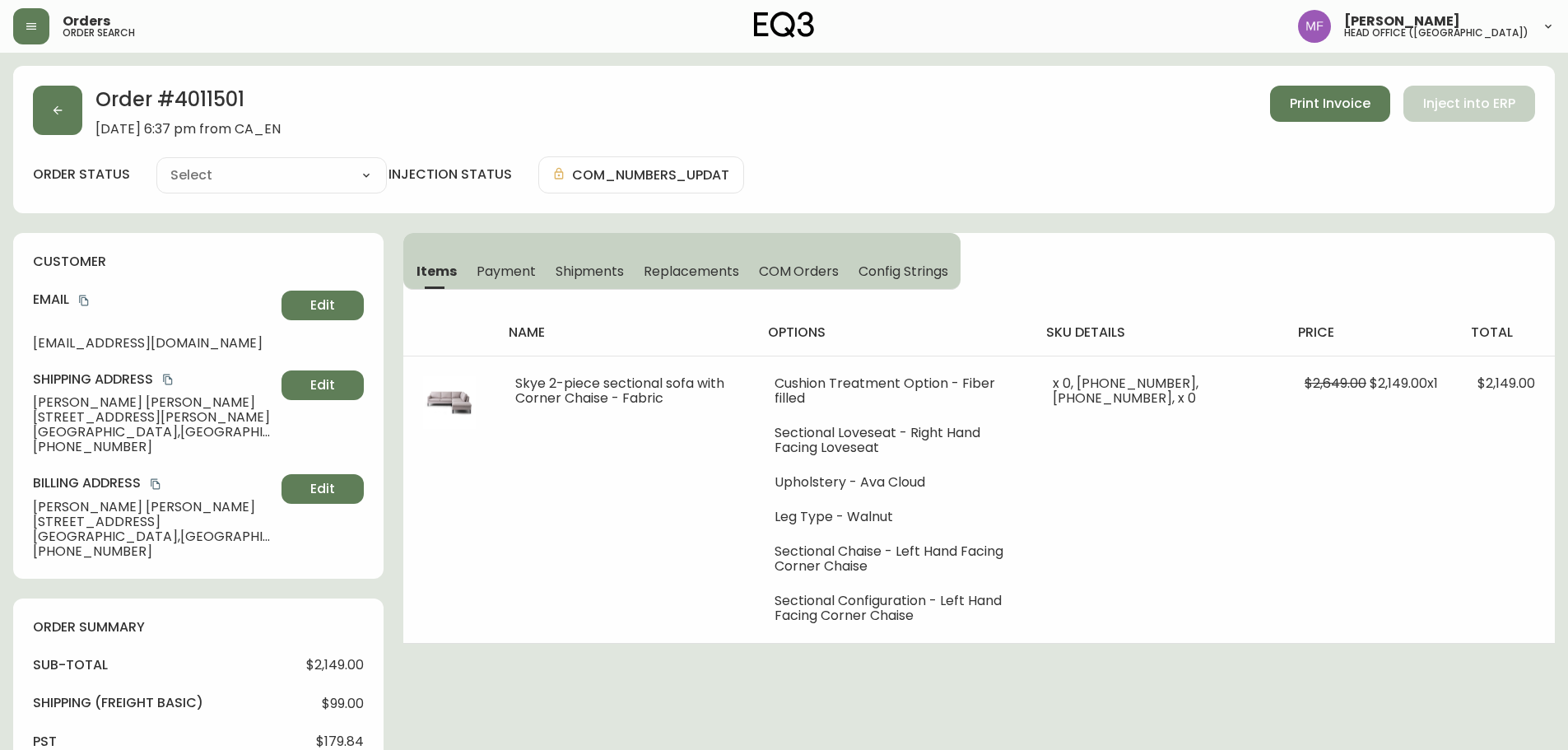
type input "Fully Shipped"
select select "FULLY_SHIPPED"
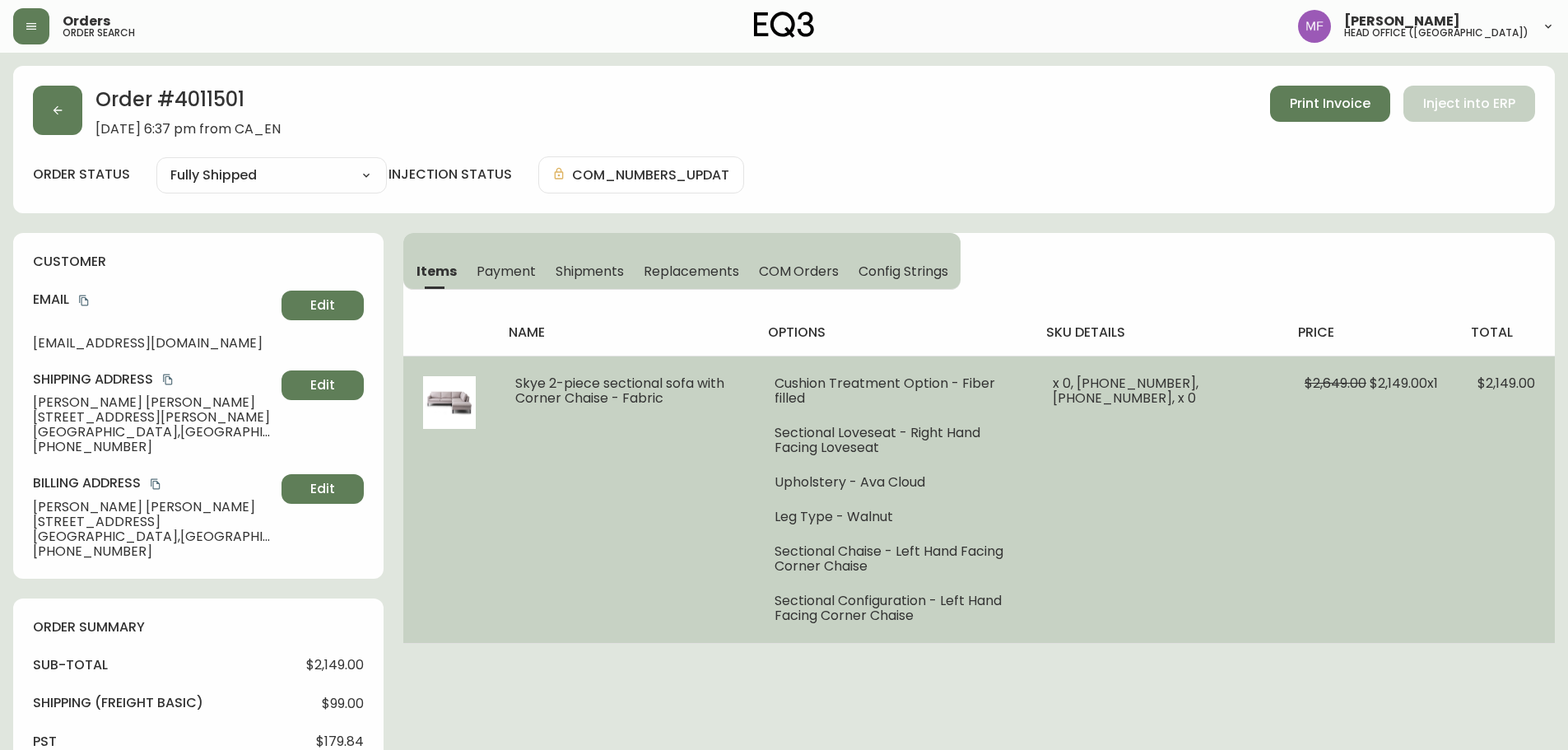
click at [1013, 449] on ul "Cushion Treatment Option - Fiber filled Sectional Loveseat - Right Hand Facing …" at bounding box center [893, 499] width 237 height 247
click at [1442, 442] on td "$2,649.00 $2,149.00 x 1" at bounding box center [1371, 498] width 173 height 287
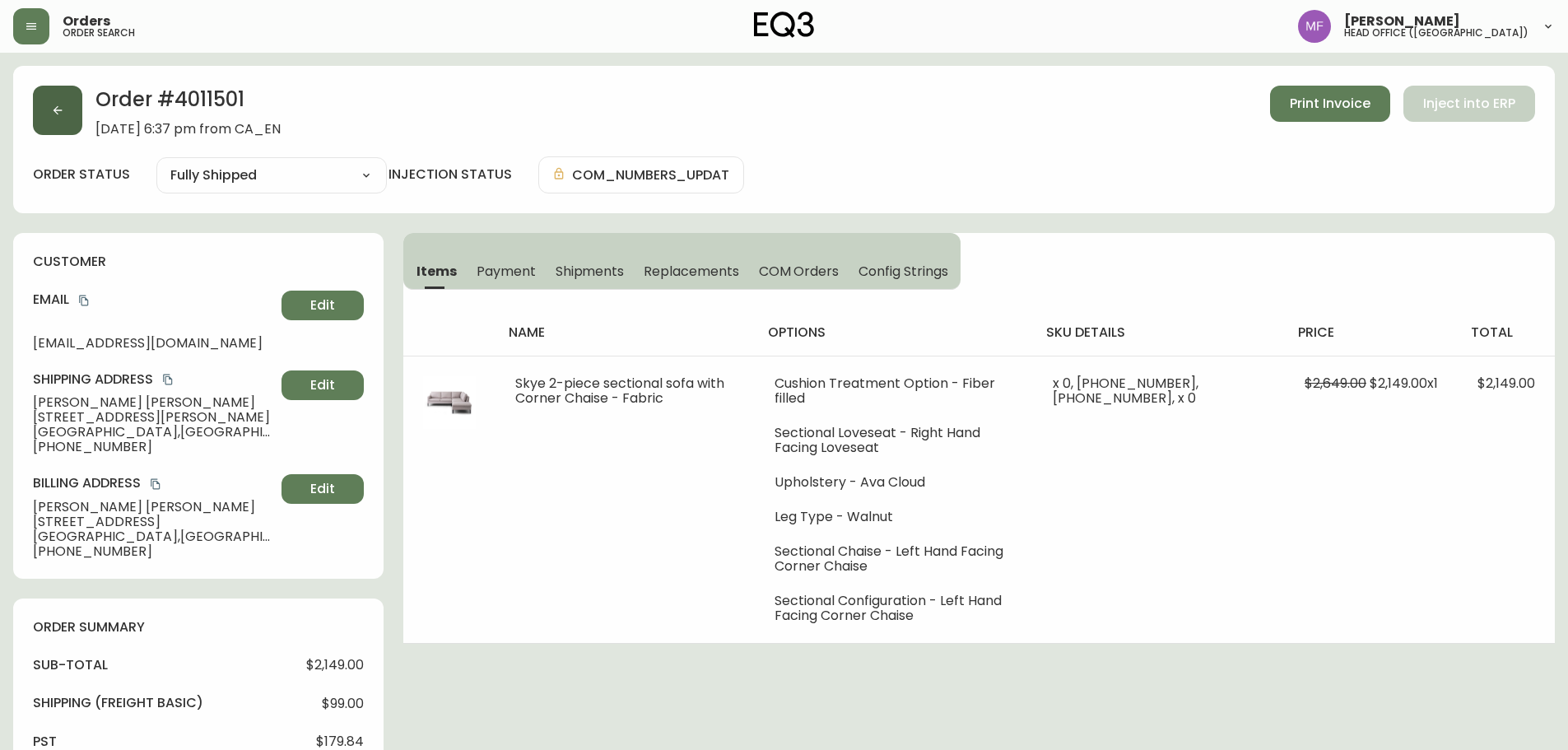
click at [71, 112] on button "button" at bounding box center [58, 110] width 49 height 49
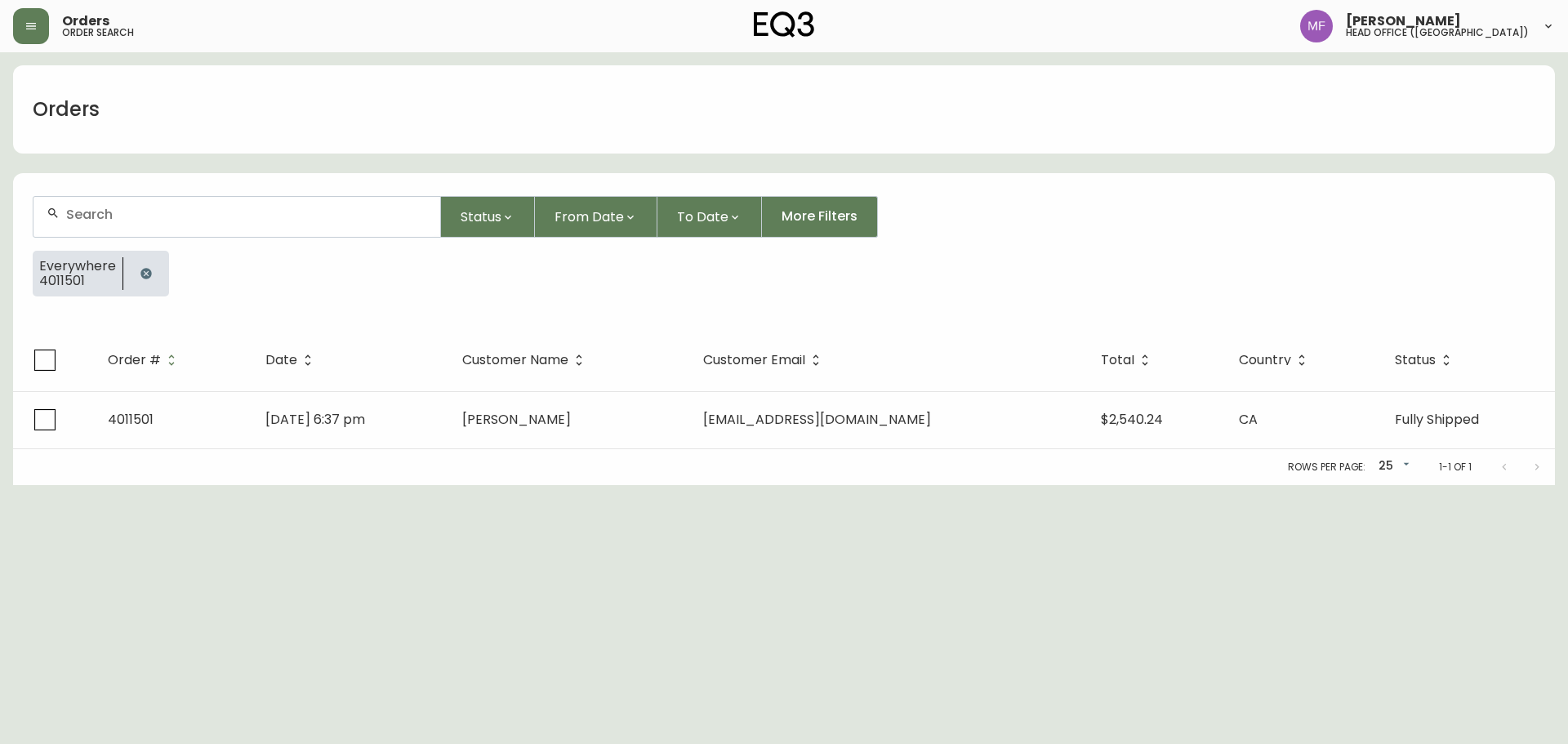
click at [139, 267] on icon "button" at bounding box center [145, 273] width 13 height 13
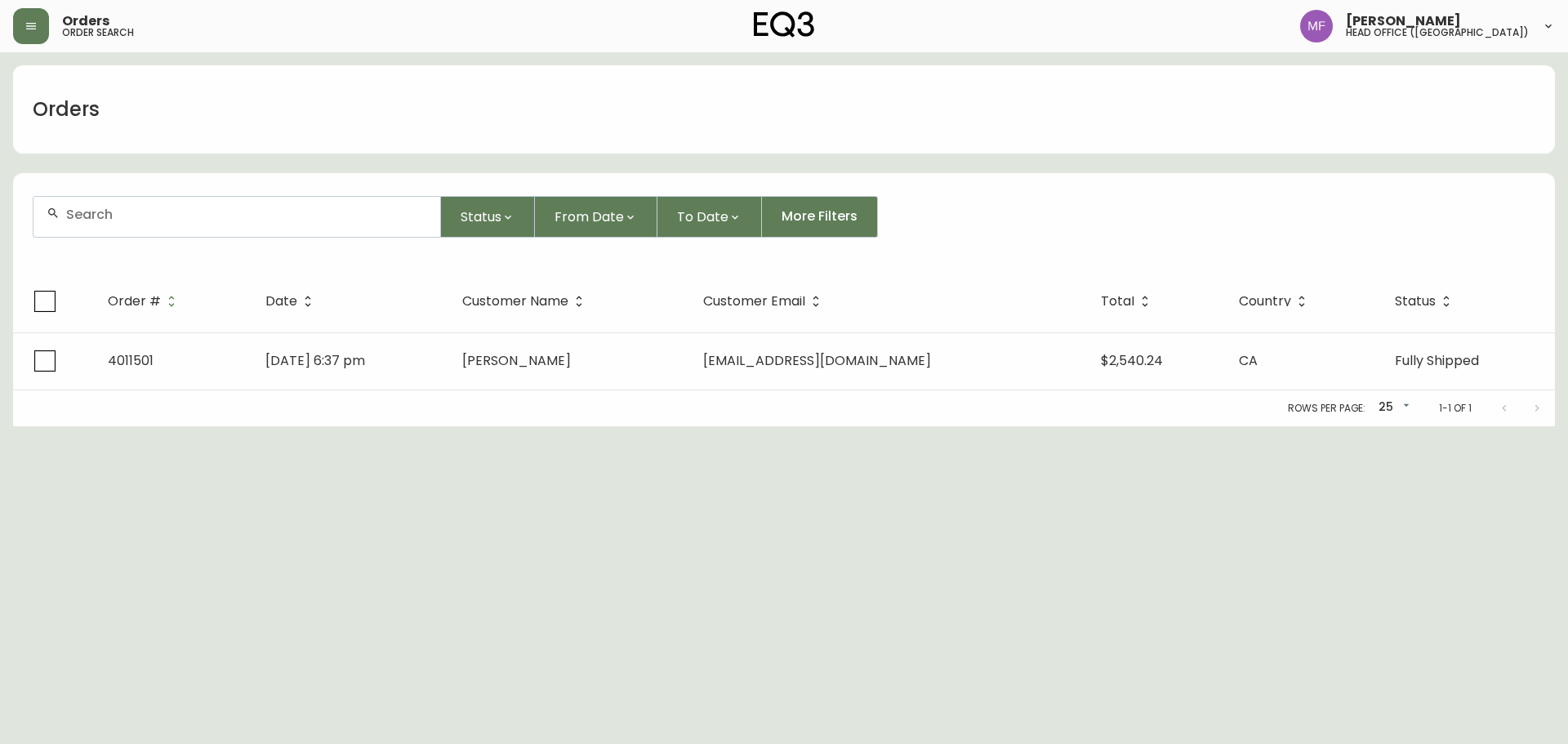
click at [127, 228] on div at bounding box center [237, 217] width 407 height 40
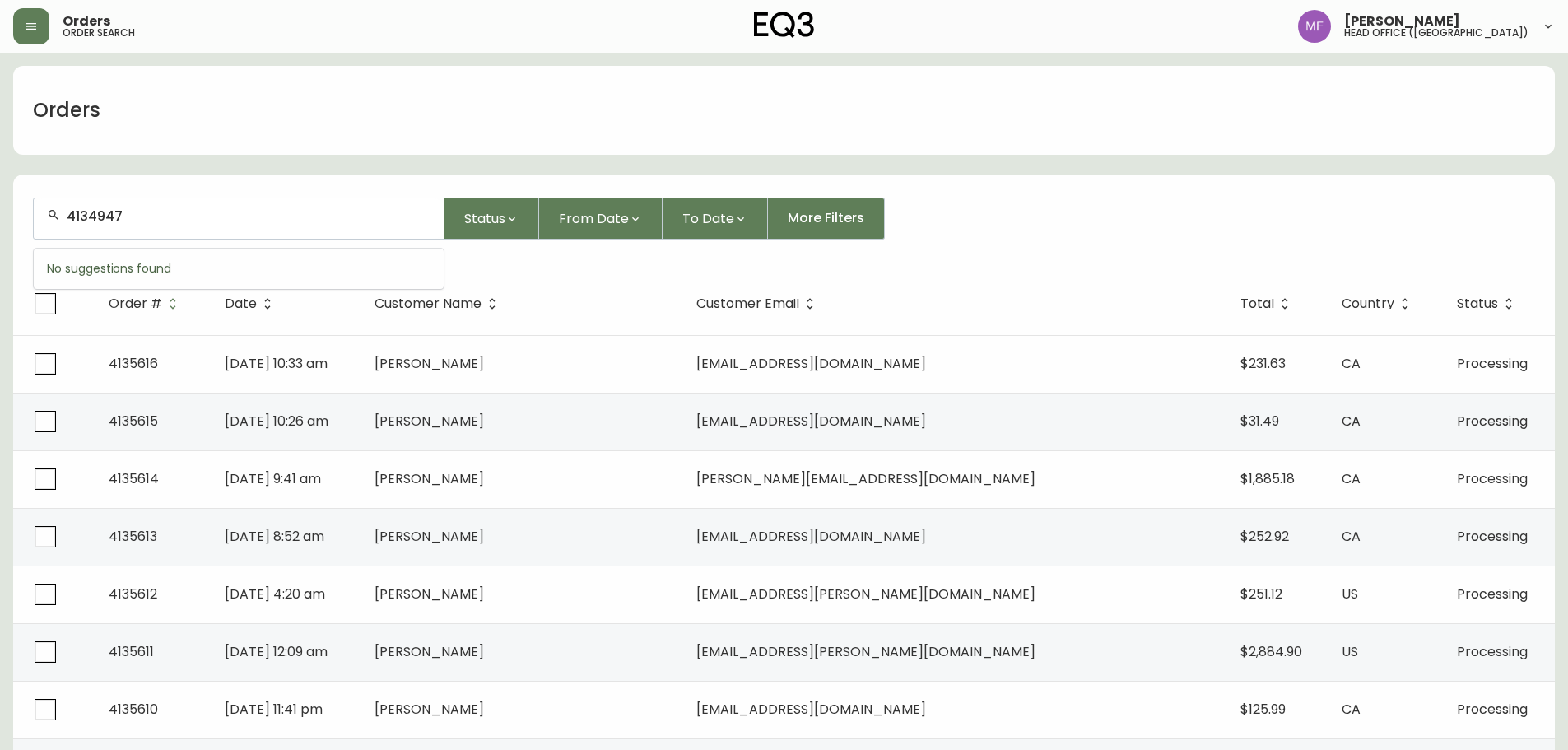
type input "4134947"
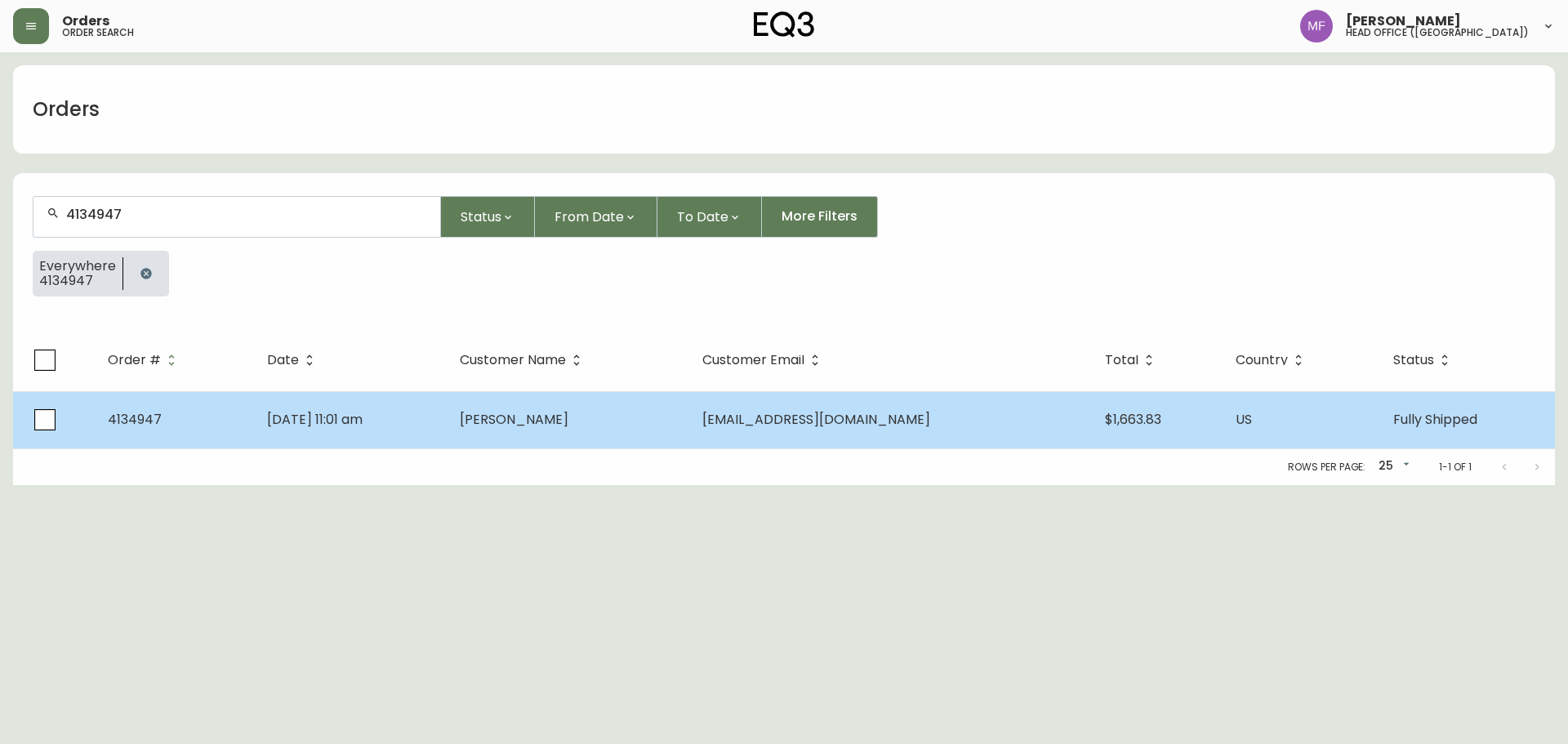
click at [568, 427] on span "Denise Roy-Desrosiers" at bounding box center [514, 418] width 109 height 19
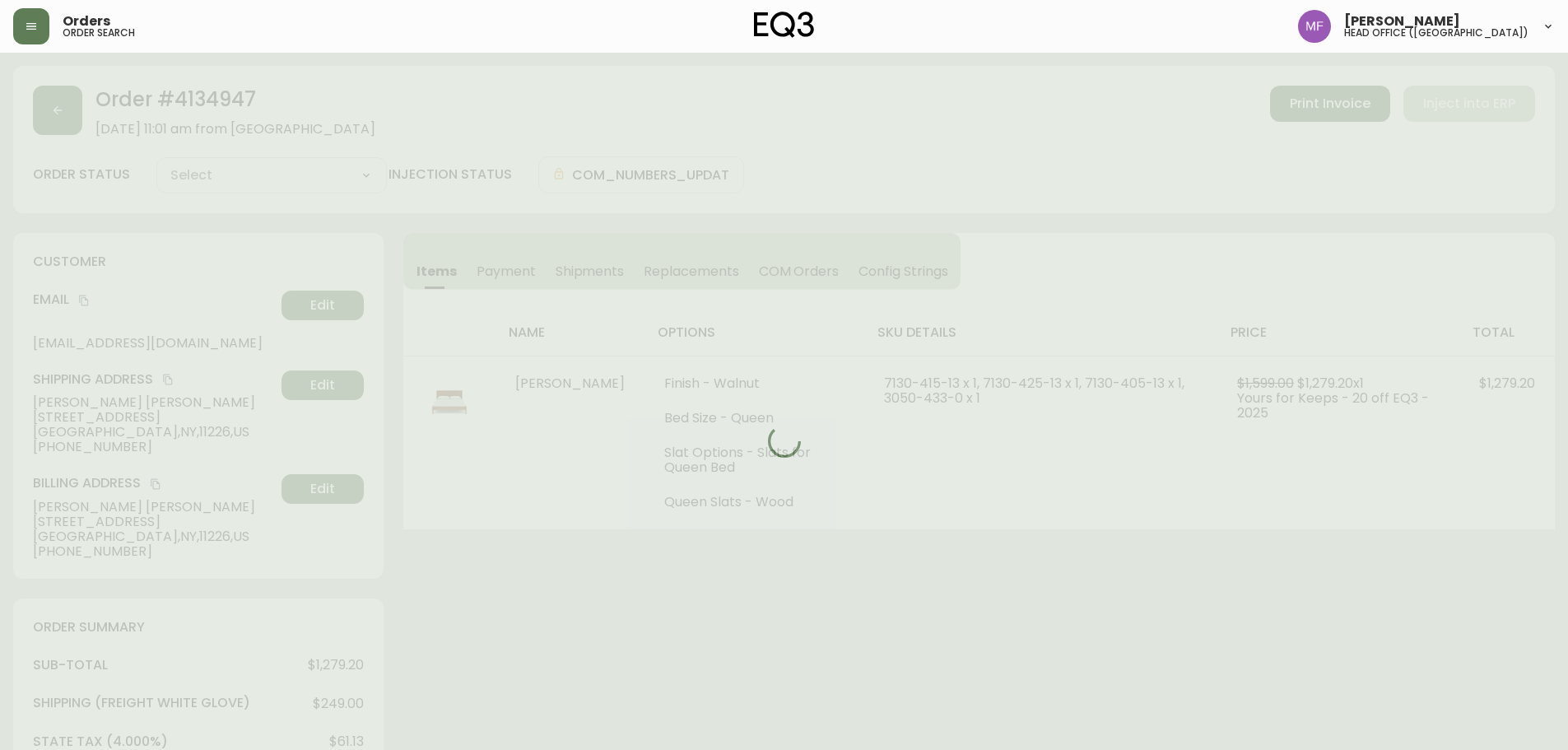
type input "Fully Shipped"
select select "FULLY_SHIPPED"
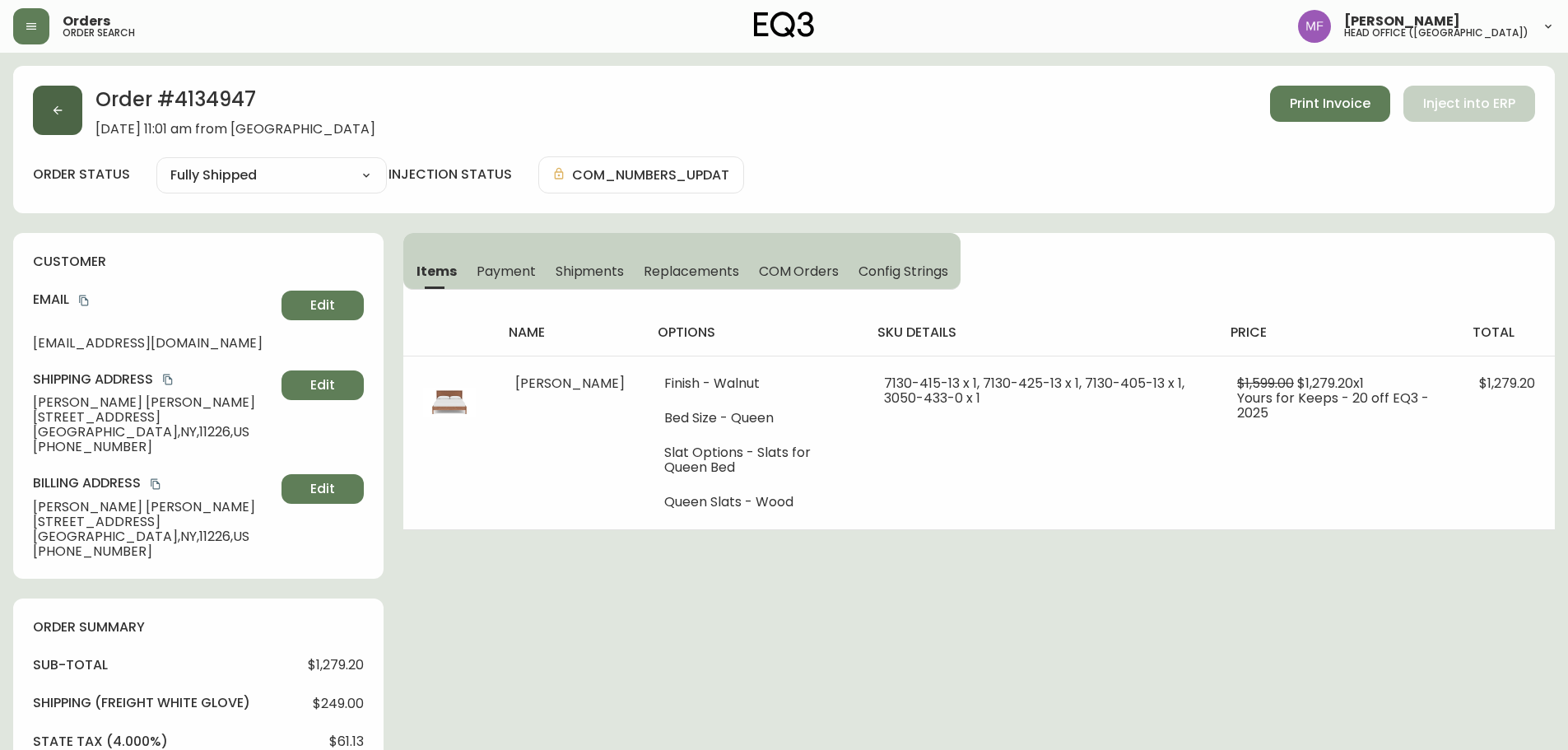
click at [49, 118] on button "button" at bounding box center [58, 110] width 49 height 49
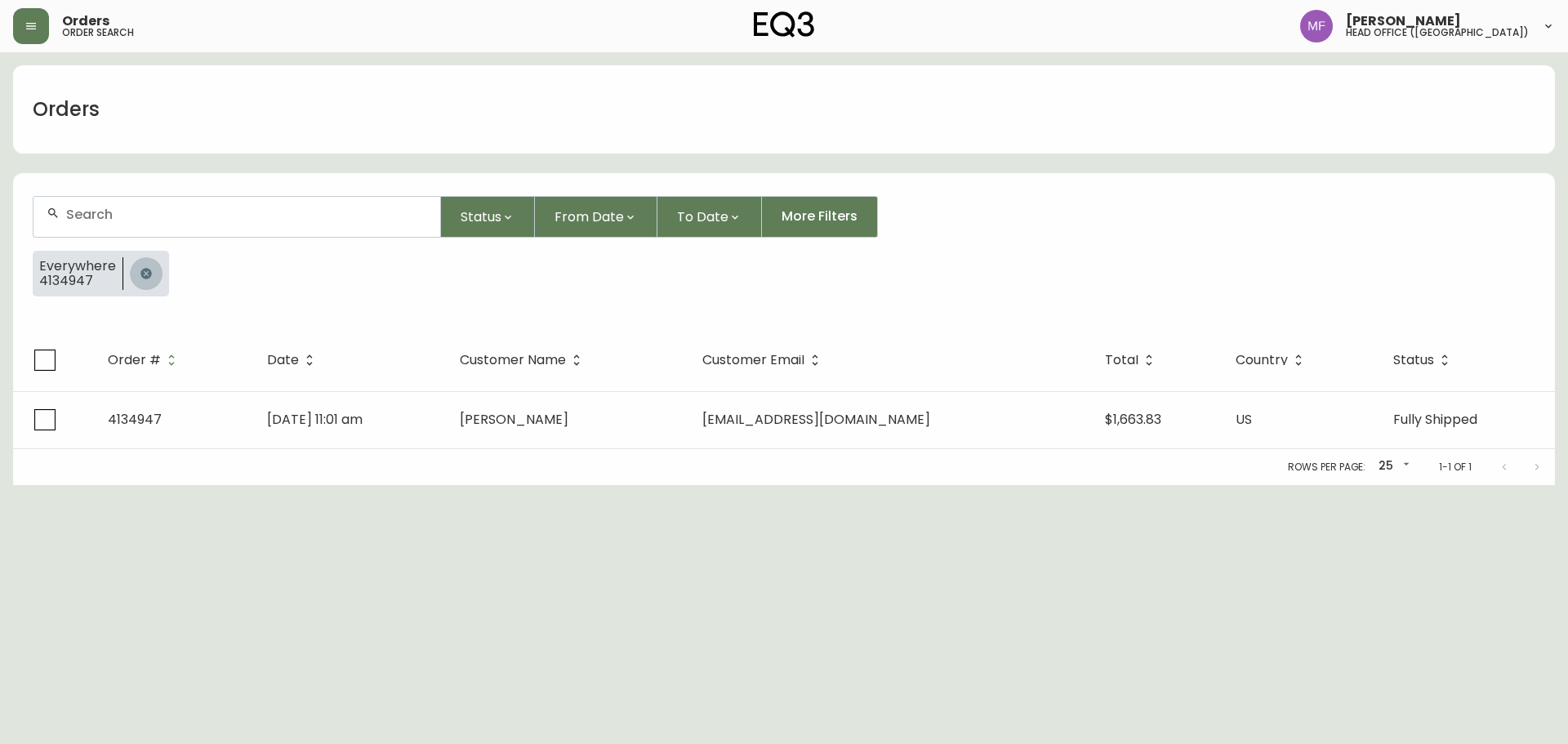
click at [137, 274] on button "button" at bounding box center [145, 273] width 33 height 33
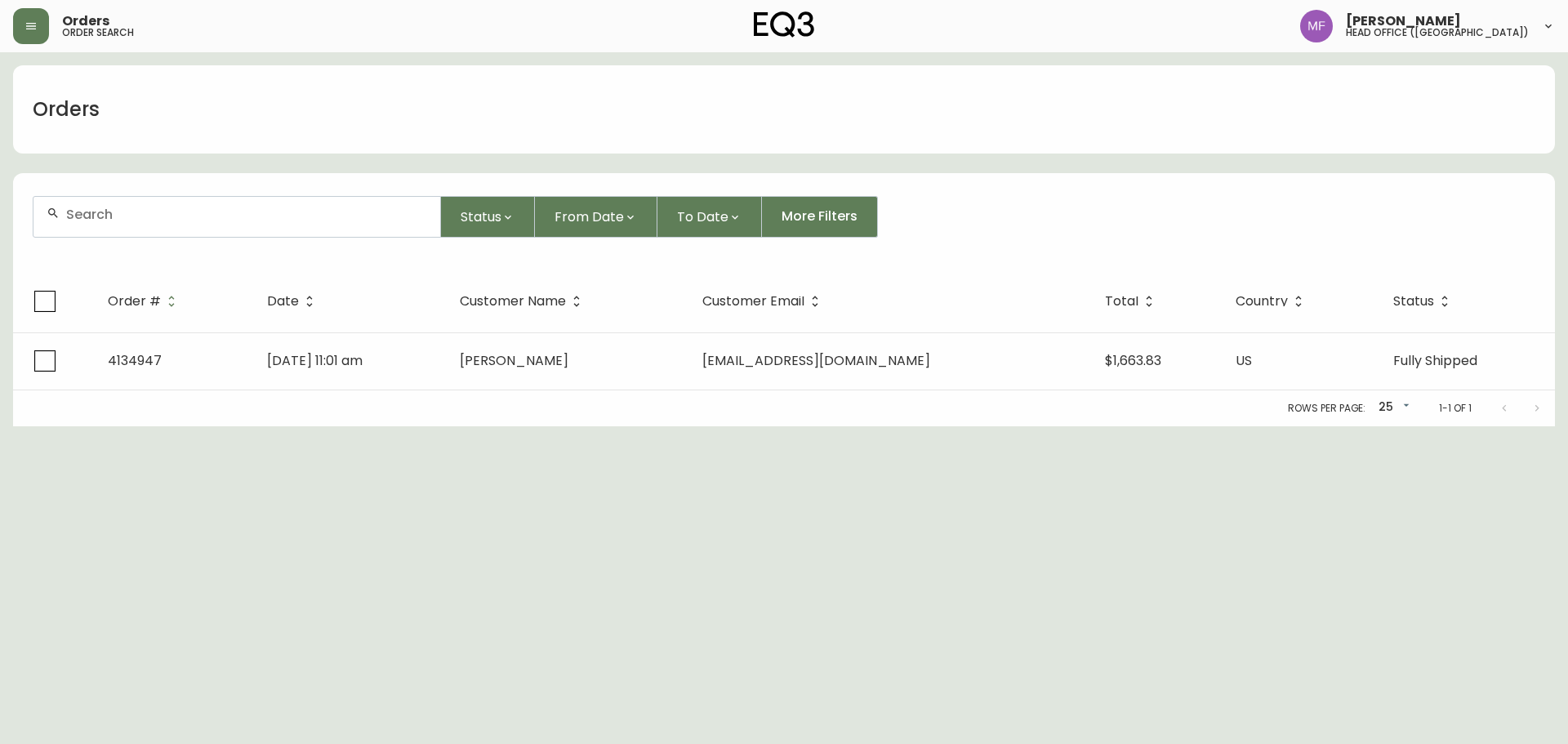
click at [131, 211] on input "text" at bounding box center [246, 214] width 361 height 15
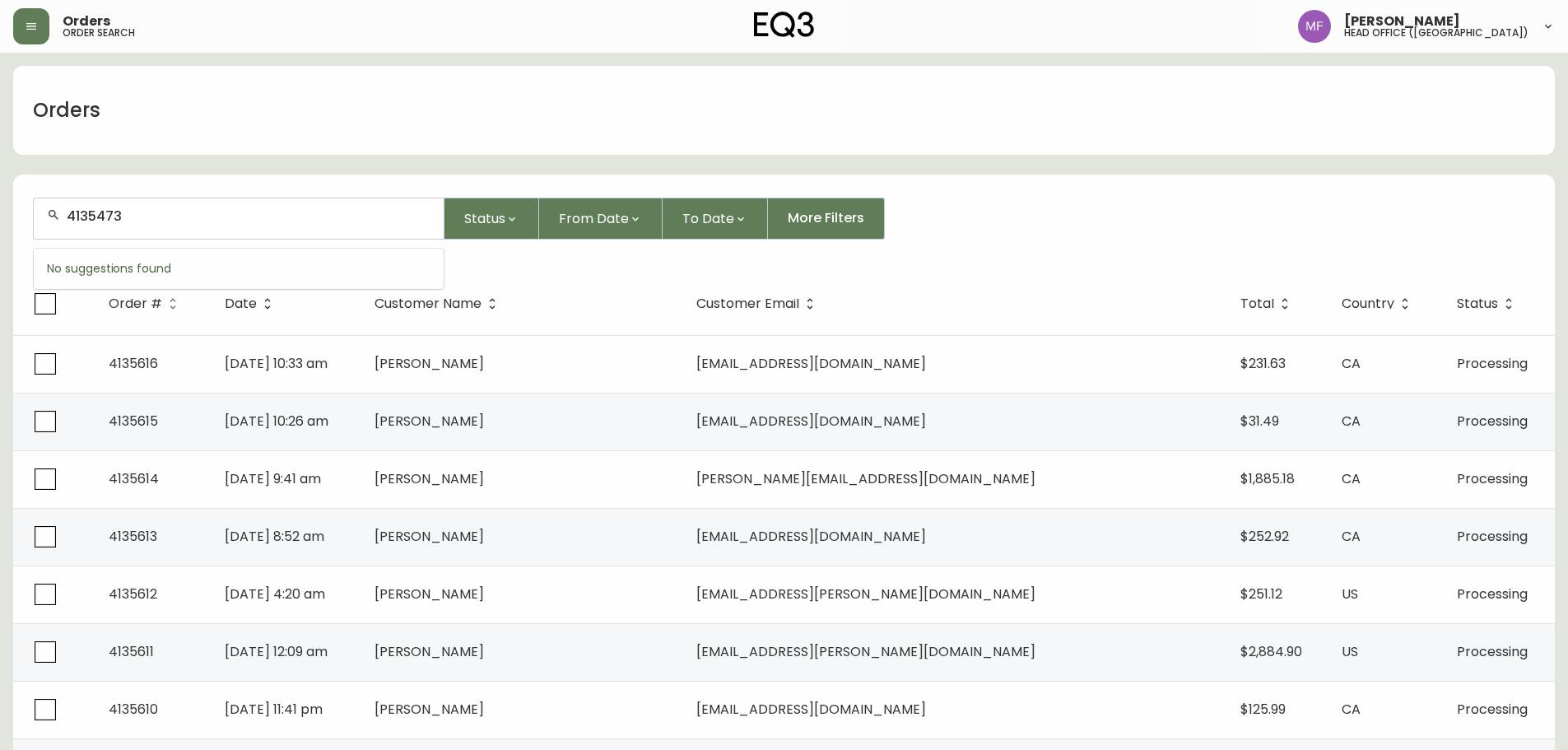
type input "4135473"
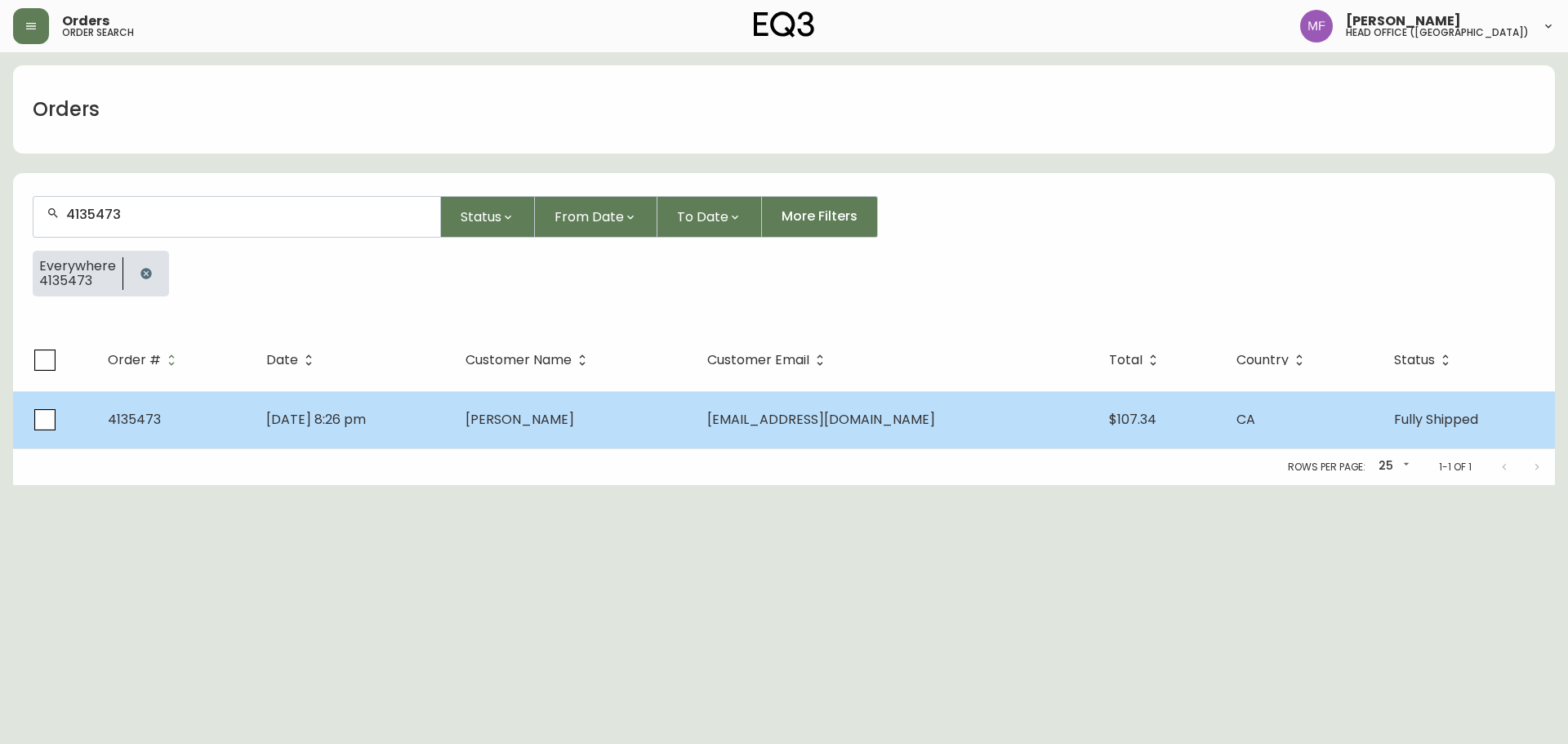
click at [452, 434] on td "Sep 19 2025, 8:26 pm" at bounding box center [353, 419] width 198 height 57
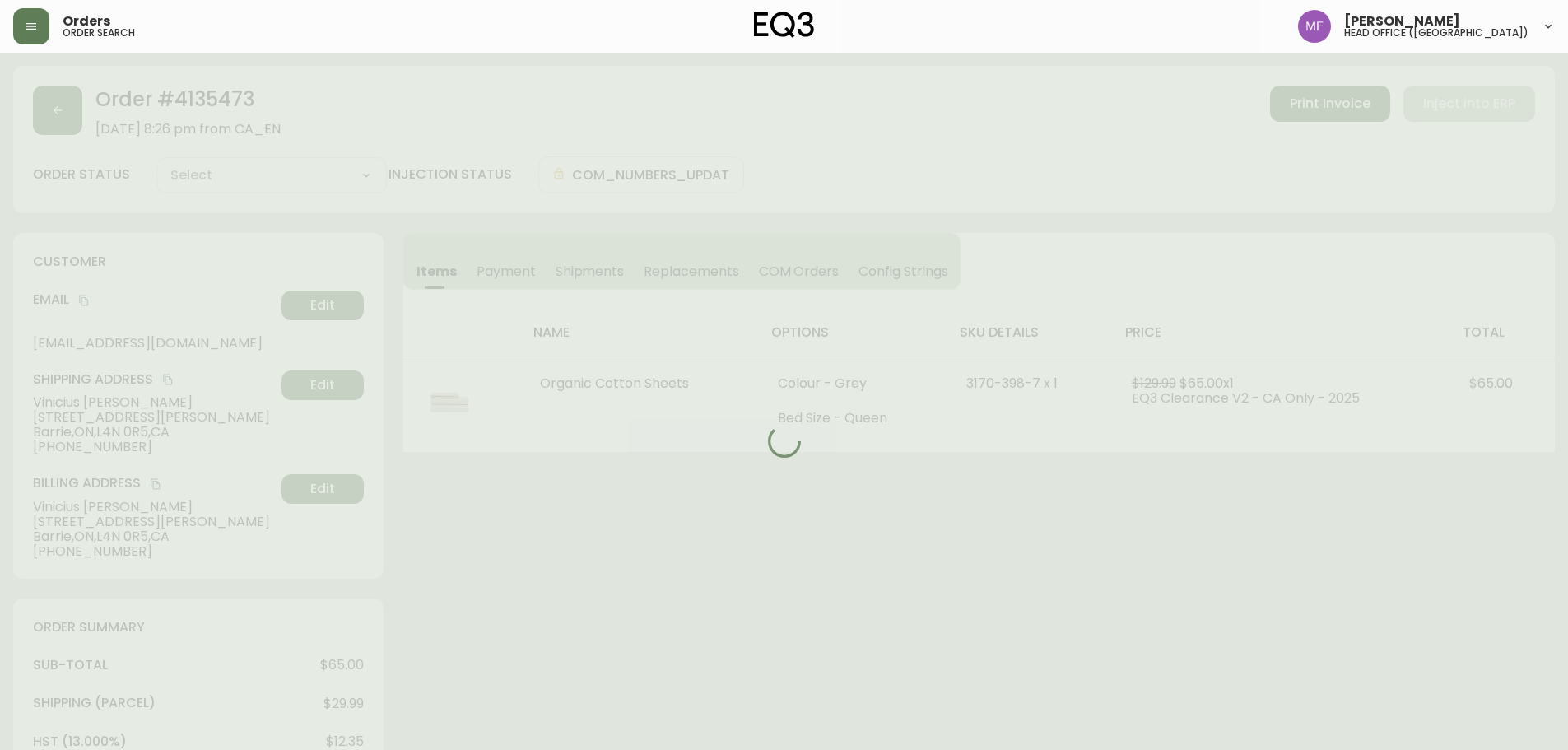
type input "Fully Shipped"
select select "FULLY_SHIPPED"
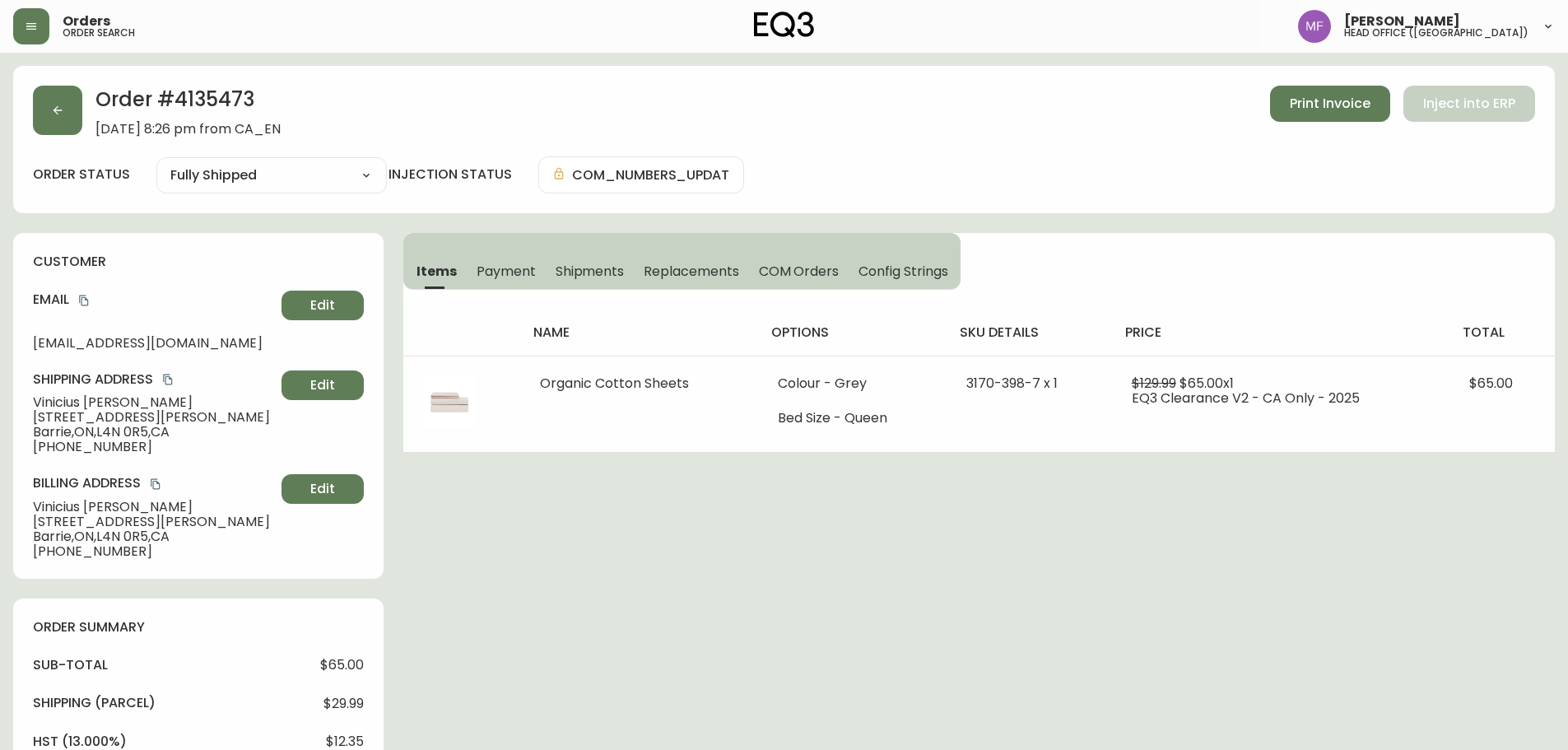
click at [583, 256] on button "Shipments" at bounding box center [590, 271] width 89 height 36
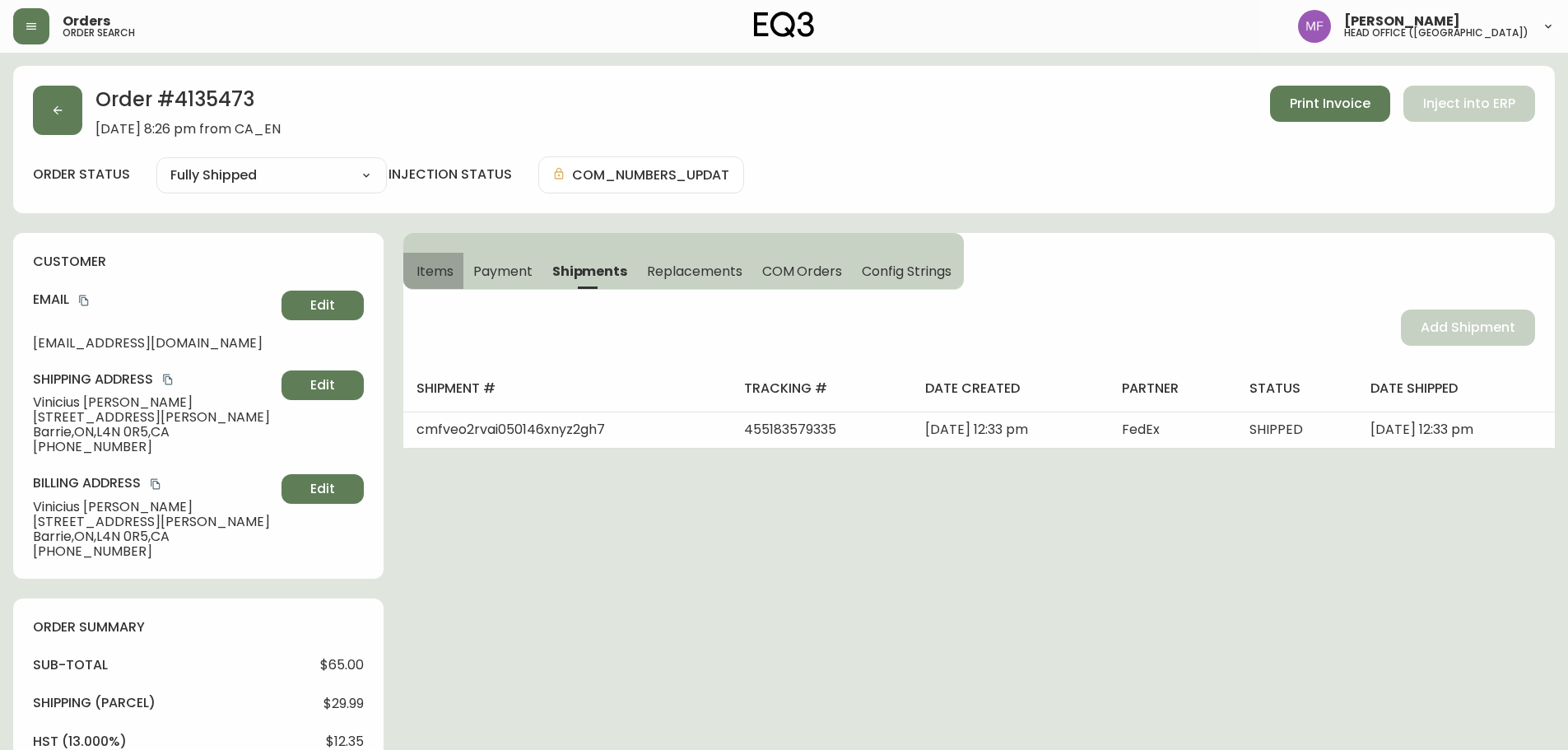
click at [448, 271] on span "Items" at bounding box center [435, 271] width 37 height 17
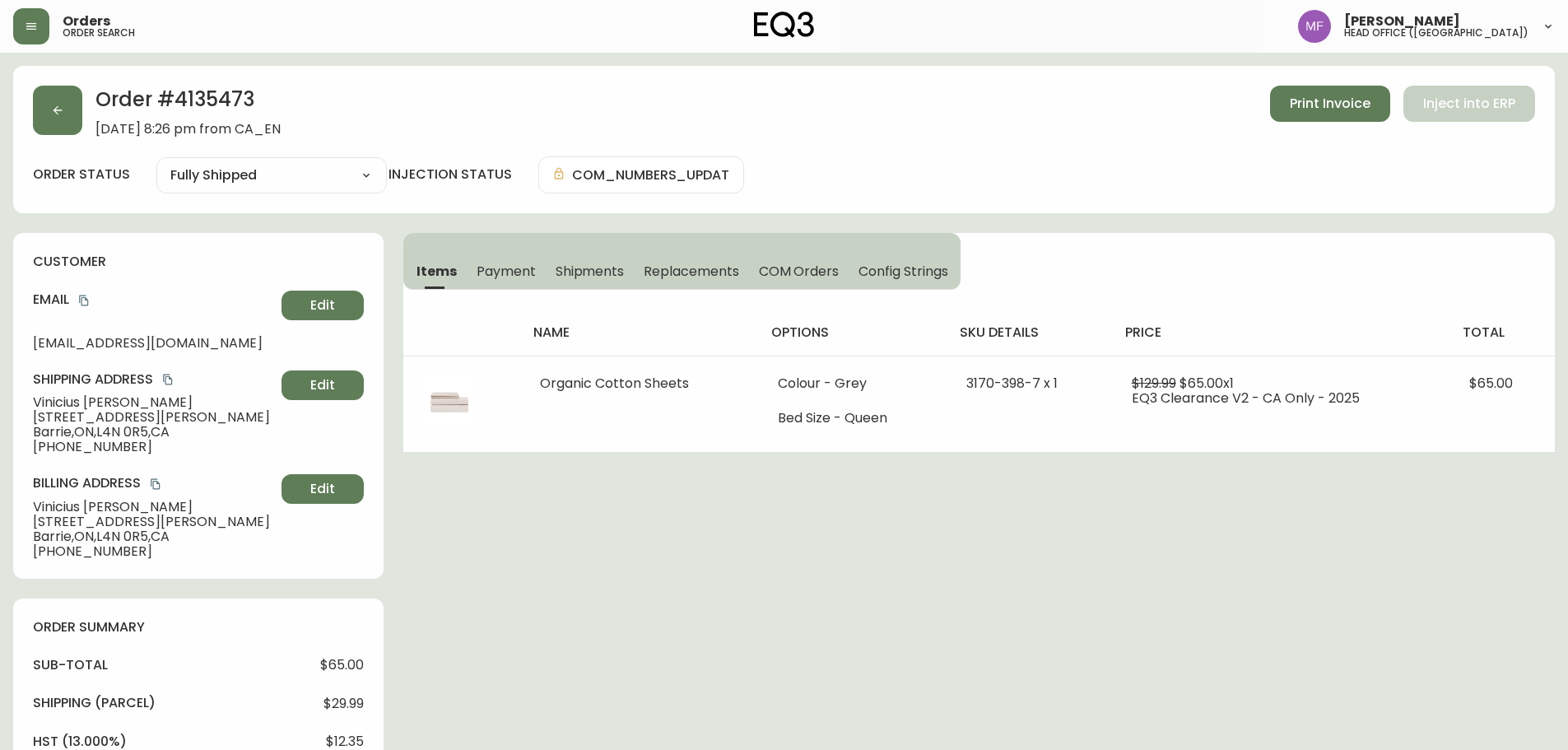
click at [922, 501] on div "Order # 4135473 September 19, 2025 at 8:26 pm from CA_EN Print Invoice Inject i…" at bounding box center [784, 742] width 1542 height 1353
click at [64, 118] on button "button" at bounding box center [58, 110] width 49 height 49
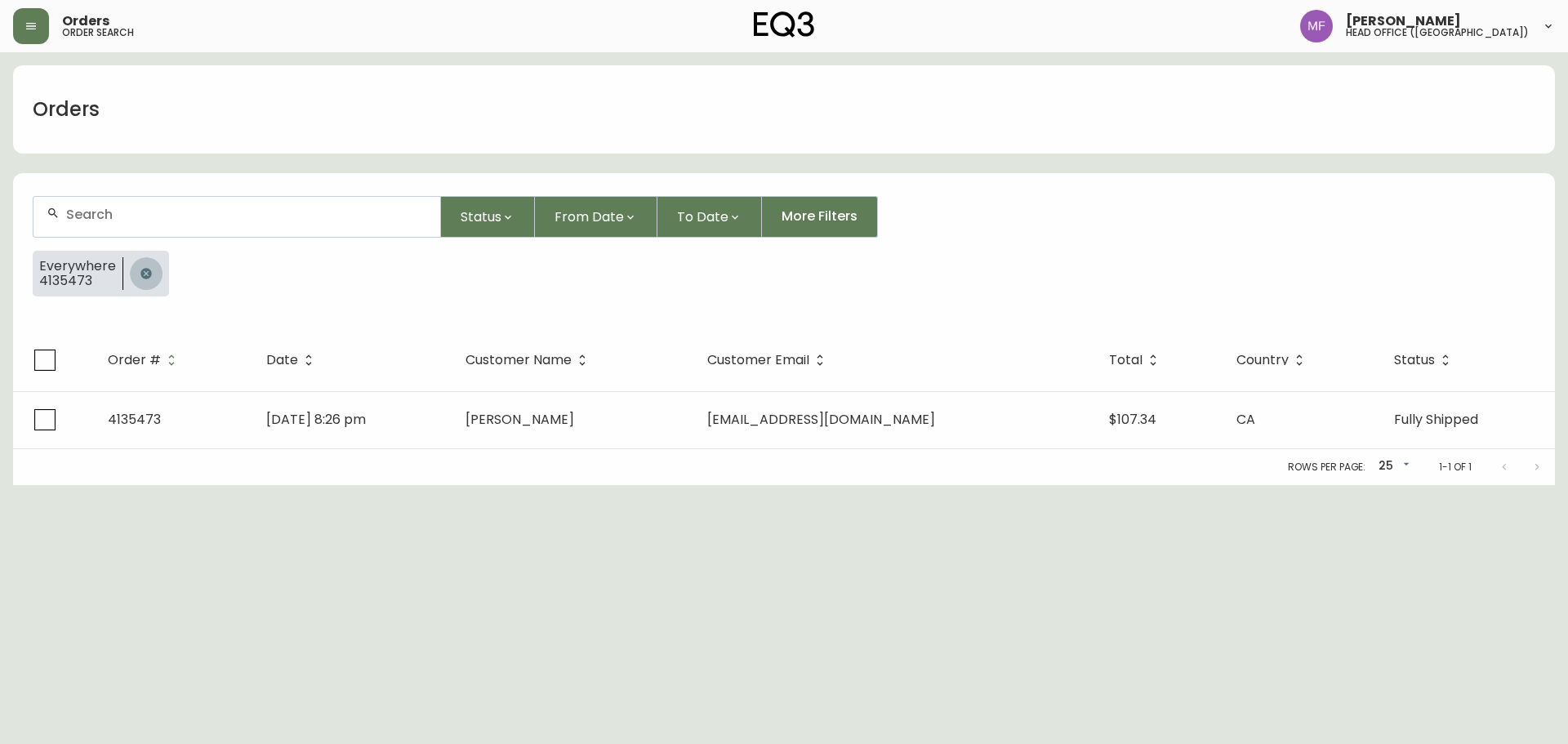
click at [140, 271] on icon "button" at bounding box center [145, 273] width 11 height 11
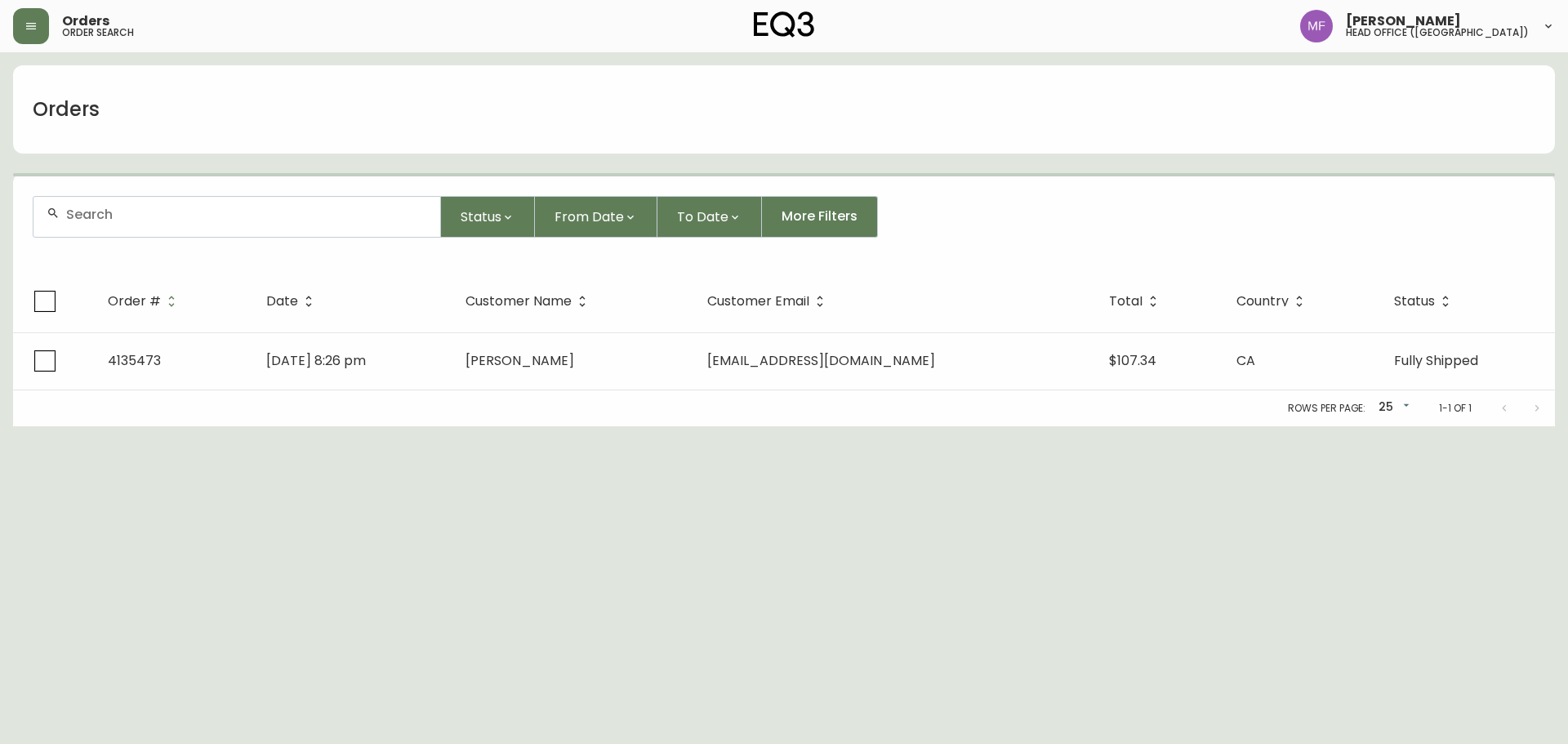
click at [131, 224] on div at bounding box center [237, 217] width 407 height 40
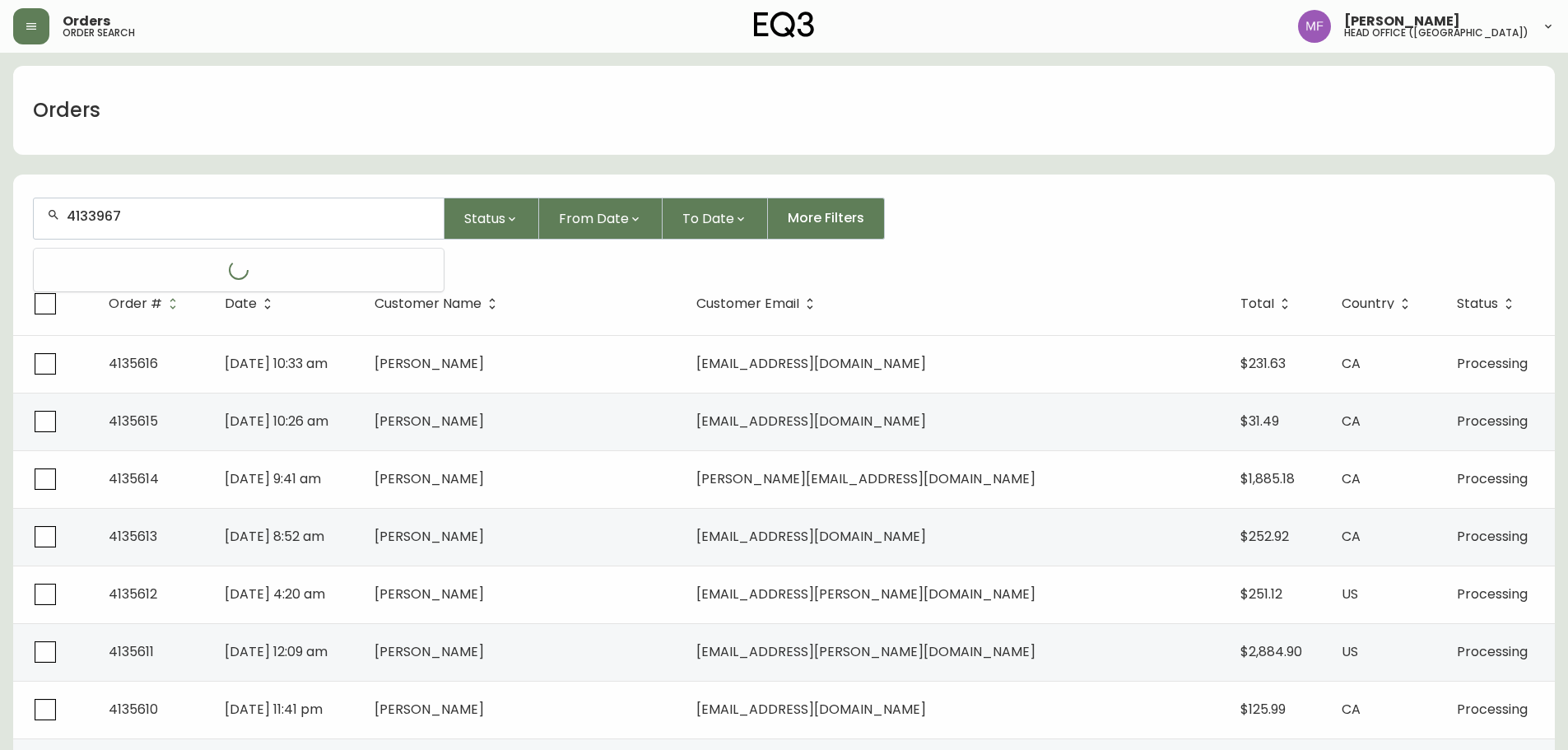
type input "4133967"
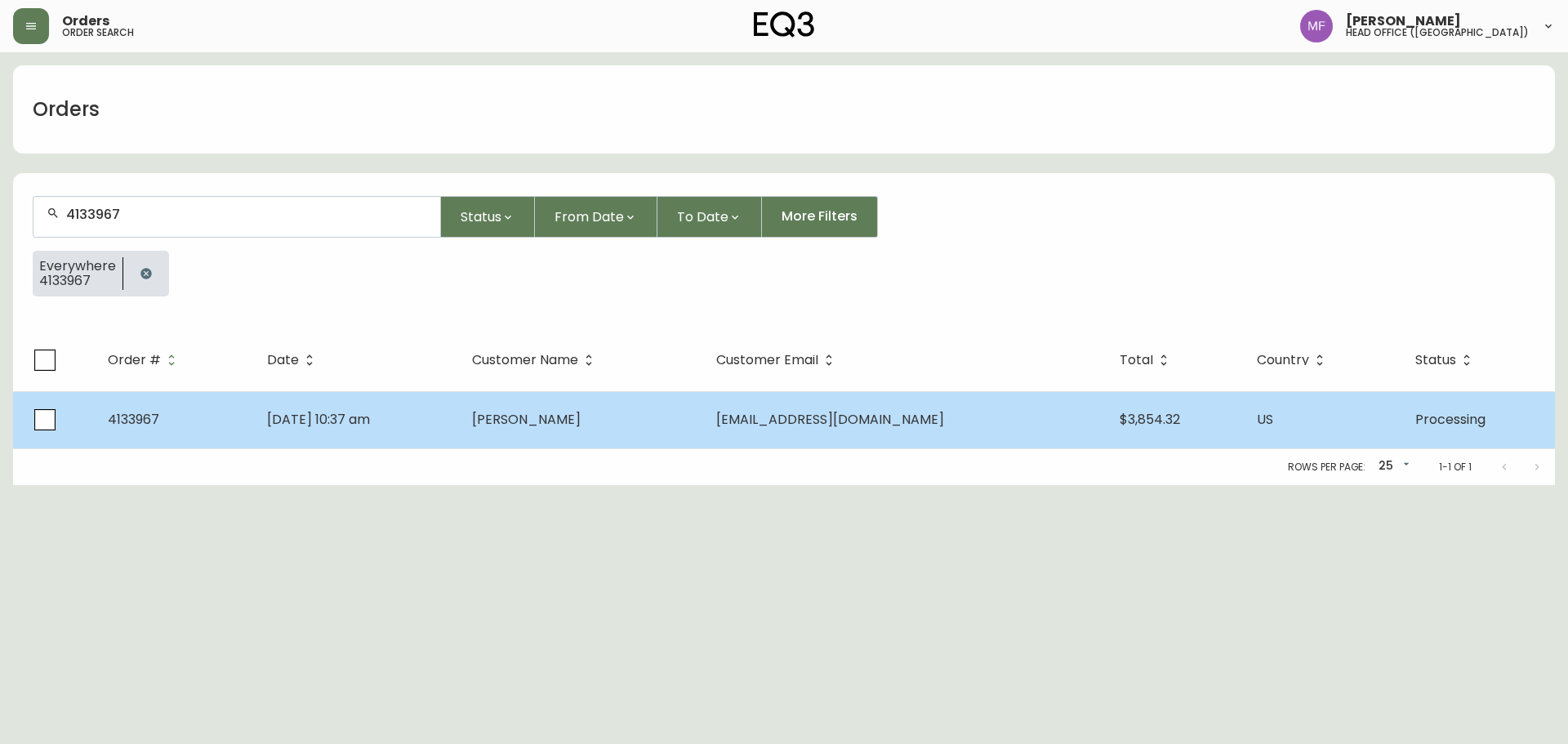
click at [663, 444] on td "Caitlin Egli" at bounding box center [581, 419] width 245 height 57
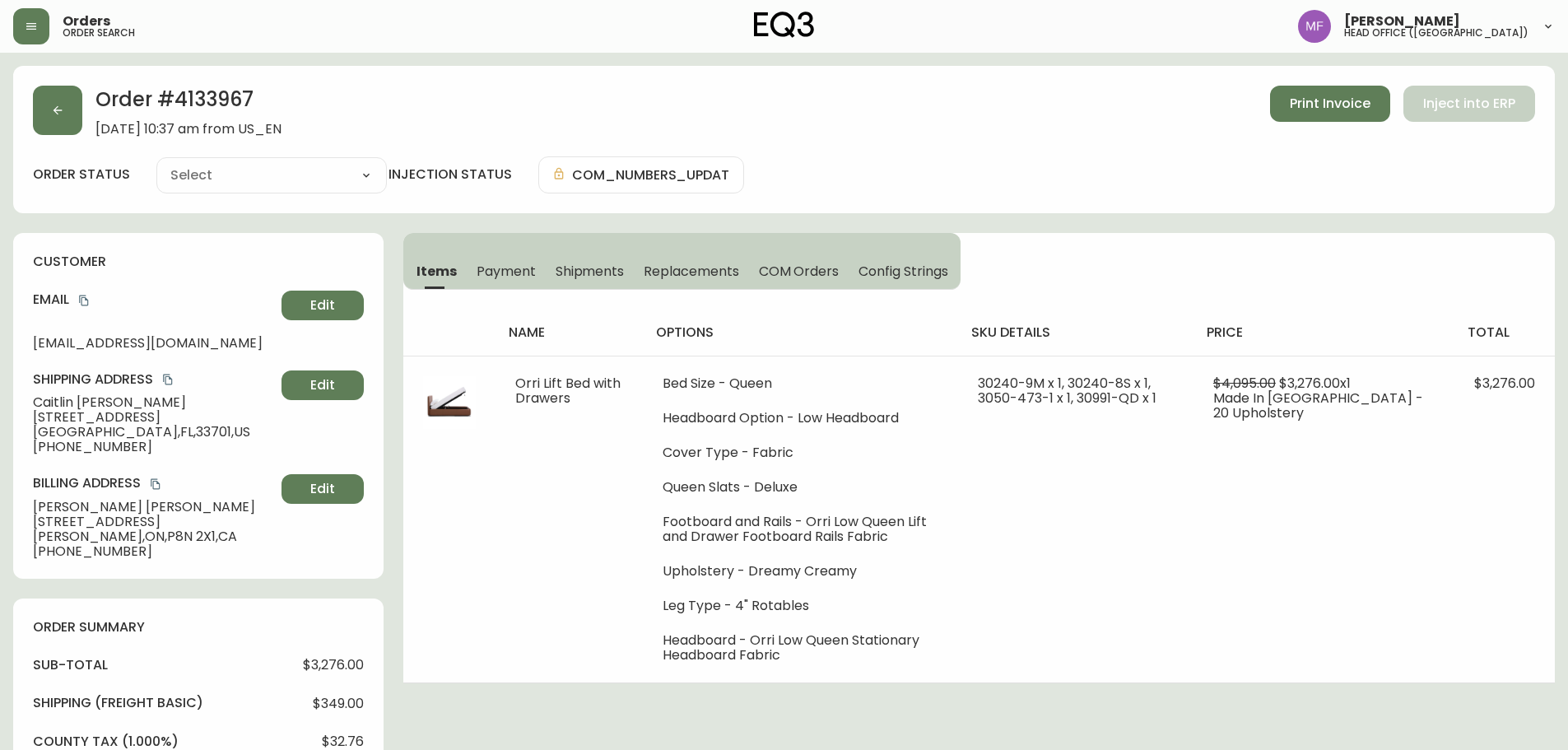
type input "Processing"
select select "PROCESSING"
click at [63, 128] on button "button" at bounding box center [58, 110] width 49 height 49
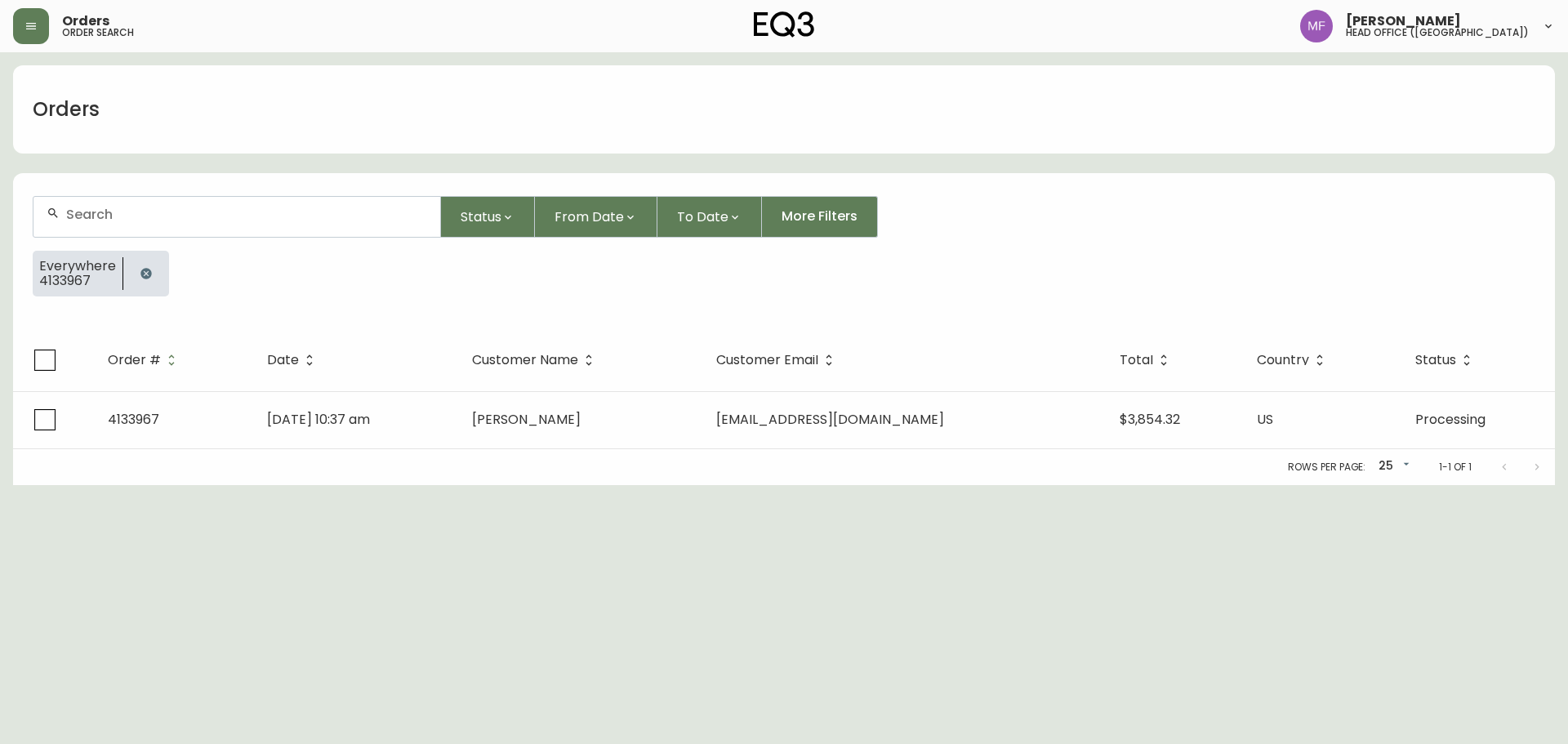
click at [142, 279] on icon "button" at bounding box center [145, 273] width 13 height 13
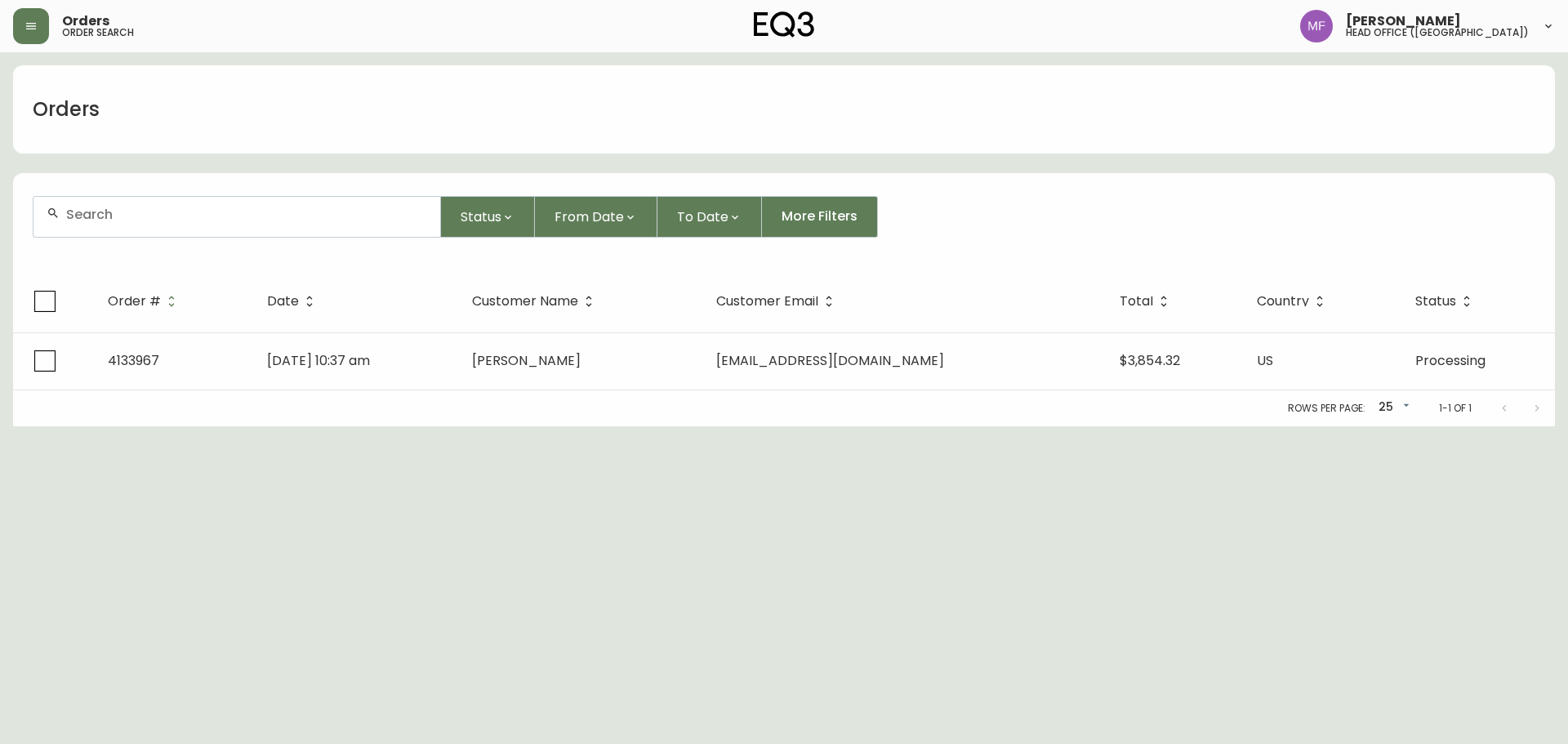
click at [130, 227] on div at bounding box center [237, 217] width 407 height 40
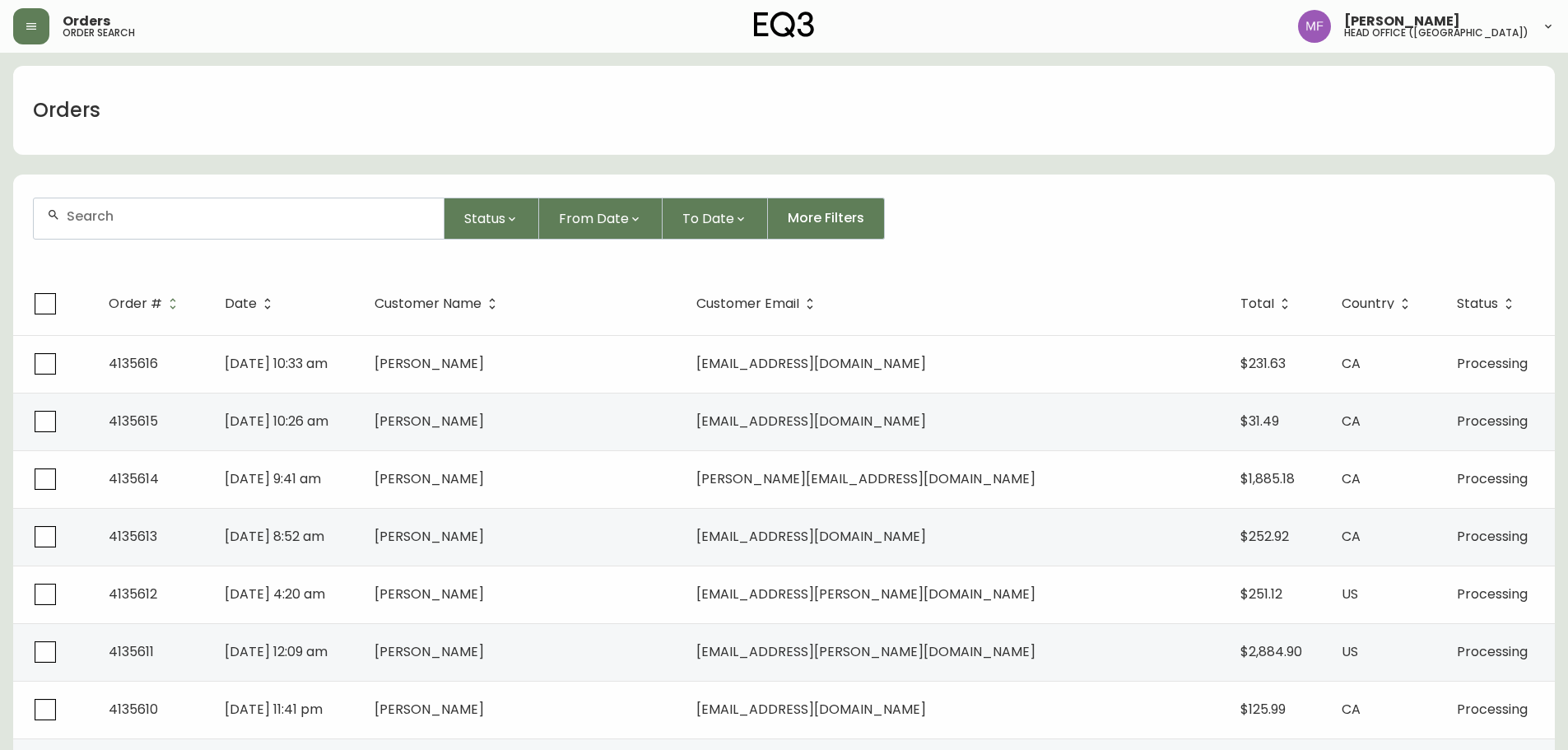
paste input "4133975"
type input "4133975"
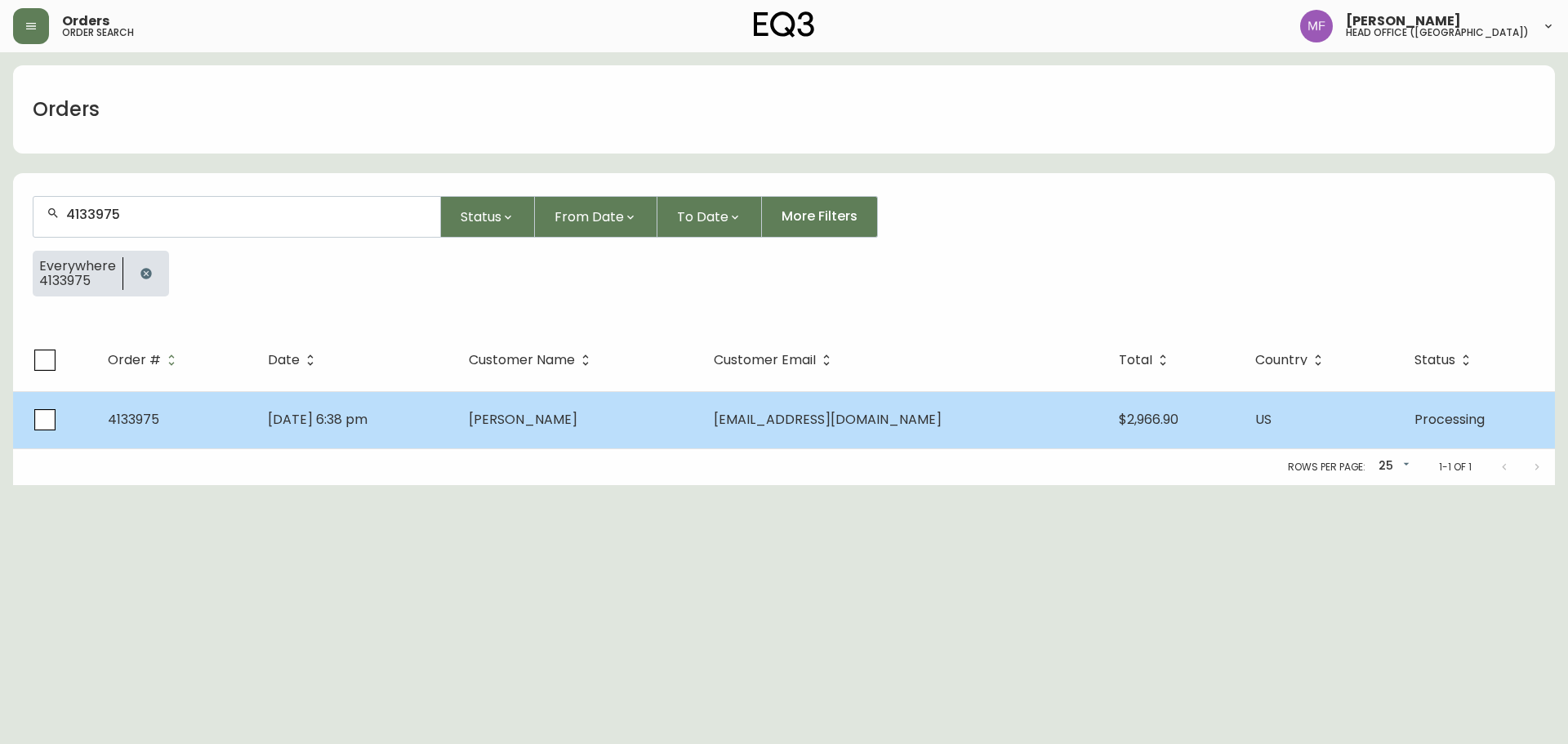
click at [456, 415] on td "Jul 05 2025, 6:38 pm" at bounding box center [354, 419] width 201 height 57
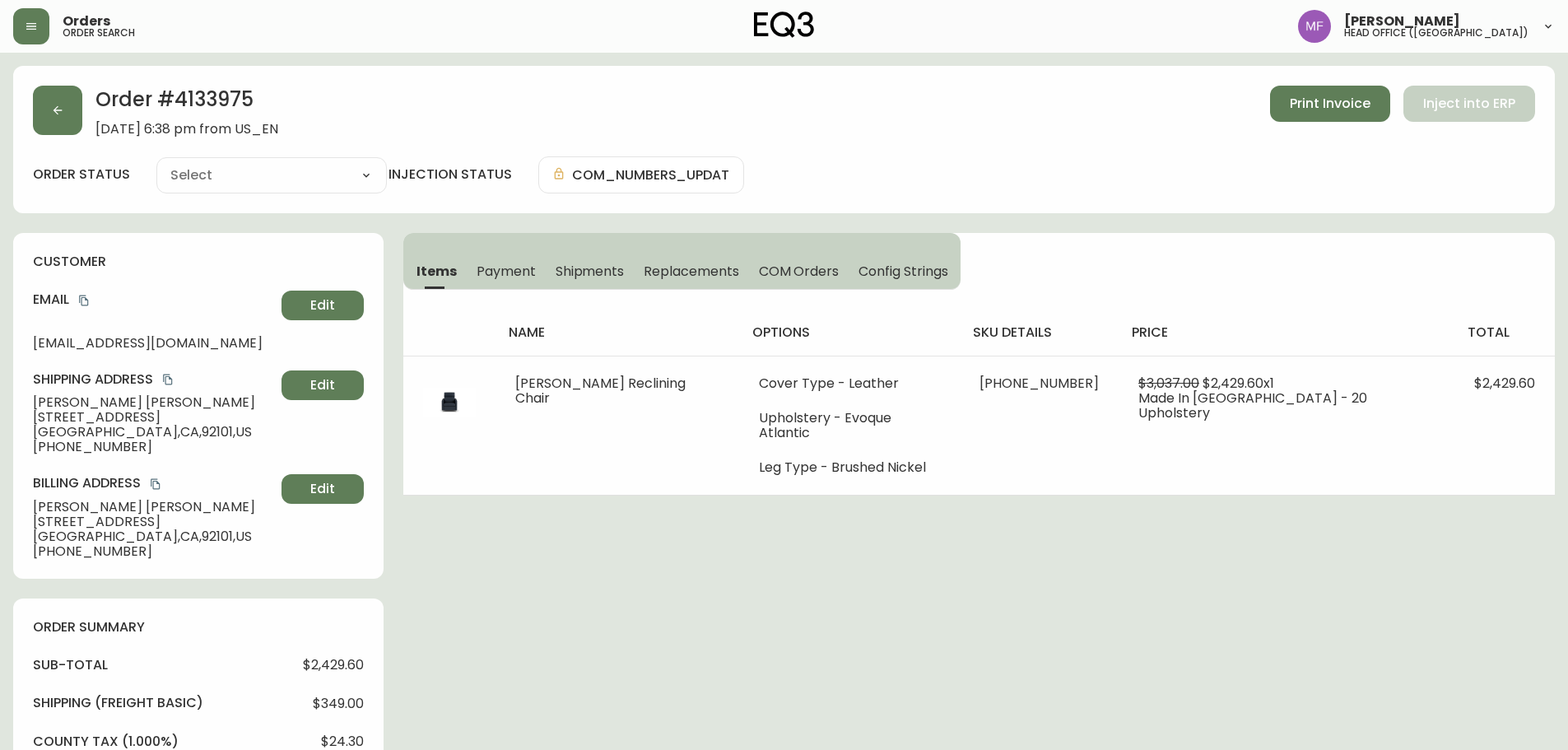
type input "Processing"
select select "PROCESSING"
click at [197, 96] on h2 "Order # 4133975" at bounding box center [186, 103] width 183 height 36
drag, startPoint x: 171, startPoint y: 402, endPoint x: 13, endPoint y: 400, distance: 158.0
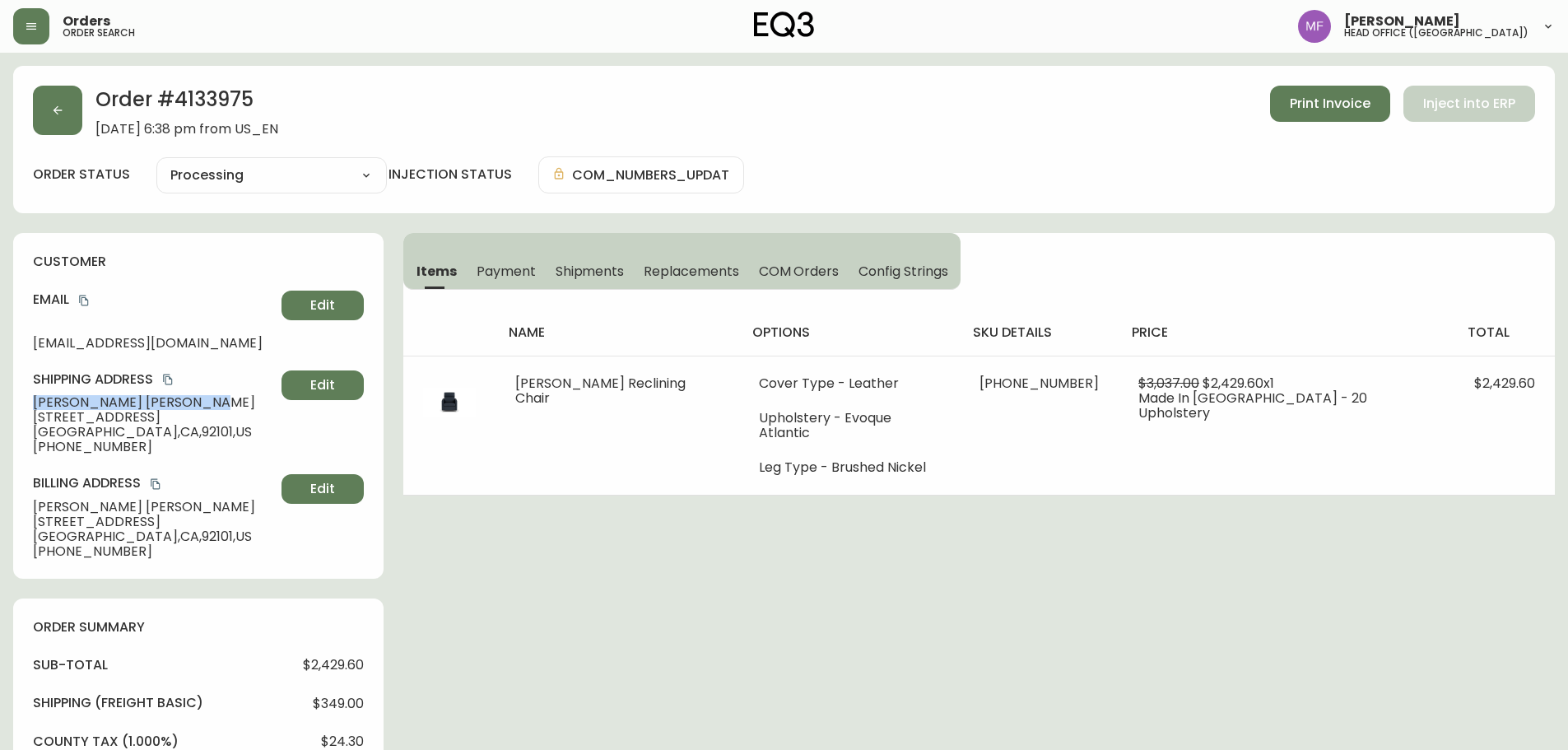
click at [203, 94] on h2 "Order # 4133975" at bounding box center [186, 103] width 183 height 36
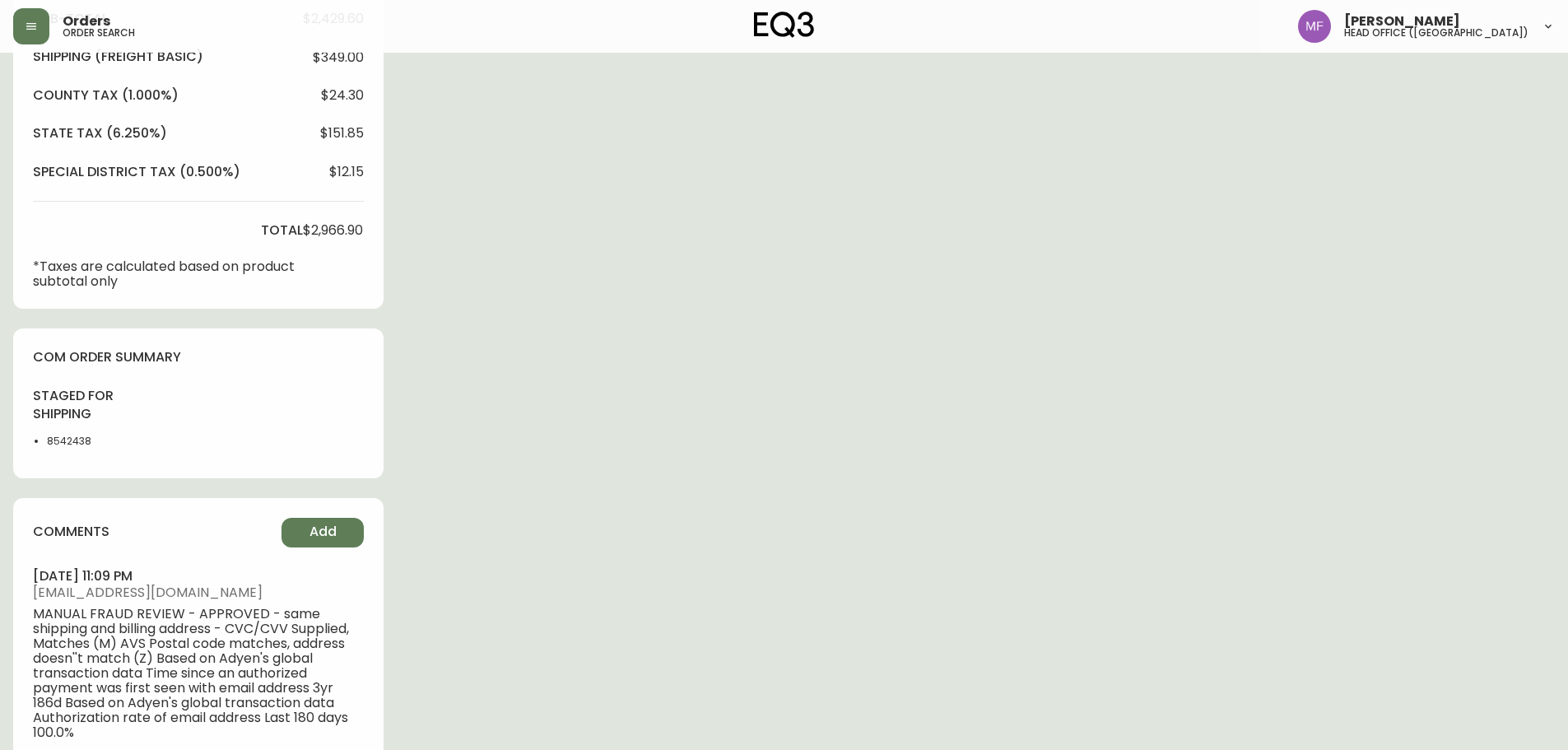
scroll to position [658, 0]
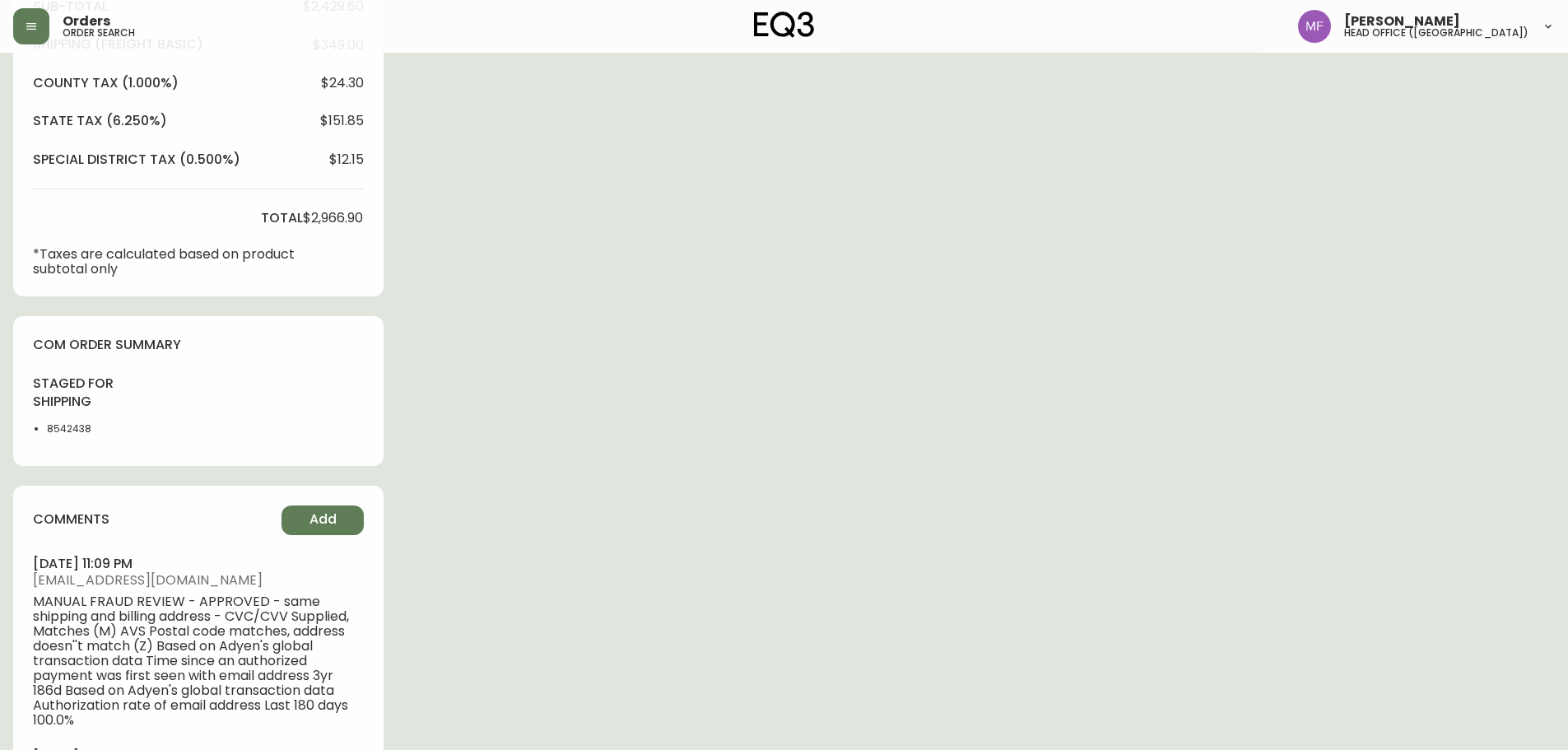
click at [73, 431] on li "8542438" at bounding box center [88, 429] width 83 height 14
click at [755, 413] on div "Order # 4133975 July 5, 2025 at 6:38 pm from US_EN Print Invoice Inject into ER…" at bounding box center [784, 137] width 1542 height 1459
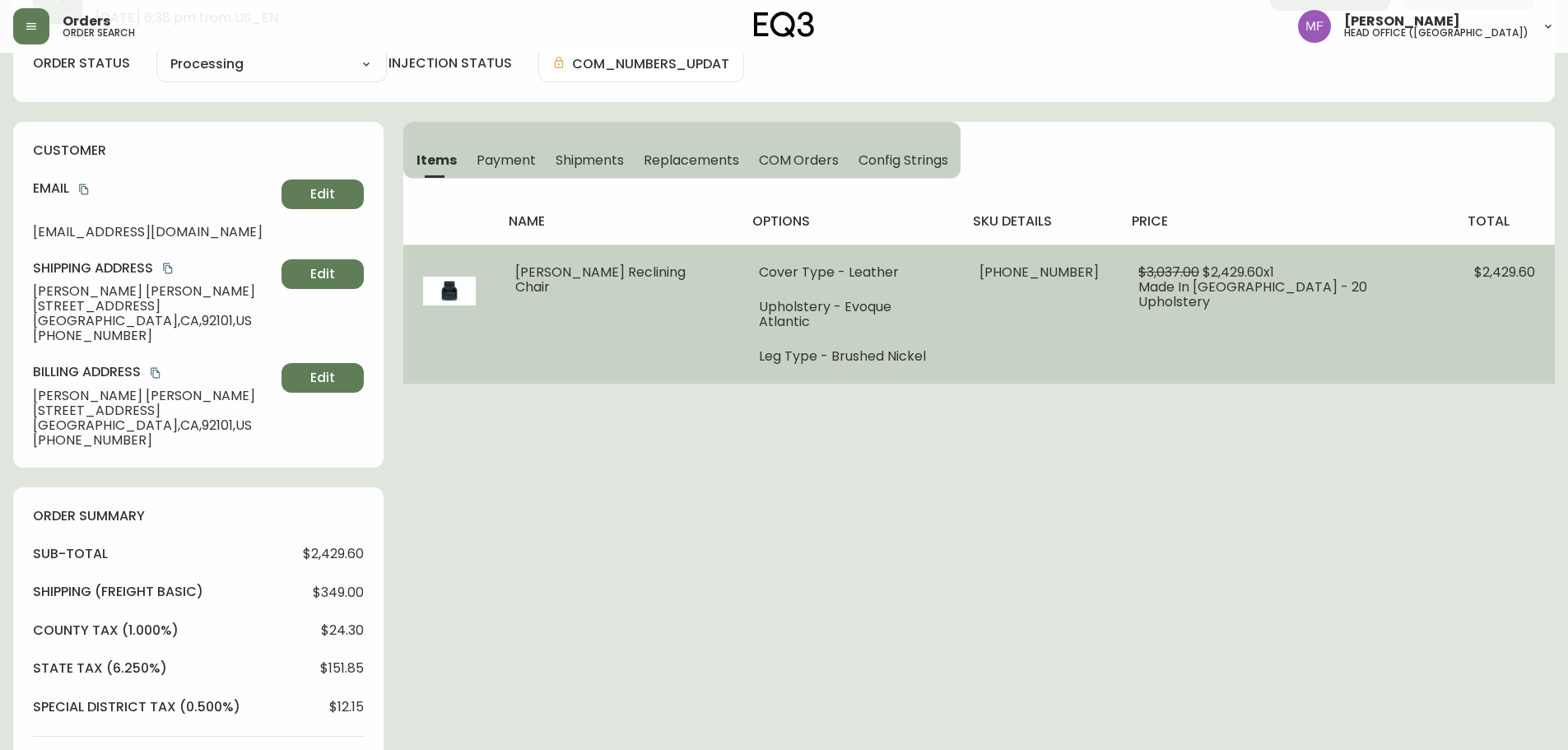
scroll to position [0, 0]
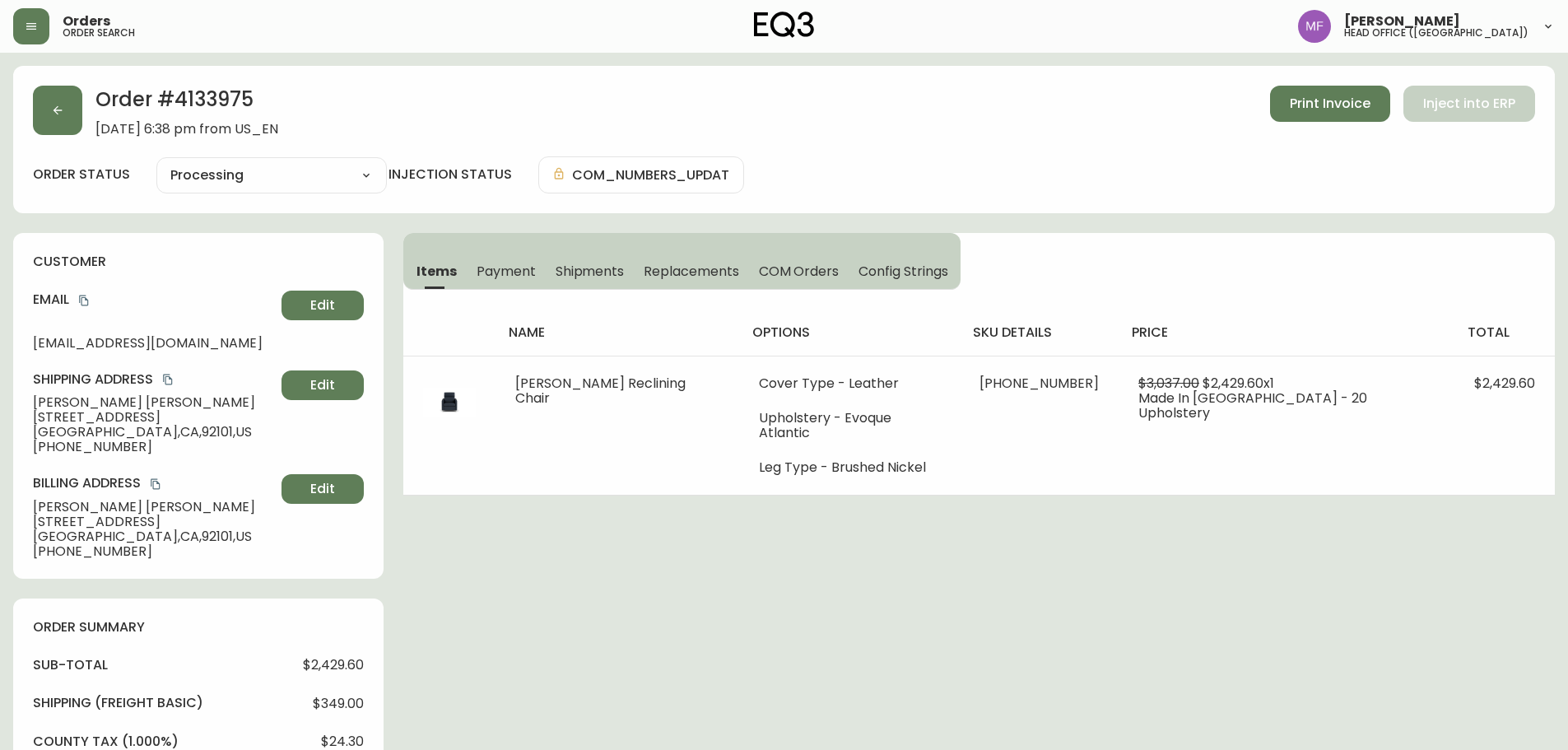
click at [60, 110] on icon "button" at bounding box center [58, 110] width 13 height 13
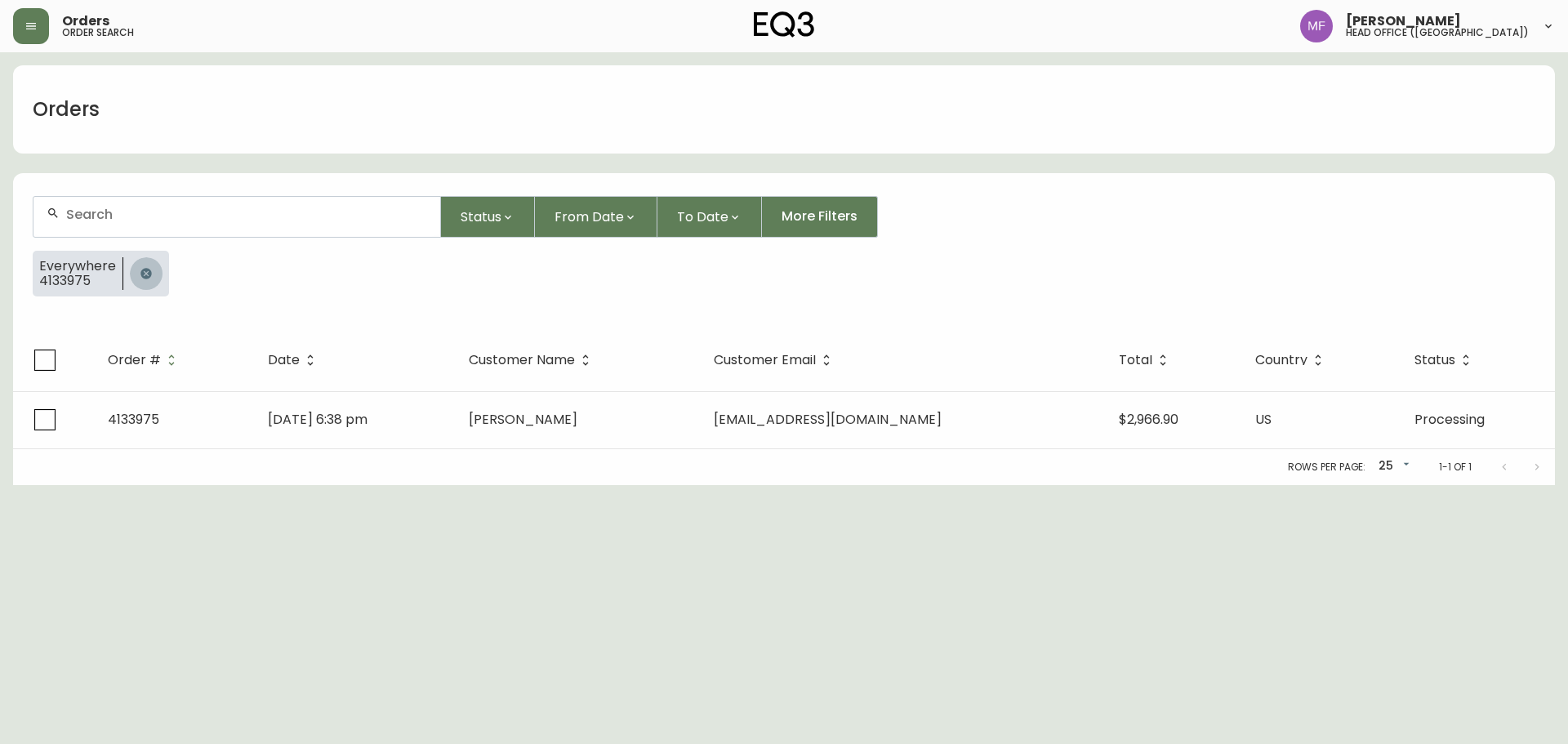
click at [146, 274] on icon "button" at bounding box center [145, 273] width 11 height 11
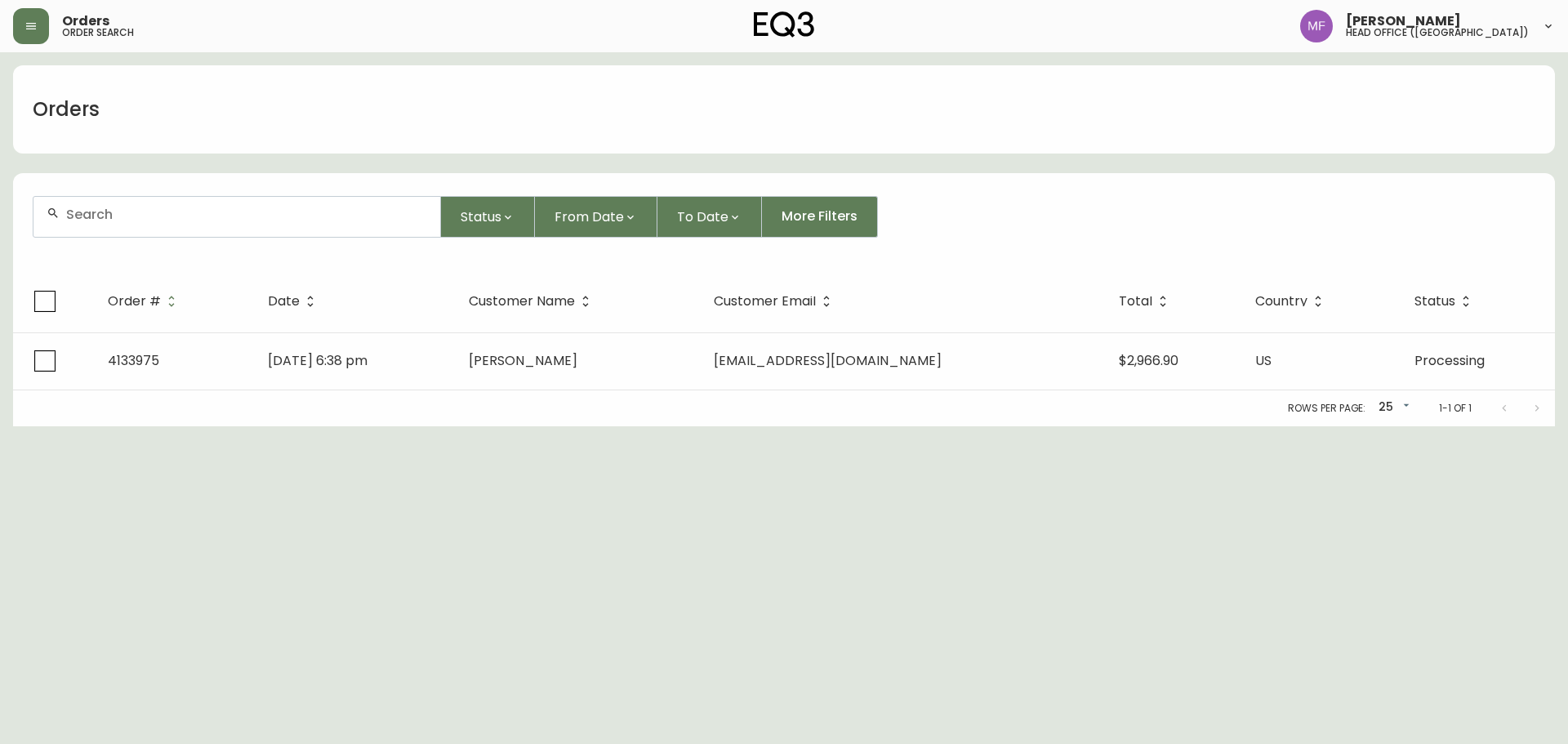
click at [127, 226] on div at bounding box center [237, 217] width 407 height 40
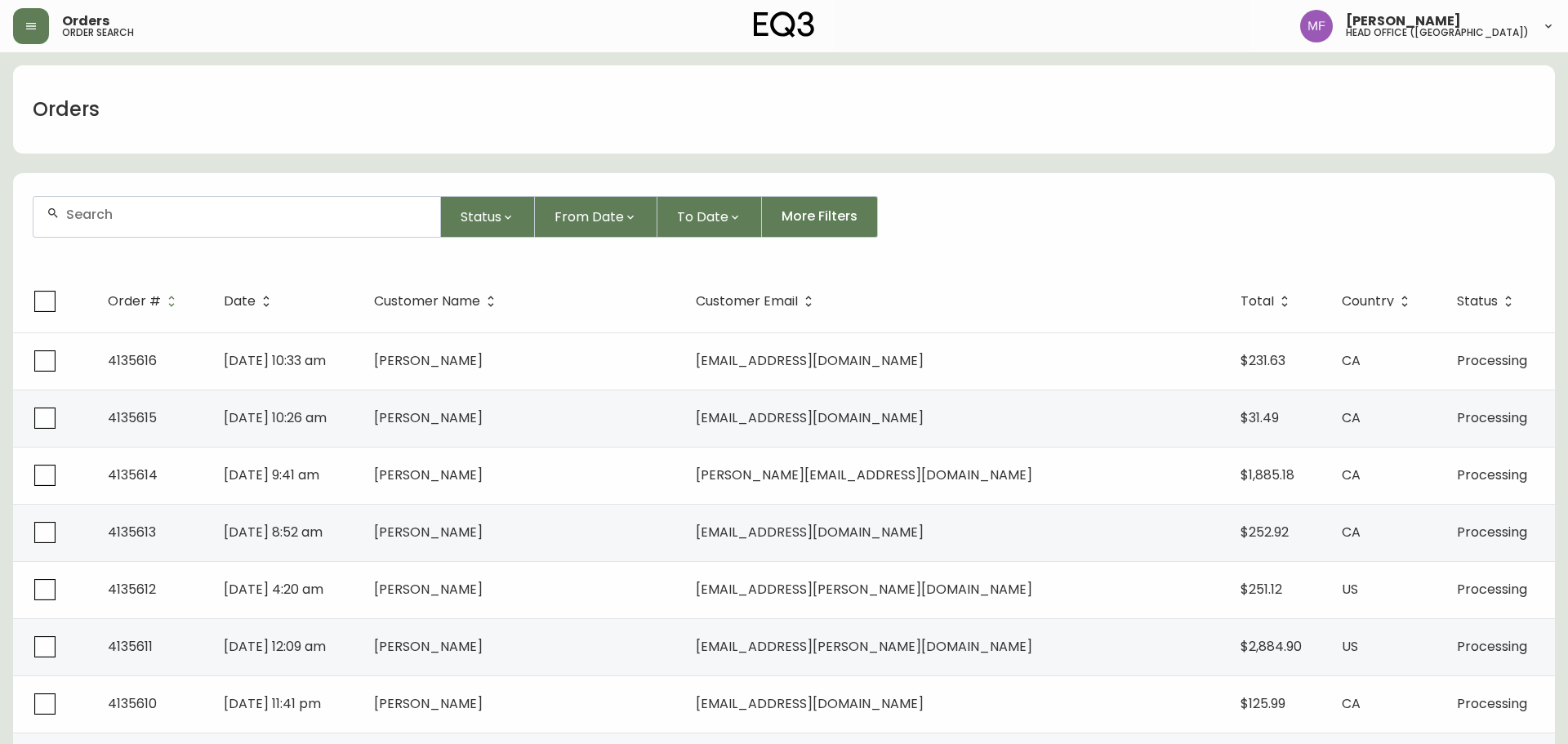
paste input "4135579"
type input "4135579"
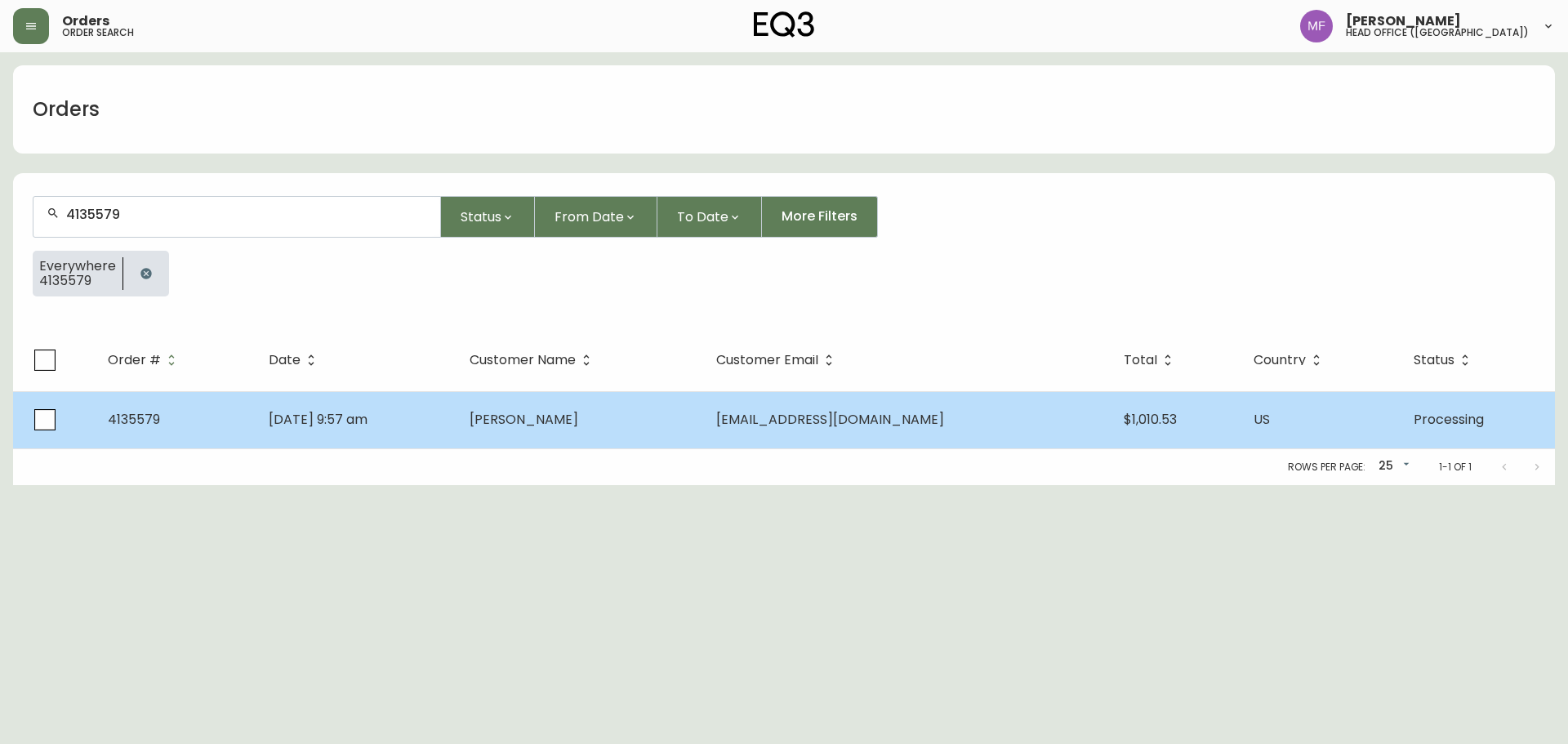
click at [457, 431] on td "Sep 29 2025, 9:57 am" at bounding box center [355, 419] width 201 height 57
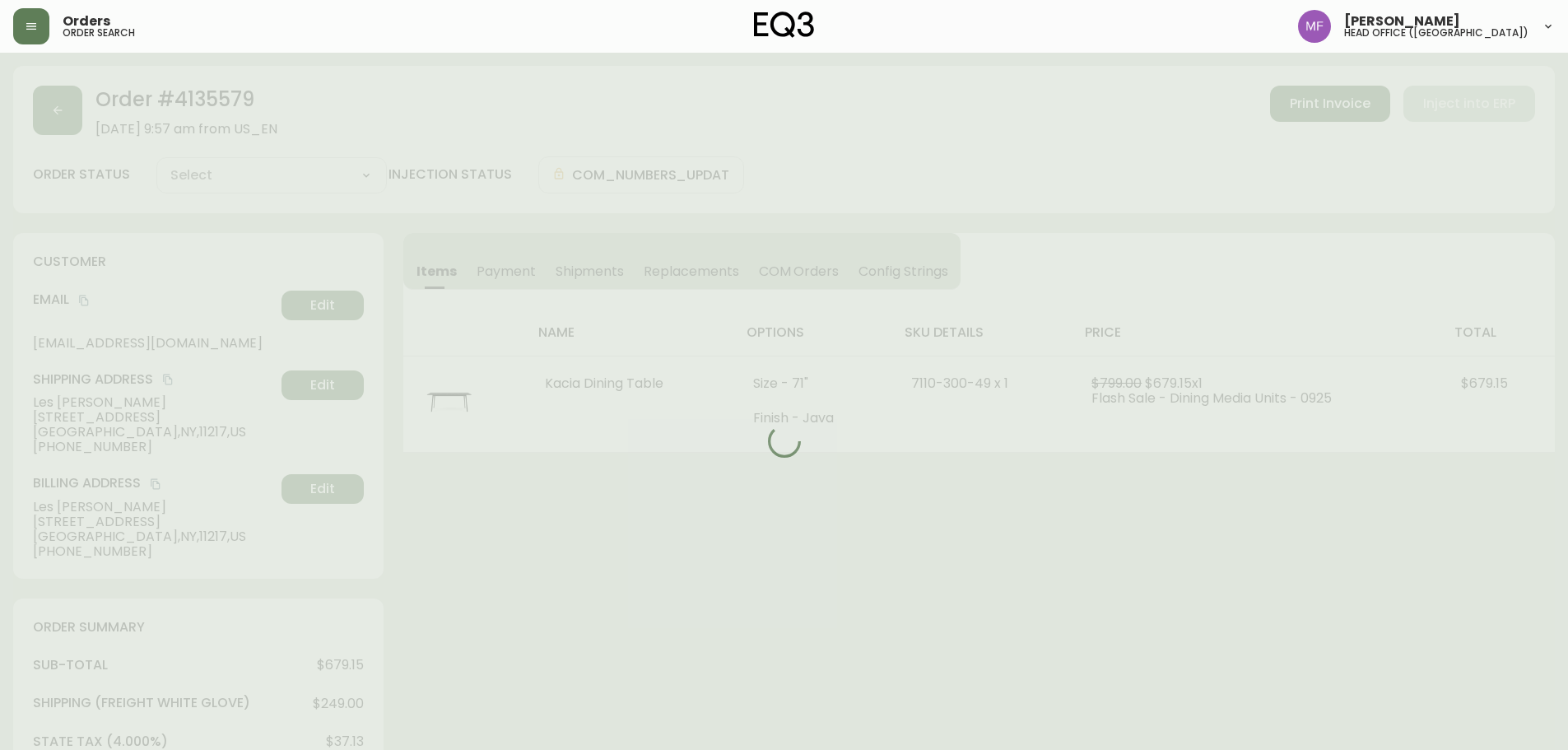
type input "Processing"
select select "PROCESSING"
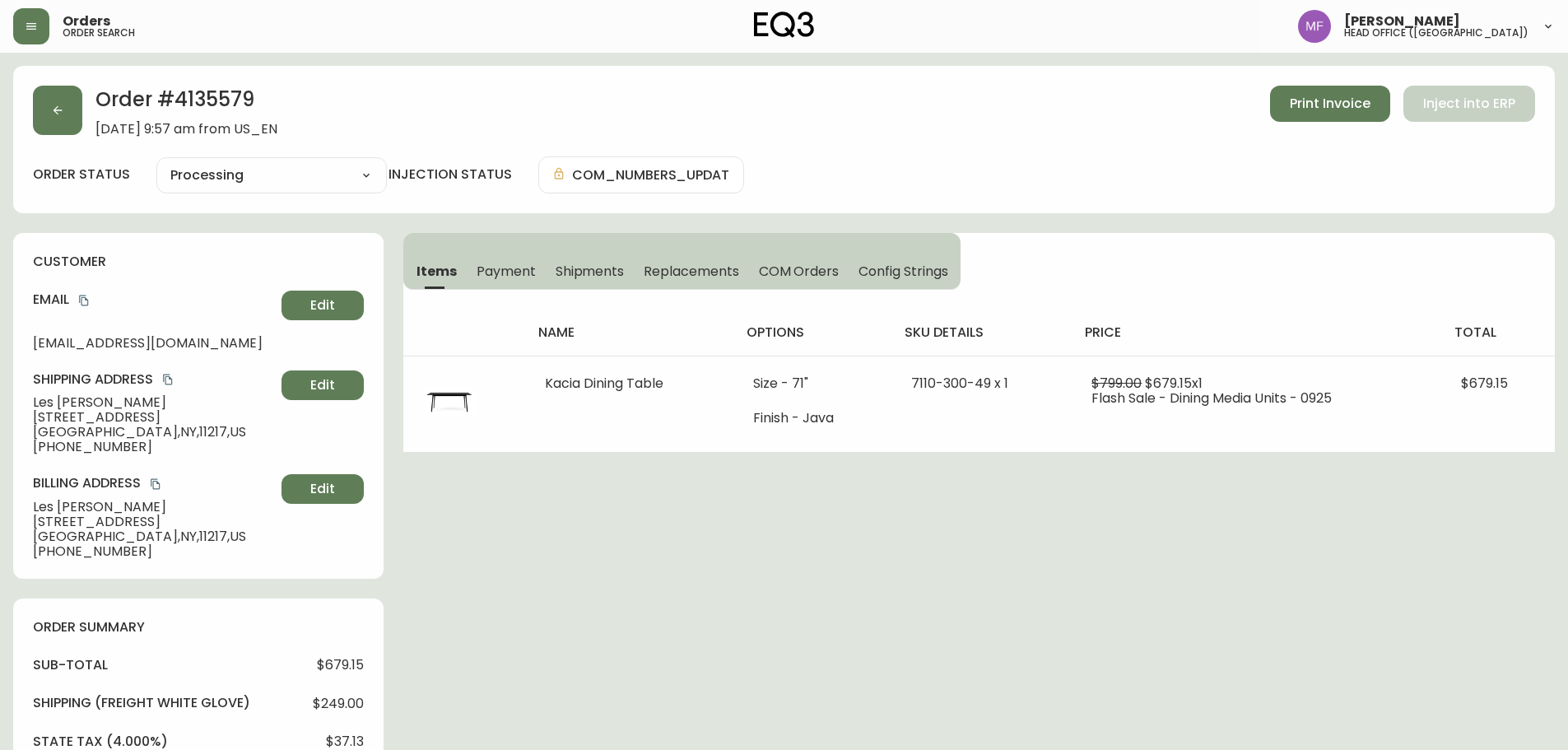
click at [220, 103] on h2 "Order # 4135579" at bounding box center [186, 103] width 182 height 36
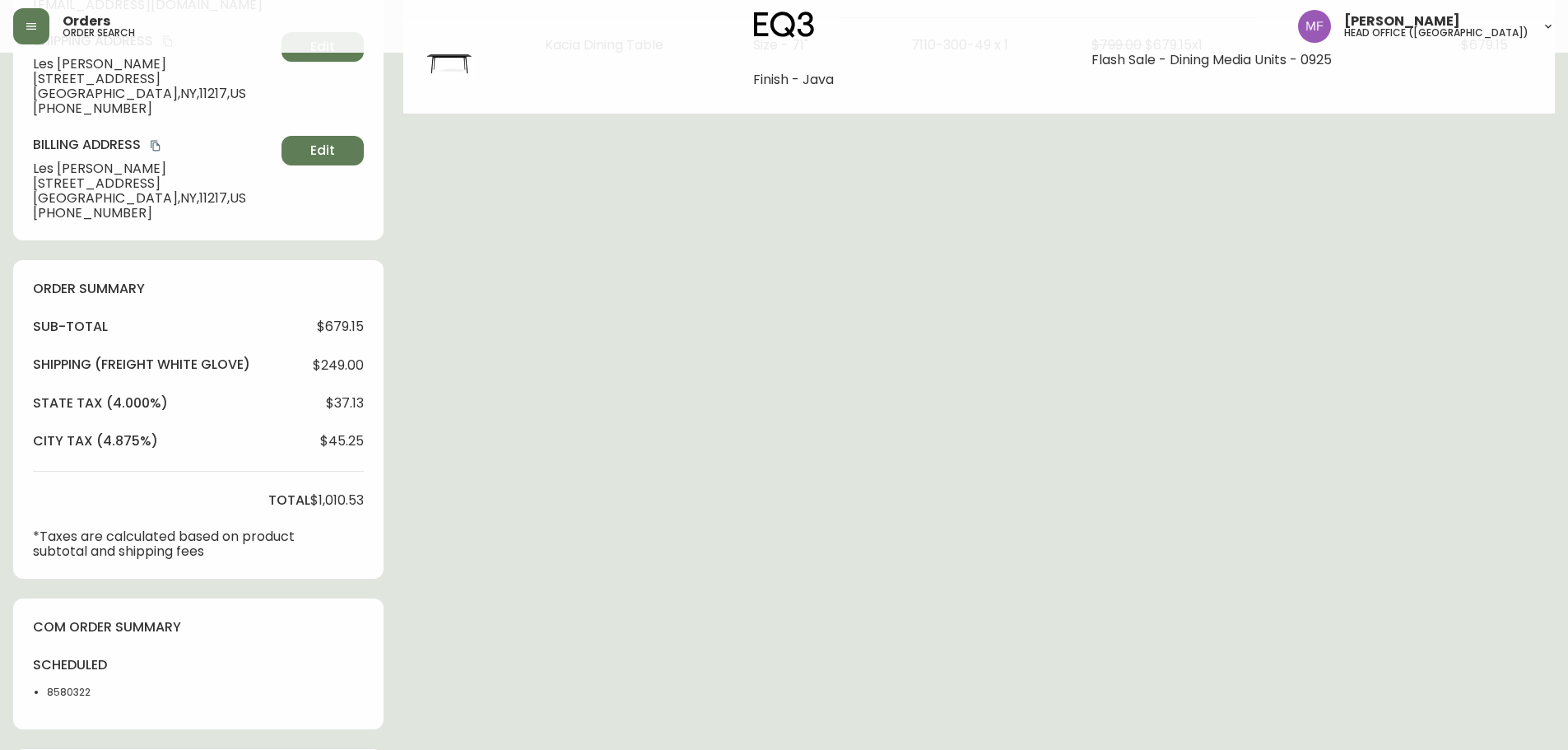
scroll to position [412, 0]
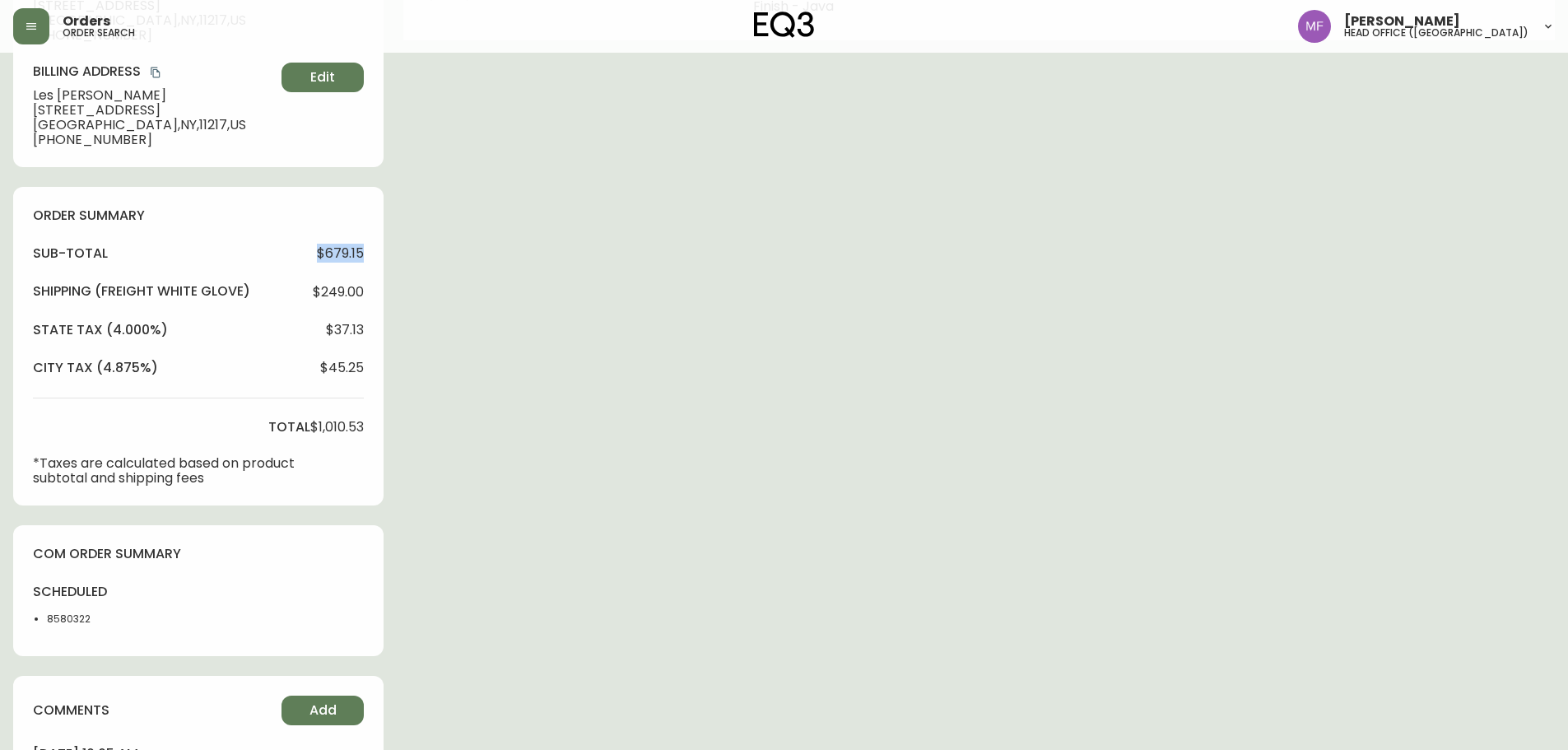
drag, startPoint x: 312, startPoint y: 251, endPoint x: 366, endPoint y: 258, distance: 54.5
click at [366, 258] on div "order summary sub-total $679.15 Shipping ( Freight White Glove ) $249.00 state …" at bounding box center [199, 346] width 371 height 318
click at [341, 424] on span "$1,010.53" at bounding box center [336, 427] width 53 height 14
click at [319, 427] on span "$1,010.53" at bounding box center [336, 427] width 53 height 14
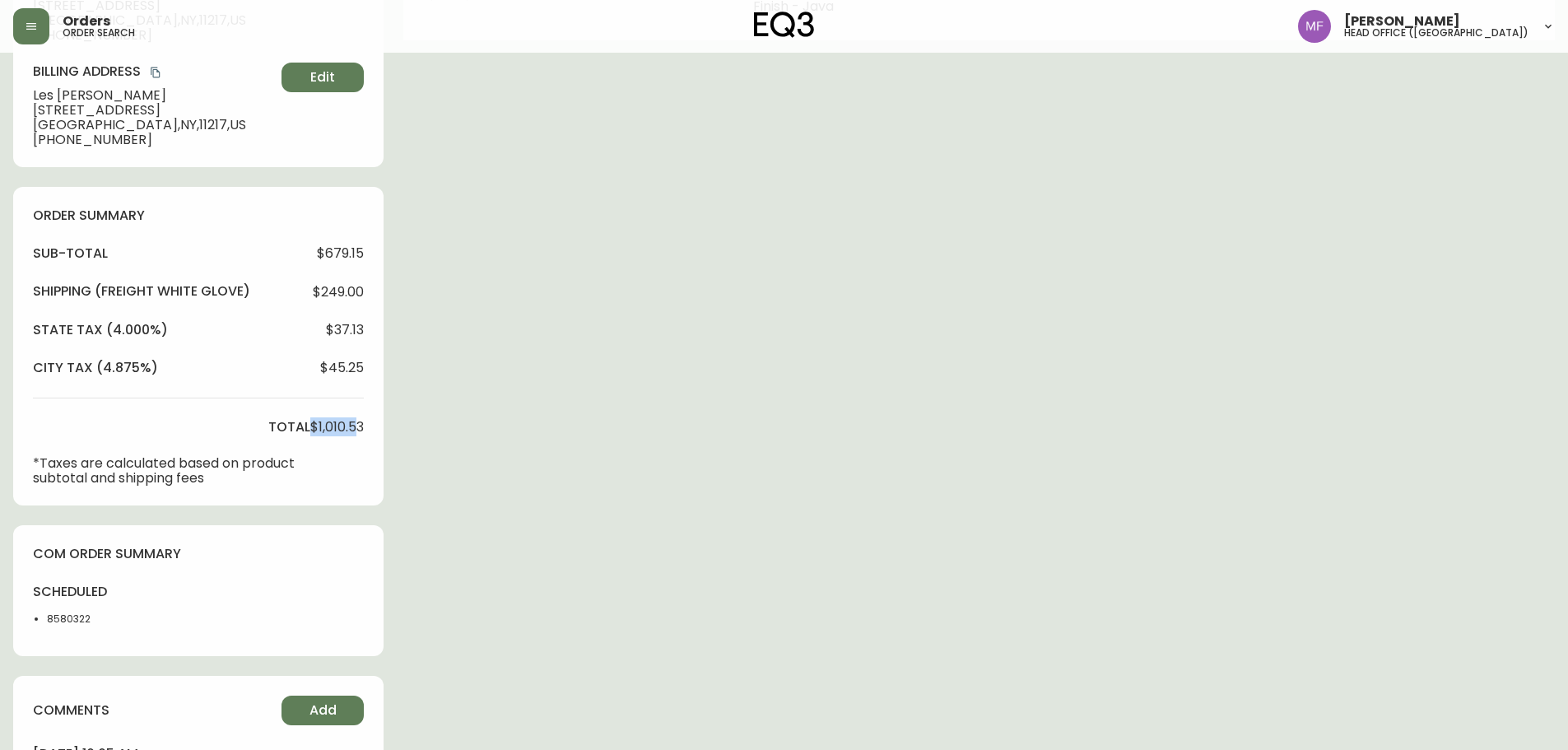
drag, startPoint x: 313, startPoint y: 423, endPoint x: 360, endPoint y: 424, distance: 47.0
click at [360, 424] on span "$1,010.53" at bounding box center [336, 427] width 53 height 14
click at [373, 445] on div "order summary sub-total $679.15 Shipping ( Freight White Glove ) $249.00 state …" at bounding box center [199, 346] width 371 height 318
drag, startPoint x: 370, startPoint y: 431, endPoint x: 309, endPoint y: 430, distance: 61.0
click at [309, 430] on div "order summary sub-total $679.15 Shipping ( Freight White Glove ) $249.00 state …" at bounding box center [199, 346] width 371 height 318
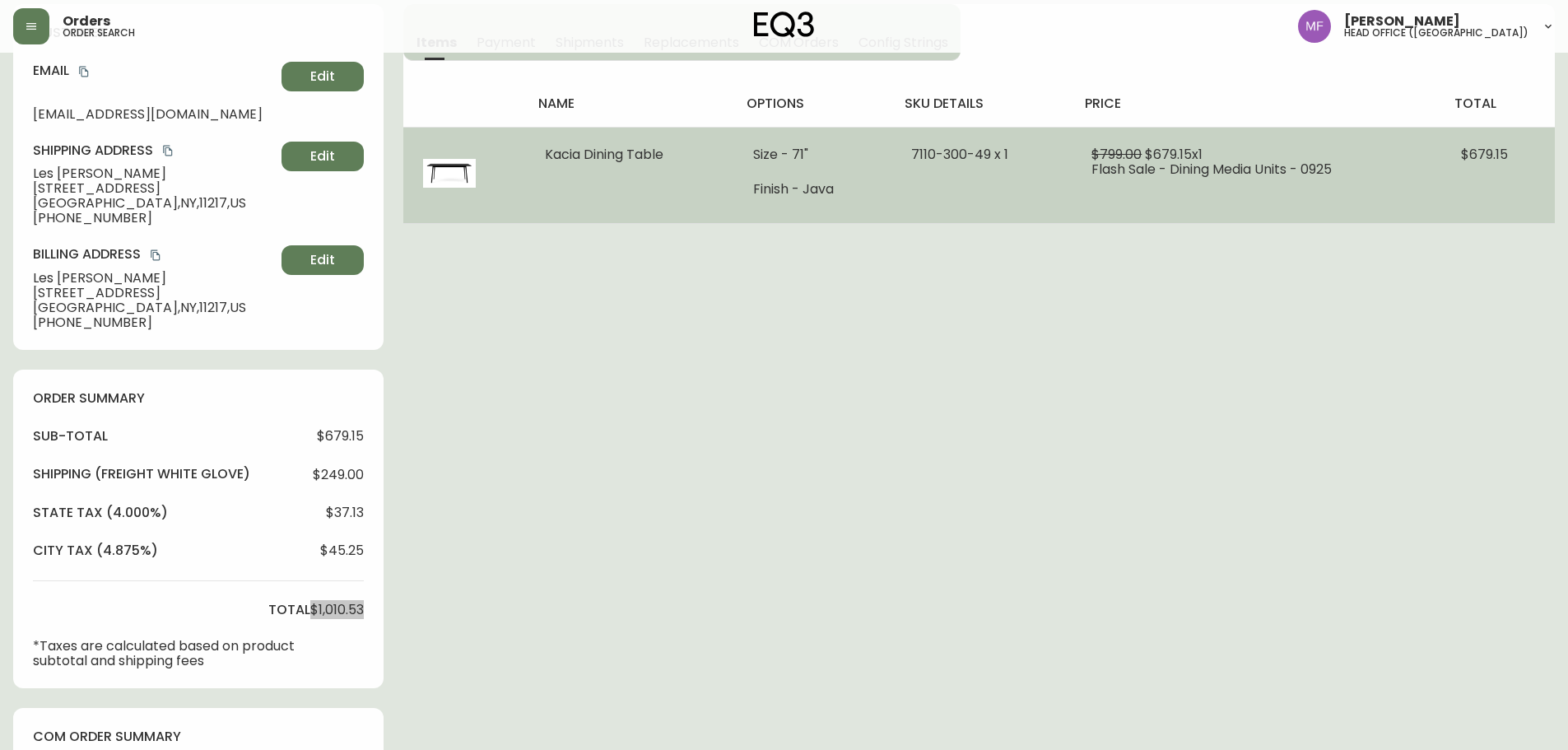
scroll to position [0, 0]
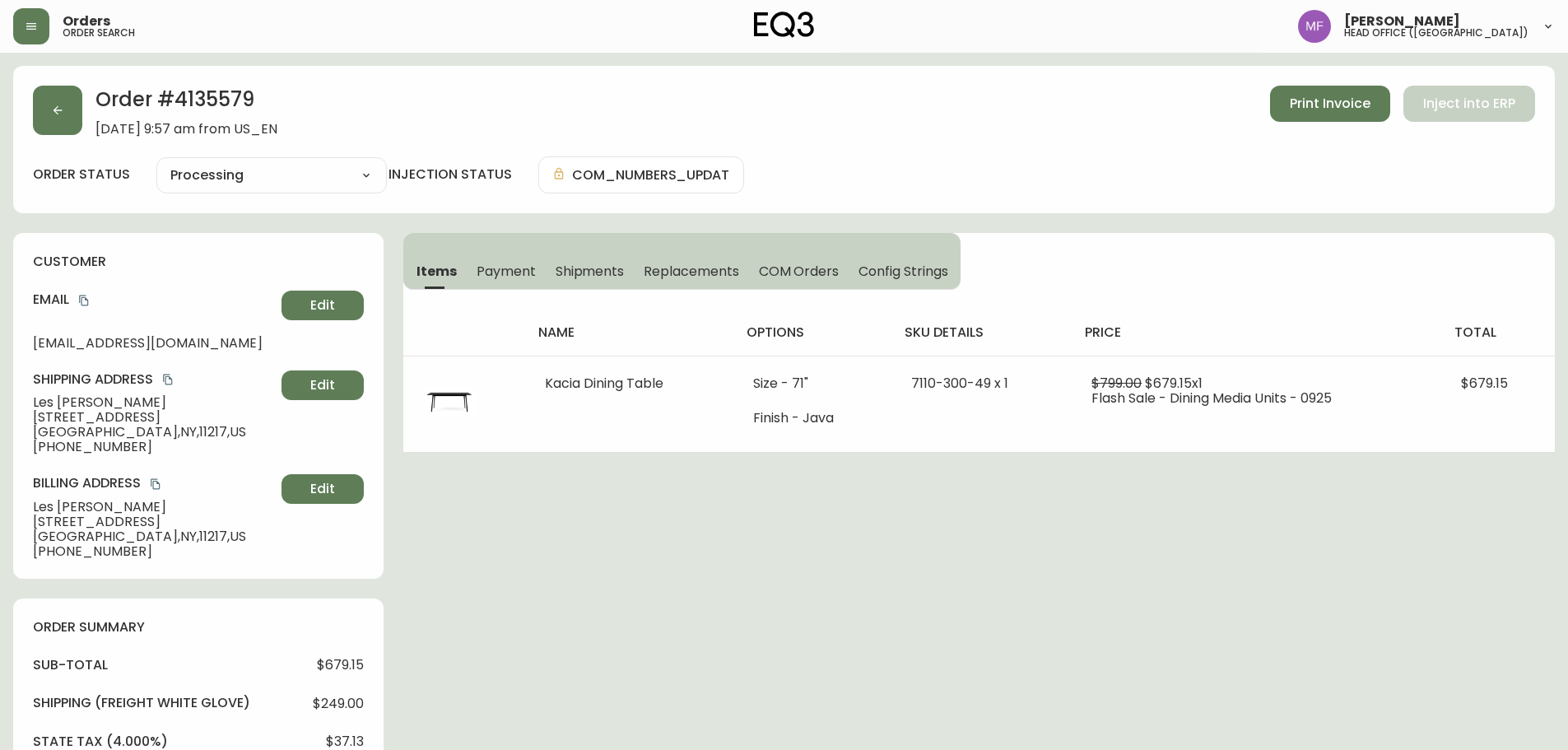
click at [1354, 289] on div "Items Payment Shipments Replacements COM Orders Config Strings name options sku…" at bounding box center [979, 343] width 1151 height 219
click at [1407, 573] on div "Order # 4135579 September 29, 2025 at 9:57 am from US_EN Print Invoice Inject i…" at bounding box center [784, 670] width 1542 height 1209
click at [1421, 333] on h4 "price" at bounding box center [1256, 333] width 343 height 18
click at [40, 114] on button "button" at bounding box center [58, 110] width 49 height 49
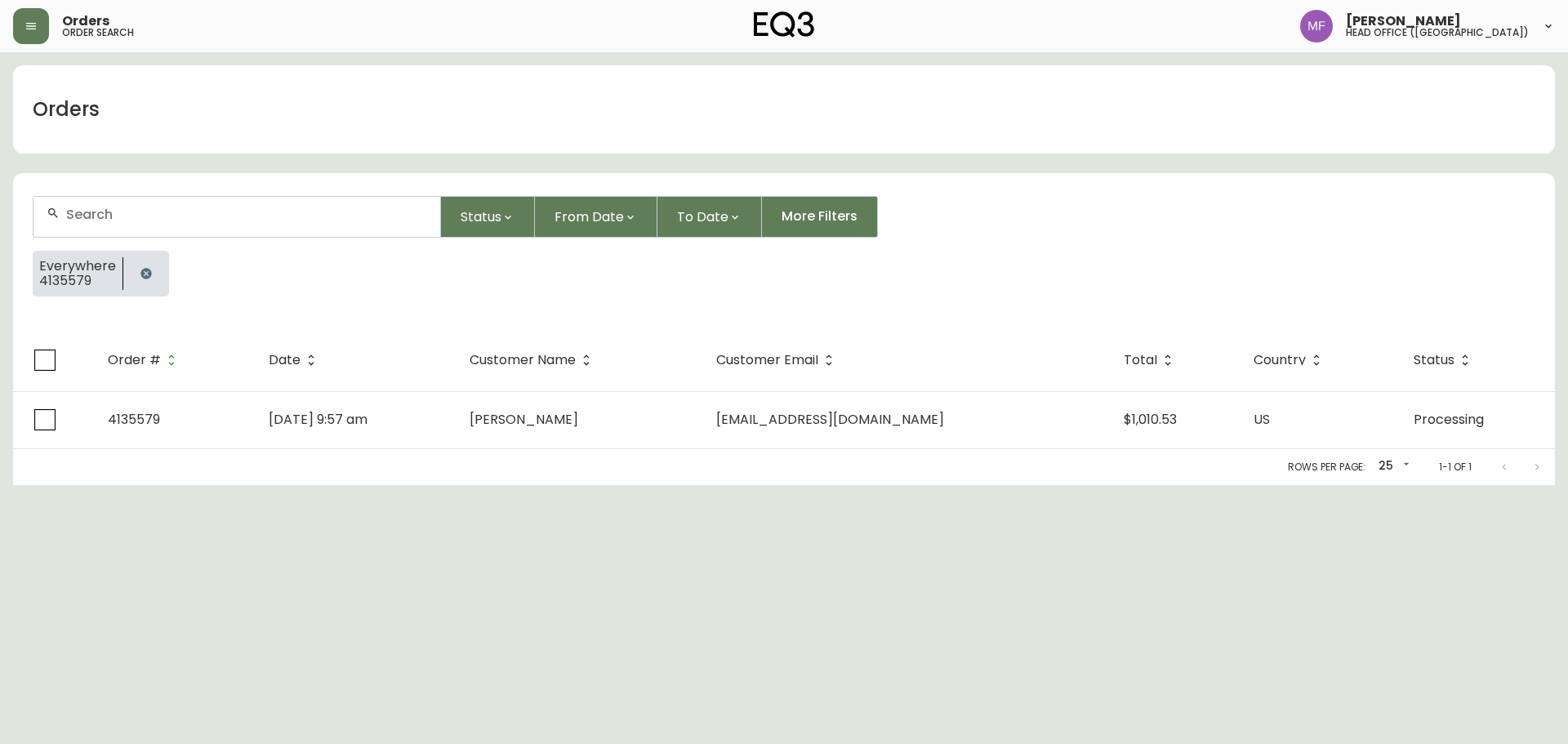
click at [133, 277] on button "button" at bounding box center [145, 273] width 33 height 33
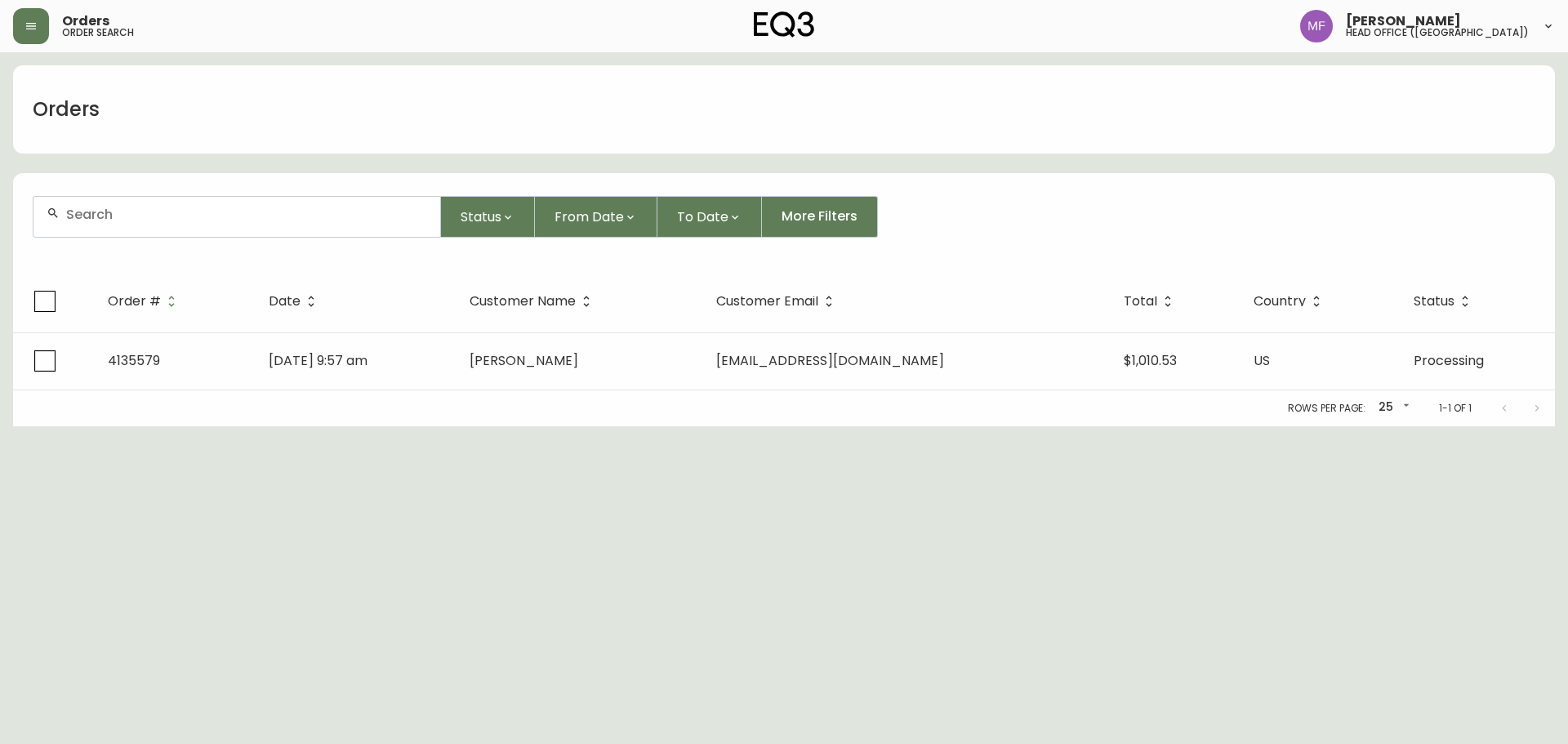
click at [120, 211] on input "text" at bounding box center [246, 214] width 361 height 15
paste input "4135452"
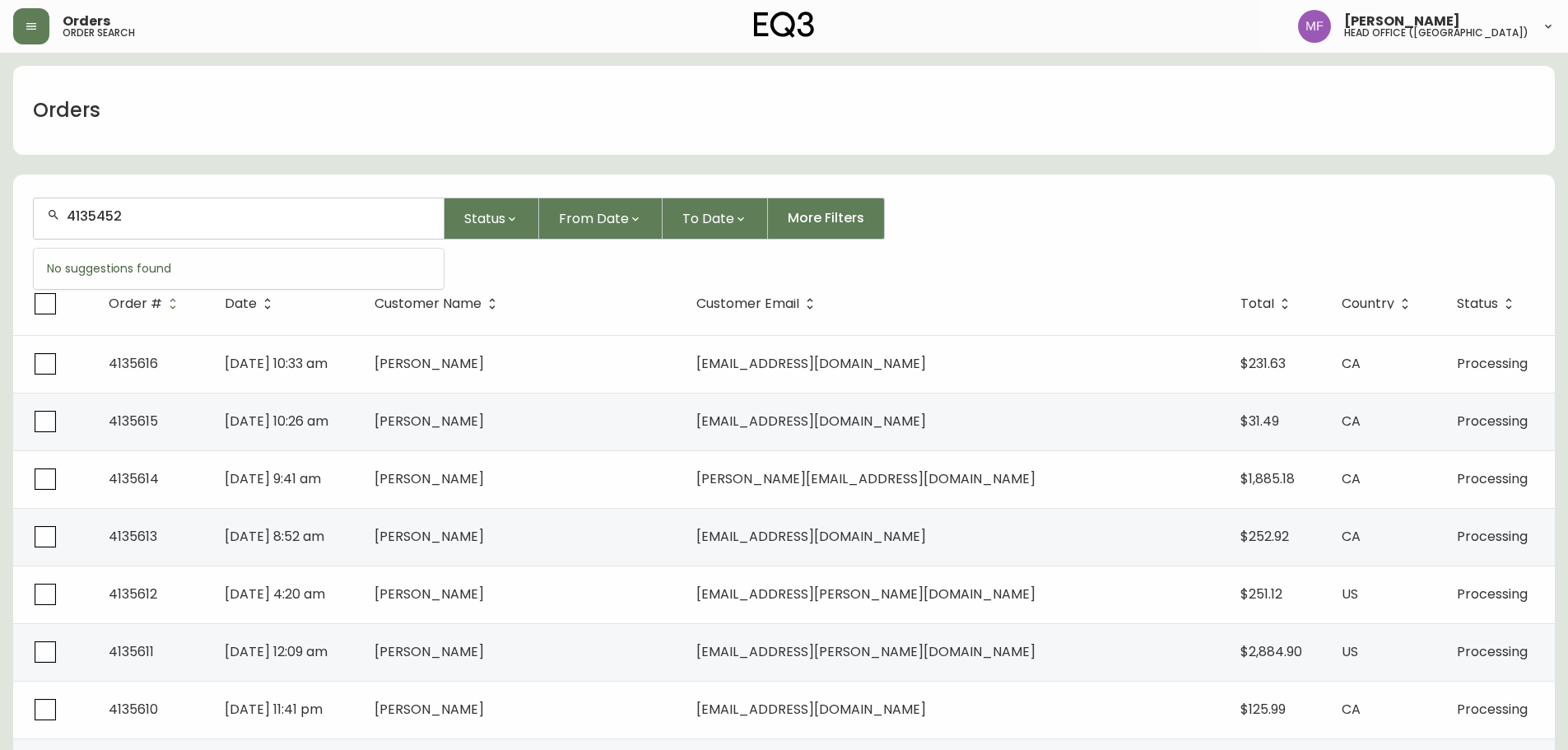
type input "4135452"
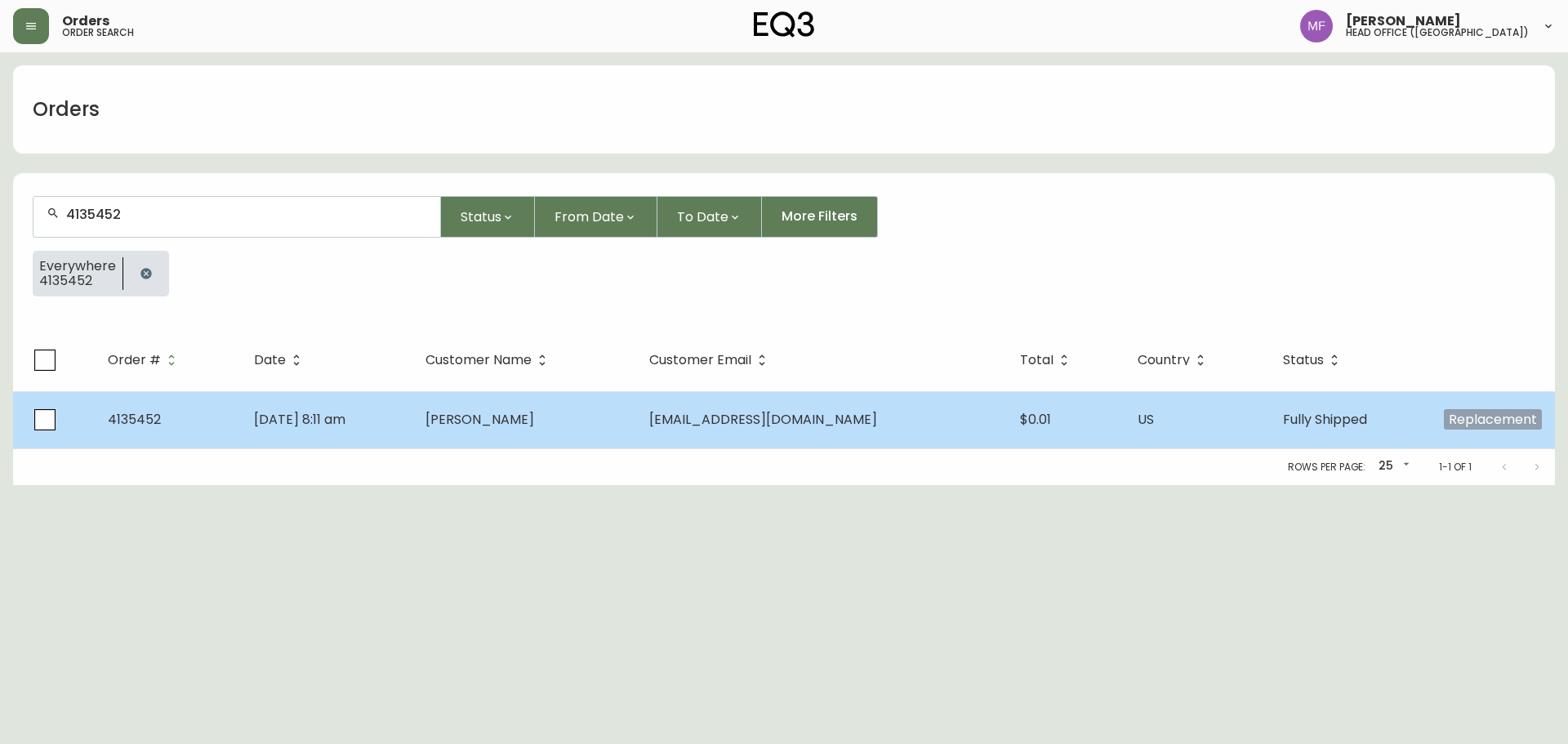
click at [590, 426] on td "Javier Rank" at bounding box center [524, 419] width 224 height 57
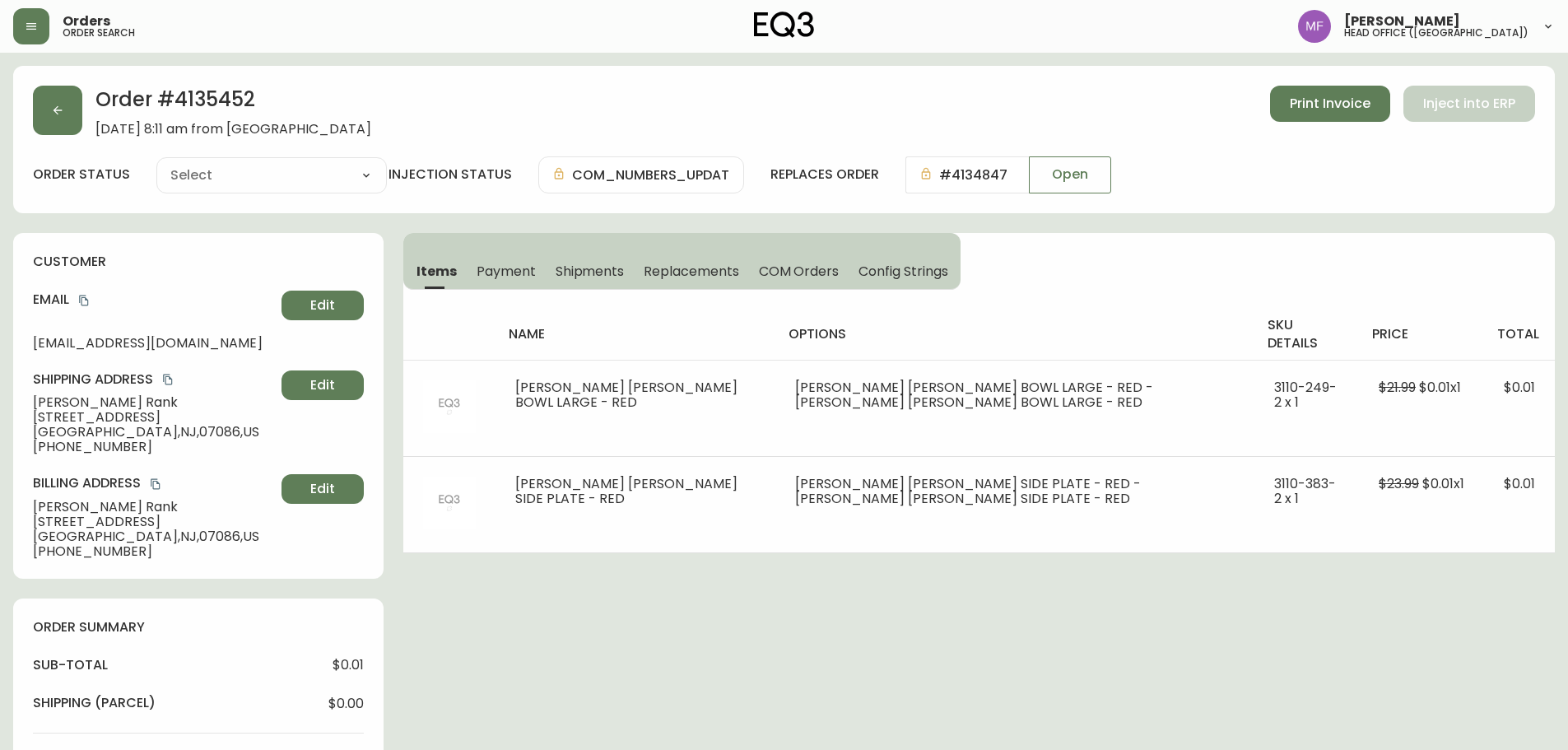
type input "Fully Shipped"
select select "FULLY_SHIPPED"
click at [603, 271] on span "Shipments" at bounding box center [590, 271] width 69 height 17
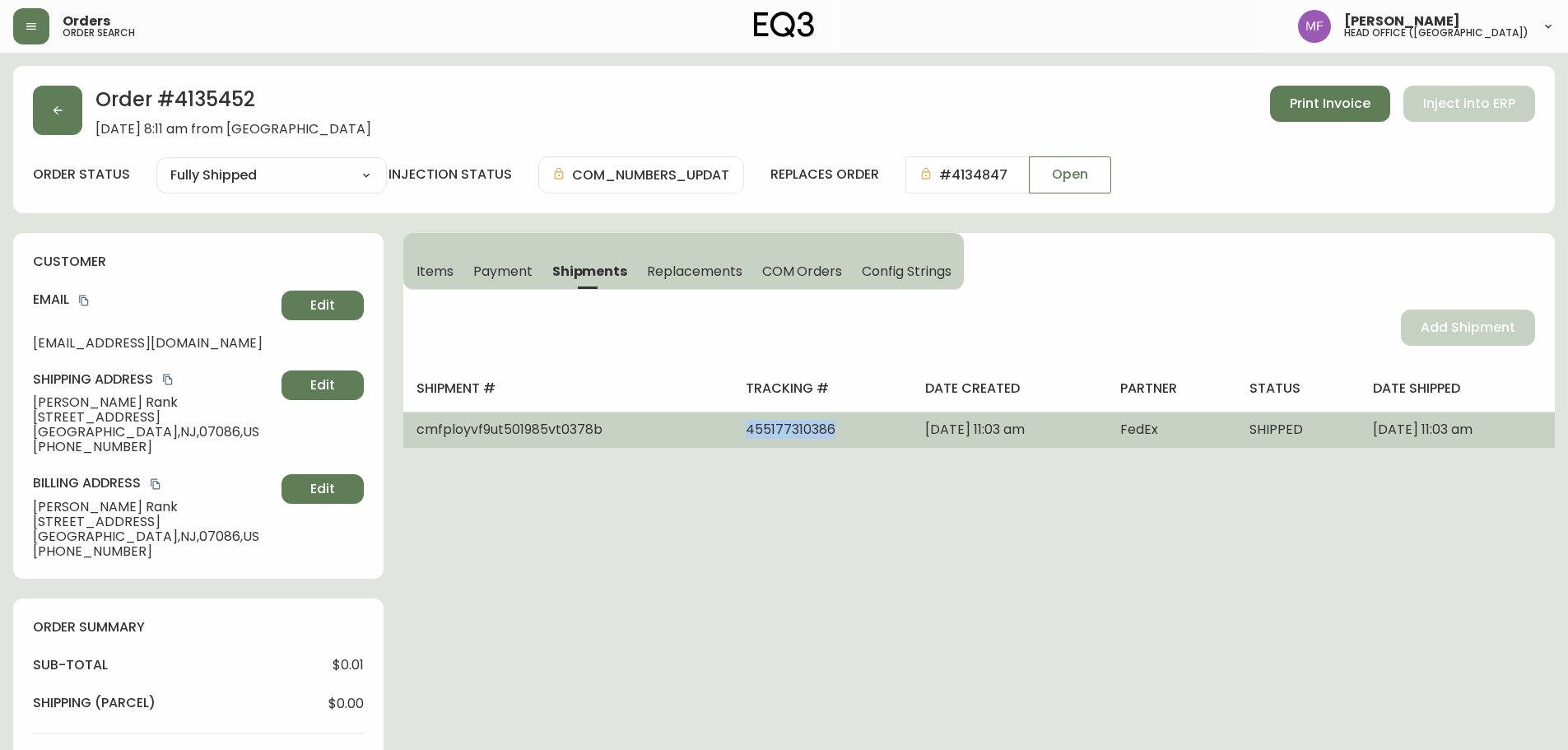
drag, startPoint x: 785, startPoint y: 431, endPoint x: 668, endPoint y: 432, distance: 117.0
click at [732, 432] on td "455177310386" at bounding box center [821, 430] width 179 height 36
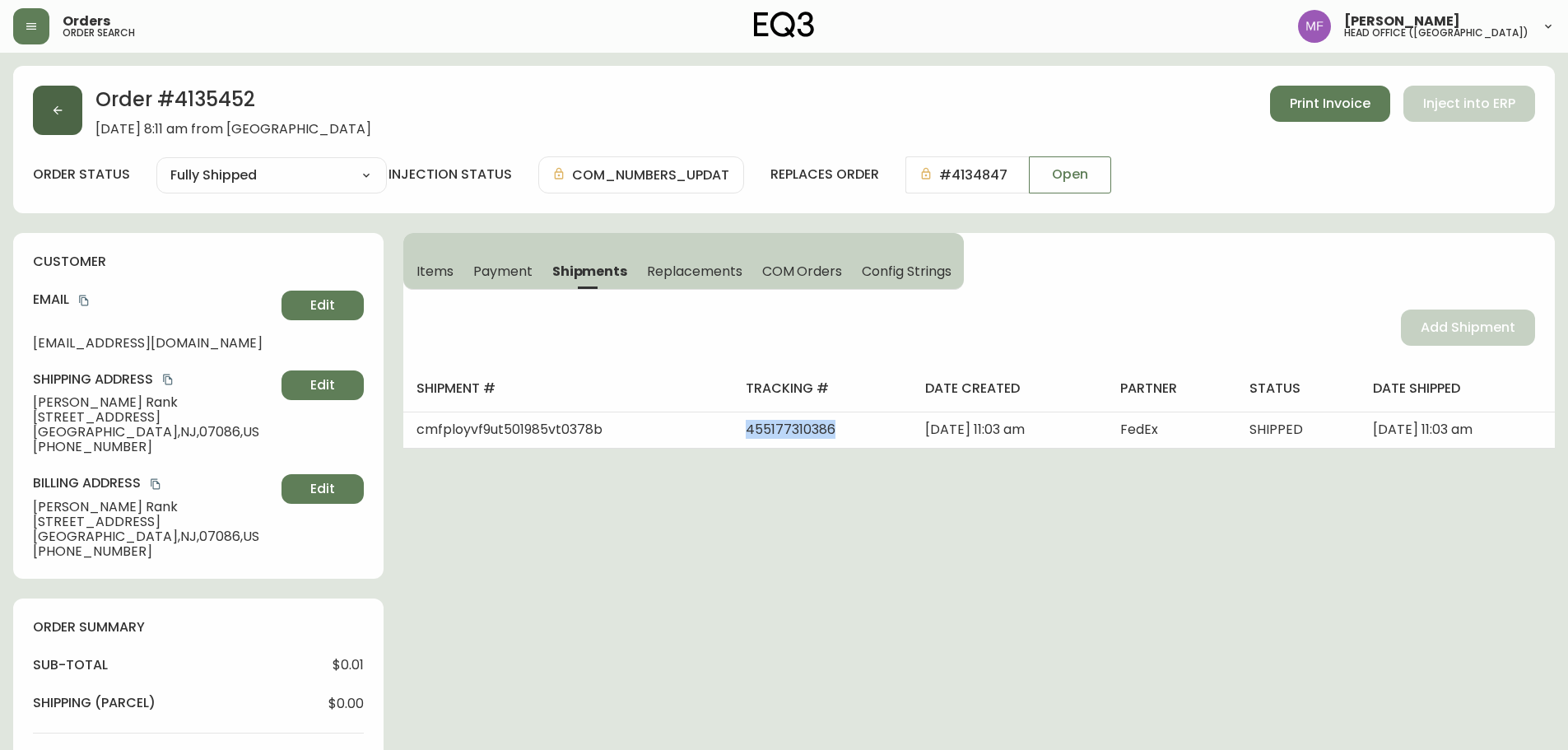
click at [63, 127] on button "button" at bounding box center [58, 110] width 49 height 49
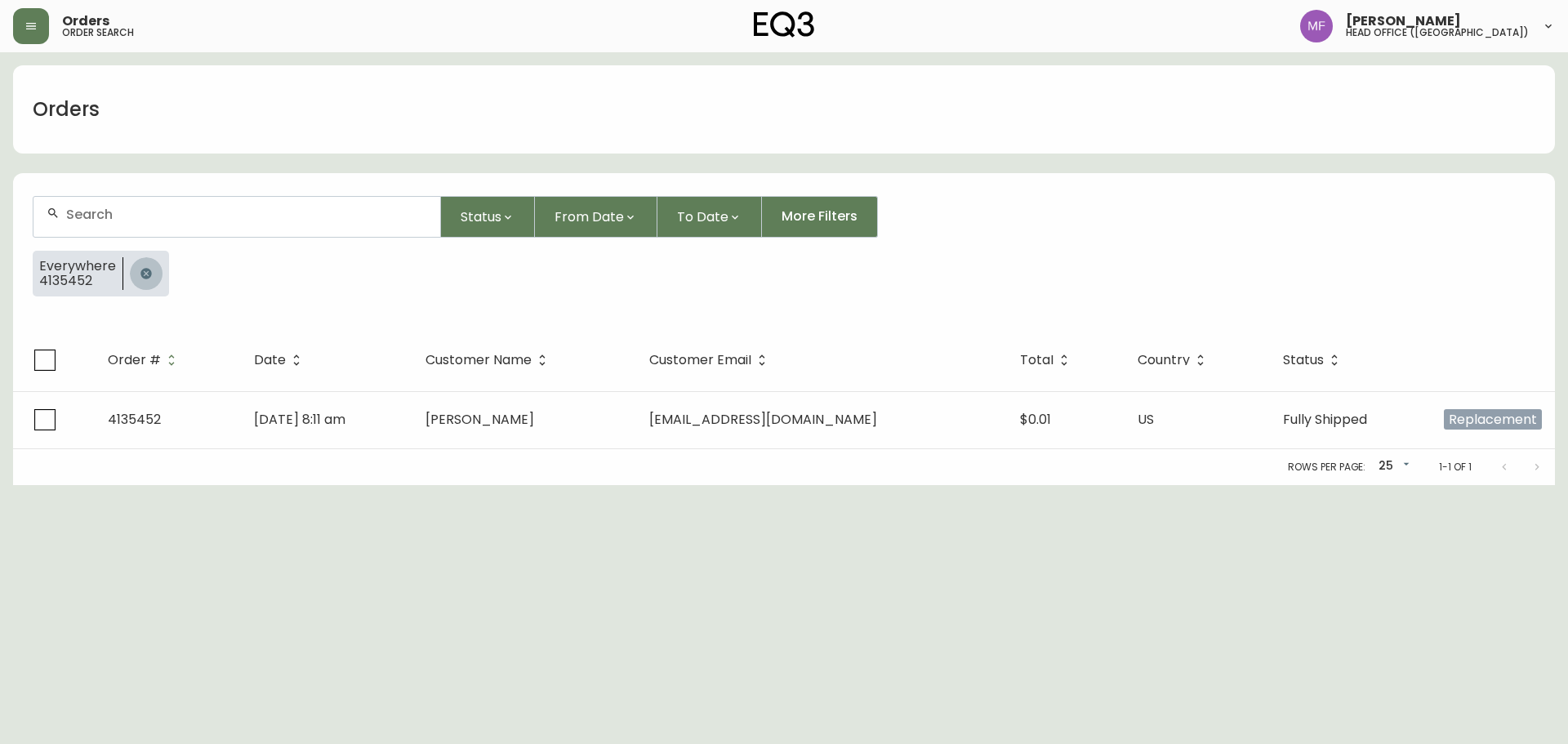
click at [135, 264] on button "button" at bounding box center [145, 273] width 33 height 33
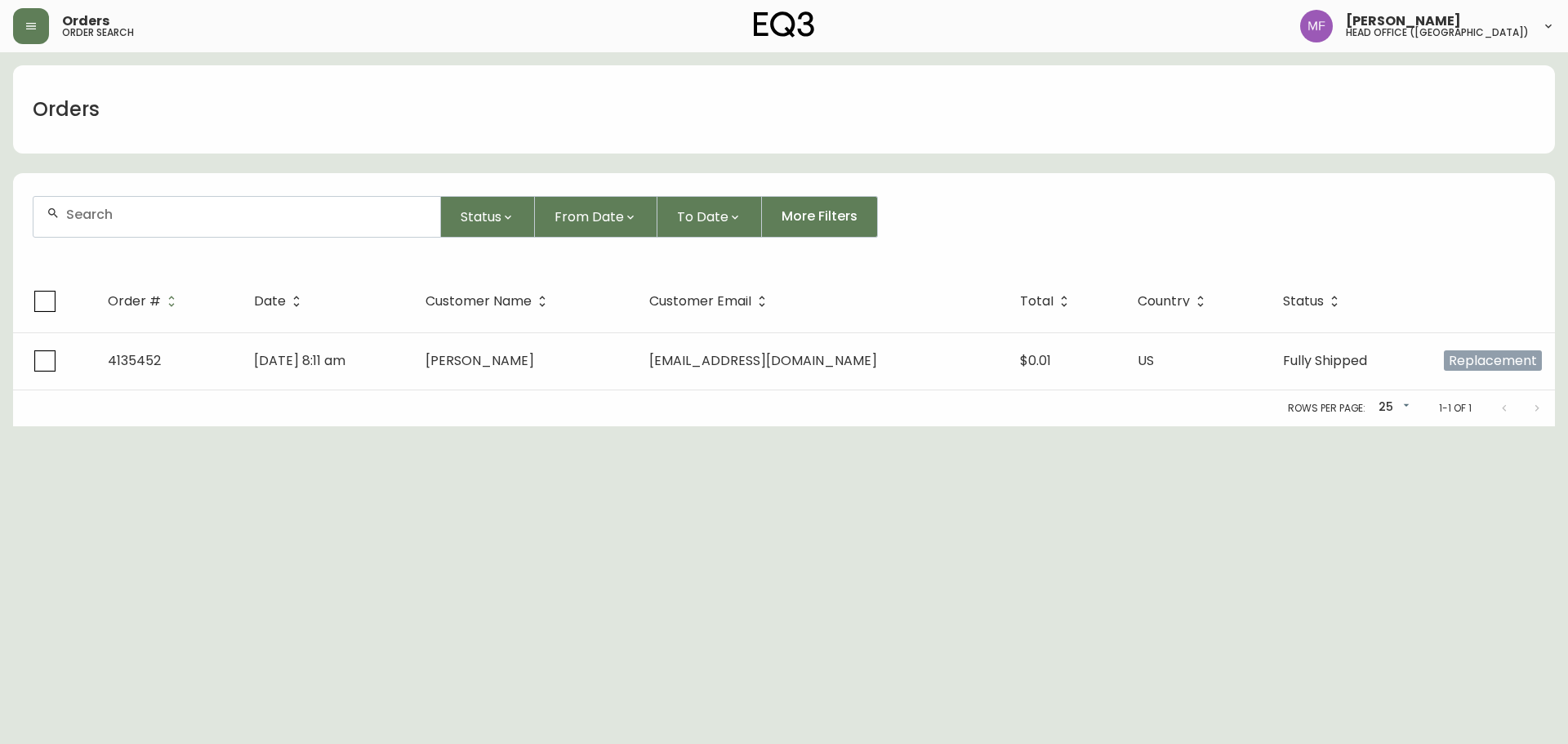
click at [121, 223] on div at bounding box center [237, 217] width 407 height 40
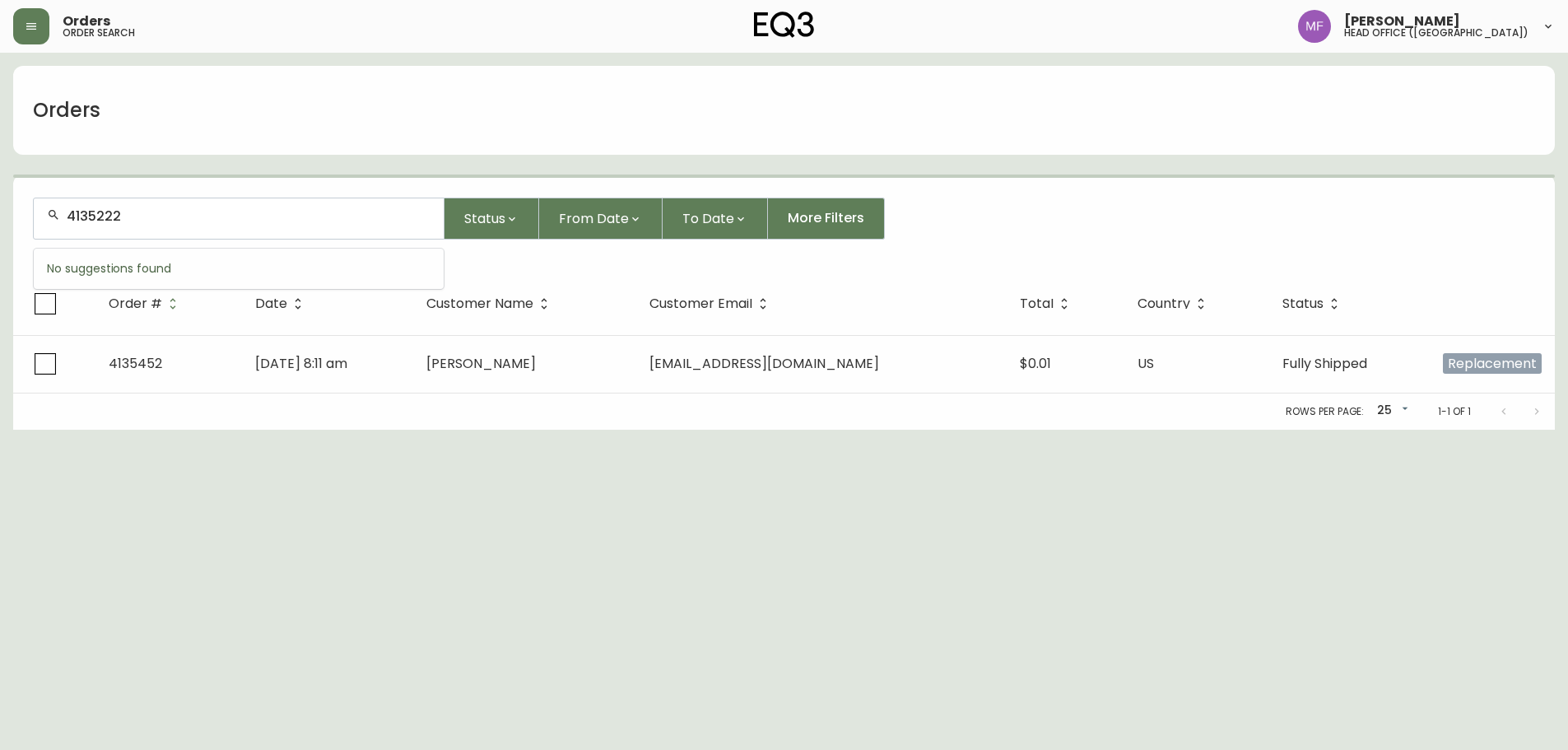
type input "4135222"
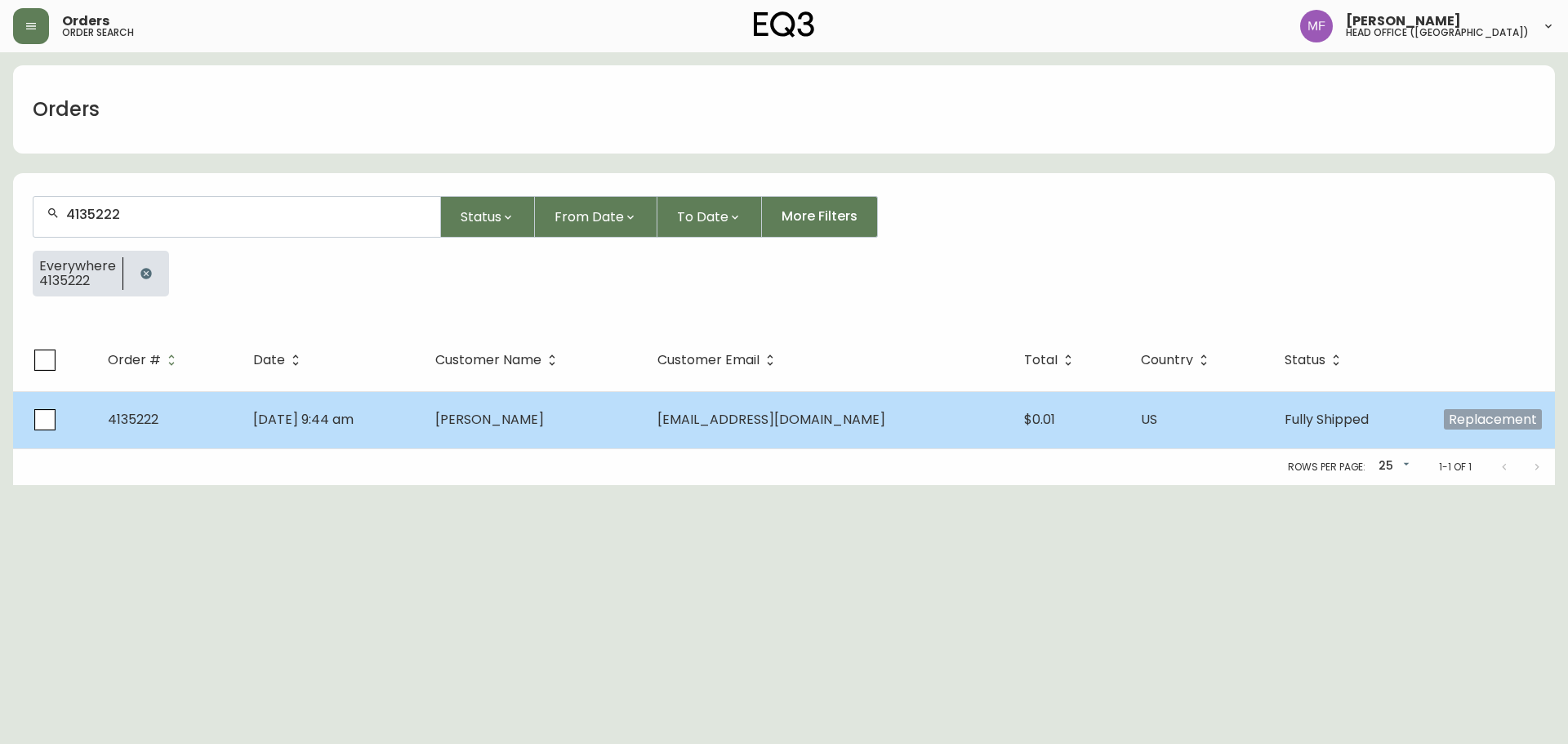
click at [635, 426] on td "Javier Rank" at bounding box center [533, 419] width 221 height 57
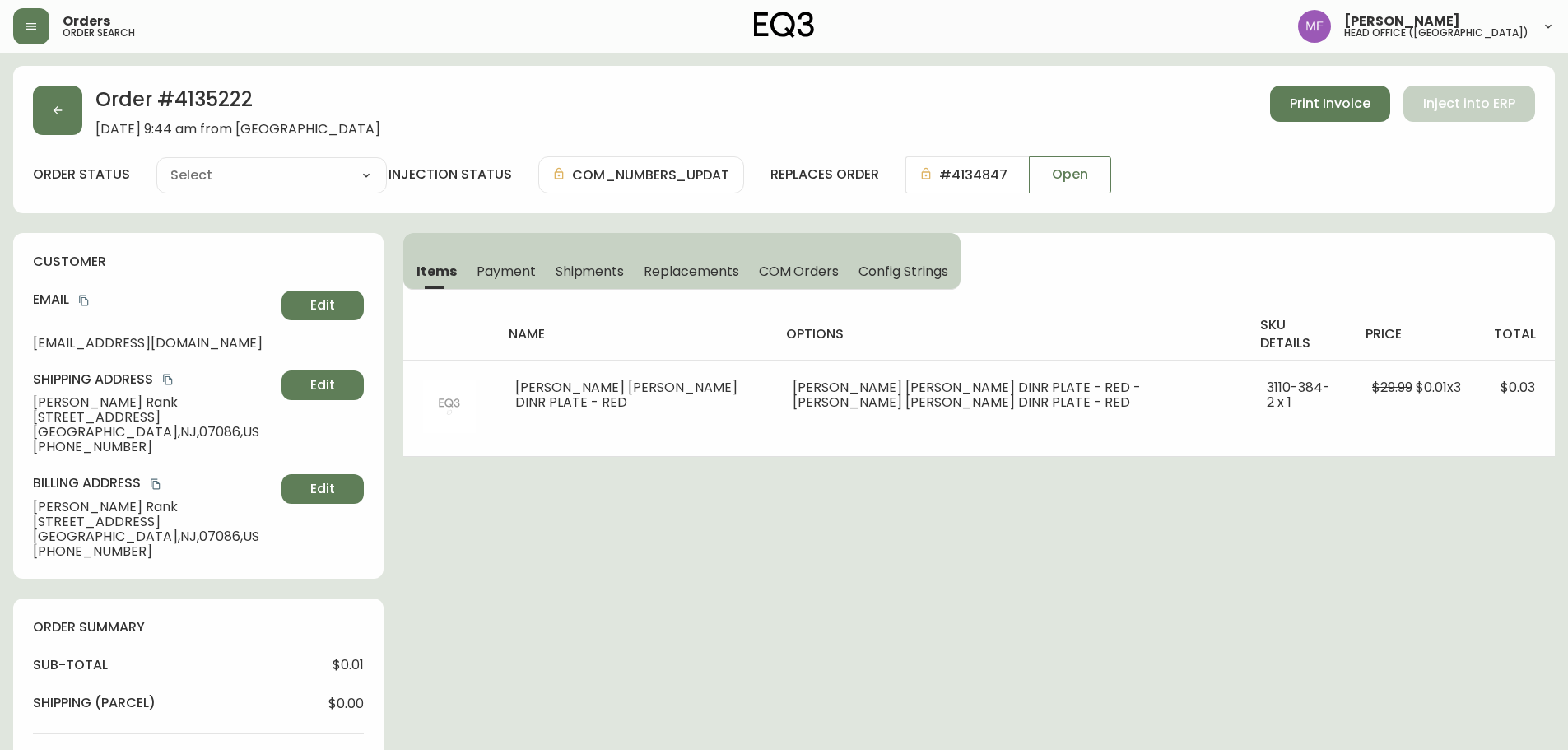
type input "Fully Shipped"
select select "FULLY_SHIPPED"
click at [605, 263] on span "Shipments" at bounding box center [590, 271] width 69 height 17
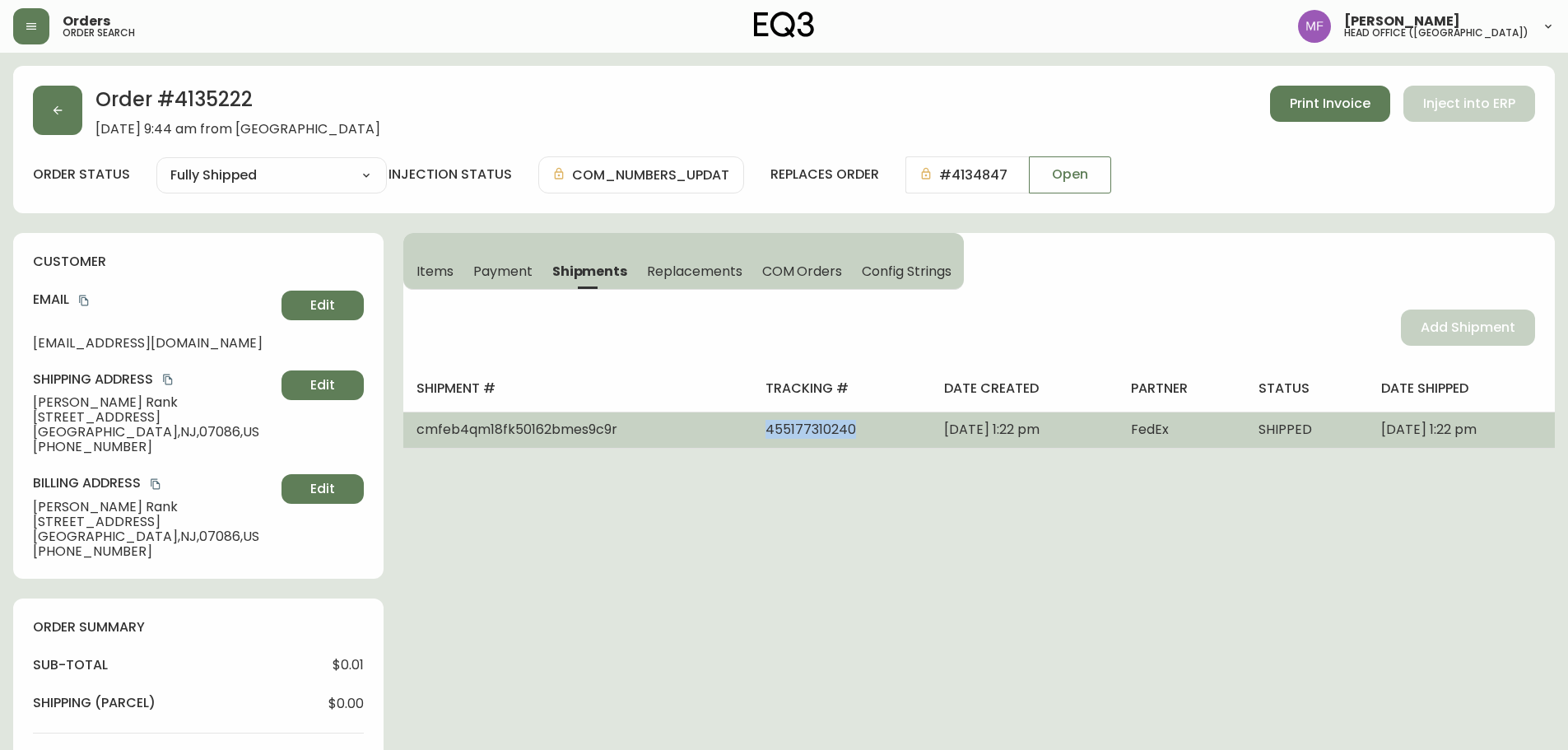
drag, startPoint x: 809, startPoint y: 426, endPoint x: 679, endPoint y: 440, distance: 130.8
click at [752, 440] on td "455177310240" at bounding box center [841, 430] width 179 height 36
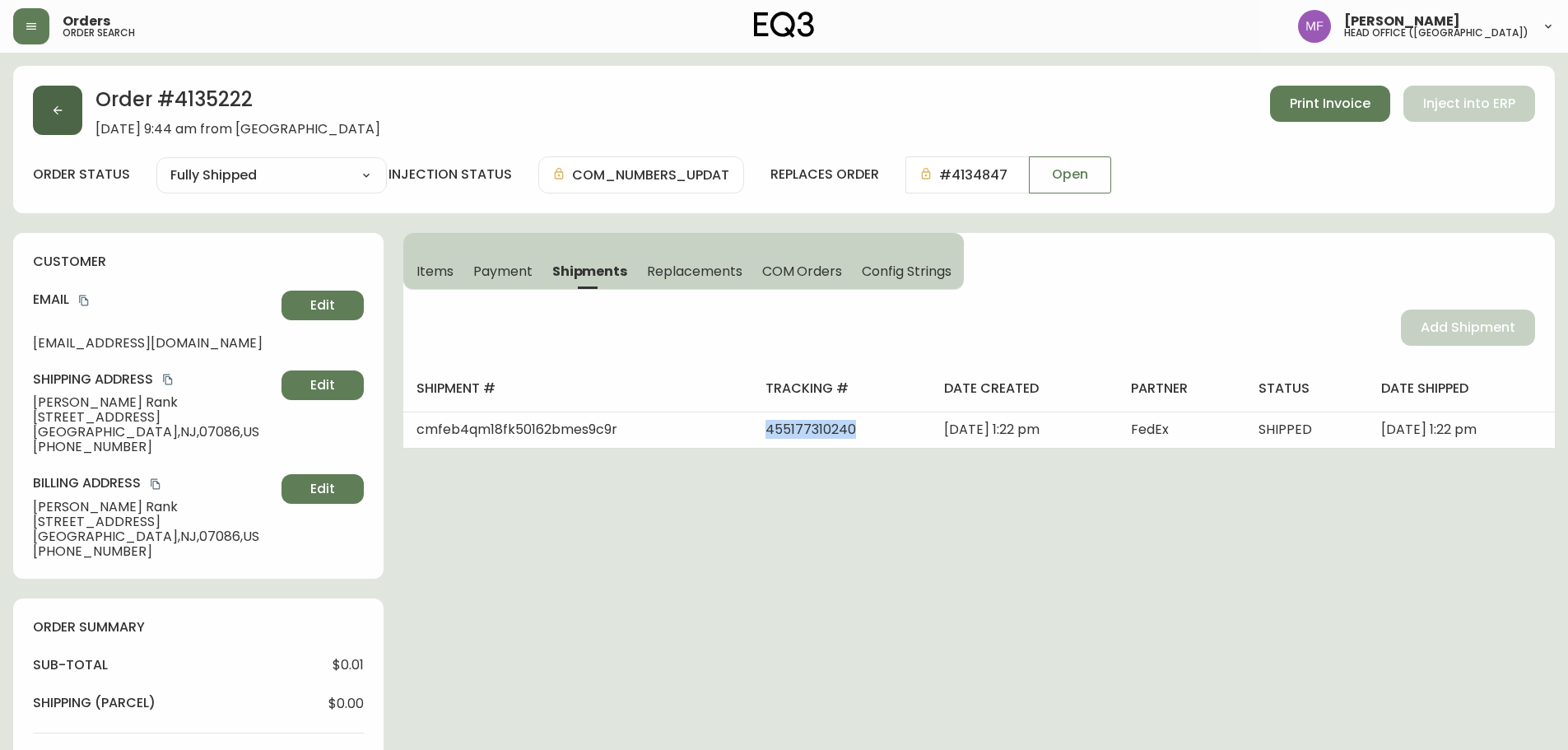
click at [48, 116] on button "button" at bounding box center [58, 110] width 49 height 49
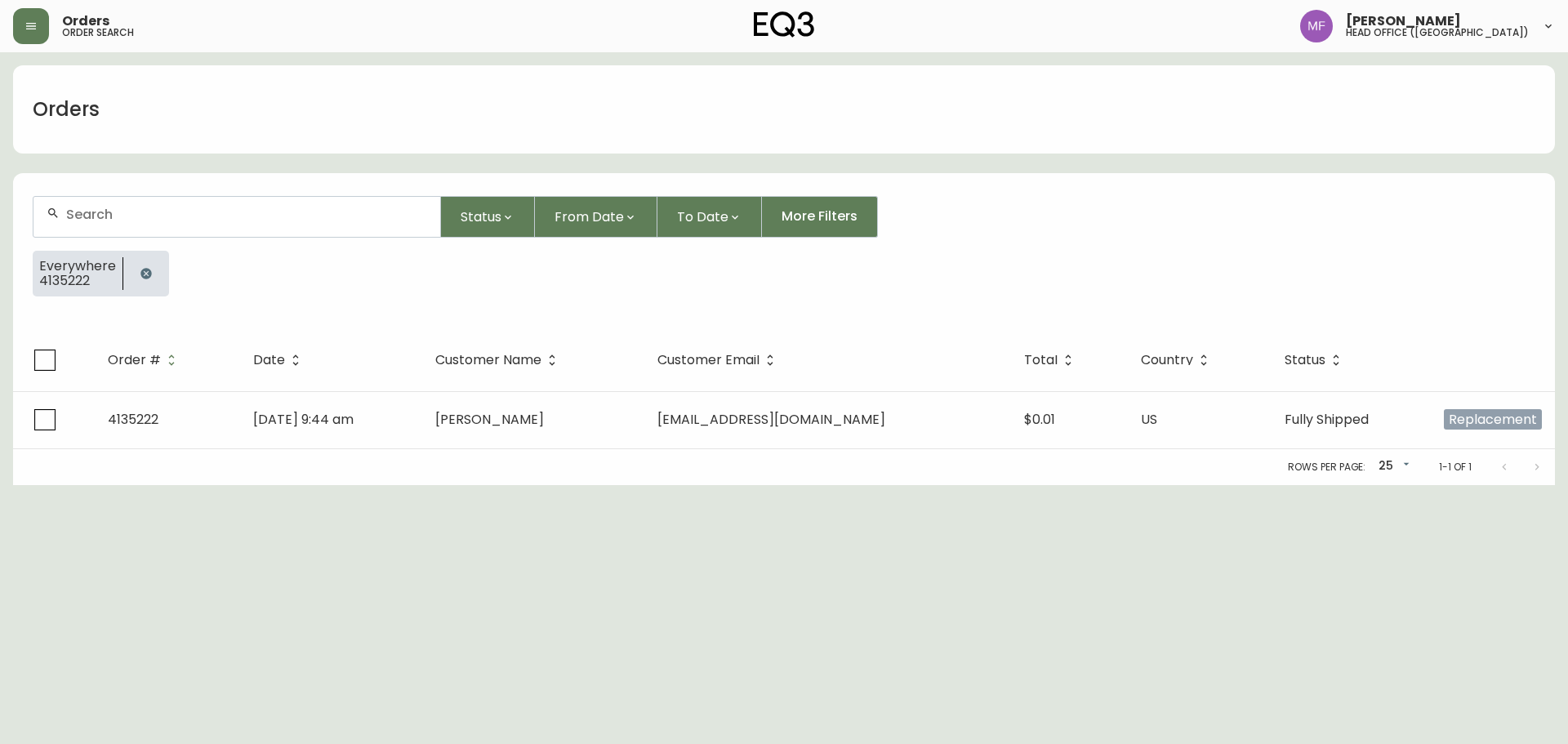
click at [145, 270] on icon "button" at bounding box center [145, 273] width 11 height 11
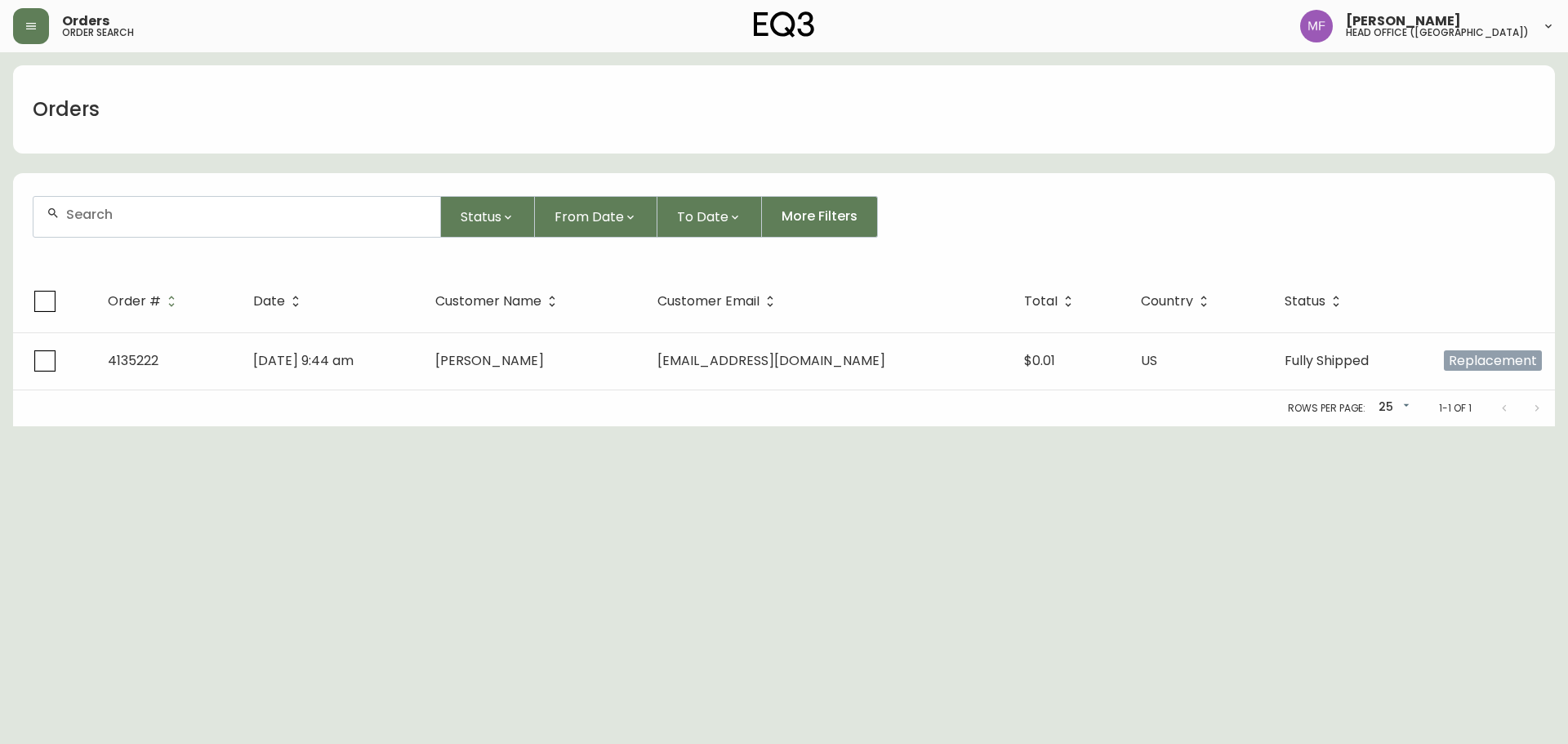
click at [131, 222] on div at bounding box center [237, 217] width 407 height 40
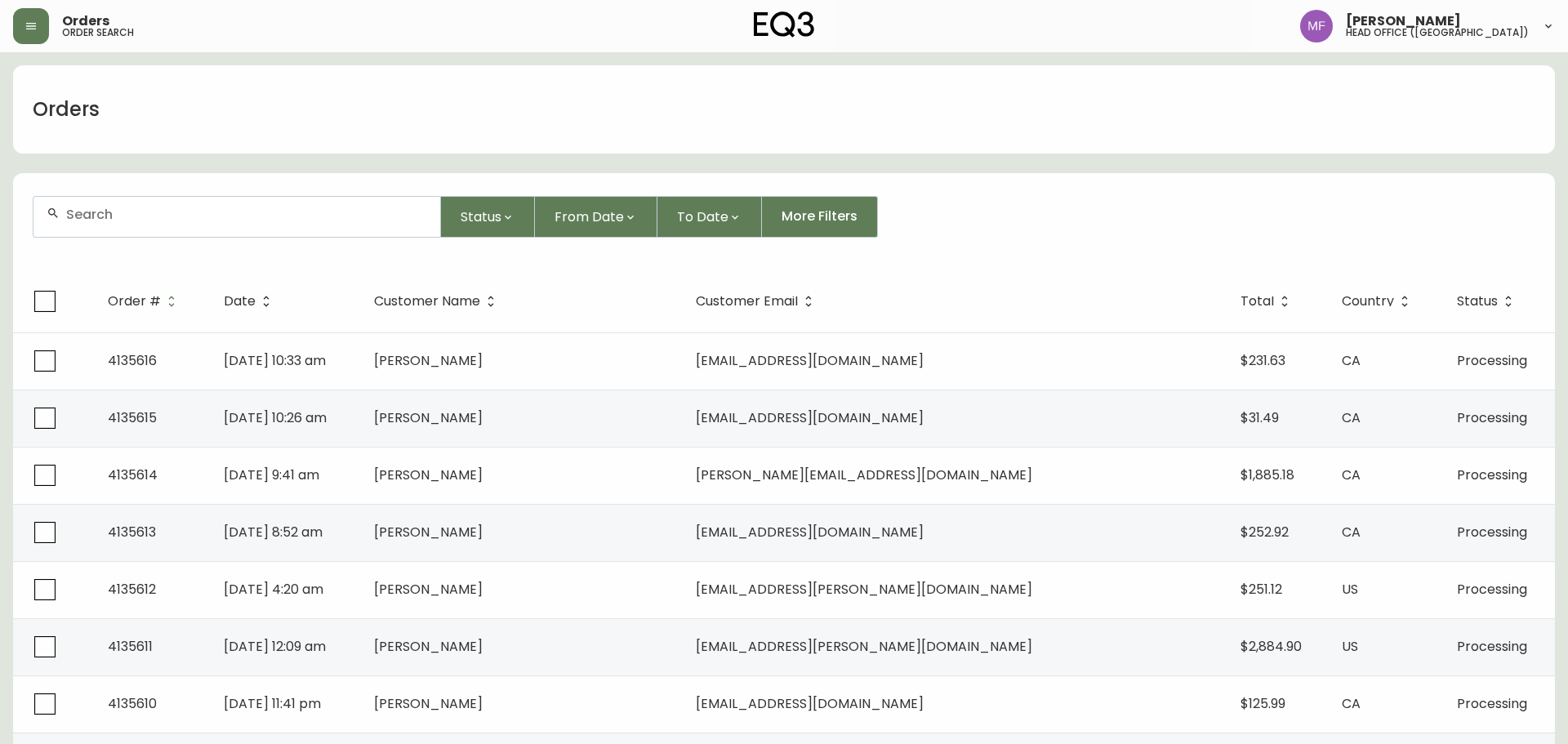
paste input "4135492"
type input "4135492"
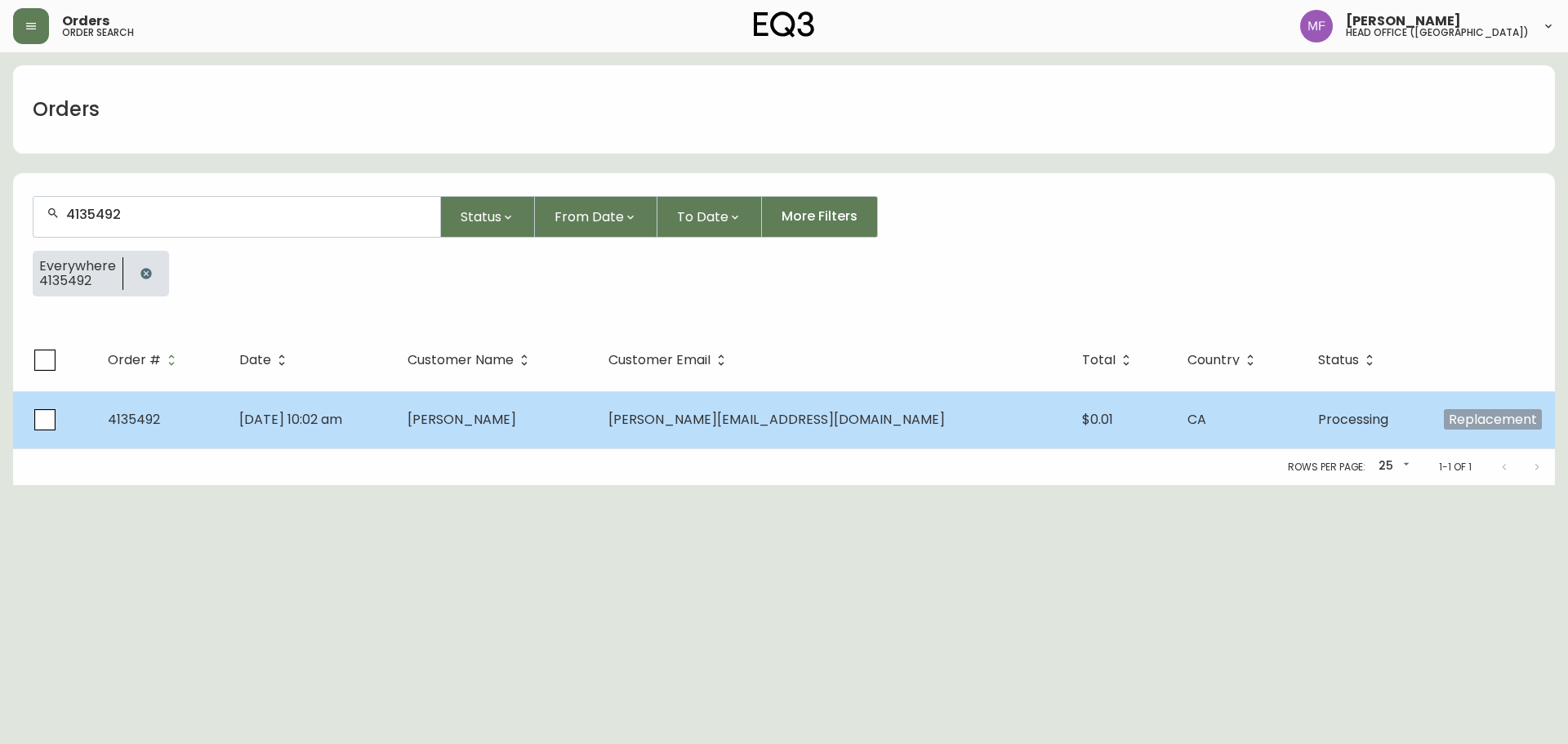
click at [595, 417] on td "jeremie arsenault" at bounding box center [494, 419] width 201 height 57
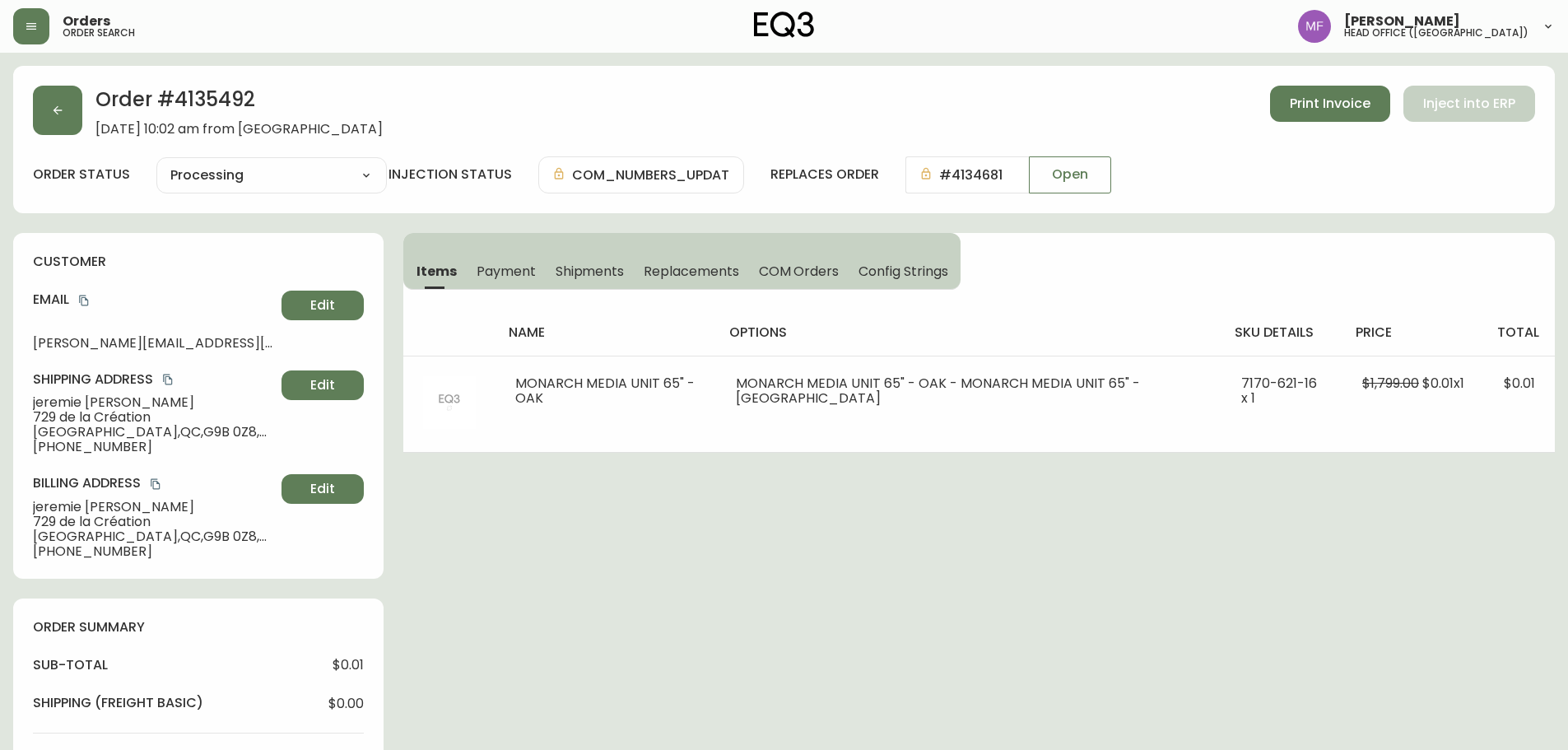
type input "Processing"
select select "PROCESSING"
click at [49, 107] on button "button" at bounding box center [58, 110] width 49 height 49
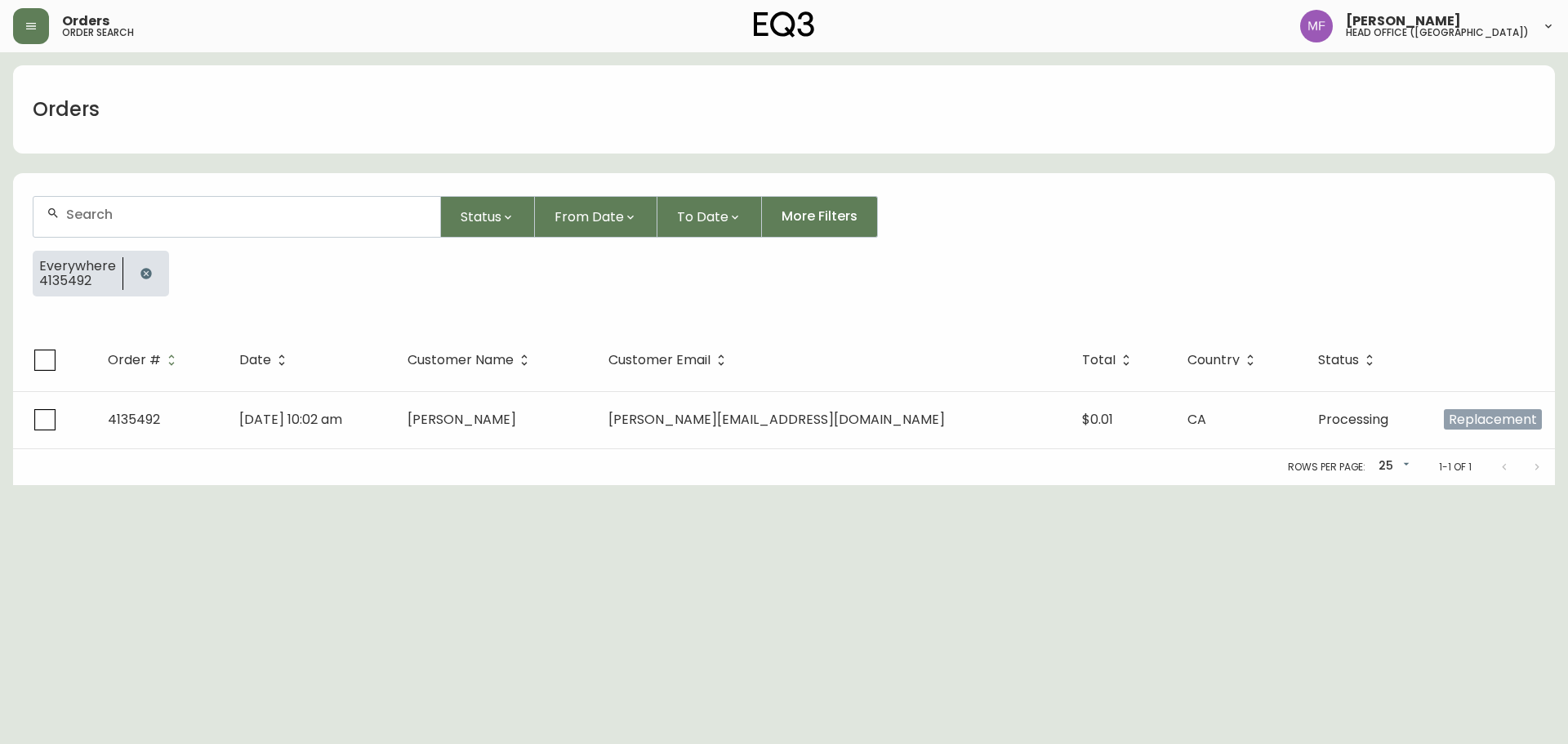
click at [145, 264] on button "button" at bounding box center [145, 273] width 33 height 33
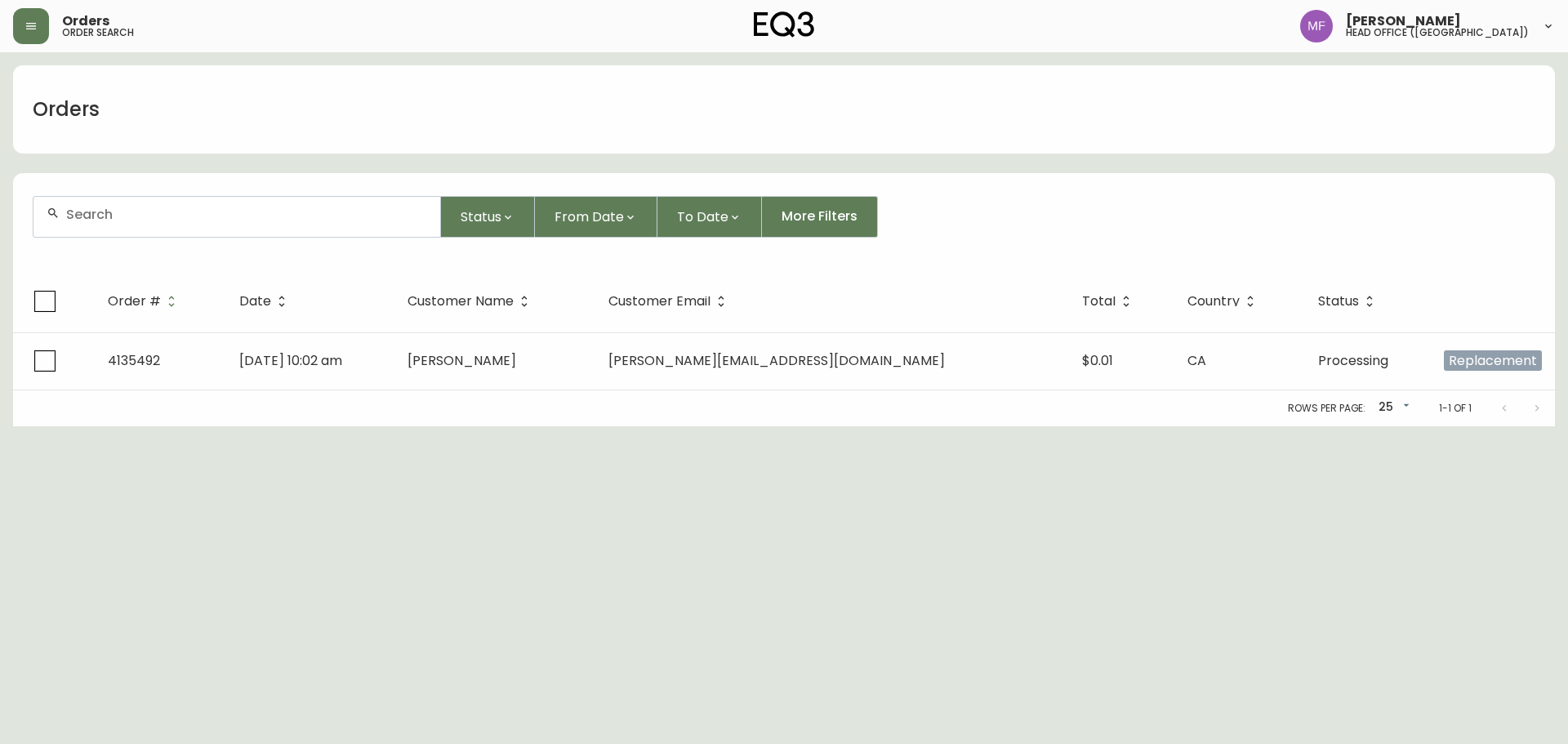
click at [145, 231] on div at bounding box center [237, 217] width 407 height 40
paste input "4134745"
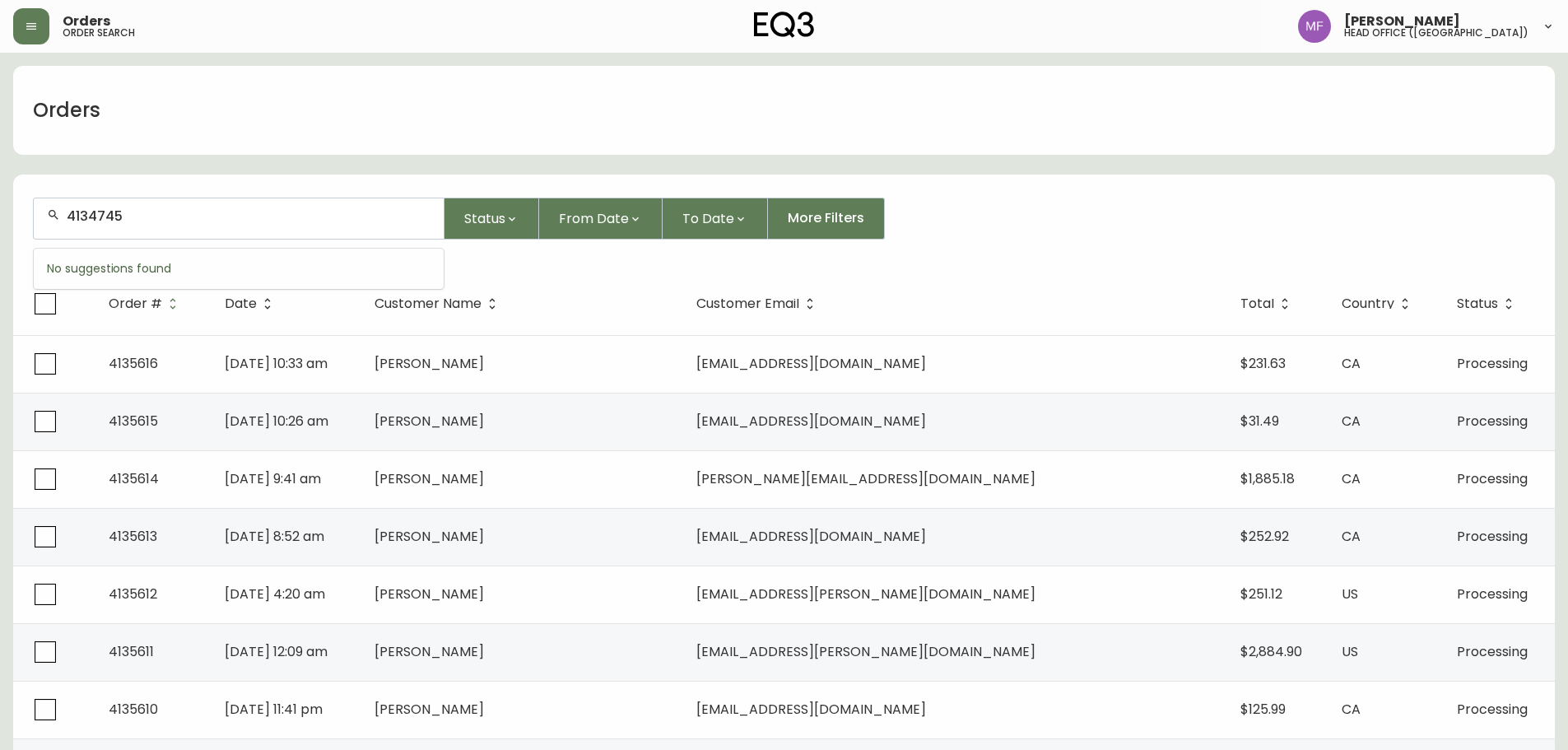
type input "4134745"
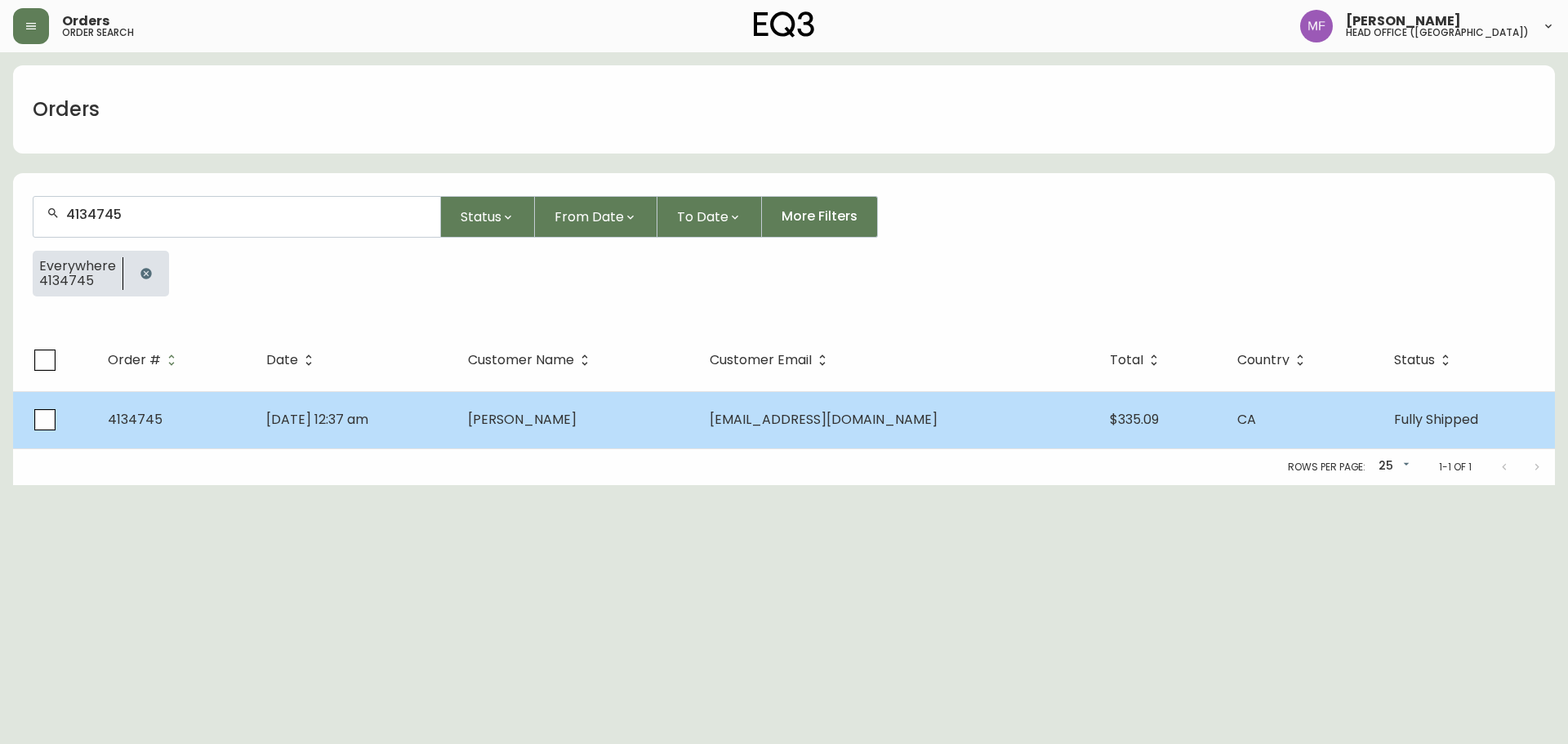
click at [617, 431] on td "Kaden Romich" at bounding box center [576, 419] width 242 height 57
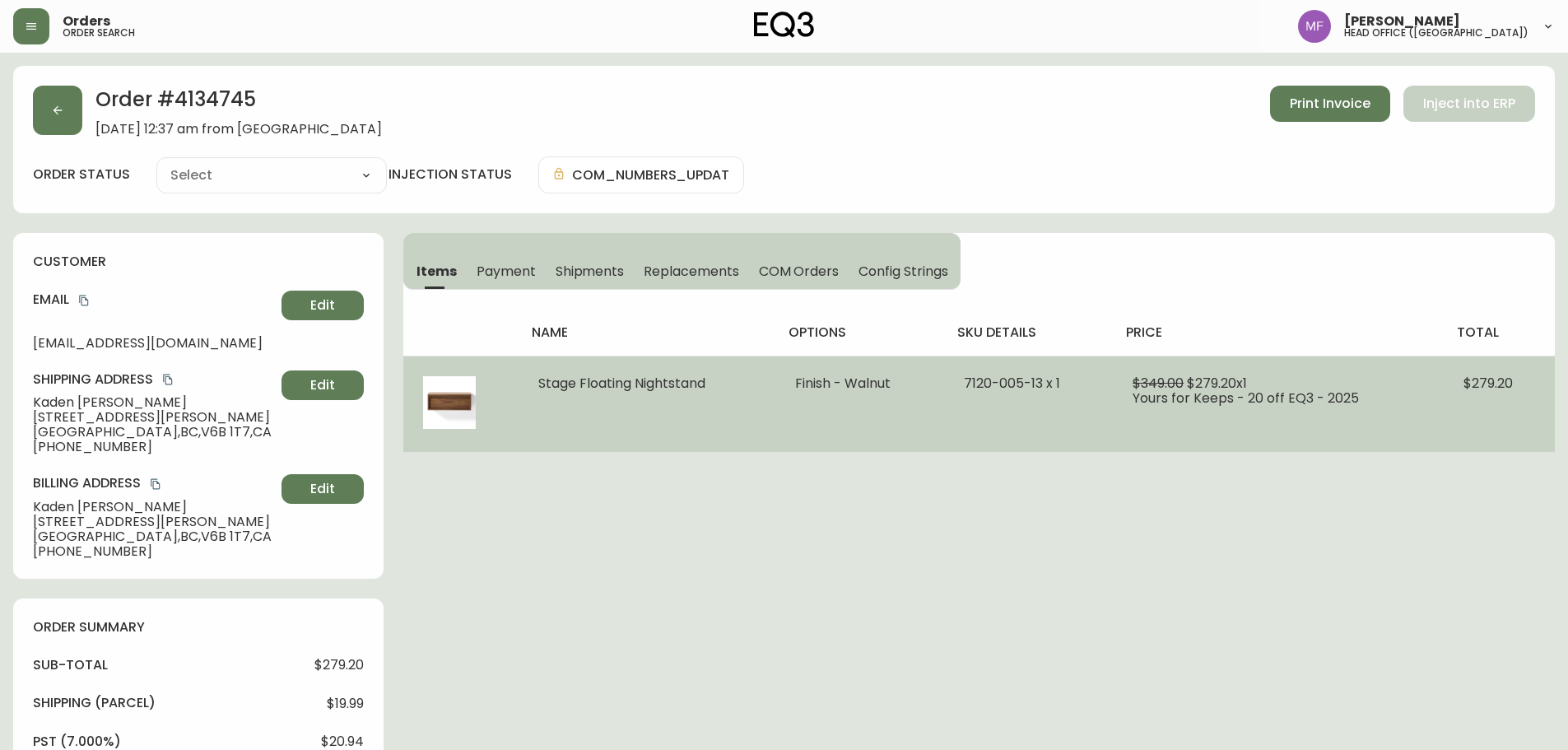
type input "Fully Shipped"
select select "FULLY_SHIPPED"
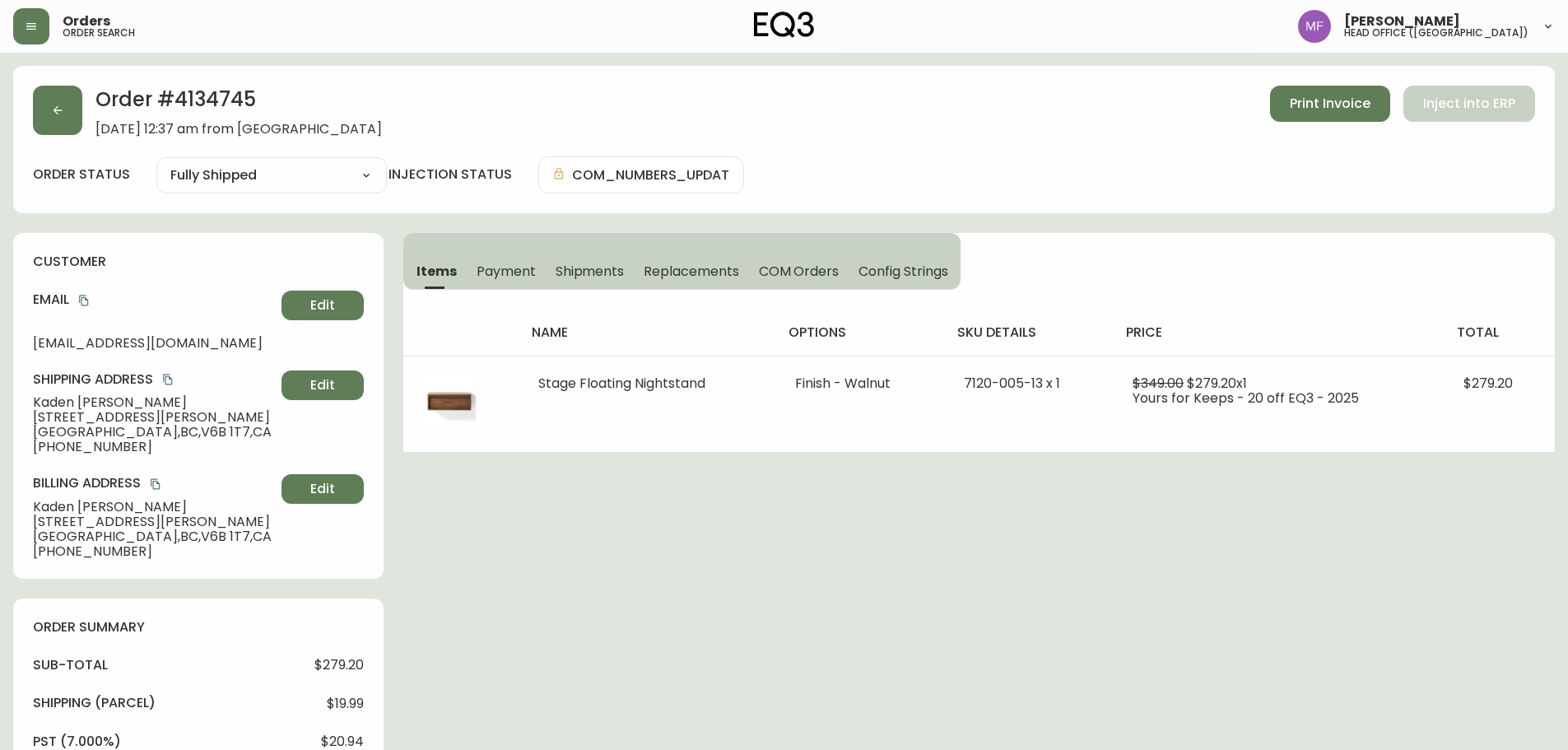
click at [607, 263] on span "Shipments" at bounding box center [590, 271] width 69 height 17
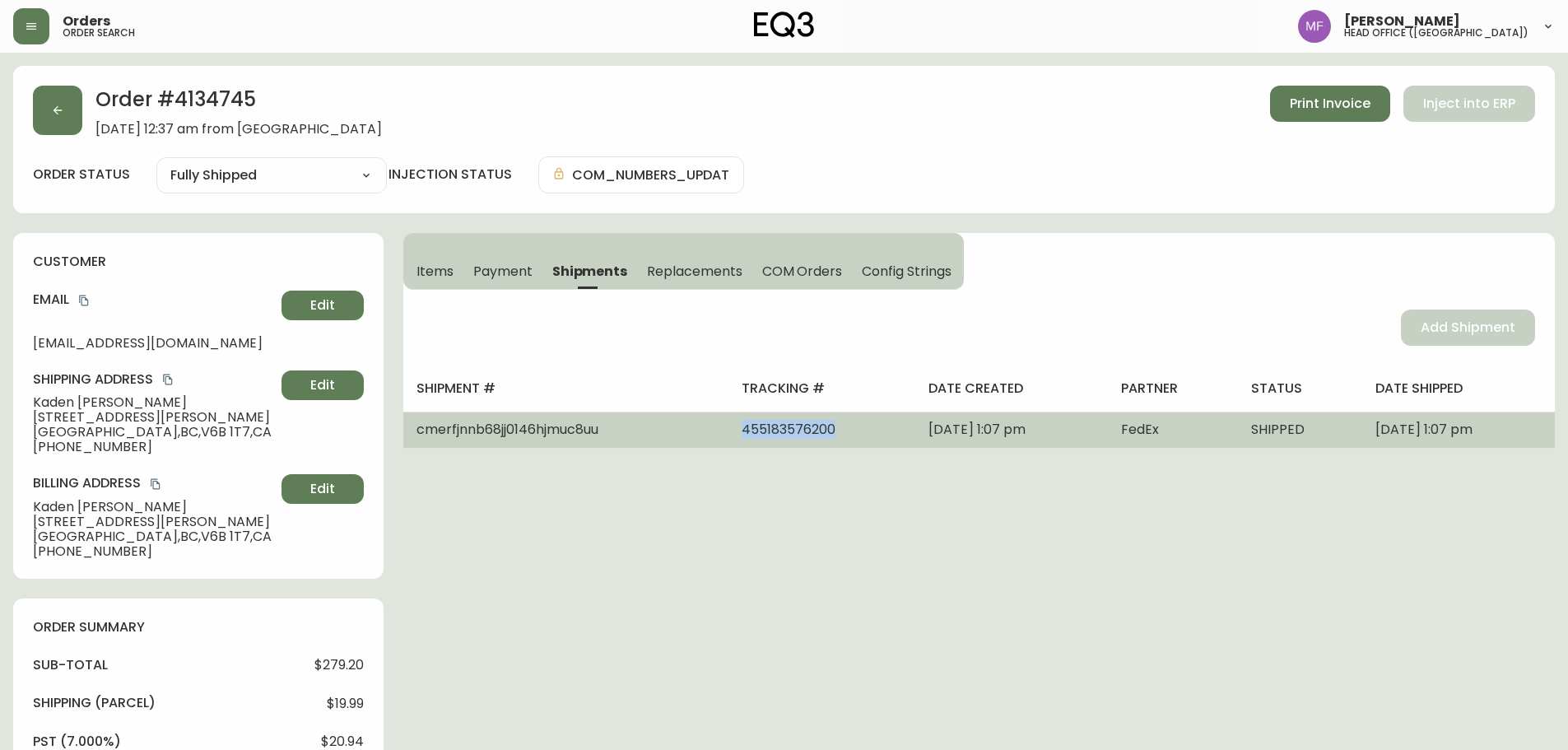
drag, startPoint x: 796, startPoint y: 433, endPoint x: 695, endPoint y: 436, distance: 101.0
click at [729, 436] on td "455183576200" at bounding box center [822, 430] width 188 height 36
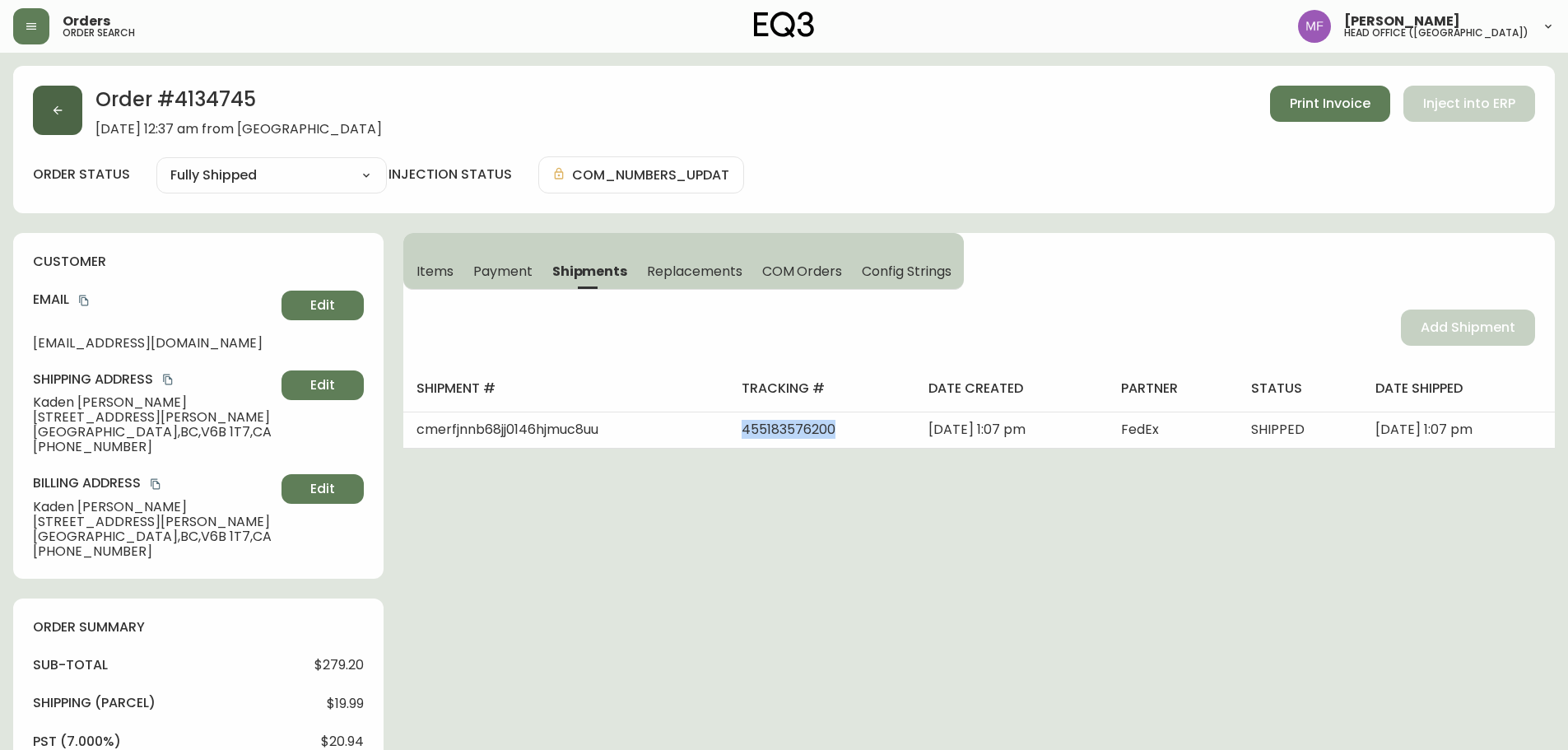
click at [67, 106] on button "button" at bounding box center [58, 110] width 49 height 49
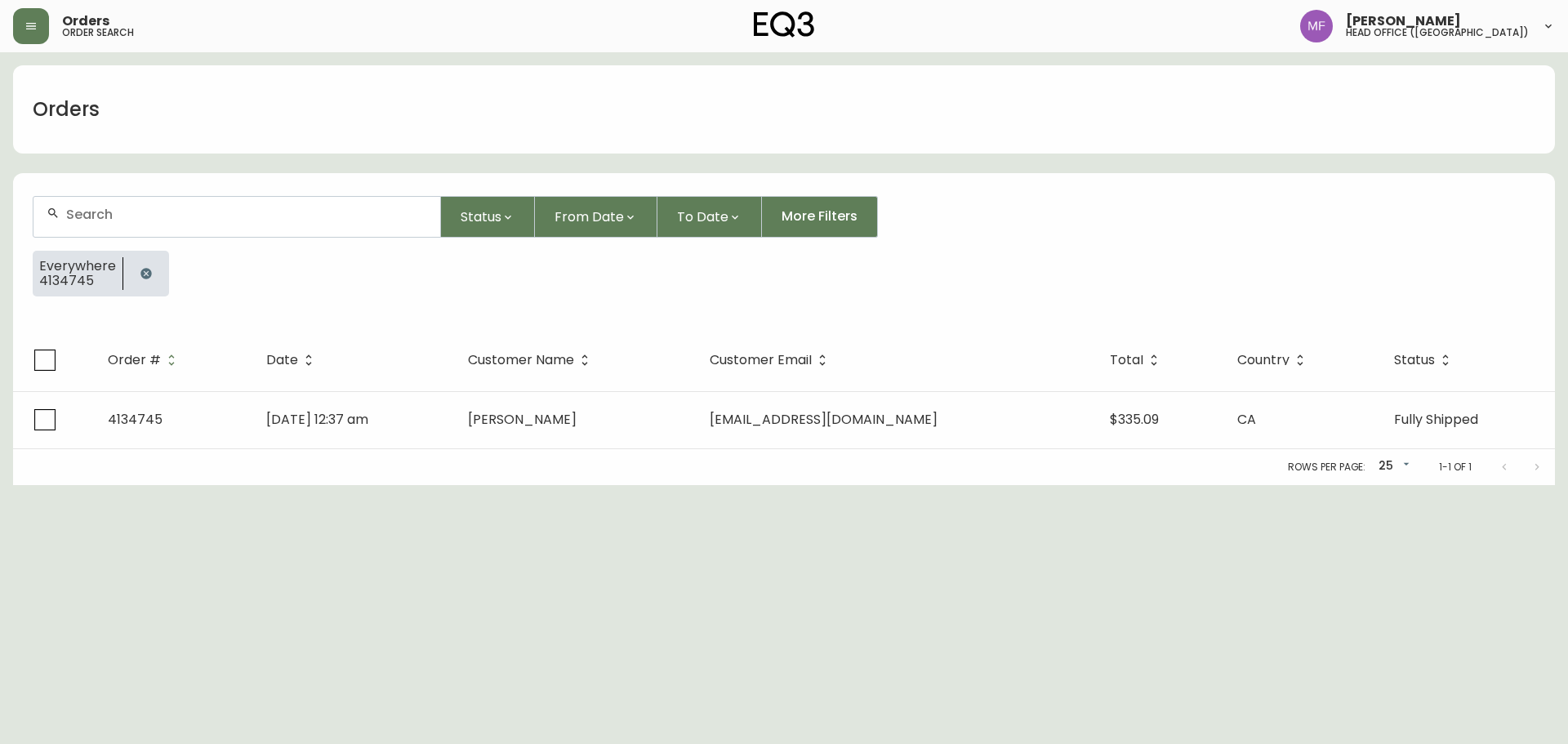
click at [129, 278] on button "button" at bounding box center [145, 273] width 33 height 33
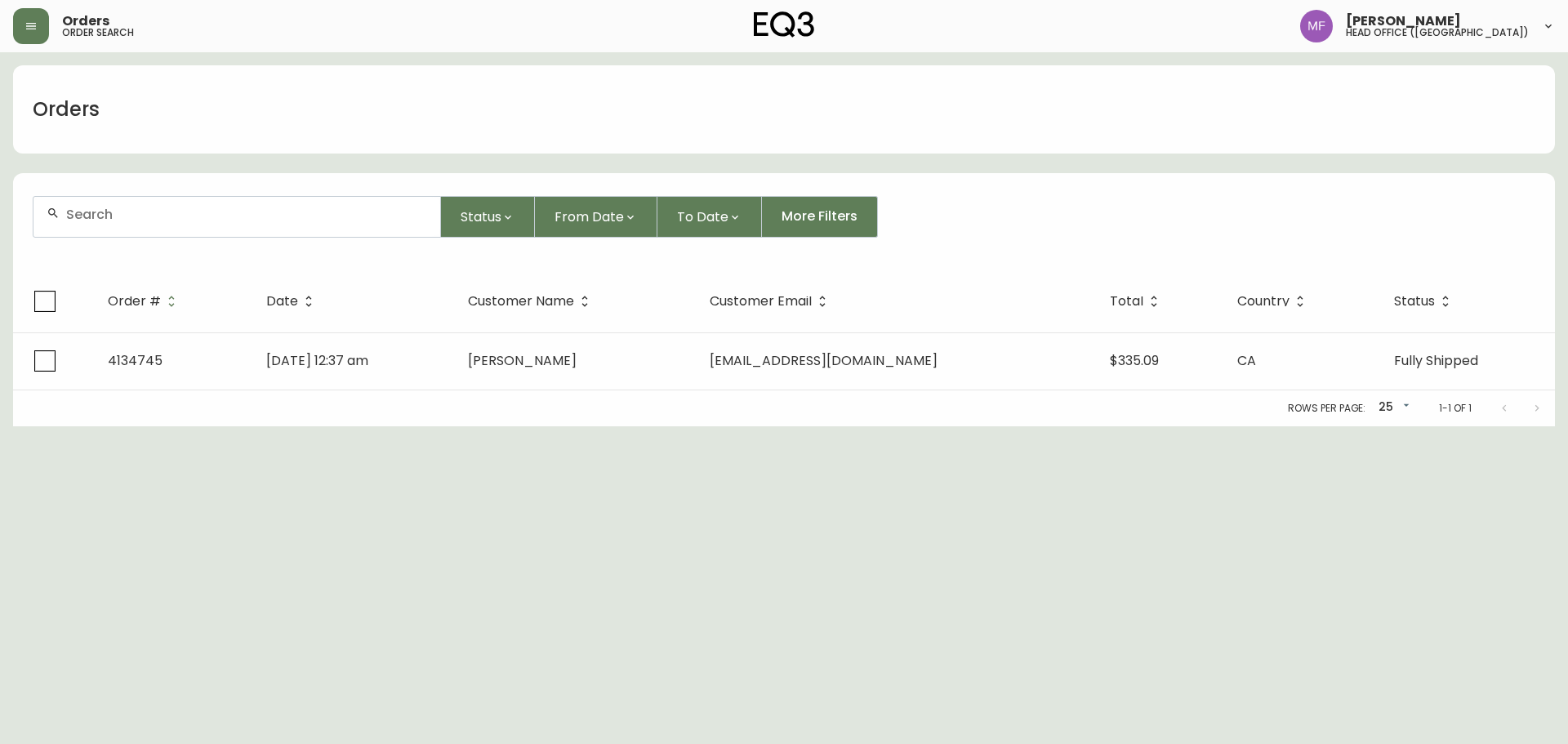
click at [128, 224] on div at bounding box center [237, 217] width 407 height 40
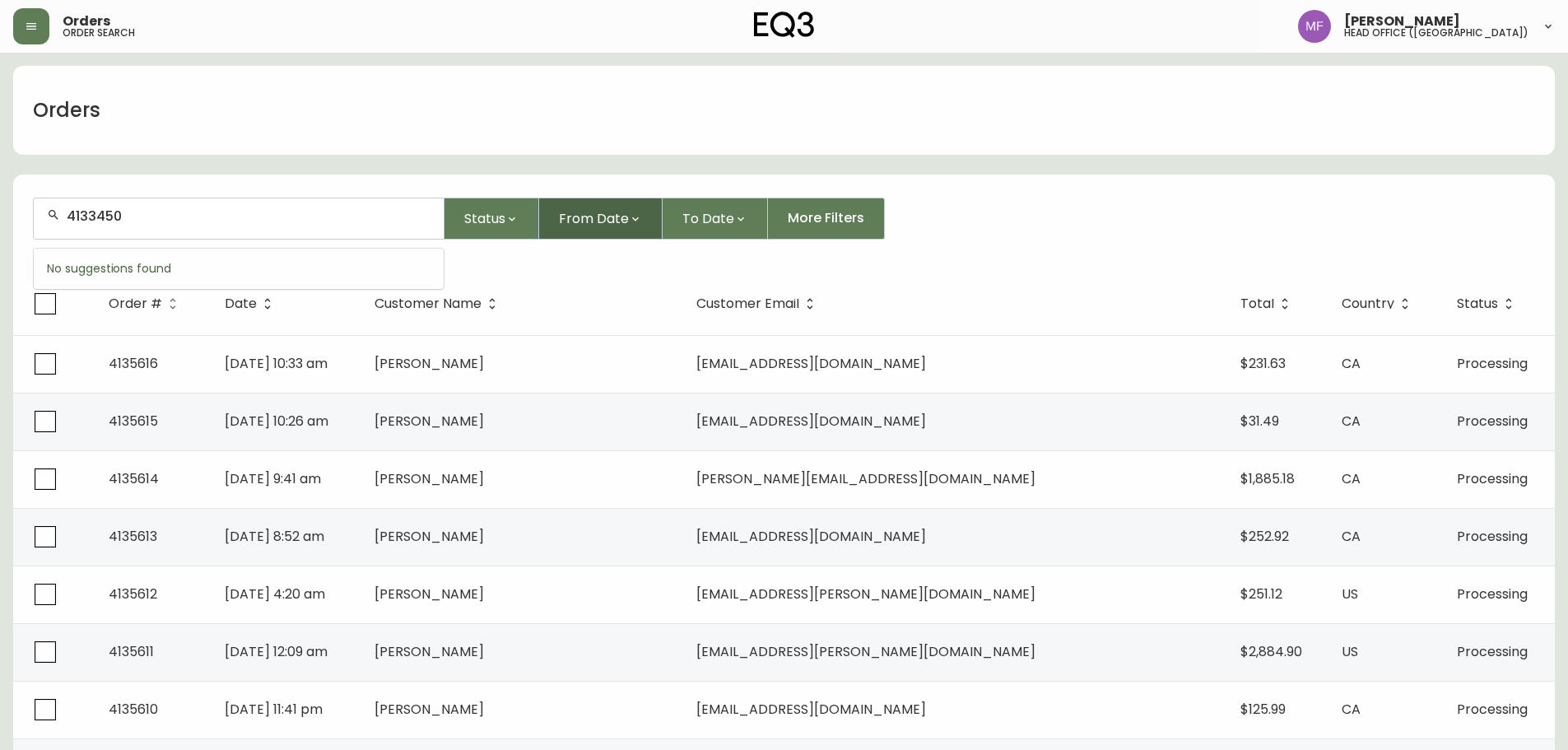
type input "4133450"
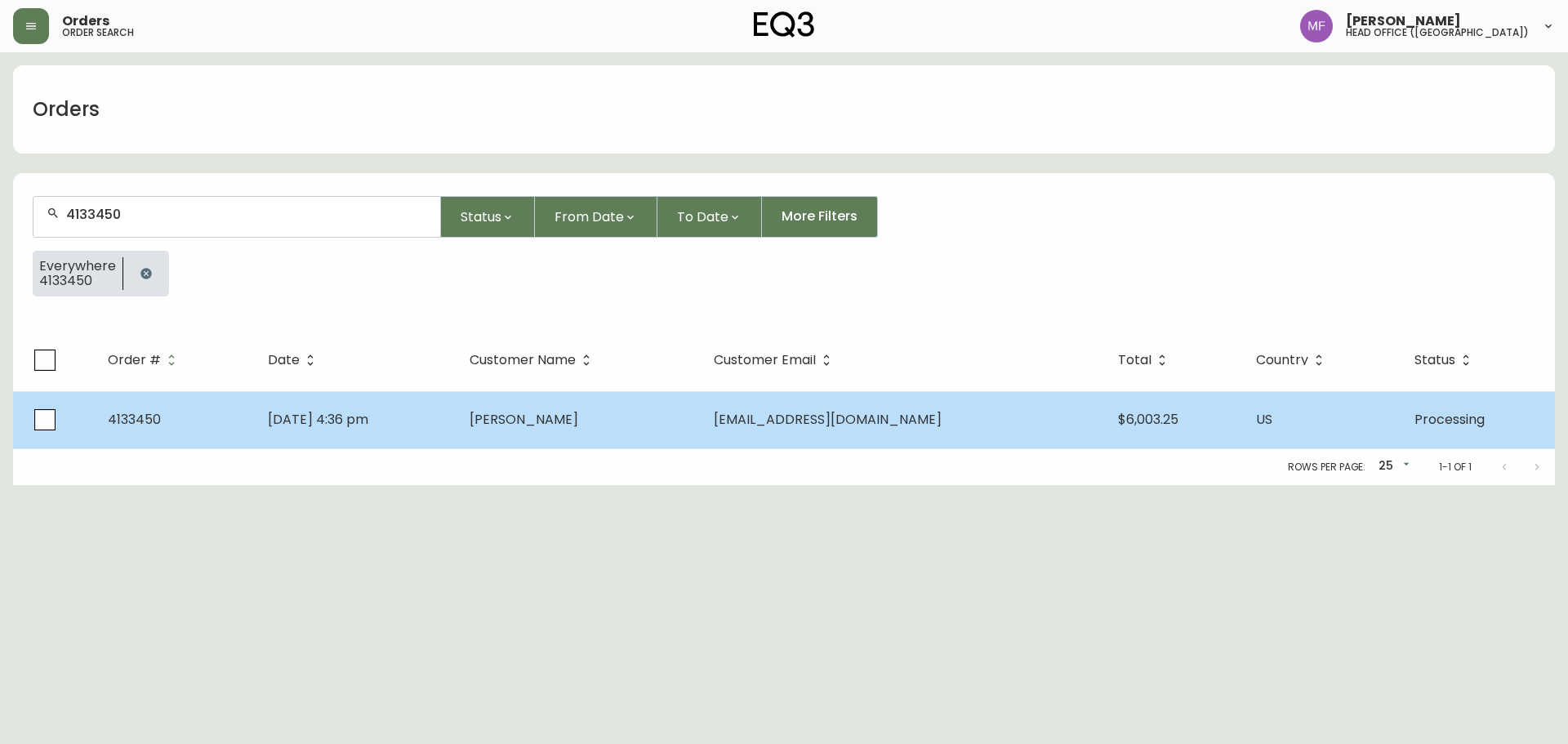
click at [968, 409] on td "strawberrymochi@hotmail.com" at bounding box center [902, 419] width 404 height 57
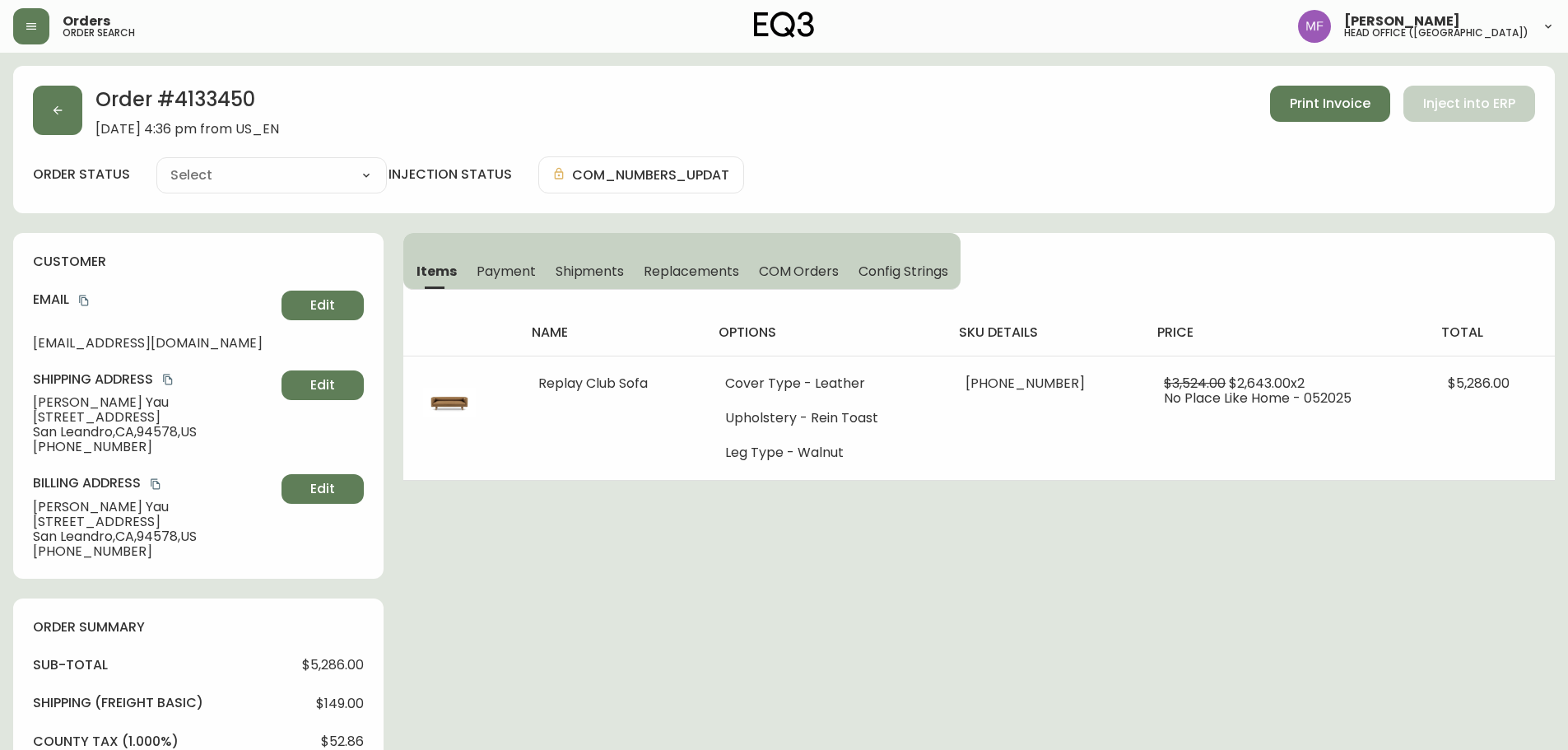
type input "Processing"
select select "PROCESSING"
click at [228, 100] on h2 "Order # 4133450" at bounding box center [187, 103] width 184 height 36
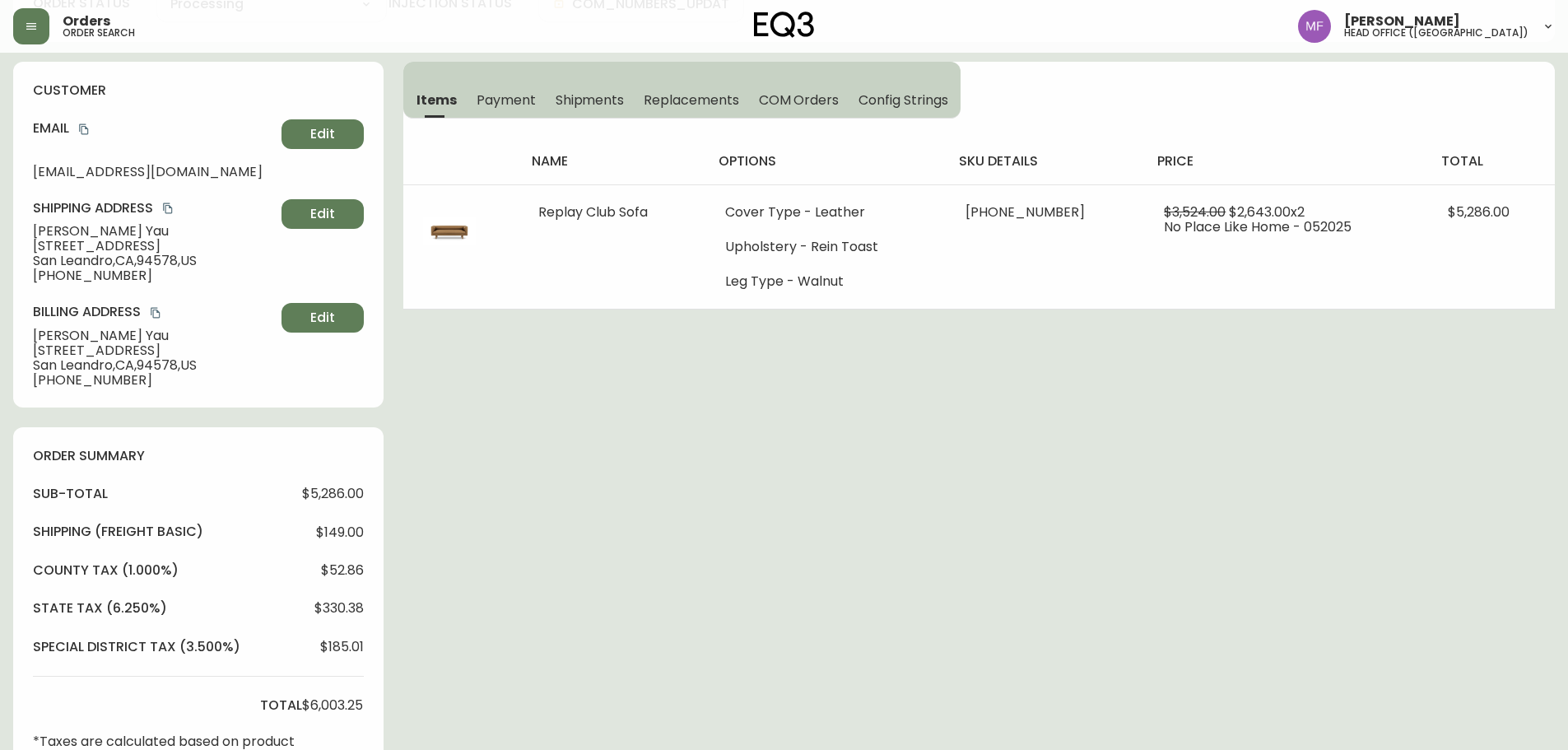
scroll to position [576, 0]
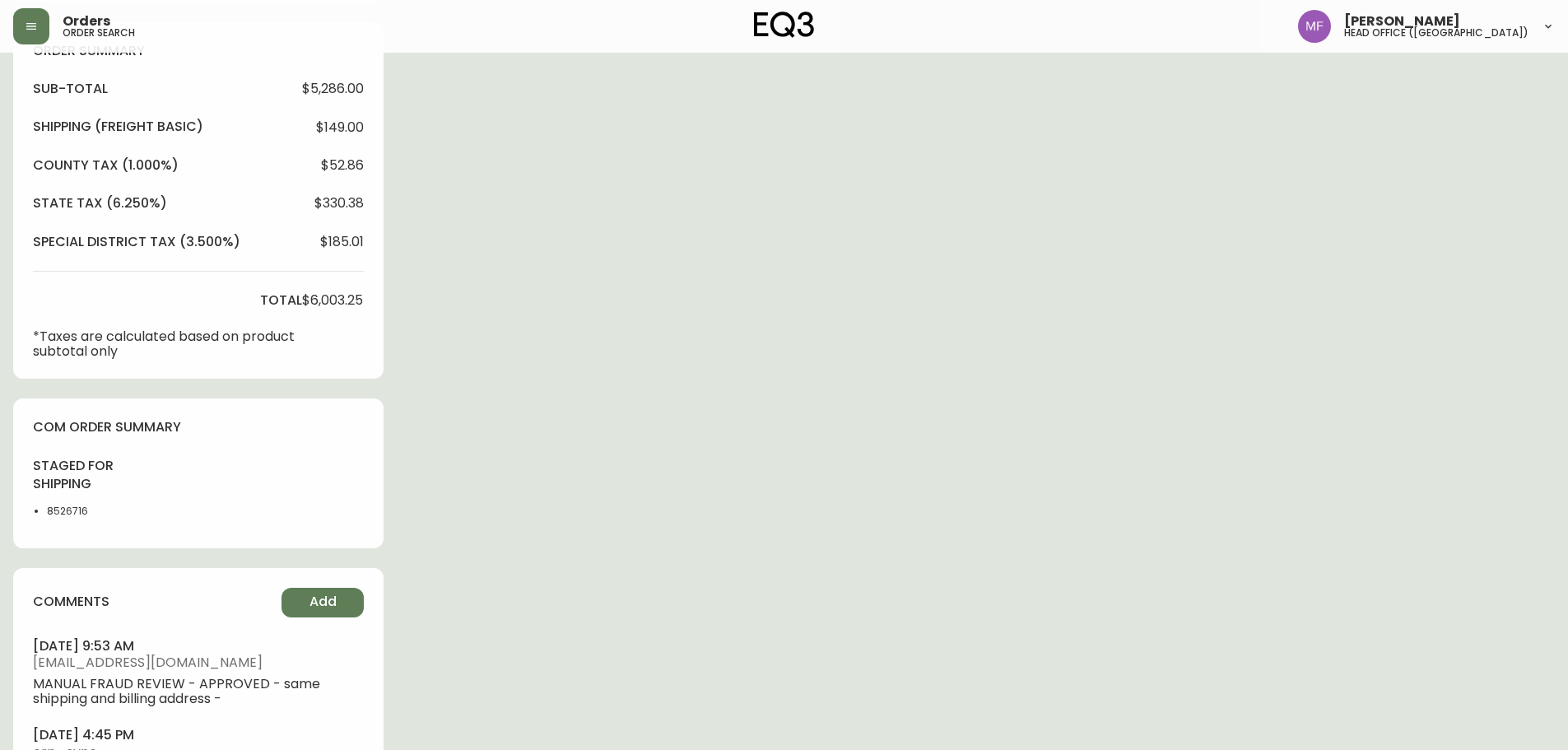
click at [63, 508] on li "8526716" at bounding box center [88, 511] width 83 height 14
click at [696, 462] on div "Order # 4133450 May 31, 2025 at 4:36 pm from US_EN Print Invoice Inject into ER…" at bounding box center [784, 167] width 1542 height 1355
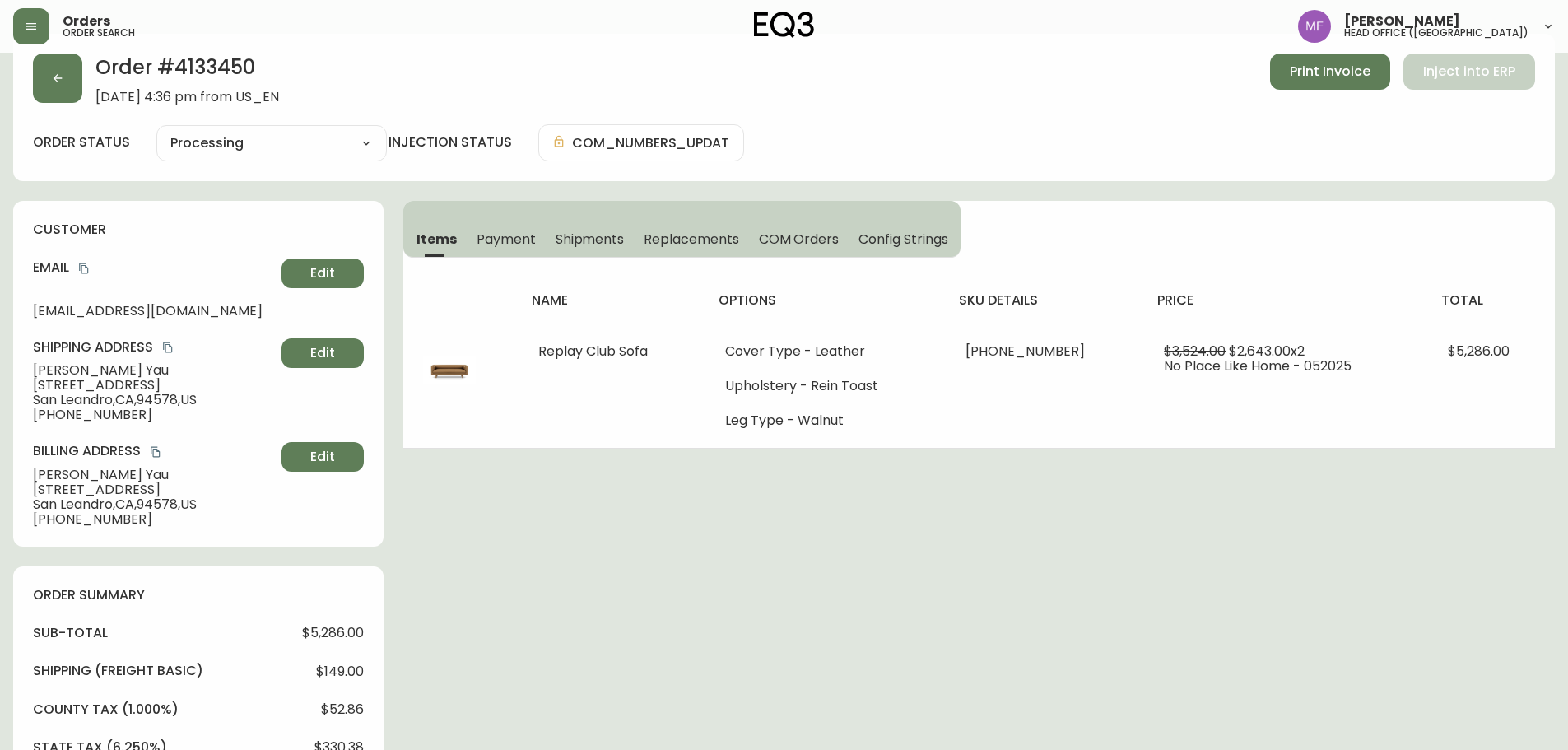
scroll to position [0, 0]
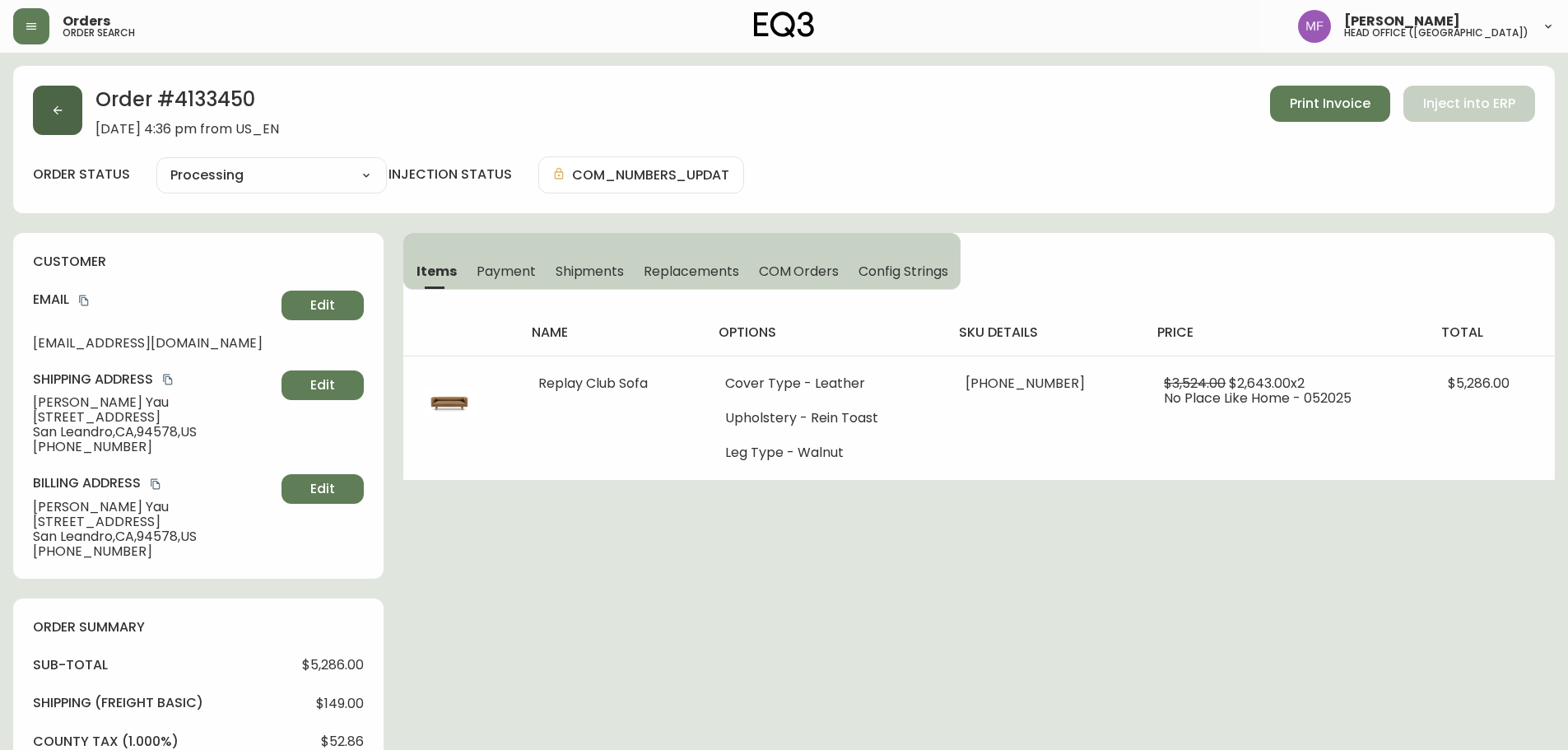
click at [68, 120] on button "button" at bounding box center [58, 110] width 49 height 49
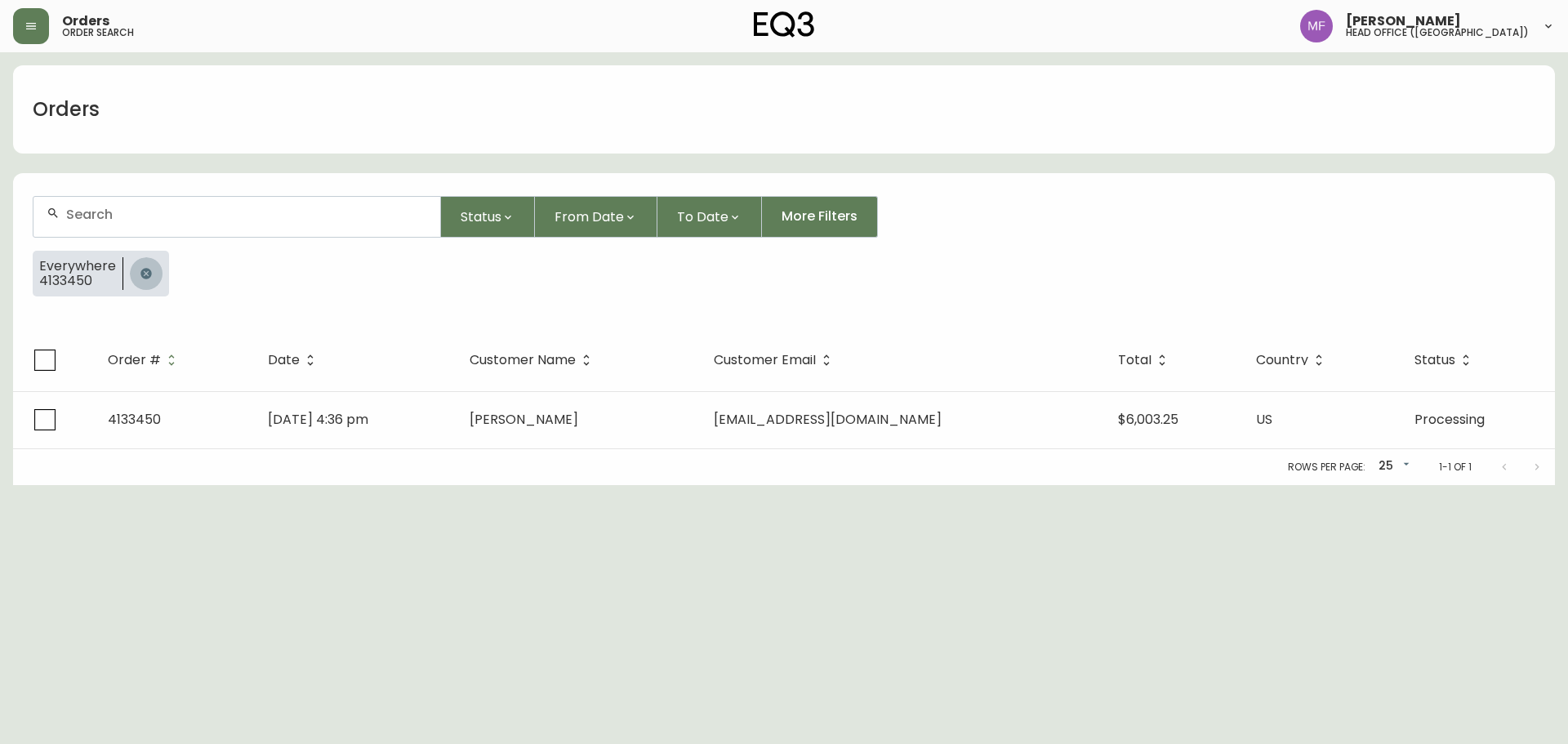
click at [144, 272] on icon "button" at bounding box center [145, 273] width 11 height 11
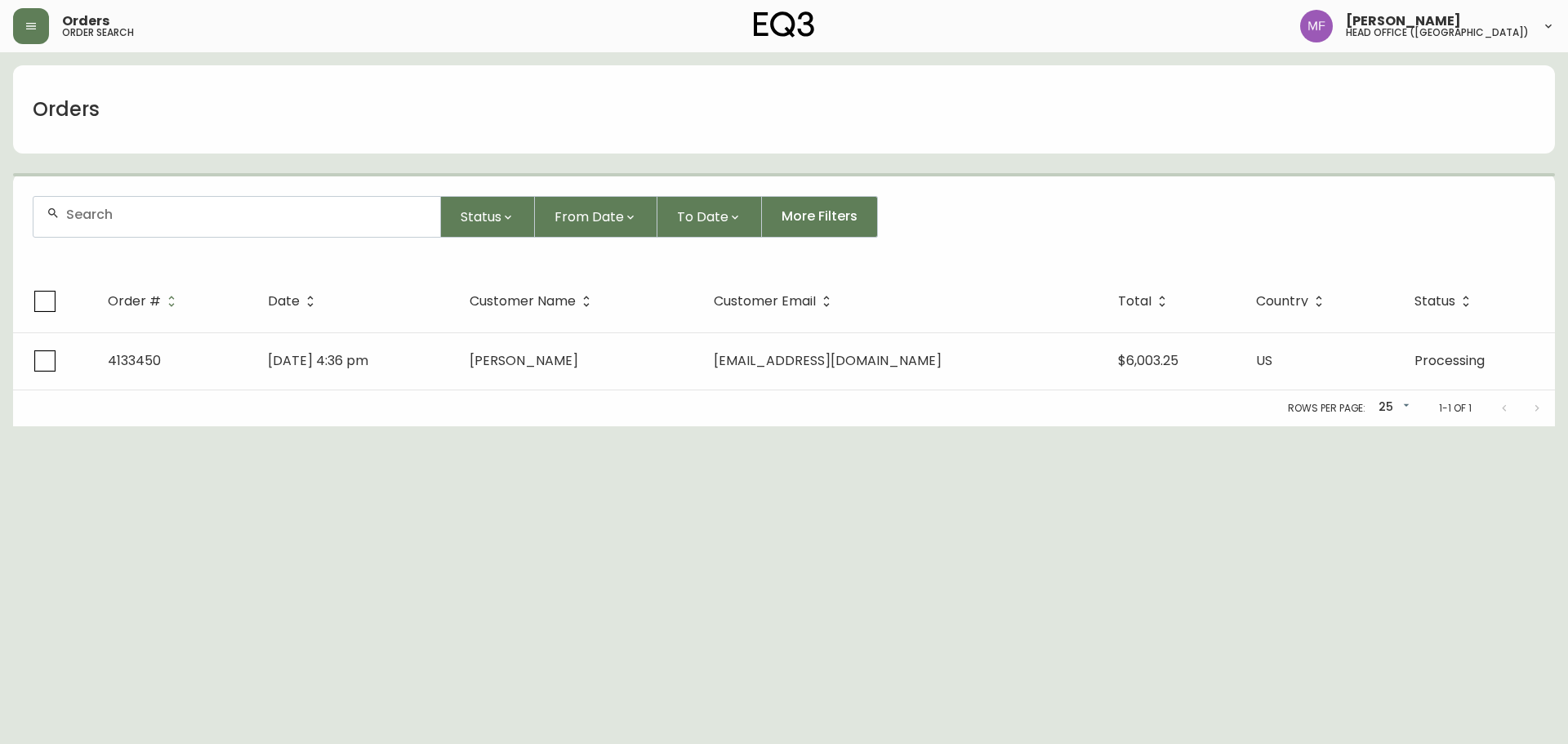
click at [143, 229] on div at bounding box center [237, 217] width 407 height 40
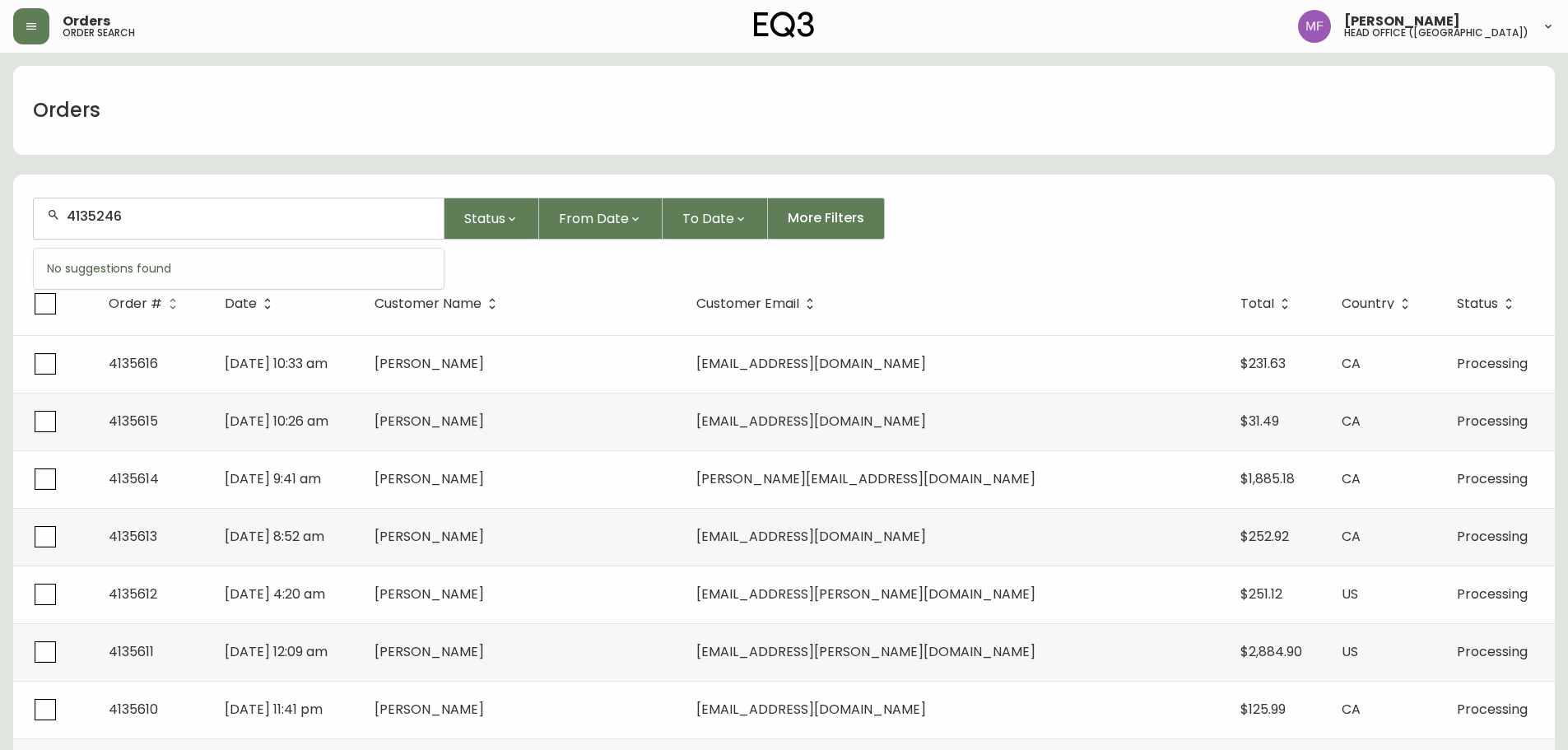
type input "4135246"
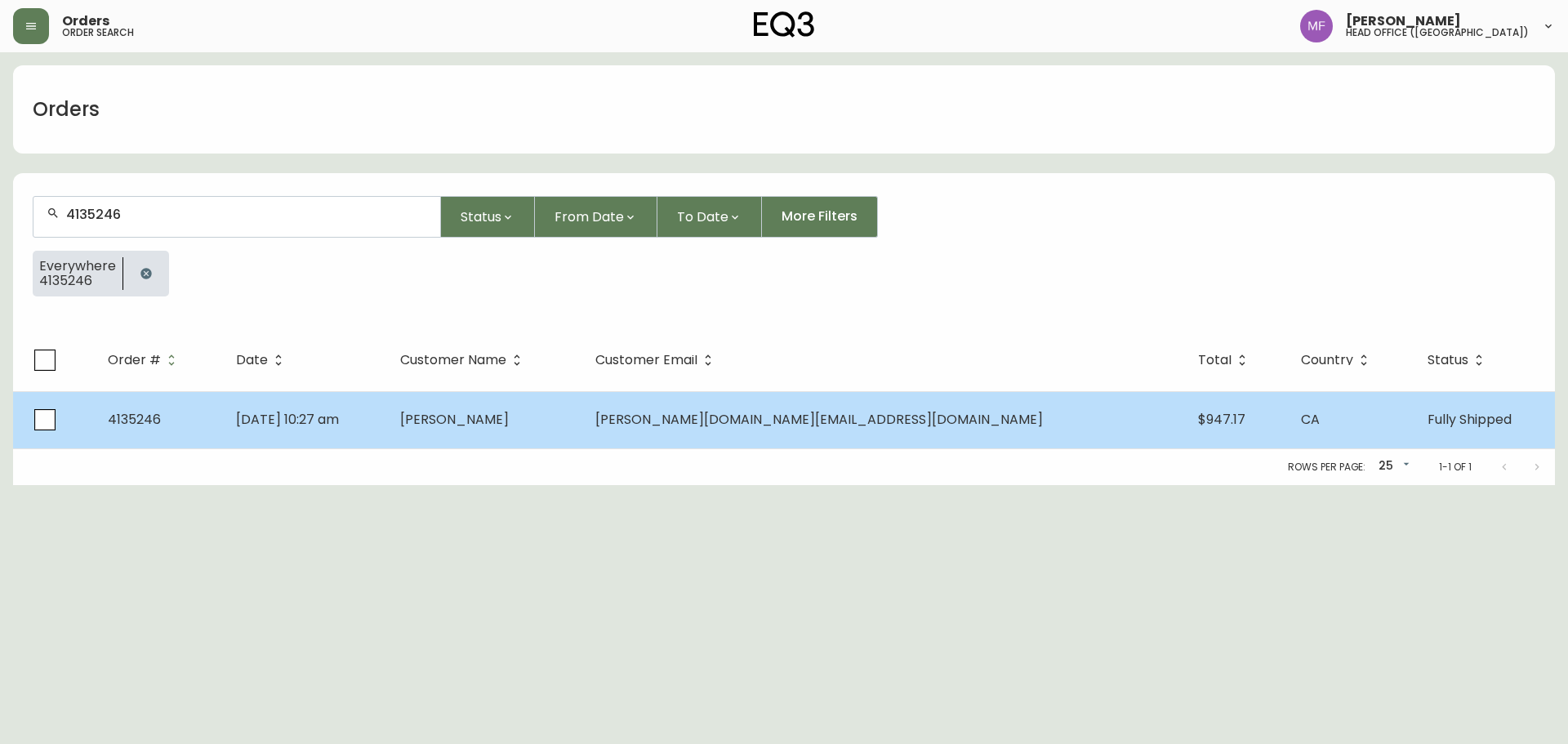
click at [509, 426] on span "Anna Su" at bounding box center [454, 418] width 109 height 19
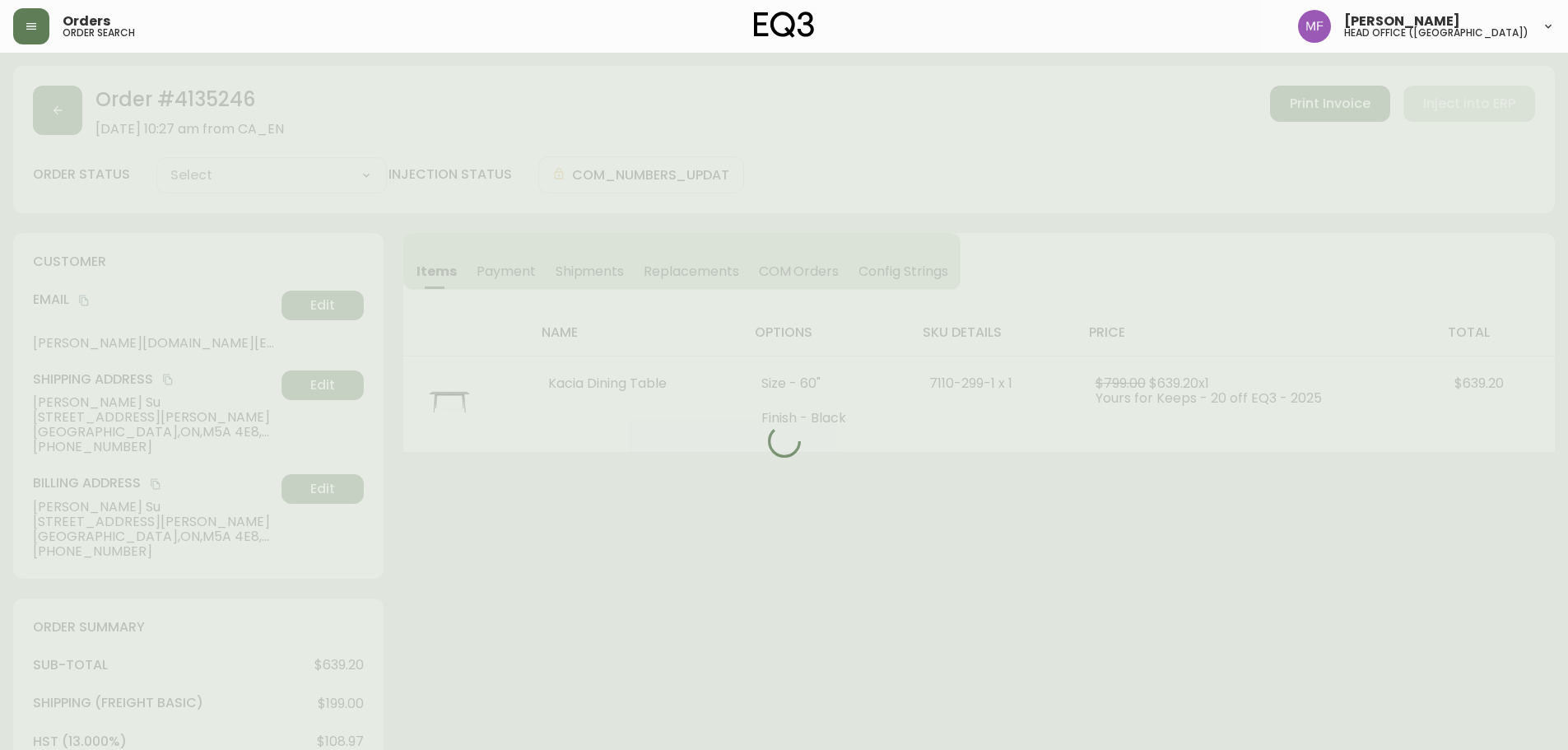
type input "Fully Shipped"
select select "FULLY_SHIPPED"
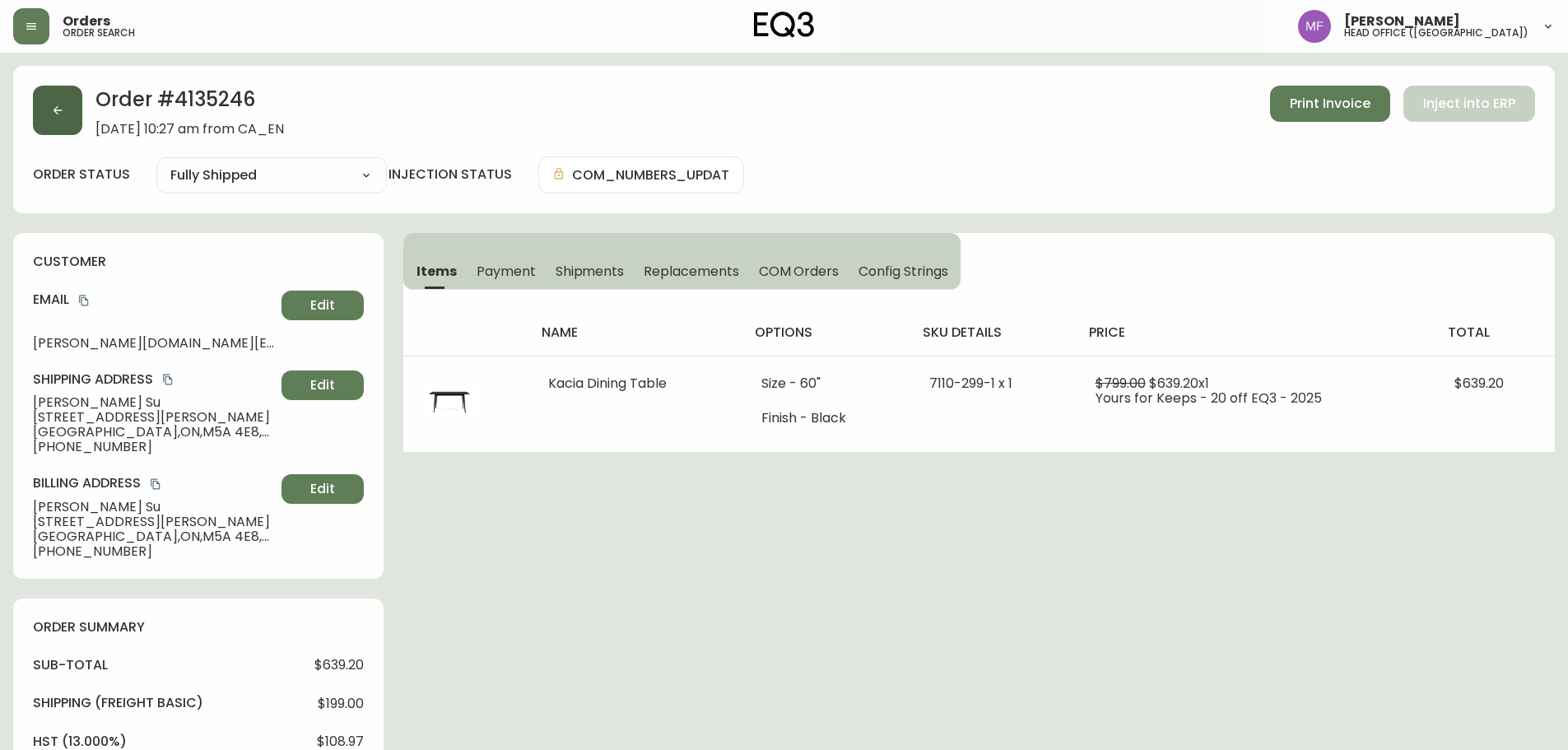
click at [53, 128] on button "button" at bounding box center [58, 110] width 49 height 49
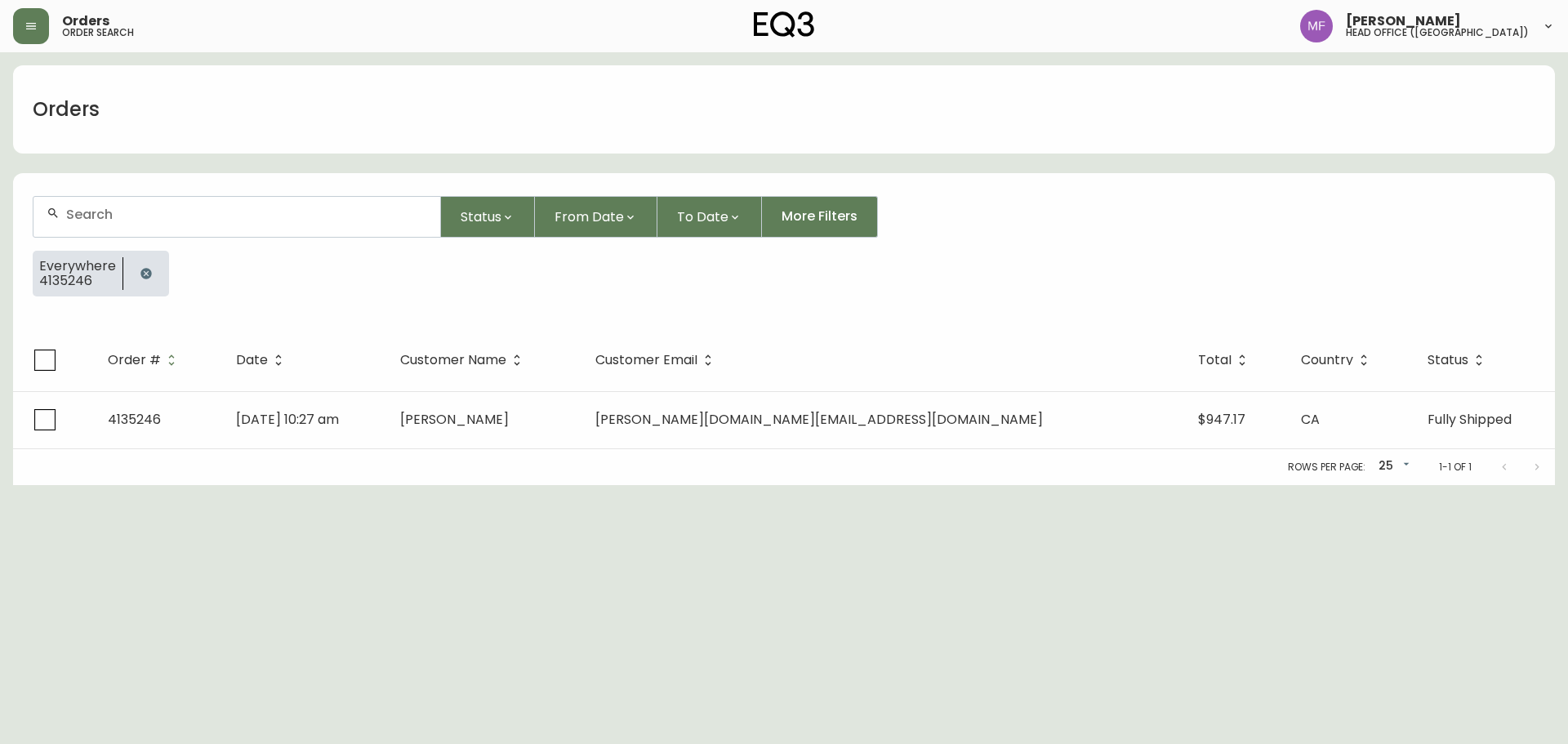
click at [157, 279] on button "button" at bounding box center [145, 273] width 33 height 33
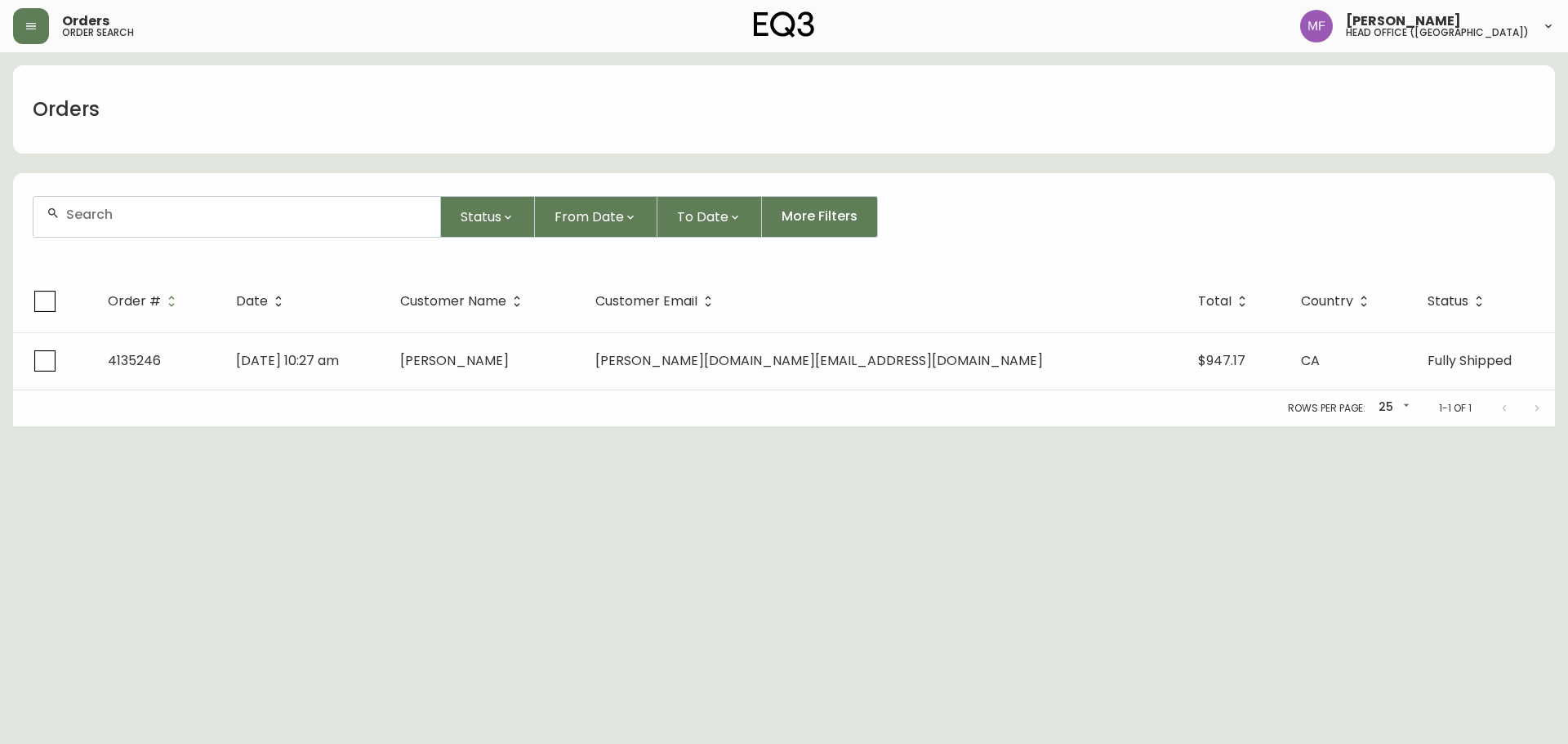
click at [146, 223] on div at bounding box center [237, 217] width 407 height 40
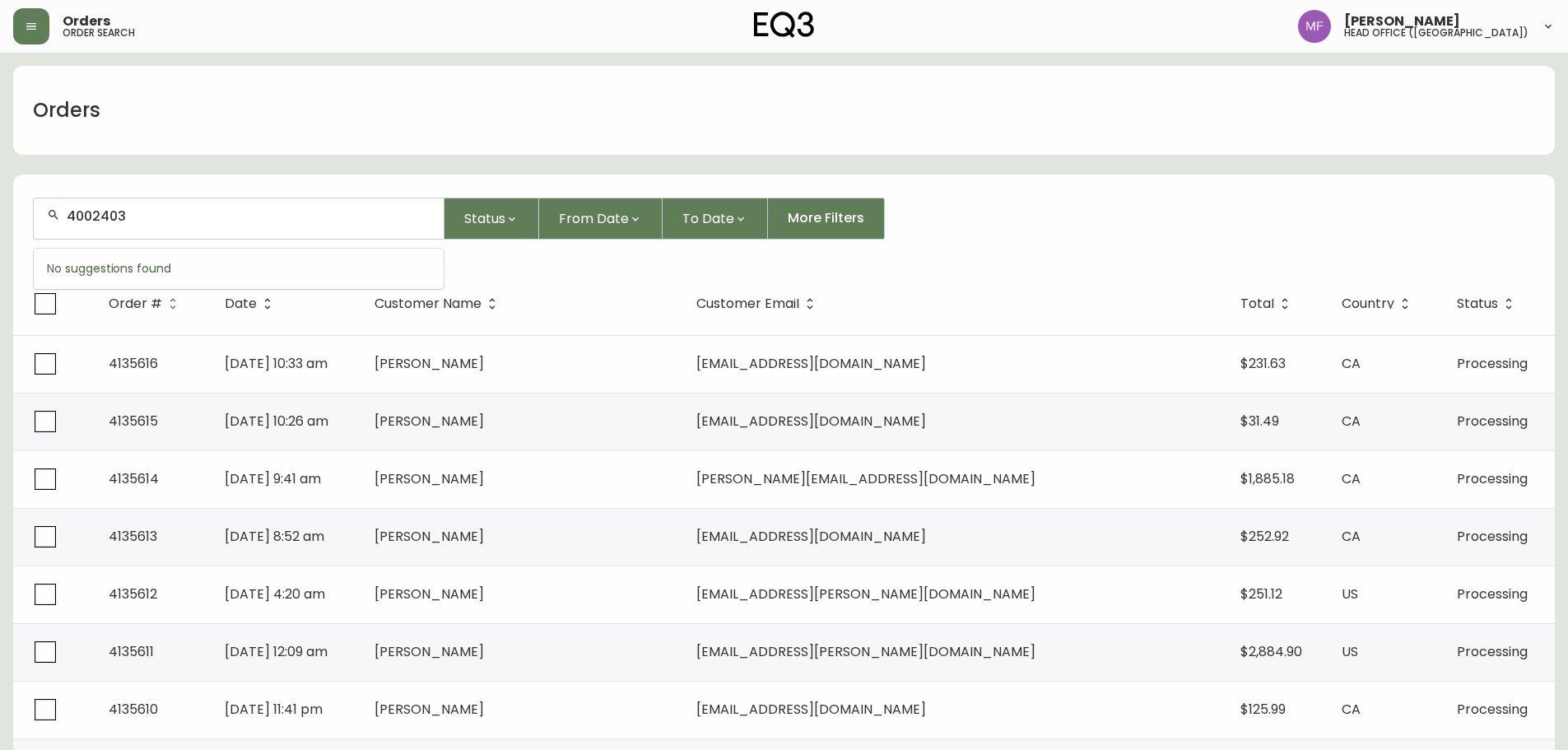
type input "4002403"
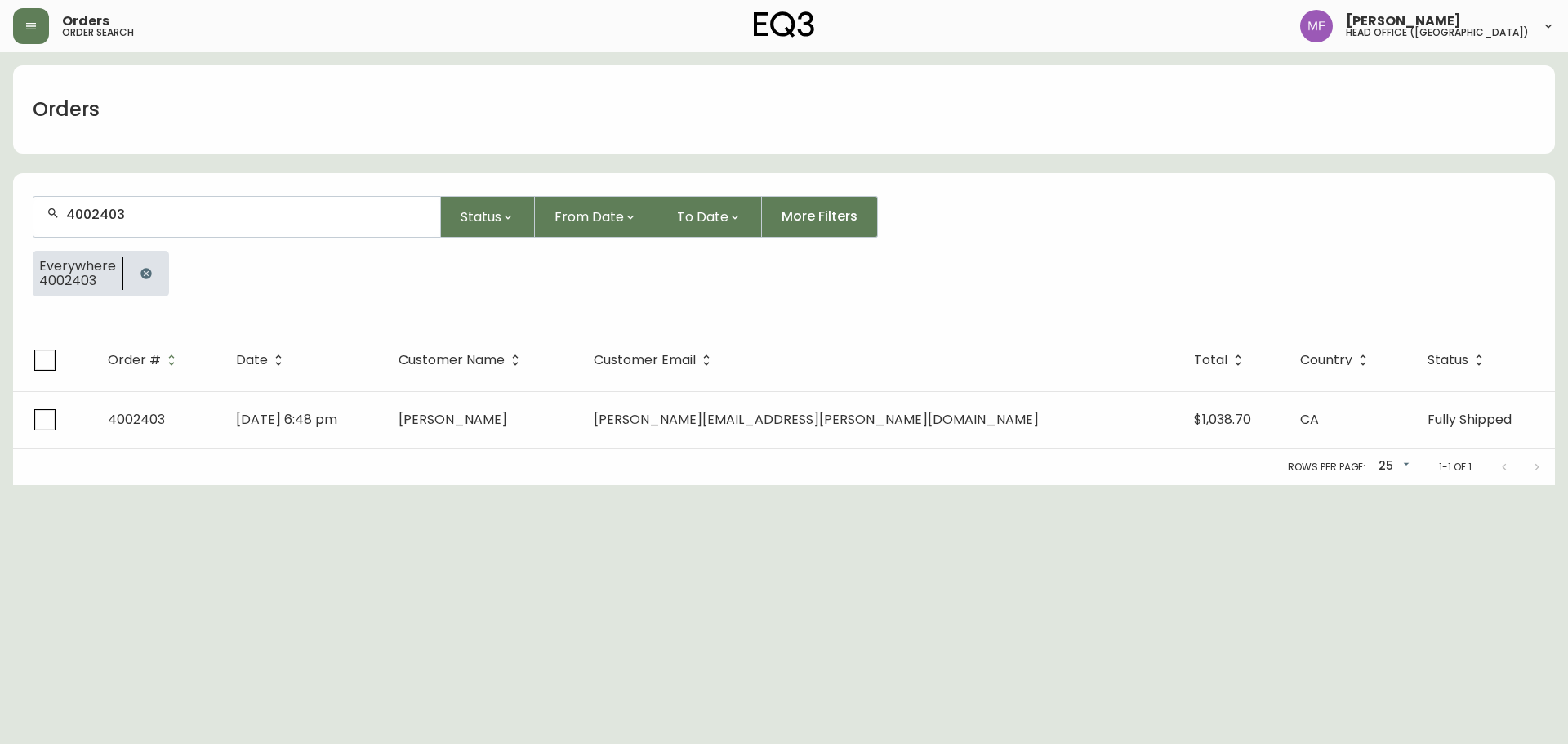
drag, startPoint x: 151, startPoint y: 283, endPoint x: 145, endPoint y: 241, distance: 42.4
click at [151, 283] on button "button" at bounding box center [145, 273] width 33 height 33
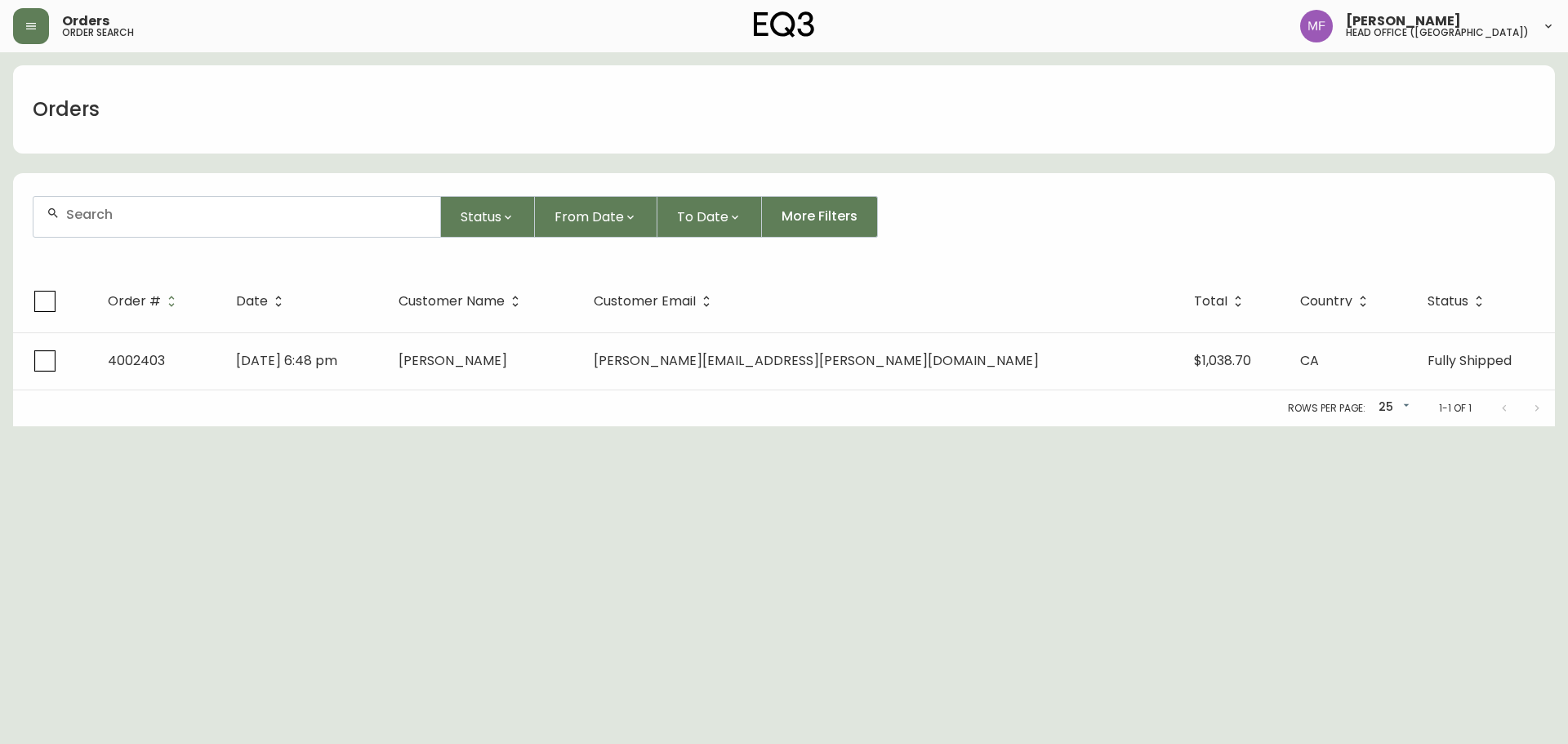
click at [145, 216] on input "text" at bounding box center [246, 214] width 361 height 15
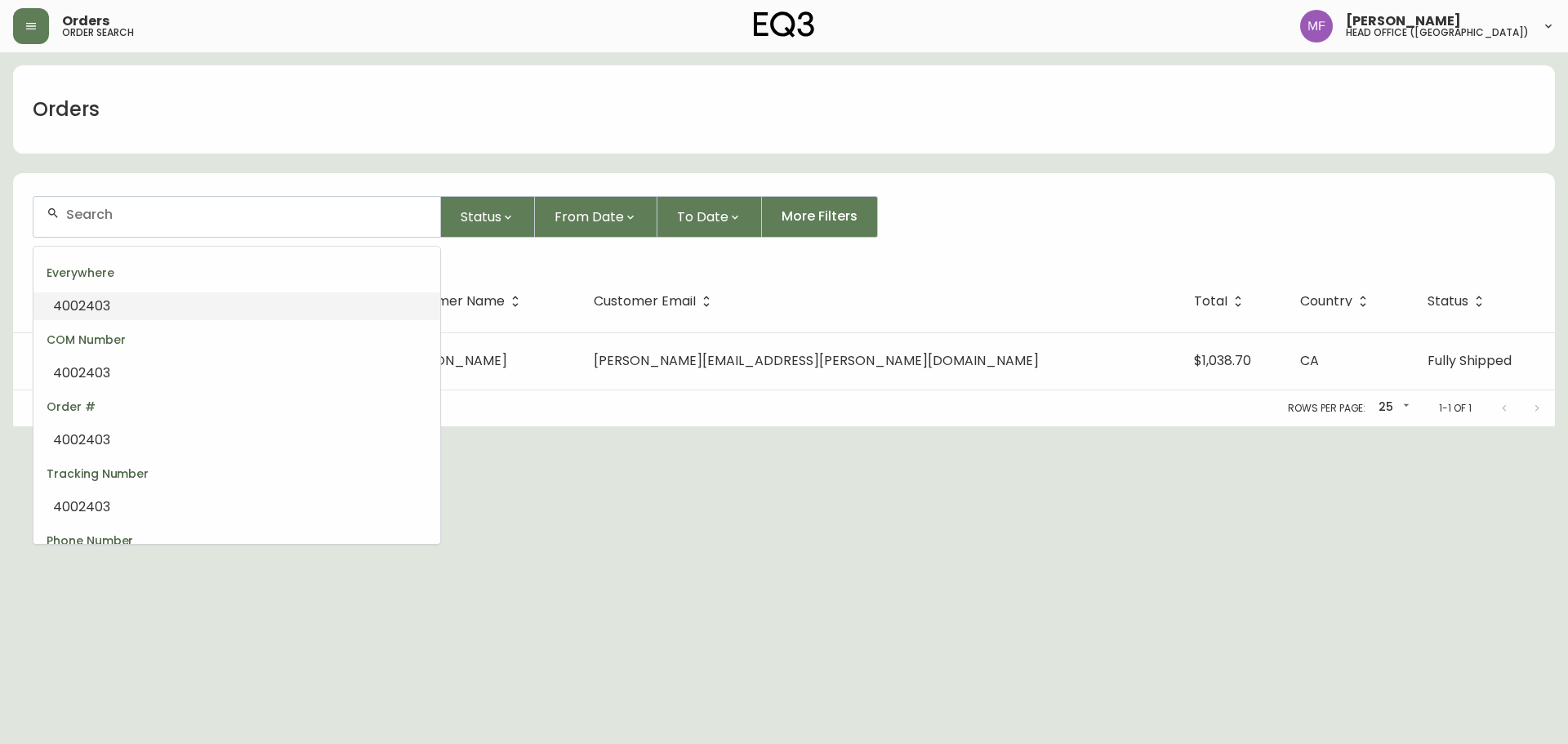
paste input "4135346"
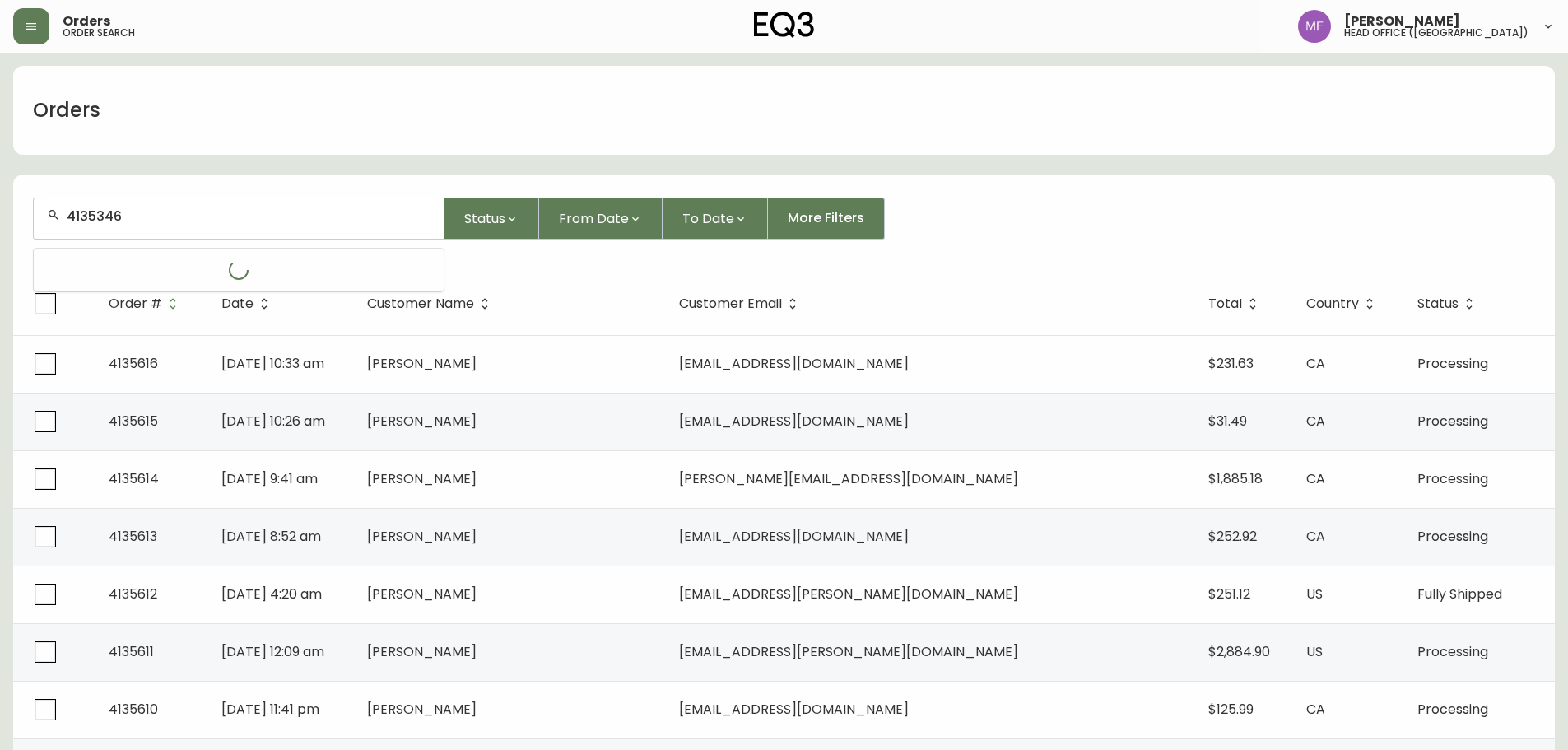
type input "4135346"
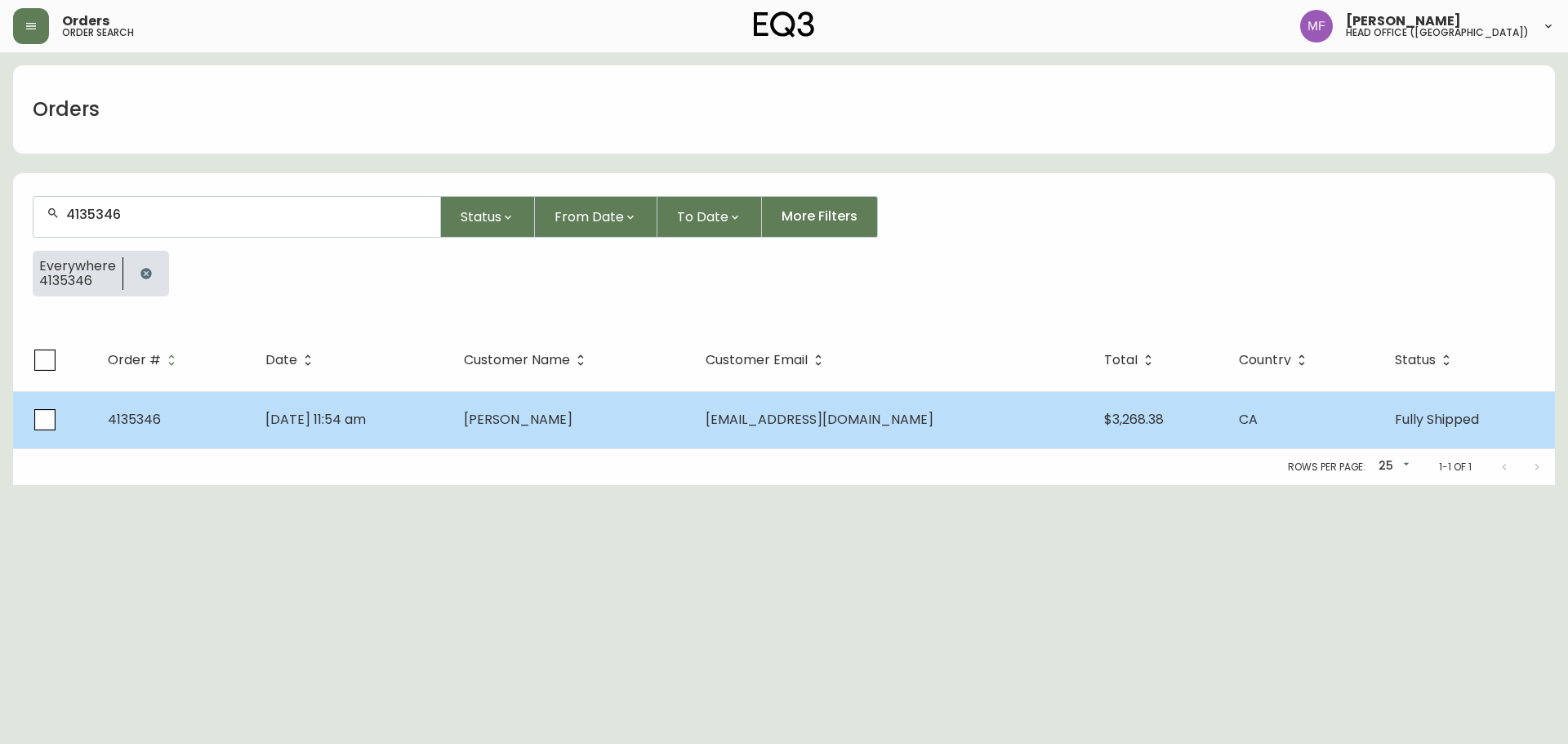
click at [692, 426] on td "Patrick Martin" at bounding box center [571, 419] width 241 height 57
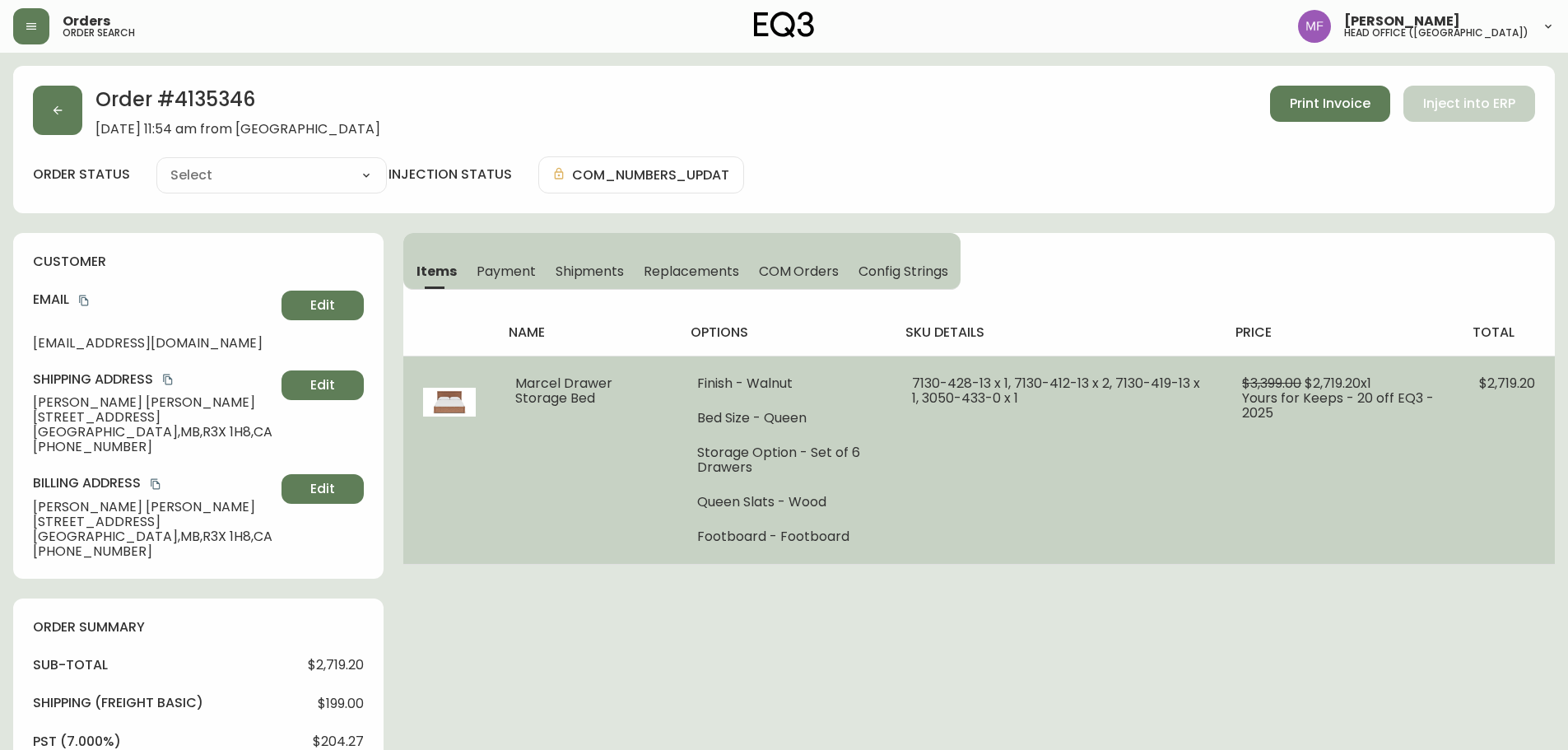
type input "Fully Shipped"
select select "FULLY_SHIPPED"
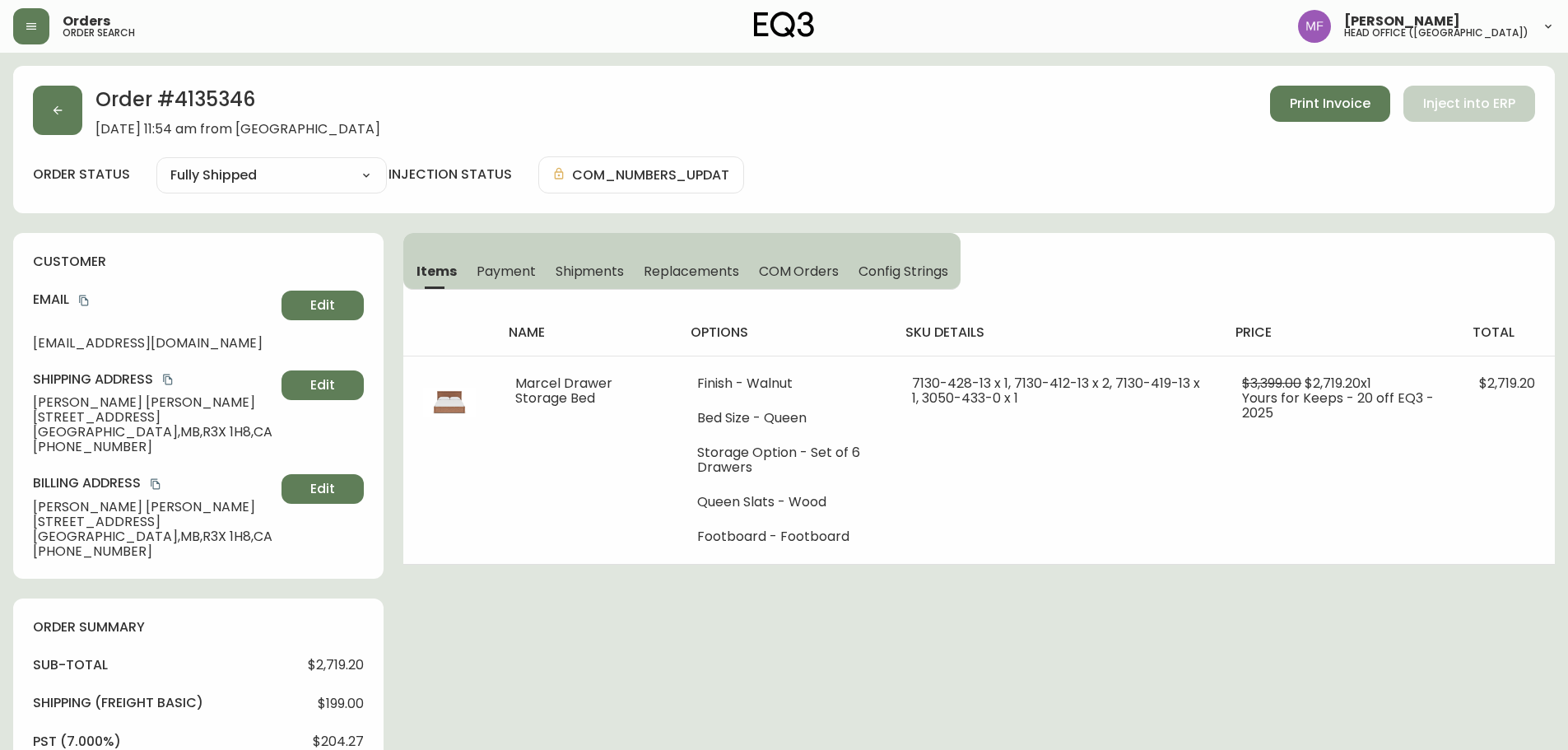
click at [199, 112] on h2 "Order # 4135346" at bounding box center [237, 103] width 285 height 36
drag, startPoint x: 148, startPoint y: 404, endPoint x: 8, endPoint y: 391, distance: 140.6
click at [8, 391] on main "Order # 4135346 September 14, 2025 at 11:54 am from CA_EN Print Invoice Inject …" at bounding box center [784, 718] width 1568 height 1330
click at [112, 403] on span "Patrick Martin" at bounding box center [154, 402] width 242 height 14
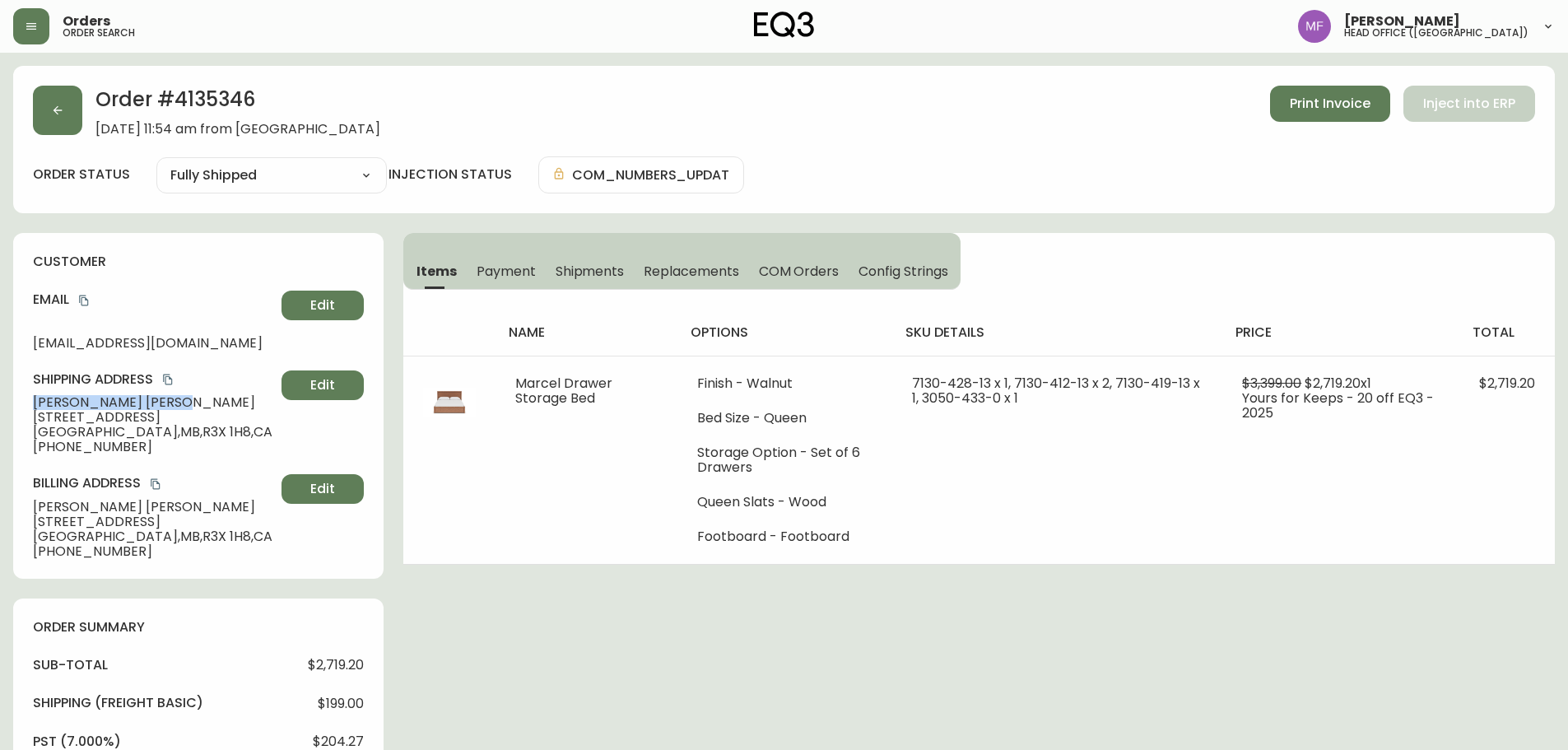
drag, startPoint x: 128, startPoint y: 402, endPoint x: 31, endPoint y: 405, distance: 97.0
click at [31, 405] on div "customer Email ingolf3629@gmail.com Edit Shipping Address Patrick Martin 80 Nor…" at bounding box center [199, 406] width 371 height 345
drag, startPoint x: 84, startPoint y: 299, endPoint x: 255, endPoint y: 298, distance: 171.0
click at [84, 299] on icon "copy" at bounding box center [84, 300] width 12 height 12
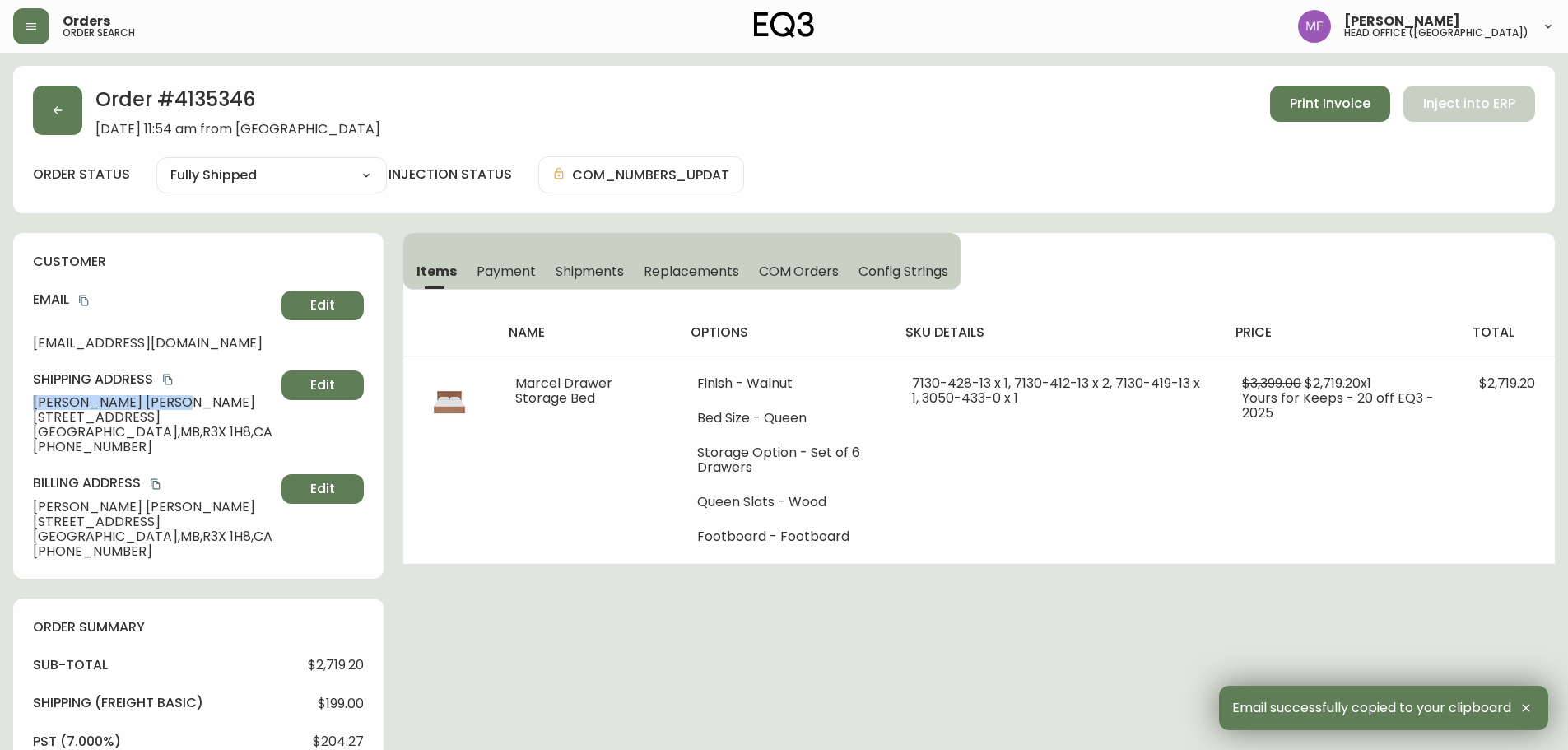
click at [138, 397] on span "Patrick Martin" at bounding box center [154, 402] width 242 height 14
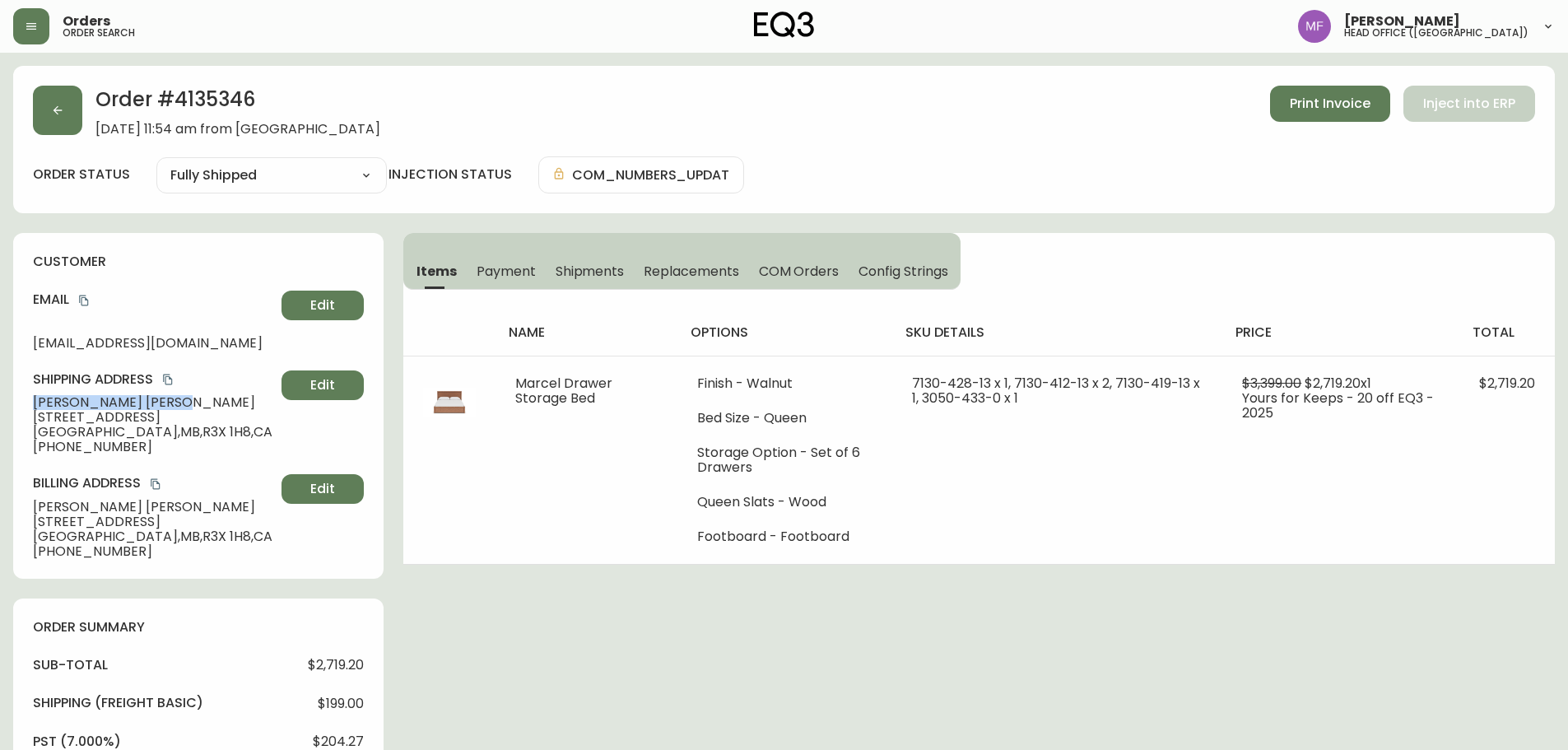
drag, startPoint x: 131, startPoint y: 402, endPoint x: 0, endPoint y: 402, distance: 131.0
click at [0, 402] on main "Order # 4135346 September 14, 2025 at 11:54 am from CA_EN Print Invoice Inject …" at bounding box center [784, 718] width 1568 height 1330
click at [212, 96] on h2 "Order # 4135346" at bounding box center [237, 103] width 285 height 36
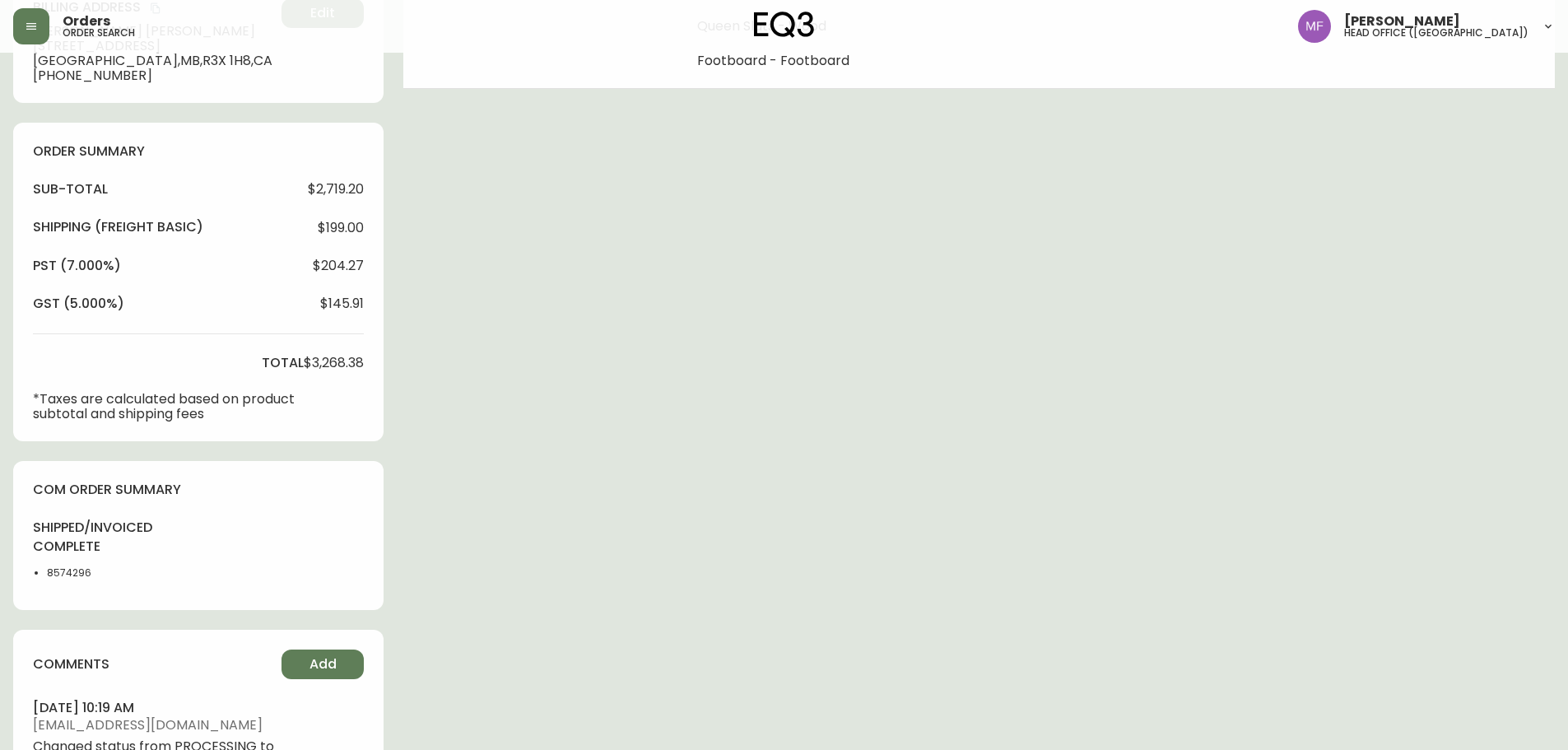
scroll to position [633, 0]
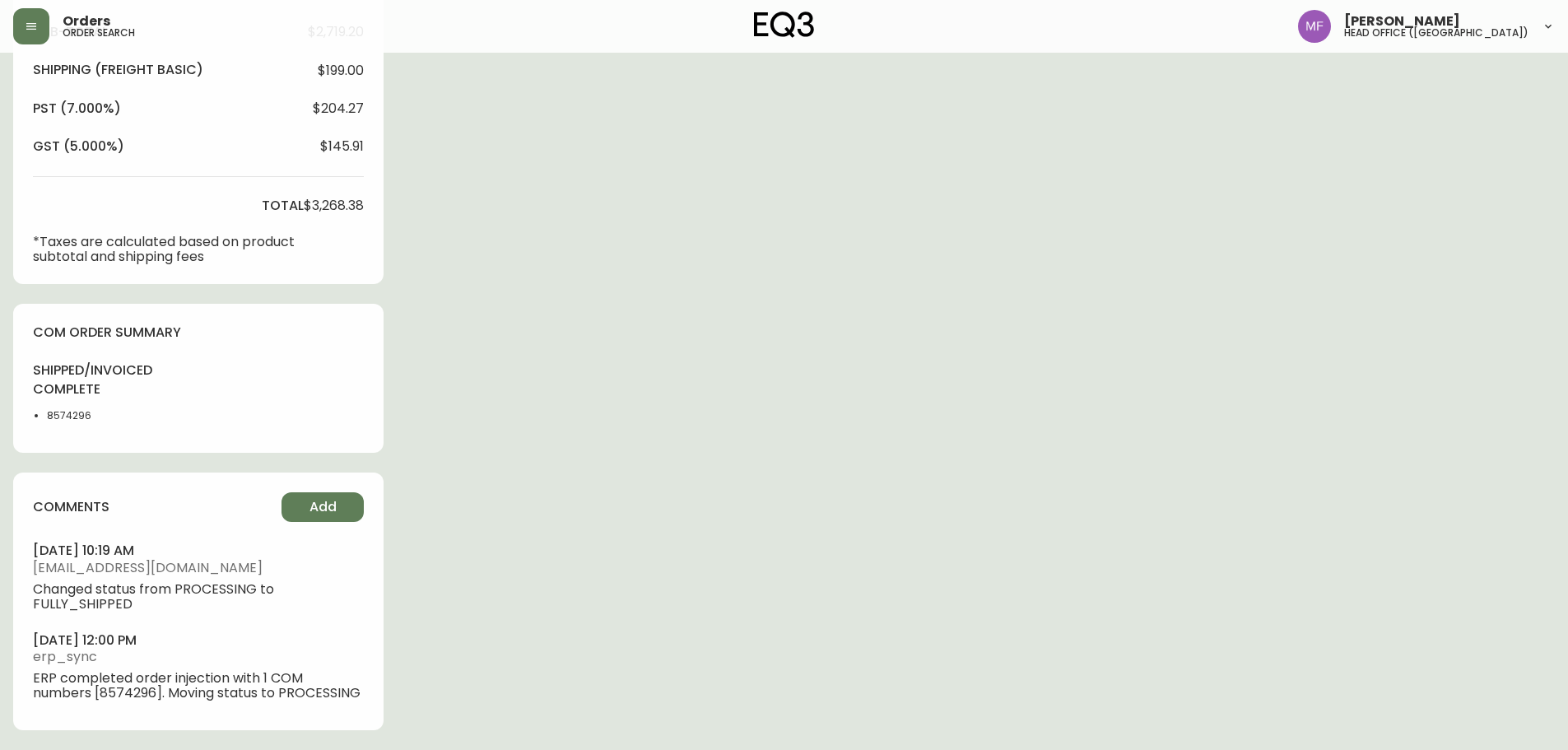
click at [73, 414] on li "8574296" at bounding box center [88, 415] width 83 height 14
drag, startPoint x: 816, startPoint y: 382, endPoint x: 914, endPoint y: 368, distance: 99.0
click at [819, 381] on div "Order # 4135346 September 14, 2025 at 11:54 am from CA_EN Print Invoice Inject …" at bounding box center [784, 92] width 1542 height 1317
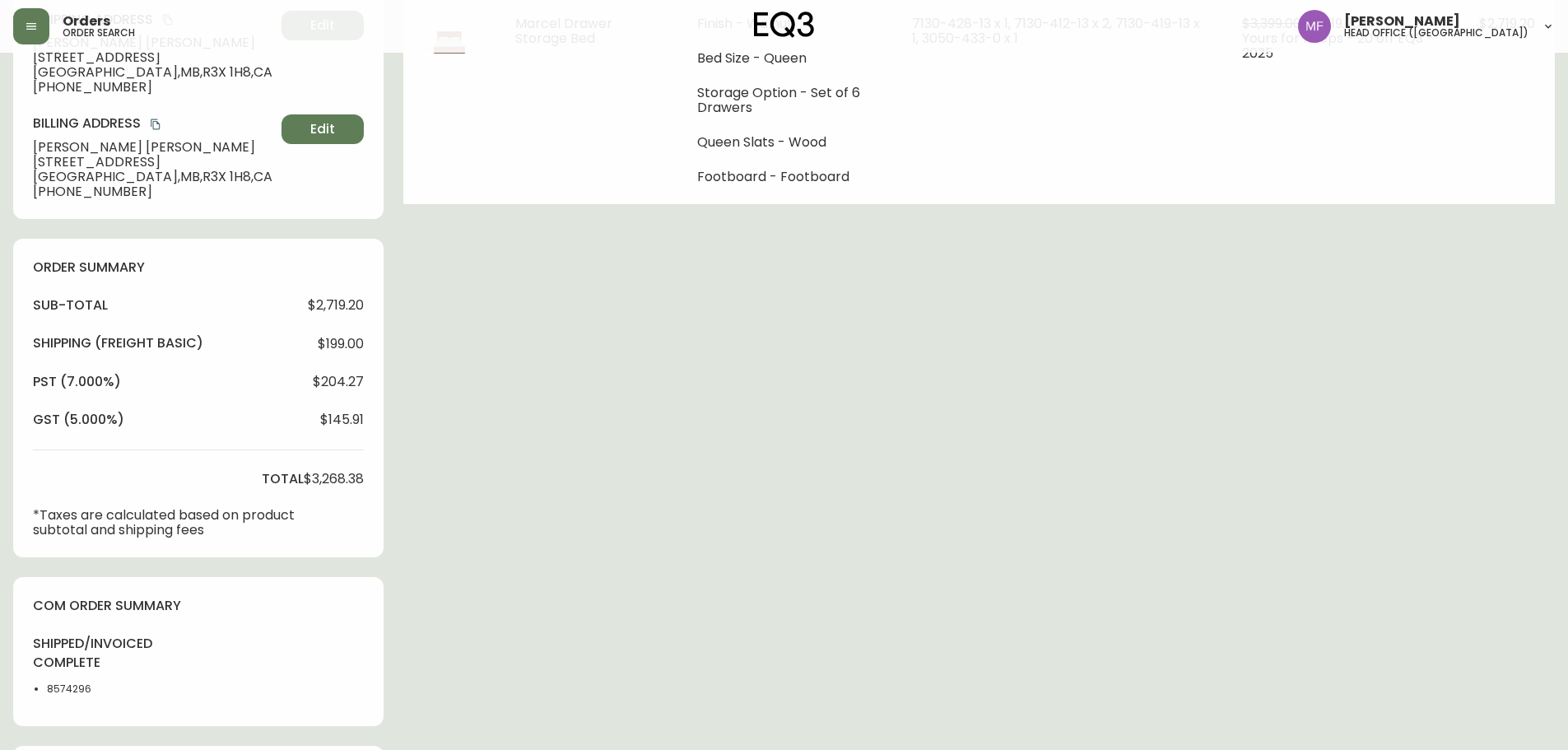
scroll to position [57, 0]
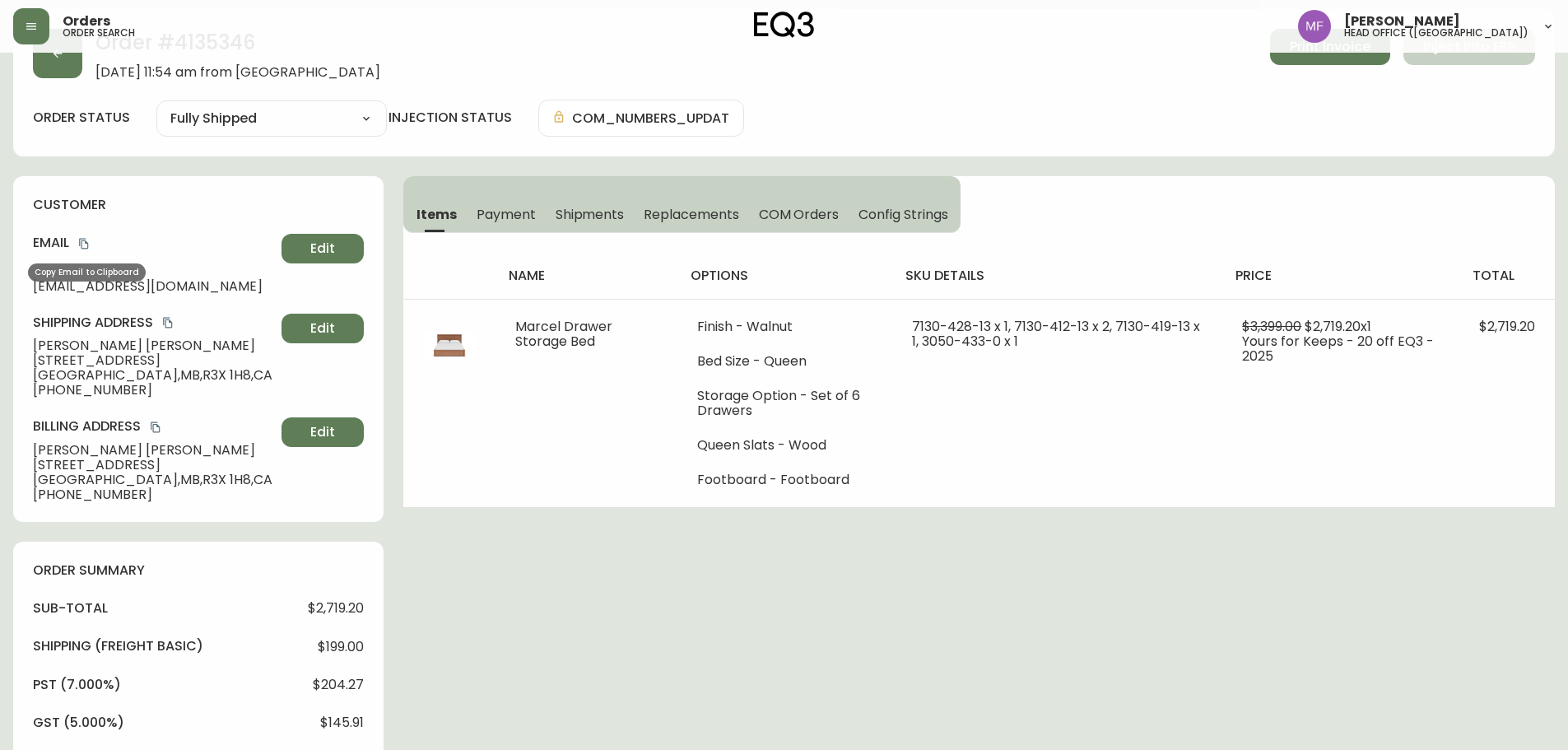
click at [86, 243] on icon "copy" at bounding box center [84, 244] width 9 height 11
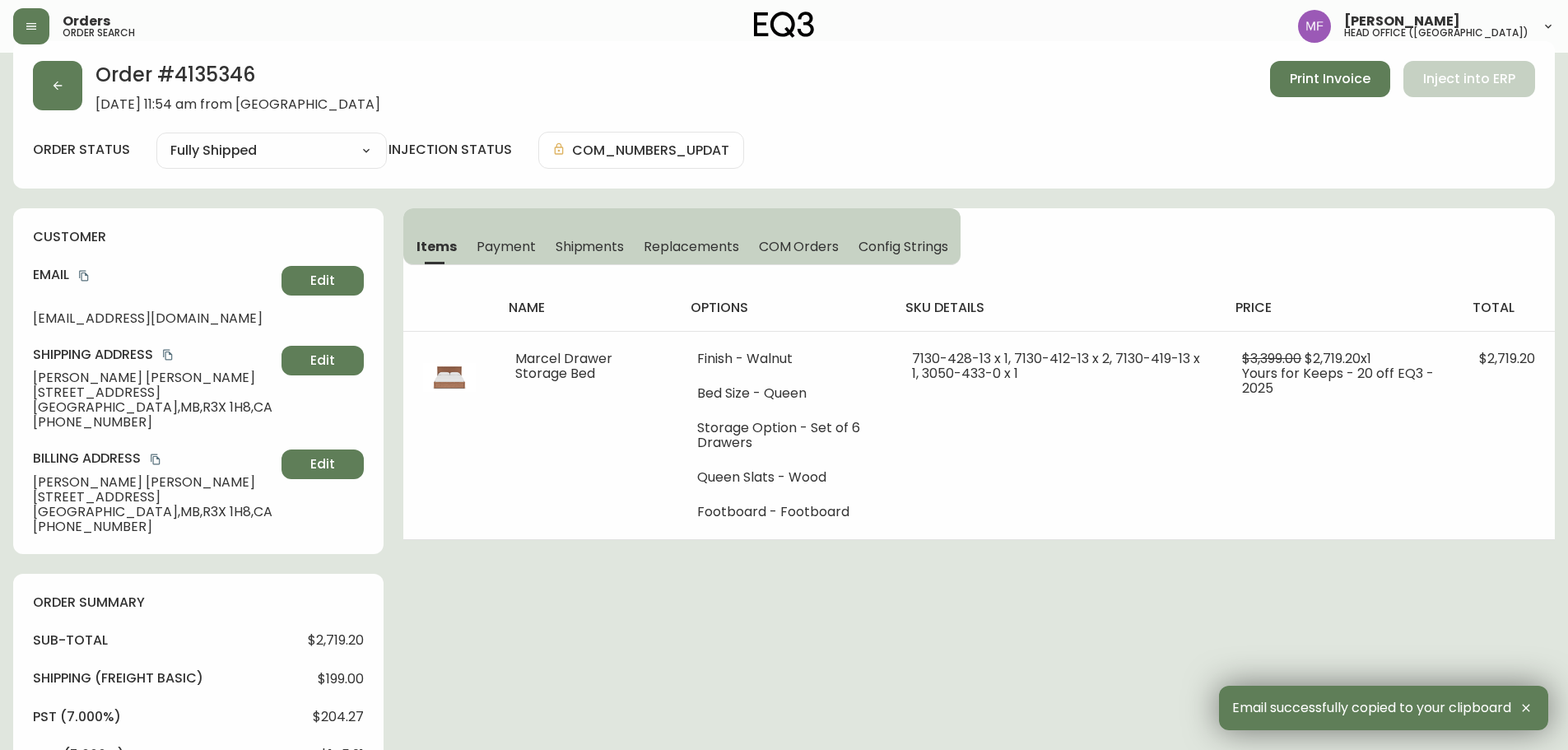
scroll to position [0, 0]
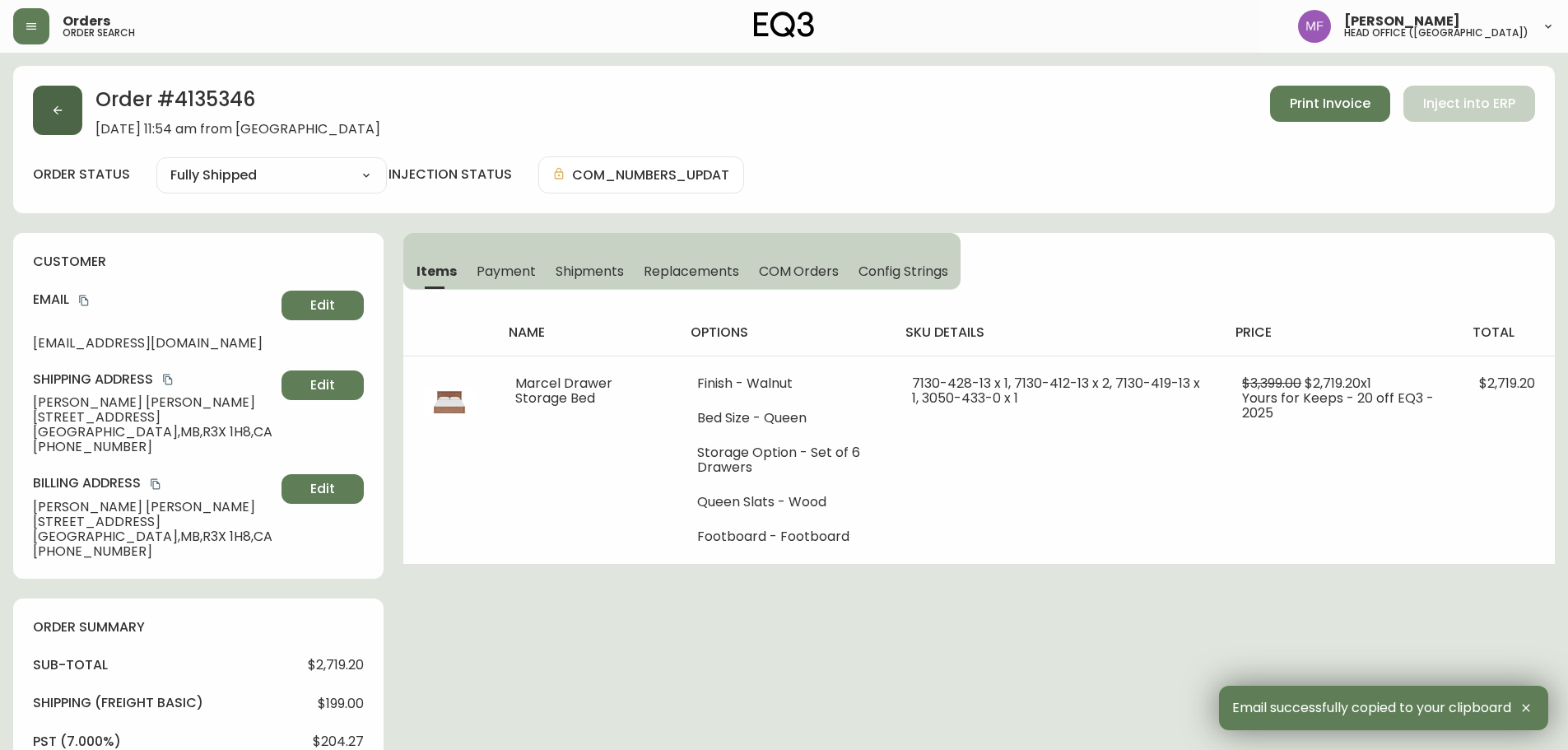
click at [50, 126] on button "button" at bounding box center [58, 110] width 49 height 49
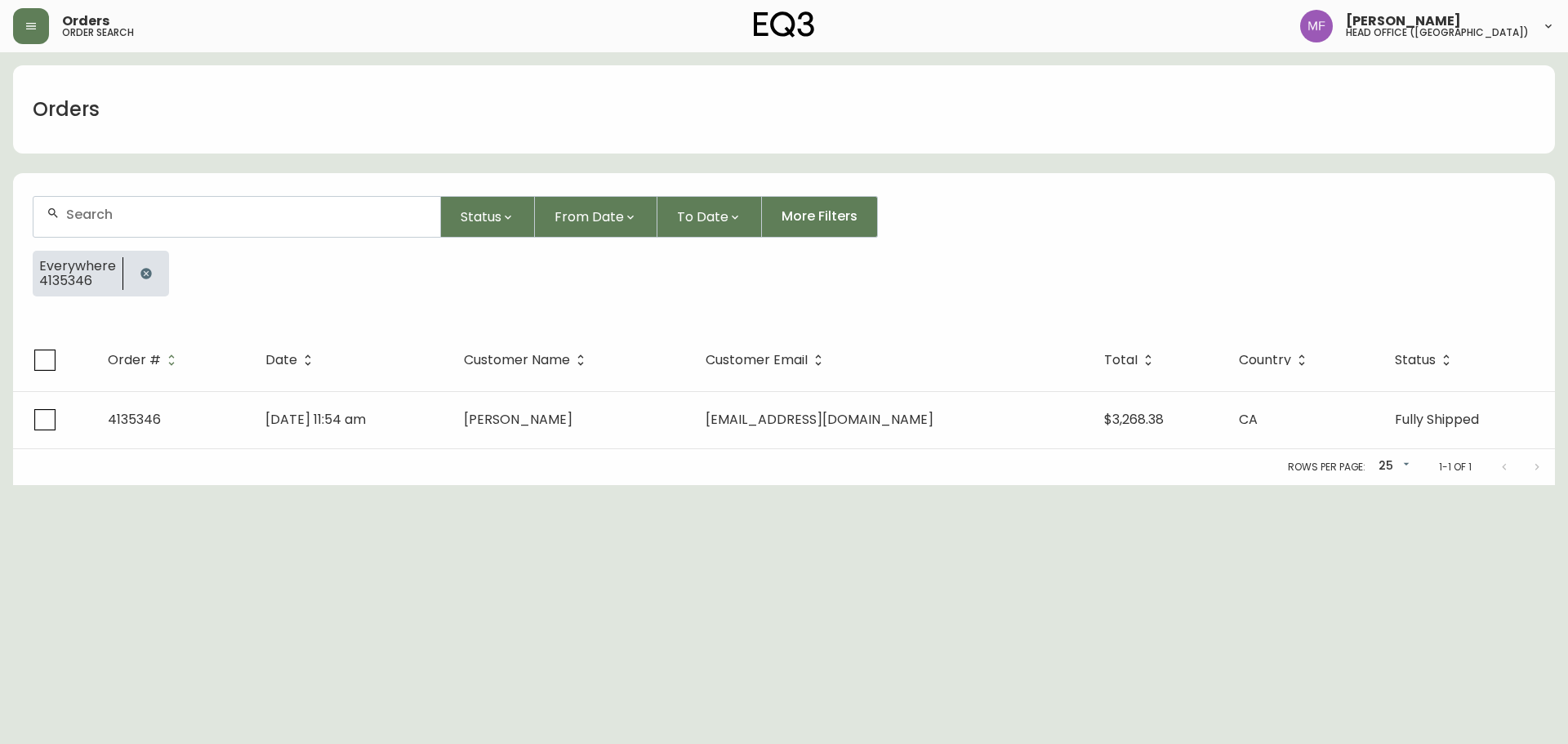
click at [139, 279] on icon "button" at bounding box center [145, 273] width 13 height 13
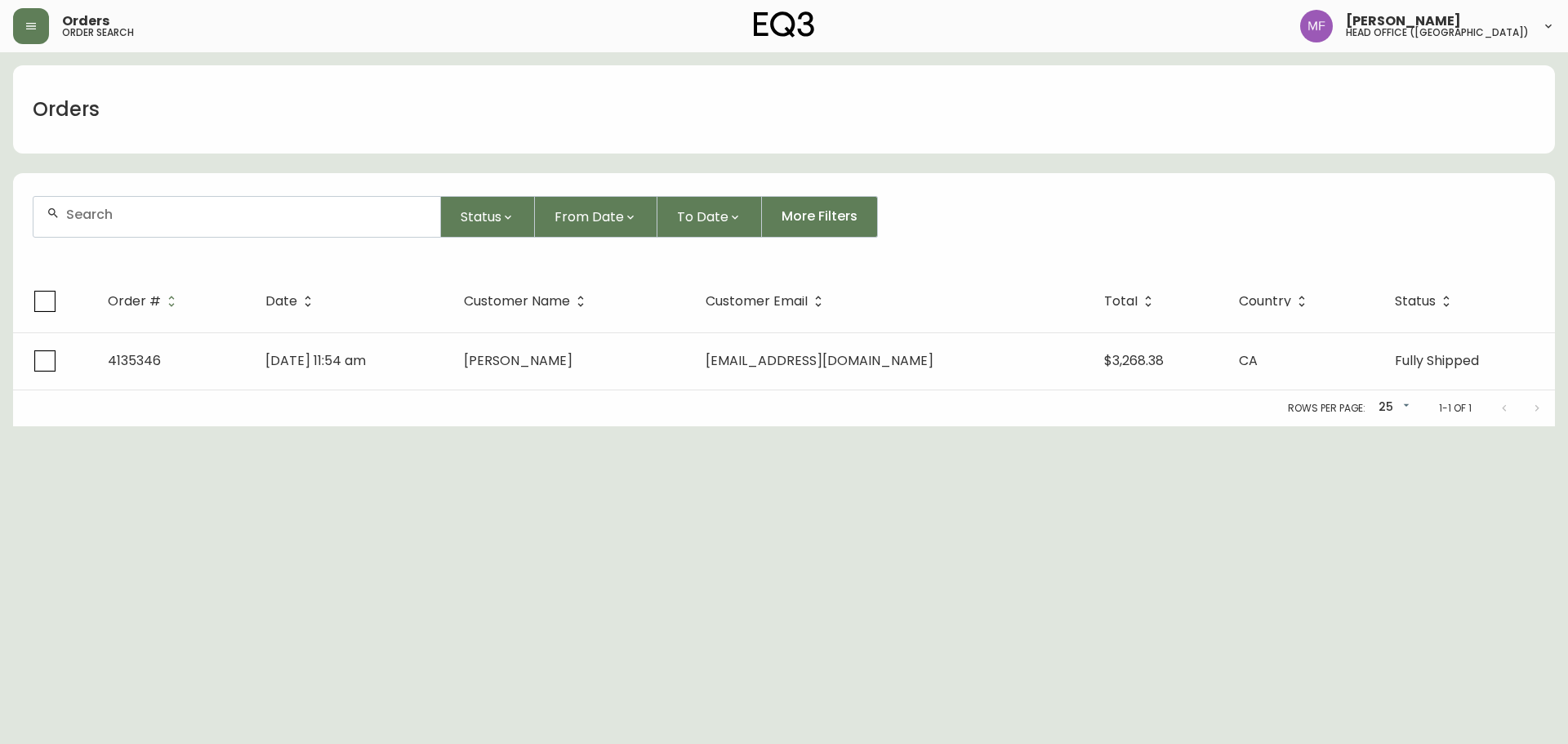
click at [151, 213] on input "text" at bounding box center [246, 214] width 361 height 15
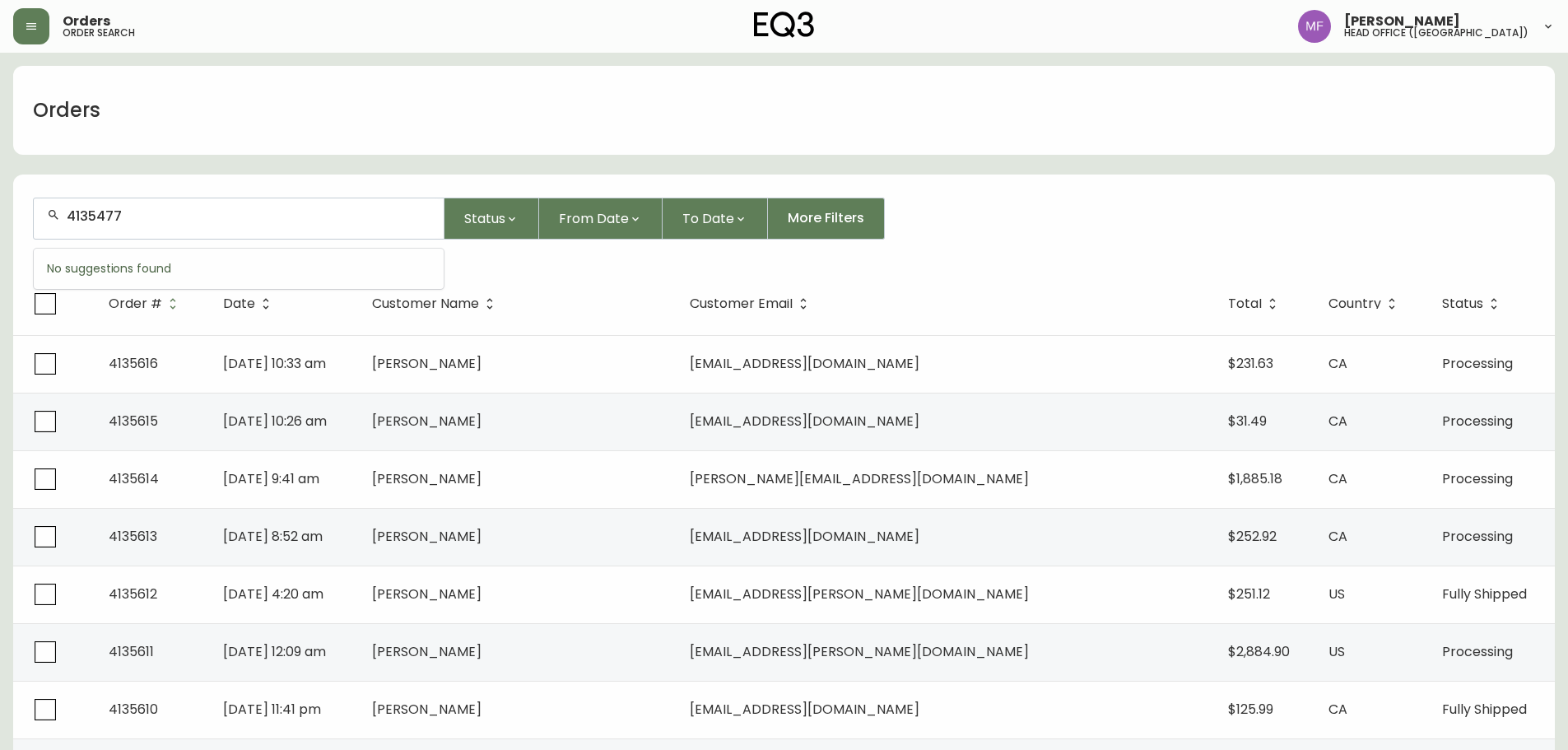
type input "4135477"
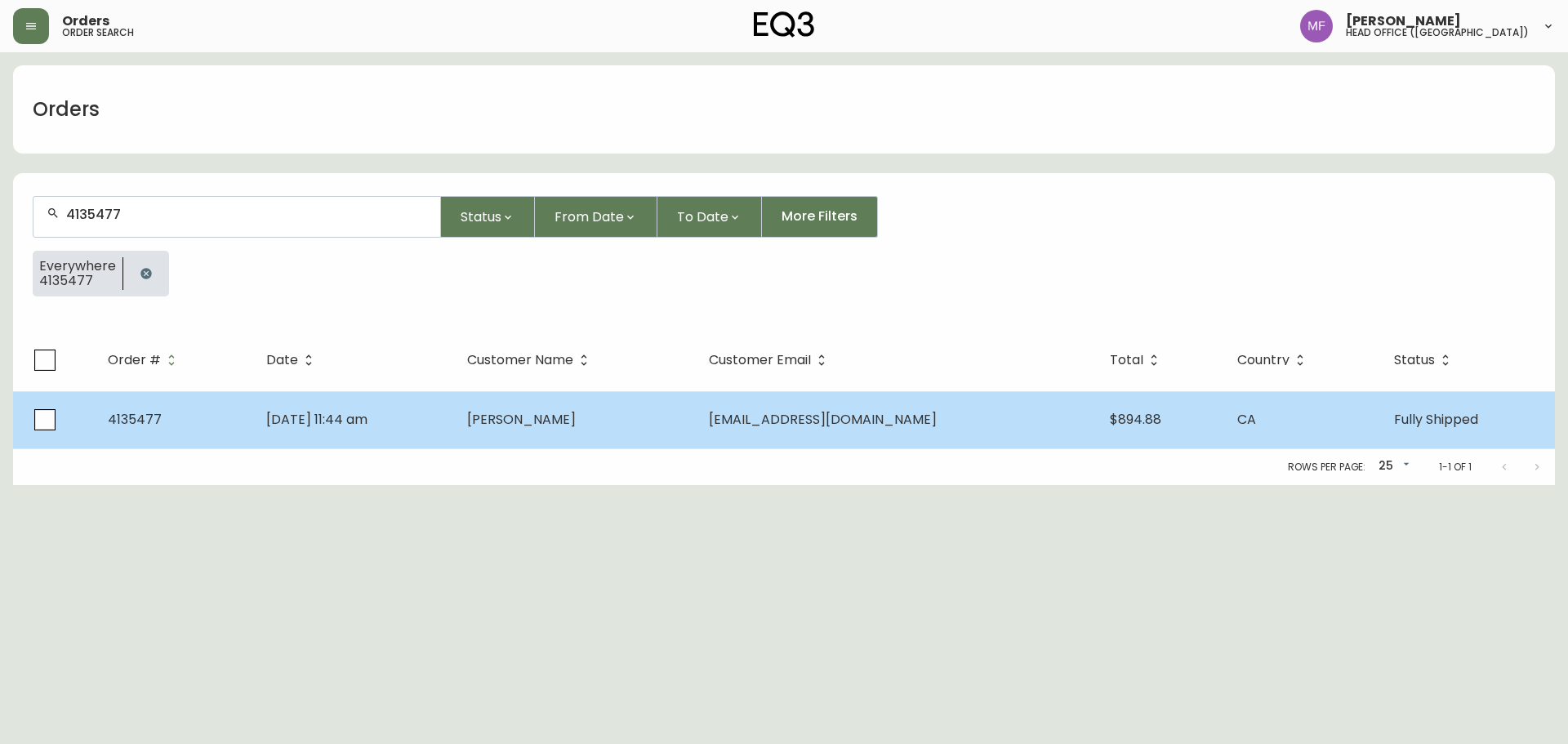
click at [330, 410] on span "Sep 20 2025, 11:44 am" at bounding box center [316, 418] width 101 height 19
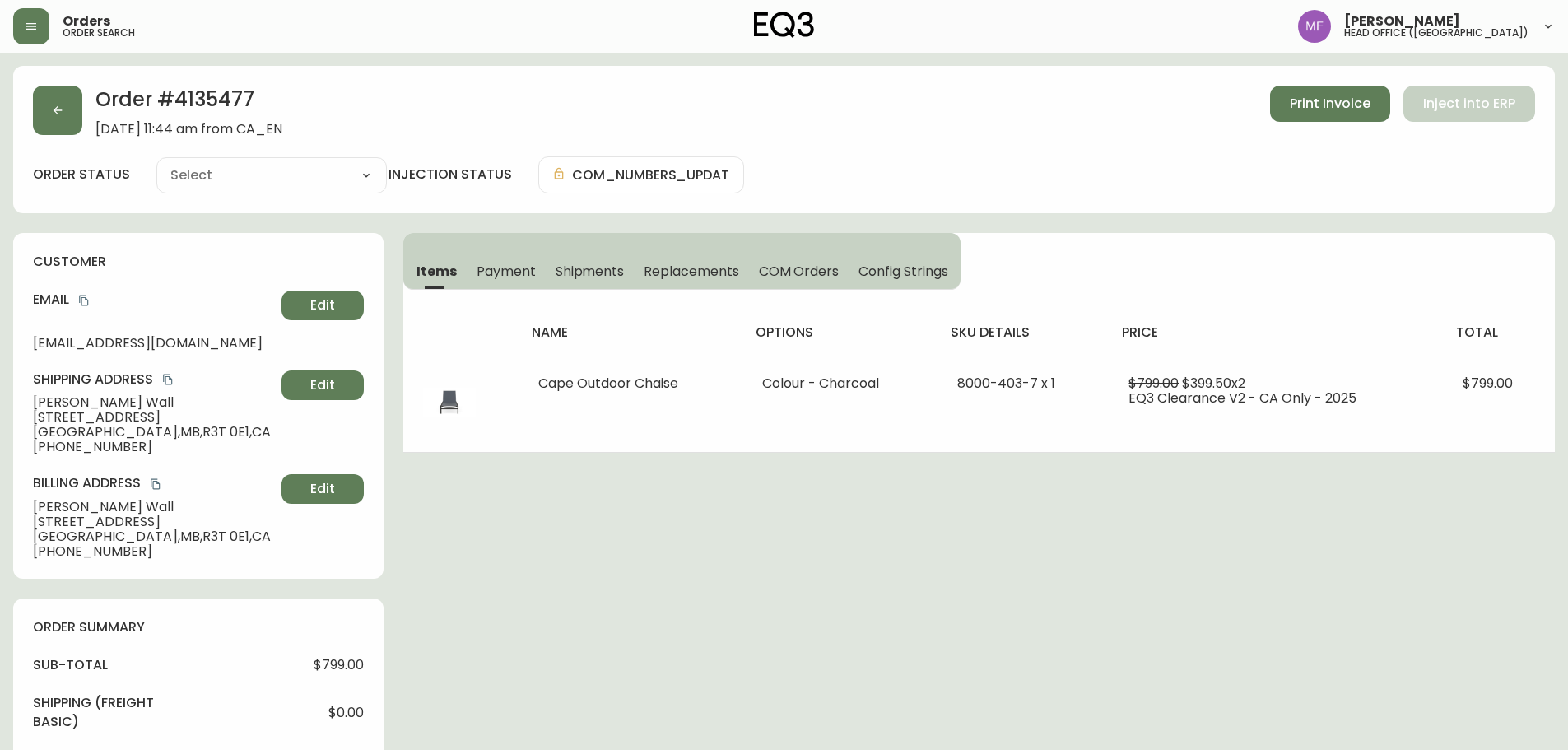
type input "Fully Shipped"
select select "FULLY_SHIPPED"
click at [232, 89] on h2 "Order # 4135477" at bounding box center [189, 103] width 187 height 36
drag, startPoint x: 133, startPoint y: 394, endPoint x: 0, endPoint y: 394, distance: 133.0
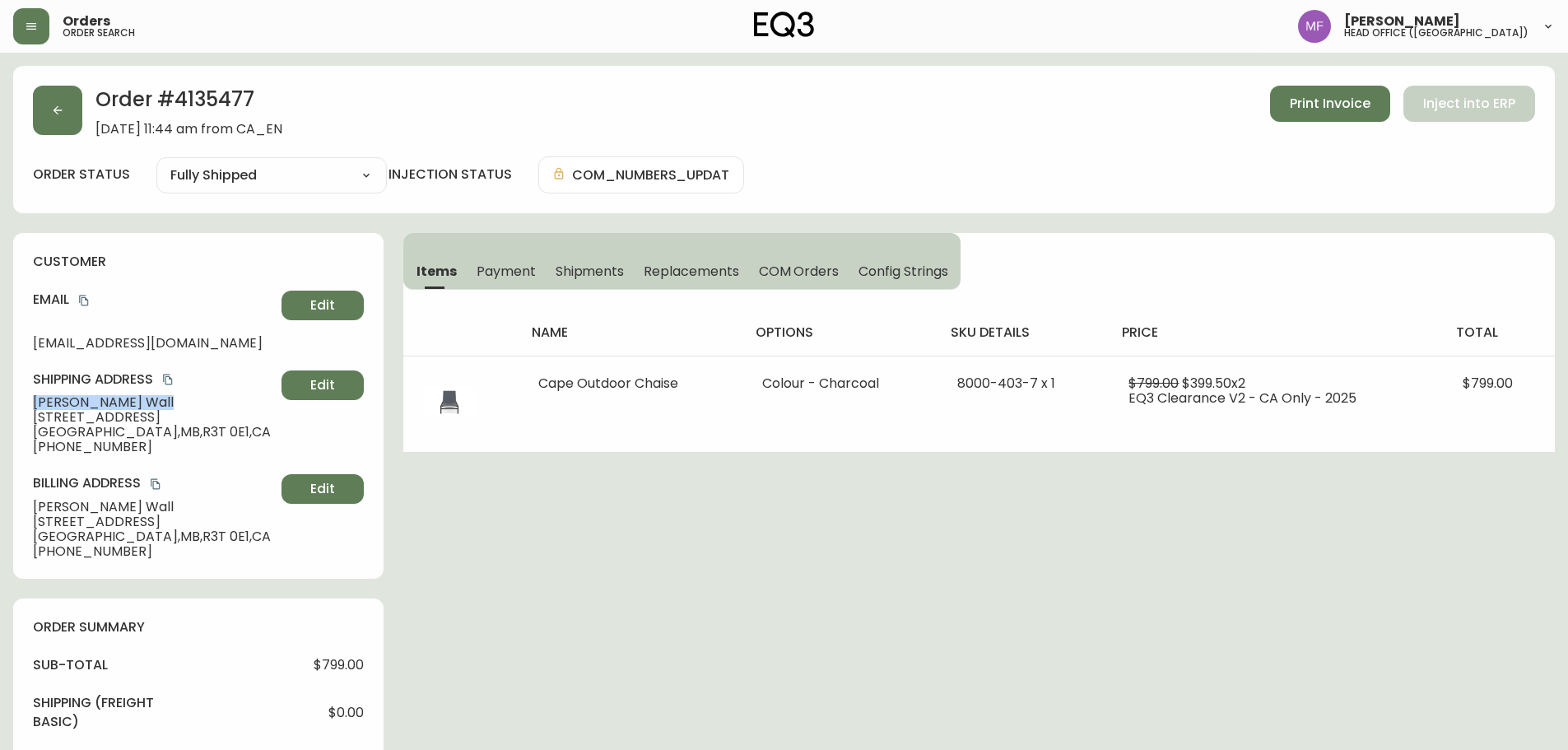
click at [195, 85] on div "Order # 4135477 September 20, 2025 at 11:44 am from CA_EN Print Invoice Inject …" at bounding box center [784, 139] width 1542 height 147
click at [194, 85] on div "Order # 4135477 September 20, 2025 at 11:44 am from CA_EN Print Invoice Inject …" at bounding box center [784, 139] width 1542 height 147
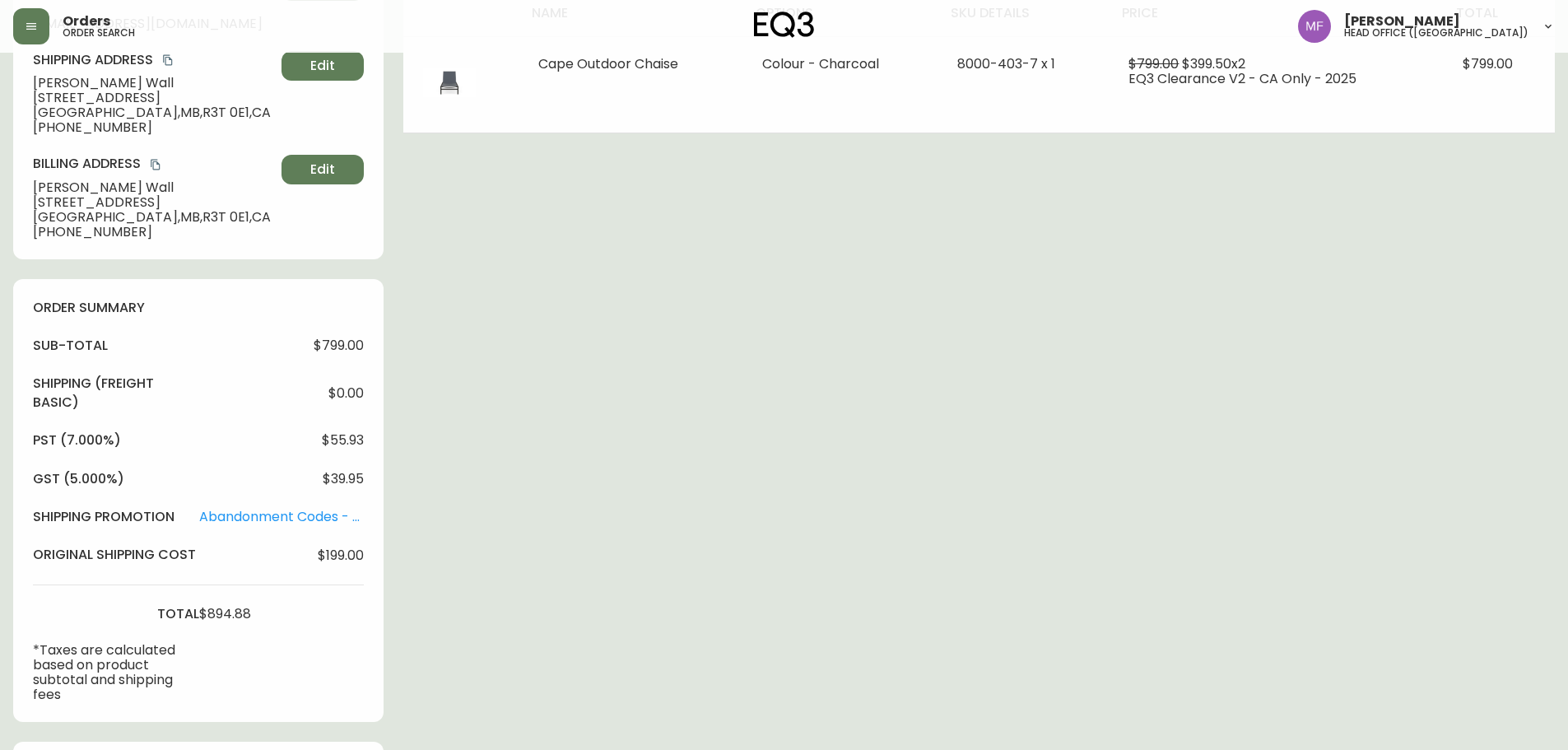
scroll to position [576, 0]
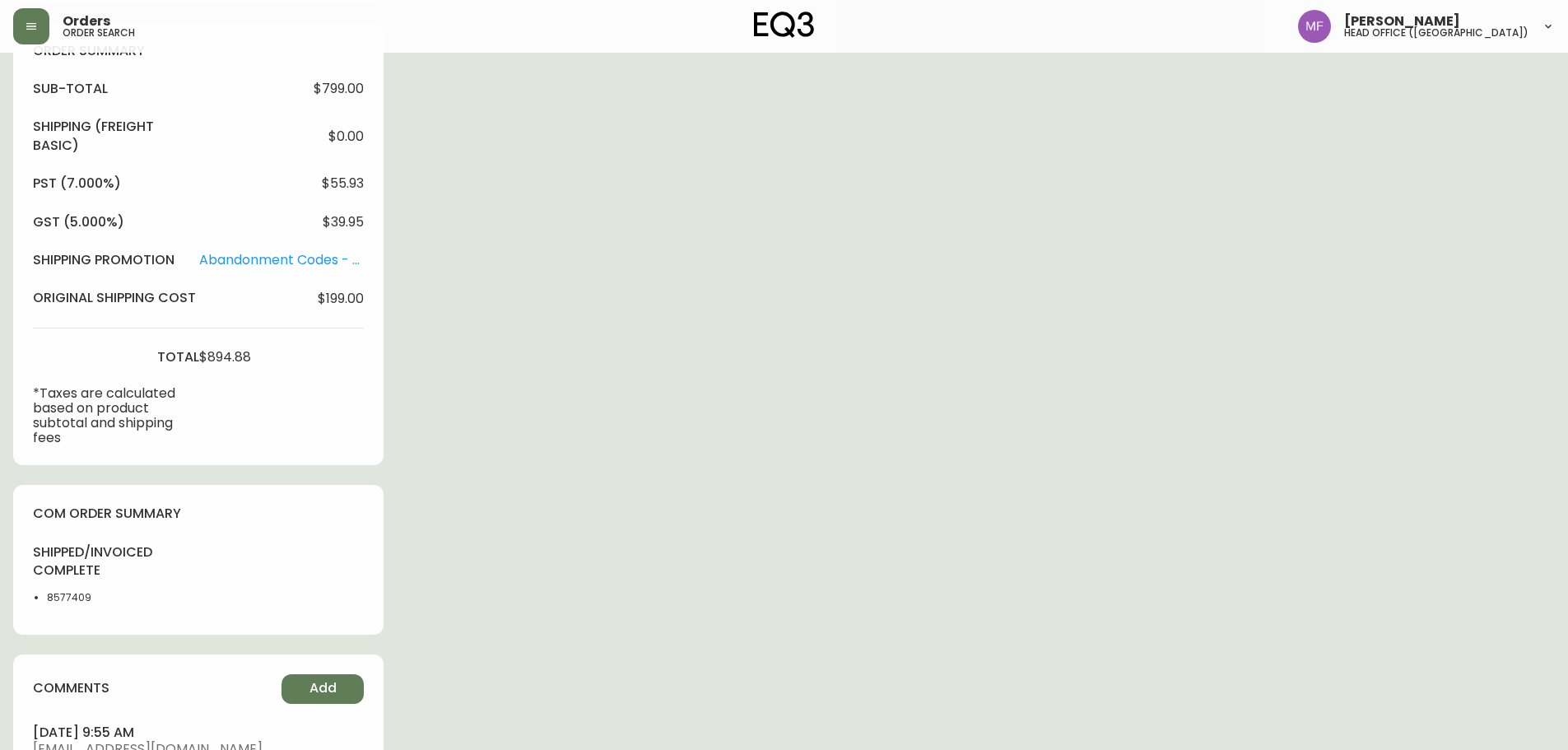
click at [78, 598] on li "8577409" at bounding box center [88, 597] width 83 height 14
click at [671, 462] on div "Order # 4135477 September 20, 2025 at 11:44 am from CA_EN Print Invoice Inject …" at bounding box center [784, 210] width 1542 height 1441
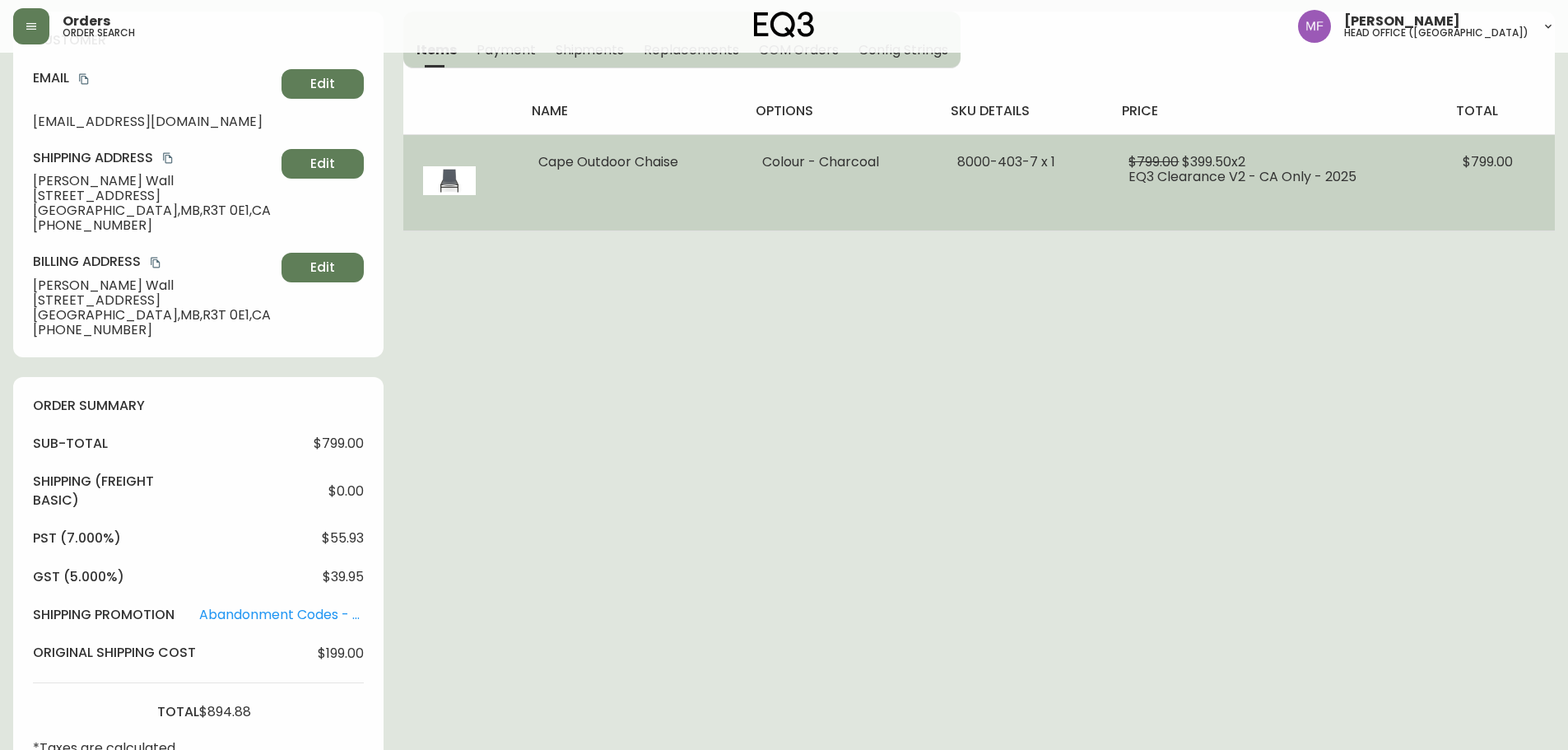
scroll to position [0, 0]
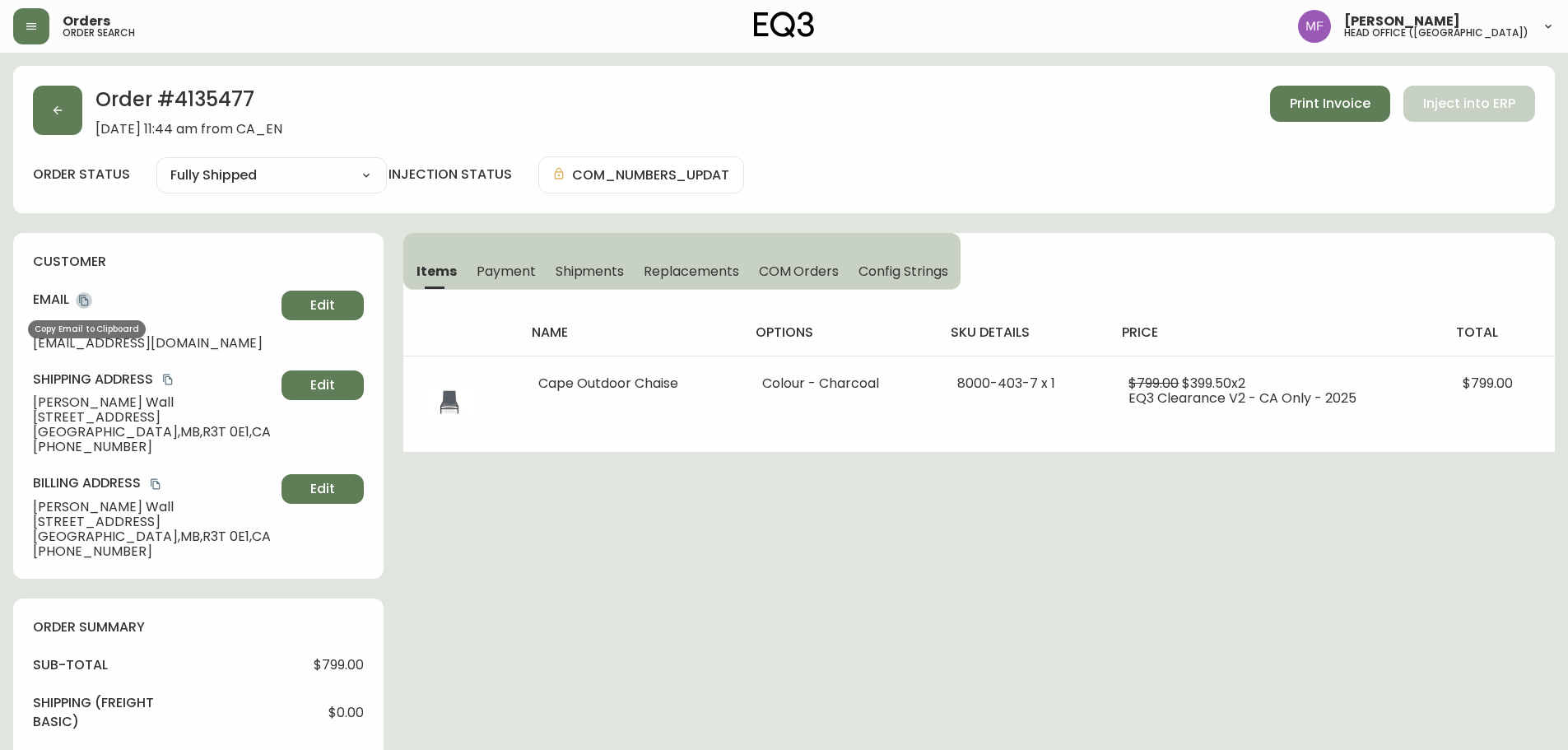
drag, startPoint x: 86, startPoint y: 295, endPoint x: 103, endPoint y: 292, distance: 17.3
click at [86, 295] on icon "copy" at bounding box center [84, 300] width 12 height 12
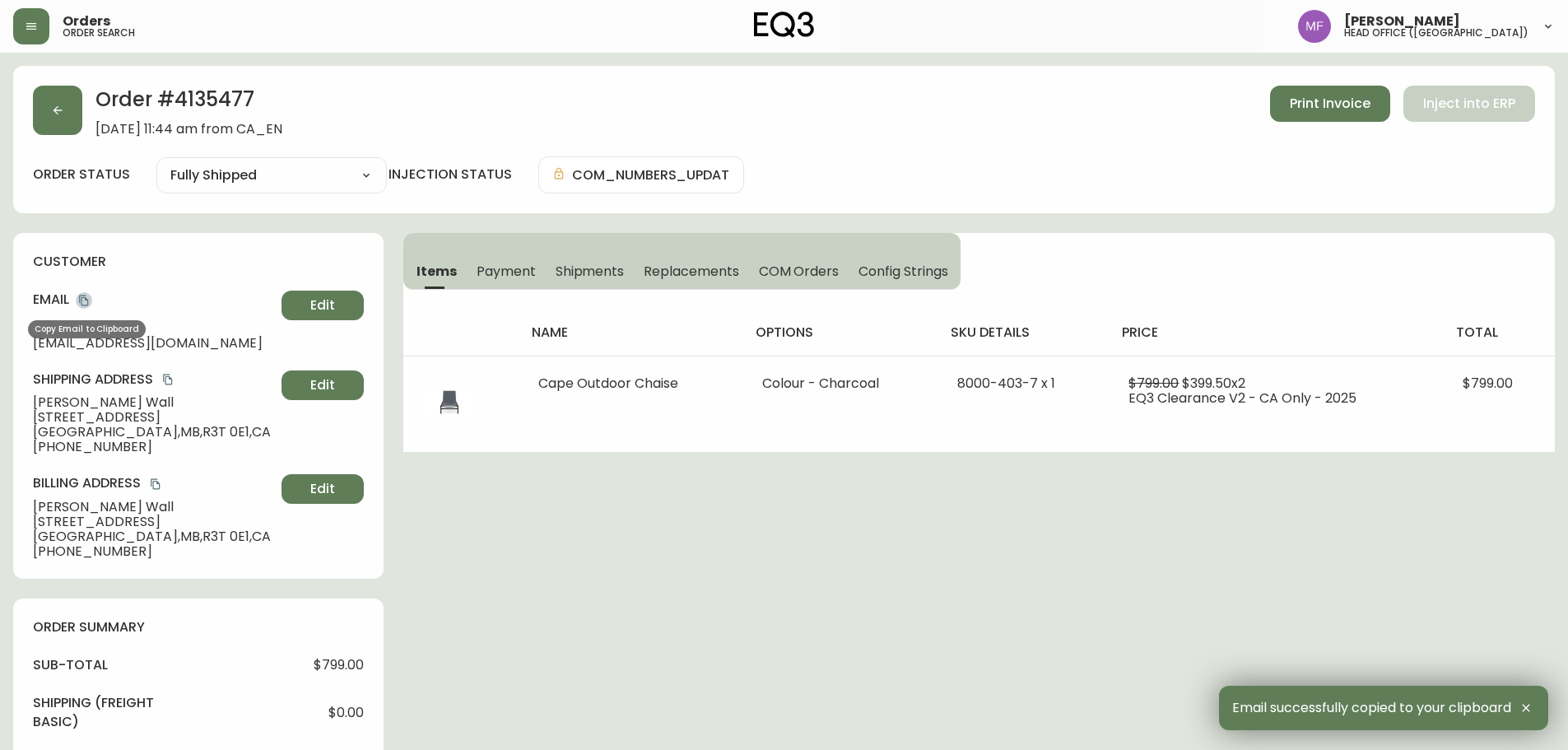
click at [81, 299] on icon "copy" at bounding box center [84, 301] width 9 height 11
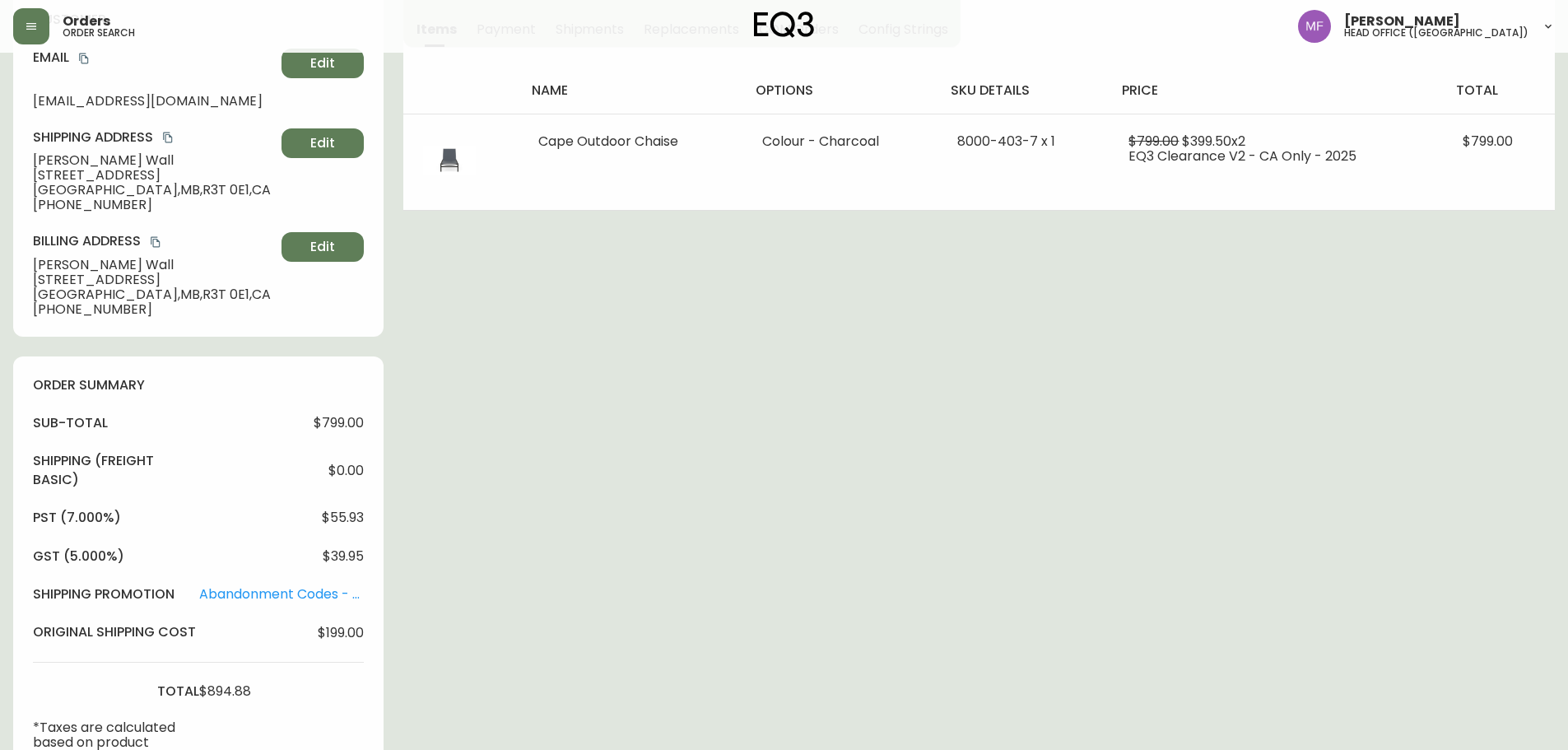
scroll to position [329, 0]
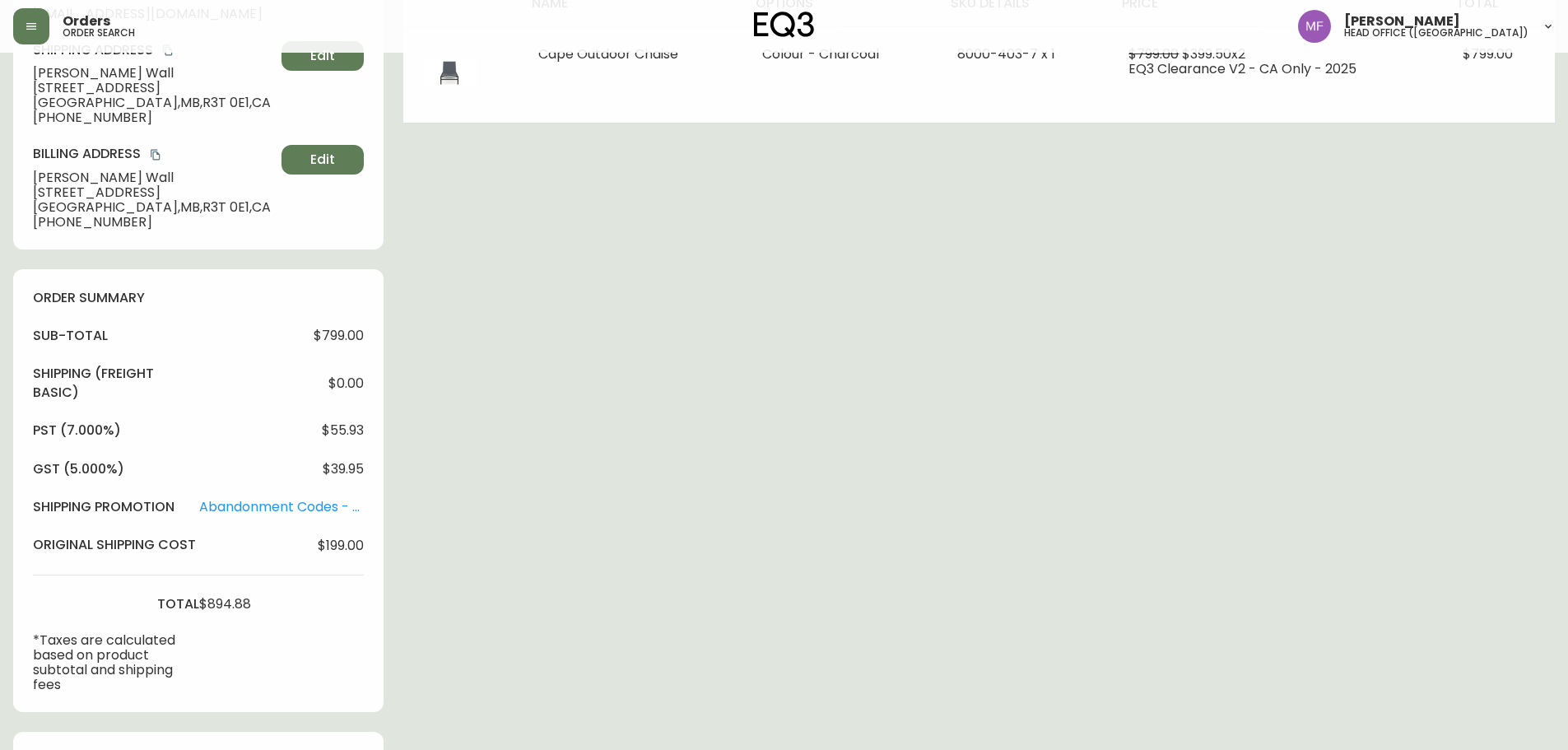
drag, startPoint x: 1386, startPoint y: 536, endPoint x: 1323, endPoint y: 523, distance: 64.3
click at [1386, 536] on div "Order # 4135477 September 20, 2025 at 11:44 am from CA_EN Print Invoice Inject …" at bounding box center [784, 457] width 1542 height 1441
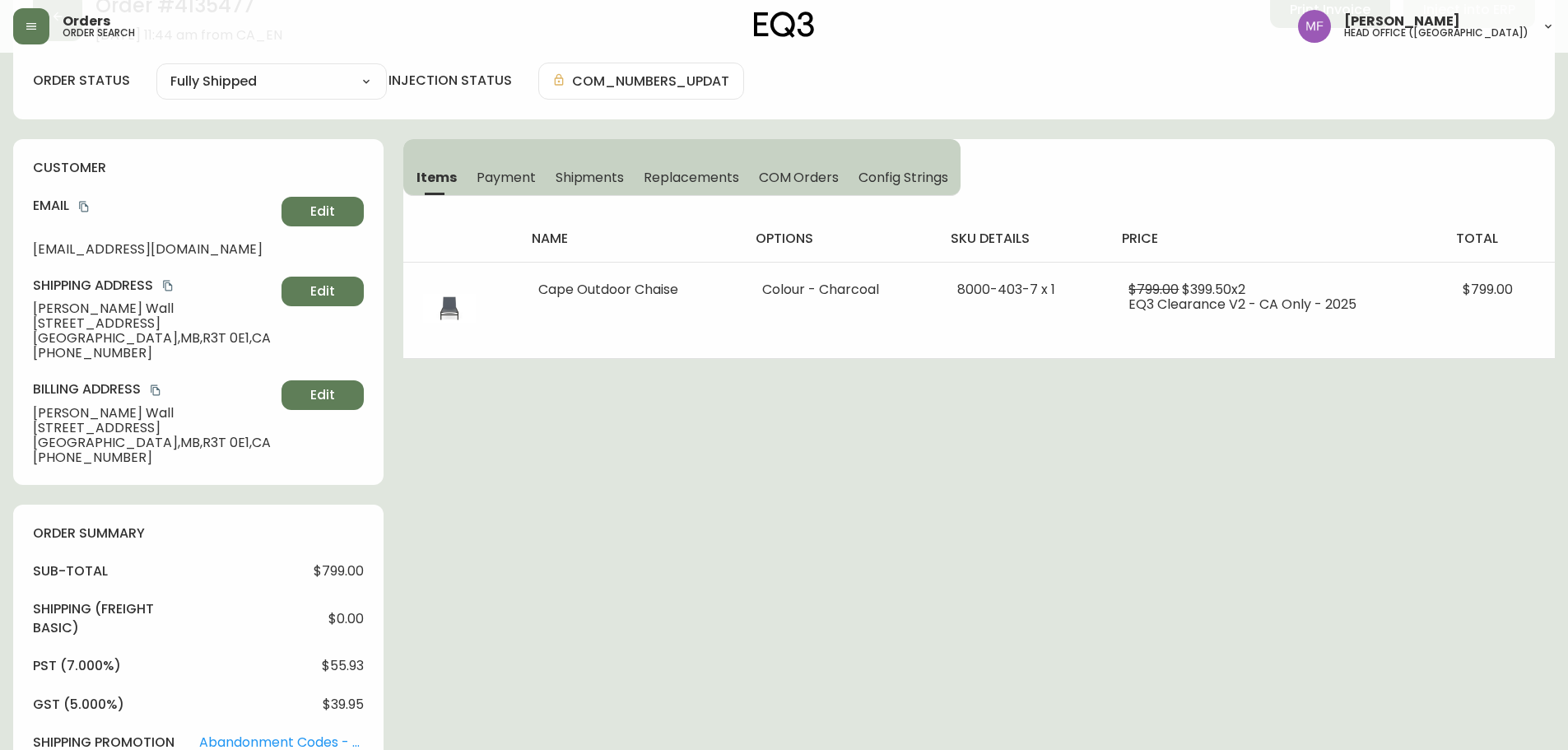
scroll to position [0, 0]
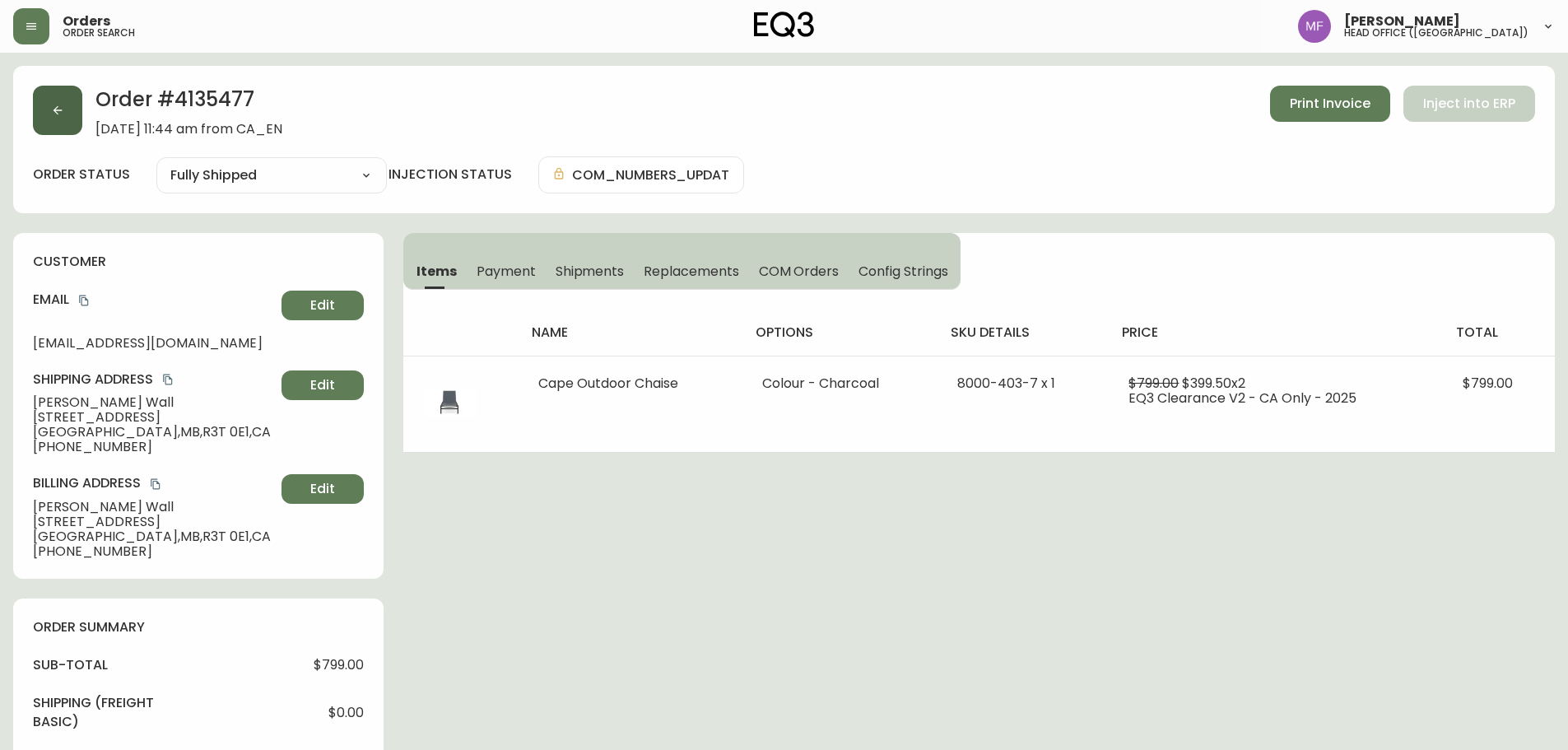
click at [76, 112] on button "button" at bounding box center [58, 110] width 49 height 49
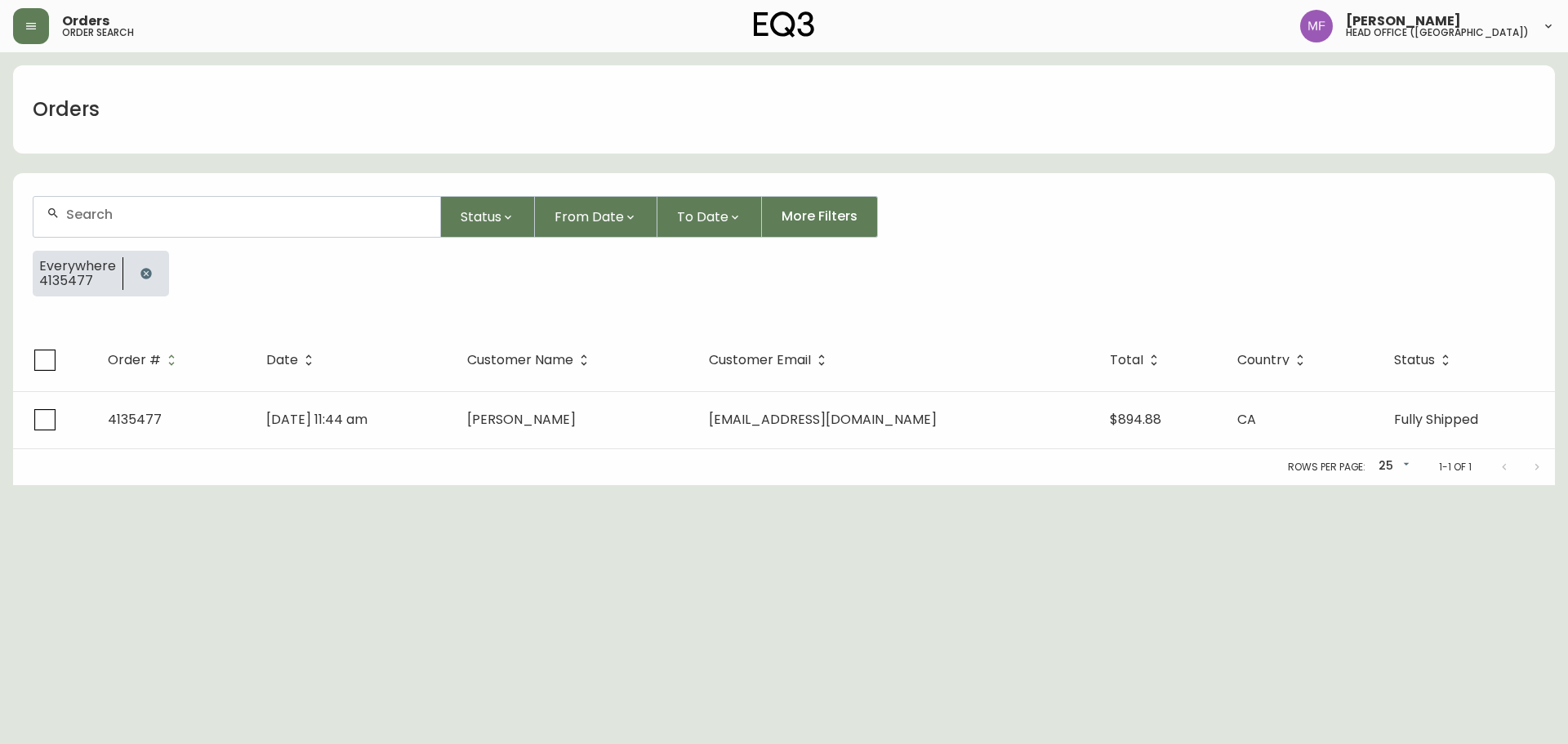
click at [133, 272] on button "button" at bounding box center [145, 273] width 33 height 33
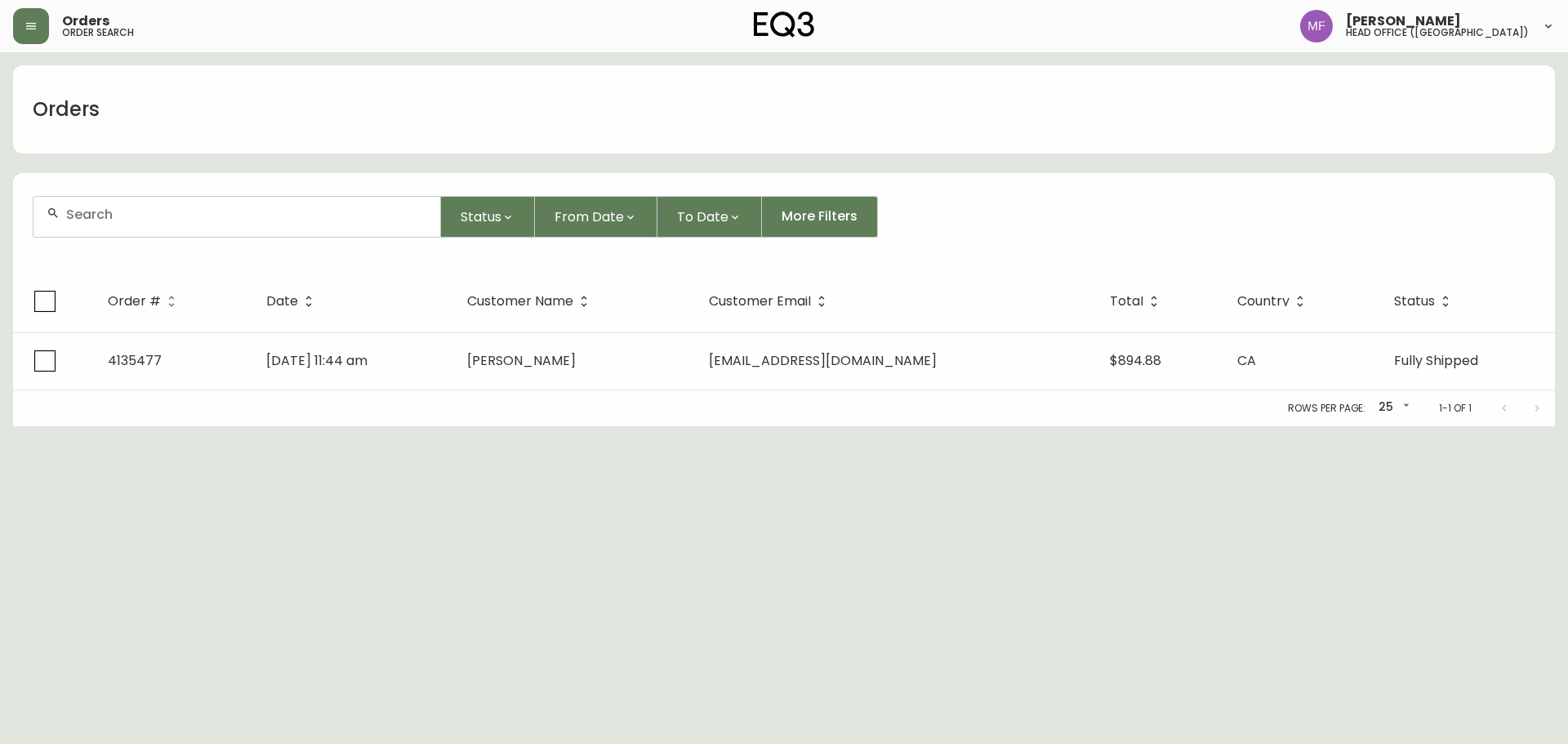
click at [130, 234] on div at bounding box center [237, 217] width 407 height 40
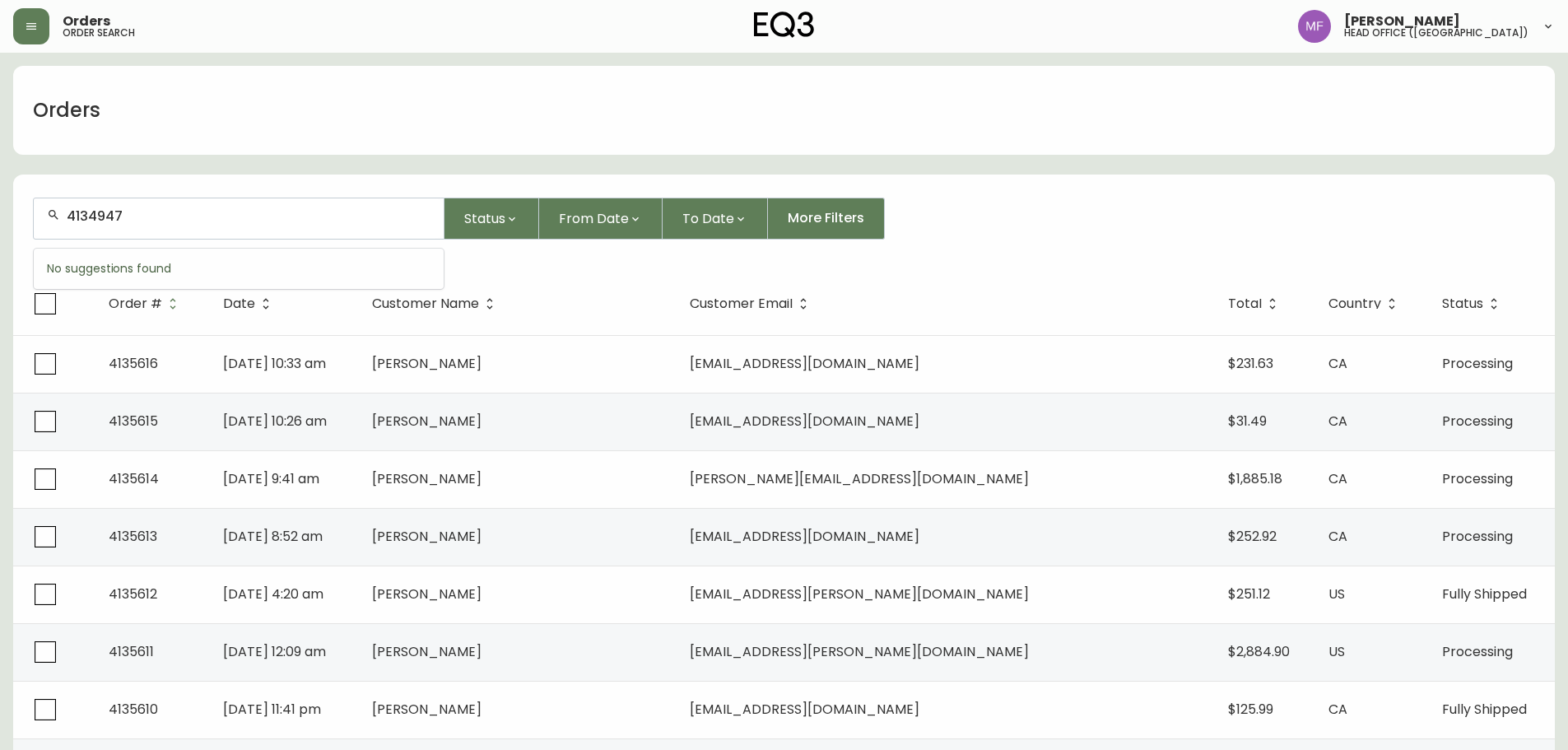
type input "4134947"
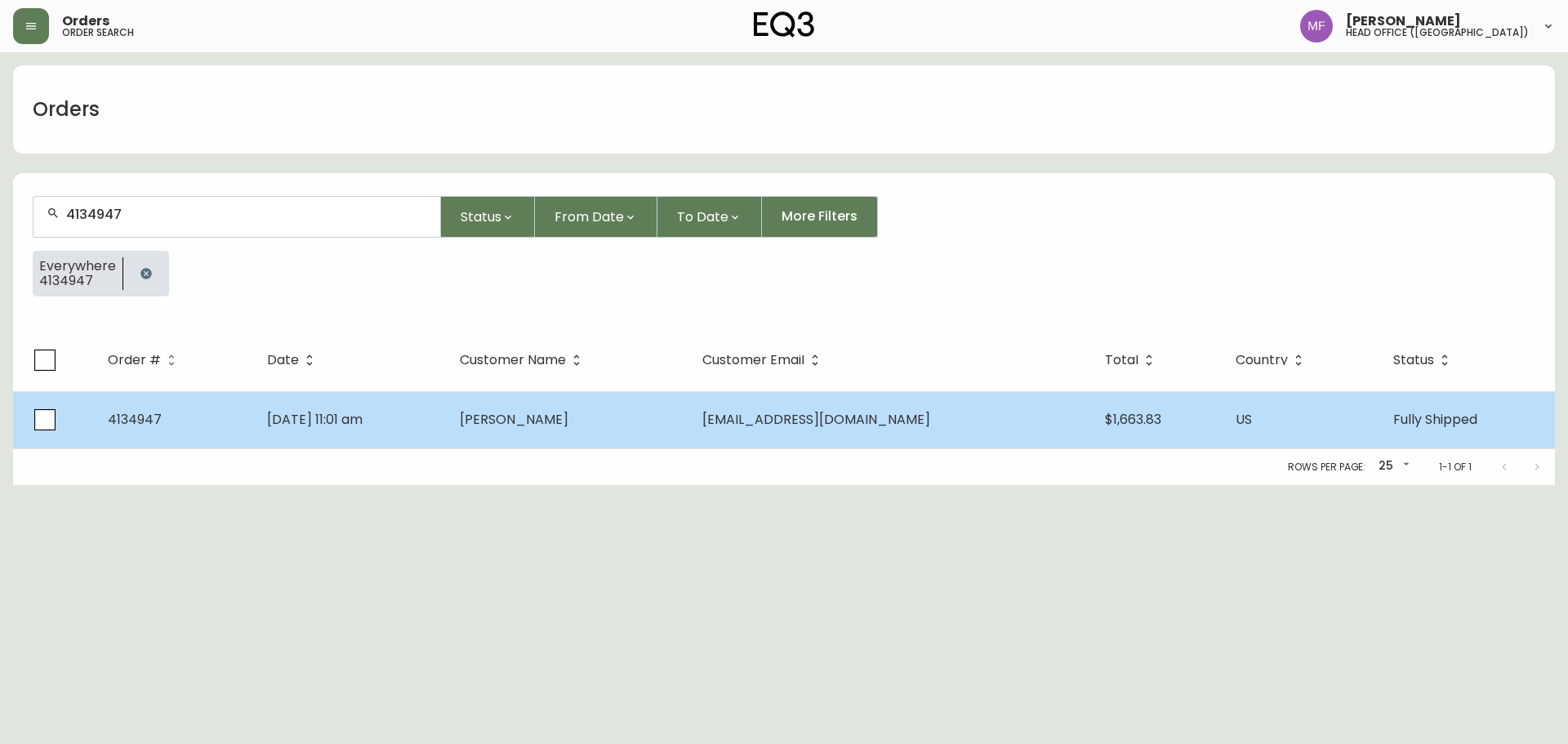
click at [690, 415] on td "Denise Roy-Desrosiers" at bounding box center [568, 419] width 244 height 57
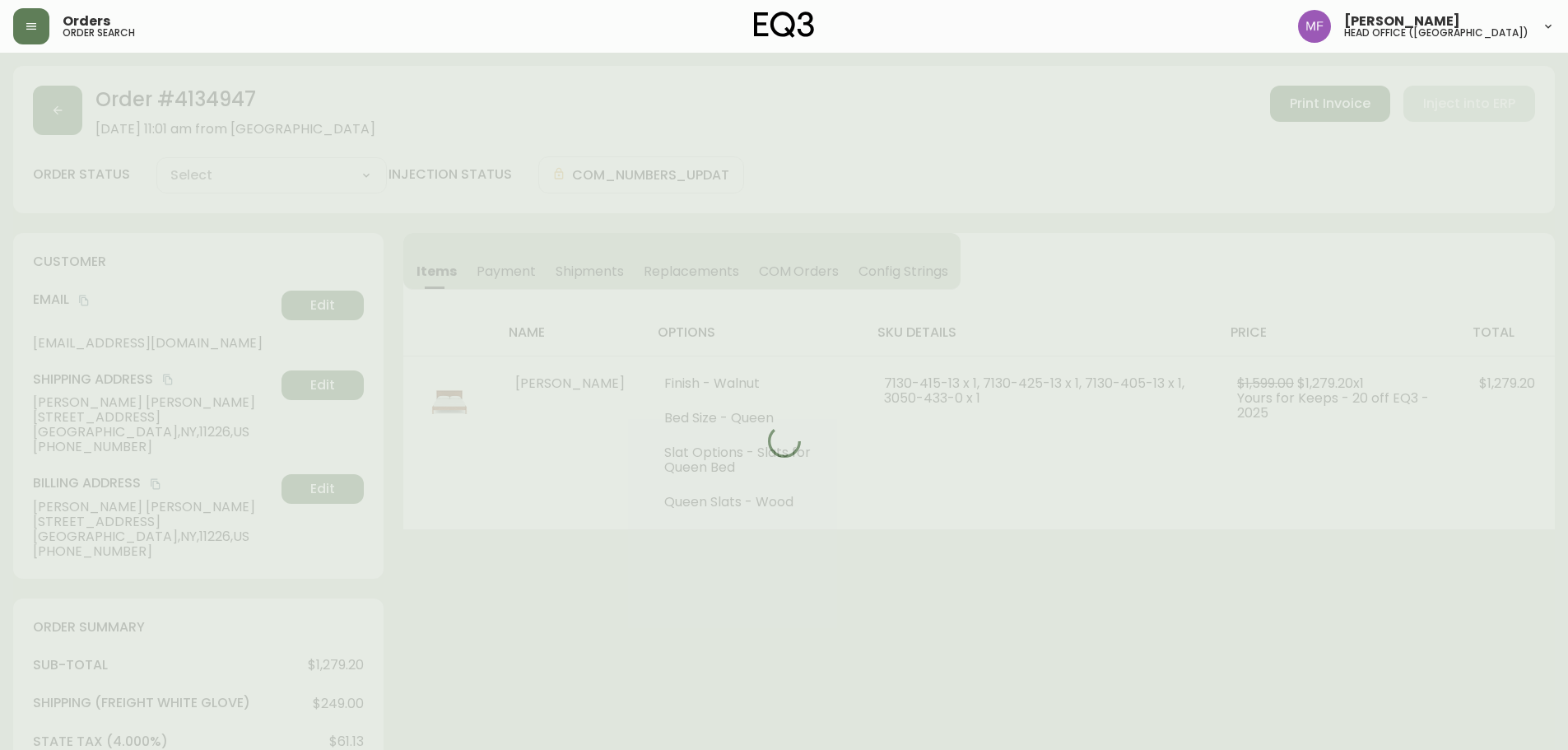
type input "Fully Shipped"
select select "FULLY_SHIPPED"
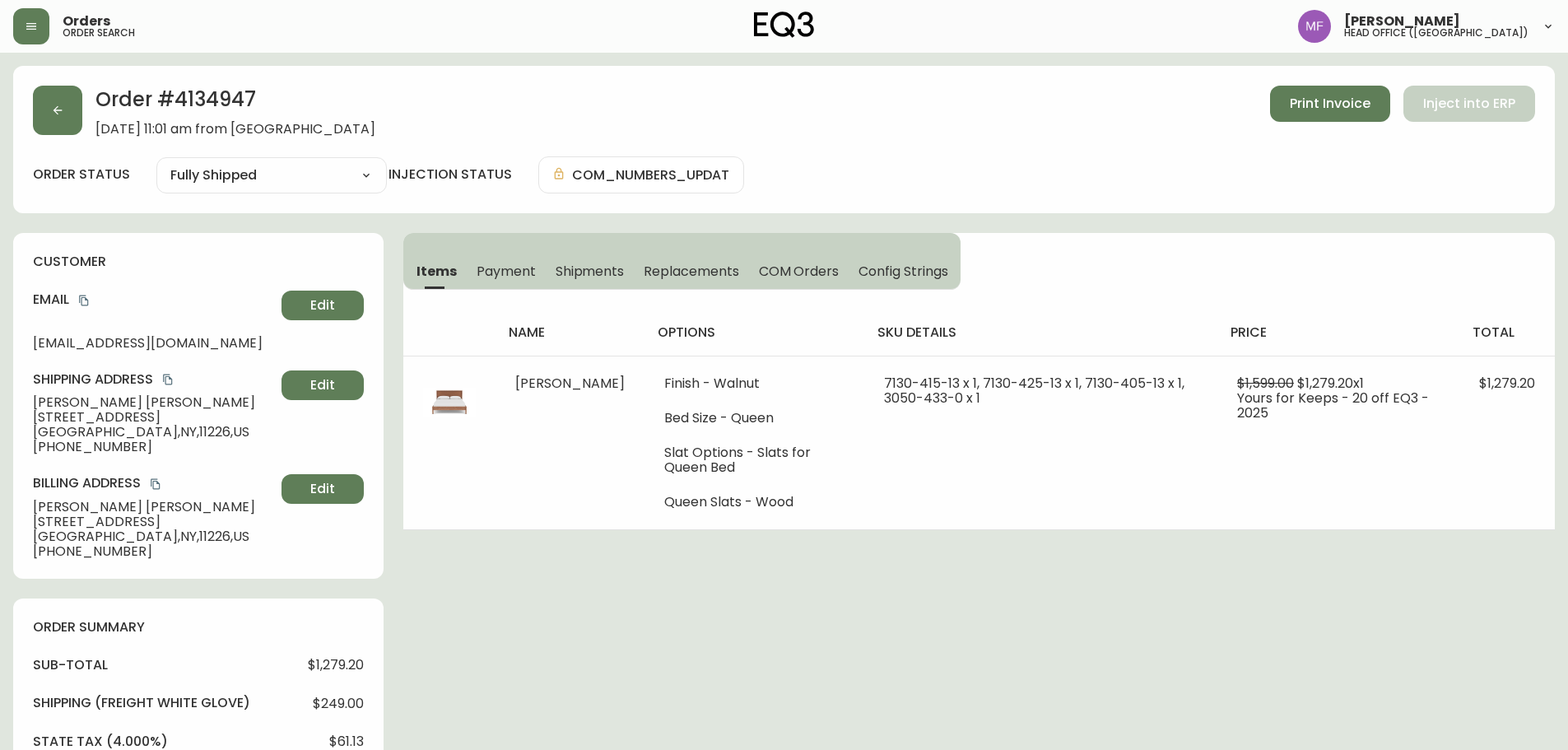
click at [209, 86] on h2 "Order # 4134947" at bounding box center [235, 103] width 280 height 36
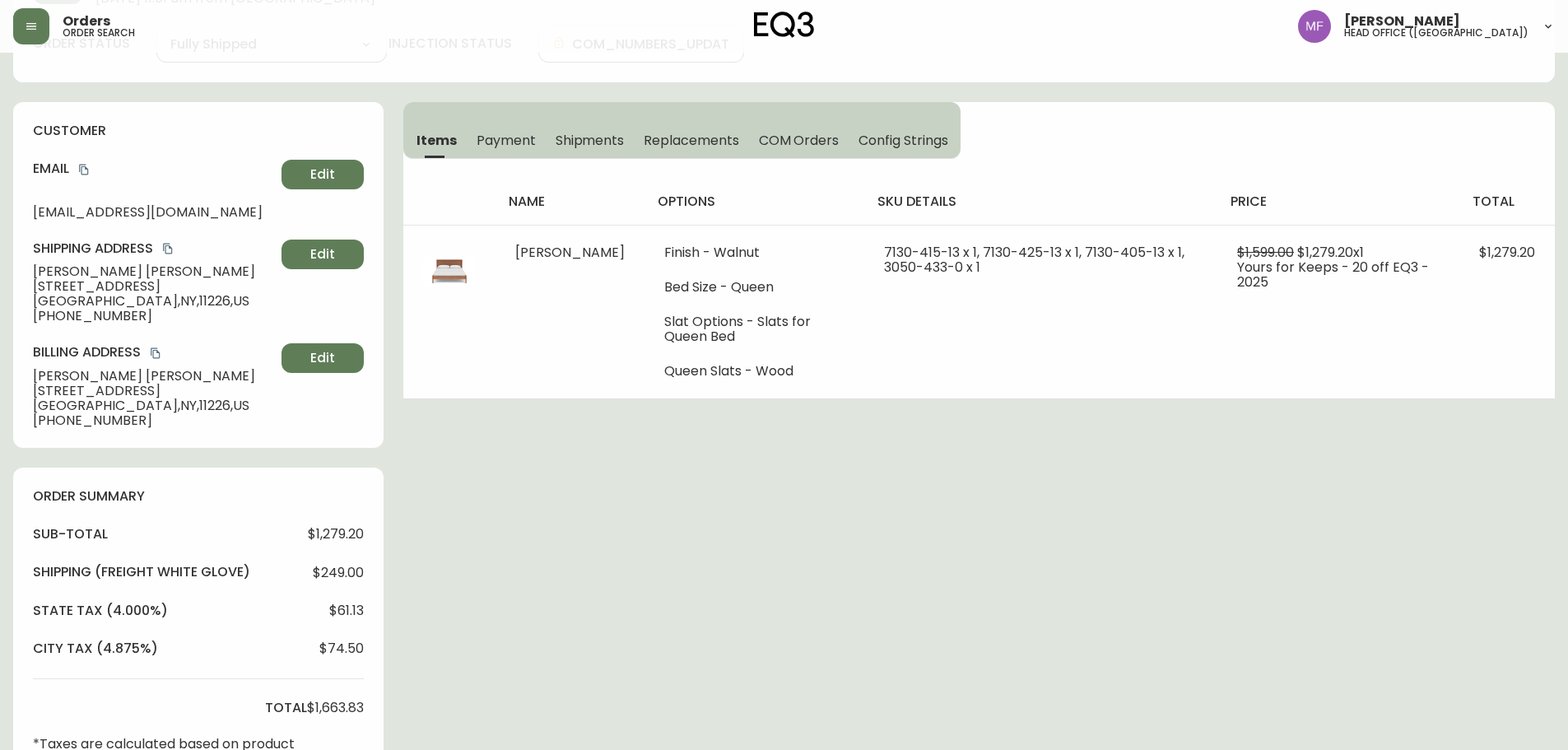
scroll to position [165, 0]
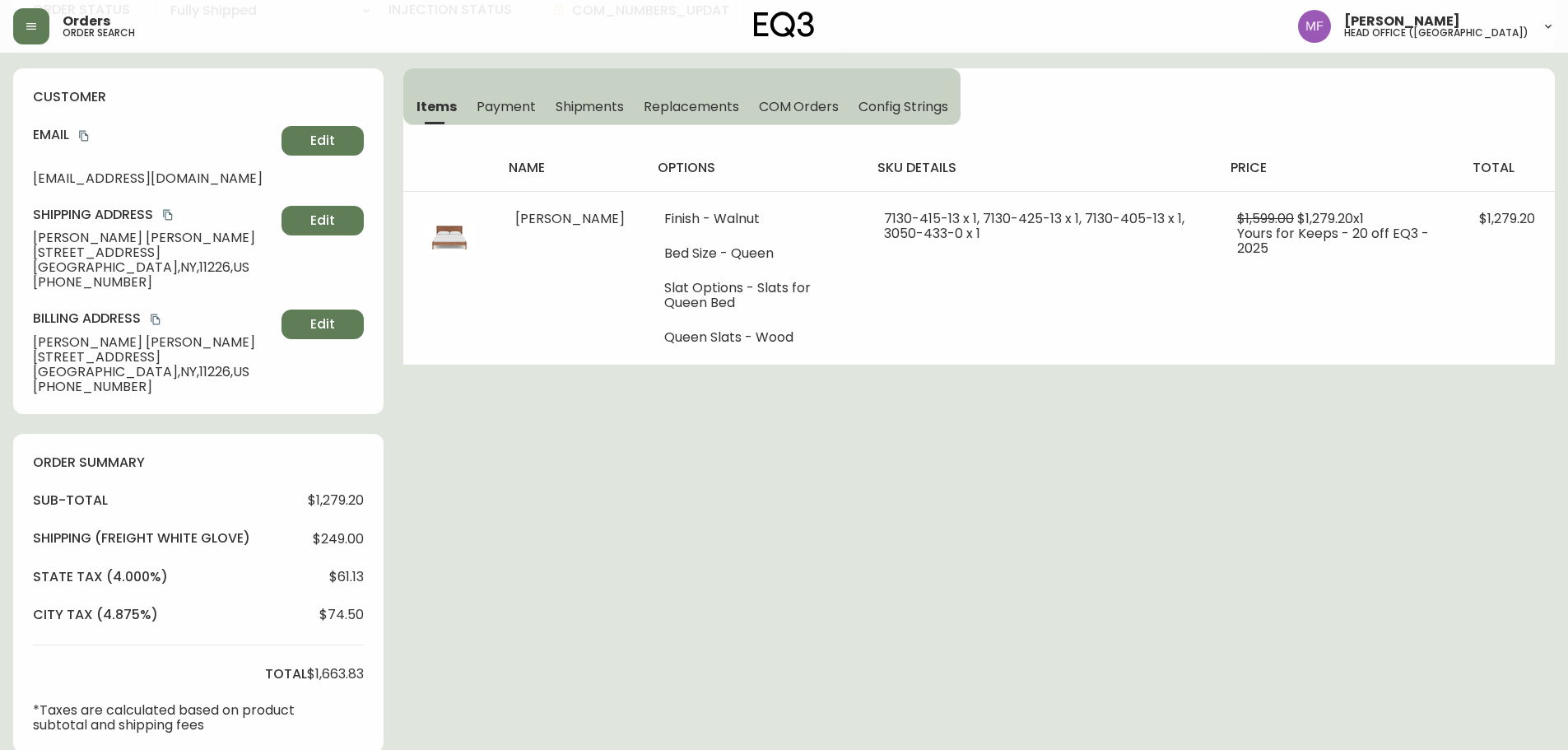
click at [669, 536] on div "Order # 4134947 August 30, 2025 at 11:01 am from US_EN Print Invoice Inject int…" at bounding box center [784, 559] width 1542 height 1317
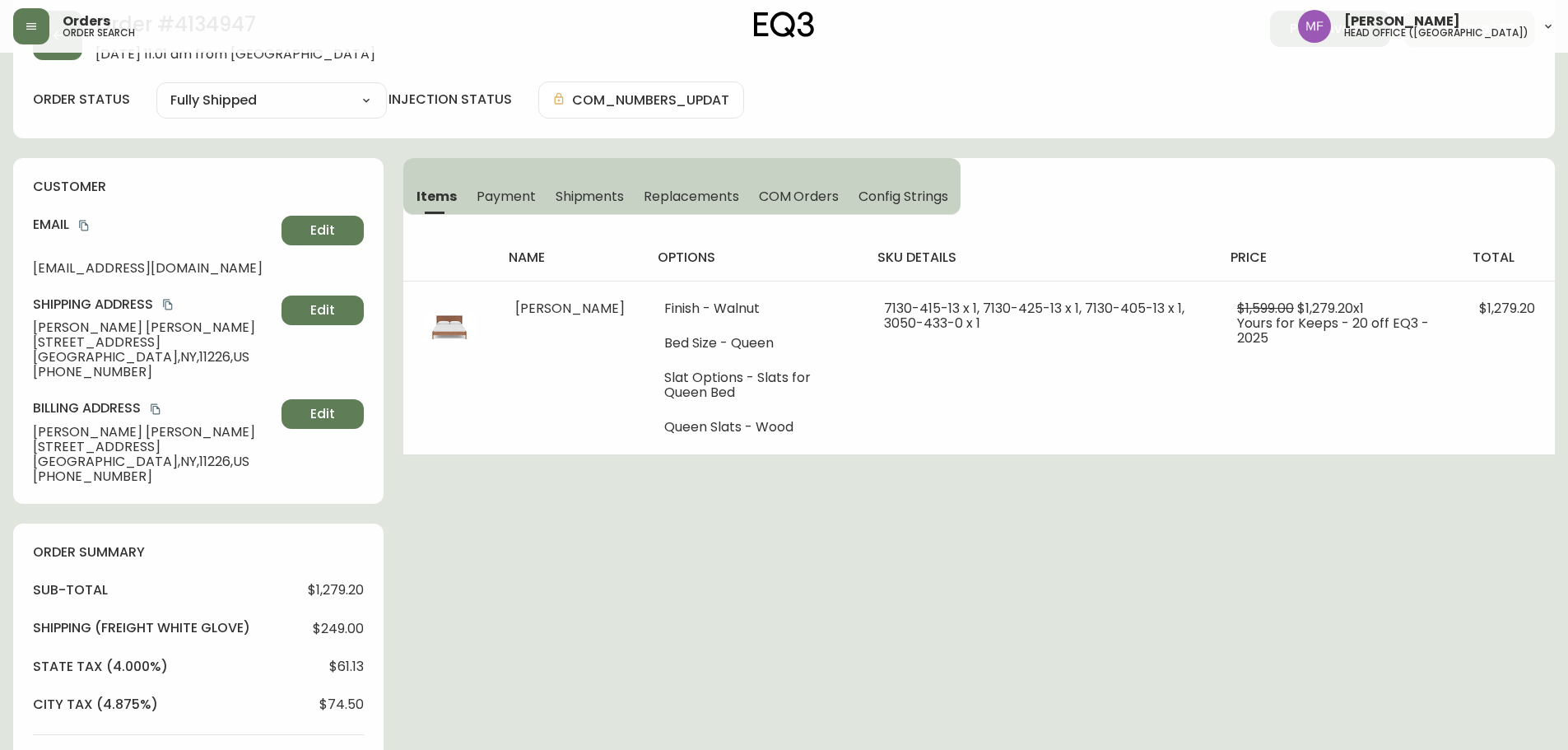
scroll to position [0, 0]
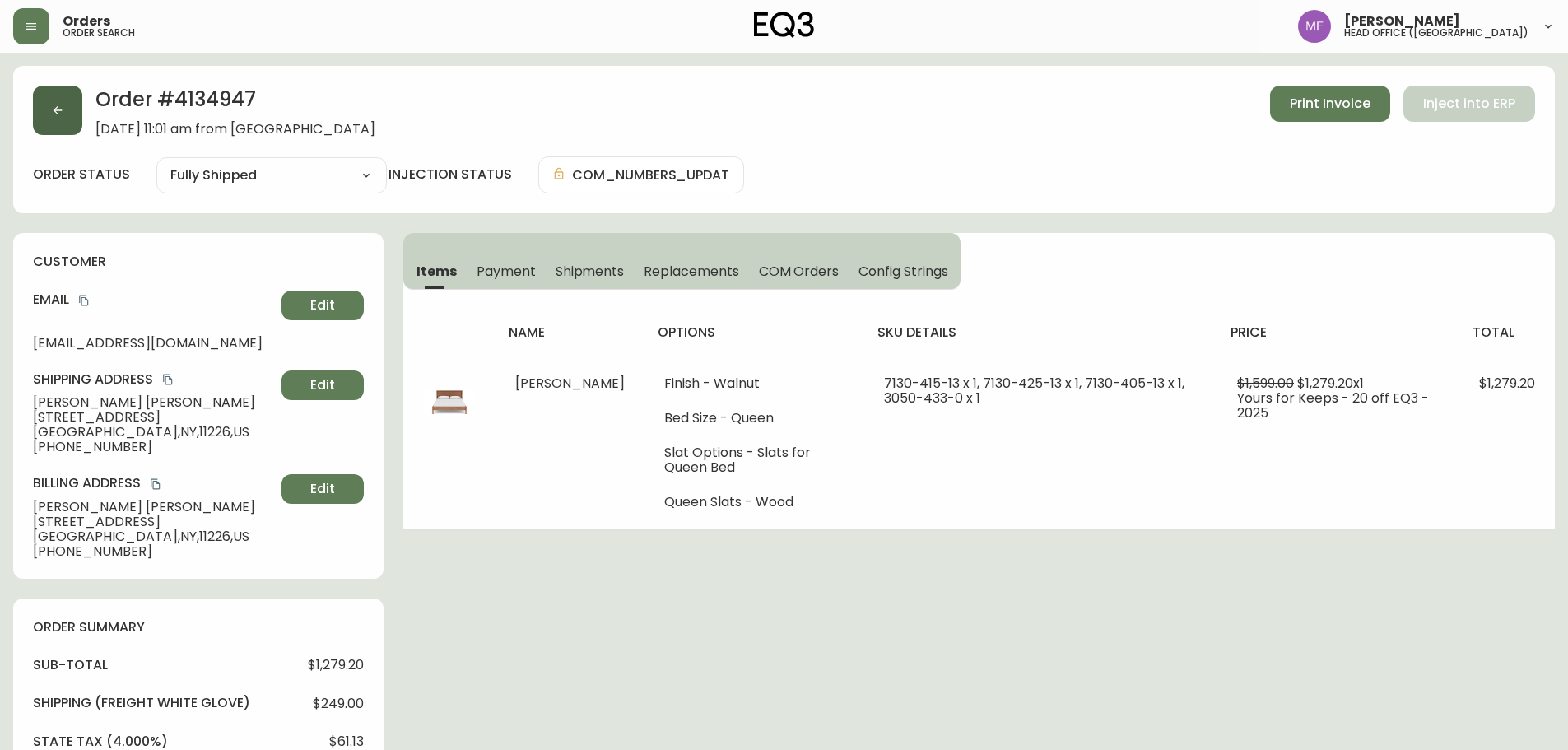
click at [82, 119] on button "button" at bounding box center [58, 110] width 49 height 49
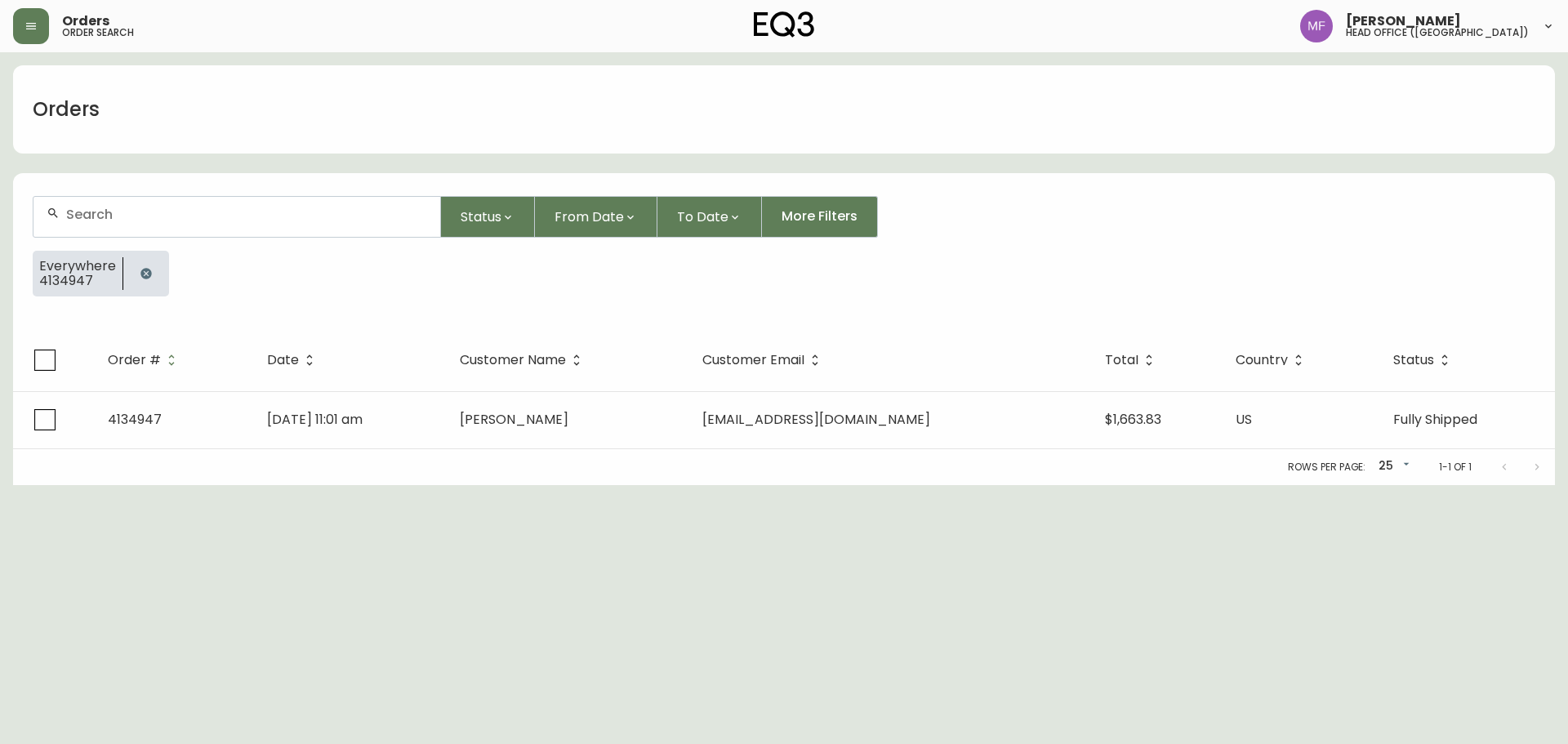
click at [128, 265] on div at bounding box center [145, 273] width 46 height 45
click at [149, 261] on button "button" at bounding box center [145, 273] width 33 height 33
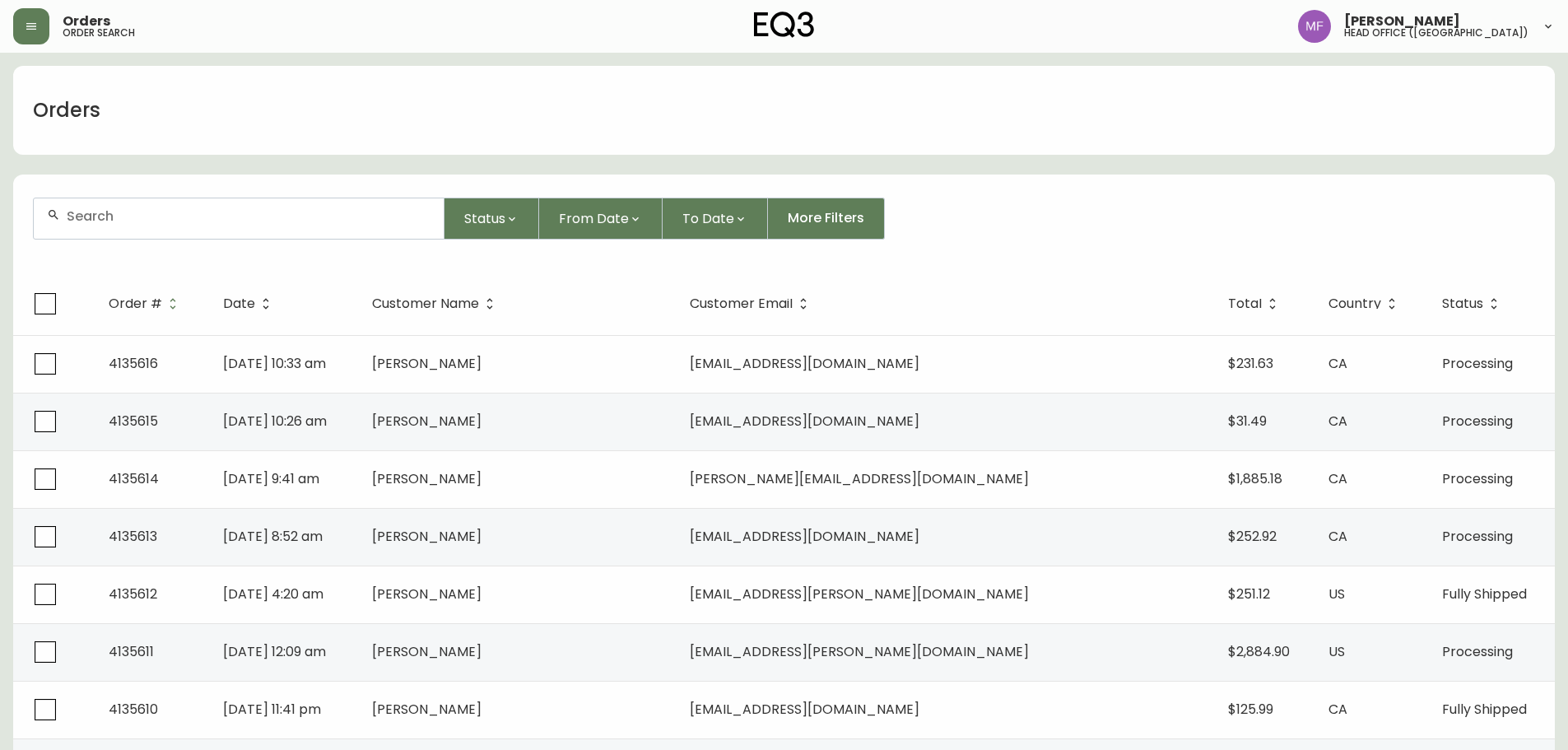
click at [139, 224] on div at bounding box center [239, 219] width 410 height 40
type input "4135326"
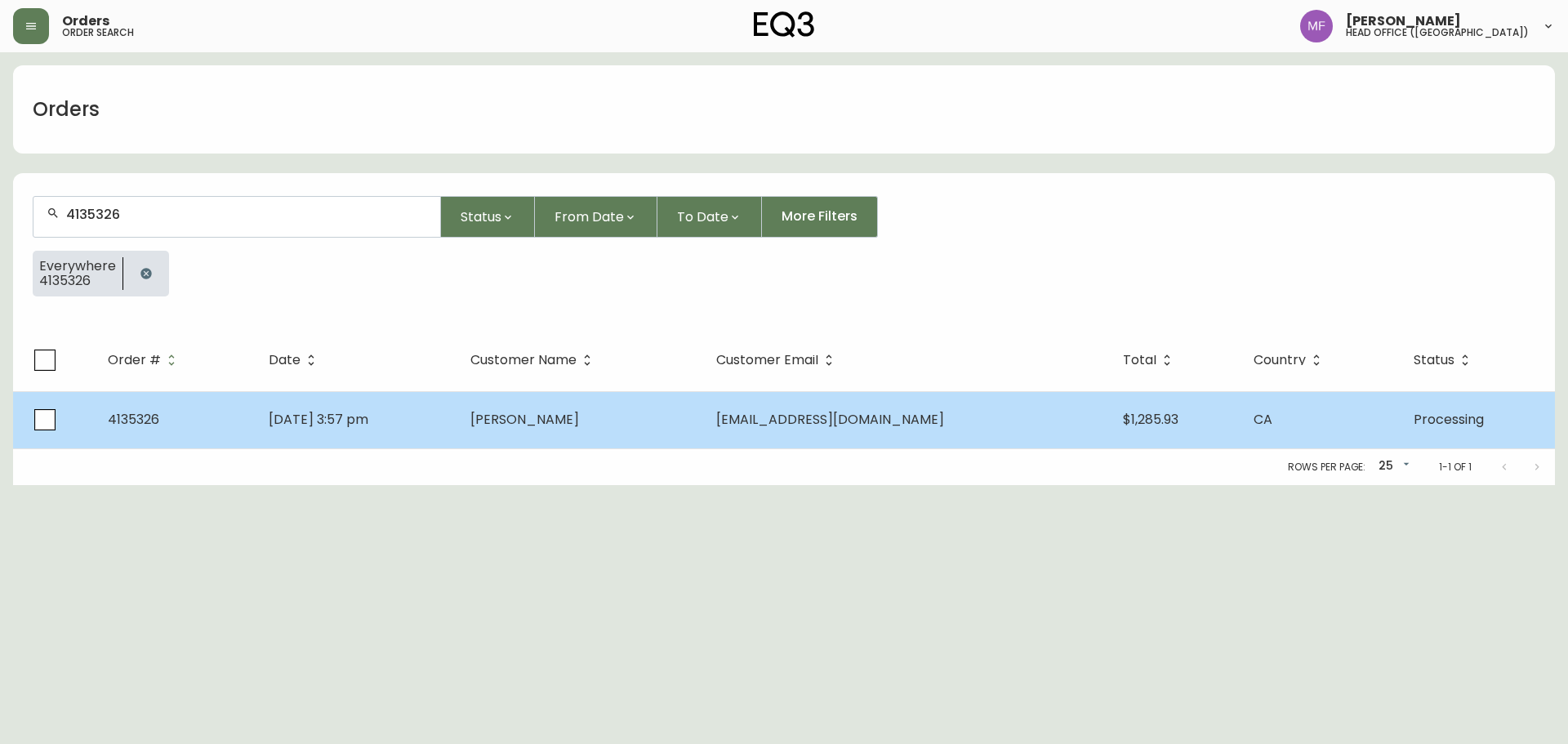
click at [531, 405] on td "Jin Kim" at bounding box center [579, 419] width 245 height 57
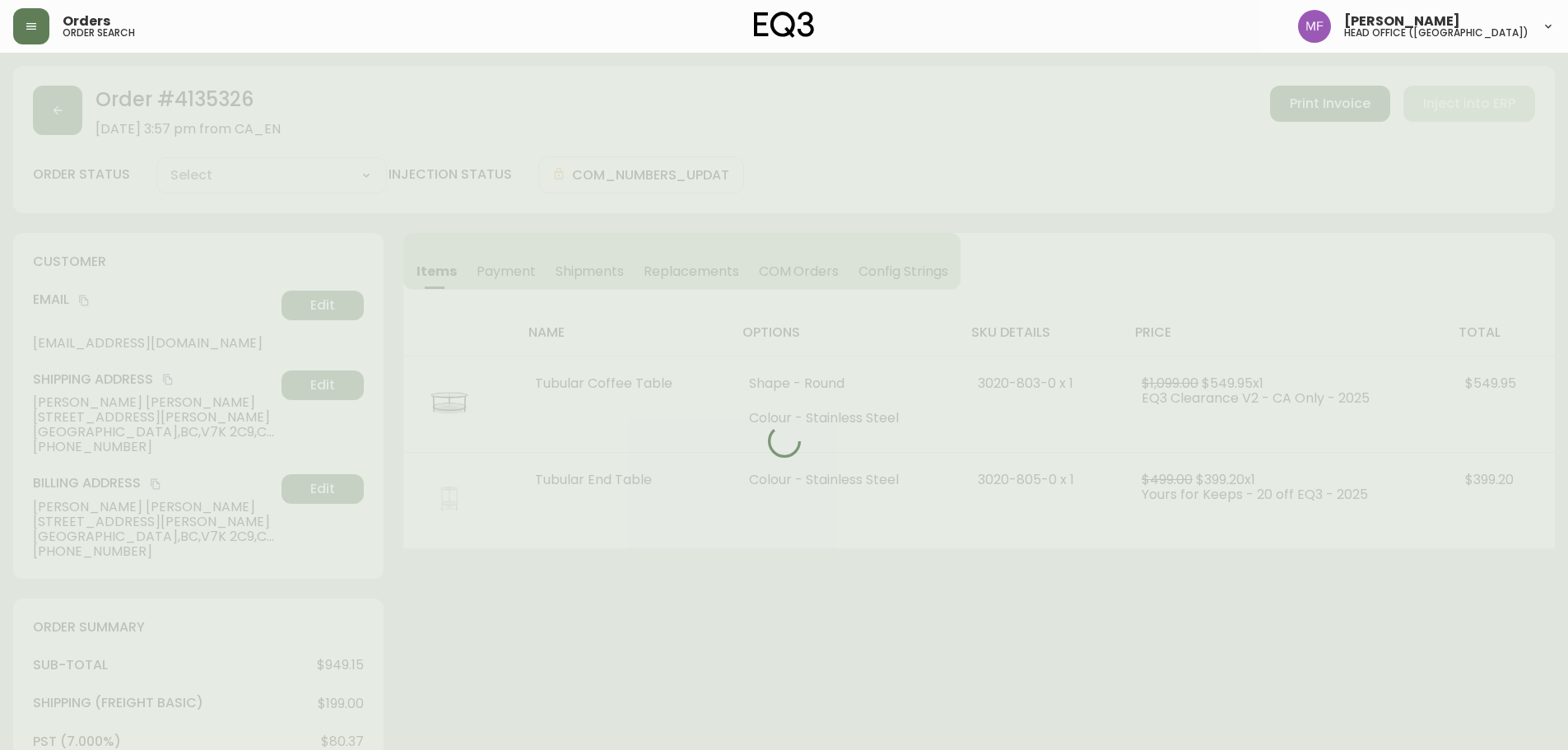
type input "Processing"
select select "PROCESSING"
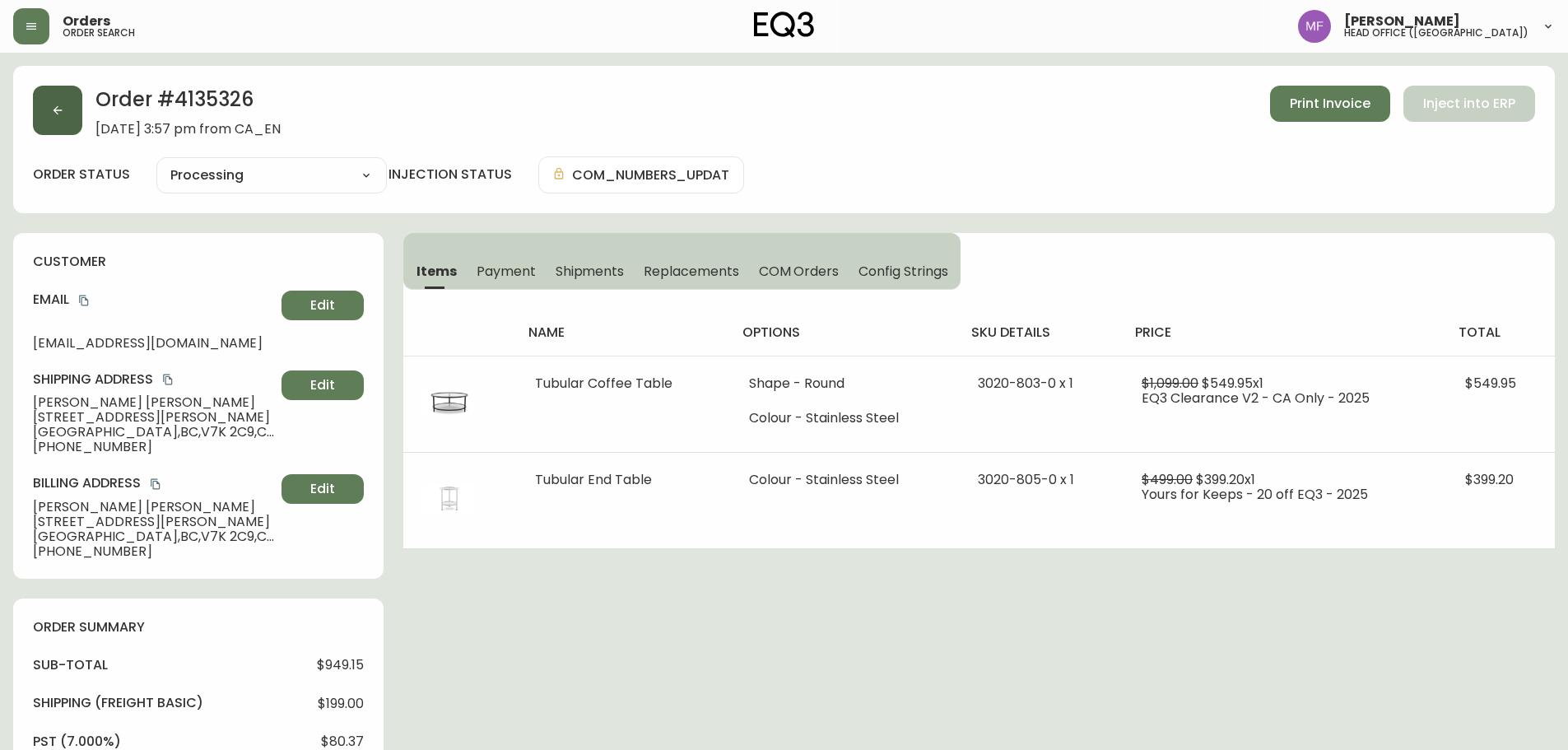
click at [43, 125] on button "button" at bounding box center [58, 110] width 49 height 49
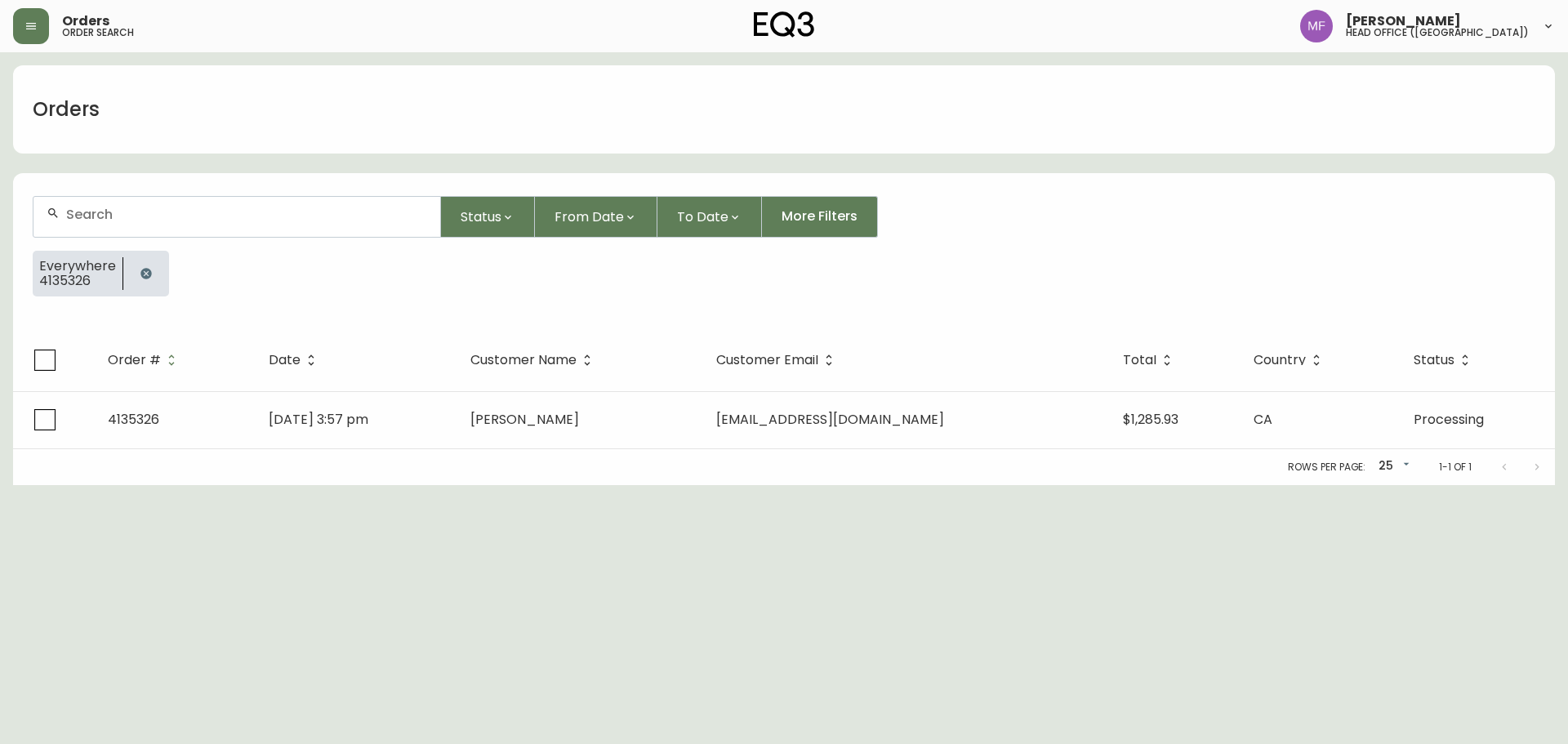
click at [135, 274] on button "button" at bounding box center [145, 273] width 33 height 33
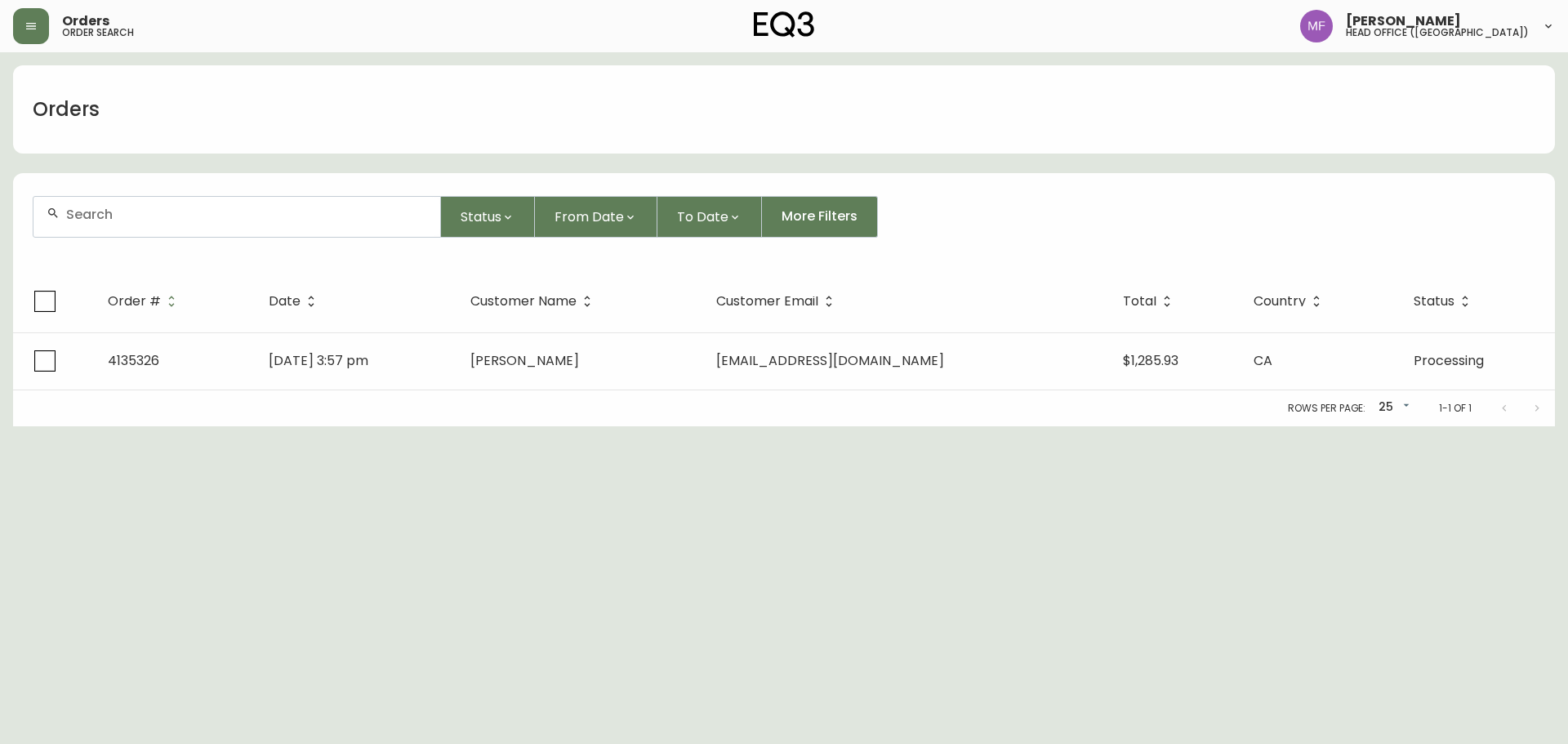
click at [139, 216] on input "text" at bounding box center [246, 214] width 361 height 15
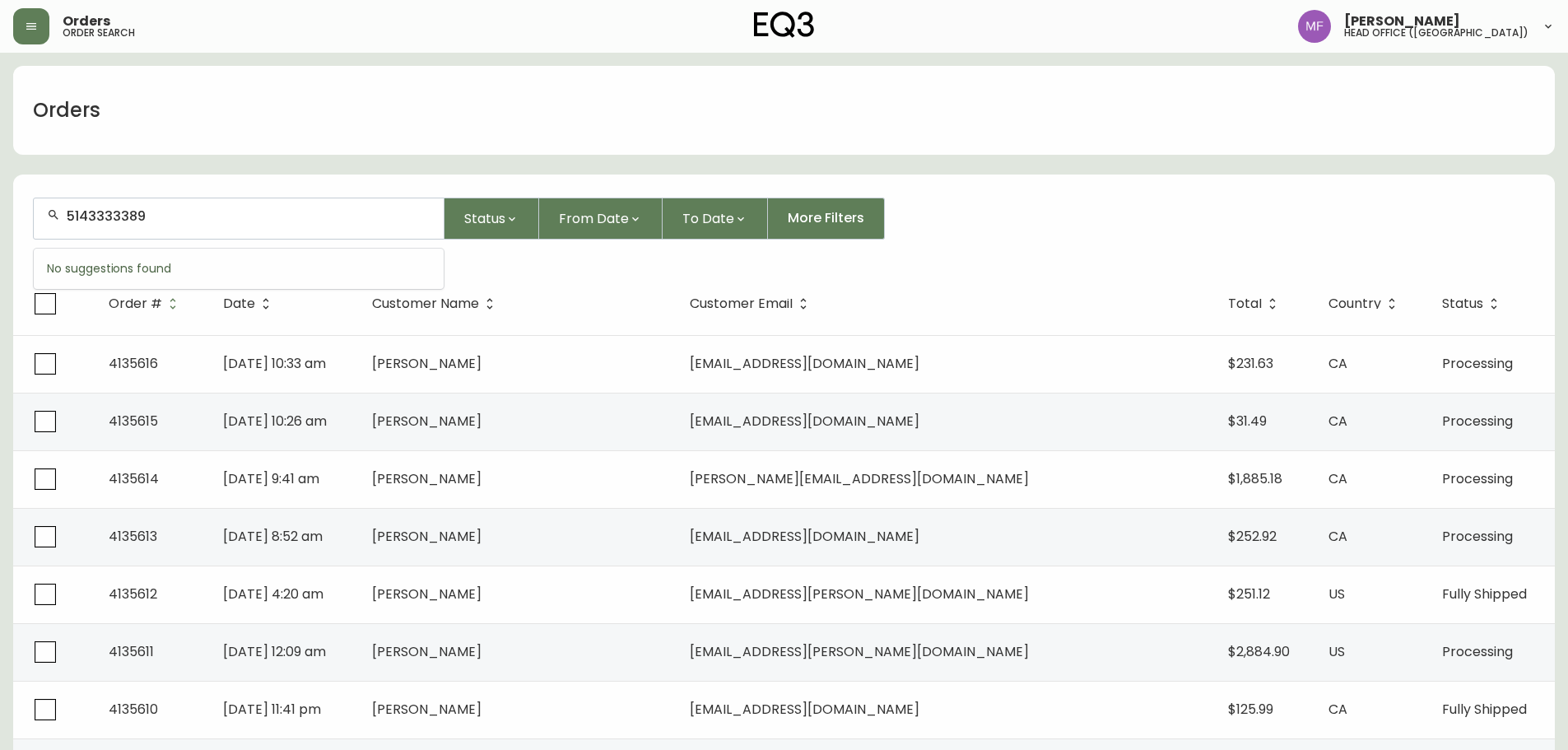
type input "5143333389"
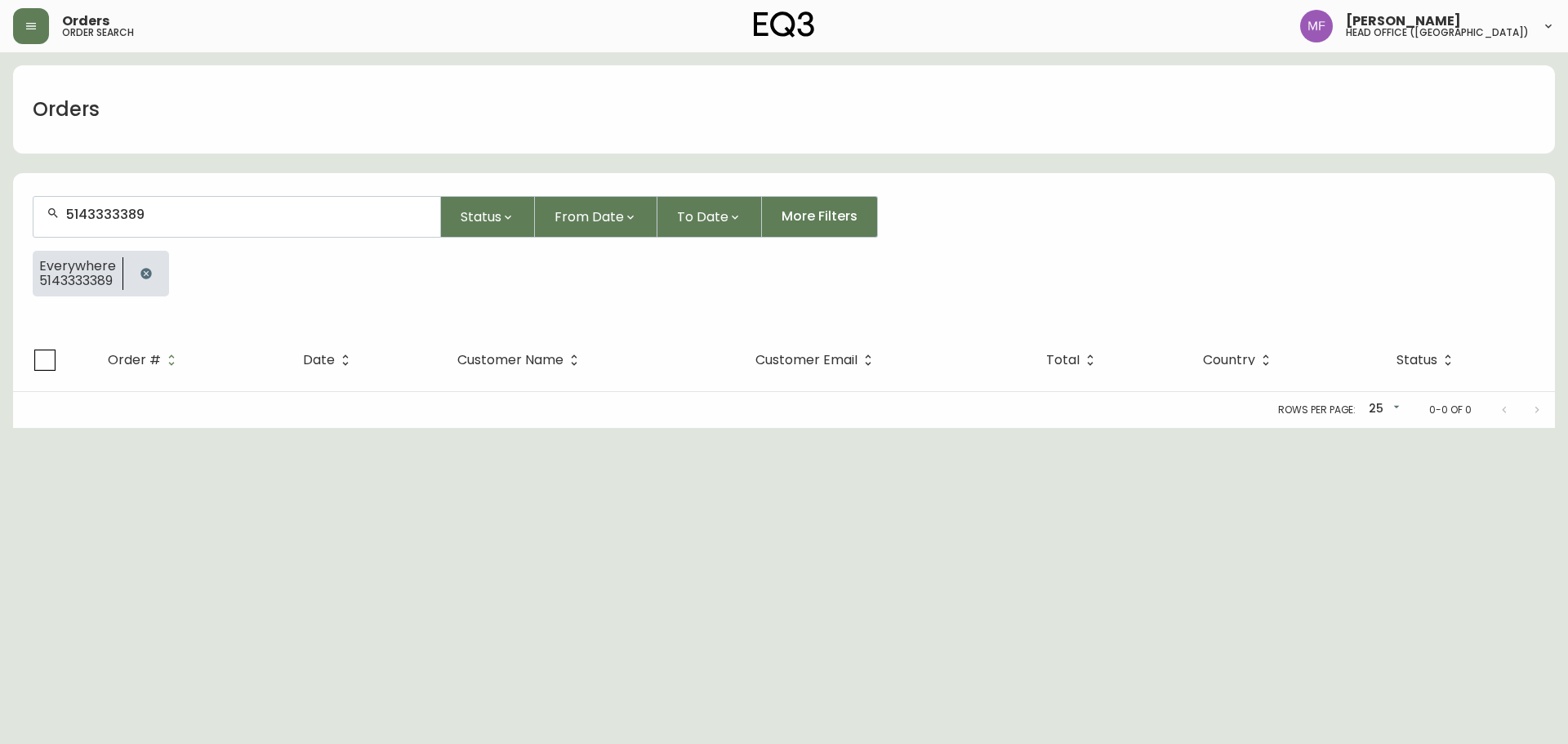
click at [156, 269] on button "button" at bounding box center [145, 273] width 33 height 33
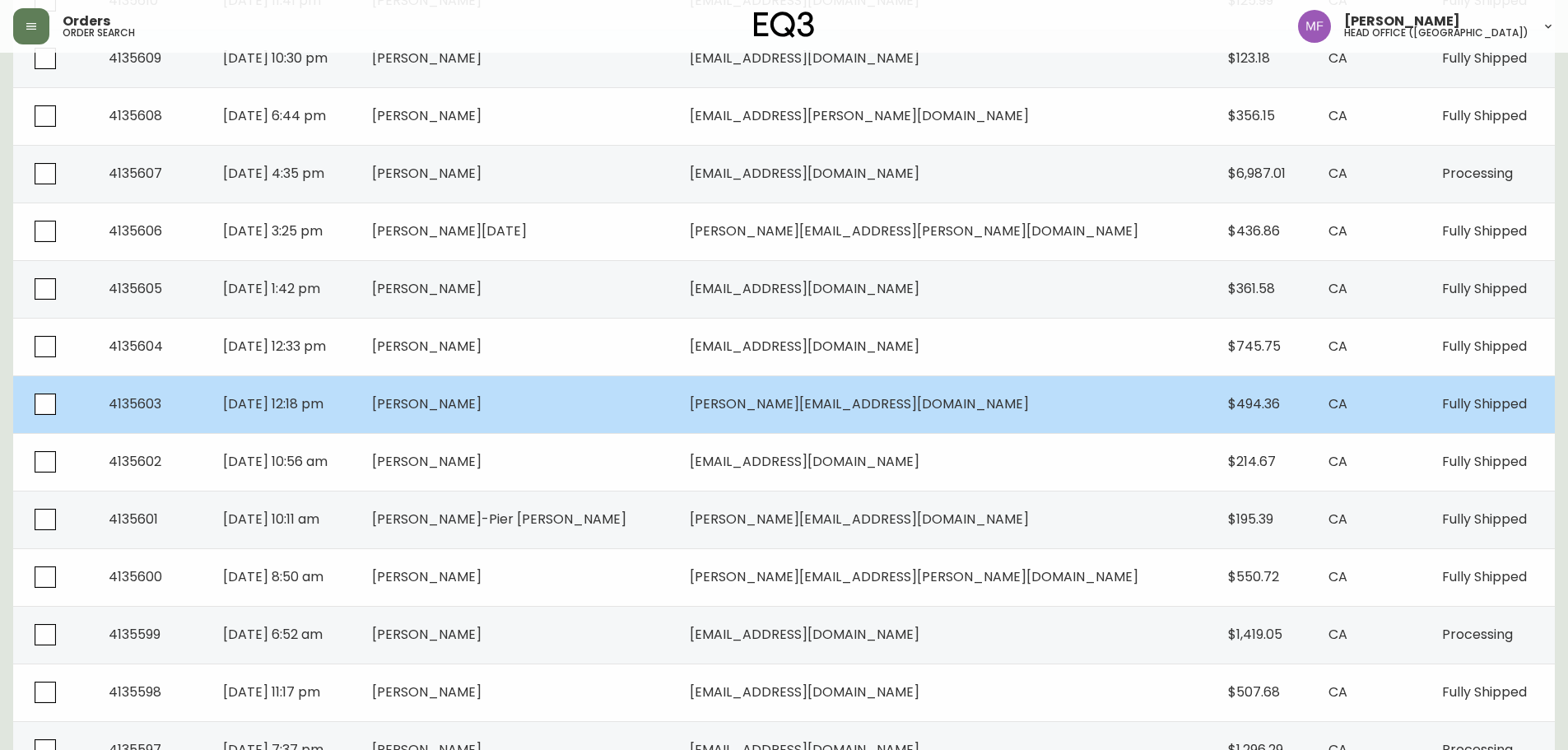
scroll to position [741, 0]
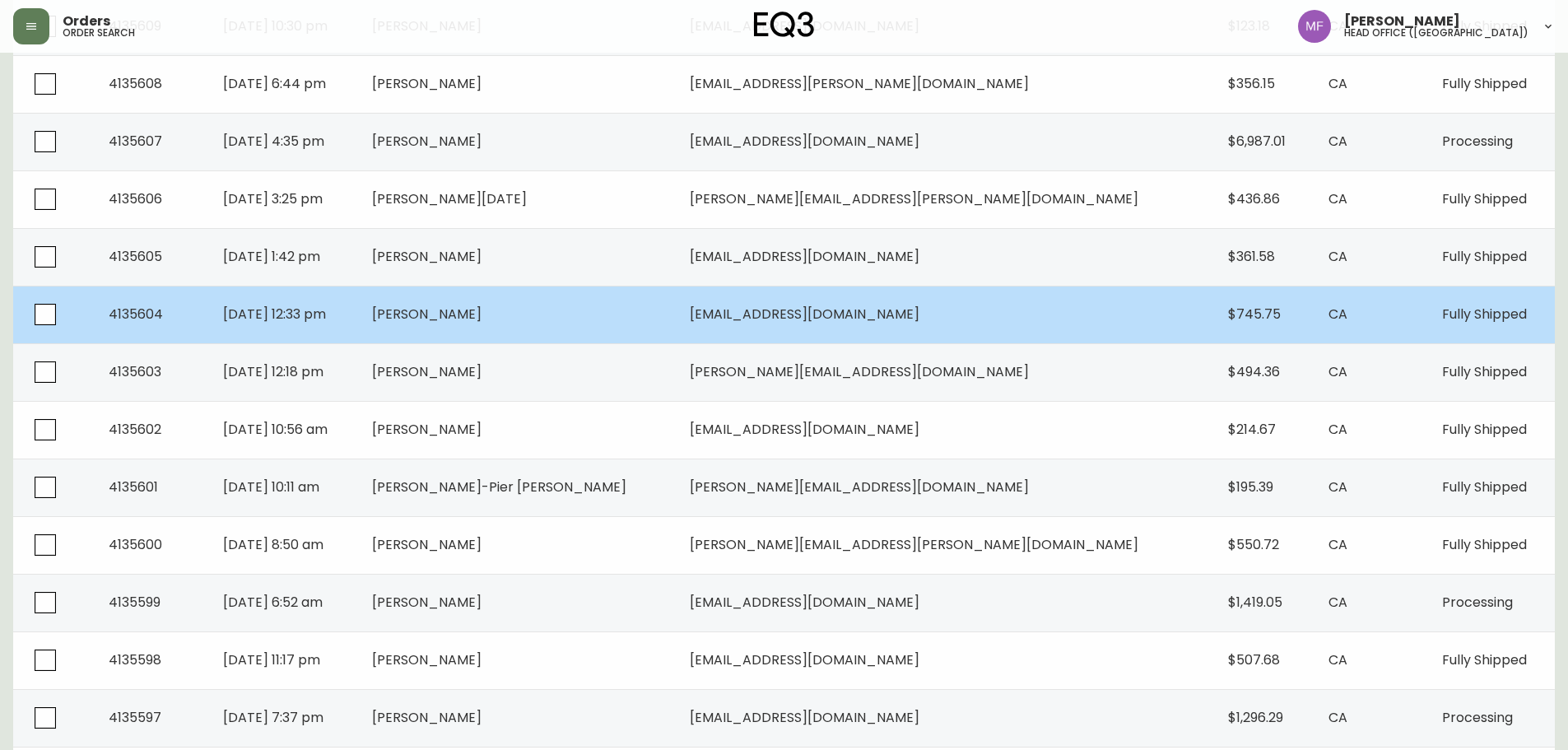
click at [640, 325] on td "Jeffrey Rogers" at bounding box center [518, 315] width 318 height 58
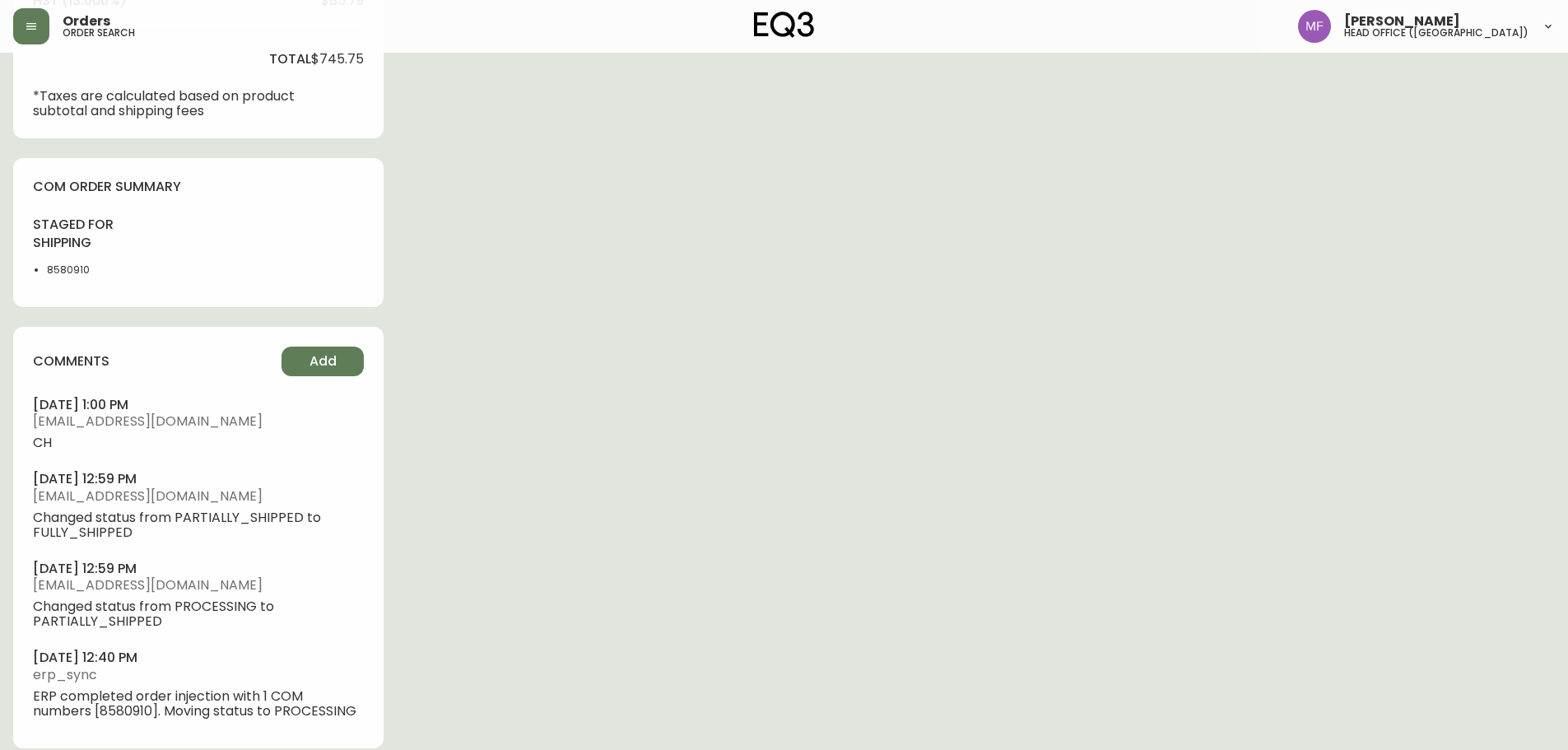
type input "Fully Shipped"
select select "FULLY_SHIPPED"
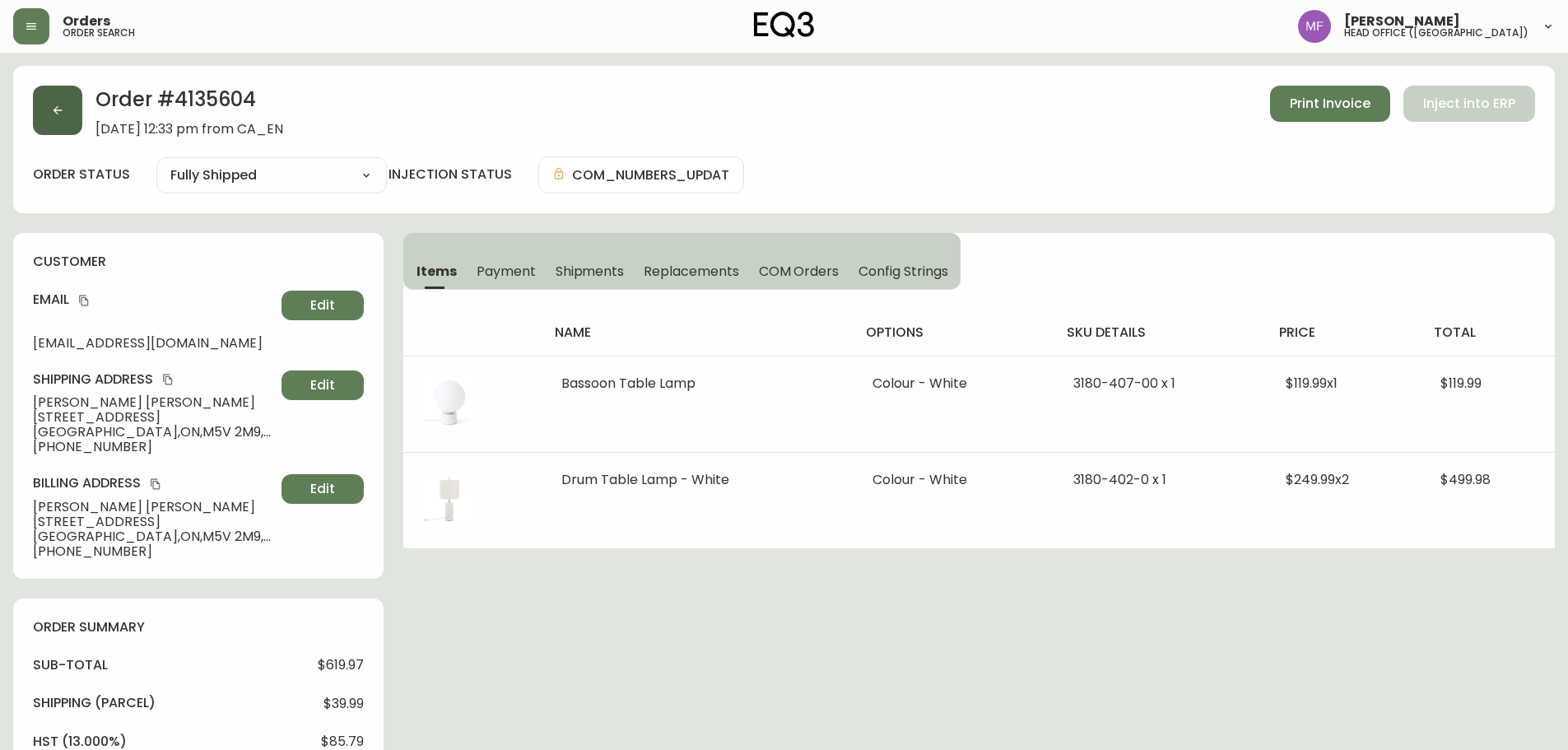
click at [66, 105] on button "button" at bounding box center [58, 110] width 49 height 49
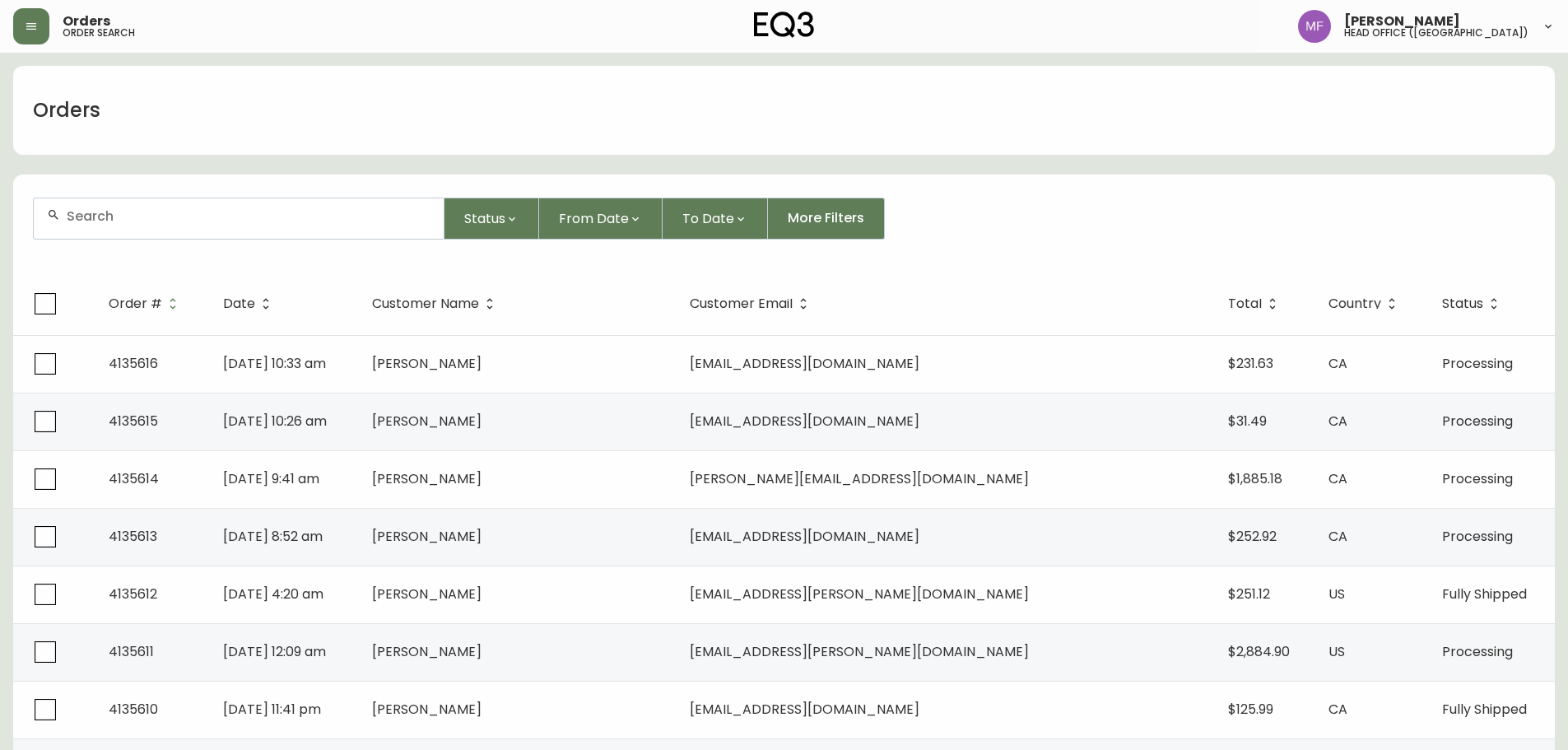
click at [202, 236] on div at bounding box center [239, 219] width 410 height 40
paste input "4135580"
type input "4135580"
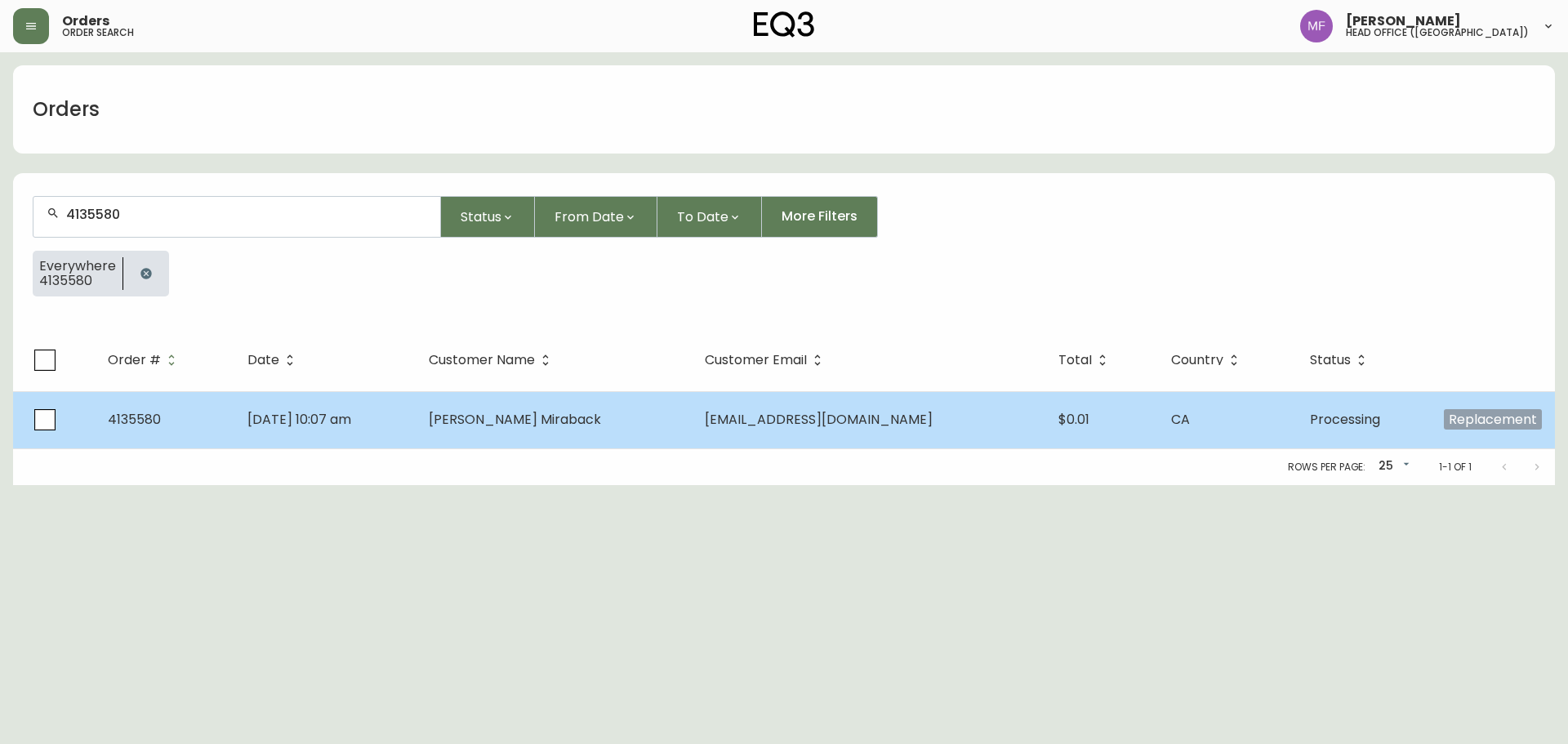
click at [415, 436] on td "Sep 29 2025, 10:07 am" at bounding box center [325, 419] width 180 height 57
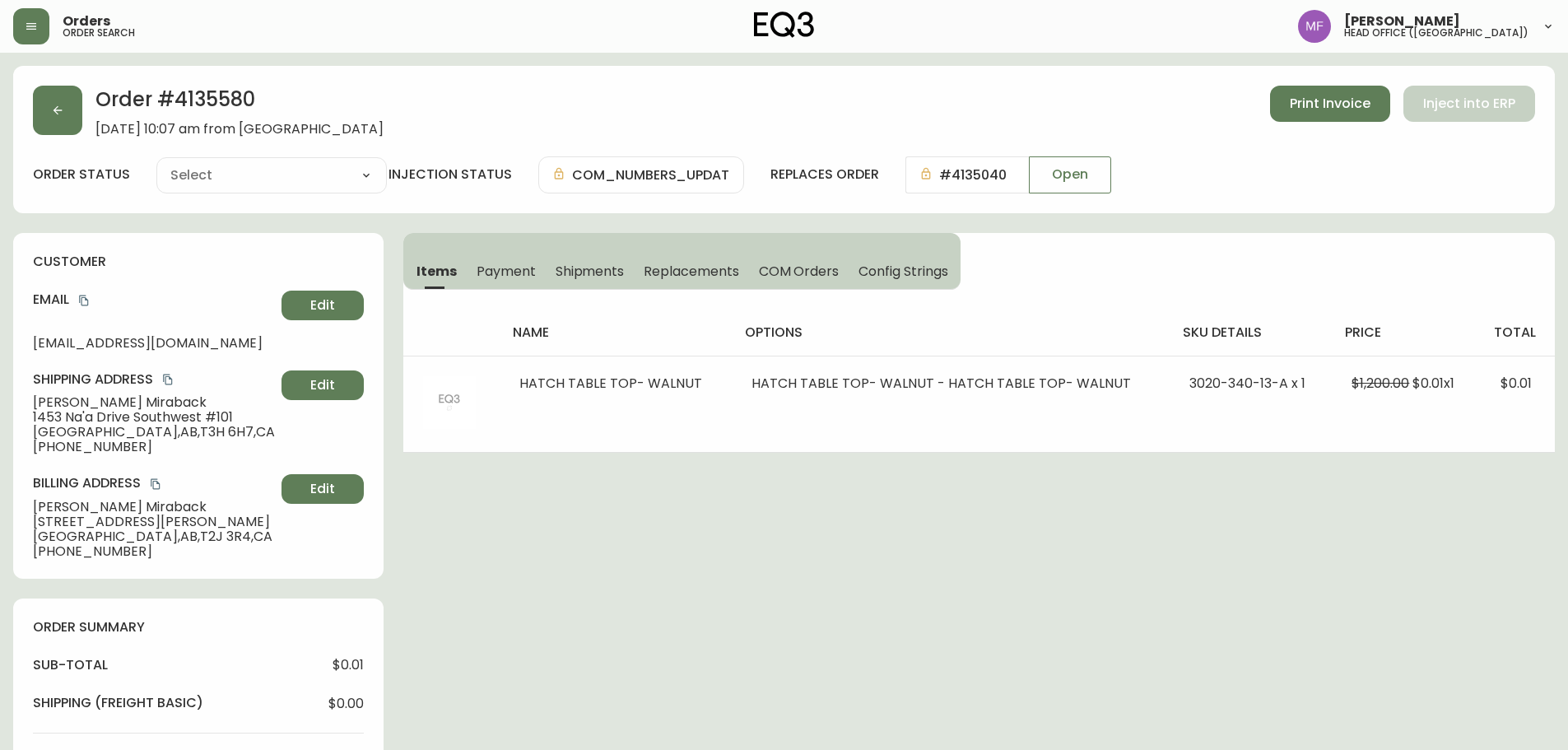
type input "Processing"
select select "PROCESSING"
click at [1072, 563] on div "Order # 4135580 September 29, 2025 at 10:07 am from CA_EN Print Invoice Inject …" at bounding box center [784, 692] width 1542 height 1252
click at [74, 121] on button "button" at bounding box center [58, 110] width 49 height 49
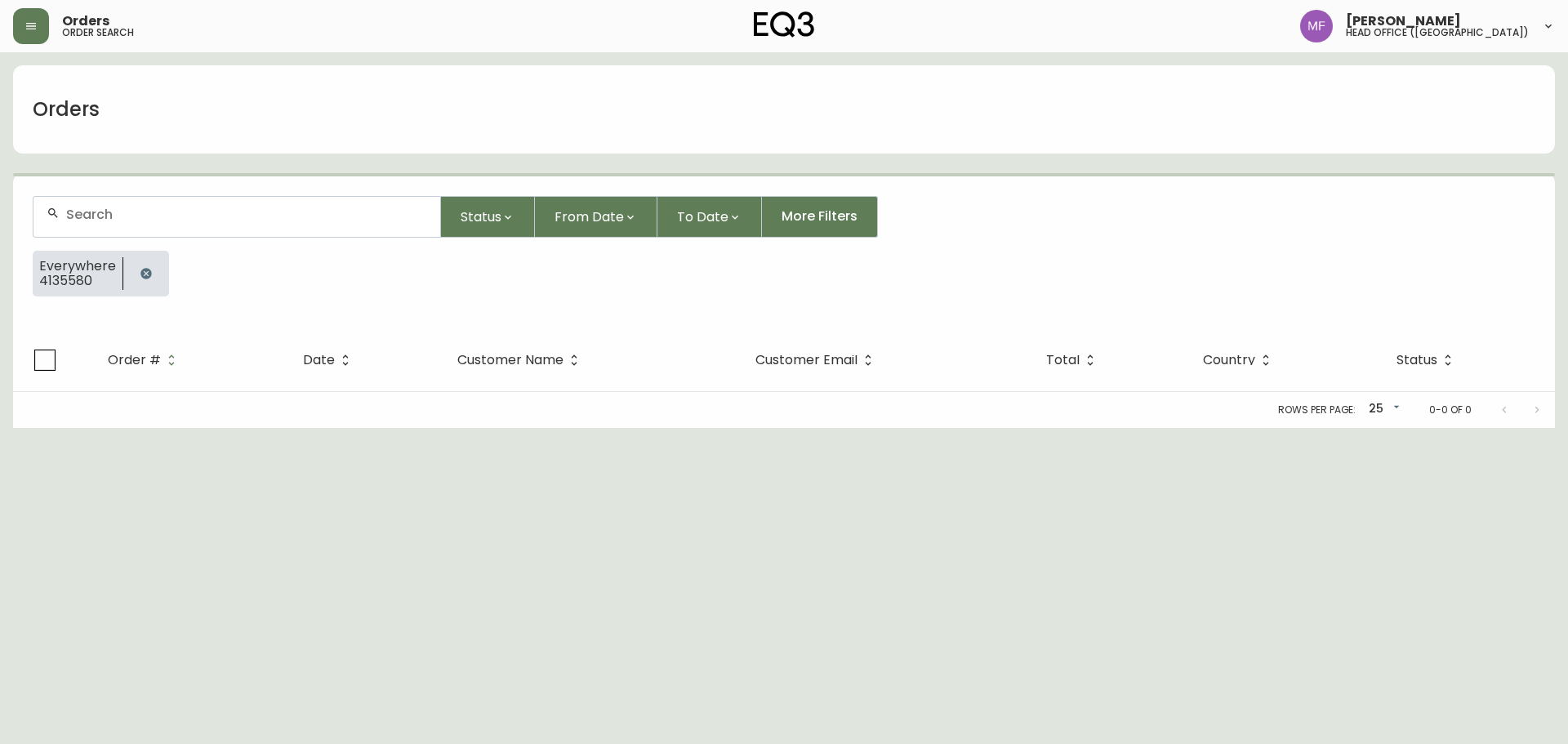
click at [139, 284] on button "button" at bounding box center [145, 273] width 33 height 33
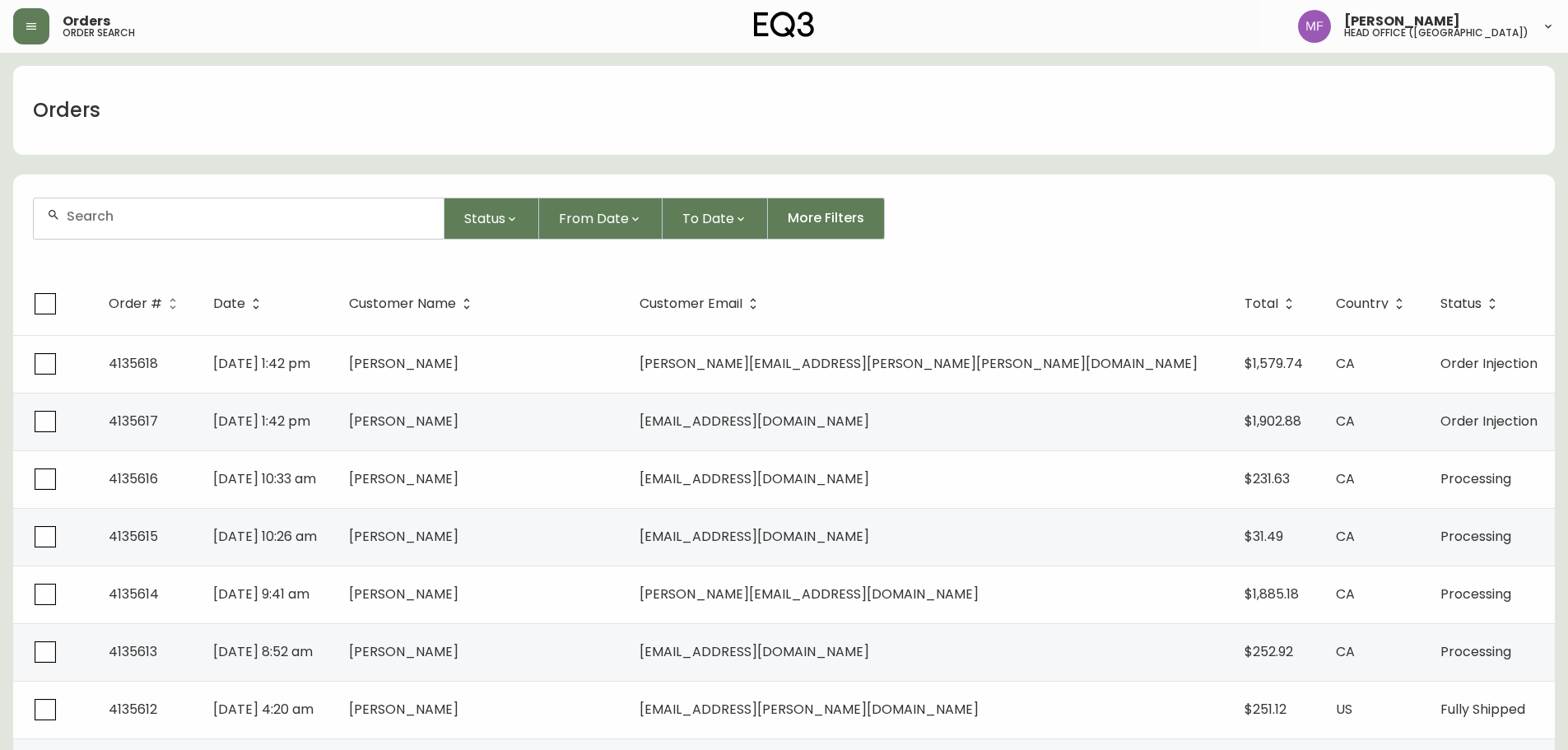
click at [140, 226] on div at bounding box center [239, 219] width 410 height 40
type input "4133450"
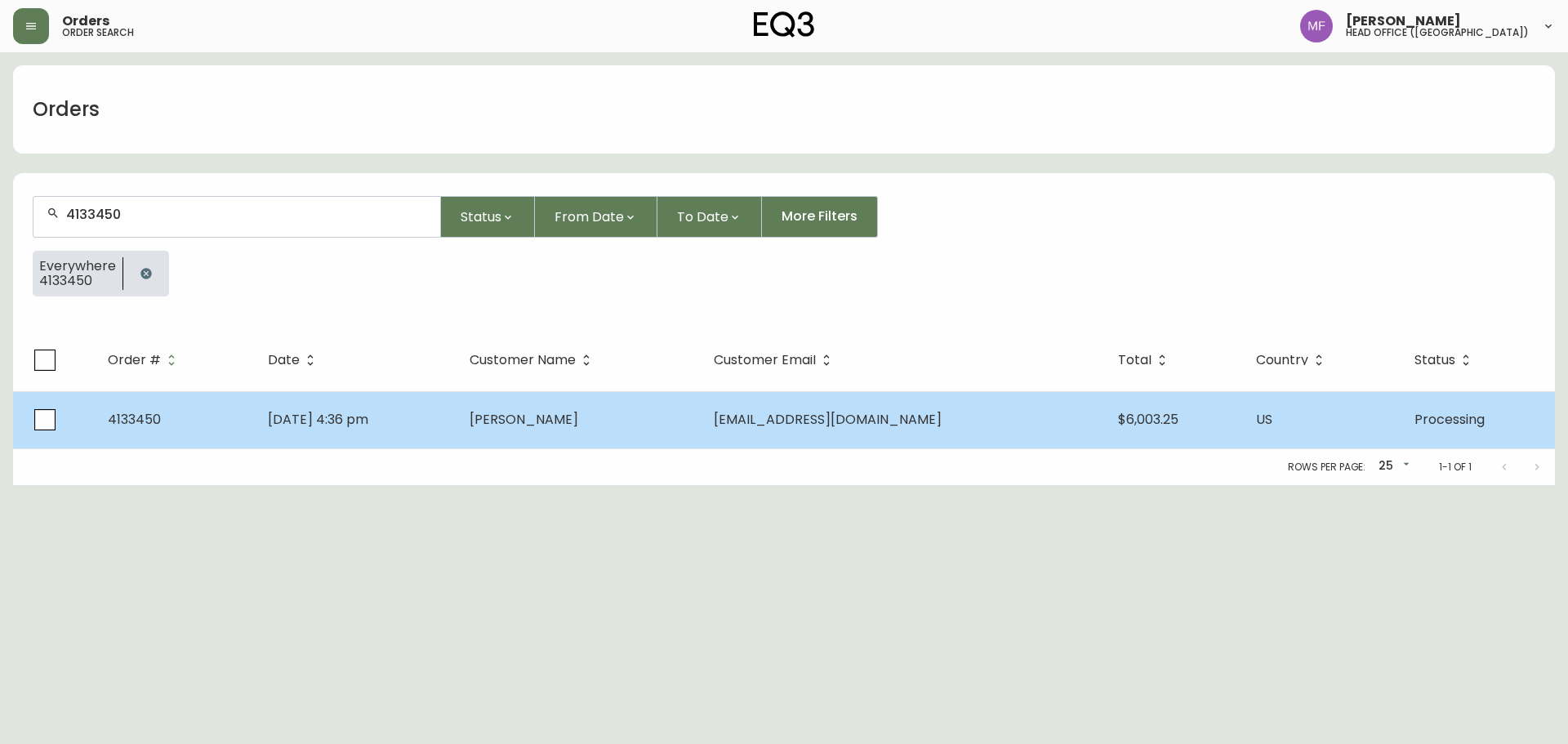
click at [757, 403] on td "strawberrymochi@hotmail.com" at bounding box center [902, 419] width 404 height 57
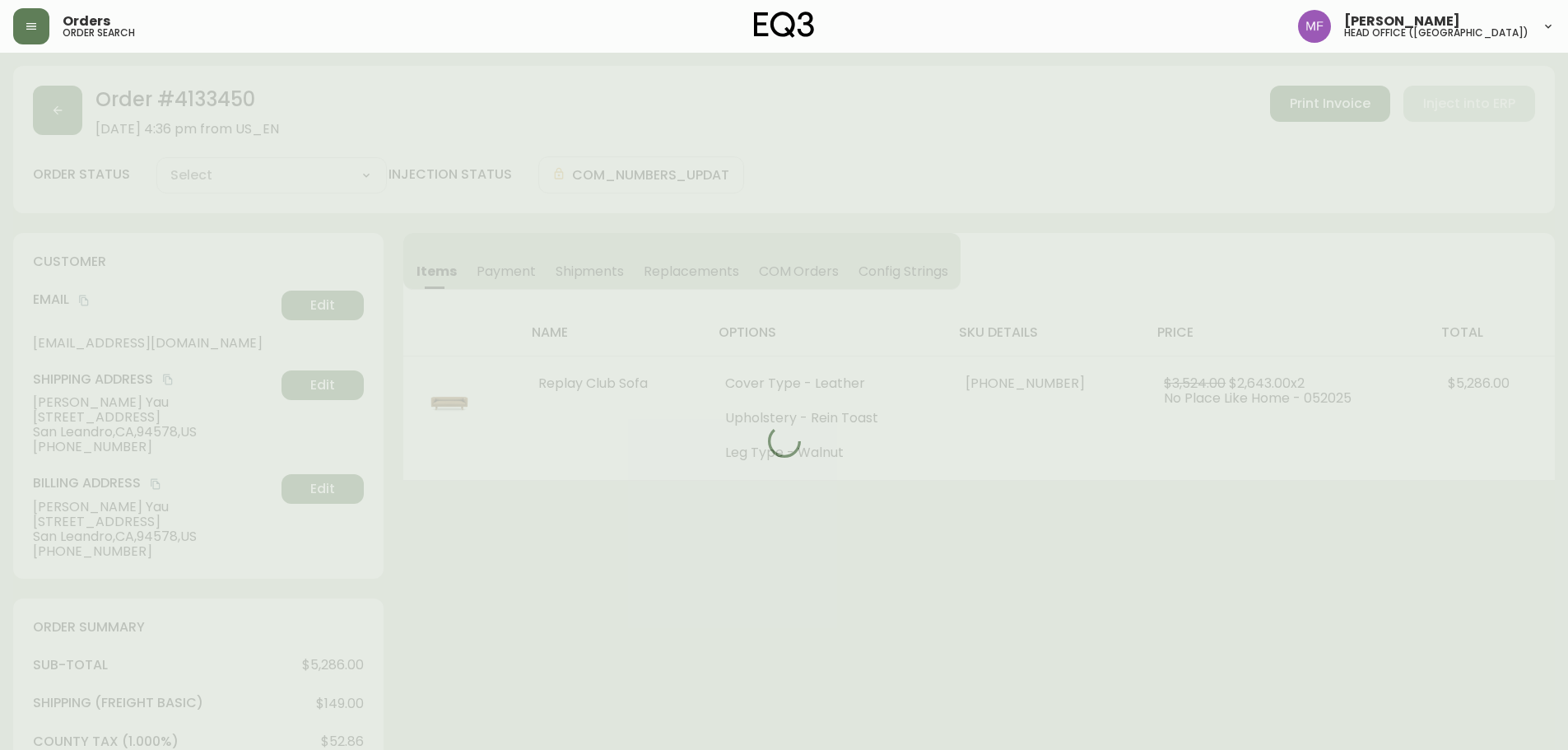
type input "Processing"
select select "PROCESSING"
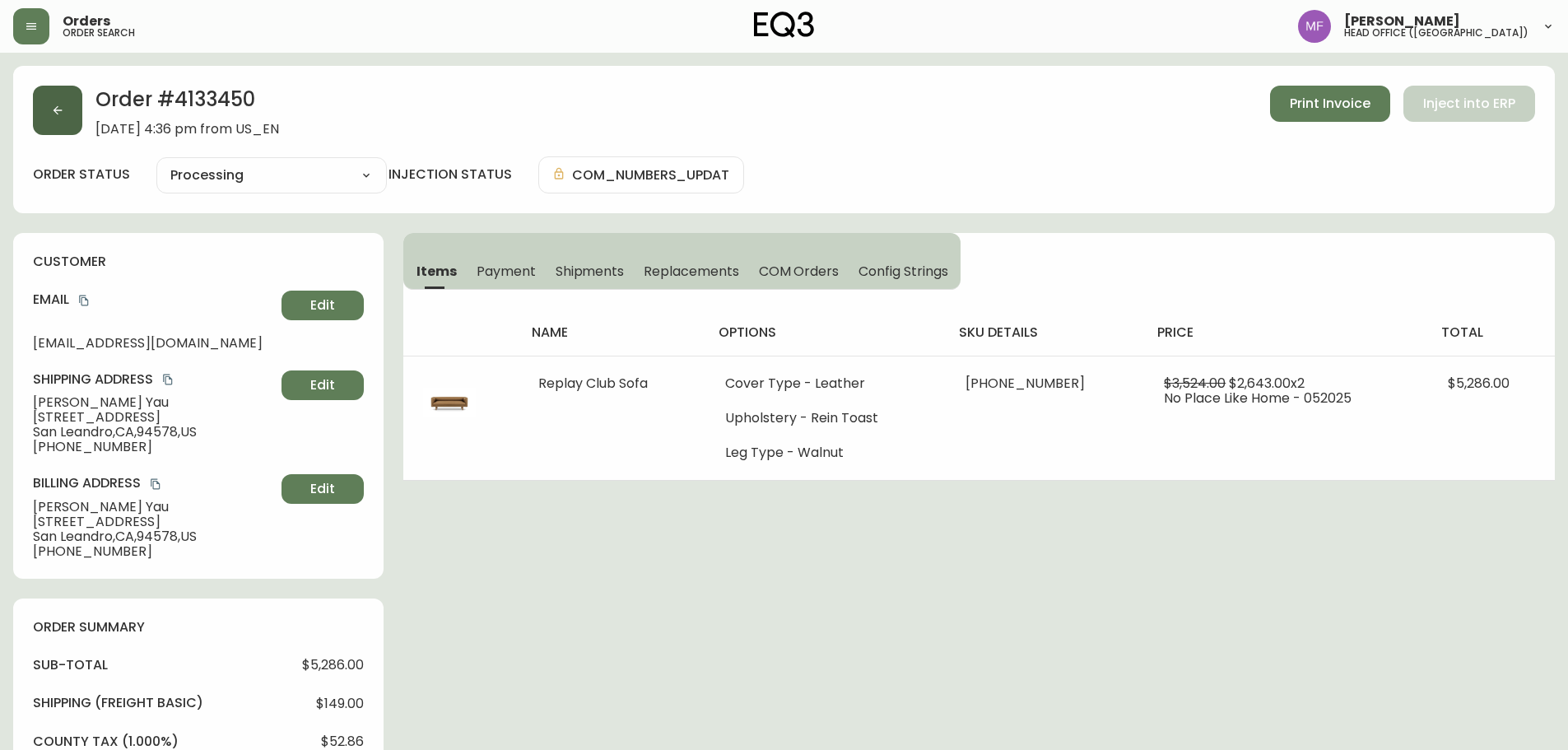
click at [83, 120] on div "Order # 4133450 May 31, 2025 at 4:36 pm from US_EN Print Invoice Inject into ERP" at bounding box center [784, 111] width 1502 height 51
click at [50, 126] on button "button" at bounding box center [58, 110] width 49 height 49
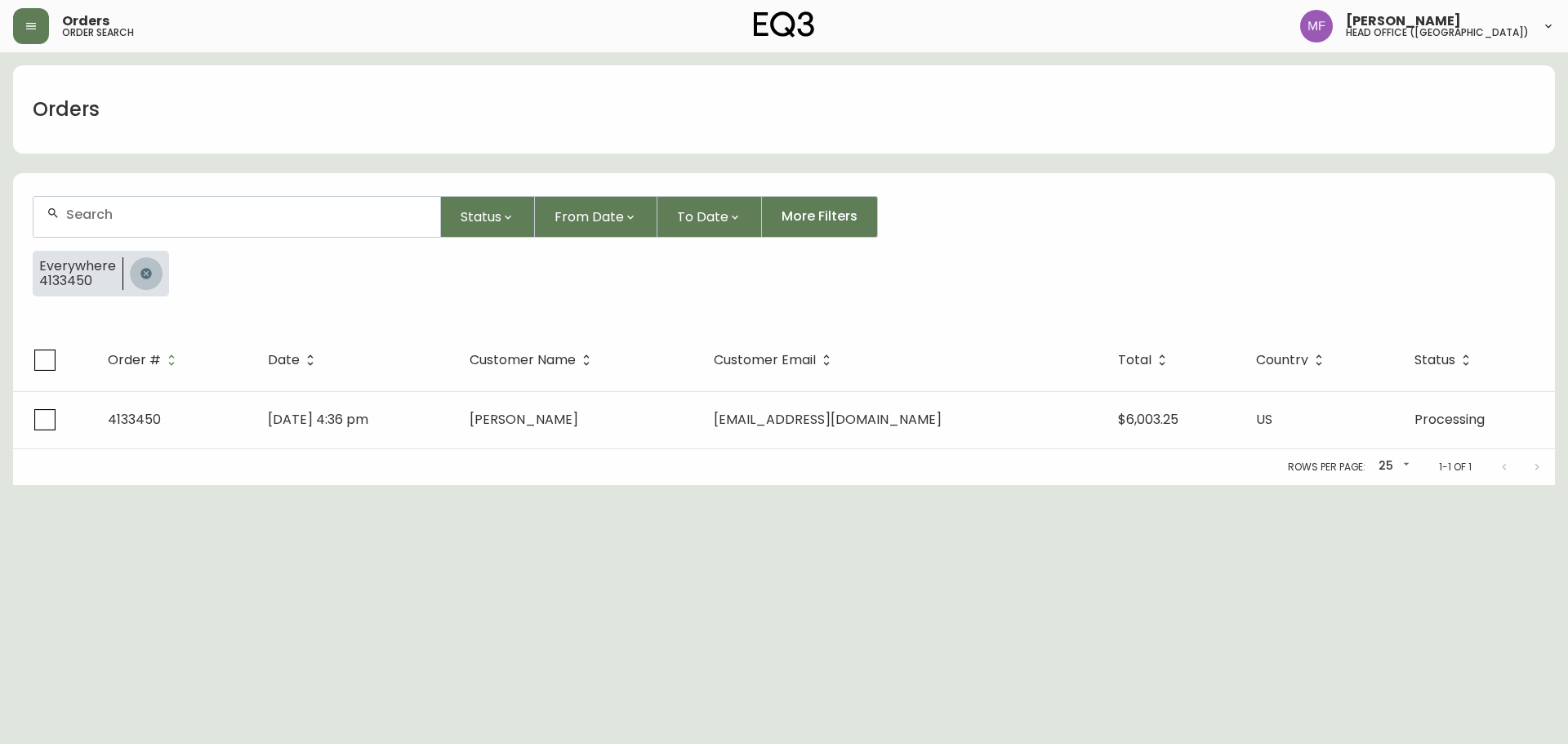
click at [149, 260] on button "button" at bounding box center [145, 273] width 33 height 33
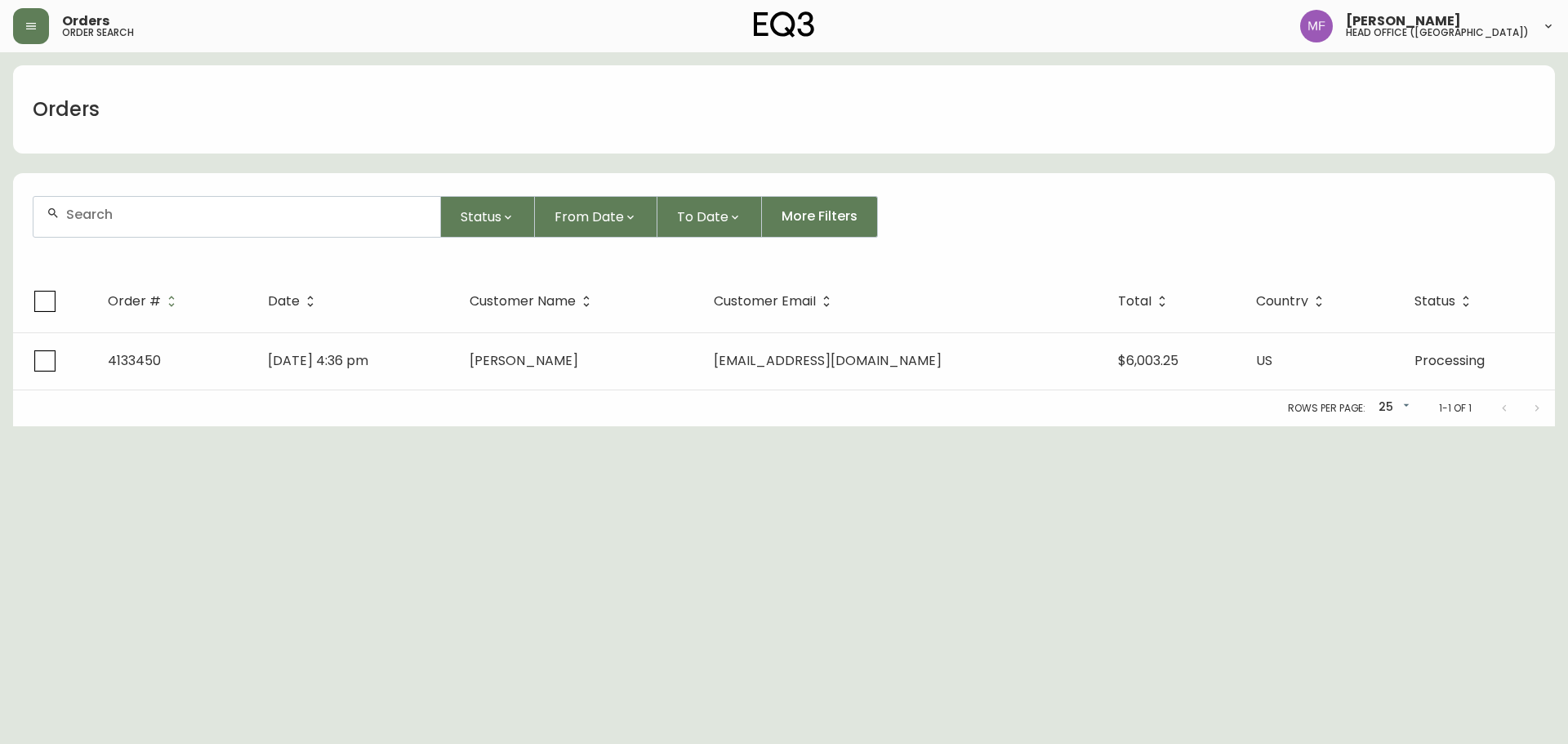
click at [135, 221] on div at bounding box center [237, 217] width 407 height 40
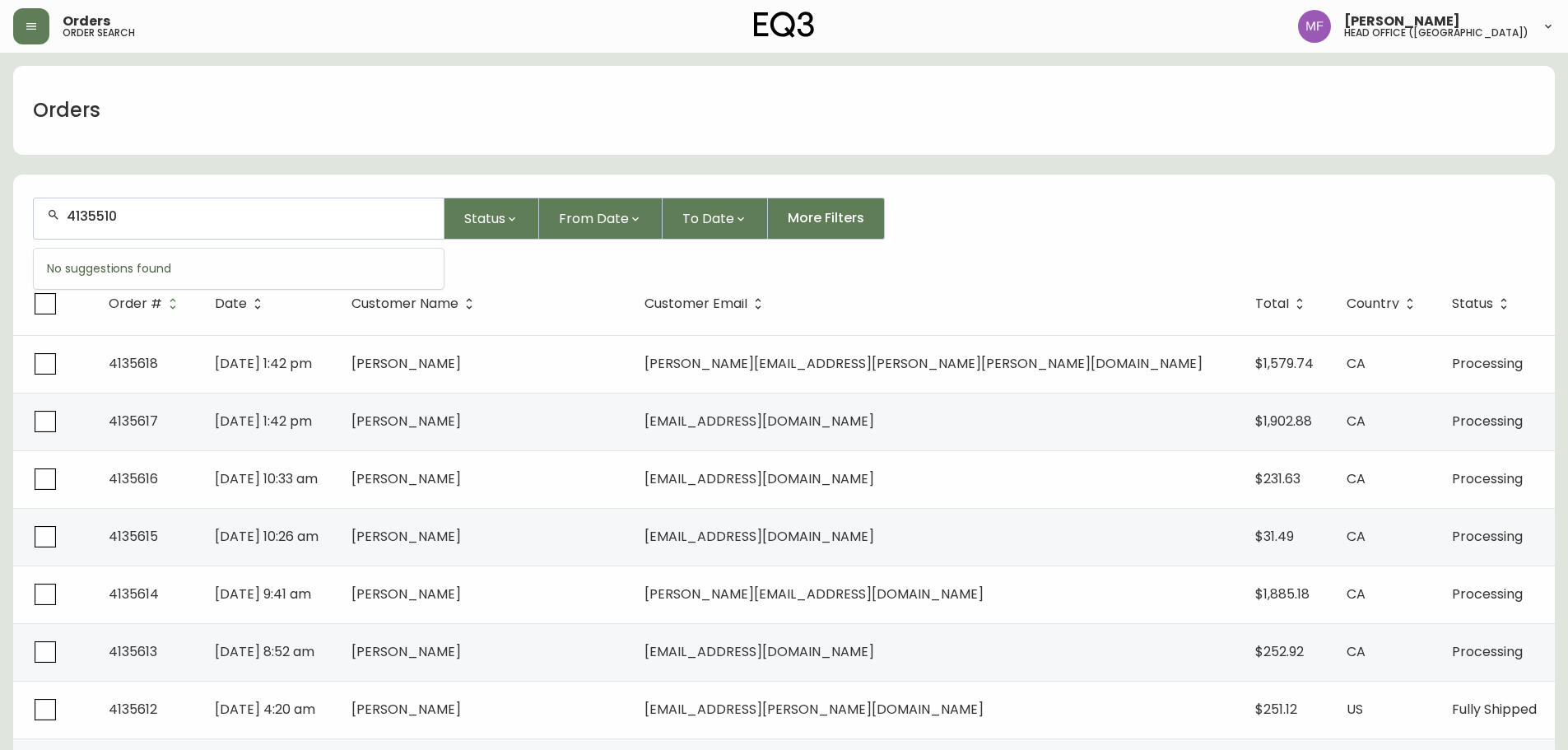
type input "4135510"
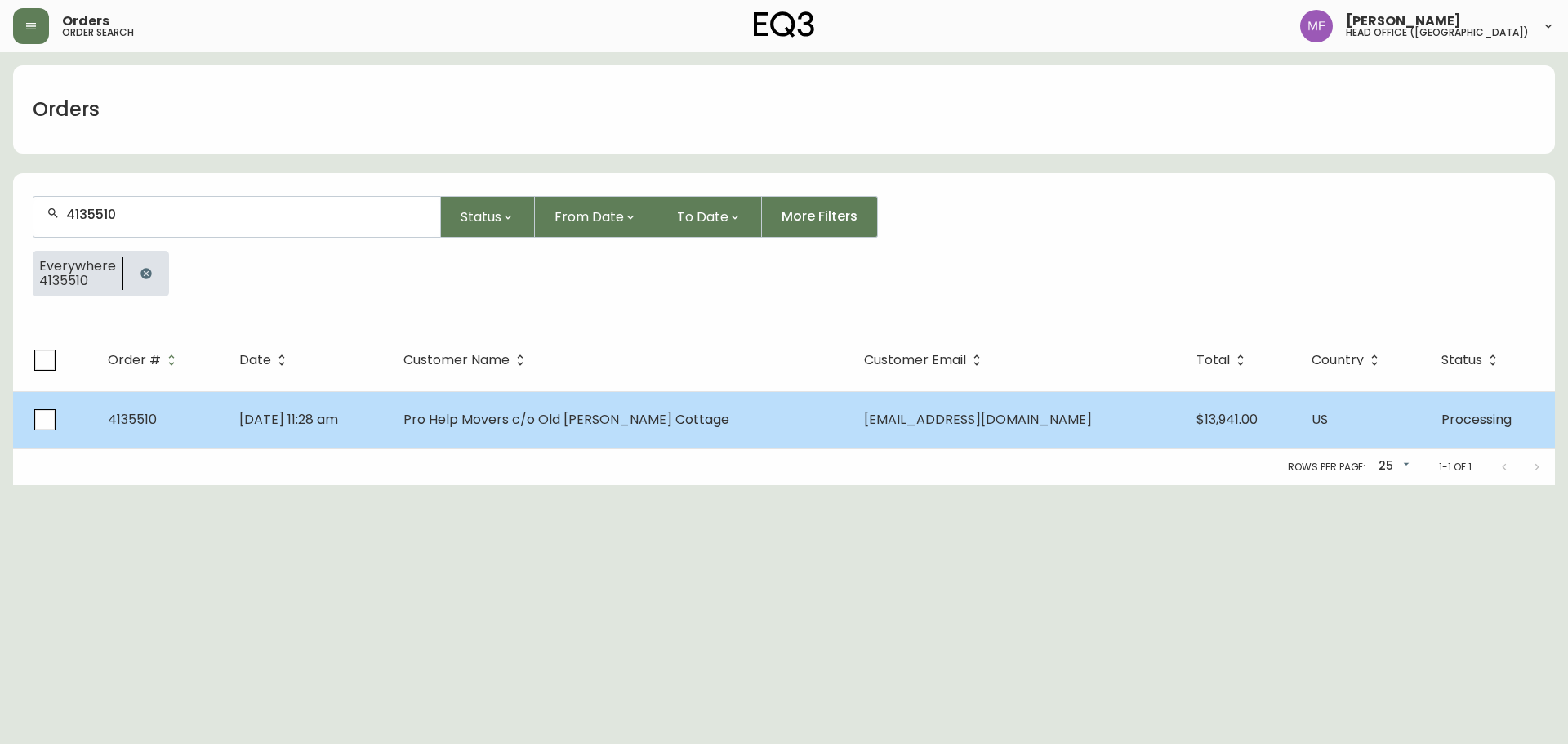
click at [506, 427] on span "Pro Help Movers c/o Old Barnwell Cottage" at bounding box center [566, 418] width 326 height 19
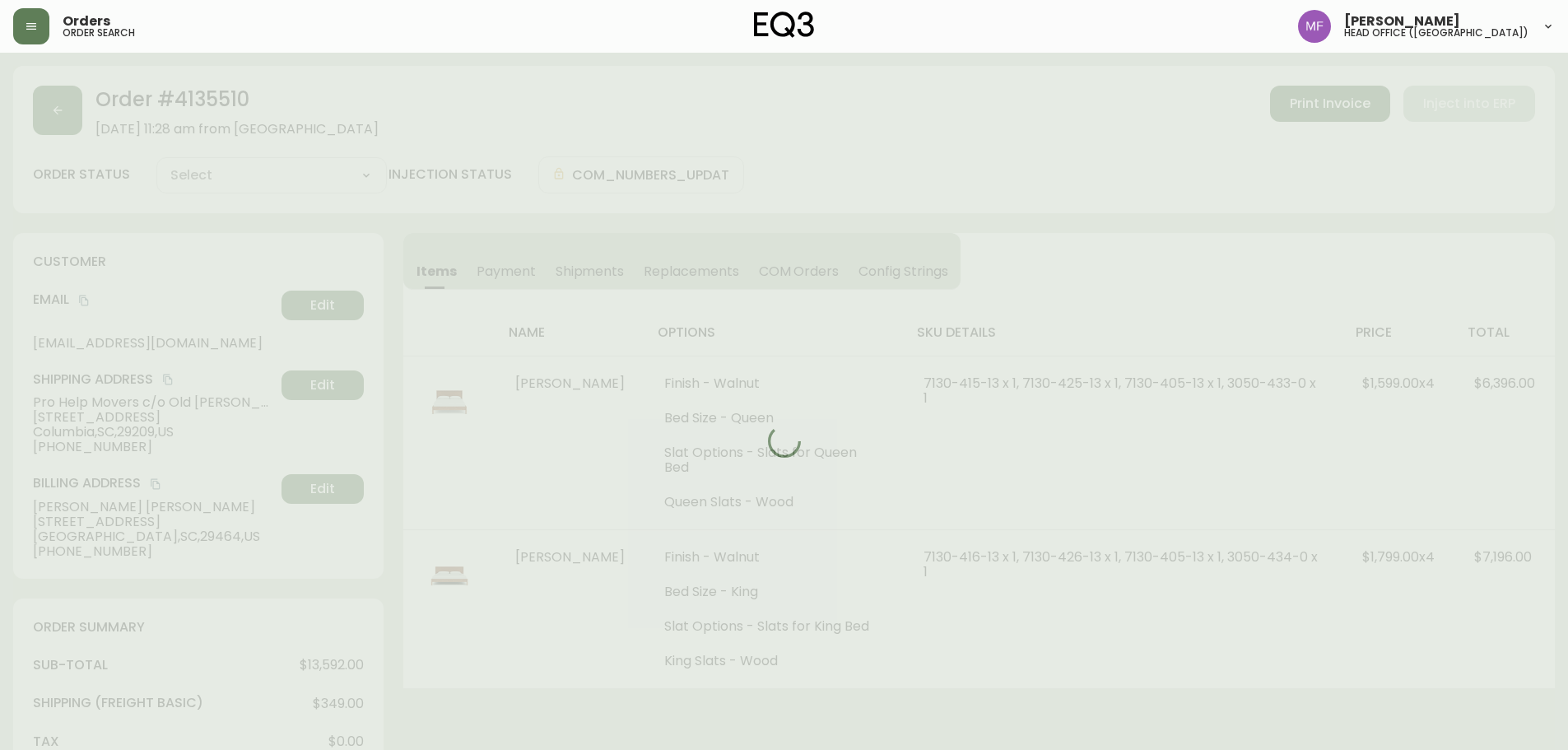
type input "Processing"
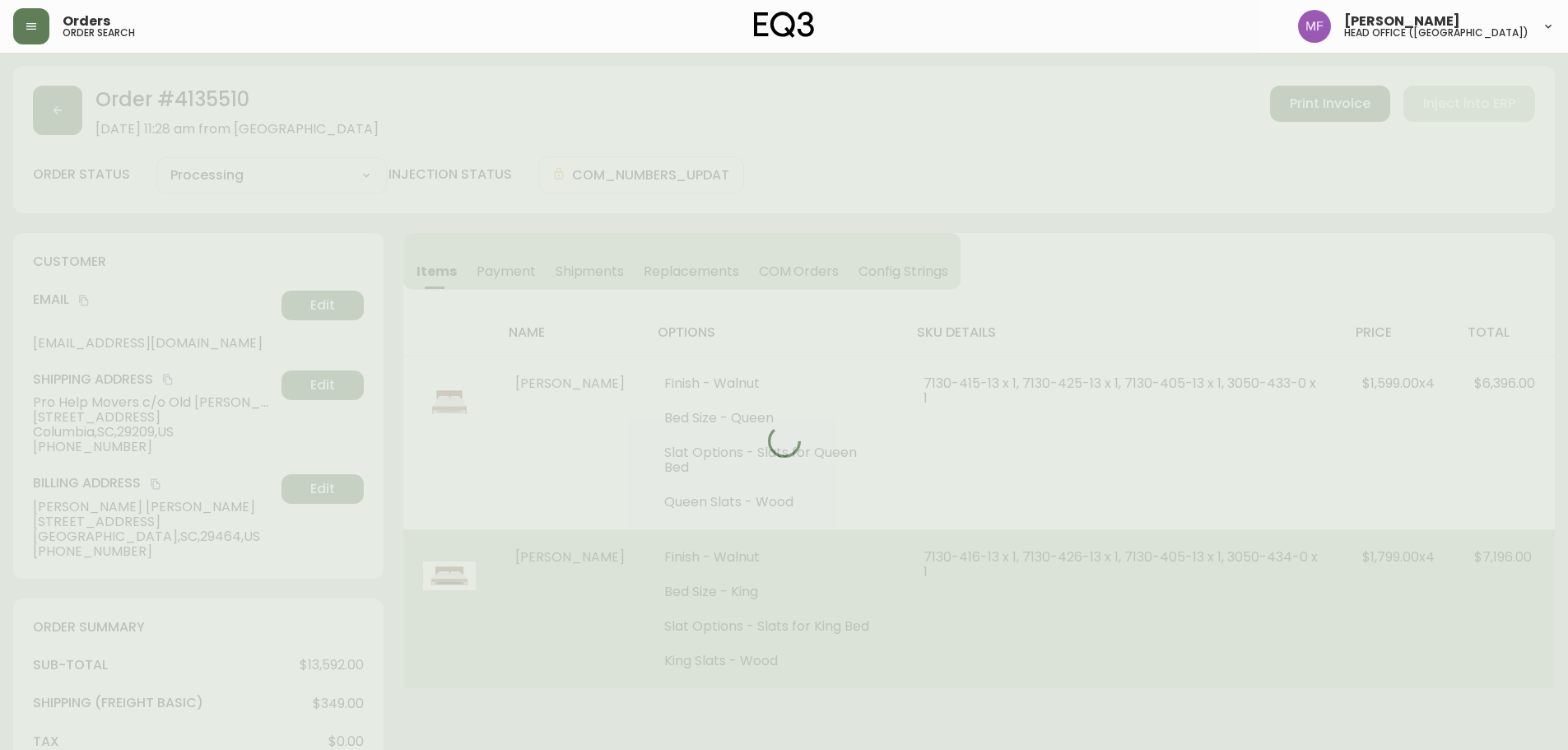
select select "PROCESSING"
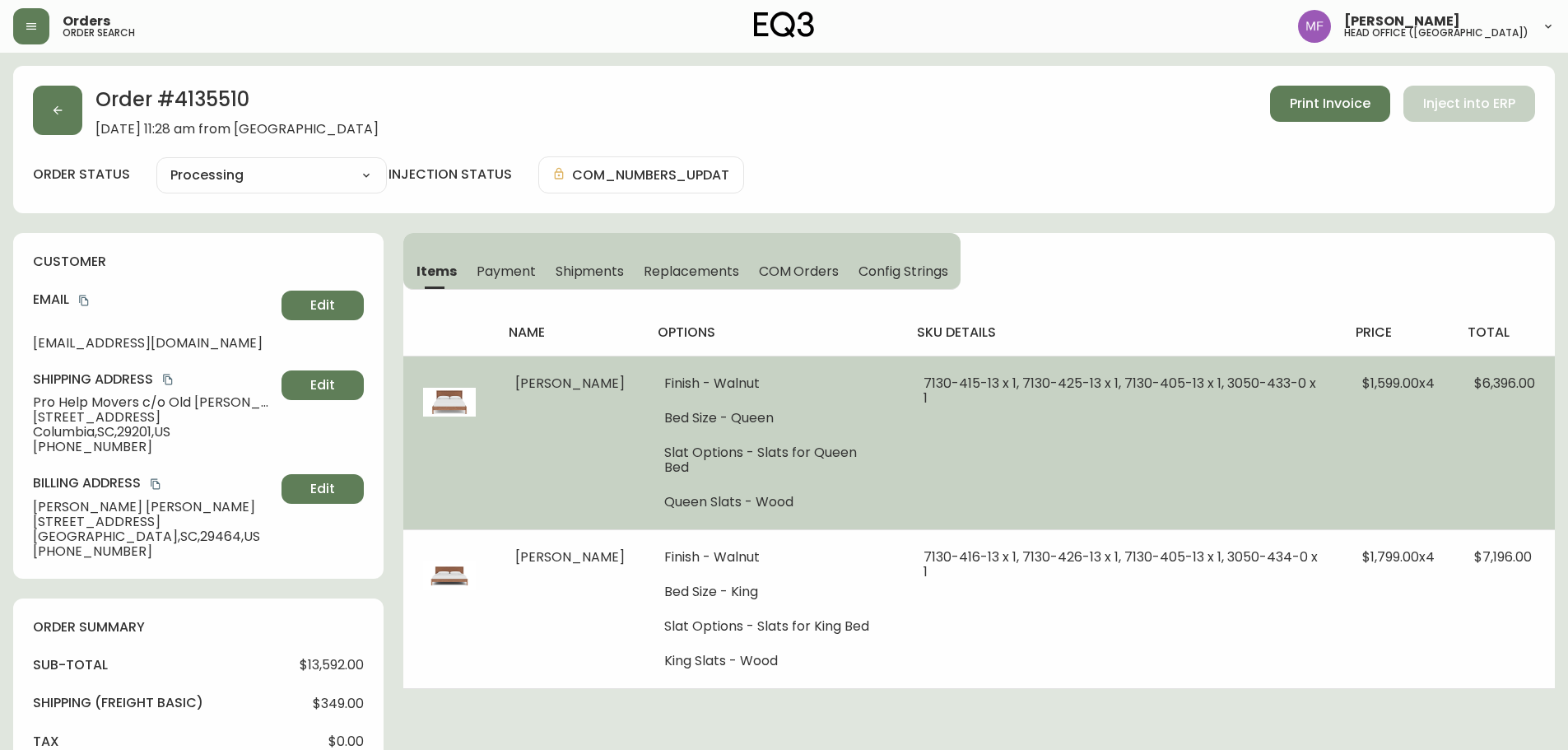
click at [964, 489] on td "7130-415-13 x 1, 7130-425-13 x 1, 7130-405-13 x 1, 3050-433-0 x 1" at bounding box center [1124, 442] width 439 height 174
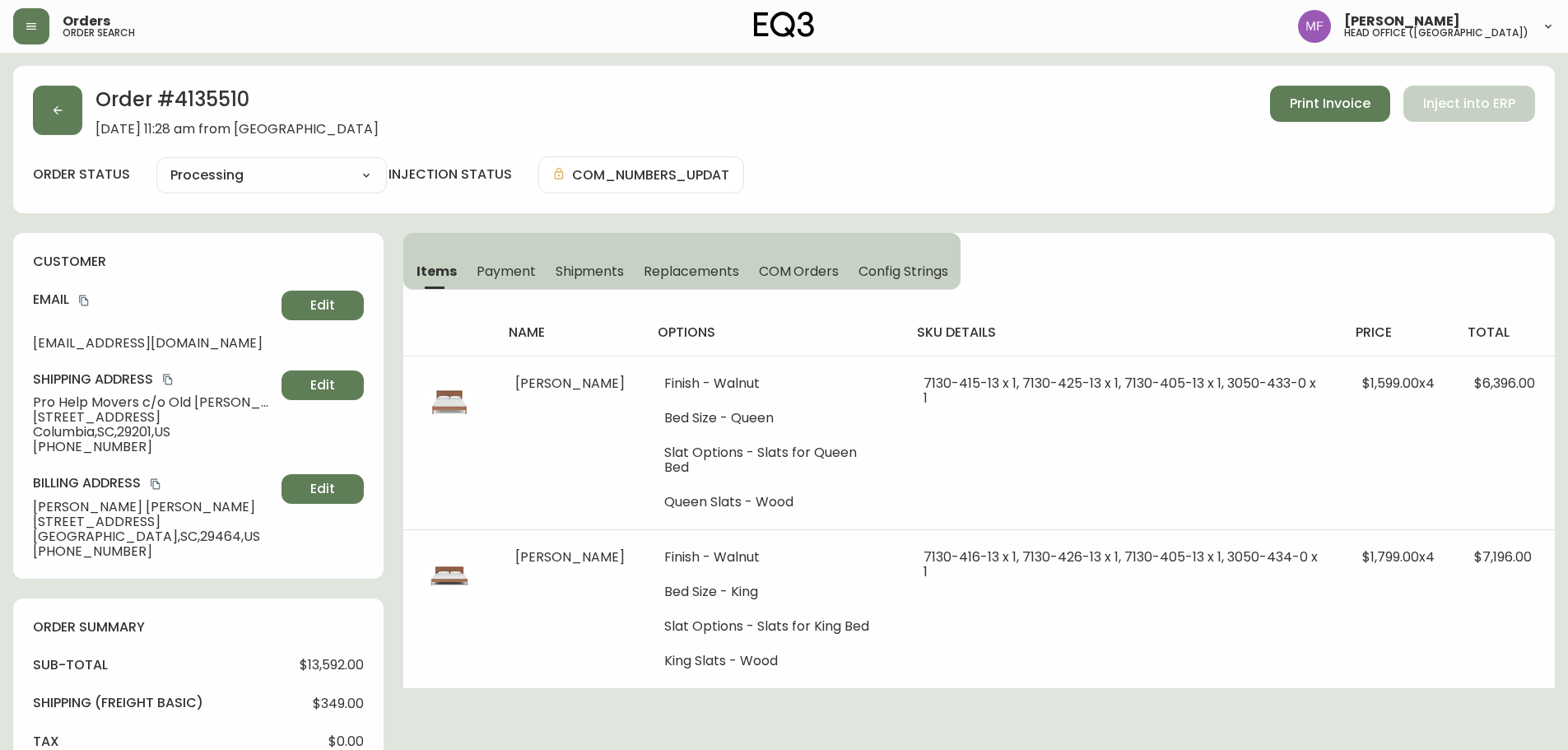
click at [155, 432] on span "Columbia , SC , 29201 , US" at bounding box center [154, 432] width 242 height 14
click at [69, 135] on div "Order # 4135510 September 23, 2025 at 11:28 am from US_EN Print Invoice Inject …" at bounding box center [784, 111] width 1502 height 51
click at [34, 112] on button "button" at bounding box center [58, 110] width 49 height 49
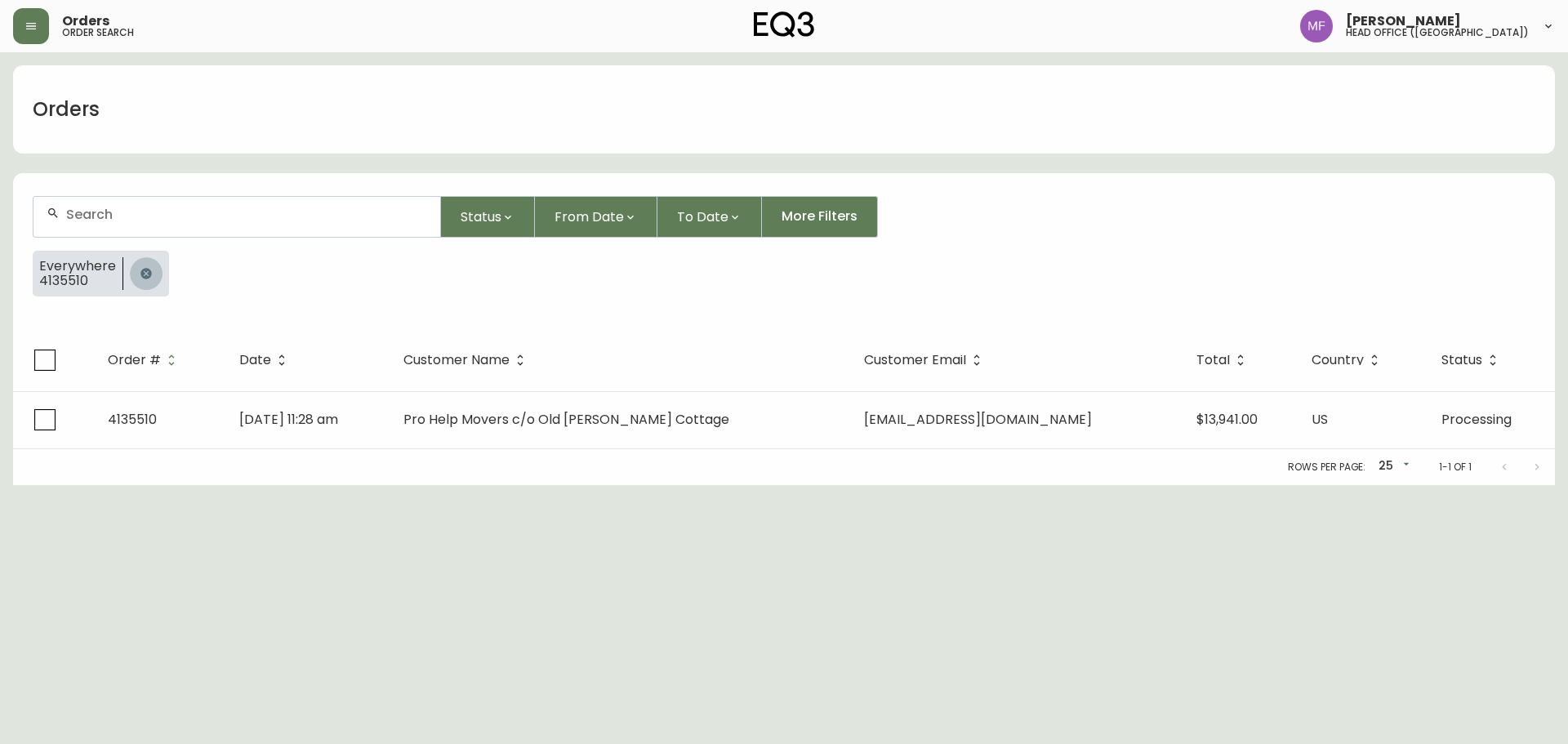
click at [148, 278] on icon "button" at bounding box center [145, 273] width 13 height 13
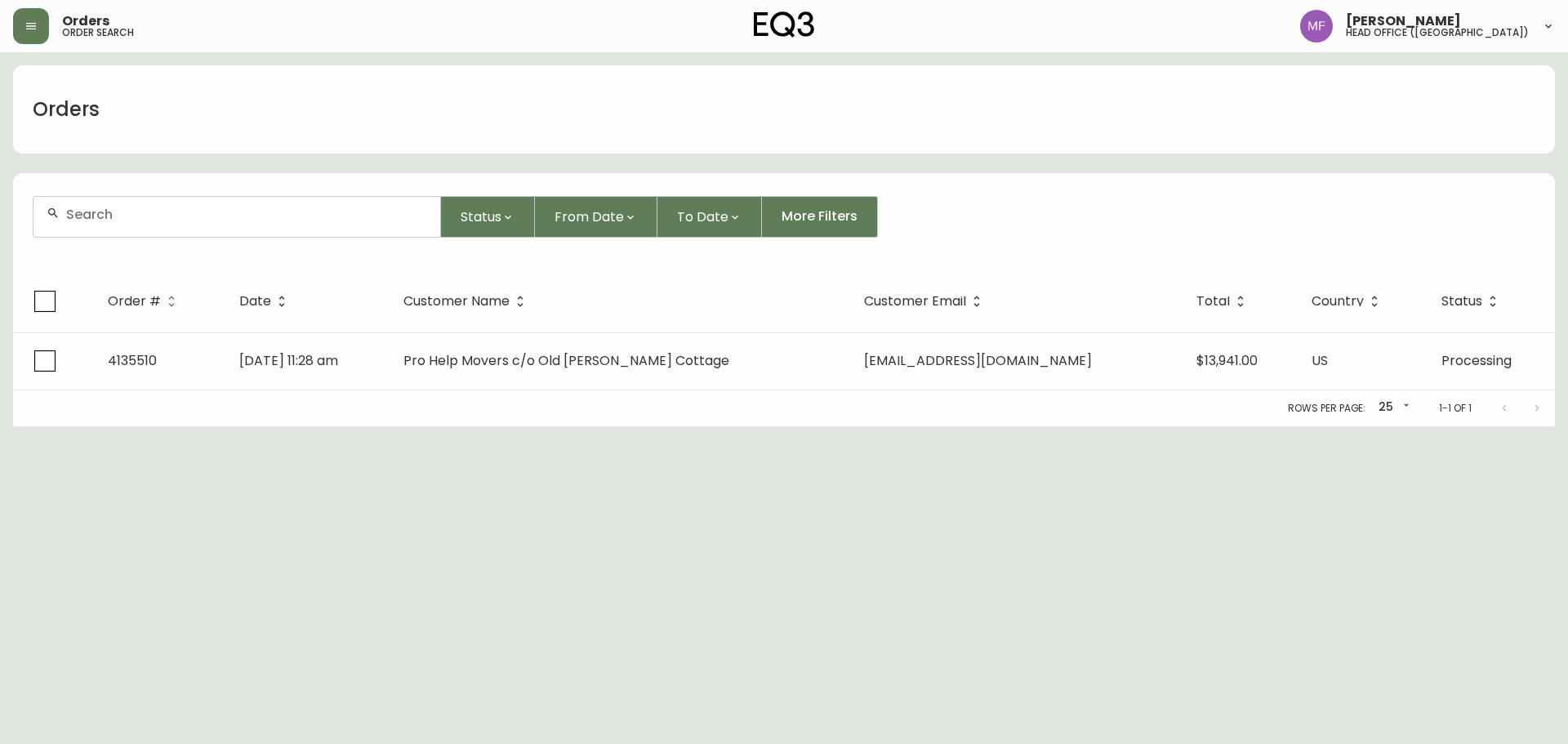
click at [152, 225] on div at bounding box center [237, 217] width 407 height 40
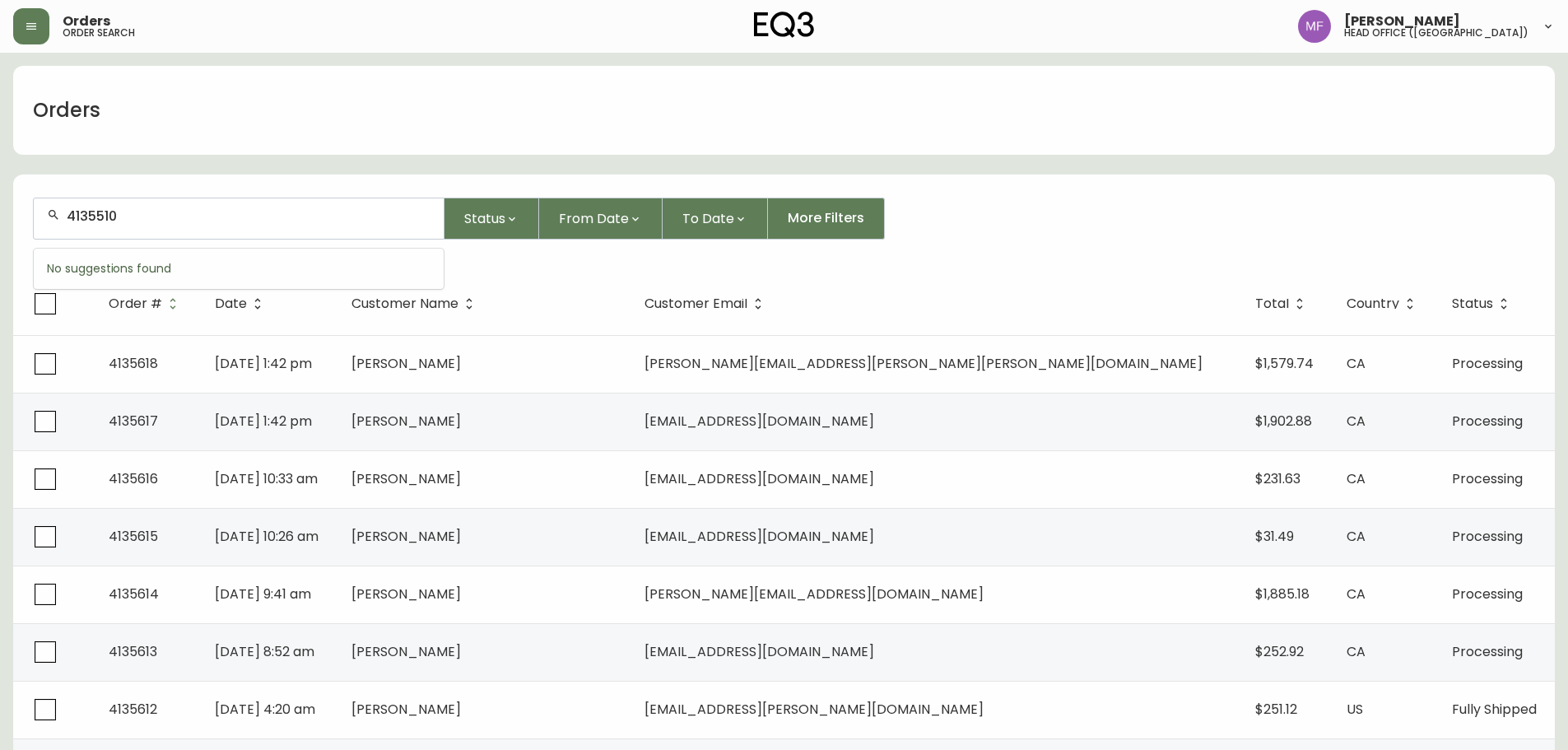
type input "4135510"
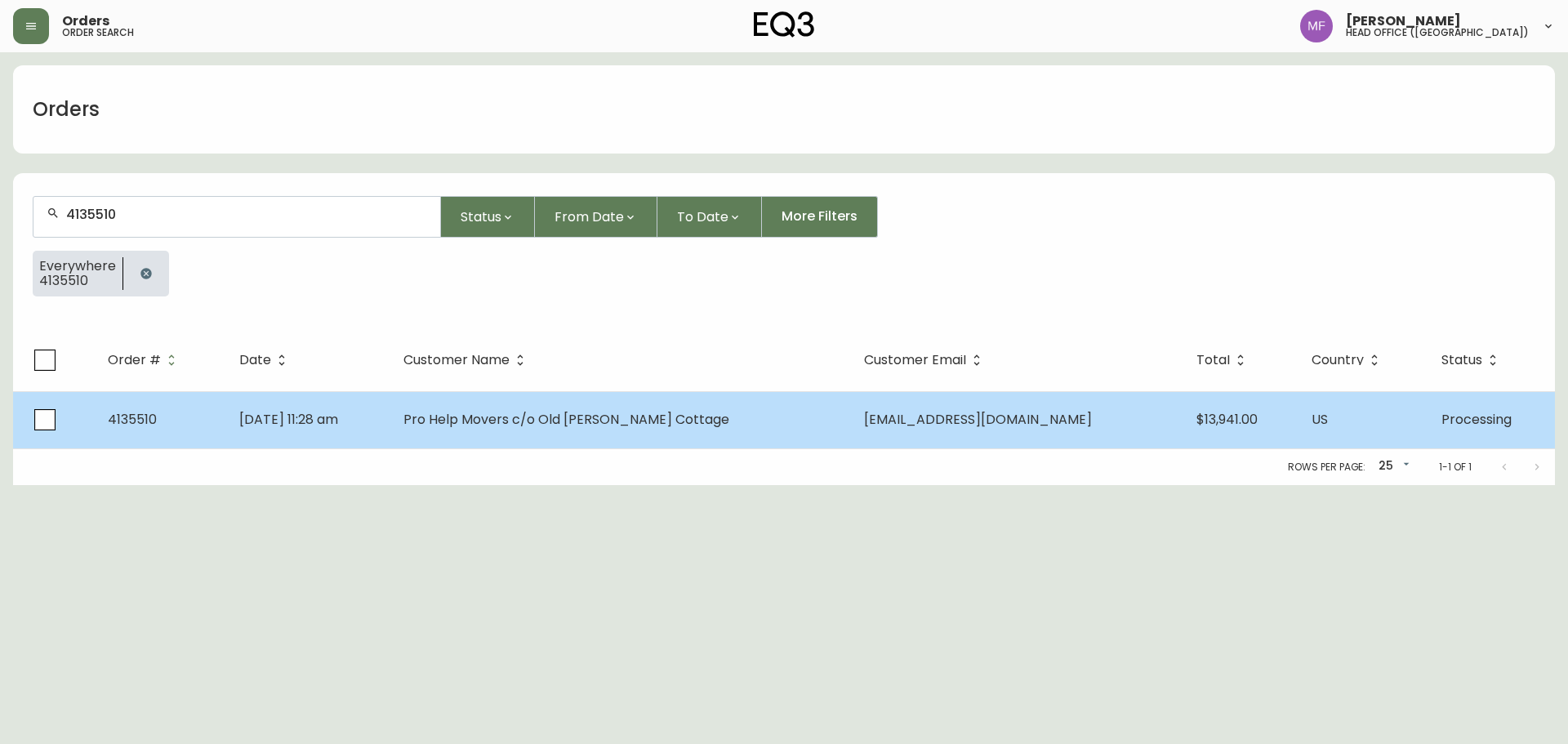
click at [649, 393] on td "Pro Help Movers c/o Old Barnwell Cottage" at bounding box center [620, 419] width 461 height 57
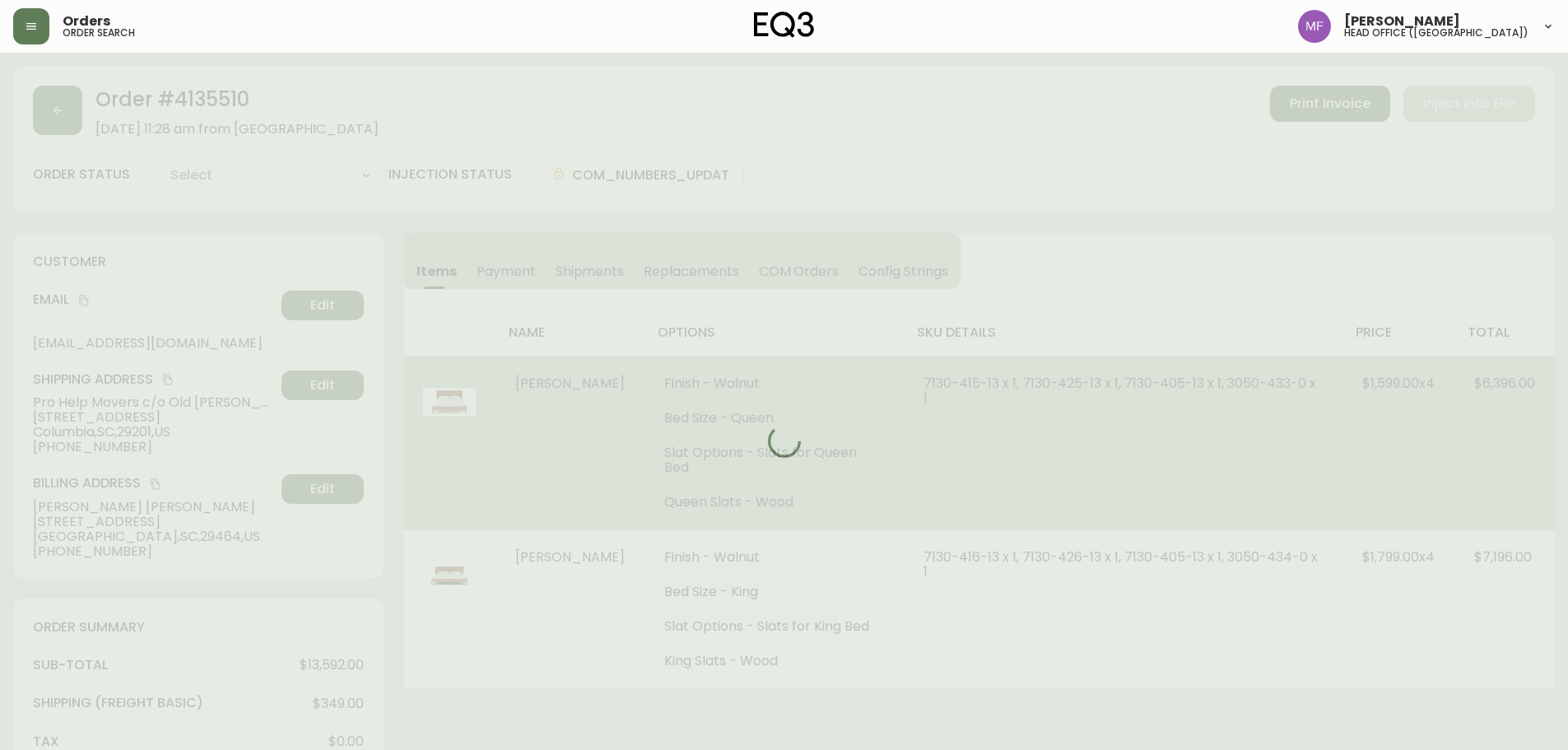
type input "Processing"
select select "PROCESSING"
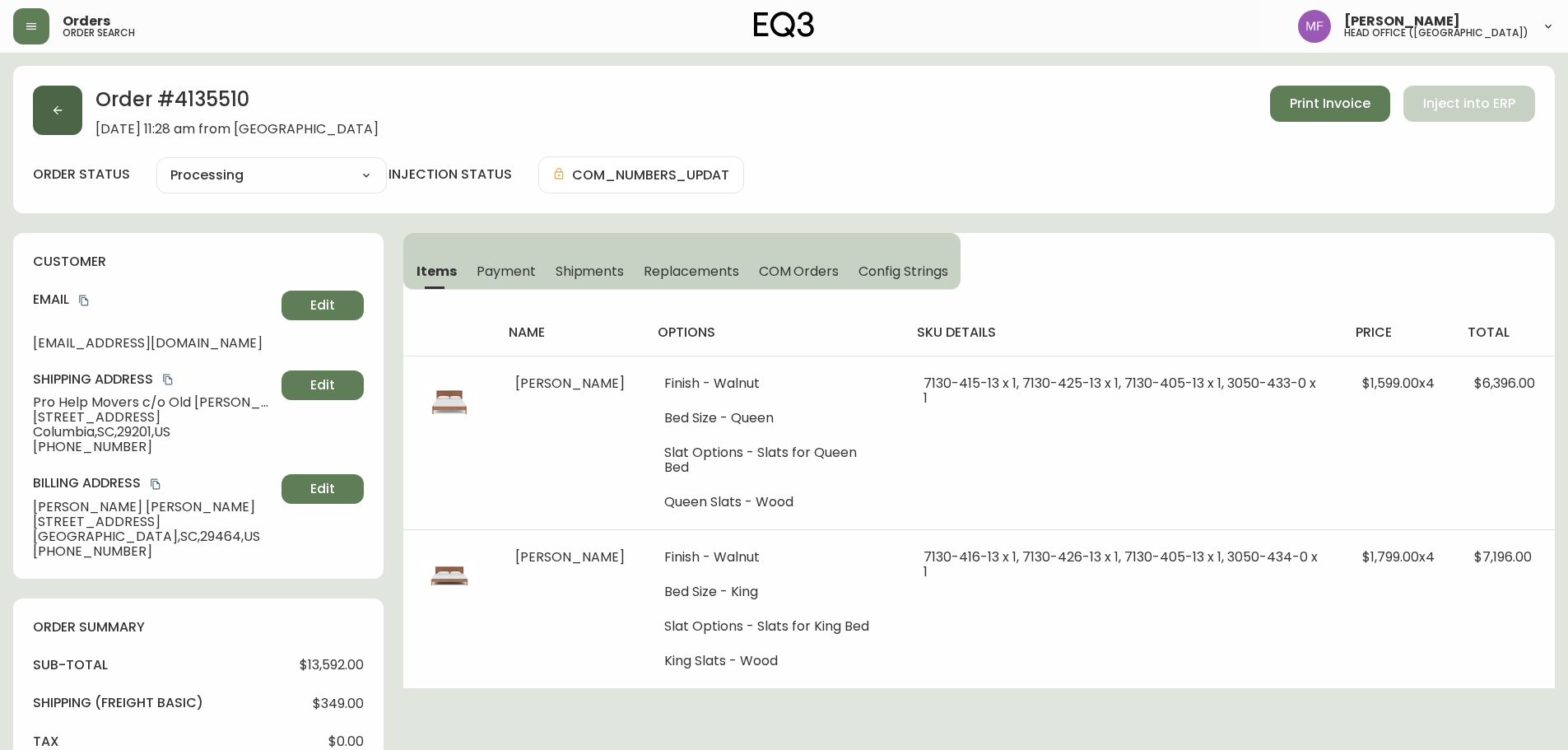
click at [49, 121] on button "button" at bounding box center [58, 110] width 49 height 49
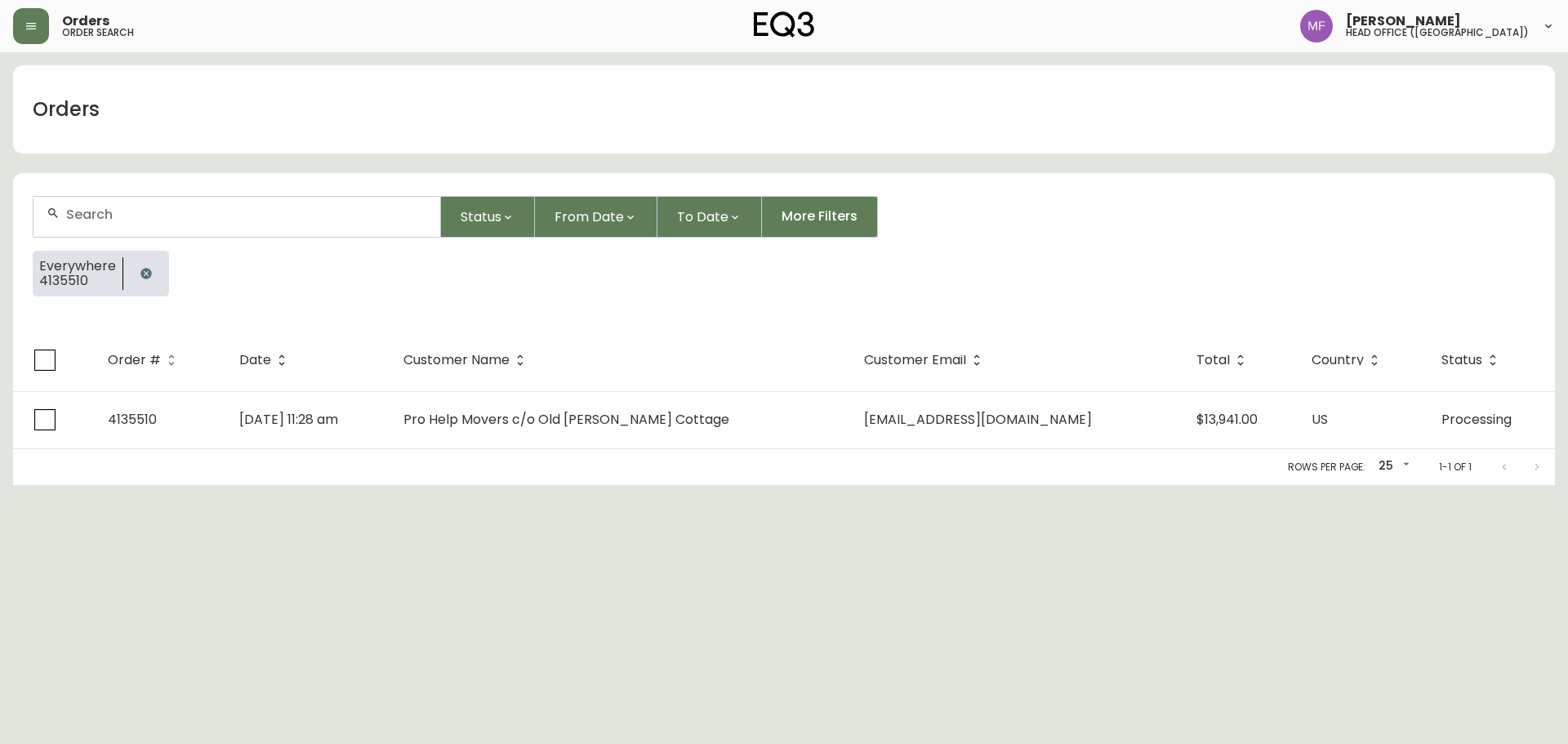
click at [144, 269] on icon "button" at bounding box center [145, 273] width 11 height 11
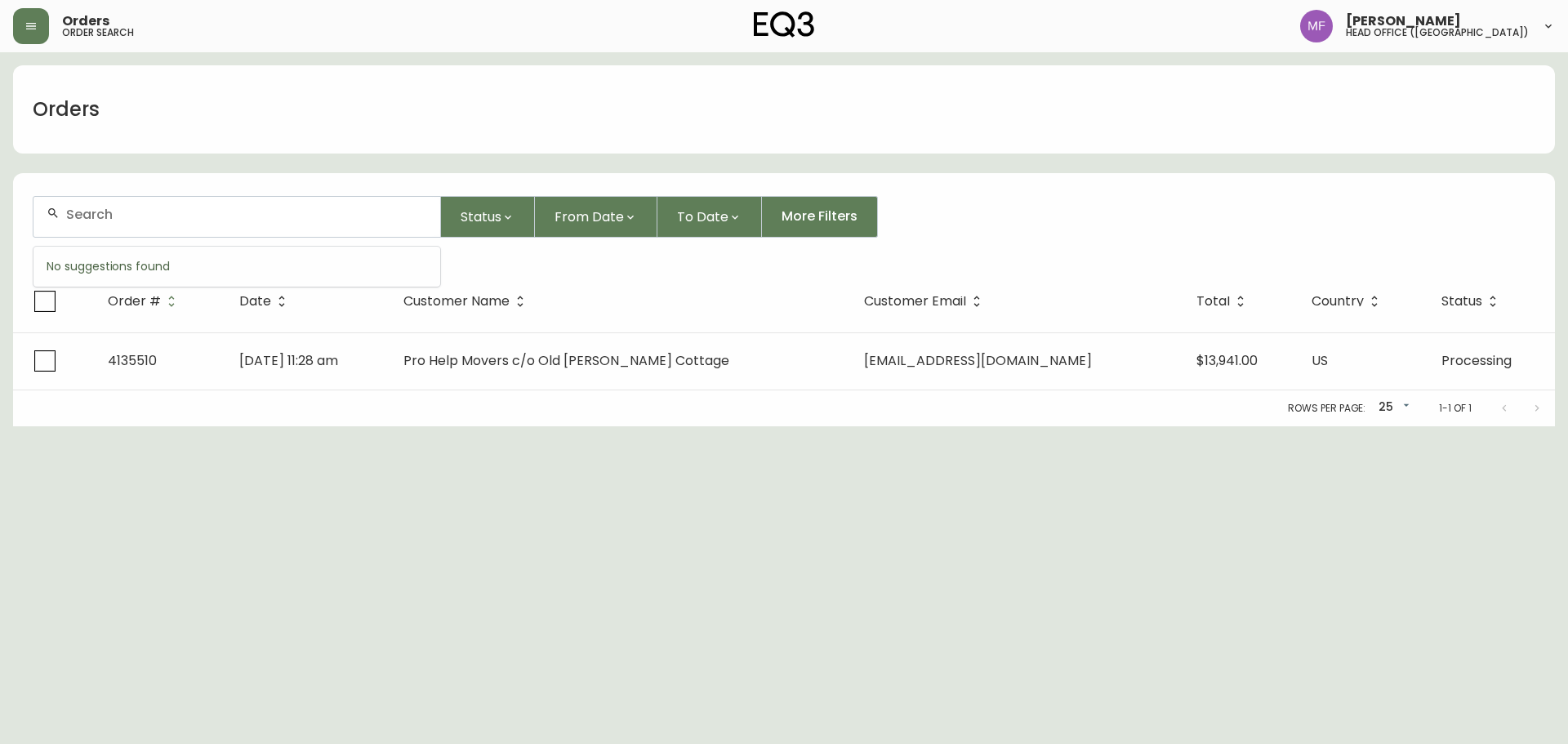
click at [139, 216] on input "text" at bounding box center [246, 214] width 361 height 15
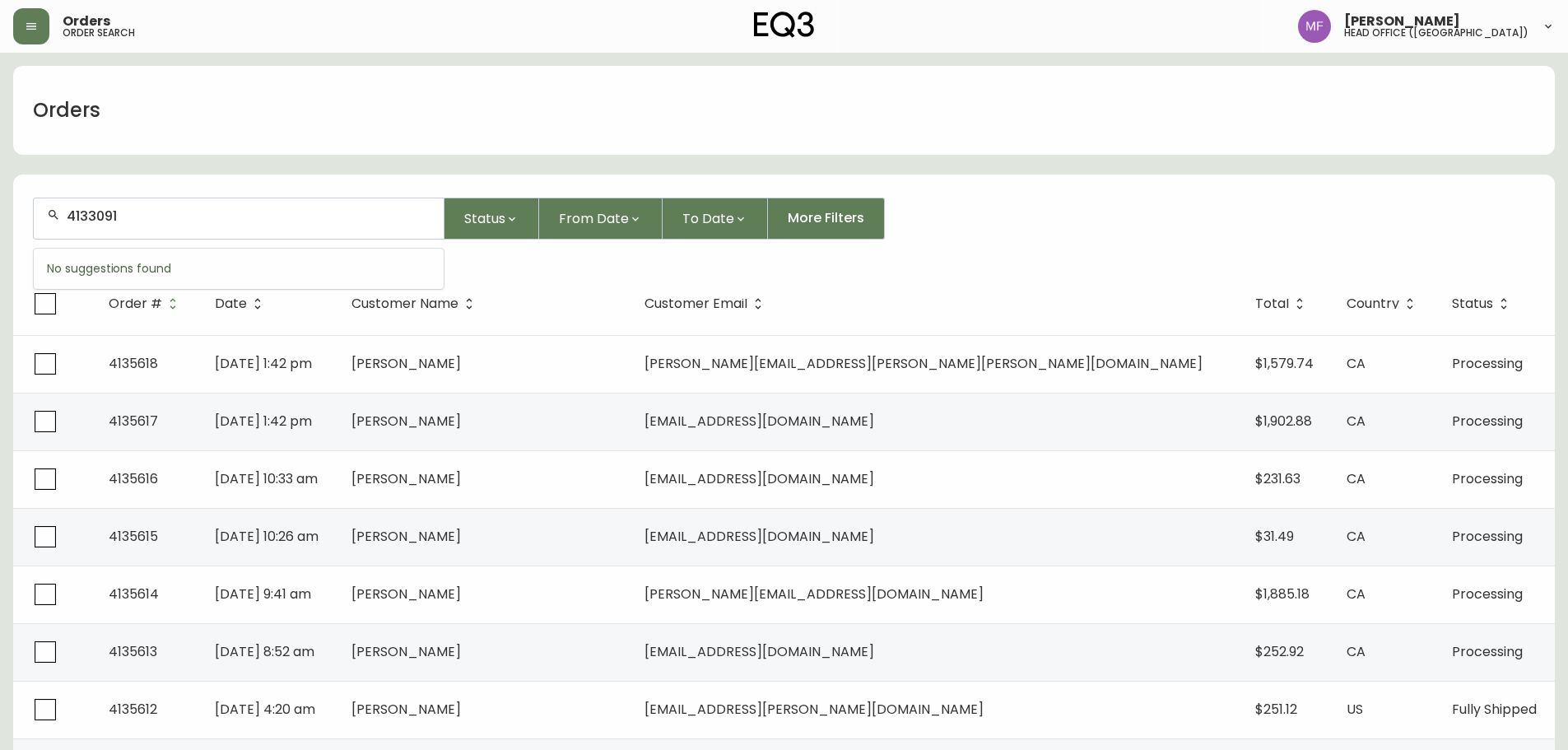
type input "4133091"
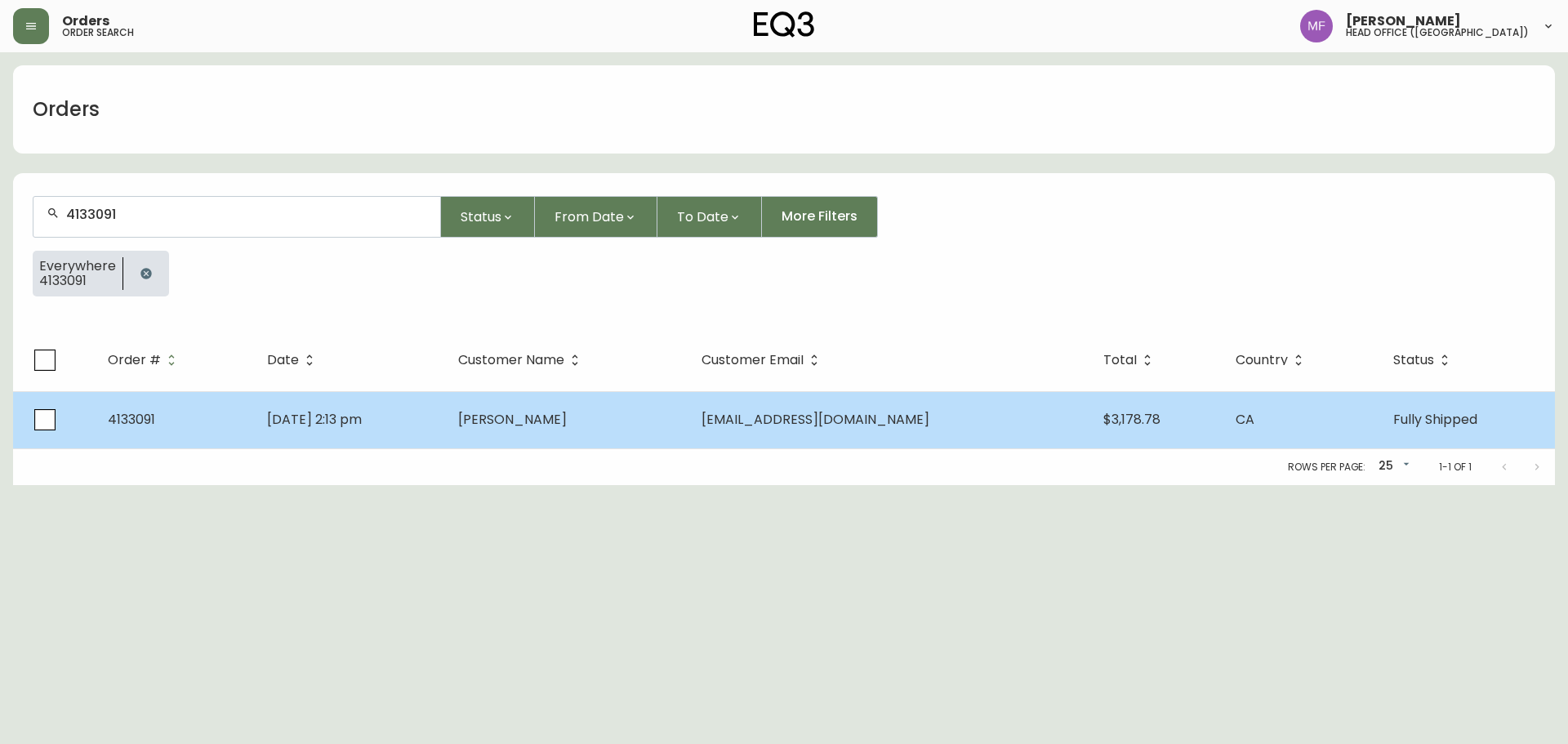
click at [575, 428] on td "Tury Aljaqobi" at bounding box center [567, 419] width 244 height 57
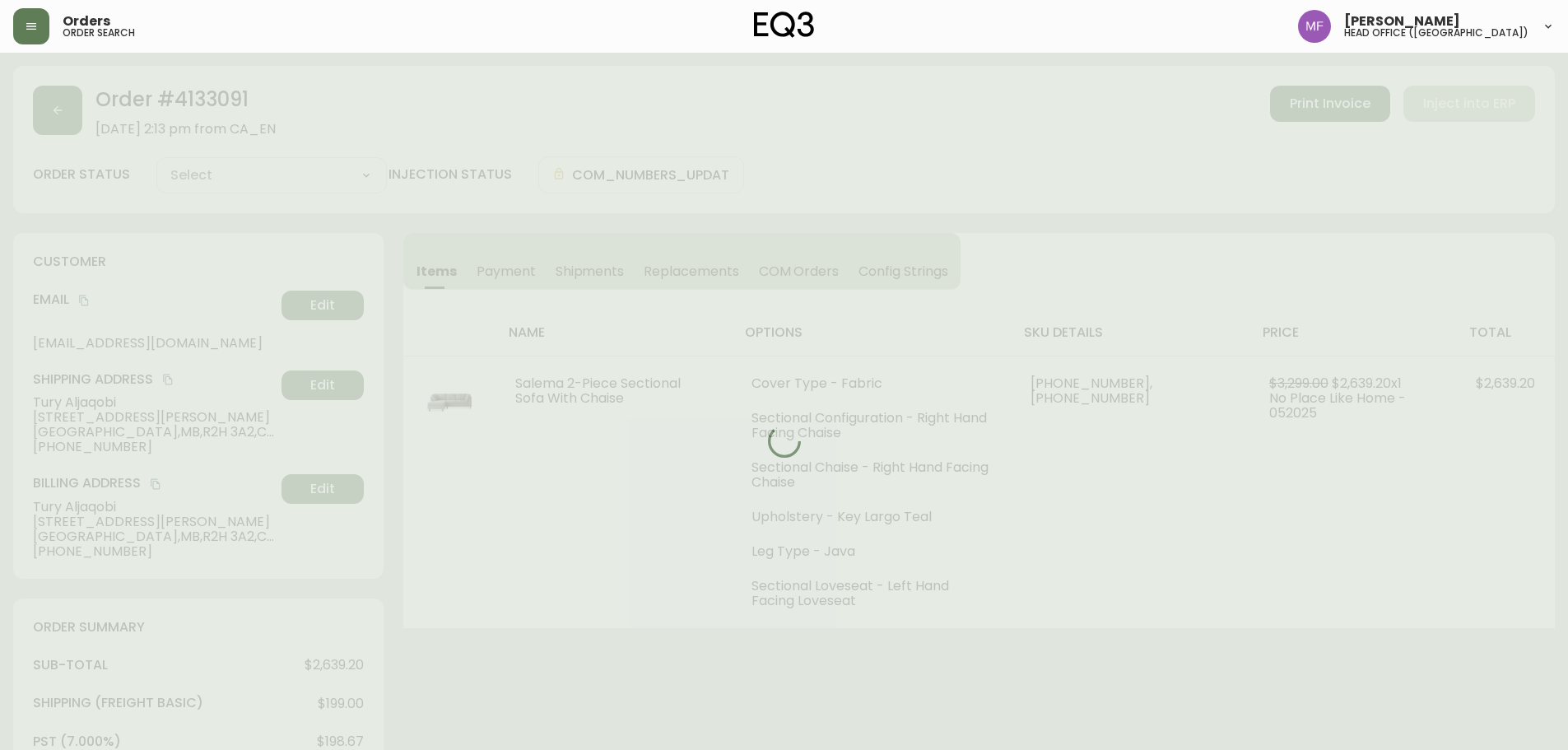
type input "Fully Shipped"
select select "FULLY_SHIPPED"
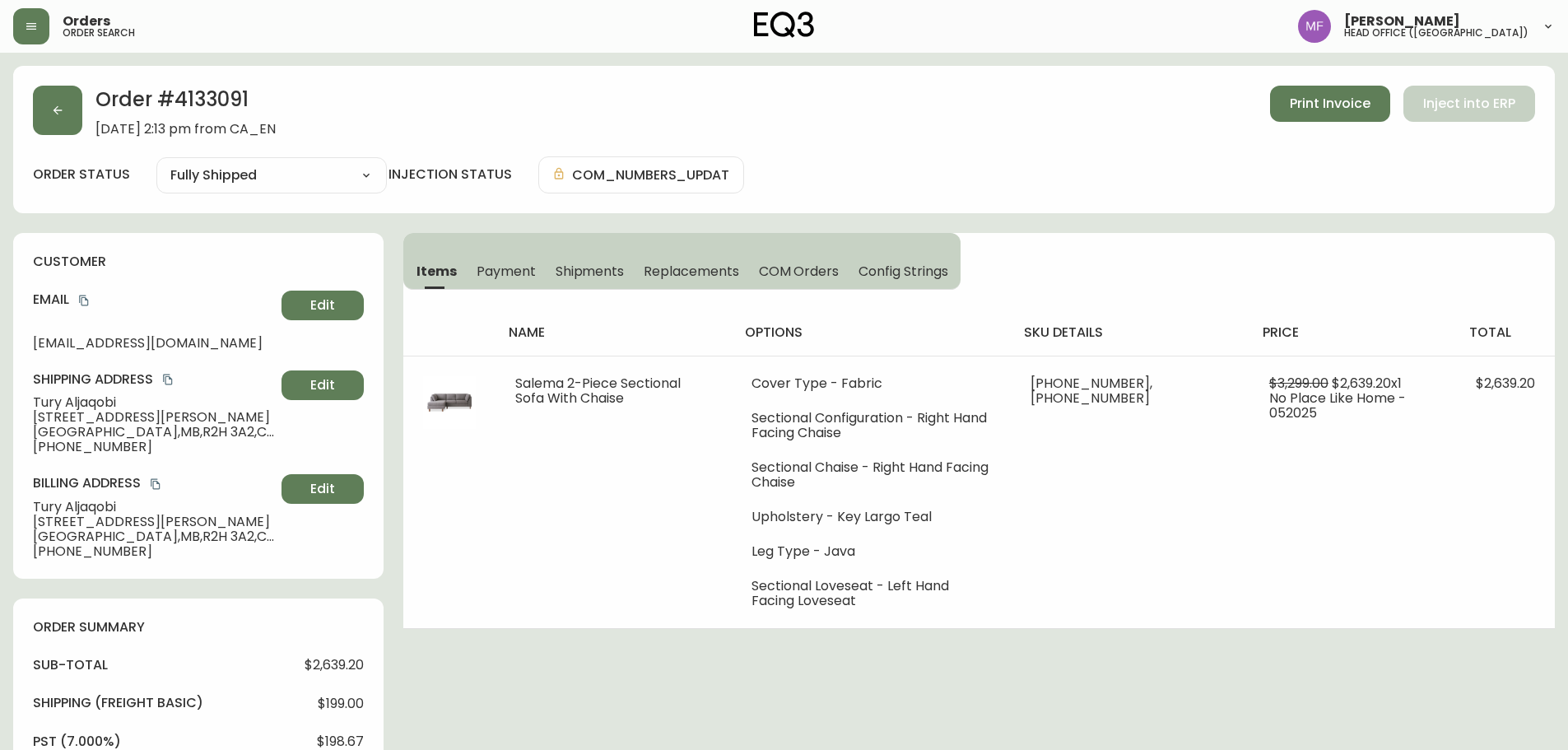
click at [199, 102] on h2 "Order # 4133091" at bounding box center [185, 103] width 180 height 36
click at [504, 245] on div "Items Payment Shipments Replacements COM Orders Config Strings" at bounding box center [681, 261] width 557 height 57
click at [506, 263] on span "Payment" at bounding box center [506, 271] width 59 height 17
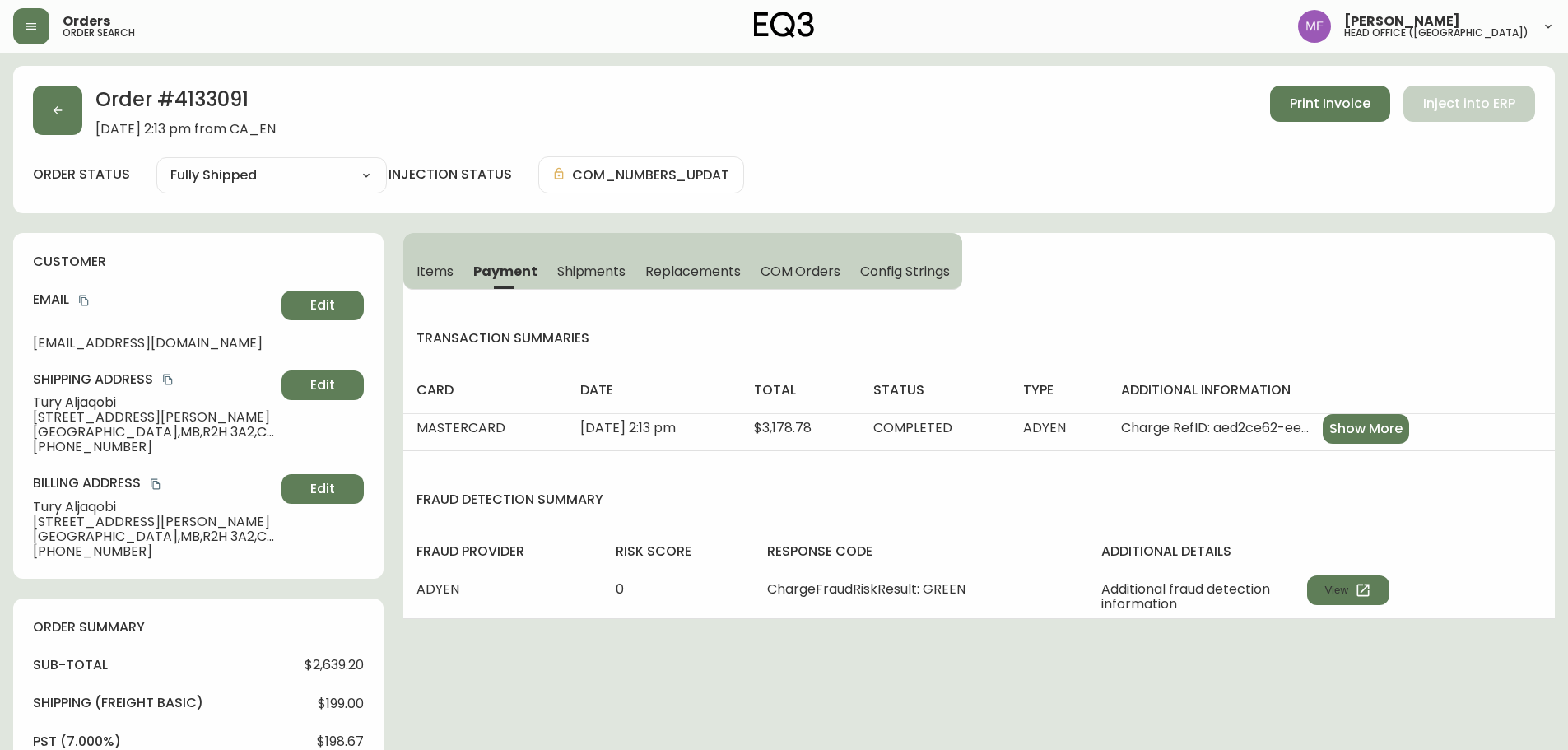
click at [435, 271] on span "Items" at bounding box center [435, 271] width 37 height 17
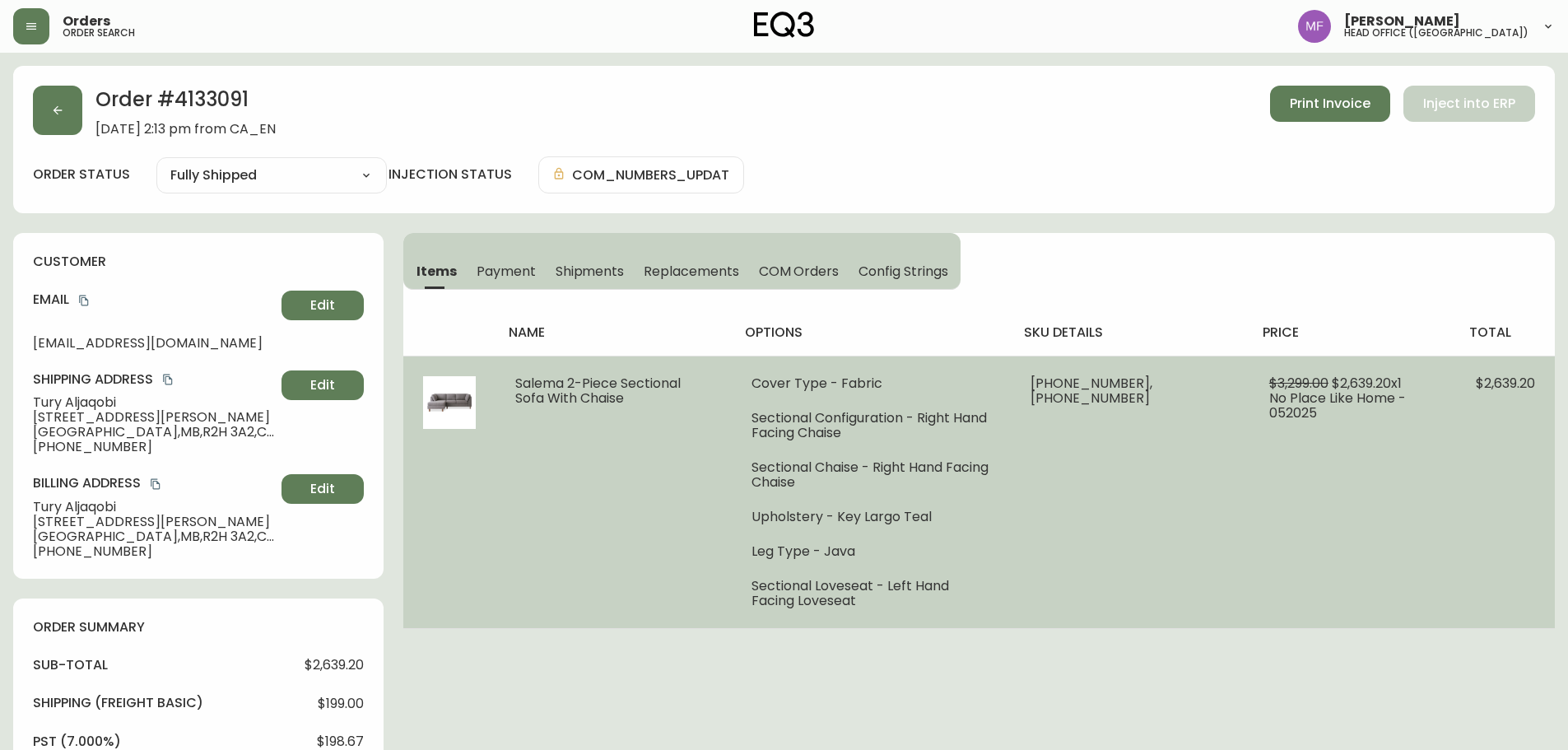
click at [806, 511] on li "Upholstery - Key Largo Teal" at bounding box center [871, 516] width 239 height 14
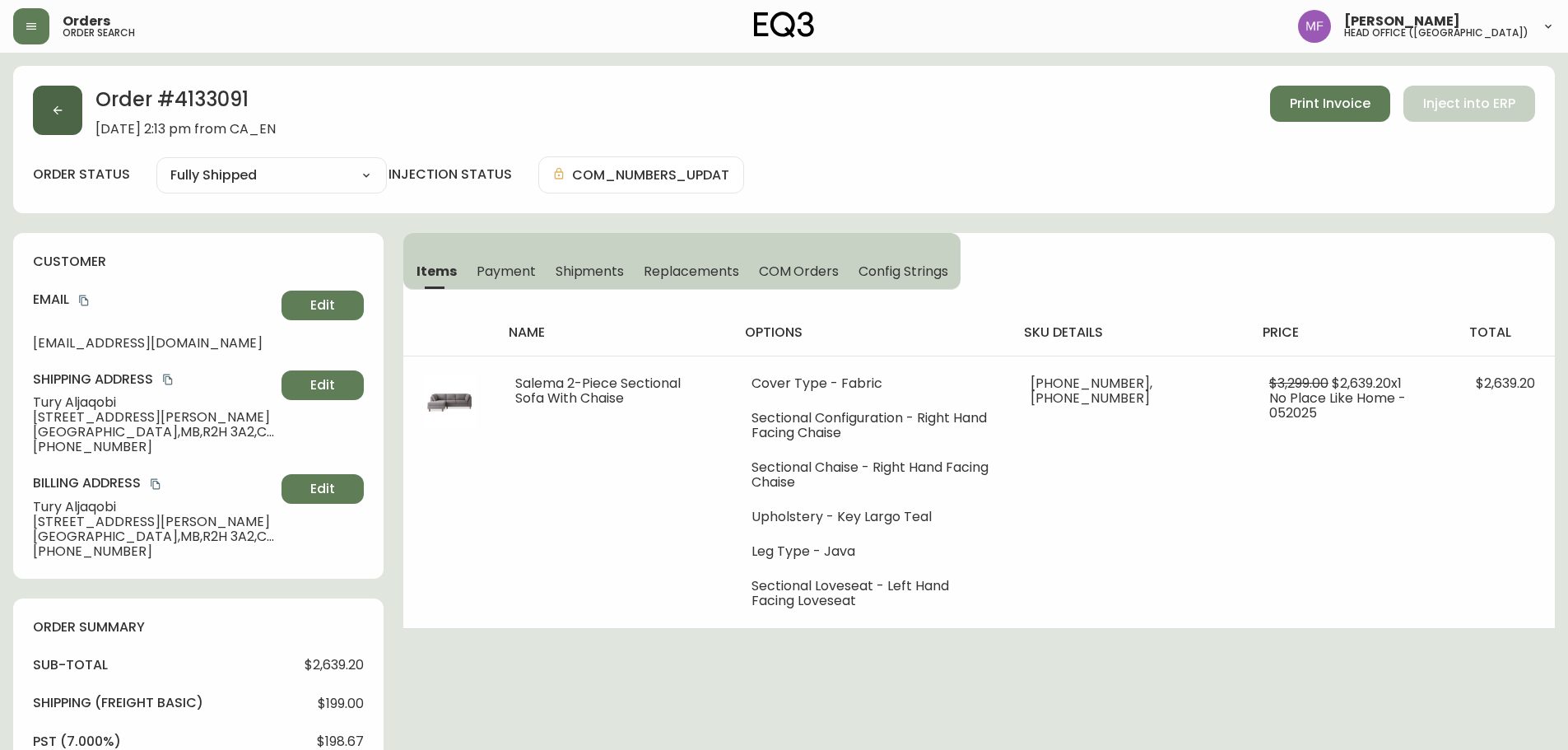
click at [61, 114] on icon "button" at bounding box center [58, 110] width 13 height 13
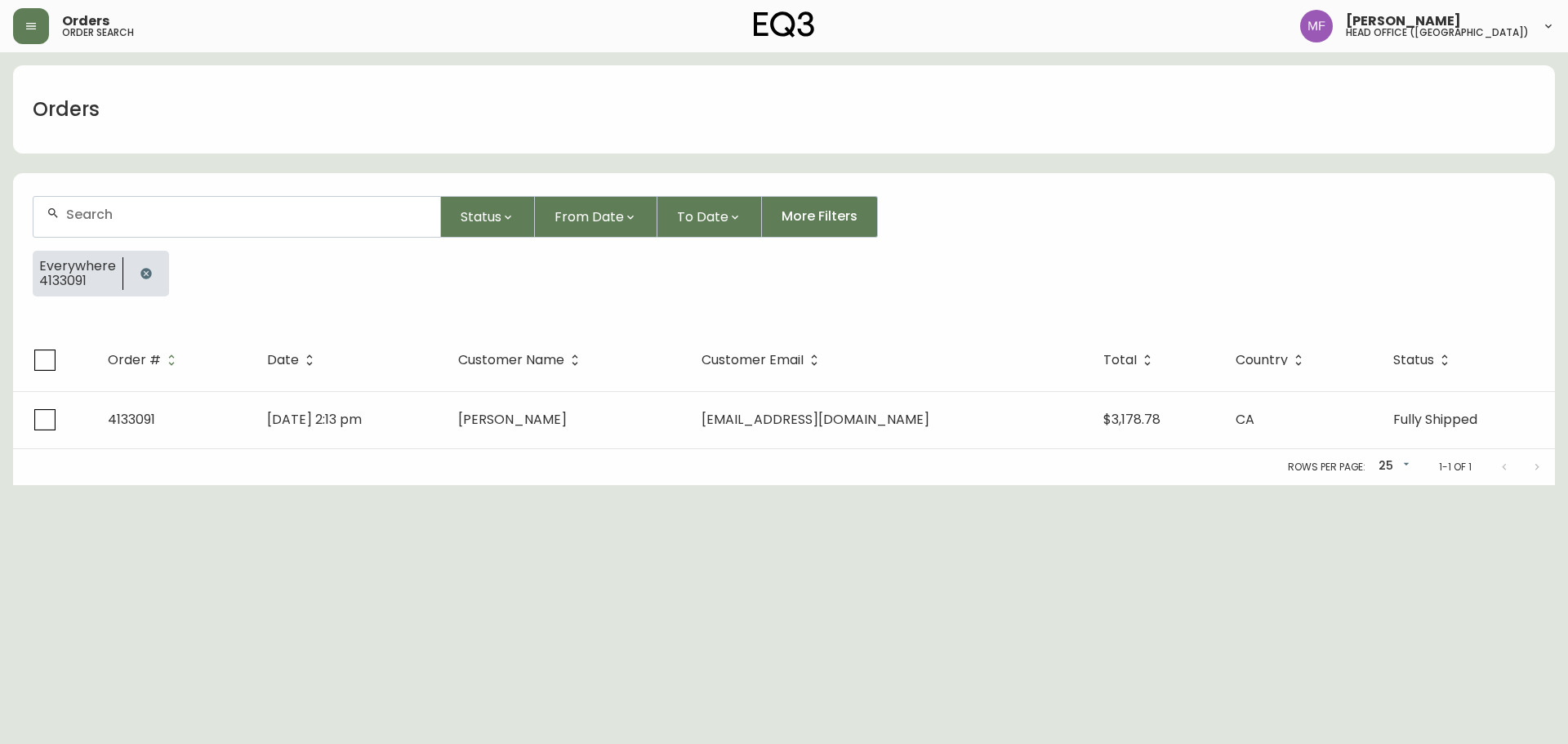
click at [149, 269] on icon "button" at bounding box center [145, 273] width 13 height 13
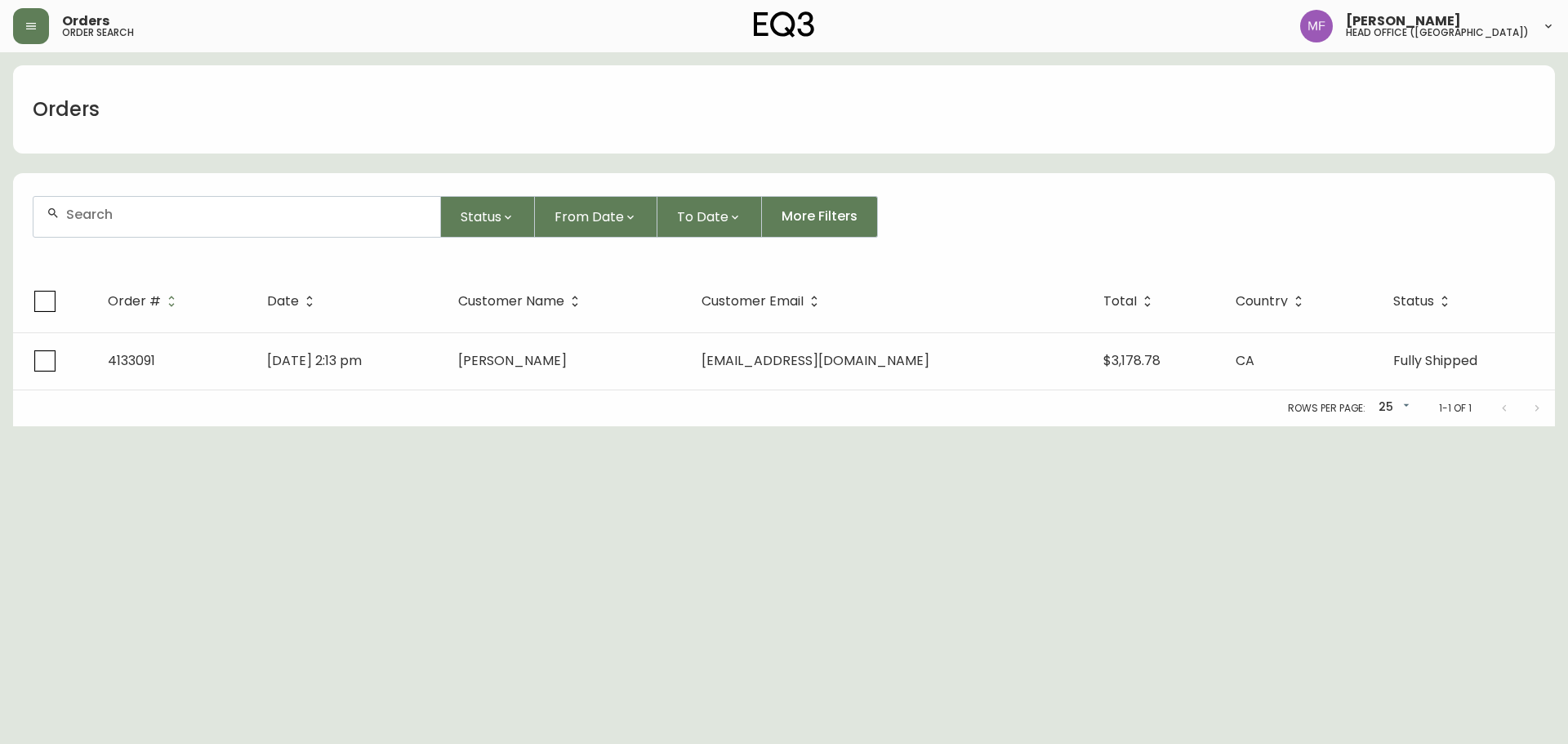
click at [149, 222] on div at bounding box center [237, 217] width 407 height 40
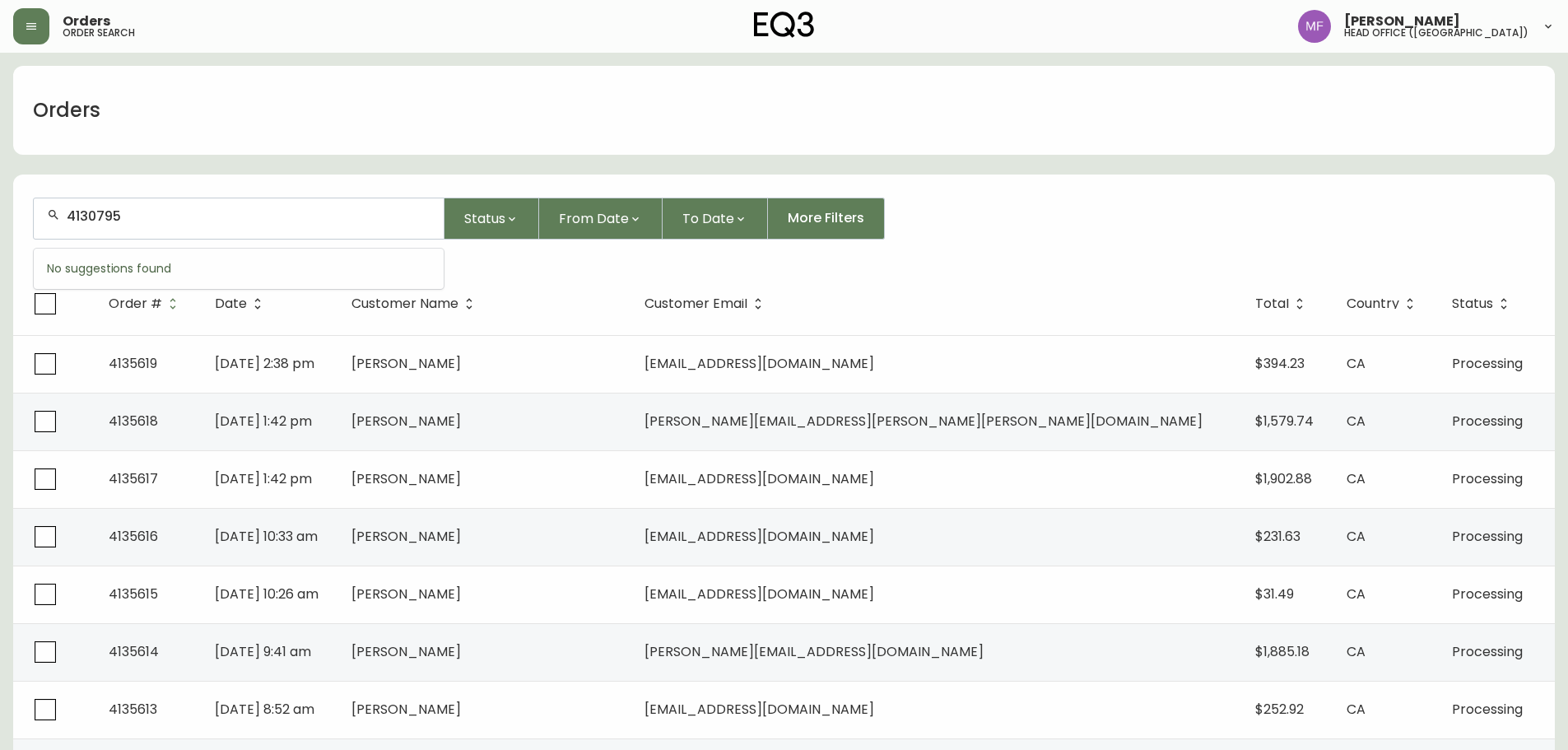
type input "4130795"
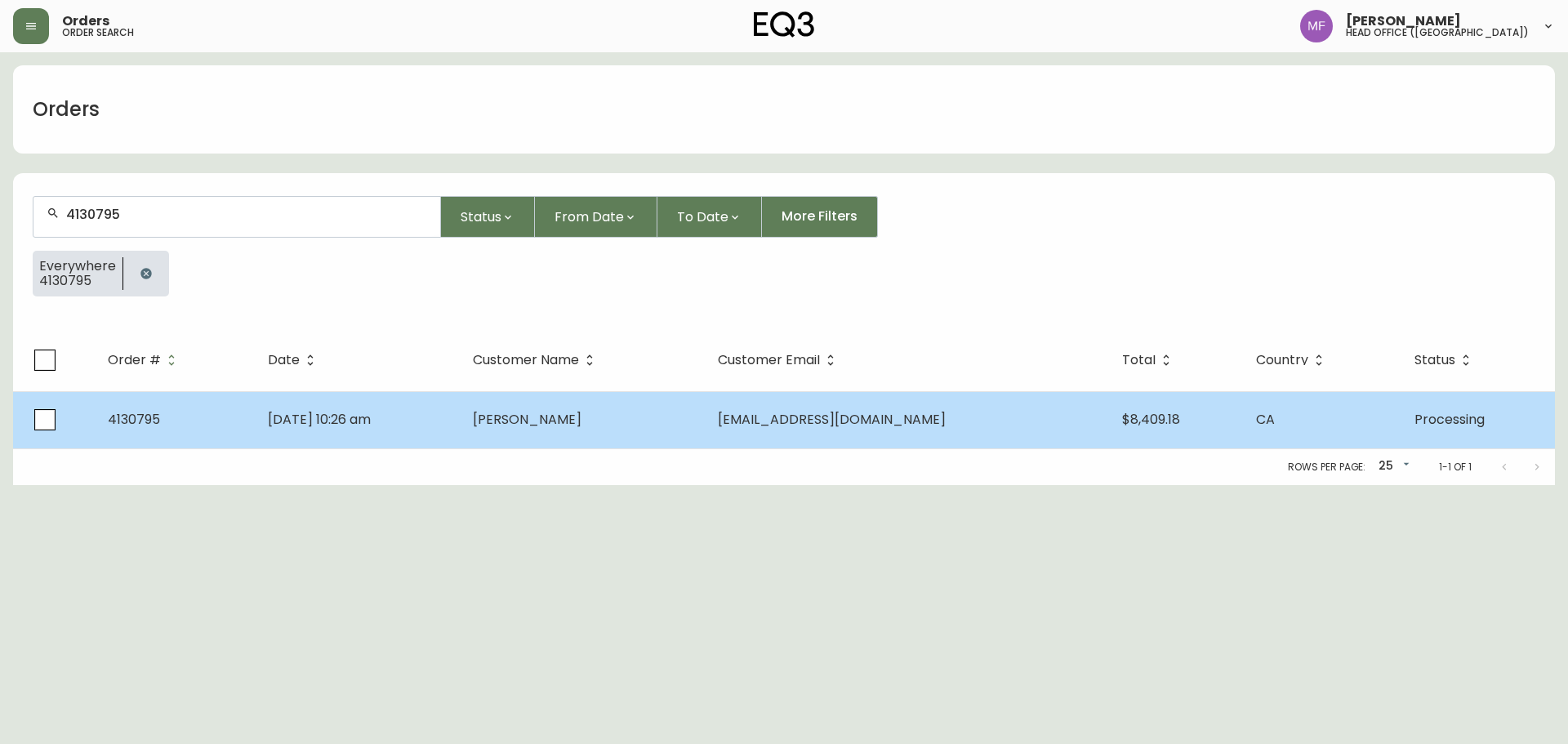
click at [345, 436] on td "Feb 07 2025, 10:26 am" at bounding box center [357, 419] width 206 height 57
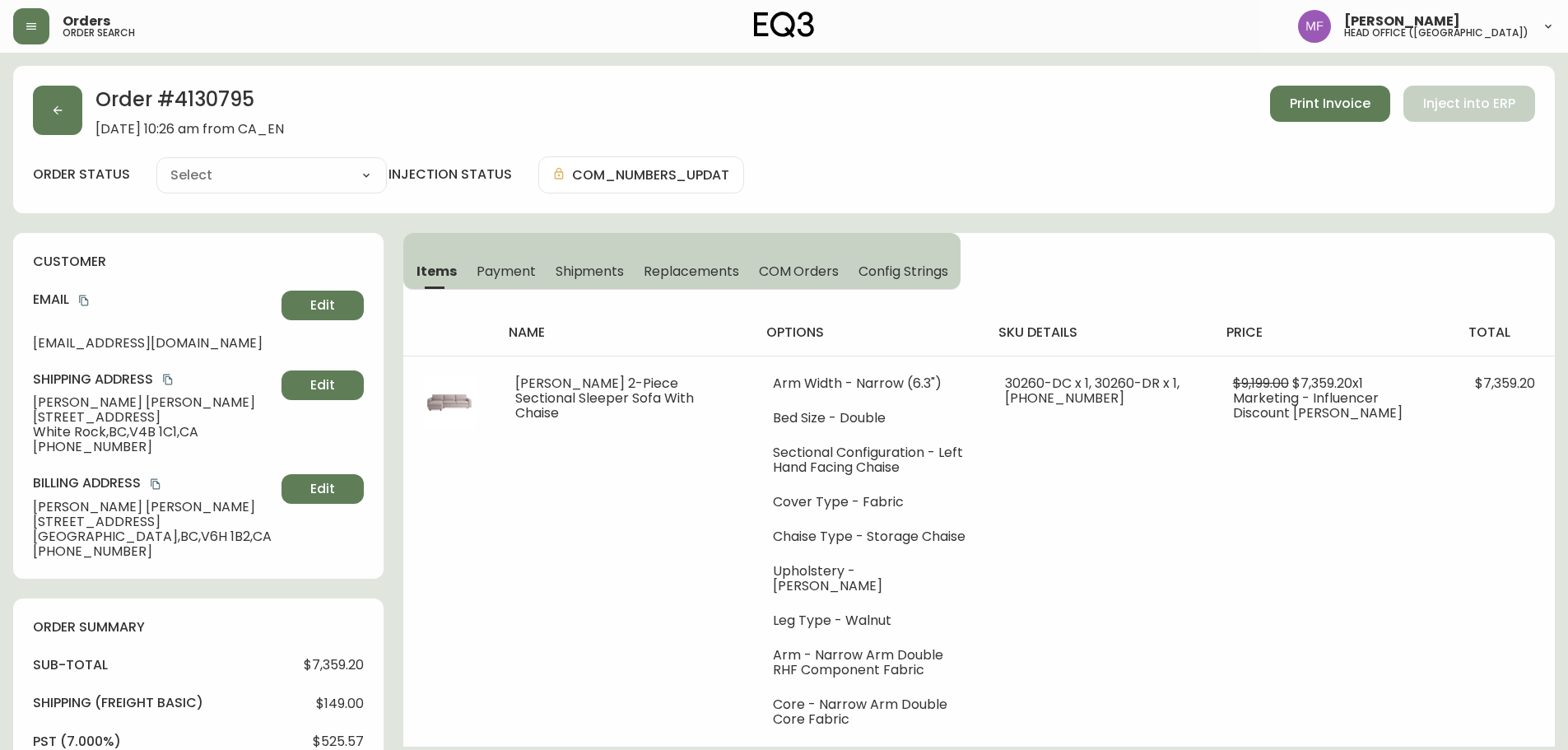
type input "Processing"
select select "PROCESSING"
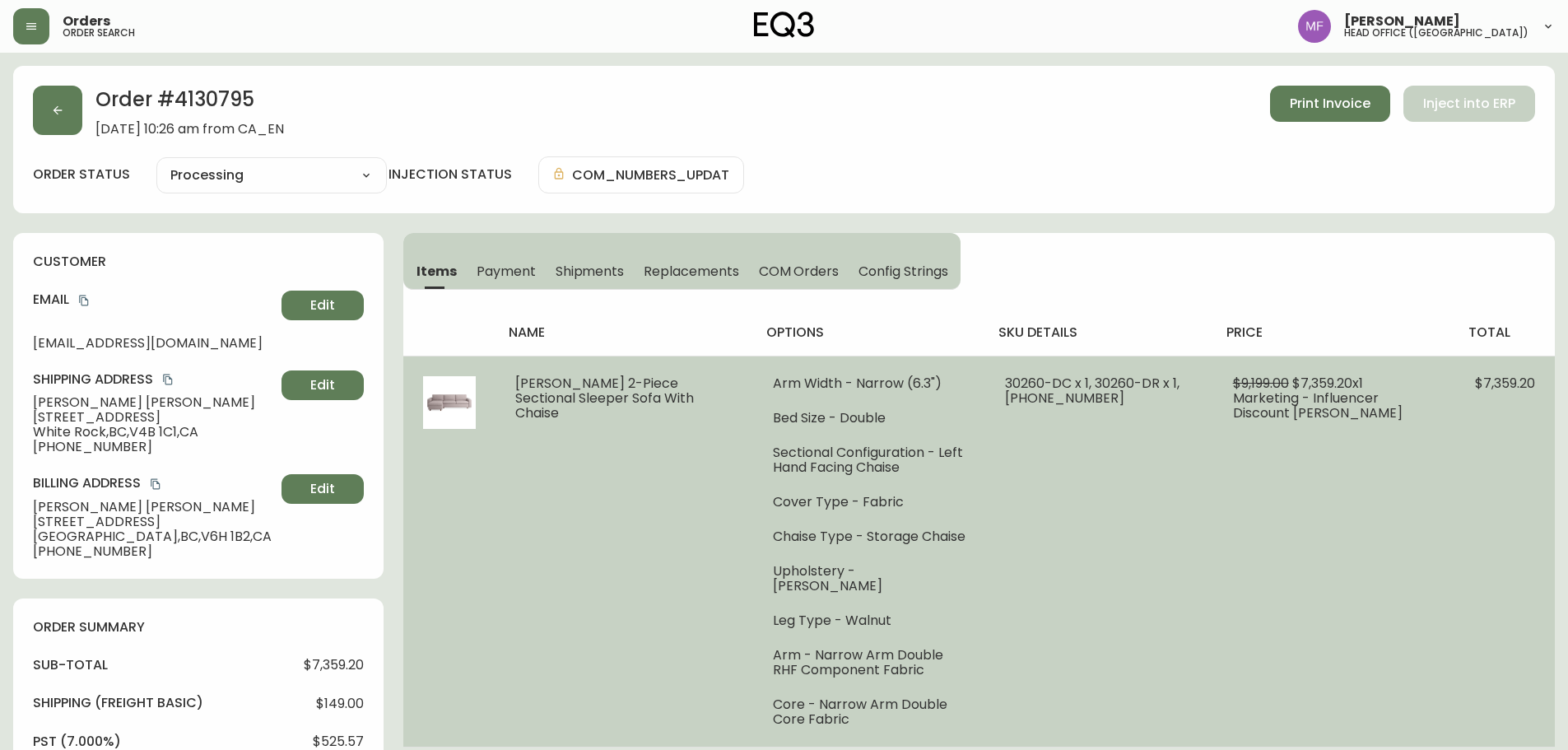
click at [1042, 580] on td "30260-DC x 1, 30260-DR x 1, 30260-16 x 1" at bounding box center [1098, 550] width 228 height 391
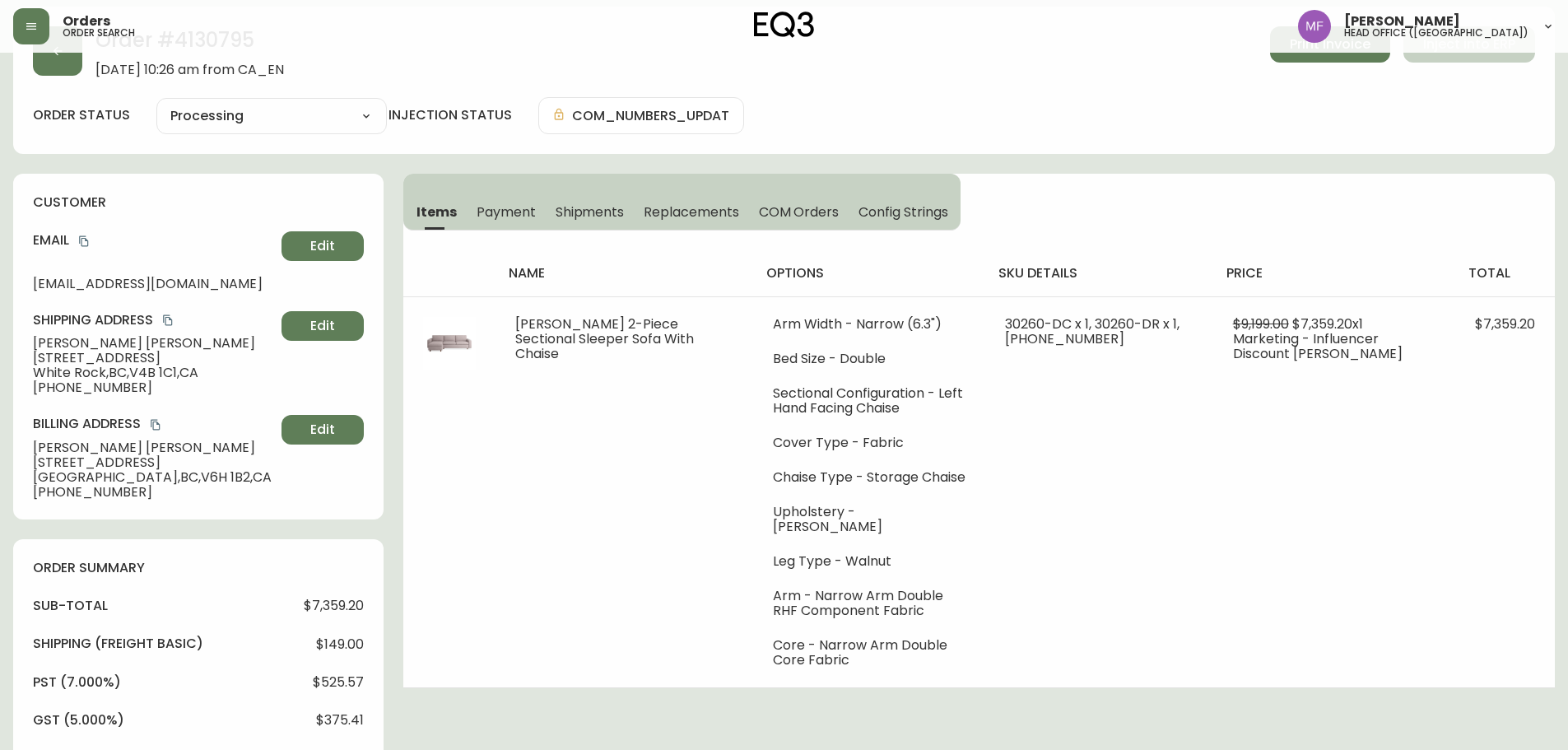
scroll to position [412, 0]
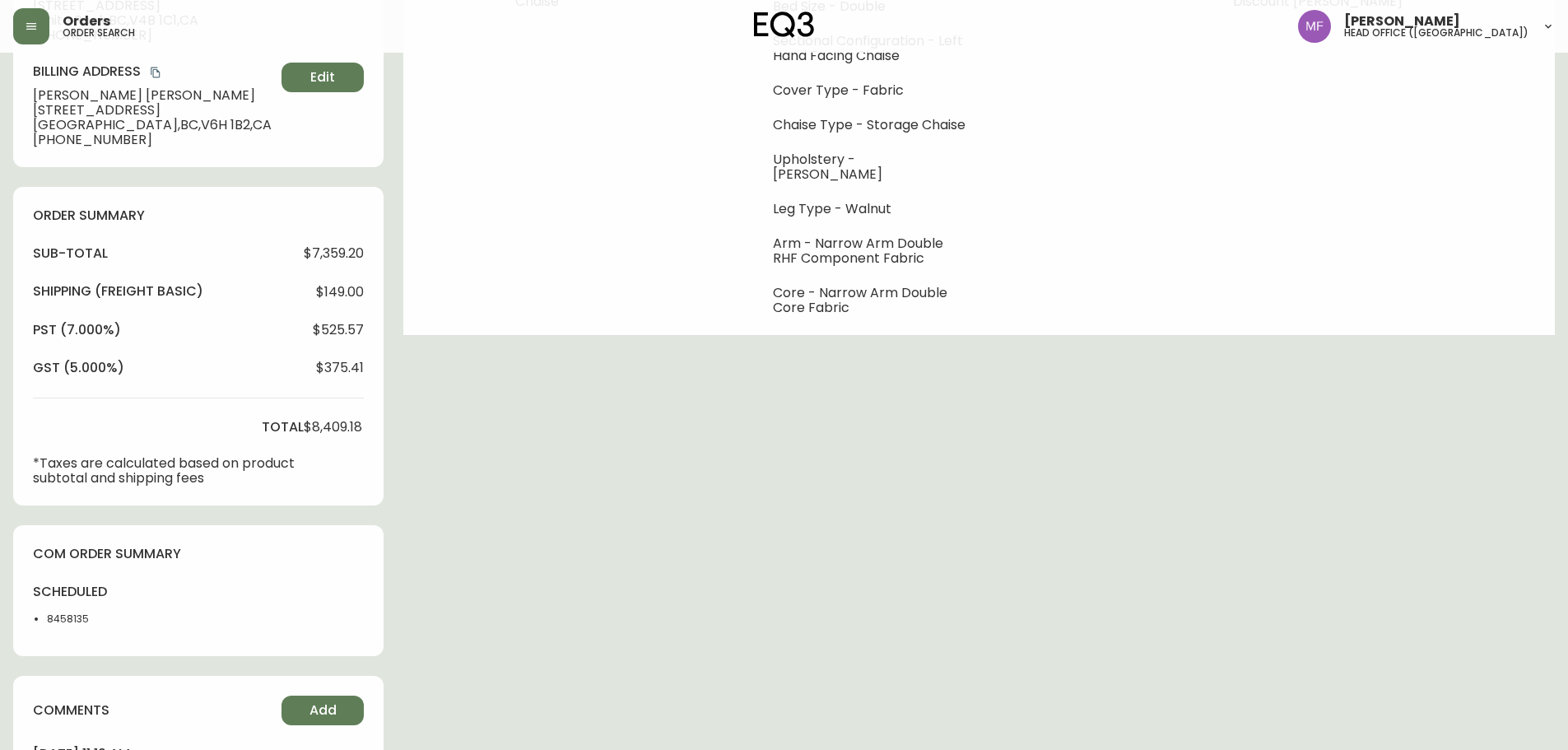
click at [1186, 378] on div "Order # 4130795 February 7, 2025 at 10:26 am from CA_EN Print Invoice Inject in…" at bounding box center [784, 304] width 1542 height 1299
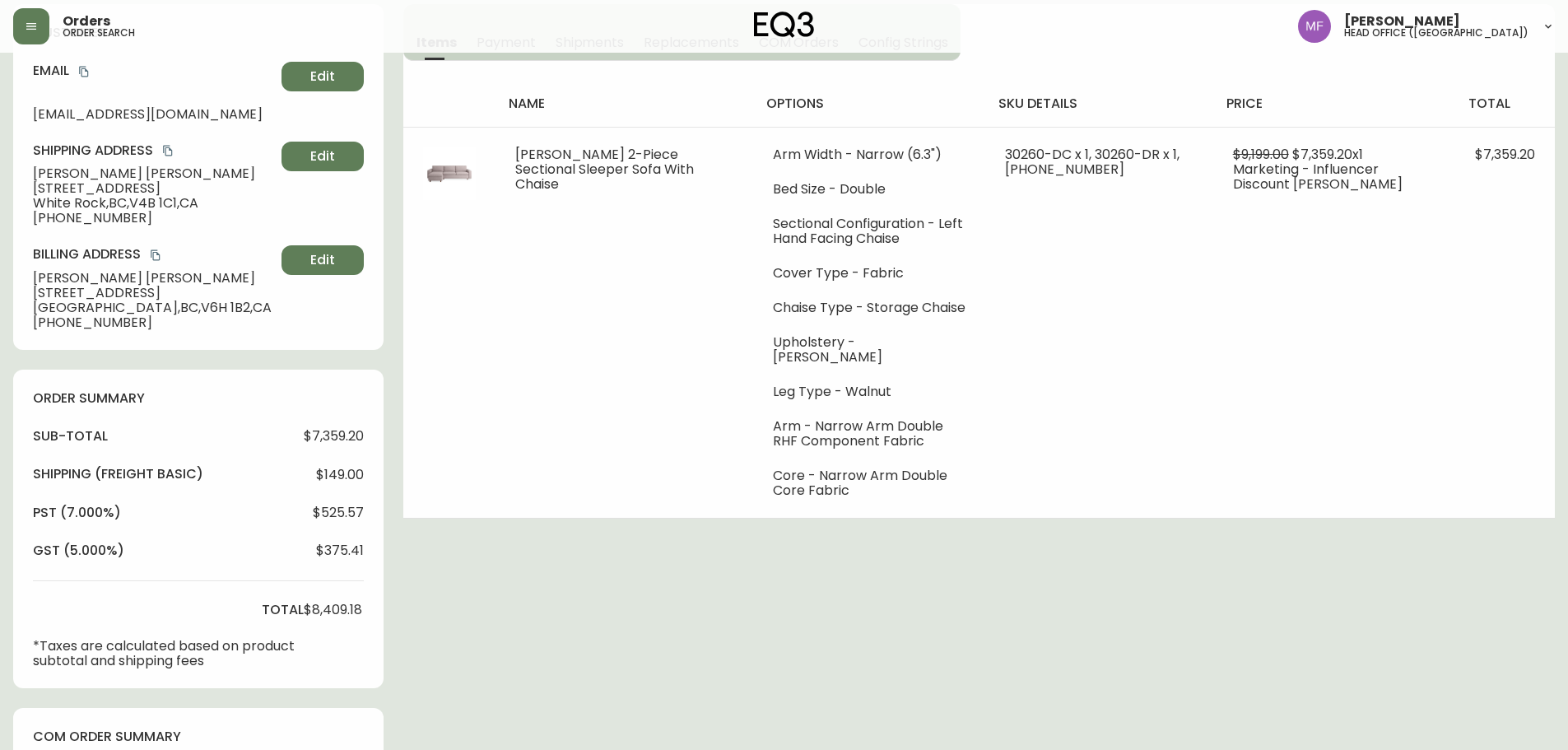
scroll to position [0, 0]
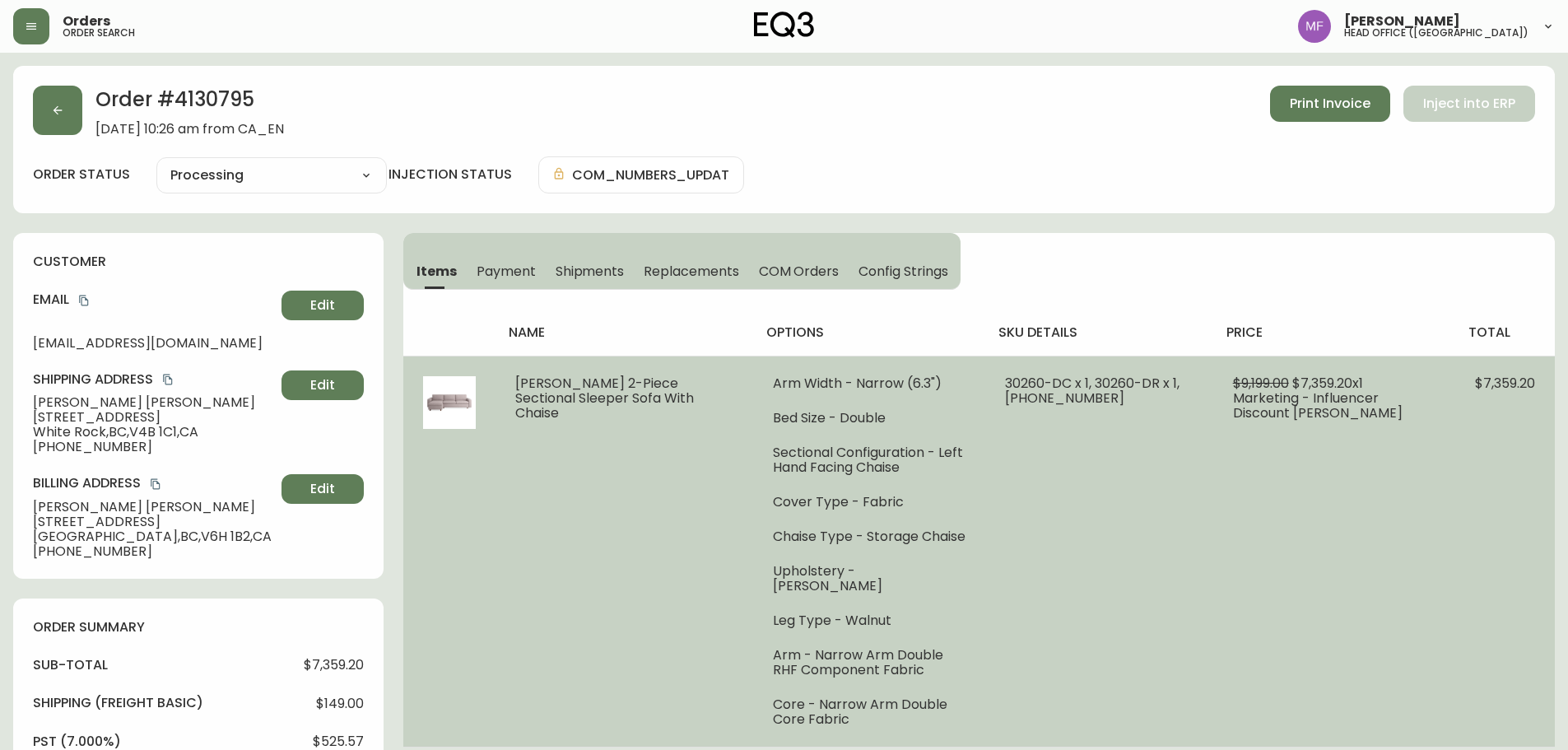
click at [622, 442] on td "Reva 2-Piece Sectional Sleeper Sofa With Chaise" at bounding box center [624, 550] width 257 height 391
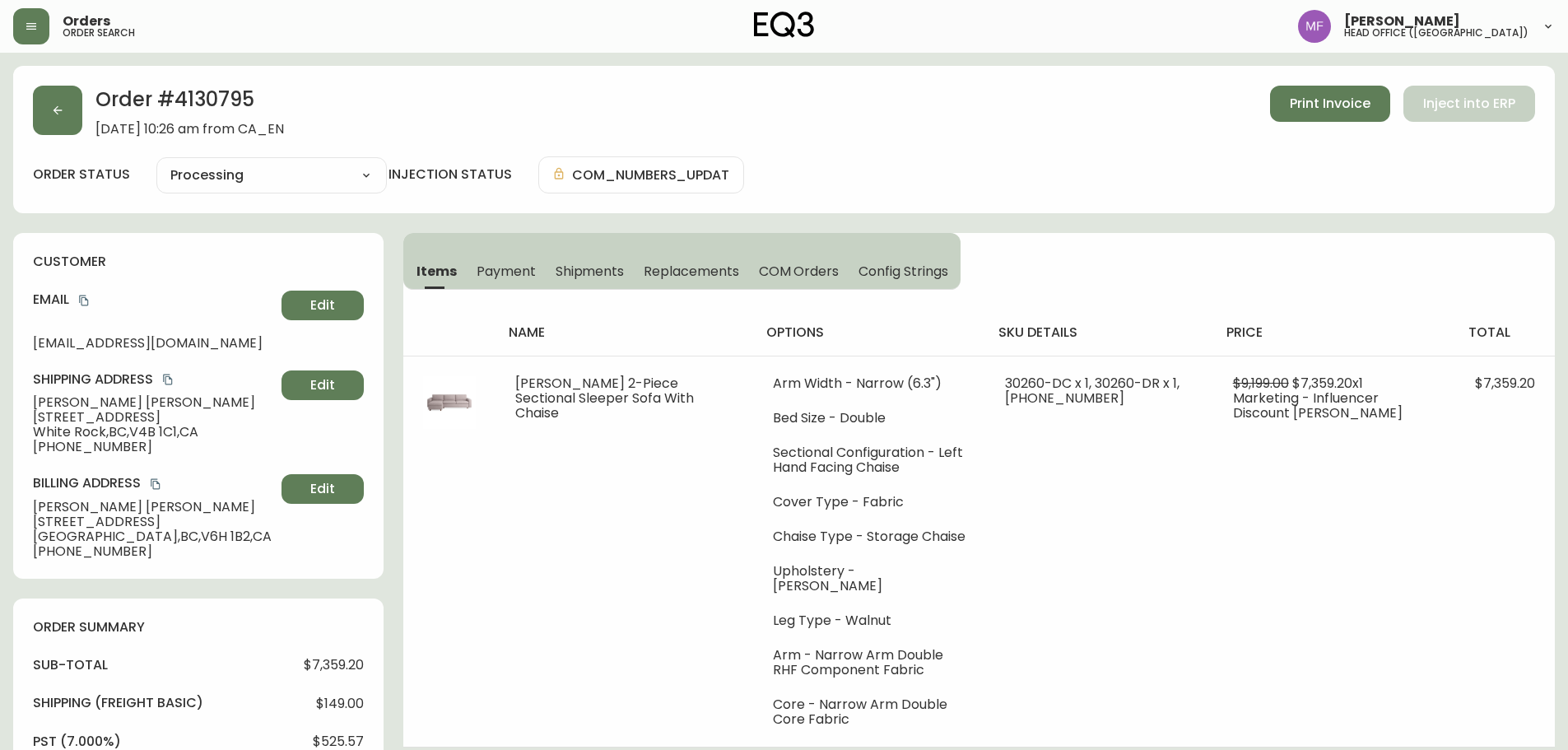
click at [1052, 304] on div "name options sku details price total Reva 2-Piece Sectional Sleeper Sofa With C…" at bounding box center [979, 518] width 1151 height 458
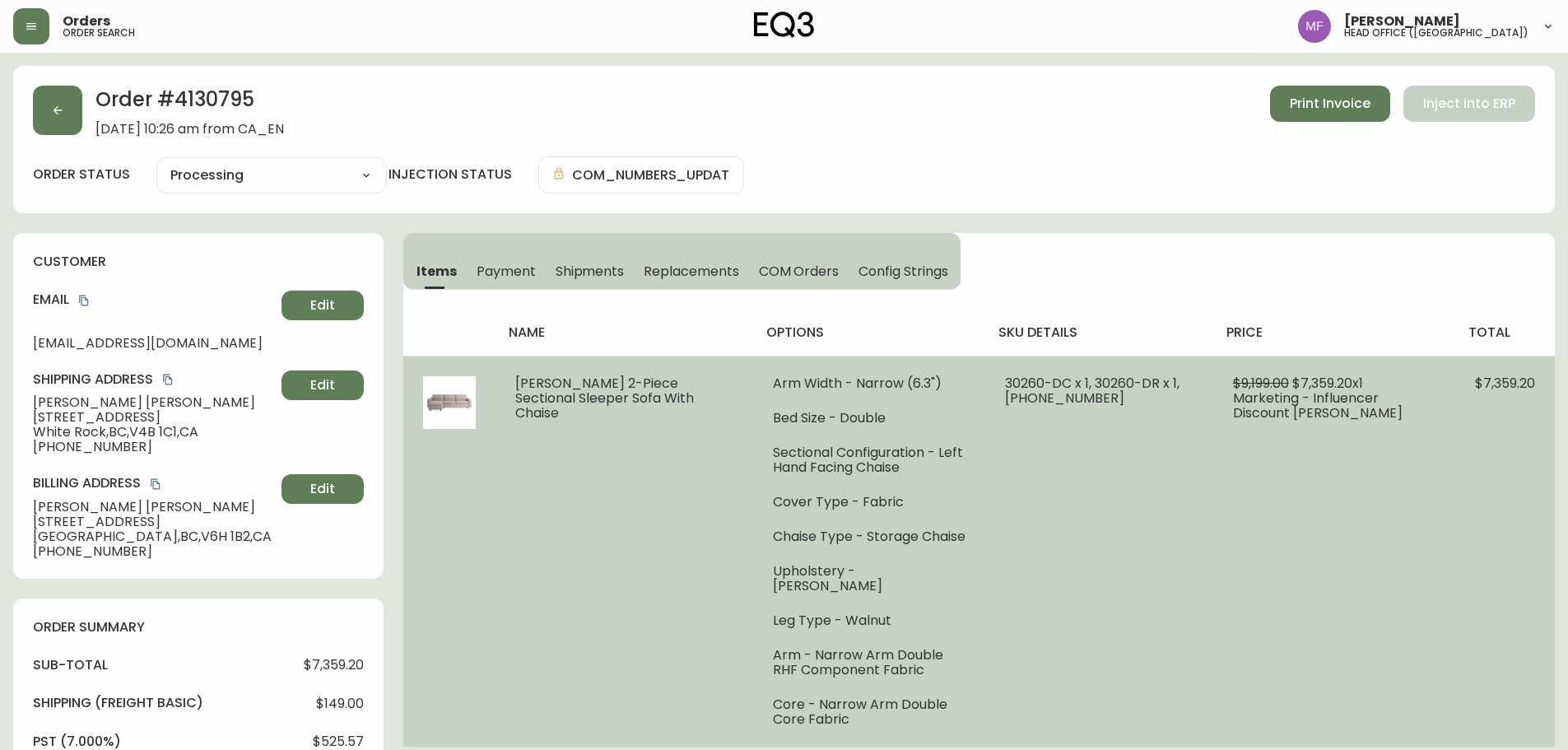
click at [1366, 534] on td "$9,199.00 $7,359.20 x 1 Marketing - Influencer Discount Nitsan Raitor" at bounding box center [1334, 550] width 242 height 391
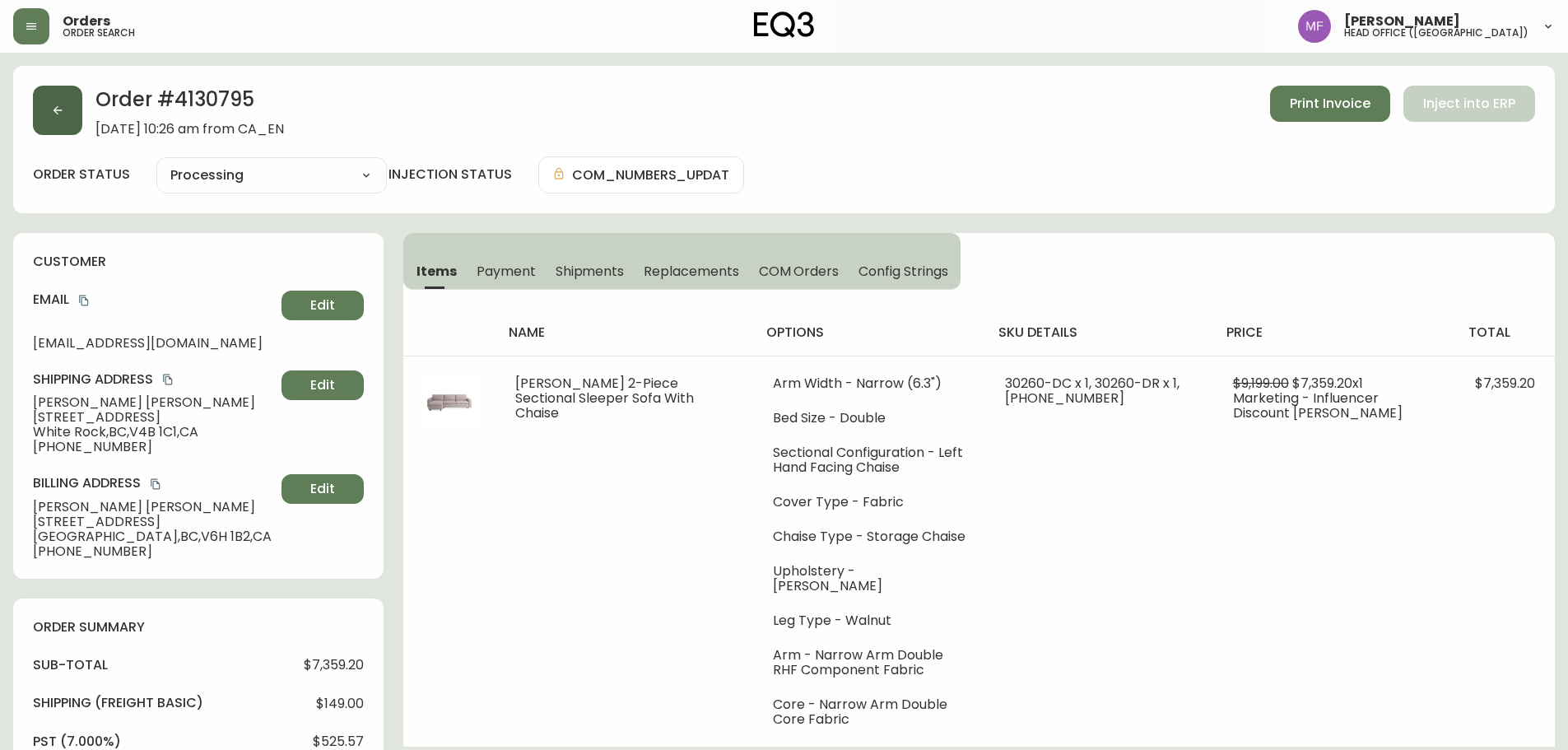
click at [60, 119] on button "button" at bounding box center [58, 110] width 49 height 49
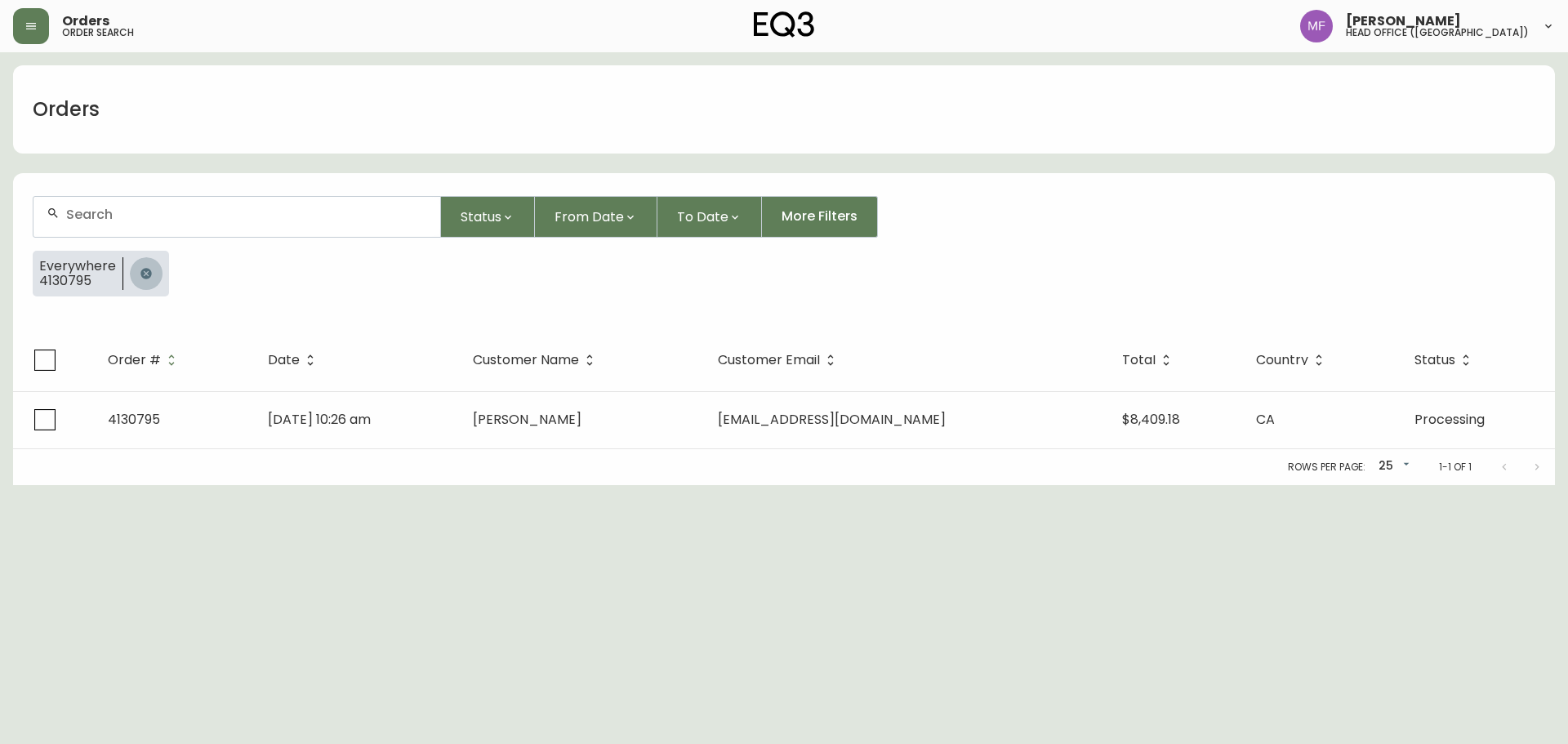
drag, startPoint x: 148, startPoint y: 285, endPoint x: 148, endPoint y: 239, distance: 46.0
click at [148, 284] on button "button" at bounding box center [145, 273] width 33 height 33
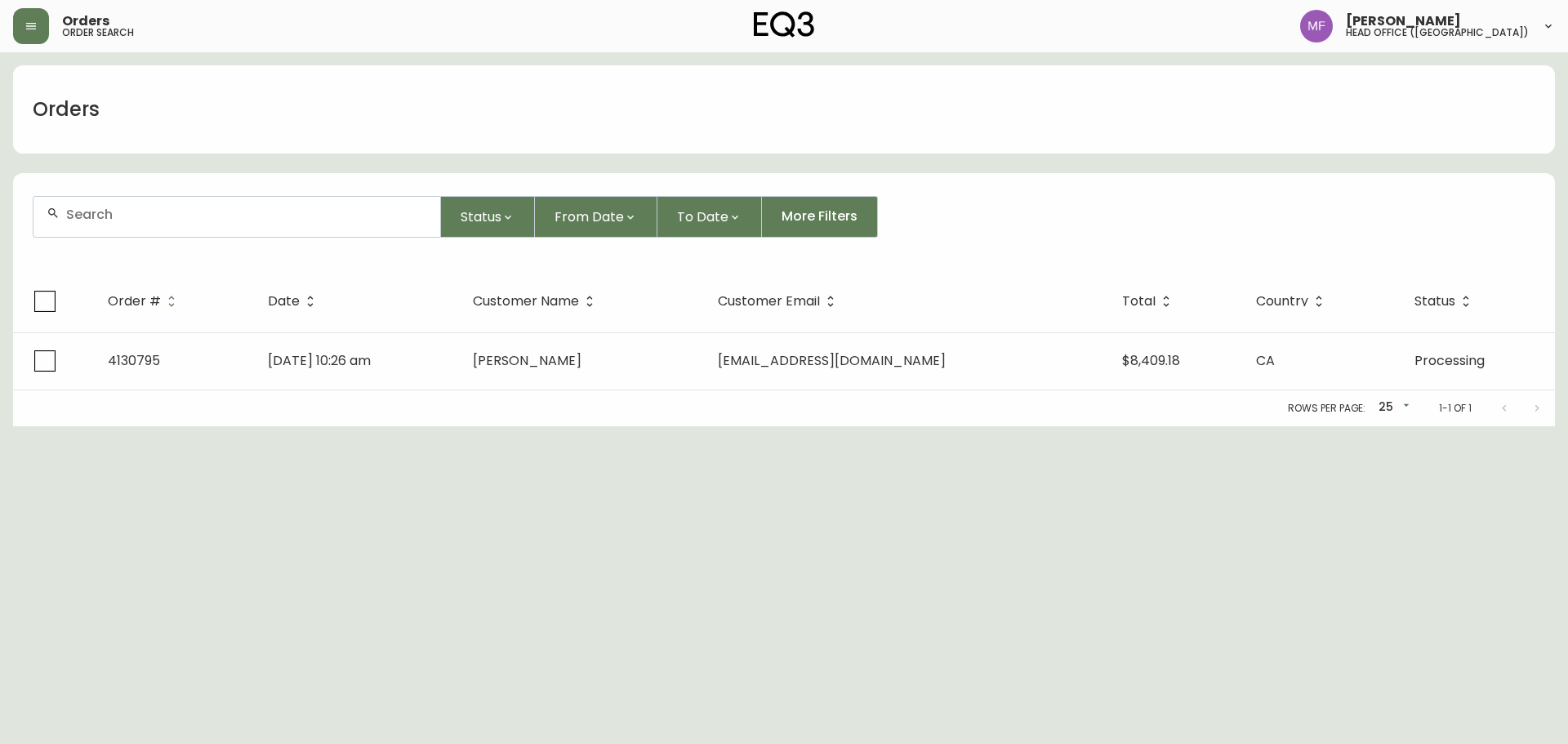
click at [135, 221] on div at bounding box center [237, 217] width 407 height 40
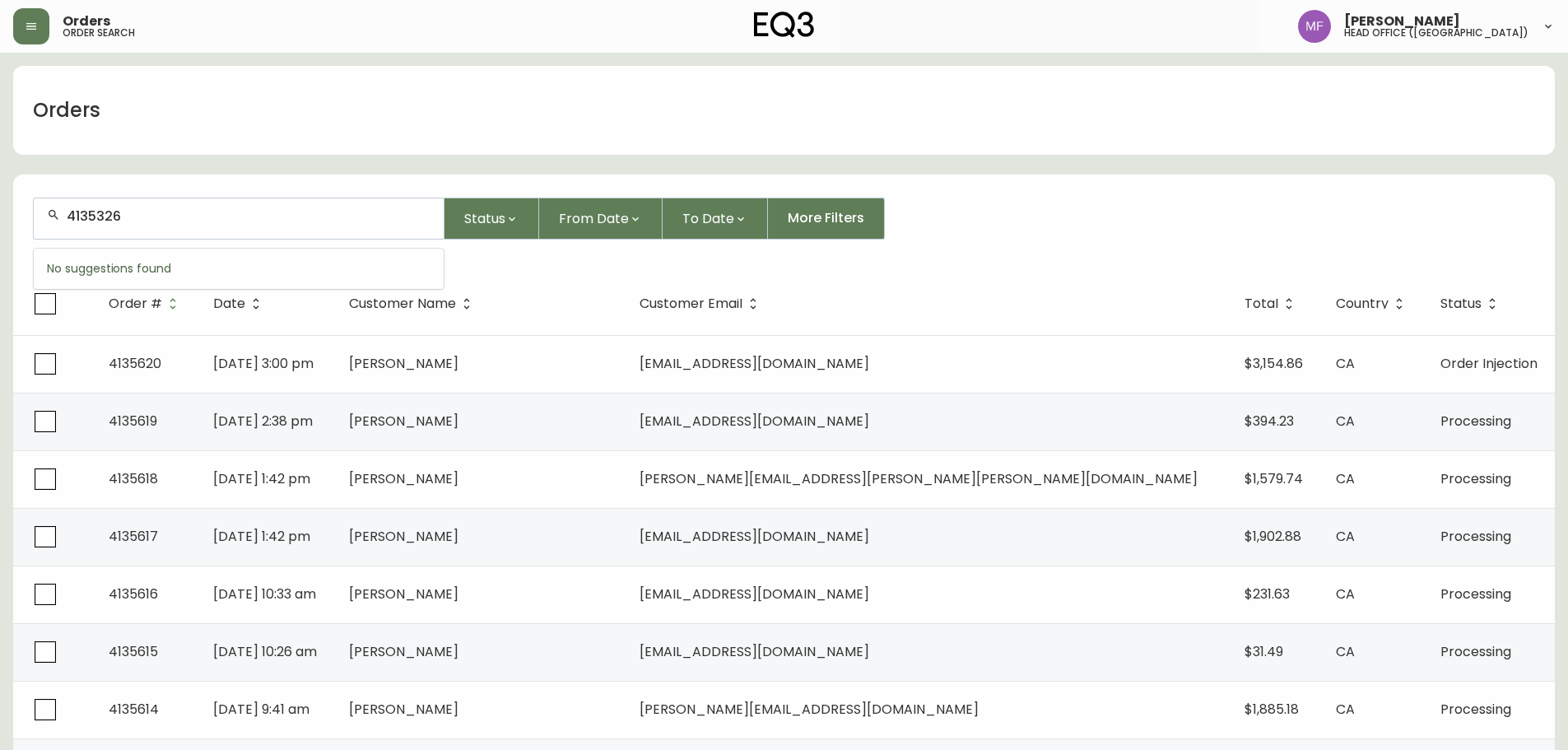
type input "4135326"
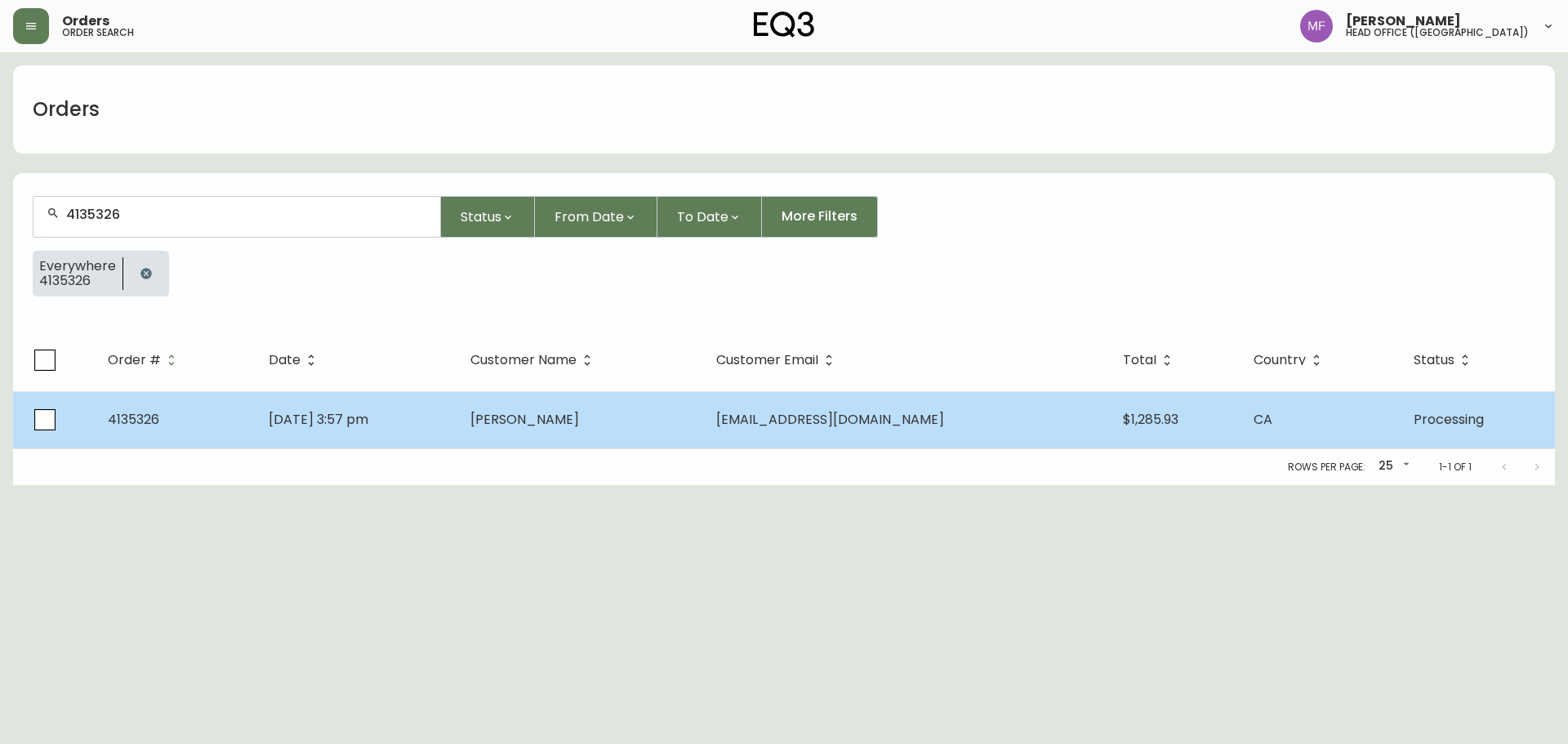
click at [457, 424] on td "Sep 13 2025, 3:57 pm" at bounding box center [356, 419] width 202 height 57
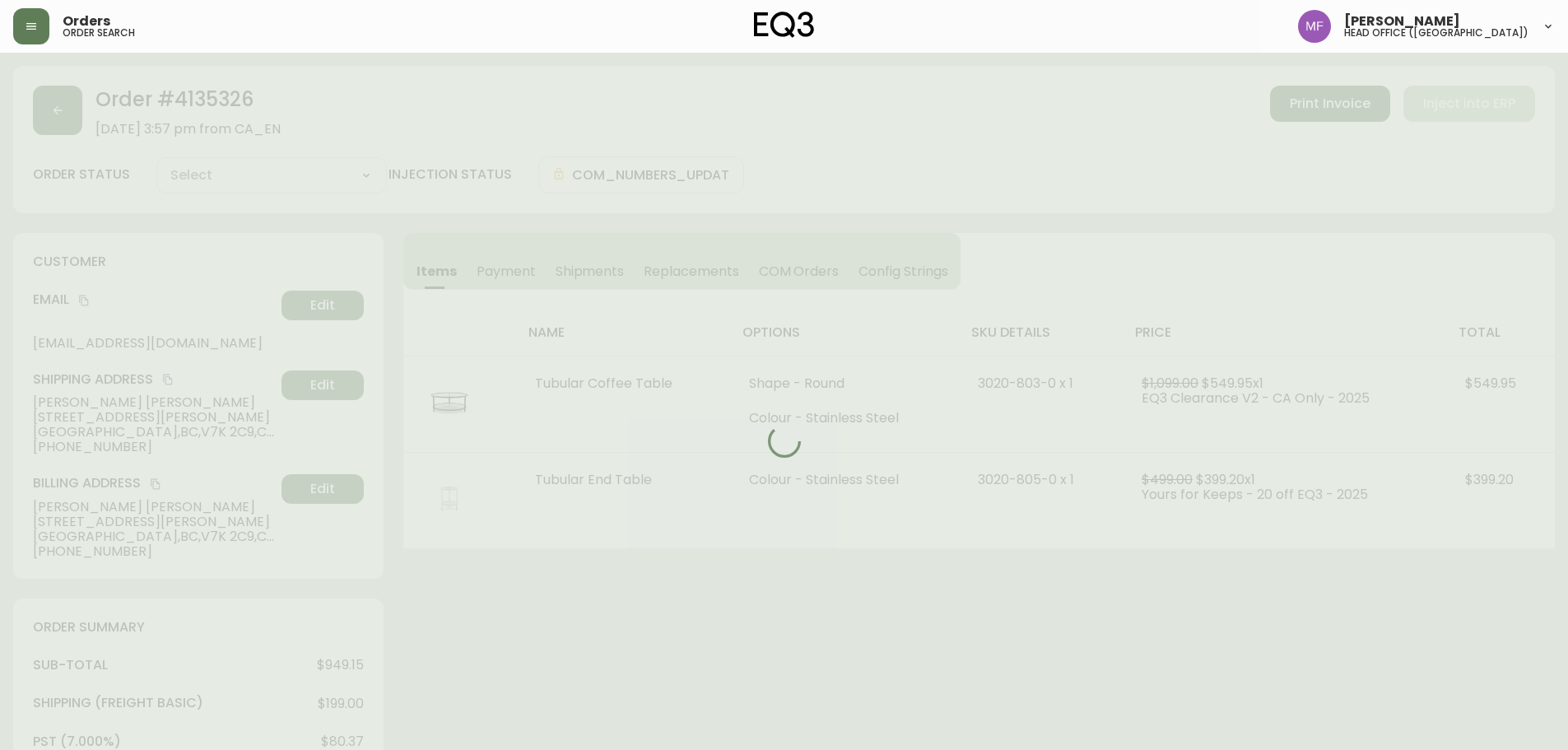
type input "Processing"
select select "PROCESSING"
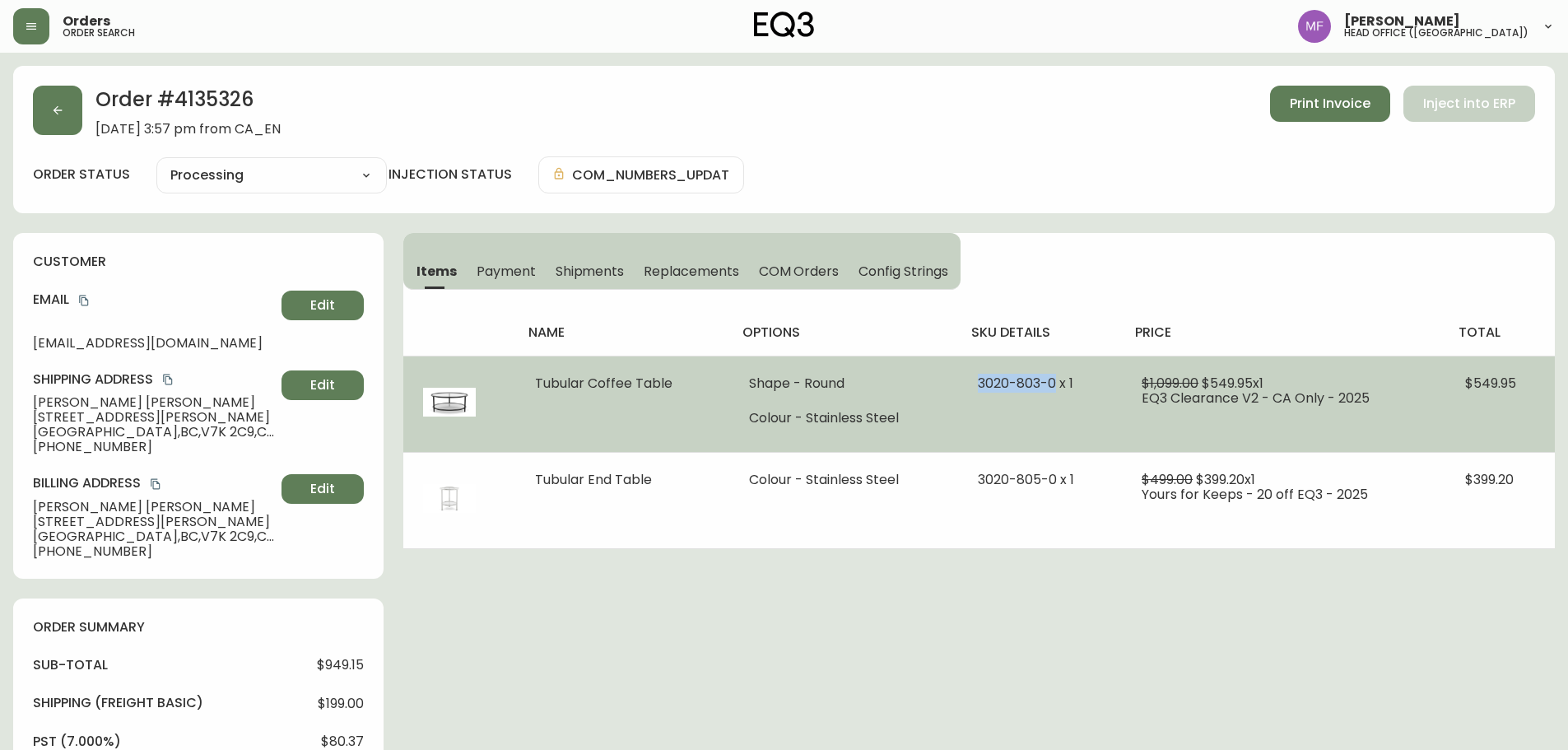
drag, startPoint x: 1056, startPoint y: 383, endPoint x: 966, endPoint y: 379, distance: 90.1
click at [966, 379] on td "3020-803-0 x 1" at bounding box center [1040, 403] width 164 height 96
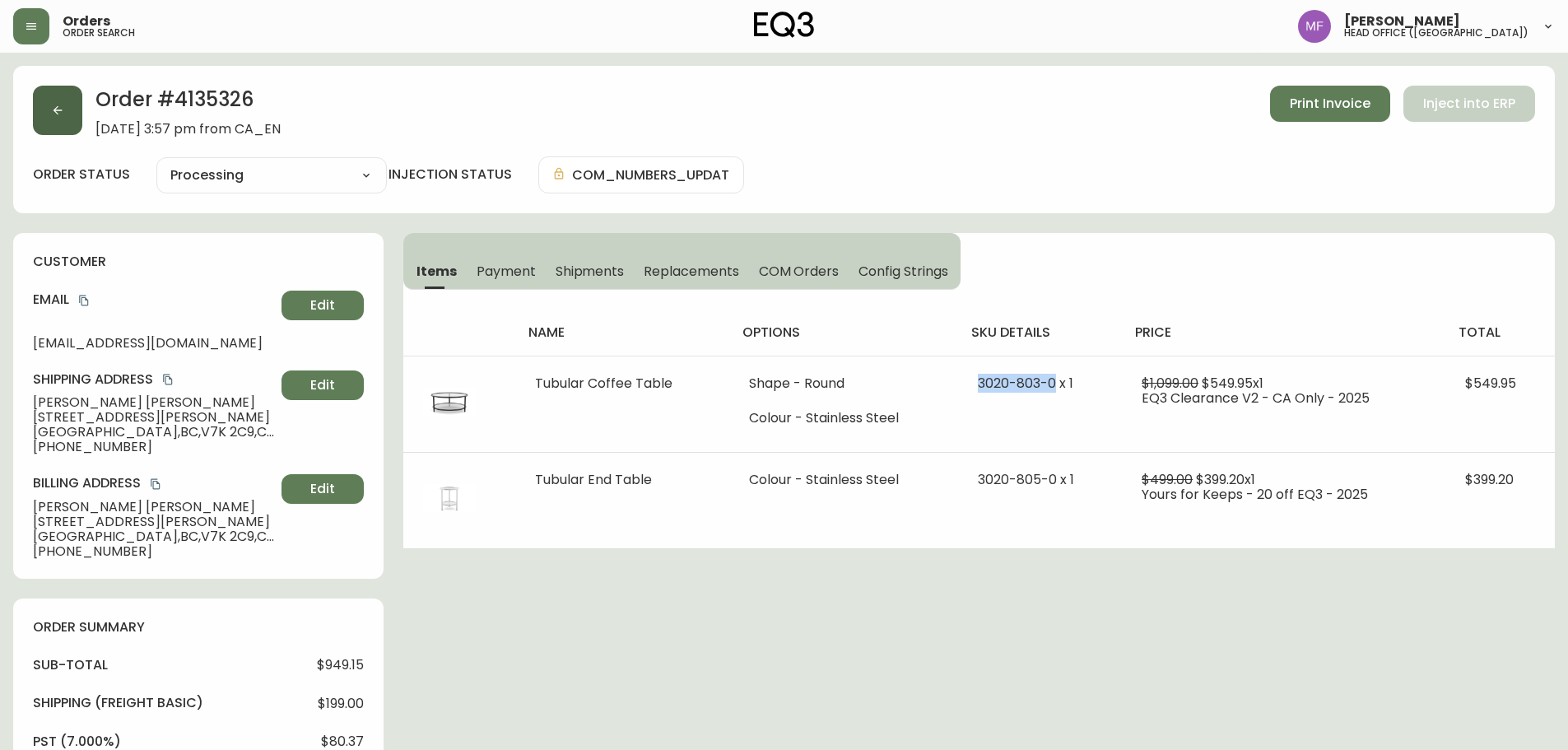
click at [61, 103] on button "button" at bounding box center [58, 110] width 49 height 49
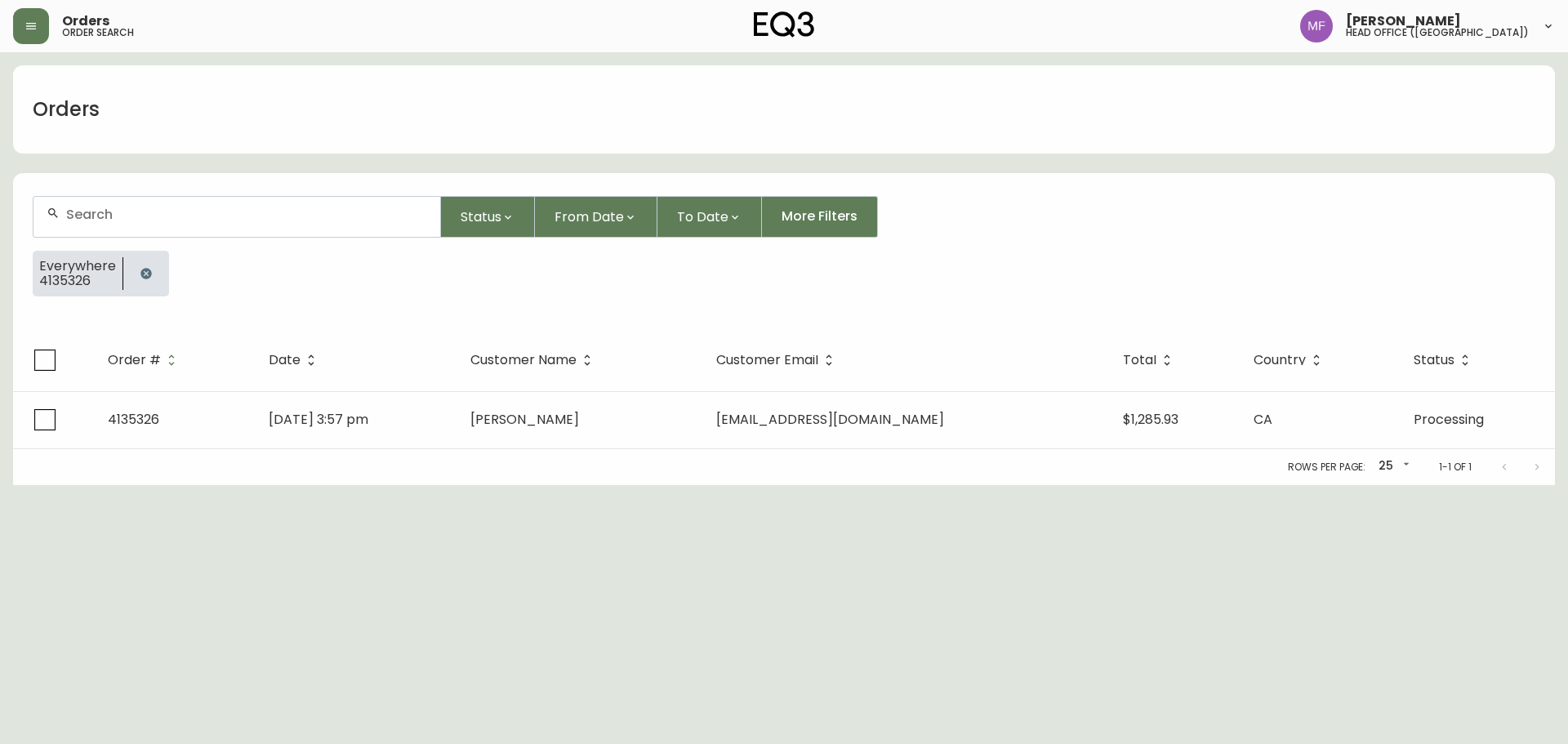
click at [155, 267] on div at bounding box center [145, 273] width 46 height 45
click at [149, 264] on button "button" at bounding box center [145, 273] width 33 height 33
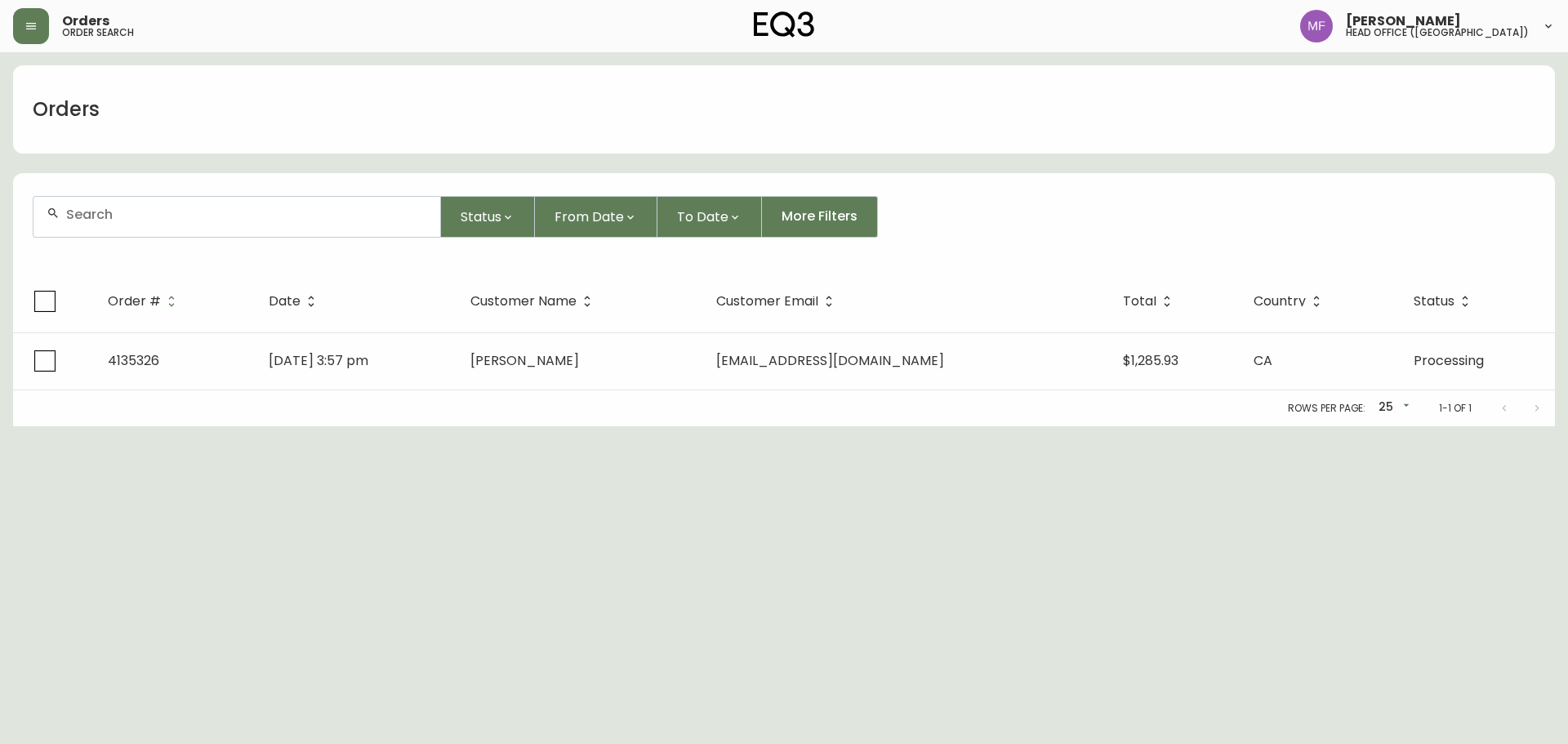
click at [131, 221] on input "text" at bounding box center [246, 214] width 361 height 15
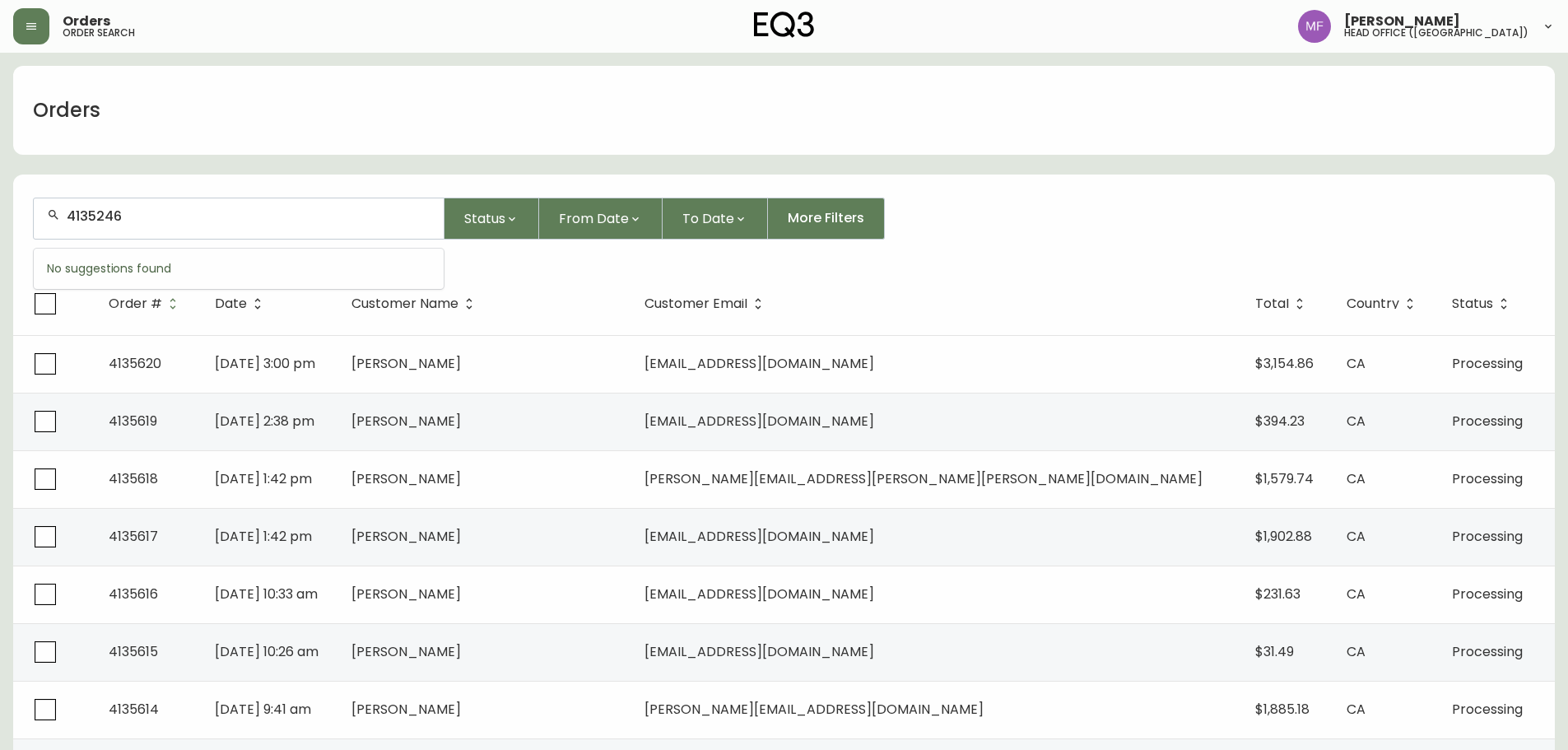
type input "4135246"
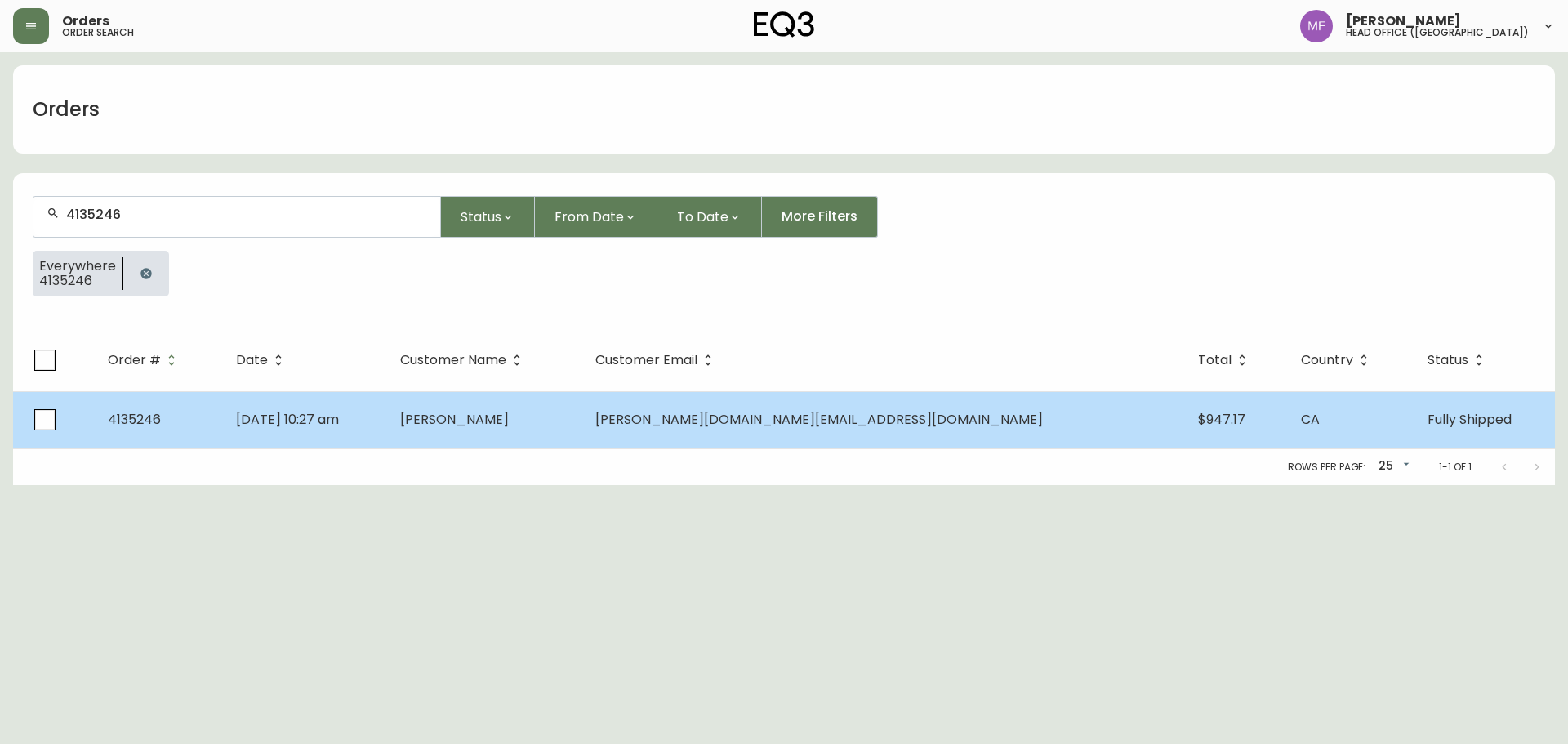
click at [582, 436] on td "Anna Su" at bounding box center [485, 419] width 195 height 57
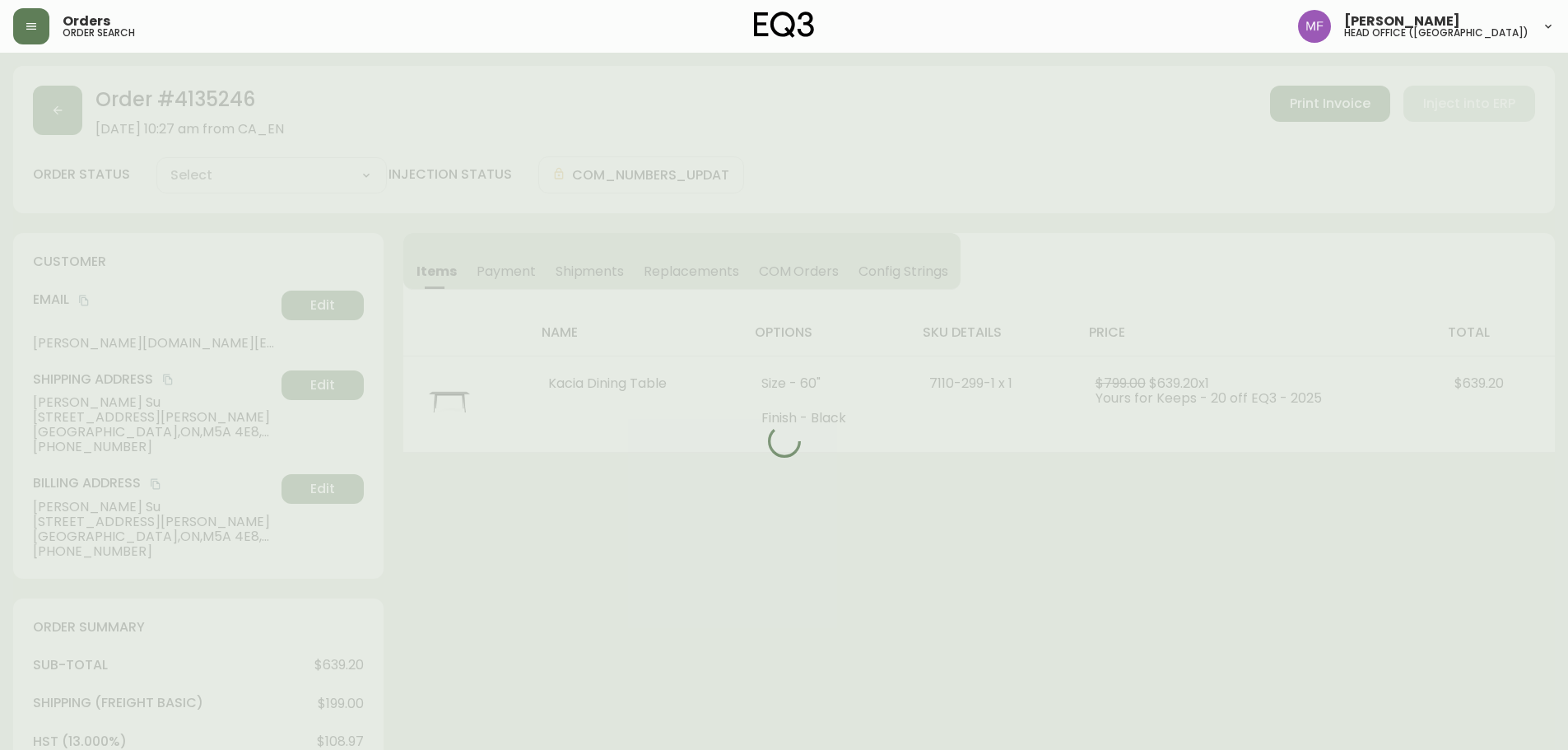
type input "Fully Shipped"
select select "FULLY_SHIPPED"
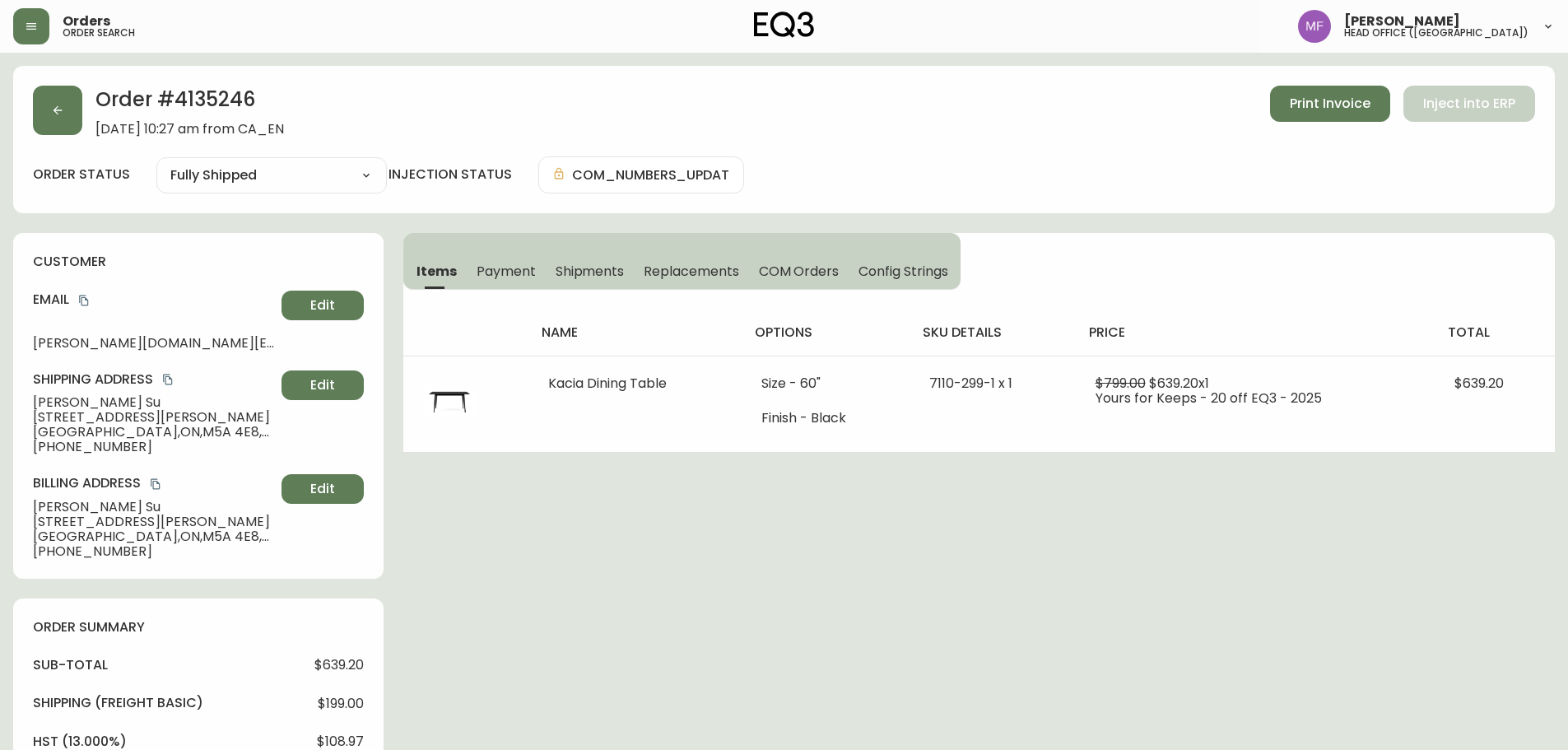
click at [202, 91] on h2 "Order # 4135246" at bounding box center [190, 103] width 189 height 36
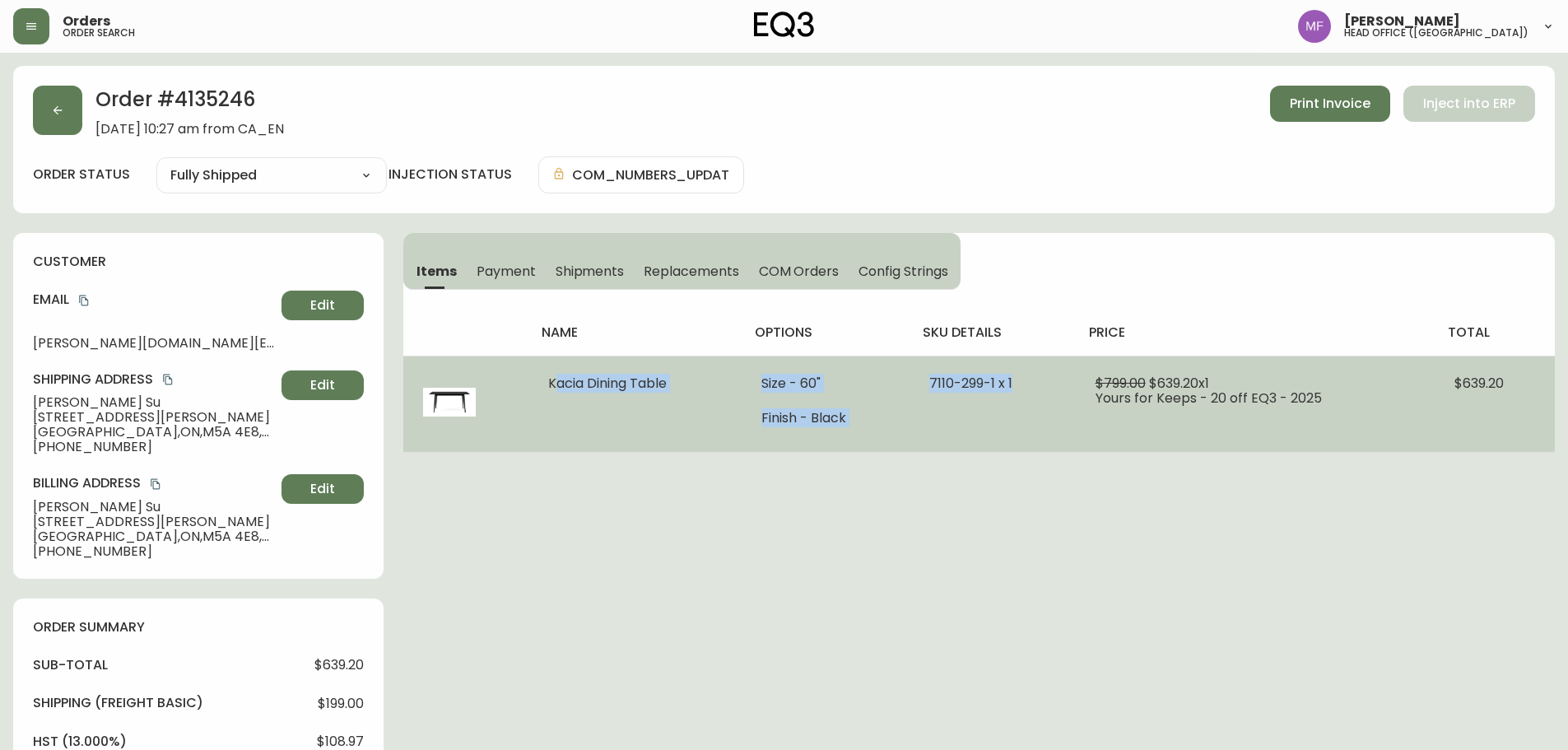
drag, startPoint x: 541, startPoint y: 383, endPoint x: 1026, endPoint y: 420, distance: 486.4
click at [1026, 420] on tr "Kacia Dining Table Size - 60" Finish - Black 7110-299-1 x 1 $799.00 $639.20 x 1…" at bounding box center [979, 403] width 1151 height 96
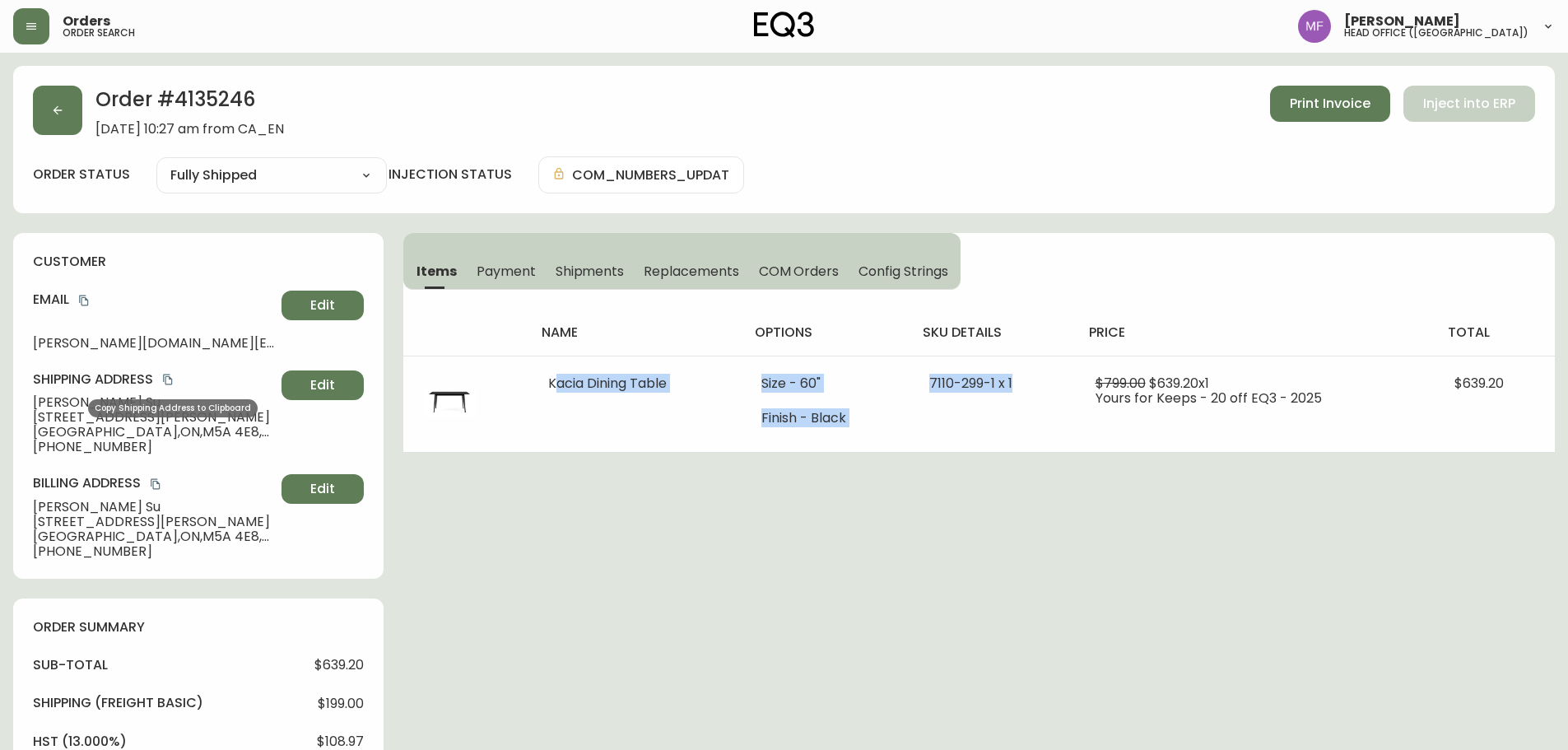
click at [166, 379] on icon "copy" at bounding box center [167, 379] width 12 height 12
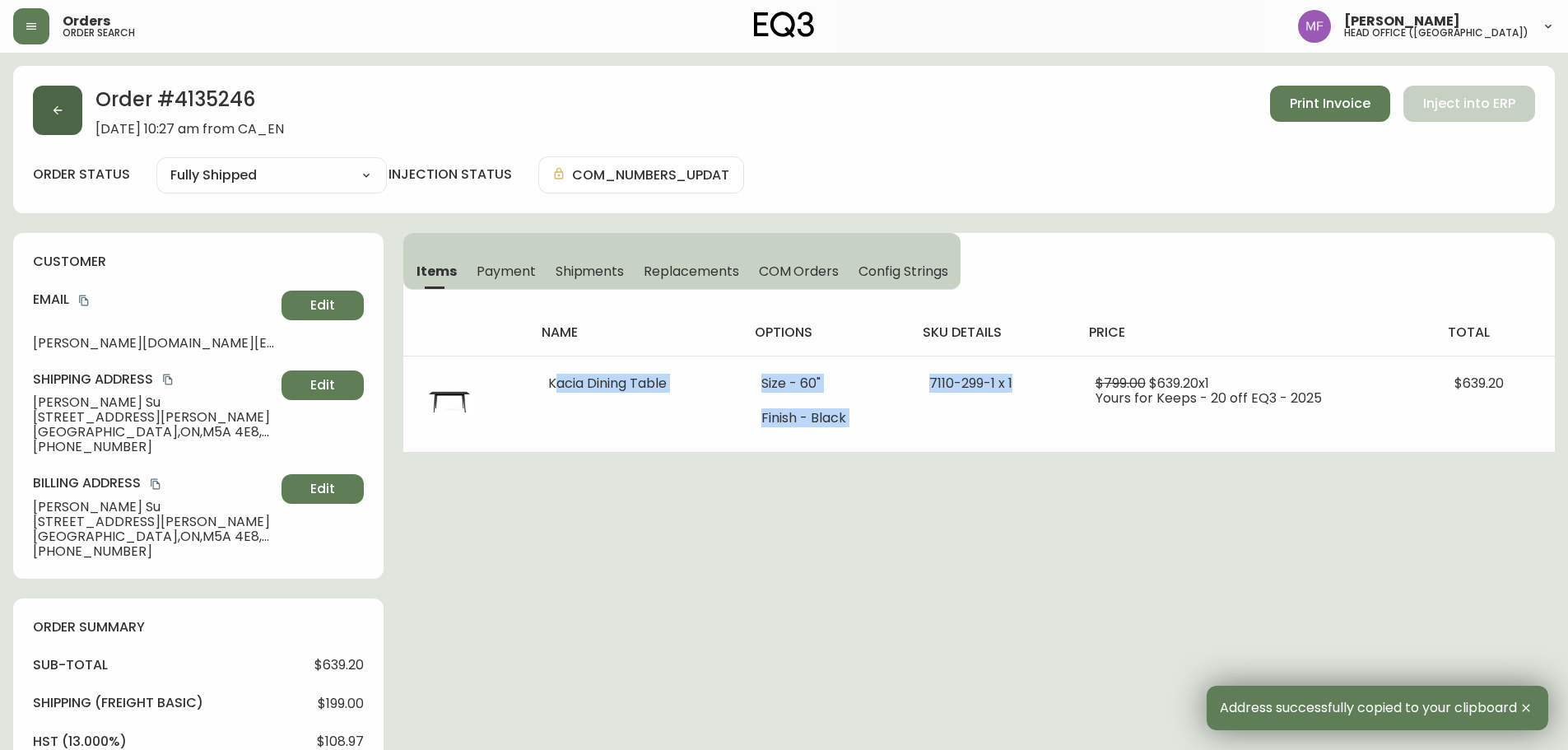
click at [43, 106] on button "button" at bounding box center [58, 110] width 49 height 49
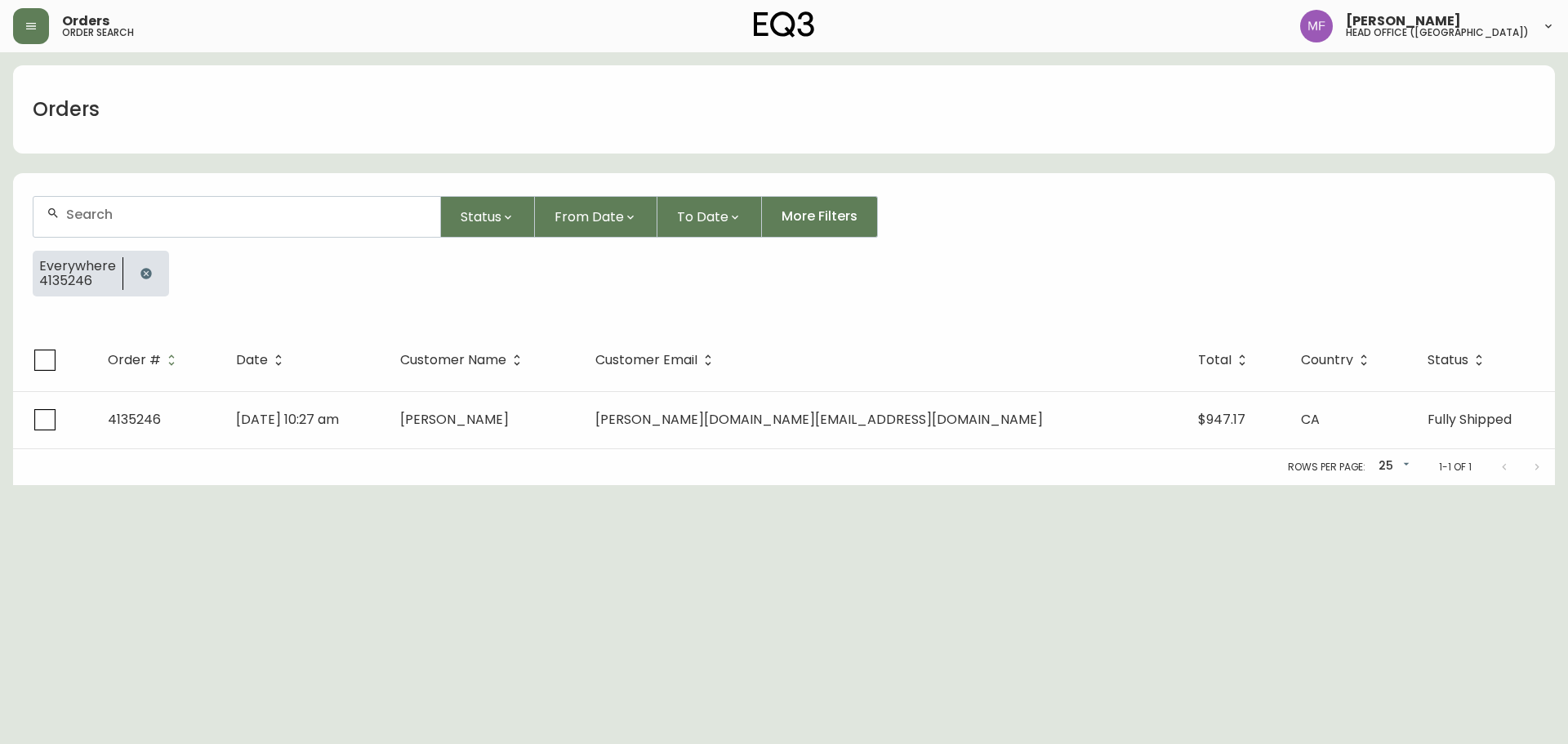
click at [137, 269] on button "button" at bounding box center [145, 273] width 33 height 33
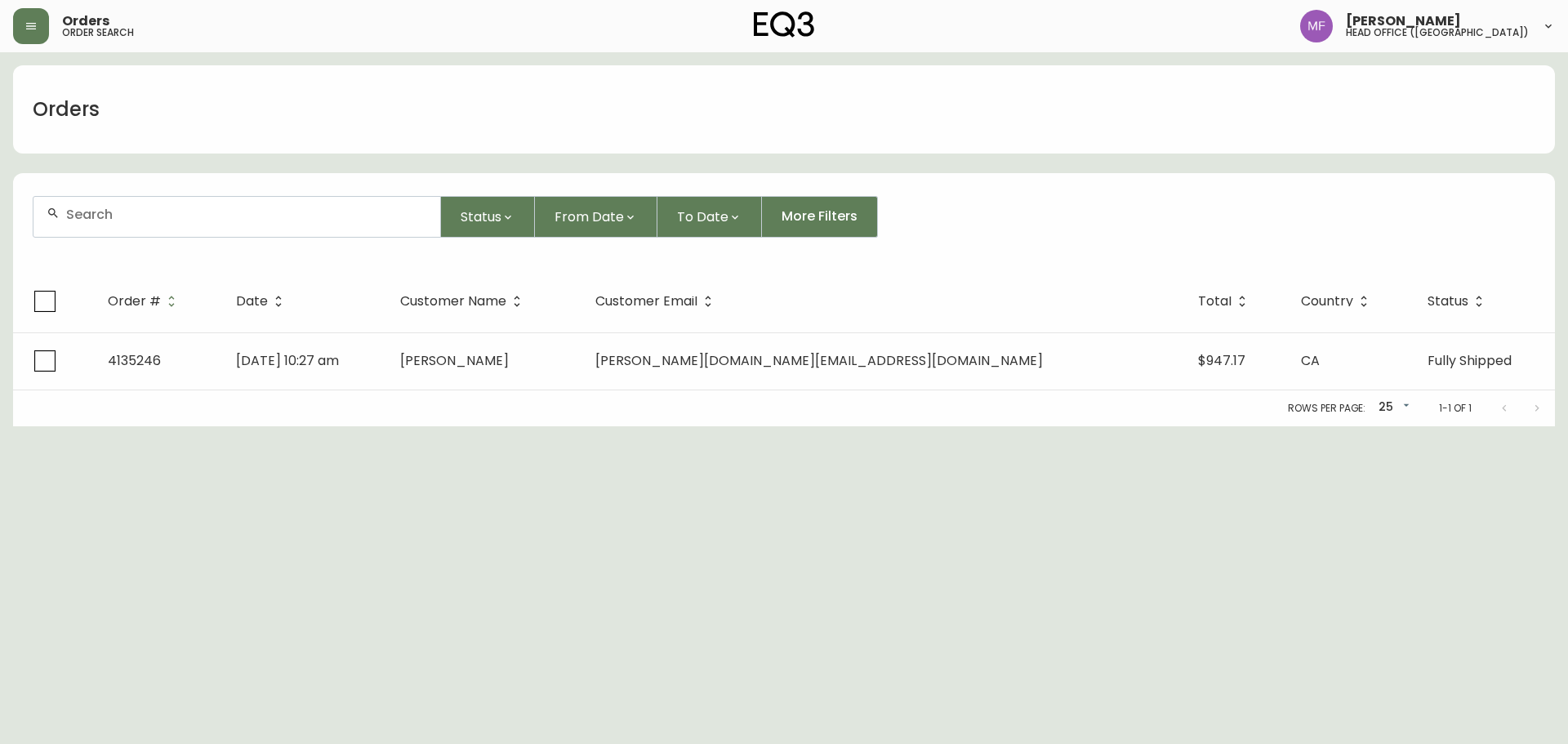
click at [122, 216] on input "text" at bounding box center [246, 214] width 361 height 15
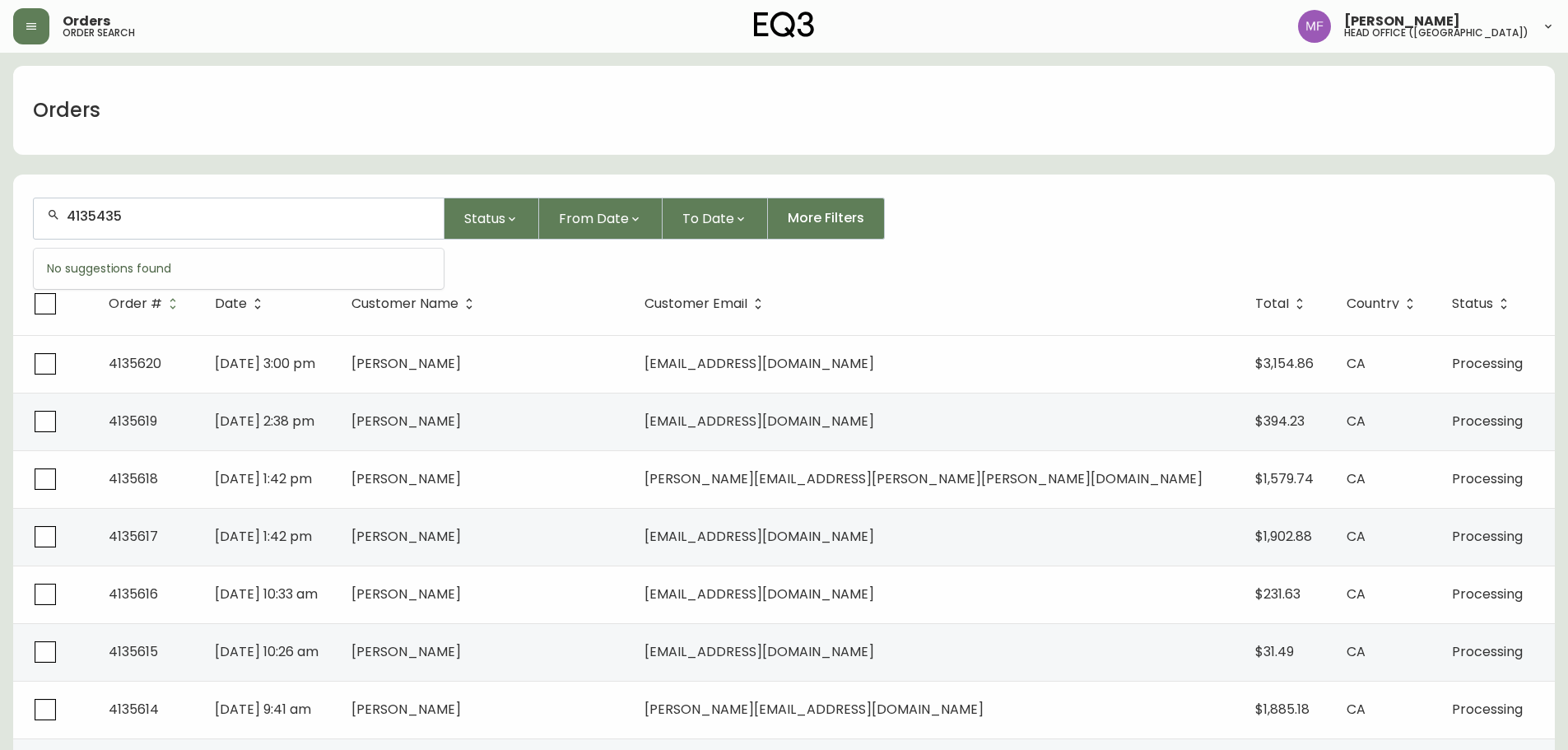
type input "4135435"
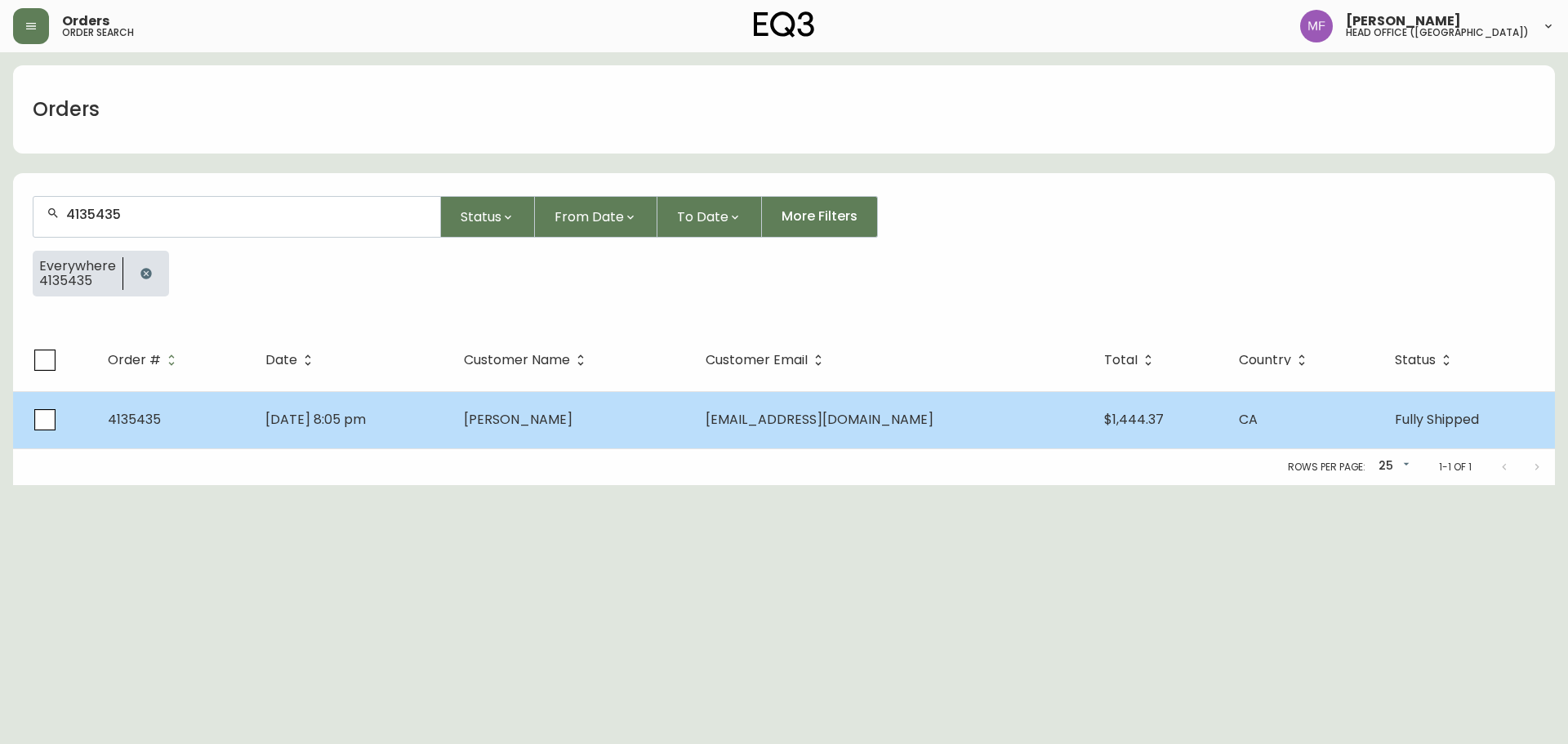
click at [552, 407] on td "Erin Haid" at bounding box center [571, 419] width 241 height 57
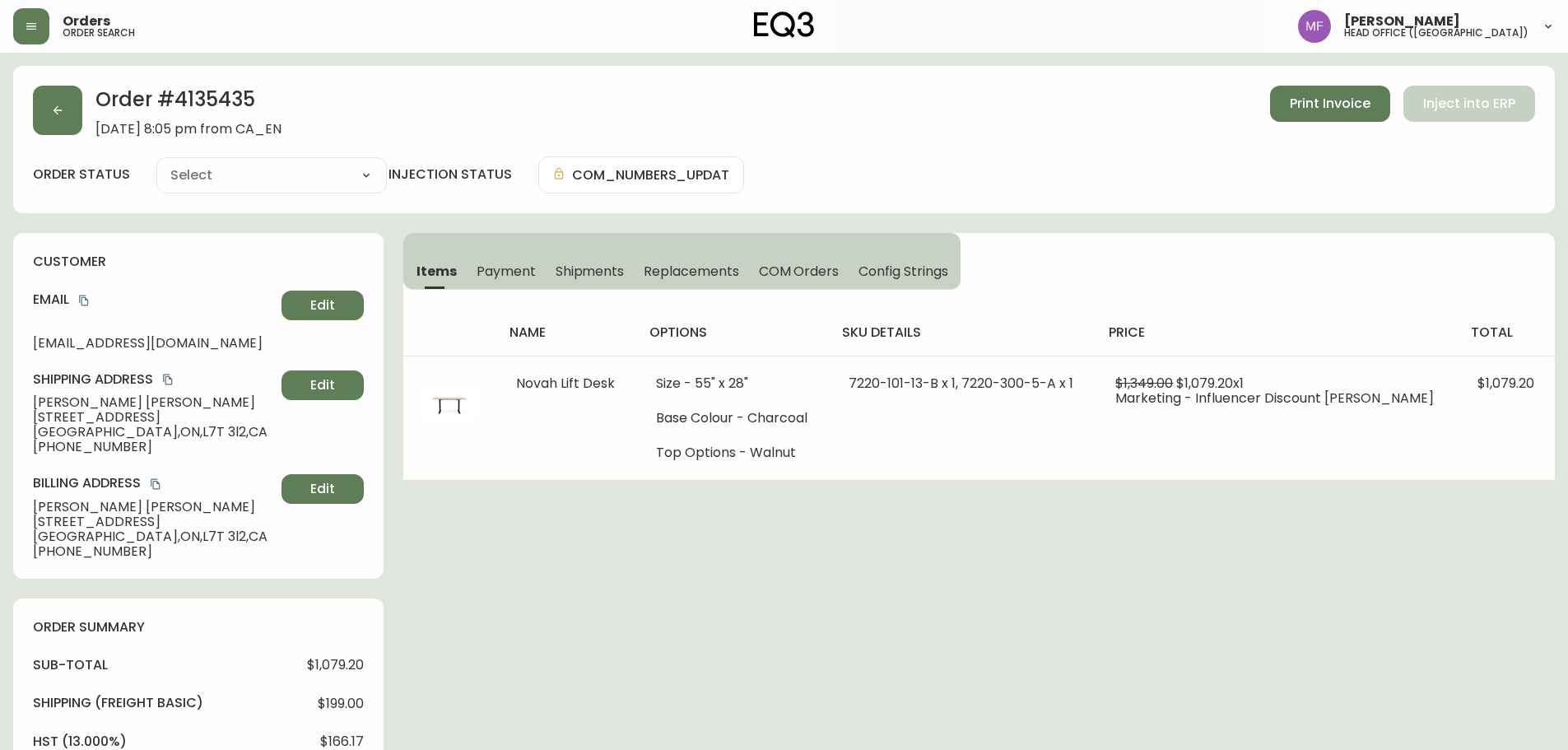
type input "Fully Shipped"
select select "FULLY_SHIPPED"
click at [83, 299] on icon "copy" at bounding box center [84, 300] width 12 height 12
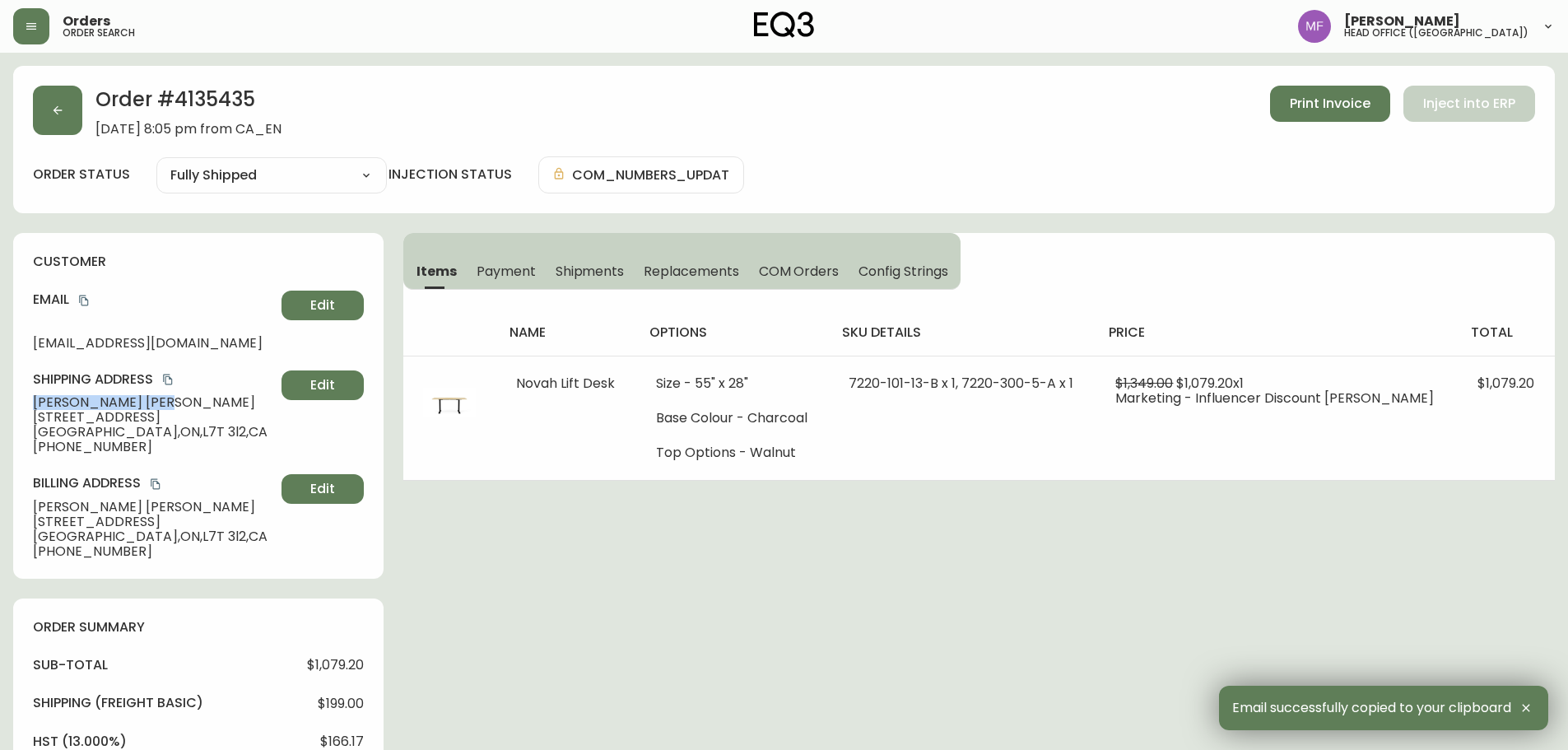
drag, startPoint x: 108, startPoint y: 402, endPoint x: 0, endPoint y: 400, distance: 108.0
click at [0, 400] on main "Order # 4135435 September 16, 2025 at 8:05 pm from CA_EN Print Invoice Inject i…" at bounding box center [784, 699] width 1568 height 1292
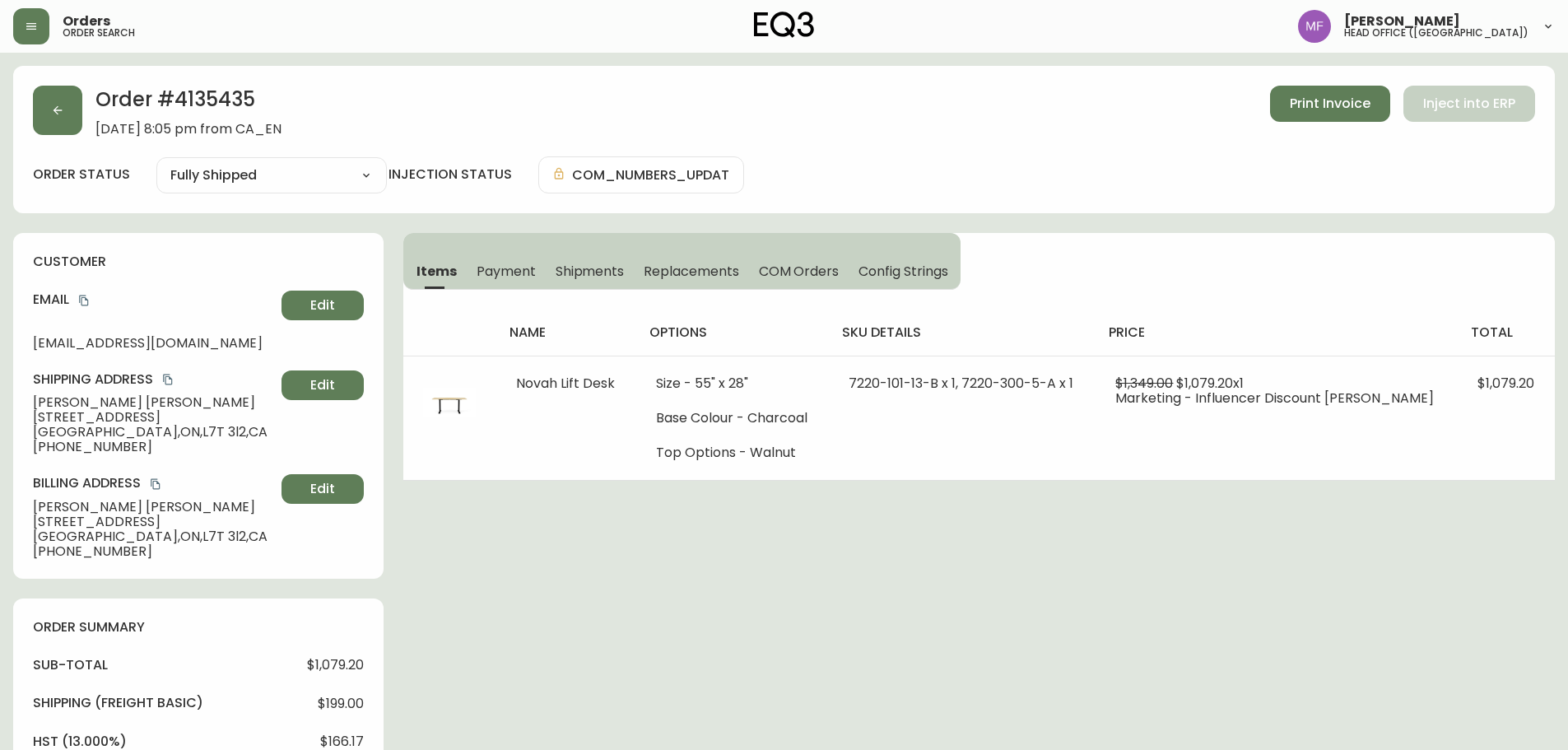
click at [185, 105] on h2 "Order # 4135435" at bounding box center [188, 103] width 186 height 36
drag, startPoint x: 118, startPoint y: 403, endPoint x: 25, endPoint y: 403, distance: 93.0
click at [25, 403] on div "customer Email erinmhaid@gmail.com Edit Shipping Address Erin Haid 12-935 King …" at bounding box center [199, 406] width 371 height 345
click at [202, 96] on h2 "Order # 4135435" at bounding box center [188, 103] width 186 height 36
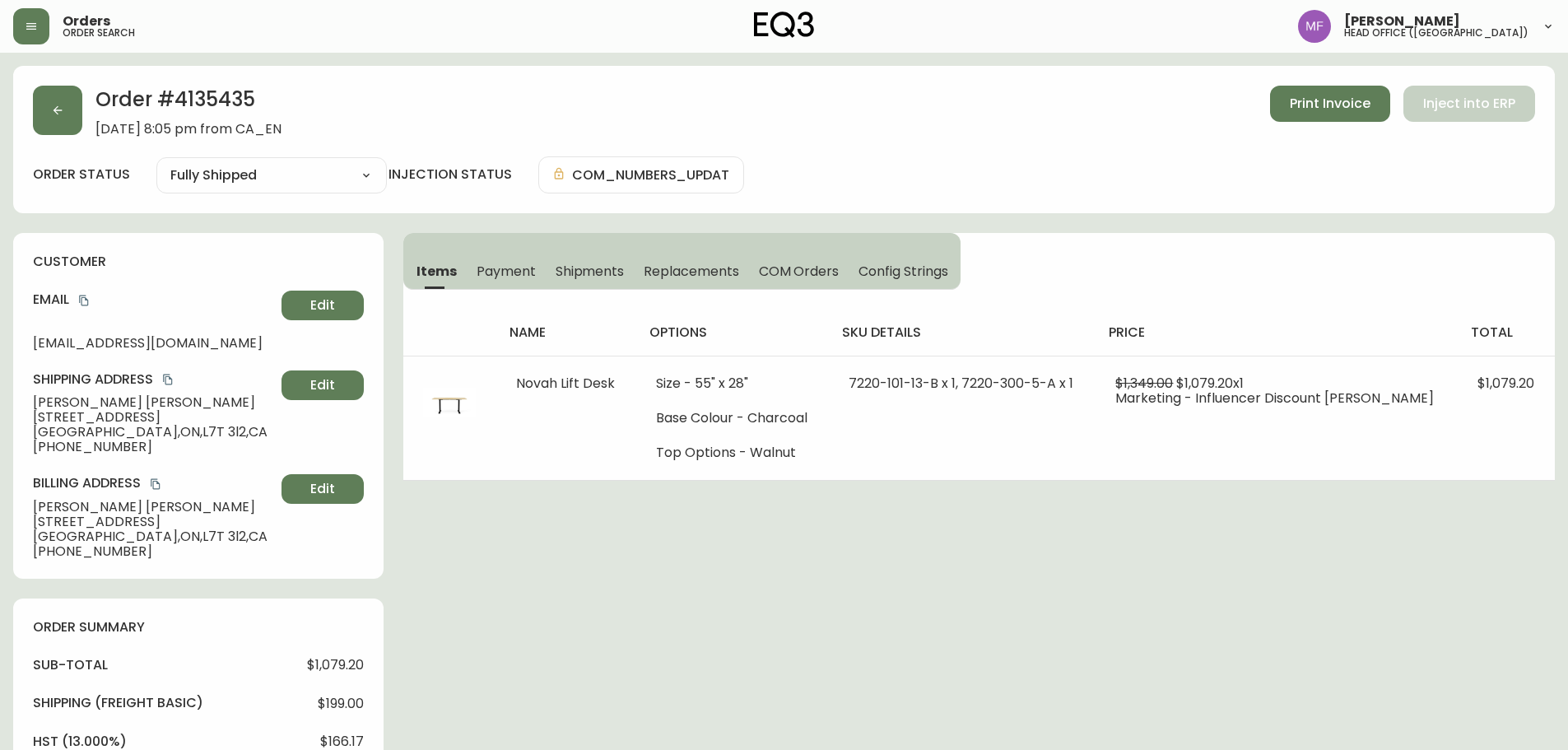
click at [202, 96] on h2 "Order # 4135435" at bounding box center [188, 103] width 186 height 36
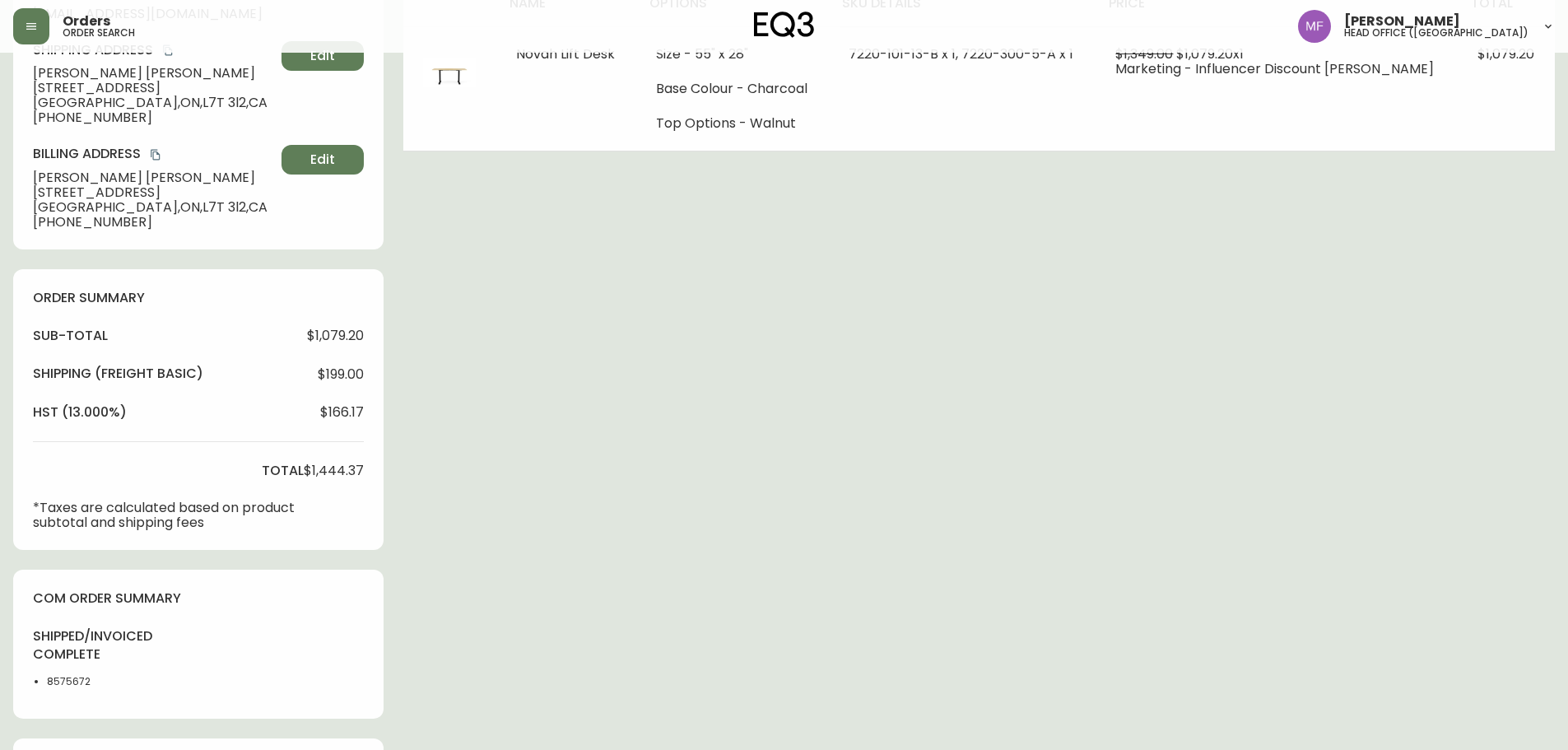
click at [55, 679] on li "8575672" at bounding box center [88, 681] width 83 height 14
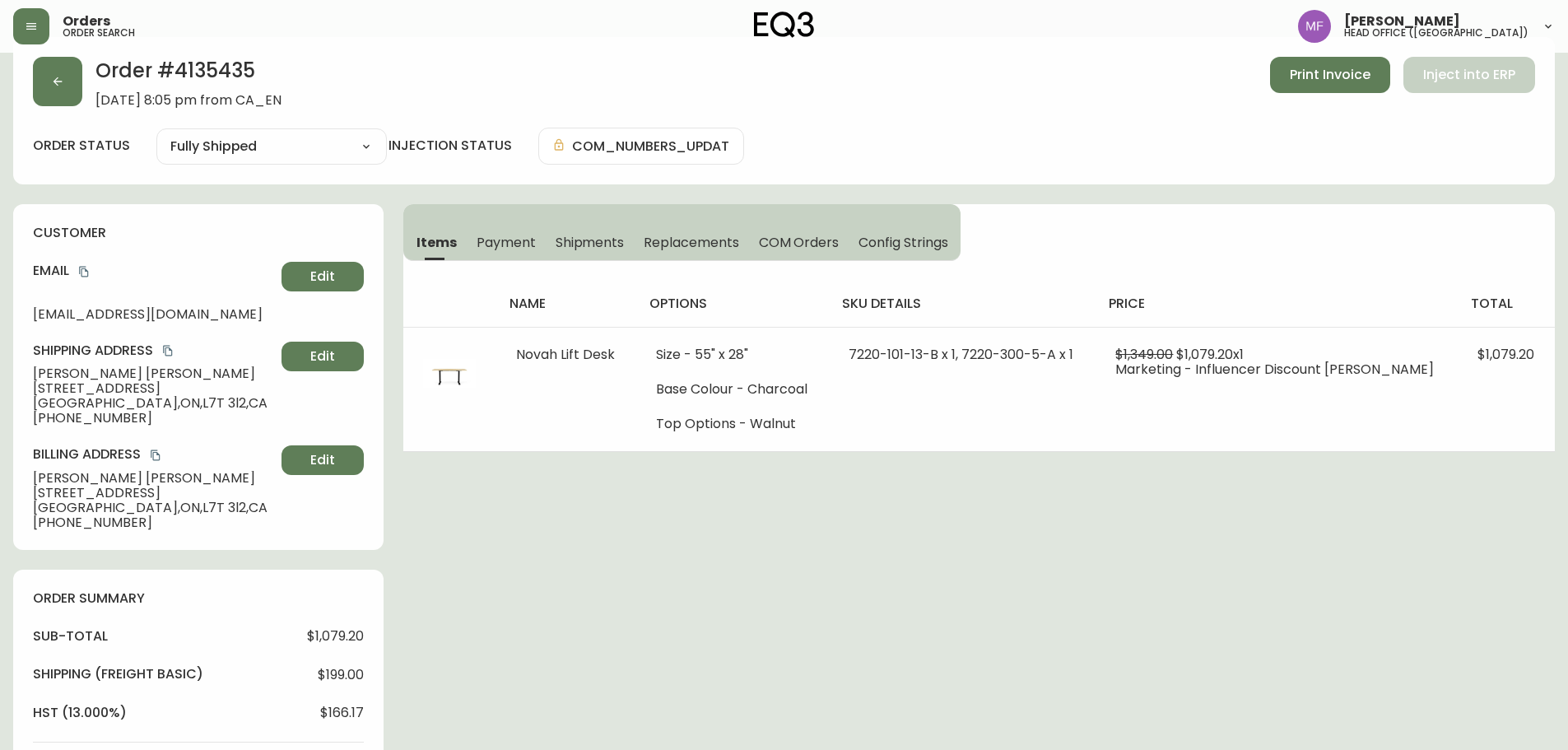
scroll to position [0, 0]
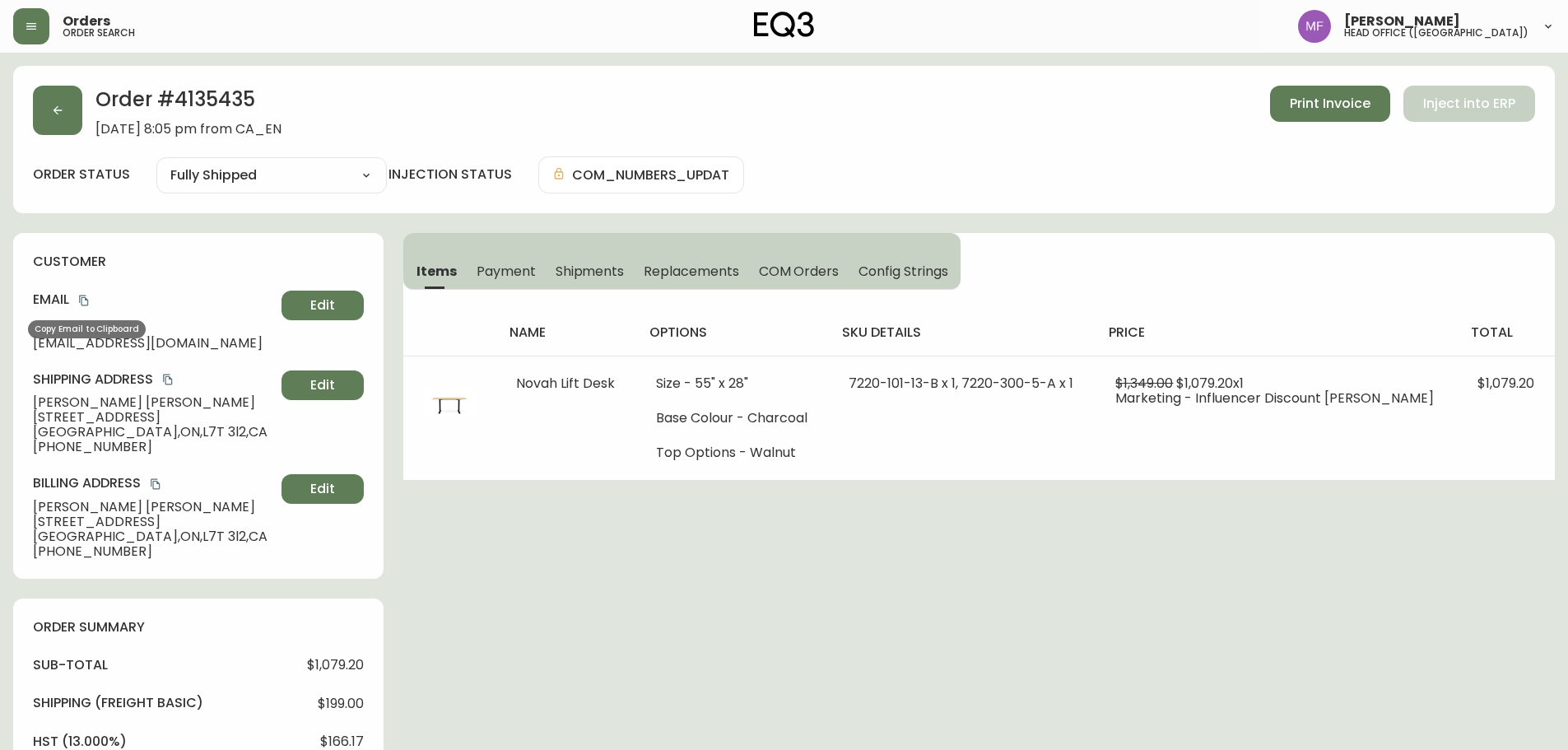
click at [83, 300] on icon "copy" at bounding box center [84, 300] width 12 height 12
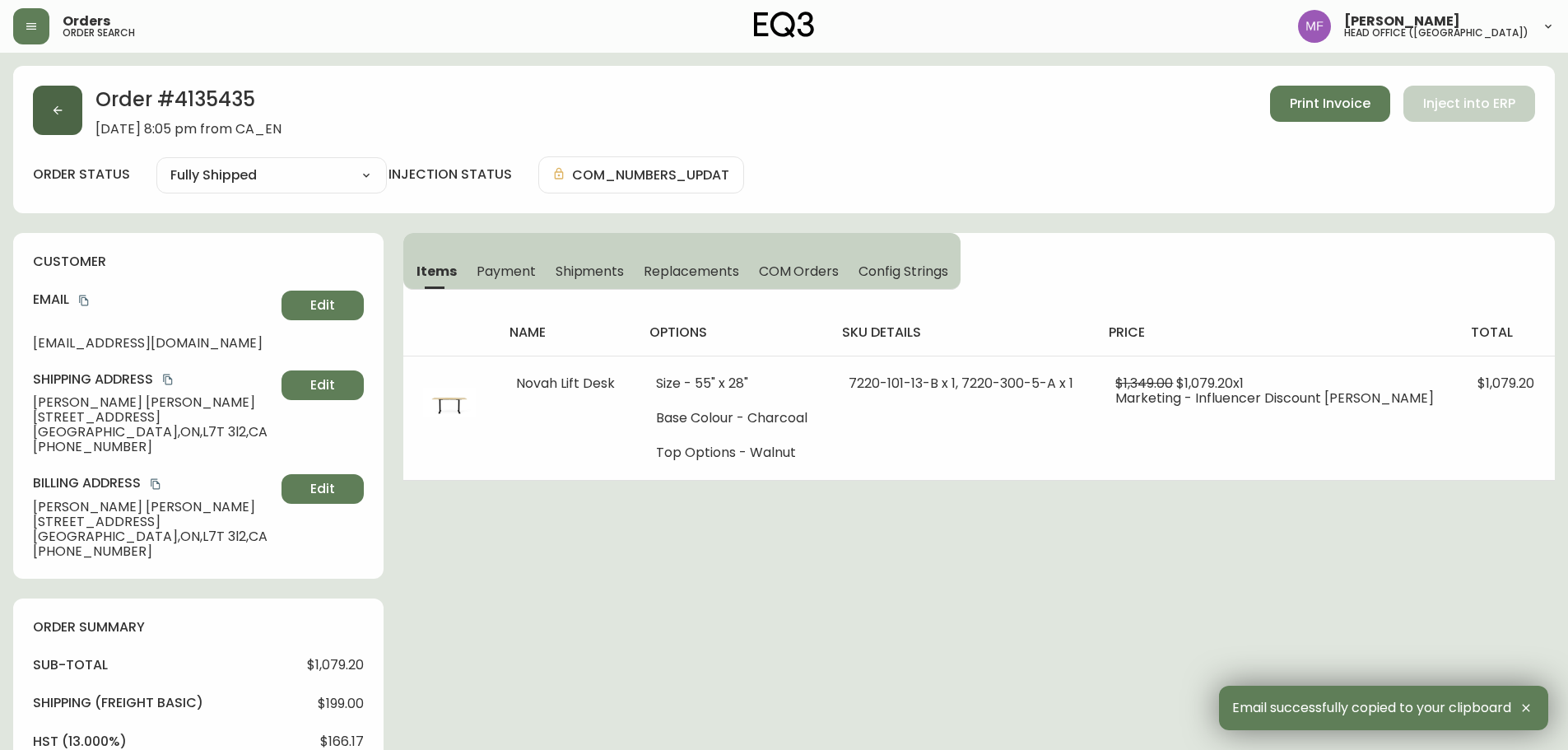
click at [71, 101] on button "button" at bounding box center [58, 110] width 49 height 49
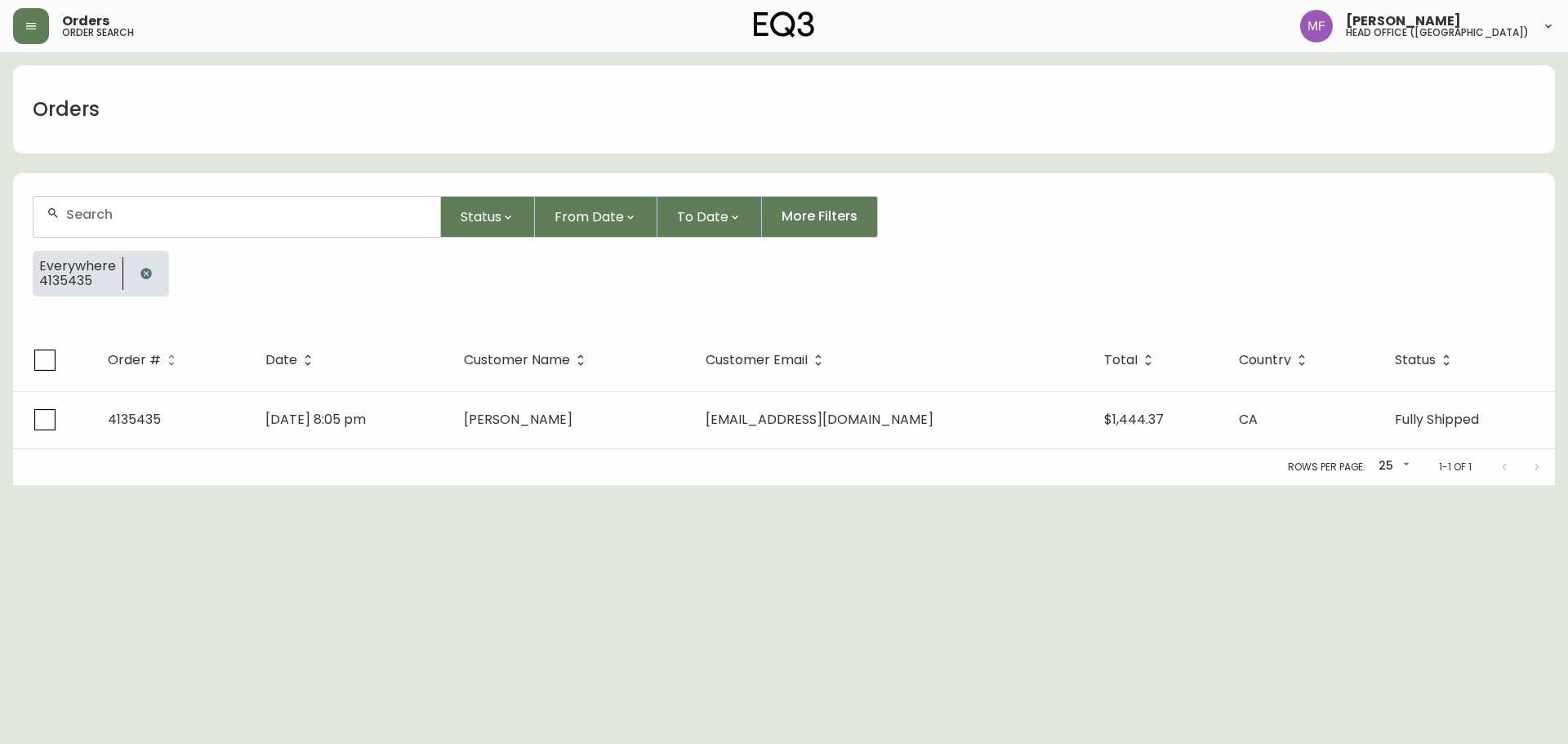
click at [146, 285] on button "button" at bounding box center [145, 273] width 33 height 33
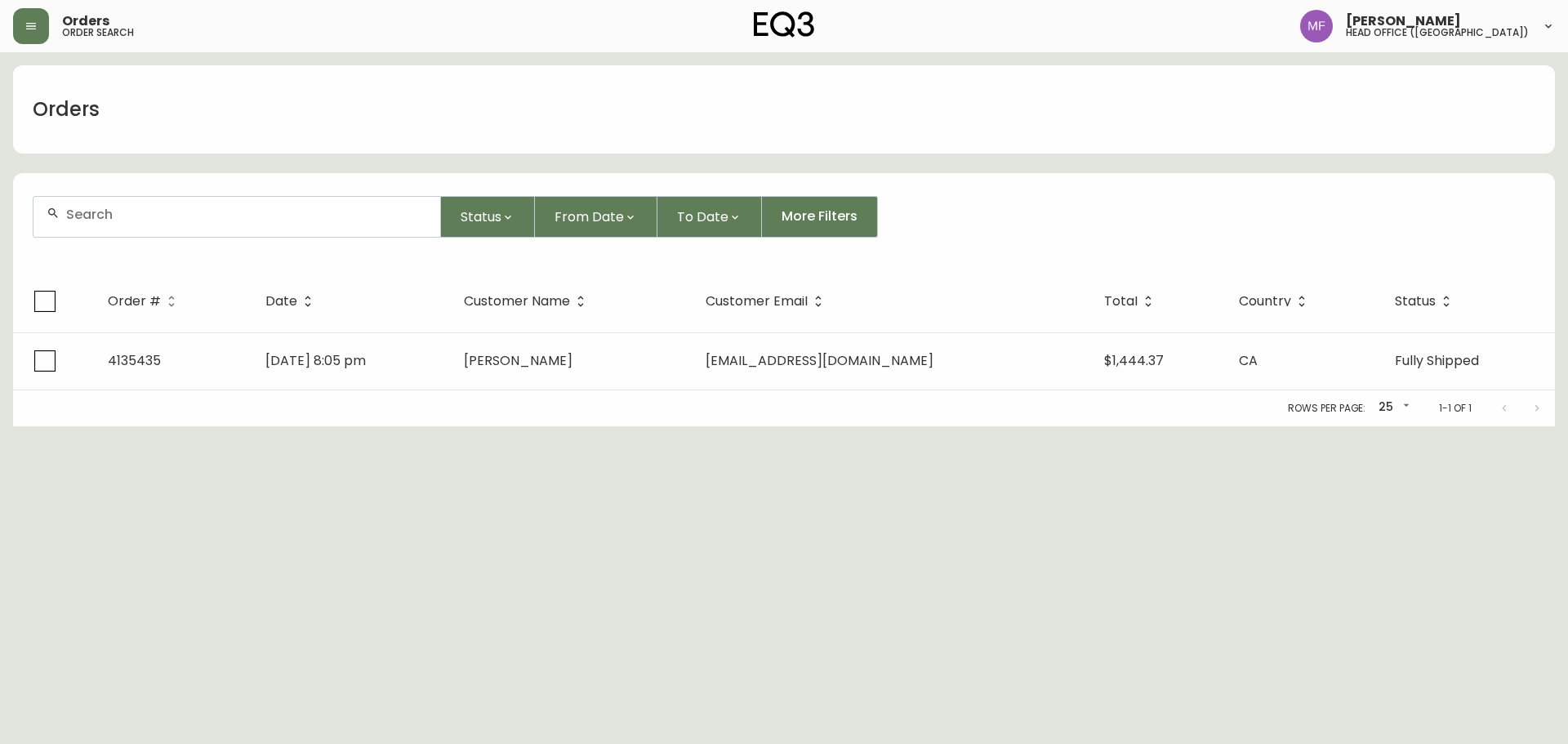
click at [137, 227] on div at bounding box center [237, 217] width 407 height 40
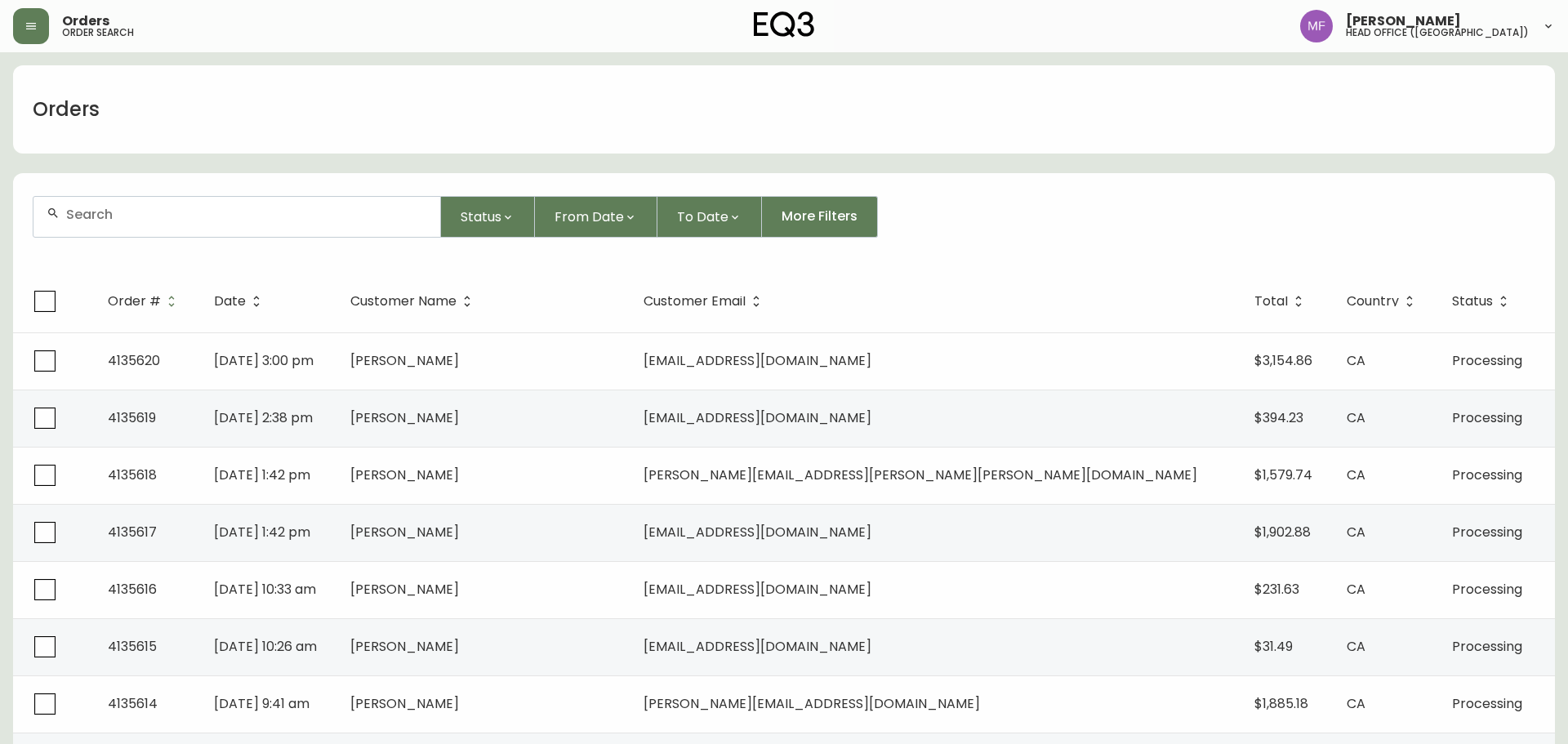
paste input "4133423"
type input "4133423"
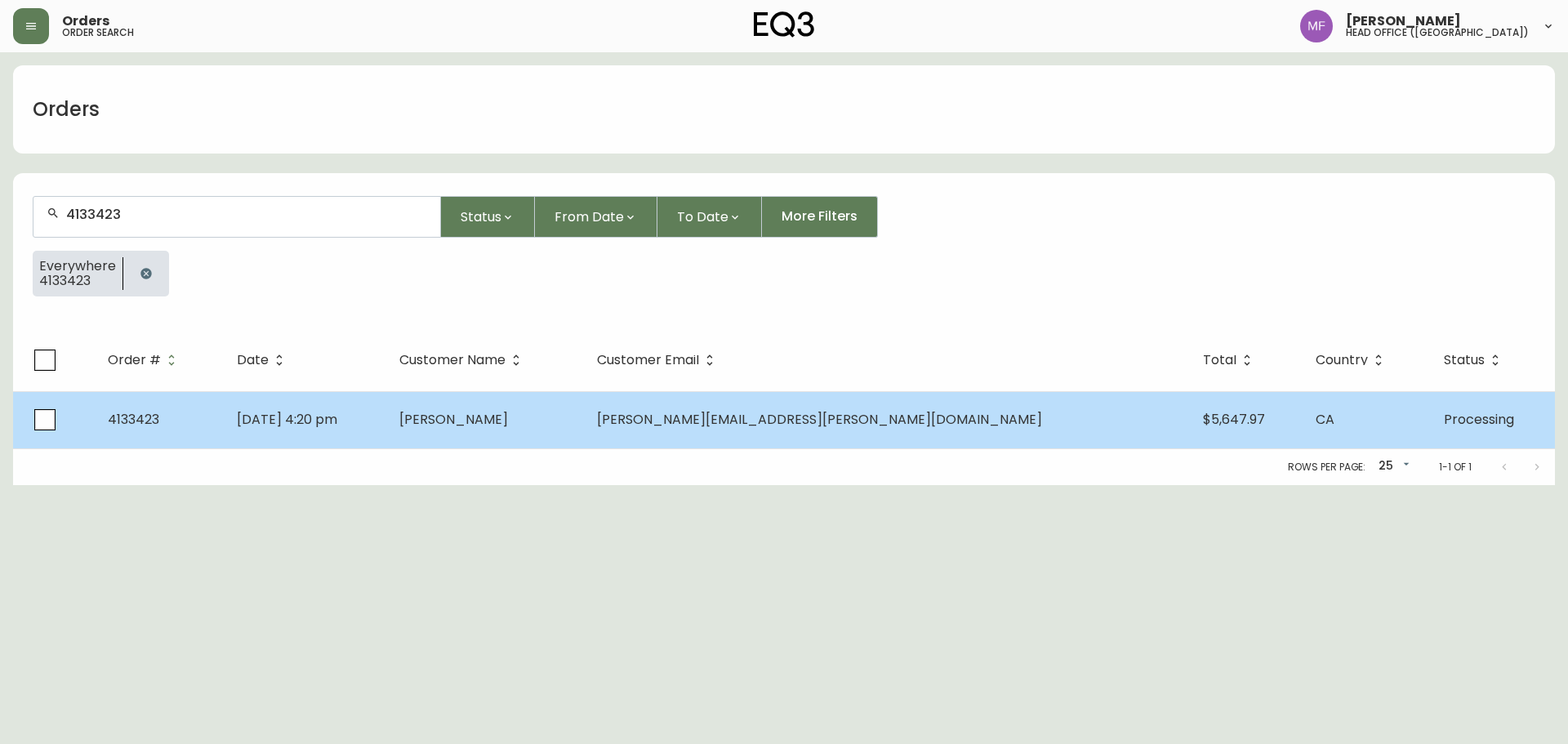
click at [386, 445] on td "May 30 2025, 4:20 pm" at bounding box center [305, 419] width 162 height 57
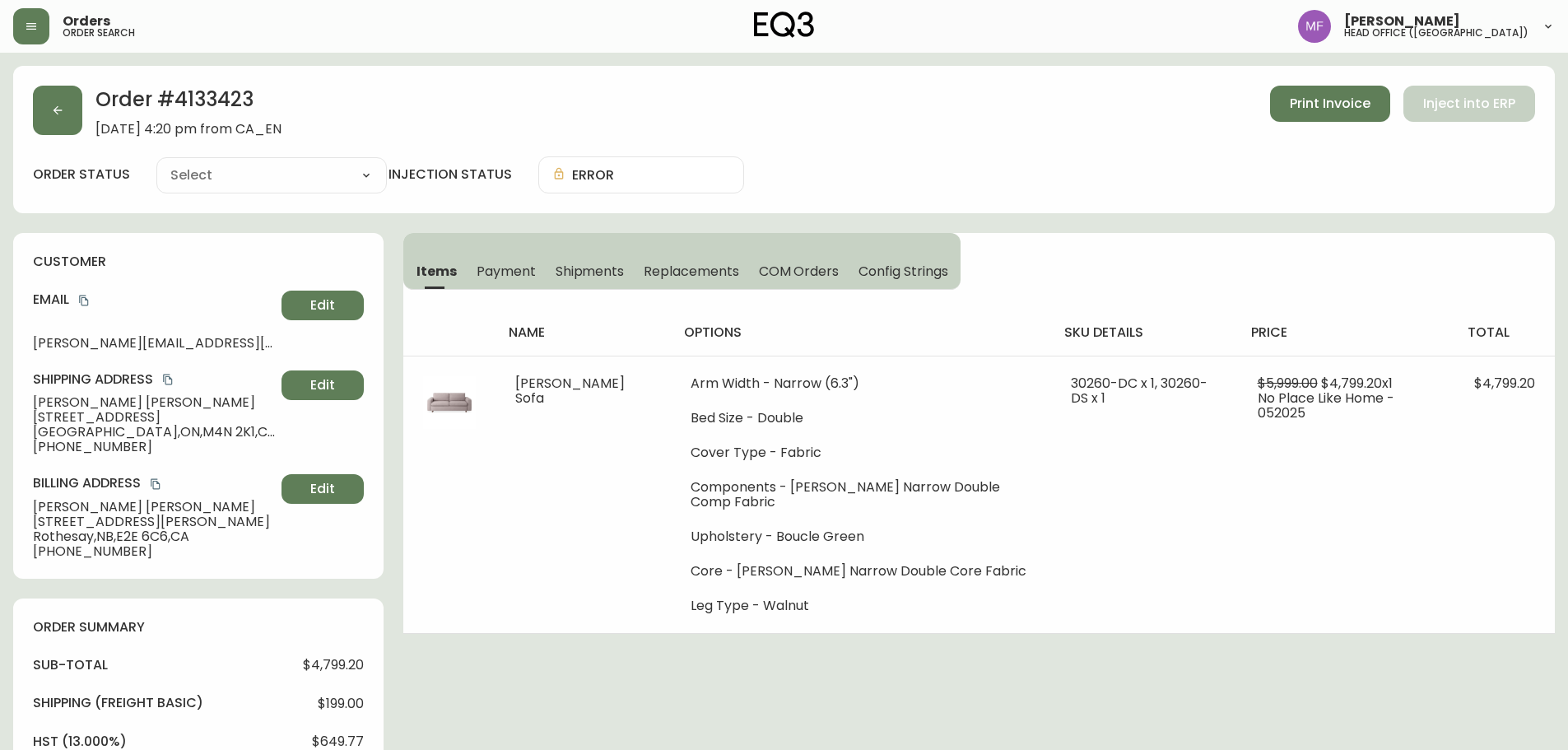
type input "Processing"
select select "PROCESSING"
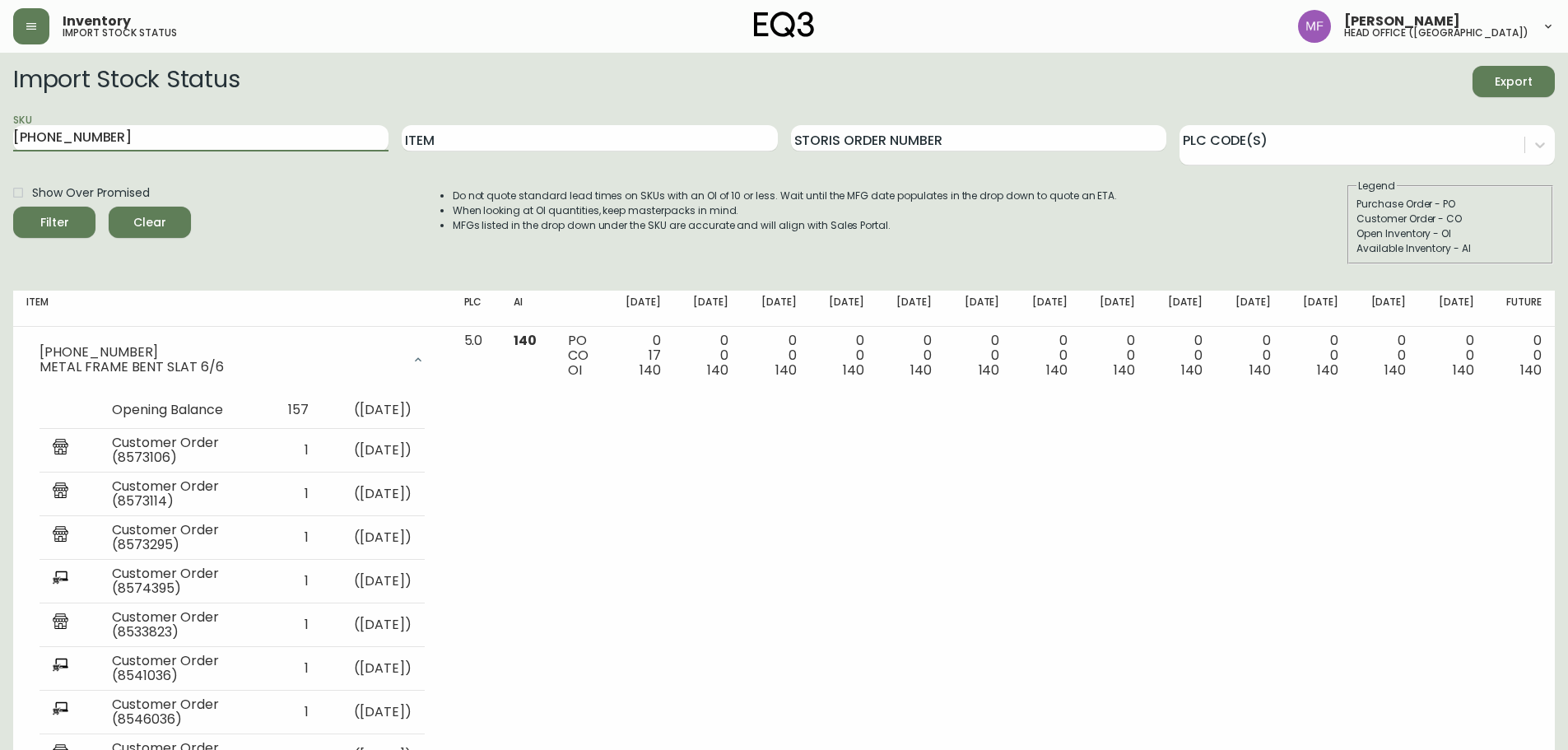
drag, startPoint x: 169, startPoint y: 132, endPoint x: 0, endPoint y: 155, distance: 170.6
click at [0, 155] on main "Import Stock Status Export SKU [PHONE_NUMBER] Item Storis Order Number PLC Code…" at bounding box center [784, 658] width 1568 height 1210
paste input "7110-299"
click at [13, 207] on button "Filter" at bounding box center [55, 222] width 83 height 31
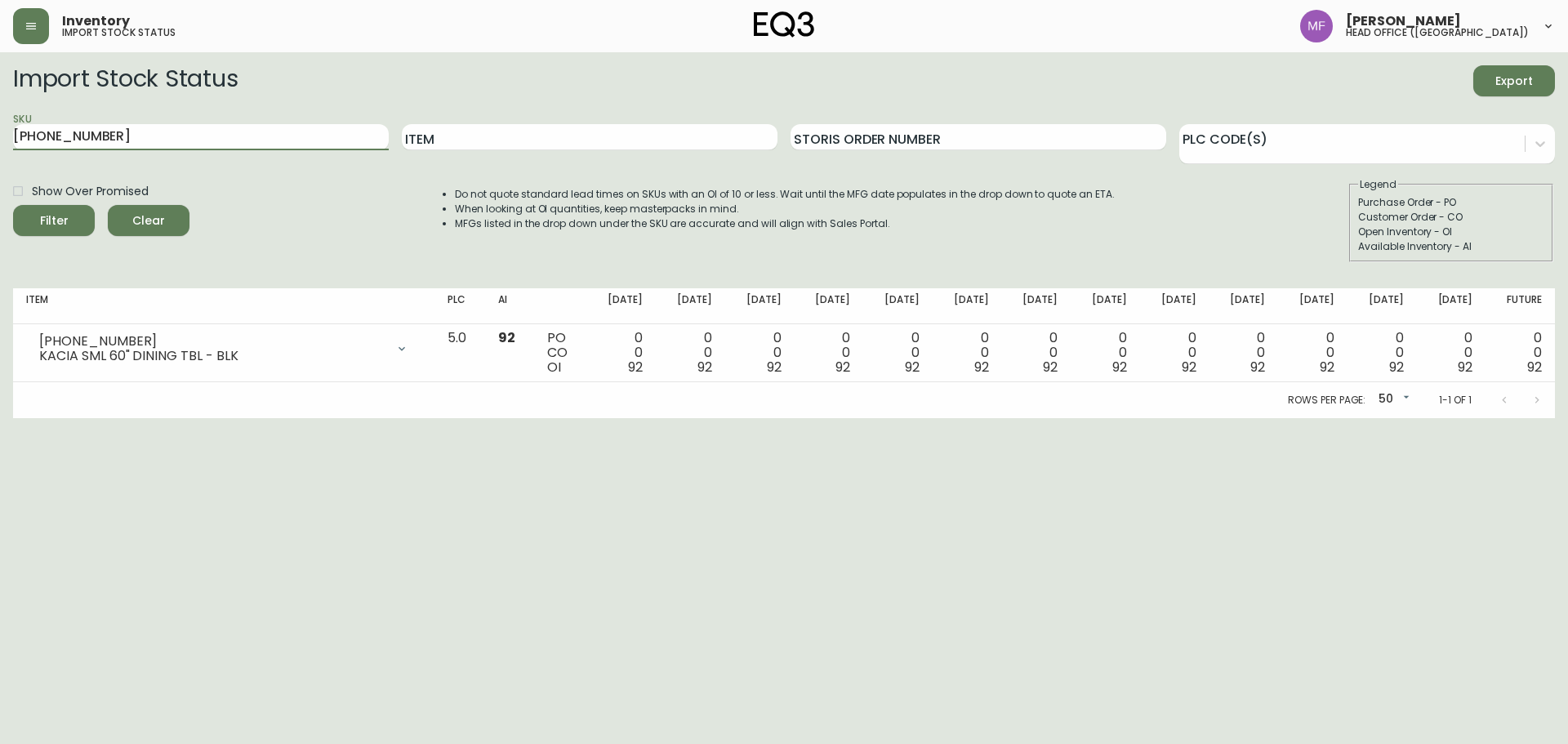
drag, startPoint x: 198, startPoint y: 139, endPoint x: 0, endPoint y: 158, distance: 198.9
click at [0, 158] on main "Import Stock Status Export SKU [PHONE_NUMBER] Item Storis Order Number PLC Code…" at bounding box center [784, 236] width 1568 height 366
paste input "[PHONE_NUMBER]"
type input "[PHONE_NUMBER]"
click at [13, 205] on button "Filter" at bounding box center [54, 220] width 82 height 31
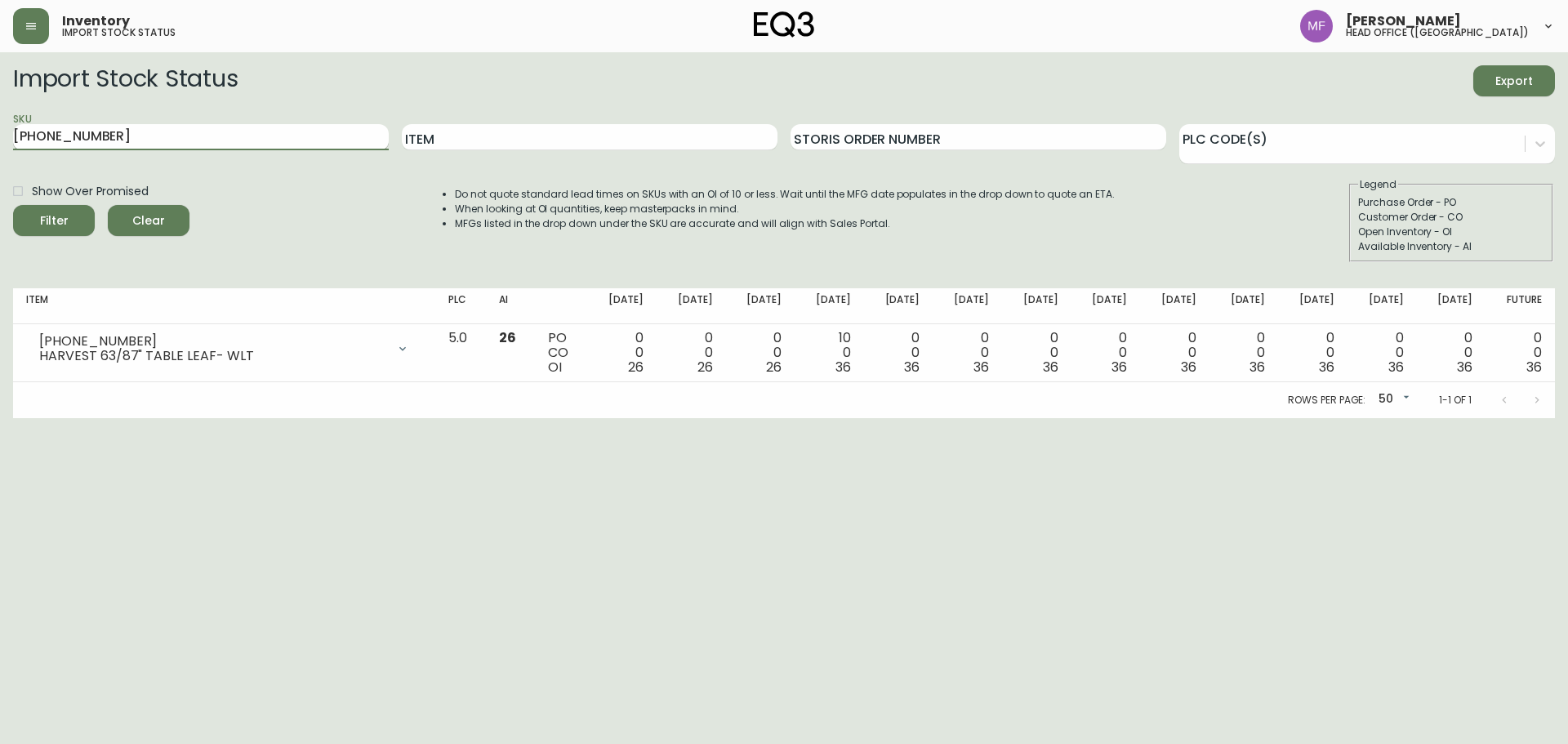
click at [268, 130] on input "[PHONE_NUMBER]" at bounding box center [201, 136] width 376 height 26
drag, startPoint x: 268, startPoint y: 133, endPoint x: 0, endPoint y: 149, distance: 268.5
click at [0, 149] on main "Import Stock Status Export SKU [PHONE_NUMBER] Item Storis Order Number PLC Code…" at bounding box center [784, 236] width 1568 height 366
type input "[PHONE_NUMBER]"
click at [13, 205] on button "Filter" at bounding box center [54, 220] width 82 height 31
